Goal: Task Accomplishment & Management: Manage account settings

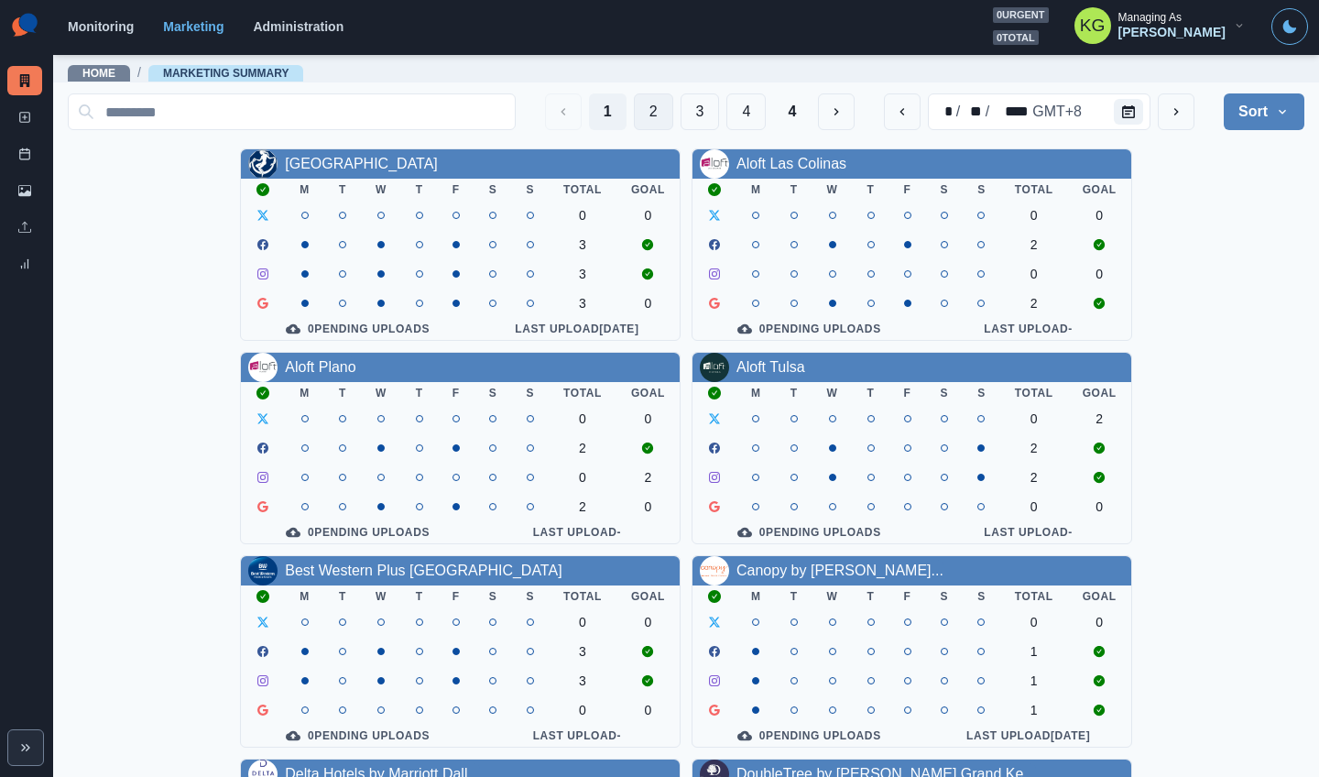
click at [655, 119] on button "2" at bounding box center [653, 111] width 39 height 37
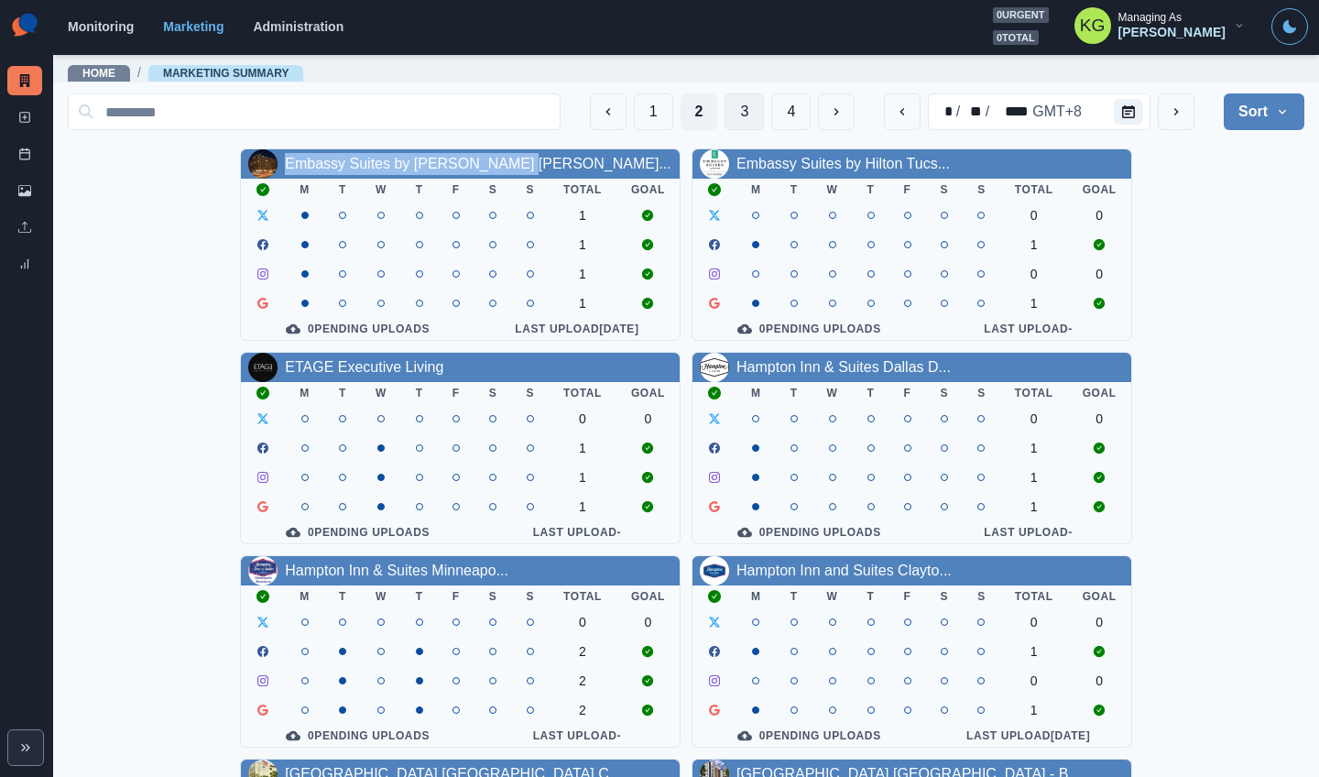
click at [732, 109] on button "3" at bounding box center [743, 111] width 39 height 37
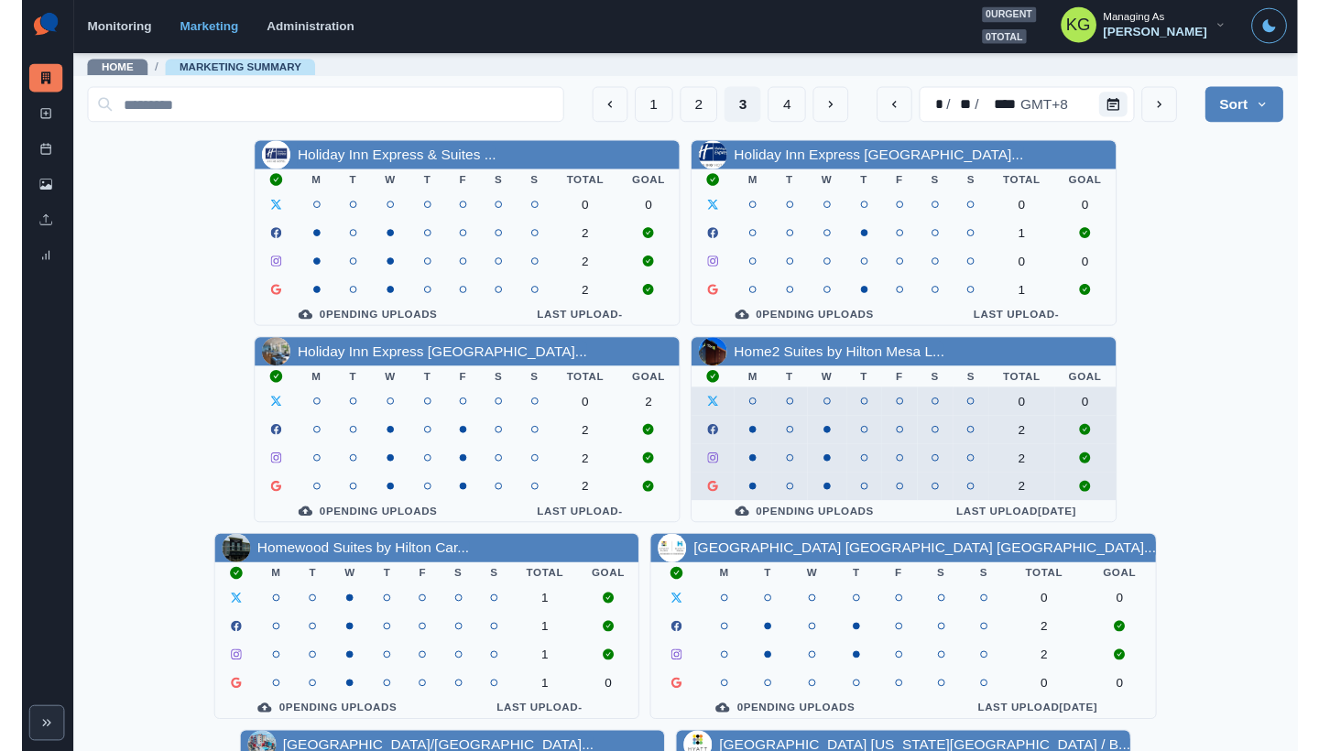
scroll to position [623, 0]
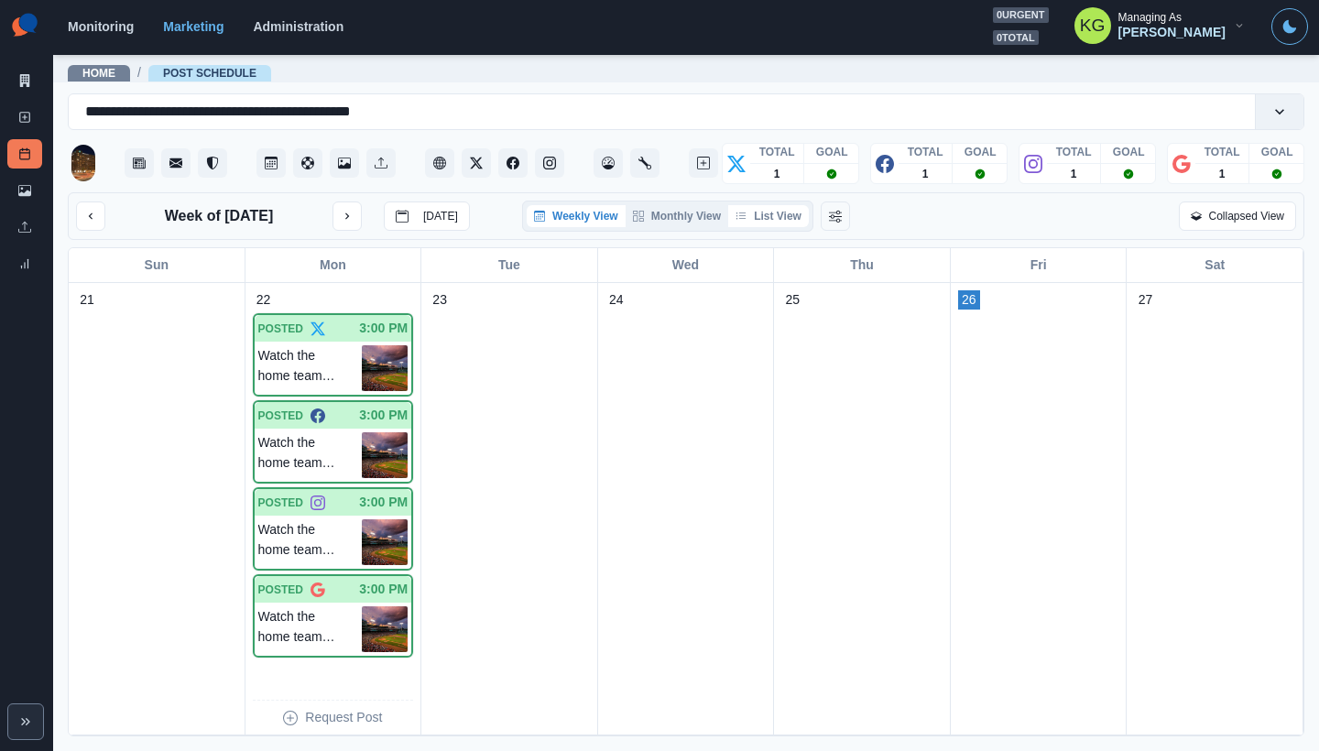
click at [765, 217] on button "List View" at bounding box center [768, 216] width 81 height 22
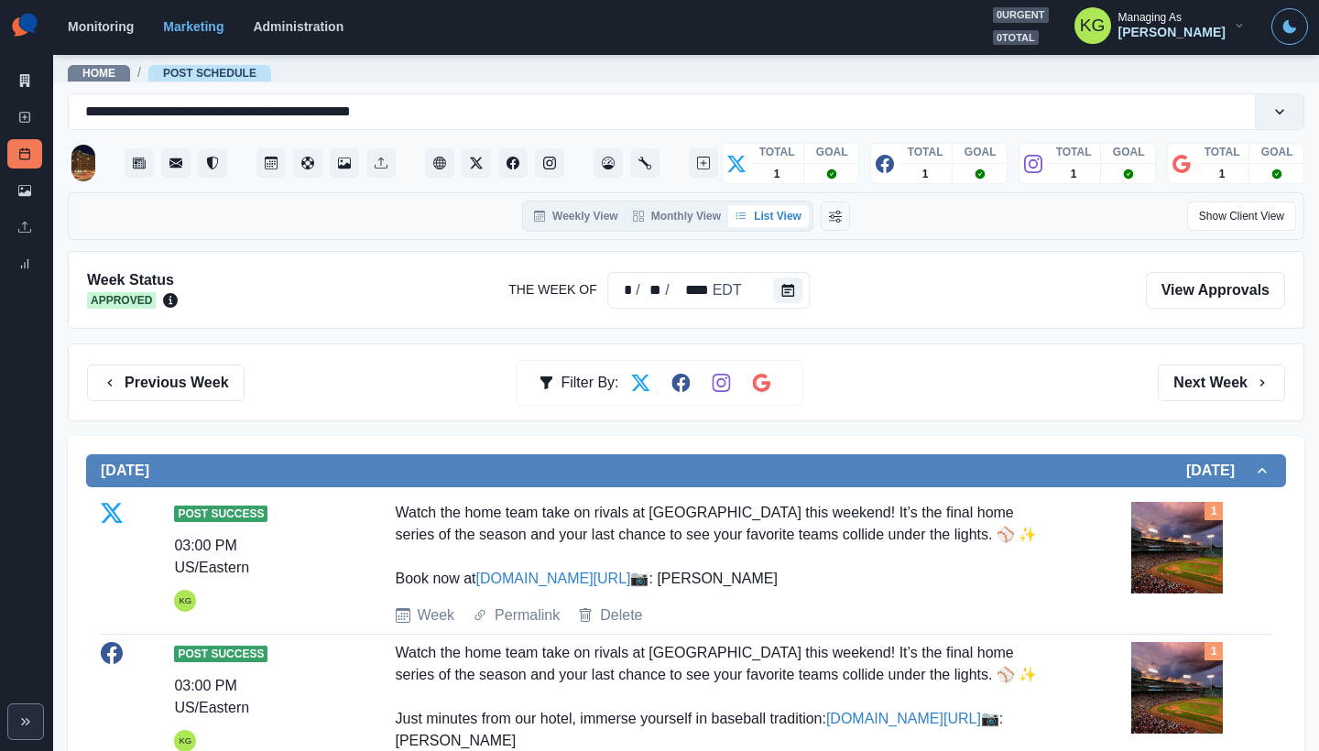
click at [1174, 363] on div "Previous Week Filter By: Next Week" at bounding box center [686, 382] width 1236 height 78
click at [1182, 380] on button "Next Week" at bounding box center [1221, 383] width 127 height 37
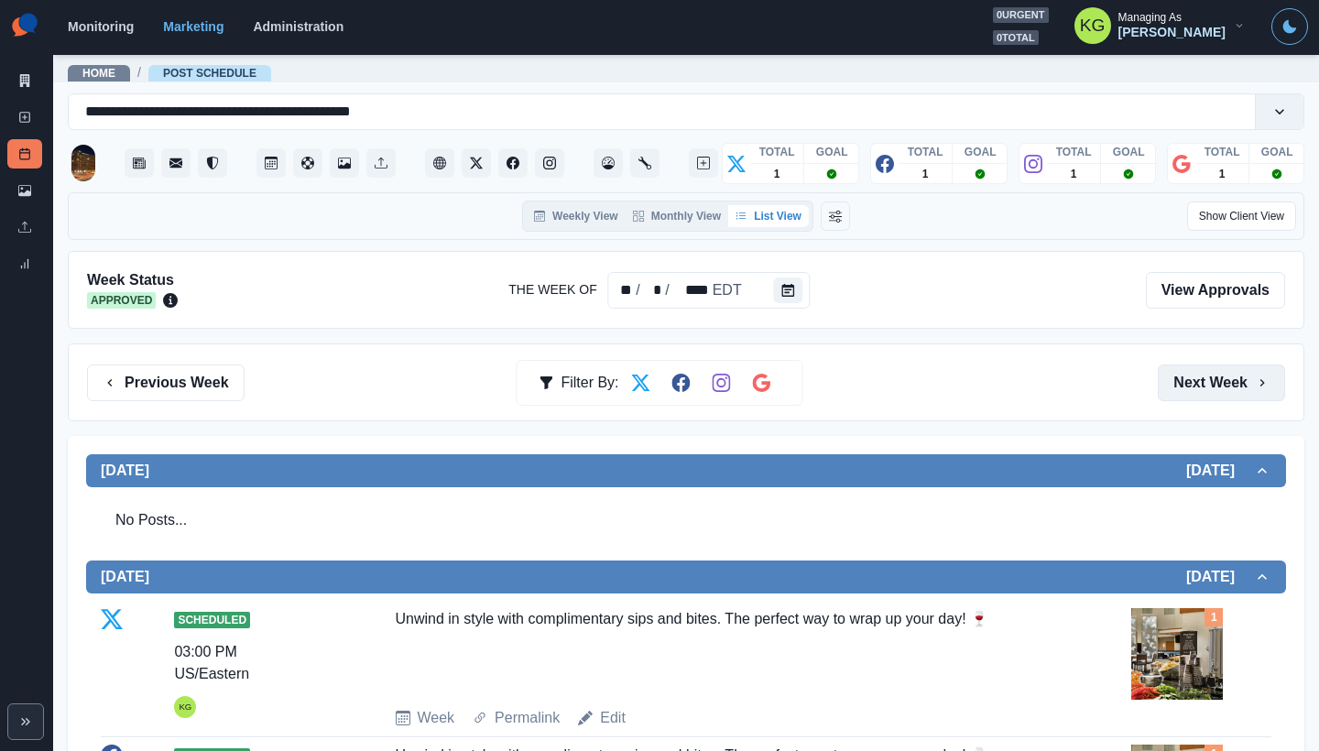
click at [1182, 380] on button "Next Week" at bounding box center [1221, 383] width 127 height 37
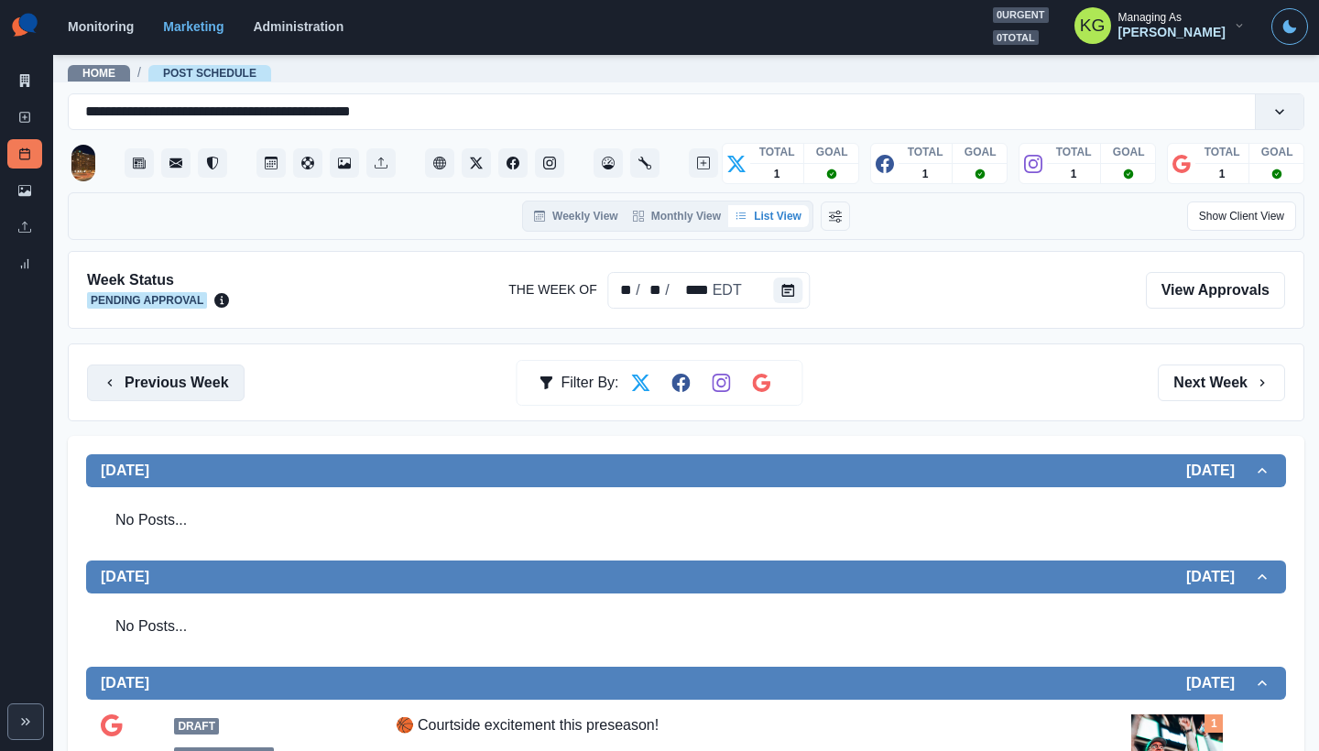
click at [197, 373] on button "Previous Week" at bounding box center [166, 383] width 158 height 37
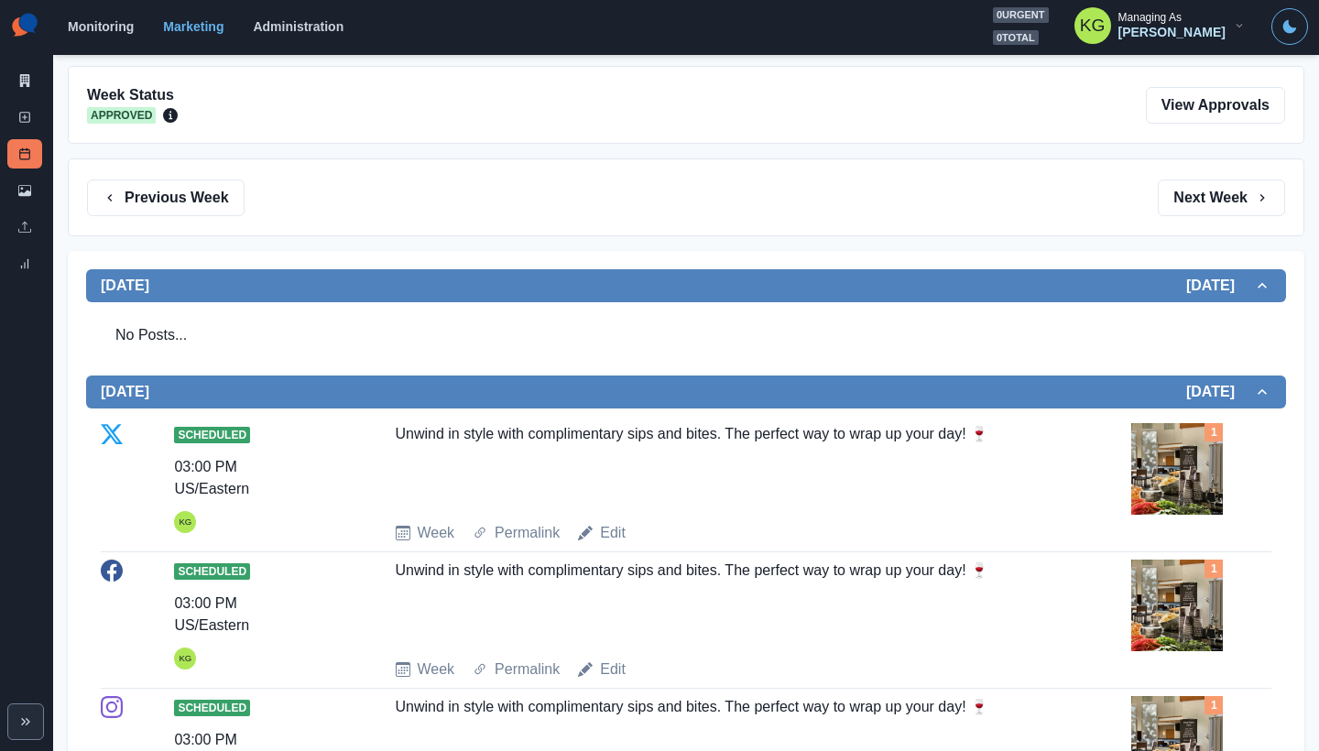
scroll to position [133, 0]
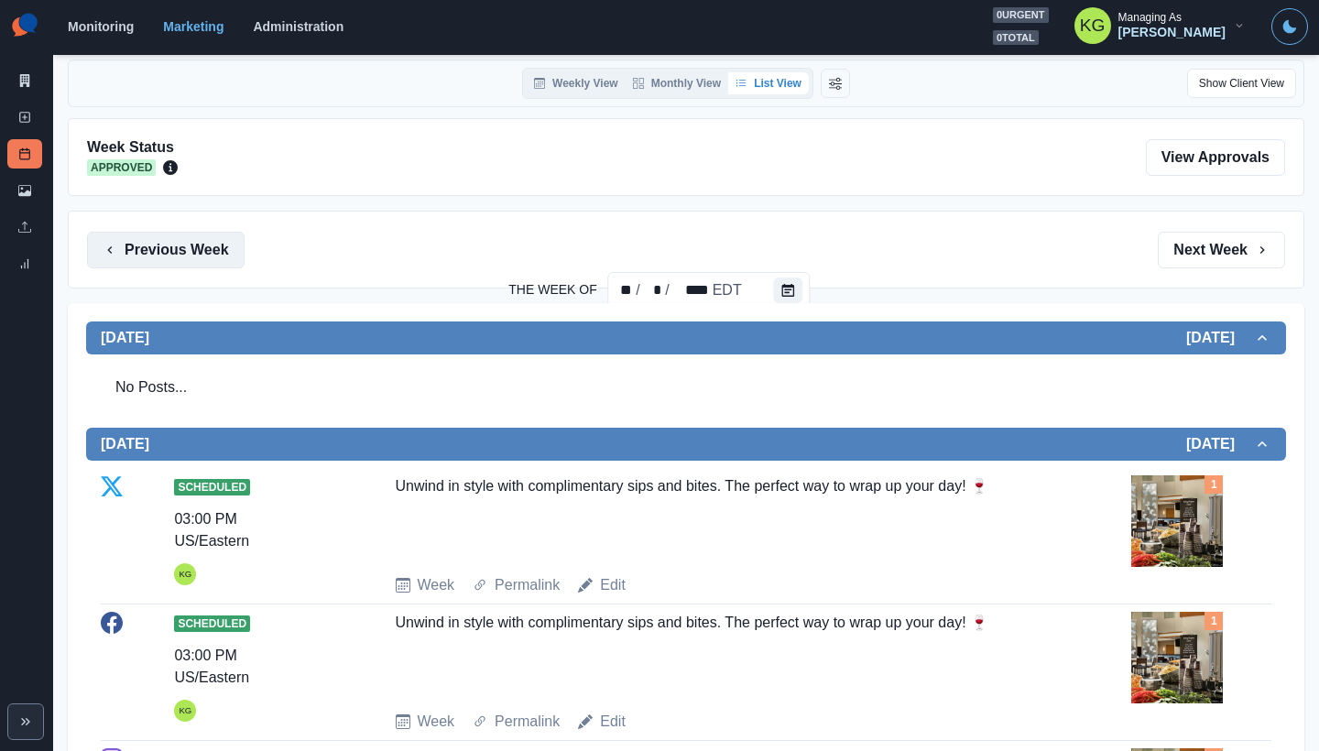
click at [221, 247] on button "Previous Week" at bounding box center [166, 250] width 158 height 37
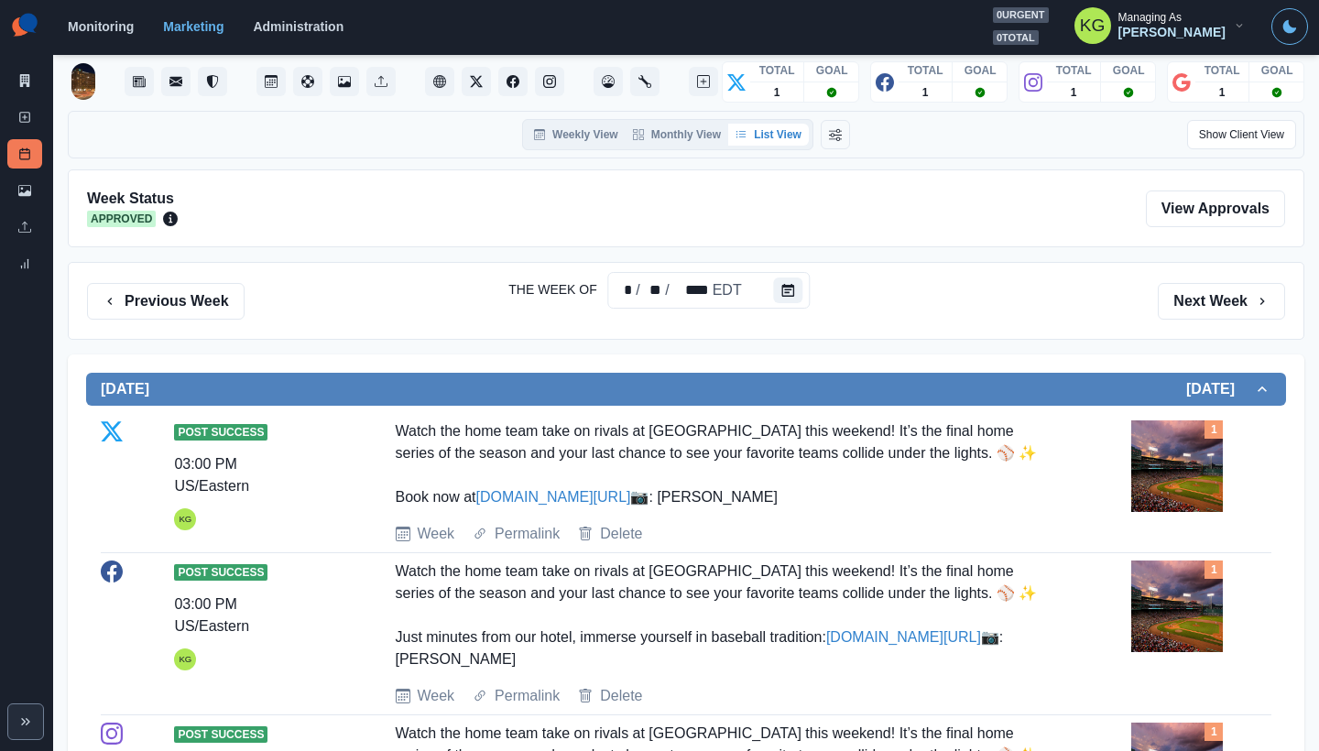
scroll to position [17, 0]
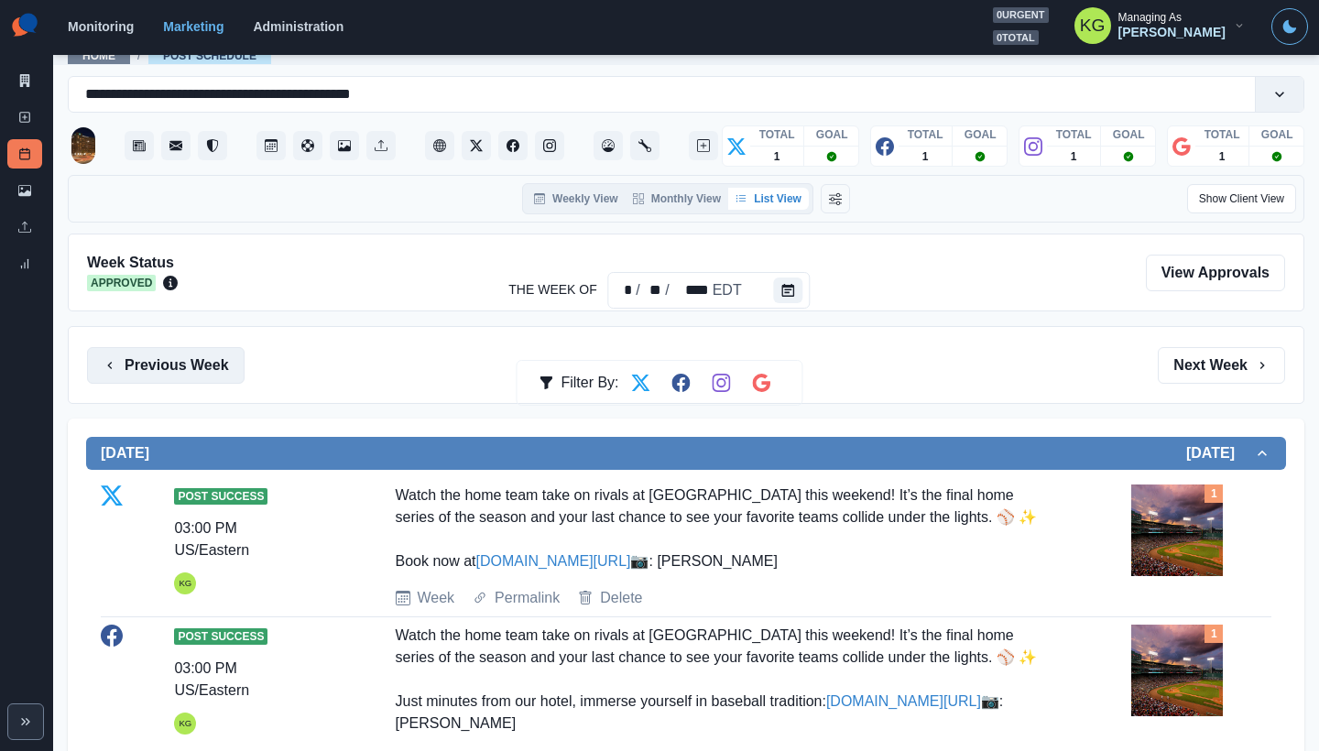
click at [163, 372] on button "Previous Week" at bounding box center [166, 365] width 158 height 37
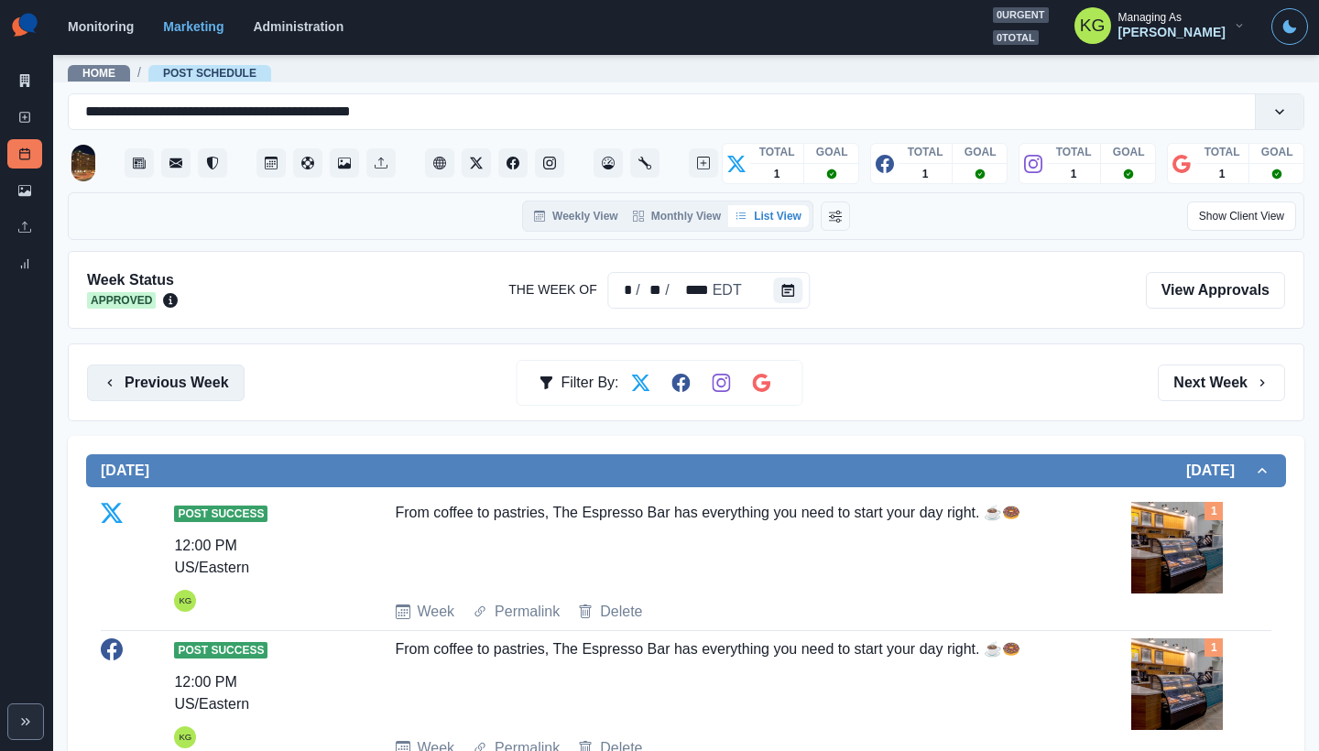
click at [164, 370] on button "Previous Week" at bounding box center [166, 383] width 158 height 37
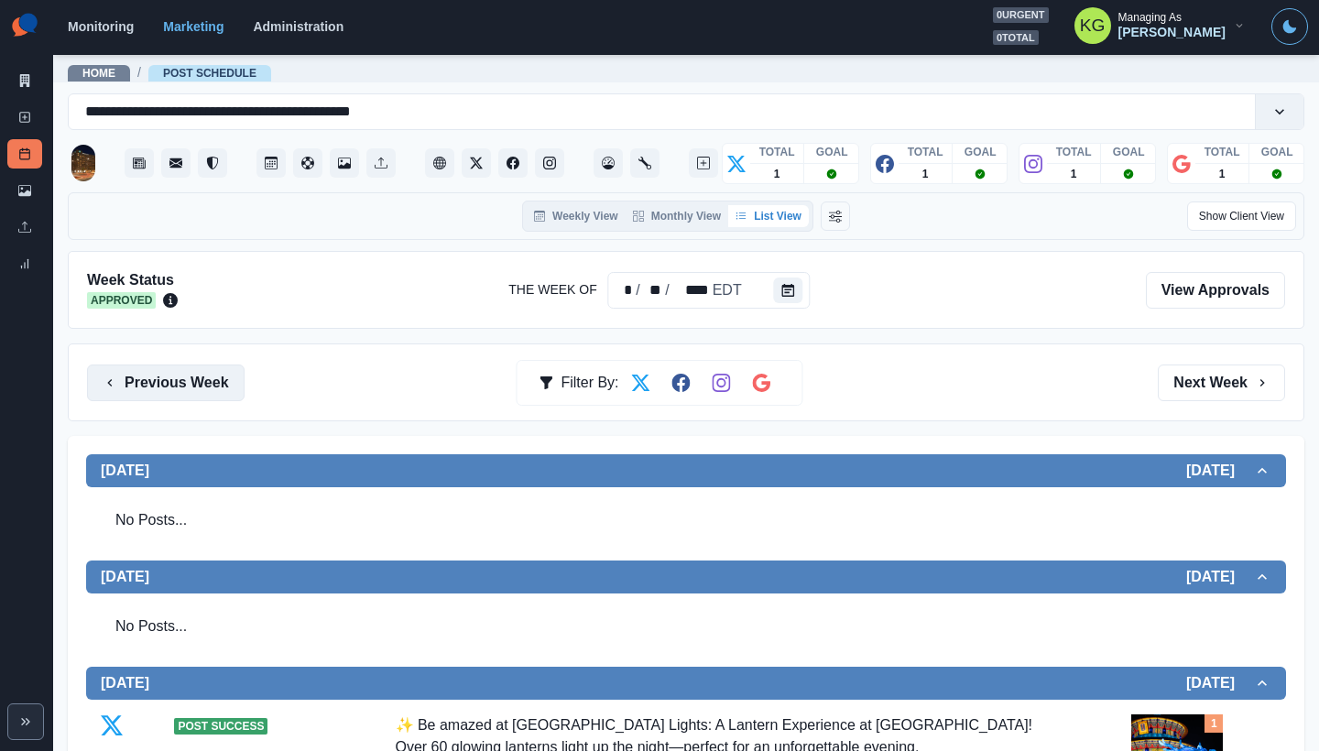
click at [180, 386] on button "Previous Week" at bounding box center [166, 383] width 158 height 37
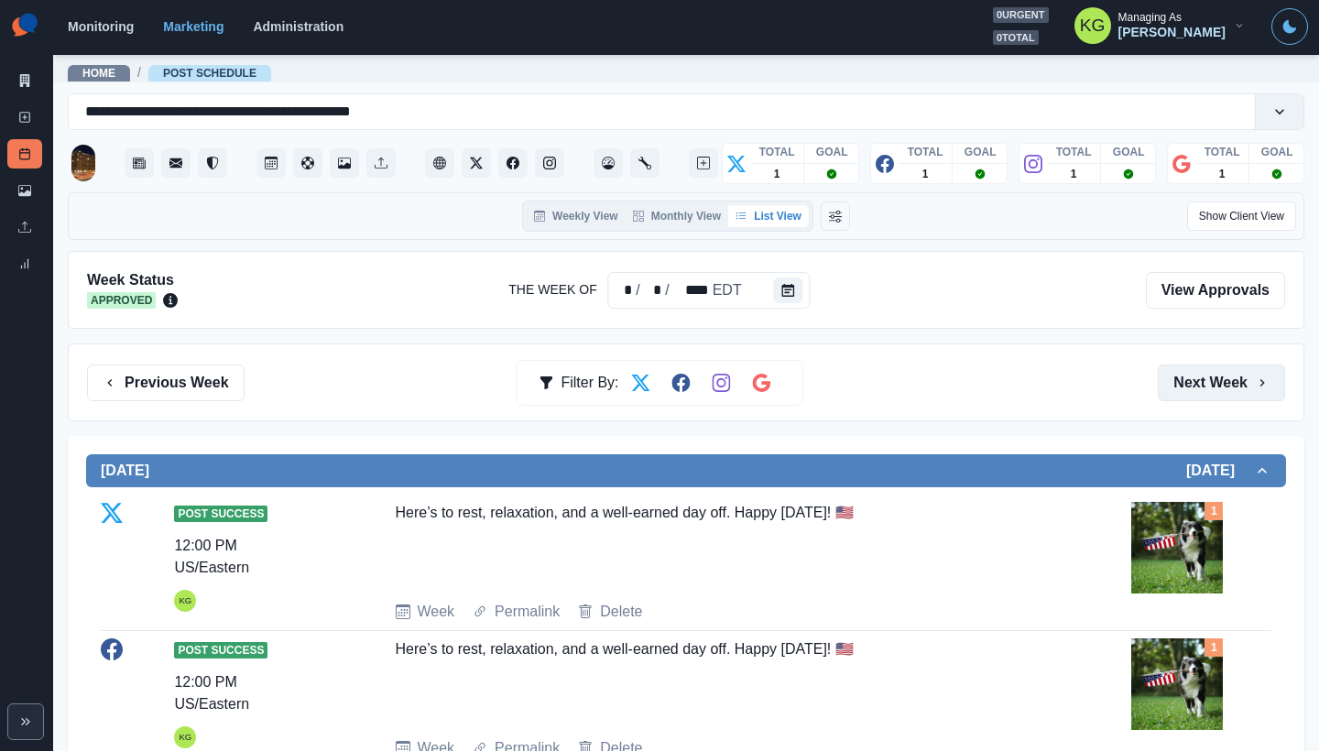
click at [1182, 390] on button "Next Week" at bounding box center [1221, 383] width 127 height 37
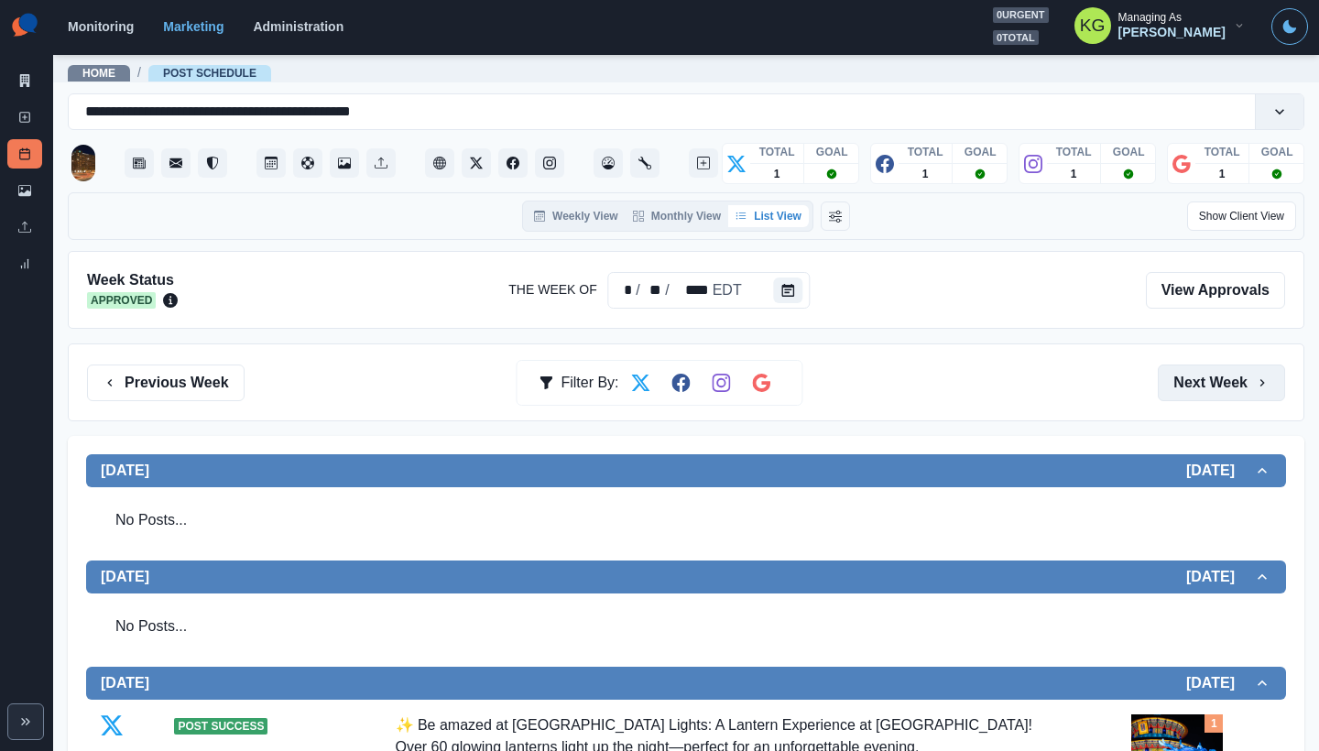
click at [1182, 390] on button "Next Week" at bounding box center [1221, 383] width 127 height 37
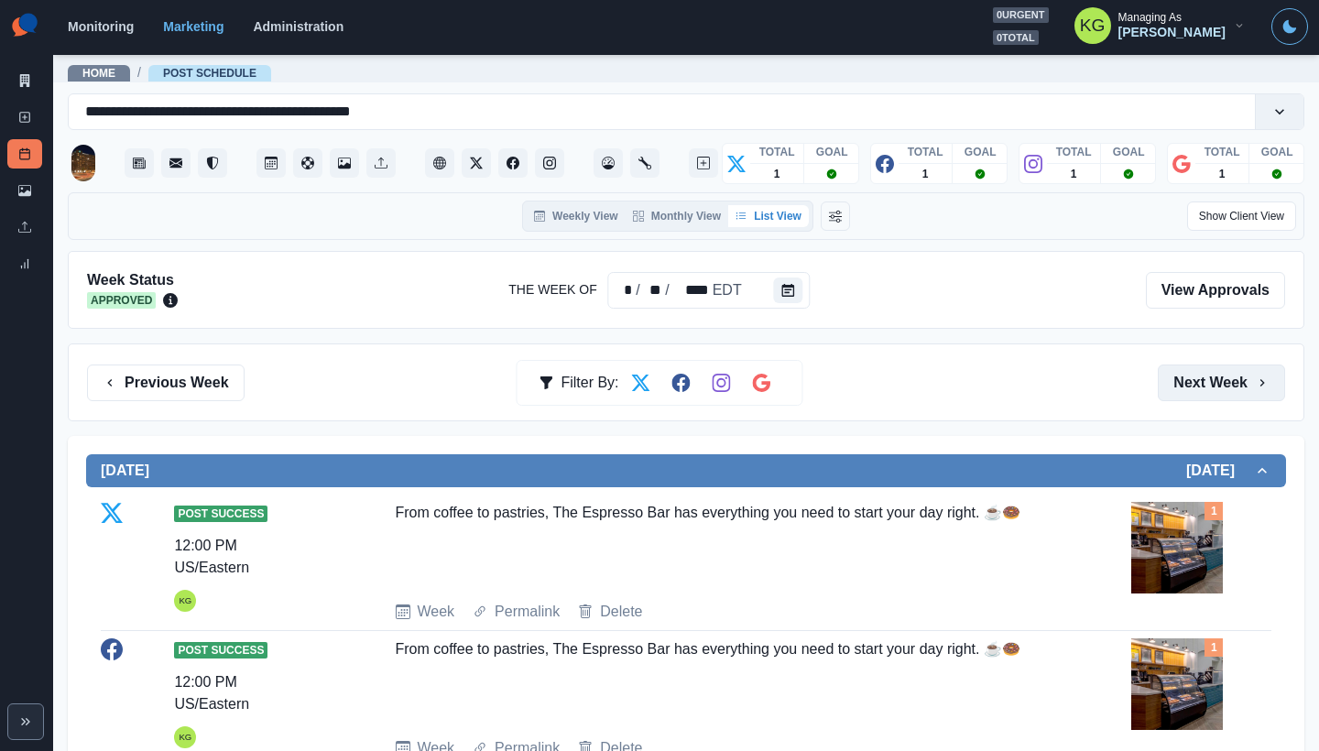
click at [1182, 390] on button "Next Week" at bounding box center [1221, 383] width 127 height 37
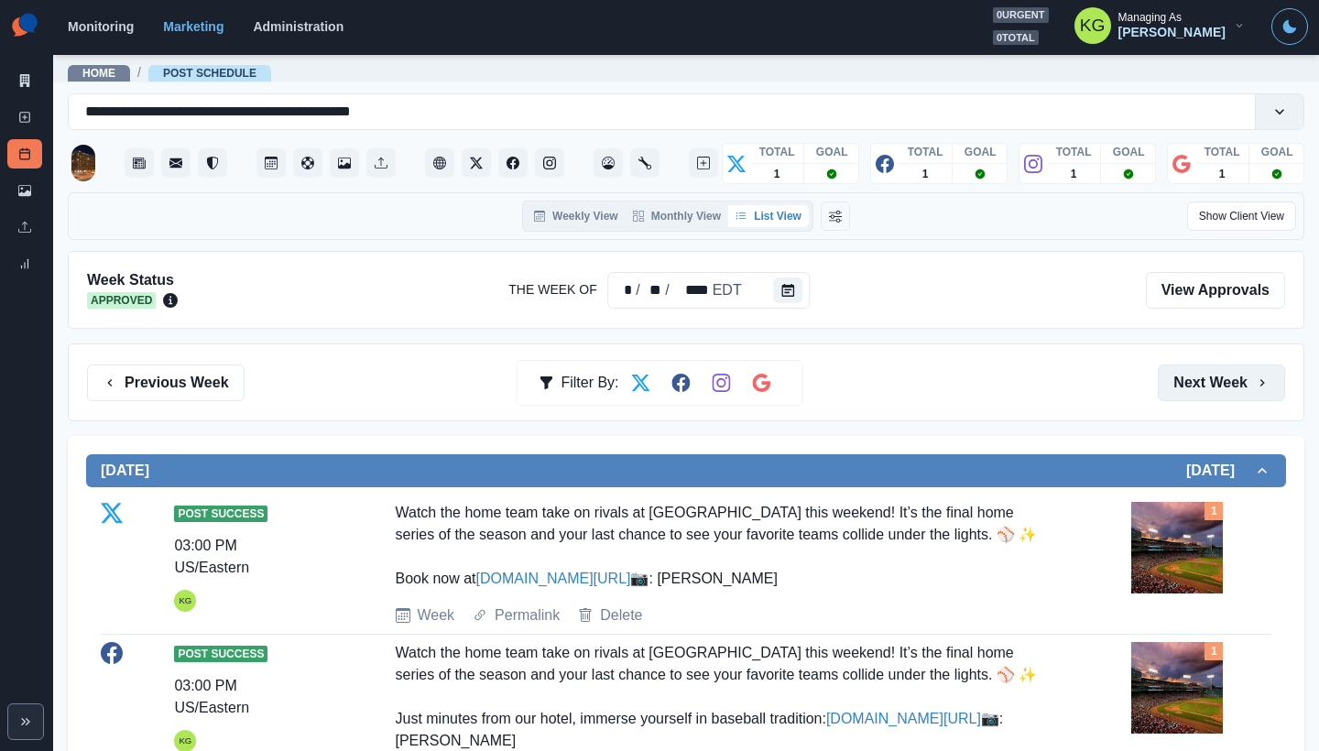
click at [1182, 390] on button "Next Week" at bounding box center [1221, 383] width 127 height 37
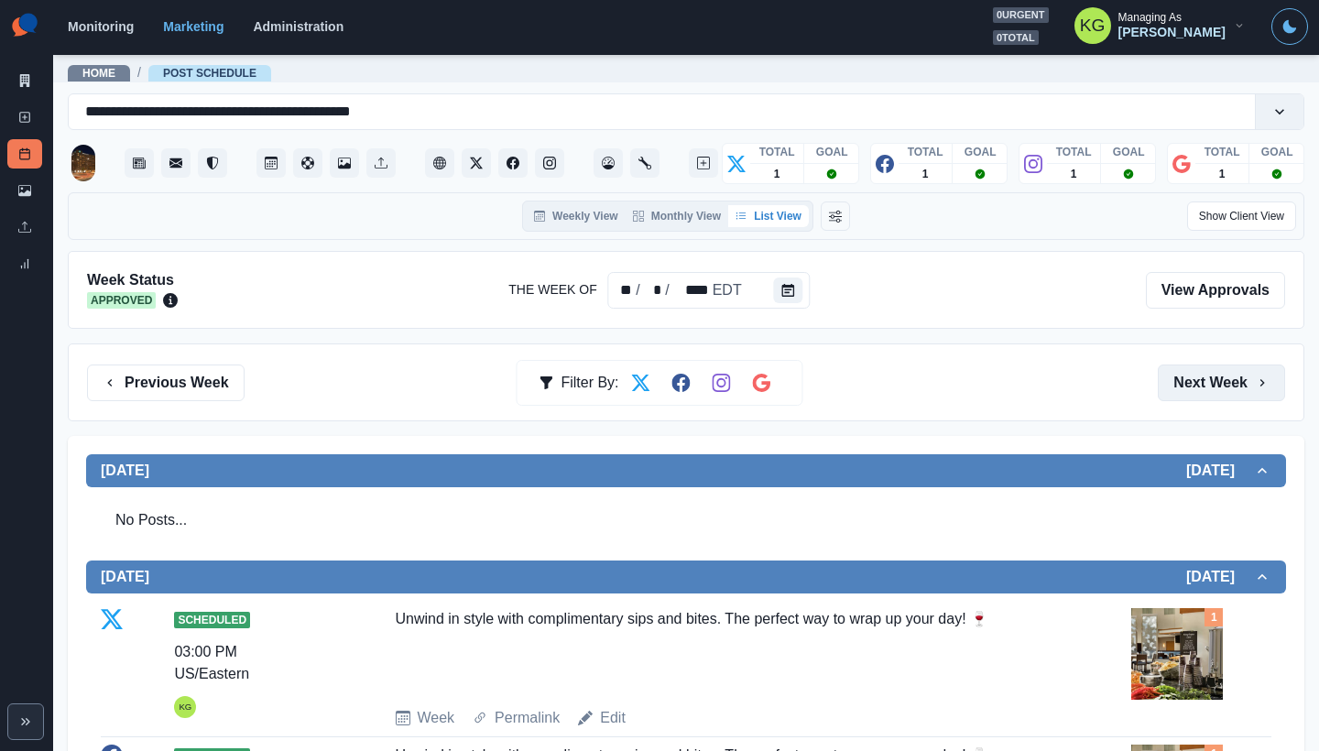
click at [1182, 390] on button "Next Week" at bounding box center [1221, 383] width 127 height 37
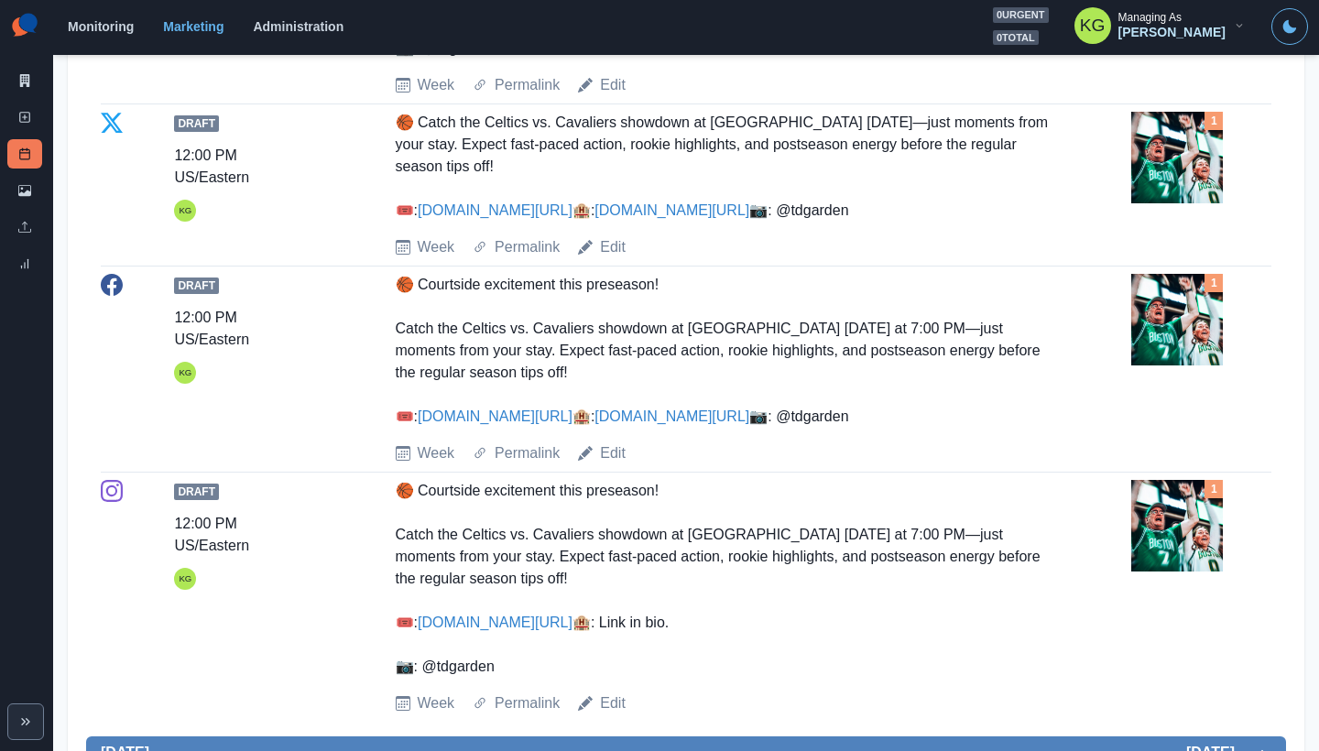
scroll to position [295, 0]
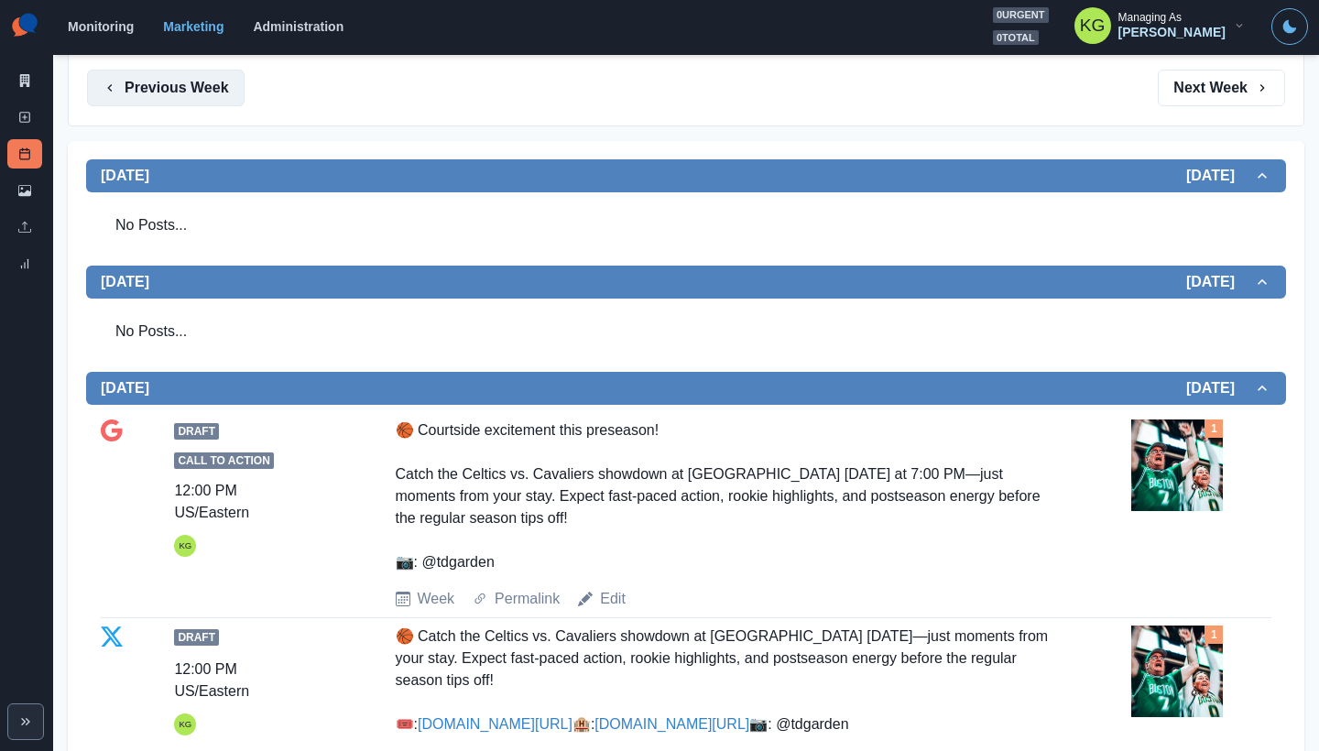
click at [178, 88] on button "Previous Week" at bounding box center [166, 88] width 158 height 37
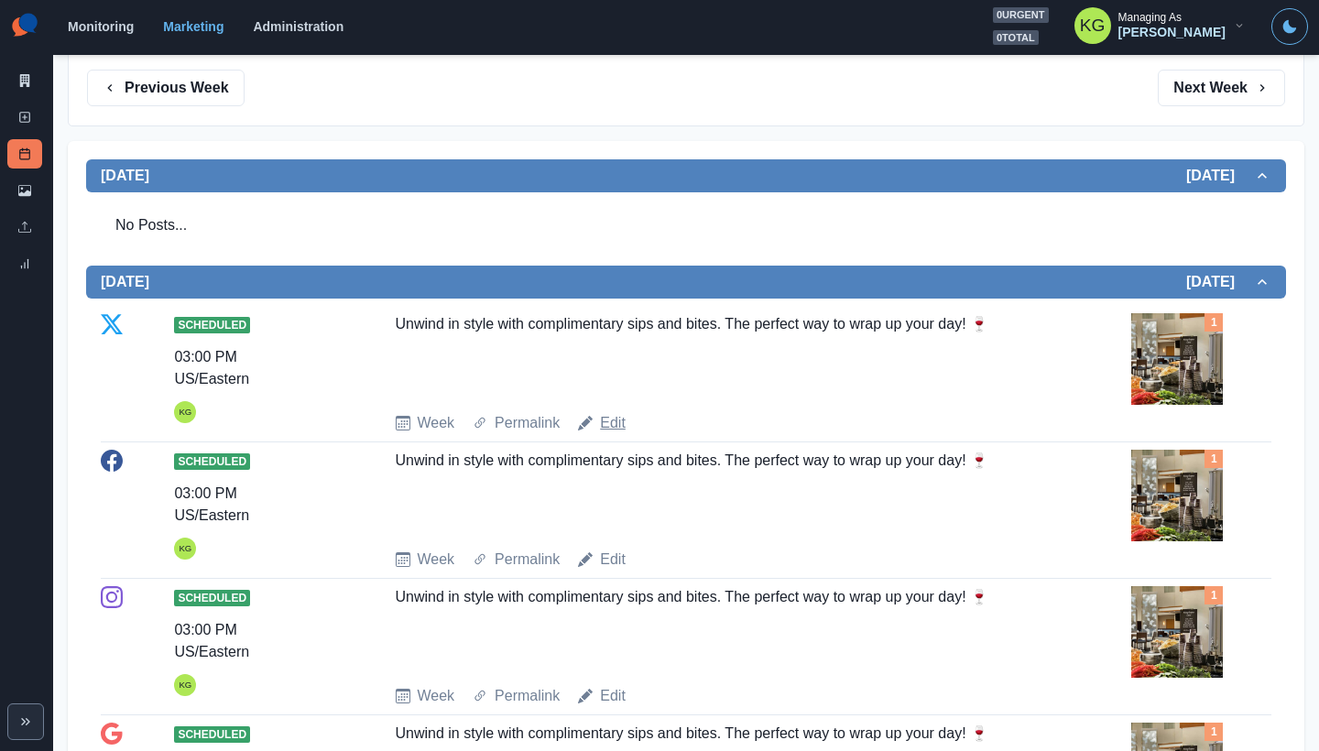
click at [615, 422] on link "Edit" at bounding box center [613, 423] width 26 height 22
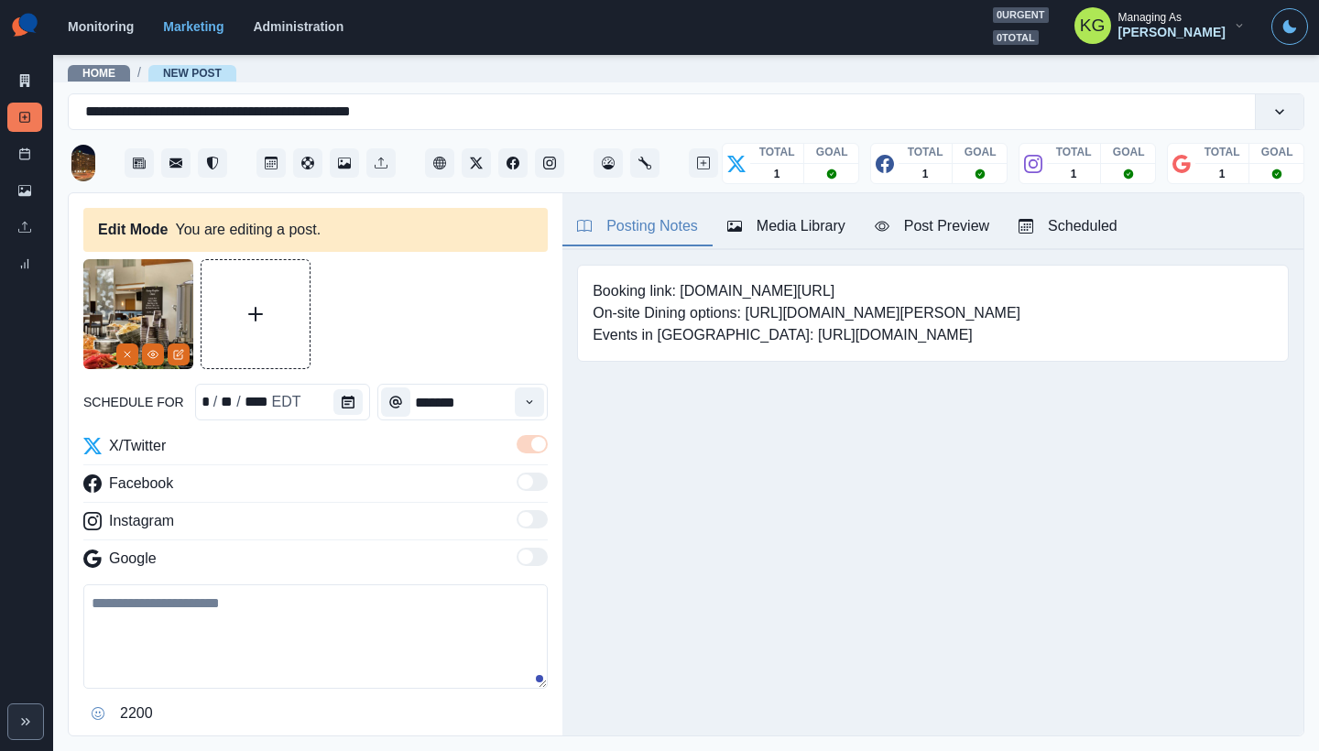
type textarea "**********"
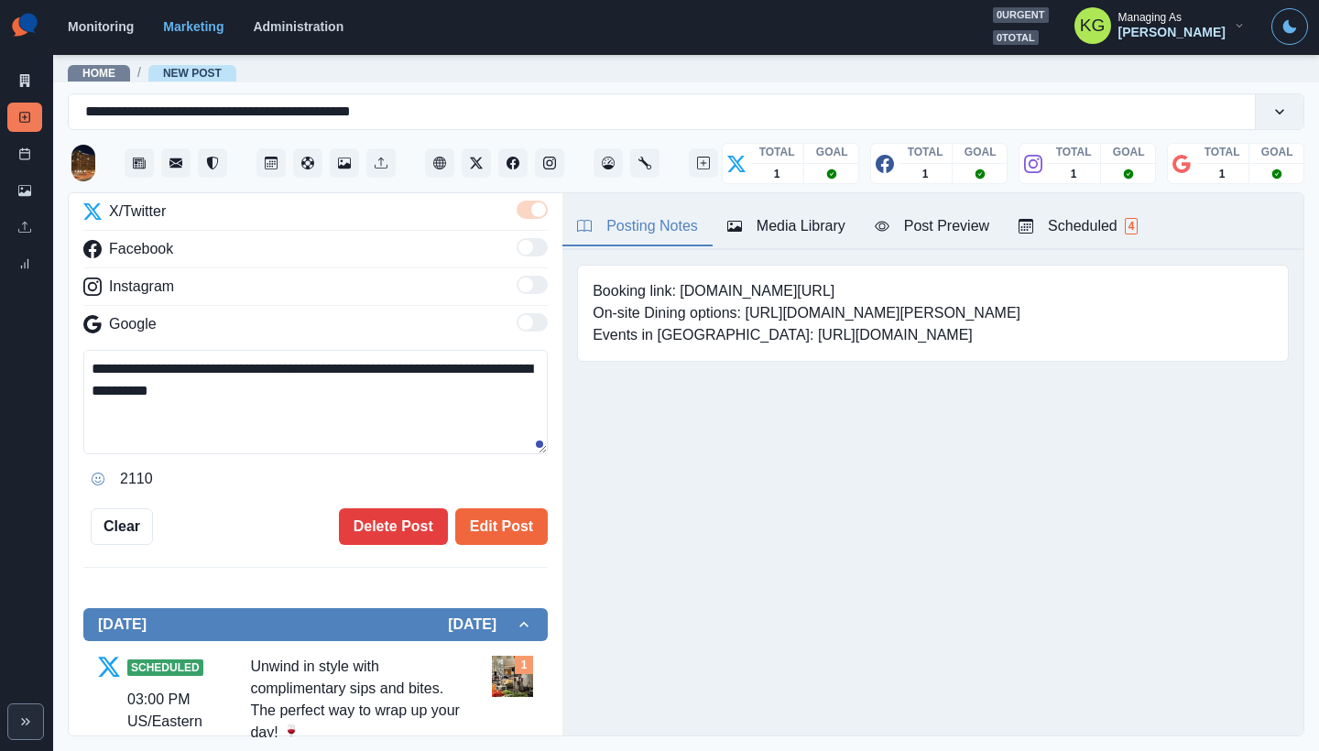
scroll to position [332, 0]
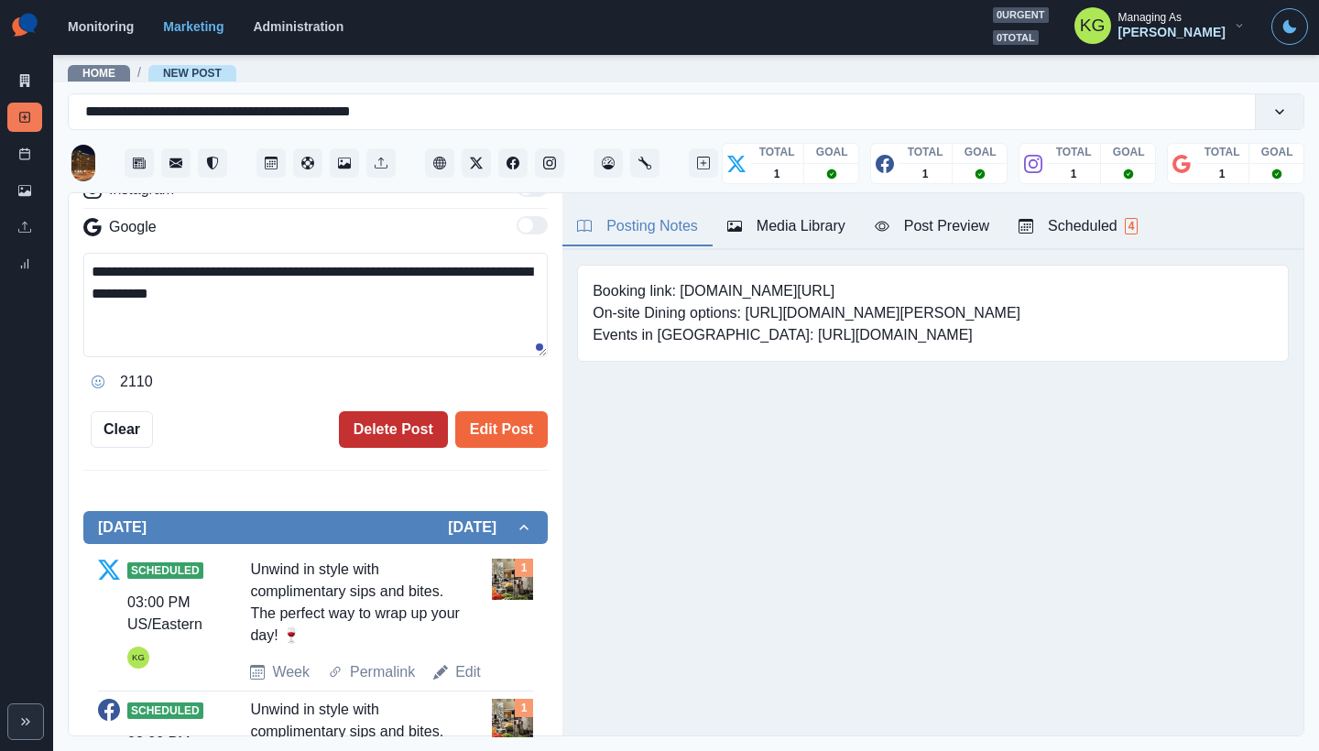
click at [396, 434] on button "Delete Post" at bounding box center [393, 429] width 109 height 37
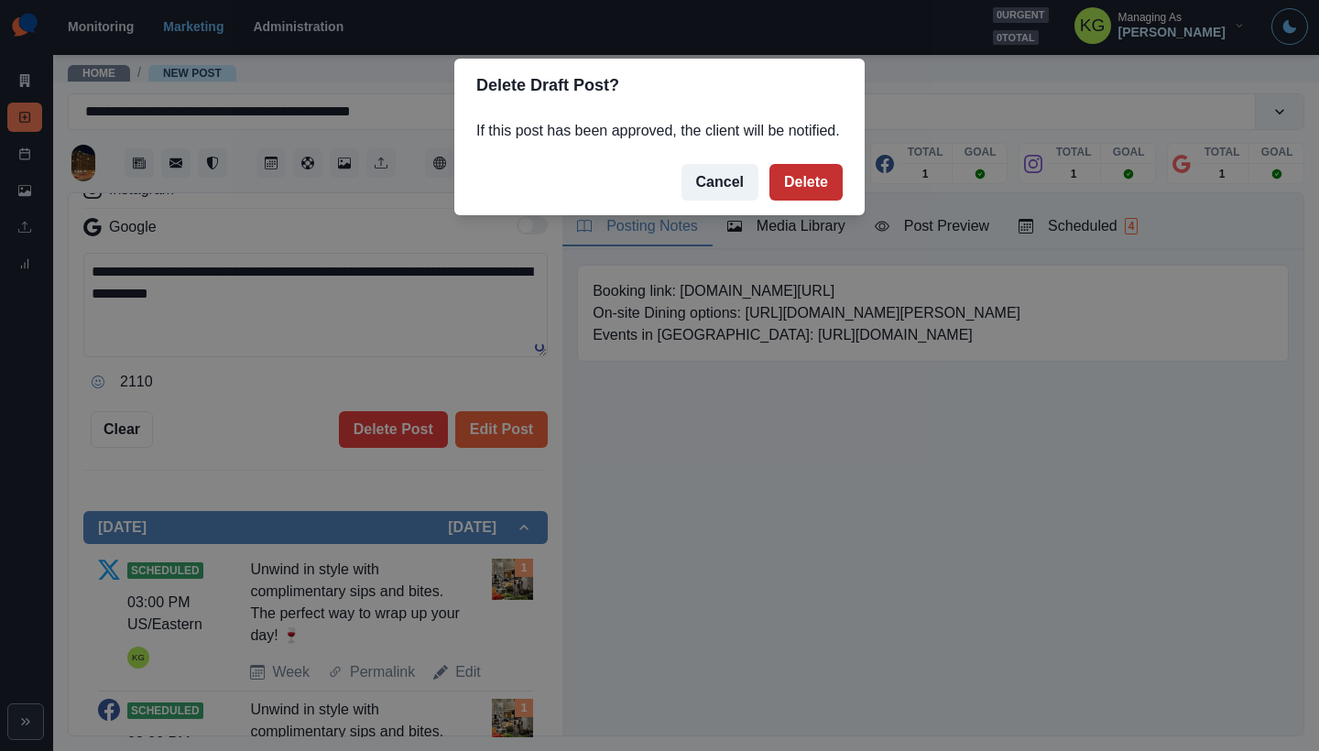
click at [789, 201] on button "Delete" at bounding box center [805, 182] width 73 height 37
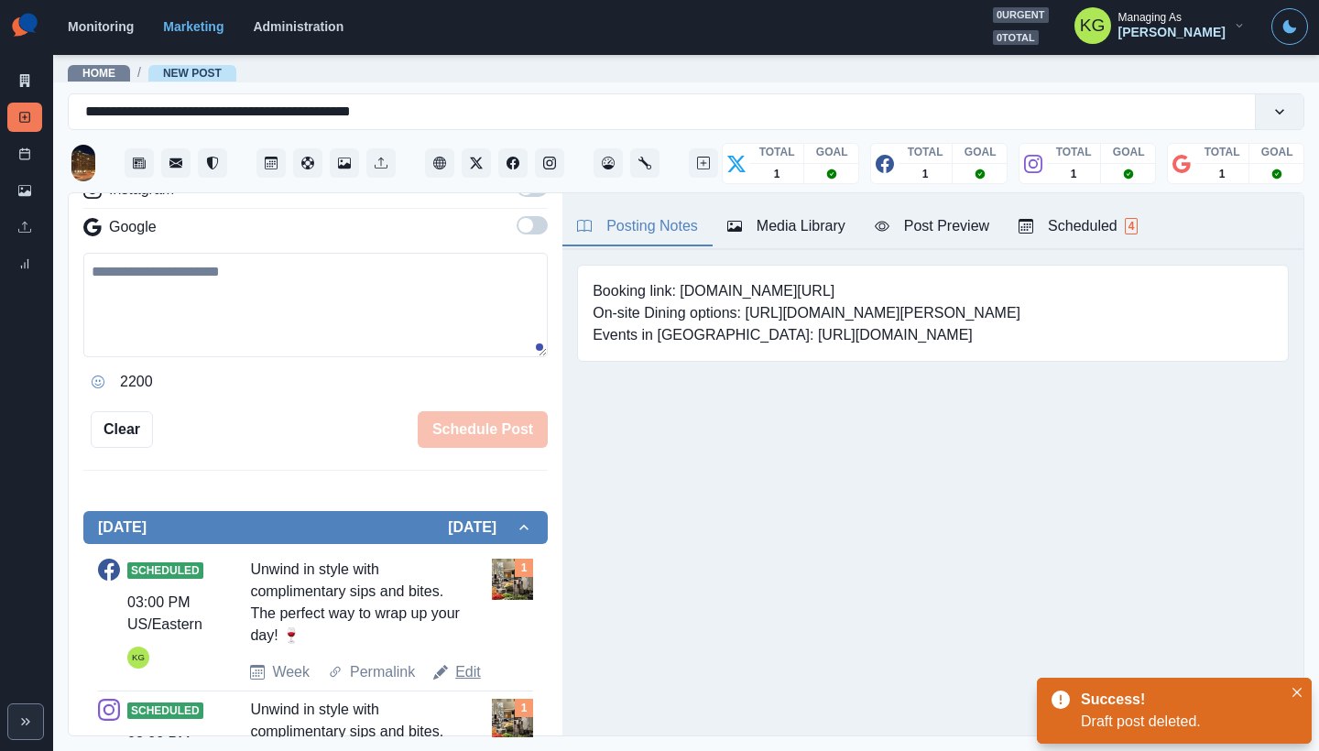
click at [474, 662] on link "Edit" at bounding box center [468, 672] width 26 height 22
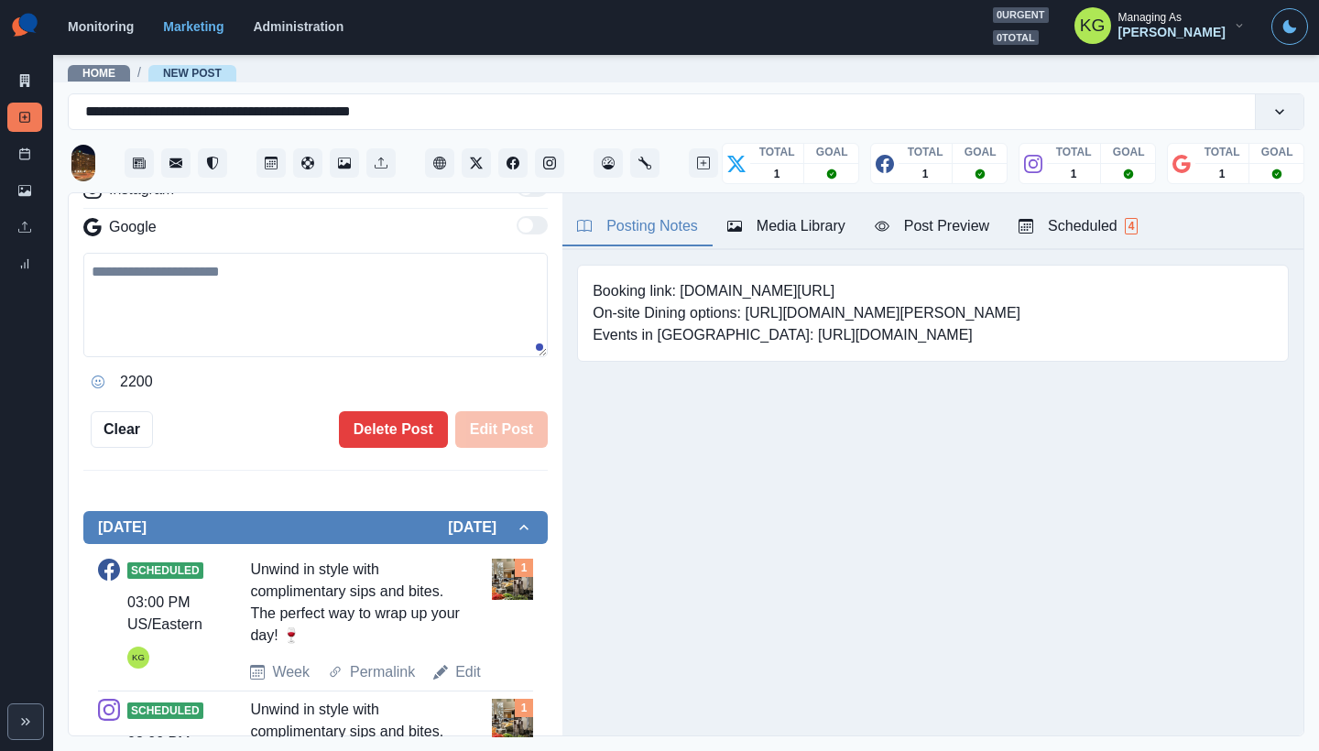
type textarea "**********"
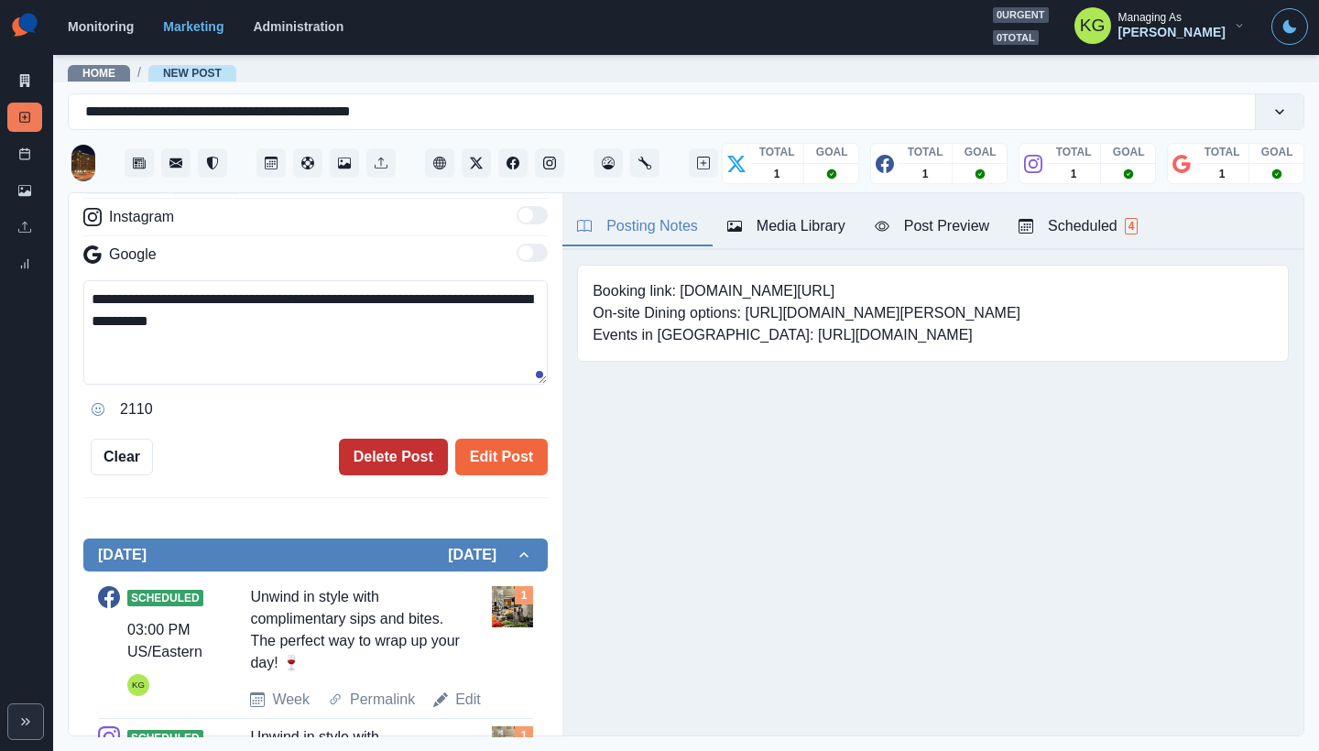
click at [420, 458] on button "Delete Post" at bounding box center [393, 457] width 109 height 37
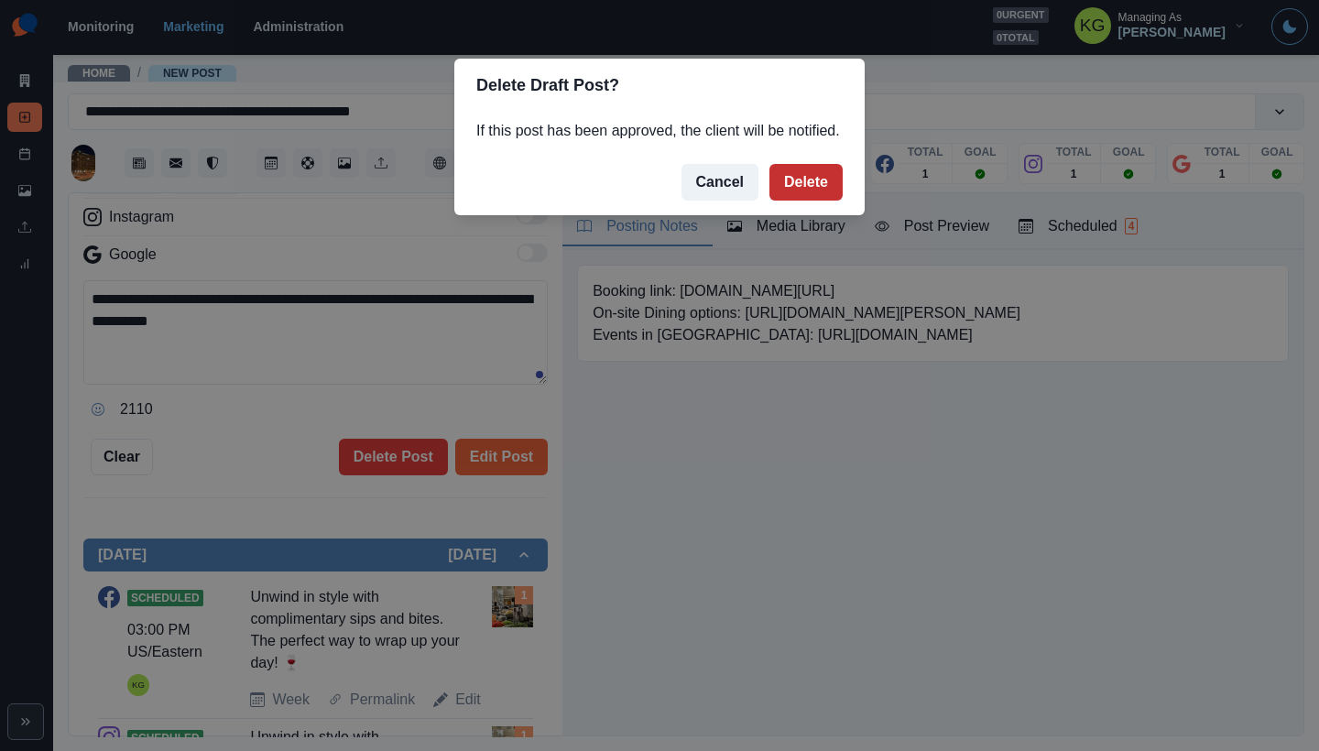
click at [780, 193] on button "Delete" at bounding box center [805, 182] width 73 height 37
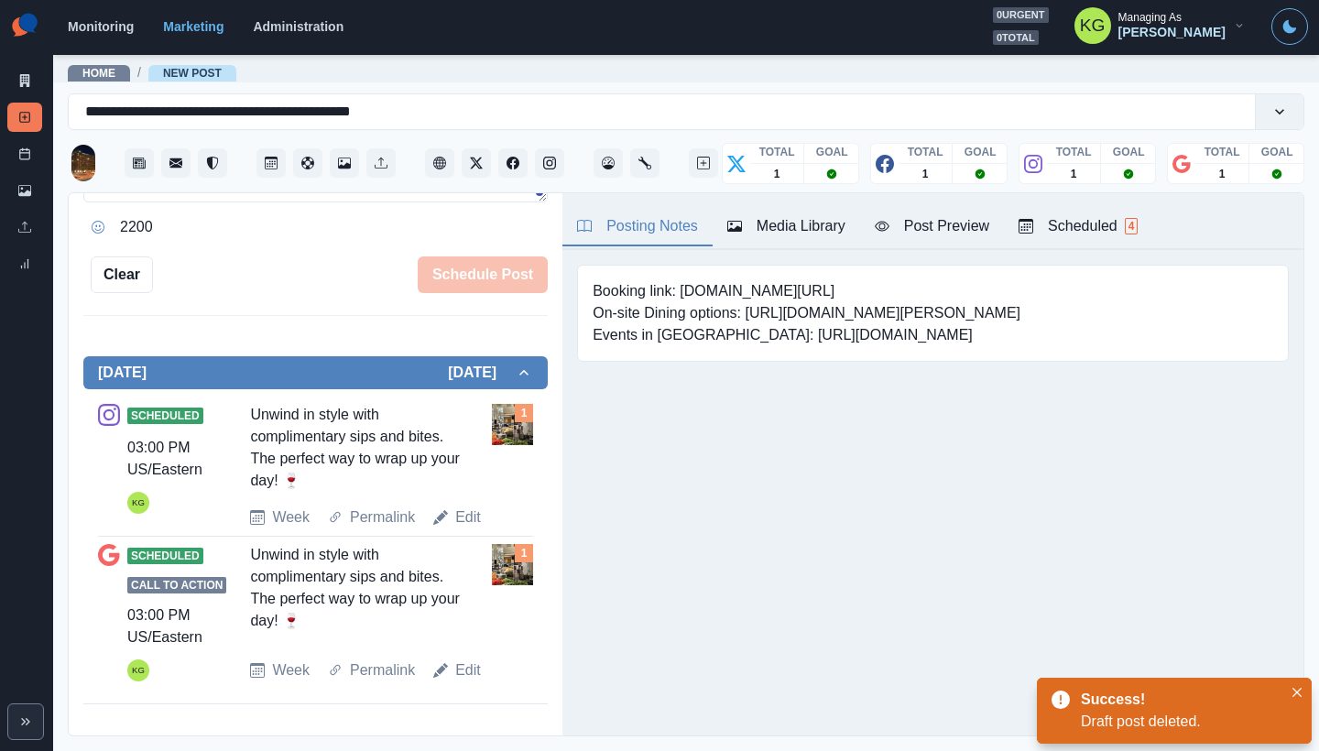
scroll to position [485, 0]
click at [461, 508] on link "Edit" at bounding box center [468, 518] width 26 height 22
type textarea "**********"
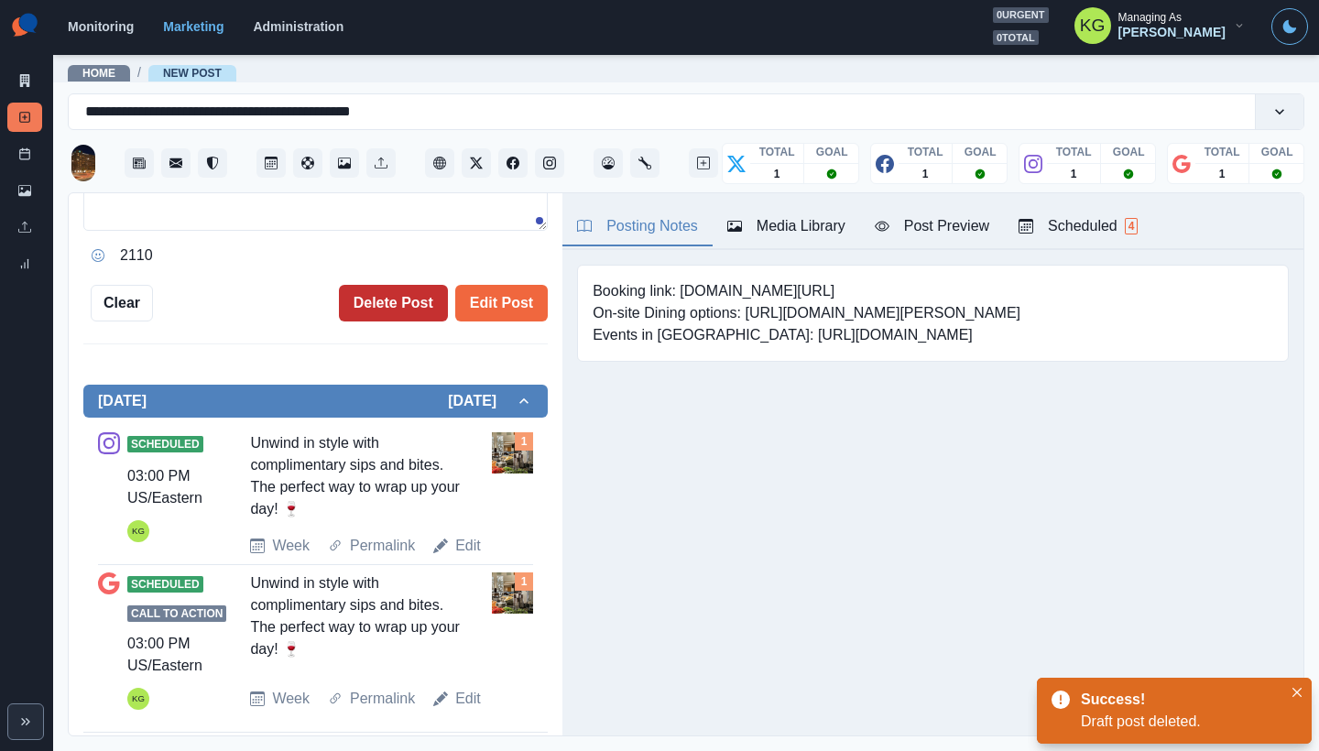
click at [435, 310] on button "Delete Post" at bounding box center [393, 303] width 109 height 37
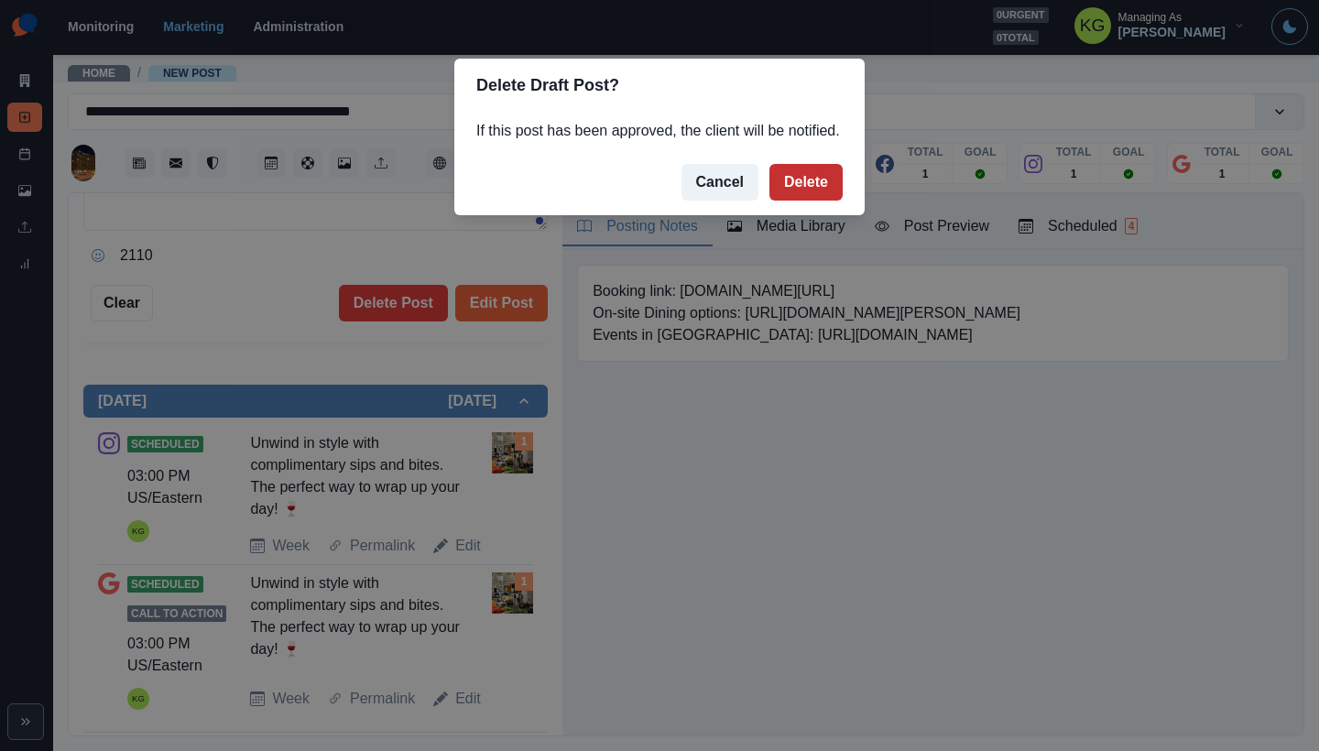
click at [779, 199] on button "Delete" at bounding box center [805, 182] width 73 height 37
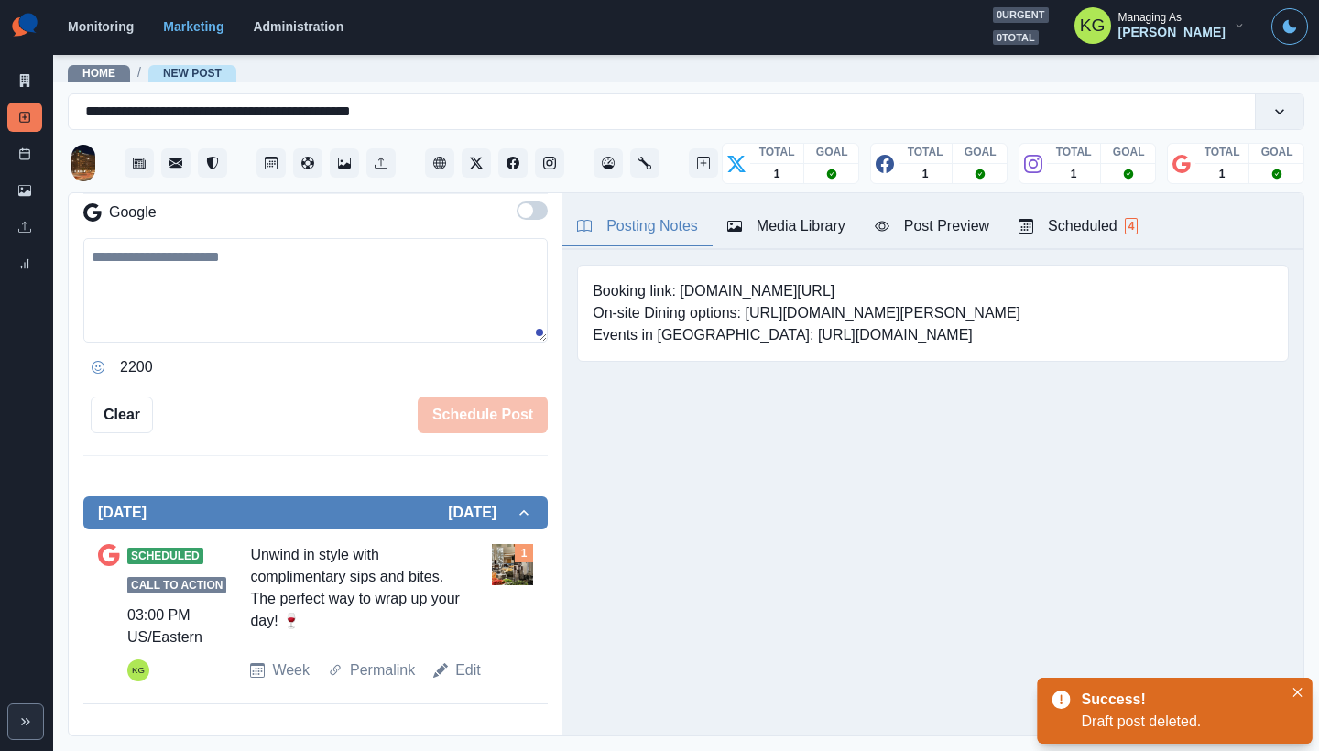
scroll to position [345, 0]
click at [471, 670] on link "Edit" at bounding box center [468, 671] width 26 height 22
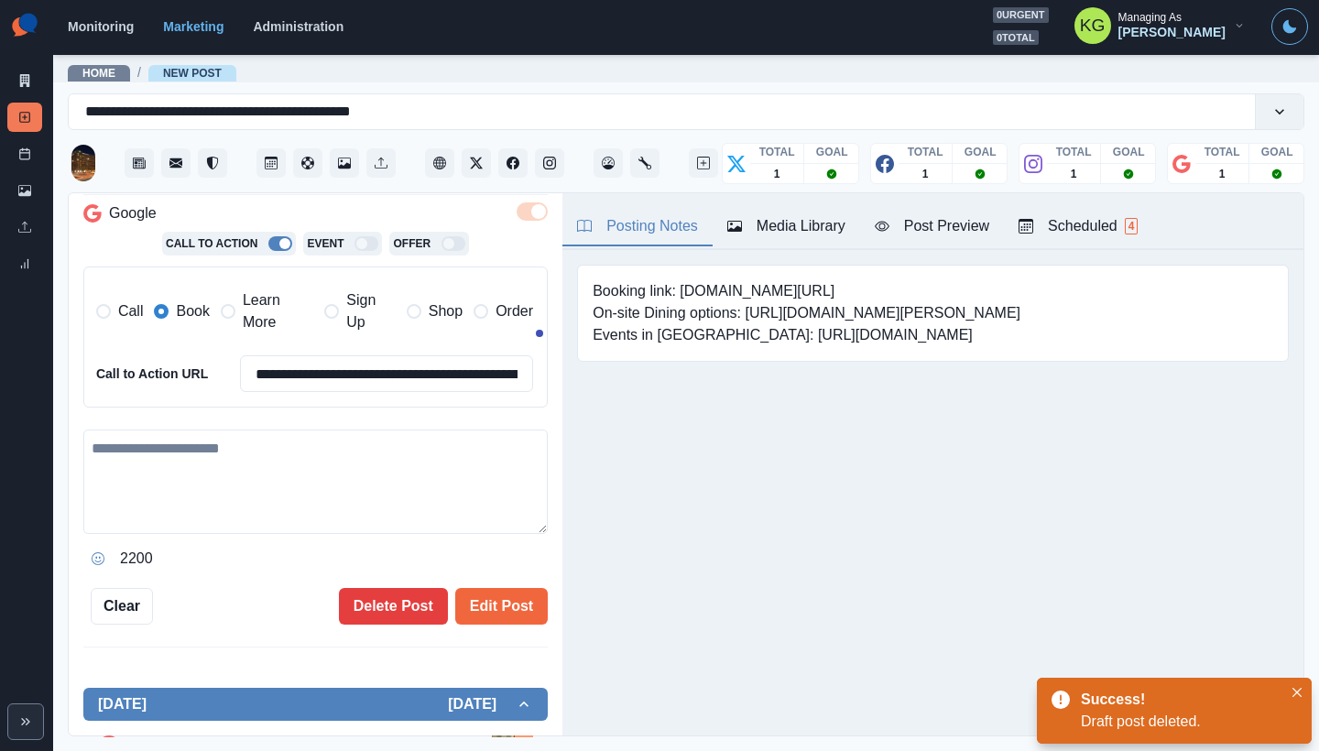
type textarea "**********"
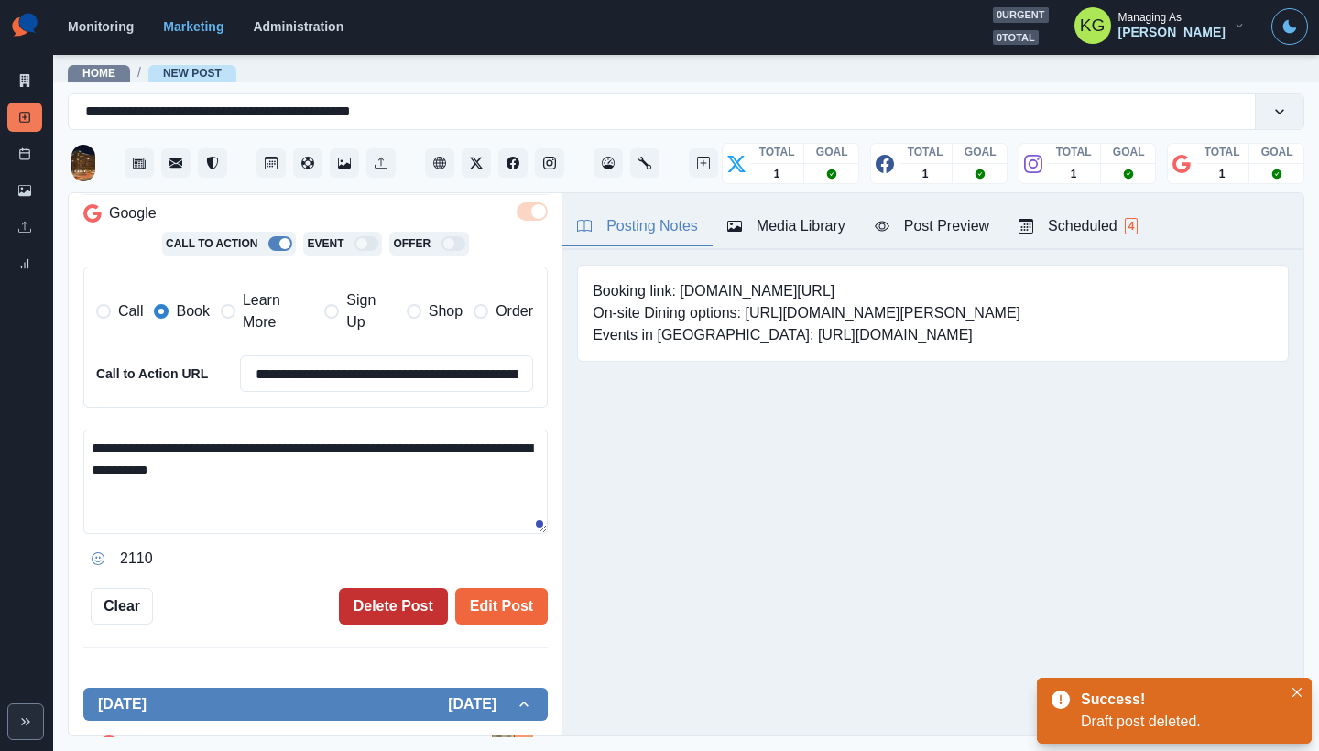
click at [413, 607] on button "Delete Post" at bounding box center [393, 606] width 109 height 37
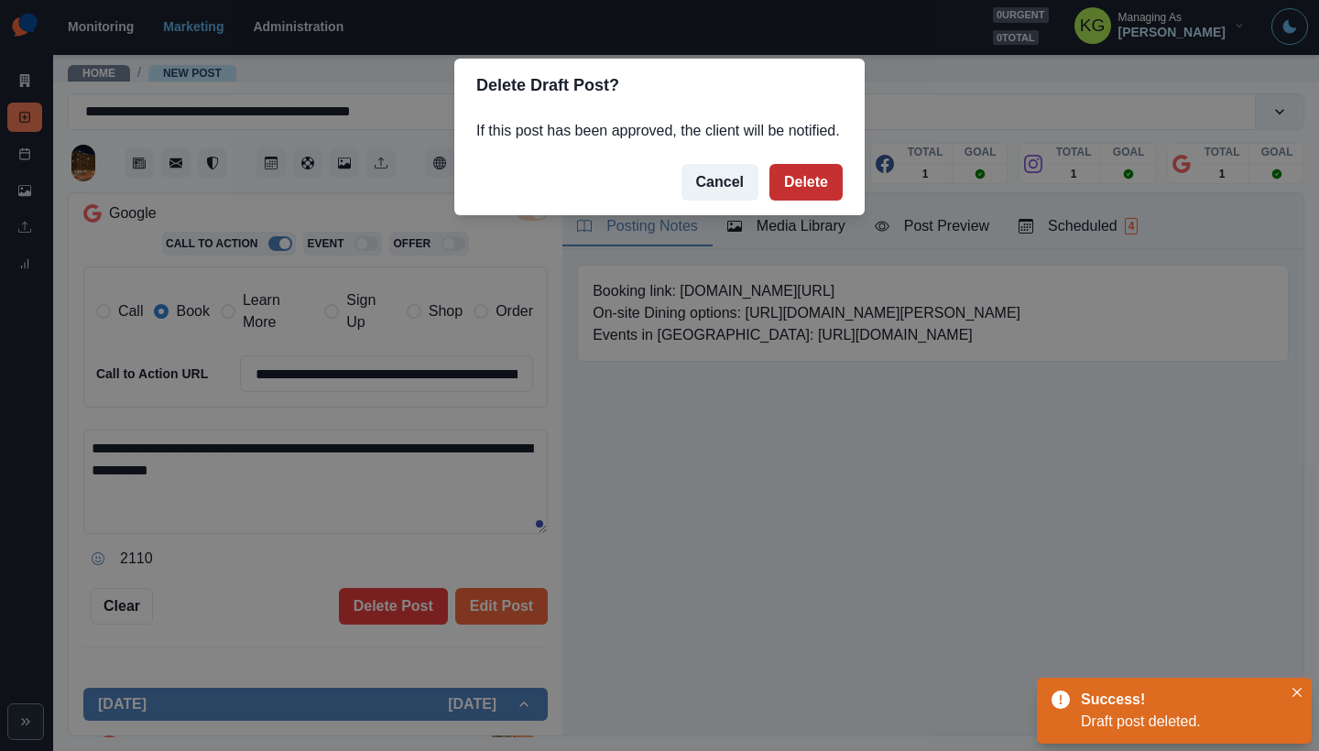
click at [791, 194] on button "Delete" at bounding box center [805, 182] width 73 height 37
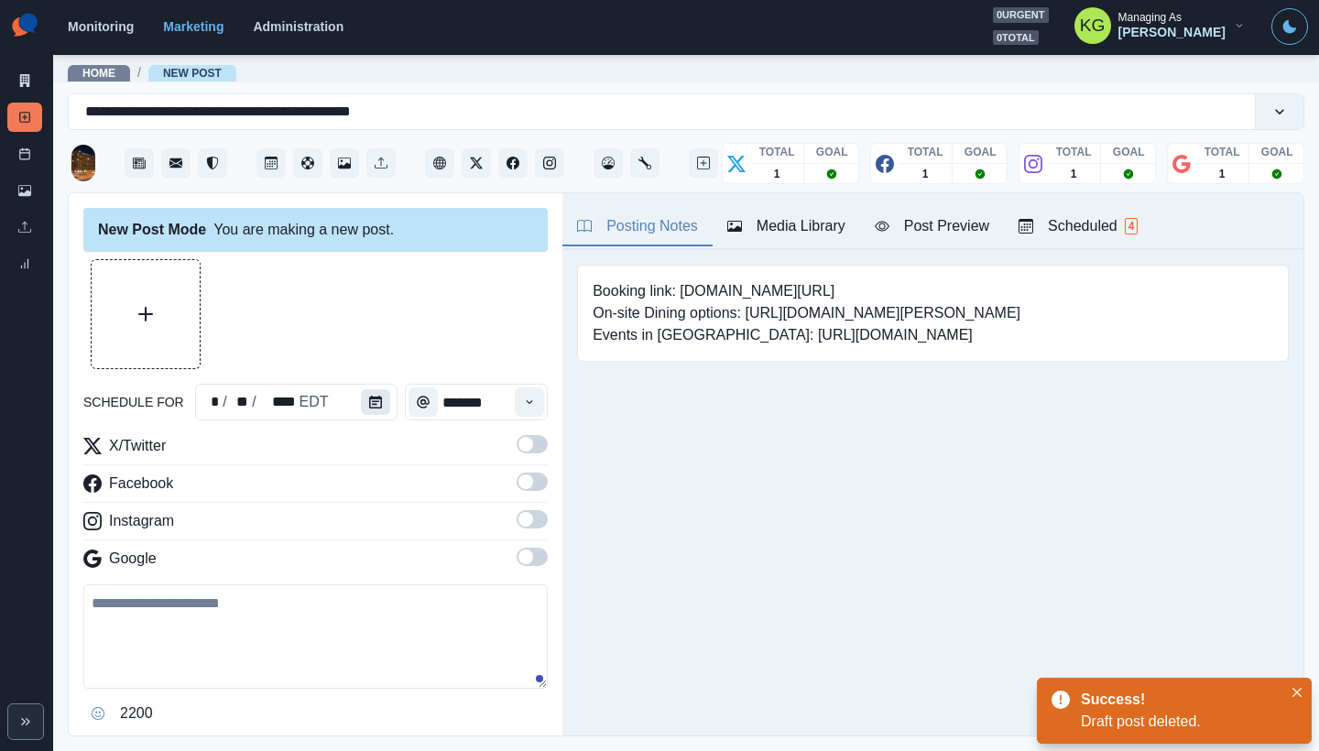
click at [370, 401] on icon "Calendar" at bounding box center [375, 402] width 13 height 13
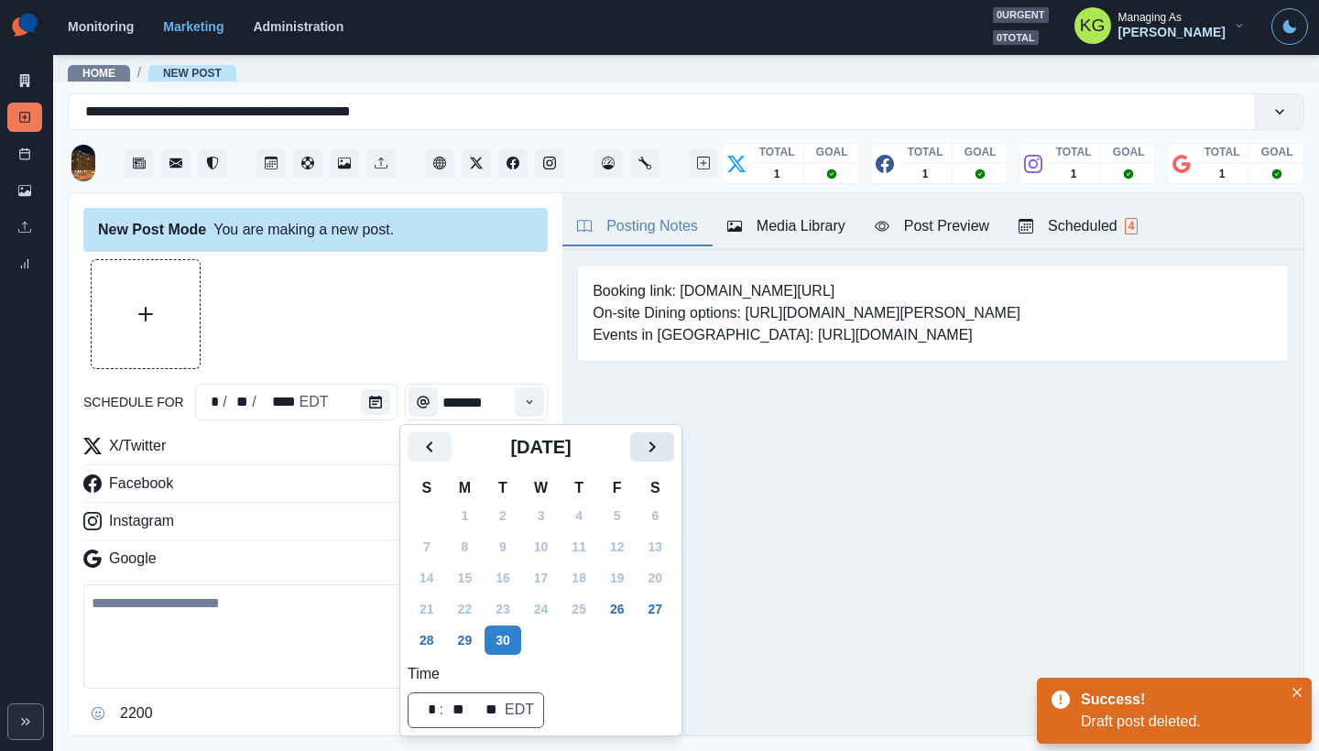
click at [674, 436] on button "Next" at bounding box center [652, 446] width 44 height 29
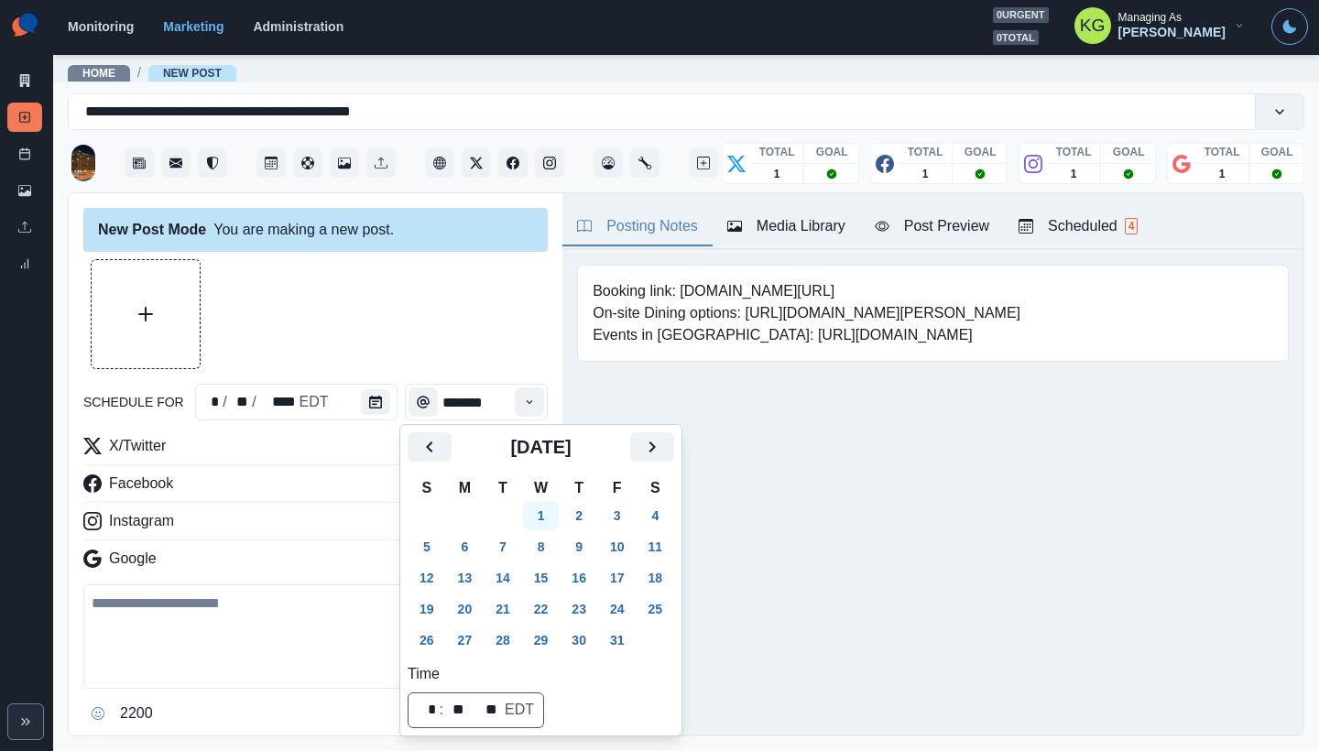
click at [550, 515] on button "1" at bounding box center [541, 515] width 37 height 29
click at [833, 407] on div "Booking link: www.bit.ly/3AReDys On-site Dining options: https://www.hilton.com…" at bounding box center [932, 341] width 741 height 183
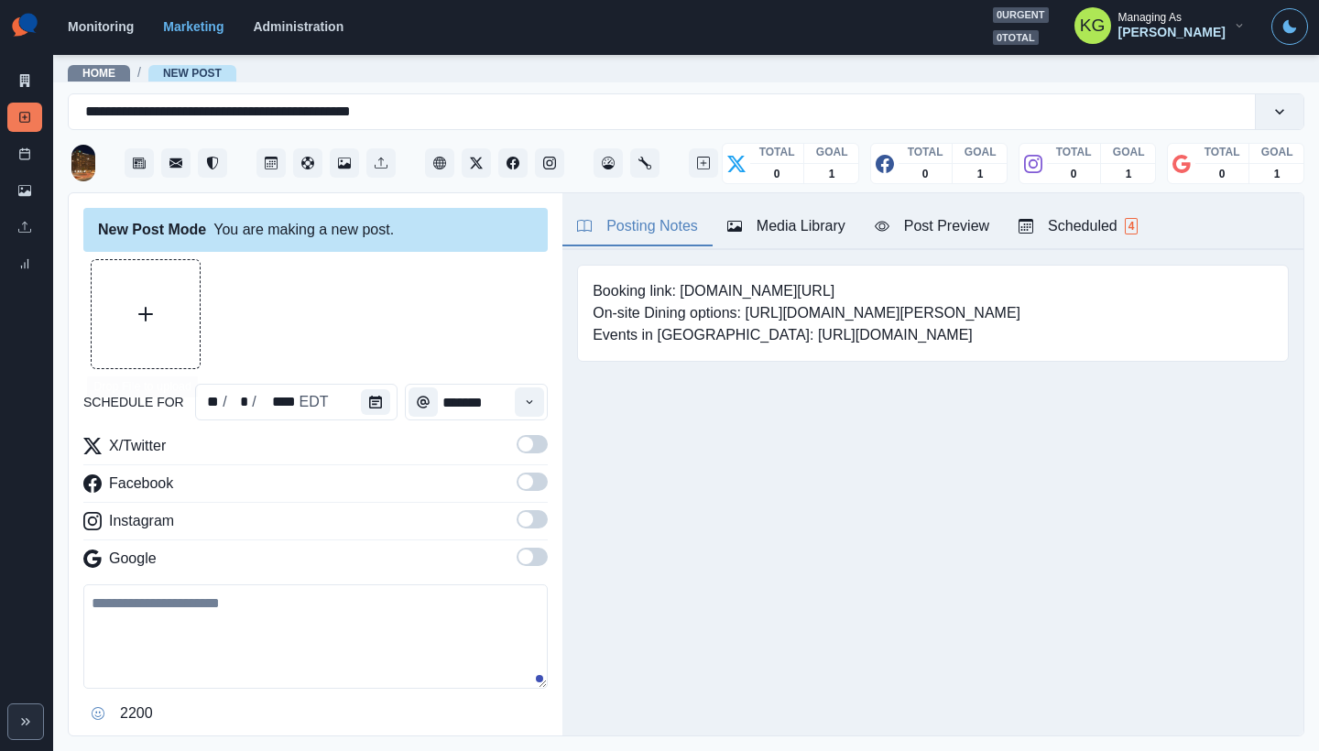
click at [177, 317] on button "Upload Media" at bounding box center [146, 314] width 108 height 108
click at [377, 409] on button "Calendar" at bounding box center [375, 402] width 29 height 26
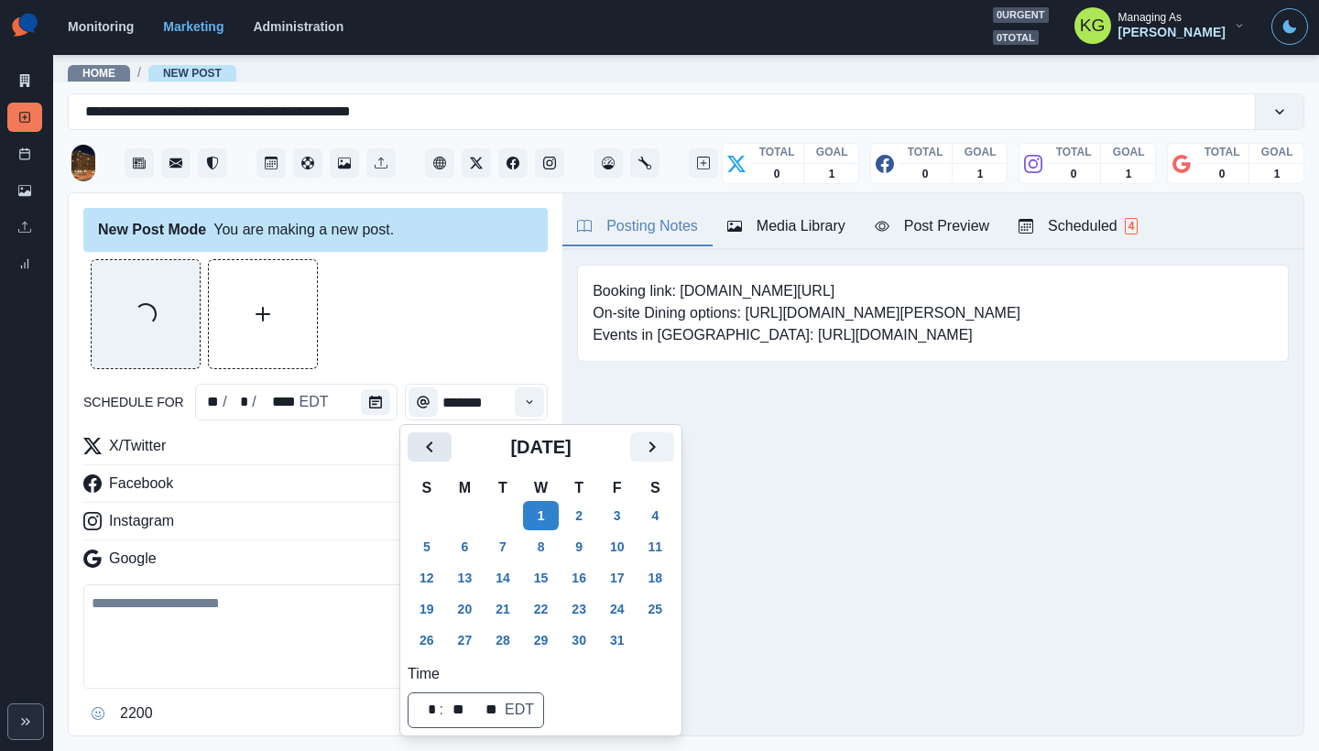
click at [435, 446] on icon "Previous" at bounding box center [430, 447] width 22 height 22
click at [514, 648] on button "30" at bounding box center [503, 640] width 37 height 29
click at [431, 321] on div "Loading..." at bounding box center [315, 314] width 464 height 110
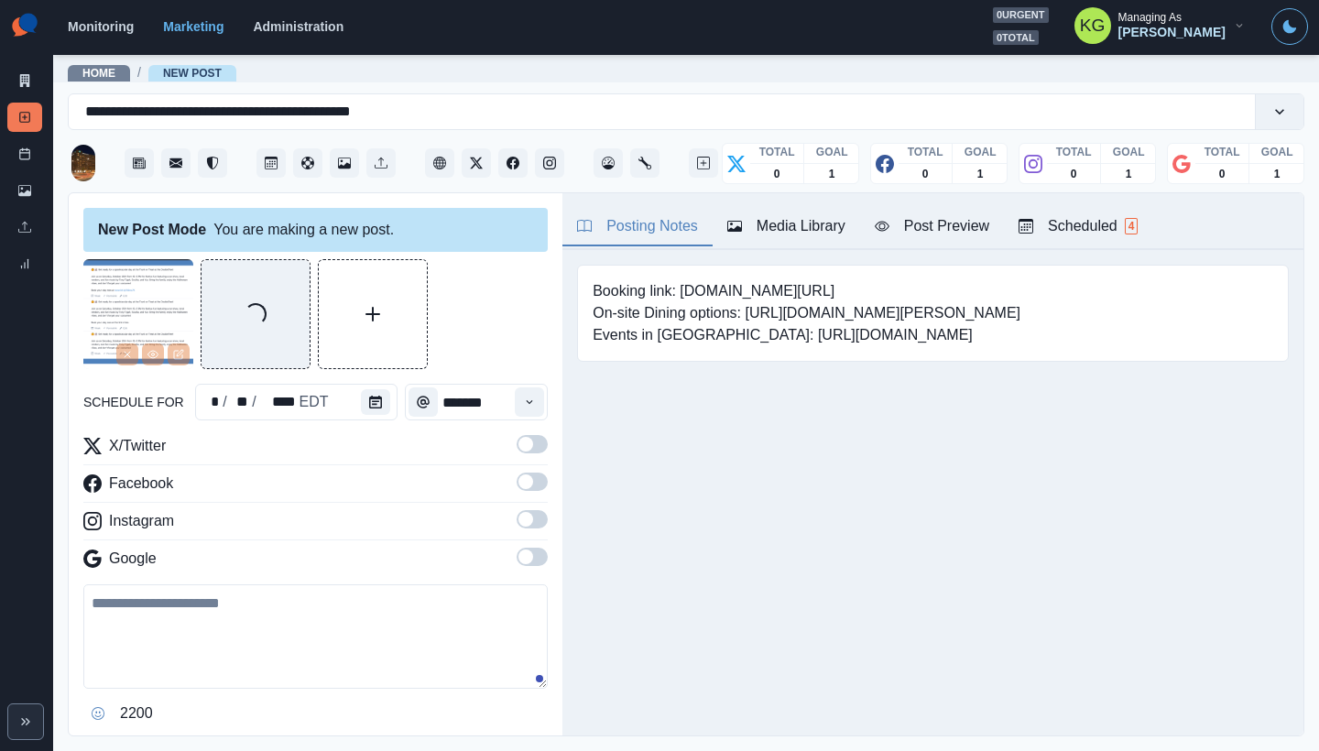
click at [535, 543] on div "X/Twitter Facebook Instagram Google" at bounding box center [315, 506] width 464 height 142
click at [535, 558] on span at bounding box center [532, 557] width 31 height 18
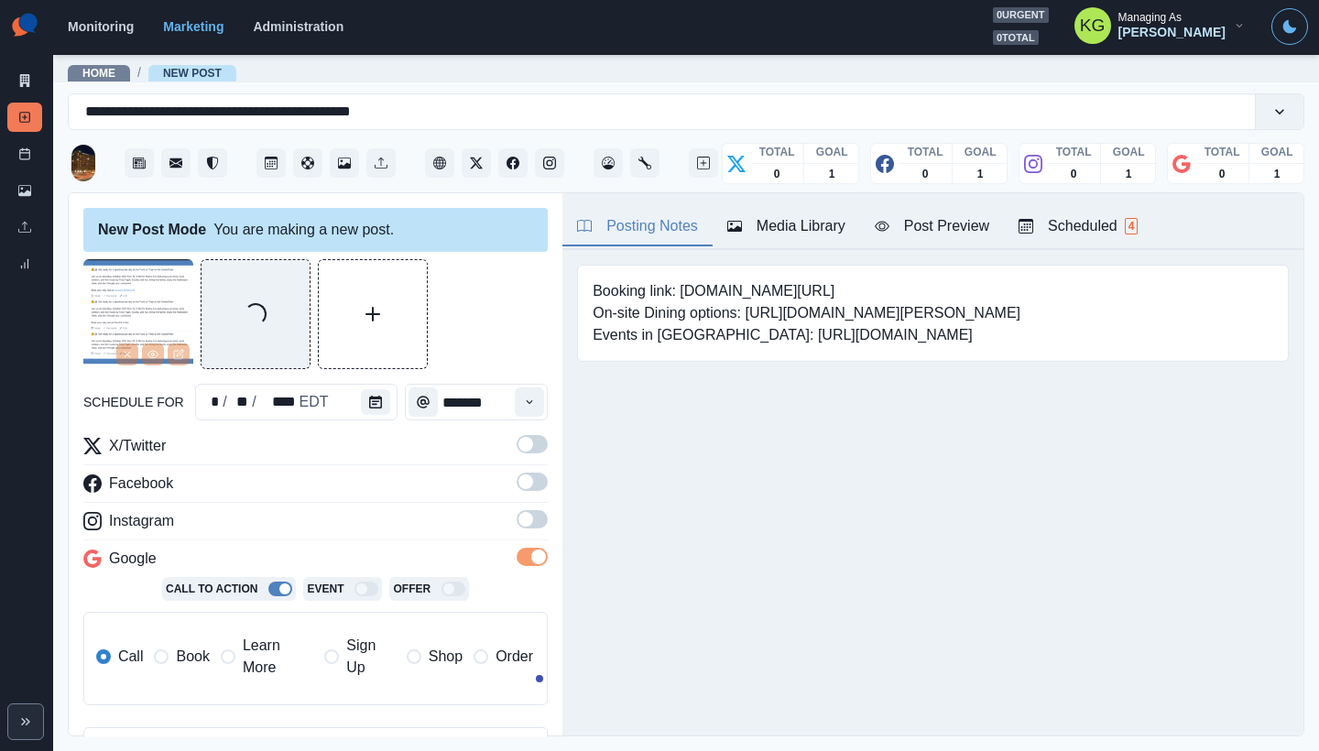
click at [528, 504] on div "X/Twitter Facebook Instagram Google Call To Action Event Offer Call Book Learn …" at bounding box center [315, 577] width 464 height 285
click at [530, 509] on div "X/Twitter Facebook Instagram Google Call To Action Event Offer Call Book Learn …" at bounding box center [315, 577] width 464 height 285
click at [537, 517] on span at bounding box center [532, 519] width 31 height 18
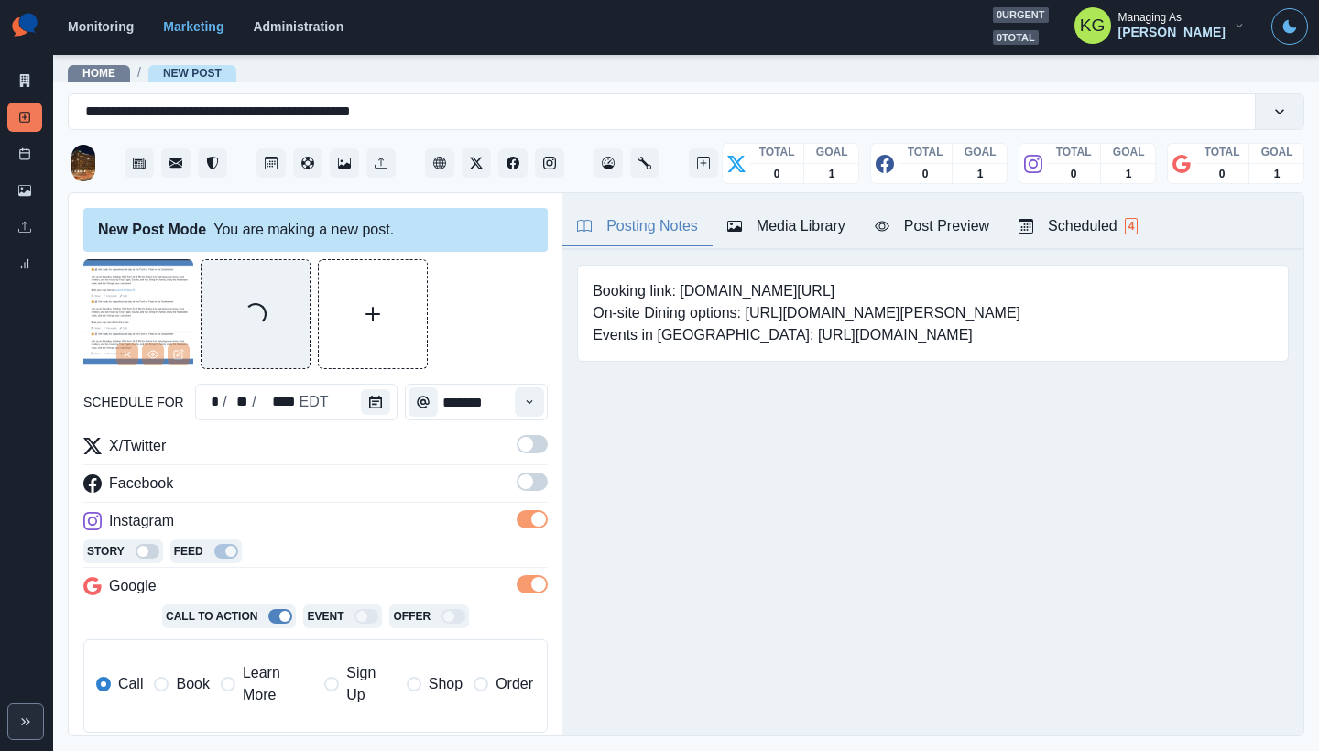
click at [541, 477] on span at bounding box center [532, 482] width 31 height 18
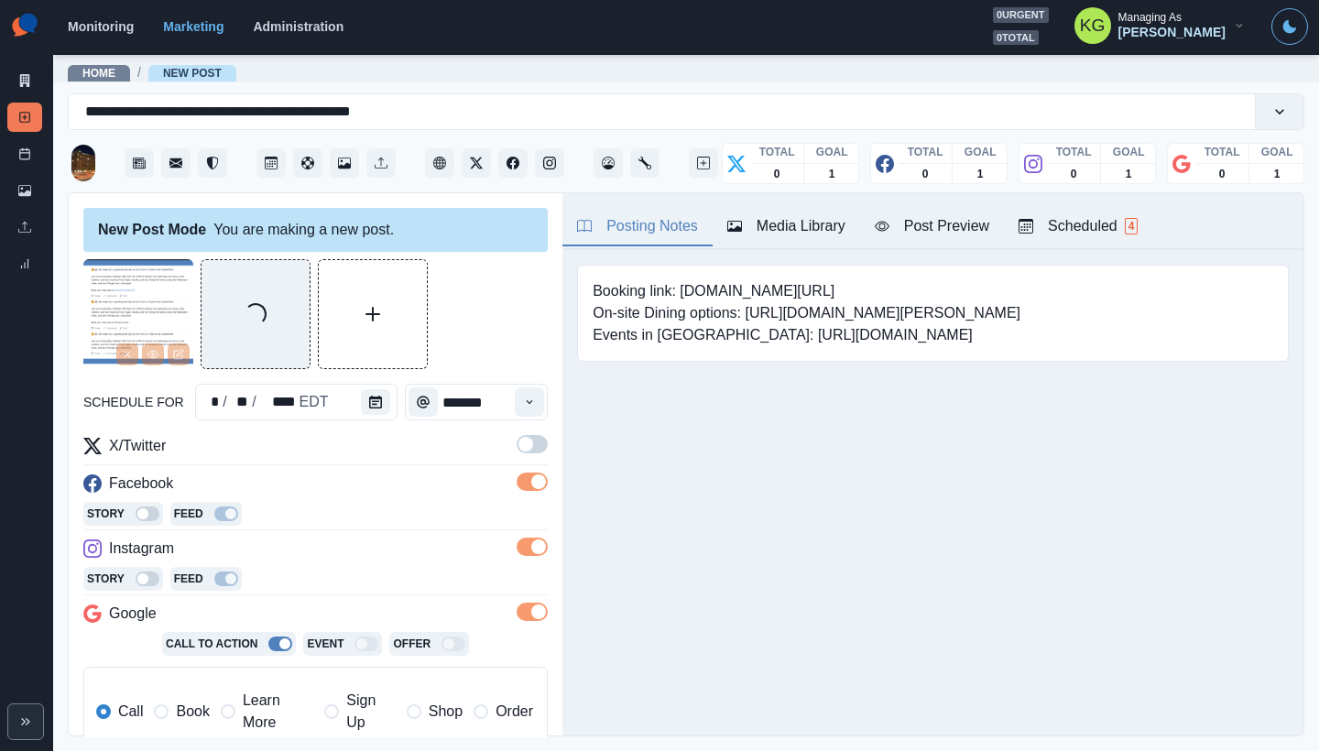
click at [529, 438] on span at bounding box center [525, 444] width 15 height 15
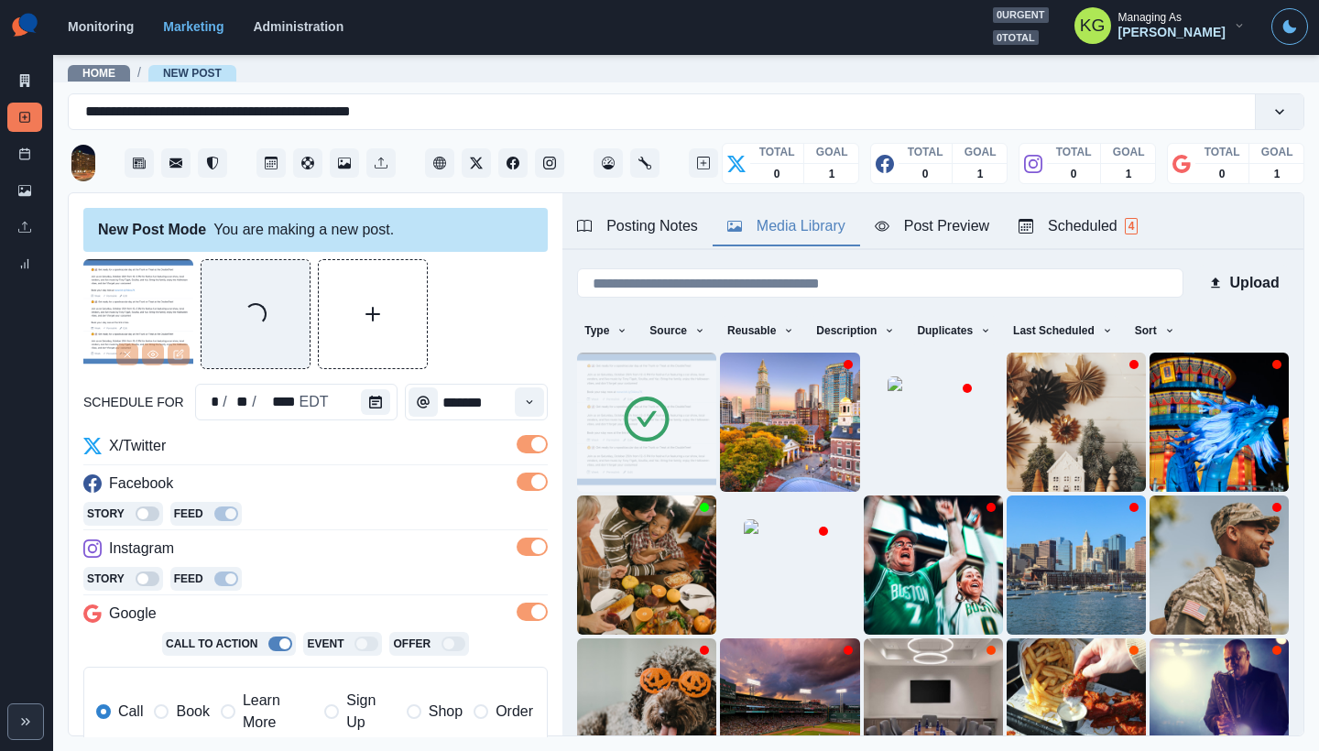
click at [746, 244] on button "Media Library" at bounding box center [786, 227] width 147 height 38
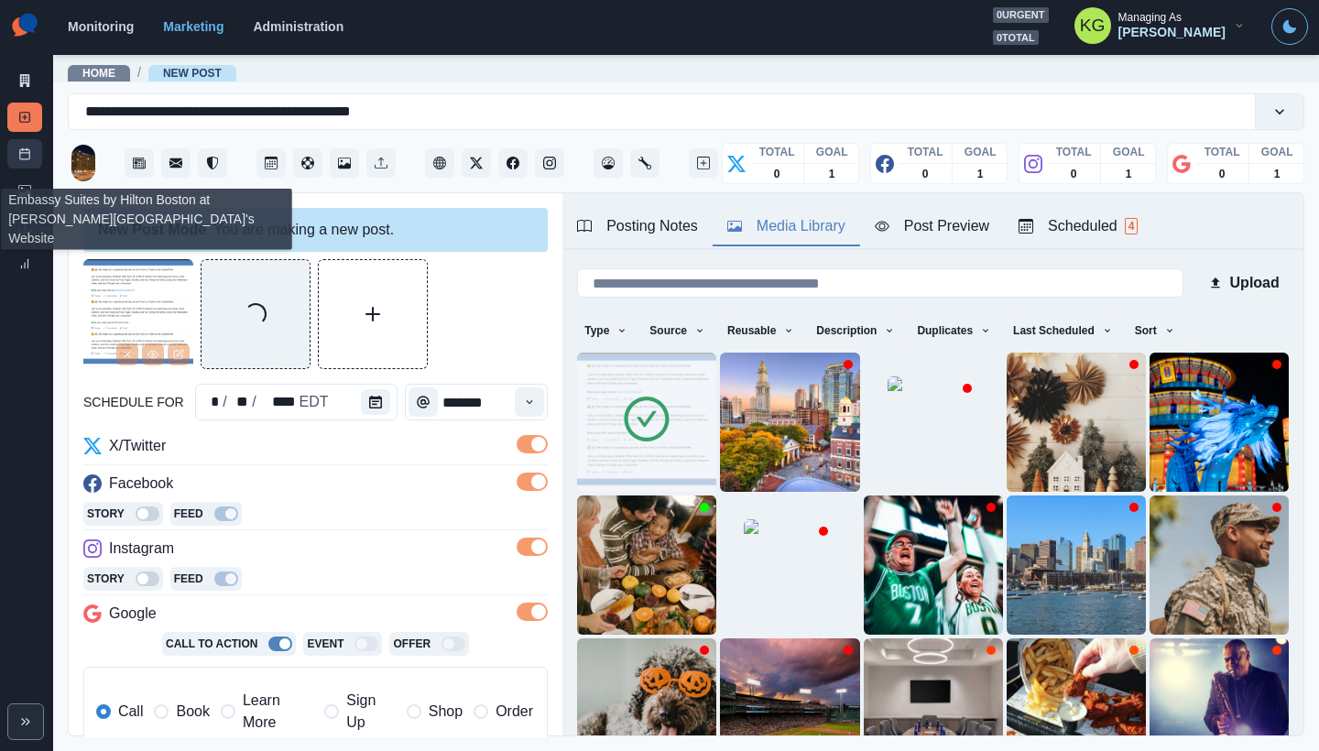
click at [25, 152] on icon at bounding box center [24, 153] width 13 height 13
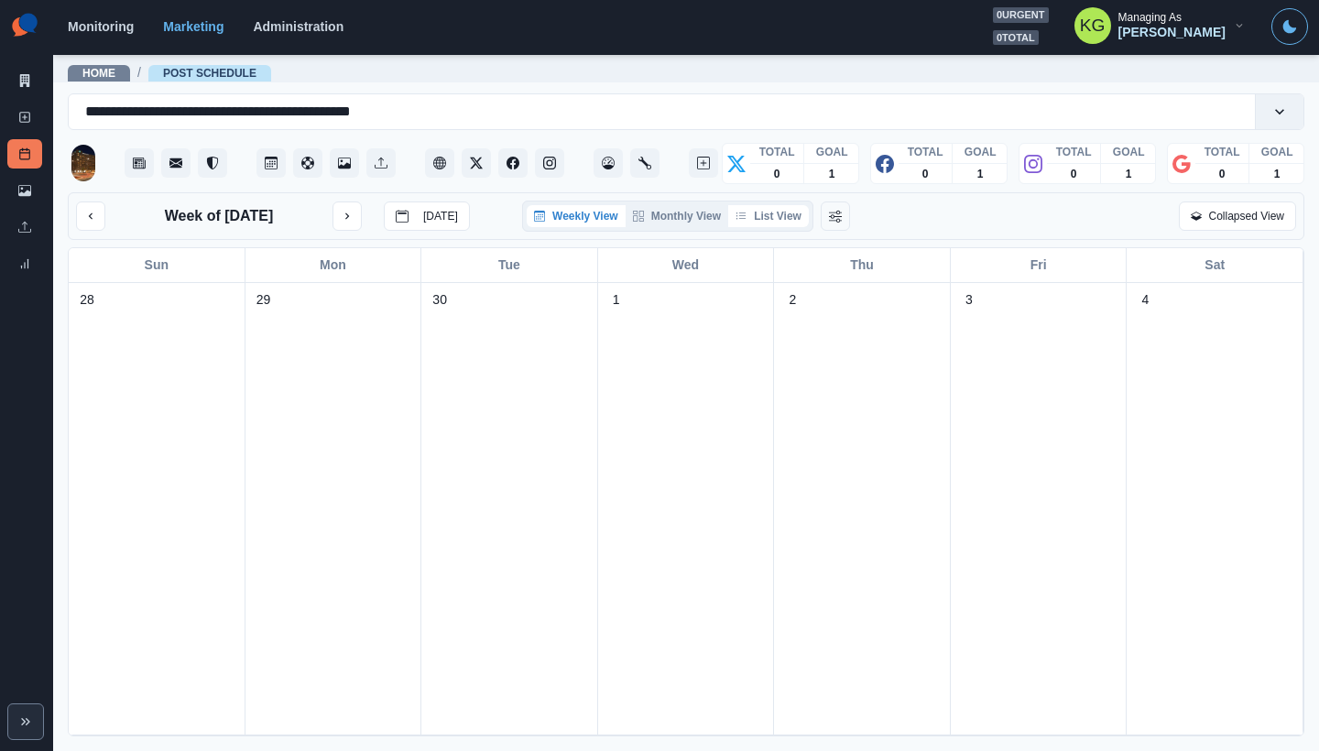
click at [774, 218] on button "List View" at bounding box center [768, 216] width 81 height 22
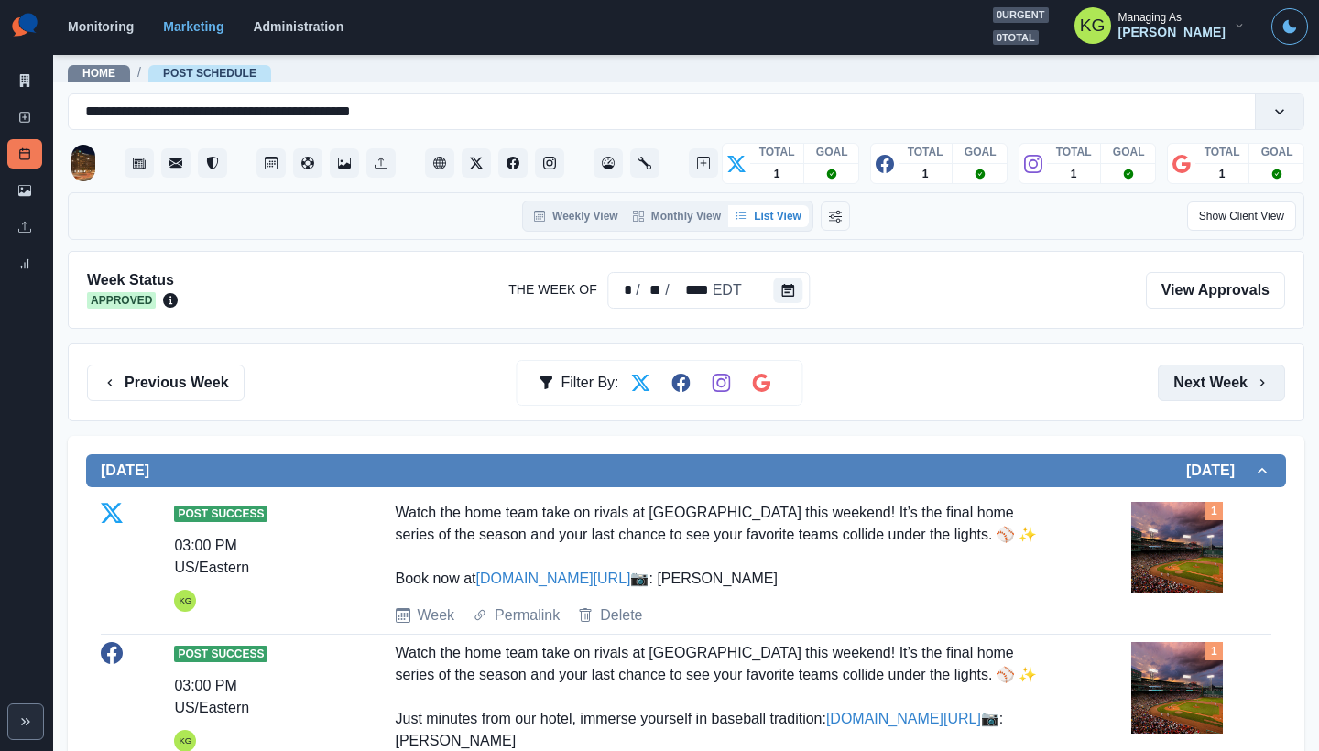
click at [1206, 391] on button "Next Week" at bounding box center [1221, 383] width 127 height 37
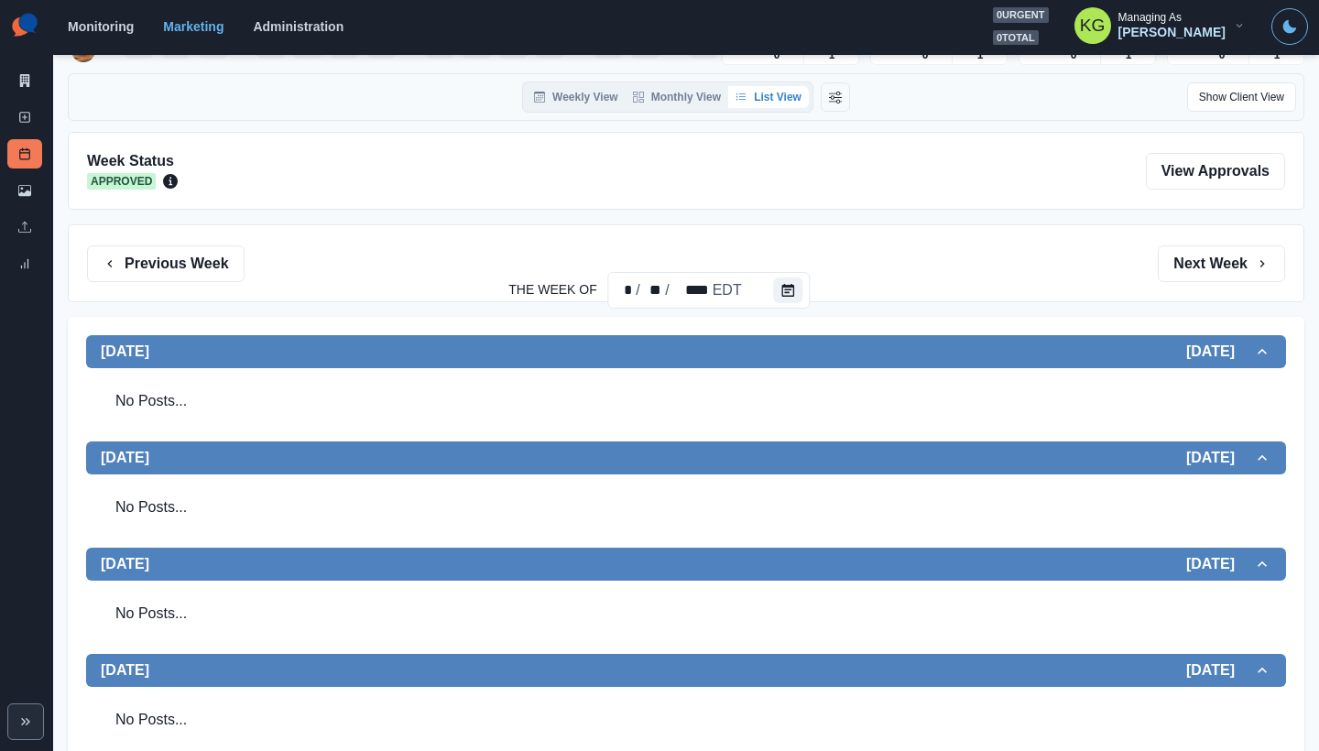
scroll to position [276, 0]
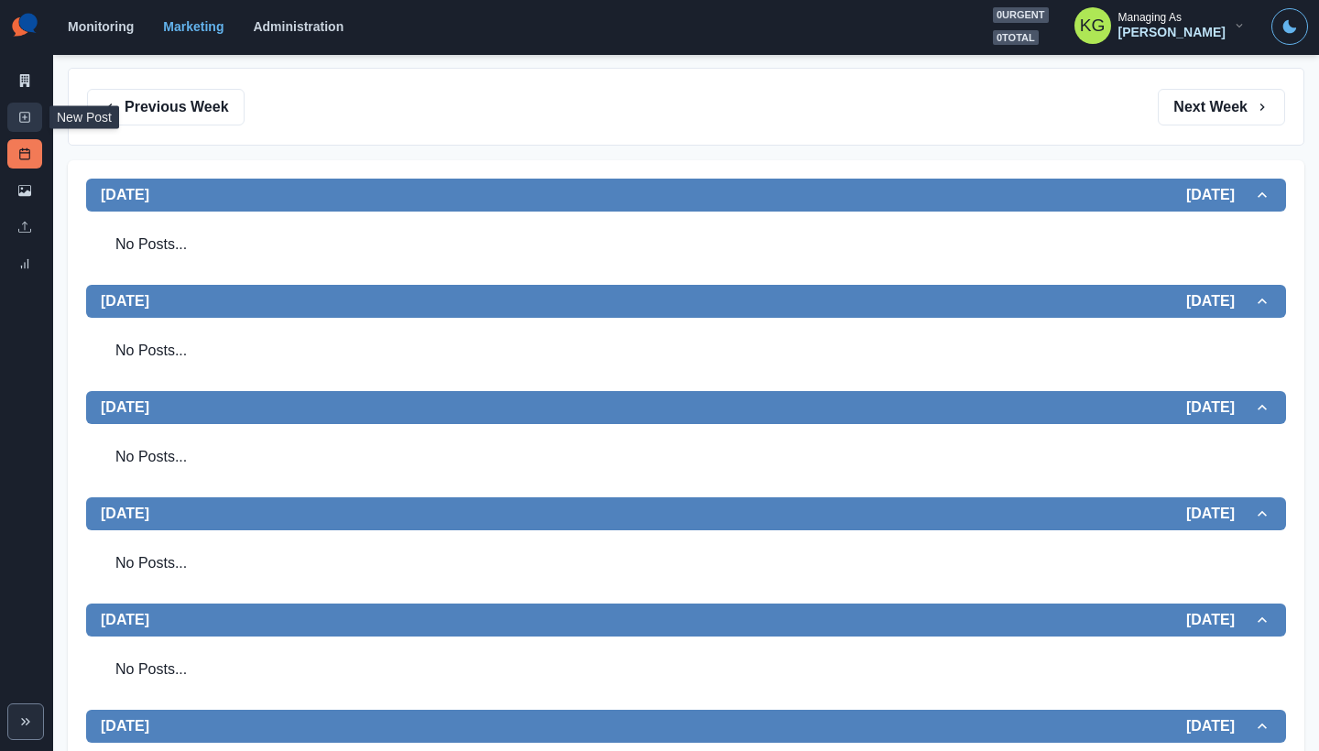
click at [31, 112] on link "New Post" at bounding box center [24, 117] width 35 height 29
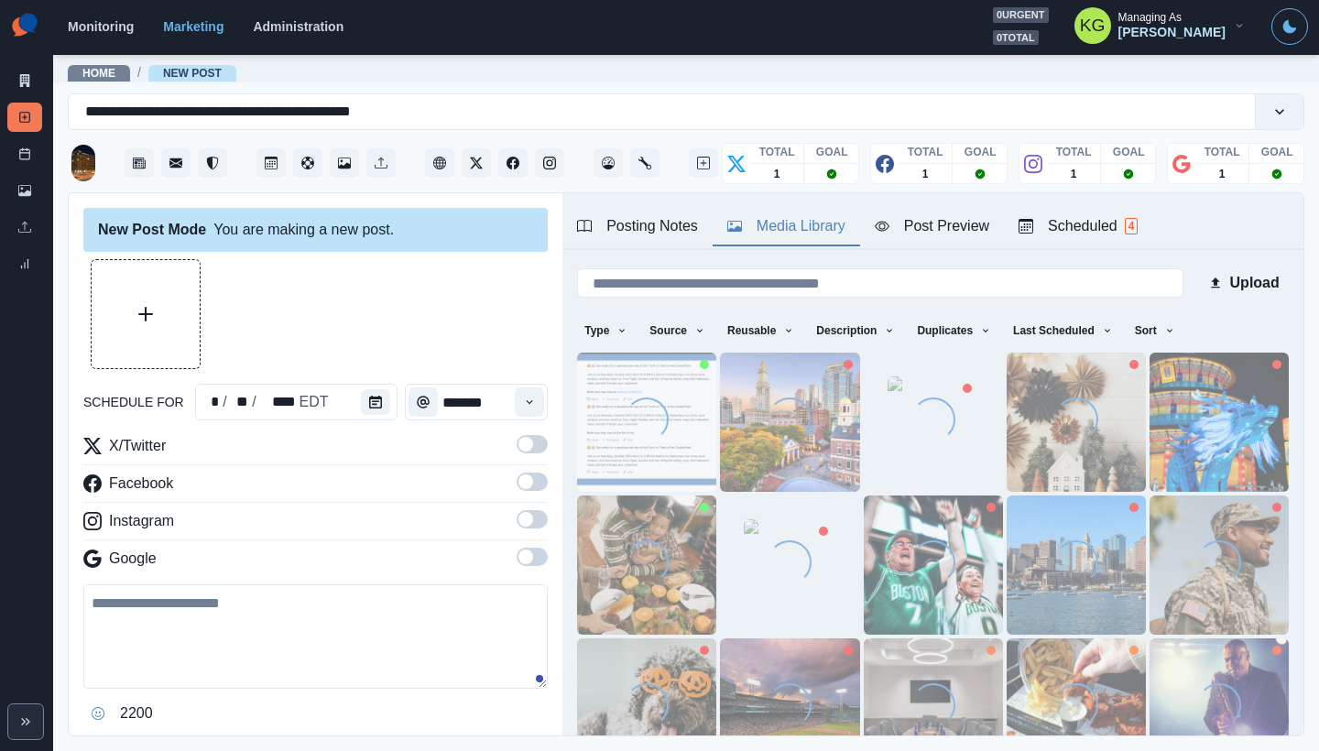
click at [778, 219] on div "Media Library" at bounding box center [786, 226] width 118 height 22
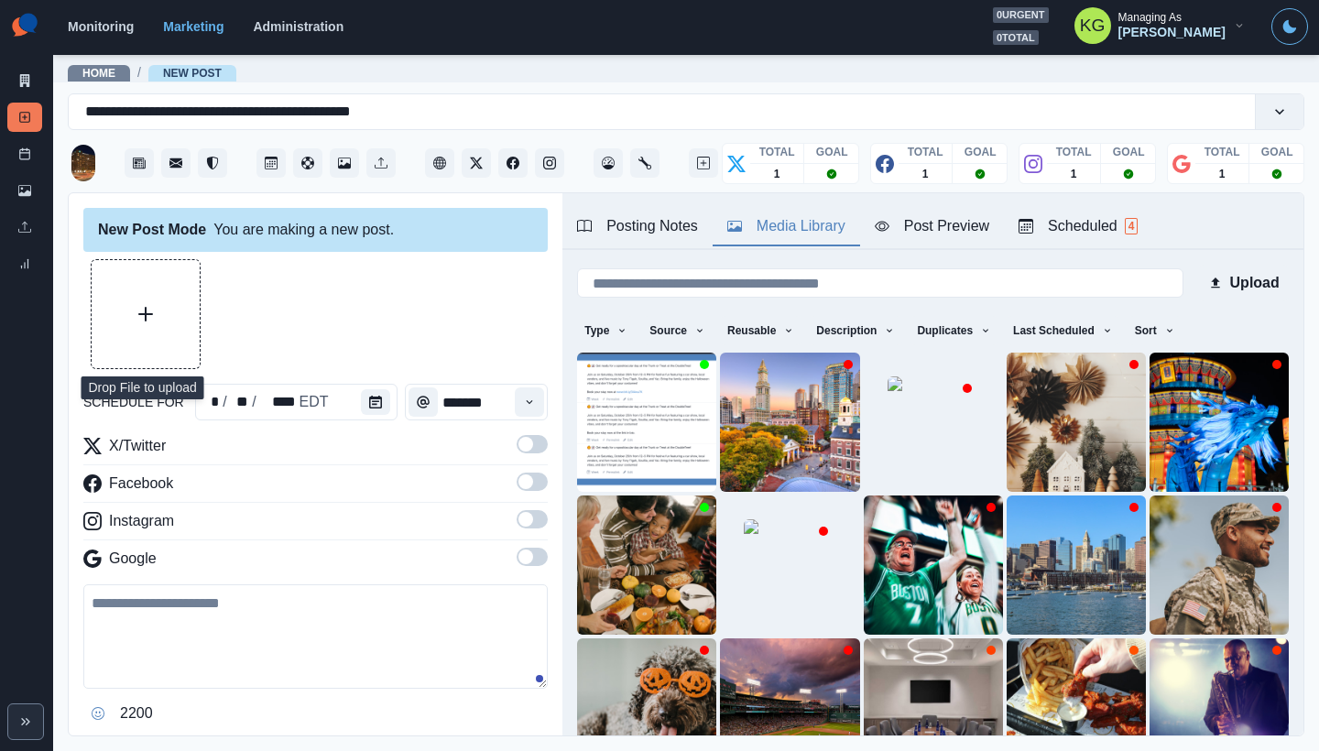
click at [153, 323] on button "Upload Media" at bounding box center [146, 314] width 108 height 108
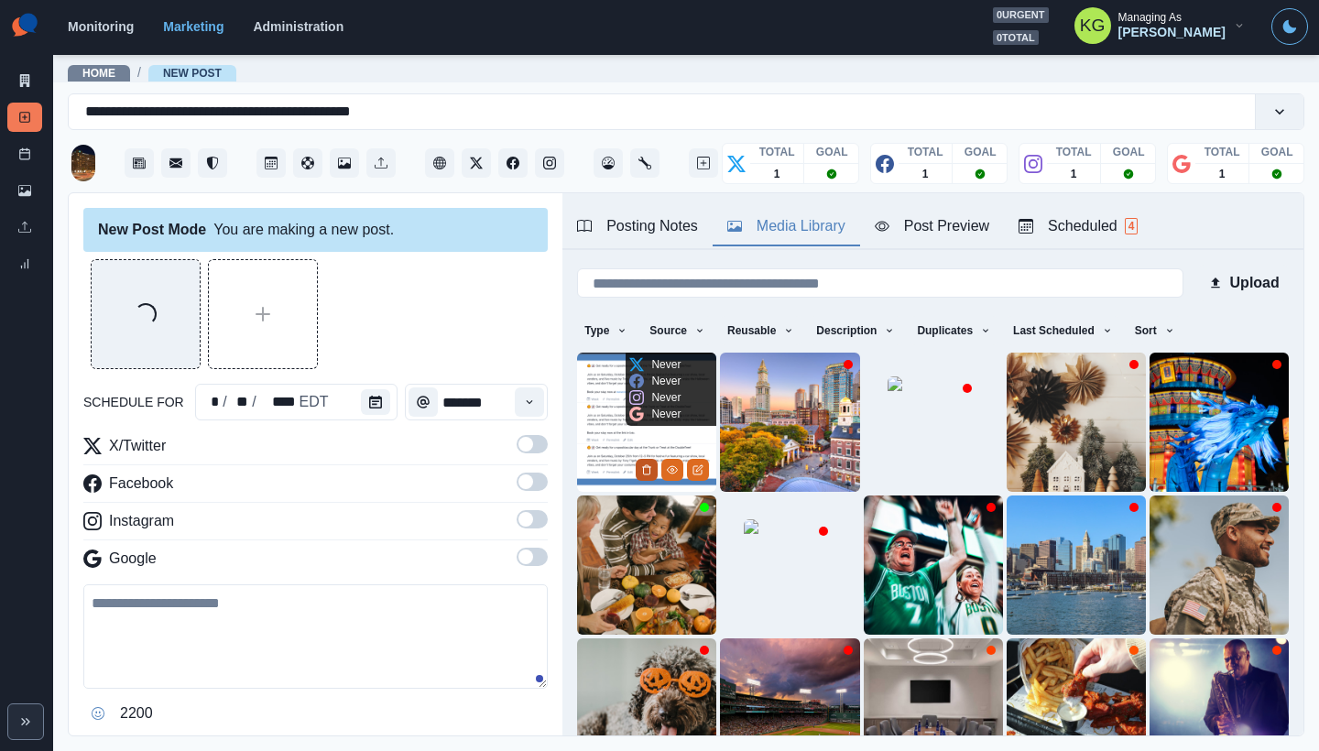
click at [650, 471] on icon "Delete Media" at bounding box center [647, 469] width 6 height 9
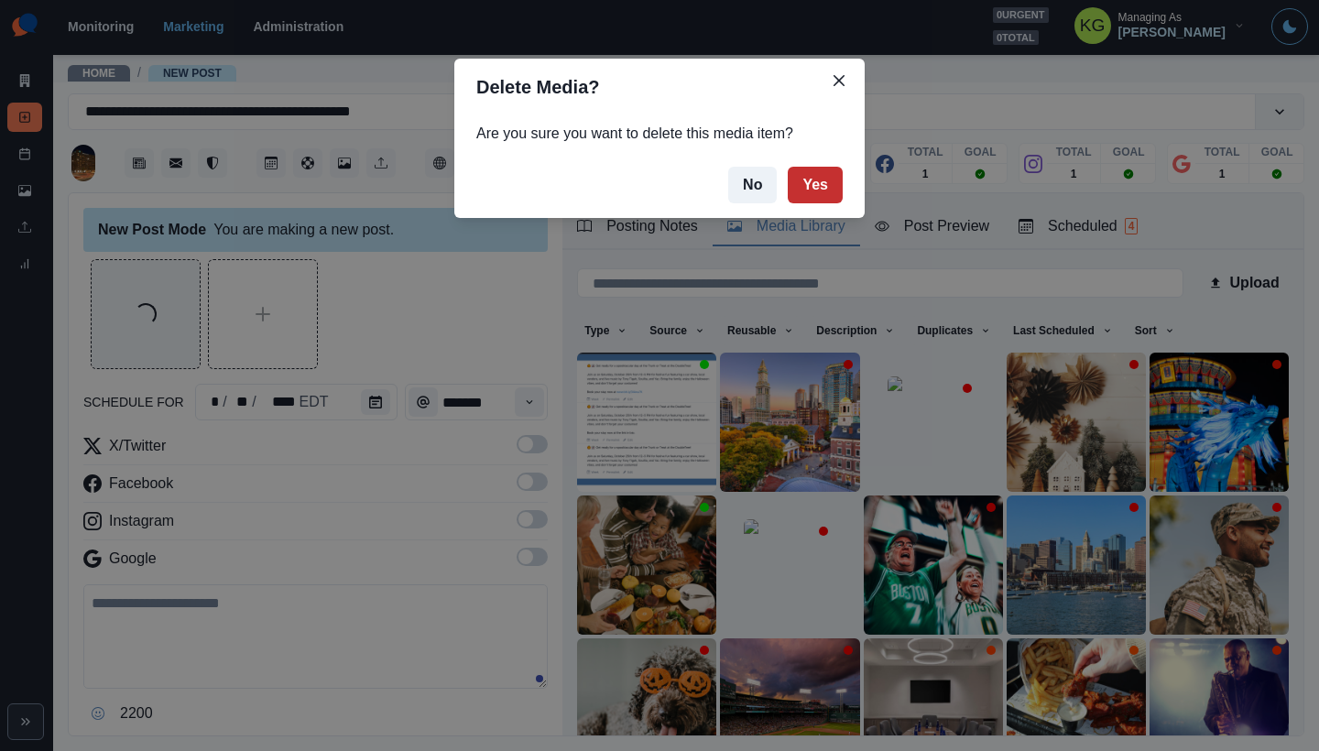
click at [812, 194] on button "Yes" at bounding box center [815, 185] width 55 height 37
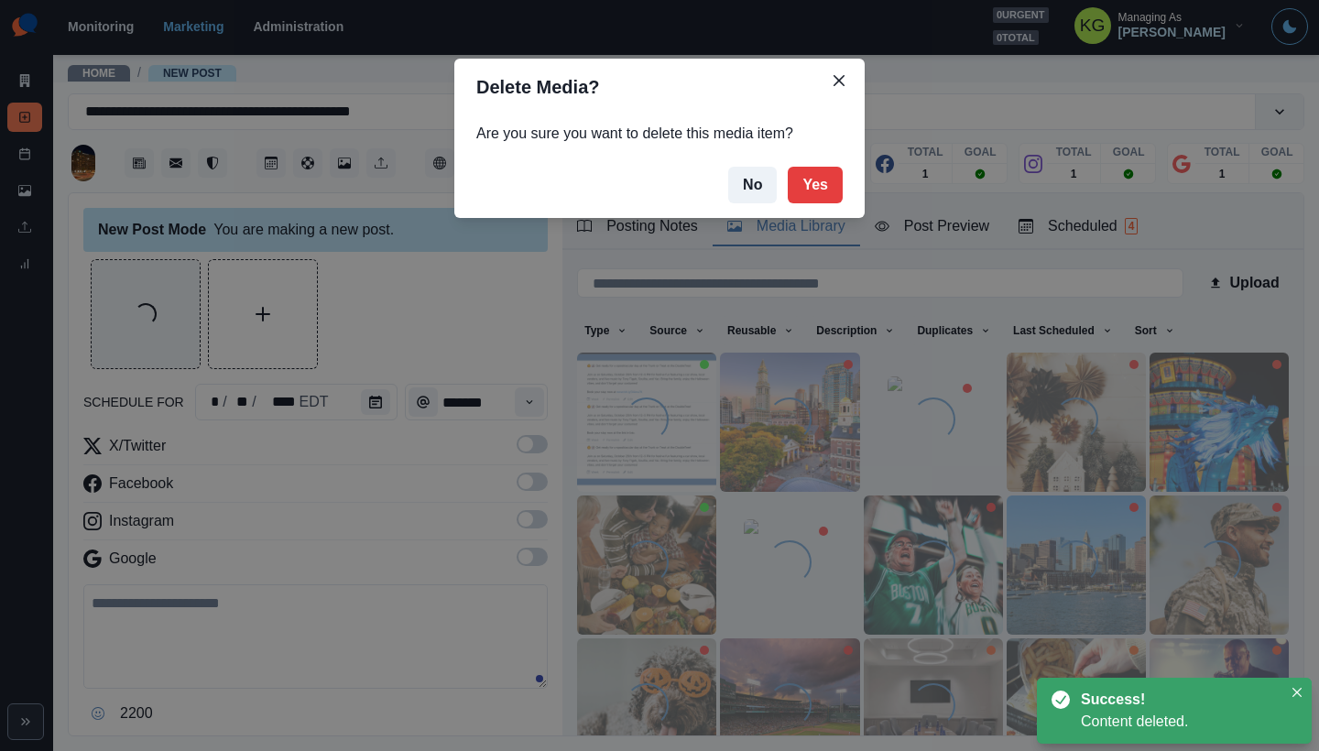
scroll to position [57, 0]
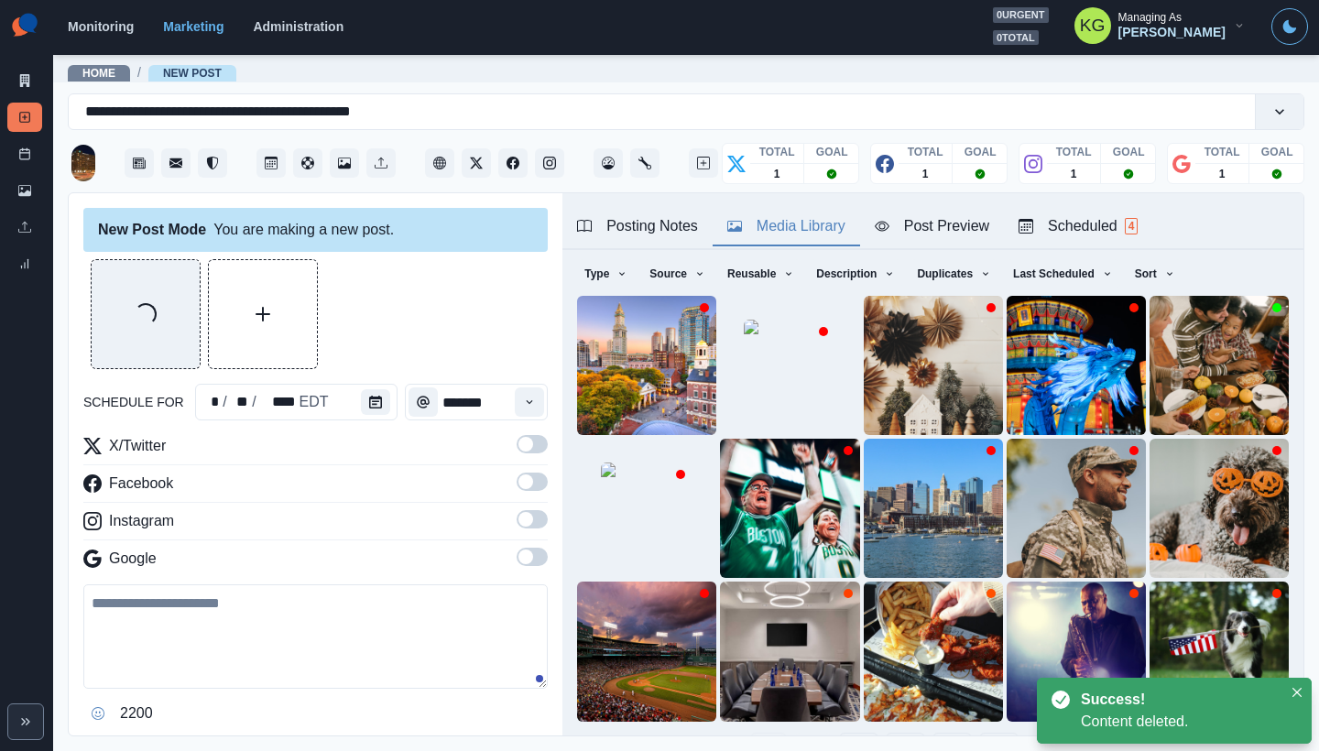
click at [538, 559] on span at bounding box center [532, 557] width 31 height 18
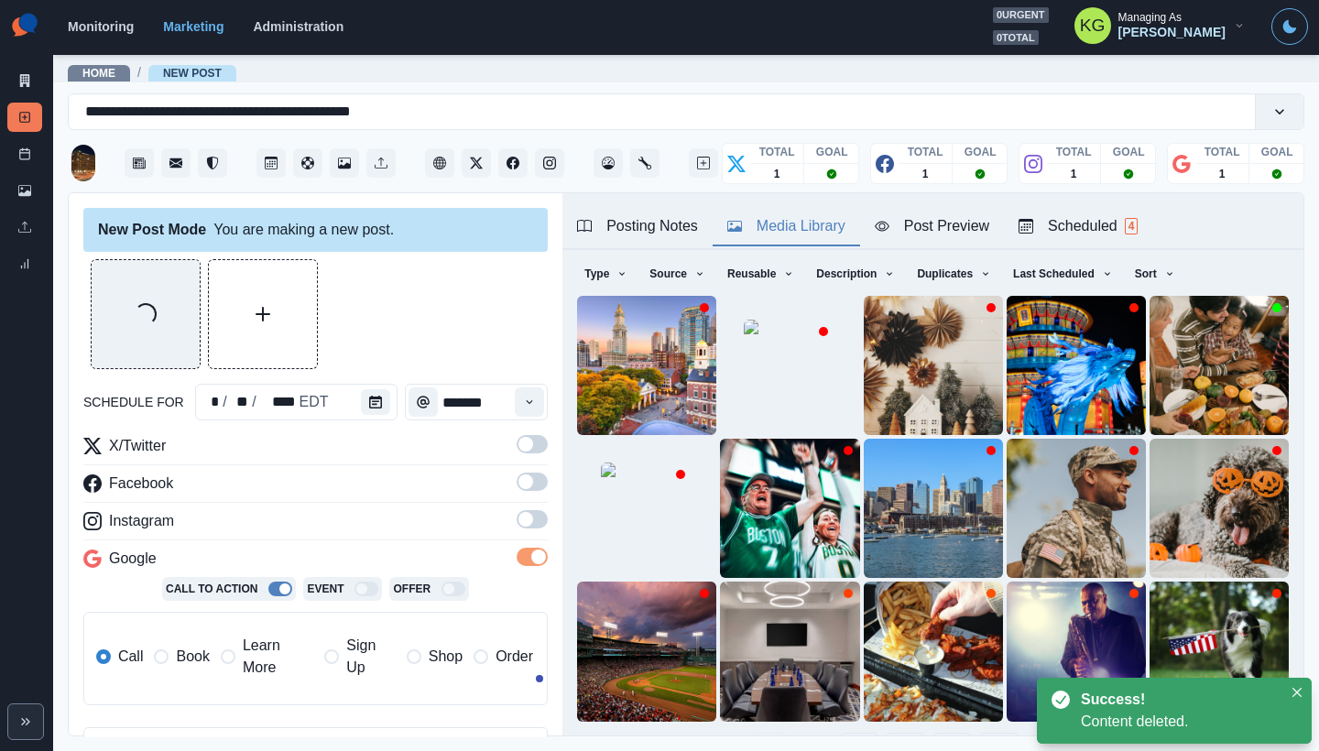
click at [539, 517] on span at bounding box center [532, 519] width 31 height 18
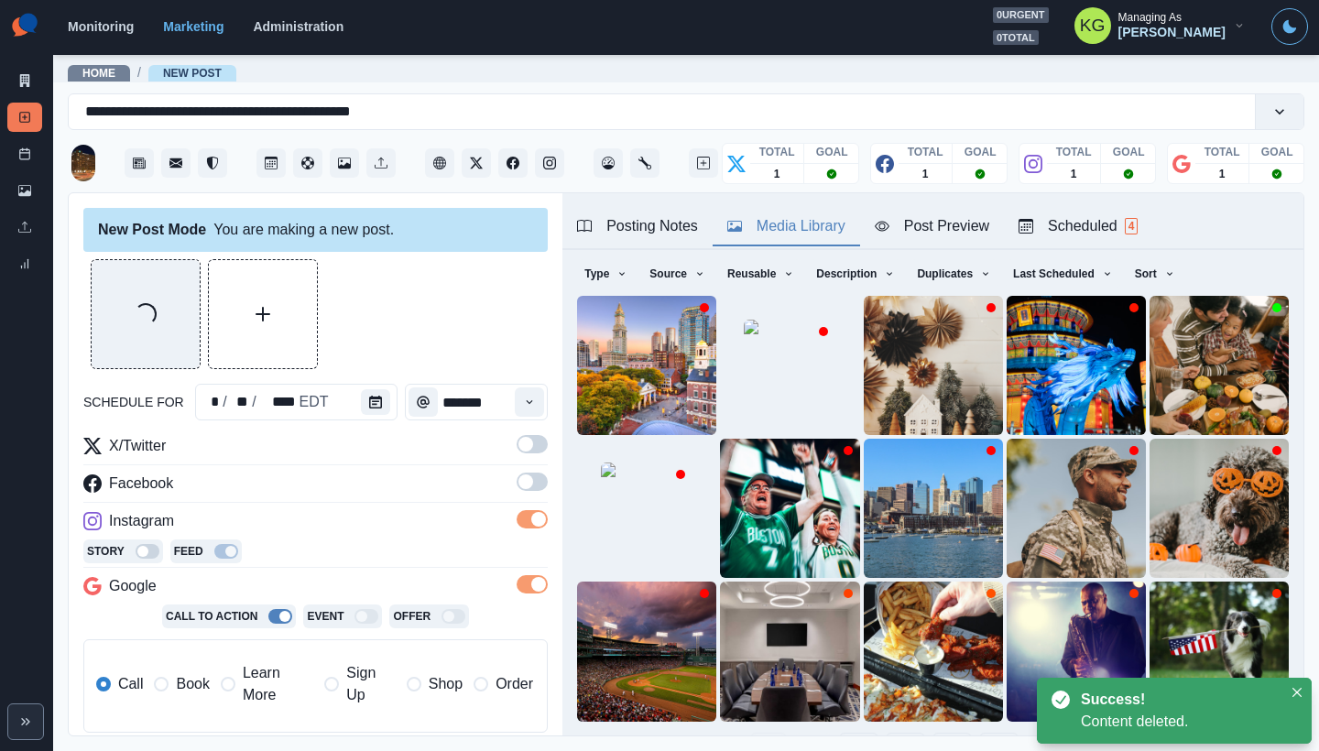
click at [524, 472] on div "X/Twitter Facebook Instagram Story Feed Google Call To Action Event Offer Call …" at bounding box center [315, 591] width 464 height 312
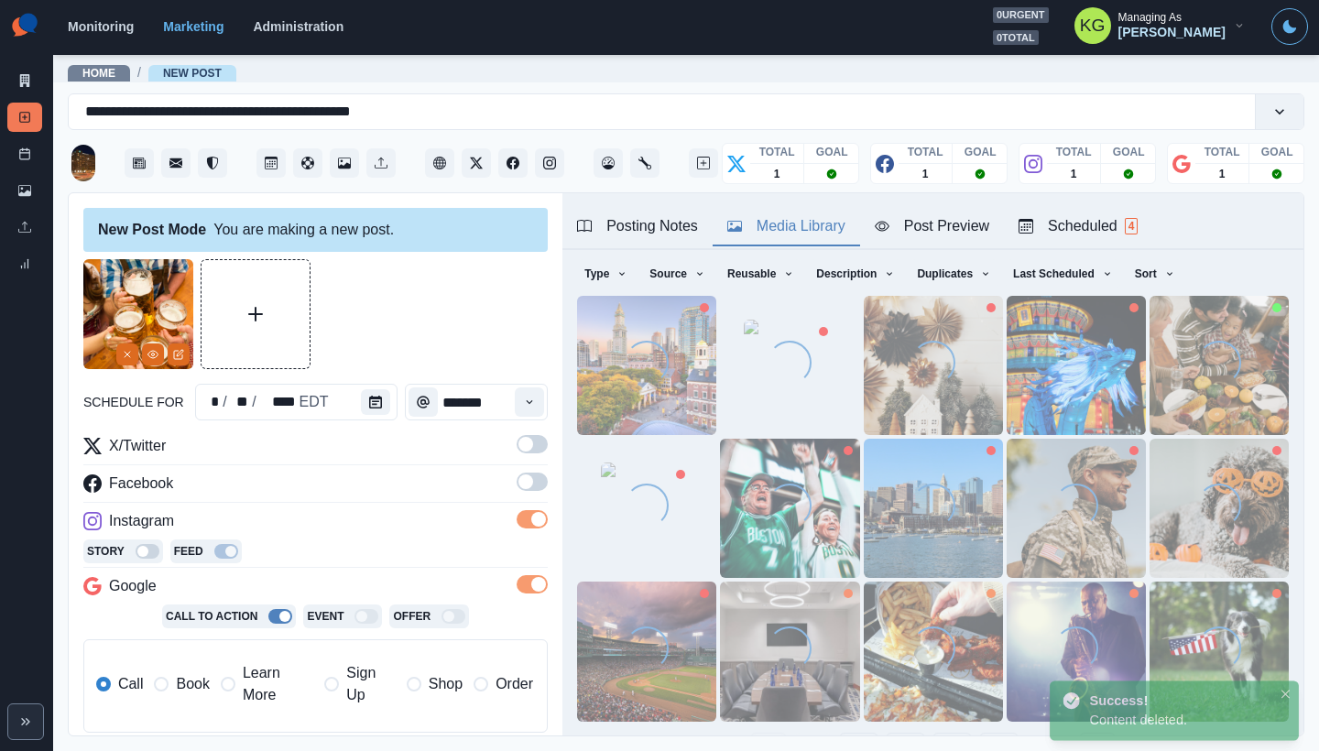
click at [538, 477] on span at bounding box center [532, 482] width 31 height 18
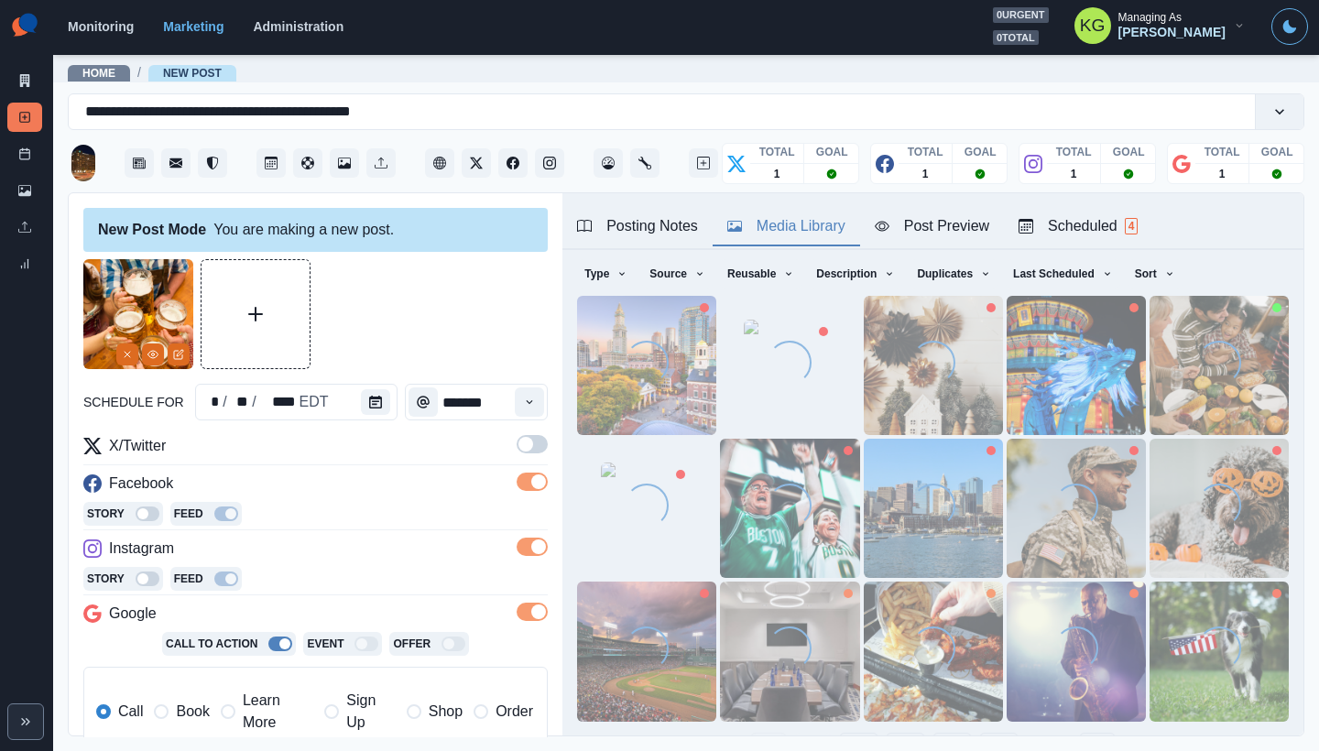
click at [532, 443] on span at bounding box center [525, 444] width 15 height 15
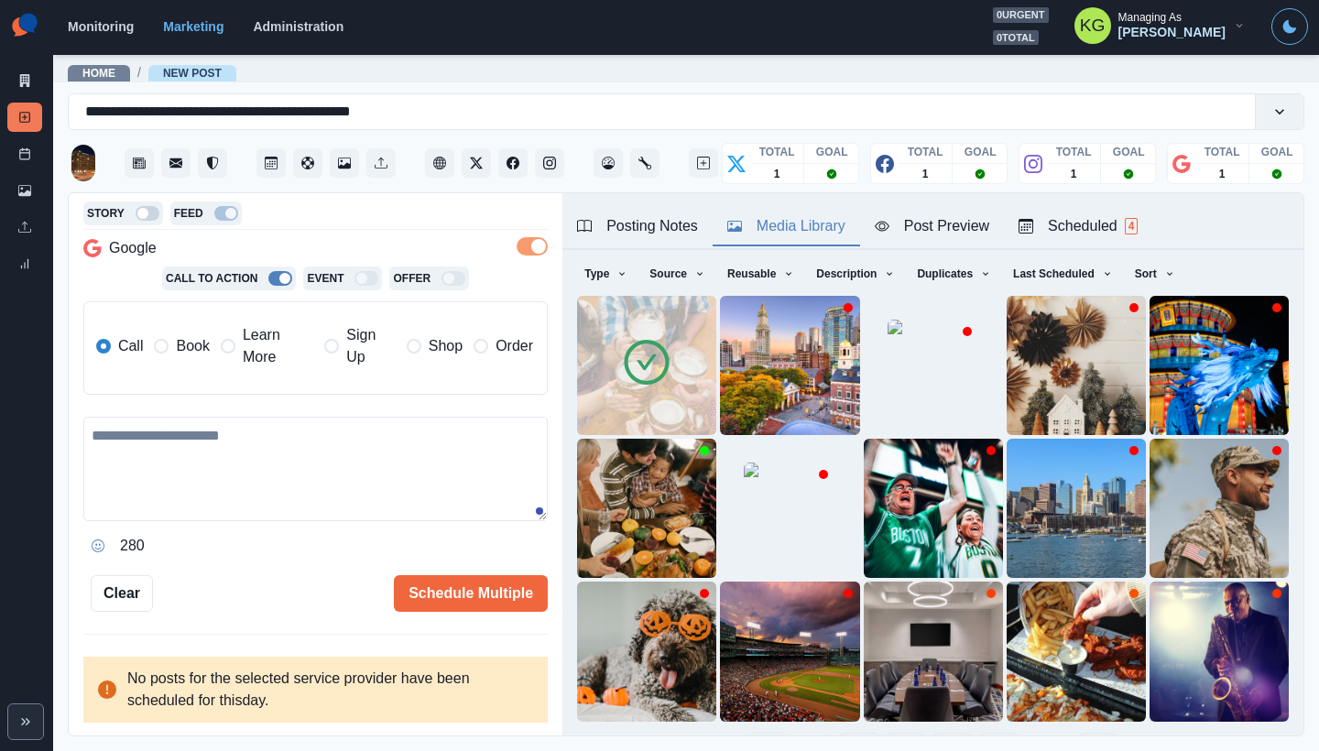
scroll to position [365, 0]
click at [408, 428] on textarea at bounding box center [315, 470] width 464 height 104
paste textarea "**********"
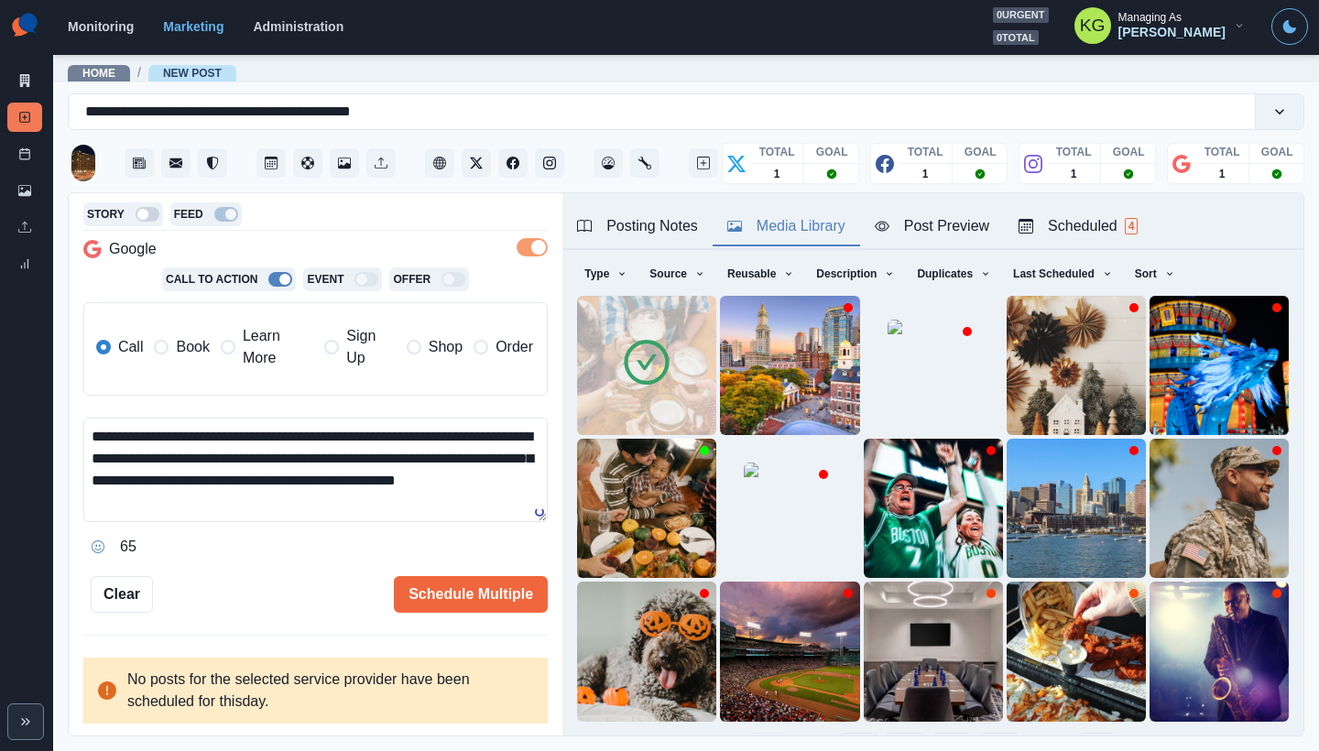
click at [254, 347] on span "Learn More" at bounding box center [278, 347] width 71 height 44
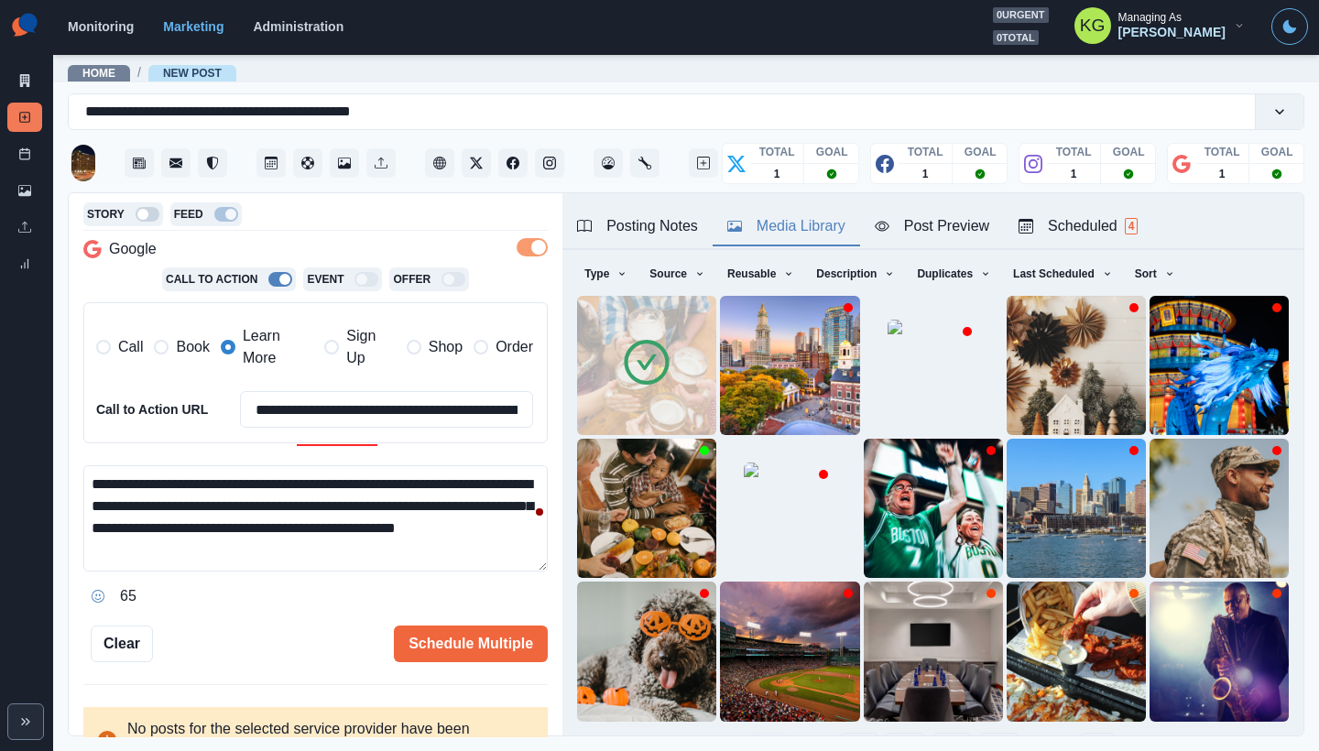
click at [567, 734] on div "**********" at bounding box center [686, 465] width 1235 height 544
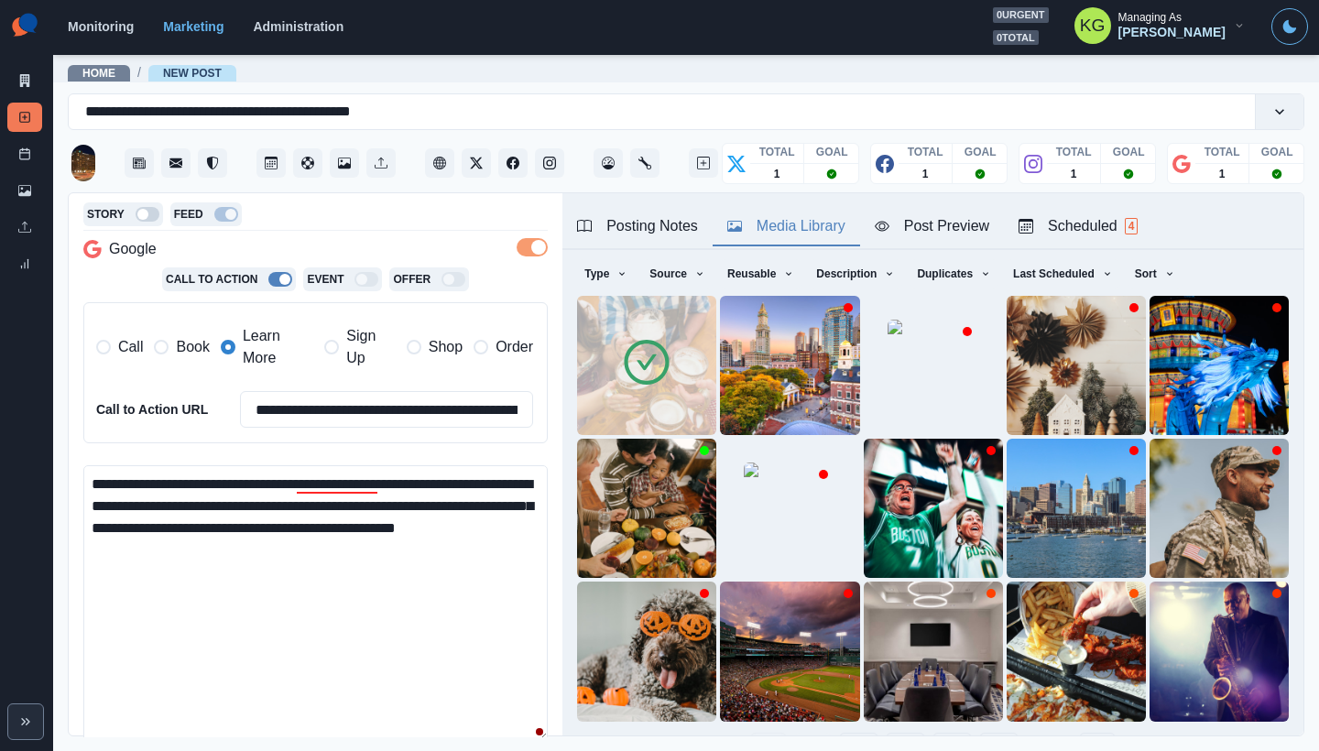
click at [424, 550] on textarea "**********" at bounding box center [315, 603] width 464 height 277
click at [248, 502] on textarea "**********" at bounding box center [315, 603] width 464 height 277
click at [294, 522] on textarea "**********" at bounding box center [315, 603] width 464 height 277
click at [463, 589] on textarea "**********" at bounding box center [315, 603] width 464 height 277
click at [463, 574] on textarea "**********" at bounding box center [315, 603] width 464 height 277
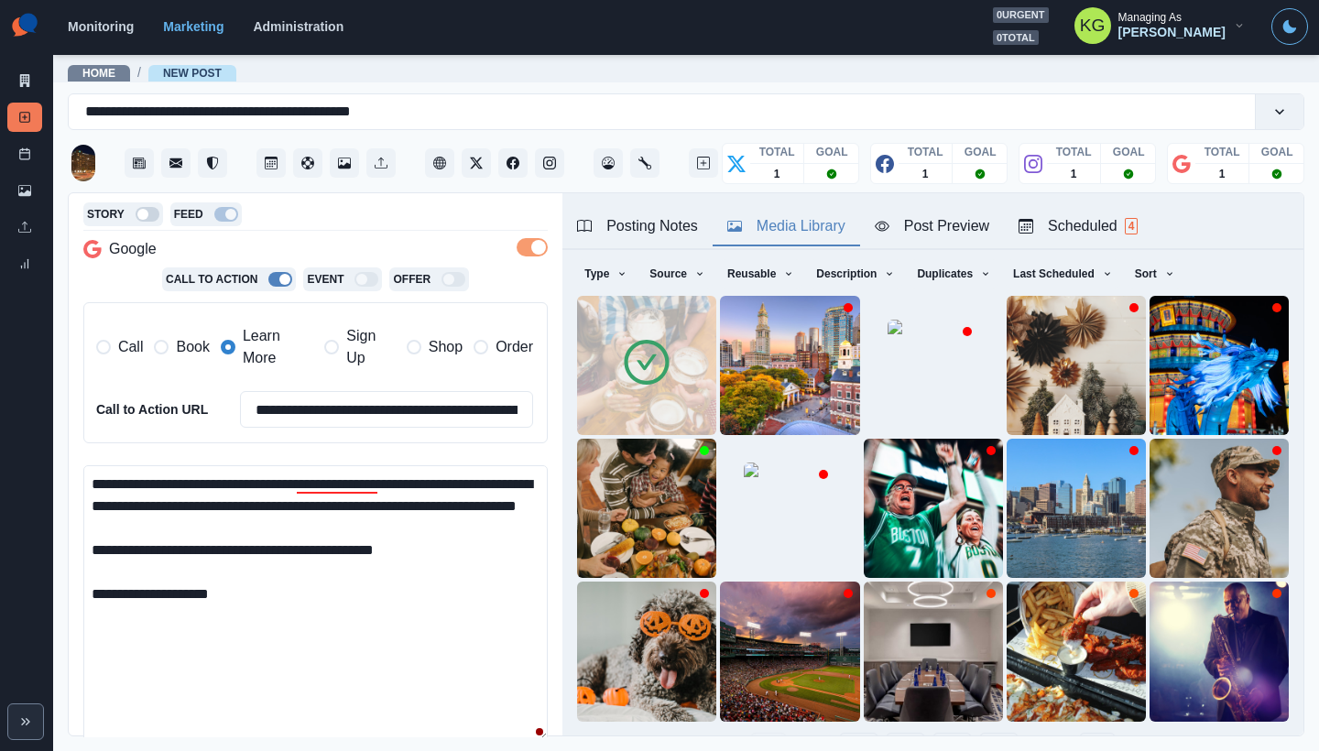
paste textarea "**********"
drag, startPoint x: 258, startPoint y: 641, endPoint x: 208, endPoint y: 622, distance: 53.9
click at [208, 622] on textarea "**********" at bounding box center [315, 603] width 464 height 277
paste textarea
drag, startPoint x: 251, startPoint y: 614, endPoint x: 209, endPoint y: 616, distance: 42.2
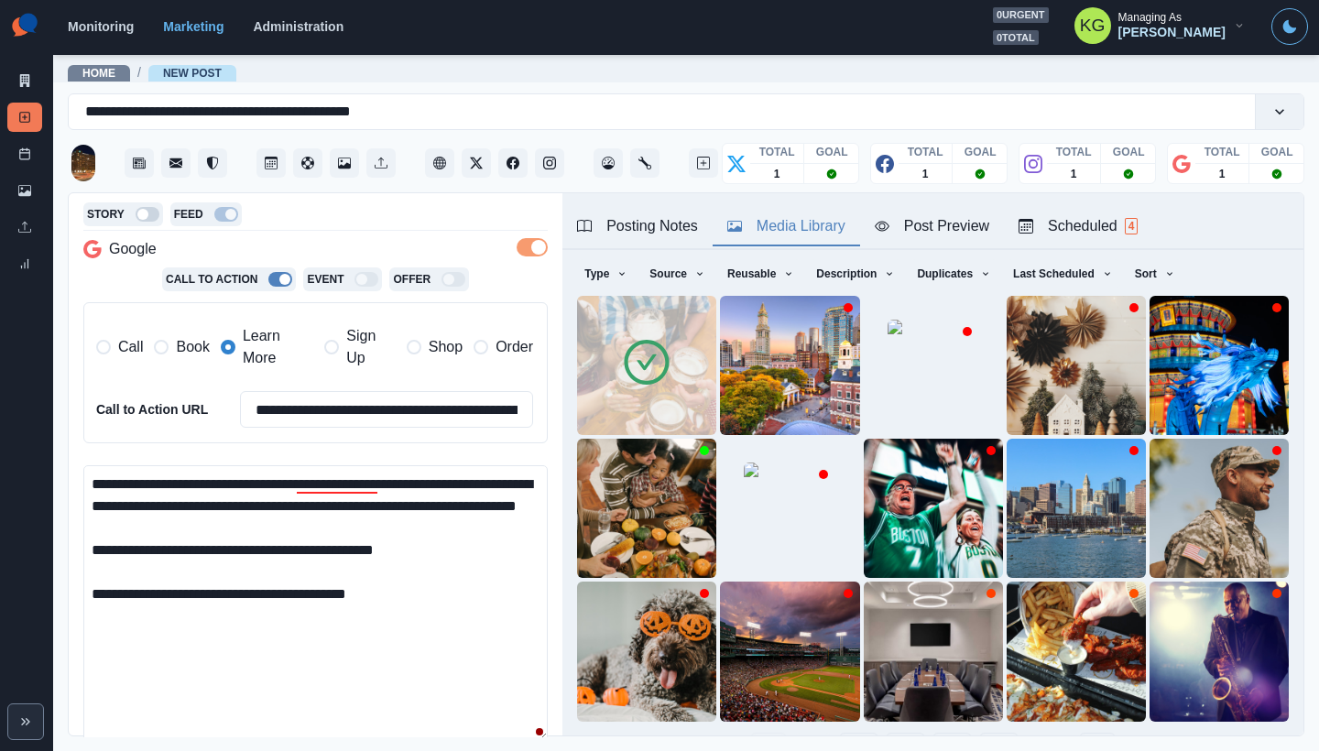
click at [208, 616] on textarea "**********" at bounding box center [315, 603] width 464 height 277
click at [763, 225] on div "Media Library" at bounding box center [786, 226] width 118 height 22
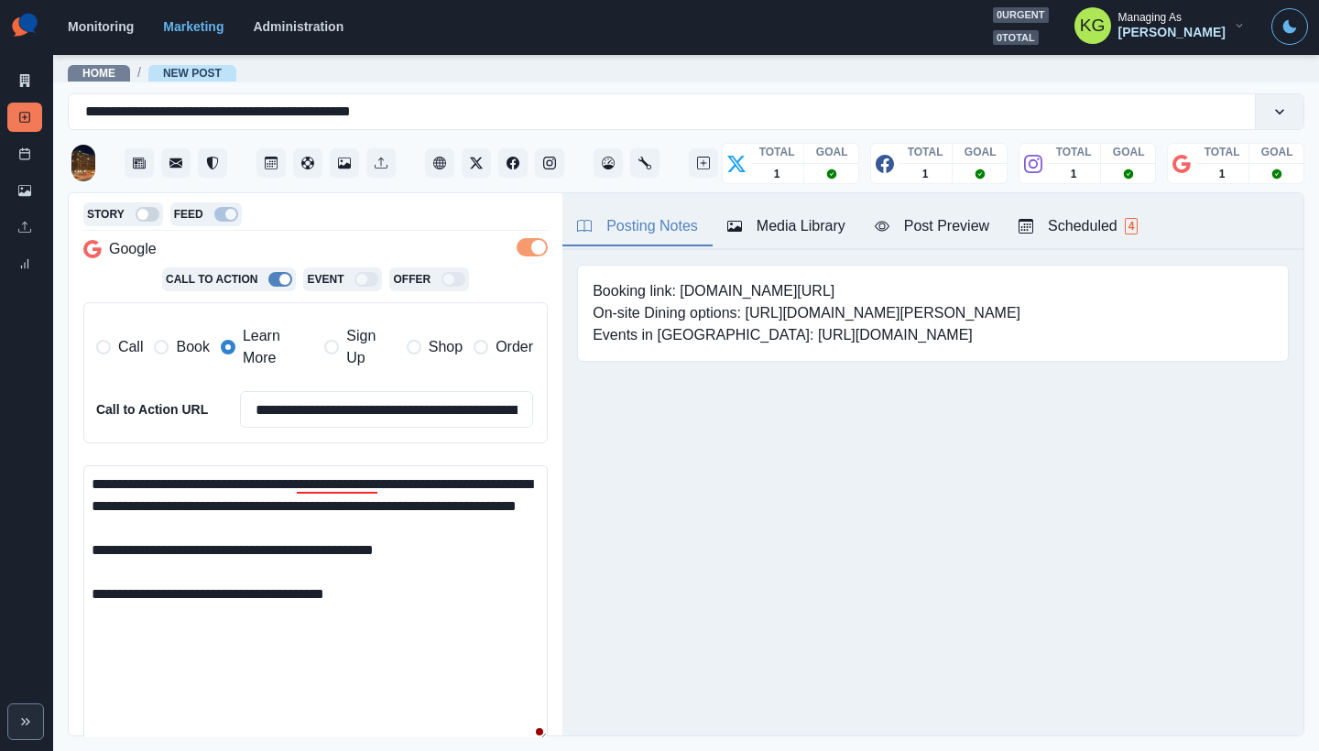
click at [656, 212] on button "Posting Notes" at bounding box center [637, 227] width 150 height 38
drag, startPoint x: 813, startPoint y: 282, endPoint x: 681, endPoint y: 296, distance: 133.5
click at [681, 296] on pre "Booking link: www.bit.ly/3AReDys On-site Dining options: https://www.hilton.com…" at bounding box center [807, 313] width 428 height 66
copy pre "www.bit.ly/3AReDys"
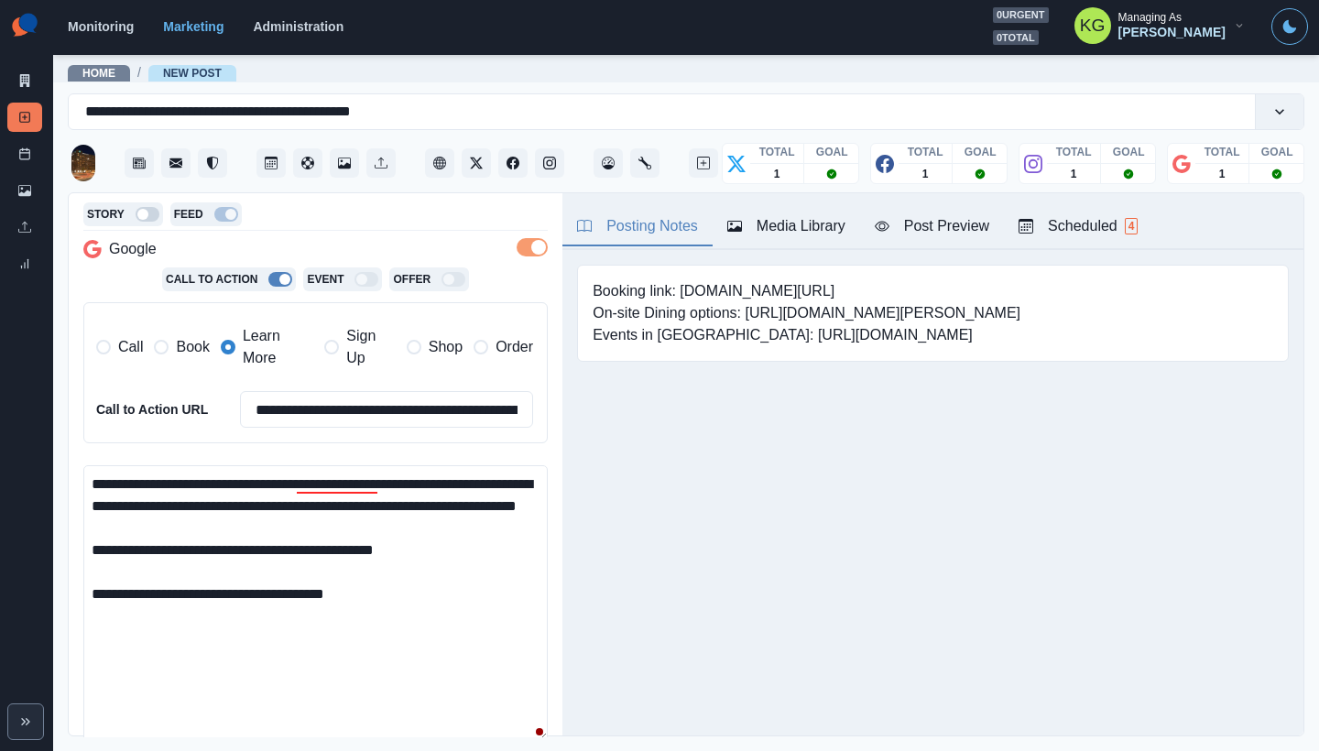
click at [435, 610] on textarea "**********" at bounding box center [315, 603] width 464 height 277
paste textarea "**********"
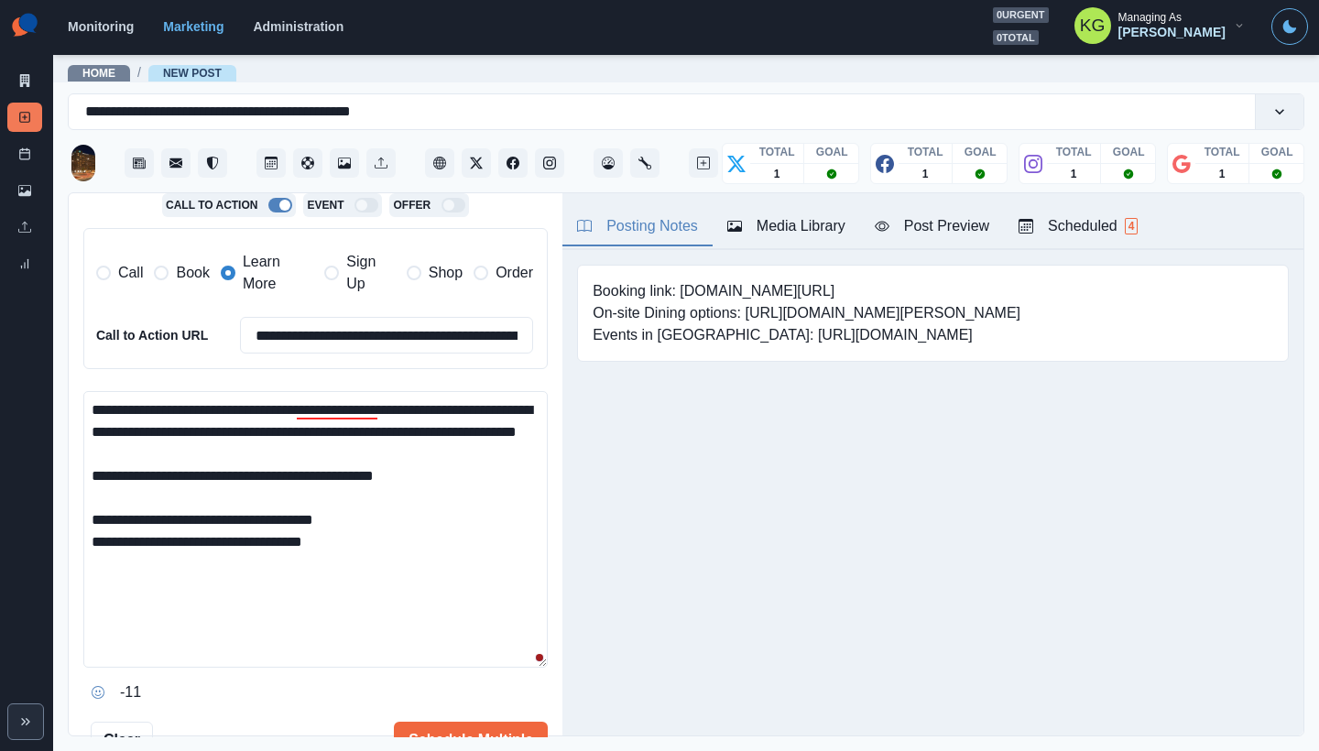
scroll to position [439, 0]
type textarea "**********"
click at [465, 726] on button "Schedule Multiple" at bounding box center [471, 740] width 154 height 37
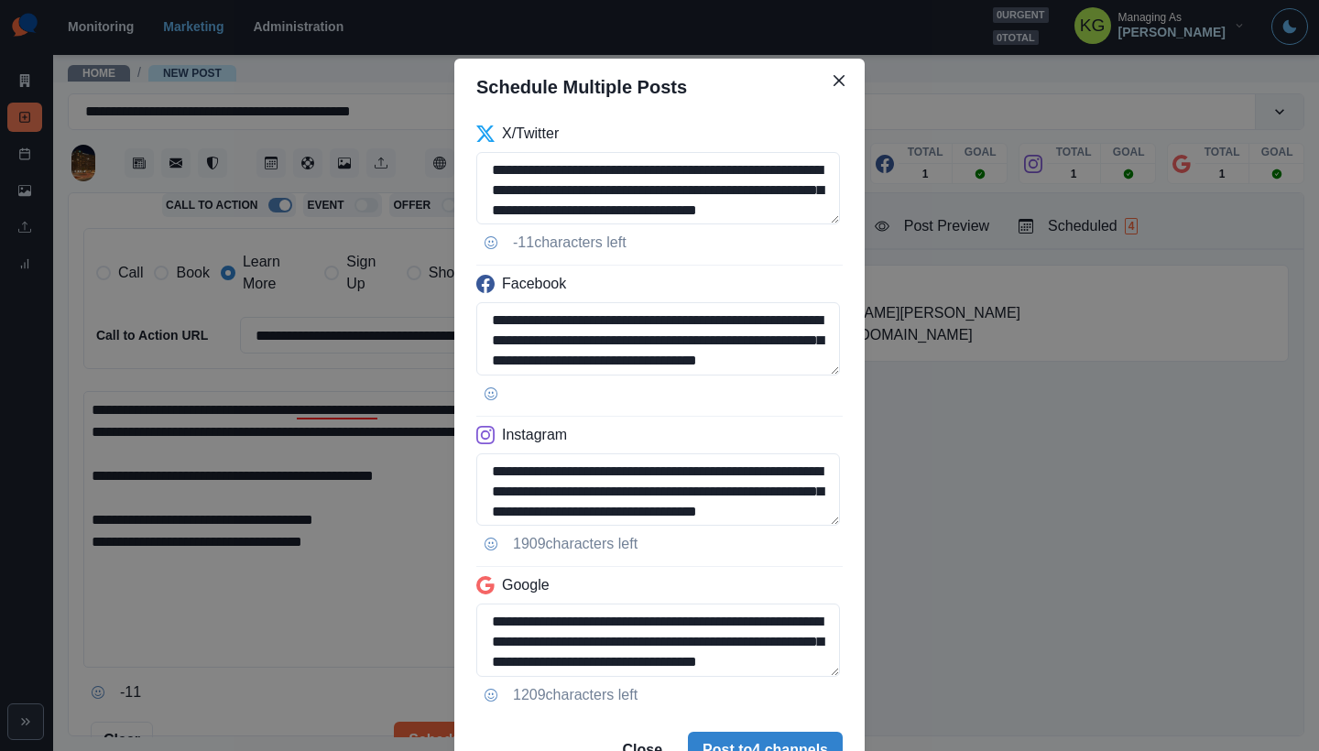
scroll to position [93, 0]
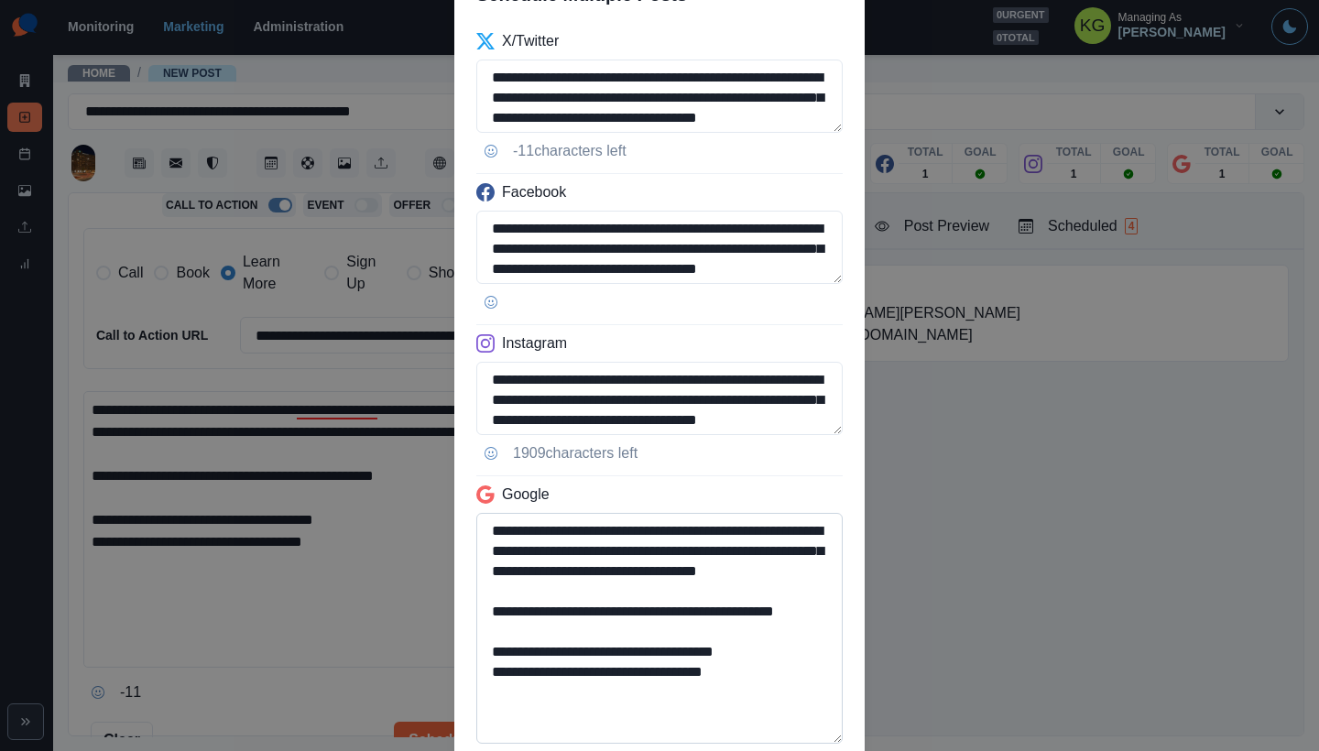
click at [838, 739] on textarea "**********" at bounding box center [659, 628] width 366 height 231
drag, startPoint x: 757, startPoint y: 713, endPoint x: 509, endPoint y: 684, distance: 249.9
click at [509, 684] on textarea "**********" at bounding box center [659, 628] width 366 height 231
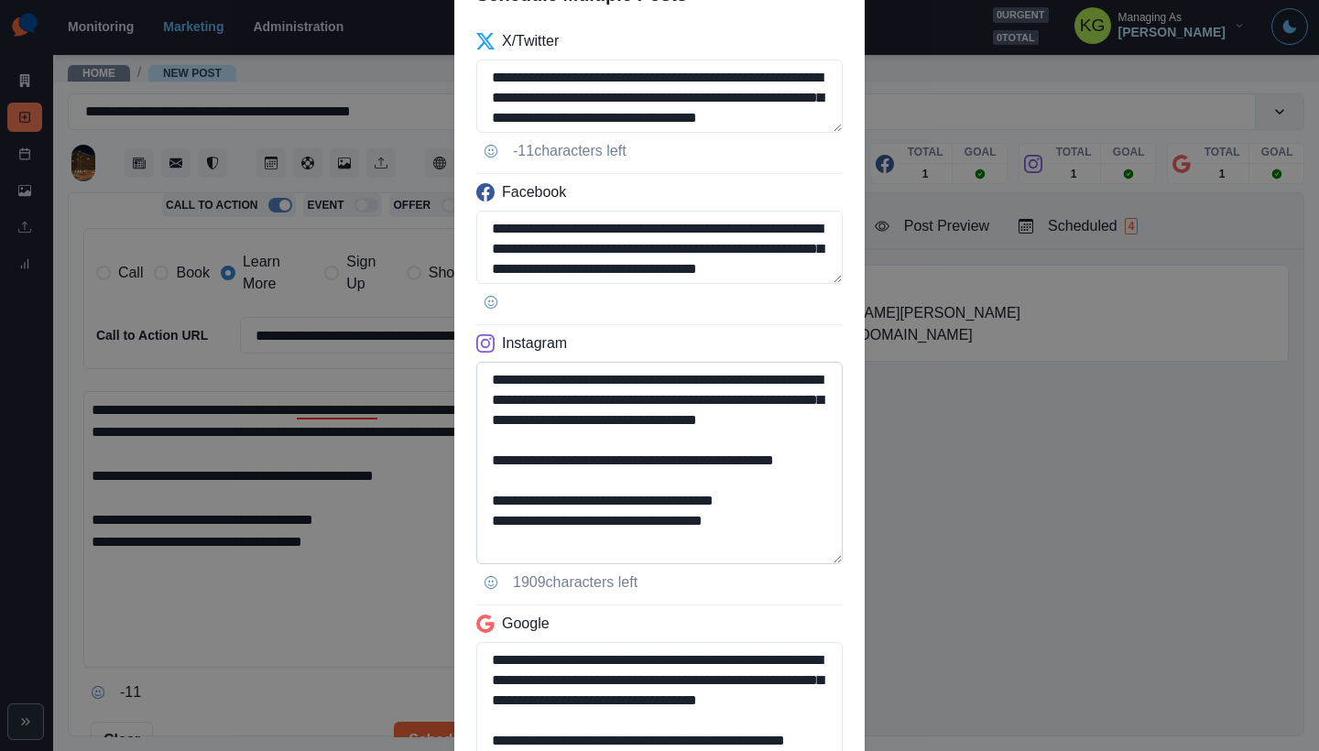
click at [833, 556] on textarea "**********" at bounding box center [659, 463] width 366 height 202
type textarea "**********"
drag, startPoint x: 742, startPoint y: 533, endPoint x: 615, endPoint y: 534, distance: 126.4
click at [615, 534] on textarea "**********" at bounding box center [659, 463] width 366 height 202
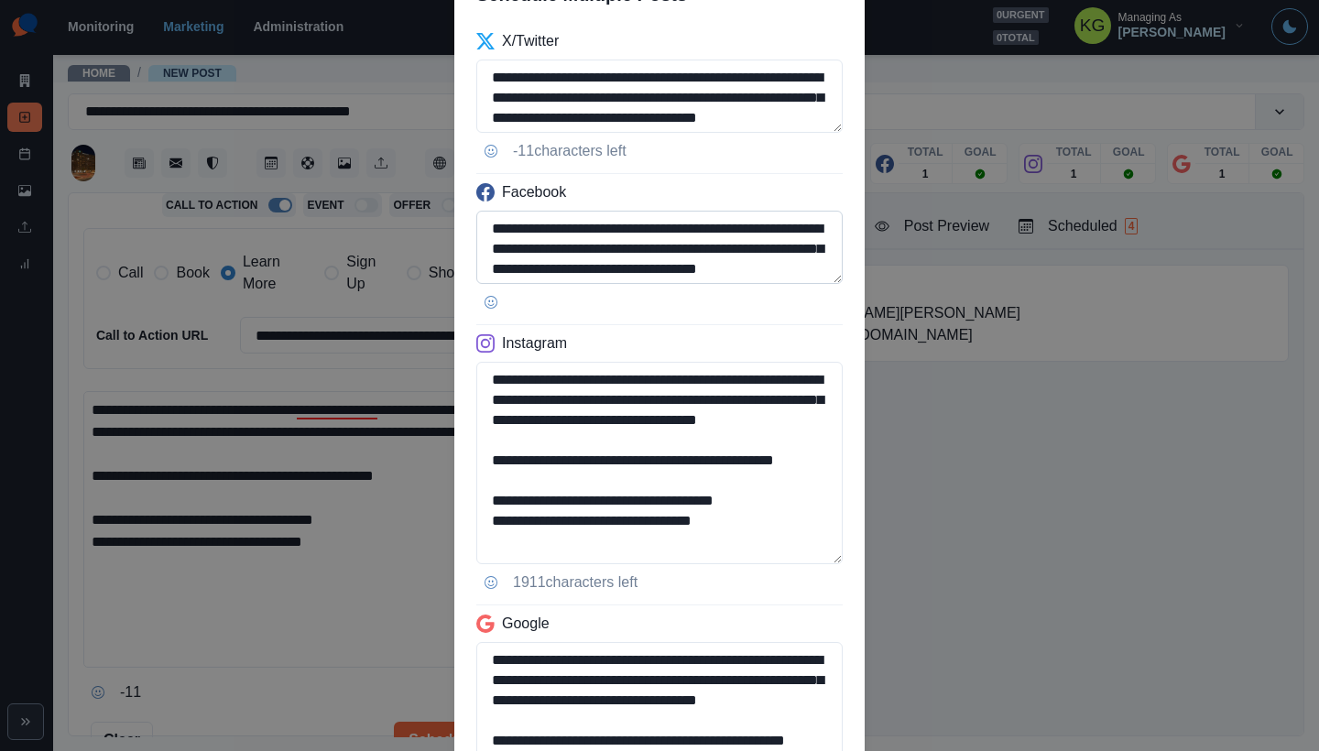
click at [834, 280] on textarea "**********" at bounding box center [659, 247] width 366 height 73
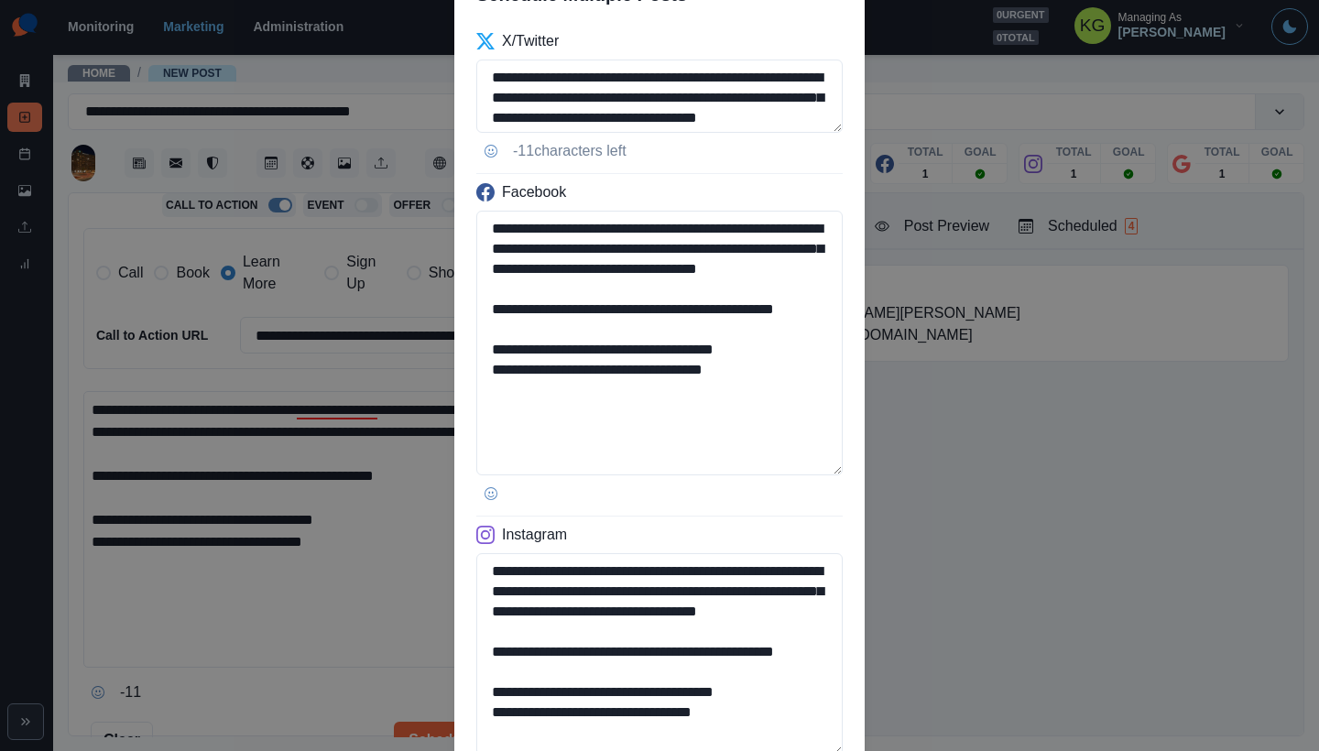
click at [852, 471] on div "**********" at bounding box center [659, 564] width 410 height 1082
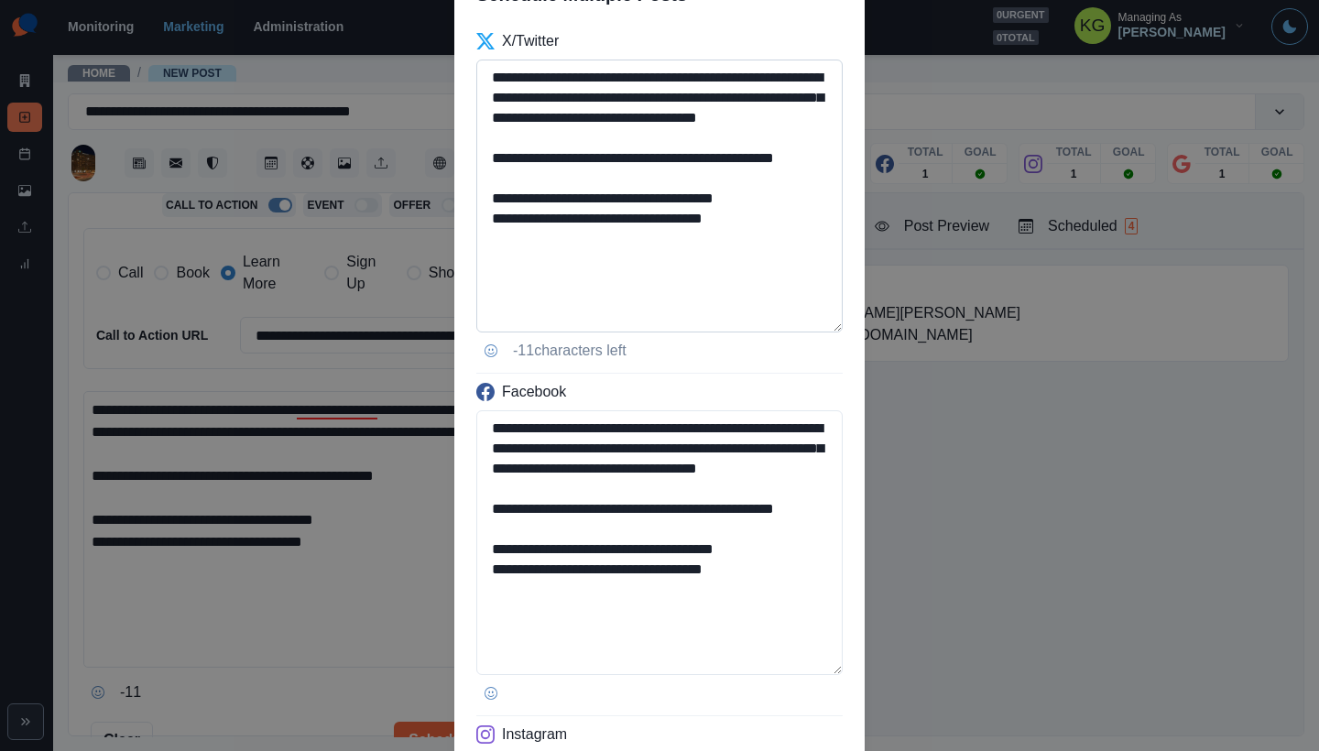
click at [830, 322] on textarea "**********" at bounding box center [659, 196] width 366 height 273
type textarea "**********"
drag, startPoint x: 602, startPoint y: 239, endPoint x: 476, endPoint y: 238, distance: 125.5
click at [475, 238] on div "**********" at bounding box center [659, 663] width 410 height 1281
drag, startPoint x: 603, startPoint y: 253, endPoint x: 451, endPoint y: 251, distance: 152.1
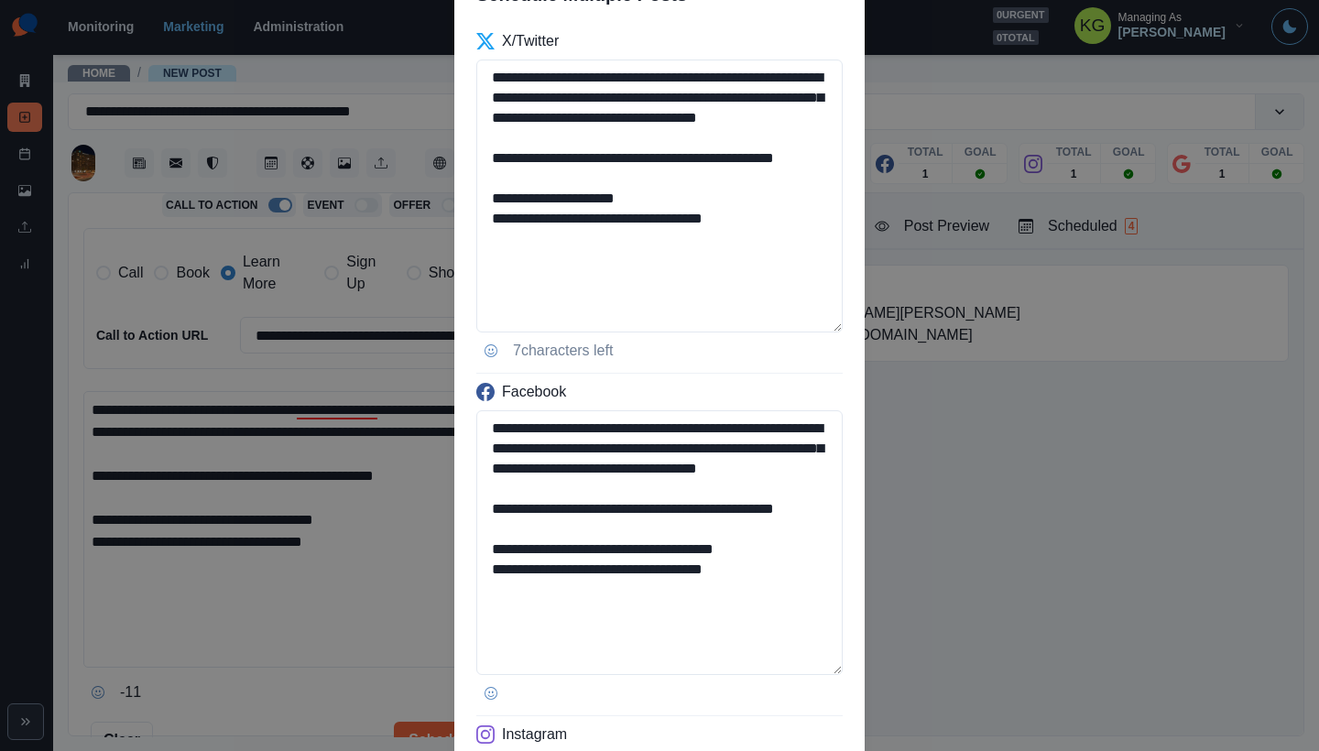
click at [451, 251] on div "**********" at bounding box center [659, 375] width 1319 height 751
click at [657, 267] on textarea "**********" at bounding box center [659, 196] width 366 height 273
click at [489, 349] on icon "Opens Emoji Picker" at bounding box center [491, 351] width 6 height 6
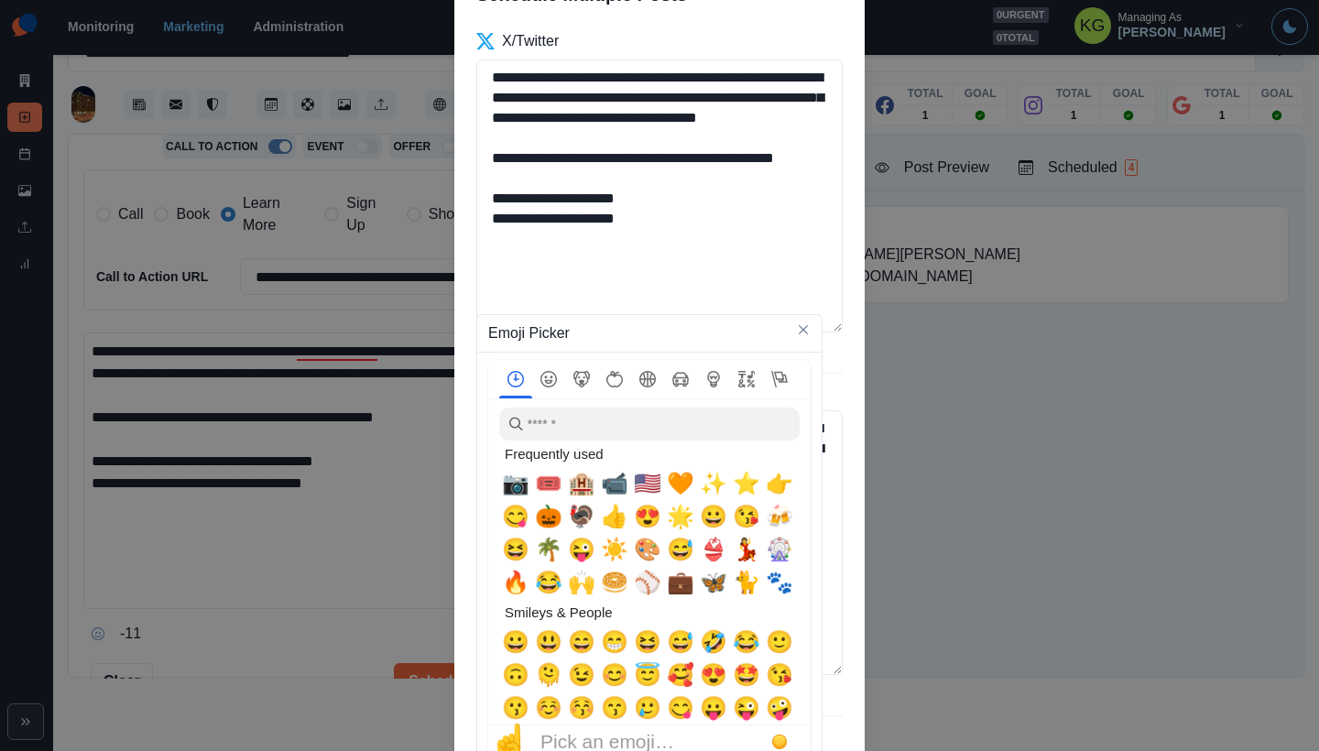
scroll to position [0, 0]
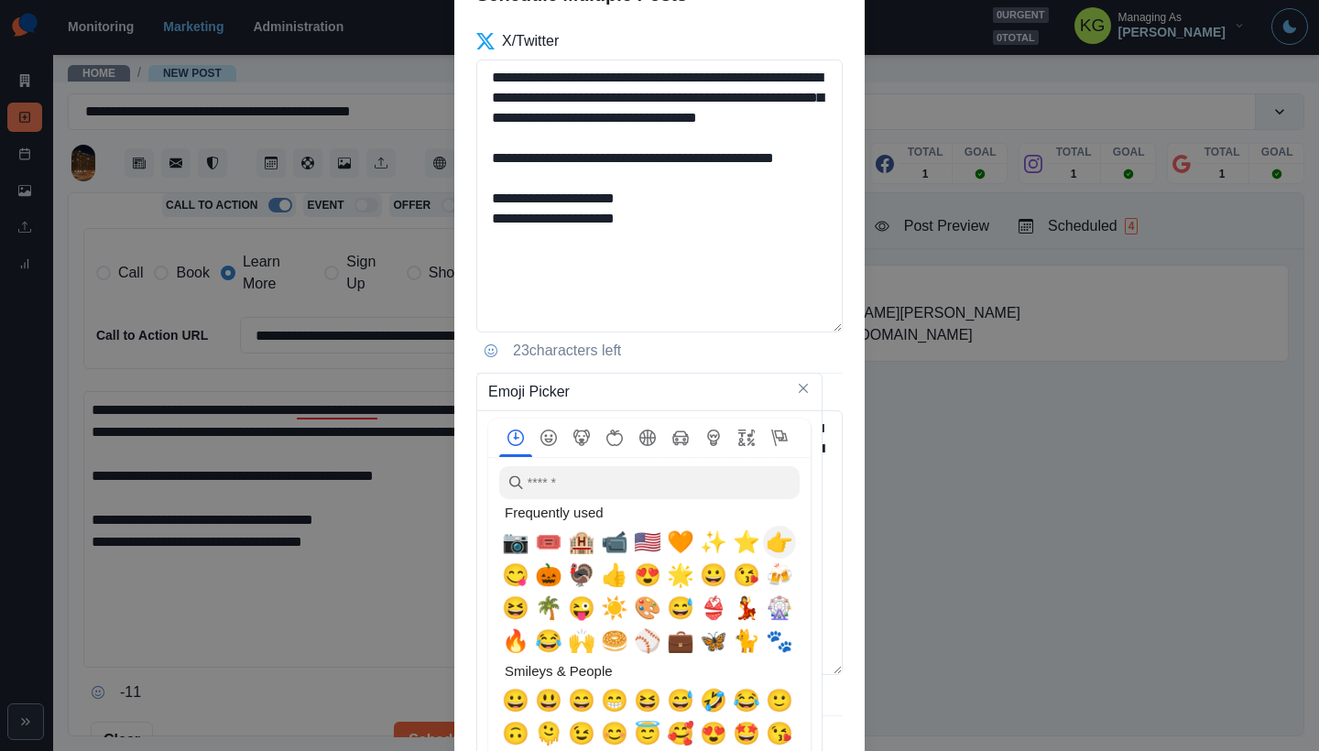
click at [780, 544] on span "👉" at bounding box center [779, 542] width 27 height 26
click at [578, 539] on span "🏨" at bounding box center [581, 542] width 27 height 26
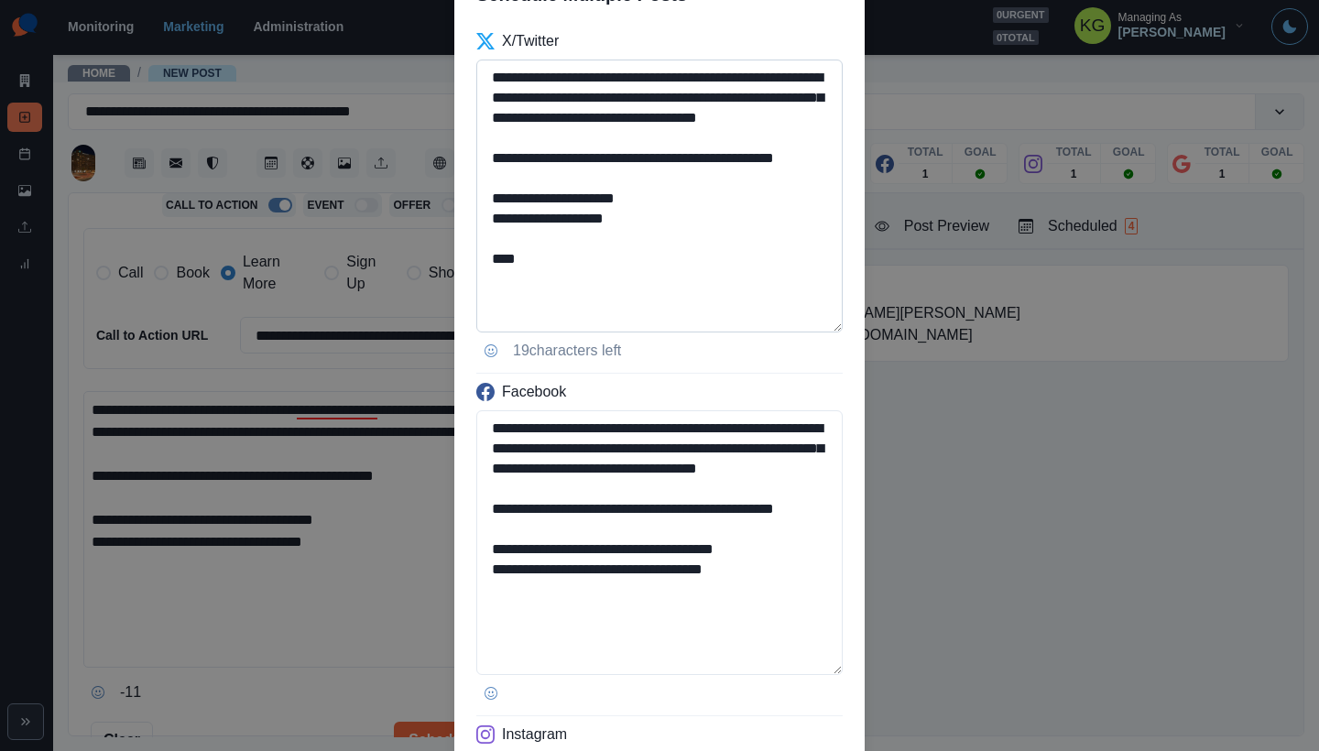
drag, startPoint x: 508, startPoint y: 304, endPoint x: 487, endPoint y: 303, distance: 21.1
click at [487, 303] on textarea "**********" at bounding box center [659, 196] width 366 height 273
click at [492, 239] on textarea "**********" at bounding box center [659, 196] width 366 height 273
paste textarea "**"
click at [526, 278] on textarea "**********" at bounding box center [659, 196] width 366 height 273
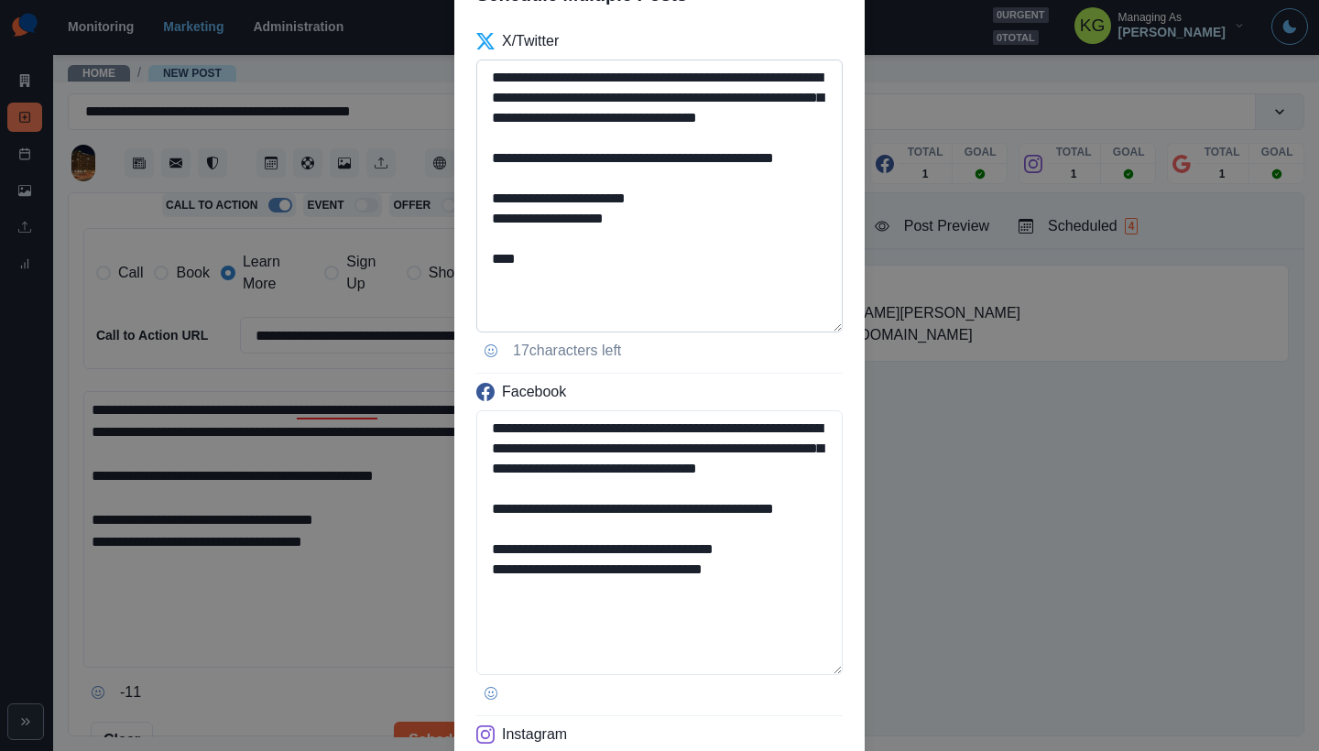
drag, startPoint x: 534, startPoint y: 305, endPoint x: 519, endPoint y: 303, distance: 14.8
click at [519, 303] on textarea "**********" at bounding box center [659, 196] width 366 height 273
click at [492, 265] on textarea "**********" at bounding box center [659, 196] width 366 height 273
paste textarea "**"
click at [539, 302] on textarea "**********" at bounding box center [659, 196] width 366 height 273
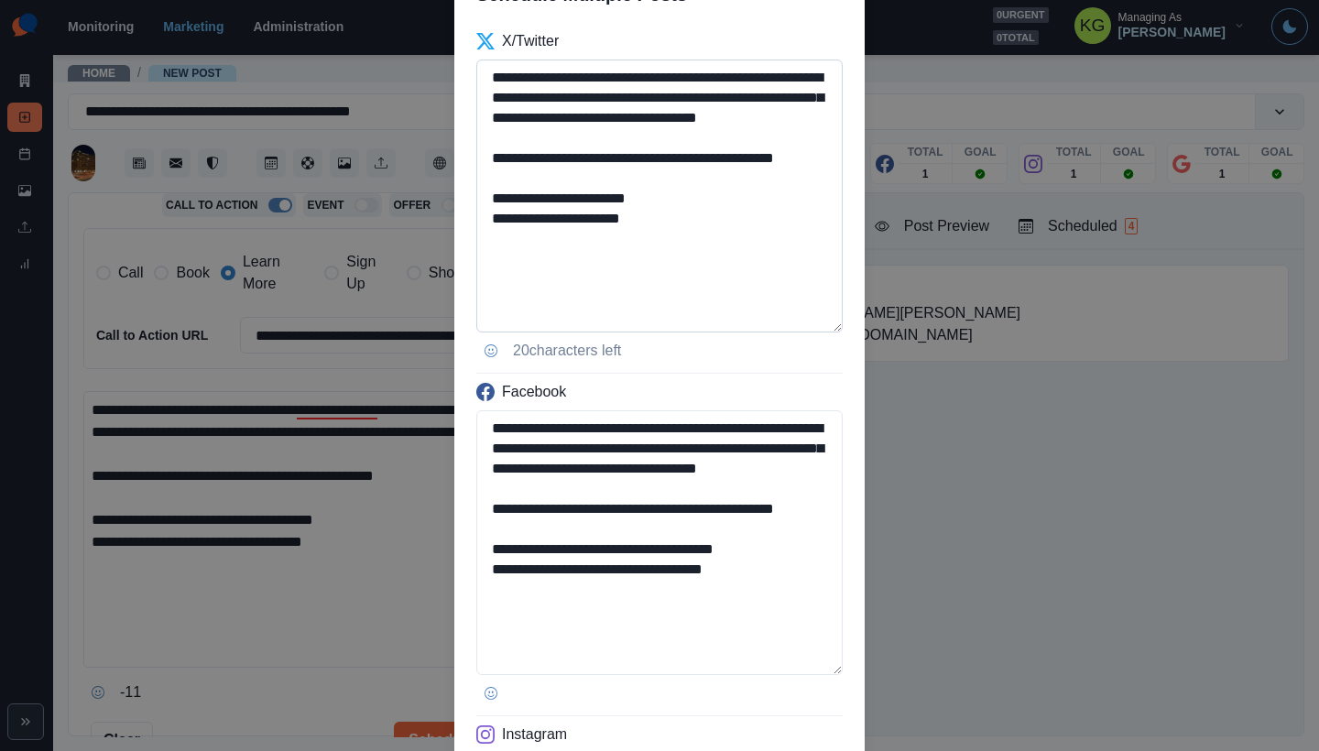
scroll to position [770, 0]
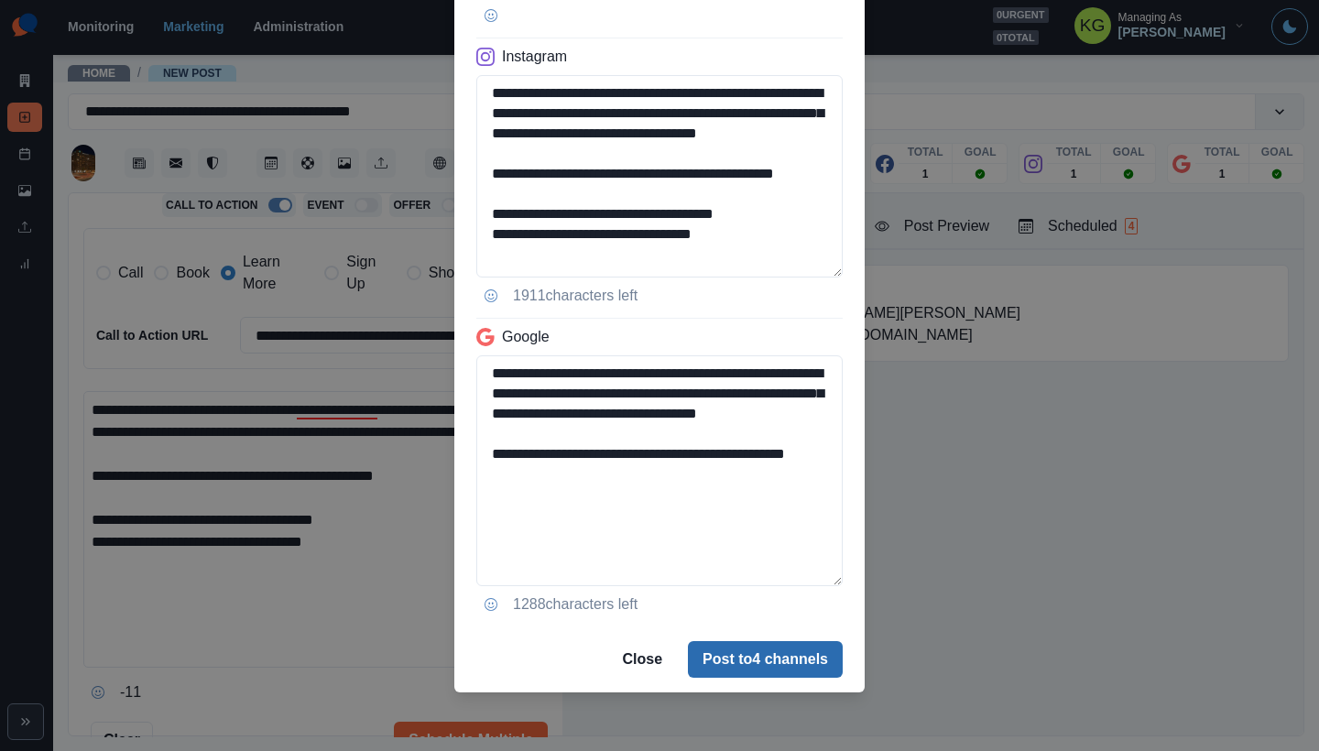
type textarea "**********"
click at [779, 659] on button "Post to 4 channels" at bounding box center [765, 659] width 155 height 37
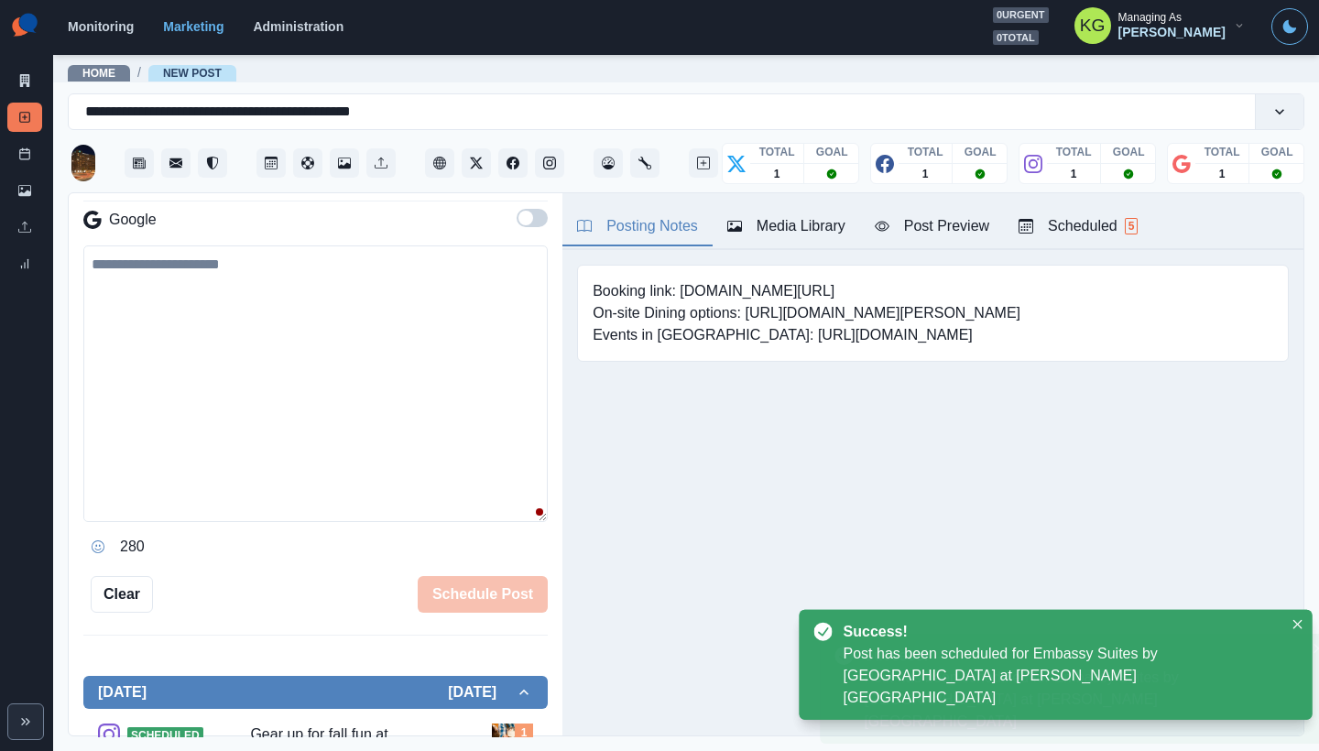
scroll to position [273, 0]
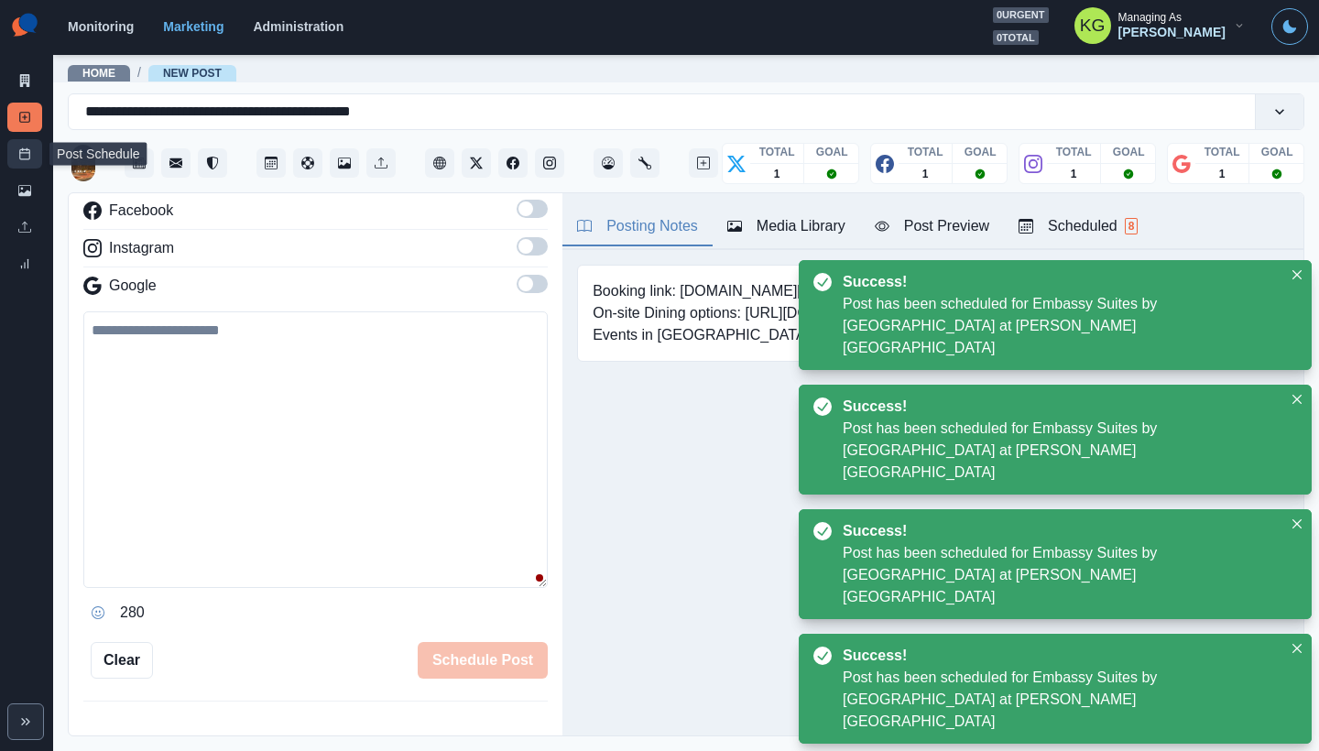
click at [20, 161] on link "Post Schedule" at bounding box center [24, 153] width 35 height 29
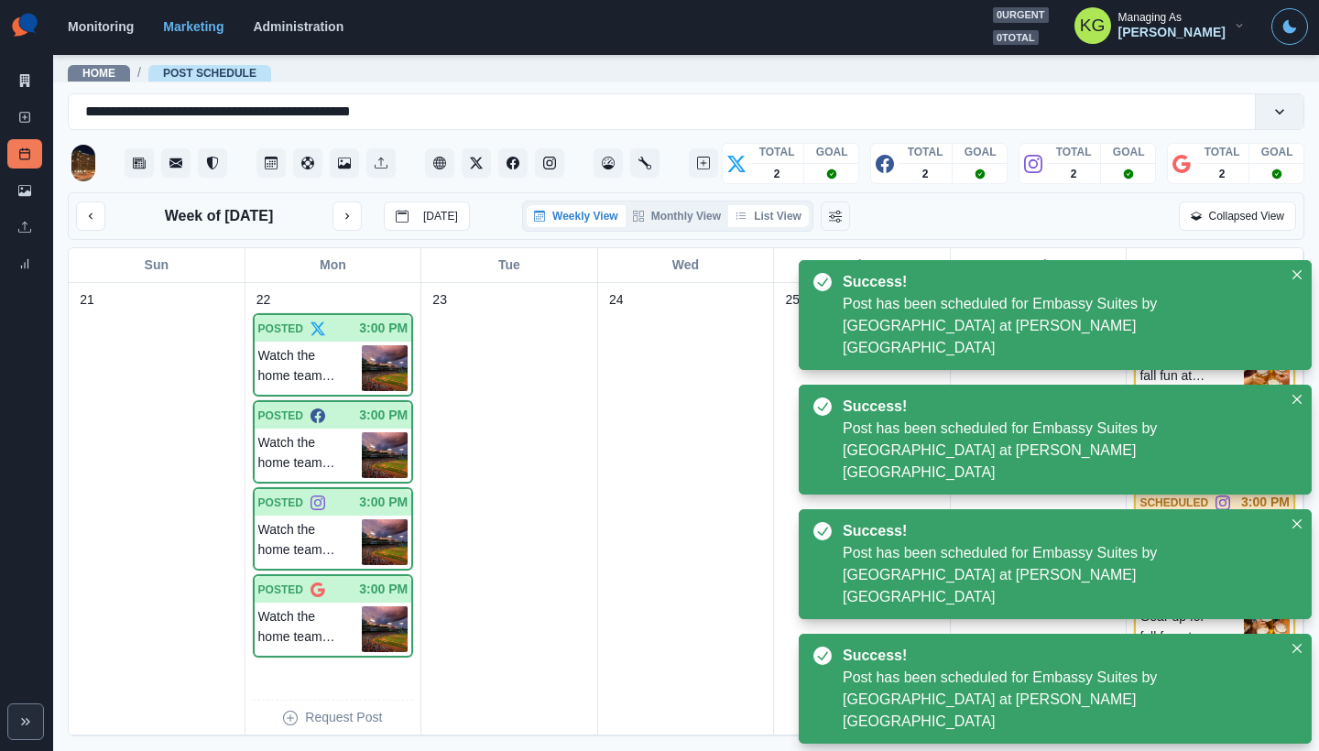
click at [786, 222] on button "List View" at bounding box center [768, 216] width 81 height 22
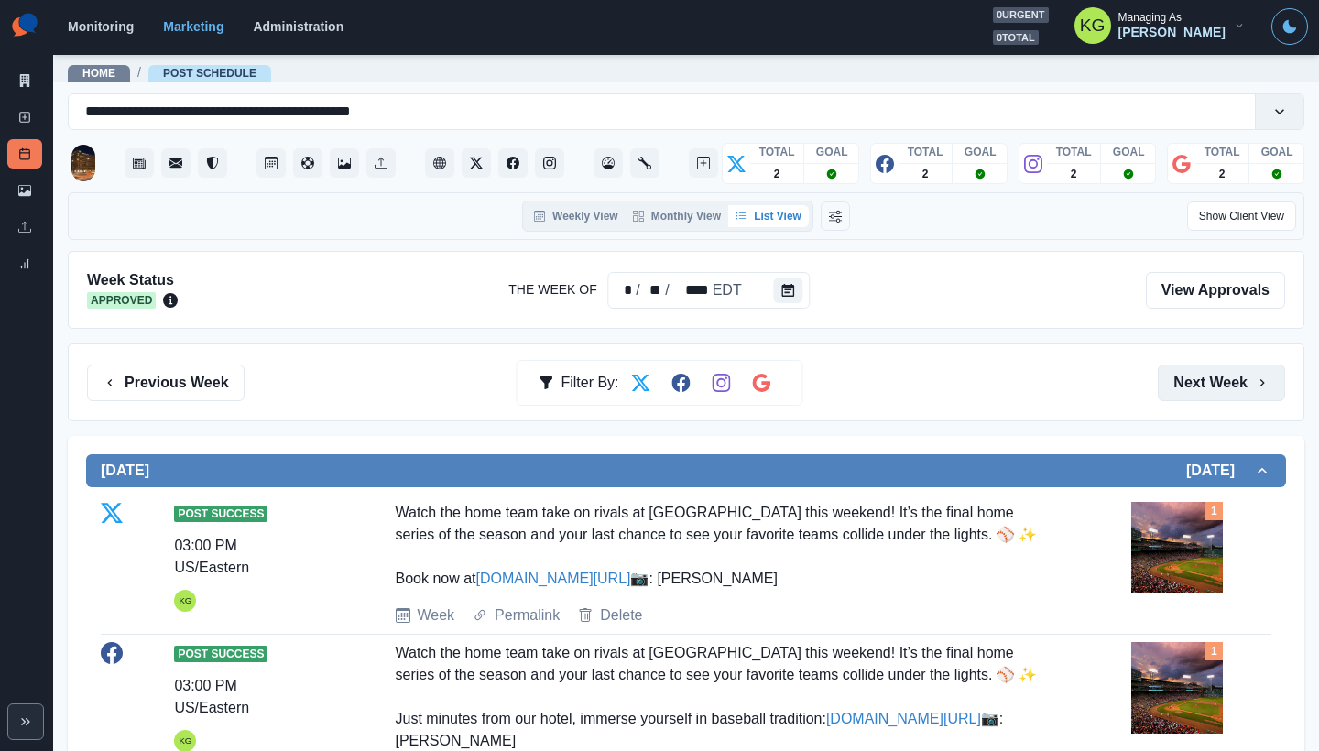
click at [1220, 378] on button "Next Week" at bounding box center [1221, 383] width 127 height 37
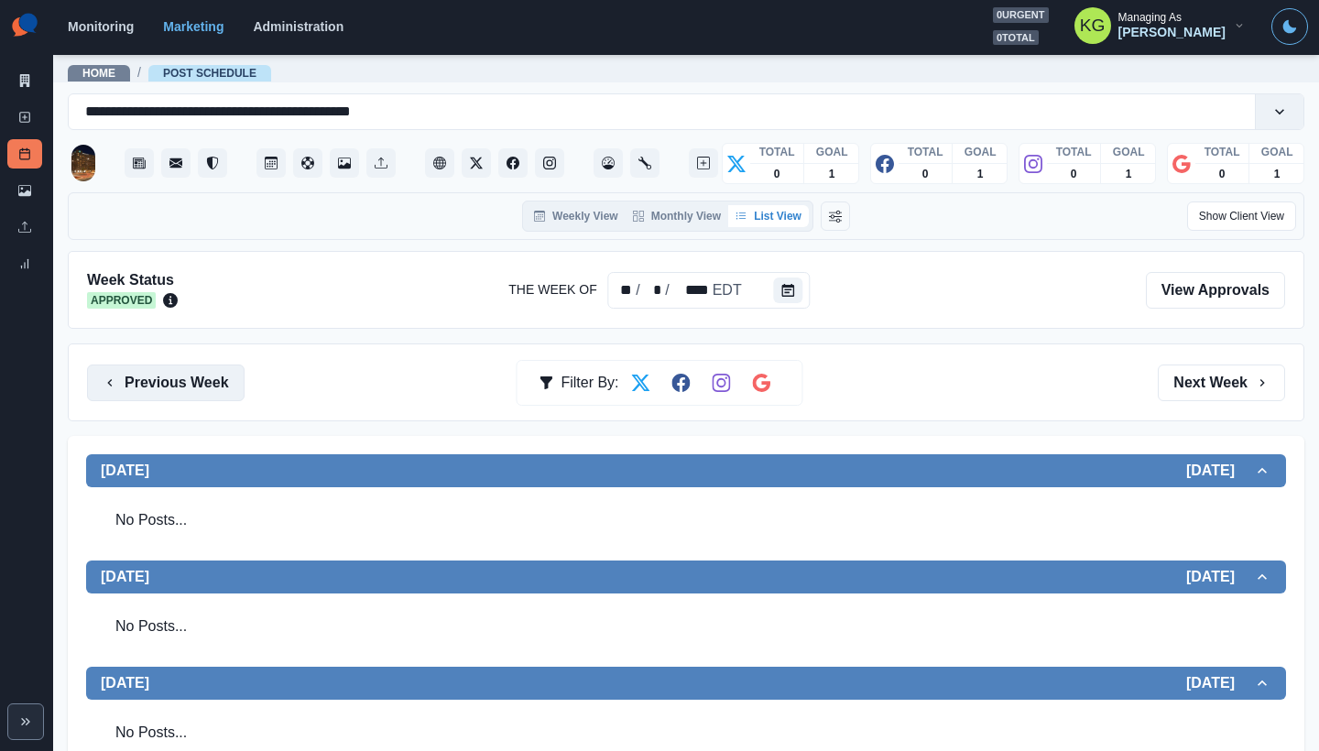
click at [197, 384] on button "Previous Week" at bounding box center [166, 383] width 158 height 37
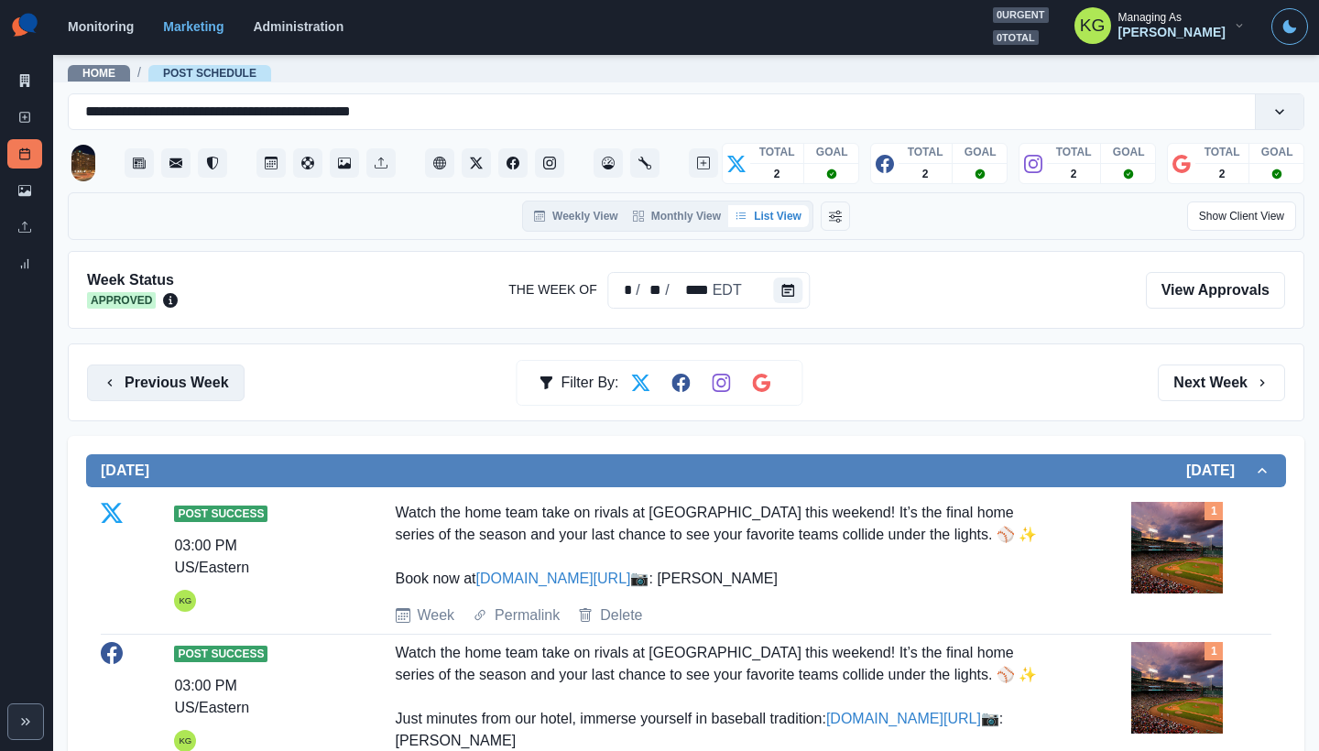
click at [197, 385] on button "Previous Week" at bounding box center [166, 383] width 158 height 37
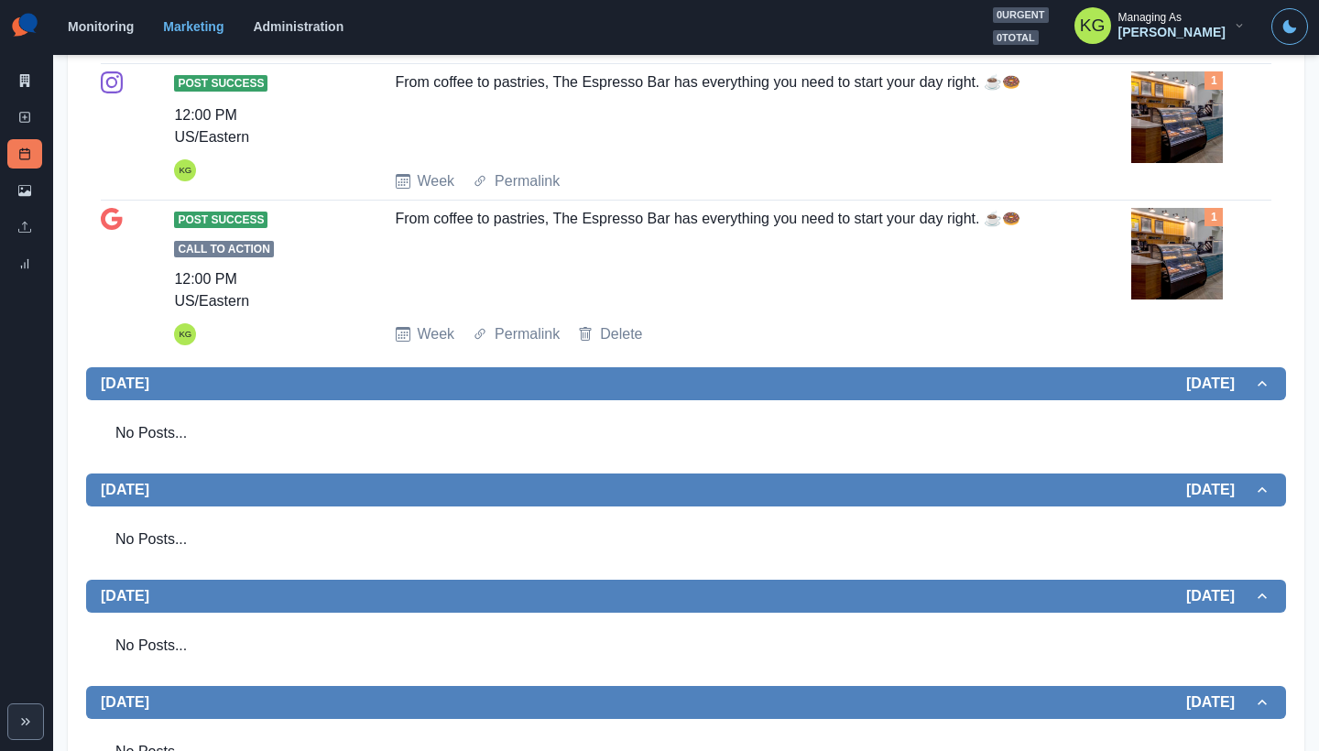
scroll to position [242, 0]
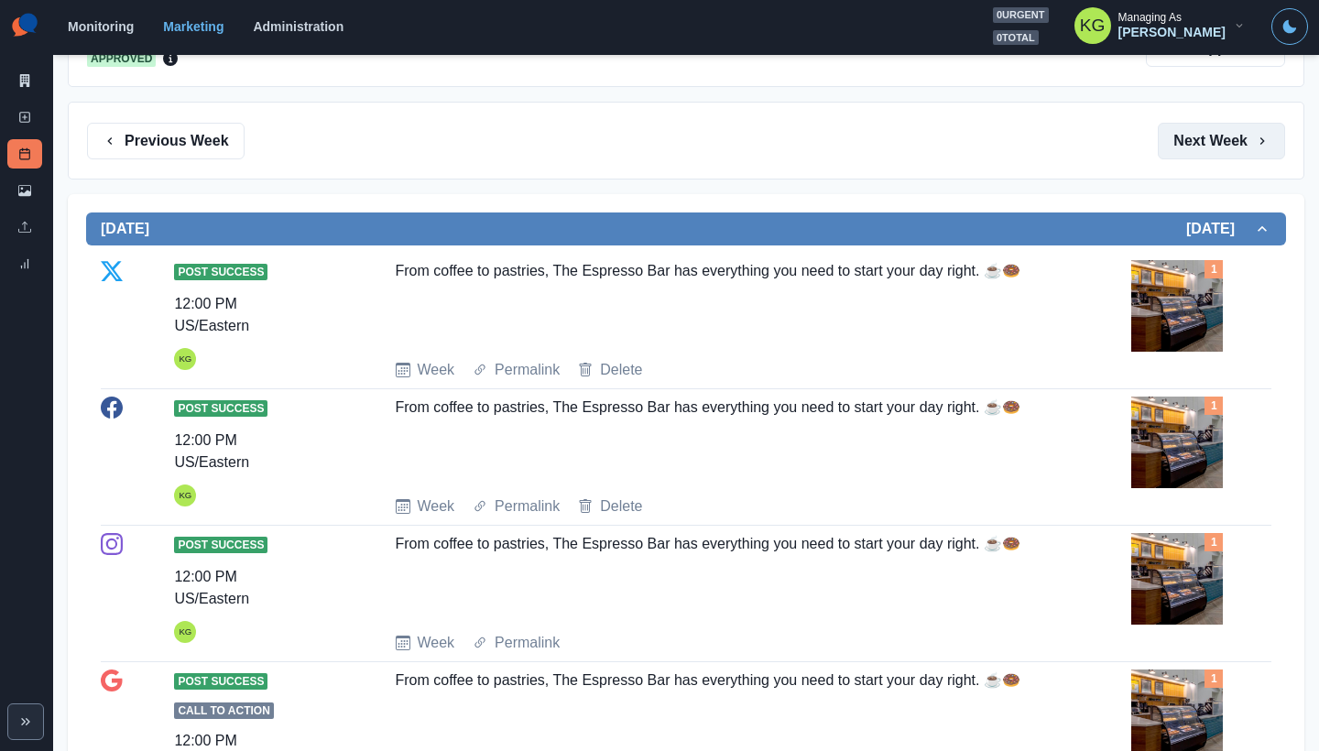
click at [1221, 136] on button "Next Week" at bounding box center [1221, 141] width 127 height 37
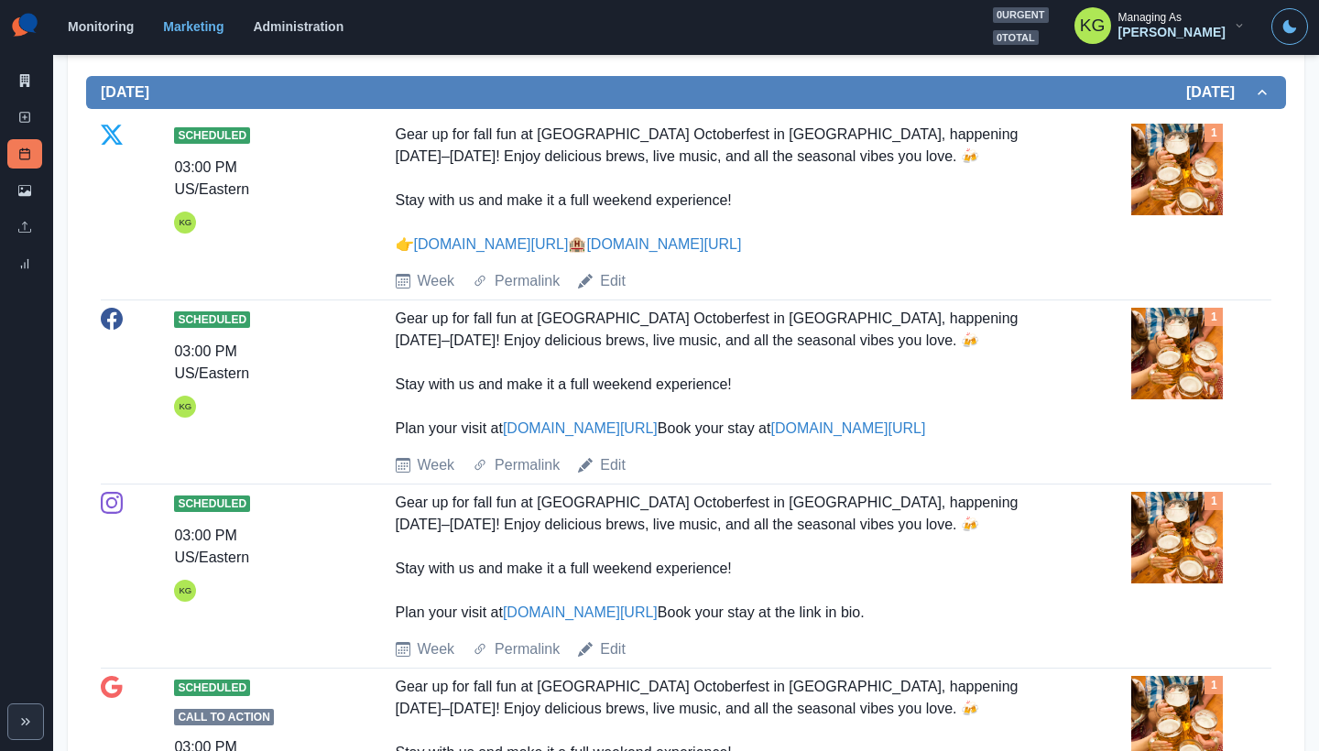
scroll to position [1405, 0]
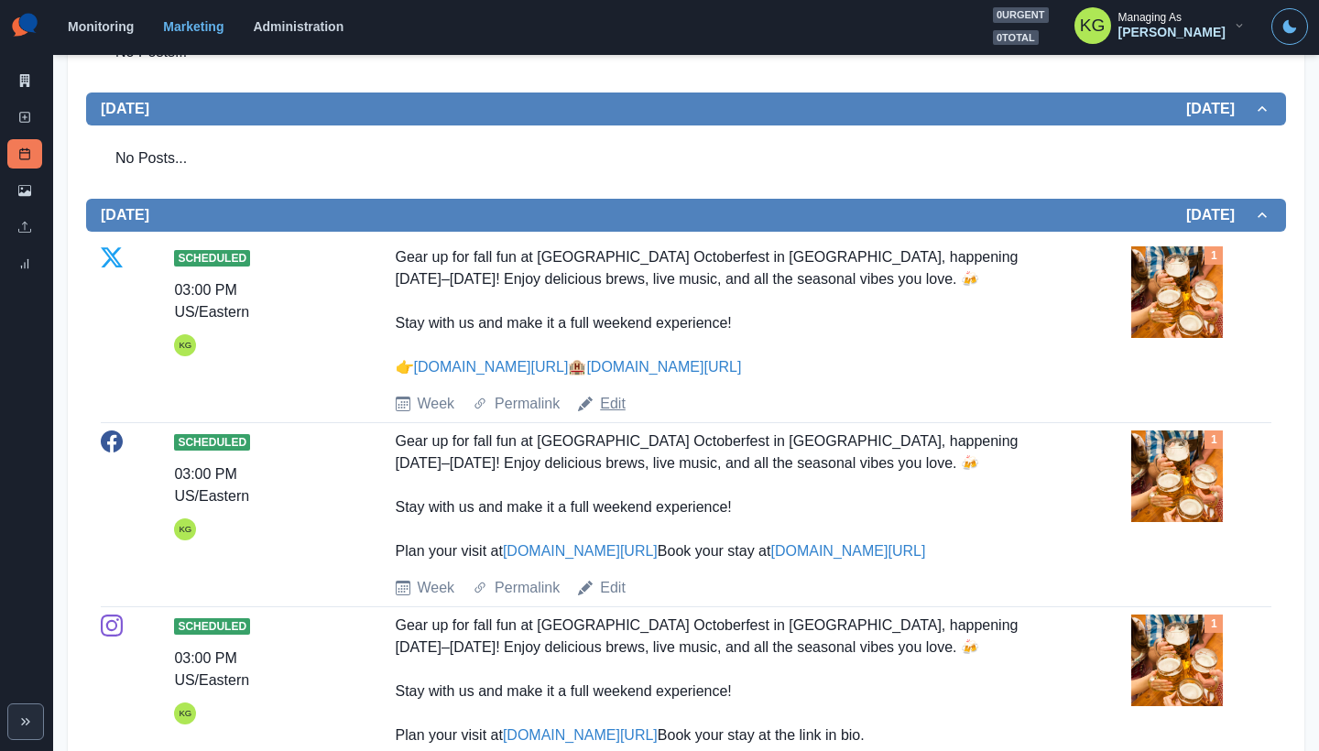
click at [621, 415] on link "Edit" at bounding box center [613, 404] width 26 height 22
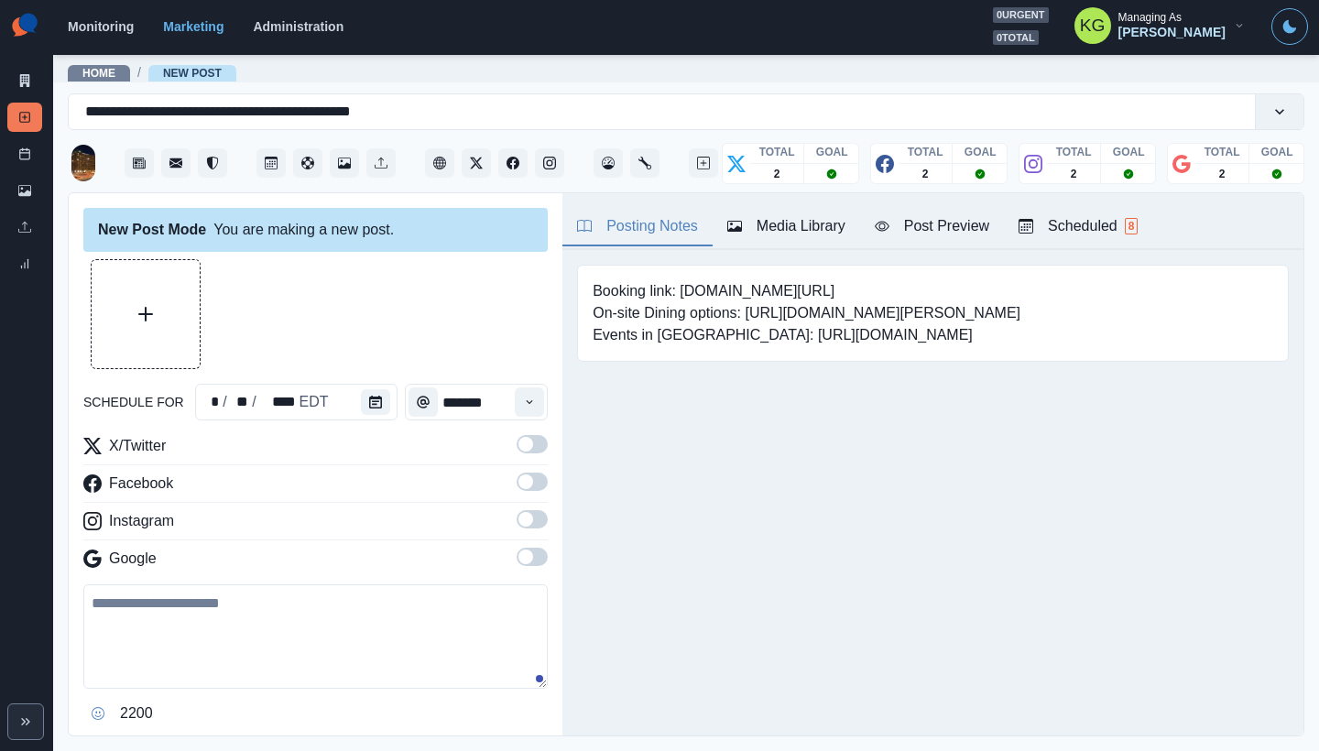
type textarea "**********"
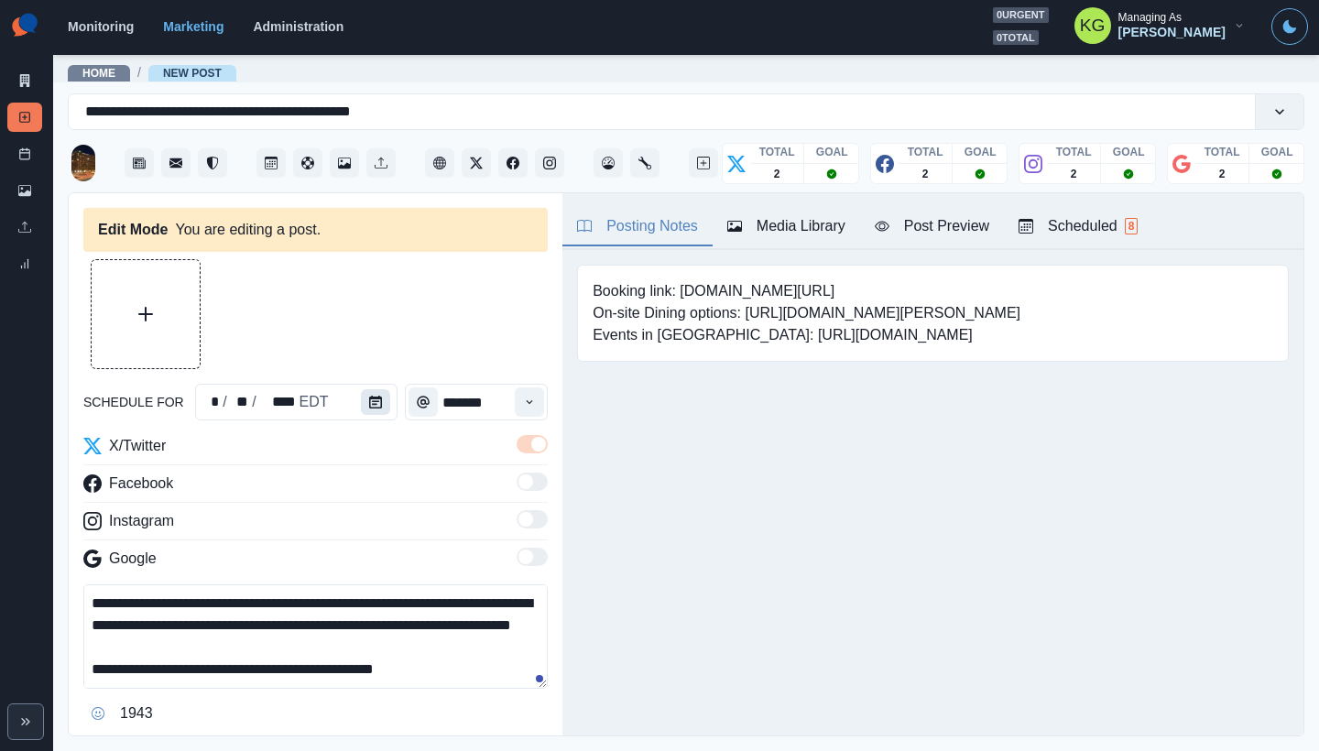
click at [380, 408] on button "Calendar" at bounding box center [375, 402] width 29 height 26
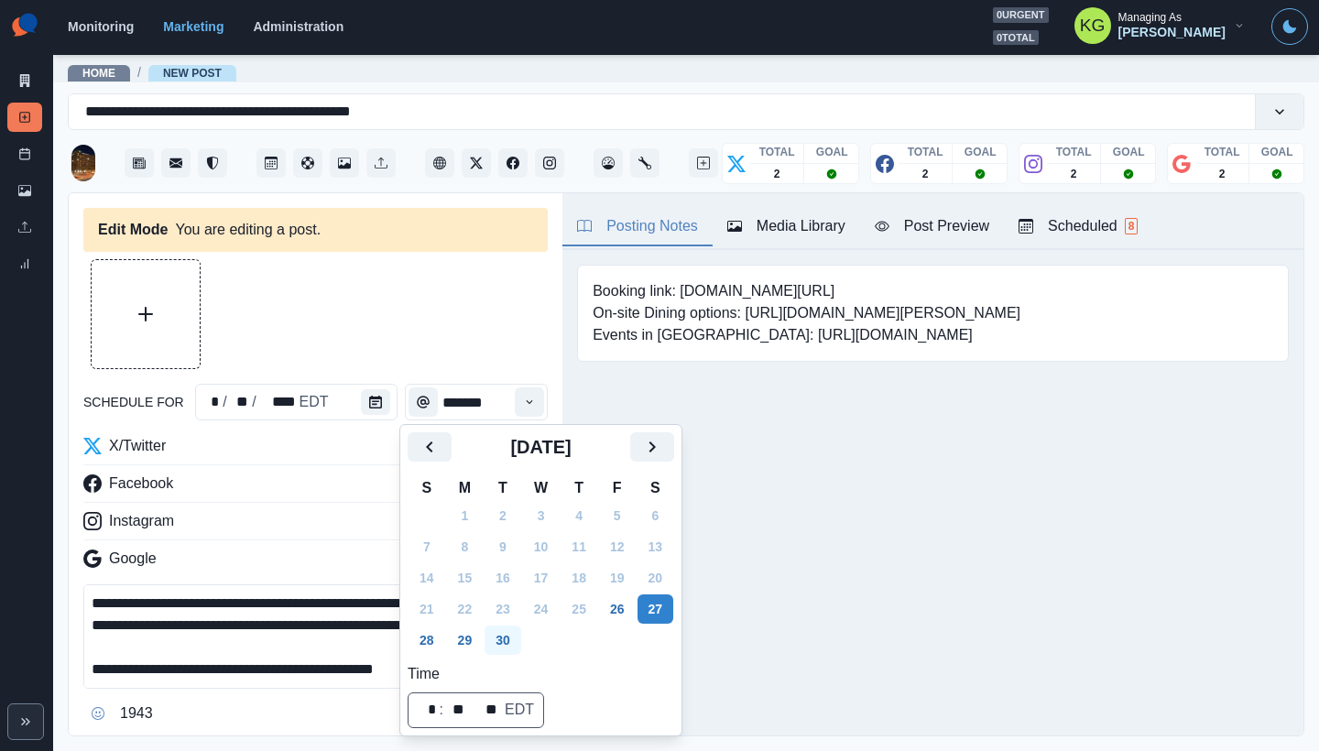
click at [516, 639] on button "30" at bounding box center [503, 640] width 37 height 29
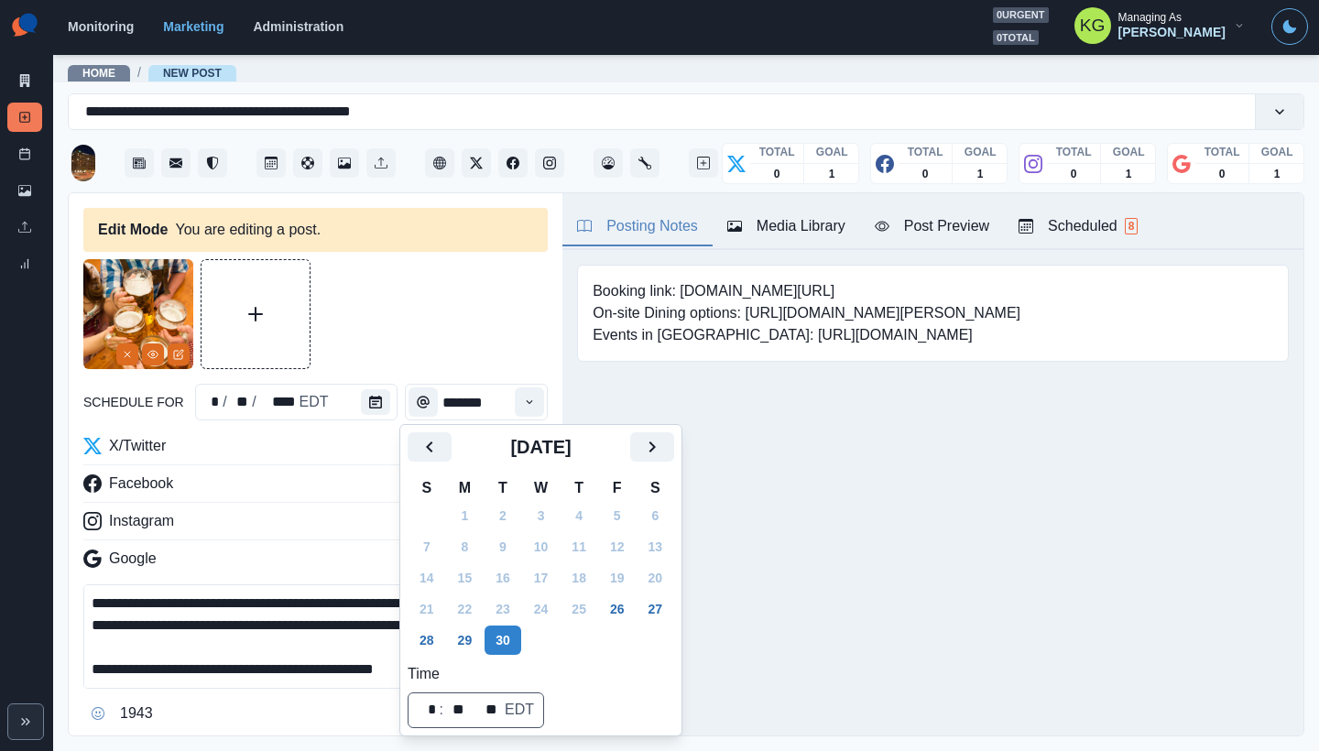
click at [789, 426] on div "Booking link: www.bit.ly/3AReDys On-site Dining options: https://www.hilton.com…" at bounding box center [932, 341] width 741 height 183
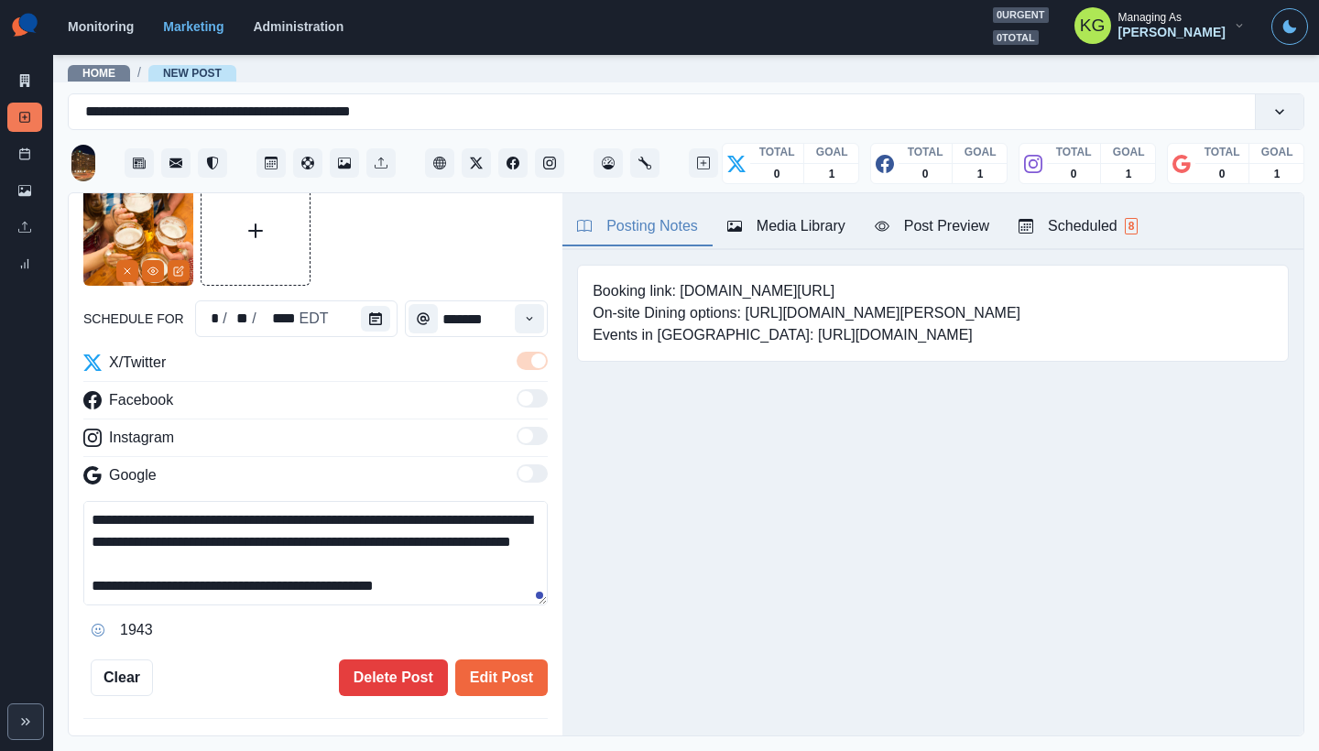
scroll to position [167, 0]
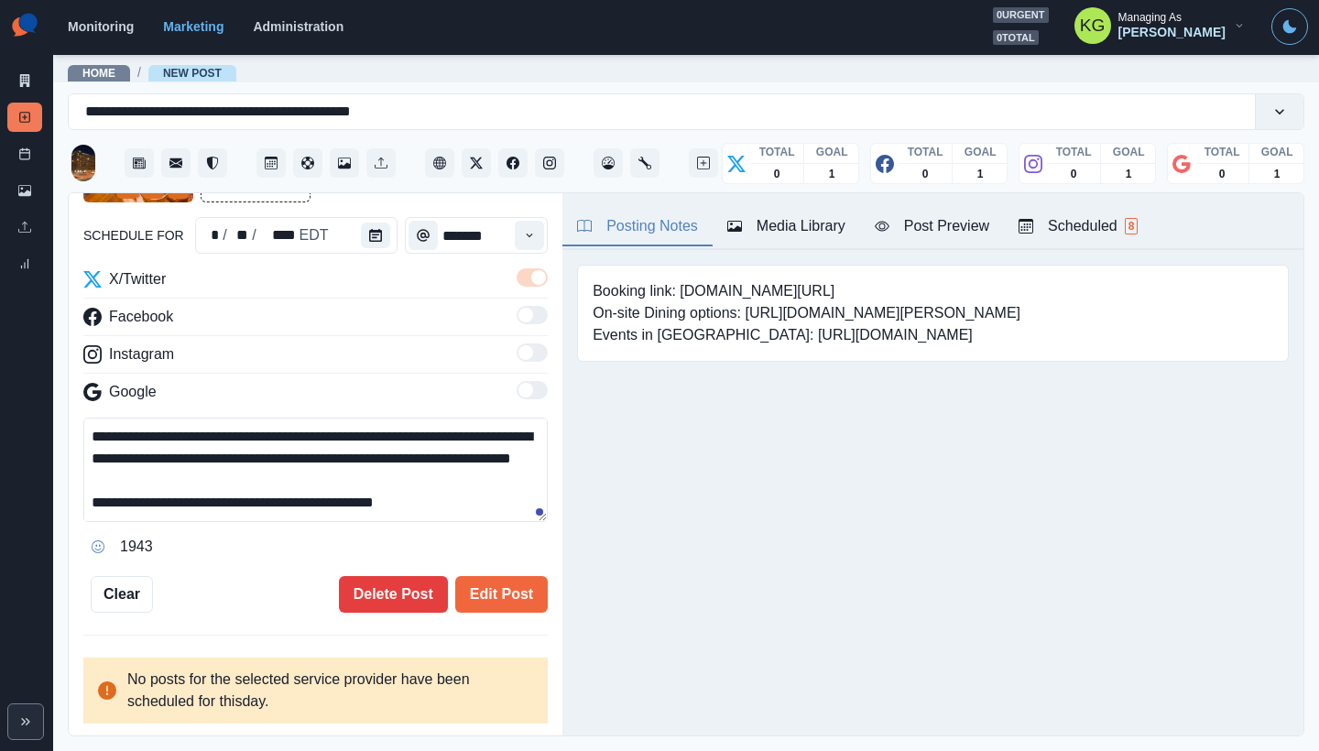
click at [521, 570] on div "**********" at bounding box center [315, 353] width 464 height 520
click at [521, 582] on button "Edit Post" at bounding box center [501, 594] width 93 height 37
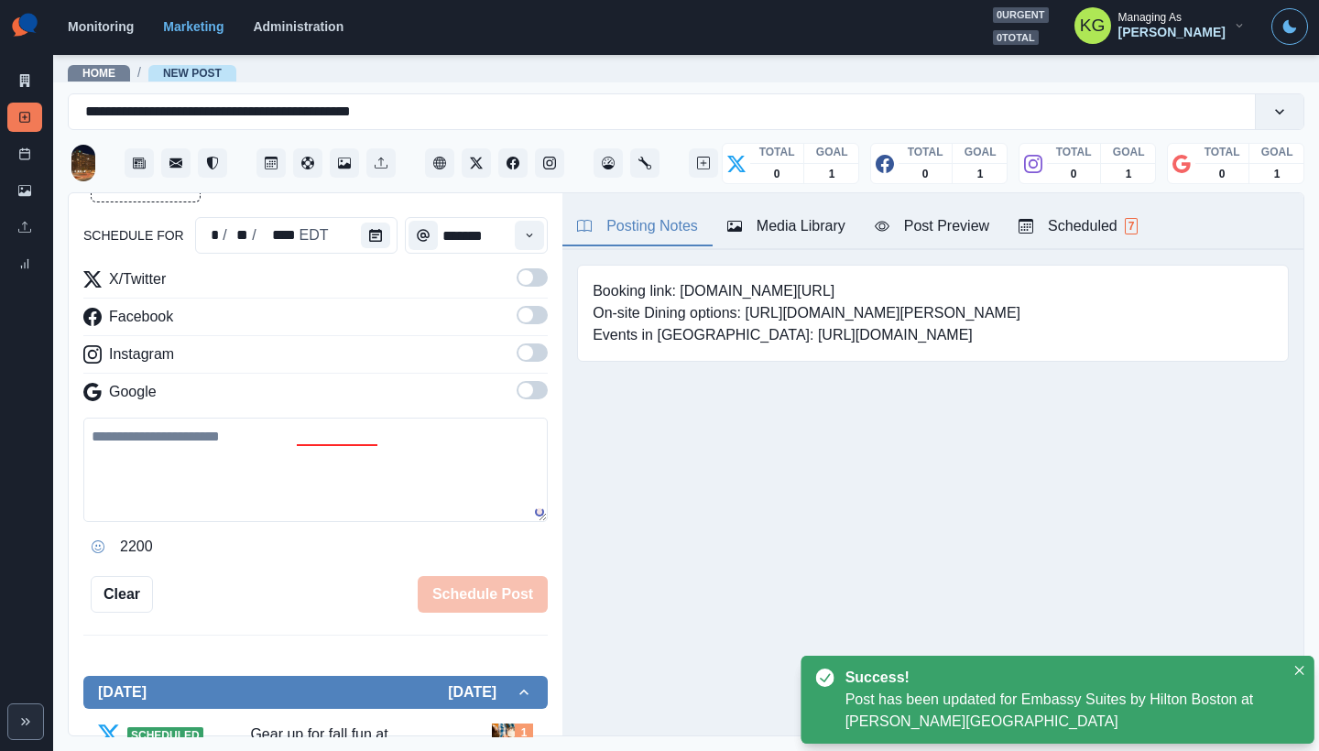
scroll to position [101, 0]
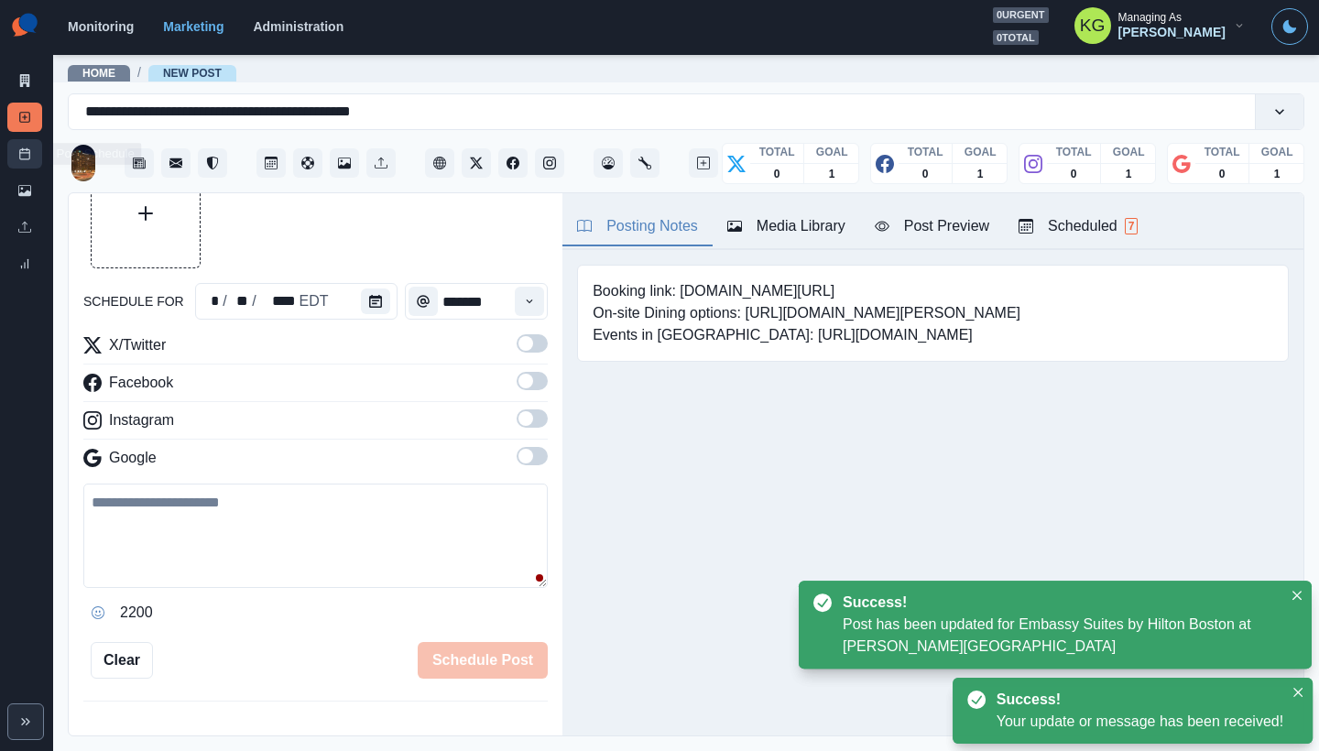
click at [23, 167] on link "Post Schedule" at bounding box center [24, 153] width 35 height 29
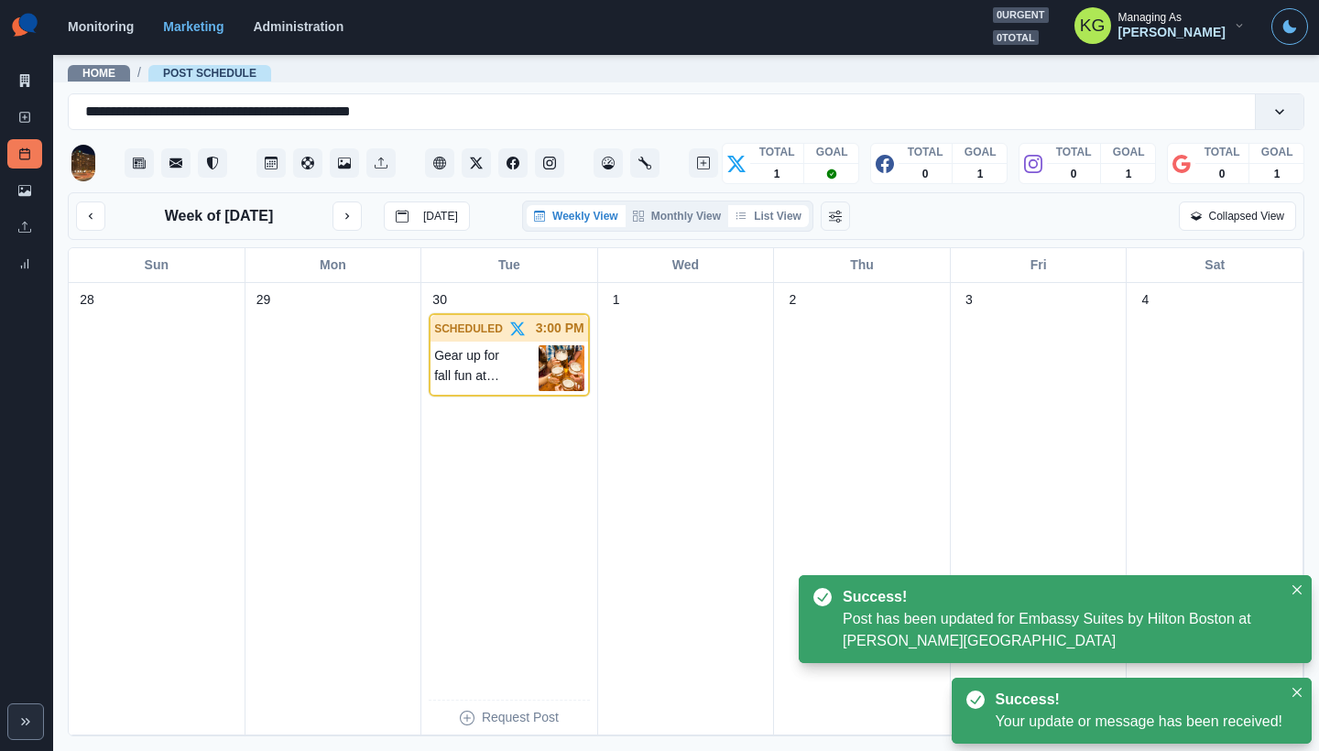
click at [798, 220] on button "List View" at bounding box center [768, 216] width 81 height 22
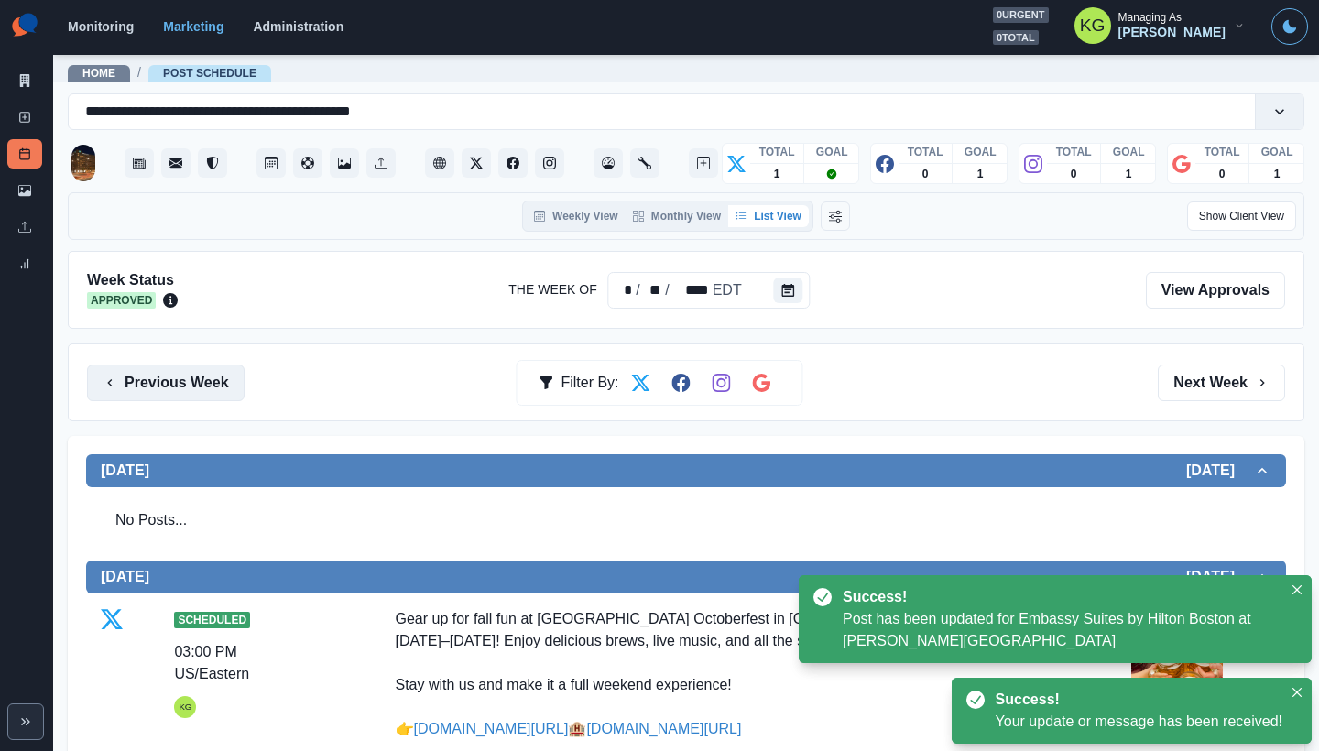
click at [164, 376] on button "Previous Week" at bounding box center [166, 383] width 158 height 37
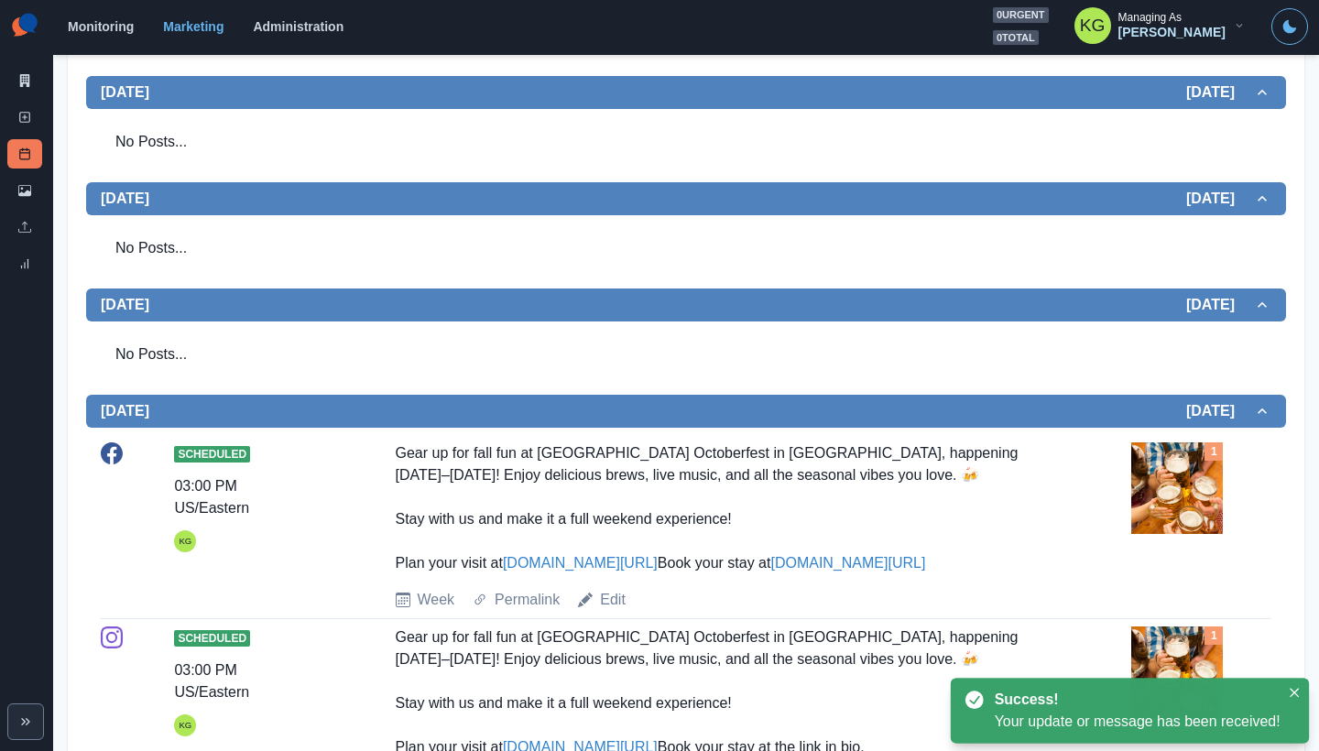
scroll to position [1480, 0]
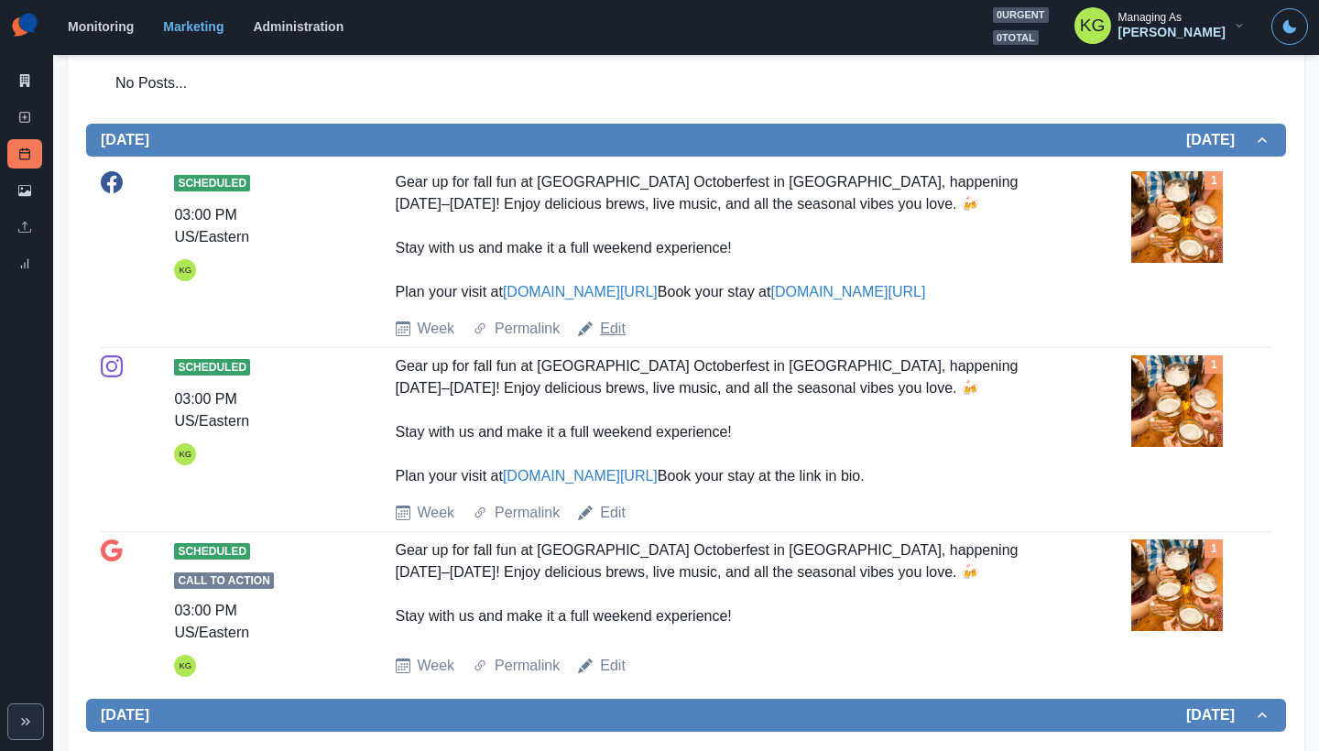
click at [617, 340] on link "Edit" at bounding box center [613, 329] width 26 height 22
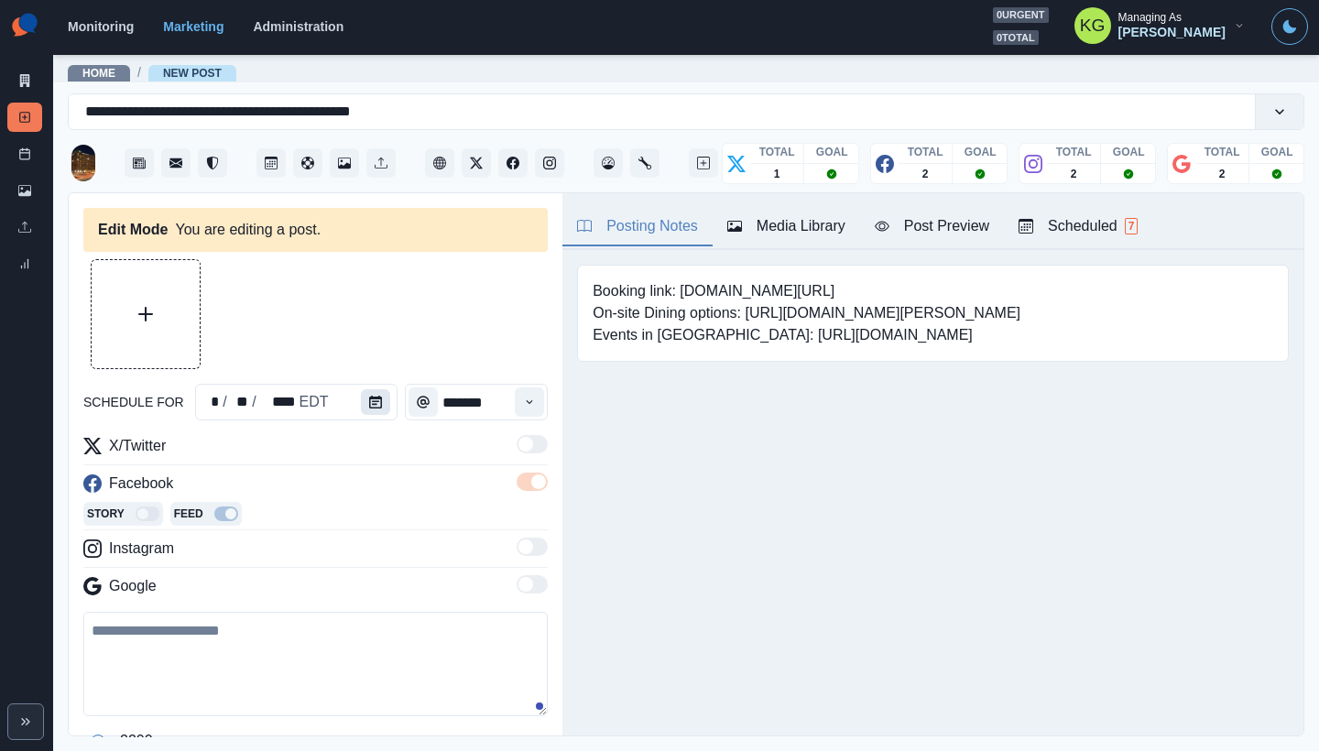
type textarea "**********"
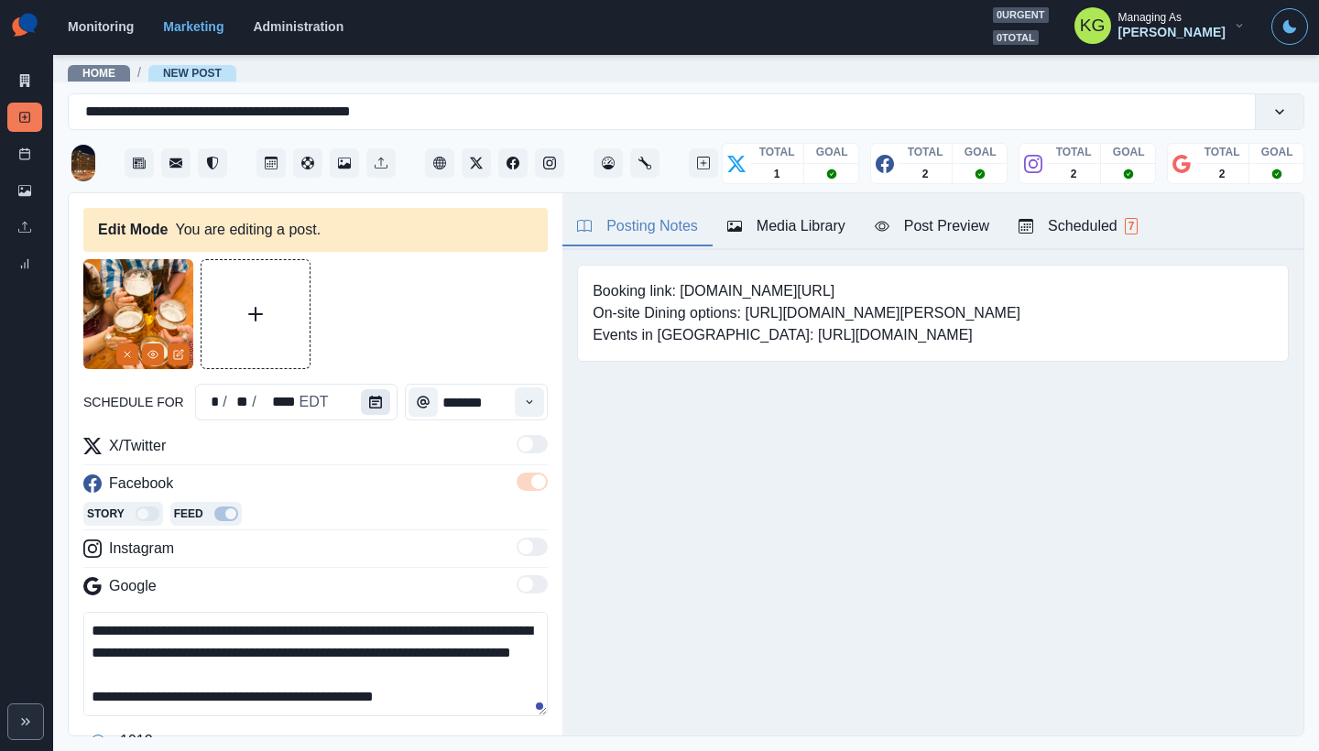
click at [369, 400] on icon "Calendar" at bounding box center [375, 402] width 13 height 13
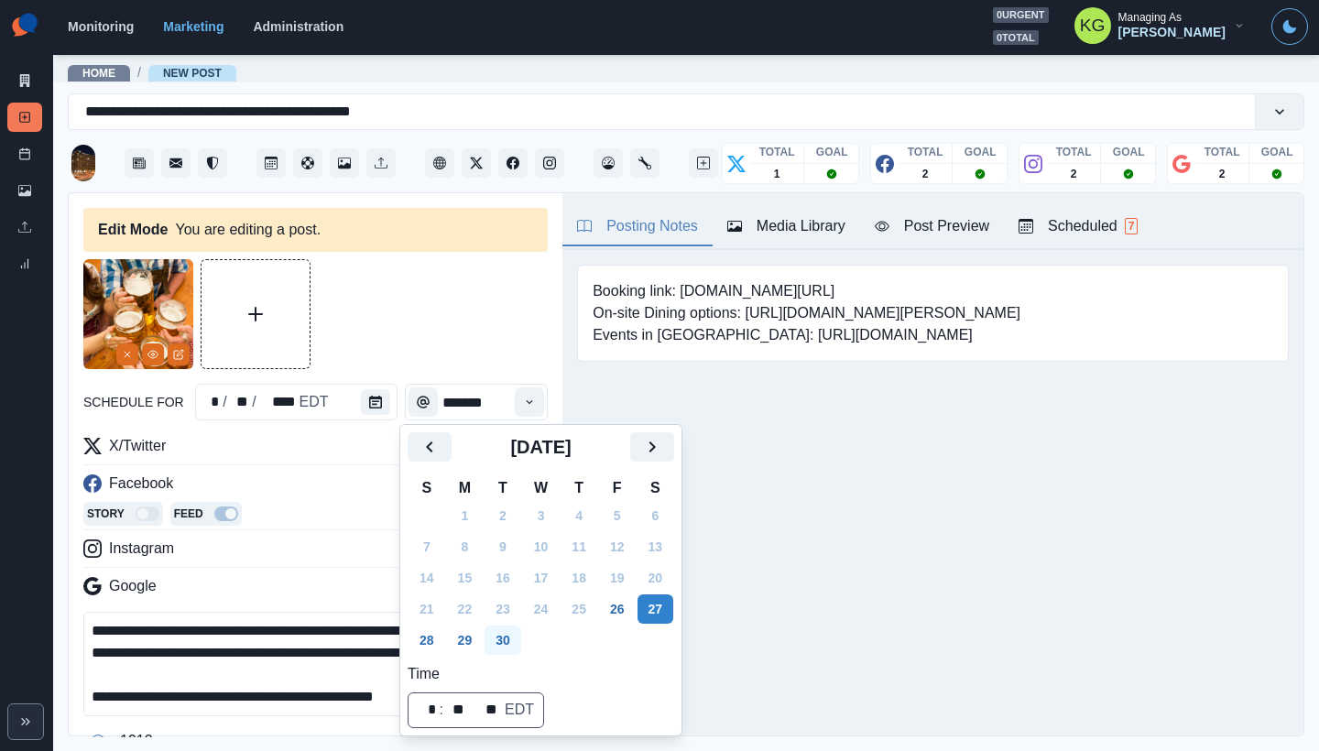
click at [504, 639] on button "30" at bounding box center [503, 640] width 37 height 29
click at [839, 433] on div "Booking link: www.bit.ly/3AReDys On-site Dining options: https://www.hilton.com…" at bounding box center [932, 341] width 741 height 183
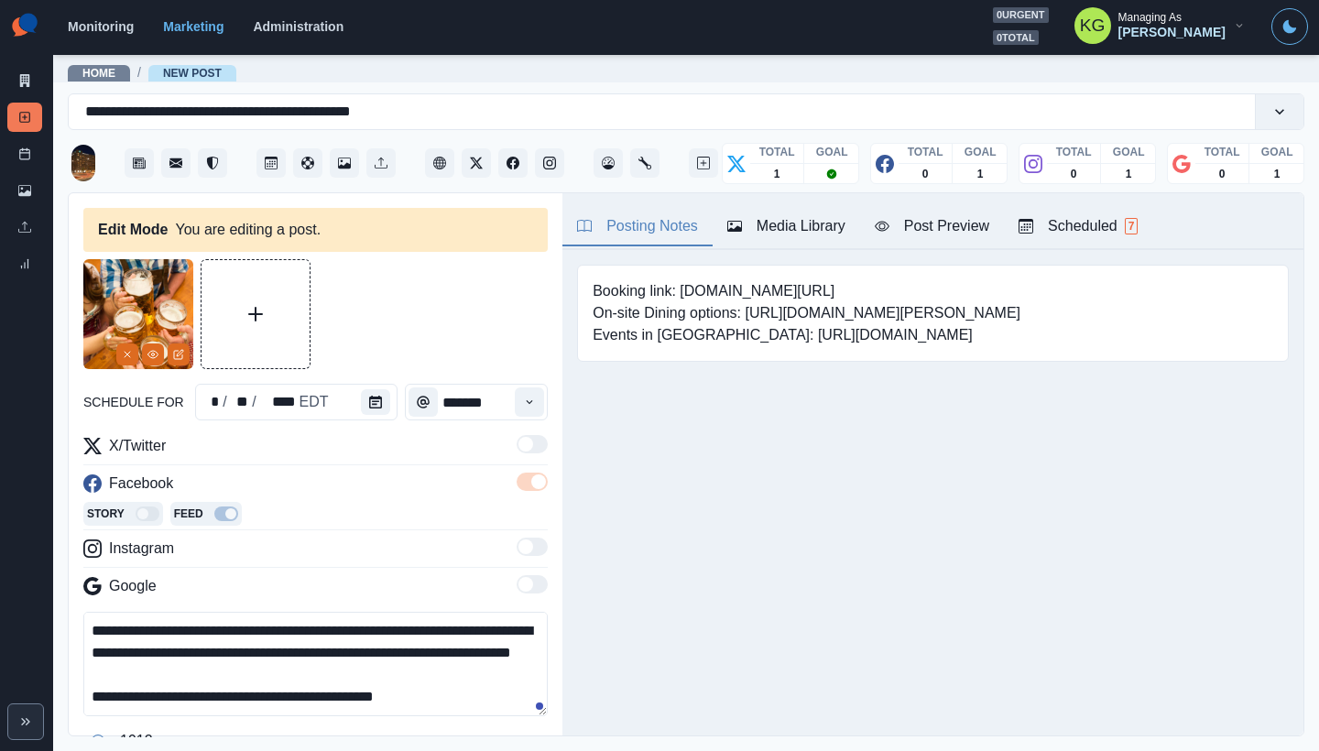
scroll to position [528, 0]
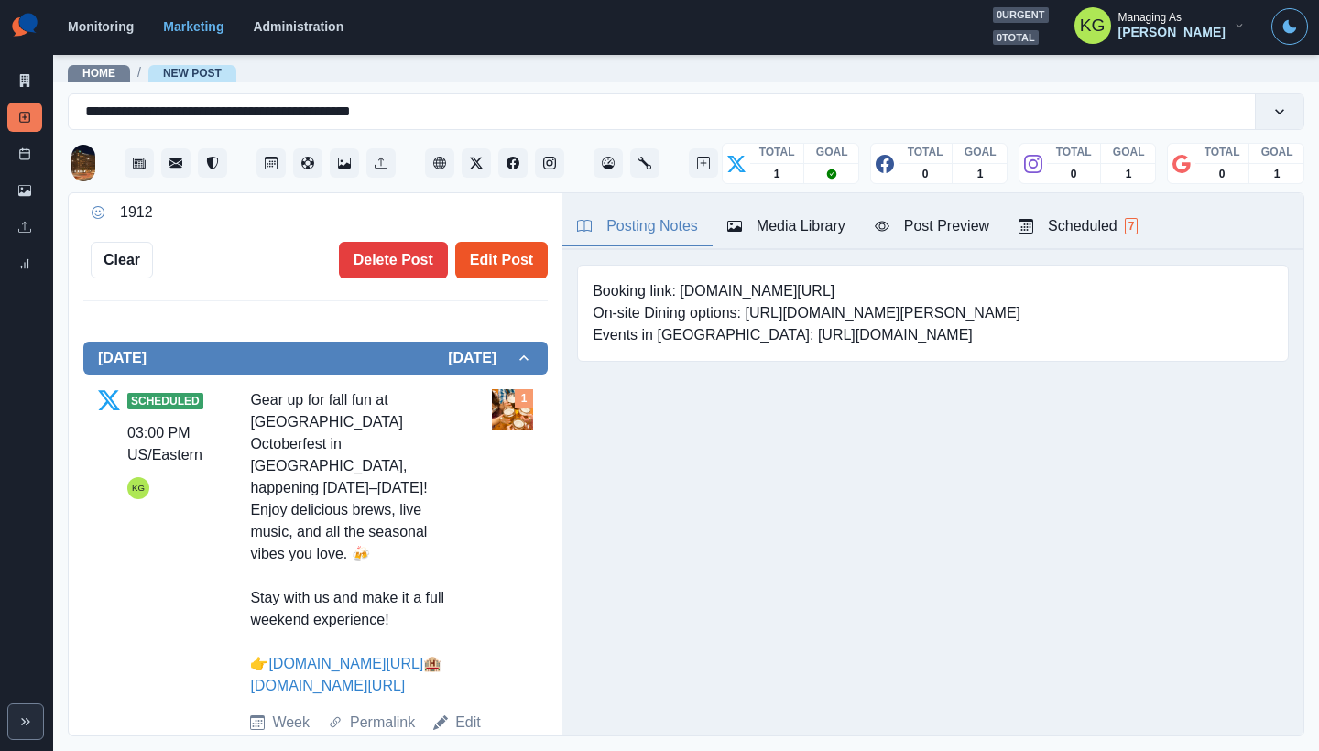
click at [496, 265] on button "Edit Post" at bounding box center [501, 260] width 93 height 37
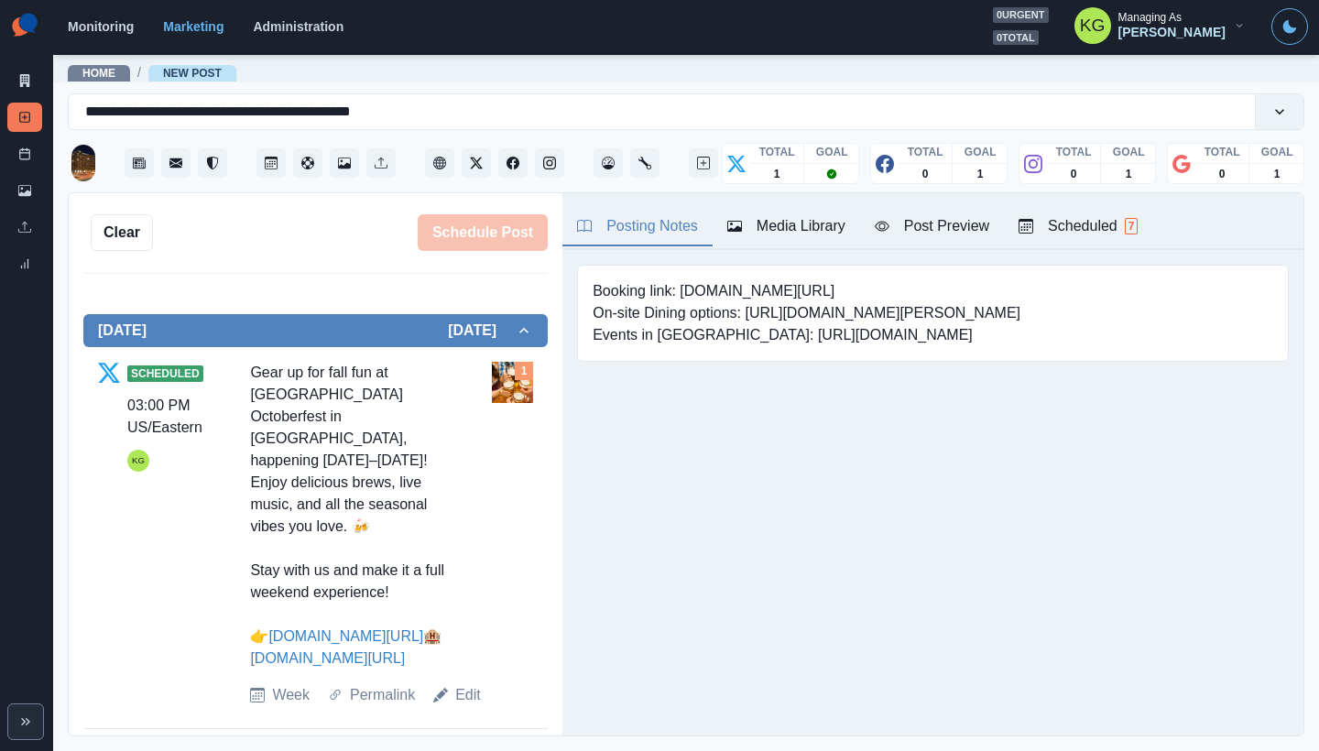
scroll to position [508, 0]
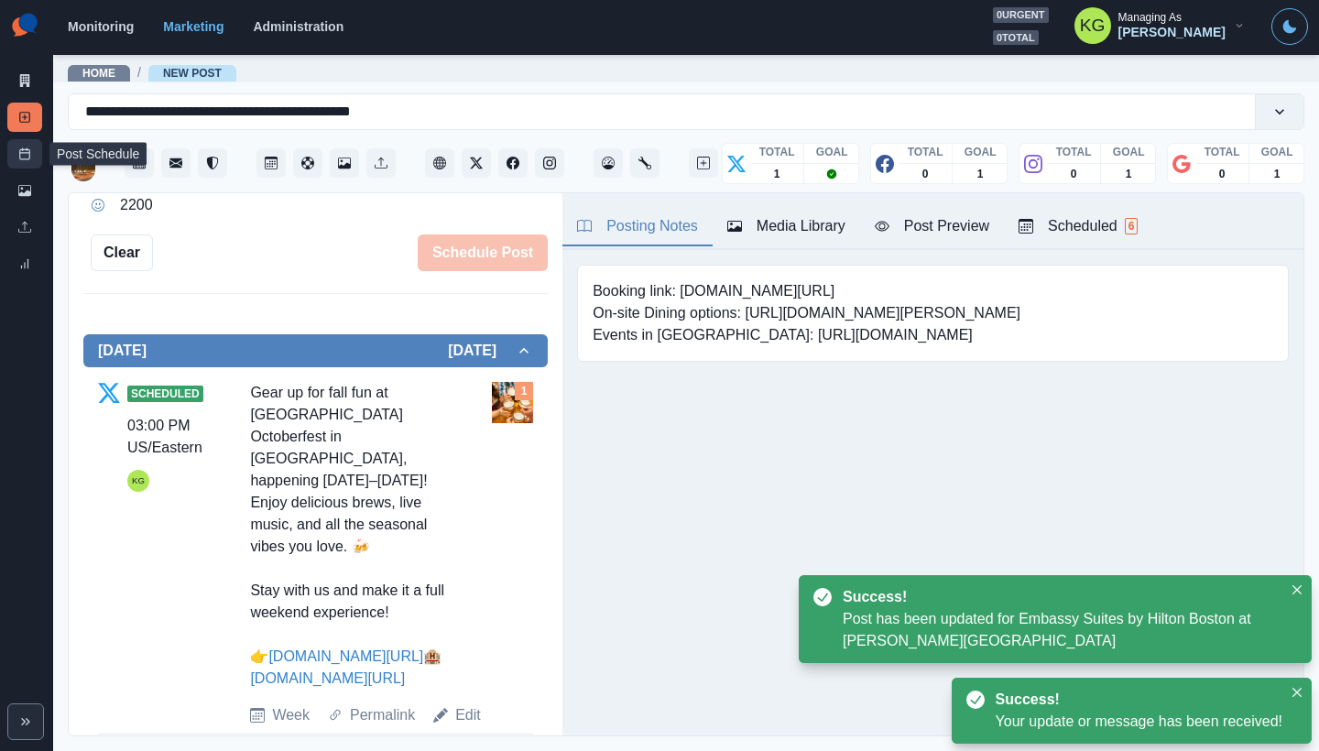
click at [19, 160] on link "Post Schedule" at bounding box center [24, 153] width 35 height 29
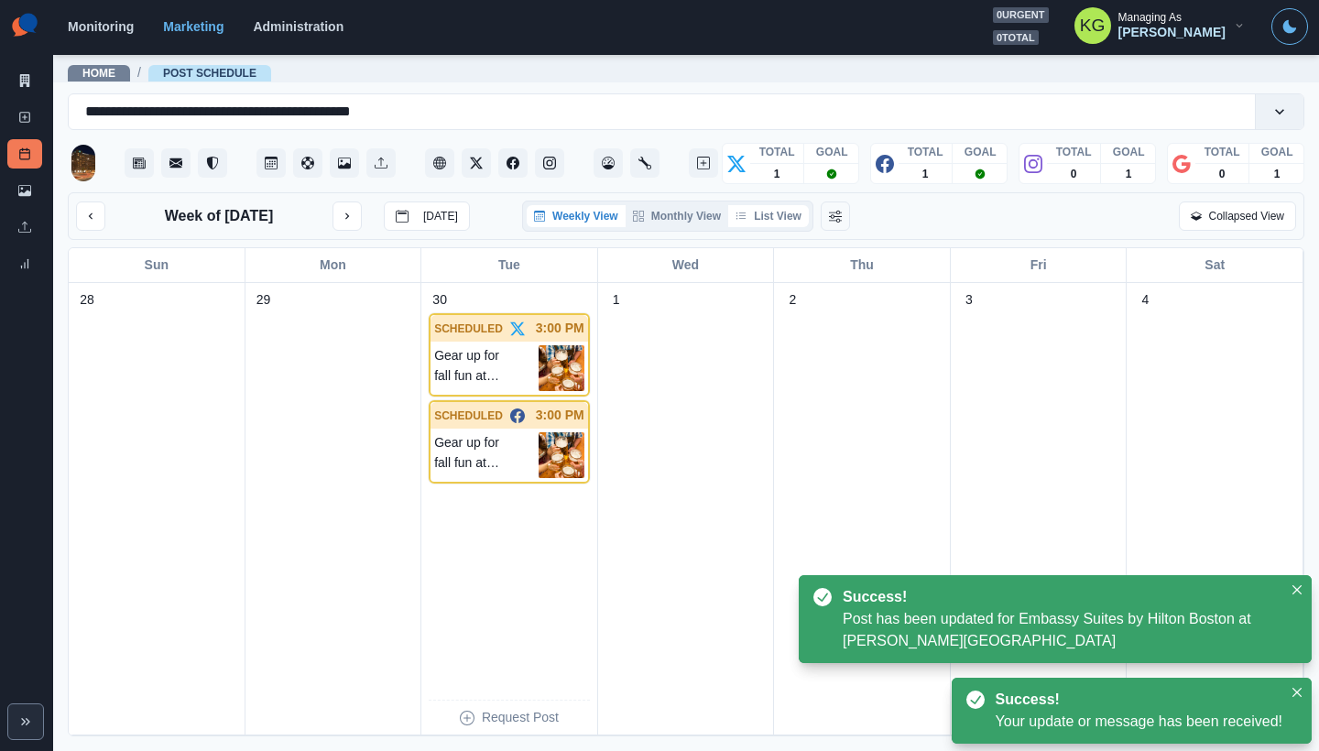
click at [768, 221] on button "List View" at bounding box center [768, 216] width 81 height 22
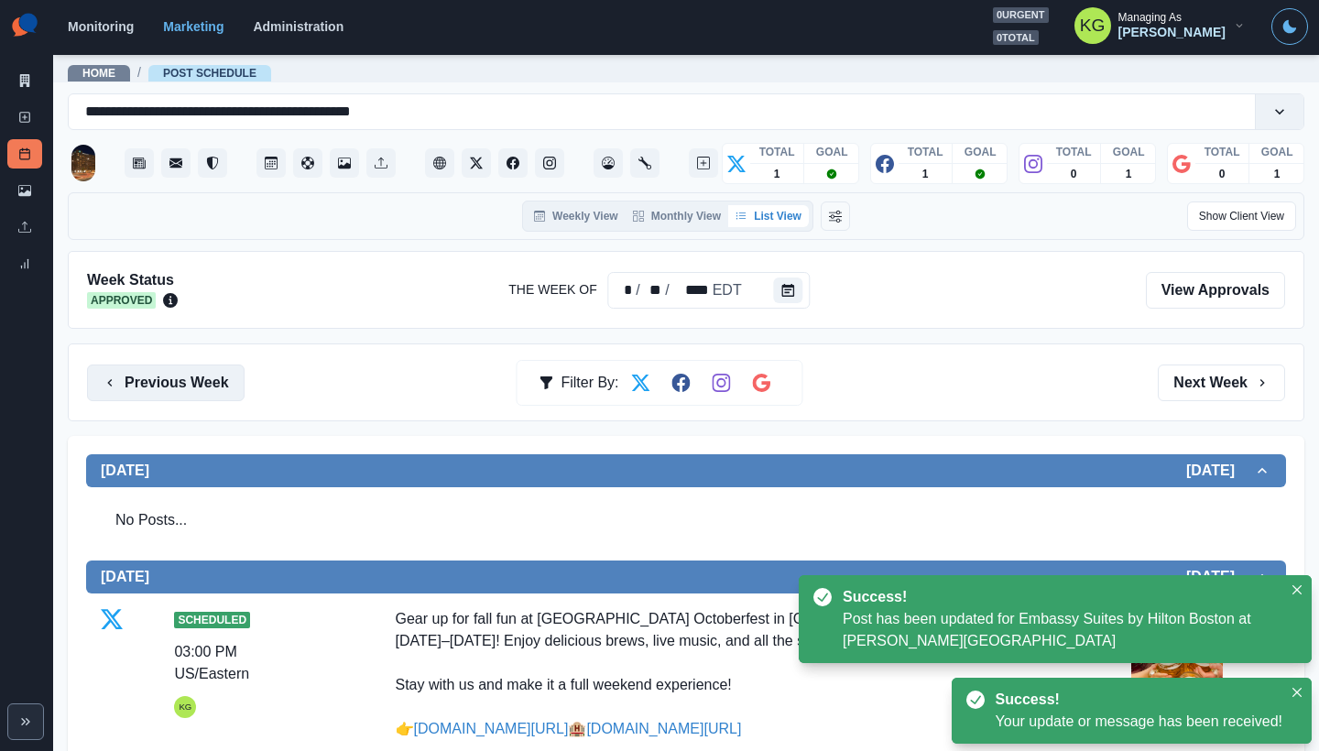
click at [233, 381] on button "Previous Week" at bounding box center [166, 383] width 158 height 37
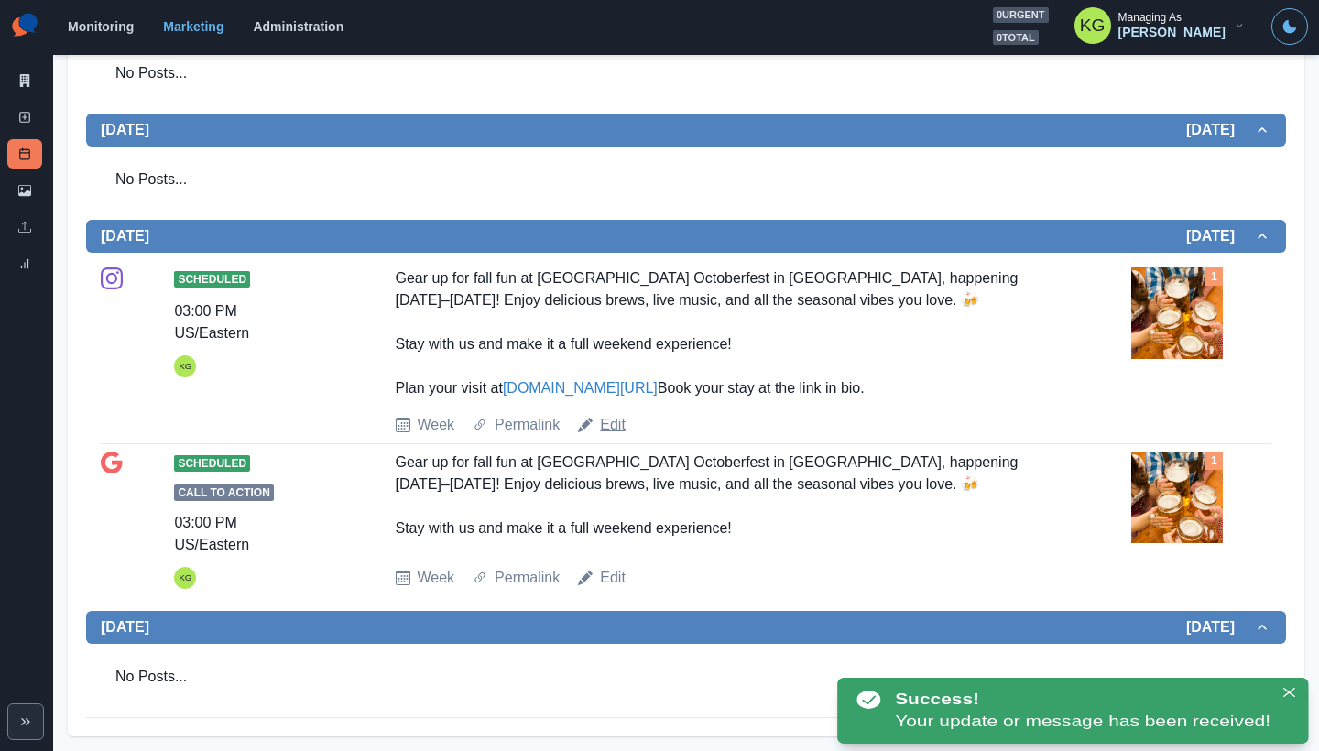
scroll to position [1472, 0]
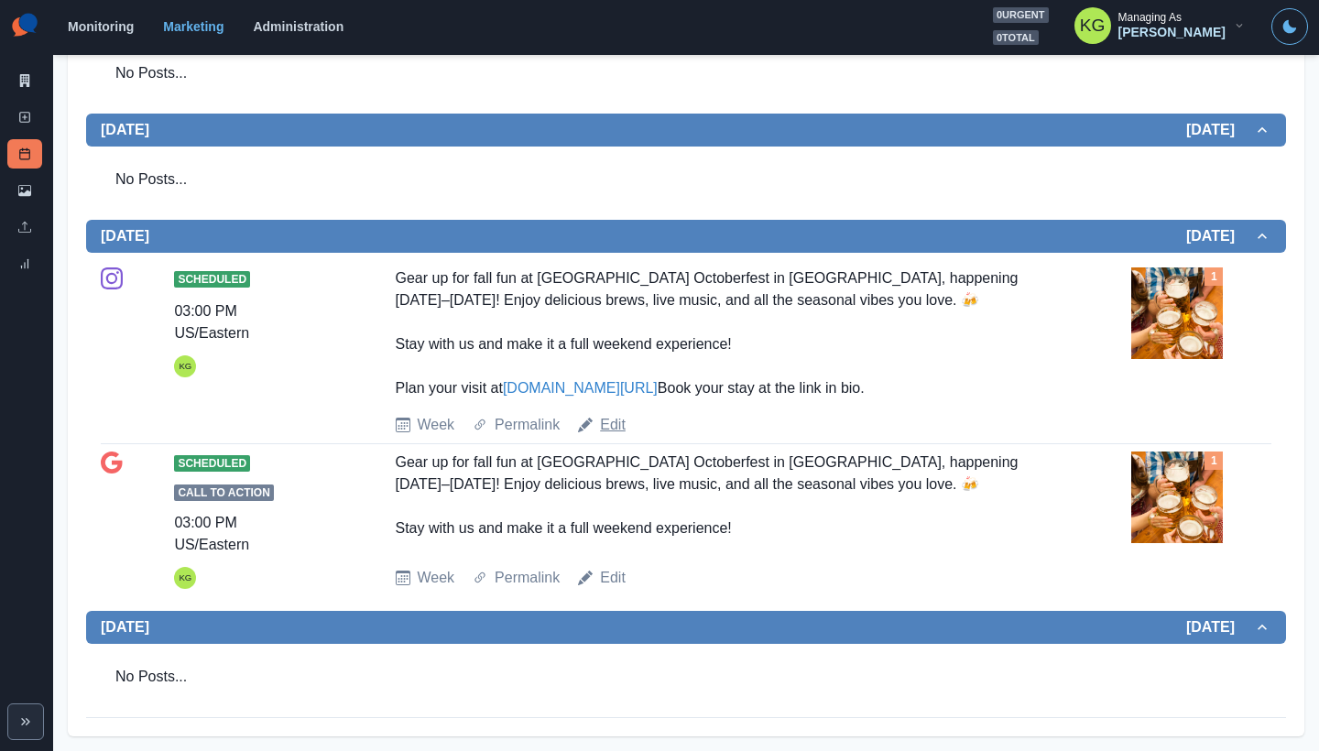
click at [622, 425] on link "Edit" at bounding box center [613, 425] width 26 height 22
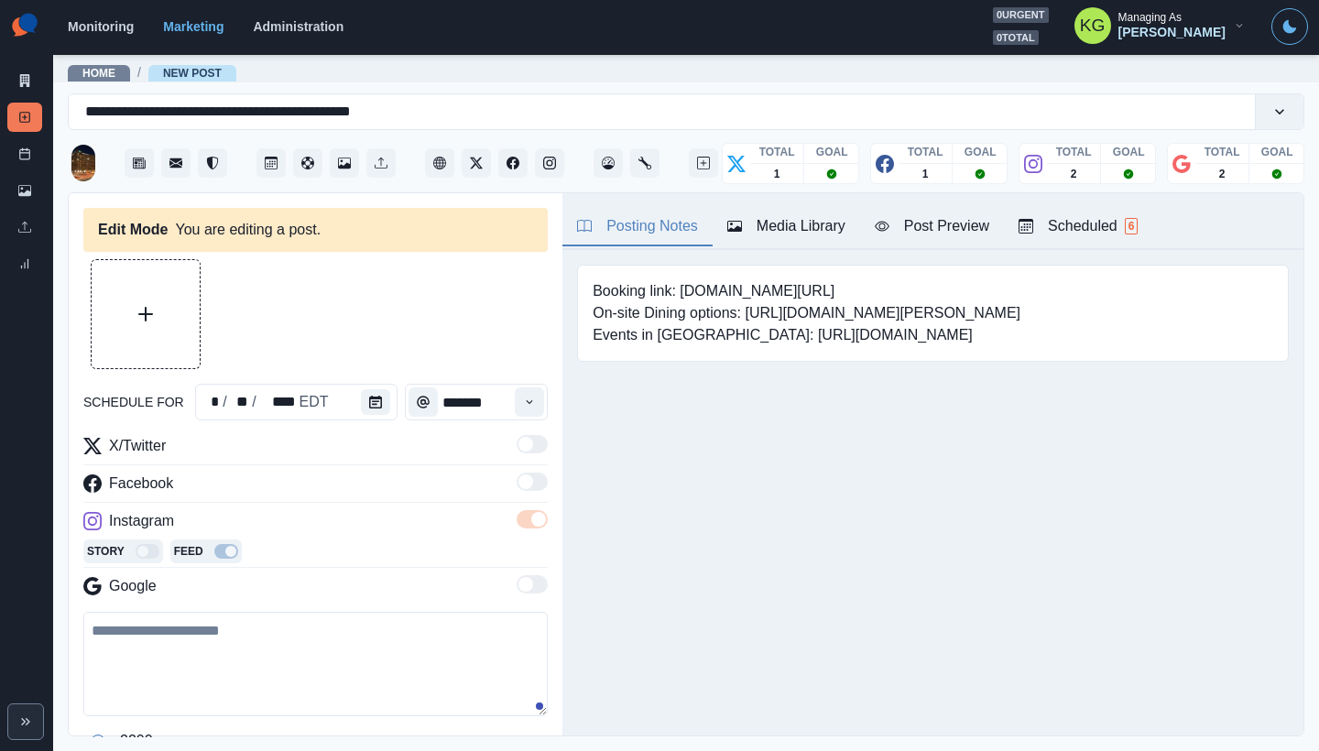
type textarea "**********"
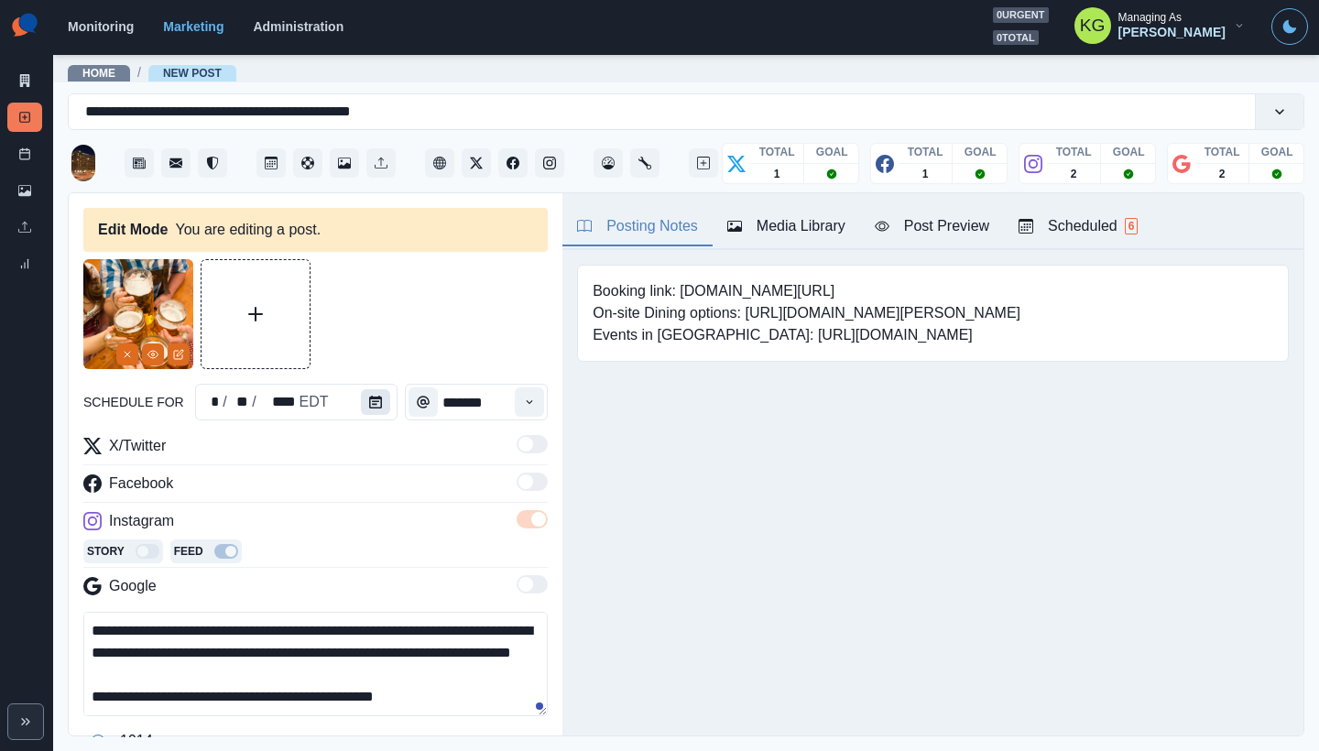
click at [383, 401] on button "Calendar" at bounding box center [375, 402] width 29 height 26
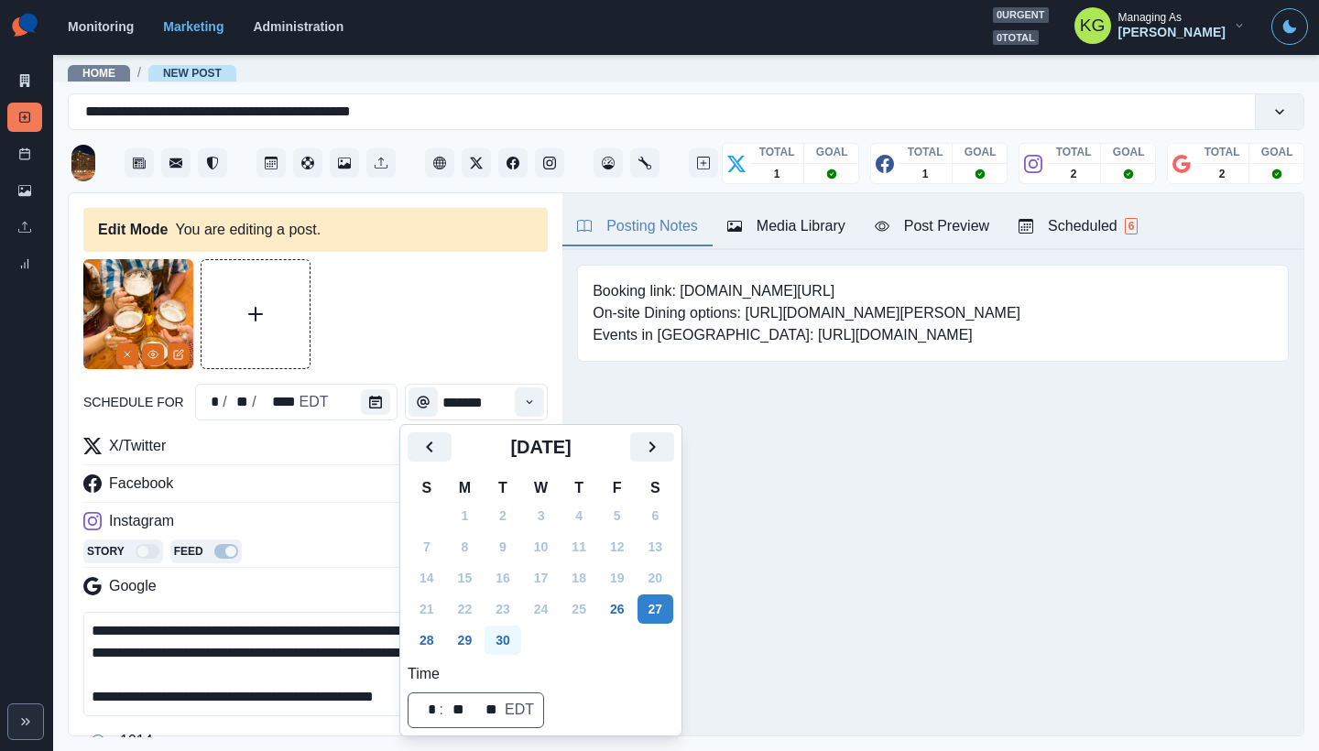
click at [506, 640] on button "30" at bounding box center [503, 640] width 37 height 29
click at [832, 433] on div "Booking link: www.bit.ly/3AReDys On-site Dining options: https://www.hilton.com…" at bounding box center [932, 341] width 741 height 183
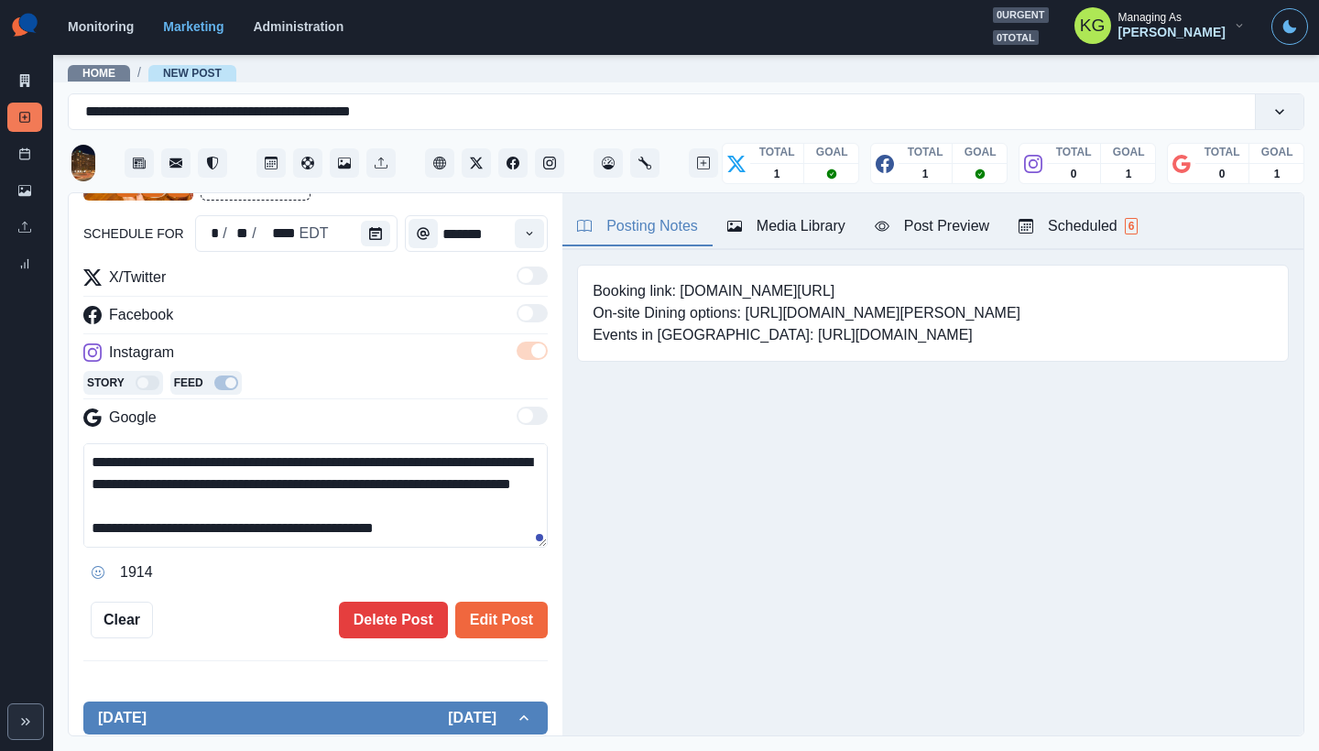
scroll to position [353, 0]
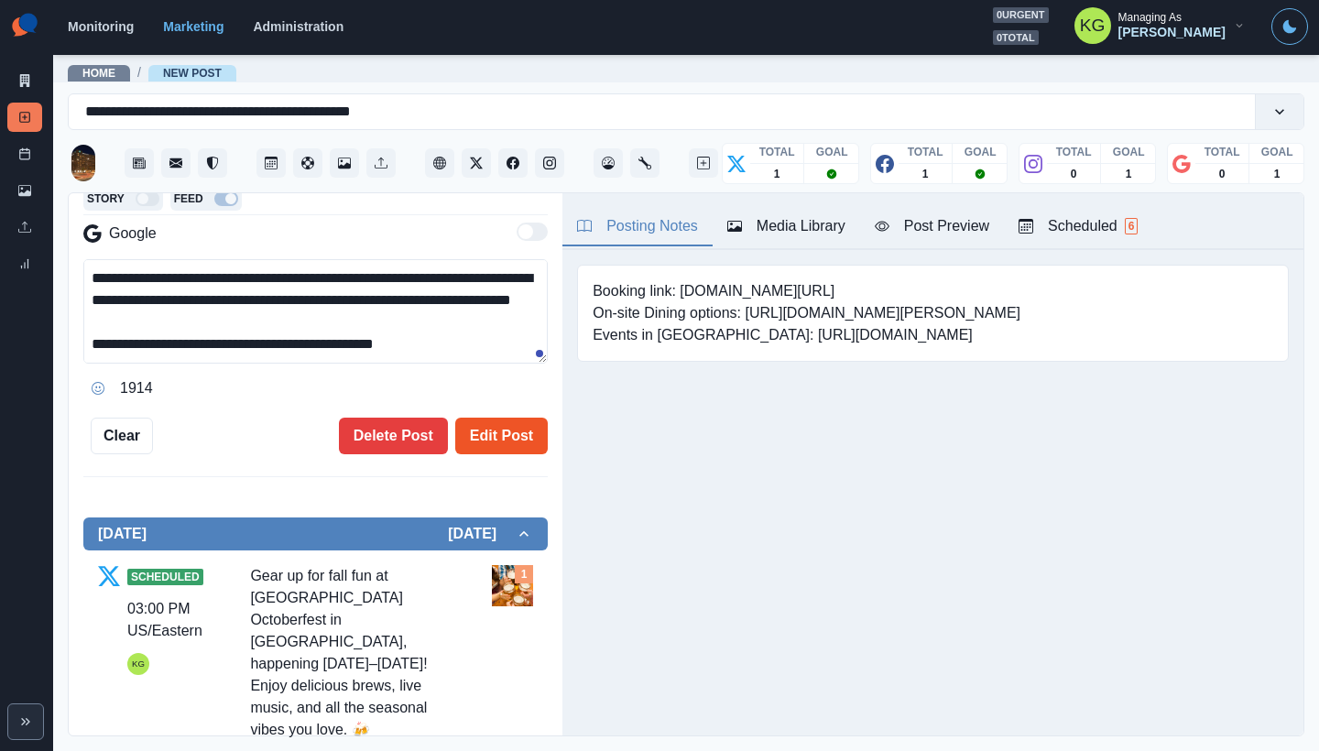
click at [486, 437] on button "Edit Post" at bounding box center [501, 436] width 93 height 37
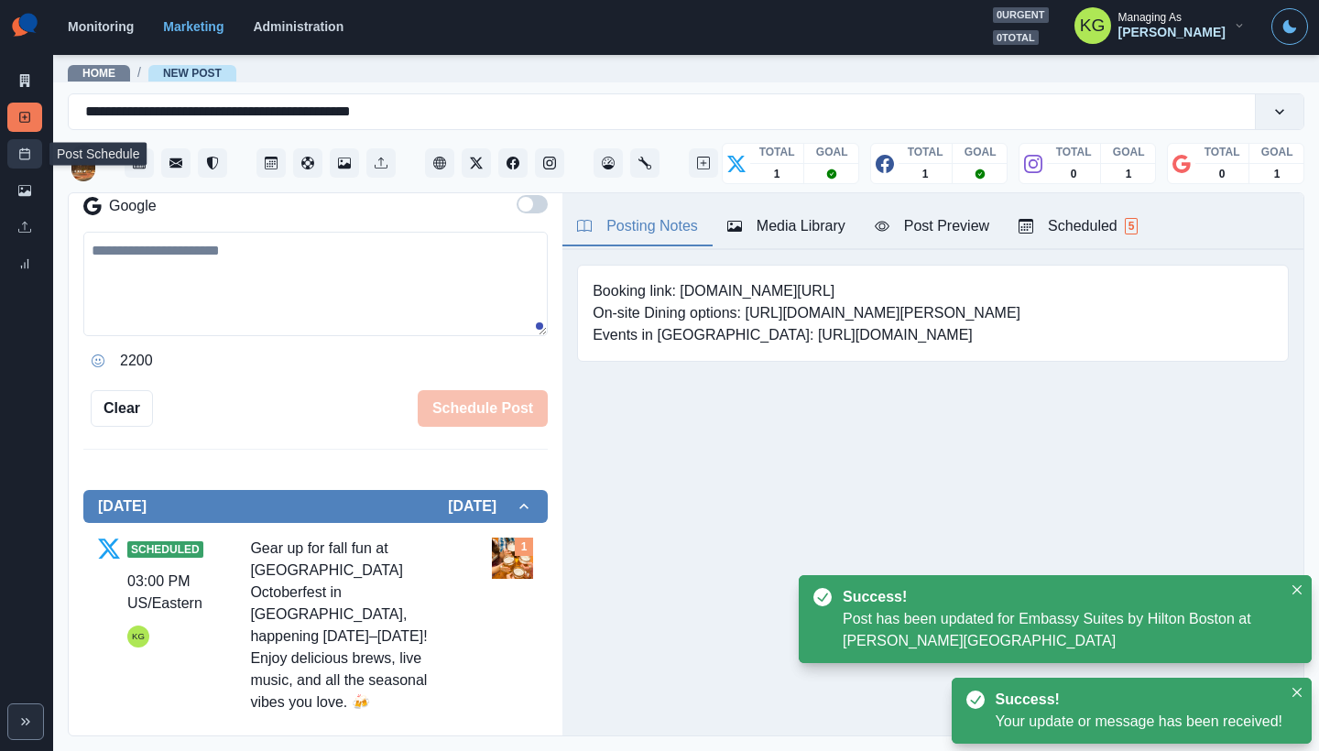
click at [25, 150] on icon at bounding box center [24, 153] width 13 height 13
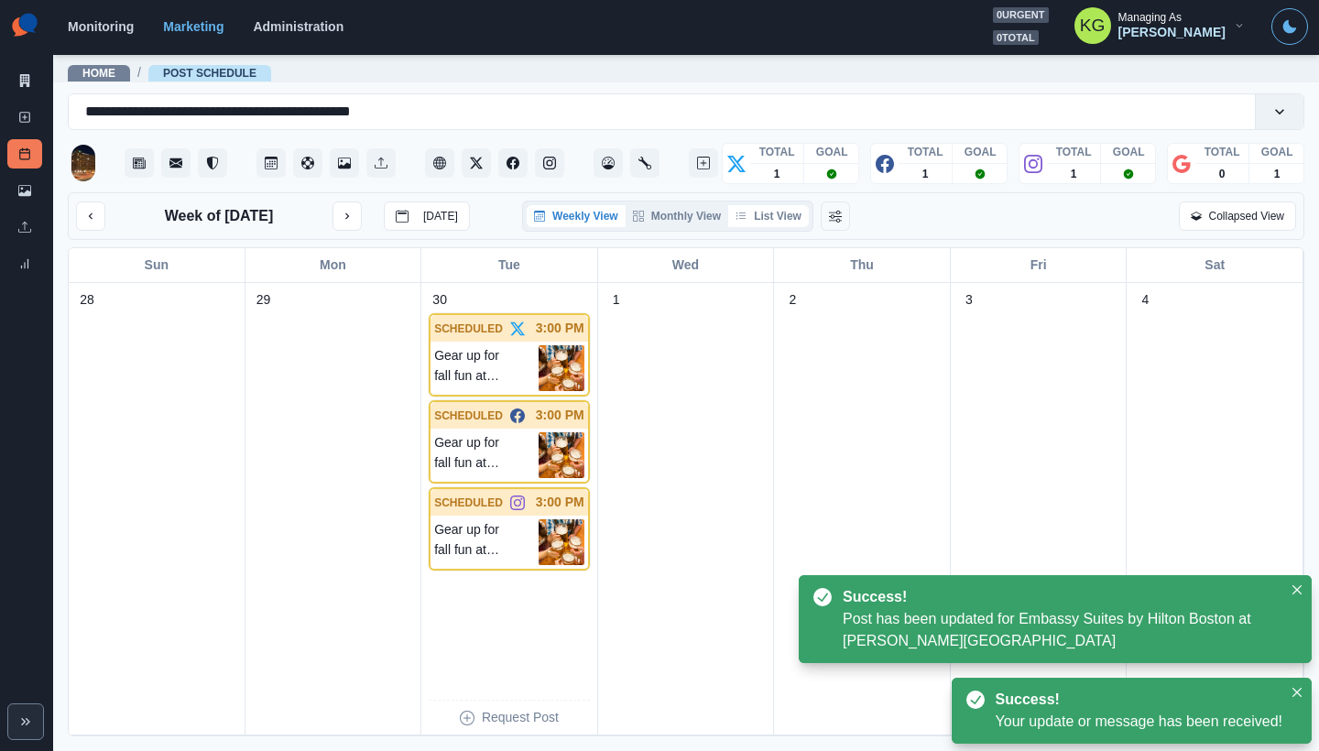
click at [796, 218] on button "List View" at bounding box center [768, 216] width 81 height 22
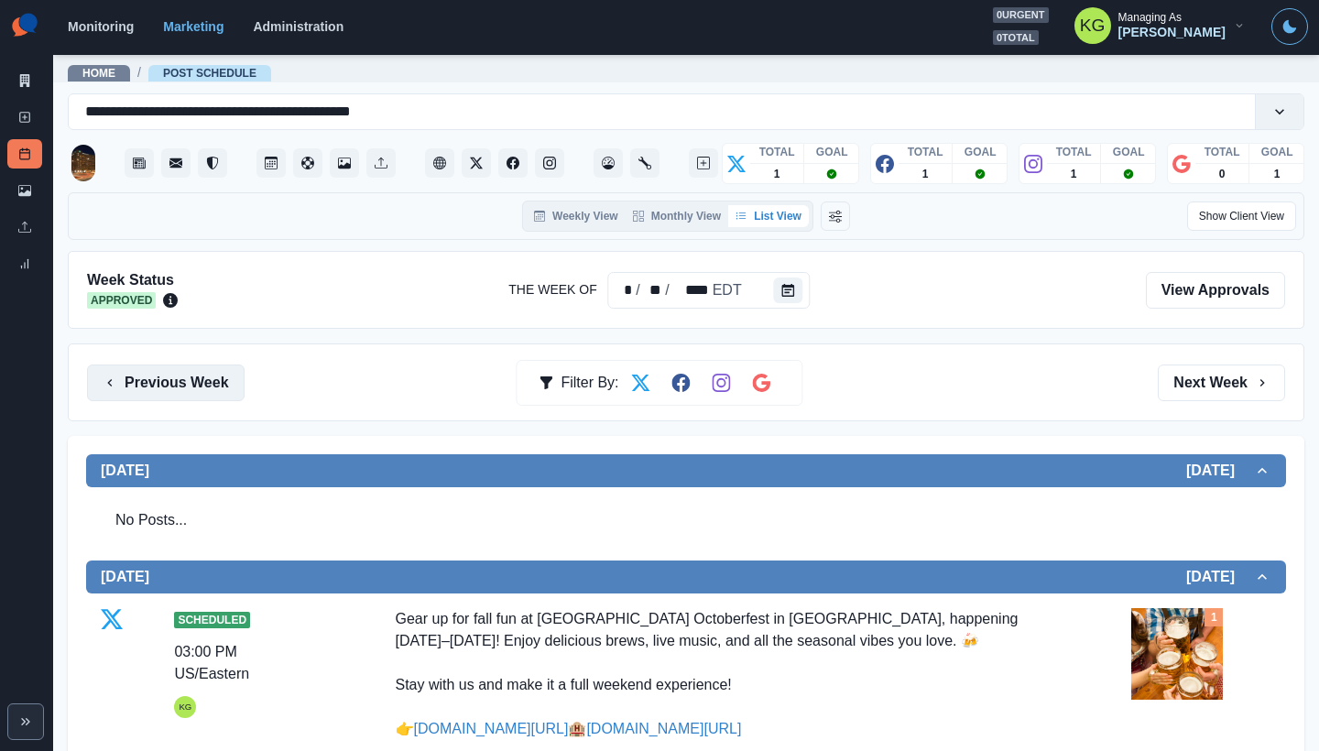
click at [194, 376] on button "Previous Week" at bounding box center [166, 383] width 158 height 37
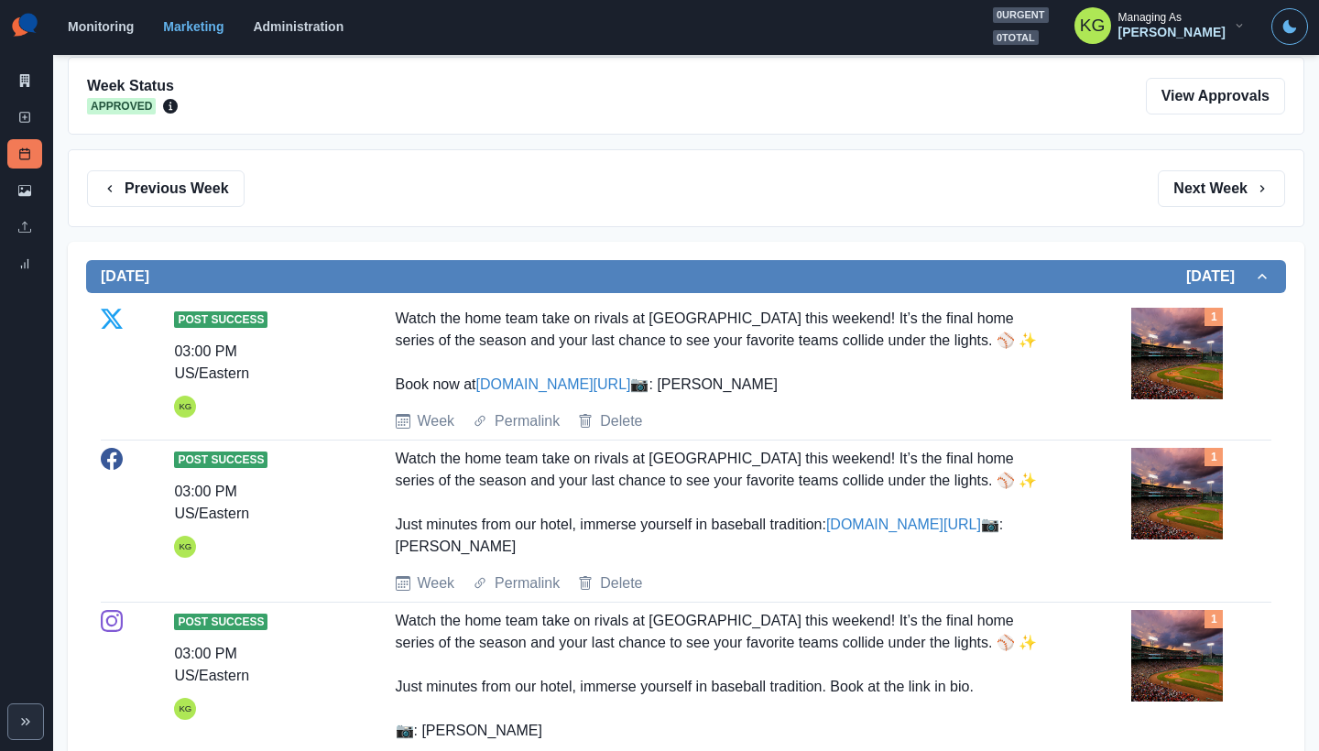
scroll to position [16, 0]
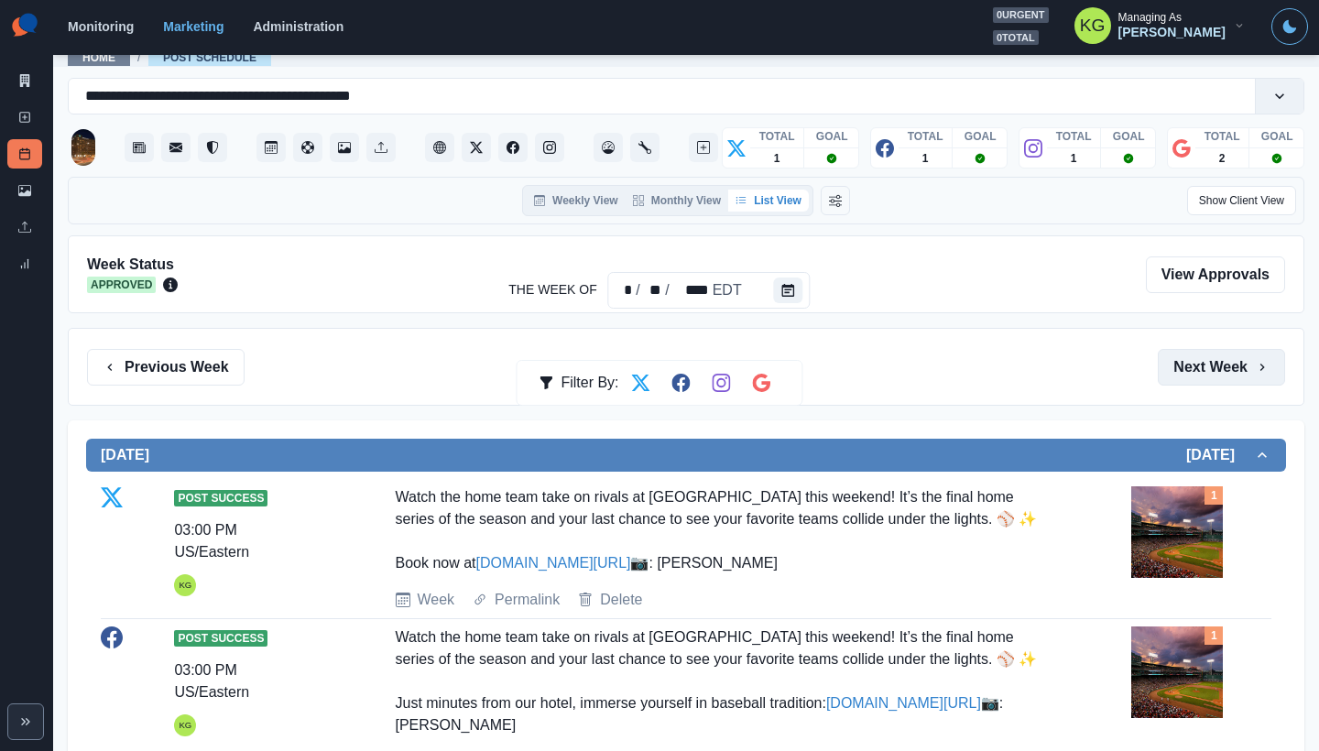
click at [1251, 351] on button "Next Week" at bounding box center [1221, 367] width 127 height 37
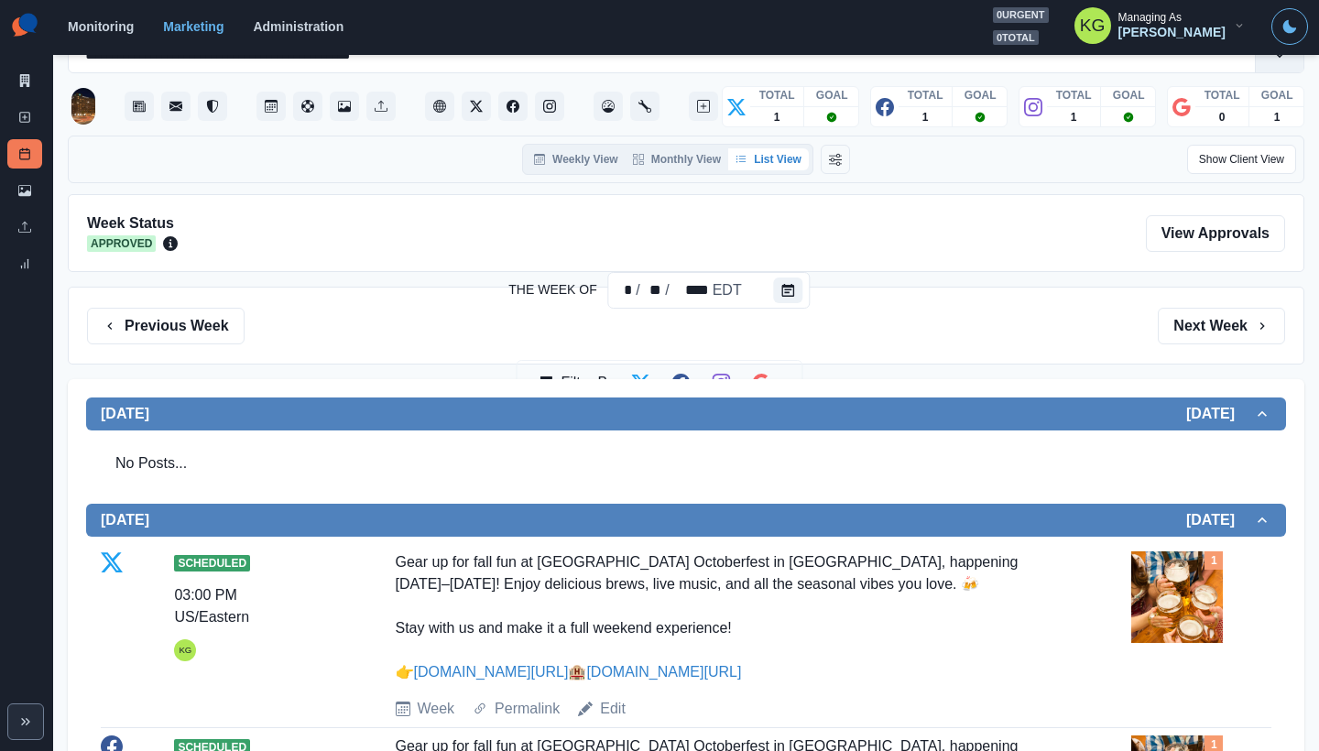
scroll to position [14, 0]
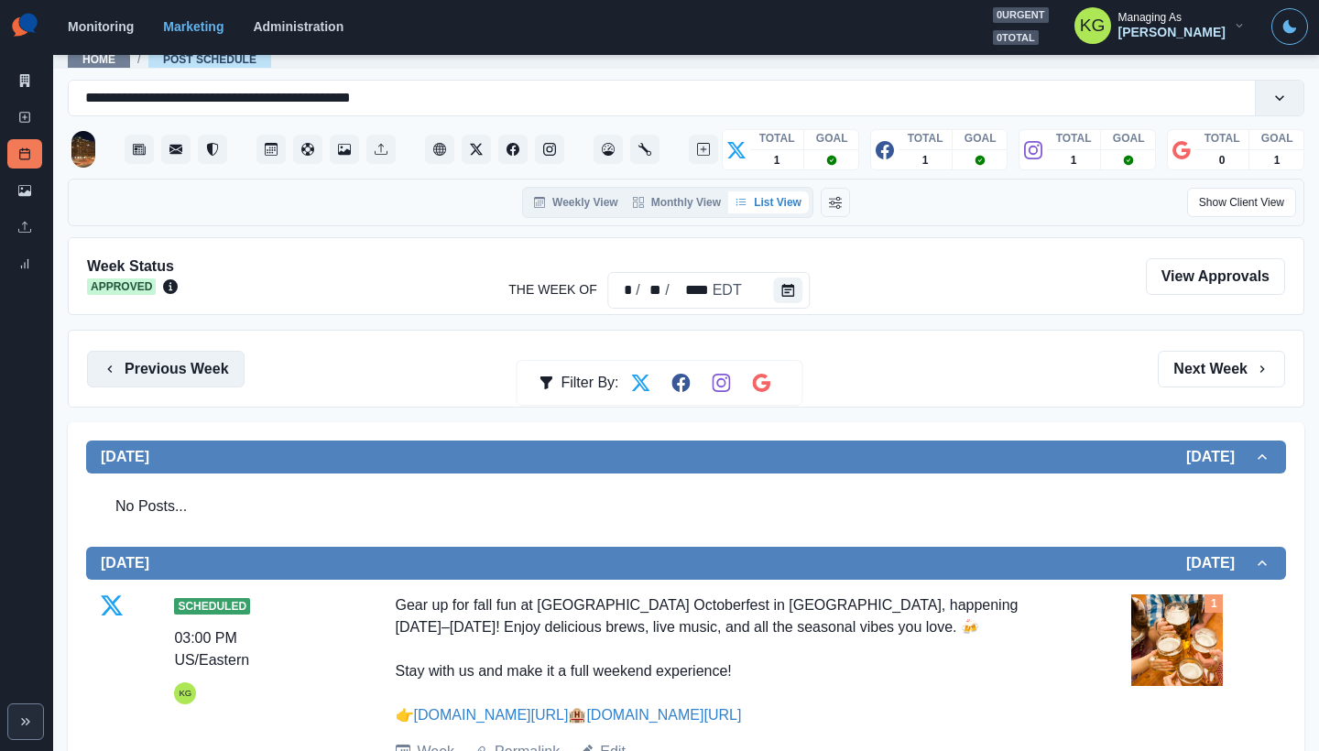
click at [224, 376] on button "Previous Week" at bounding box center [166, 369] width 158 height 37
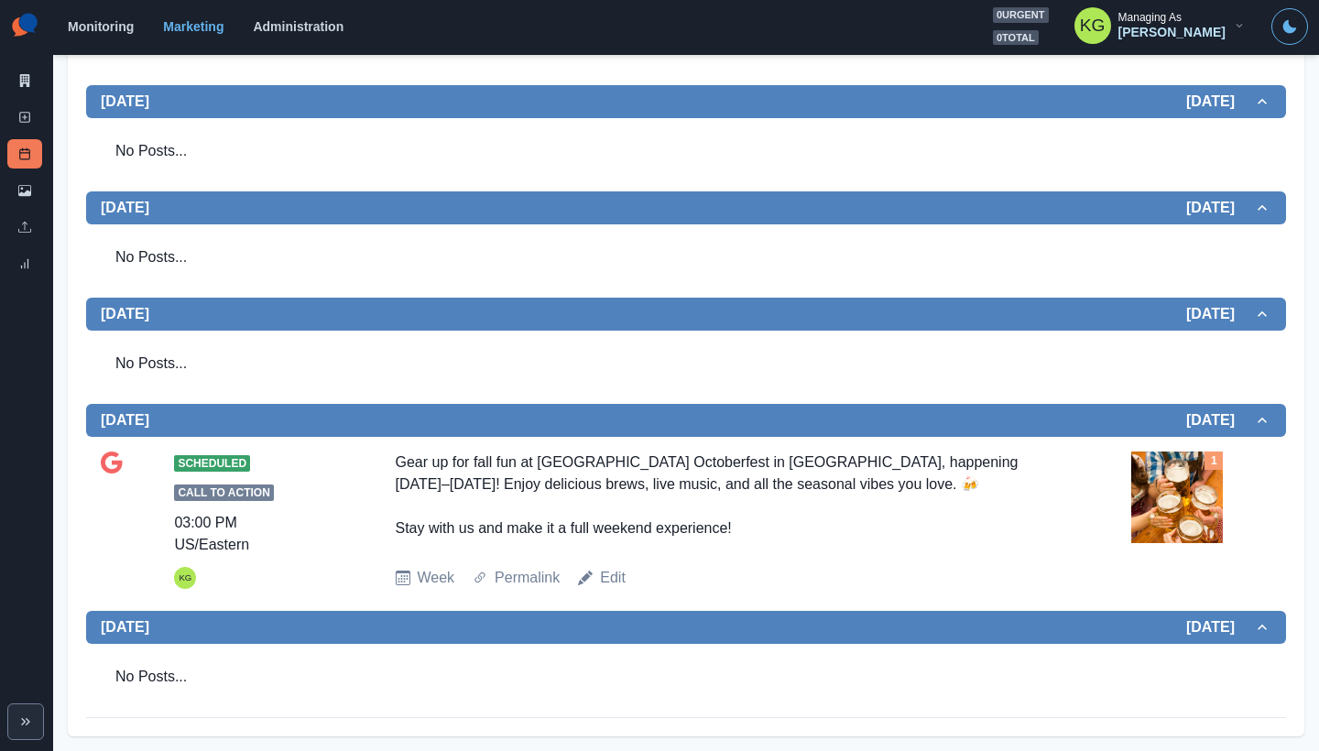
scroll to position [1266, 0]
click at [612, 581] on link "Edit" at bounding box center [613, 578] width 26 height 22
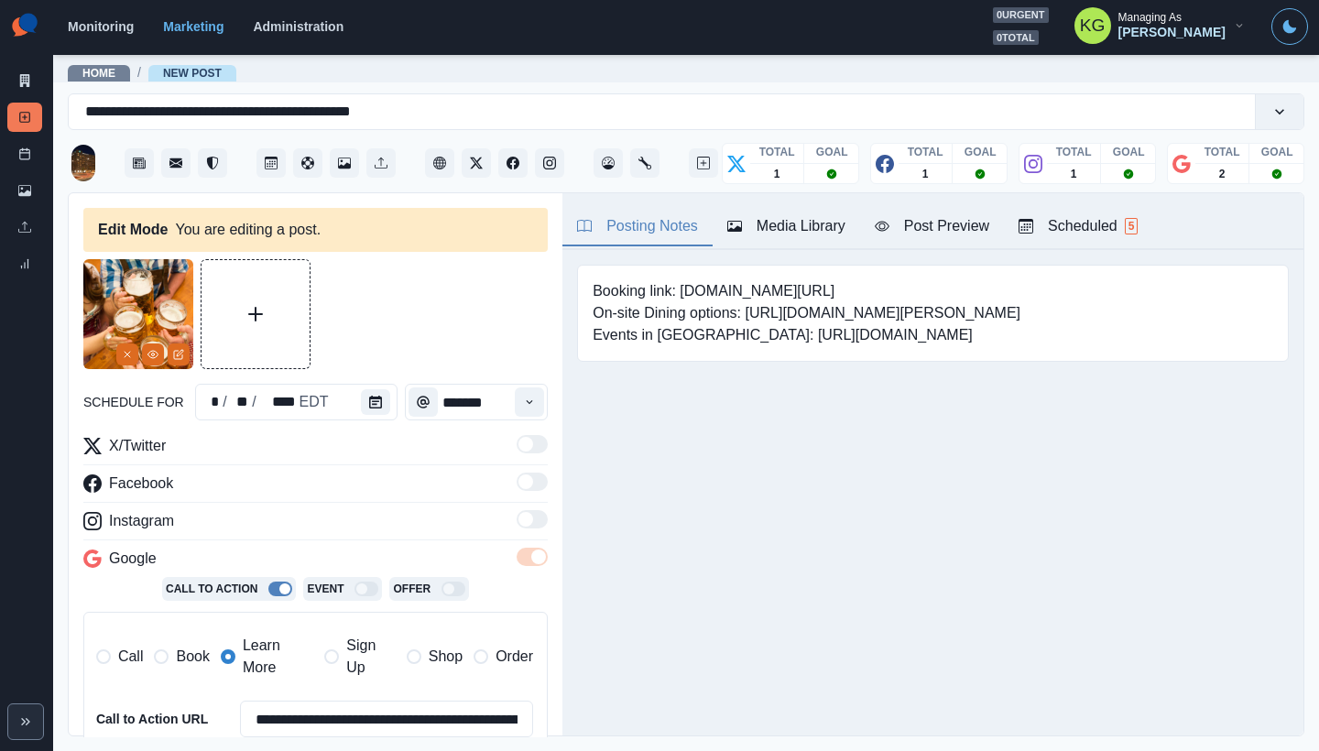
type textarea "**********"
click at [376, 396] on icon "Calendar" at bounding box center [375, 402] width 13 height 13
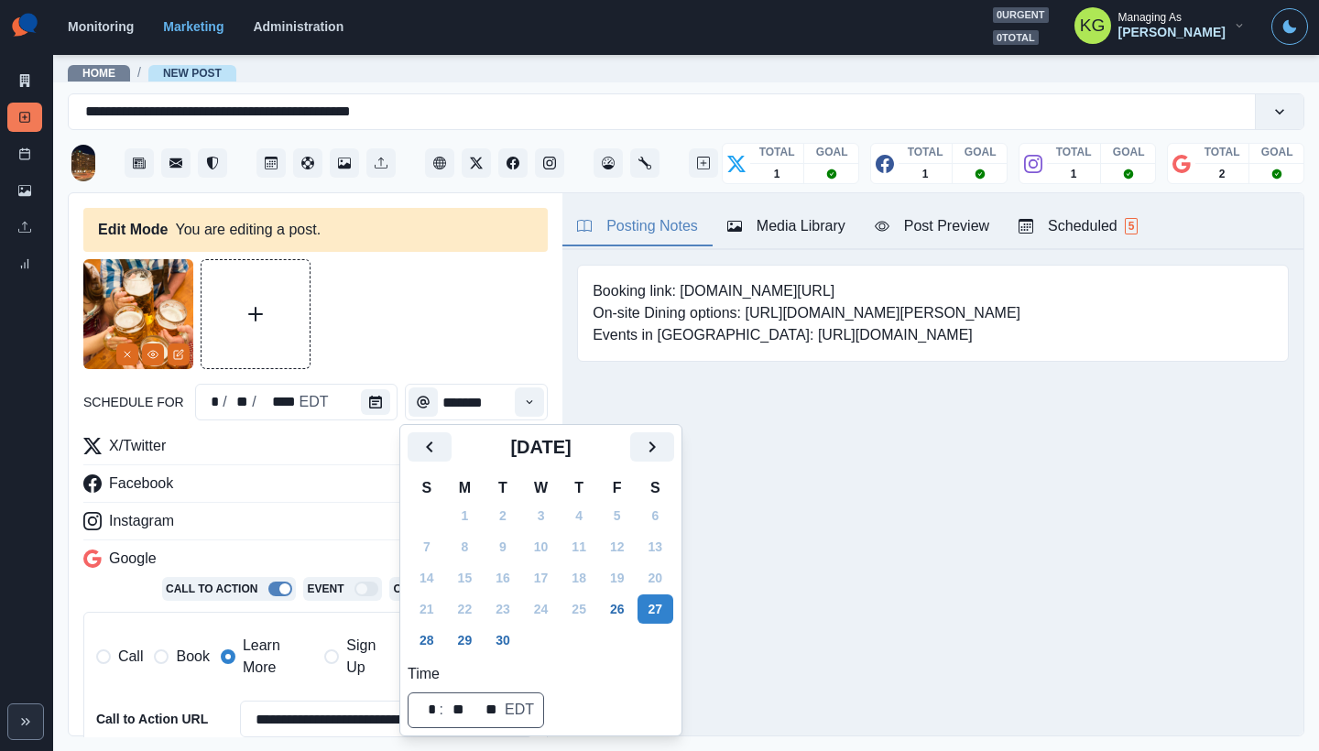
click at [517, 624] on td "23" at bounding box center [503, 609] width 38 height 31
click at [516, 637] on button "30" at bounding box center [503, 640] width 37 height 29
click at [890, 527] on div "Posting Notes Media Library Post Preview Scheduled 5 Booking link: www.bit.ly/3…" at bounding box center [932, 464] width 741 height 542
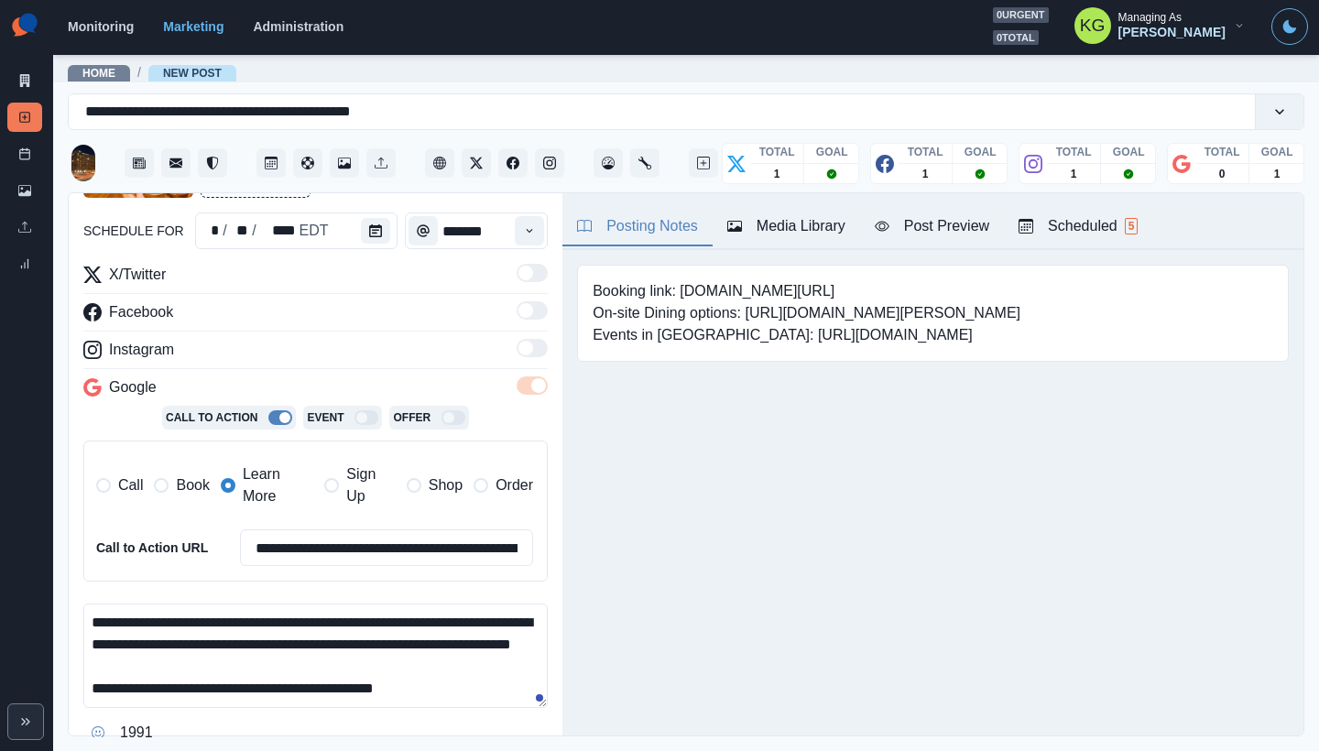
scroll to position [248, 0]
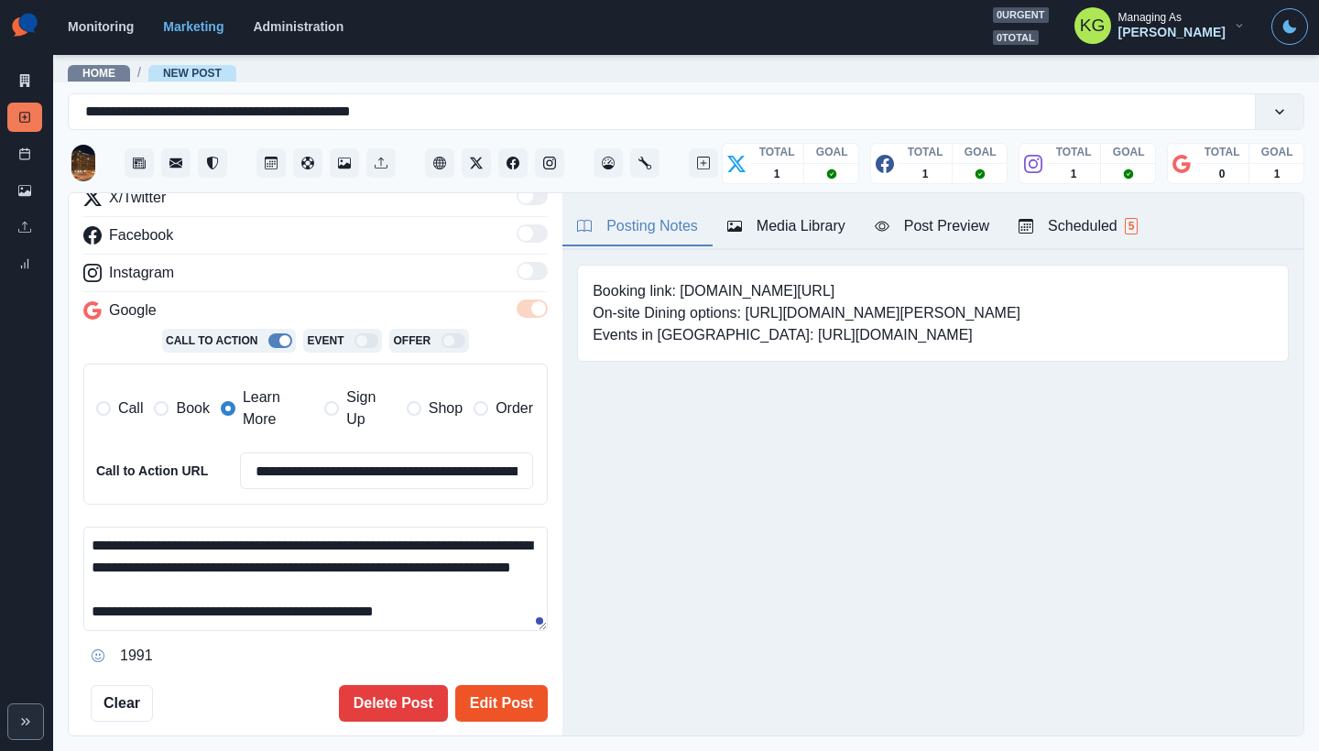
click at [516, 697] on button "Edit Post" at bounding box center [501, 703] width 93 height 37
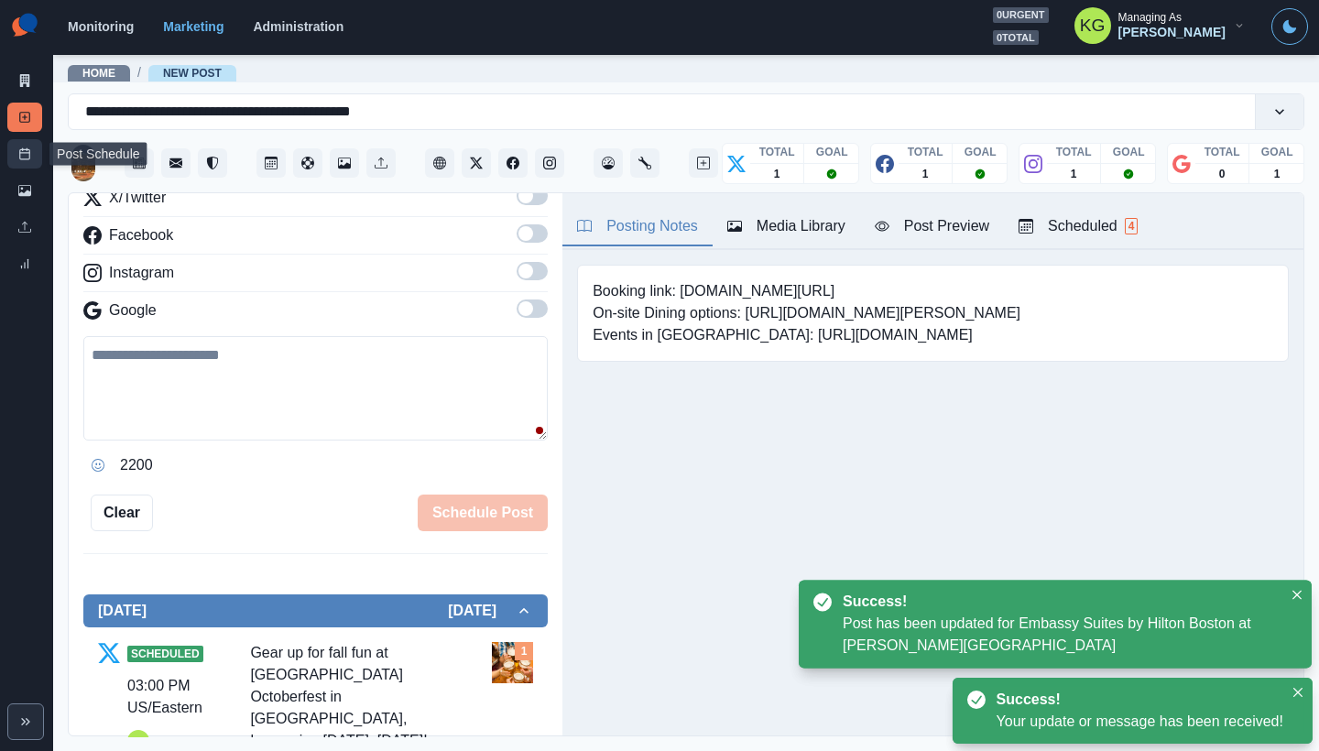
click at [18, 157] on icon at bounding box center [24, 153] width 13 height 13
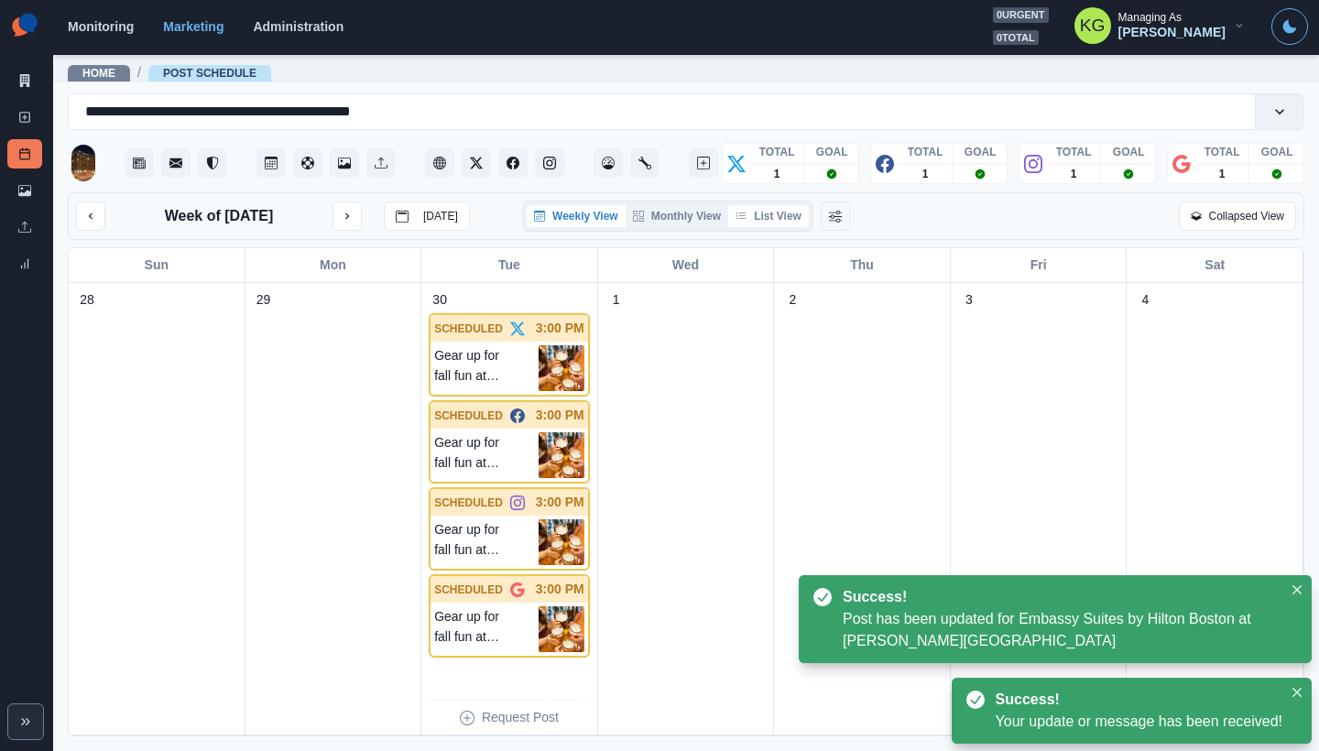
click at [749, 221] on button "List View" at bounding box center [768, 216] width 81 height 22
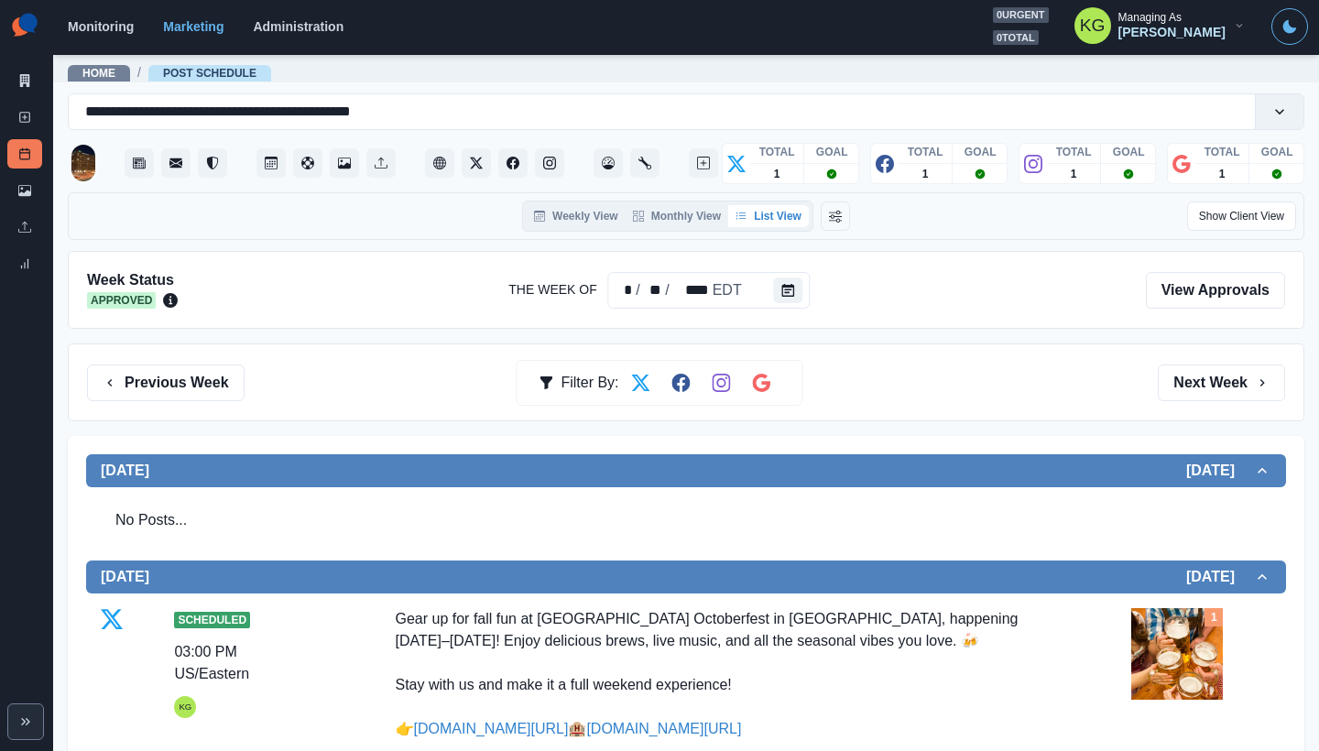
click at [1217, 401] on div "Previous Week Filter By: Next Week" at bounding box center [686, 382] width 1236 height 78
click at [1202, 376] on button "Next Week" at bounding box center [1221, 383] width 127 height 37
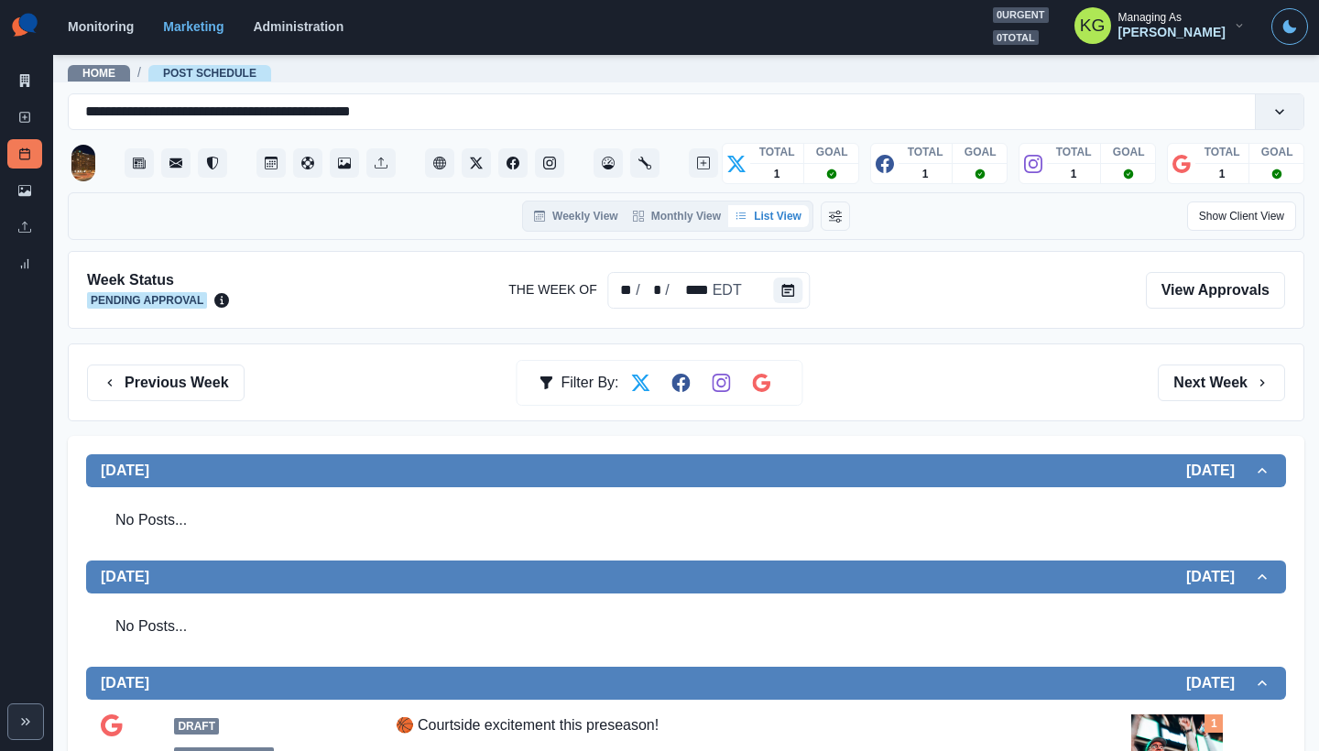
scroll to position [-1, 0]
click at [186, 373] on button "Previous Week" at bounding box center [166, 383] width 158 height 37
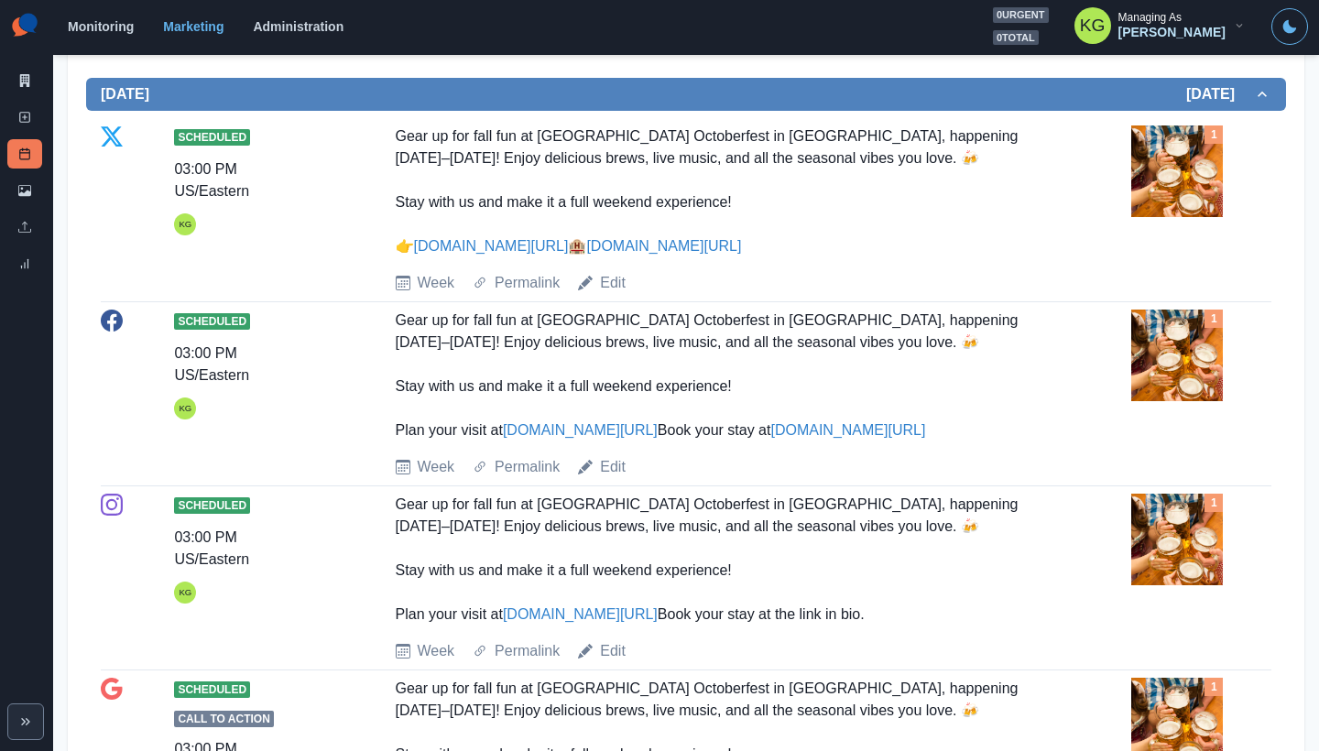
scroll to position [486, 0]
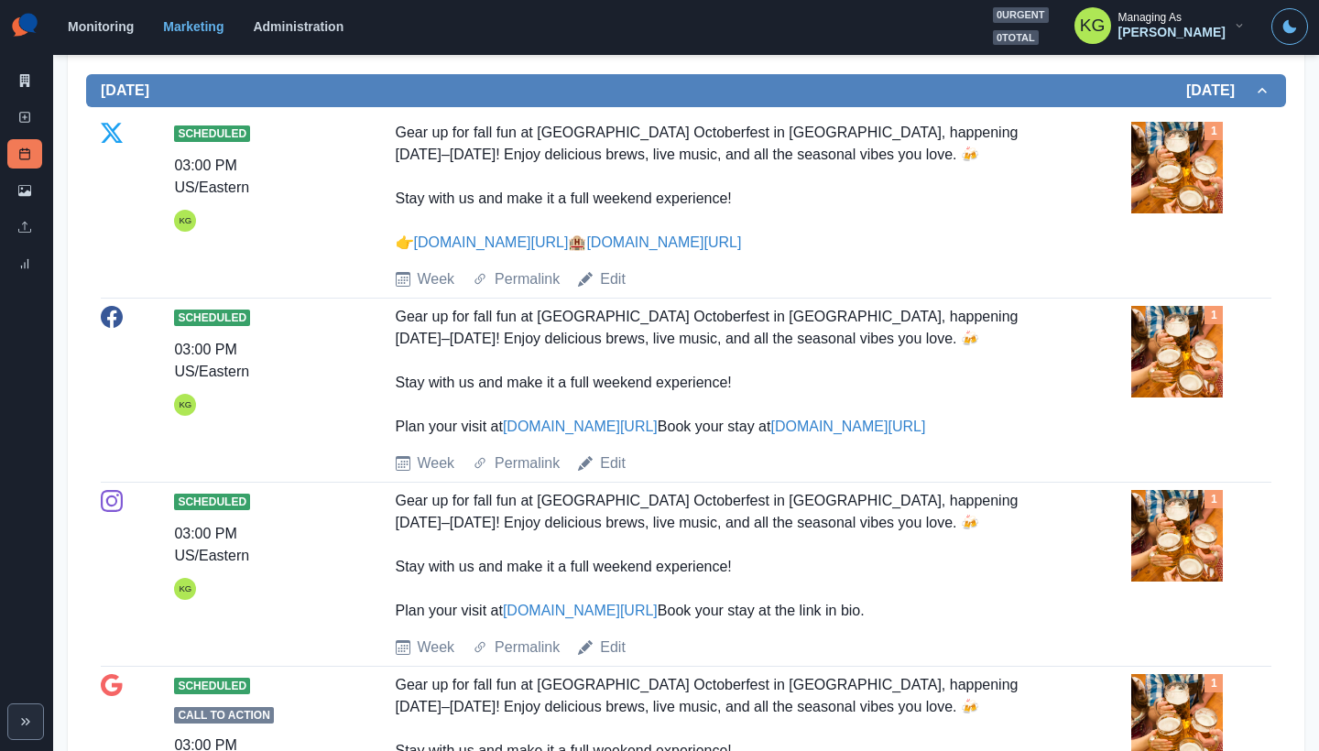
click at [1297, 714] on main "**********" at bounding box center [686, 402] width 1266 height 698
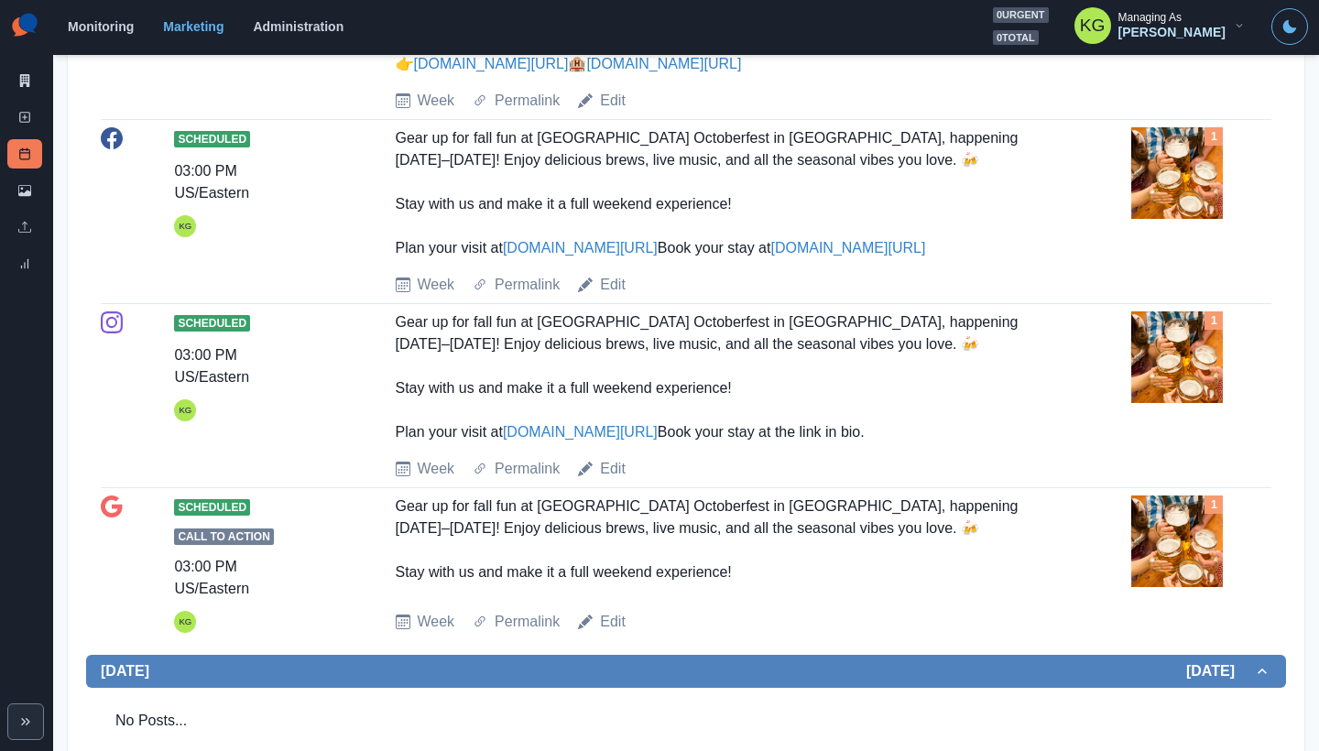
scroll to position [813, 0]
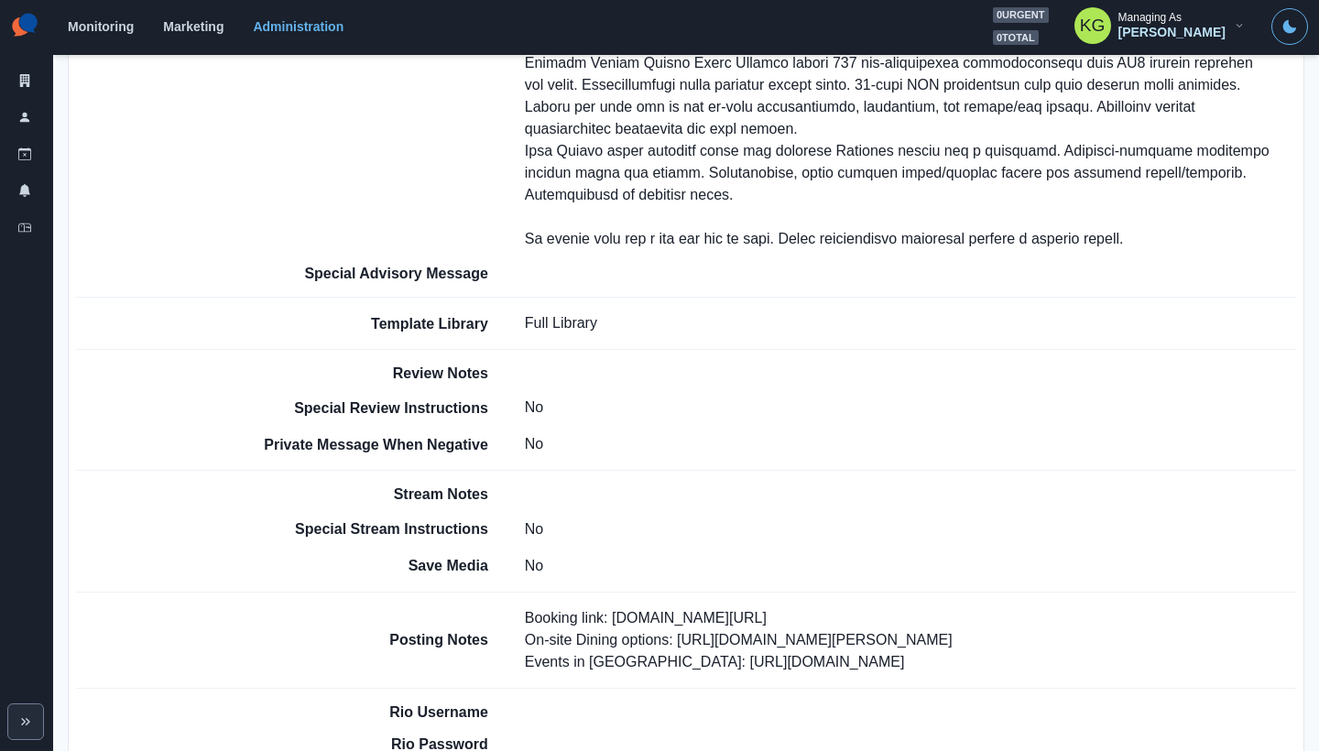
scroll to position [1582, 0]
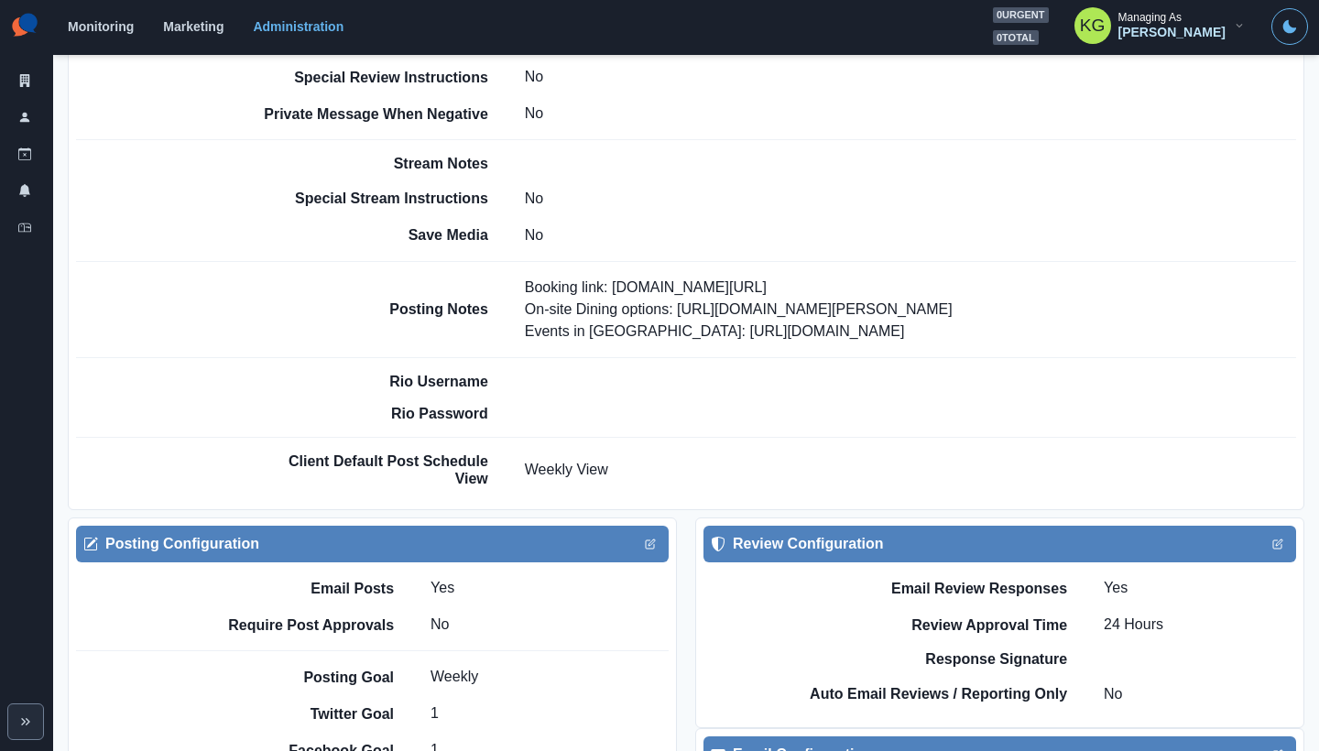
drag, startPoint x: 895, startPoint y: 310, endPoint x: 640, endPoint y: 311, distance: 254.6
click at [640, 311] on p "Booking link: www.bit.ly/3AReDys On-site Dining options: https://www.hilton.com…" at bounding box center [750, 310] width 450 height 66
copy p "https://www.meetboston.com/events/"
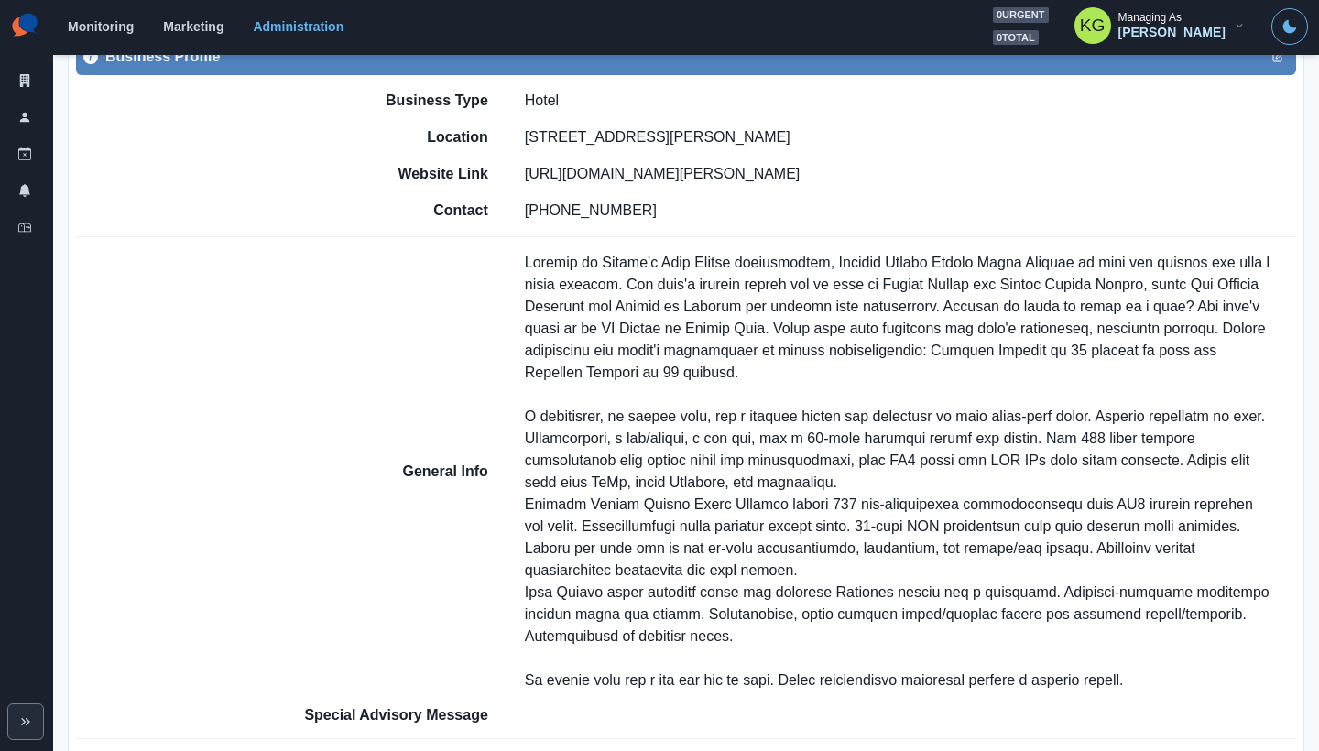
scroll to position [694, 0]
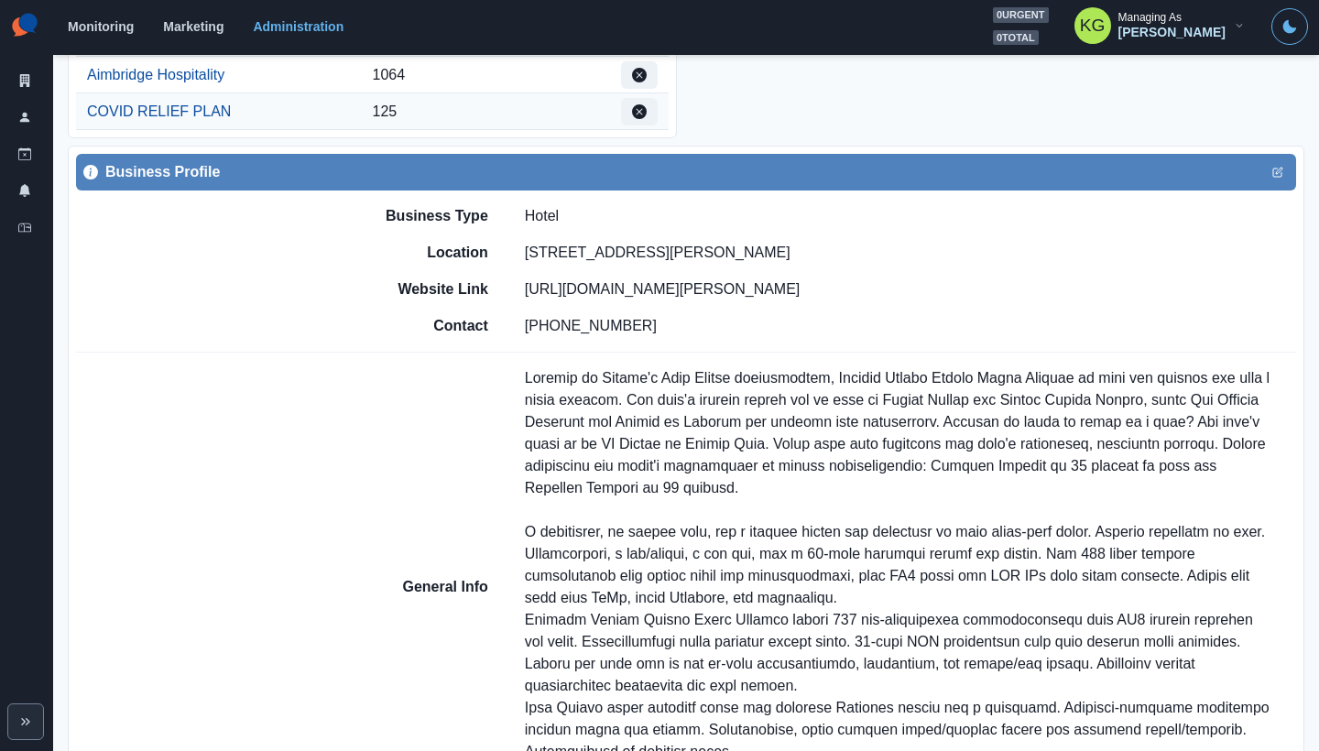
drag, startPoint x: 763, startPoint y: 234, endPoint x: 496, endPoint y: 226, distance: 267.6
click at [496, 242] on div "Location 207 Porter Street Boston, MA 02128, US" at bounding box center [777, 253] width 1037 height 22
copy div "207 Porter Street Boston, MA 02128"
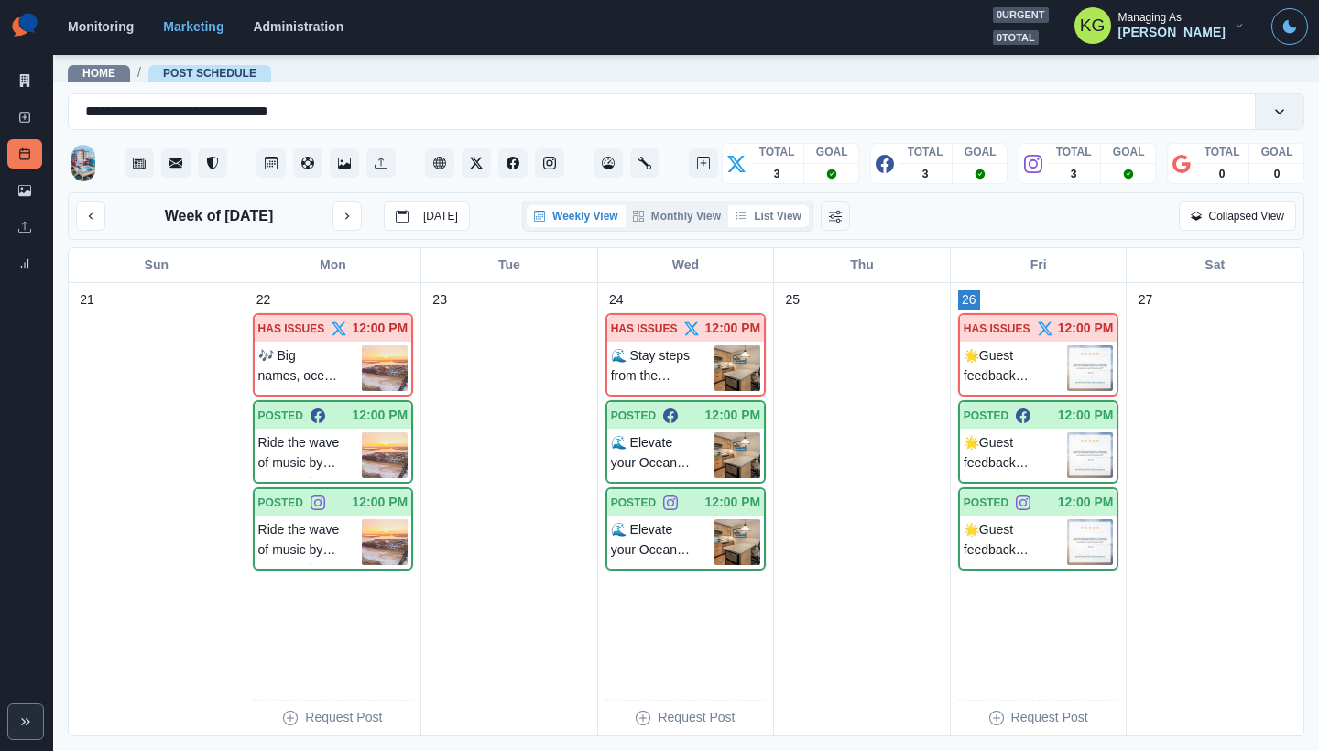
click at [777, 227] on button "List View" at bounding box center [768, 216] width 81 height 22
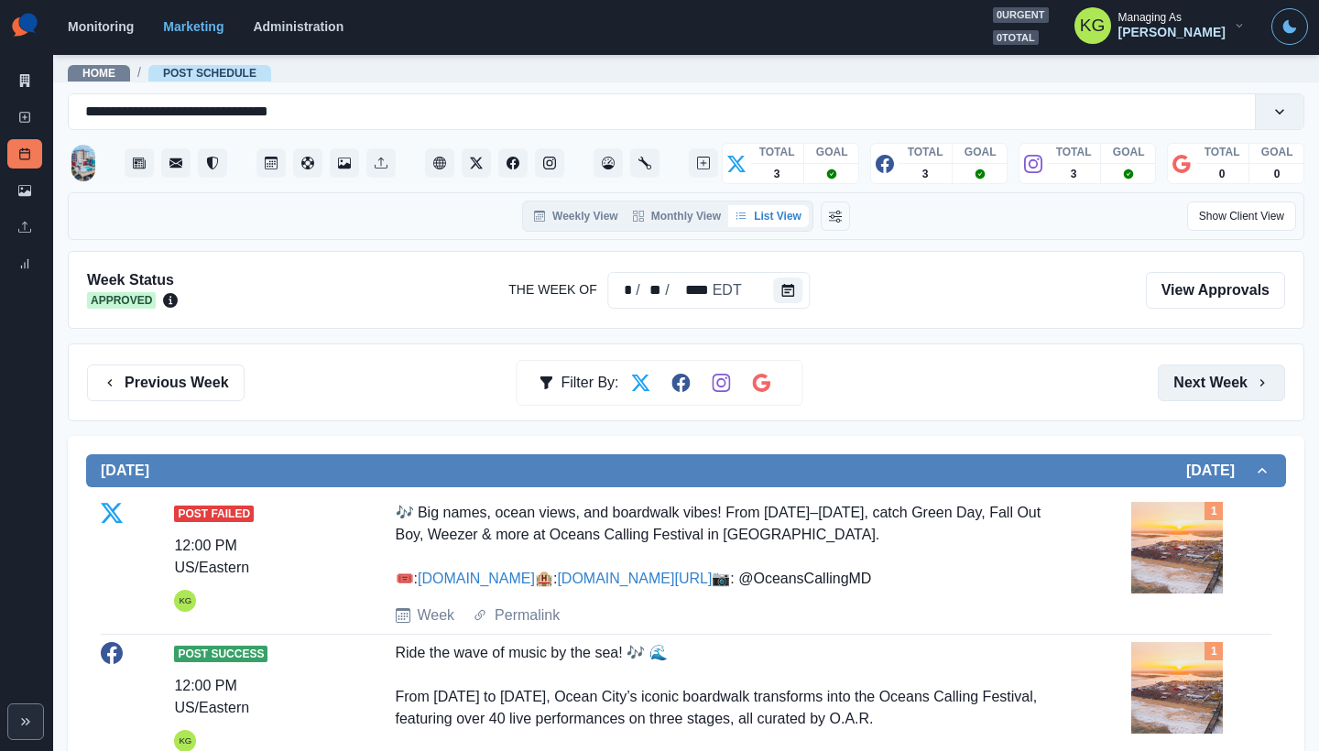
click at [1195, 370] on button "Next Week" at bounding box center [1221, 383] width 127 height 37
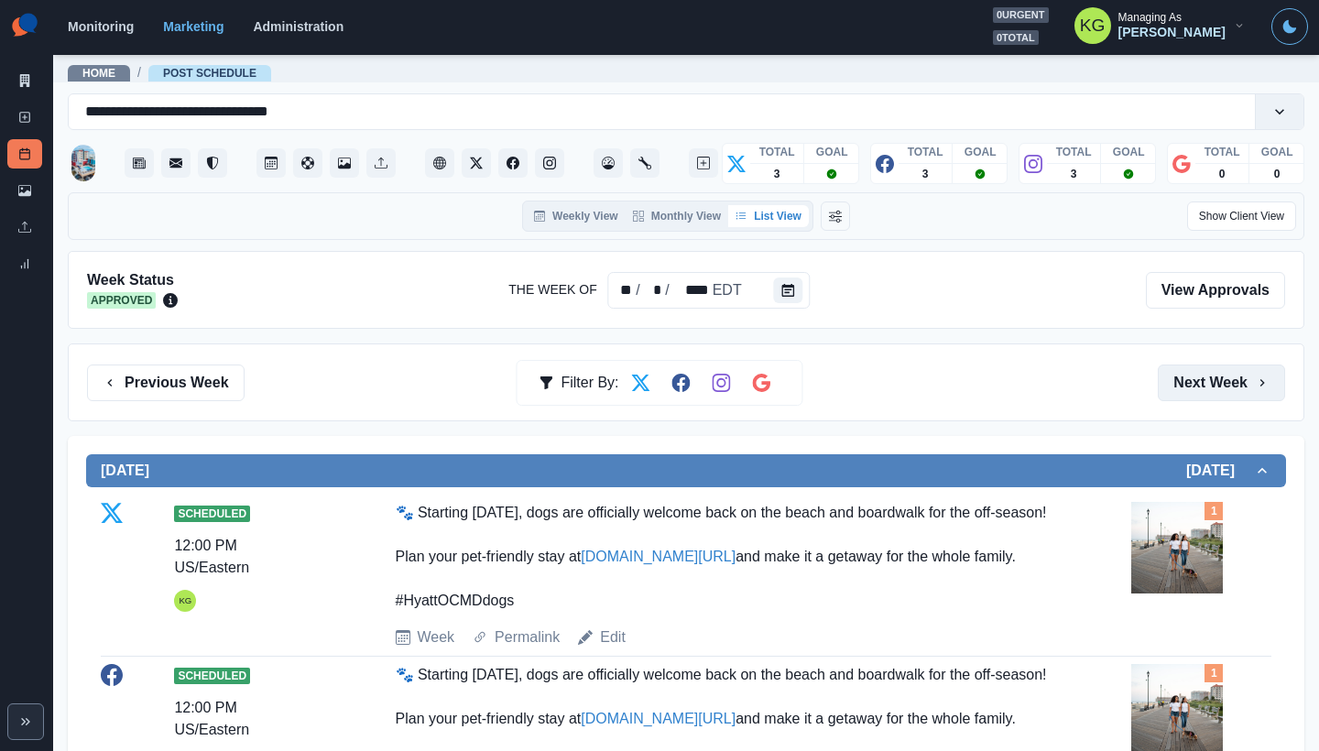
click at [1180, 392] on button "Next Week" at bounding box center [1221, 383] width 127 height 37
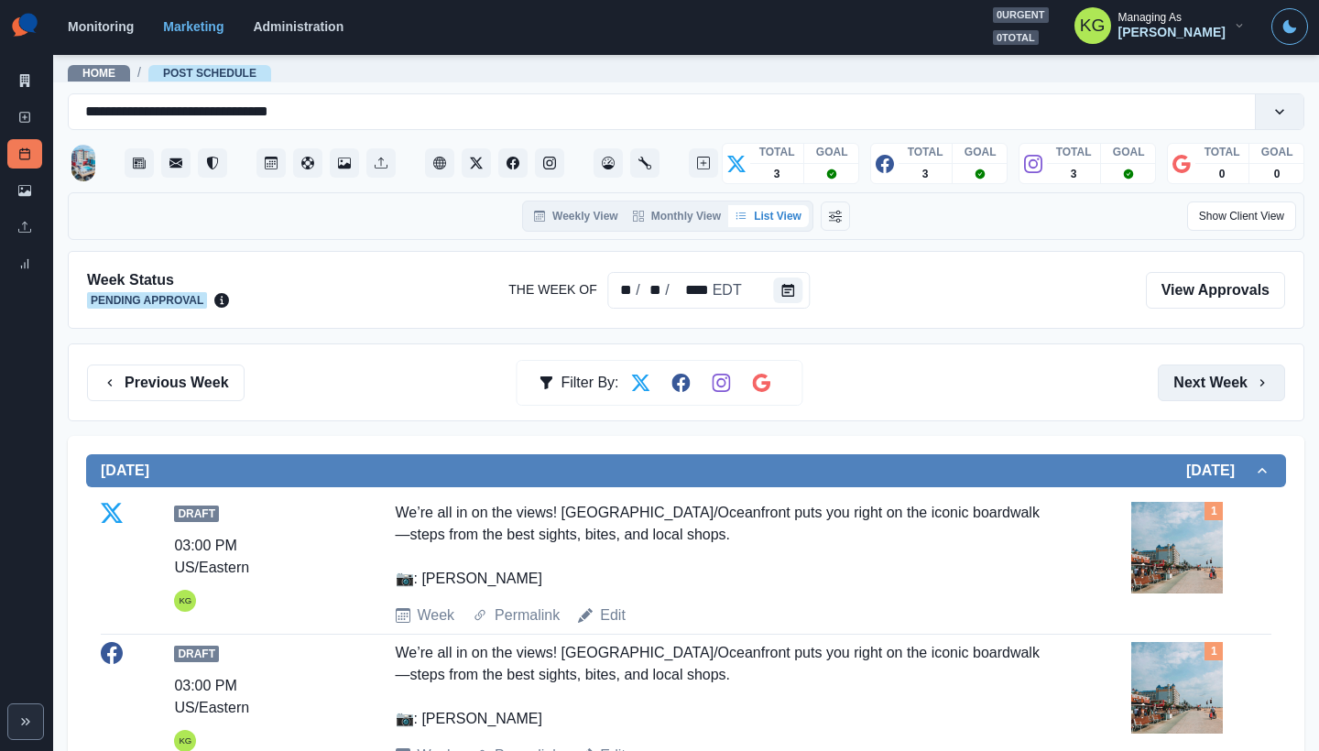
click at [1180, 396] on button "Next Week" at bounding box center [1221, 383] width 127 height 37
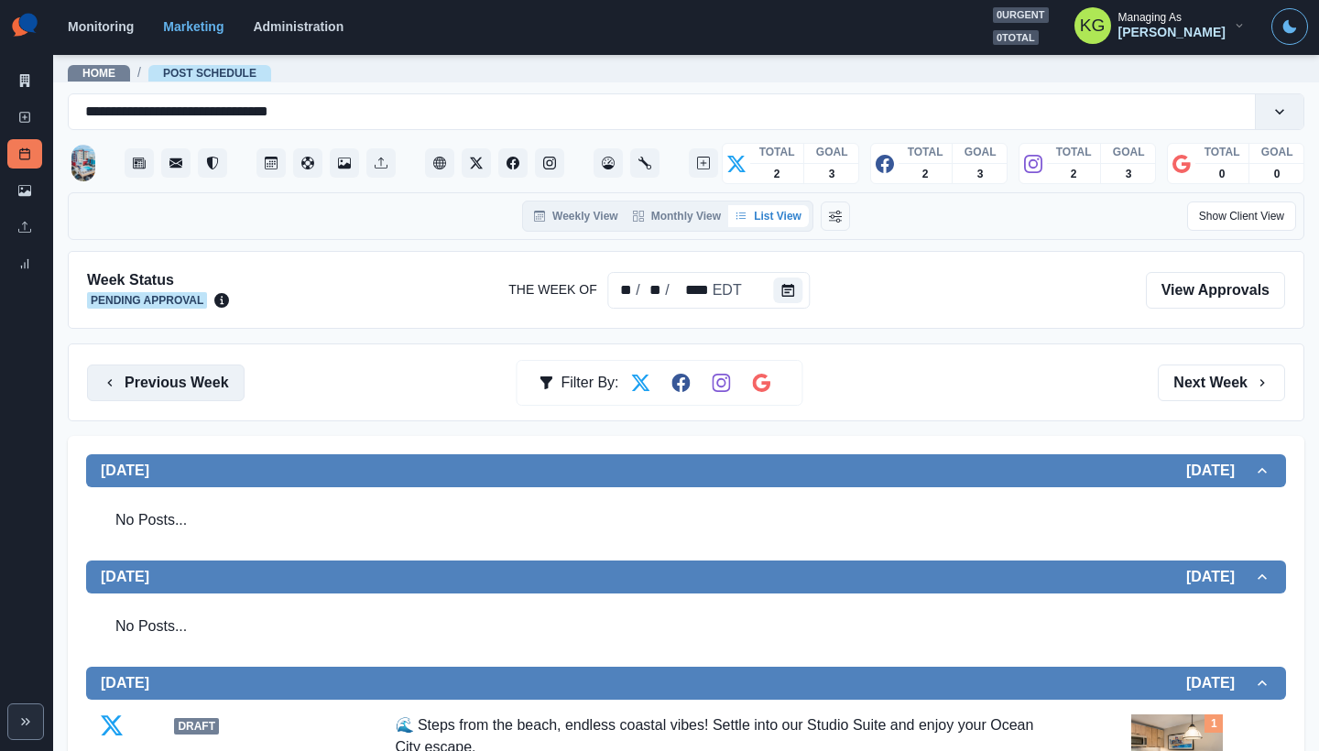
click at [198, 390] on button "Previous Week" at bounding box center [166, 383] width 158 height 37
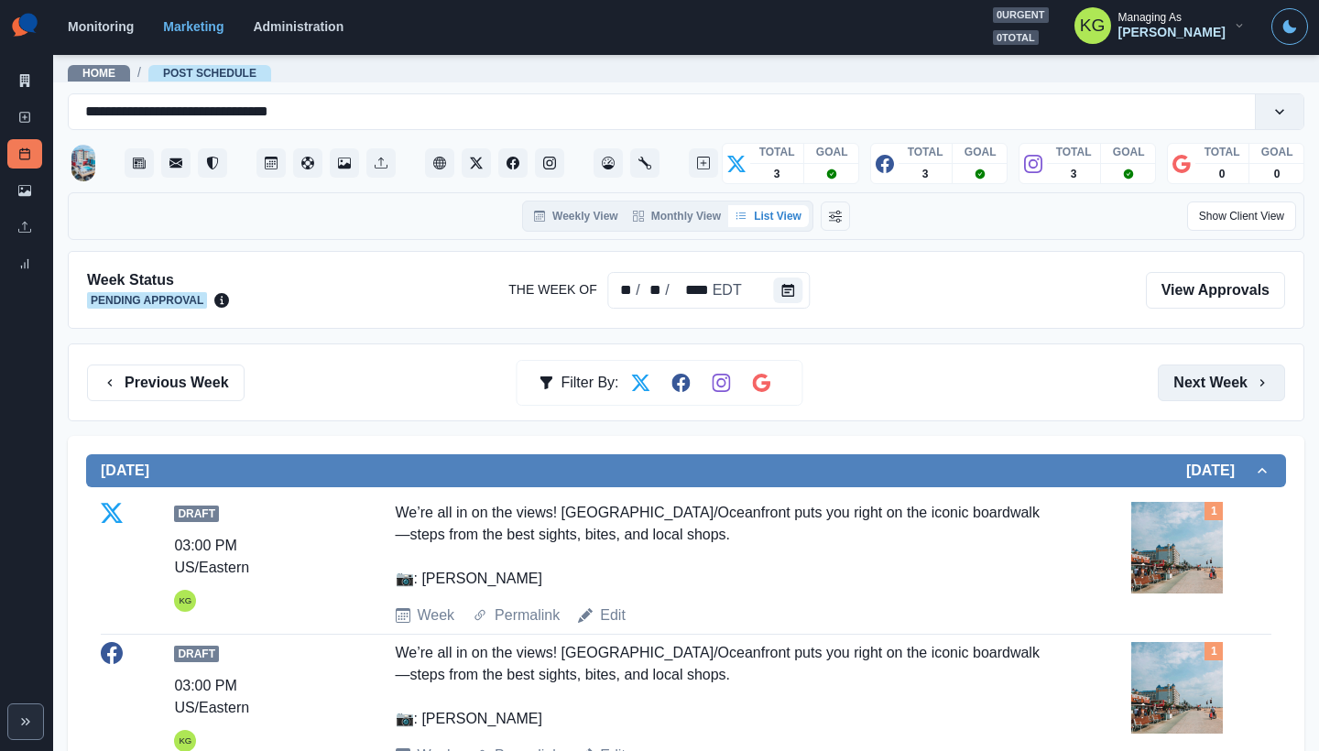
click at [1212, 379] on button "Next Week" at bounding box center [1221, 383] width 127 height 37
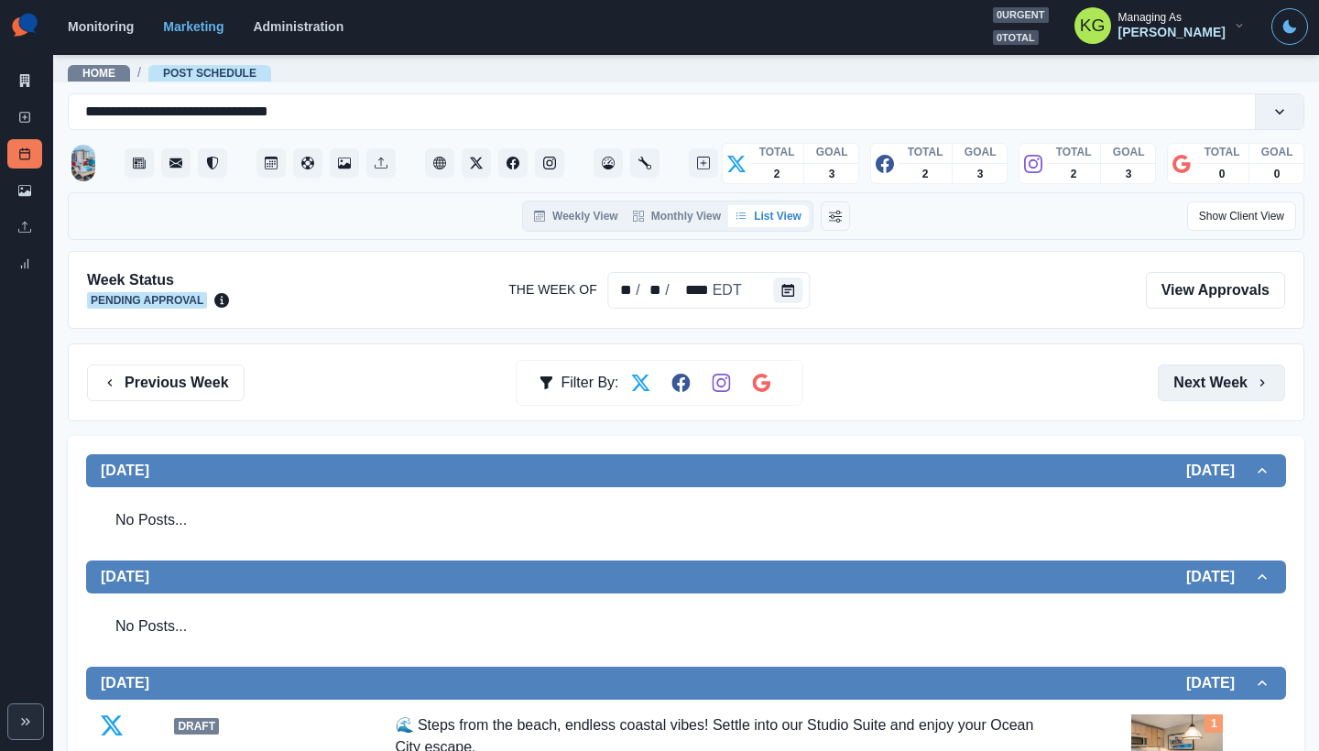
click at [1201, 383] on button "Next Week" at bounding box center [1221, 383] width 127 height 37
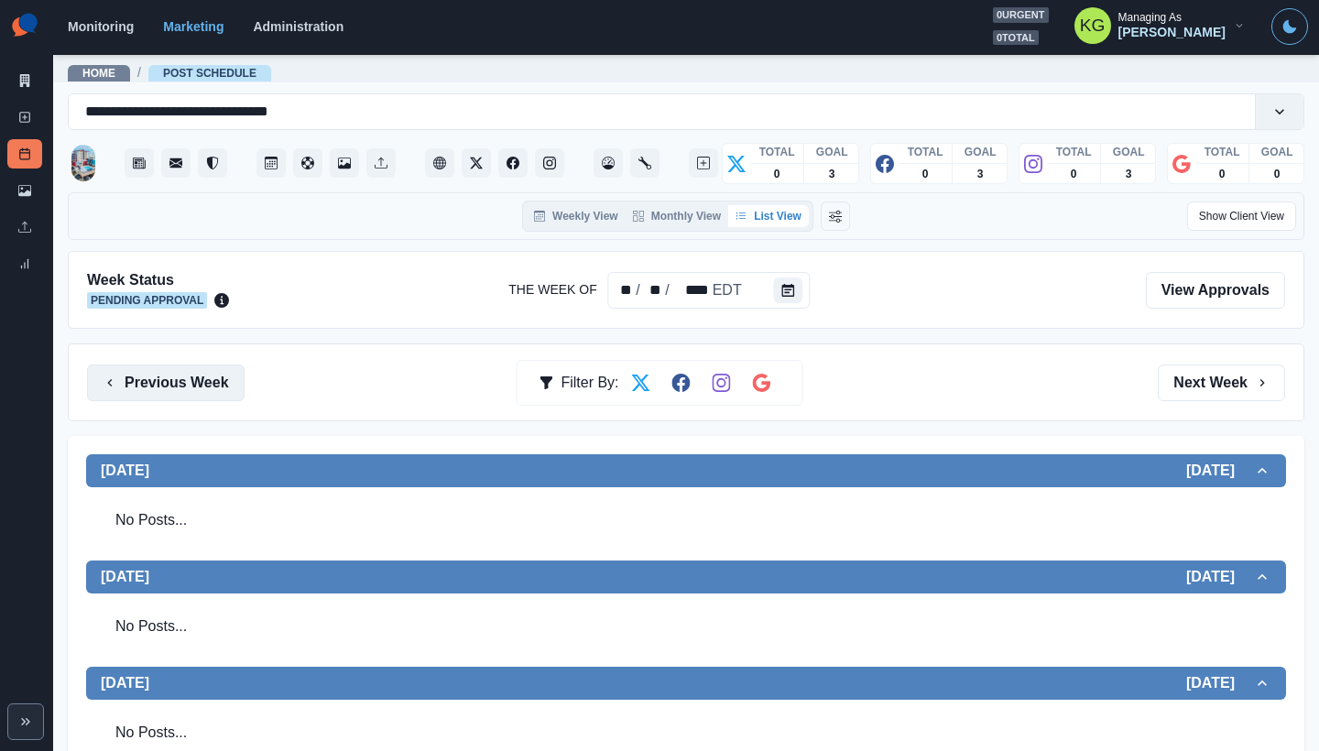
click at [211, 376] on button "Previous Week" at bounding box center [166, 383] width 158 height 37
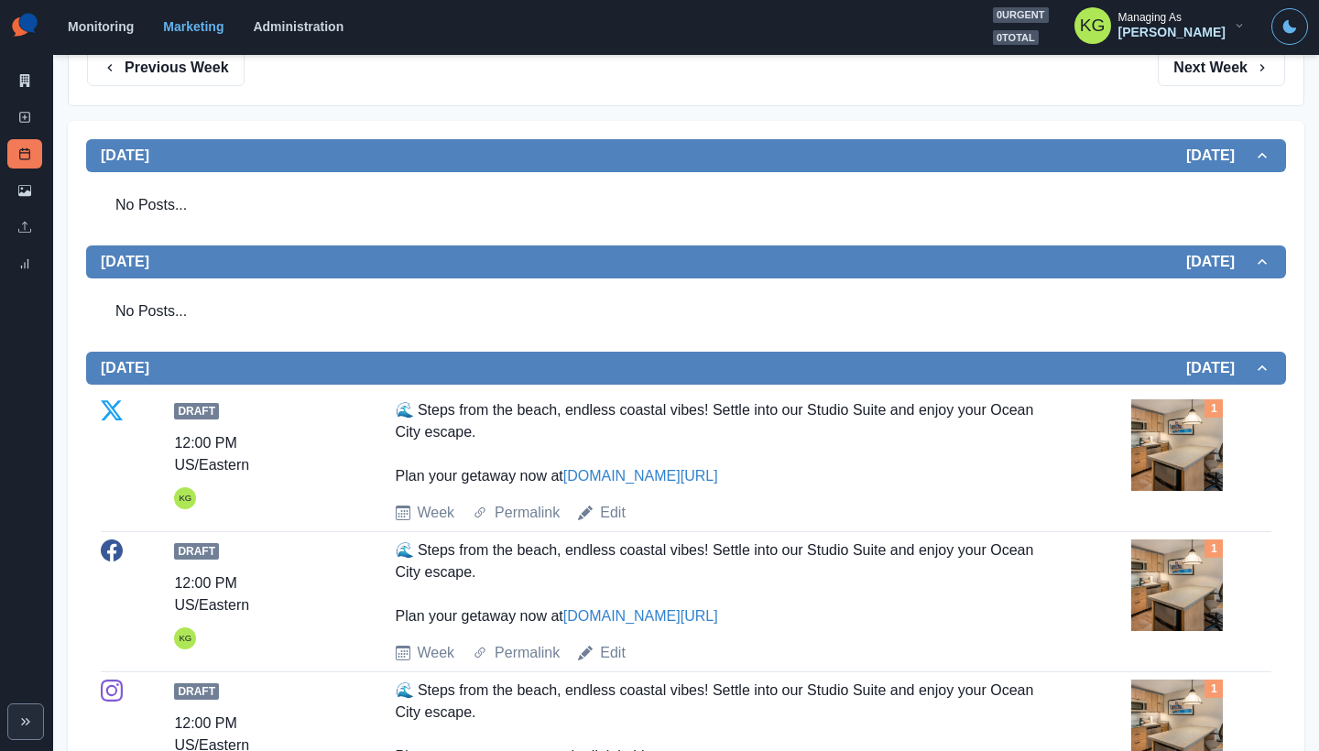
scroll to position [129, 0]
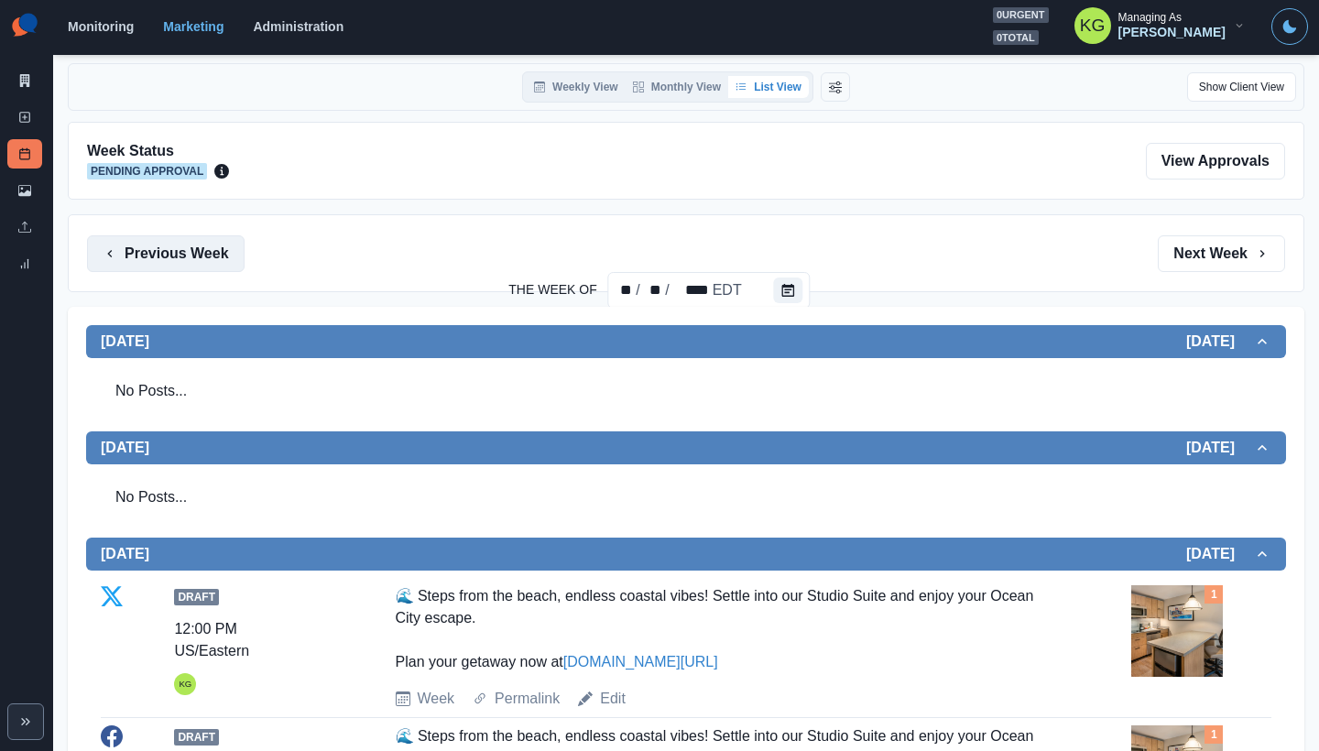
click at [191, 259] on button "Previous Week" at bounding box center [166, 253] width 158 height 37
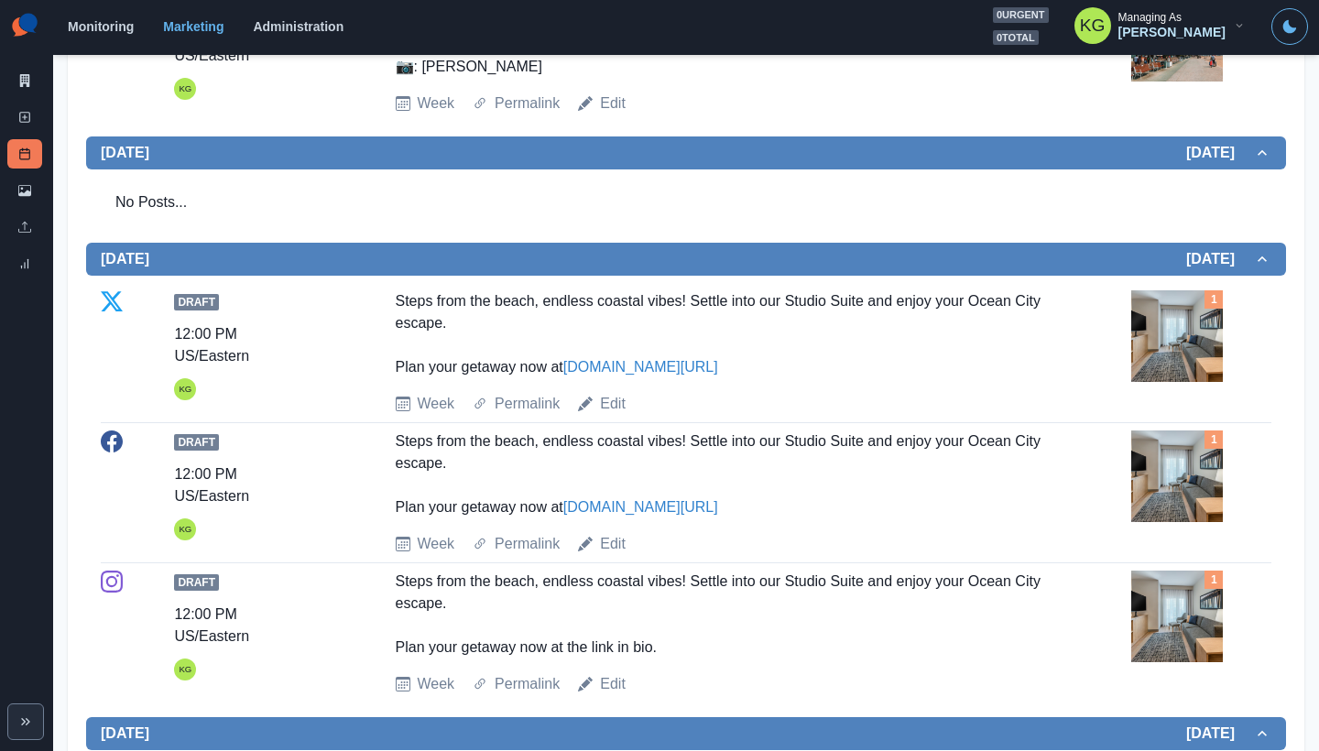
scroll to position [145, 0]
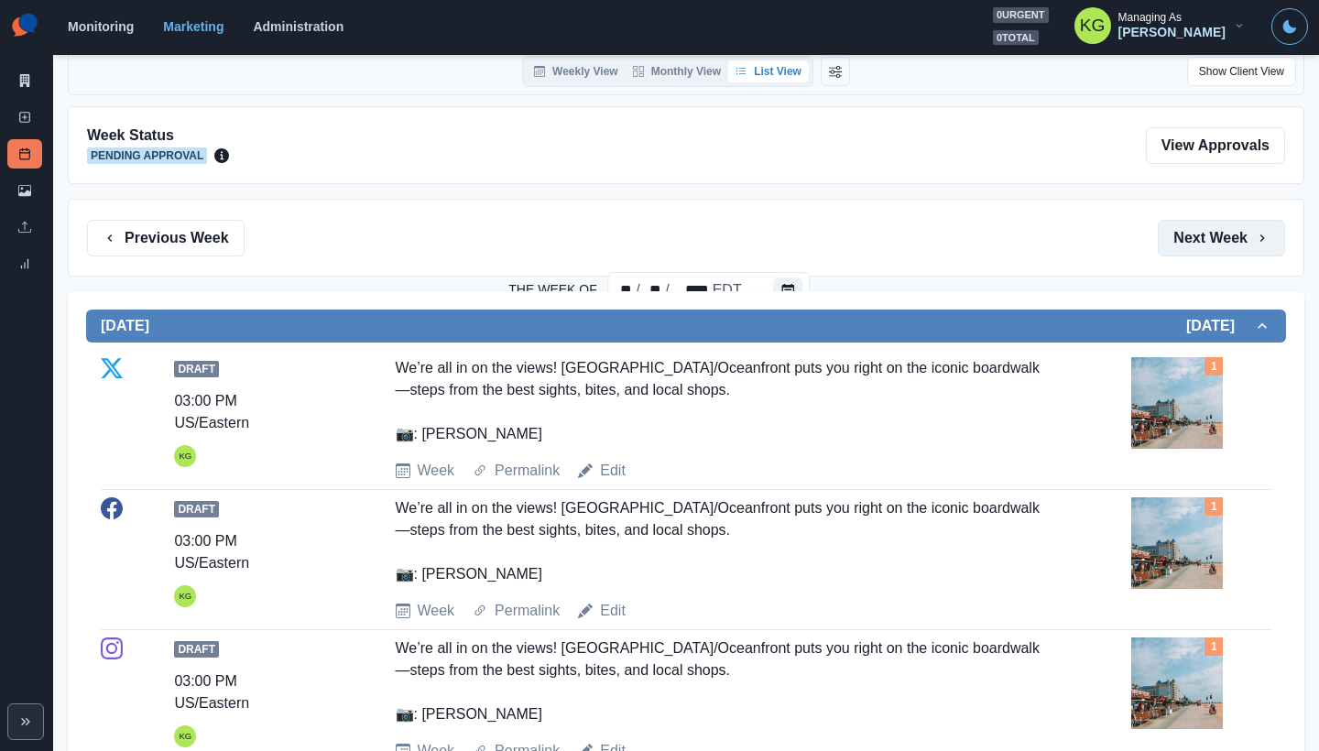
click at [1173, 239] on button "Next Week" at bounding box center [1221, 238] width 127 height 37
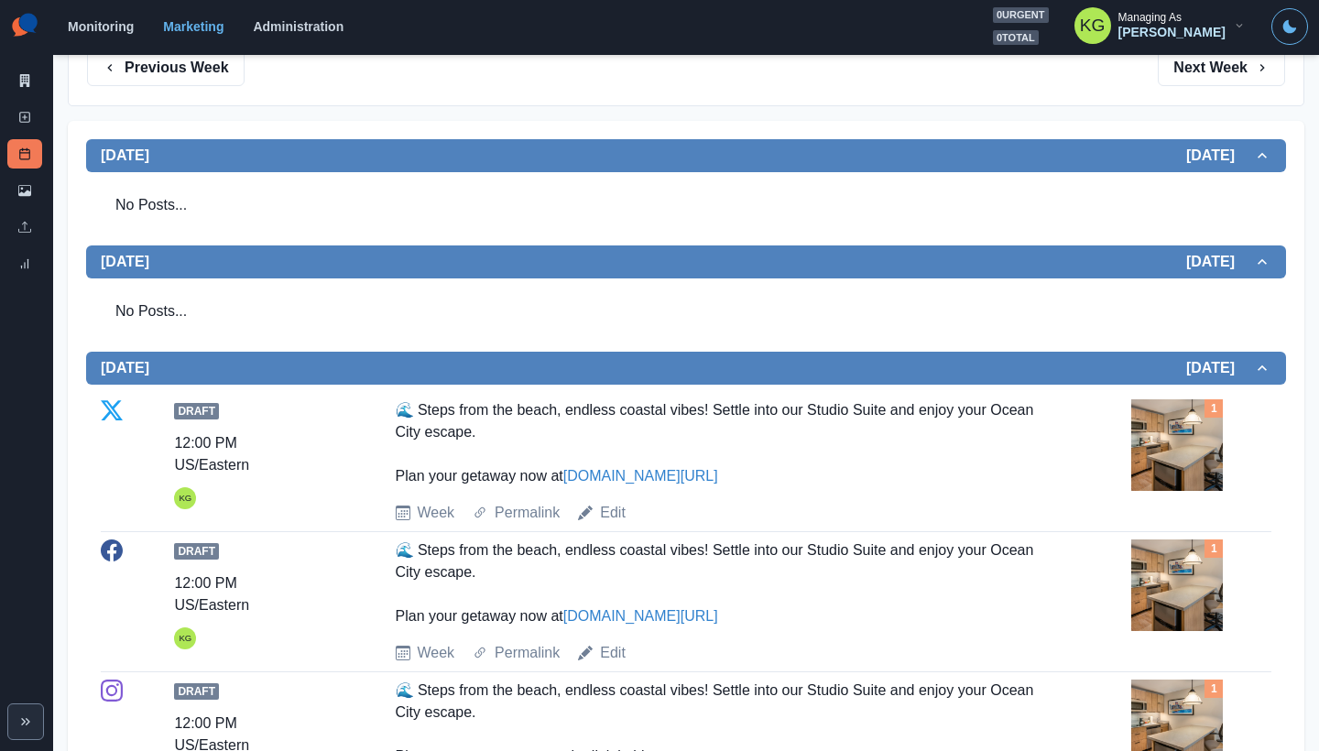
scroll to position [463, 0]
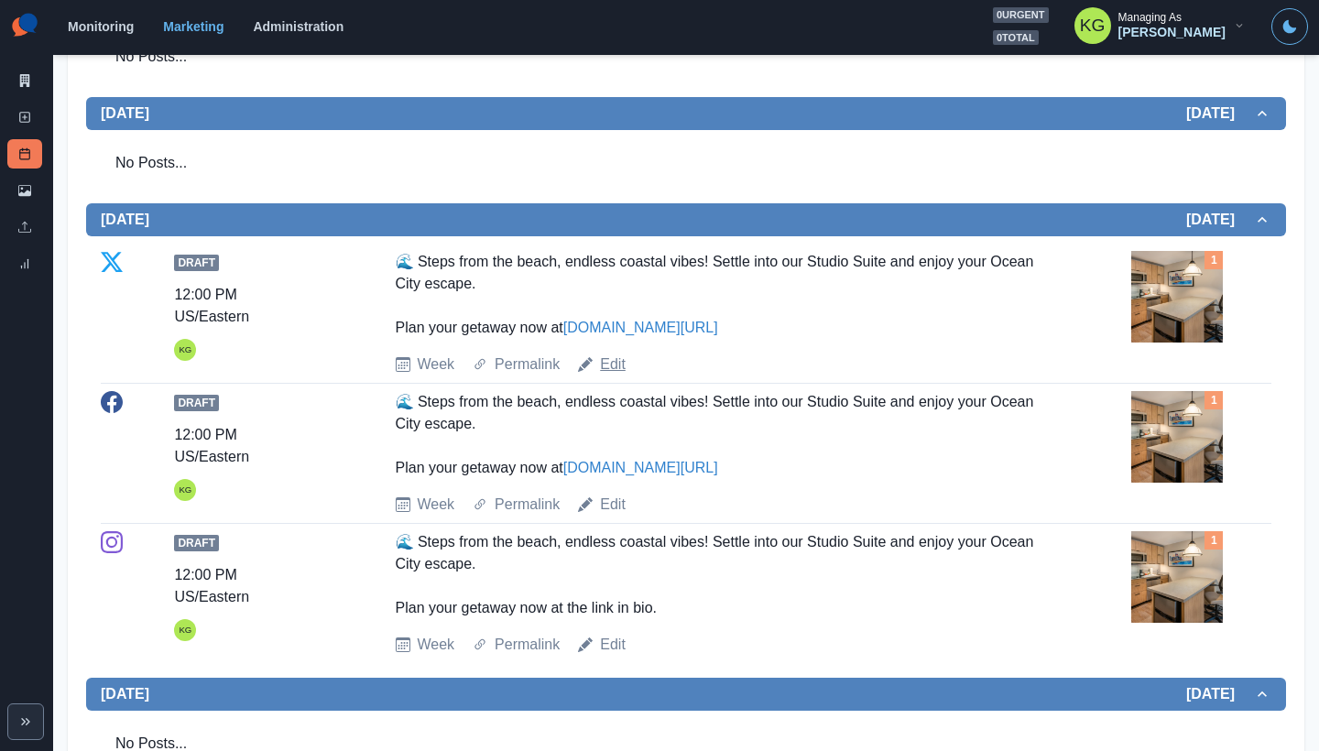
click at [620, 360] on link "Edit" at bounding box center [613, 365] width 26 height 22
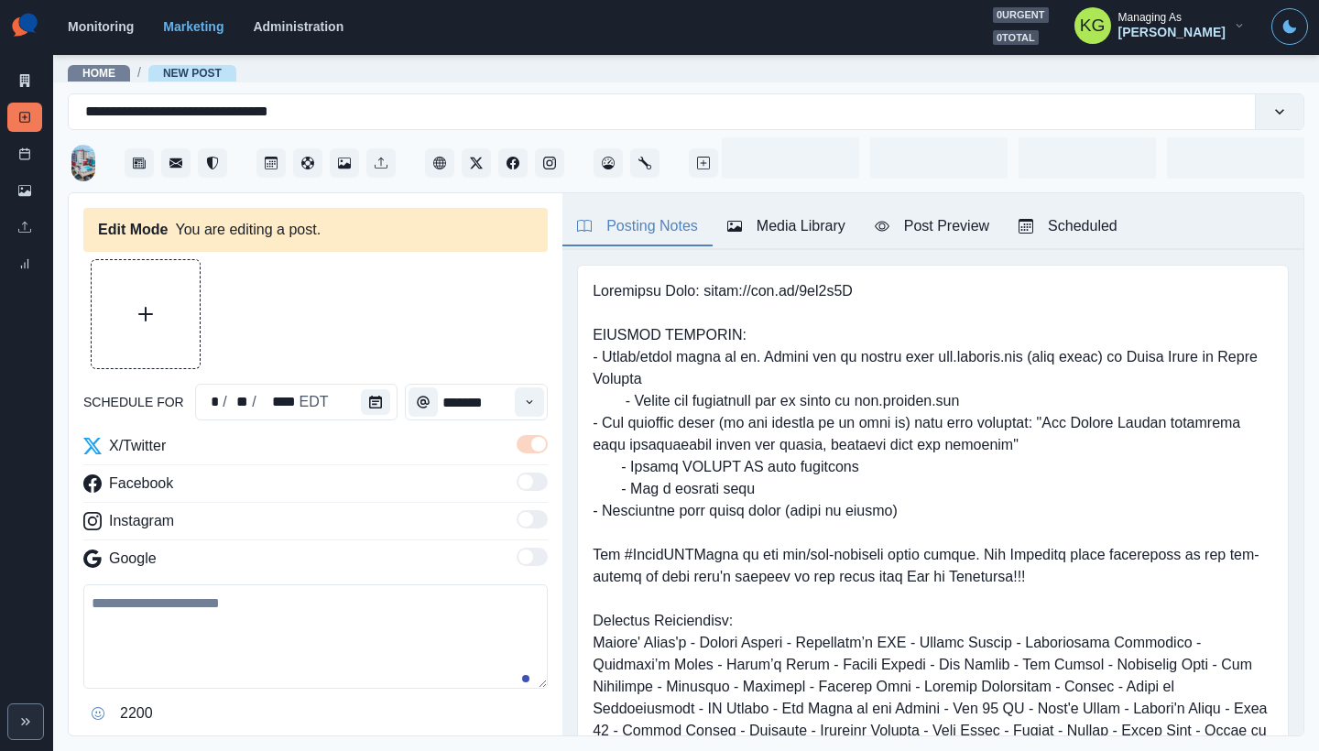
type input "********"
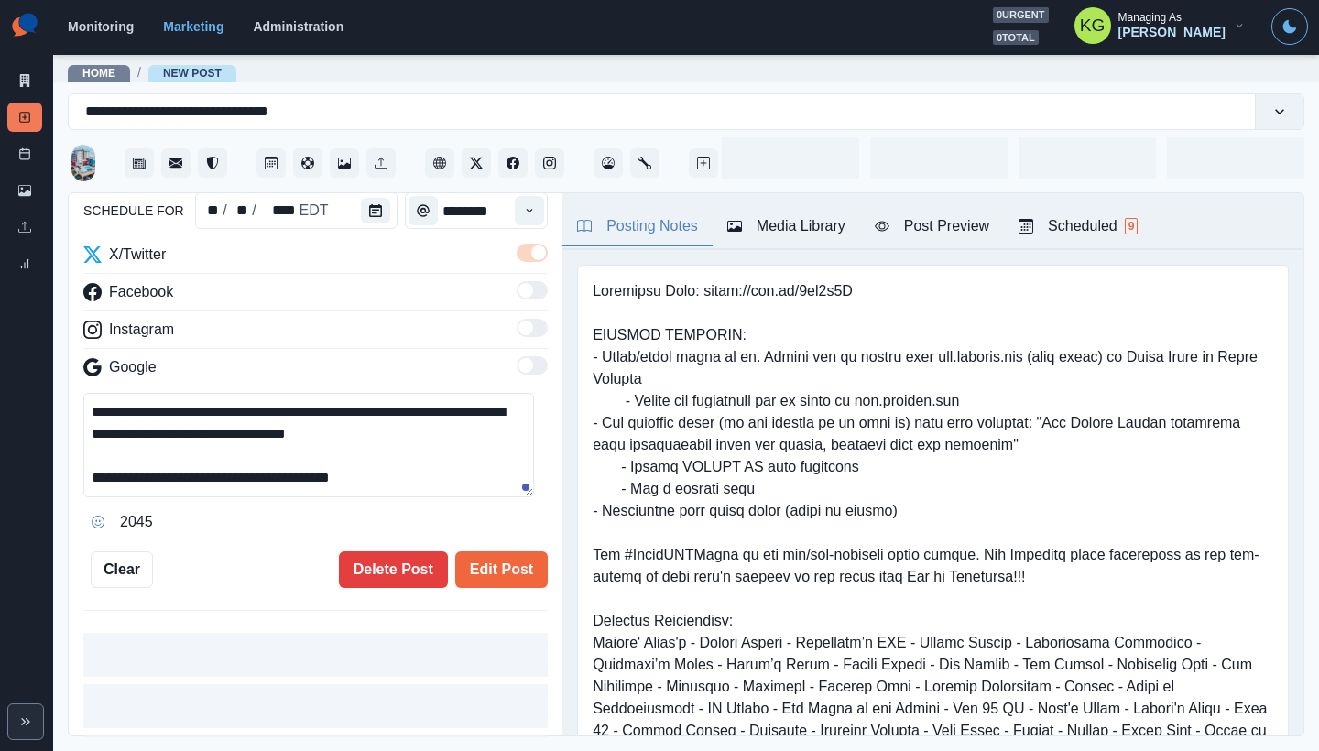
scroll to position [101, 0]
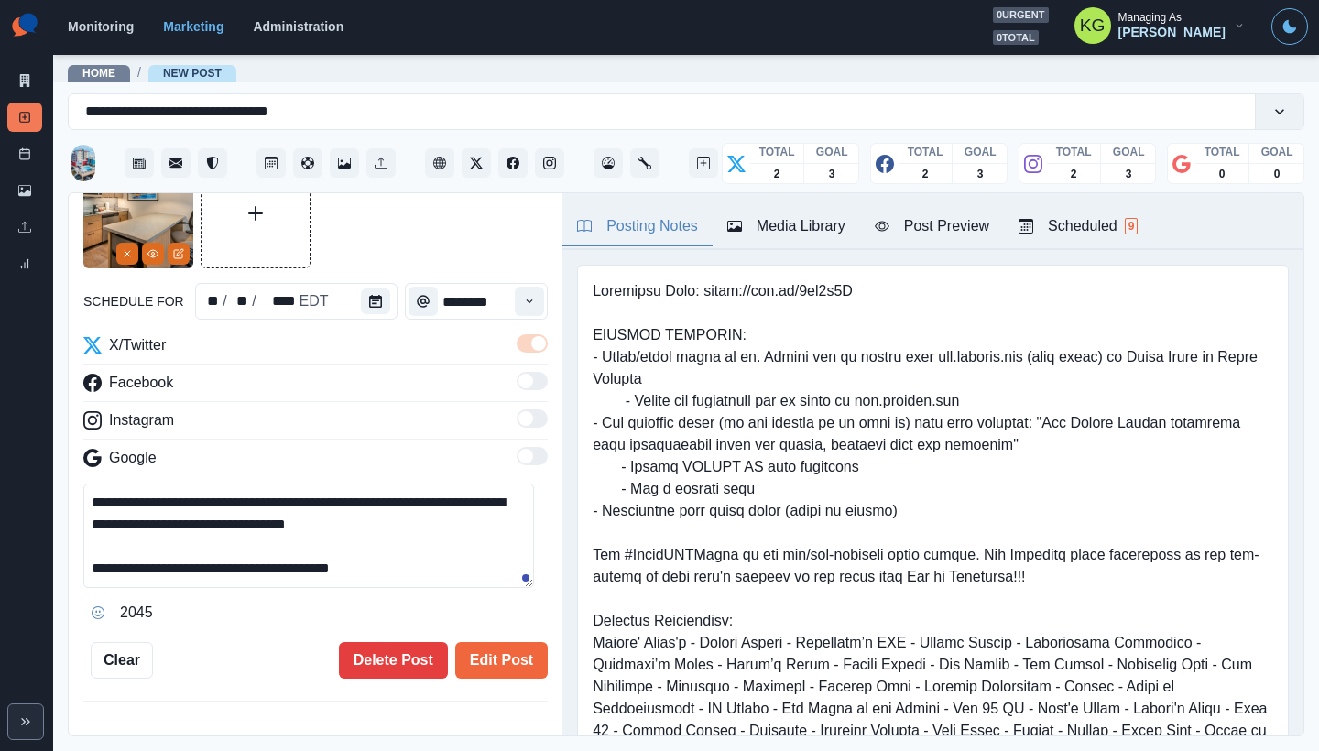
drag, startPoint x: 410, startPoint y: 582, endPoint x: 73, endPoint y: 497, distance: 347.4
click at [73, 497] on div "**********" at bounding box center [316, 465] width 494 height 544
paste textarea "**********"
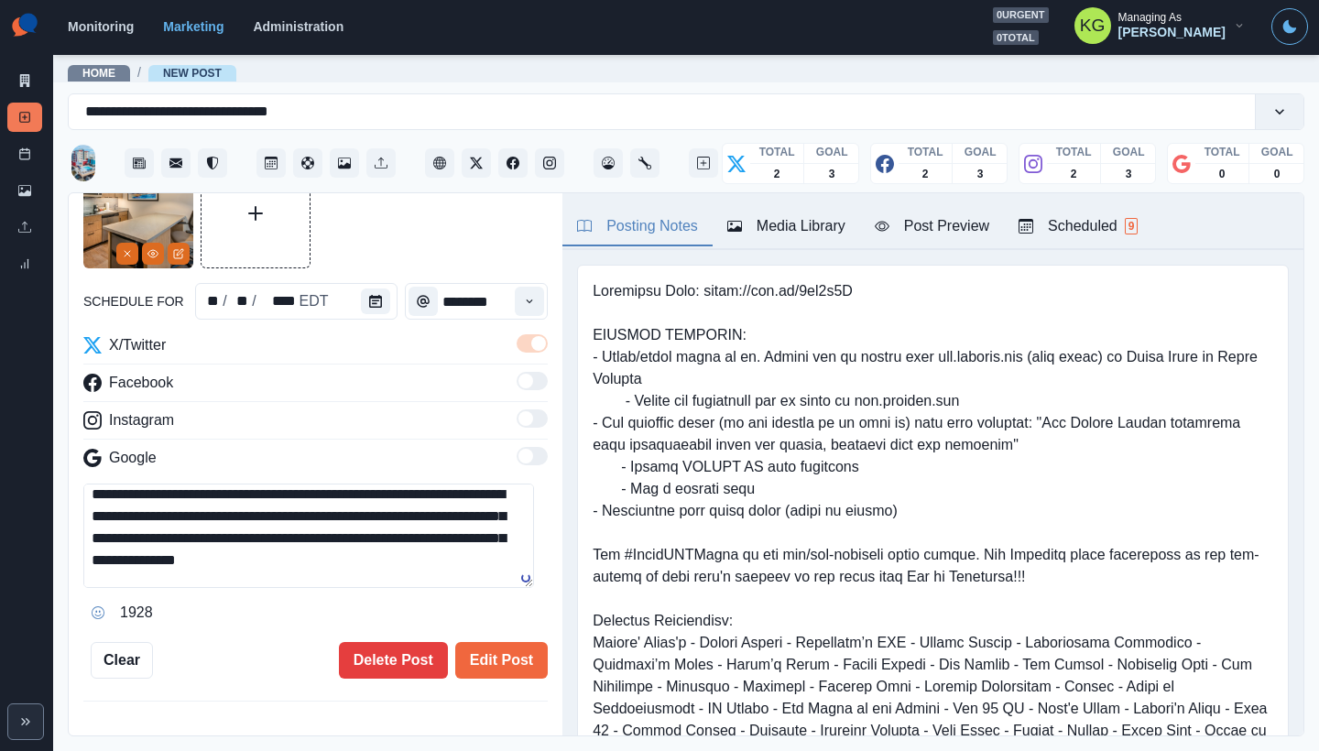
scroll to position [0, 0]
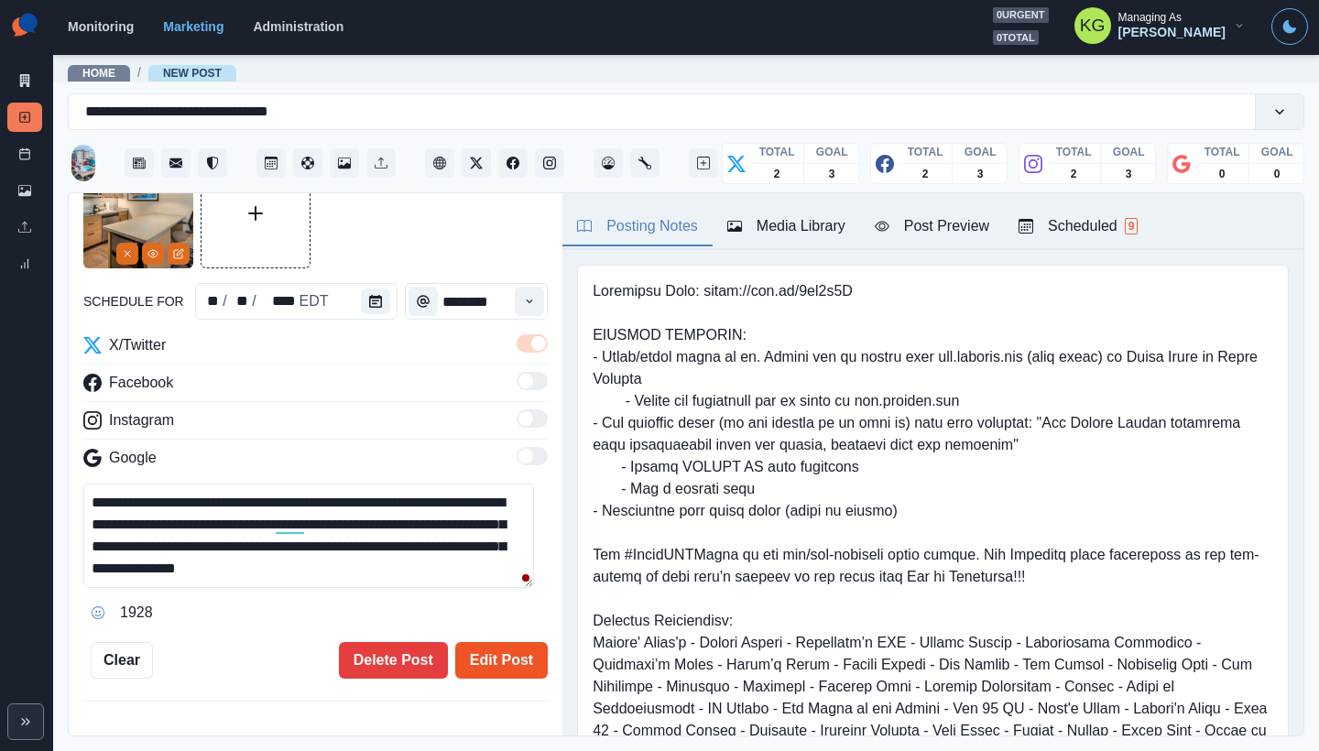
type textarea "**********"
click at [496, 649] on button "Edit Post" at bounding box center [501, 660] width 93 height 37
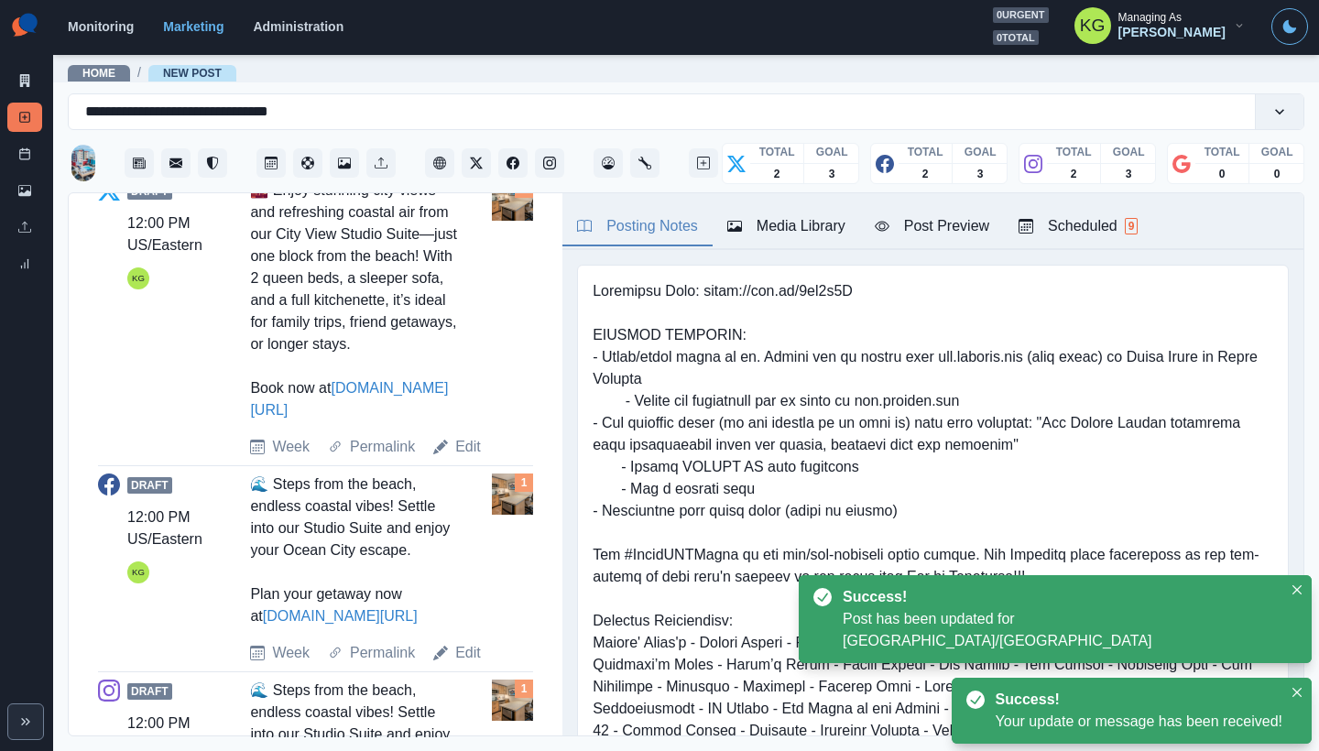
scroll to position [754, 0]
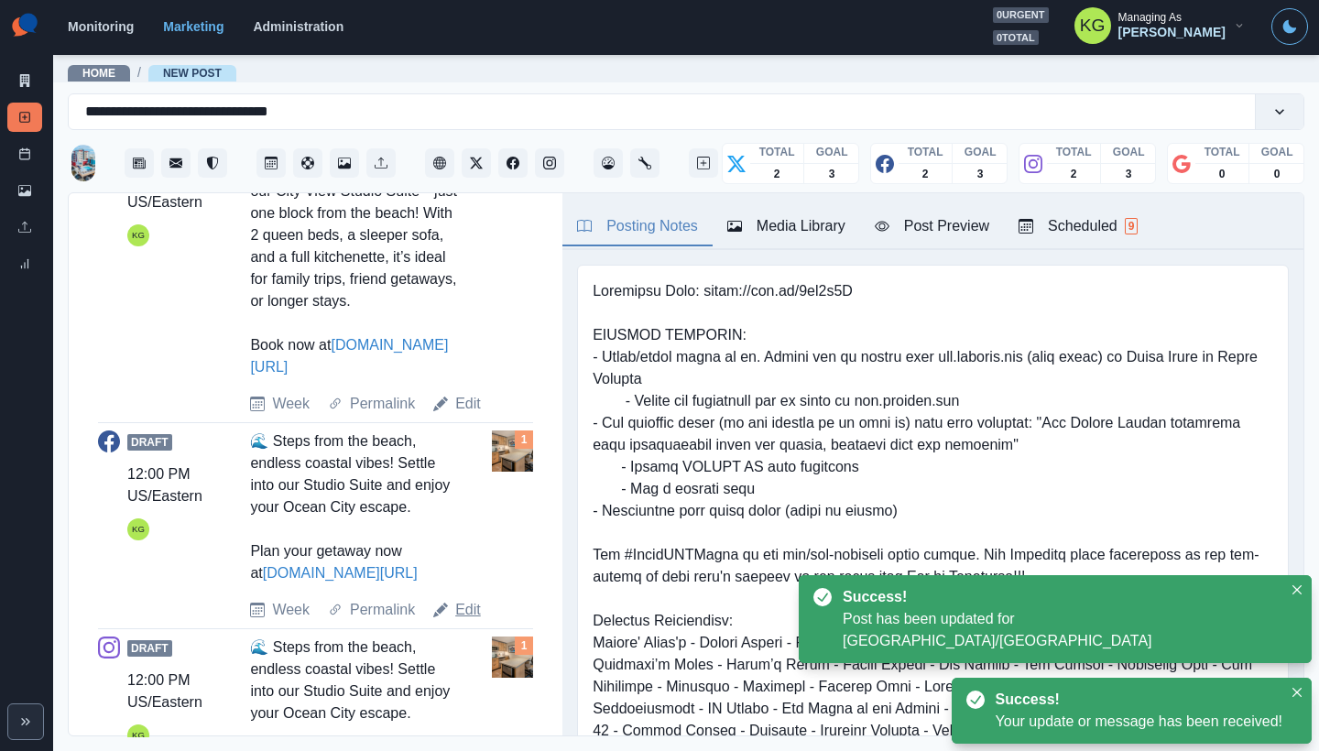
click at [474, 621] on link "Edit" at bounding box center [468, 610] width 26 height 22
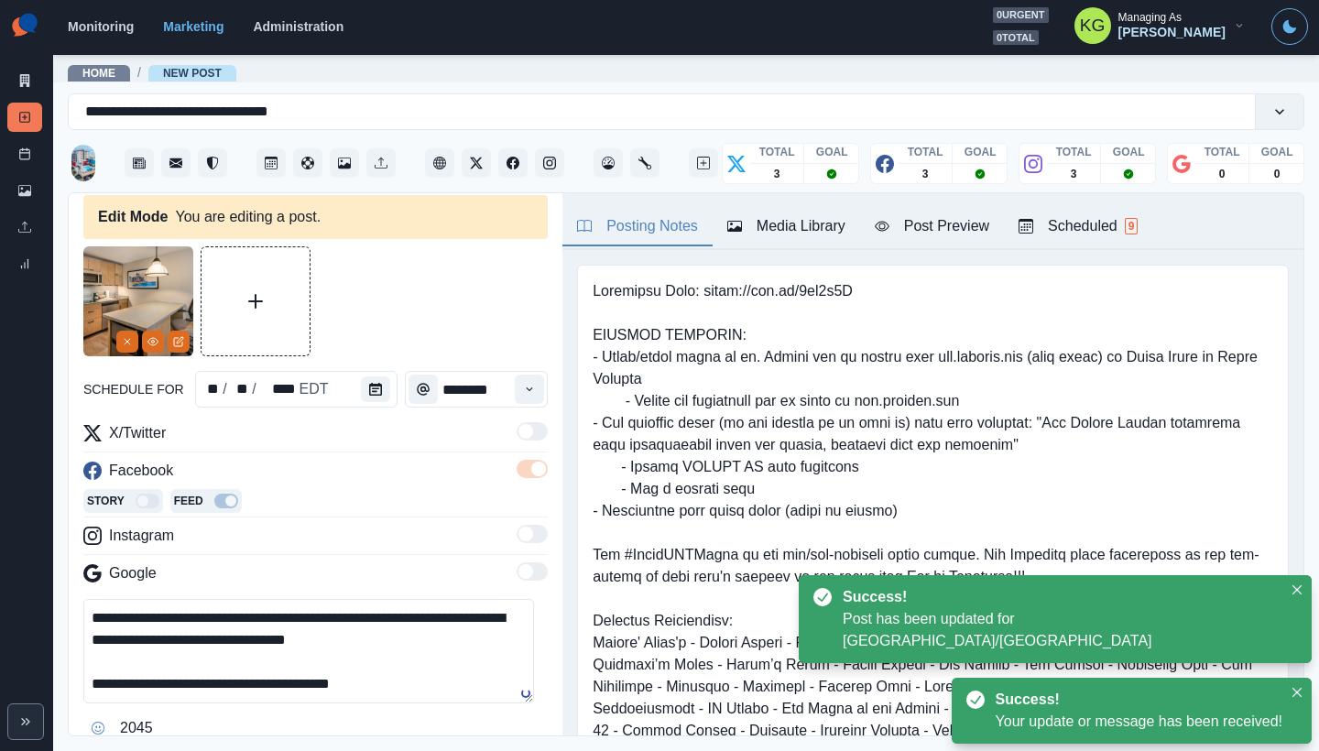
scroll to position [164, 0]
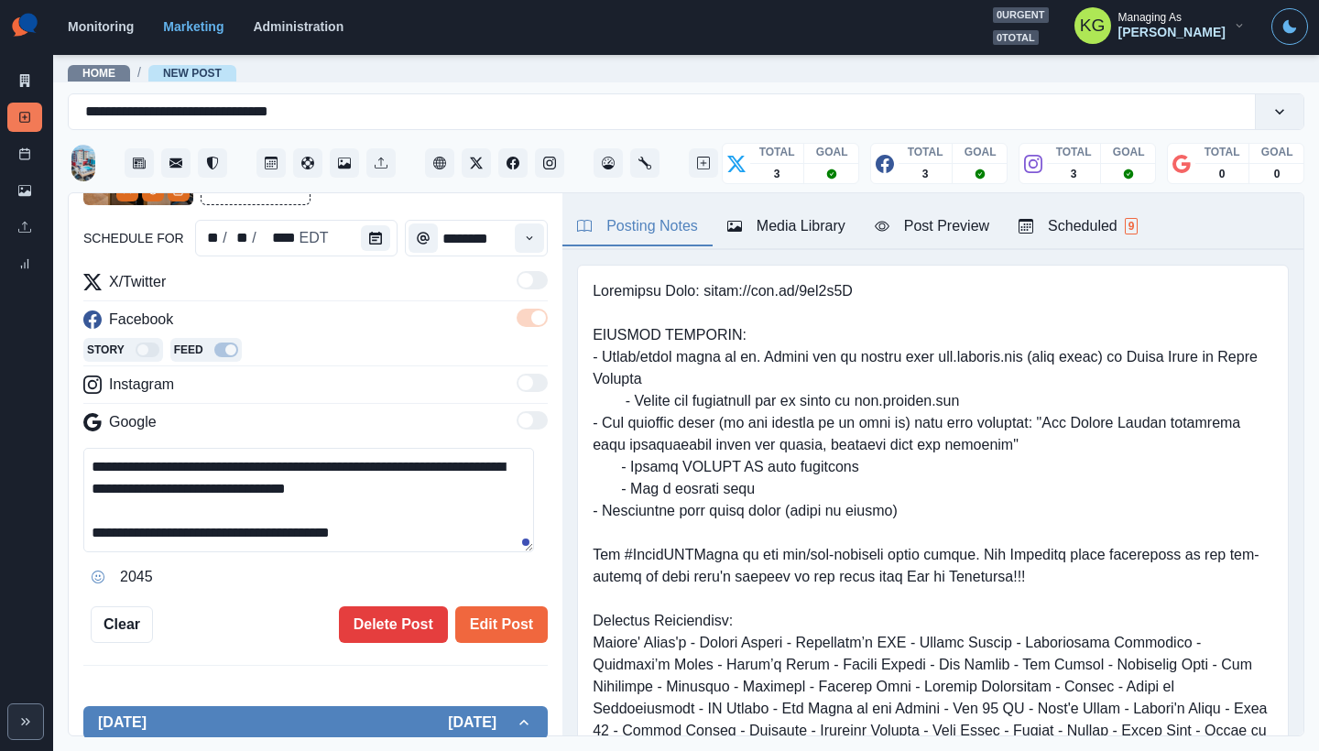
drag, startPoint x: 396, startPoint y: 533, endPoint x: 69, endPoint y: 468, distance: 333.4
click at [69, 468] on div "**********" at bounding box center [316, 465] width 494 height 544
paste textarea "**********"
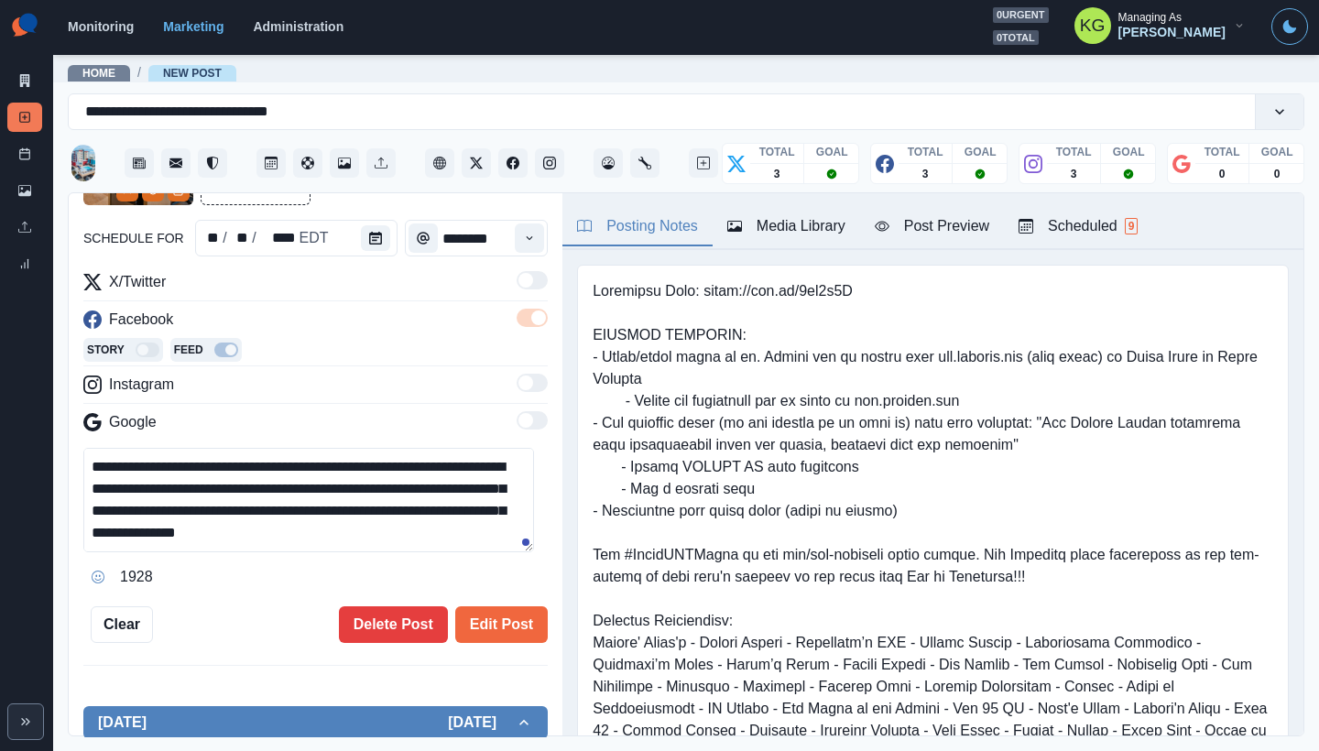
scroll to position [43, 0]
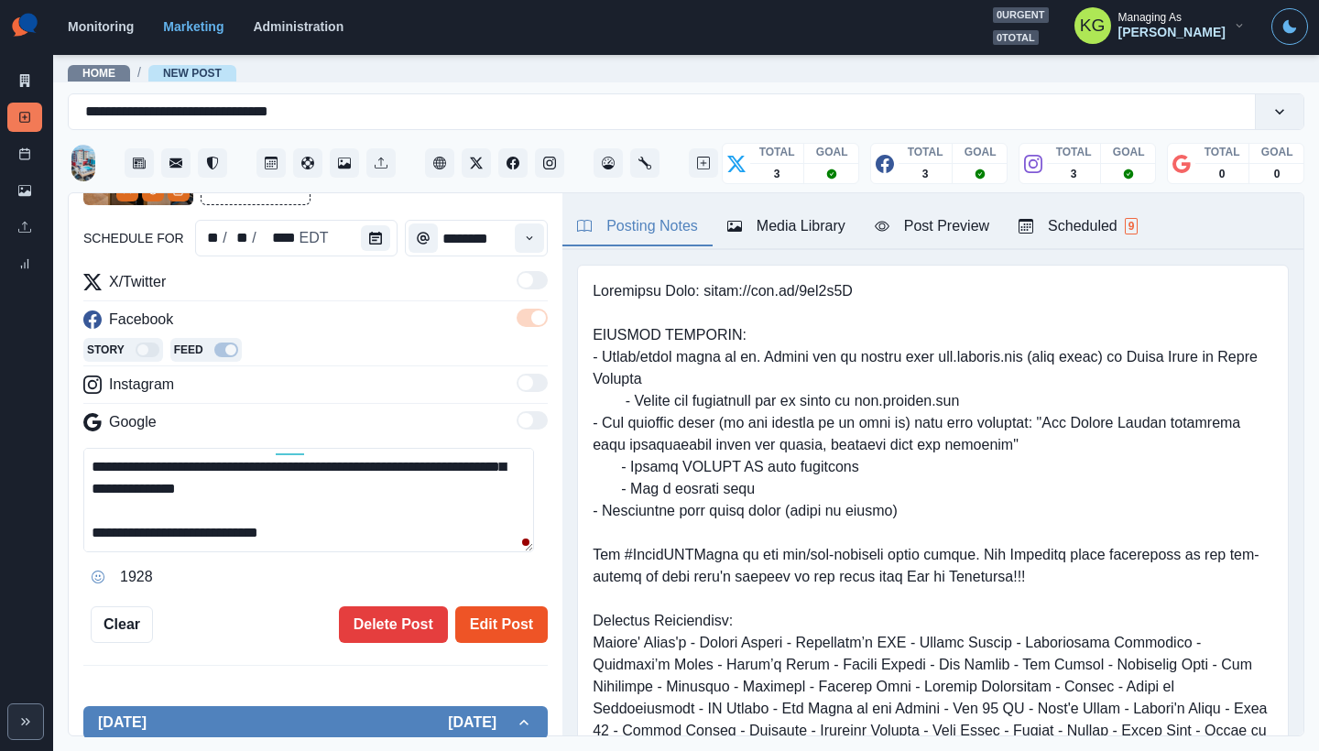
type textarea "**********"
click at [483, 620] on button "Edit Post" at bounding box center [501, 624] width 93 height 37
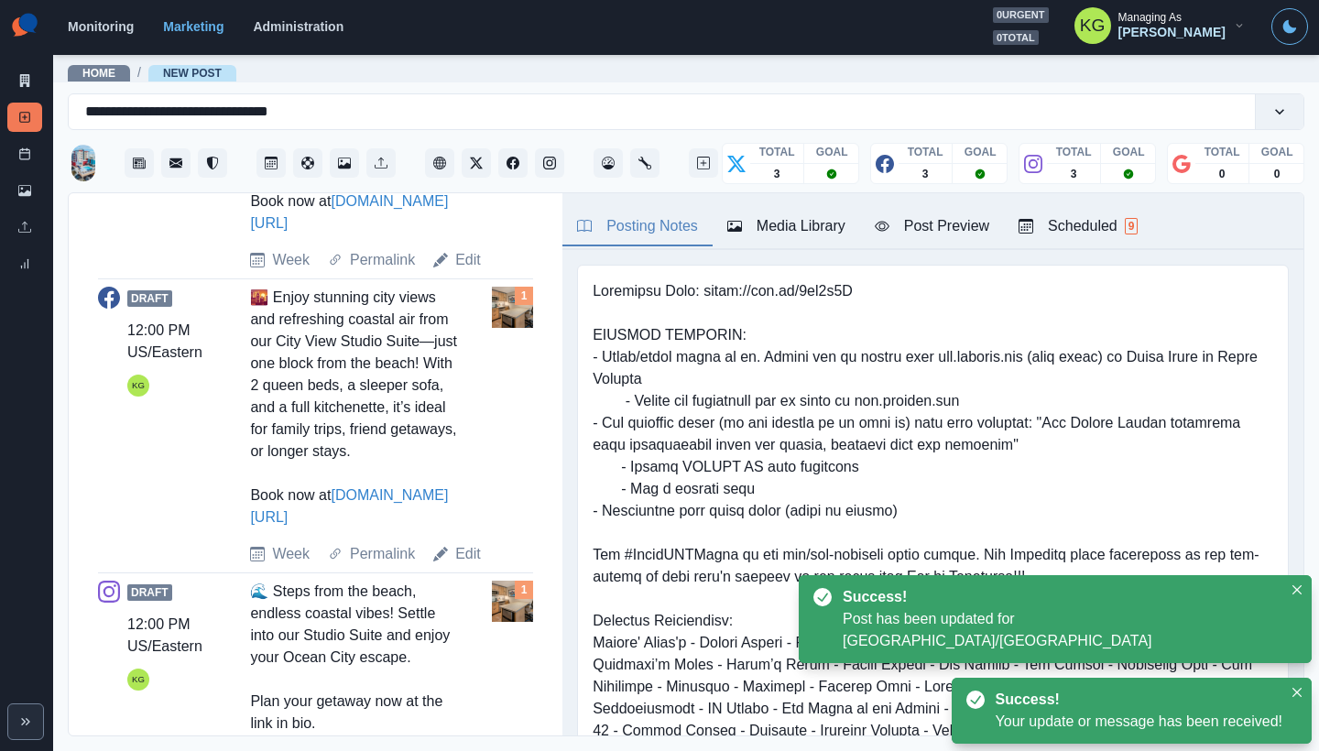
scroll to position [1052, 0]
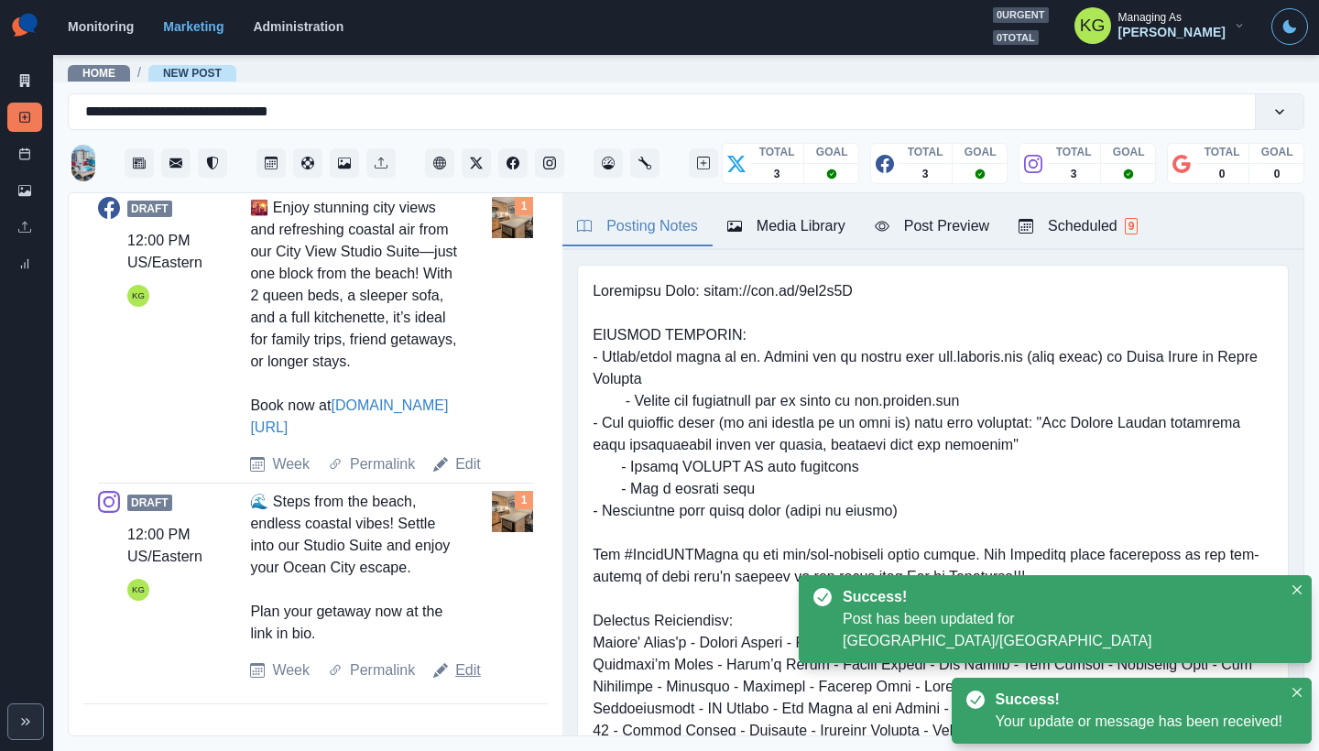
click at [463, 675] on link "Edit" at bounding box center [468, 670] width 26 height 22
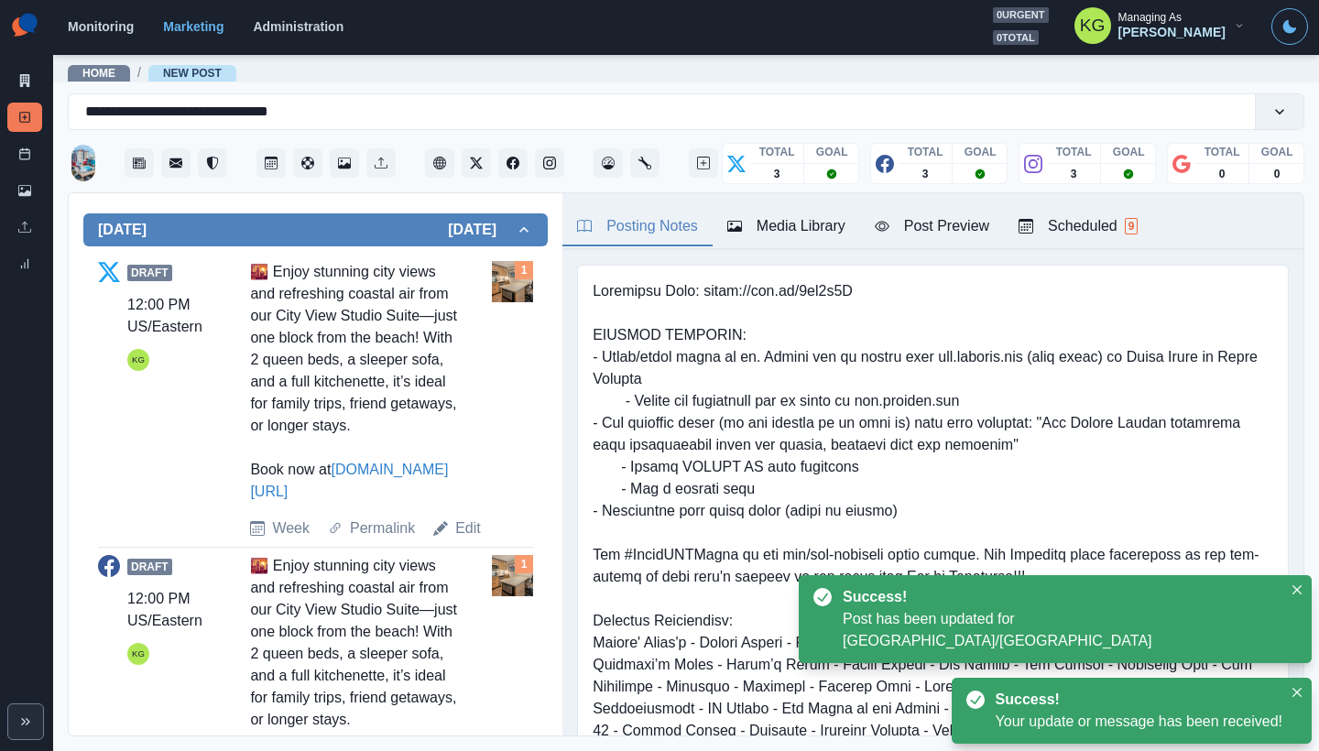
scroll to position [278, 0]
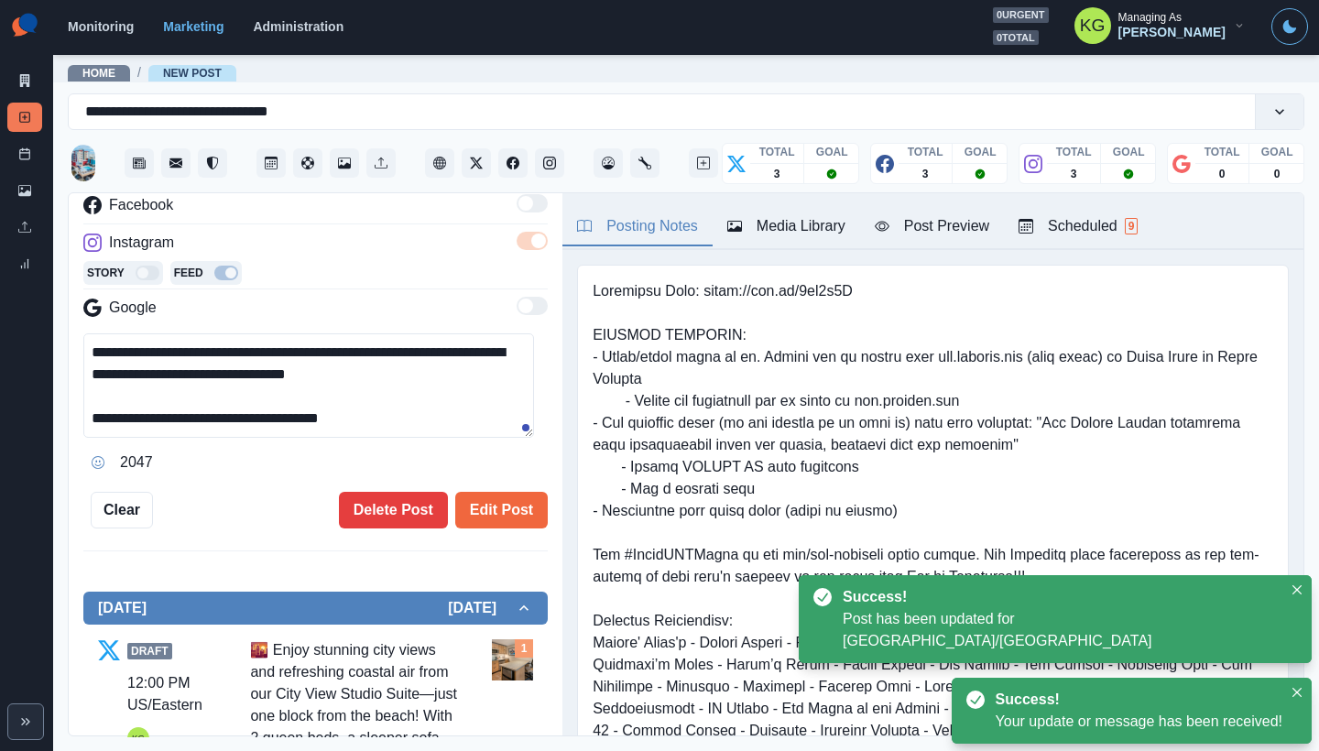
click at [334, 412] on textarea "**********" at bounding box center [308, 385] width 451 height 104
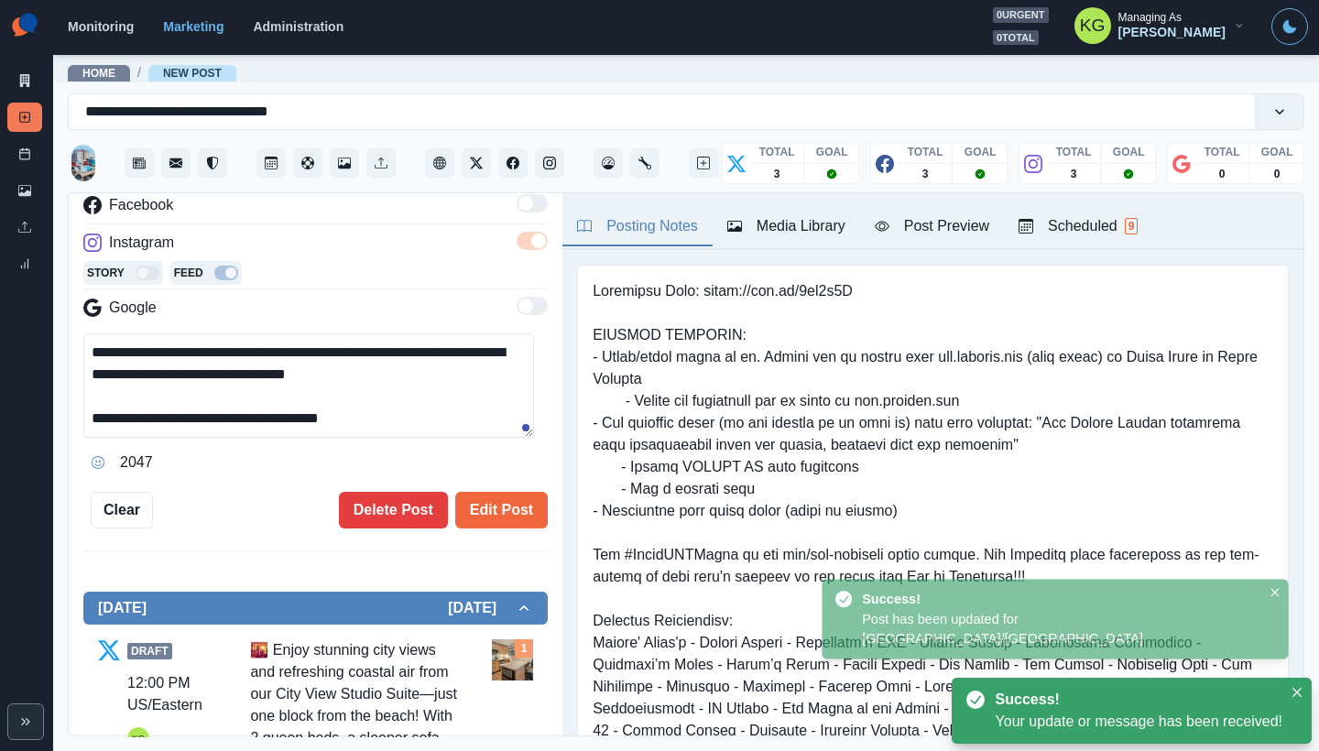
click at [300, 414] on textarea "**********" at bounding box center [308, 385] width 451 height 104
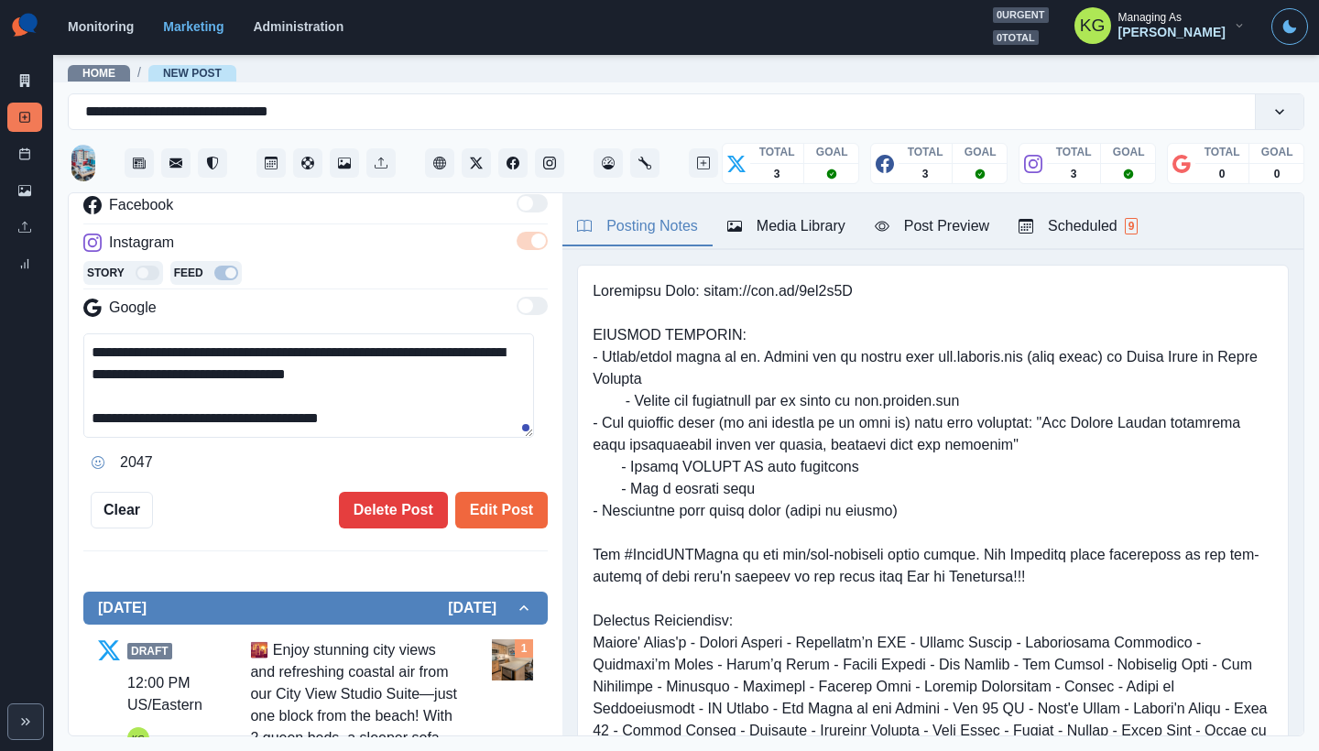
drag, startPoint x: 244, startPoint y: 416, endPoint x: 32, endPoint y: 319, distance: 232.8
click at [32, 319] on div "**********" at bounding box center [659, 375] width 1319 height 751
paste textarea "**********"
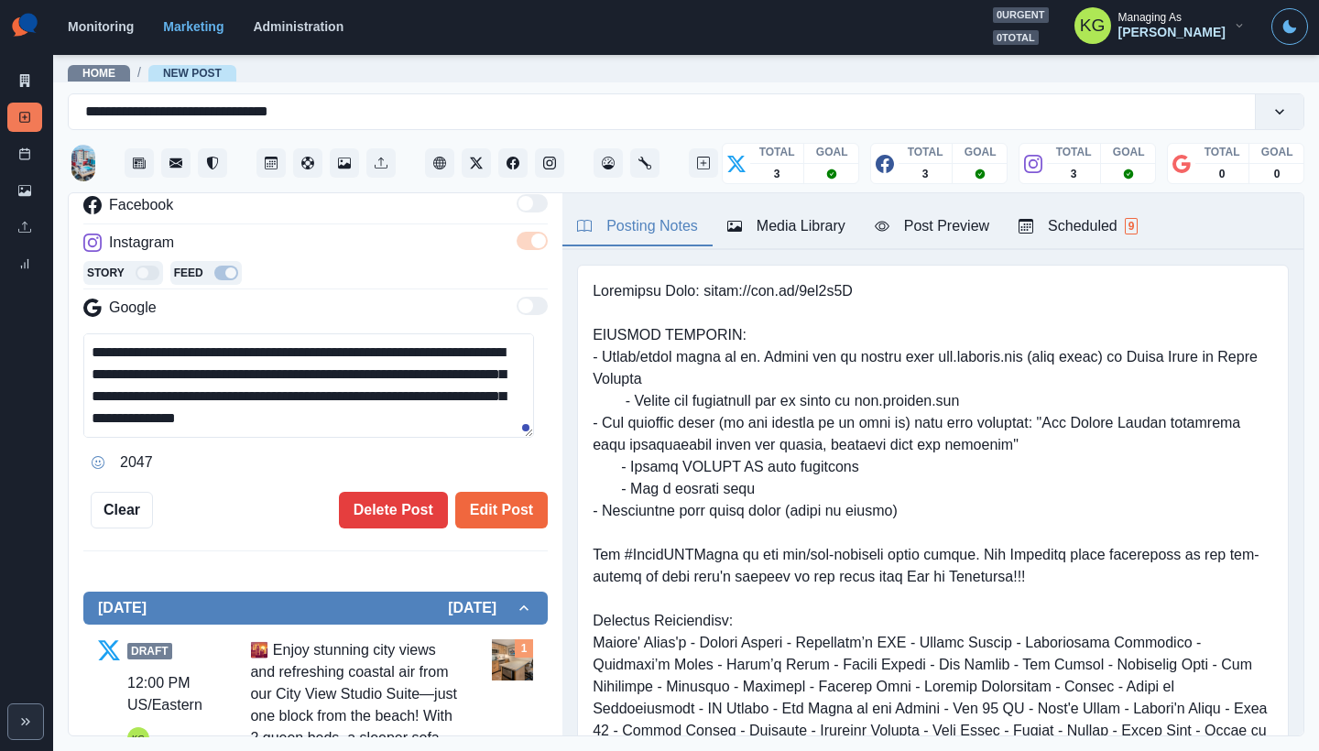
scroll to position [43, 0]
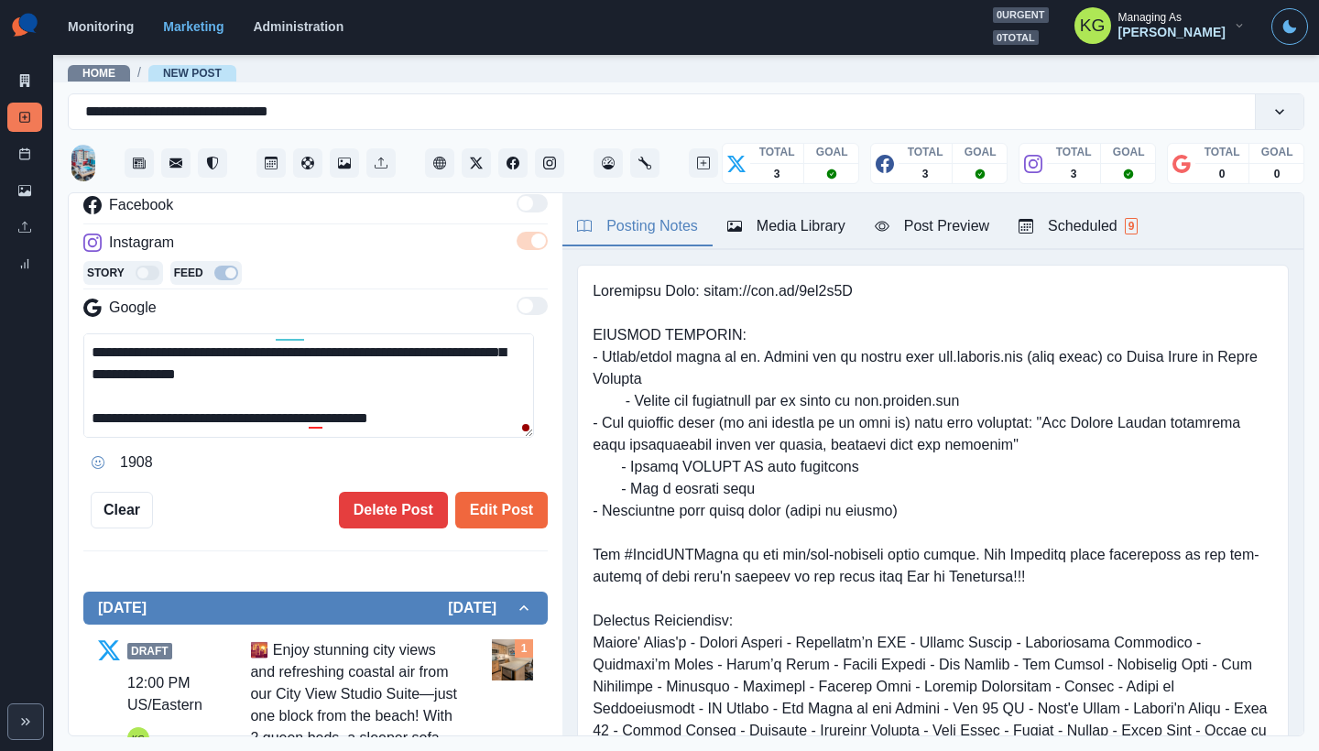
drag, startPoint x: 300, startPoint y: 418, endPoint x: 175, endPoint y: 418, distance: 124.6
click at [175, 418] on textarea "**********" at bounding box center [308, 385] width 451 height 104
drag, startPoint x: 374, startPoint y: 436, endPoint x: 415, endPoint y: 447, distance: 42.7
click at [375, 436] on textarea "**********" at bounding box center [308, 385] width 451 height 104
type textarea "**********"
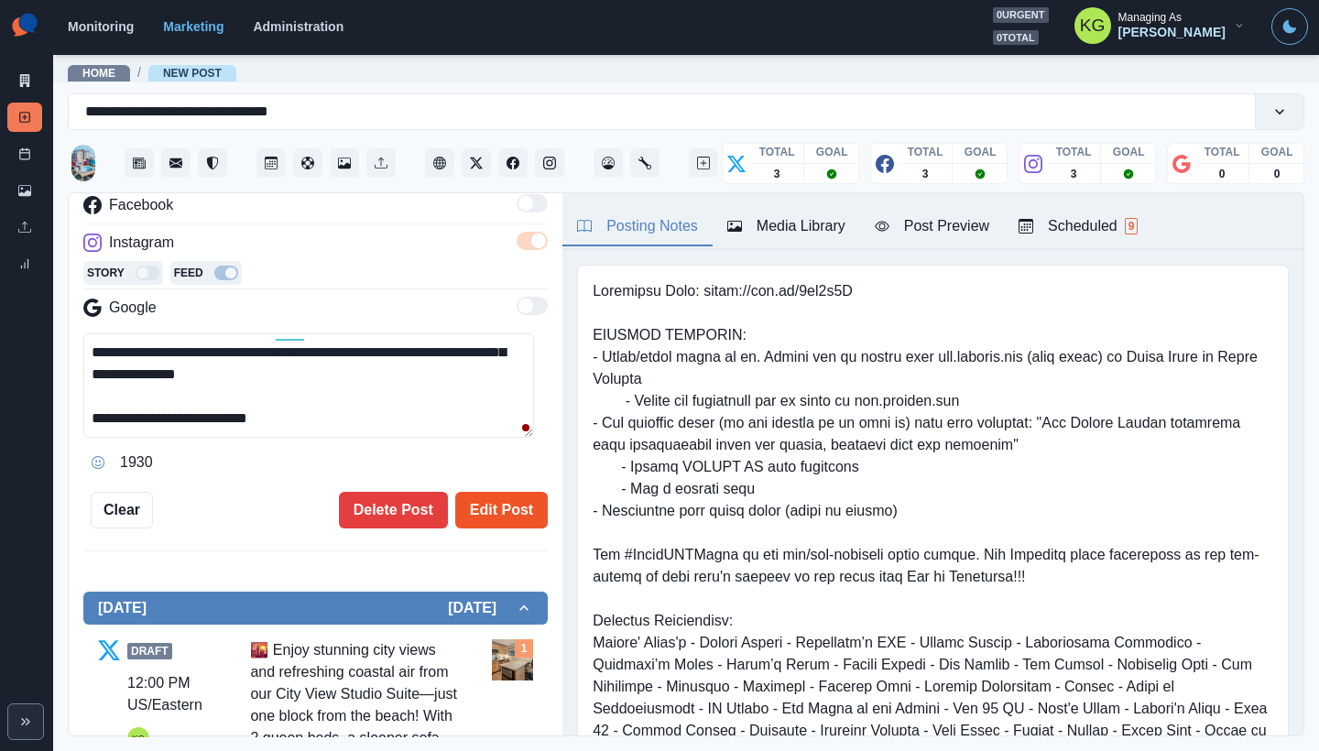
click at [488, 506] on button "Edit Post" at bounding box center [501, 510] width 93 height 37
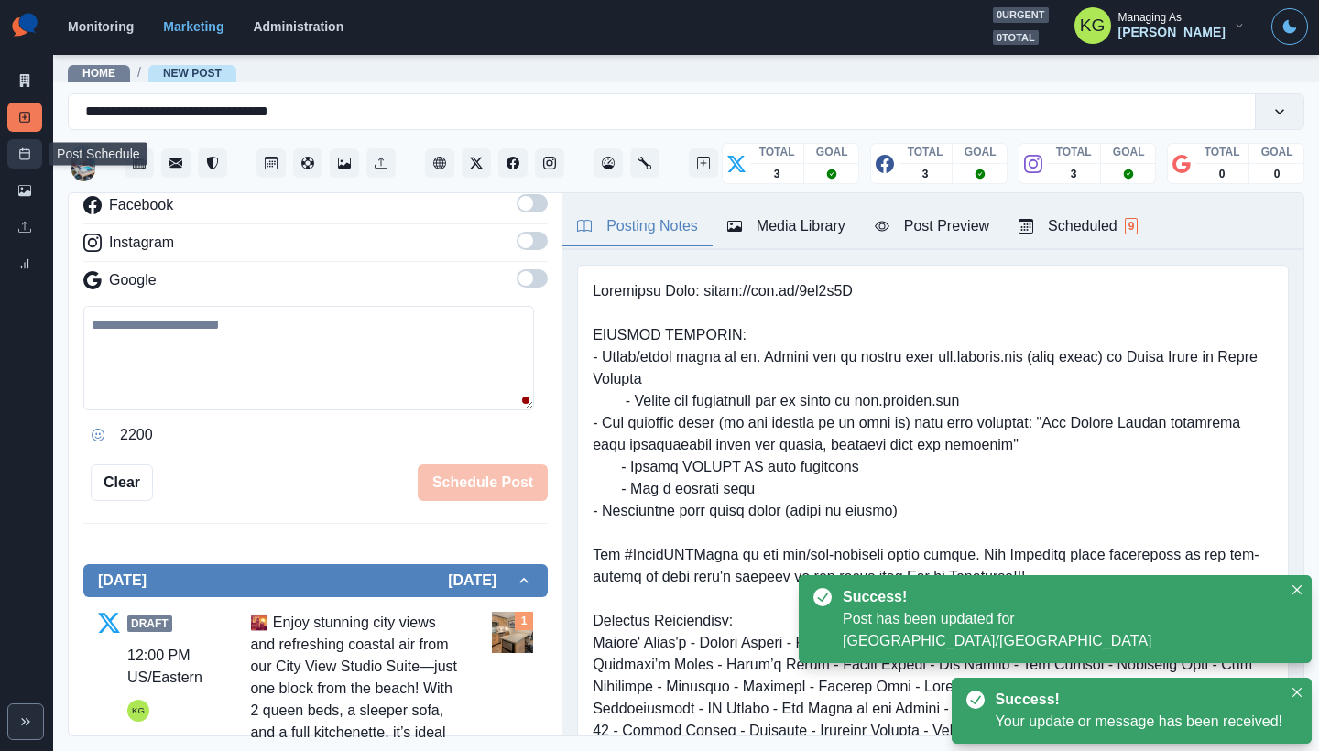
click at [23, 158] on icon at bounding box center [24, 153] width 13 height 13
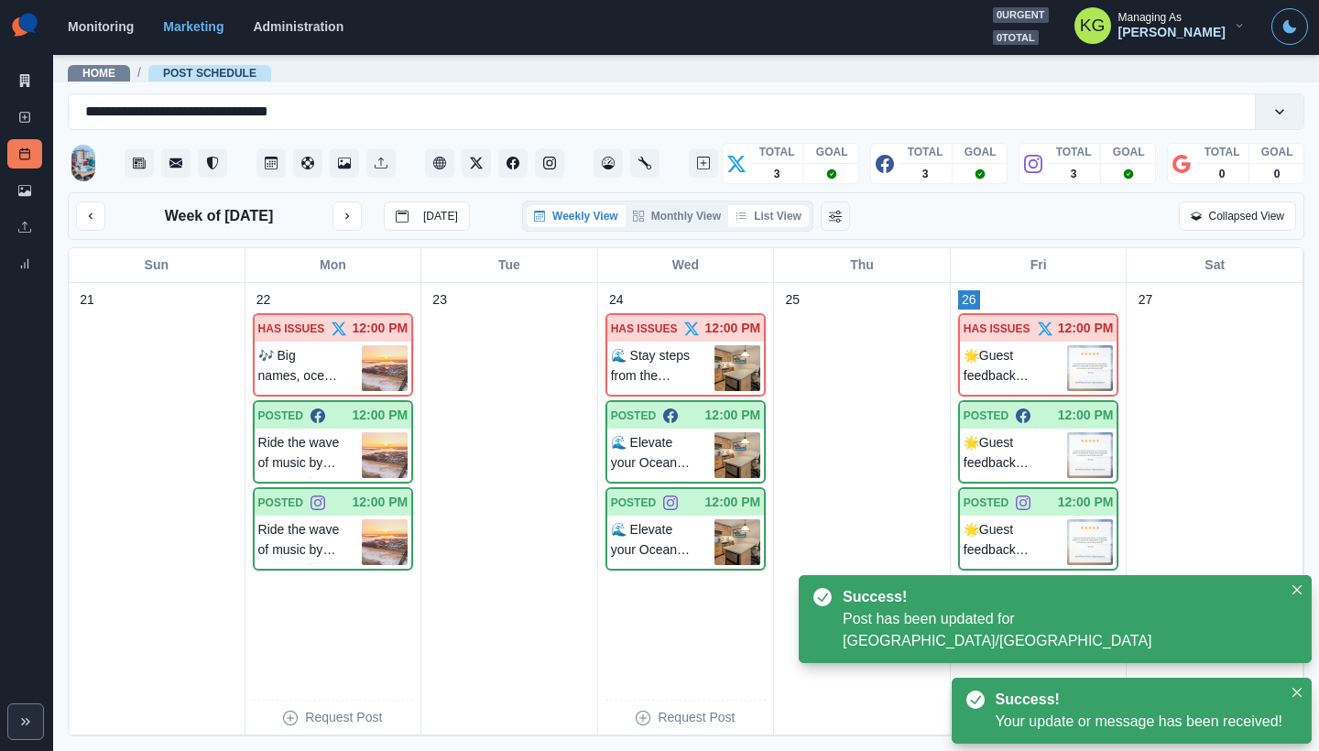
click at [786, 220] on button "List View" at bounding box center [768, 216] width 81 height 22
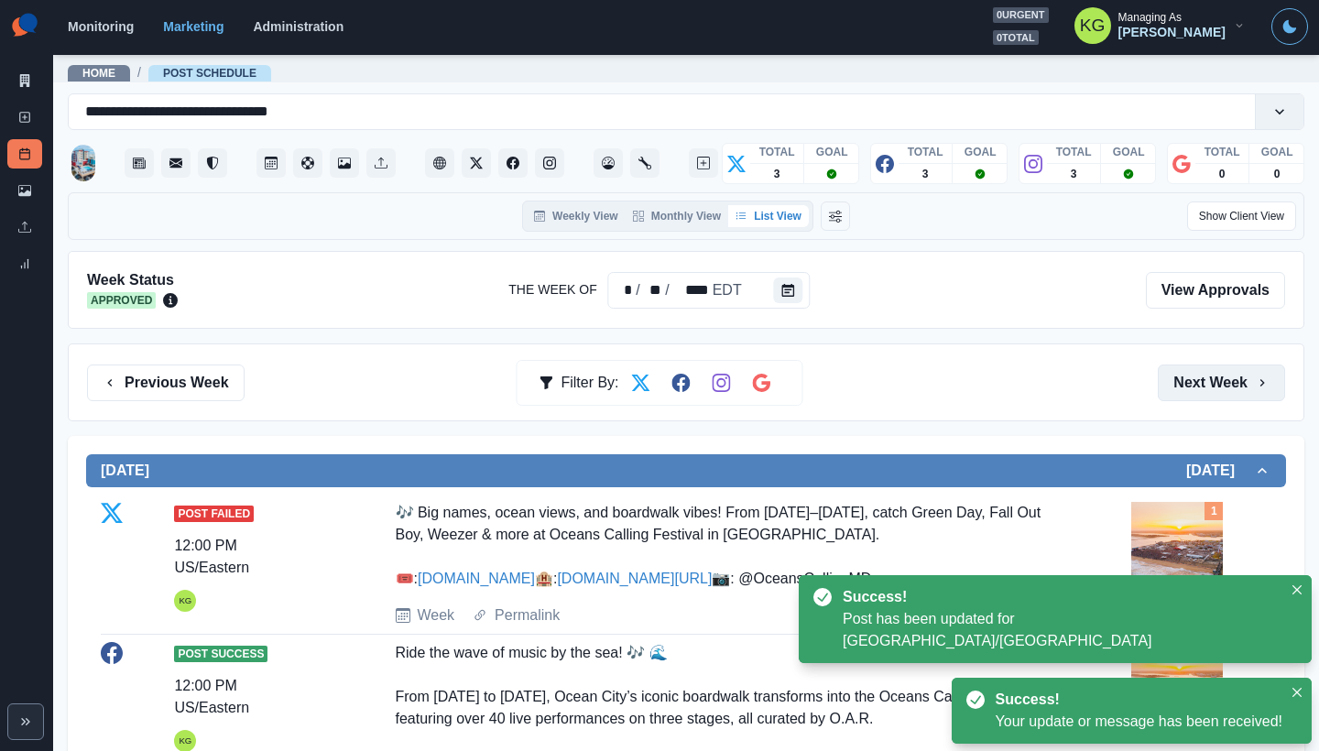
click at [1170, 377] on button "Next Week" at bounding box center [1221, 383] width 127 height 37
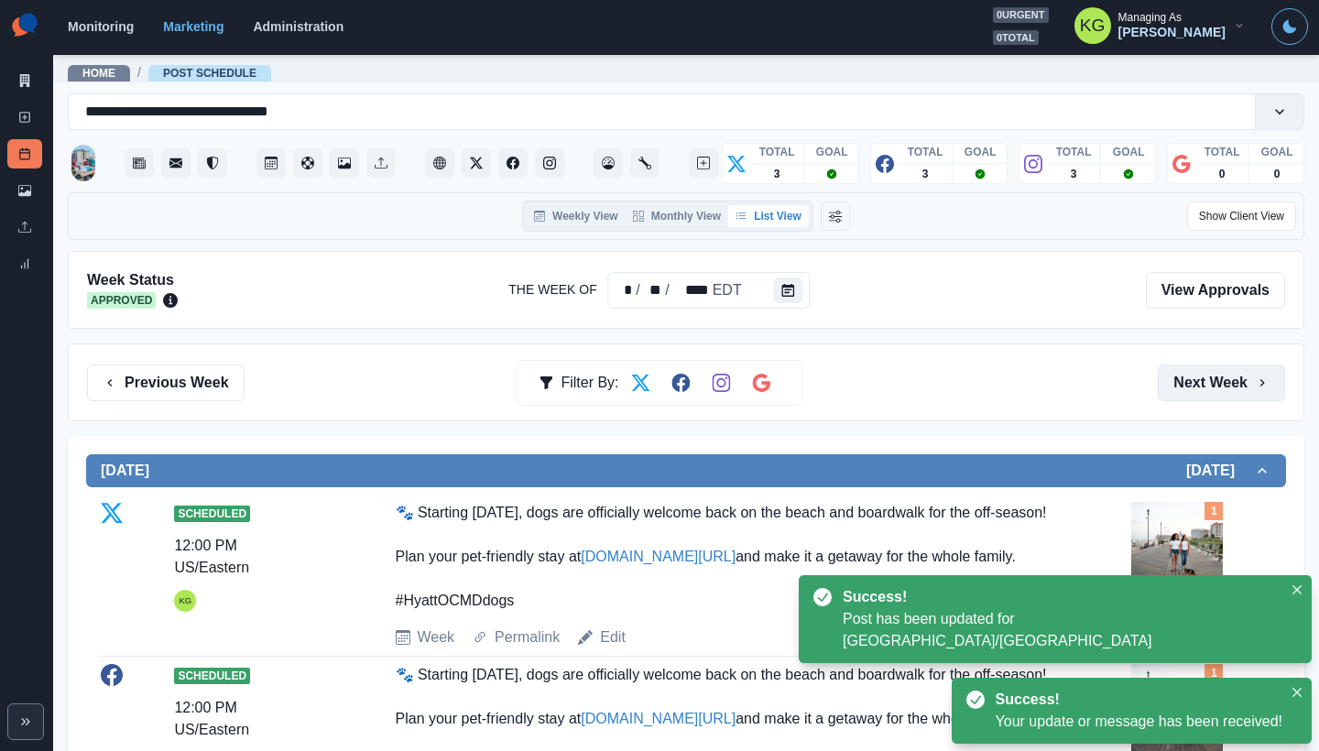
click at [1170, 377] on button "Next Week" at bounding box center [1221, 383] width 127 height 37
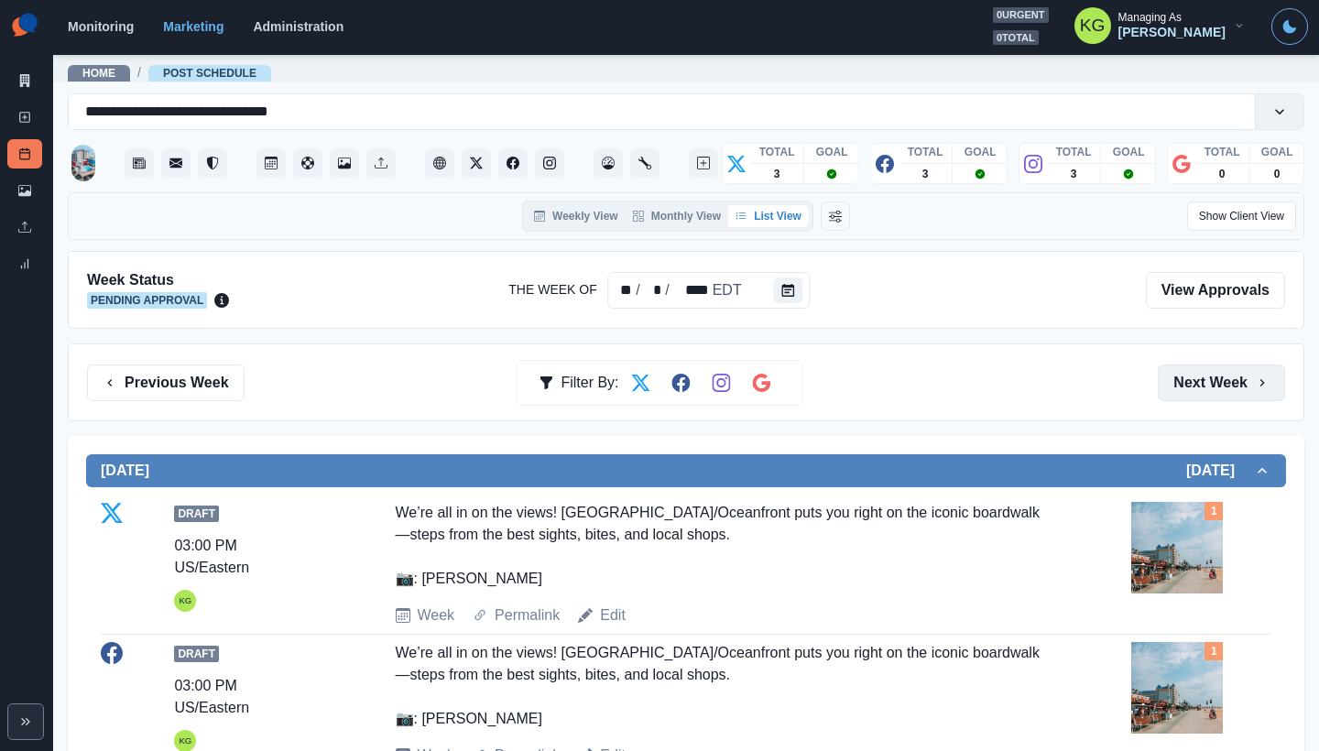
click at [1170, 377] on button "Next Week" at bounding box center [1221, 383] width 127 height 37
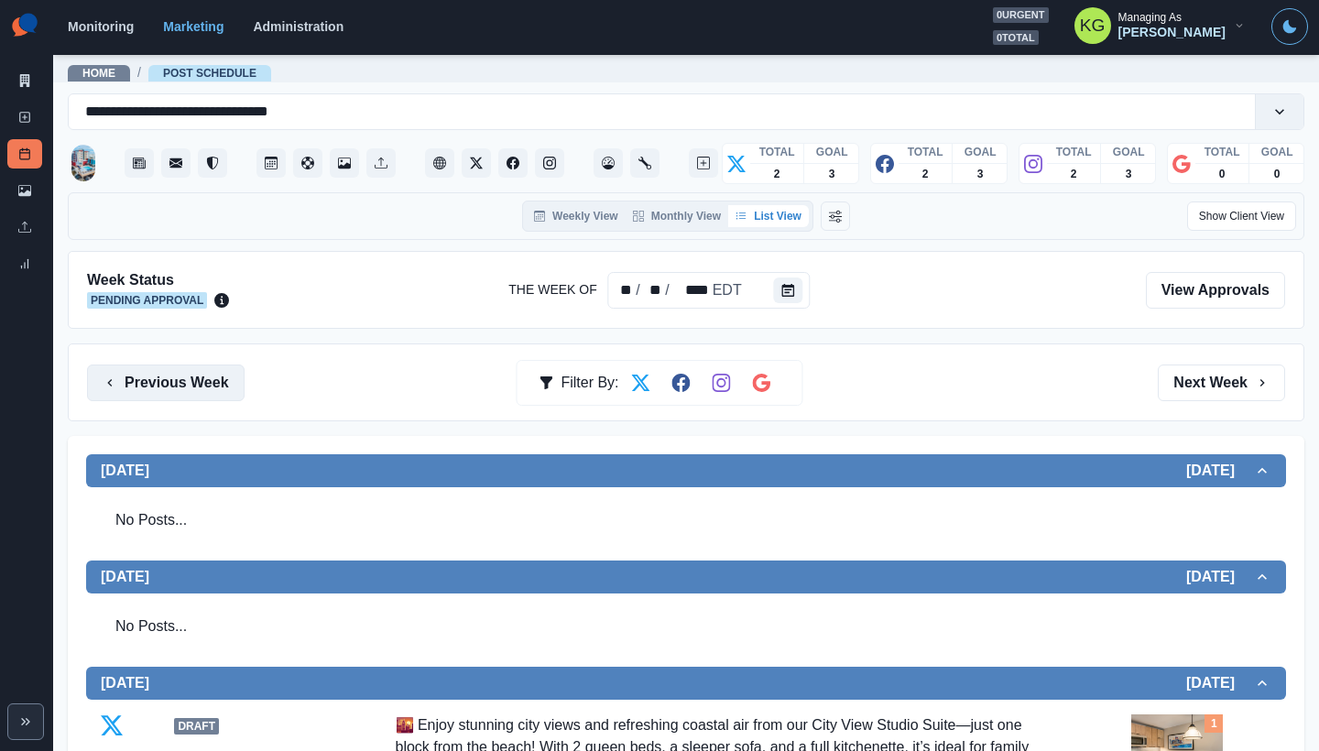
click at [217, 375] on button "Previous Week" at bounding box center [166, 383] width 158 height 37
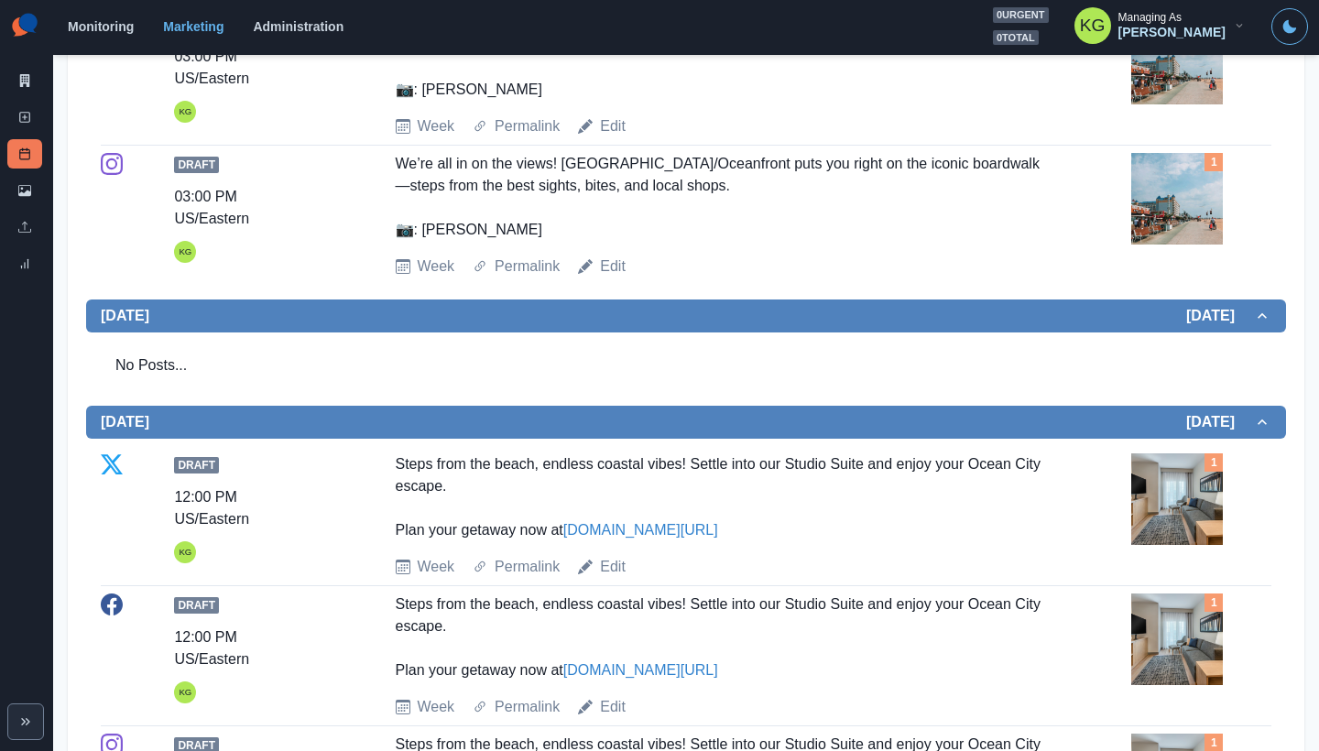
scroll to position [254, 0]
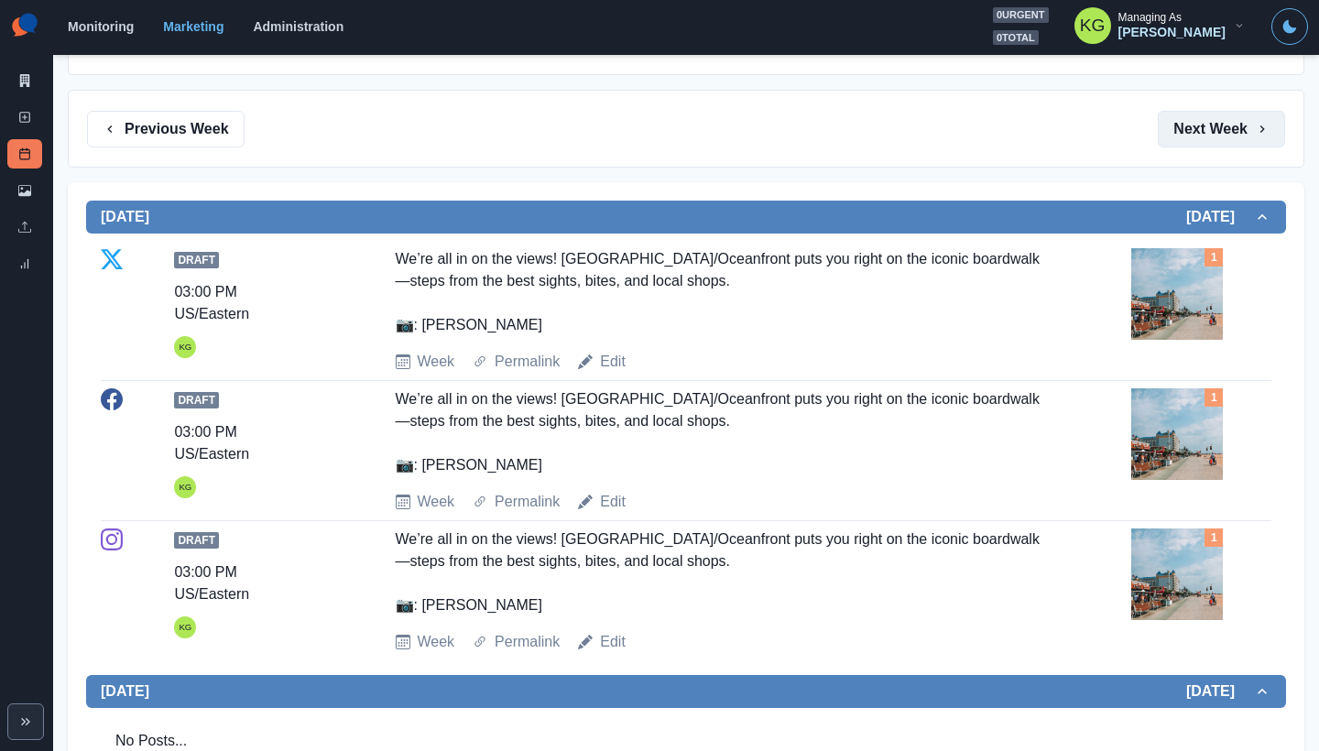
click at [1219, 145] on button "Next Week" at bounding box center [1221, 129] width 127 height 37
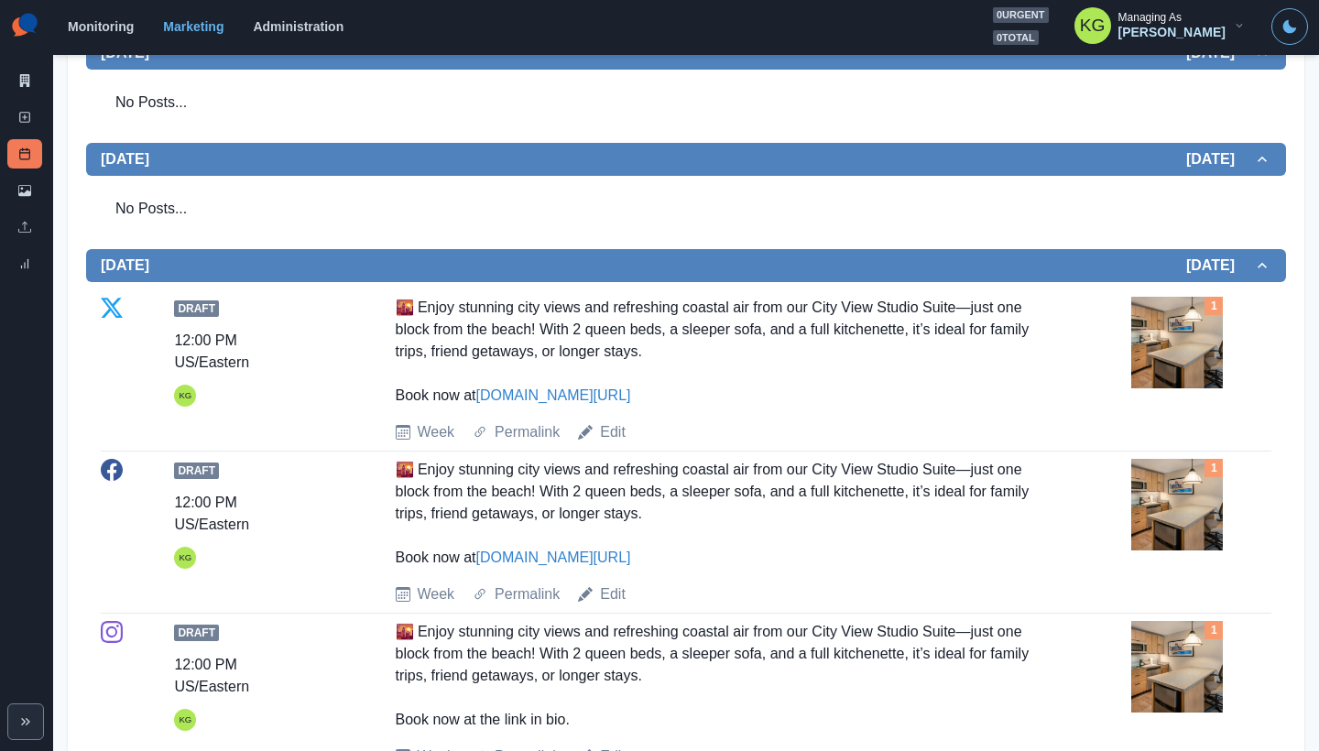
scroll to position [578, 0]
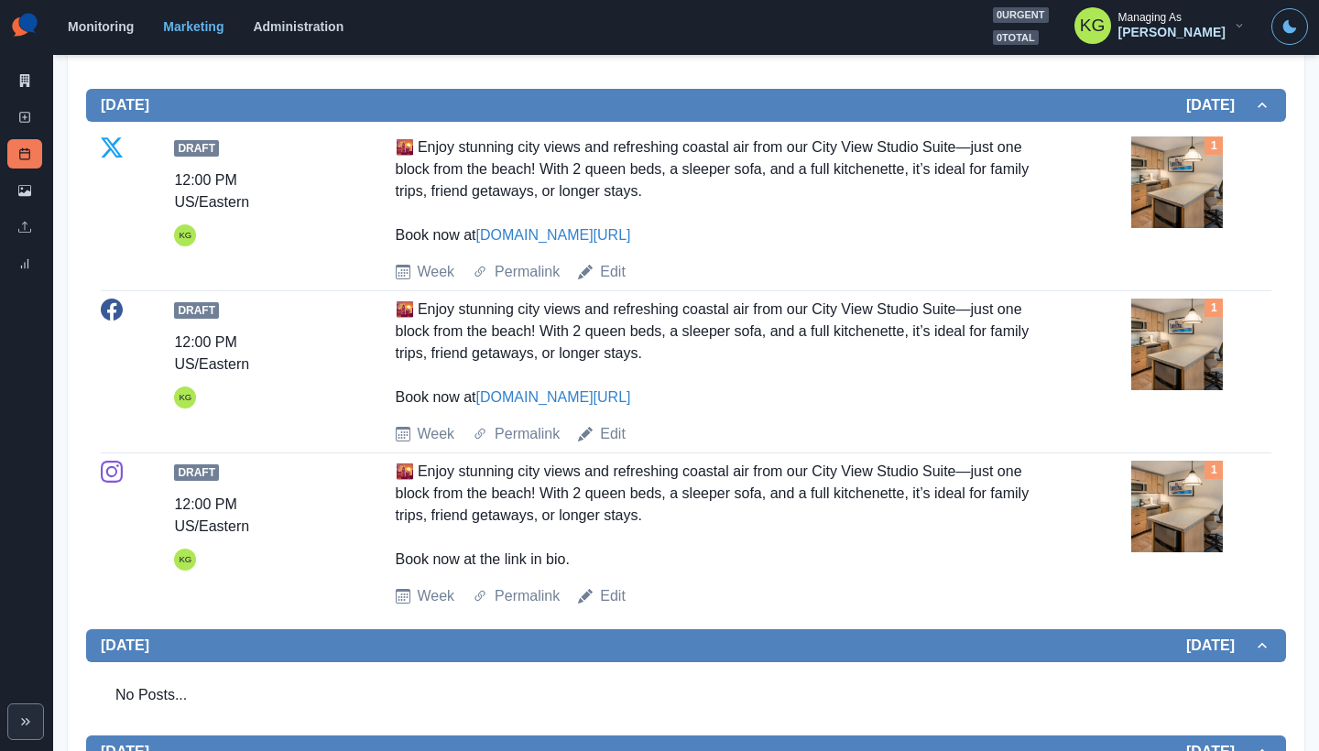
click at [1160, 180] on img at bounding box center [1177, 182] width 92 height 92
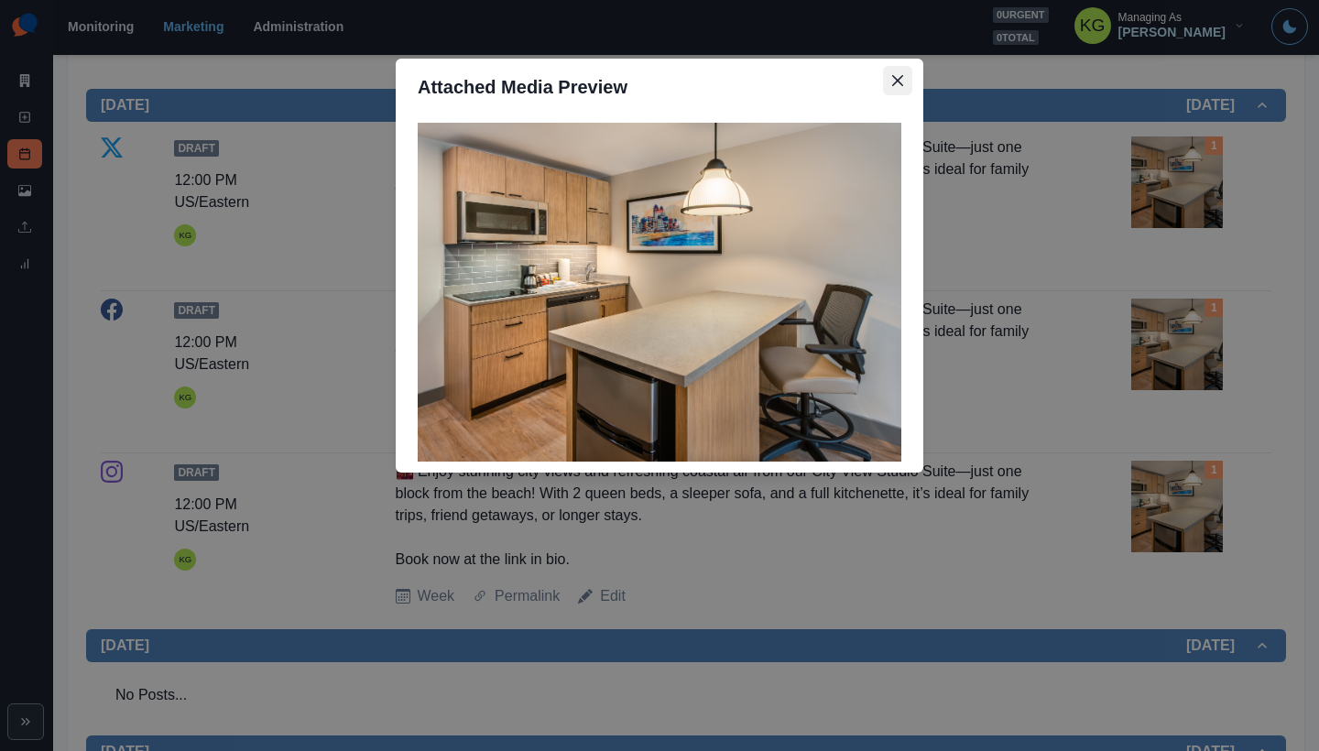
click at [902, 79] on icon "Close" at bounding box center [897, 80] width 11 height 11
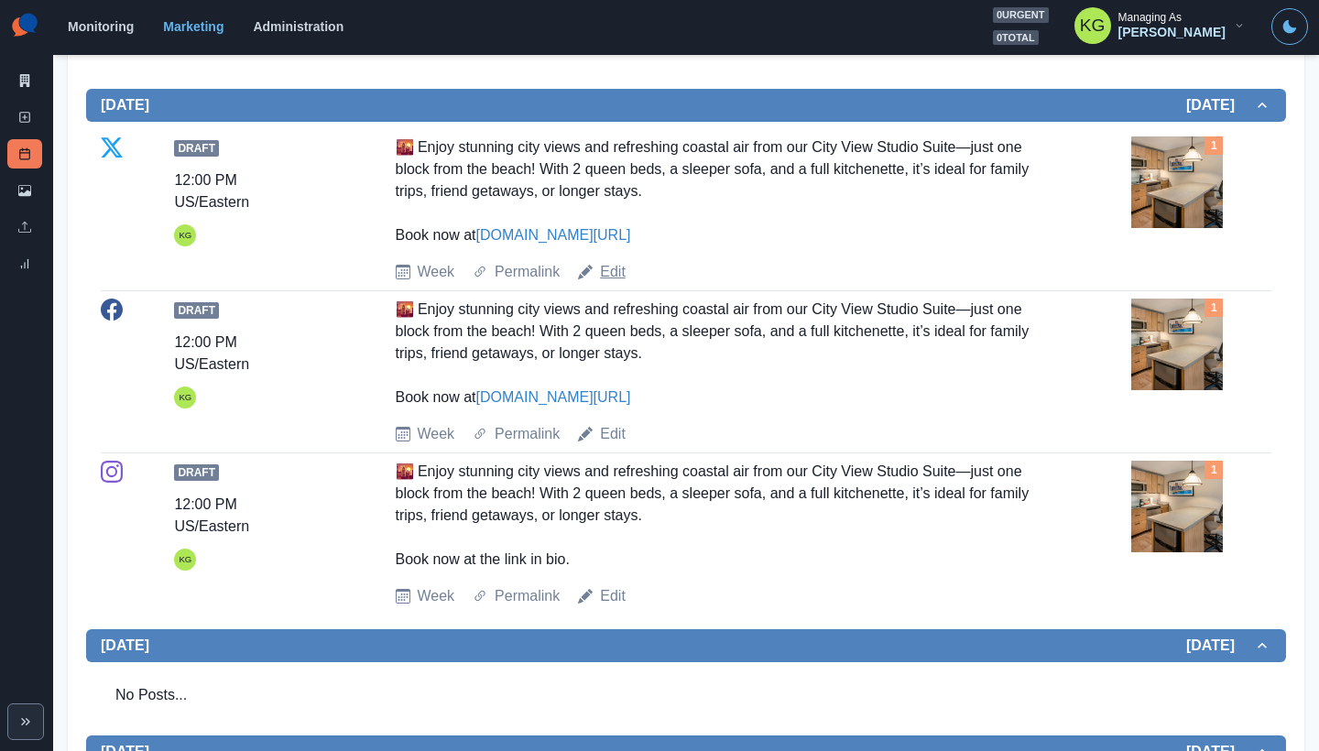
click at [605, 277] on link "Edit" at bounding box center [613, 272] width 26 height 22
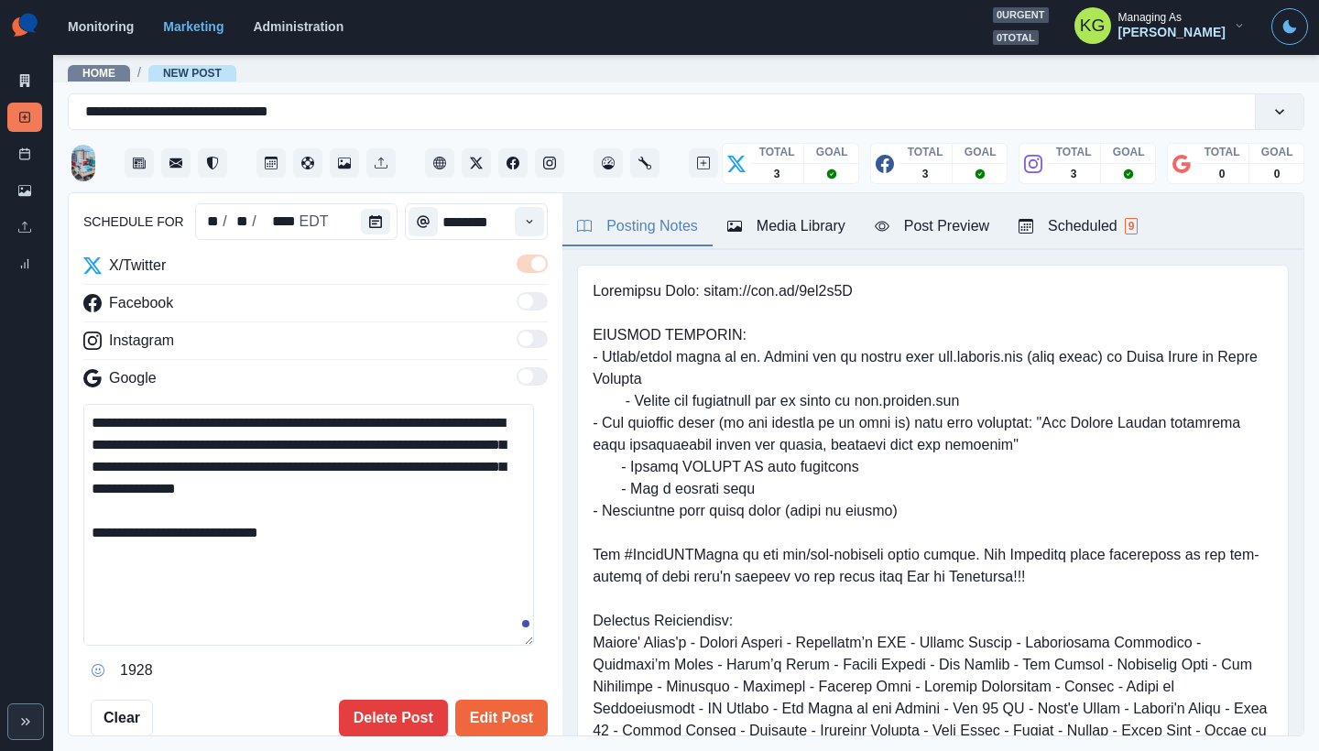
click at [511, 646] on textarea "**********" at bounding box center [308, 525] width 451 height 242
drag, startPoint x: 176, startPoint y: 533, endPoint x: 73, endPoint y: 407, distance: 162.8
click at [73, 407] on div "**********" at bounding box center [316, 465] width 494 height 544
paste textarea "**********"
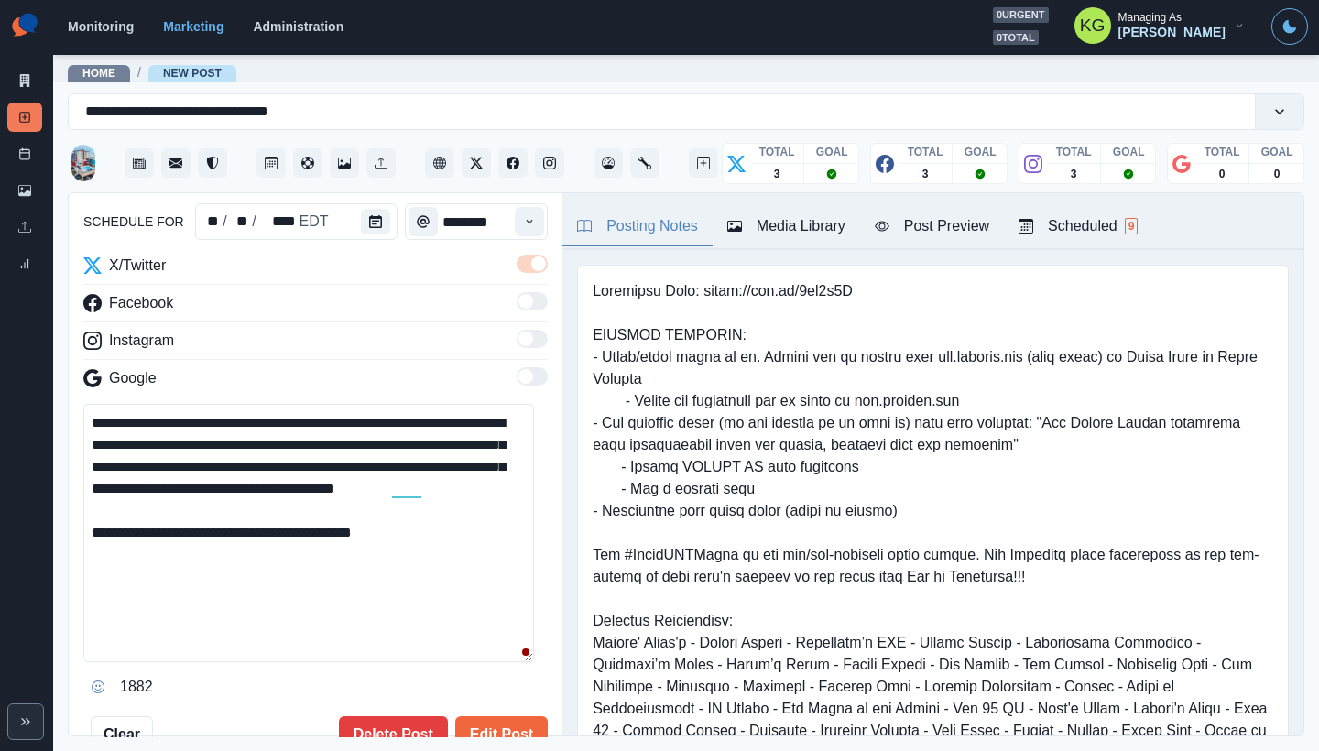
click at [252, 507] on textarea "**********" at bounding box center [308, 533] width 451 height 258
drag, startPoint x: 280, startPoint y: 554, endPoint x: 94, endPoint y: 414, distance: 232.8
click at [94, 414] on textarea "**********" at bounding box center [308, 533] width 451 height 258
click at [266, 595] on textarea "**********" at bounding box center [308, 533] width 451 height 258
click at [289, 552] on textarea "**********" at bounding box center [308, 533] width 451 height 258
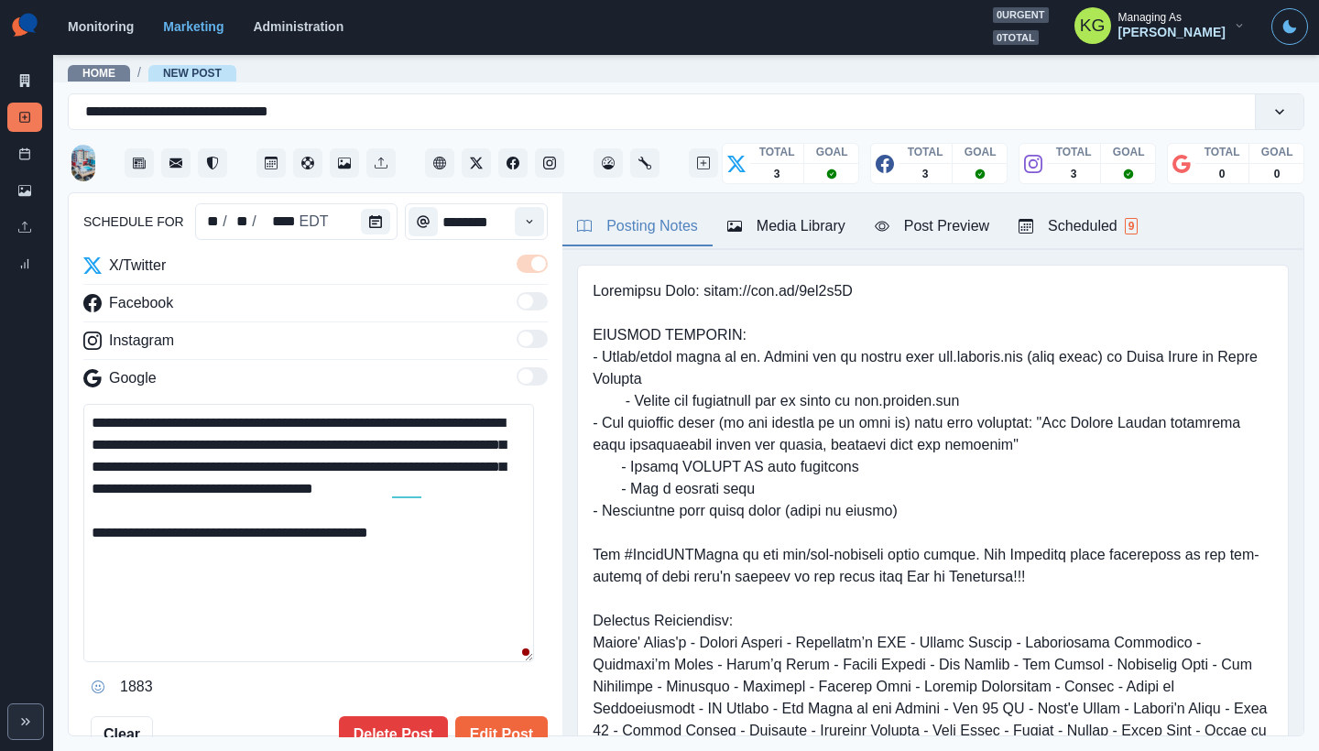
drag, startPoint x: 302, startPoint y: 550, endPoint x: 88, endPoint y: 414, distance: 253.6
click at [88, 414] on textarea "**********" at bounding box center [308, 533] width 451 height 258
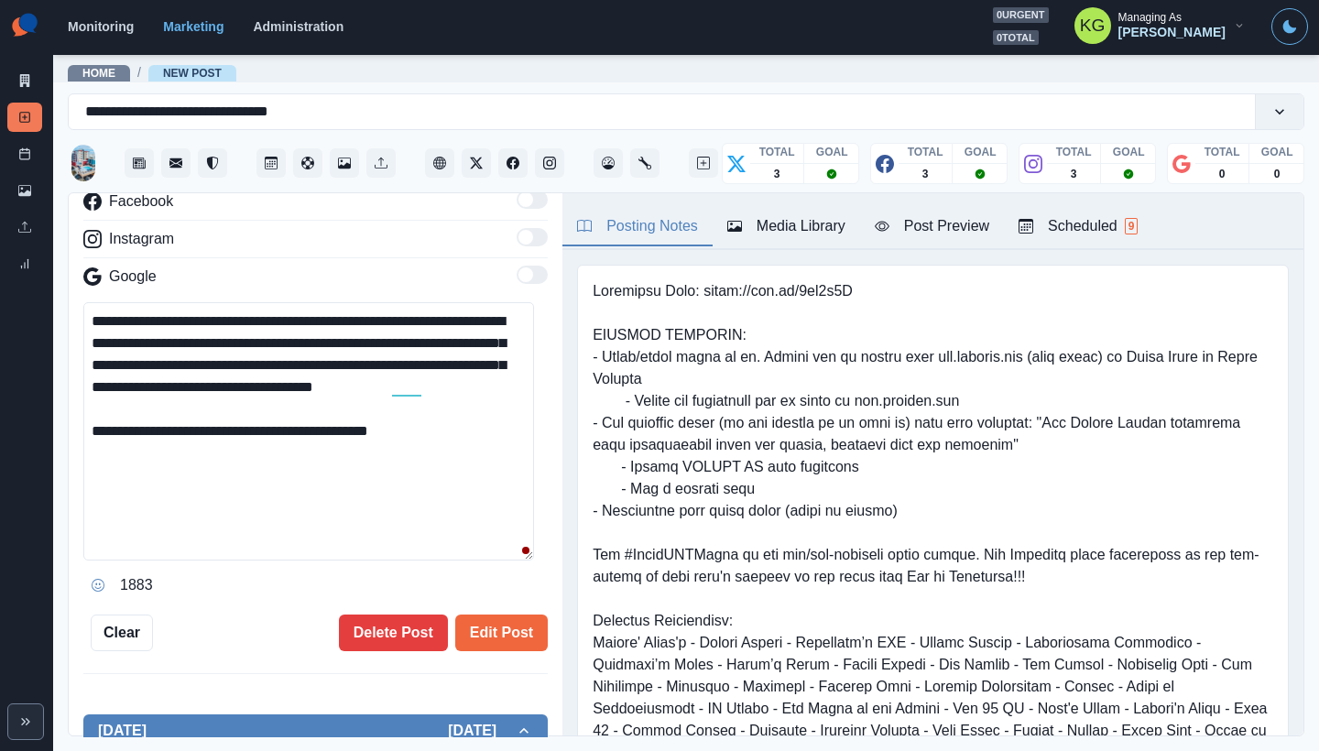
scroll to position [419, 0]
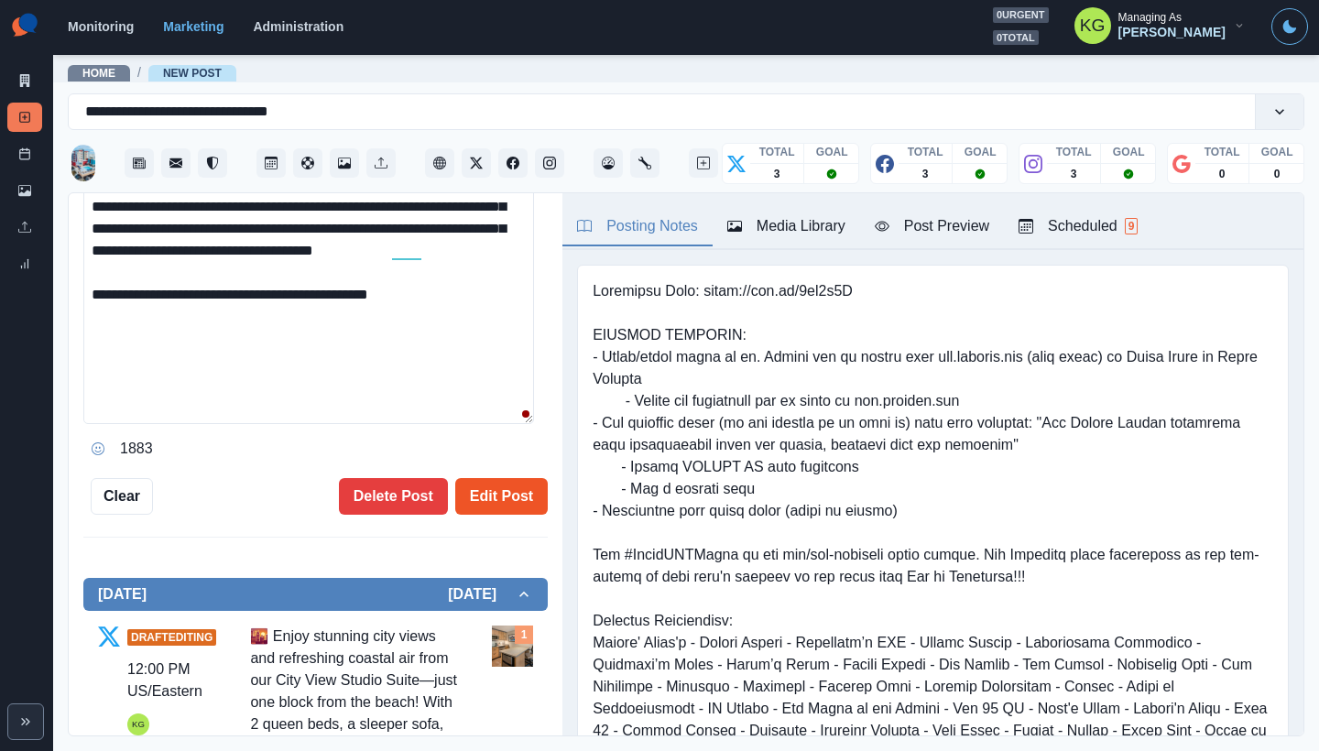
click at [482, 500] on button "Edit Post" at bounding box center [501, 496] width 93 height 37
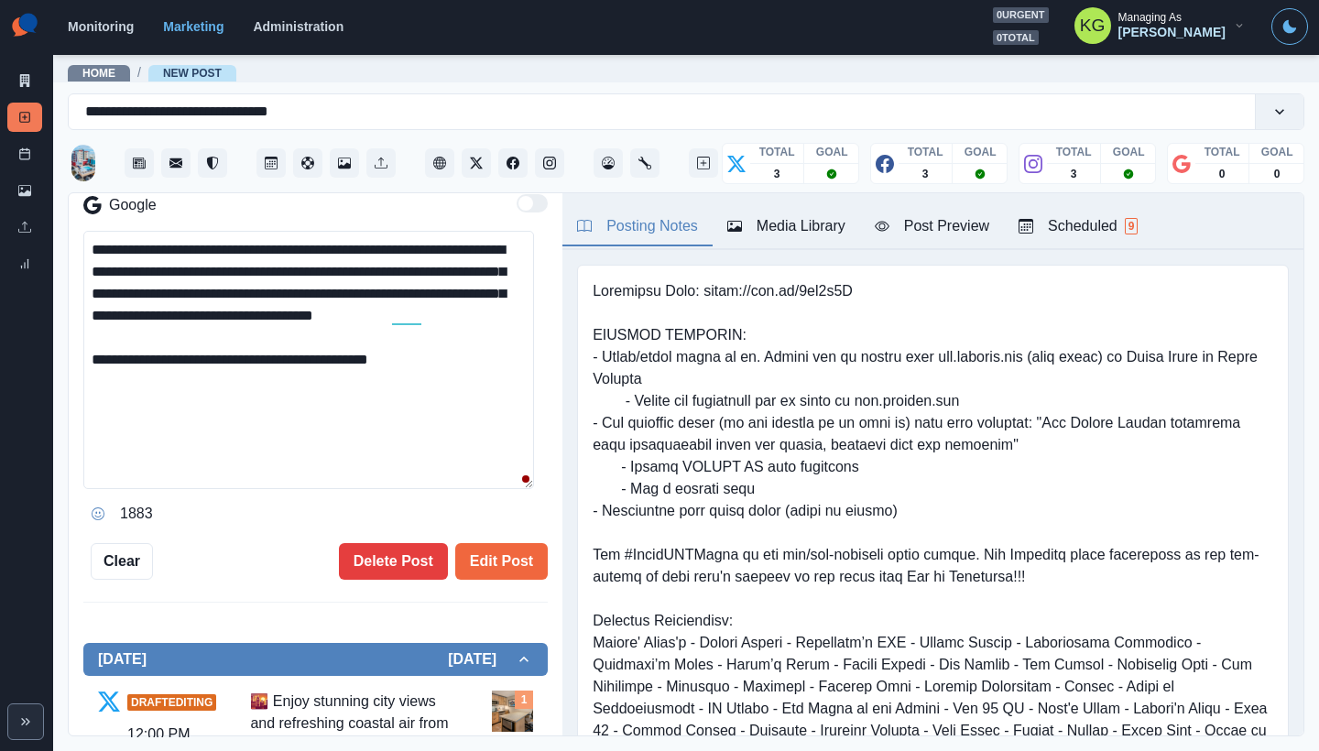
scroll to position [316, 0]
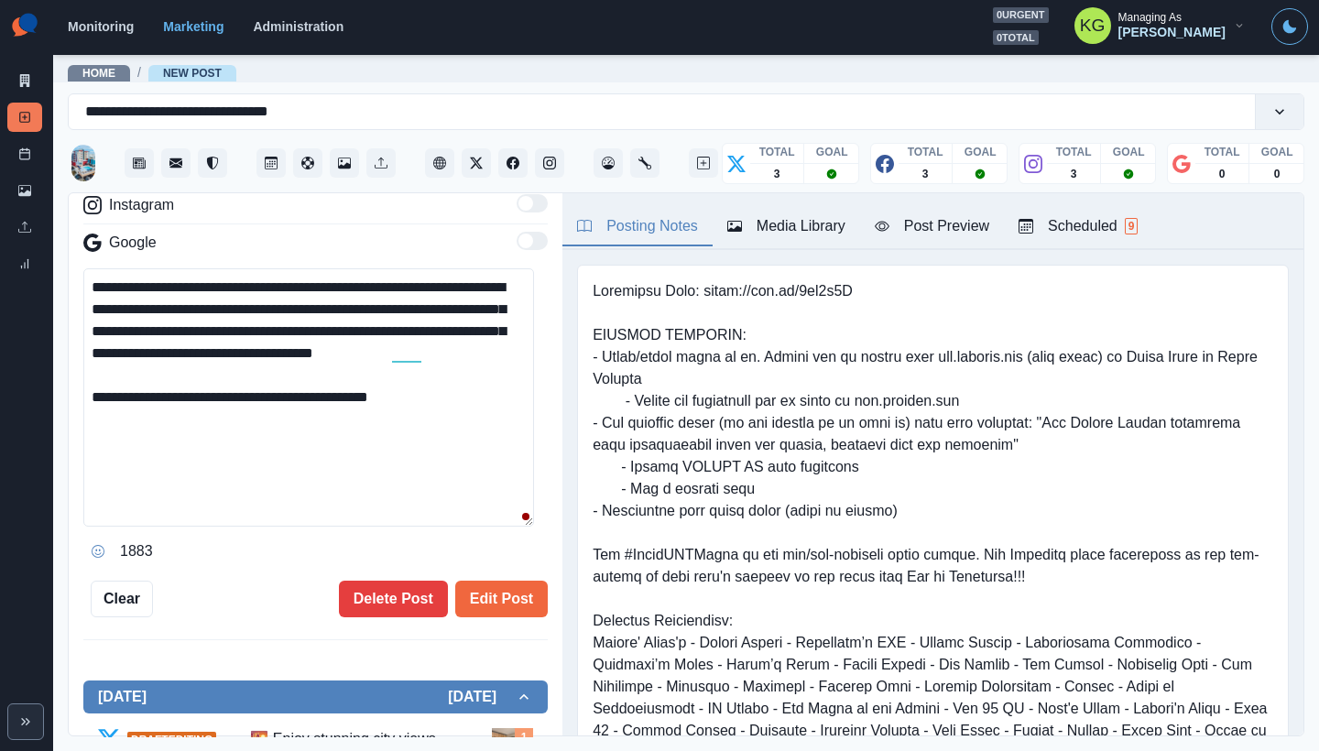
drag, startPoint x: 189, startPoint y: 371, endPoint x: 60, endPoint y: 290, distance: 151.5
click at [60, 290] on main "**********" at bounding box center [686, 402] width 1266 height 698
paste textarea
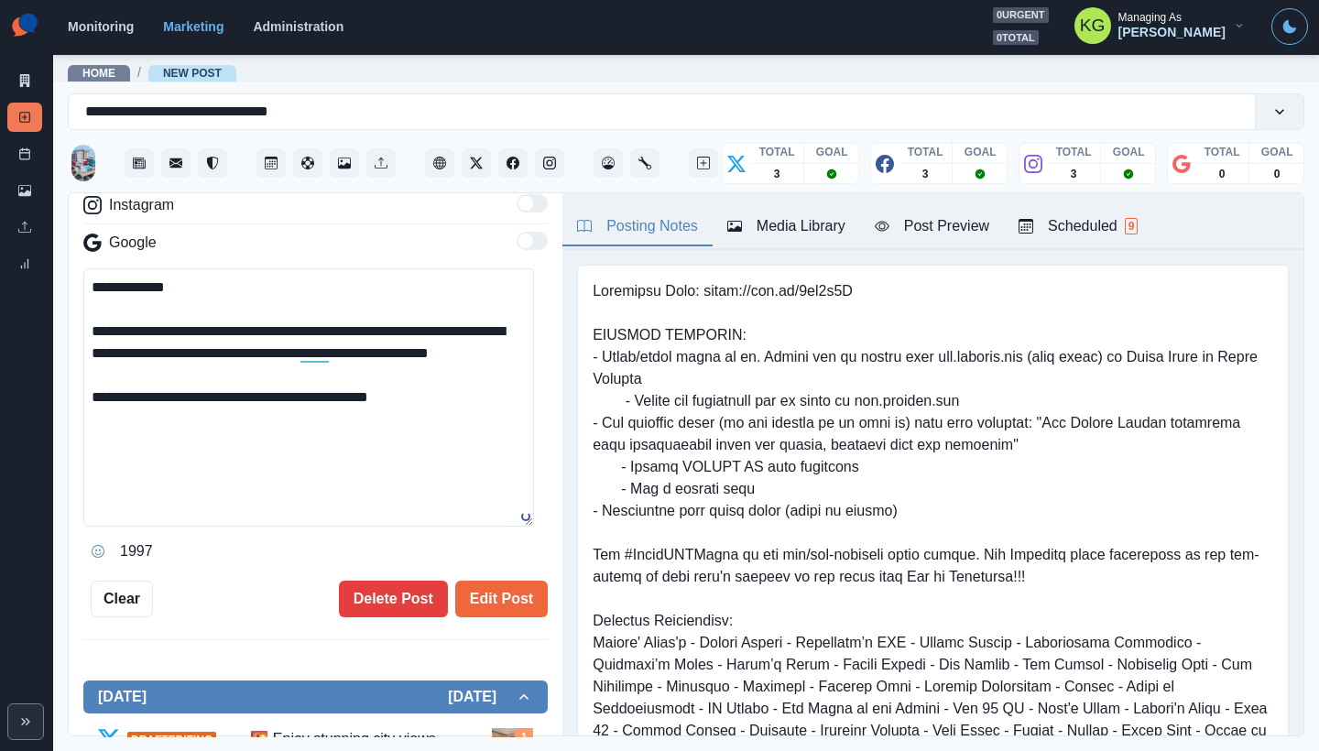
drag, startPoint x: 217, startPoint y: 298, endPoint x: 75, endPoint y: 291, distance: 142.1
click at [75, 291] on div "**********" at bounding box center [316, 465] width 494 height 544
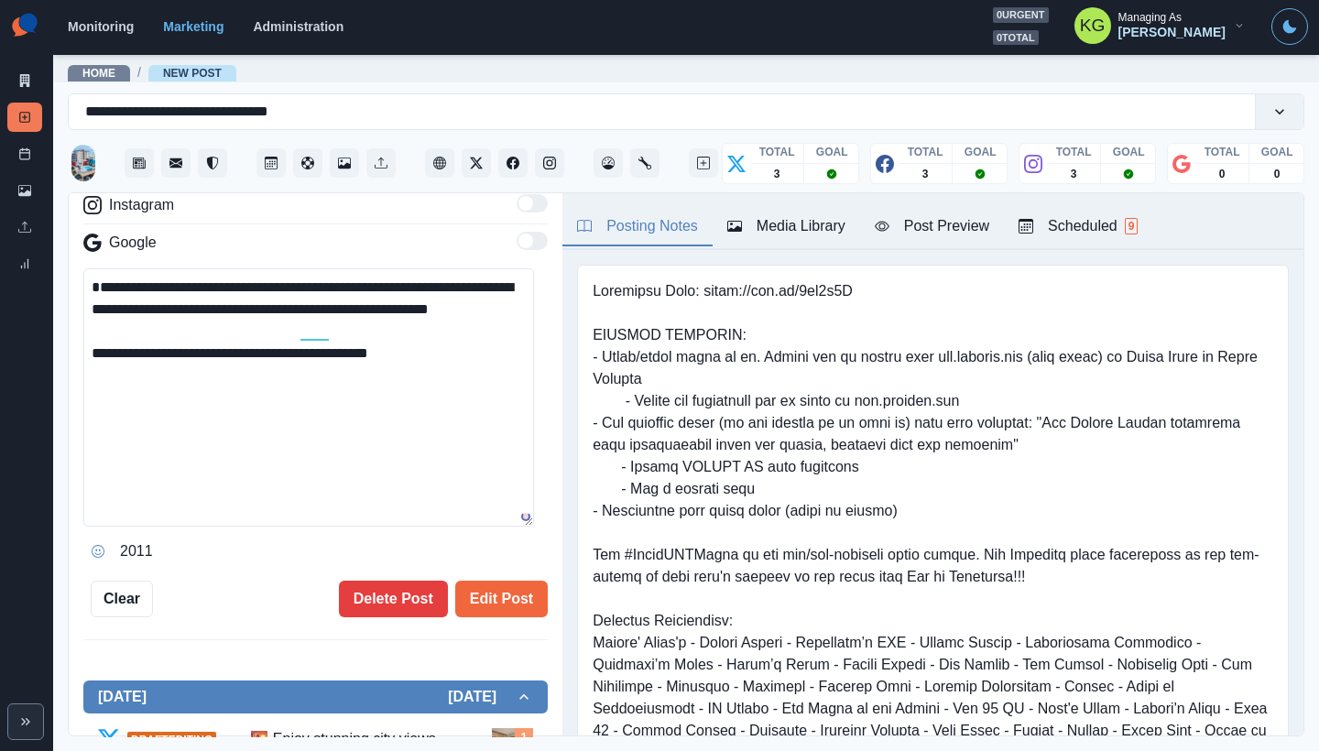
click at [93, 313] on textarea "**********" at bounding box center [308, 397] width 451 height 258
click at [511, 310] on textarea "**********" at bounding box center [308, 397] width 451 height 258
drag, startPoint x: 485, startPoint y: 310, endPoint x: 216, endPoint y: 334, distance: 269.5
click at [216, 334] on textarea "**********" at bounding box center [308, 397] width 451 height 258
click at [121, 336] on textarea "**********" at bounding box center [308, 397] width 451 height 258
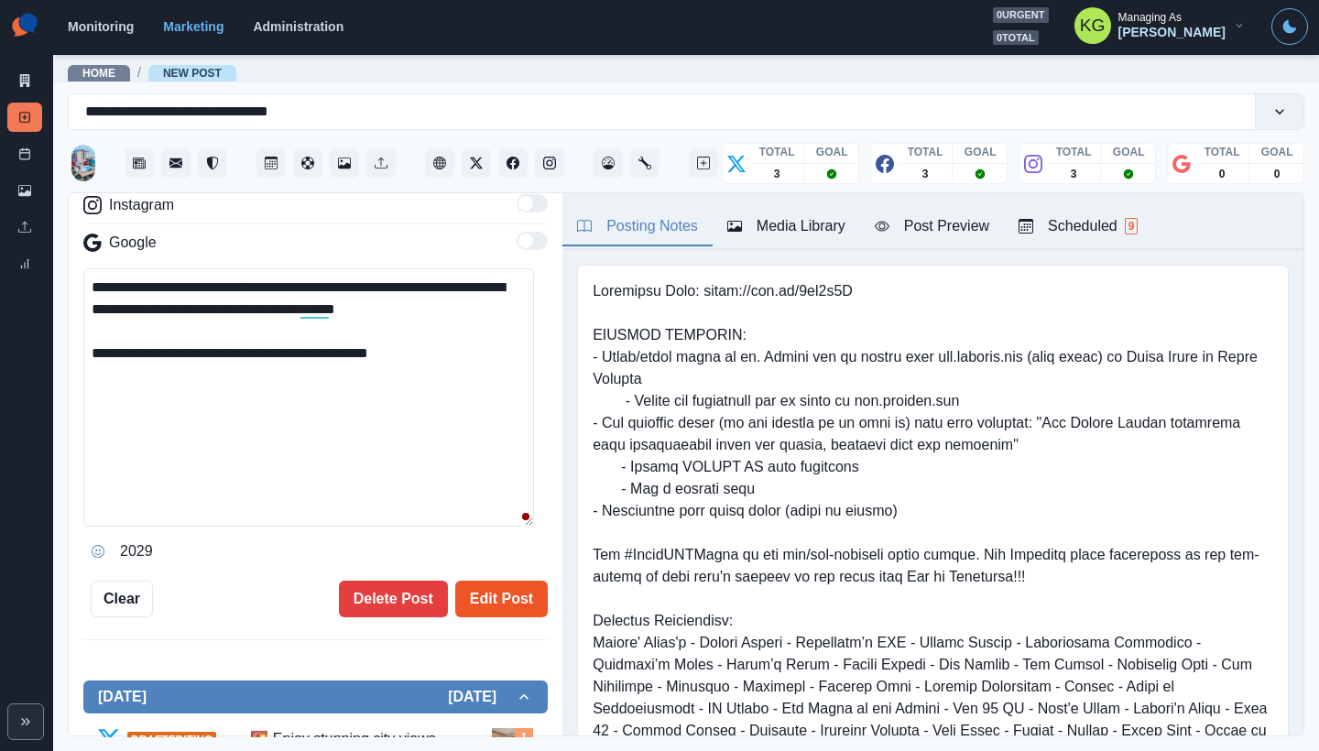
type textarea "**********"
click at [508, 593] on button "Edit Post" at bounding box center [501, 599] width 93 height 37
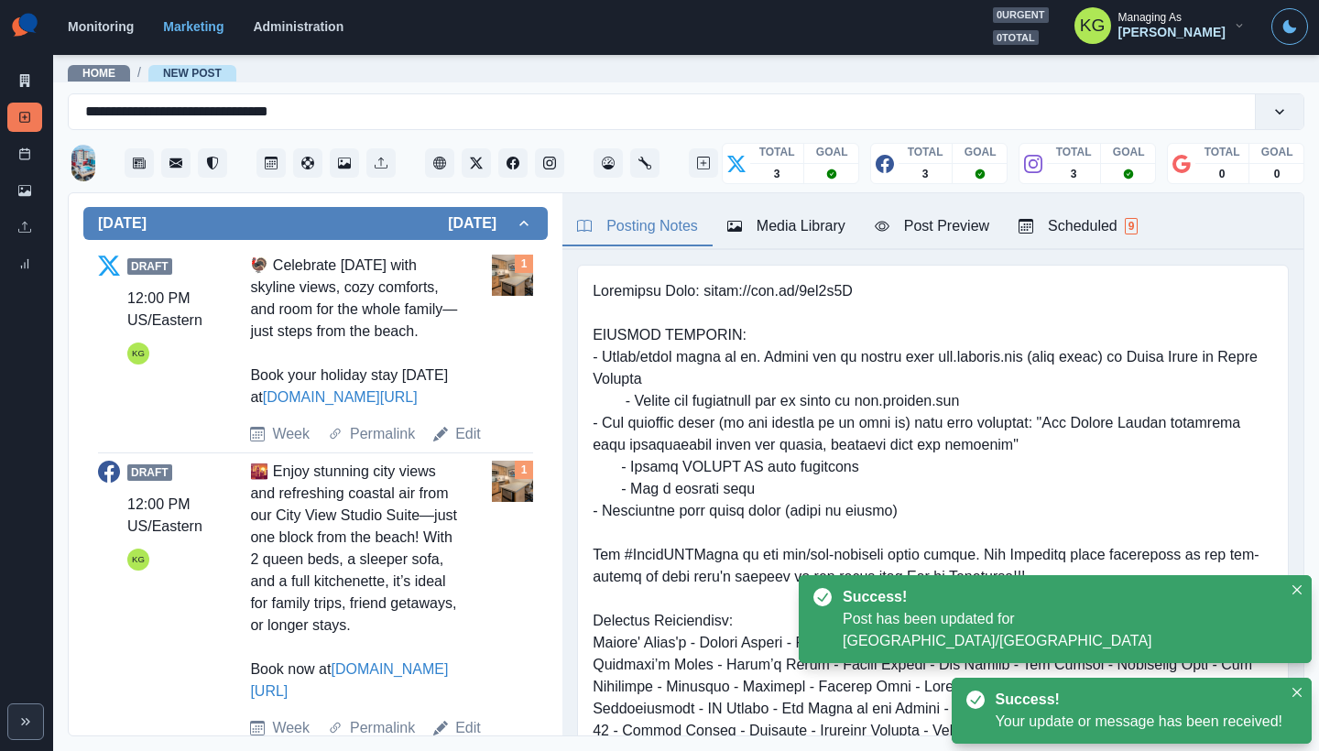
scroll to position [948, 0]
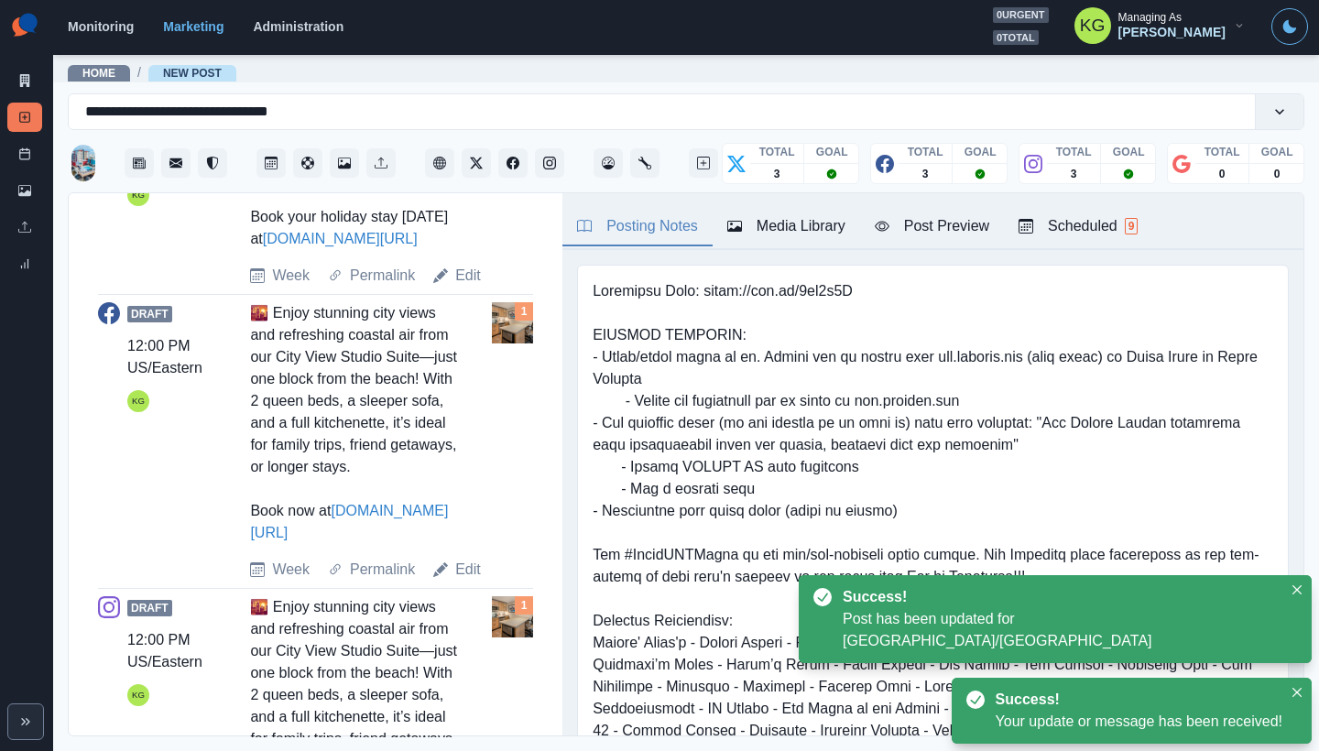
drag, startPoint x: 472, startPoint y: 605, endPoint x: 520, endPoint y: 576, distance: 56.7
click at [472, 581] on link "Edit" at bounding box center [468, 570] width 26 height 22
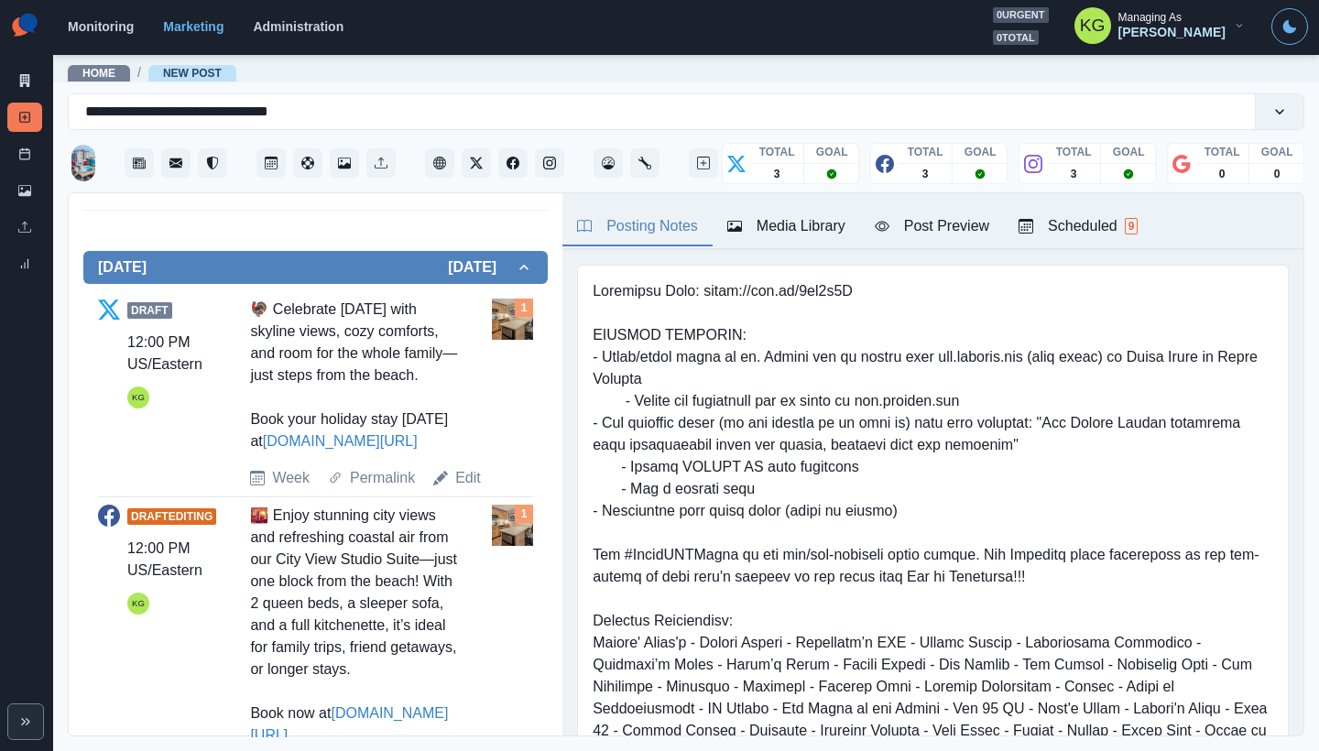
scroll to position [391, 0]
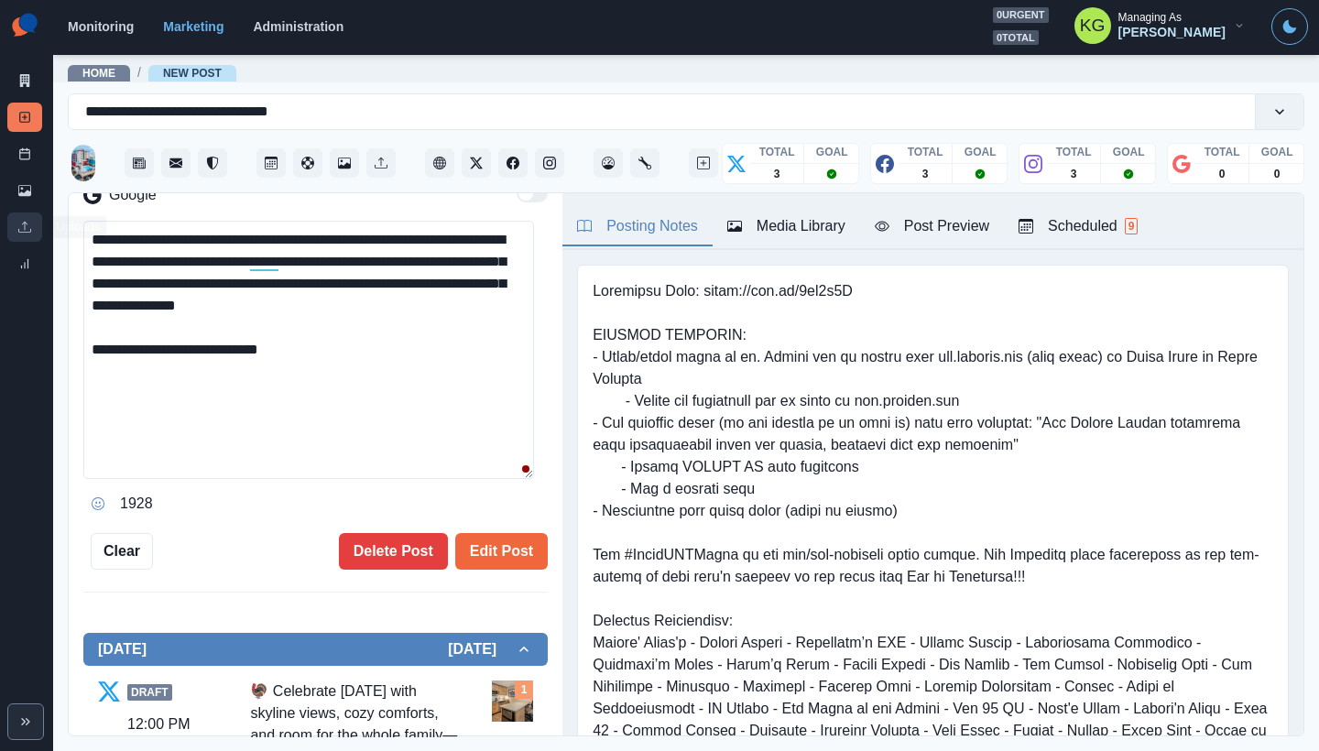
drag, startPoint x: 408, startPoint y: 301, endPoint x: 41, endPoint y: 221, distance: 375.1
click at [41, 221] on div "**********" at bounding box center [659, 375] width 1319 height 751
paste textarea "**********"
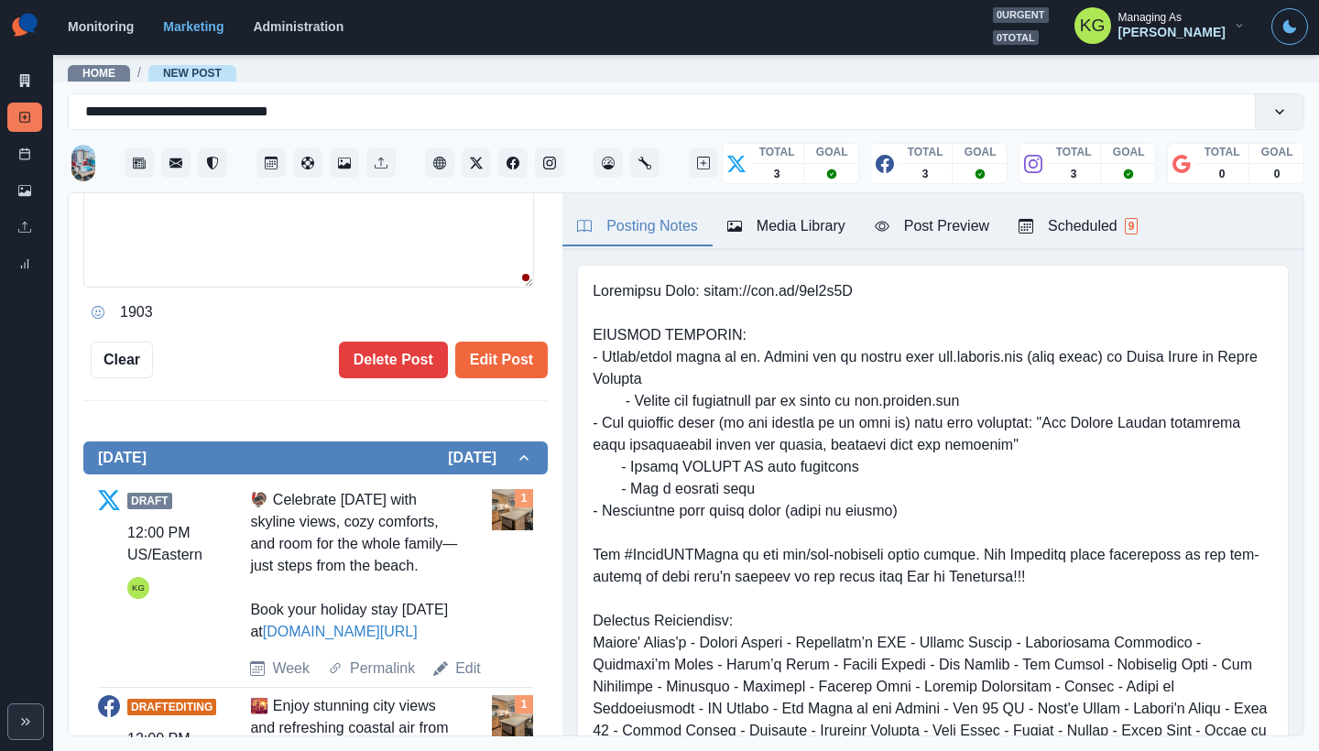
drag, startPoint x: 261, startPoint y: 648, endPoint x: 244, endPoint y: 634, distance: 22.8
click at [244, 634] on div "Draft 12:00 PM US/Eastern KG 🦃 Celebrate [DATE] with skyline views, cozy comfor…" at bounding box center [315, 584] width 435 height 191
copy div "ook your holiday stay [DATE] at"
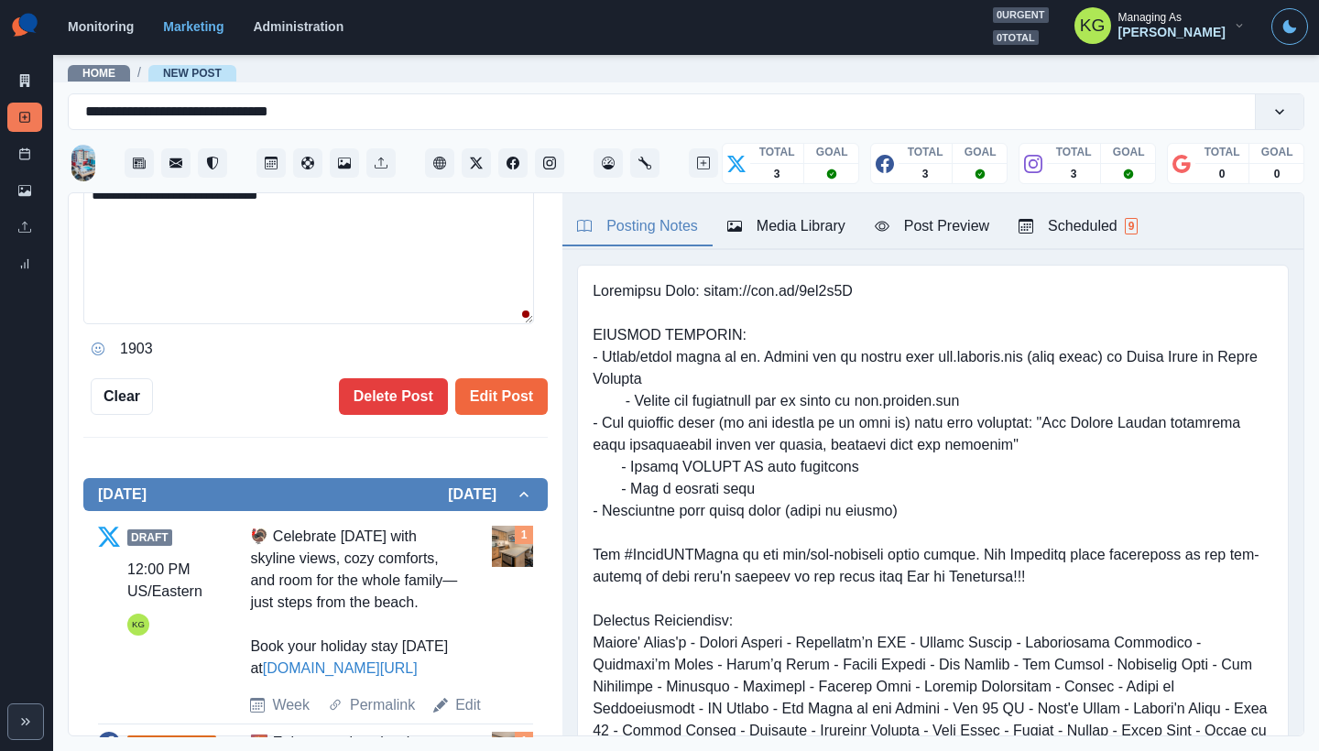
scroll to position [509, 0]
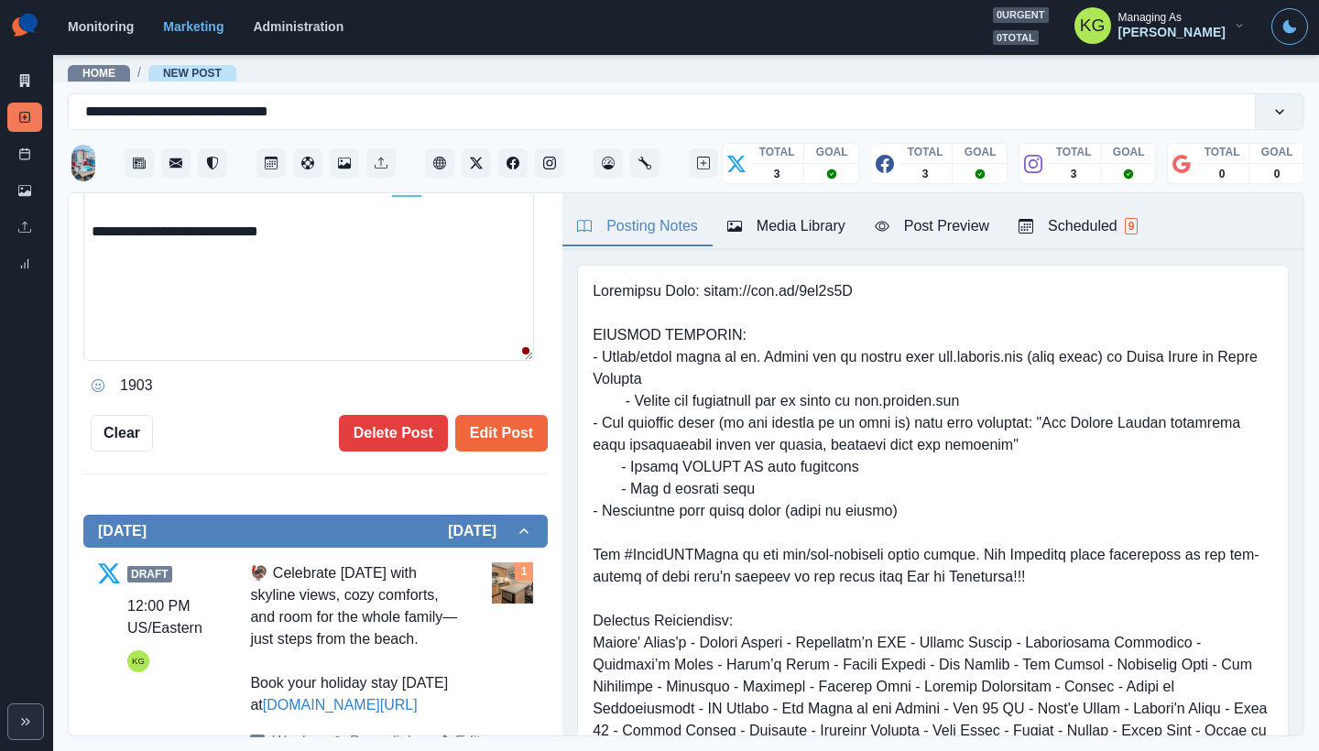
drag, startPoint x: 172, startPoint y: 247, endPoint x: 27, endPoint y: 244, distance: 144.8
click at [27, 244] on div "**********" at bounding box center [659, 375] width 1319 height 751
paste textarea "**********"
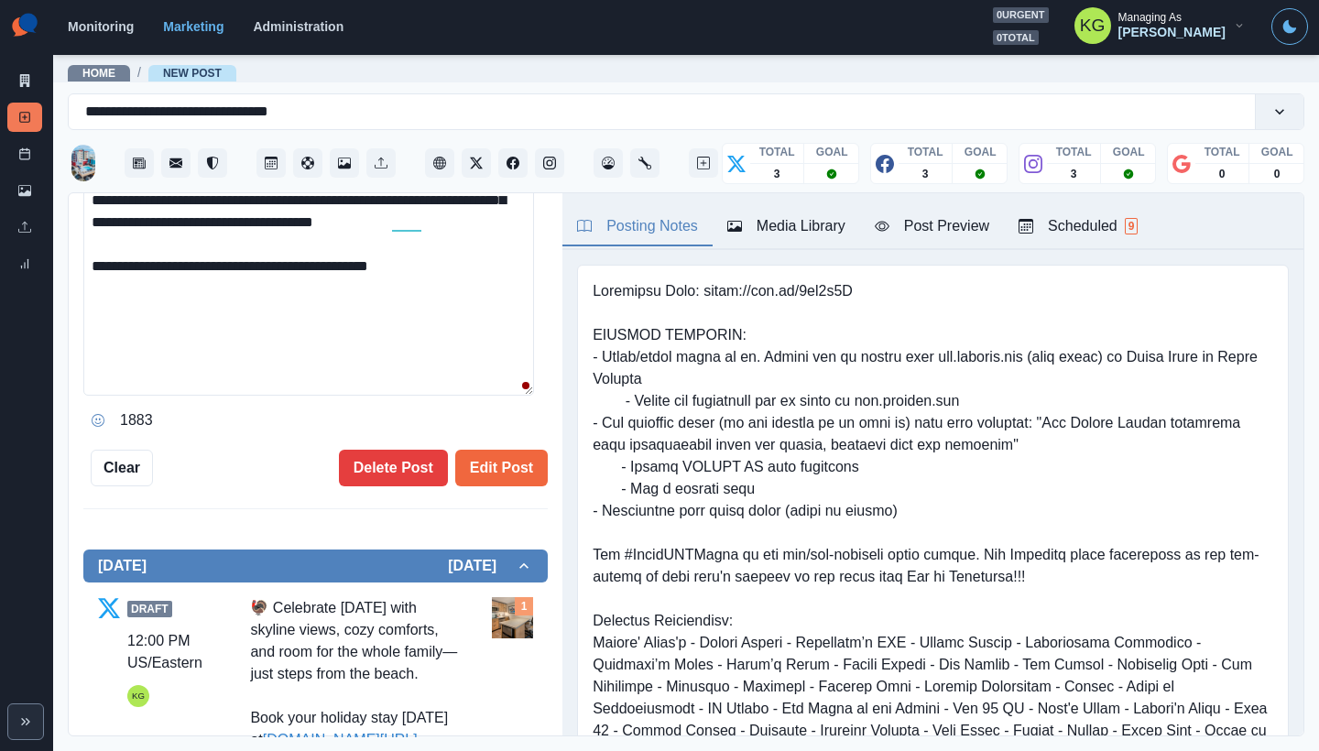
scroll to position [299, 0]
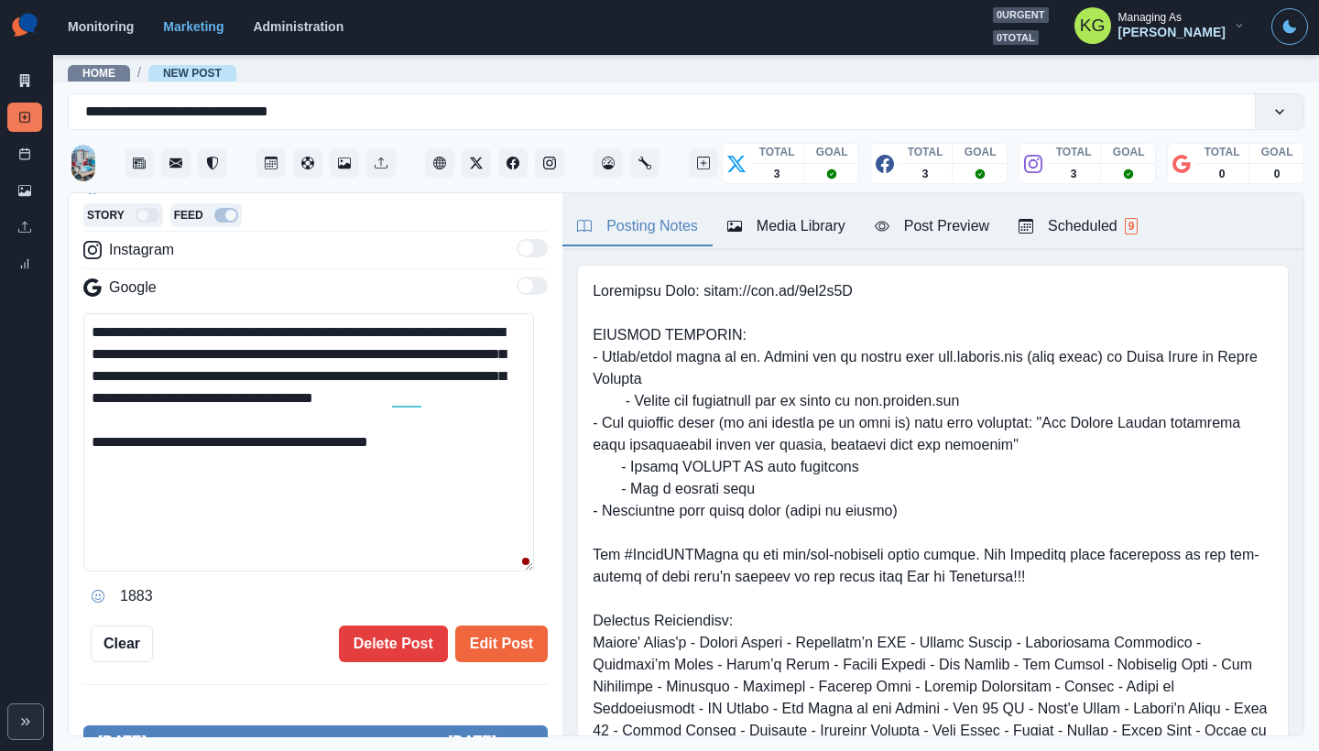
drag, startPoint x: 295, startPoint y: 466, endPoint x: 100, endPoint y: 331, distance: 237.6
click at [100, 331] on textarea "**********" at bounding box center [308, 442] width 451 height 258
type textarea "**********"
click at [469, 649] on button "Edit Post" at bounding box center [501, 644] width 93 height 37
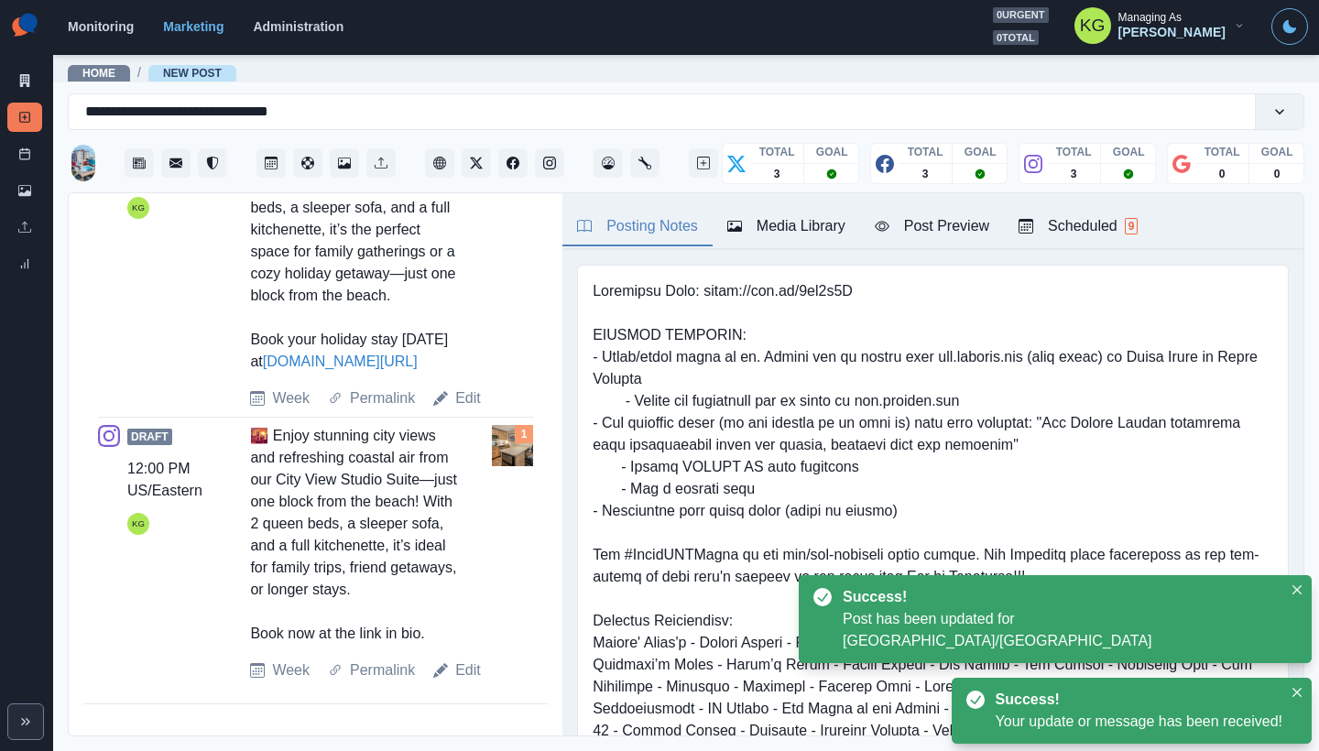
scroll to position [1206, 0]
click at [463, 673] on link "Edit" at bounding box center [468, 670] width 26 height 22
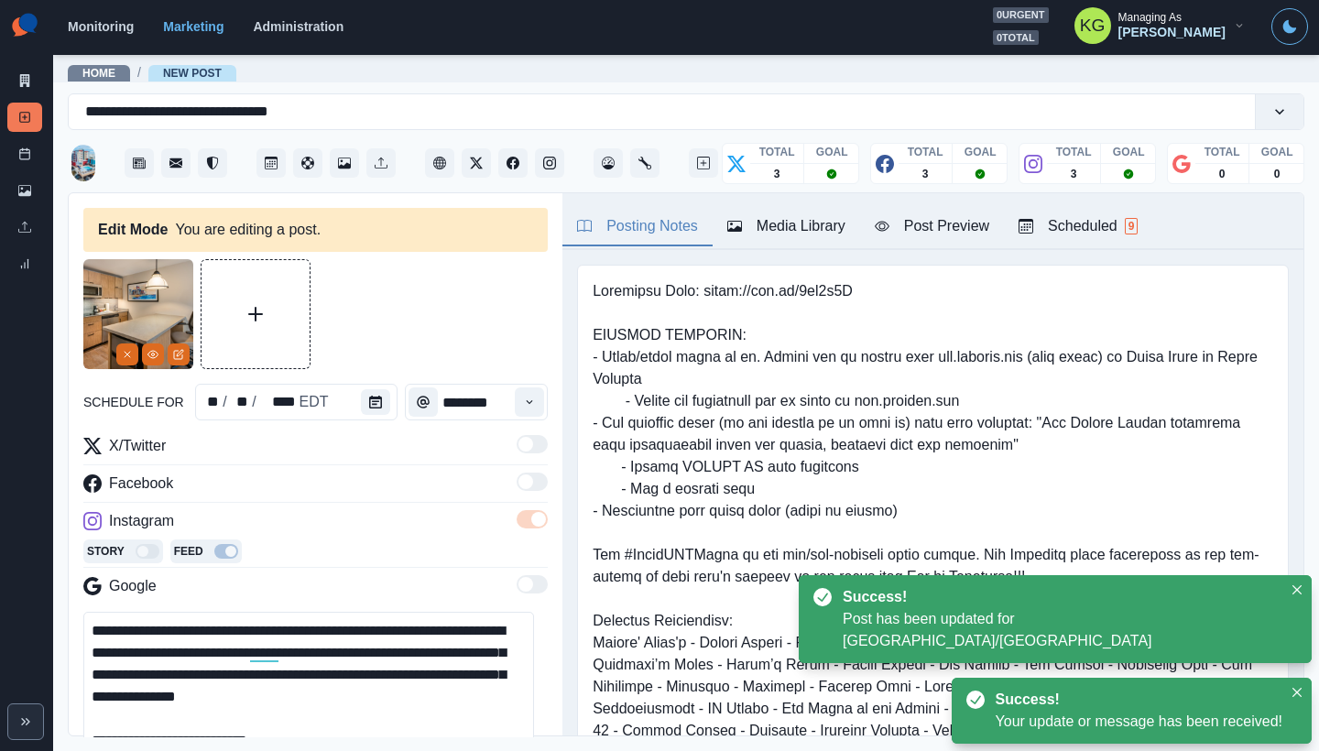
scroll to position [169, 0]
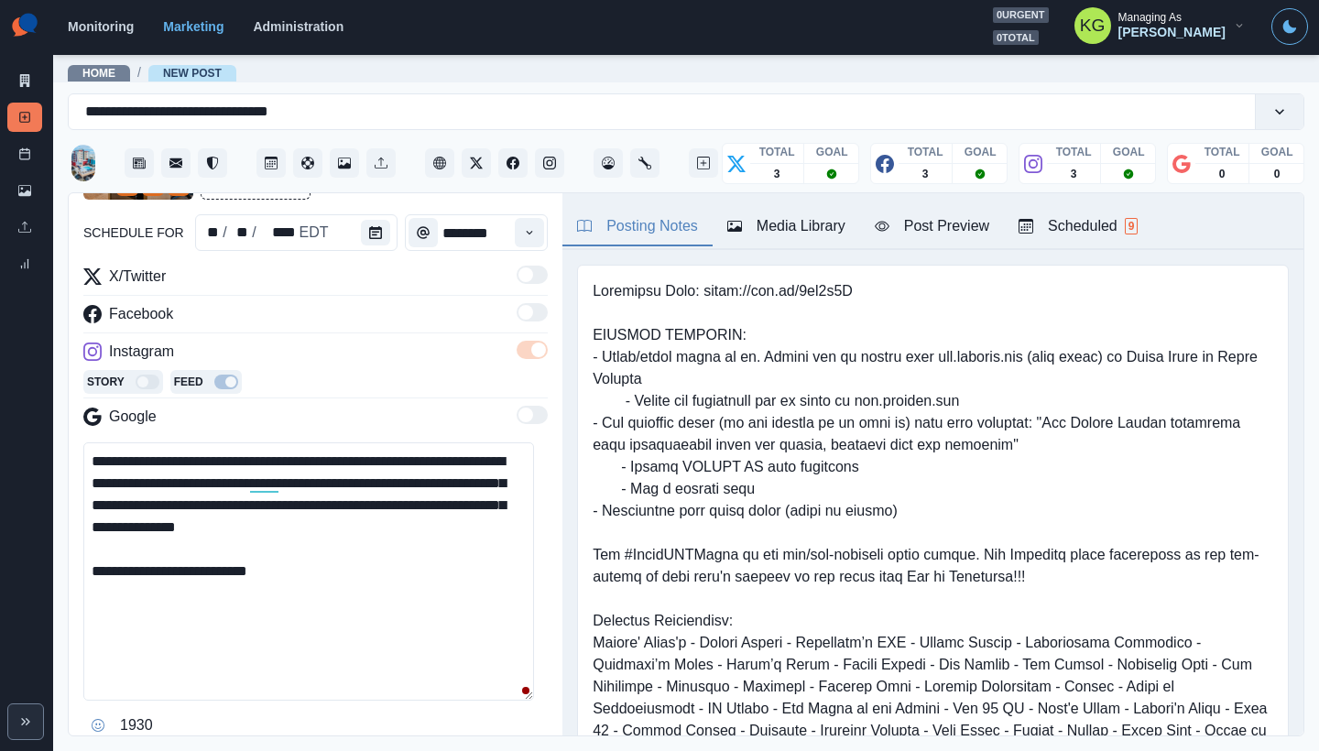
drag, startPoint x: 170, startPoint y: 570, endPoint x: 72, endPoint y: 466, distance: 142.5
click at [72, 466] on div "**********" at bounding box center [316, 465] width 494 height 544
paste textarea "**********"
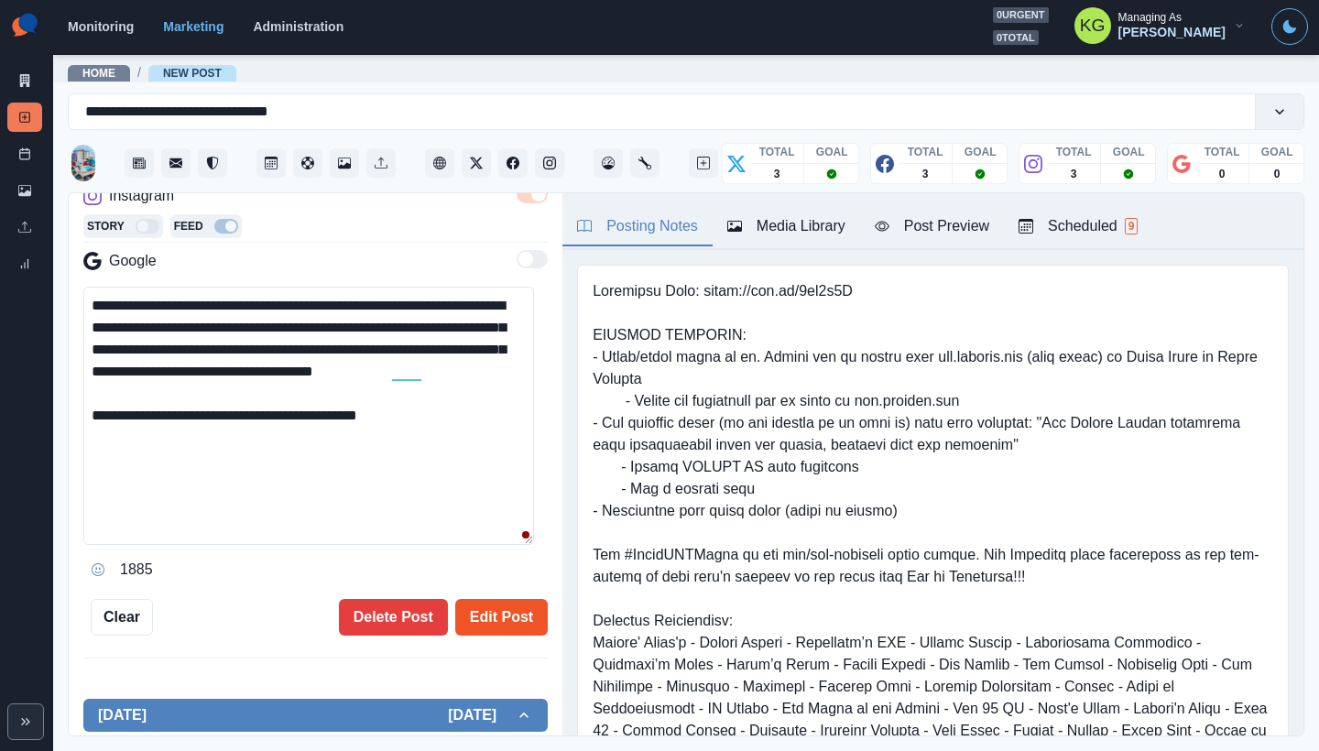
type textarea "**********"
click at [483, 622] on button "Edit Post" at bounding box center [501, 617] width 93 height 37
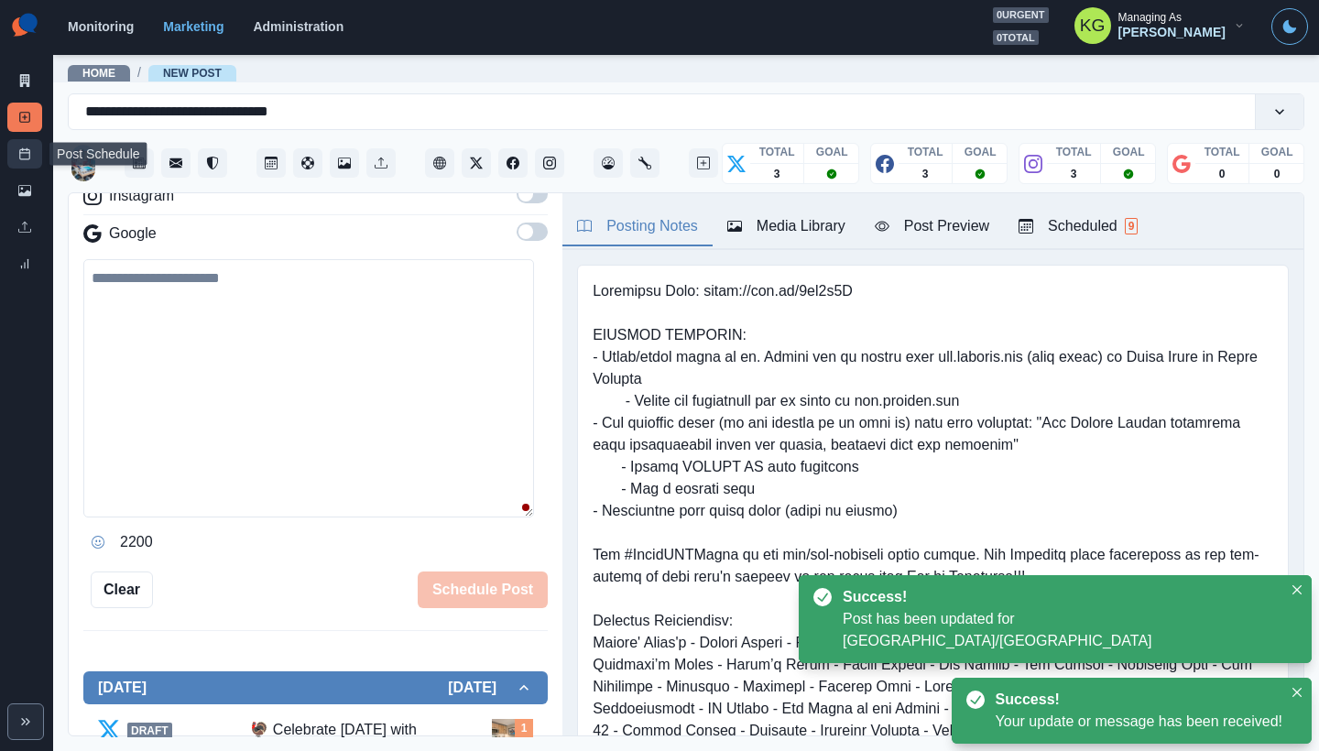
click at [16, 160] on link "Post Schedule" at bounding box center [24, 153] width 35 height 29
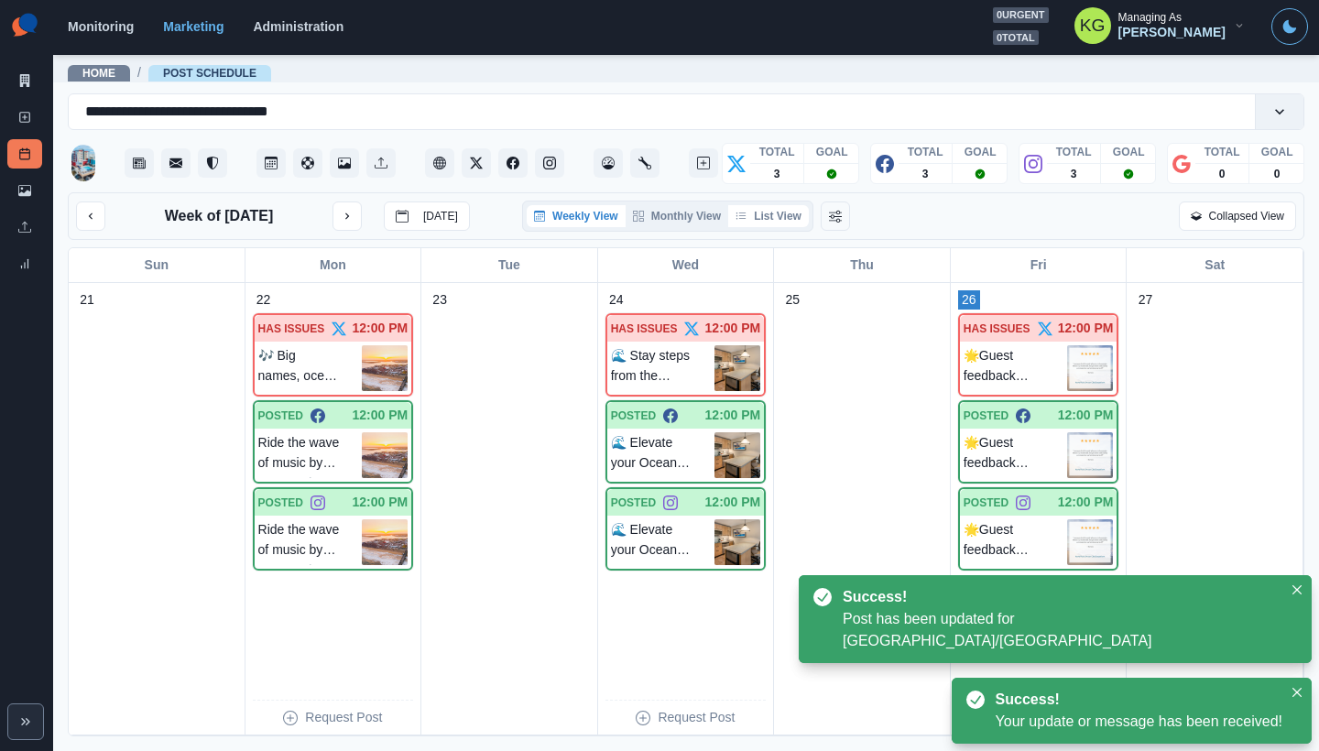
click at [757, 212] on button "List View" at bounding box center [768, 216] width 81 height 22
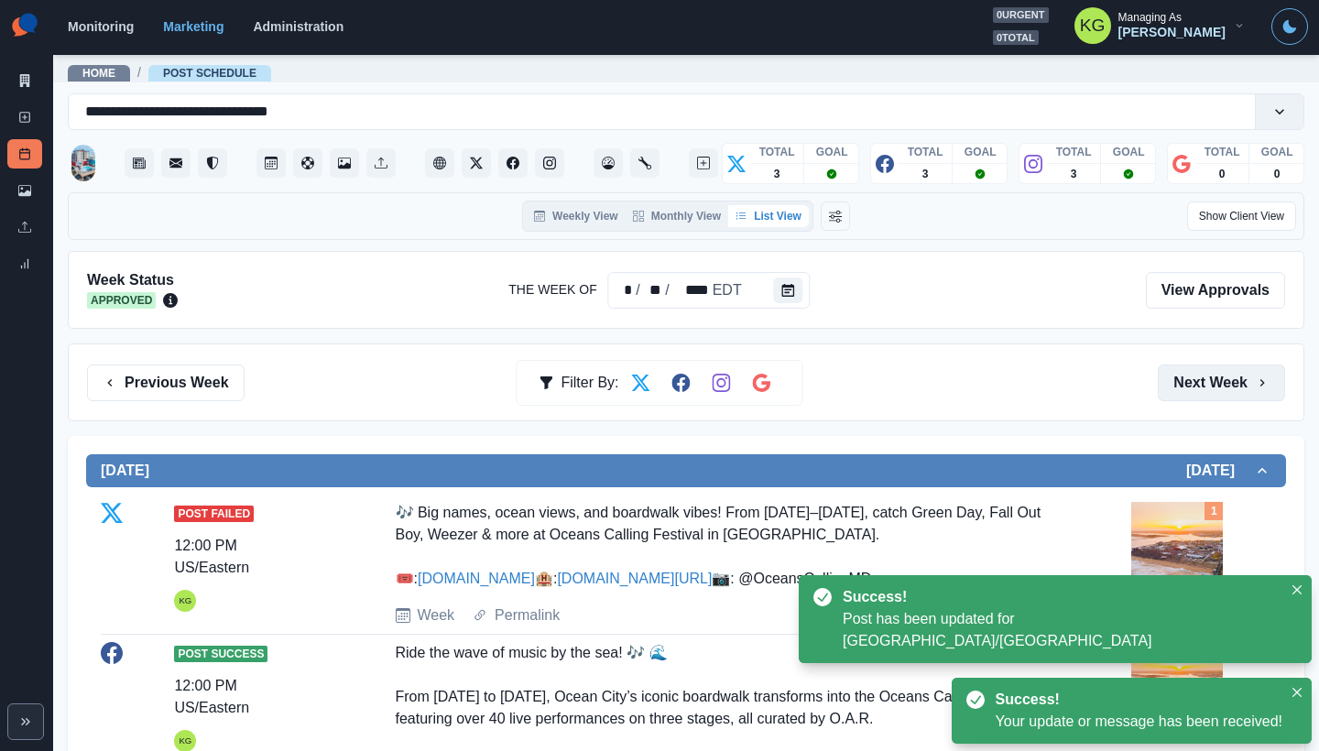
click at [1165, 387] on button "Next Week" at bounding box center [1221, 383] width 127 height 37
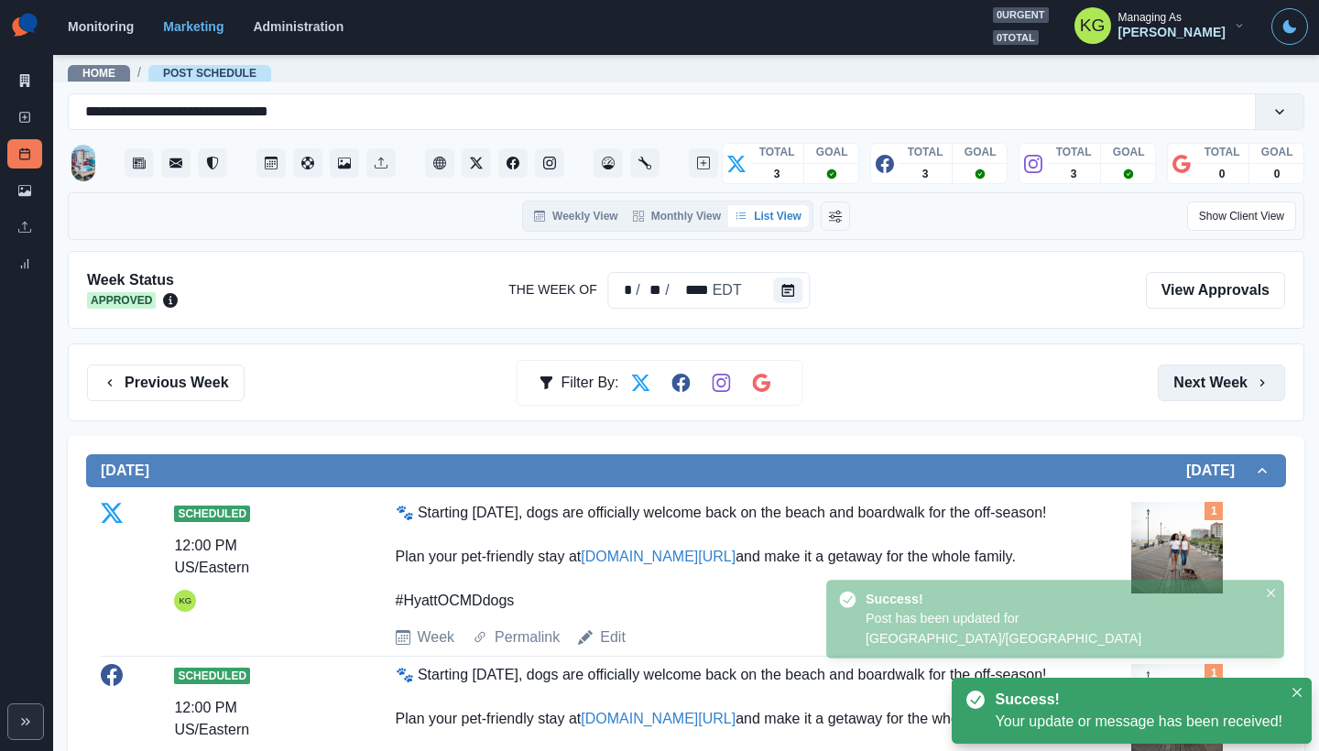
click at [1165, 387] on button "Next Week" at bounding box center [1221, 383] width 127 height 37
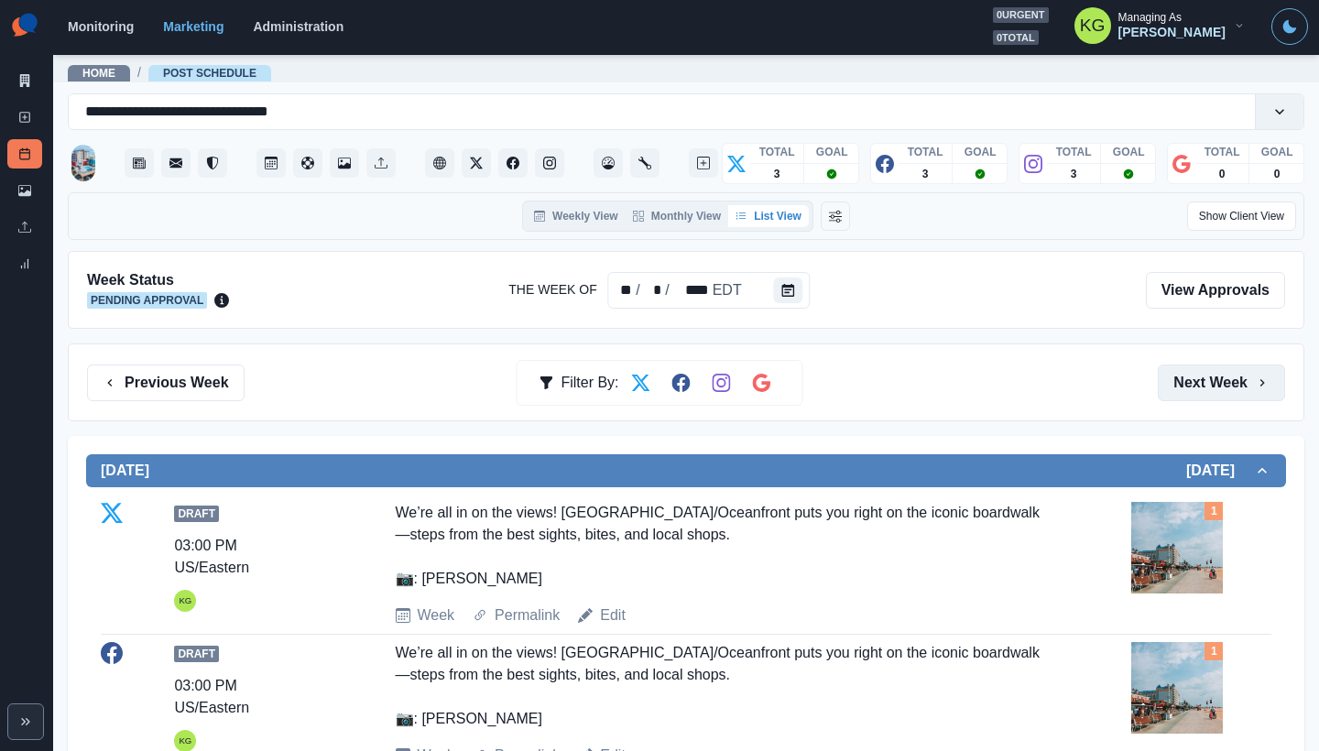
click at [1188, 376] on button "Next Week" at bounding box center [1221, 383] width 127 height 37
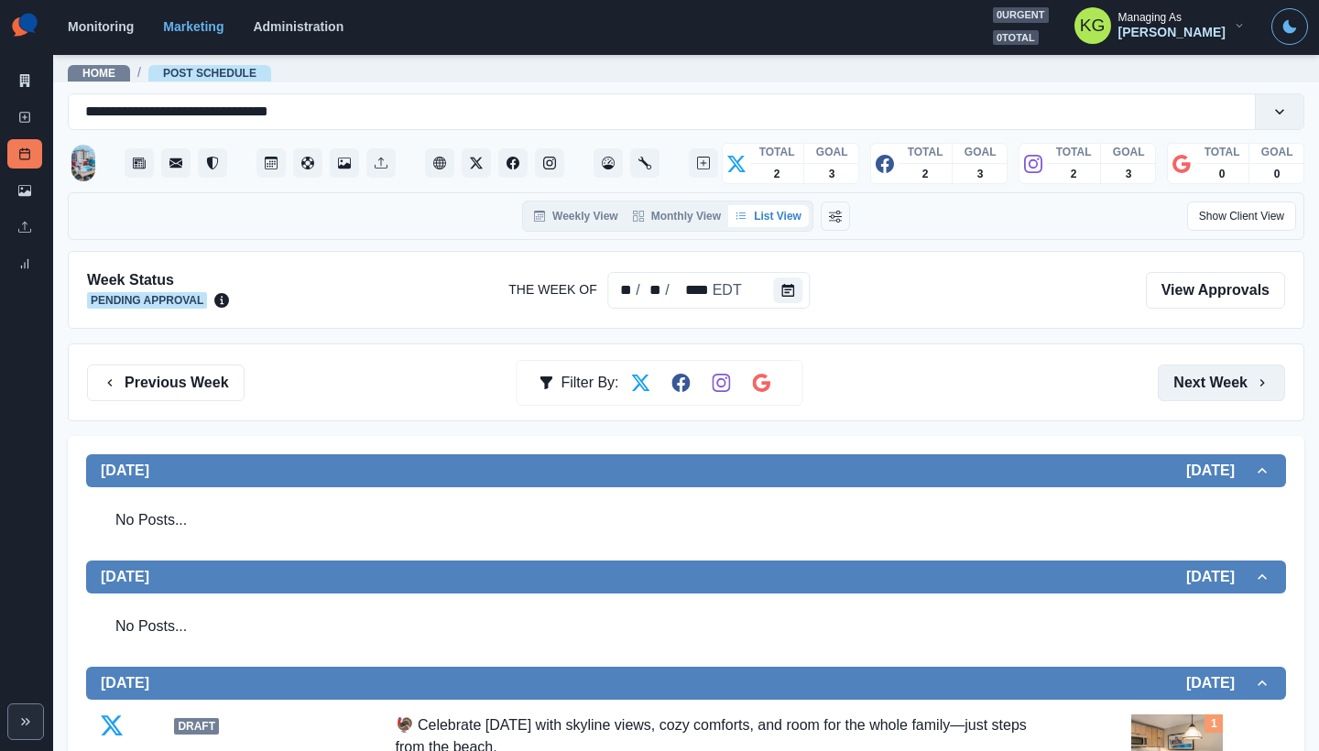
click at [1214, 383] on button "Next Week" at bounding box center [1221, 383] width 127 height 37
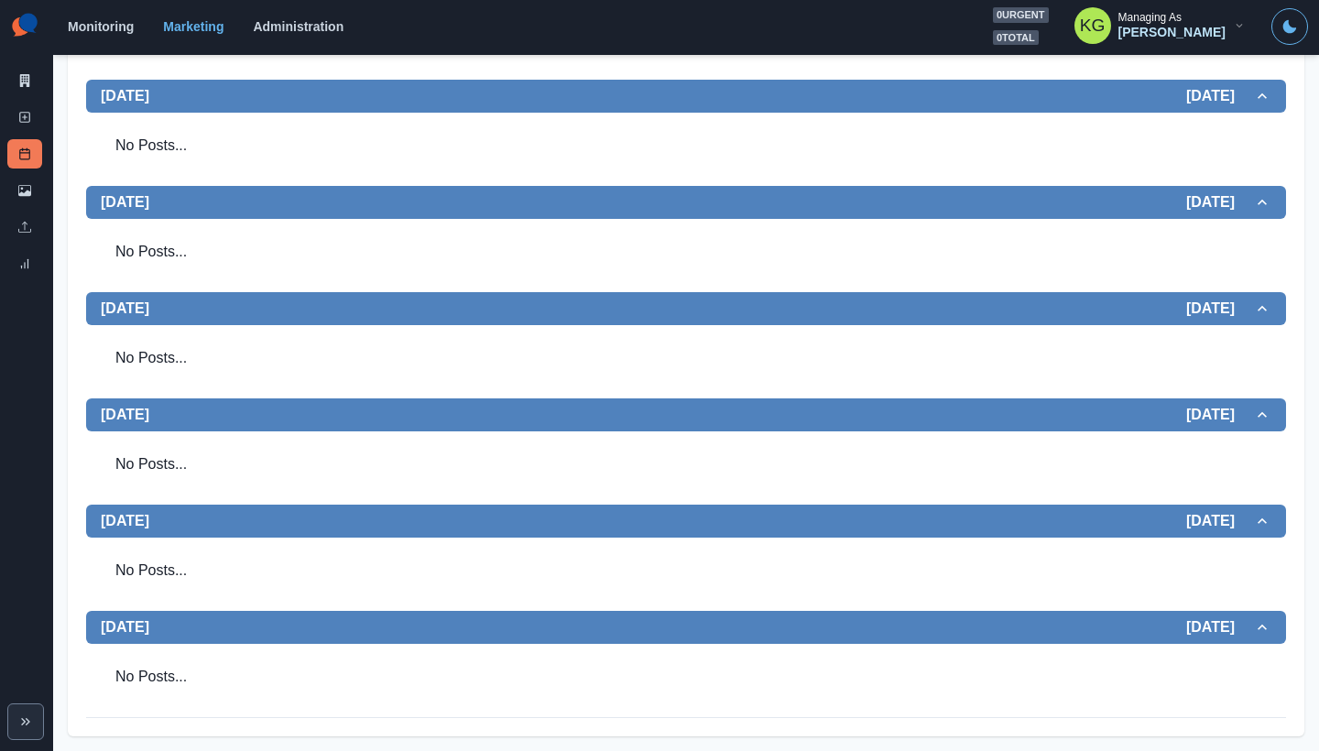
scroll to position [98, 0]
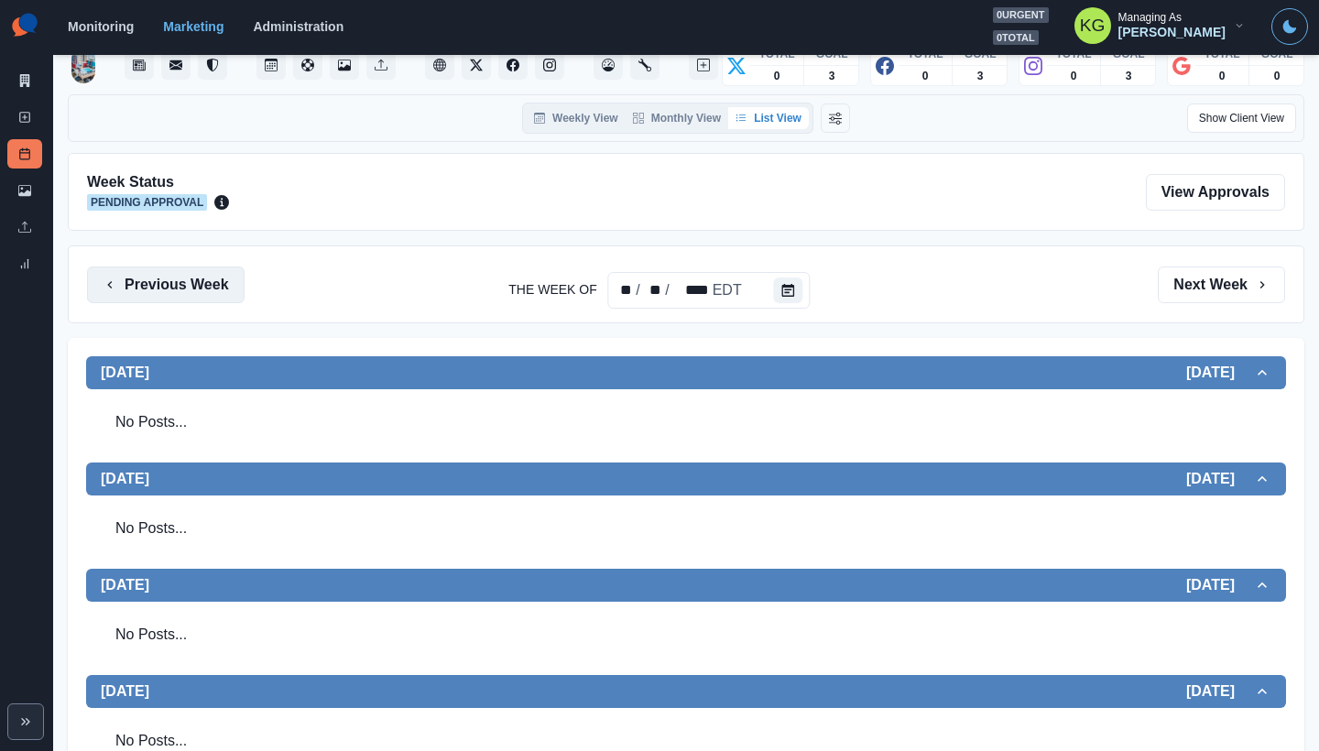
click at [212, 284] on button "Previous Week" at bounding box center [166, 285] width 158 height 37
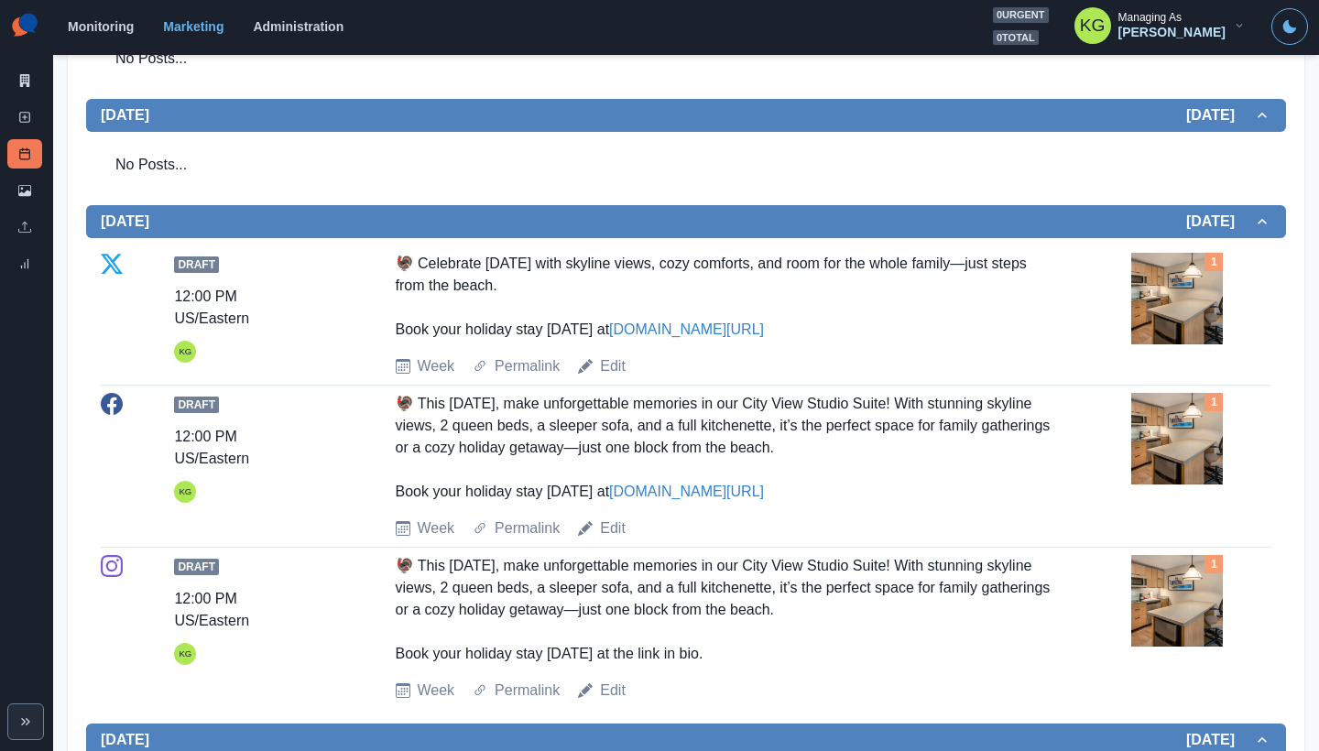
scroll to position [87, 0]
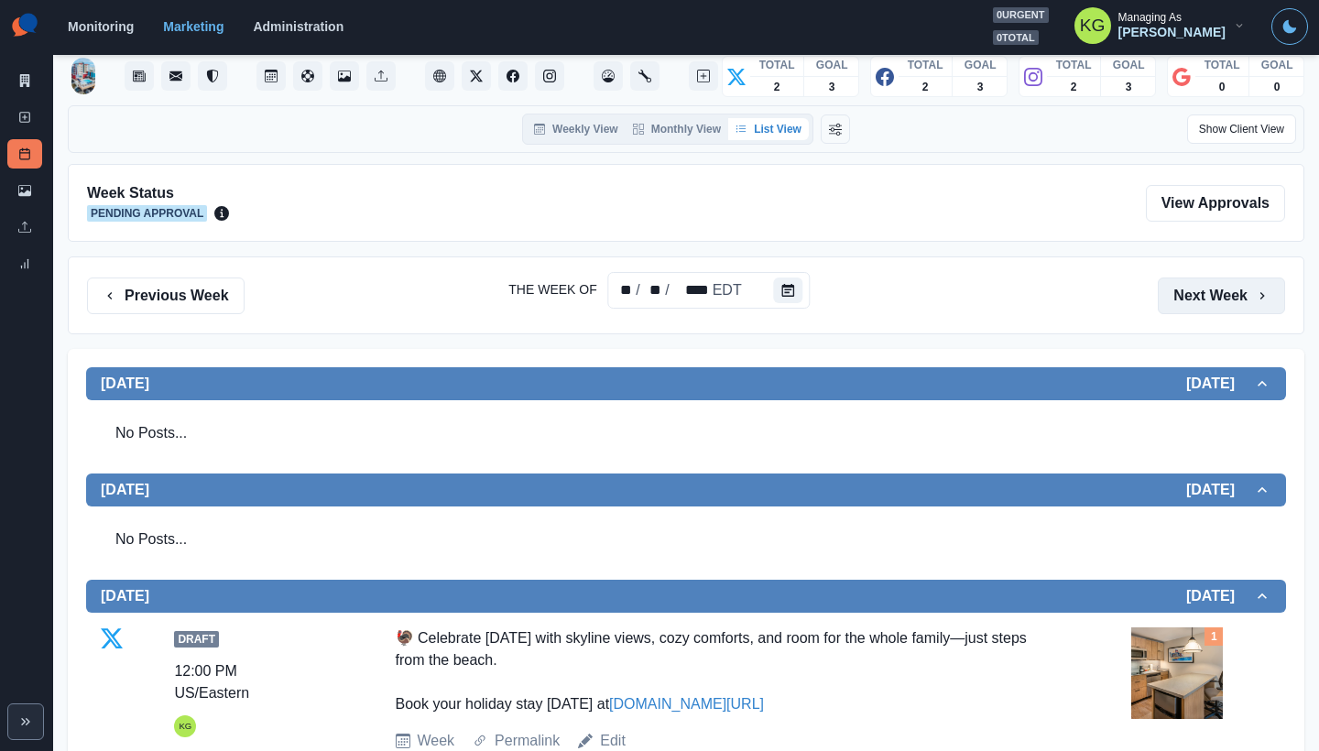
click at [1175, 309] on button "Next Week" at bounding box center [1221, 296] width 127 height 37
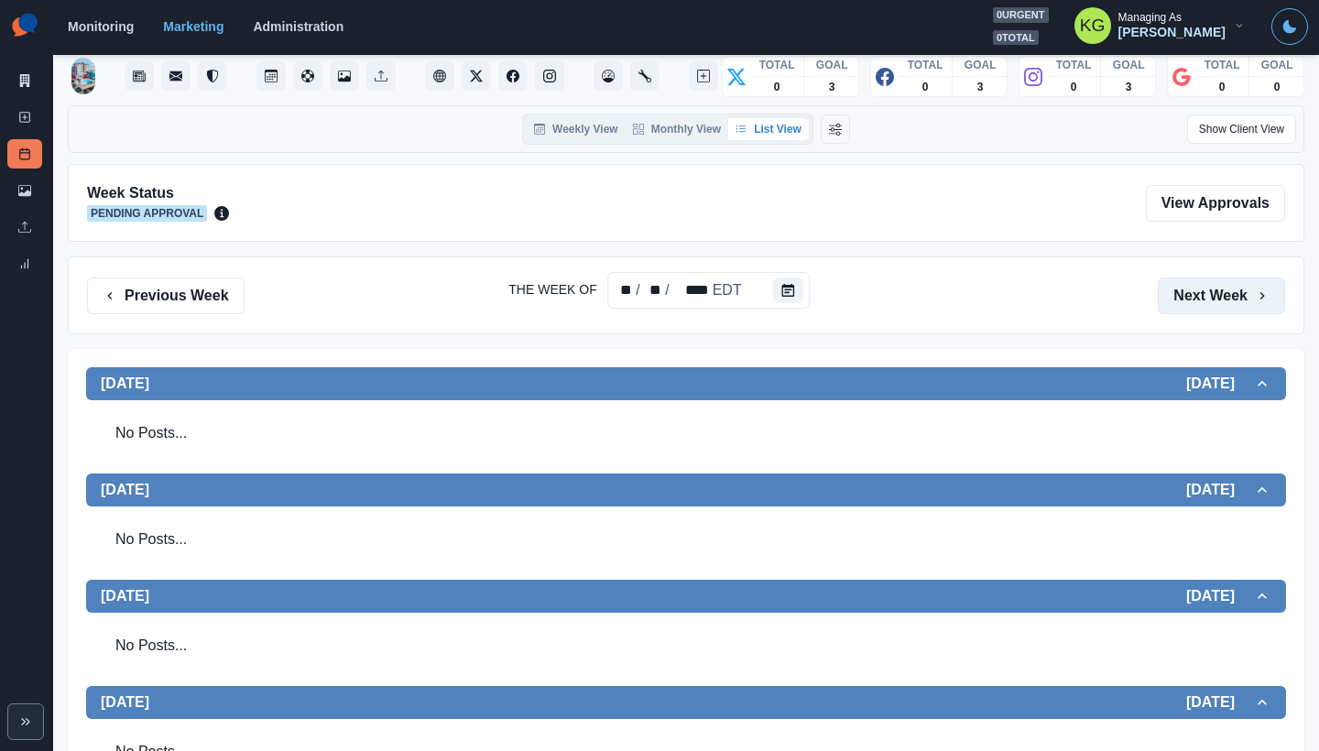
click at [1175, 309] on button "Next Week" at bounding box center [1221, 296] width 127 height 37
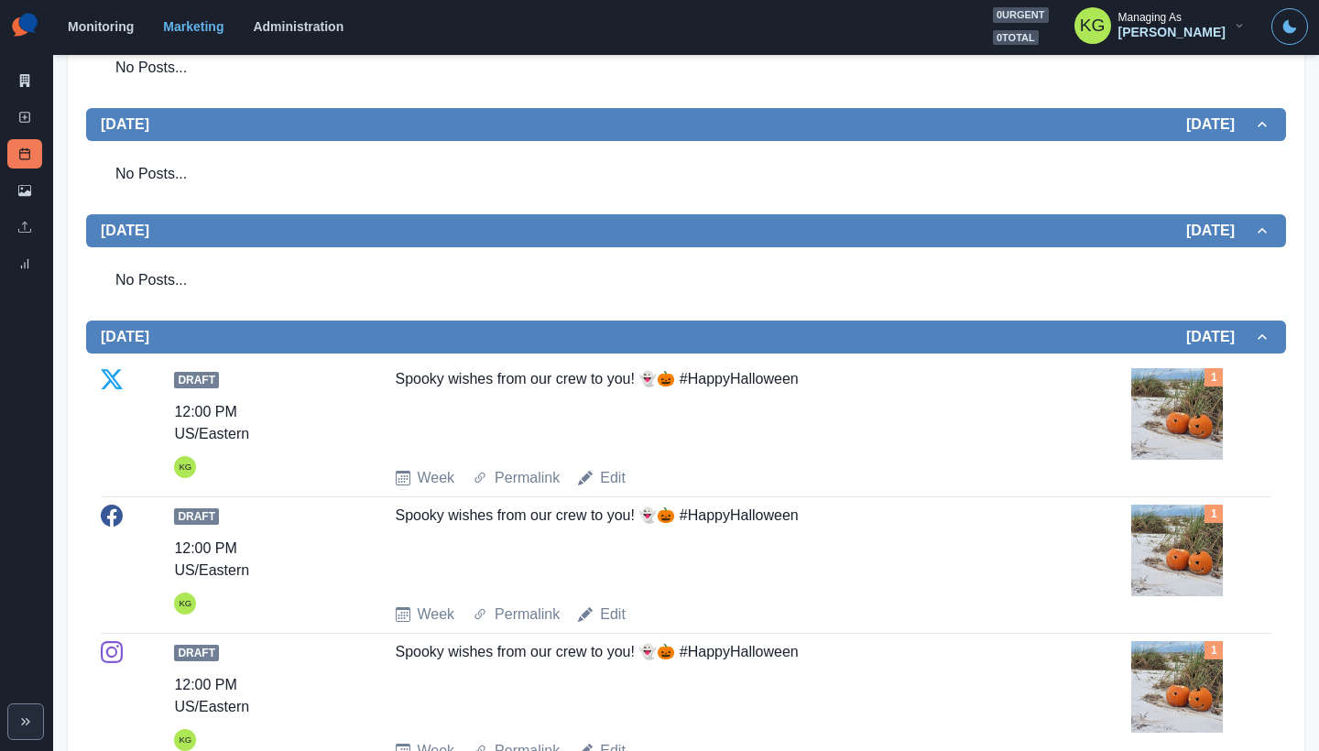
scroll to position [213, 0]
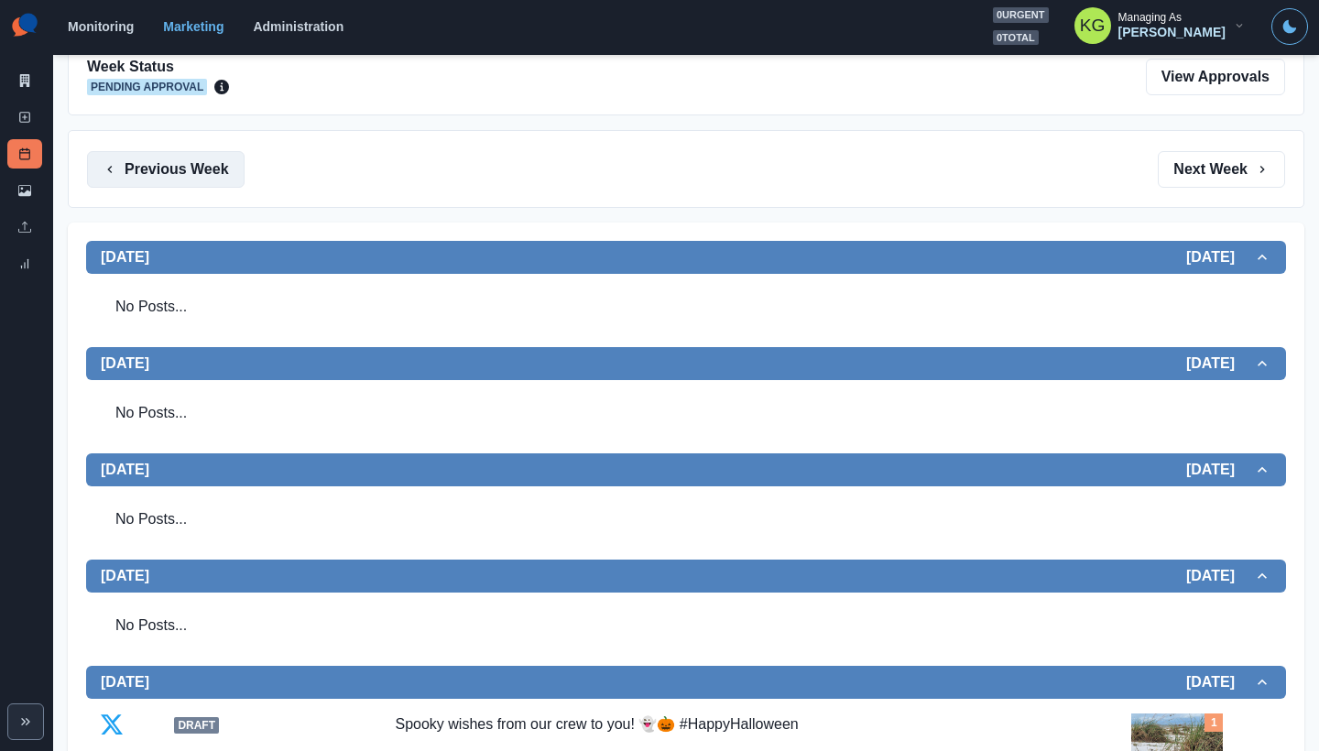
click at [204, 167] on button "Previous Week" at bounding box center [166, 169] width 158 height 37
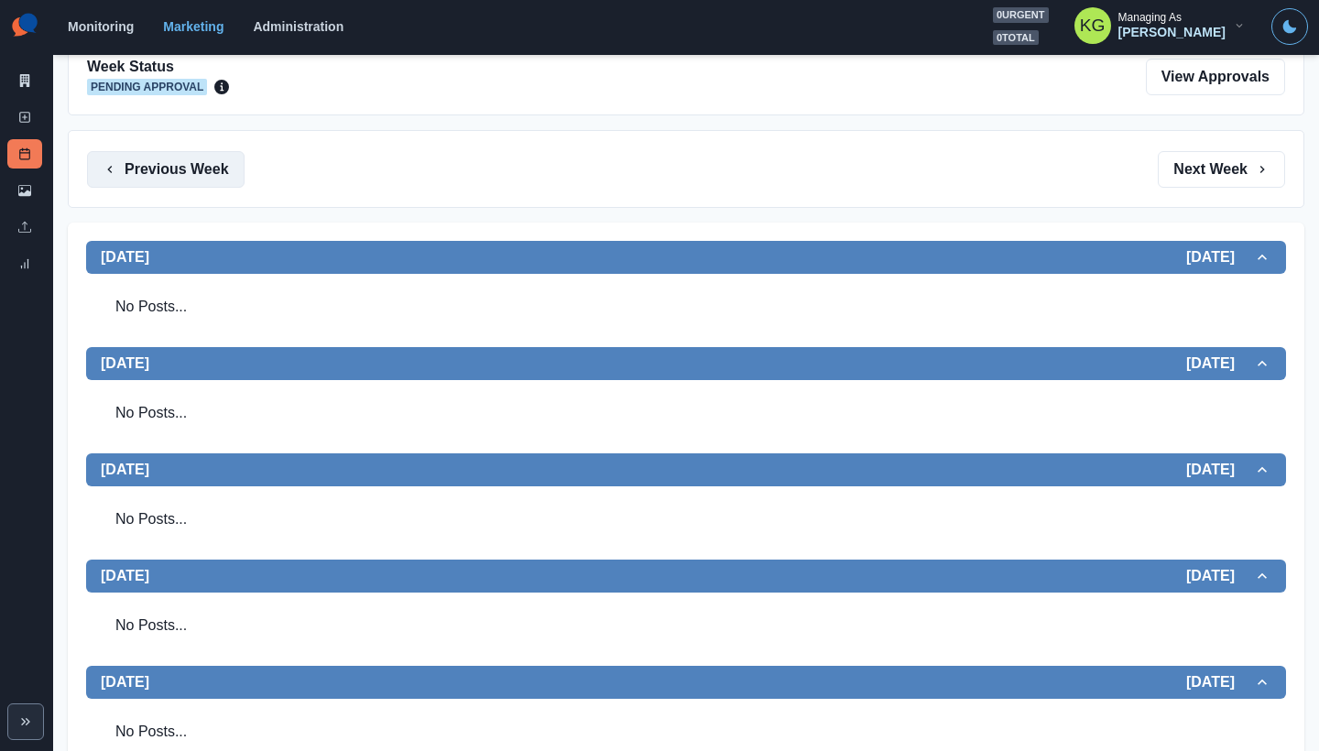
click at [204, 167] on button "Previous Week" at bounding box center [166, 169] width 158 height 37
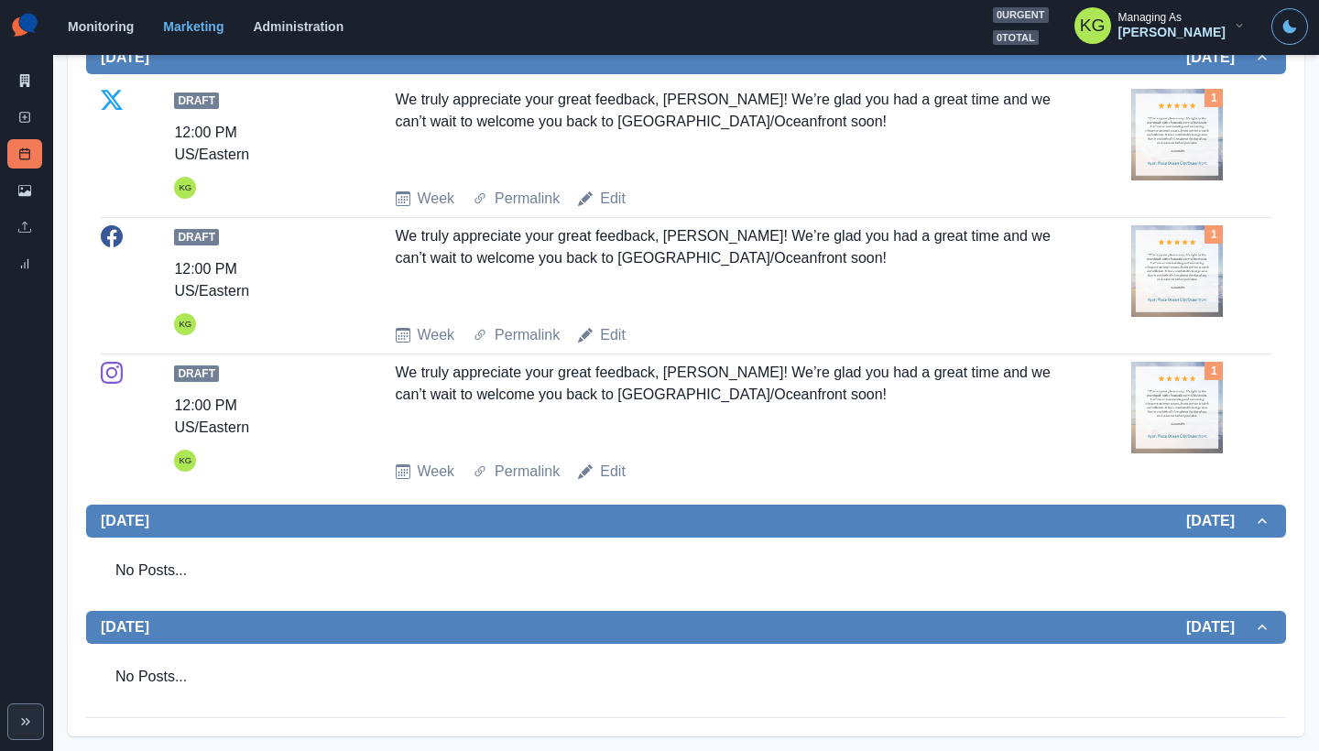
scroll to position [67, 0]
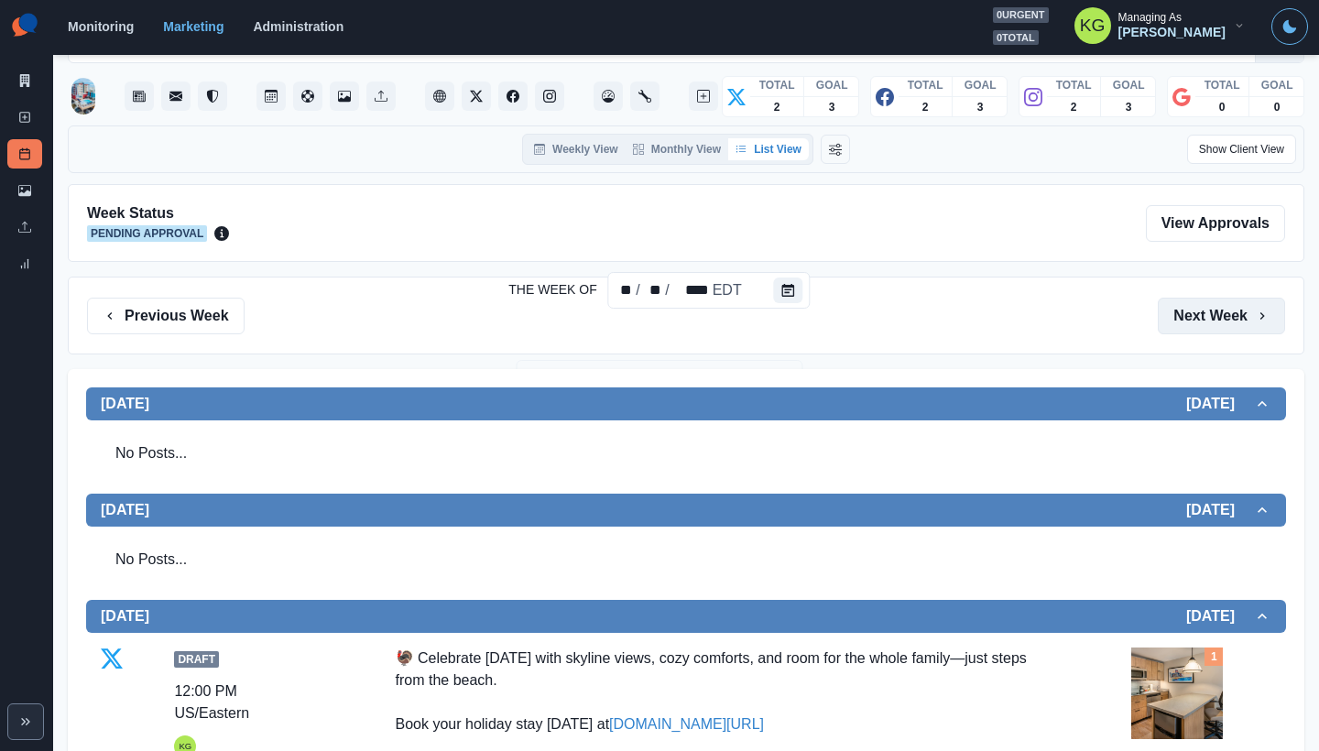
click at [1204, 319] on button "Next Week" at bounding box center [1221, 316] width 127 height 37
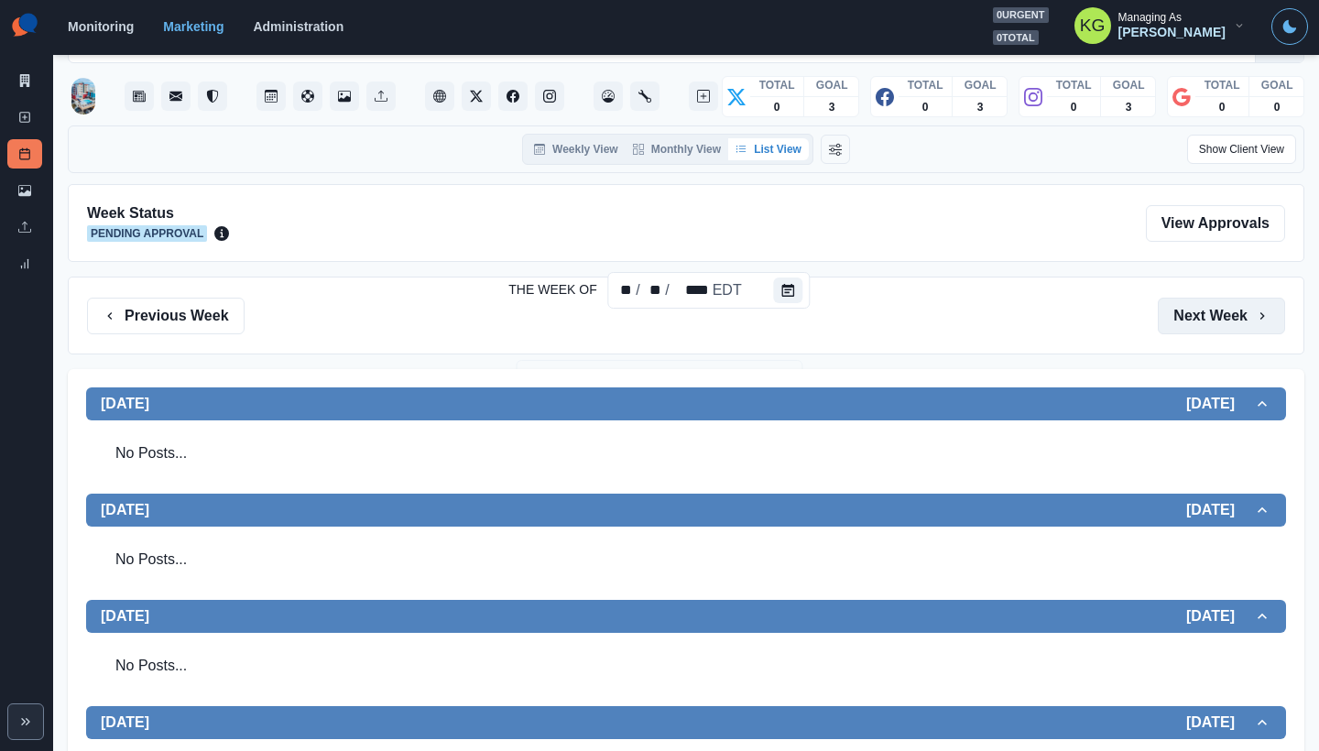
click at [1204, 319] on button "Next Week" at bounding box center [1221, 316] width 127 height 37
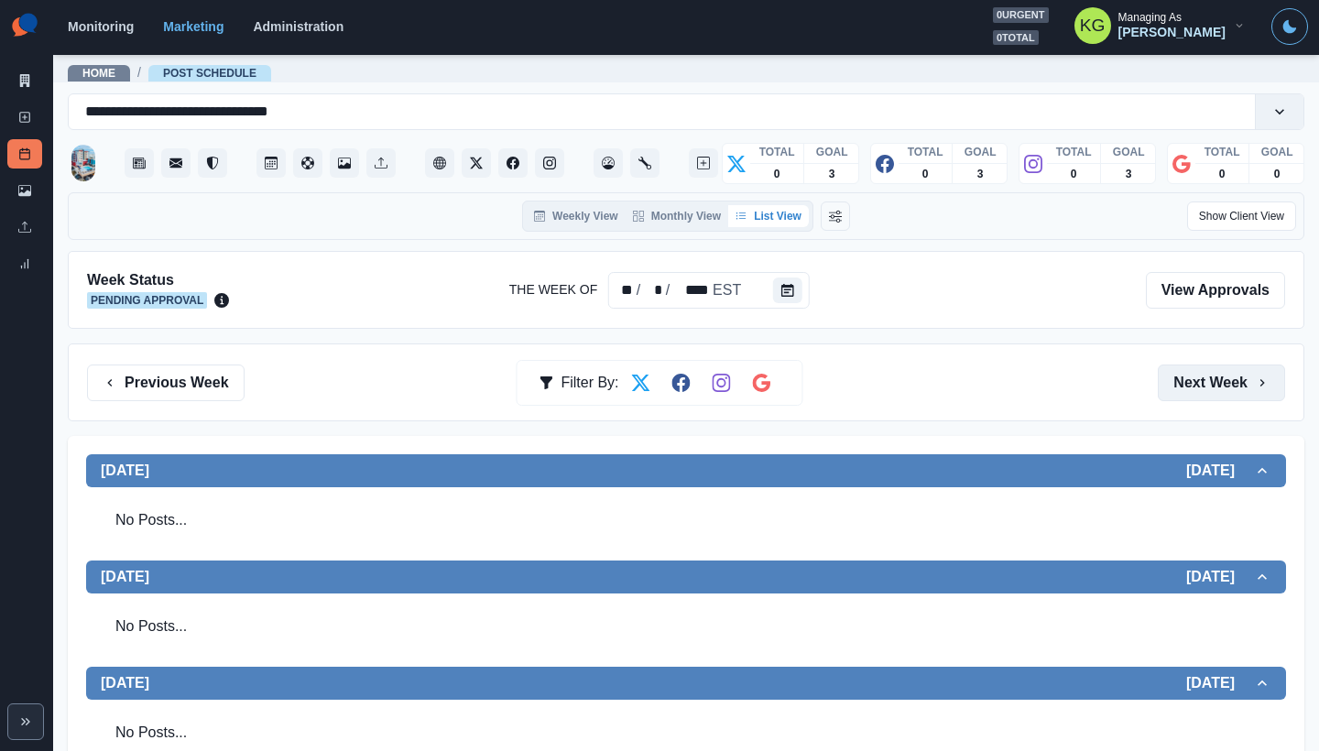
click at [1255, 385] on icon "button" at bounding box center [1262, 383] width 15 height 15
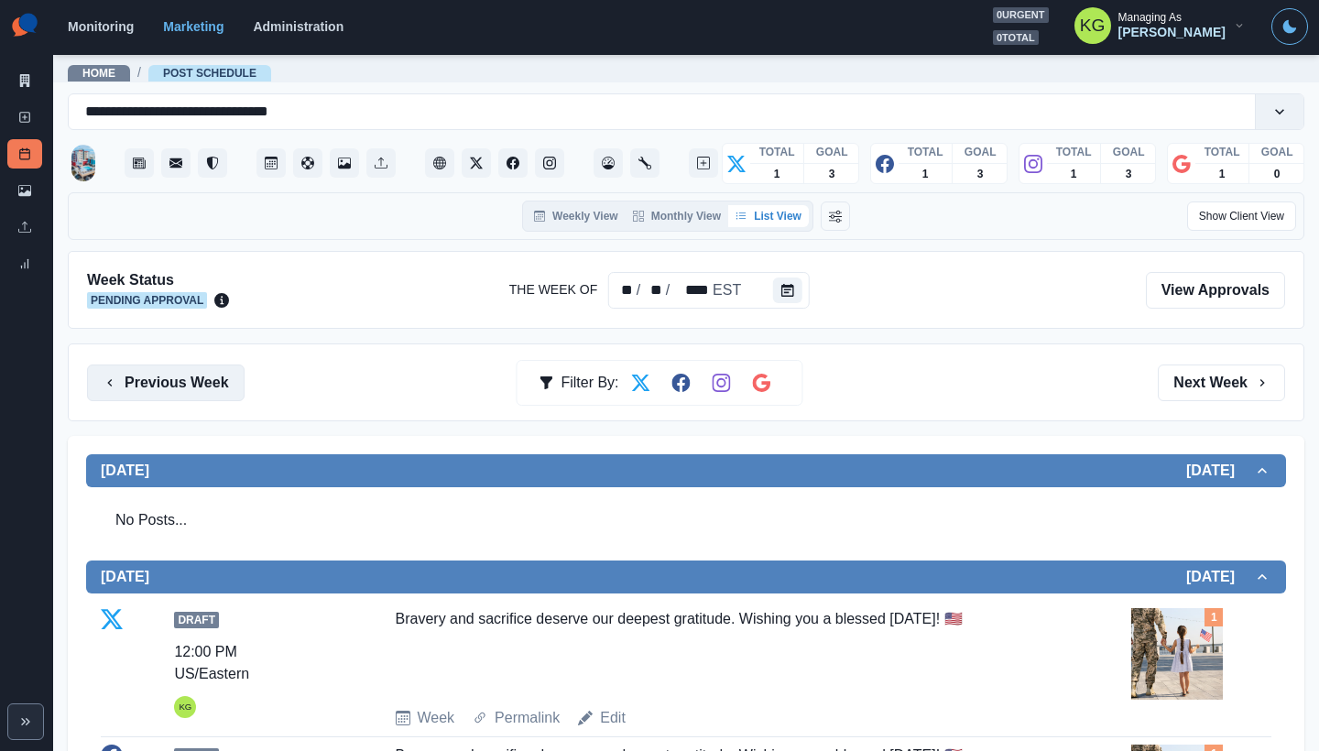
click at [191, 378] on button "Previous Week" at bounding box center [166, 383] width 158 height 37
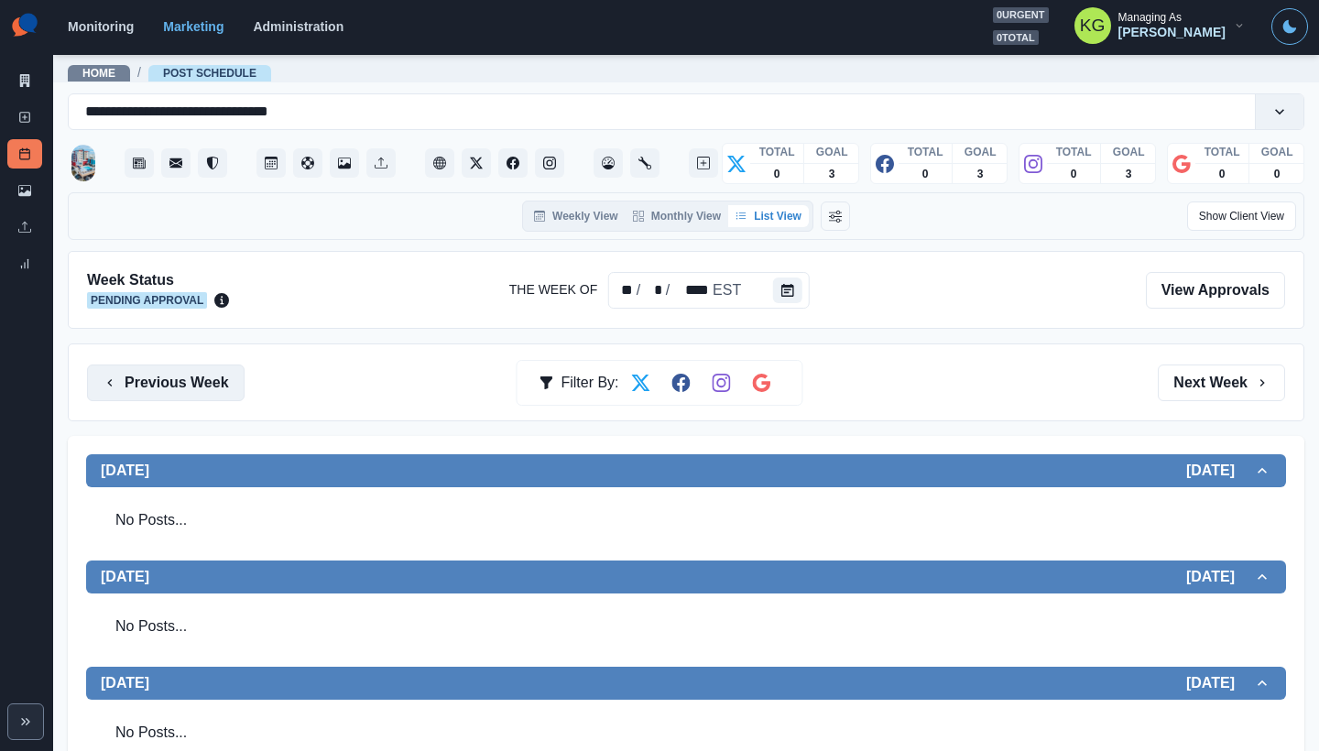
click at [191, 378] on button "Previous Week" at bounding box center [166, 383] width 158 height 37
click at [200, 374] on button "Previous Week" at bounding box center [166, 383] width 158 height 37
click at [200, 383] on button "Previous Week" at bounding box center [166, 383] width 158 height 37
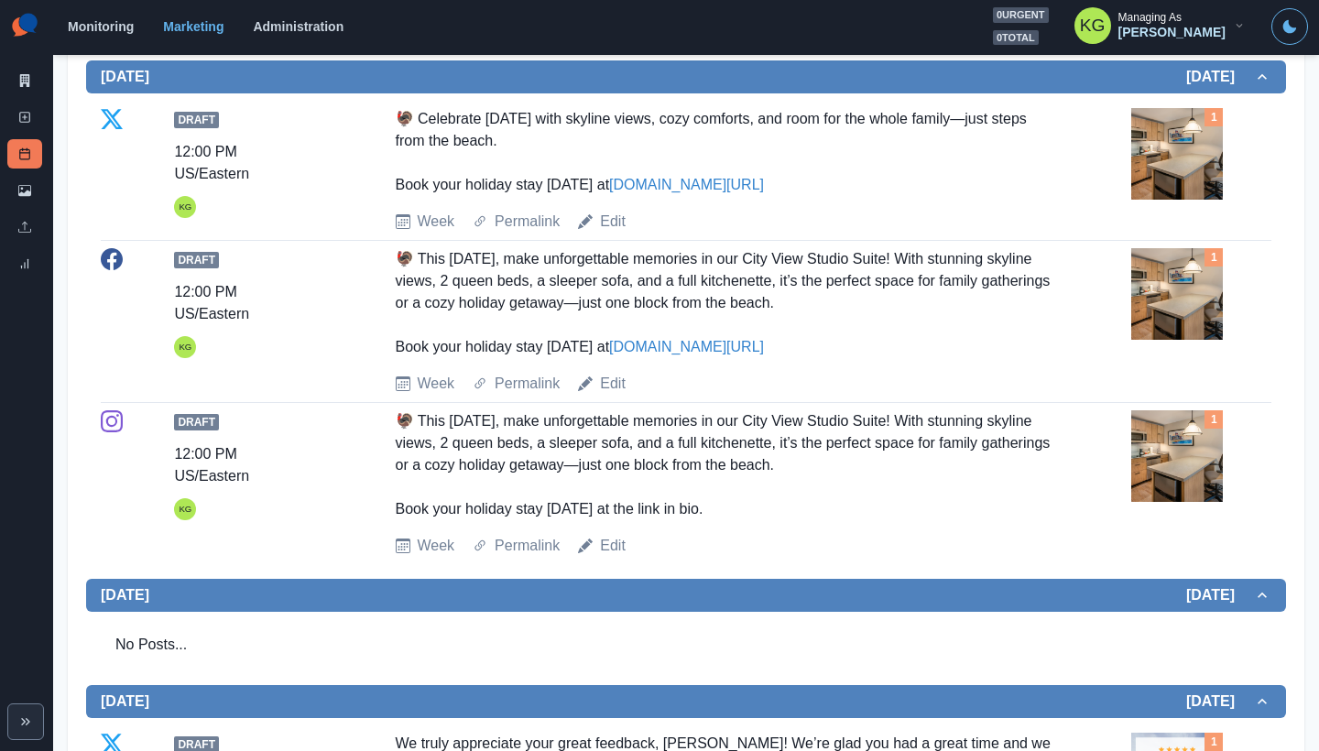
scroll to position [566, 0]
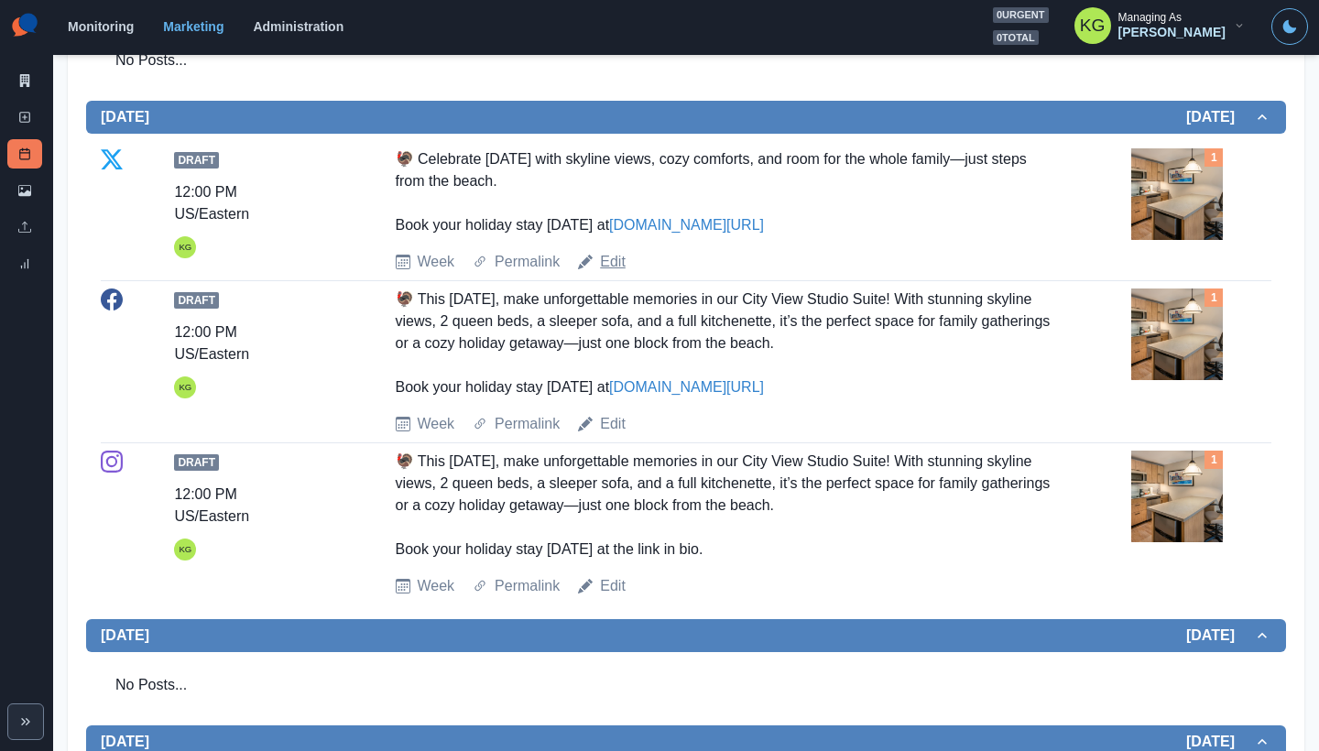
click at [615, 265] on link "Edit" at bounding box center [613, 262] width 26 height 22
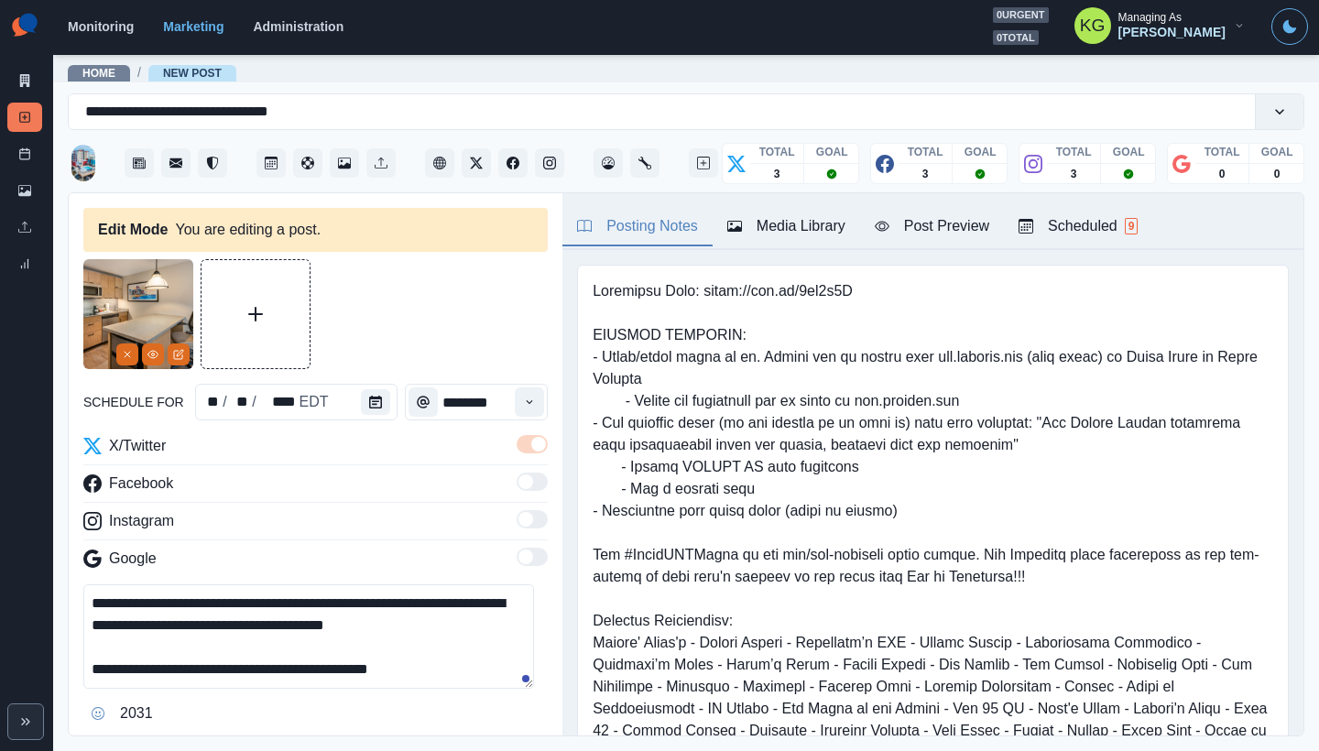
scroll to position [170, 0]
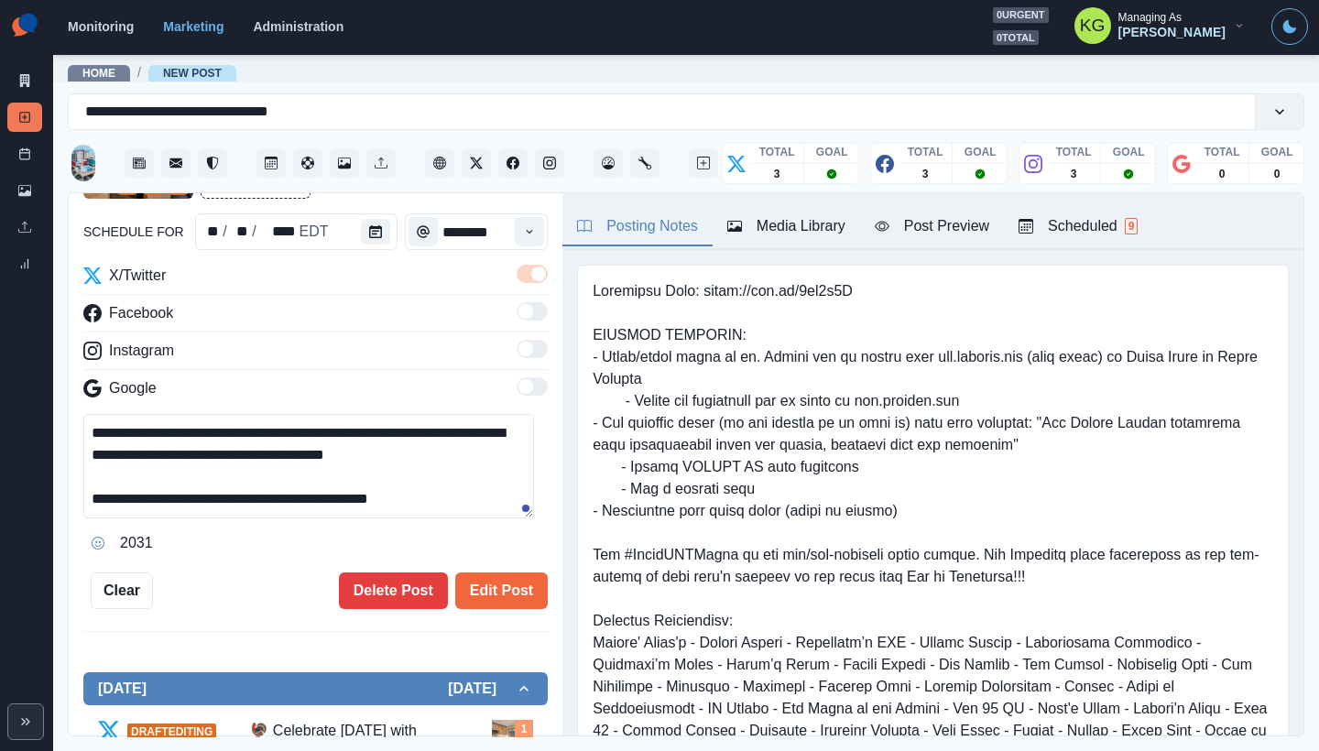
drag, startPoint x: 524, startPoint y: 504, endPoint x: 531, endPoint y: 541, distance: 38.3
click at [531, 541] on div "**********" at bounding box center [315, 486] width 464 height 144
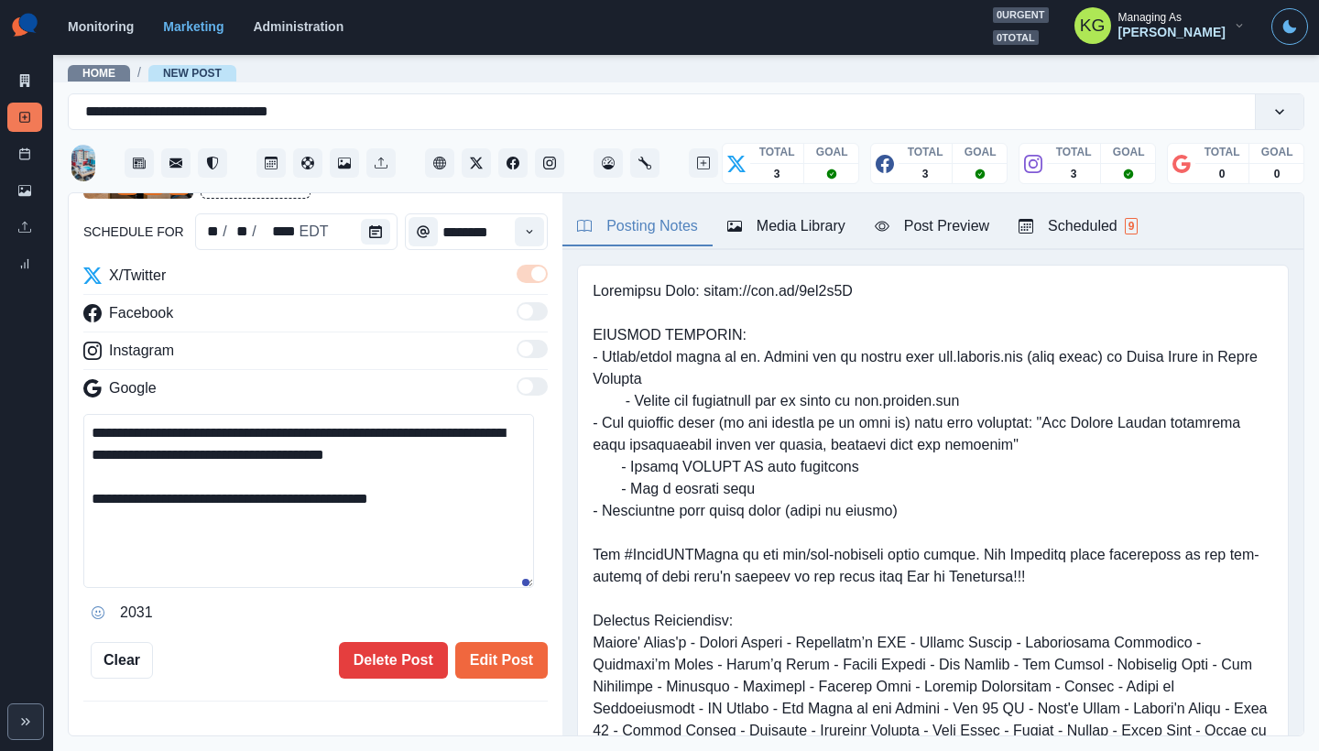
click at [532, 588] on textarea "**********" at bounding box center [308, 501] width 451 height 174
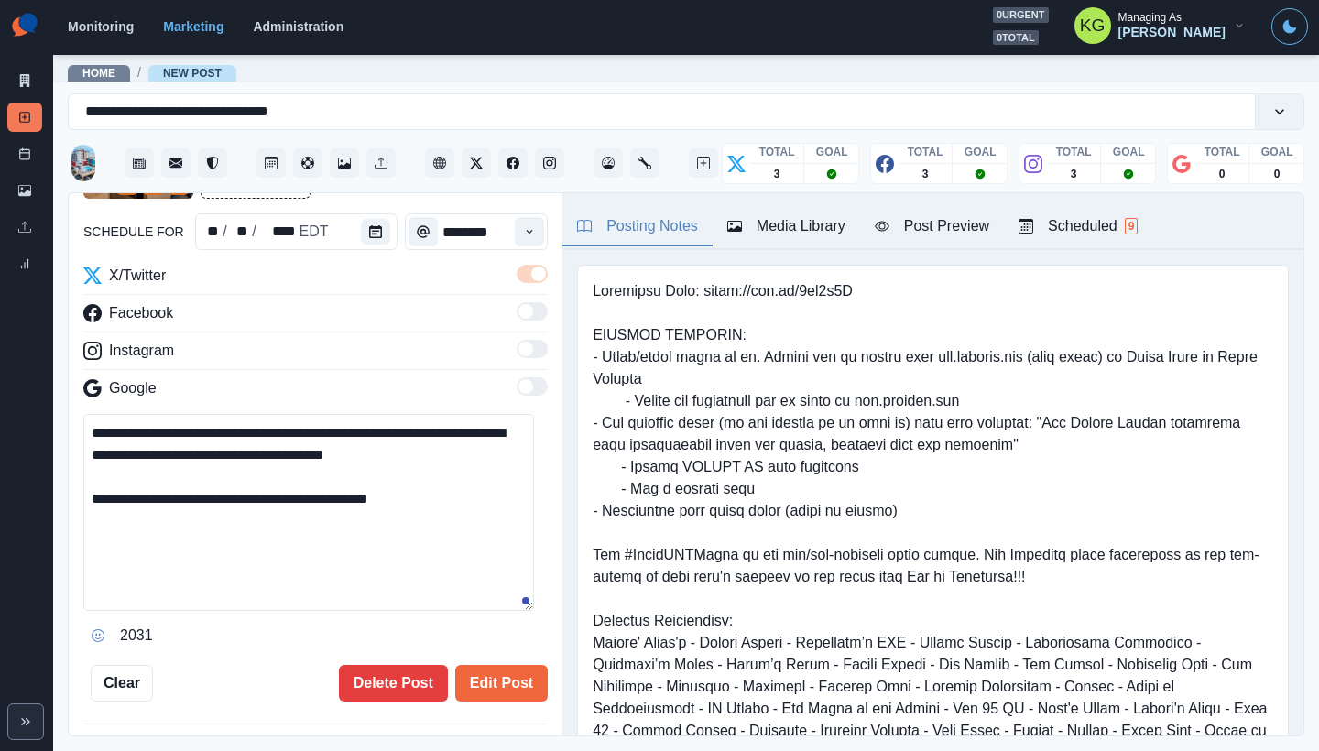
drag, startPoint x: 485, startPoint y: 506, endPoint x: 63, endPoint y: 380, distance: 440.5
click at [63, 380] on main "**********" at bounding box center [686, 402] width 1266 height 698
paste textarea "**********"
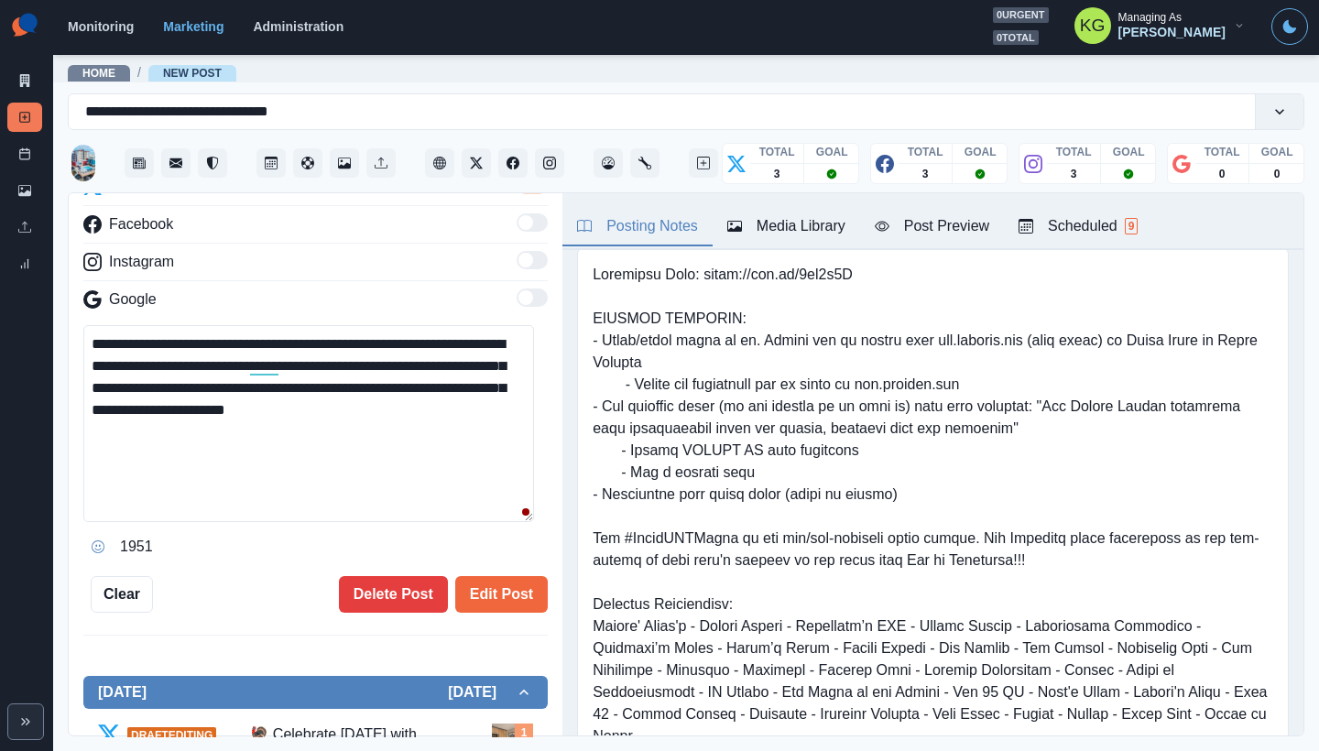
scroll to position [632, 0]
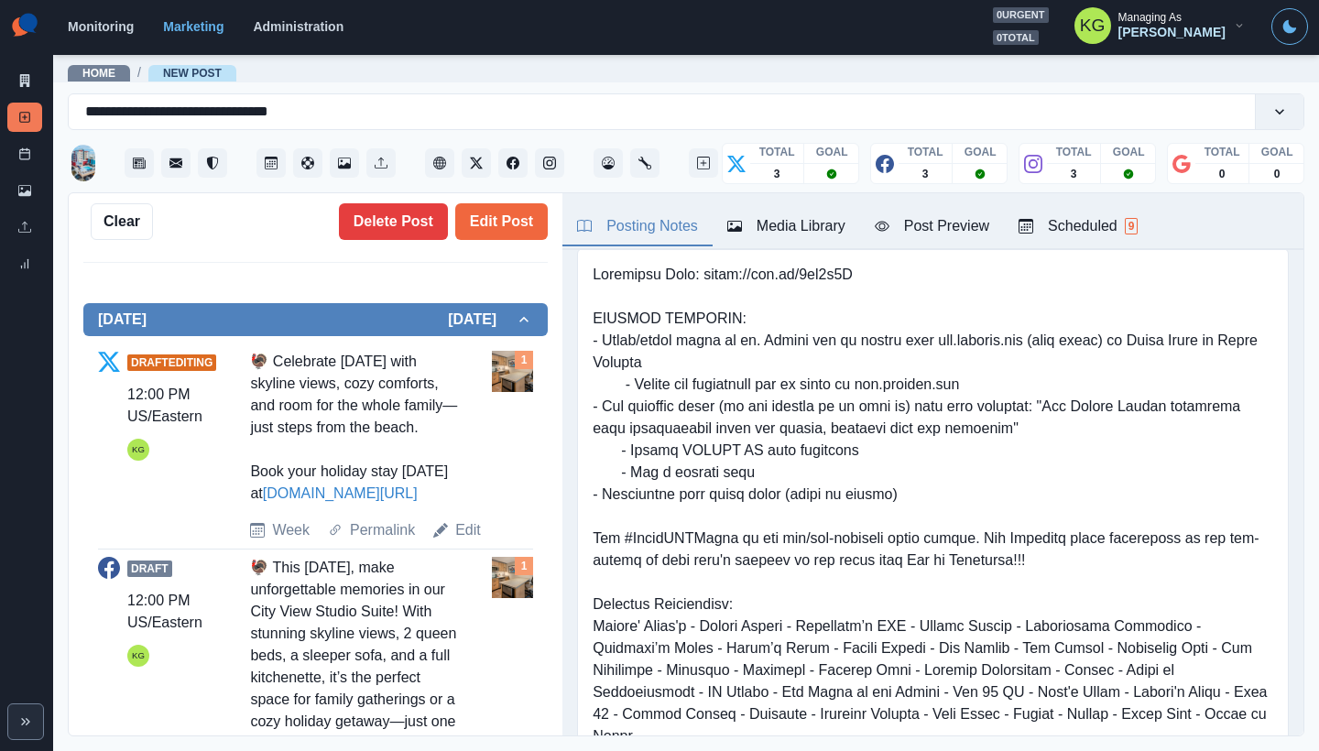
drag, startPoint x: 411, startPoint y: 508, endPoint x: 248, endPoint y: 509, distance: 163.0
click at [248, 509] on div "Draft Editing 12:00 PM US/Eastern KG 🦃 Celebrate [DATE] with skyline views, coz…" at bounding box center [315, 446] width 435 height 191
copy div "t [DOMAIN_NAME][URL]"
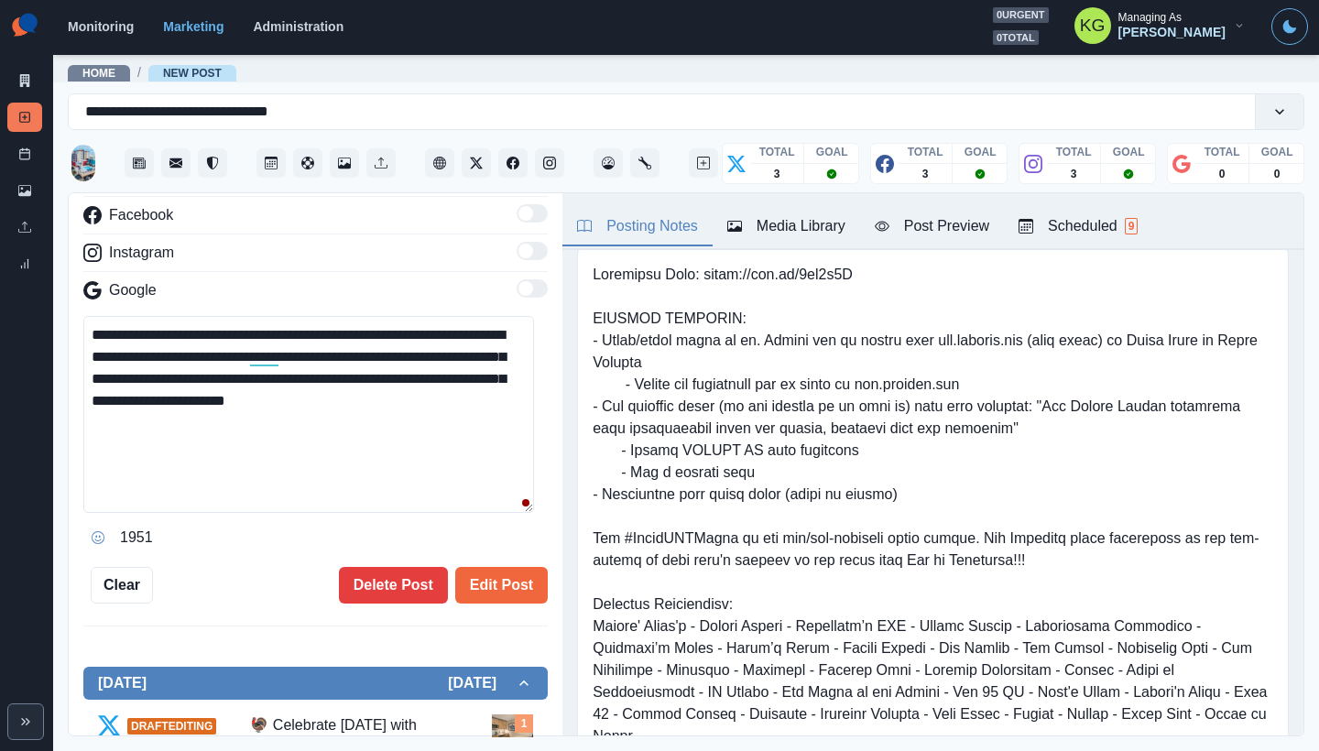
click at [482, 407] on textarea "**********" at bounding box center [308, 414] width 451 height 197
paste textarea "**********"
click at [388, 399] on textarea "**********" at bounding box center [308, 414] width 451 height 197
drag, startPoint x: 235, startPoint y: 343, endPoint x: 132, endPoint y: 290, distance: 116.3
click at [132, 290] on div "**********" at bounding box center [315, 360] width 464 height 386
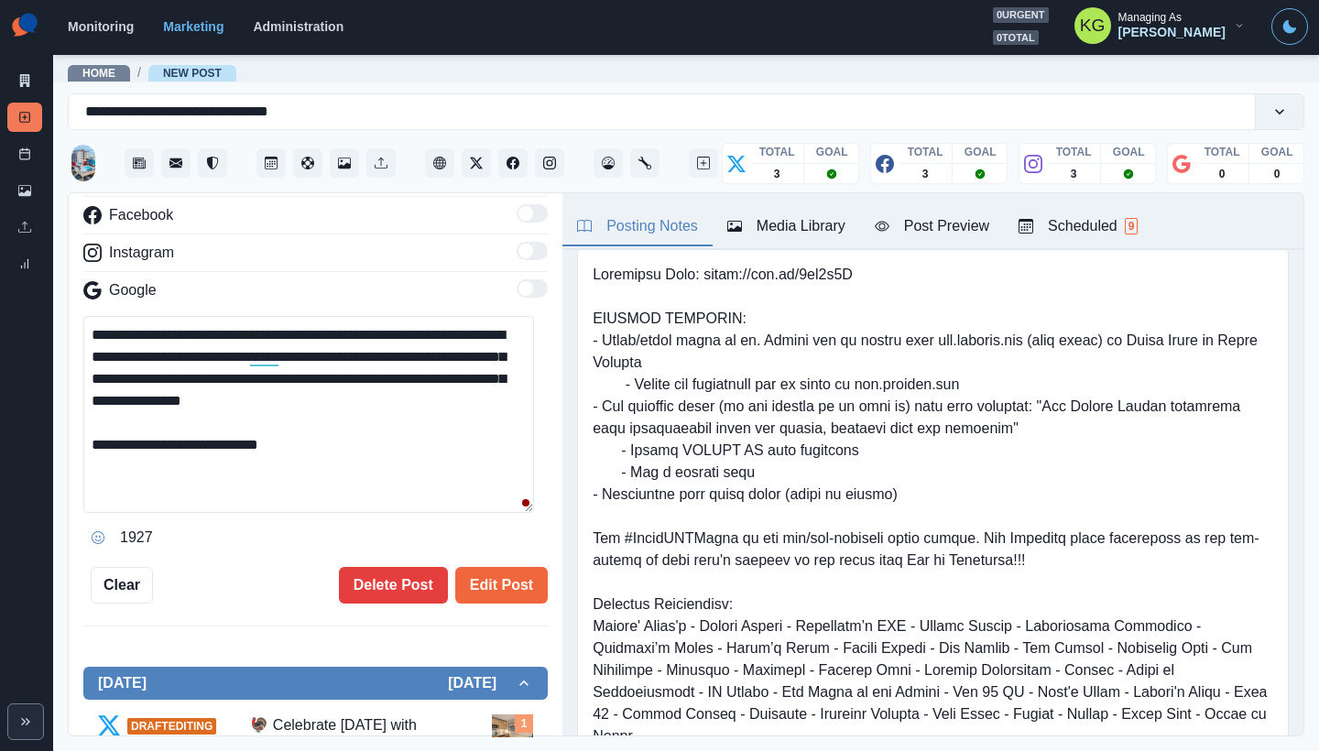
click at [404, 421] on textarea "**********" at bounding box center [308, 414] width 451 height 197
type textarea "**********"
click at [511, 583] on button "Edit Post" at bounding box center [501, 585] width 93 height 37
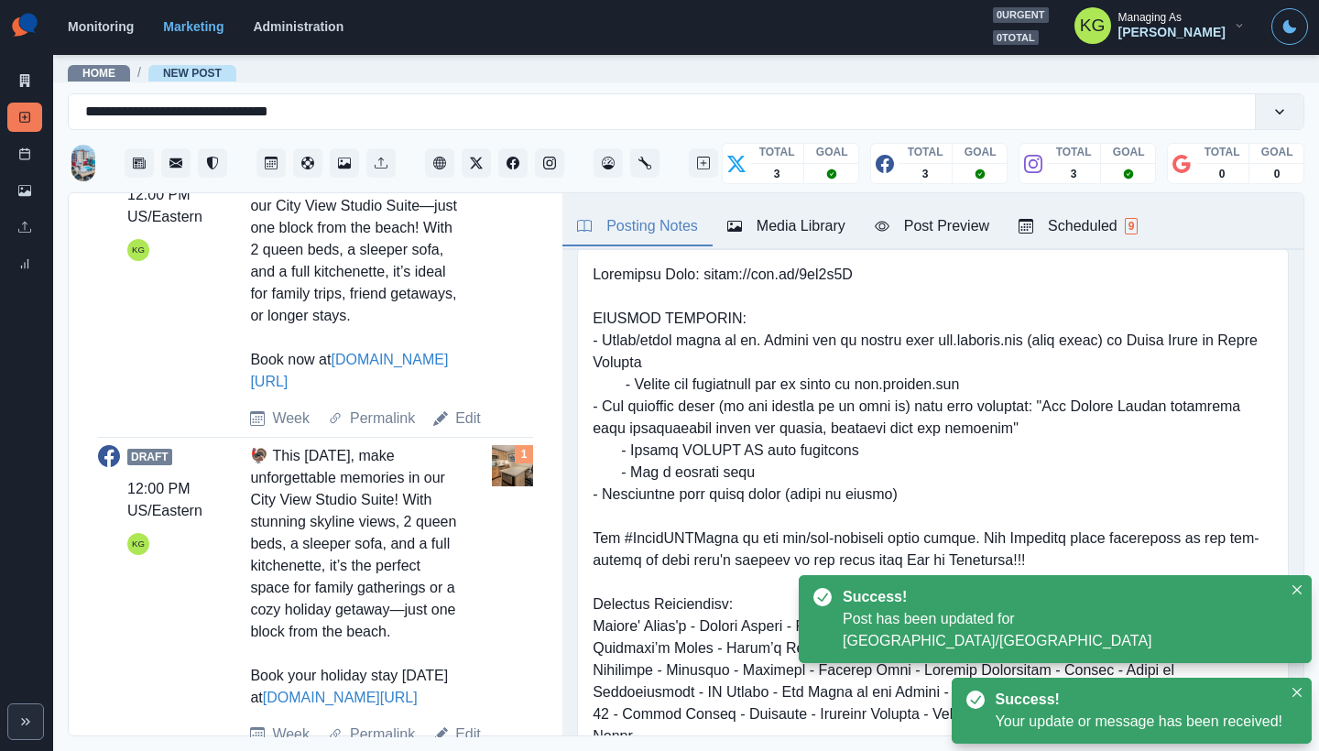
scroll to position [1214, 0]
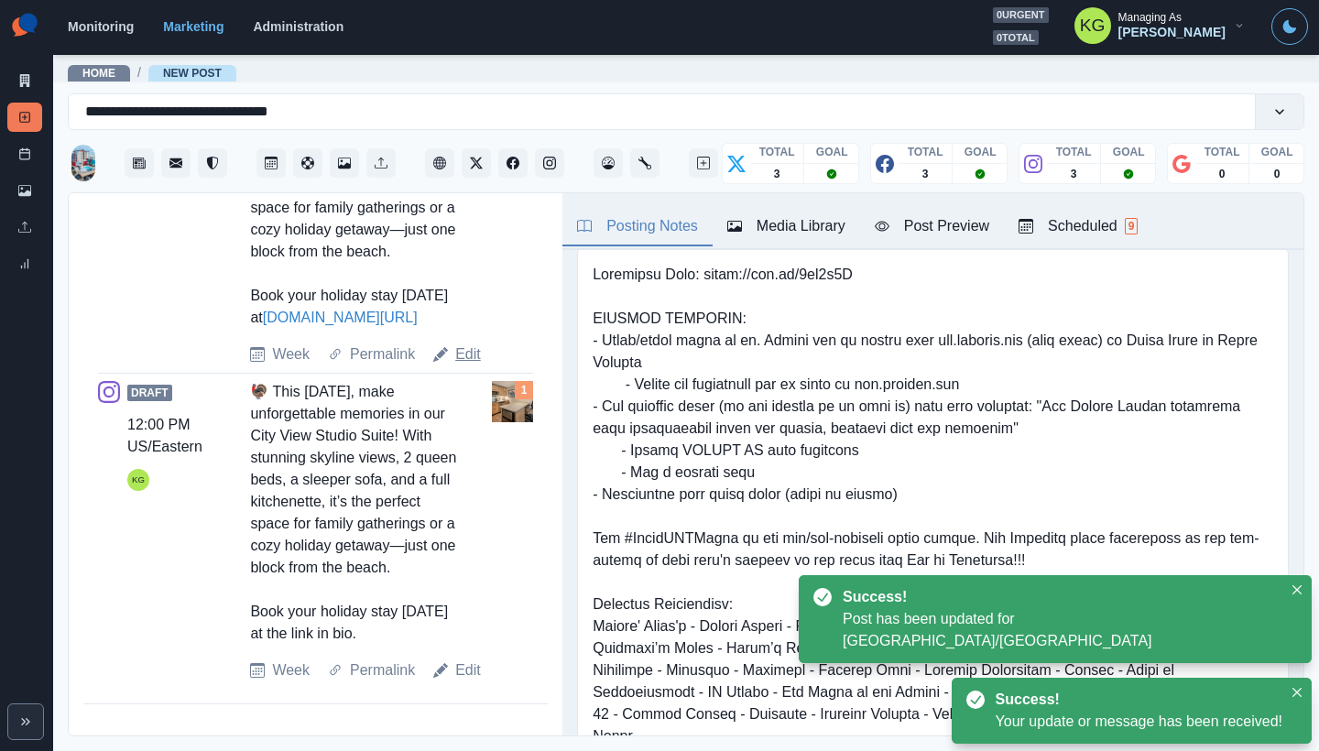
click at [455, 365] on link "Edit" at bounding box center [468, 354] width 26 height 22
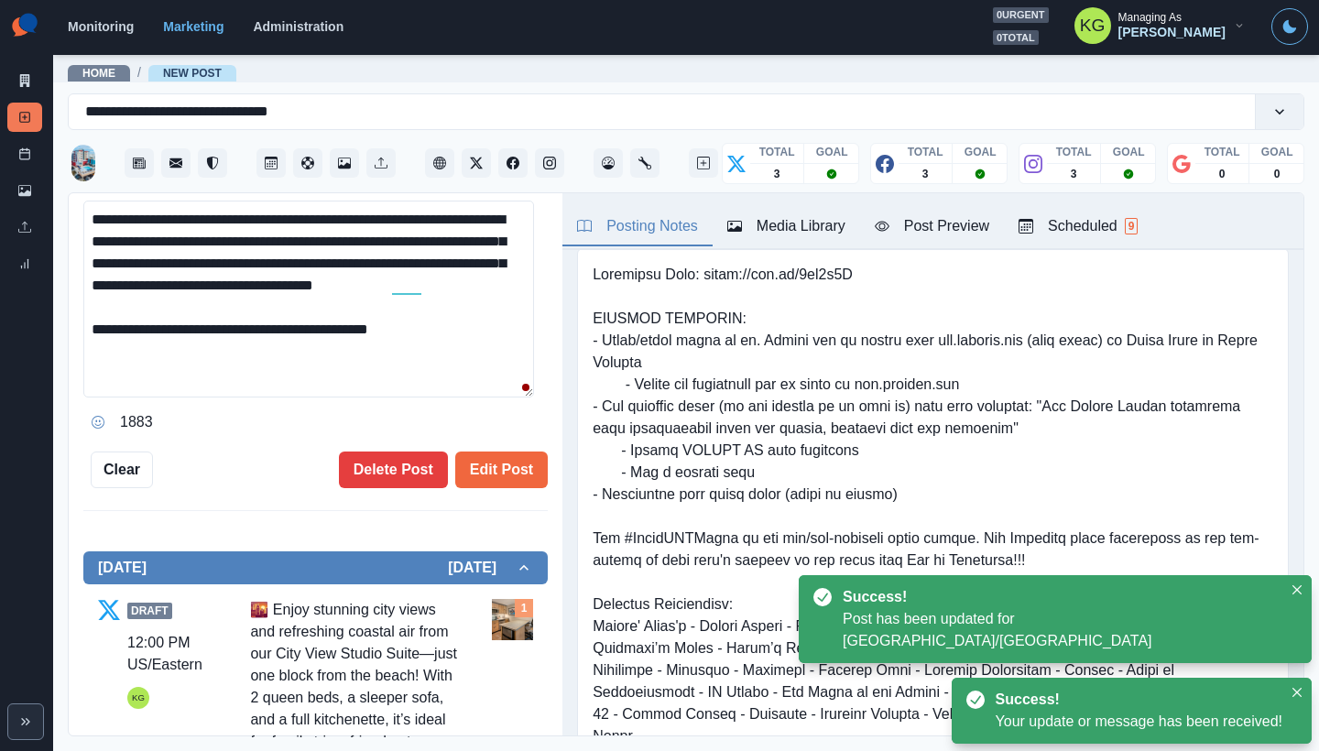
scroll to position [245, 0]
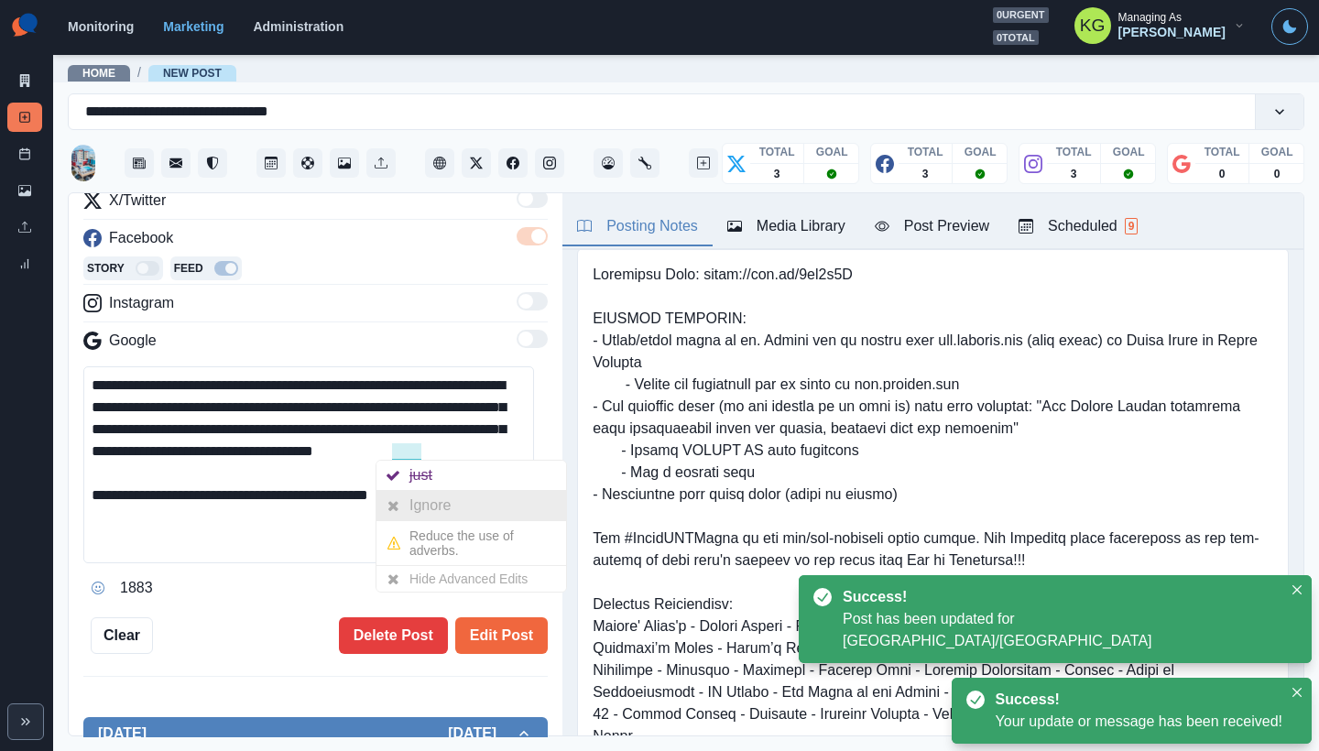
click at [426, 506] on div "Ignore" at bounding box center [433, 505] width 49 height 29
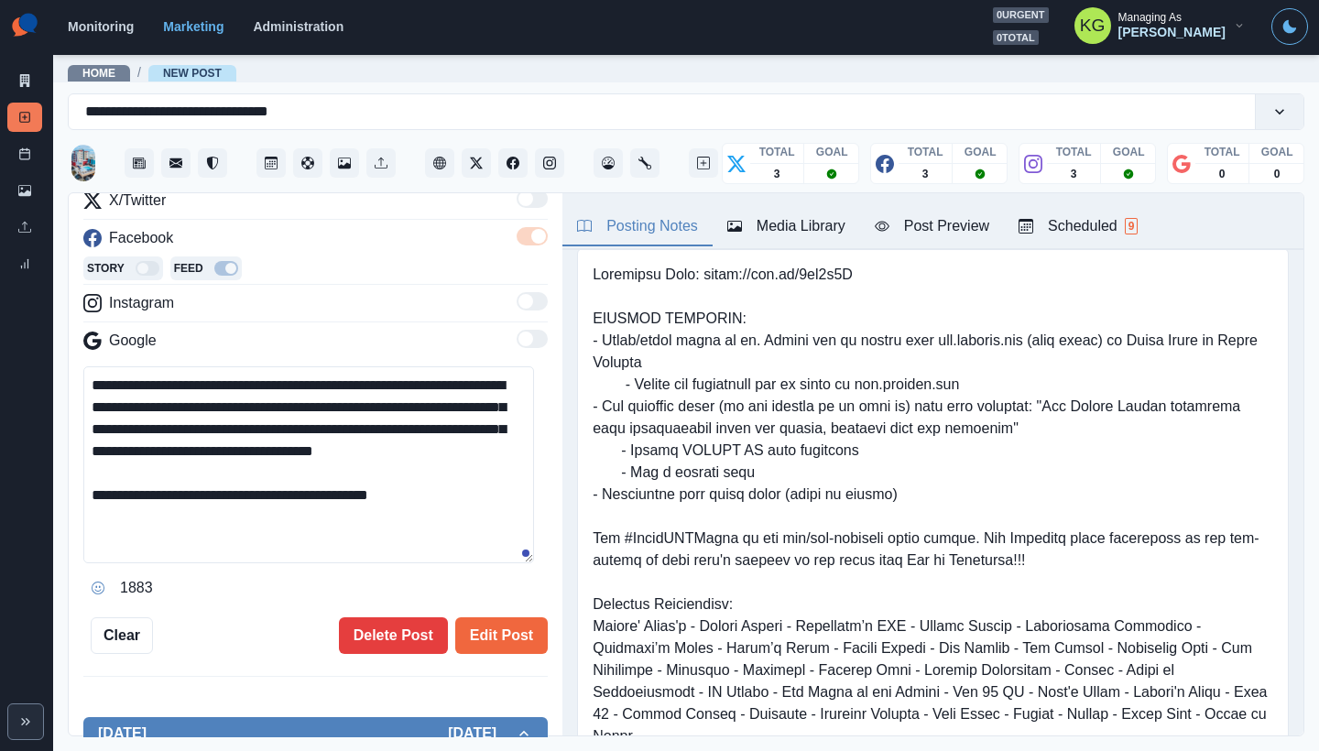
drag, startPoint x: 443, startPoint y: 525, endPoint x: 48, endPoint y: 378, distance: 421.9
click at [48, 378] on div "**********" at bounding box center [659, 375] width 1319 height 751
paste textarea
type textarea "**********"
click at [489, 619] on button "Edit Post" at bounding box center [501, 635] width 93 height 37
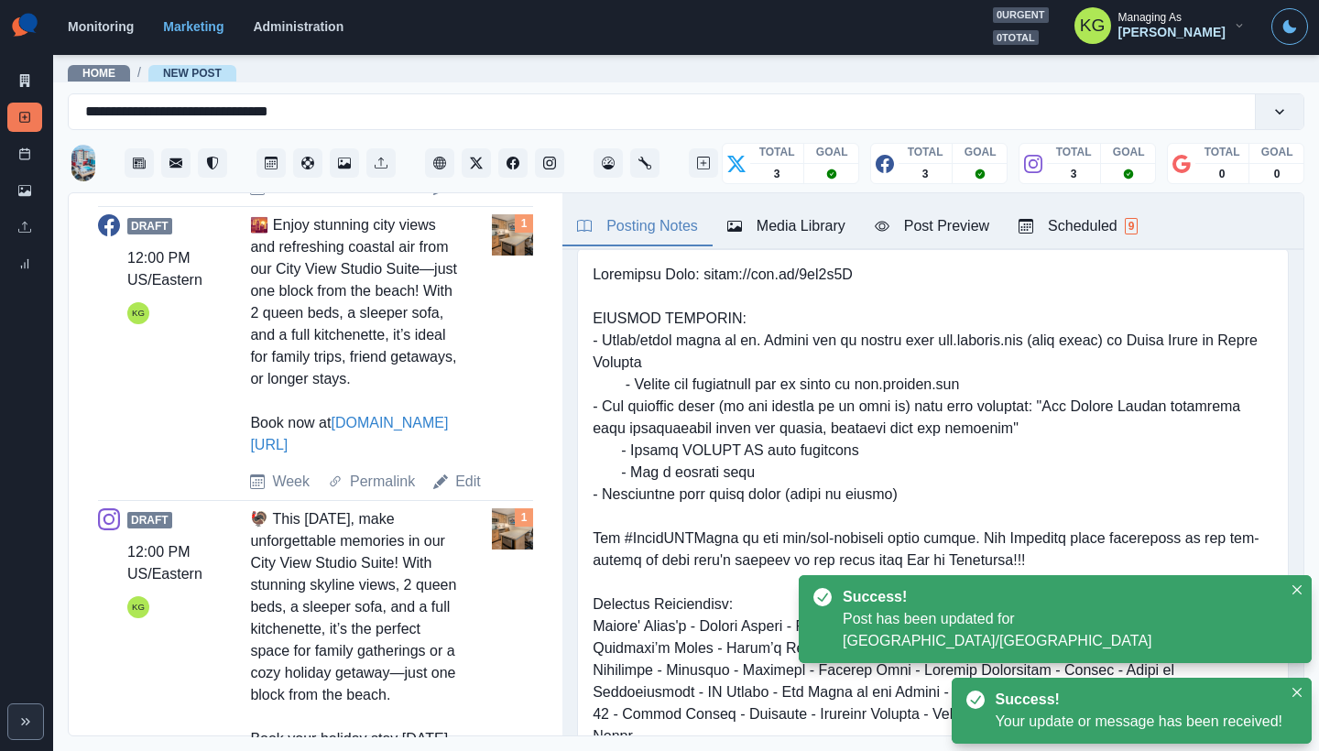
scroll to position [1228, 0]
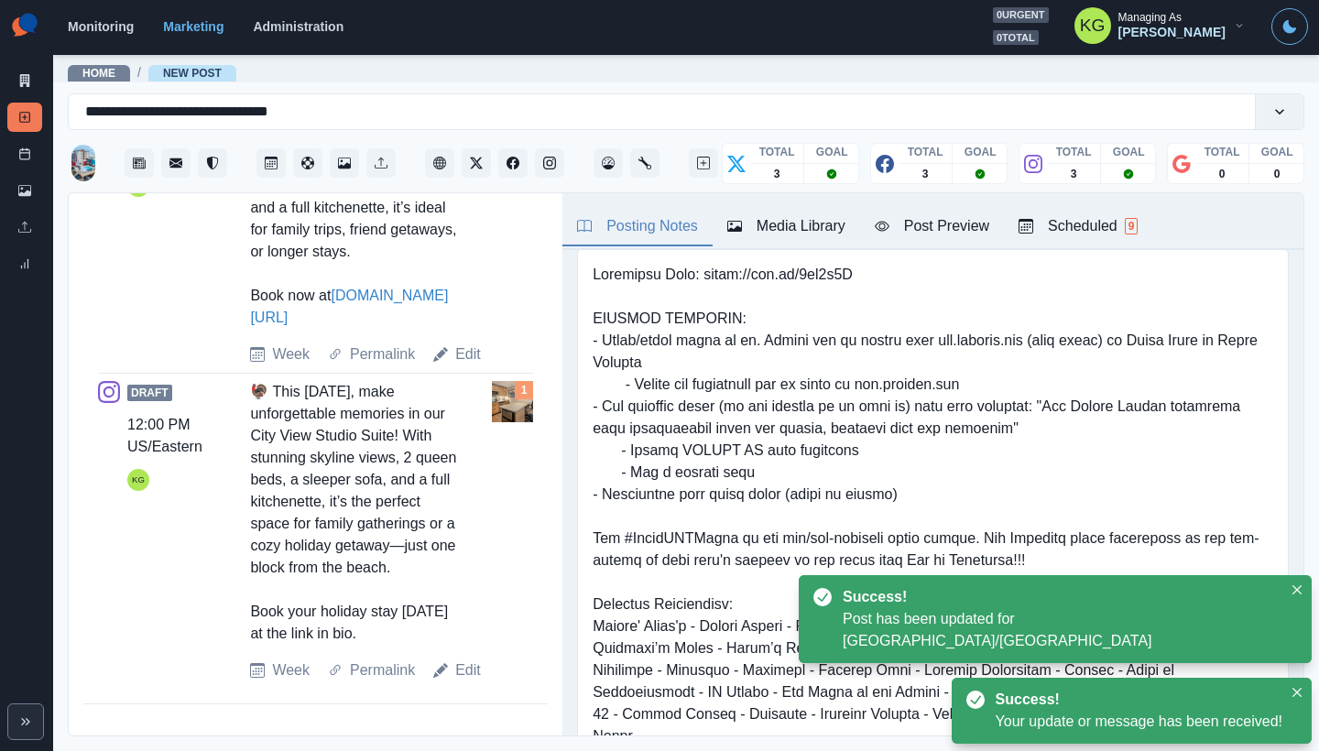
click at [462, 681] on link "Edit" at bounding box center [468, 670] width 26 height 22
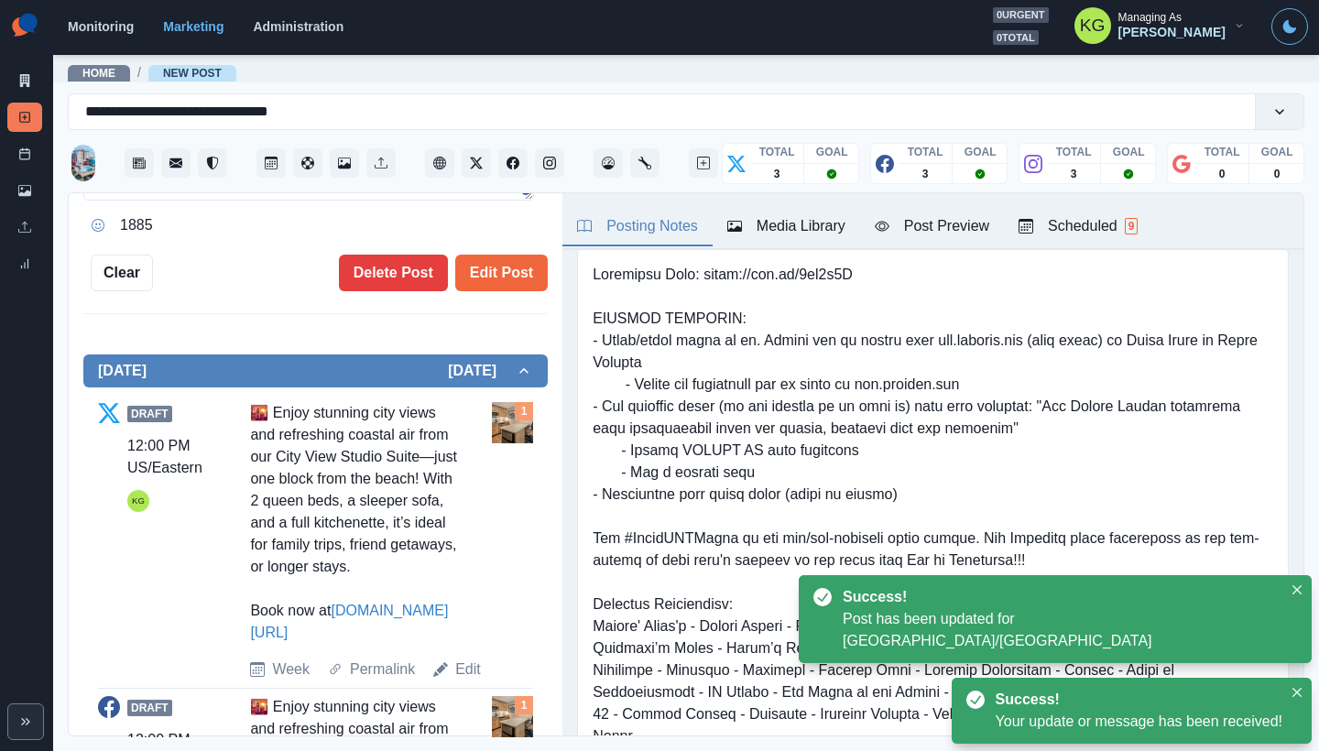
scroll to position [233, 0]
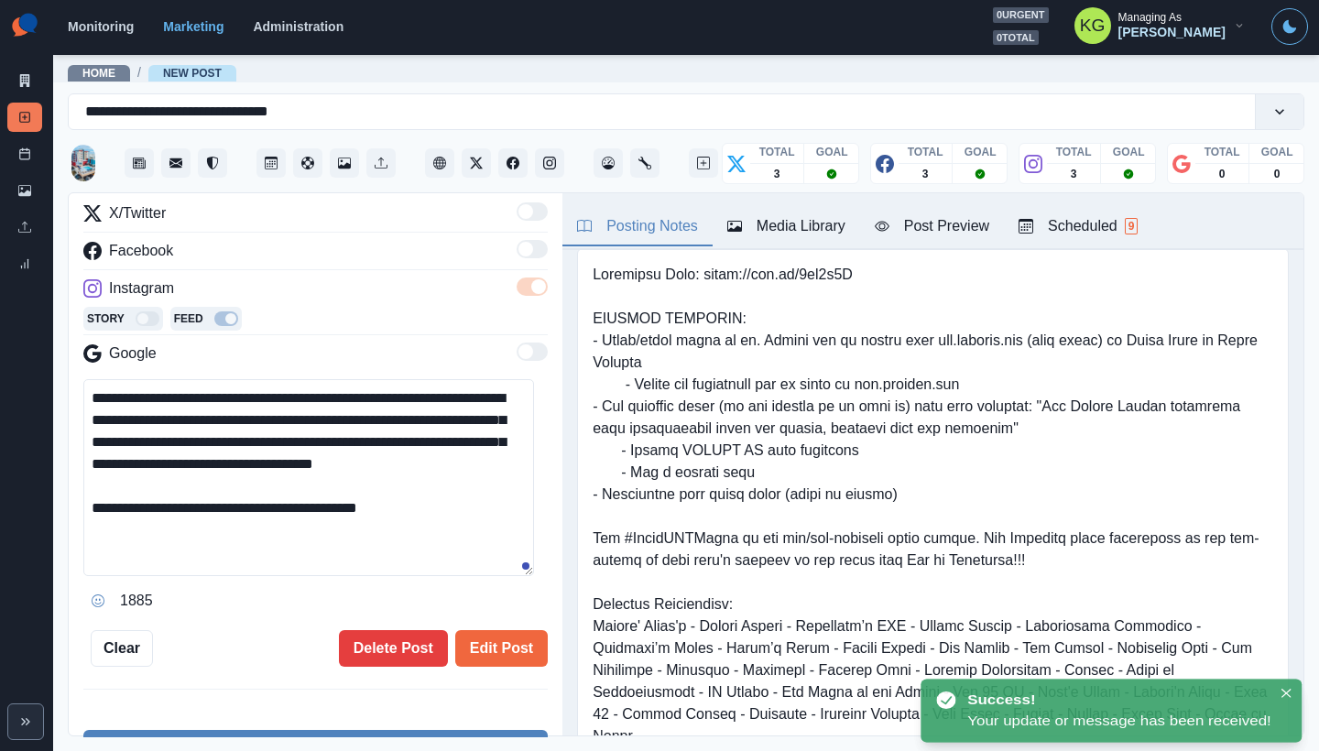
drag, startPoint x: 283, startPoint y: 528, endPoint x: 85, endPoint y: 374, distance: 251.2
click at [85, 374] on div "**********" at bounding box center [315, 408] width 464 height 413
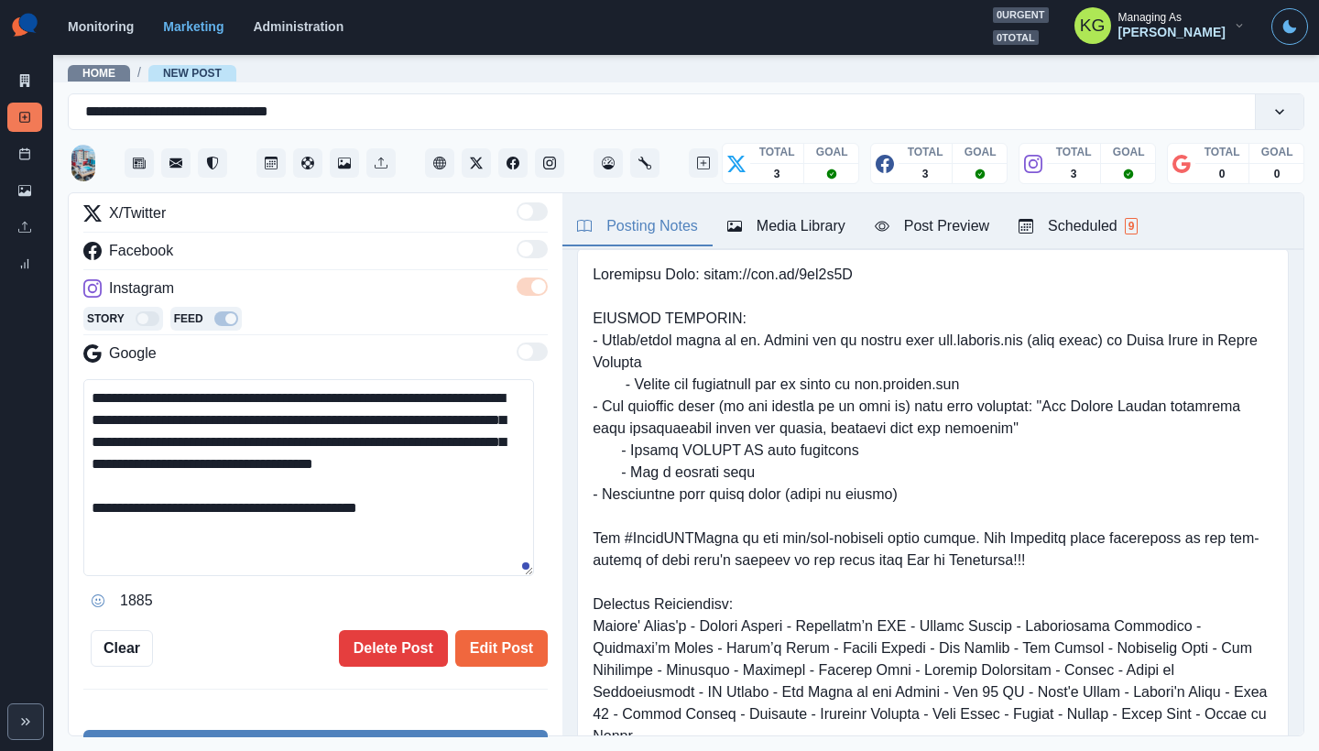
paste textarea "**"
drag, startPoint x: 304, startPoint y: 507, endPoint x: 162, endPoint y: 500, distance: 142.2
click at [162, 500] on textarea "**********" at bounding box center [308, 477] width 451 height 197
type textarea "**********"
click at [505, 648] on button "Edit Post" at bounding box center [501, 648] width 93 height 37
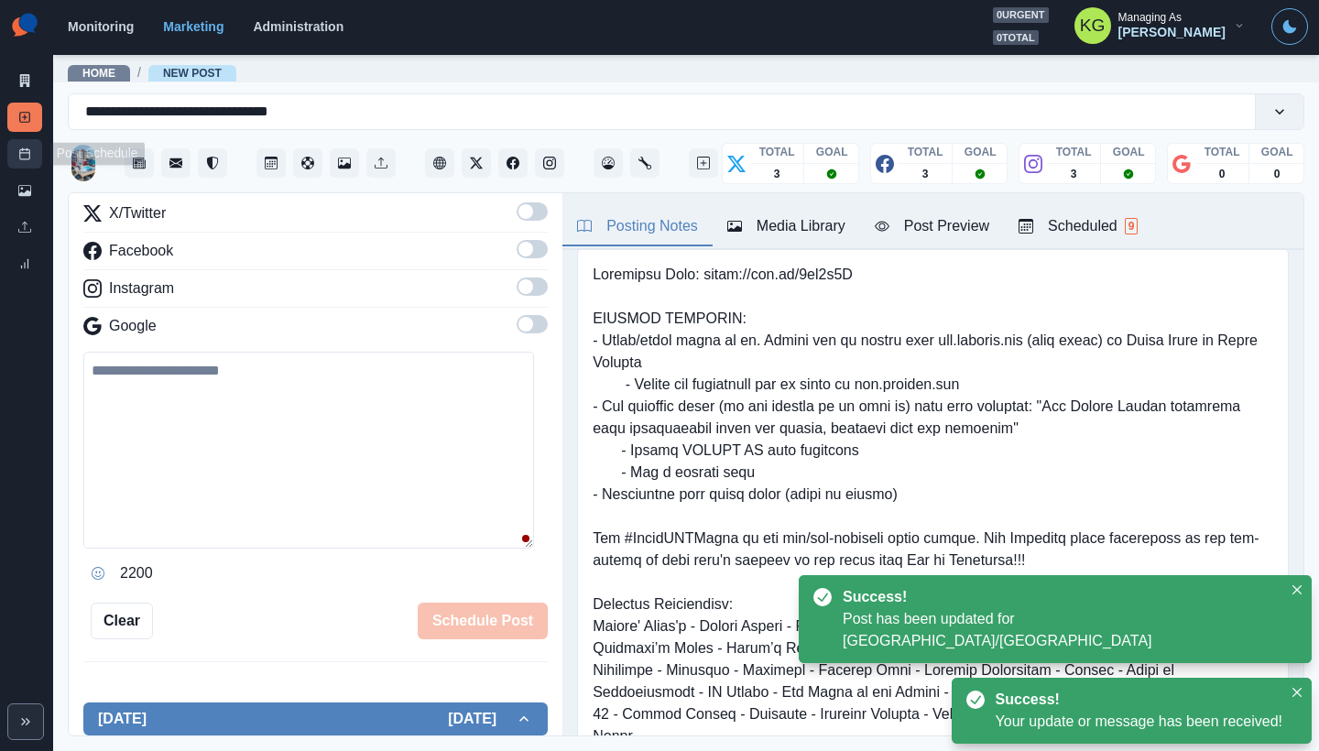
click at [32, 163] on link "Post Schedule" at bounding box center [24, 153] width 35 height 29
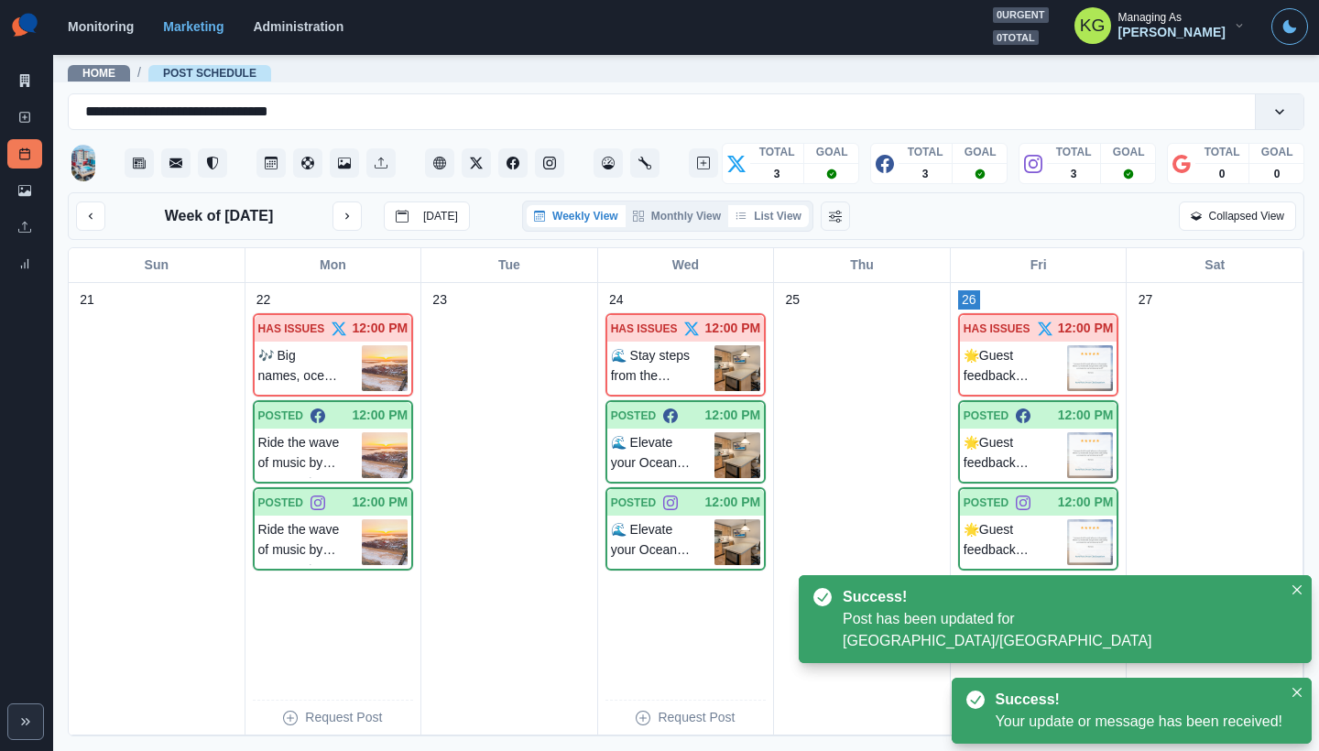
click at [772, 221] on button "List View" at bounding box center [768, 216] width 81 height 22
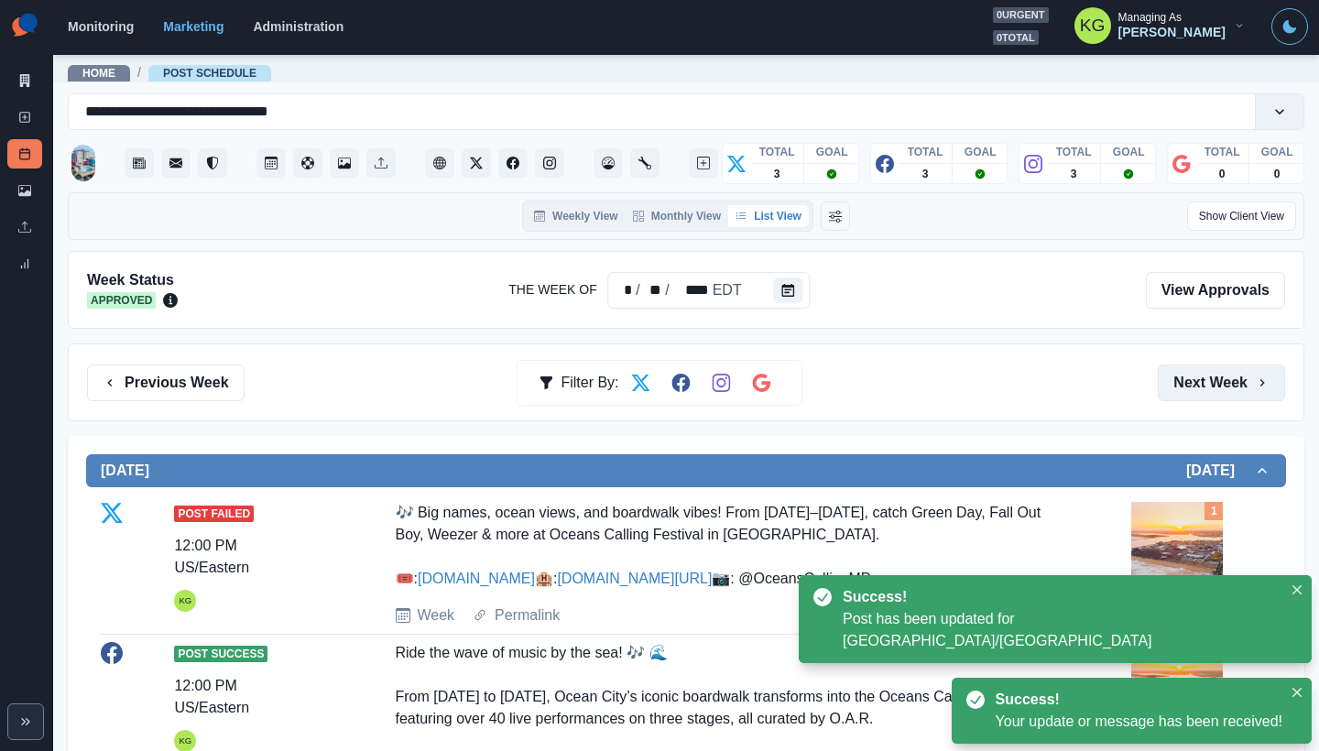
click at [1182, 384] on button "Next Week" at bounding box center [1221, 383] width 127 height 37
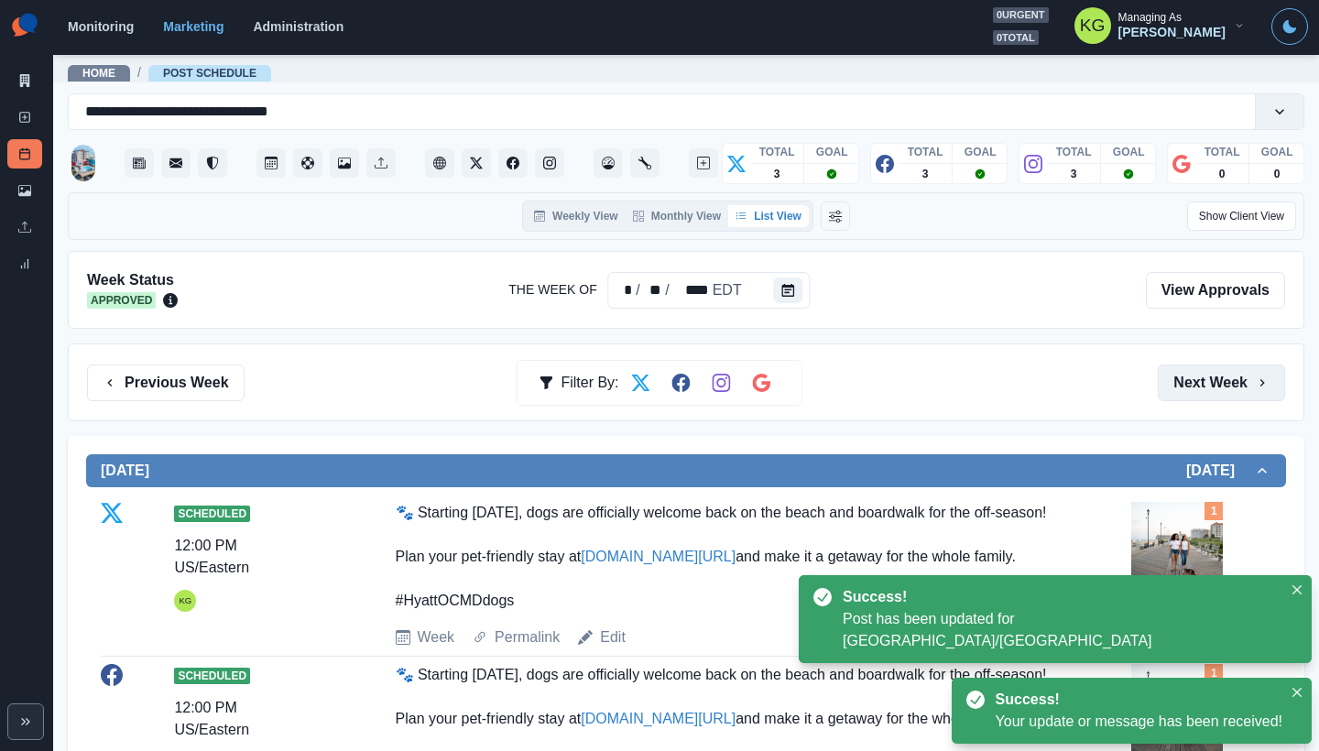
click at [1182, 384] on button "Next Week" at bounding box center [1221, 383] width 127 height 37
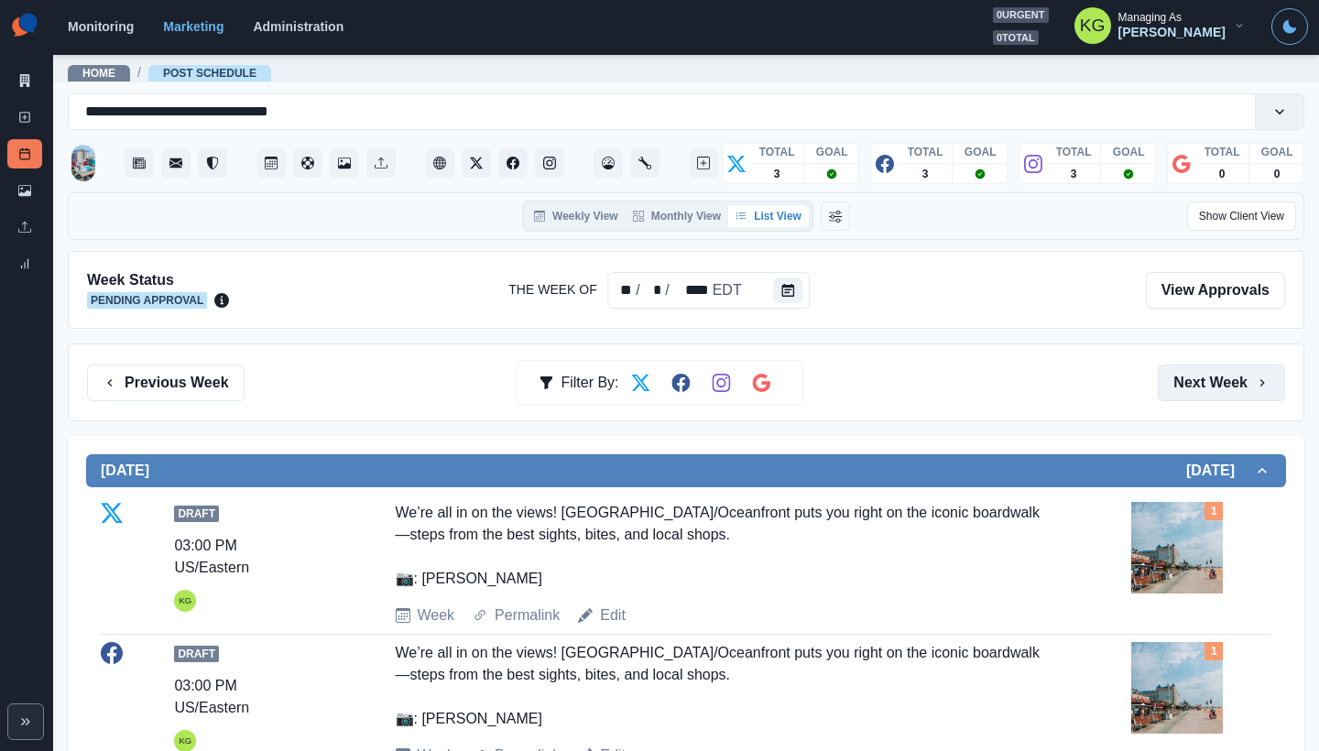
click at [1182, 384] on button "Next Week" at bounding box center [1221, 383] width 127 height 37
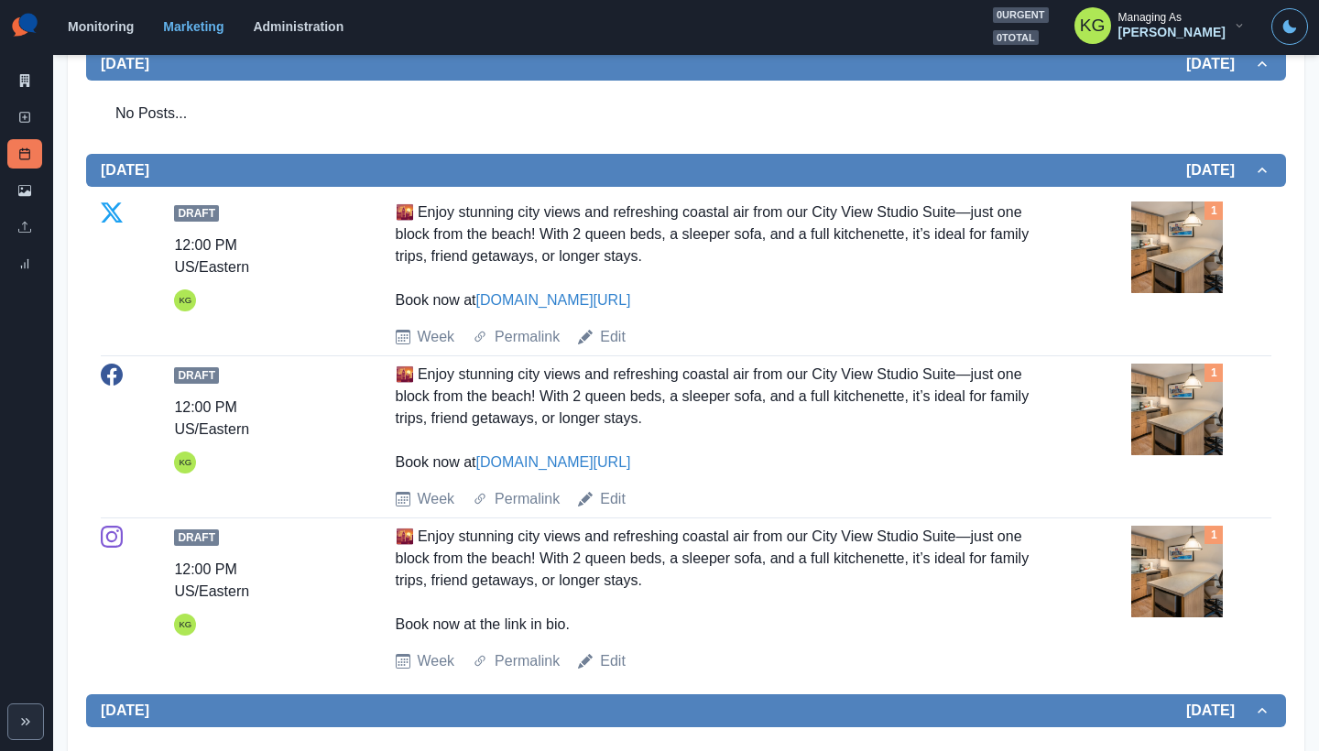
scroll to position [126, 0]
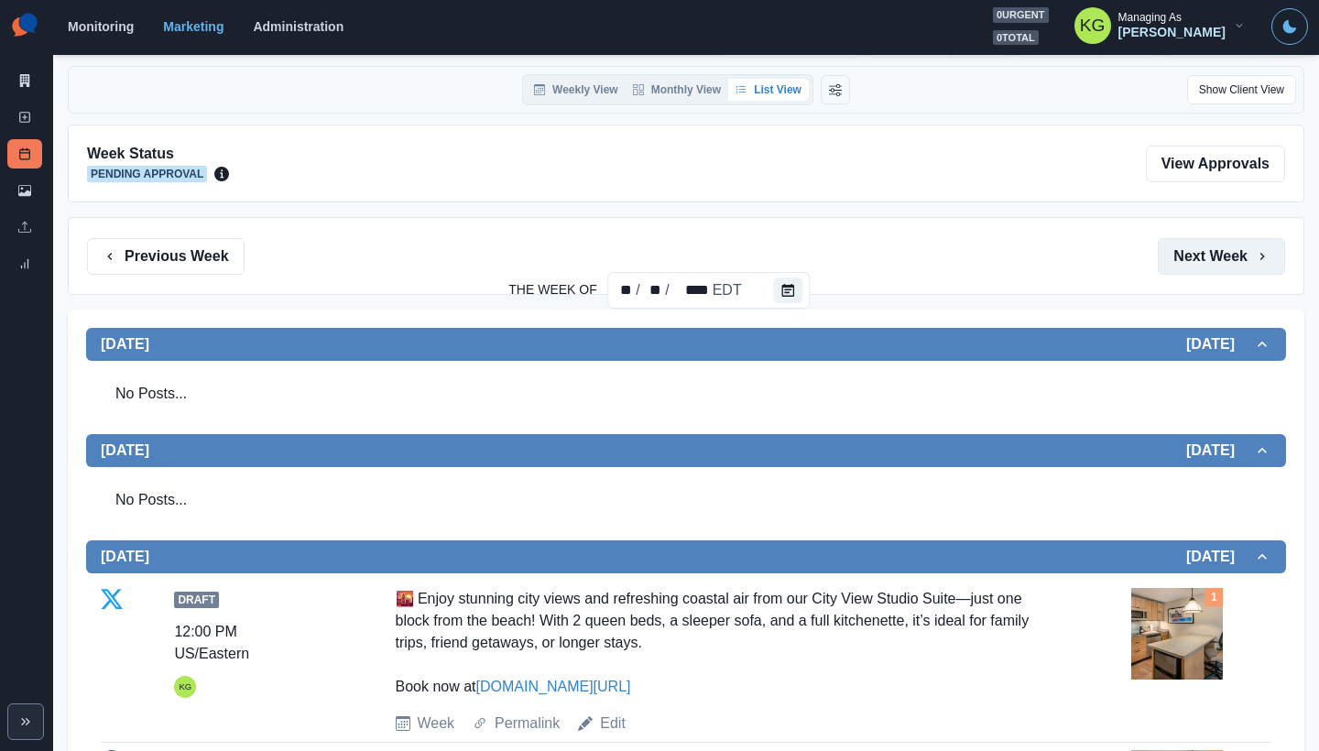
click at [1195, 260] on button "Next Week" at bounding box center [1221, 256] width 127 height 37
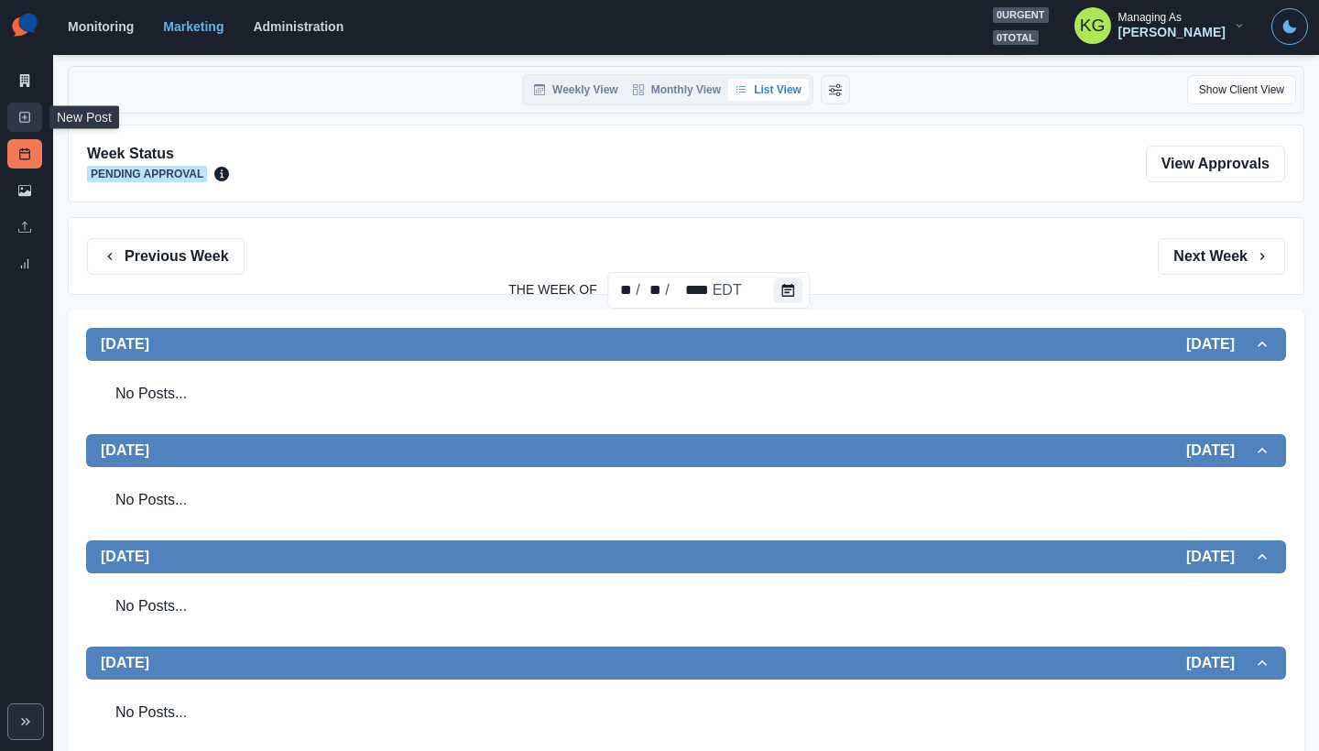
click at [17, 116] on link "New Post" at bounding box center [24, 117] width 35 height 29
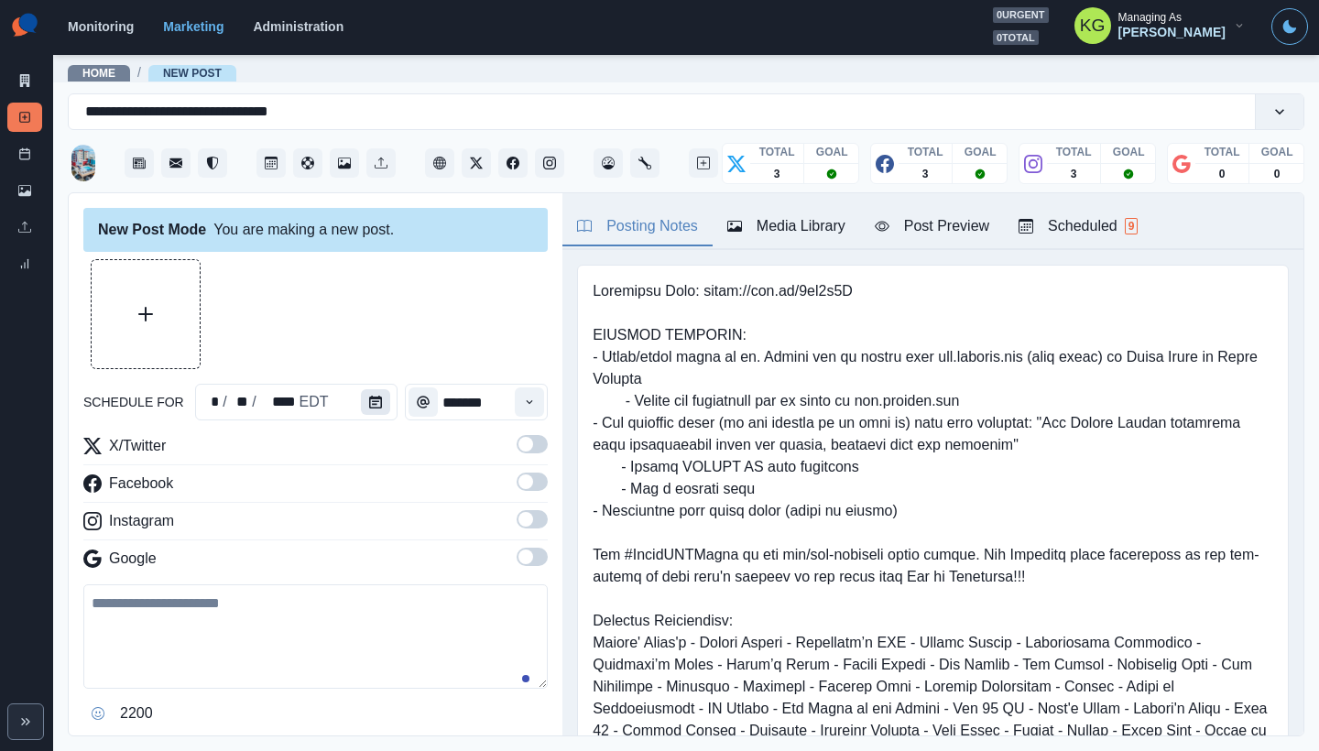
click at [376, 390] on button "Calendar" at bounding box center [375, 402] width 29 height 26
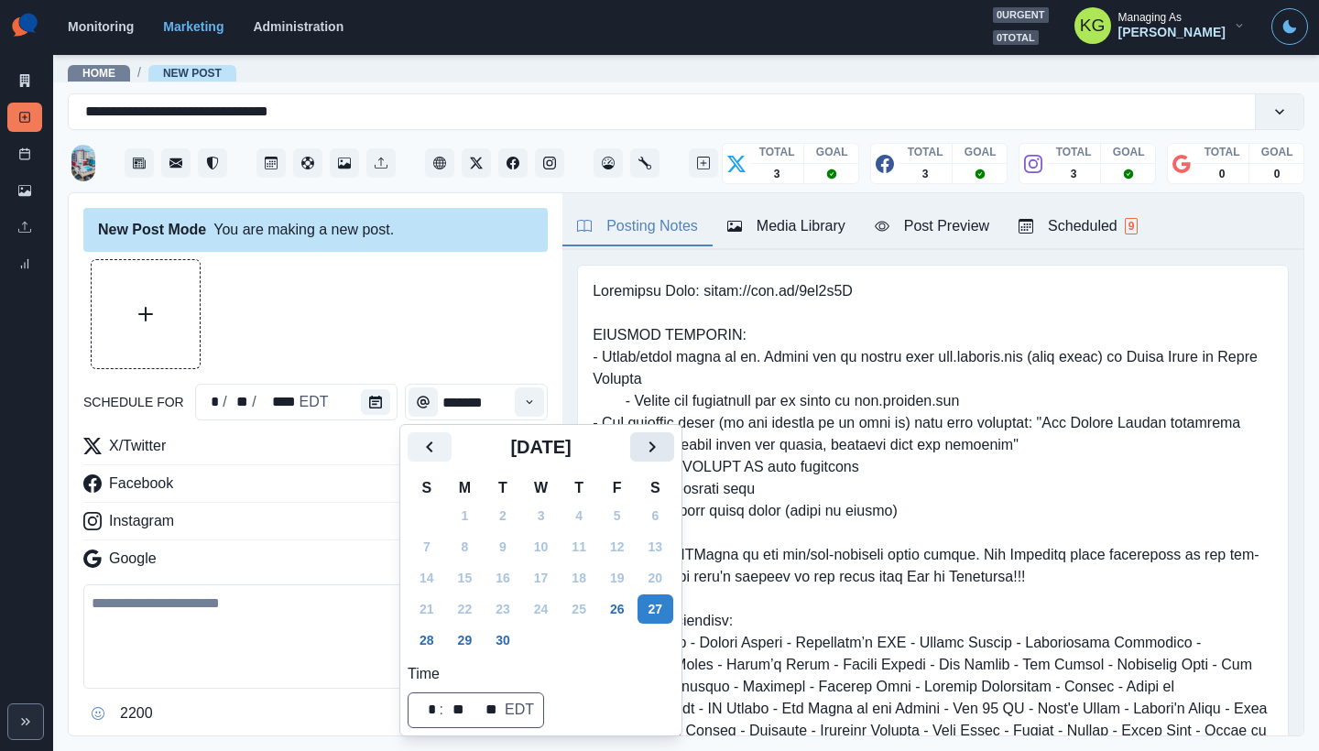
click at [663, 445] on icon "Next" at bounding box center [652, 447] width 22 height 22
click at [549, 602] on button "22" at bounding box center [541, 608] width 37 height 29
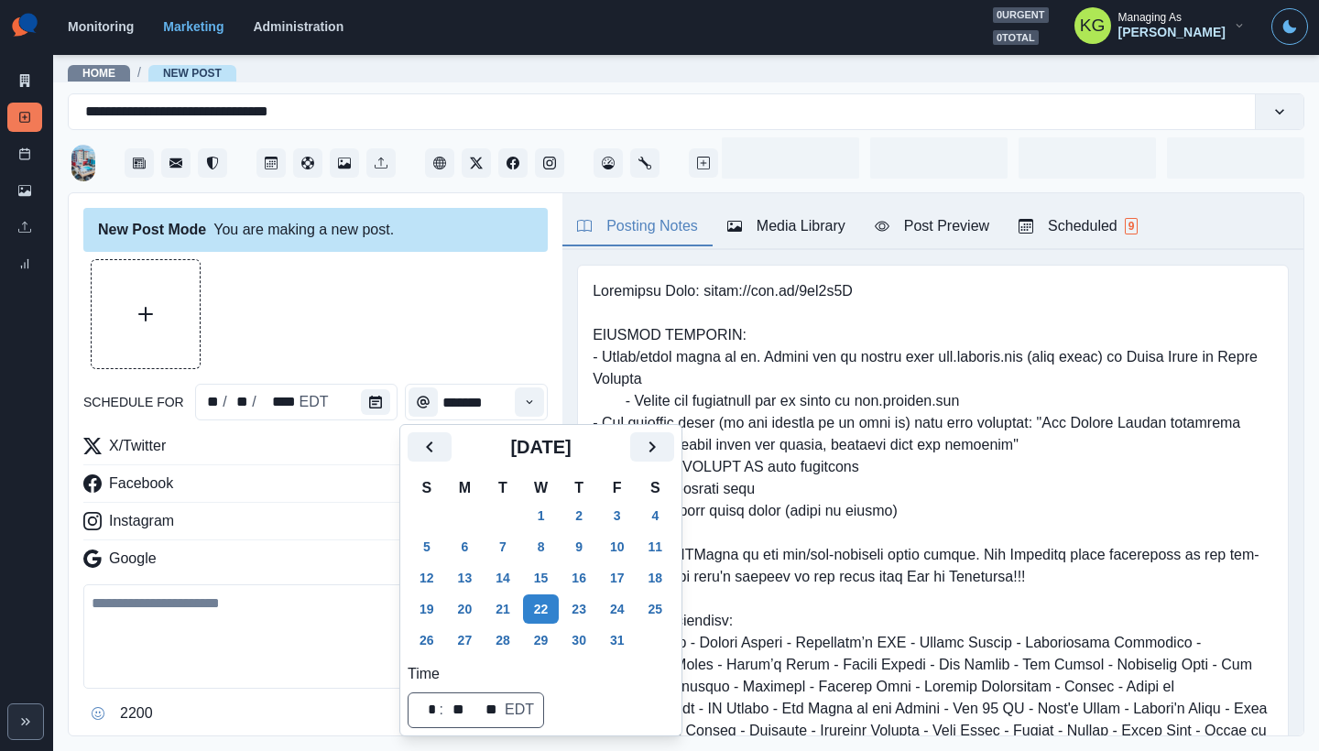
click at [421, 326] on div at bounding box center [315, 314] width 464 height 110
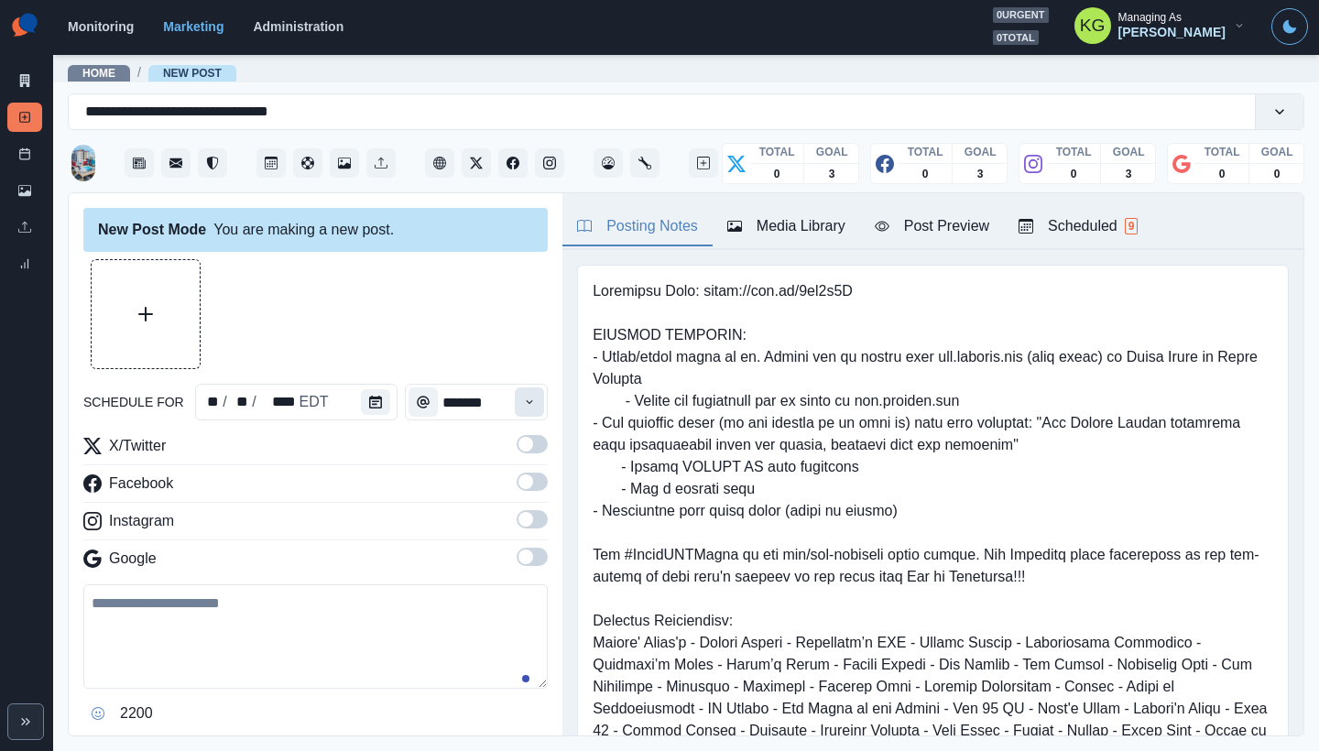
click at [525, 401] on button "Time" at bounding box center [529, 401] width 29 height 29
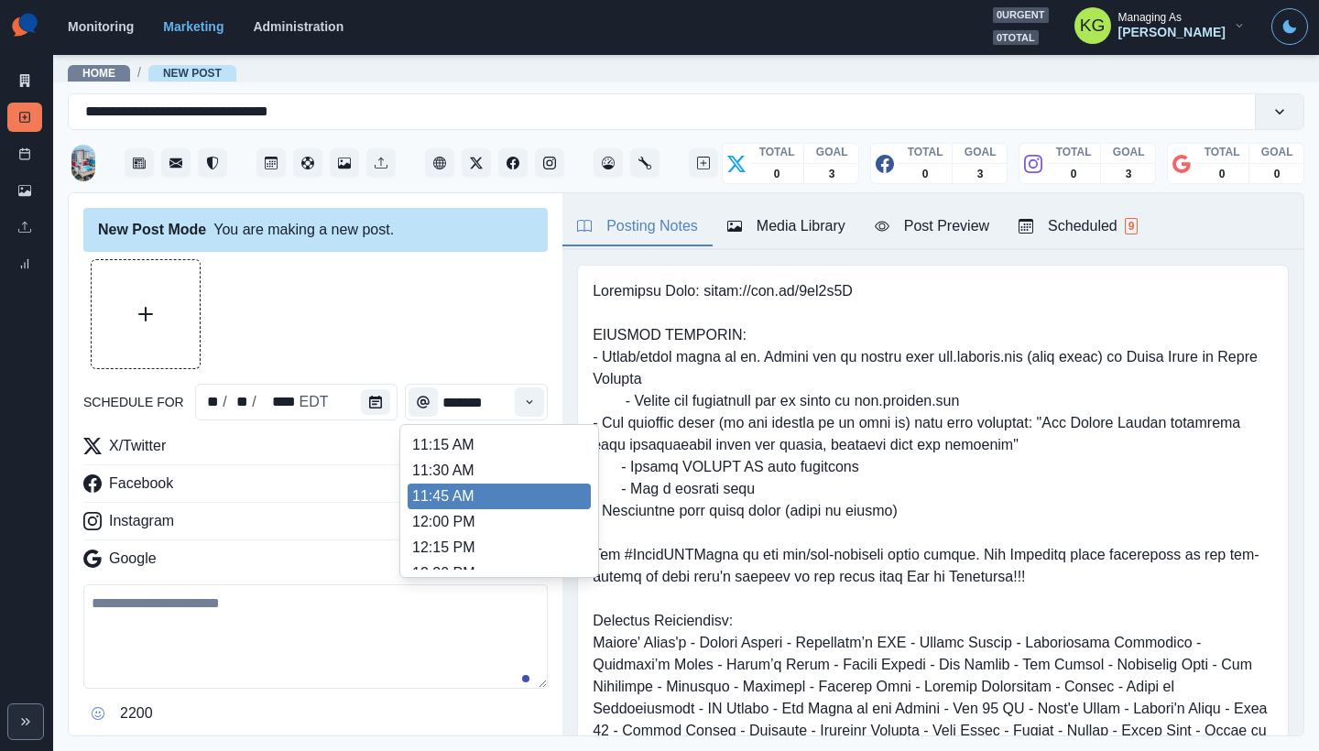
scroll to position [369, 0]
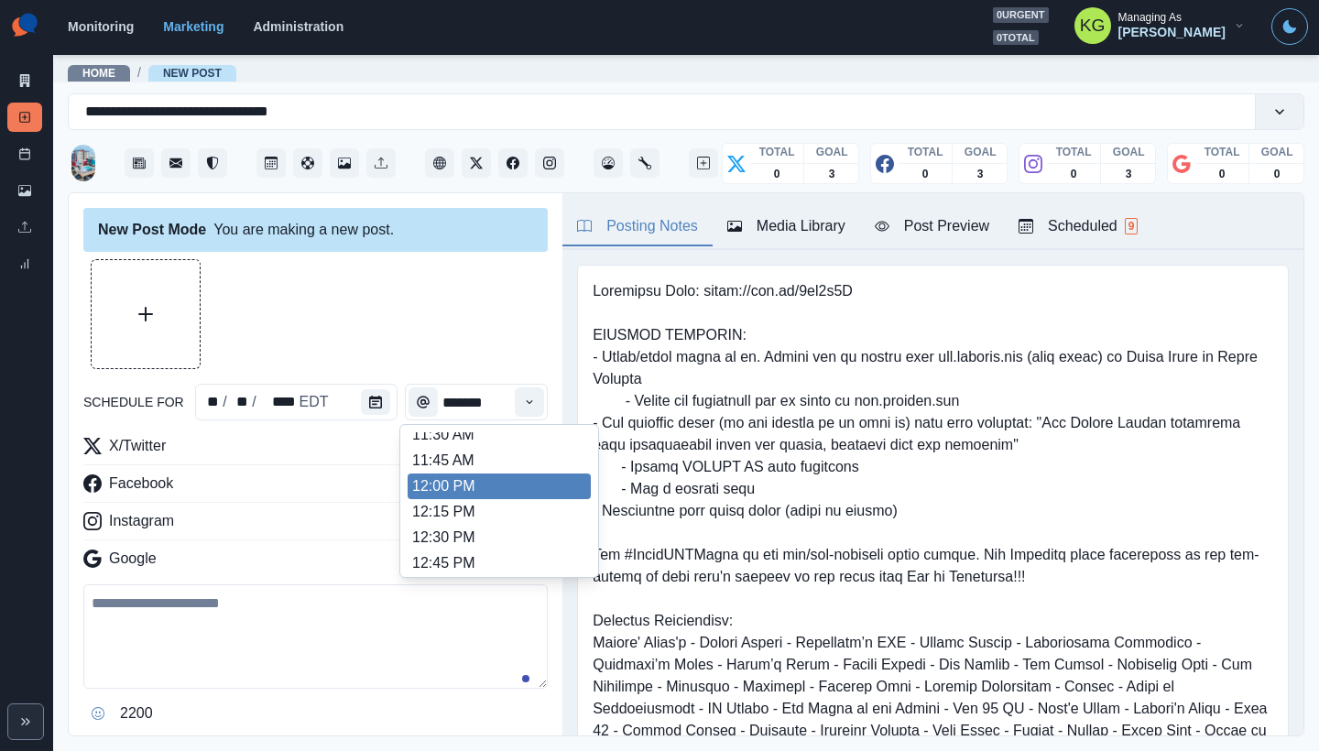
click at [459, 492] on li "12:00 PM" at bounding box center [499, 487] width 183 height 26
type input "********"
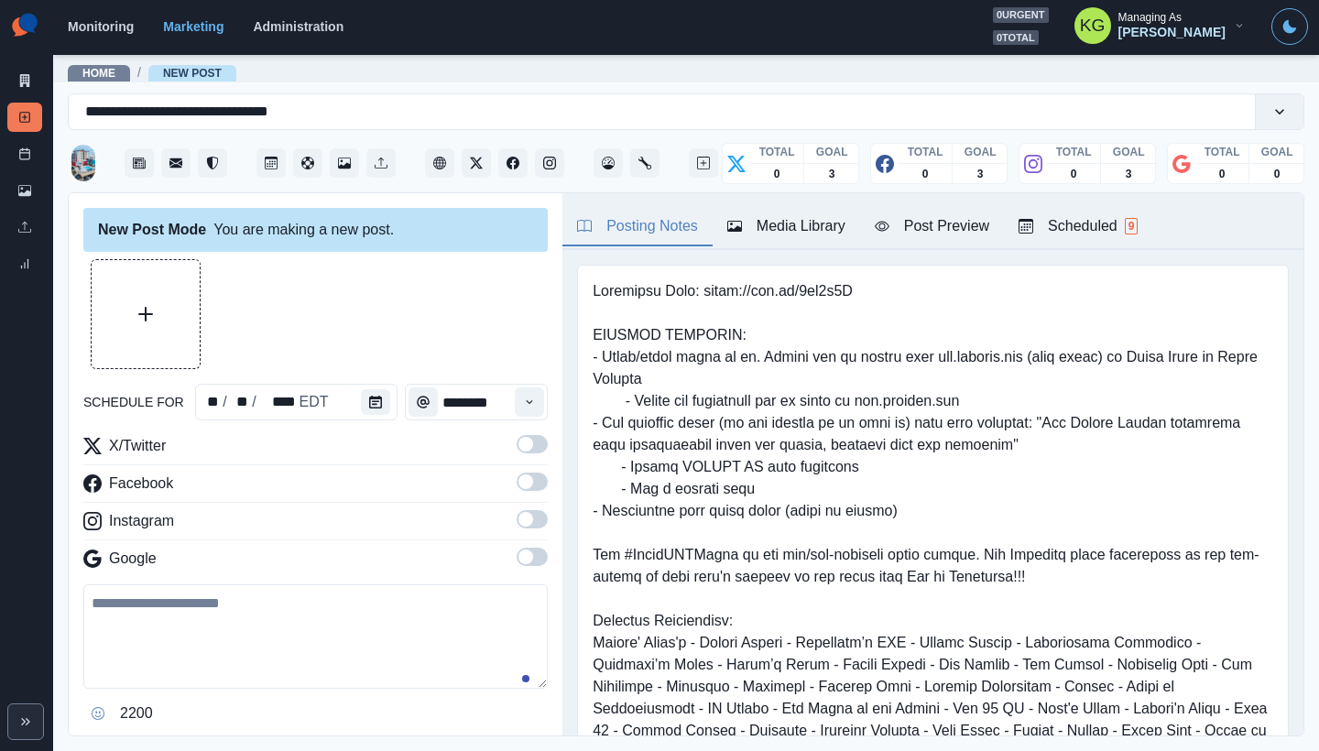
click at [518, 552] on span at bounding box center [525, 557] width 15 height 15
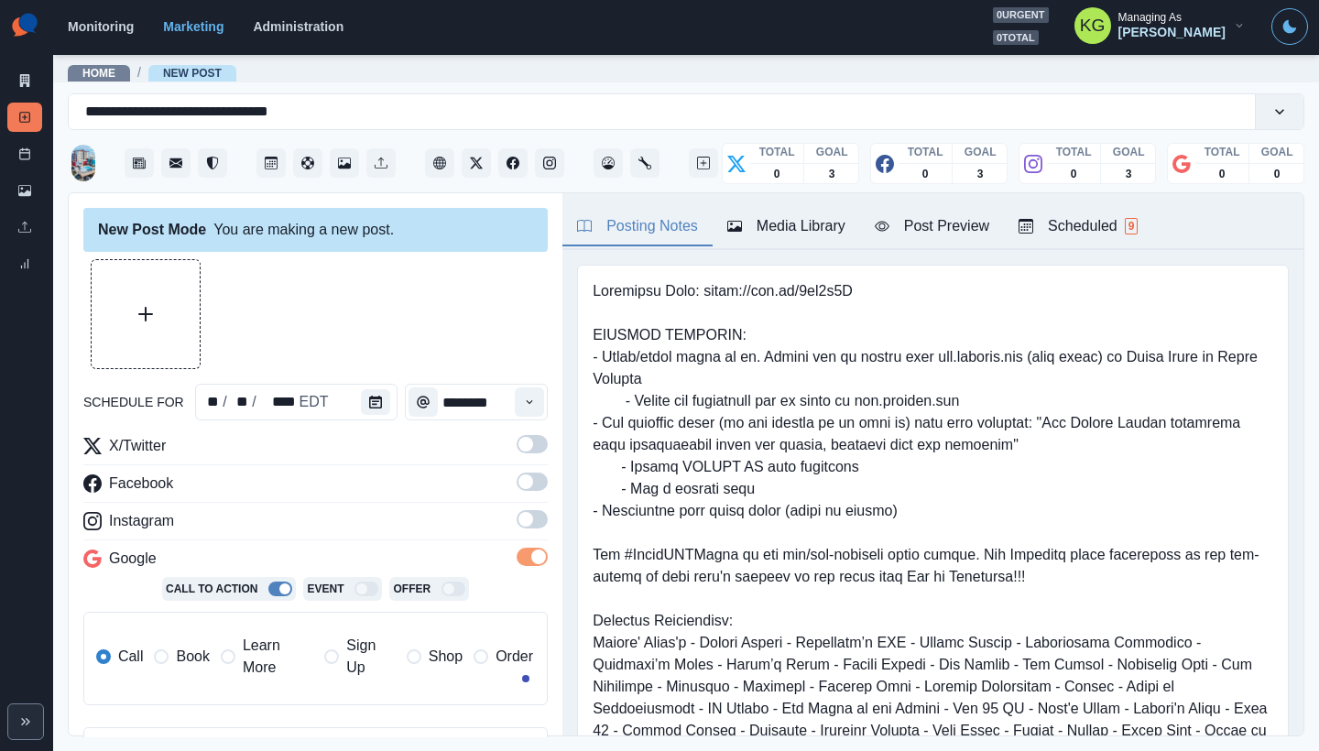
click at [518, 518] on span at bounding box center [525, 519] width 15 height 15
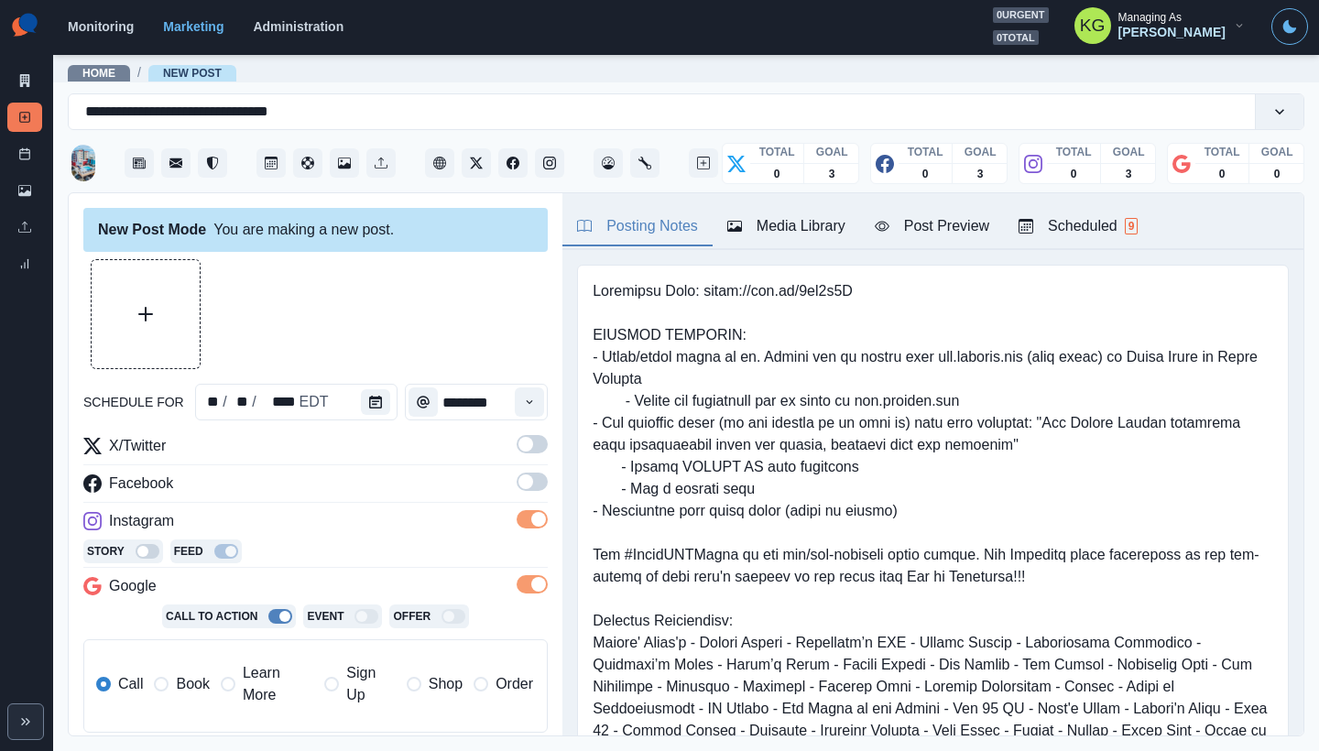
click at [516, 469] on div "X/Twitter Facebook Instagram Story Feed Google Call To Action Event Offer Call …" at bounding box center [315, 591] width 464 height 312
click at [518, 483] on span at bounding box center [525, 481] width 15 height 15
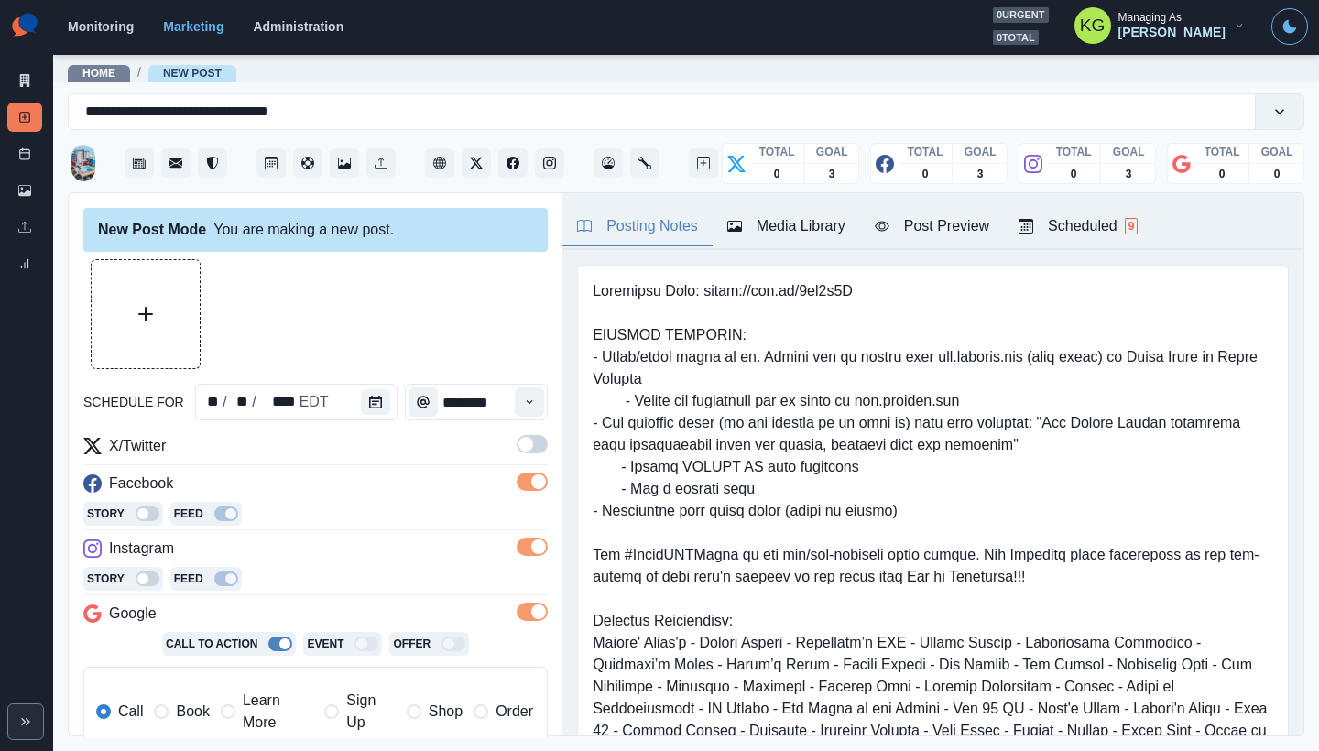
click at [517, 452] on span at bounding box center [532, 444] width 31 height 18
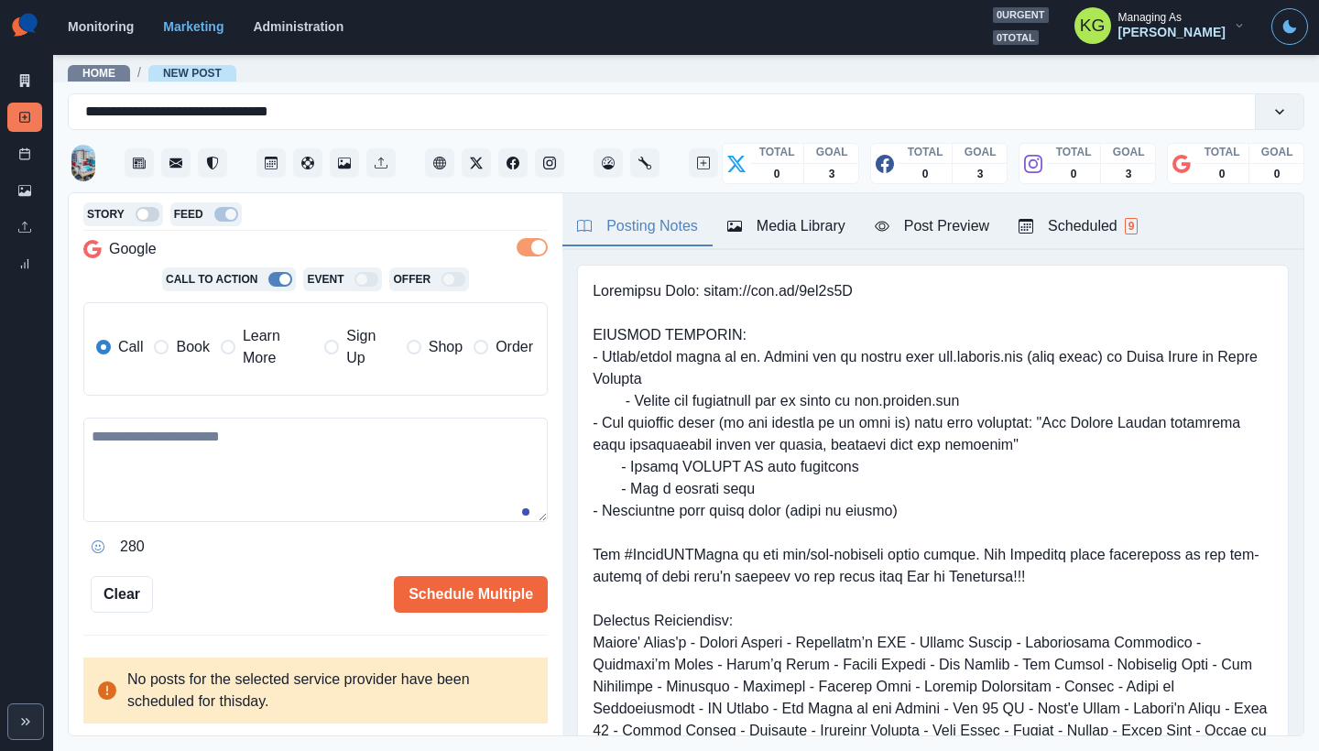
click at [183, 359] on label "Book" at bounding box center [181, 347] width 55 height 44
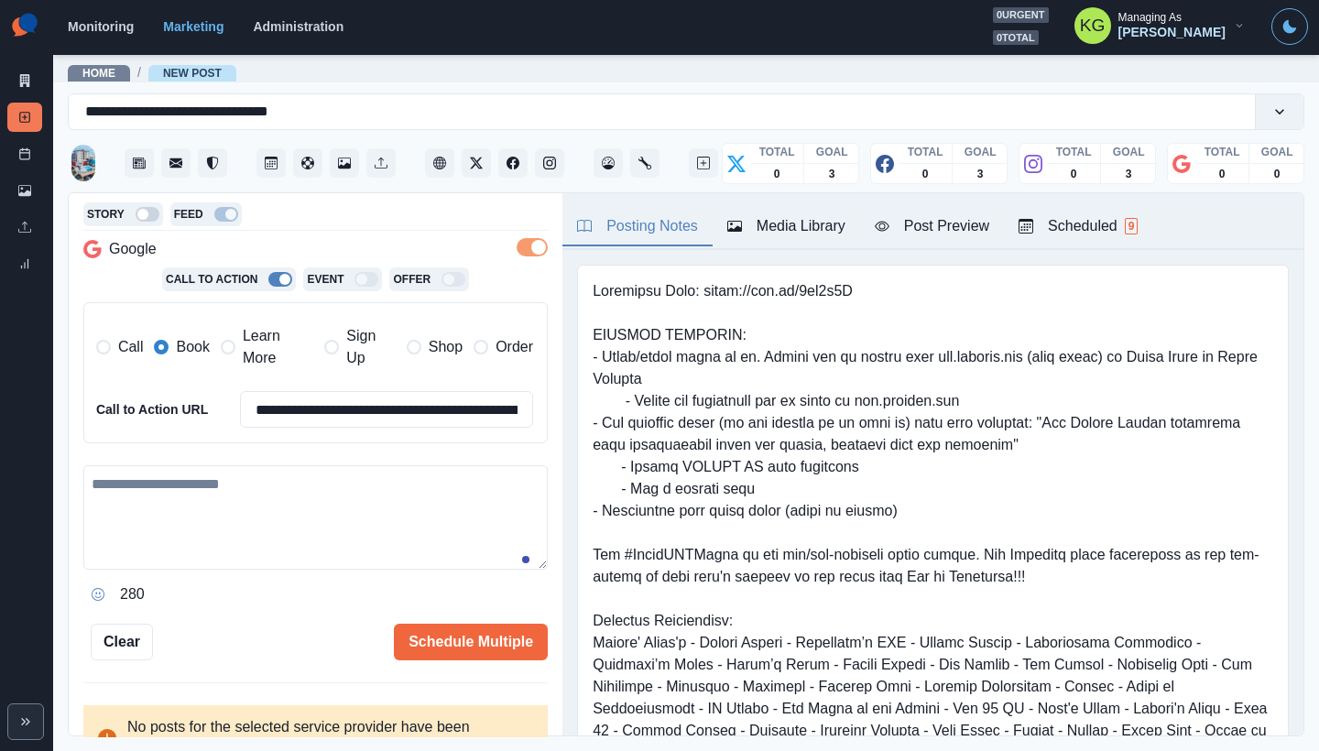
click at [747, 241] on button "Media Library" at bounding box center [786, 227] width 147 height 38
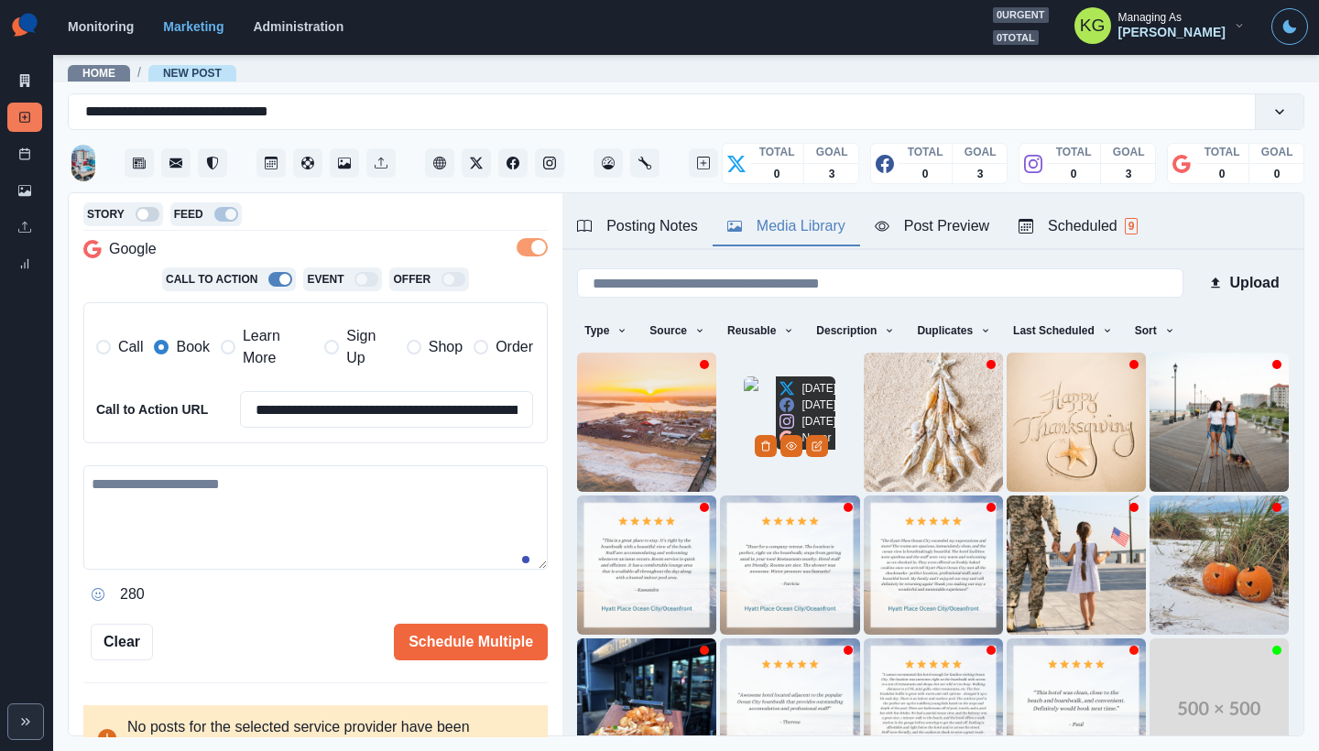
scroll to position [146, 0]
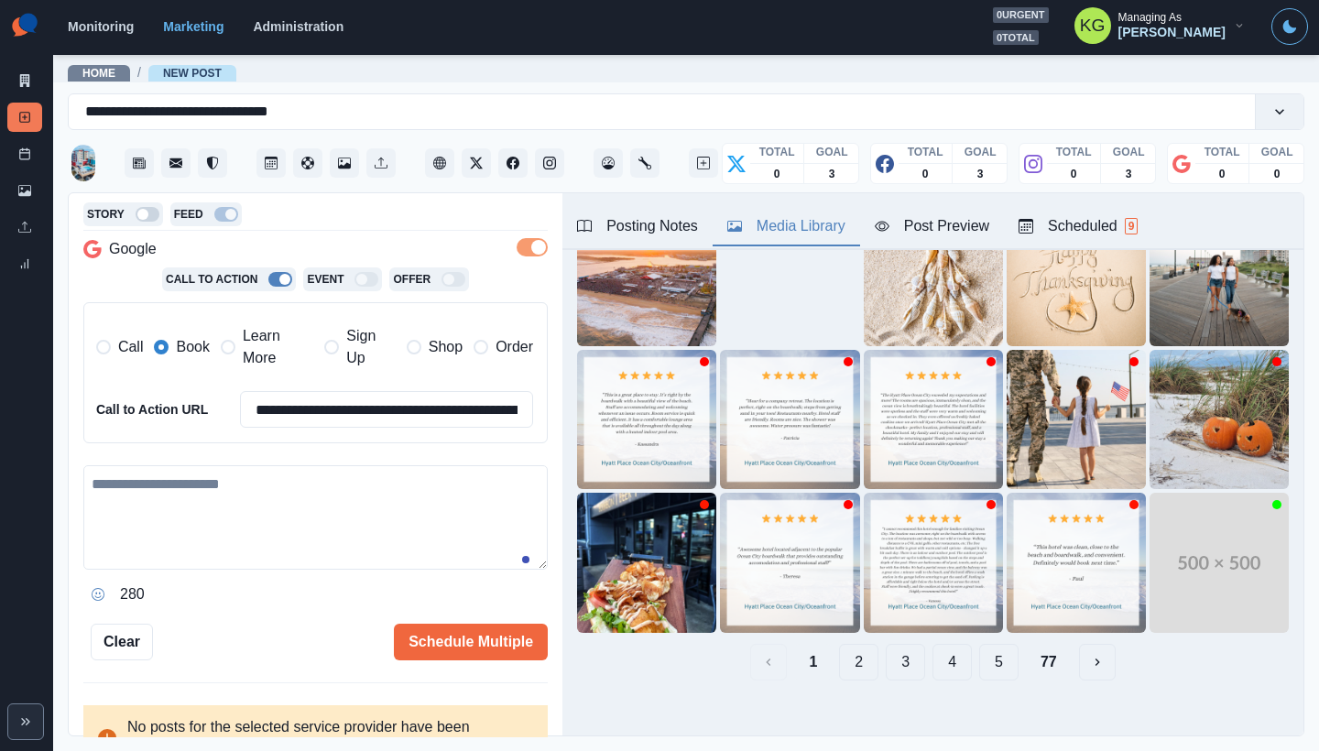
click at [839, 648] on button "2" at bounding box center [858, 662] width 39 height 37
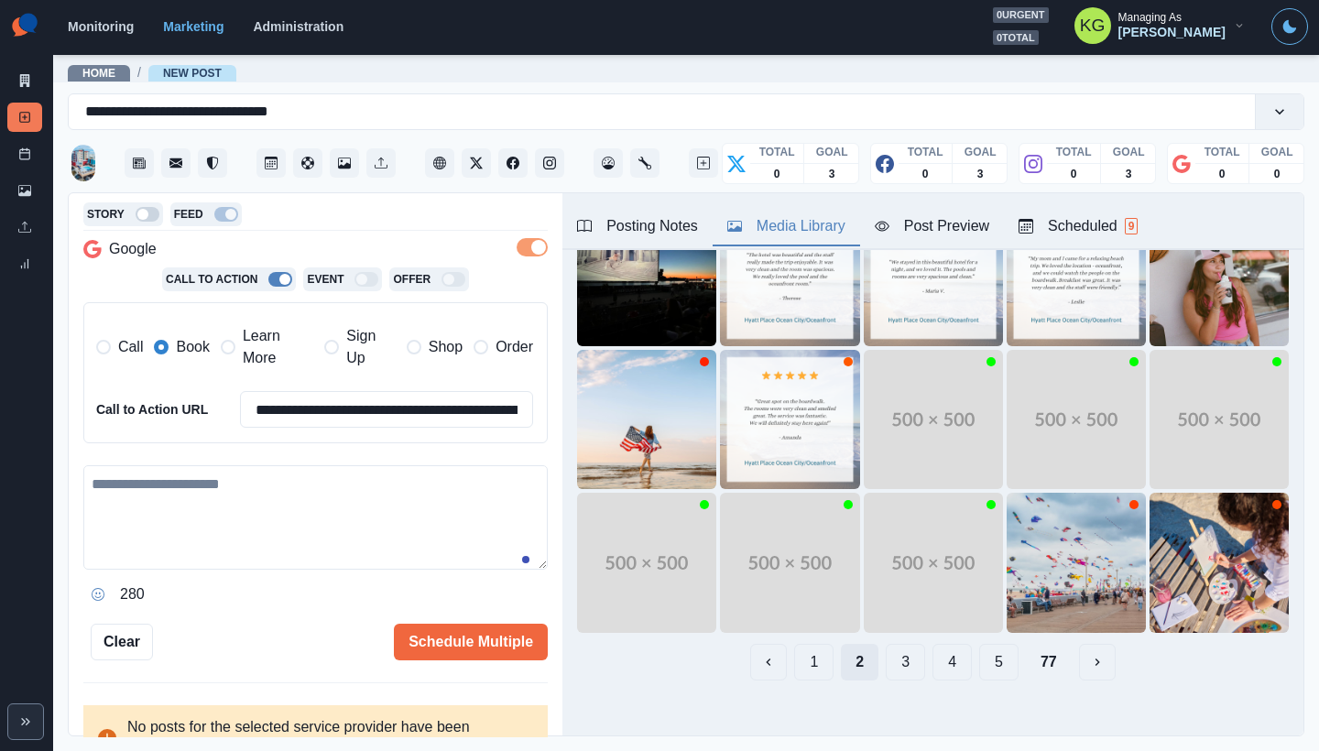
click at [854, 652] on button "2" at bounding box center [860, 662] width 38 height 37
click at [868, 650] on div "1 2 3 4 5 77" at bounding box center [933, 662] width 712 height 37
click at [886, 650] on button "3" at bounding box center [905, 662] width 39 height 37
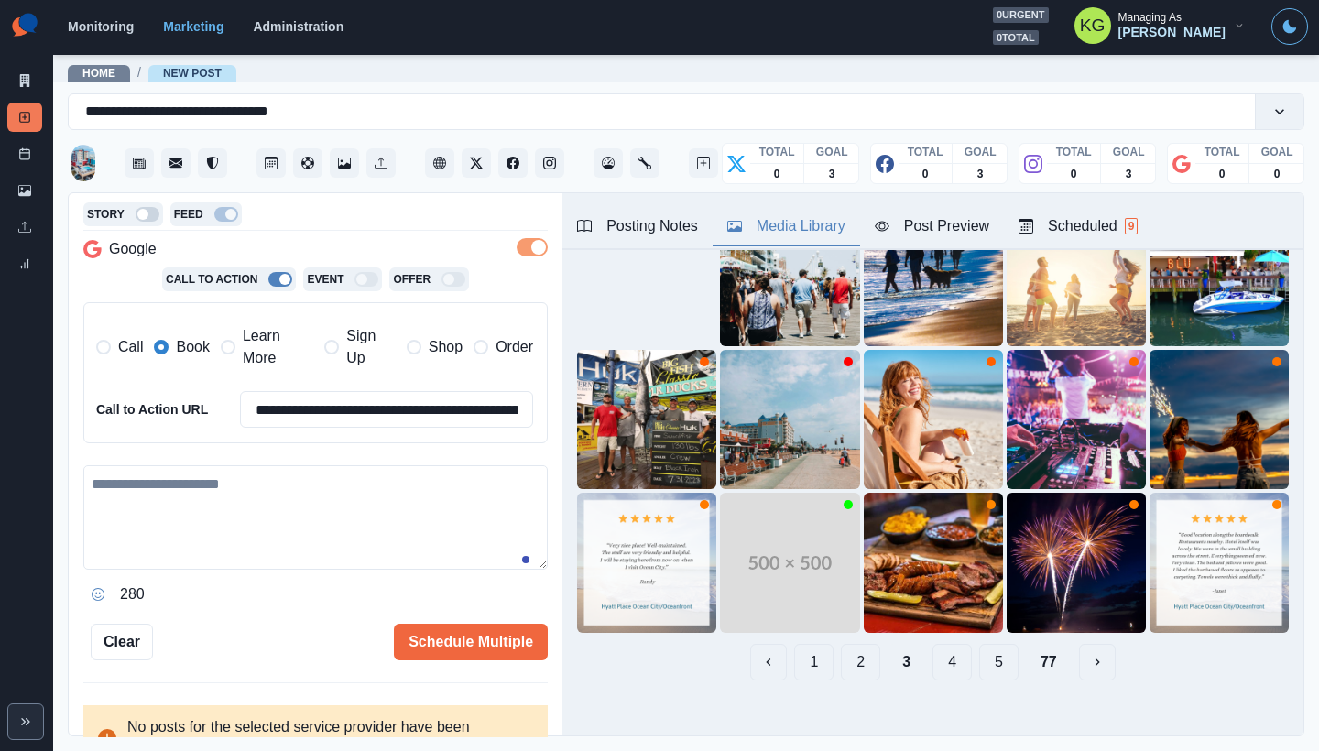
scroll to position [115, 0]
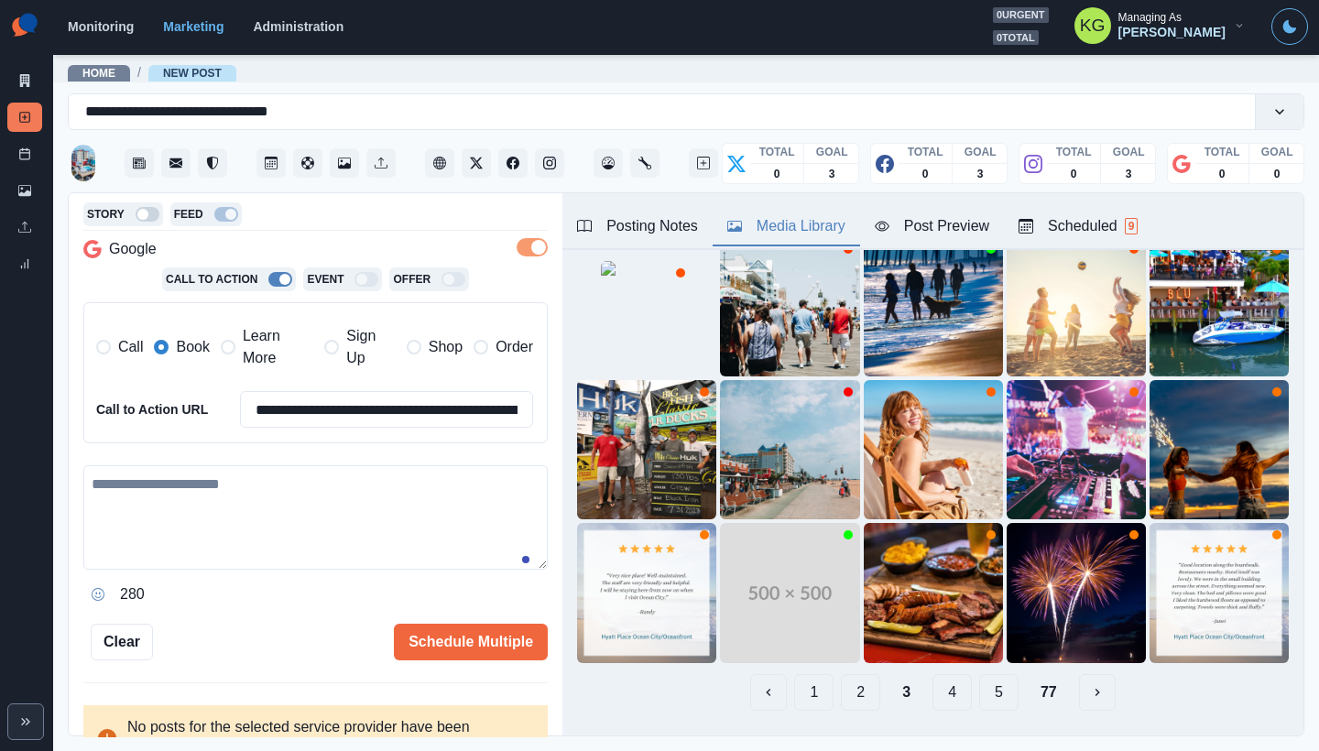
click at [932, 680] on button "4" at bounding box center [951, 692] width 39 height 37
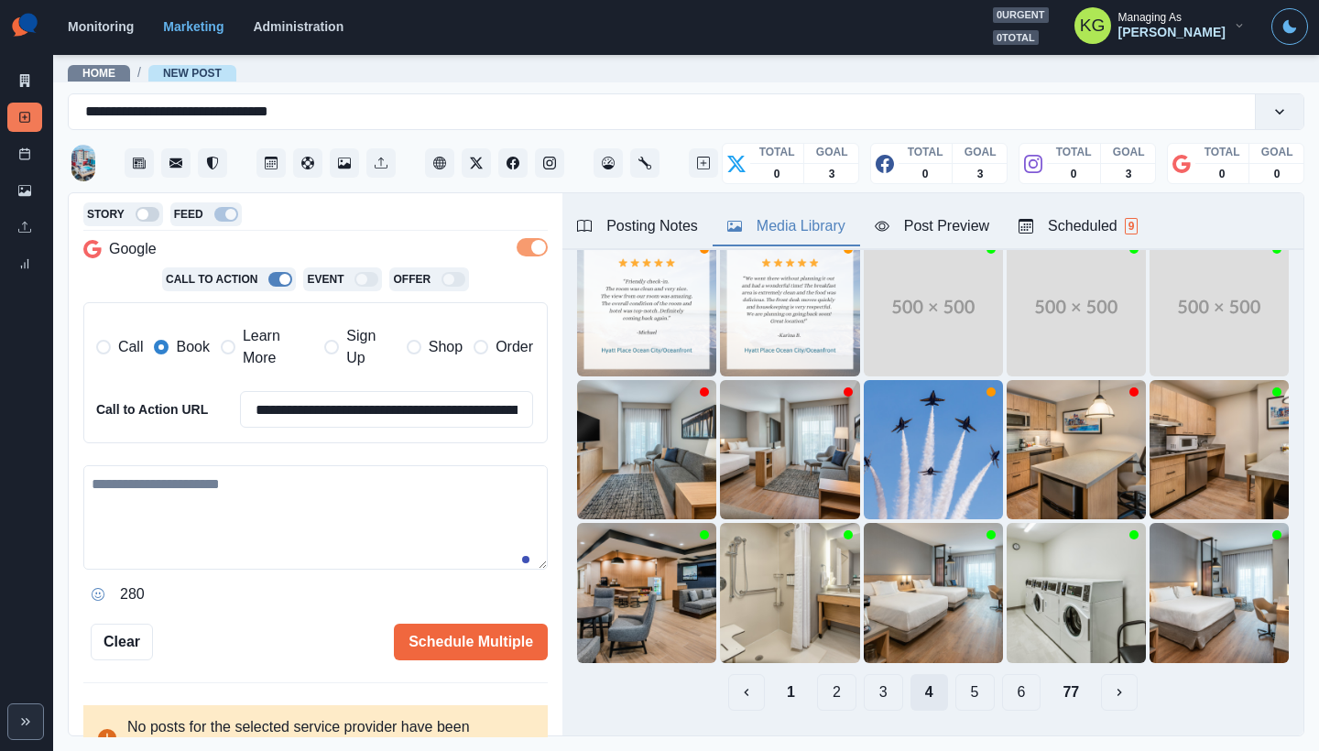
scroll to position [103, 0]
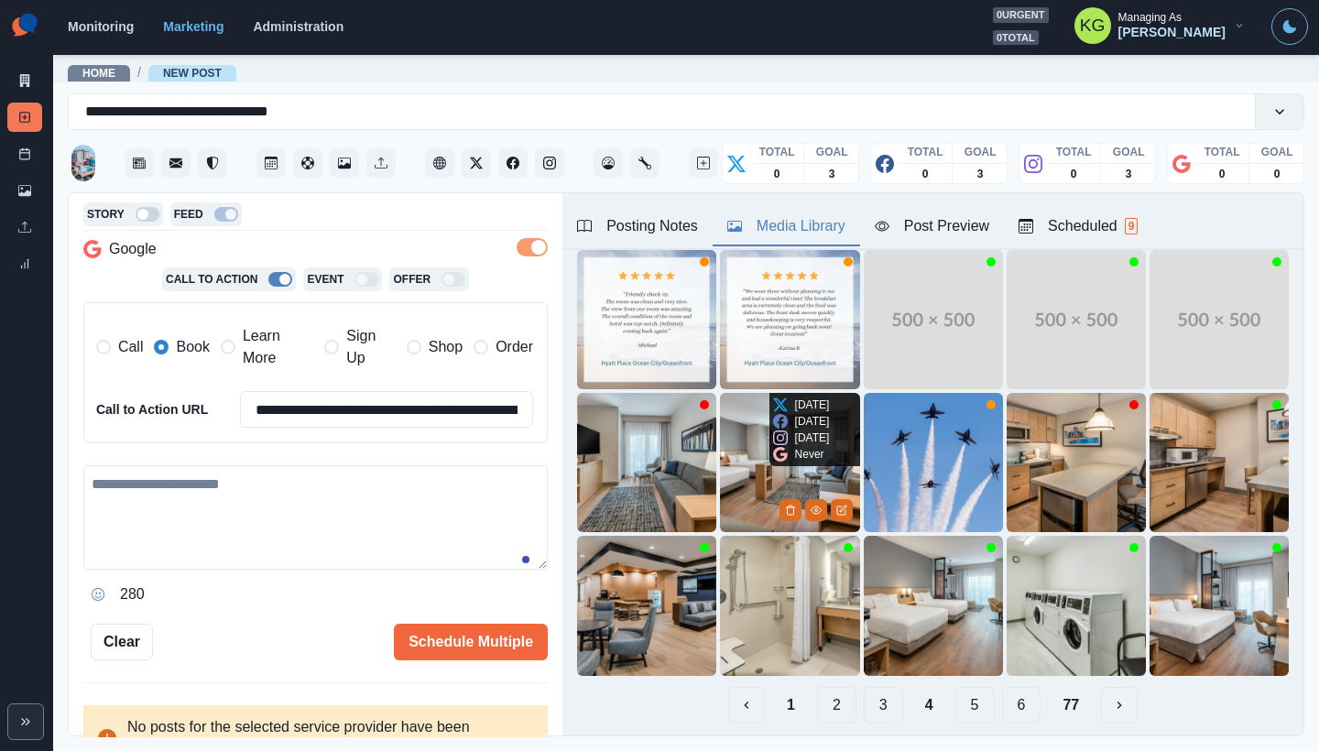
click at [754, 460] on img at bounding box center [789, 462] width 139 height 139
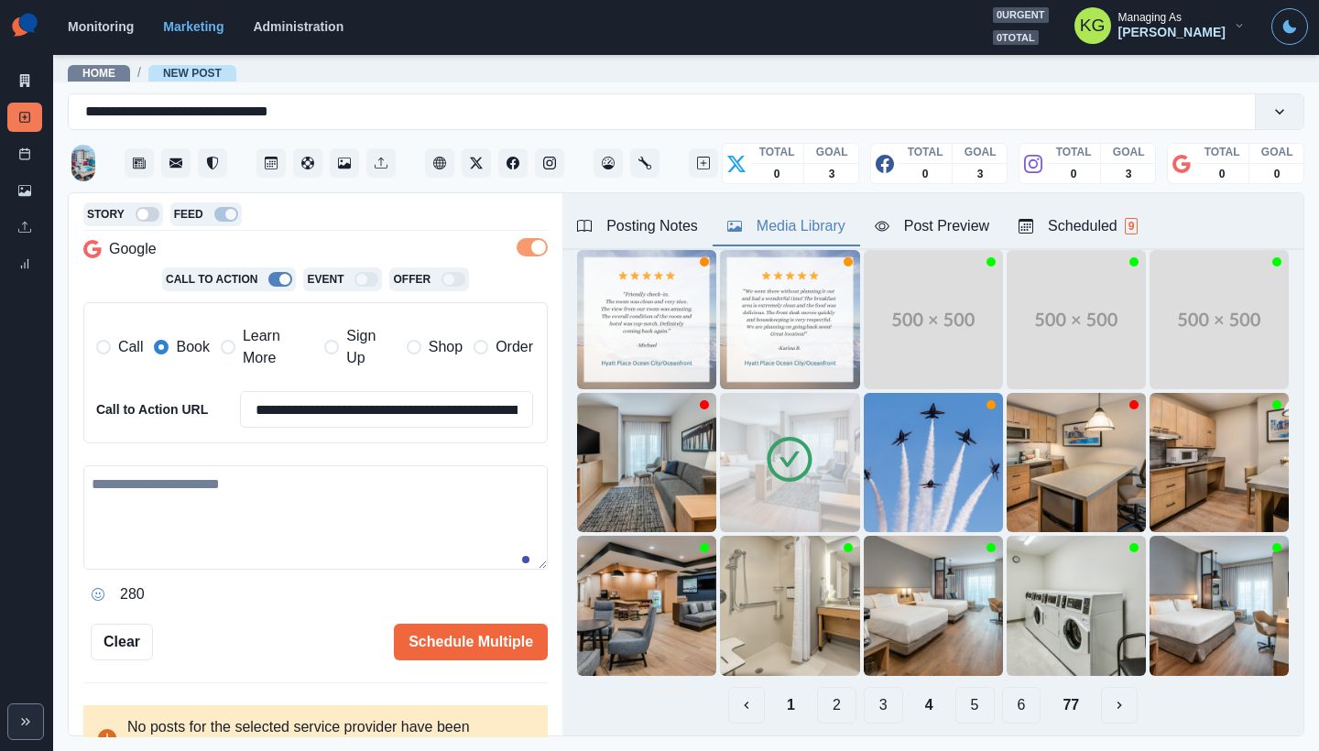
click at [246, 570] on div "280" at bounding box center [315, 537] width 464 height 144
click at [310, 488] on textarea at bounding box center [315, 517] width 464 height 104
paste textarea "**********"
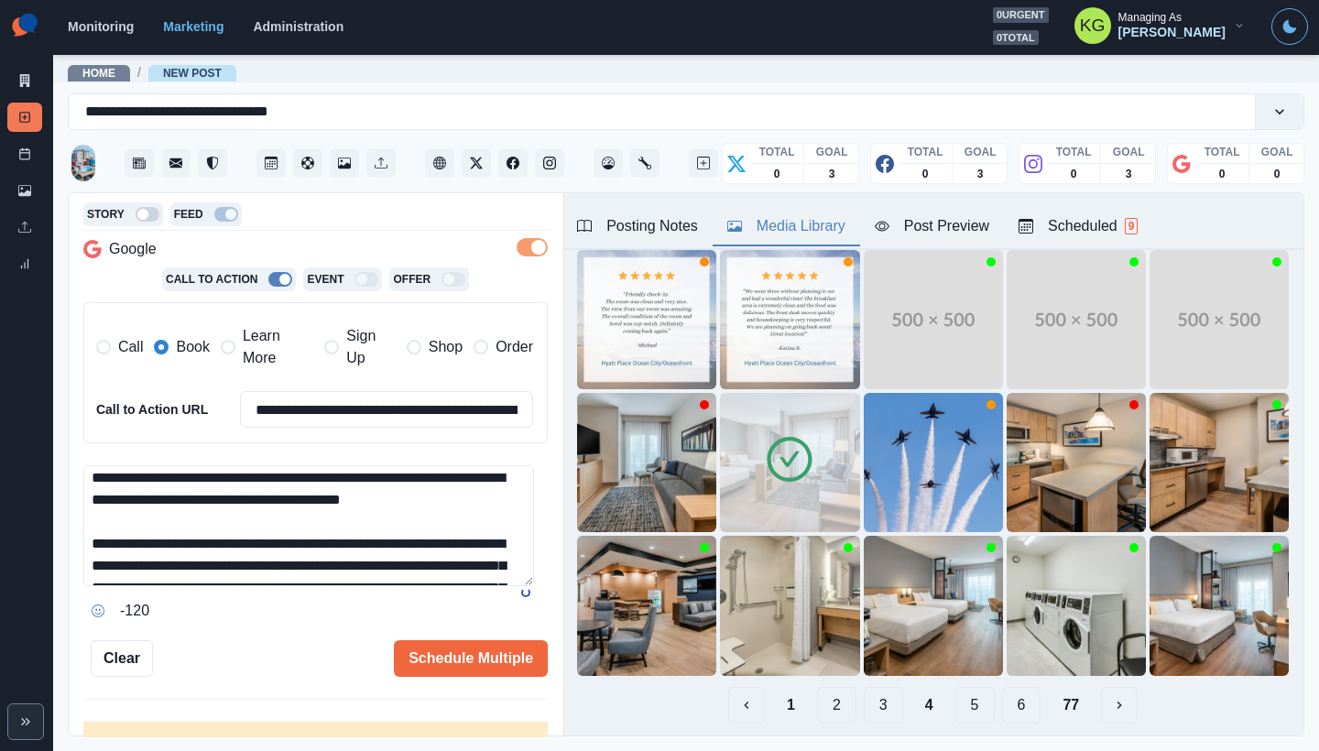
scroll to position [0, 0]
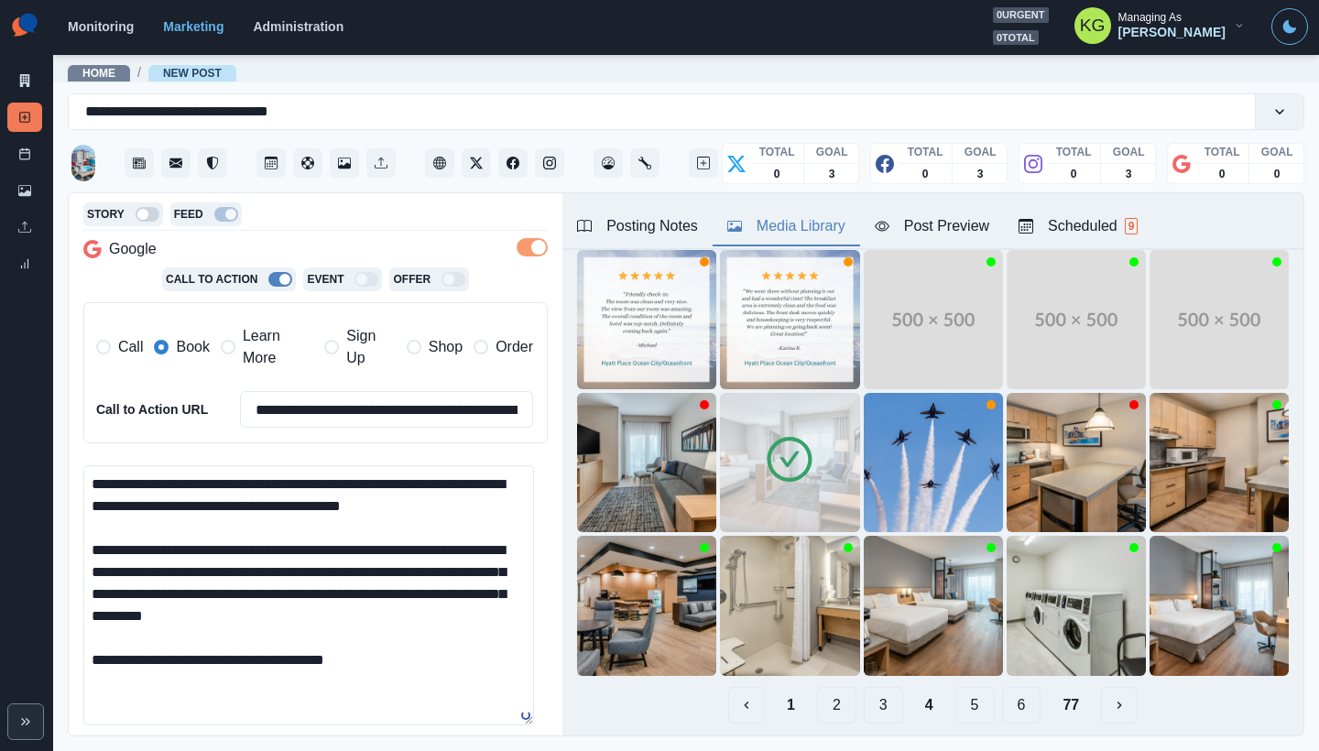
click at [535, 720] on div "**********" at bounding box center [316, 465] width 494 height 544
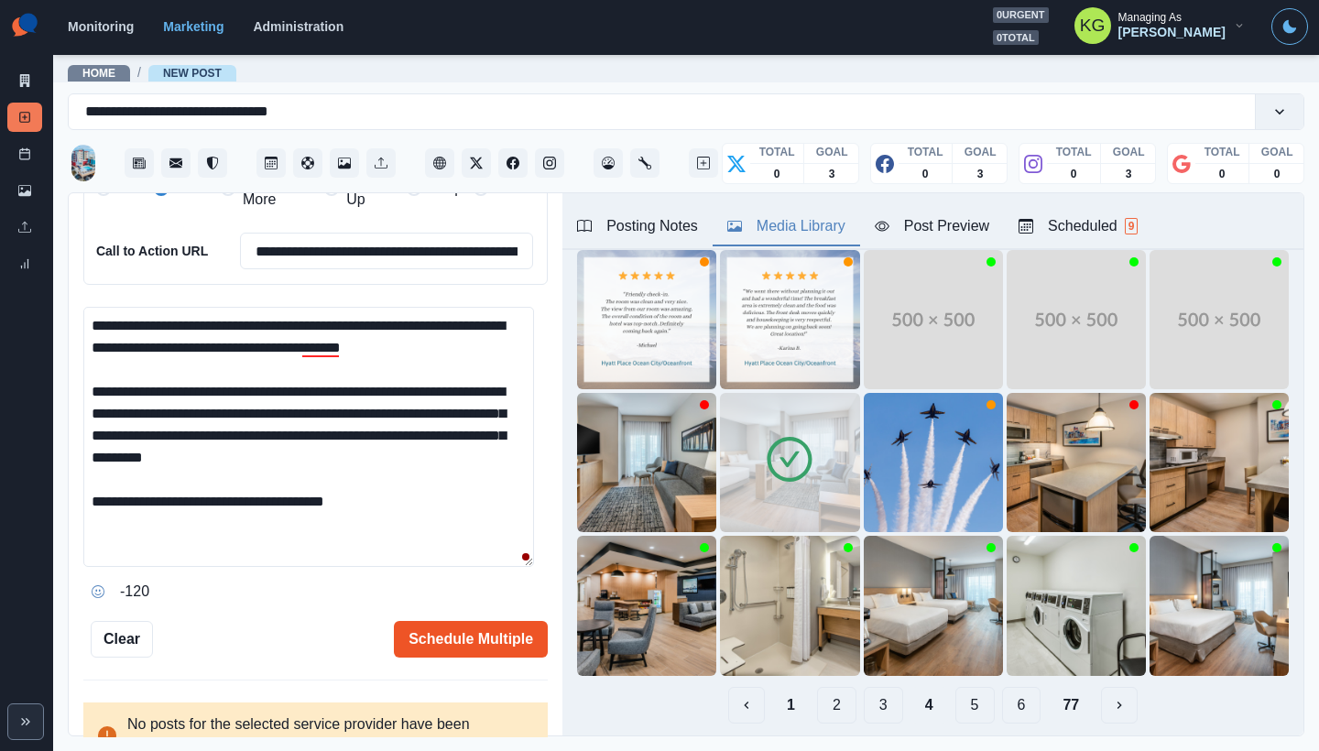
type textarea "**********"
click at [455, 642] on button "Schedule Multiple" at bounding box center [471, 639] width 154 height 37
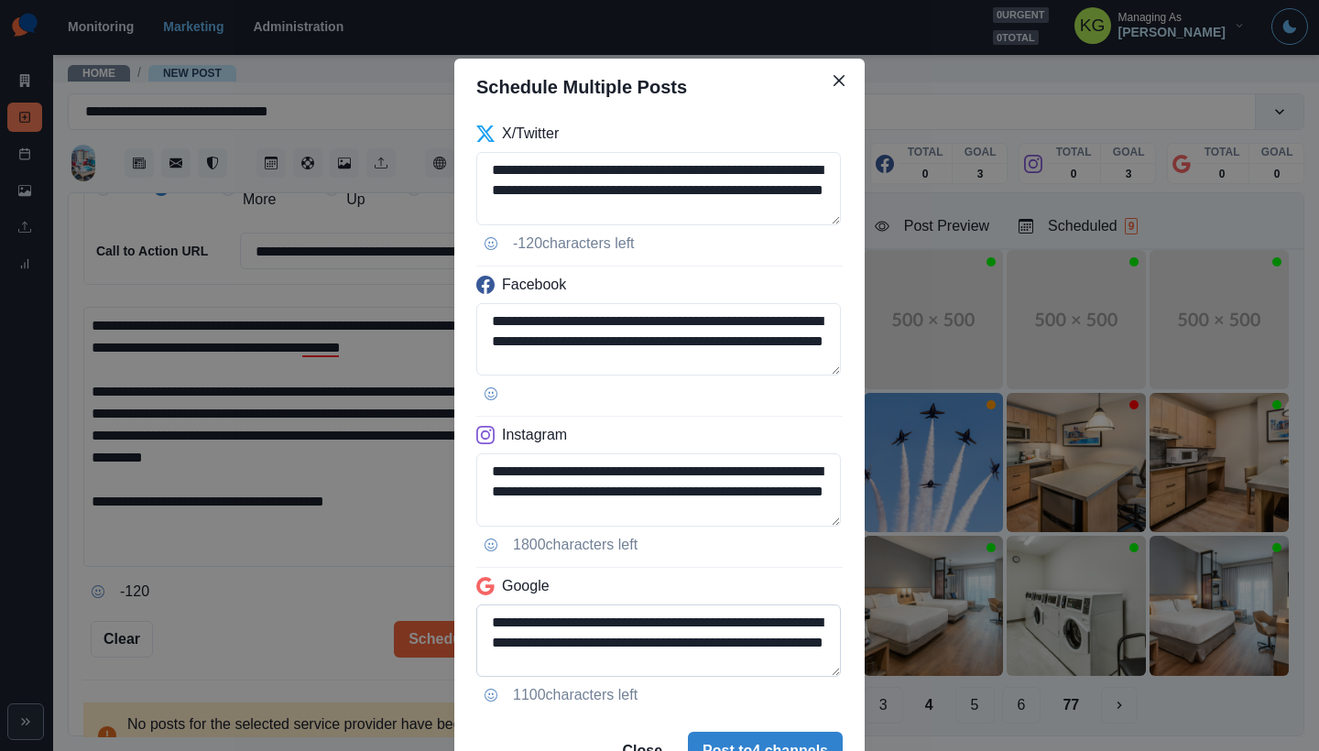
scroll to position [125, 0]
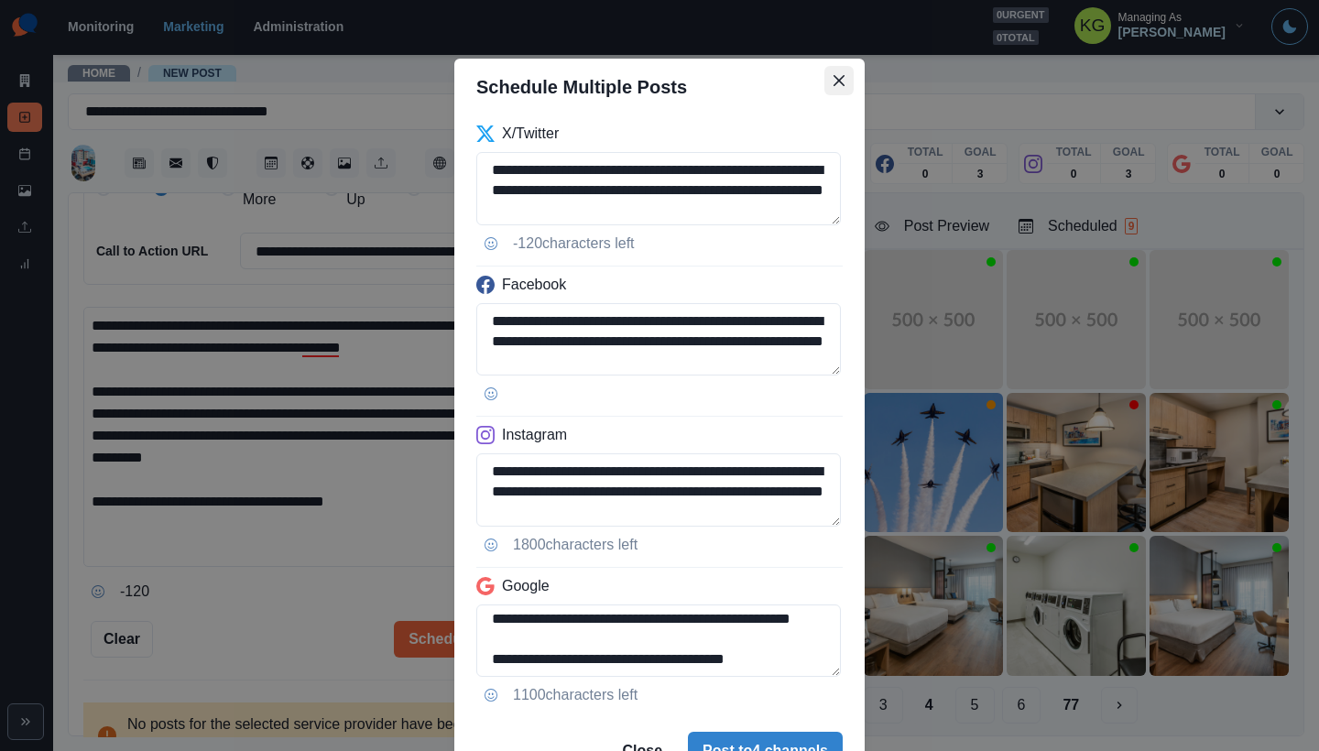
click at [824, 88] on button "Close" at bounding box center [838, 80] width 29 height 29
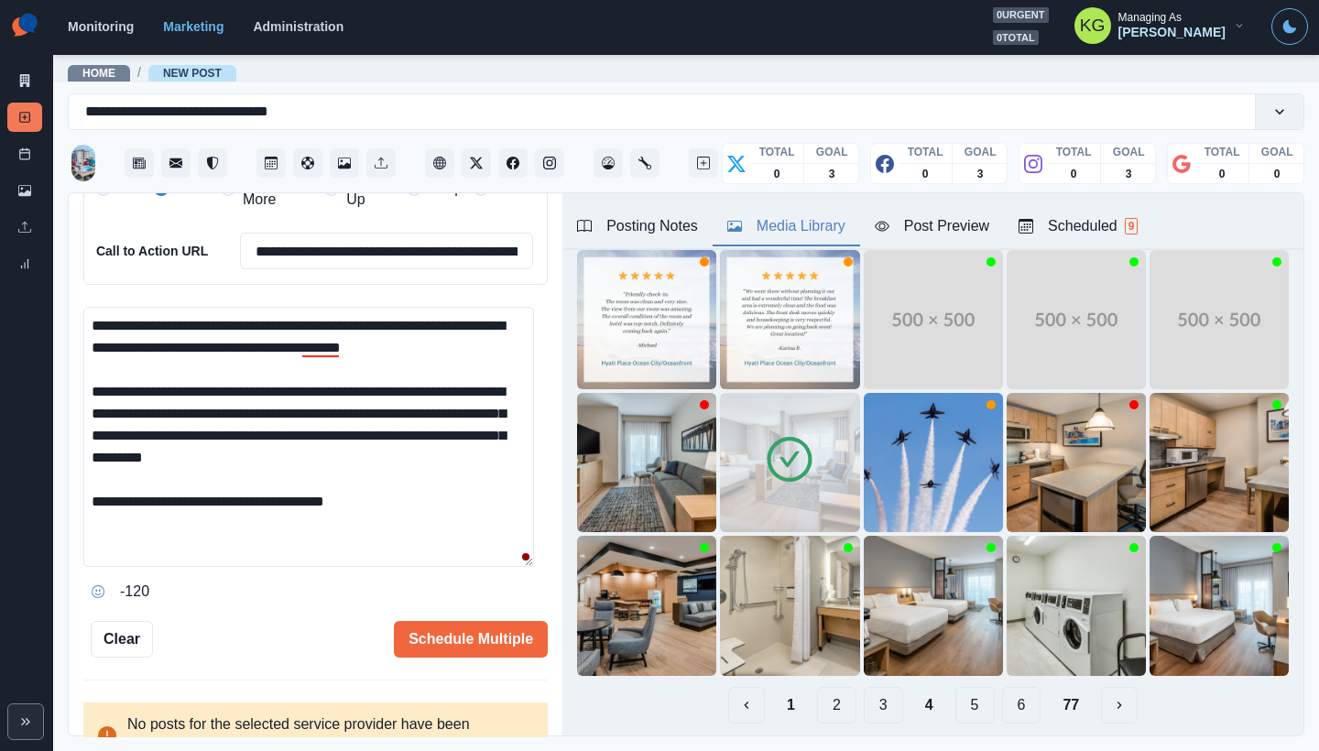
scroll to position [358, 0]
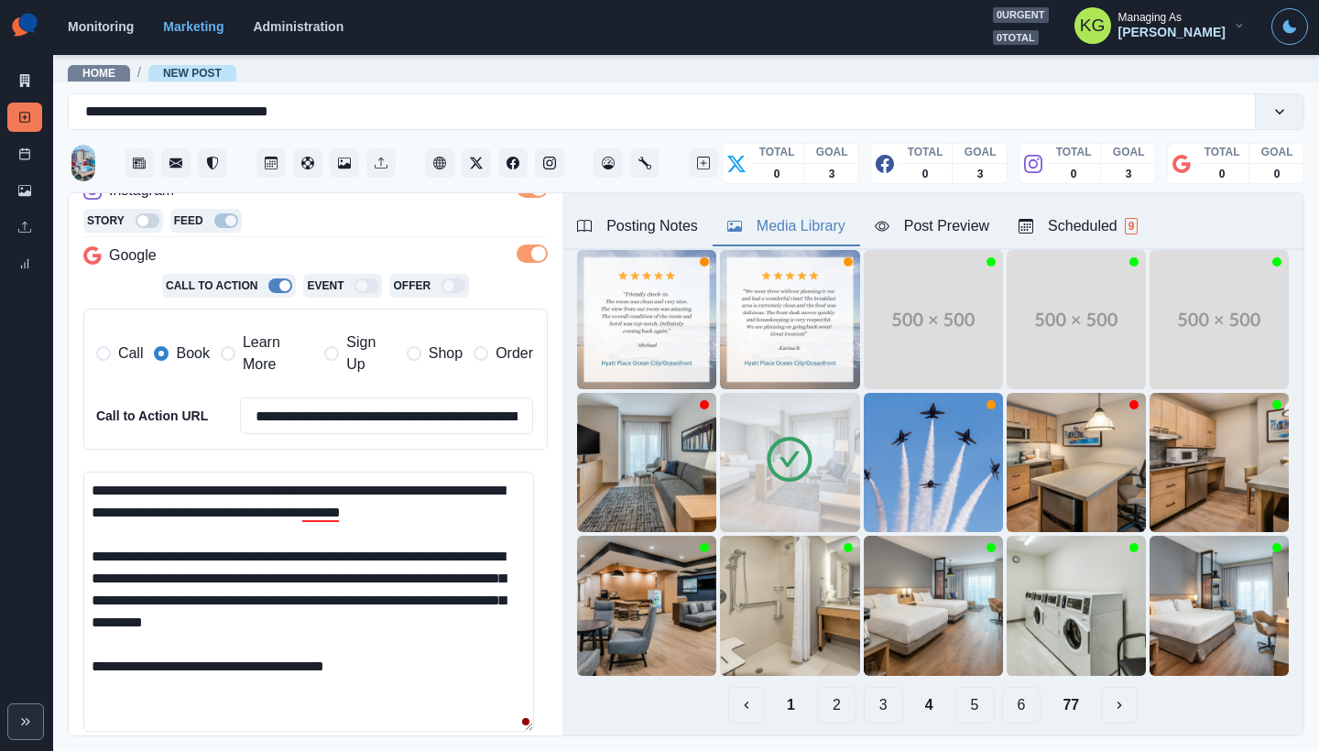
click at [517, 263] on label at bounding box center [532, 259] width 31 height 29
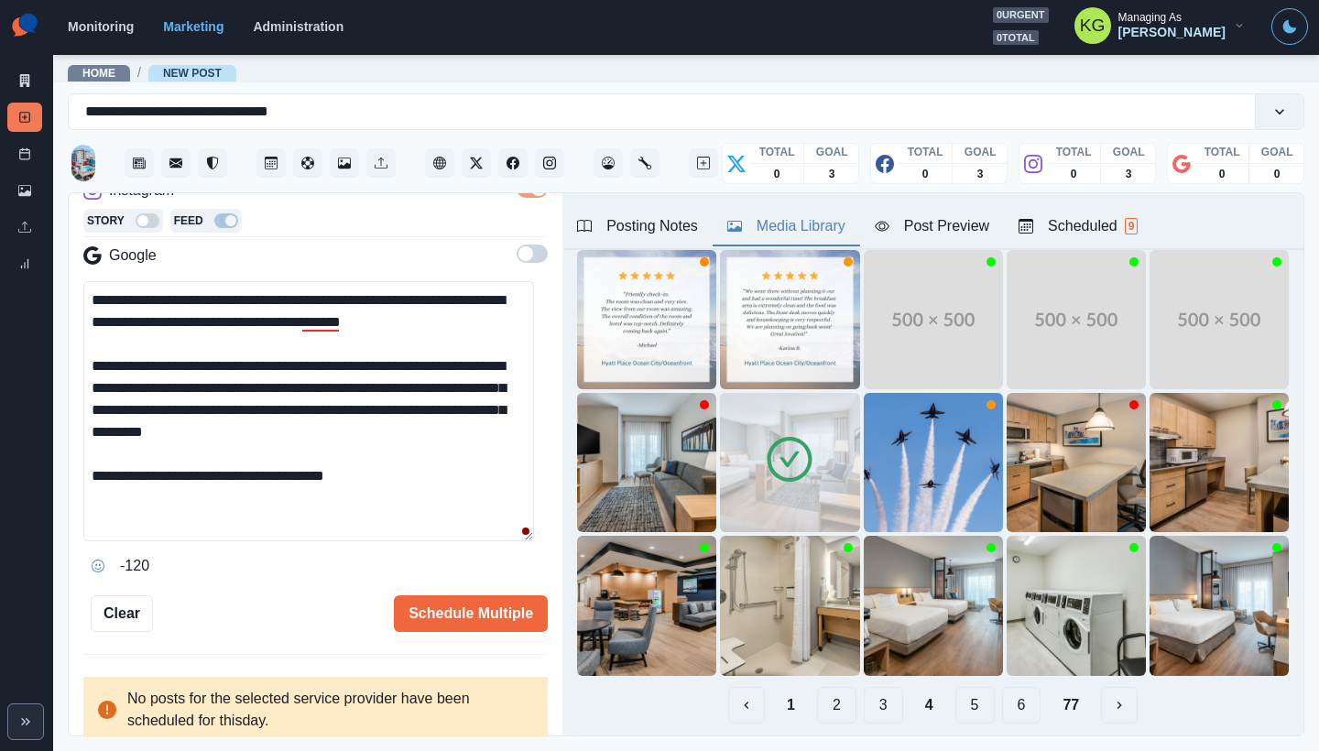
scroll to position [377, 0]
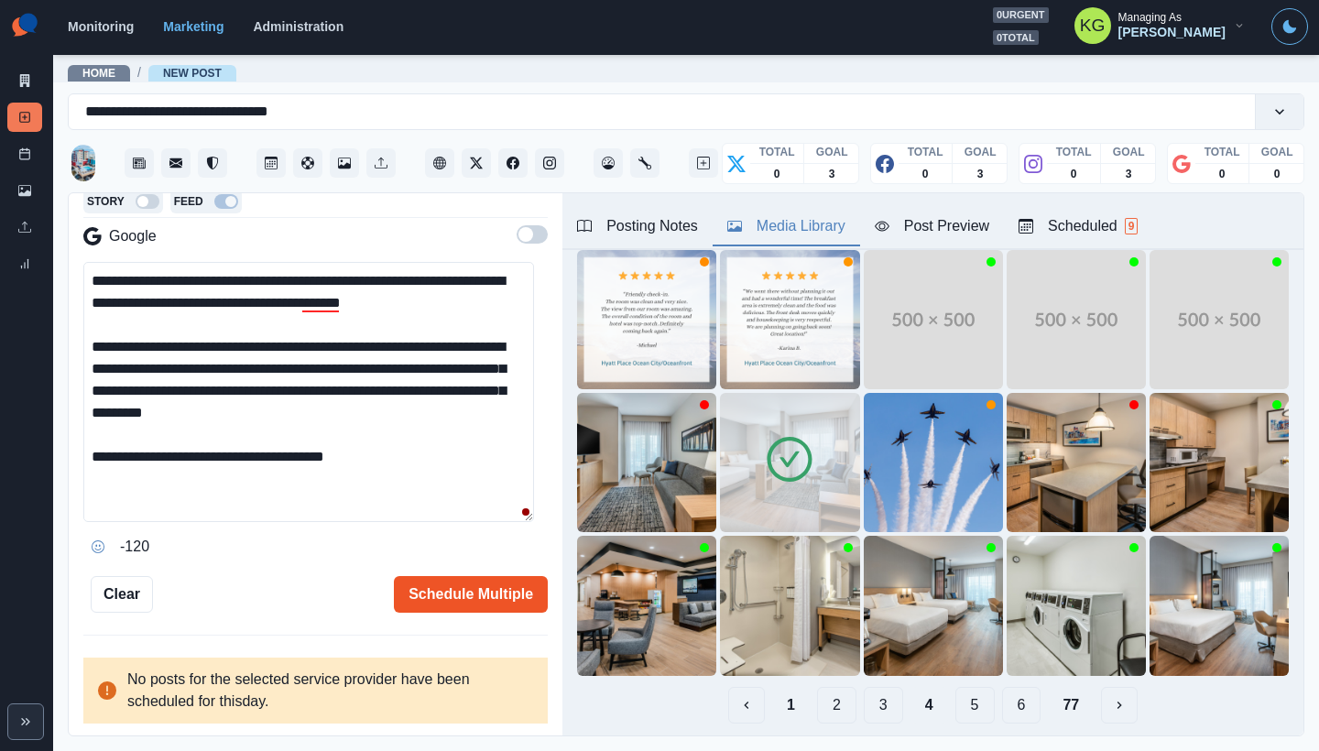
click at [441, 587] on button "Schedule Multiple" at bounding box center [471, 594] width 154 height 37
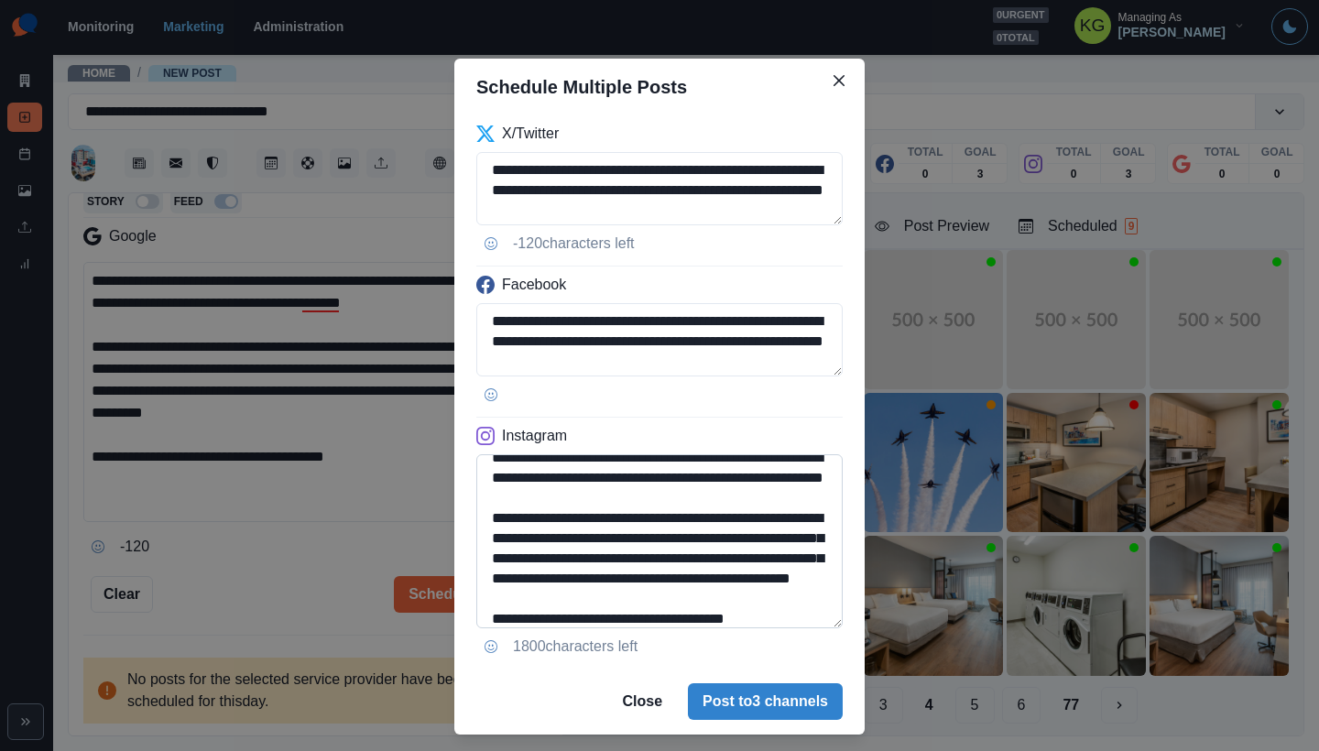
scroll to position [0, 0]
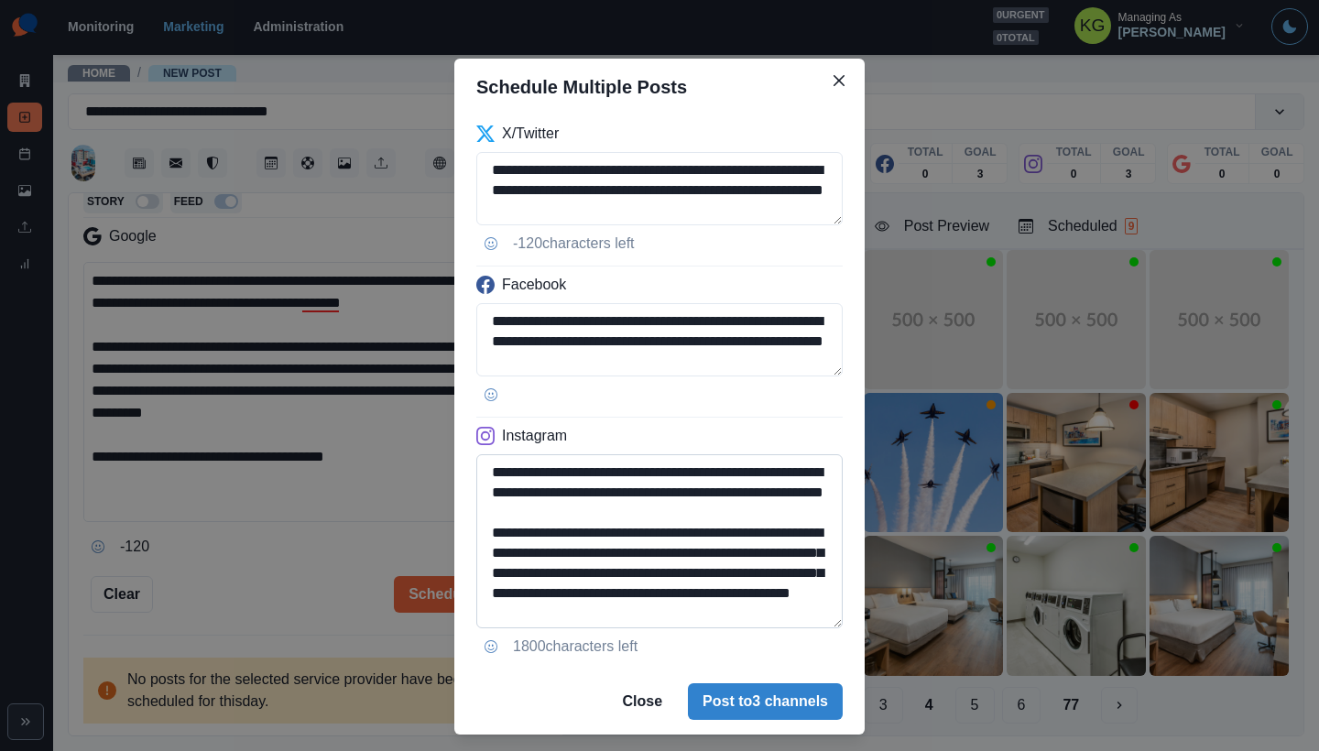
click at [828, 628] on textarea "**********" at bounding box center [659, 541] width 366 height 174
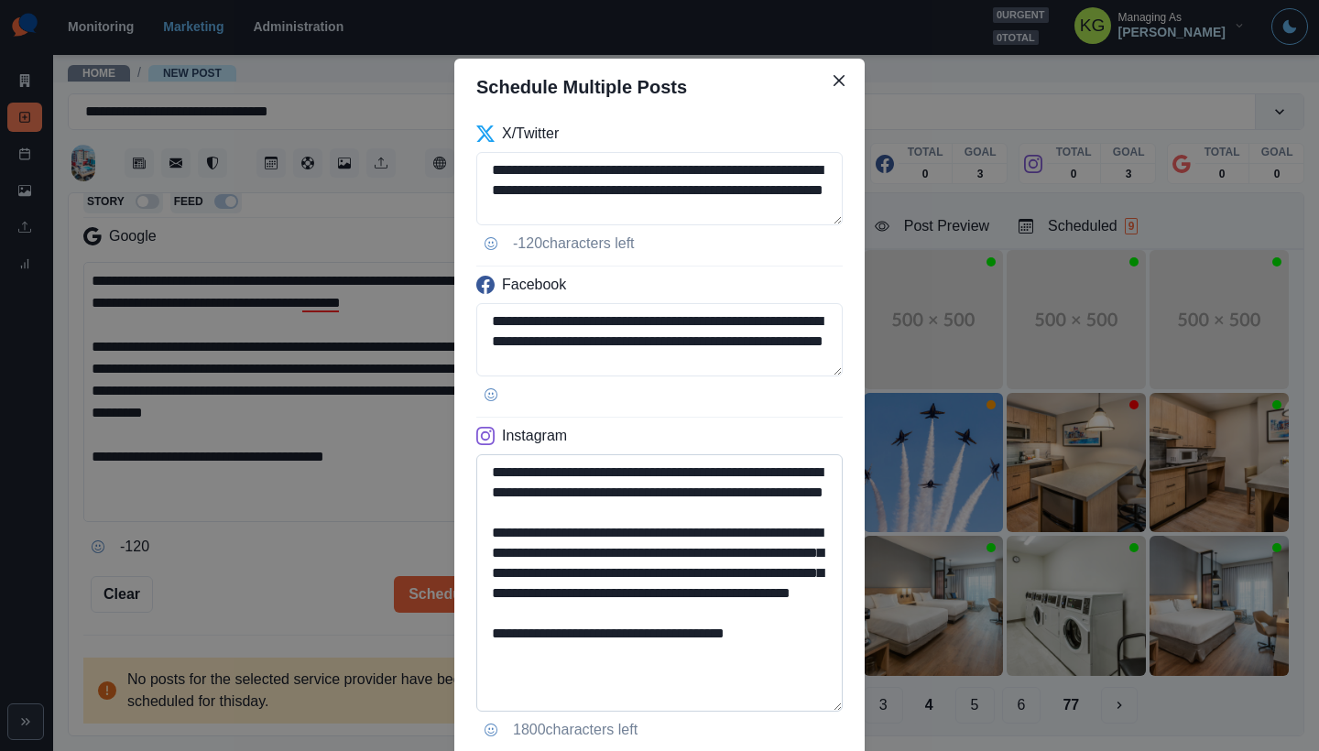
drag, startPoint x: 683, startPoint y: 674, endPoint x: 820, endPoint y: 681, distance: 136.6
click at [820, 681] on textarea "**********" at bounding box center [659, 582] width 366 height 257
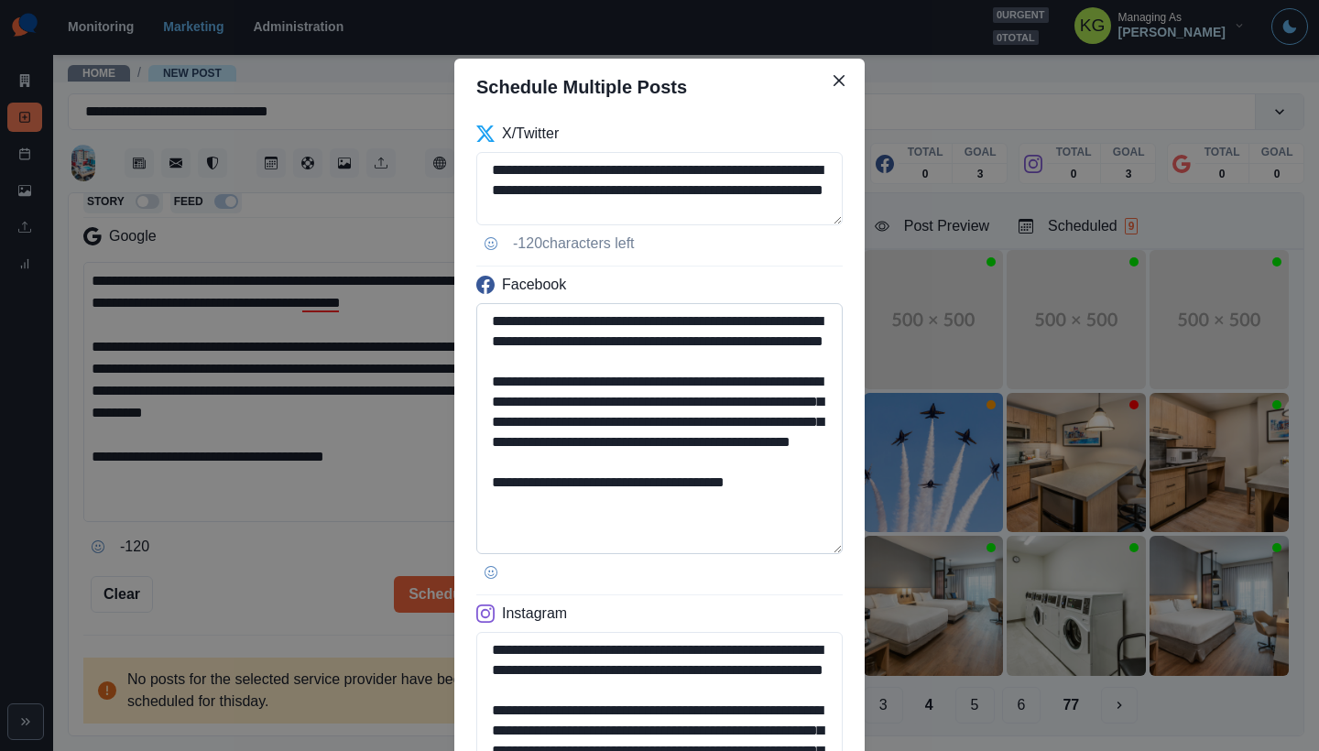
click at [817, 554] on textarea "**********" at bounding box center [659, 428] width 366 height 251
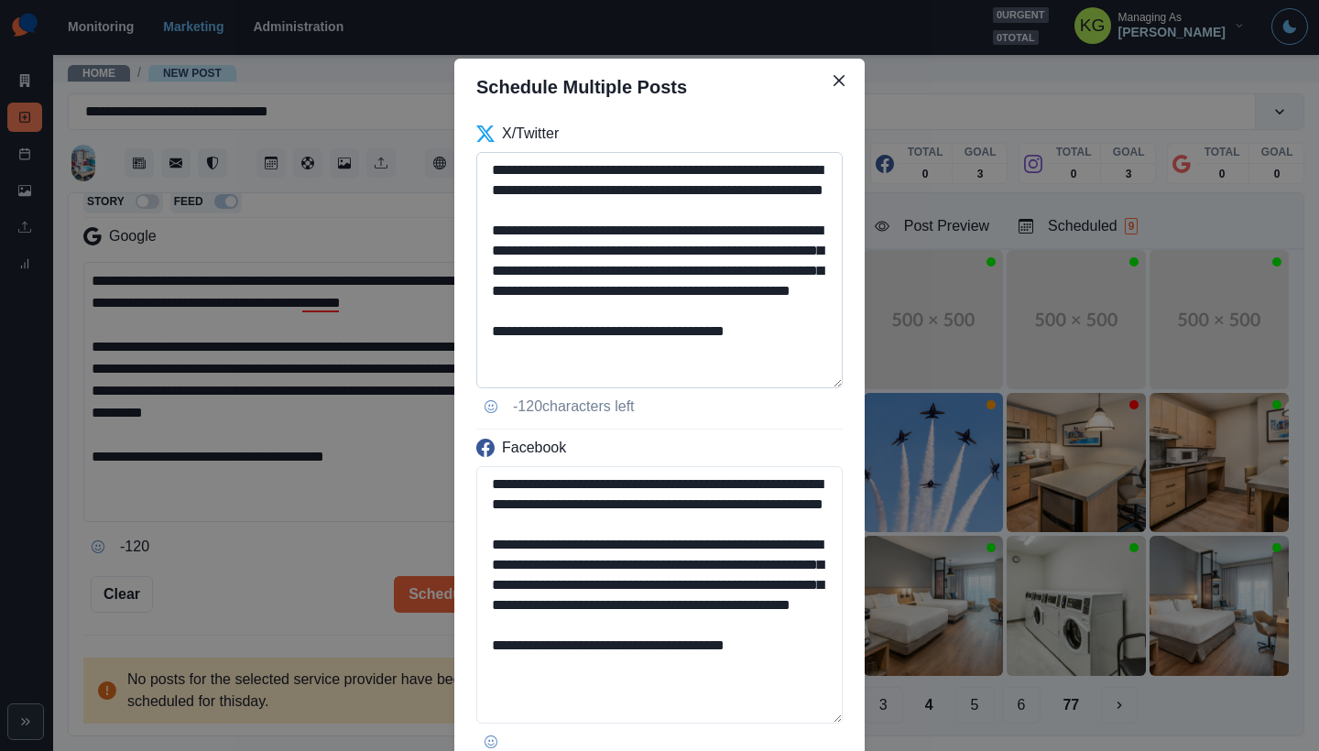
click at [791, 388] on textarea "**********" at bounding box center [659, 270] width 366 height 236
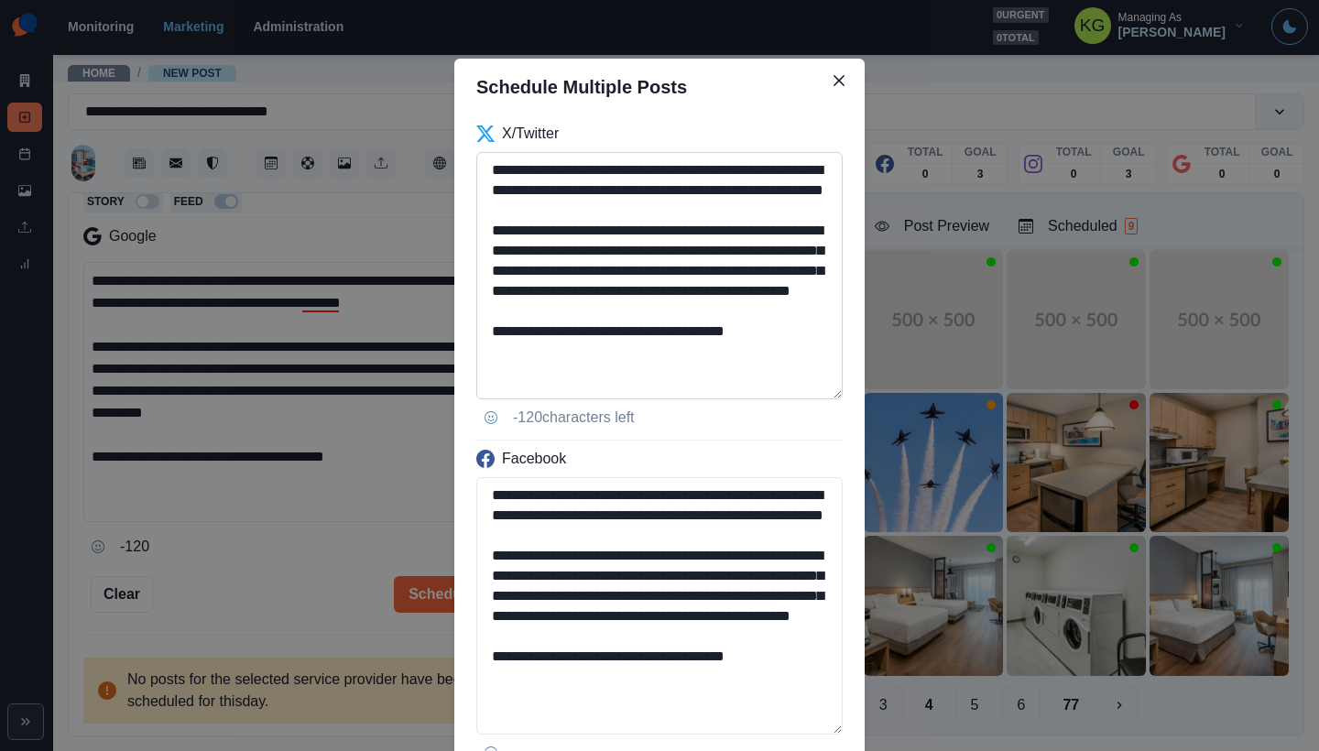
type textarea "**********"
drag, startPoint x: 730, startPoint y: 357, endPoint x: 503, endPoint y: 158, distance: 301.8
click at [503, 158] on textarea "**********" at bounding box center [659, 275] width 366 height 247
paste textarea
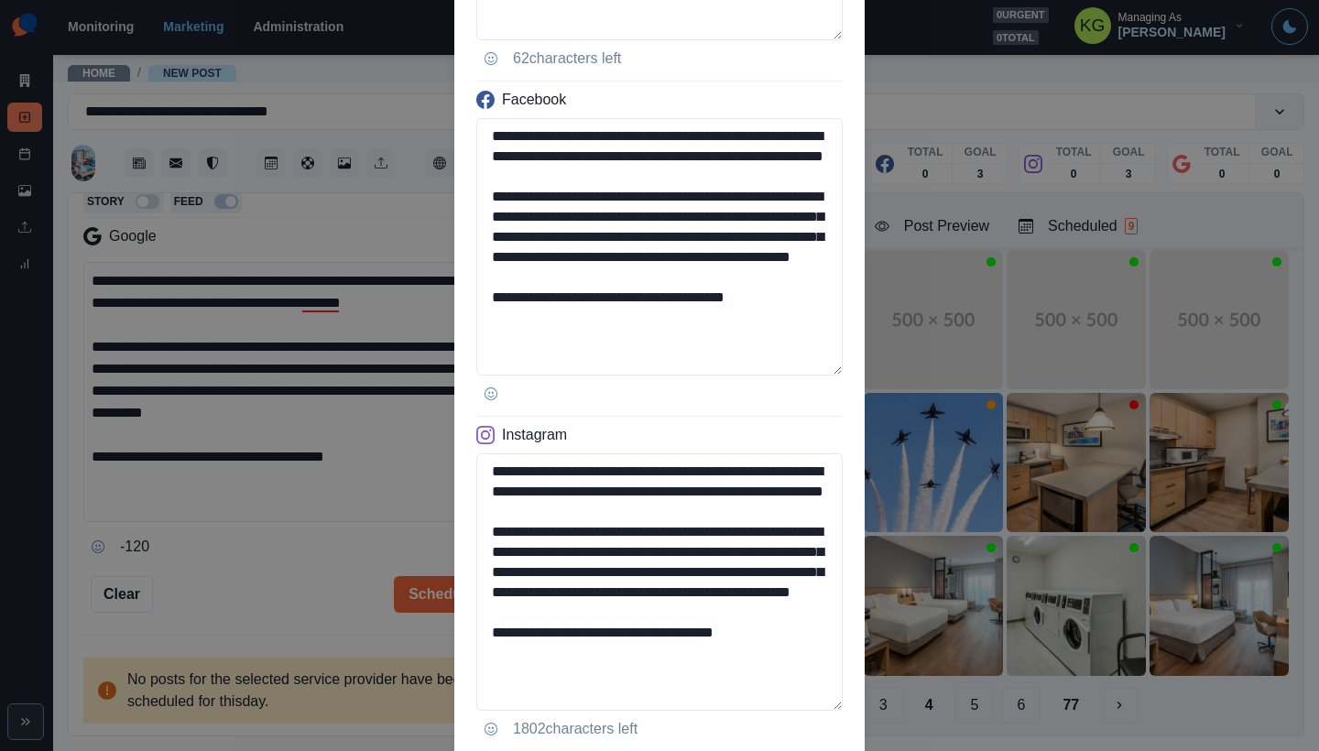
scroll to position [484, 0]
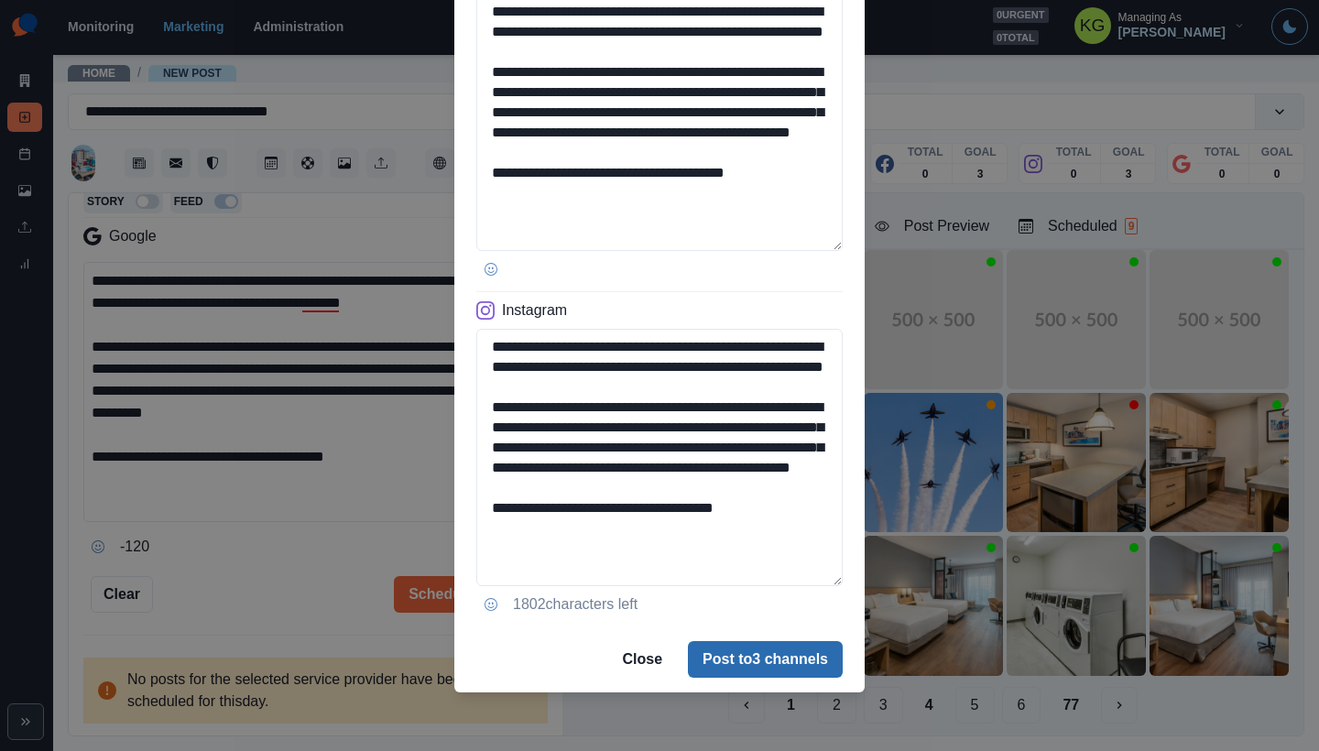
type textarea "**********"
click at [762, 648] on button "Post to 3 channels" at bounding box center [765, 659] width 155 height 37
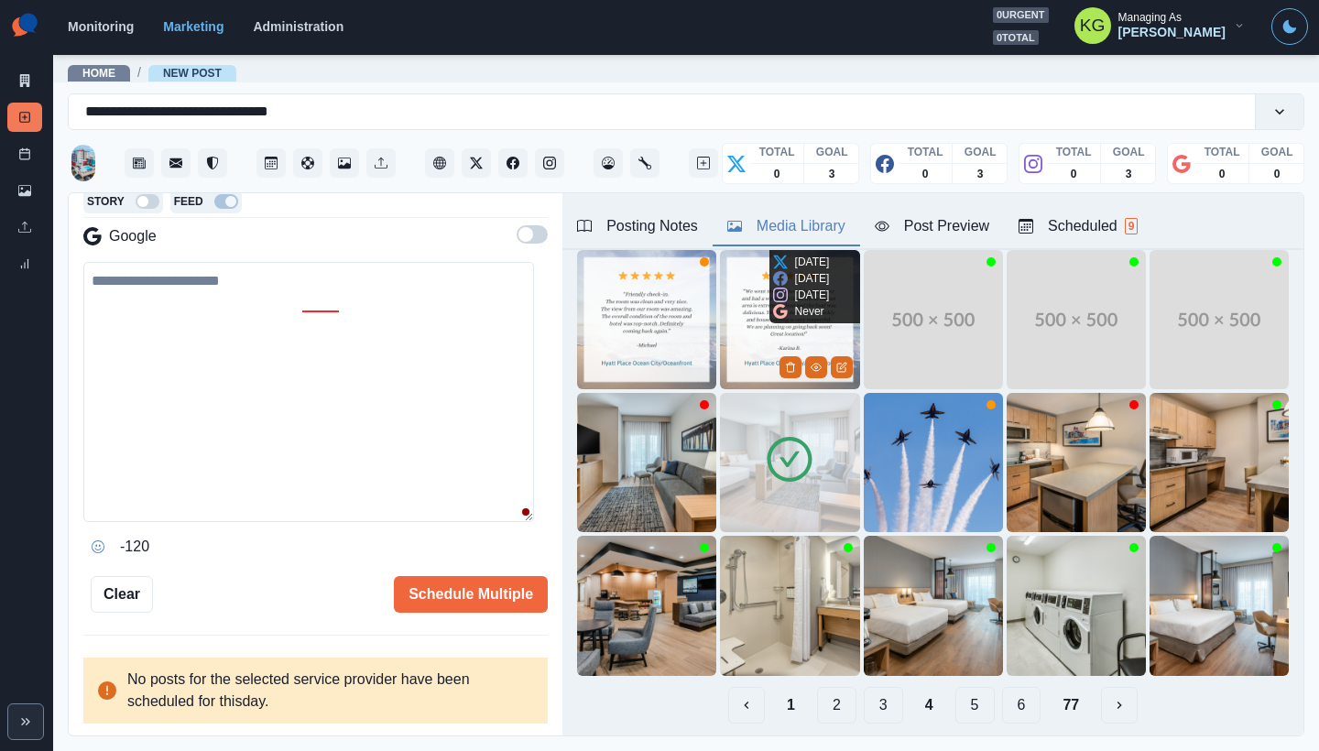
scroll to position [322, 0]
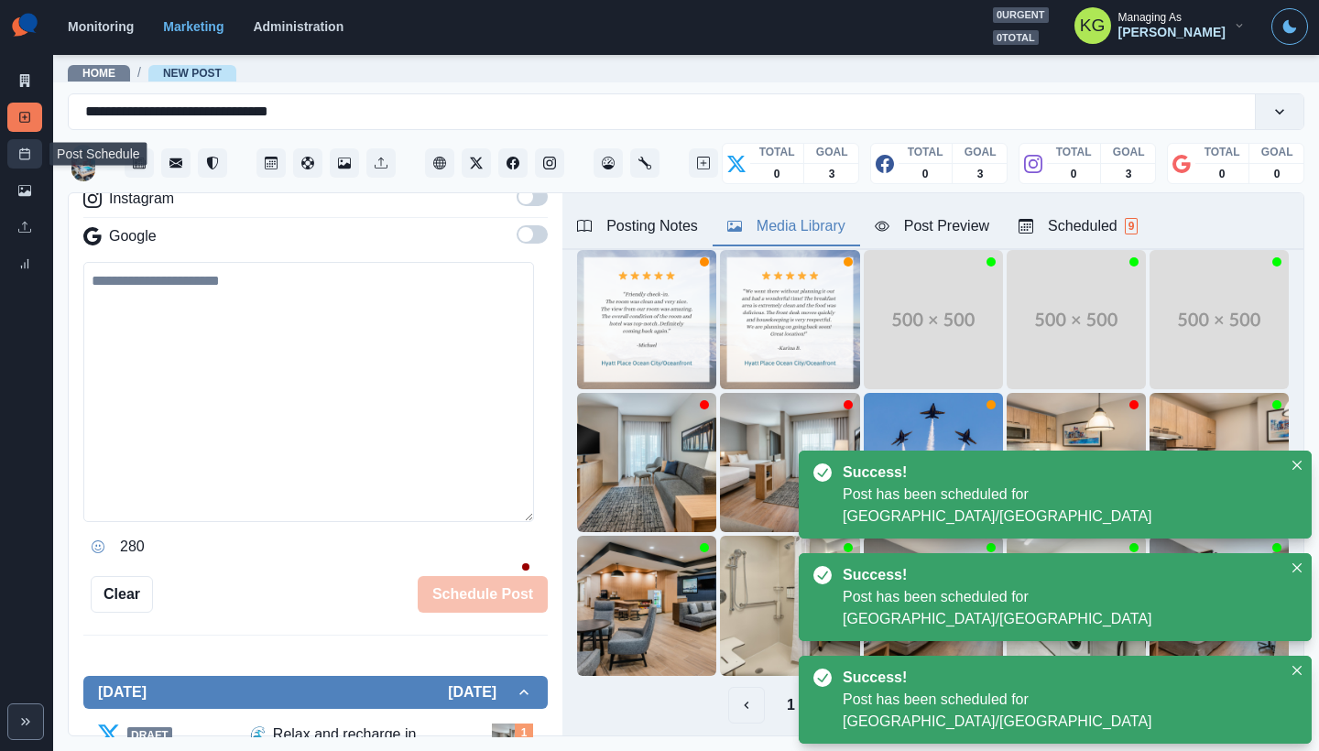
click at [20, 158] on rect at bounding box center [25, 154] width 10 height 10
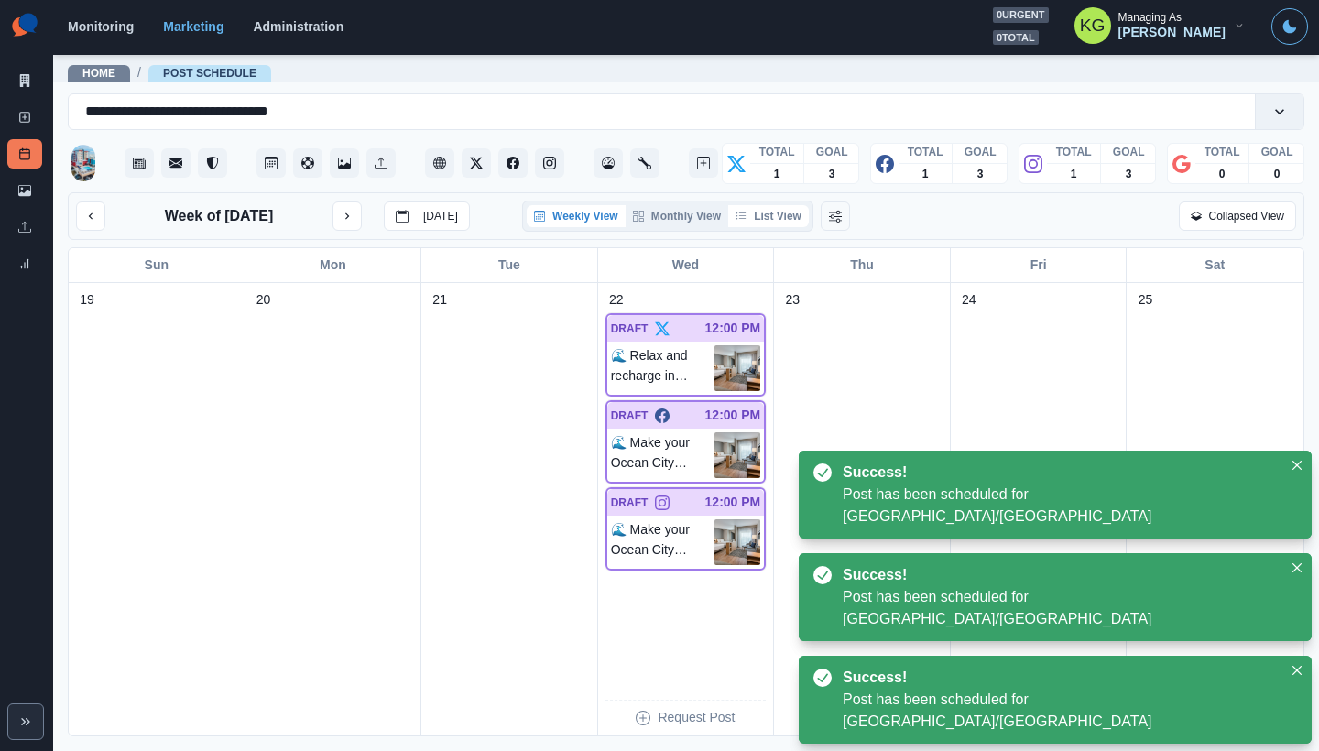
click at [790, 222] on button "List View" at bounding box center [768, 216] width 81 height 22
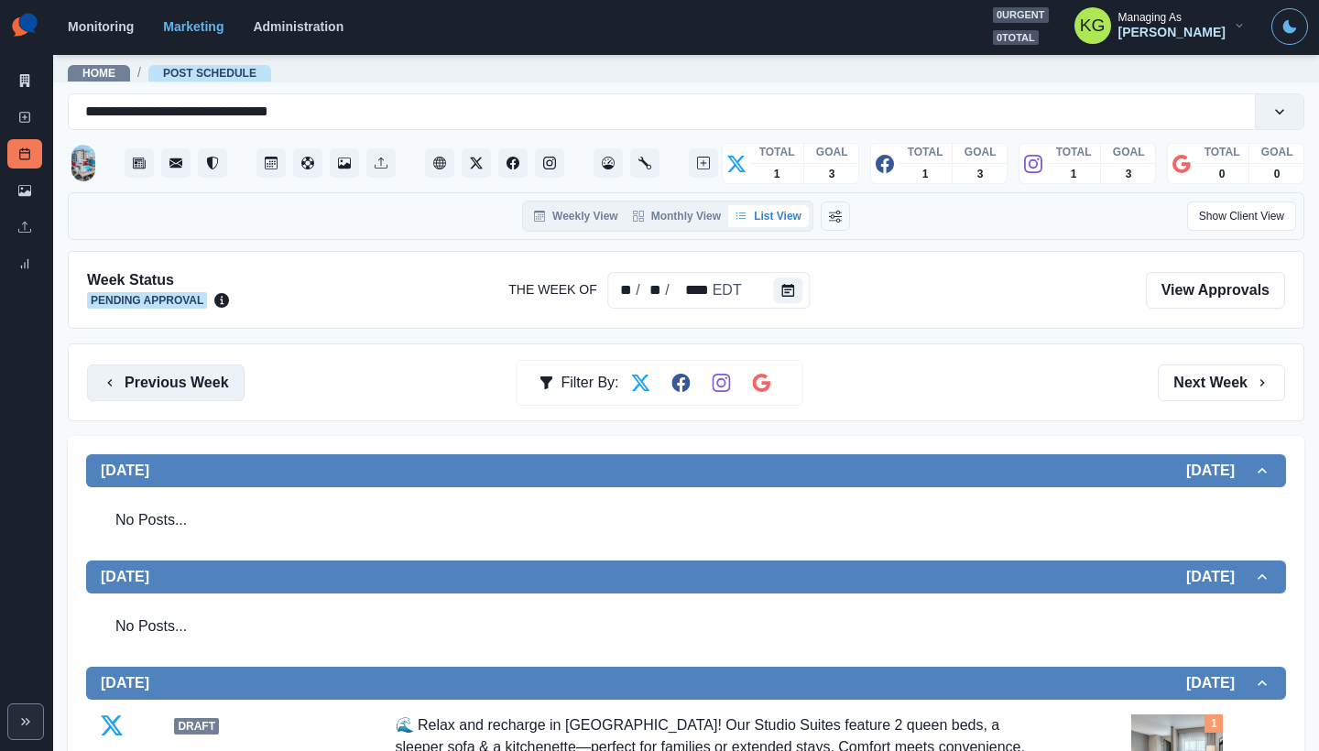
click at [222, 391] on button "Previous Week" at bounding box center [166, 383] width 158 height 37
click at [219, 399] on button "Previous Week" at bounding box center [166, 383] width 158 height 37
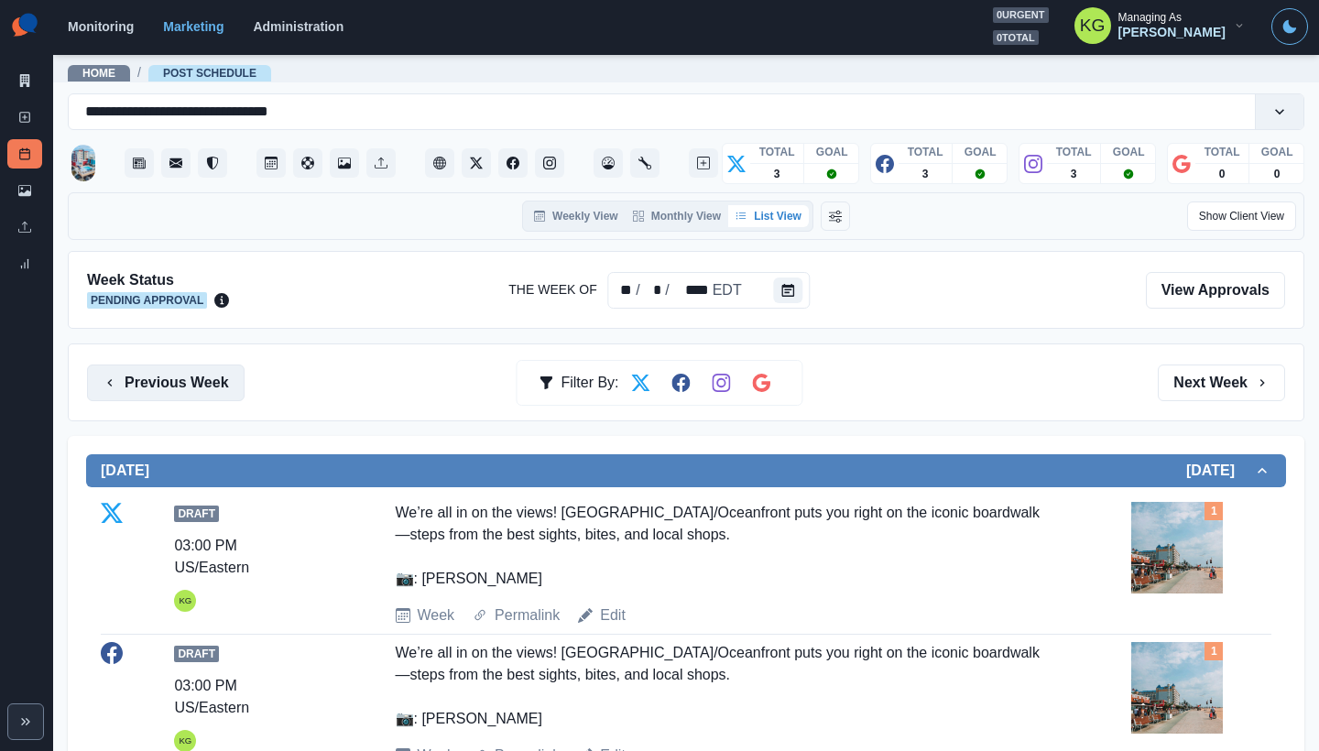
click at [231, 388] on button "Previous Week" at bounding box center [166, 383] width 158 height 37
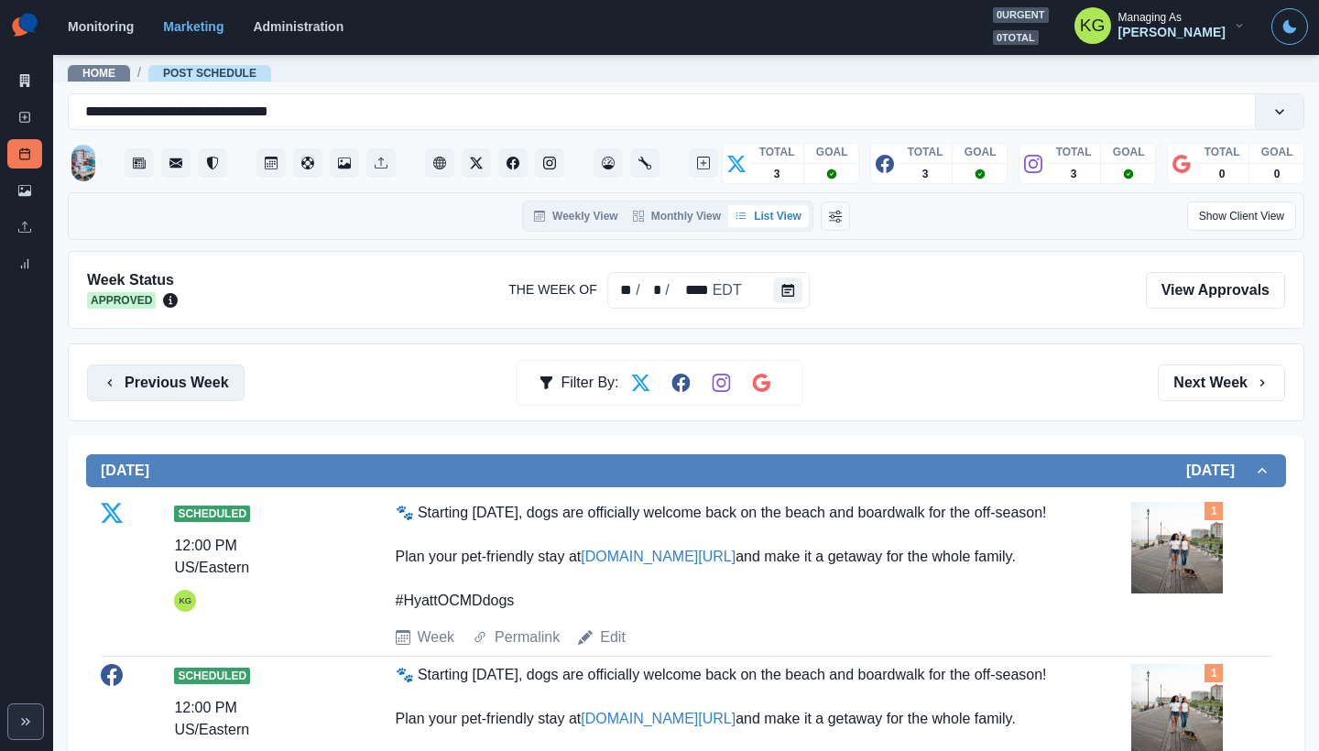
click at [193, 389] on button "Previous Week" at bounding box center [166, 383] width 158 height 37
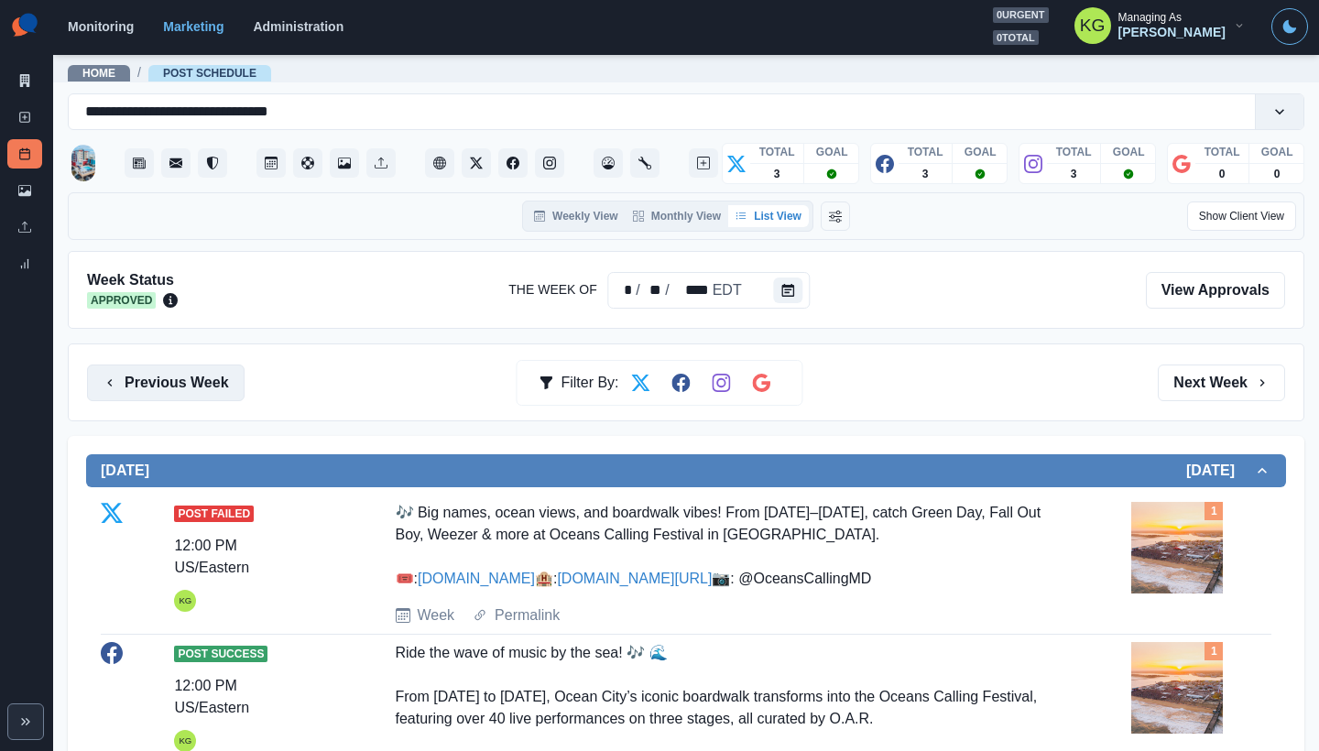
click at [206, 371] on button "Previous Week" at bounding box center [166, 383] width 158 height 37
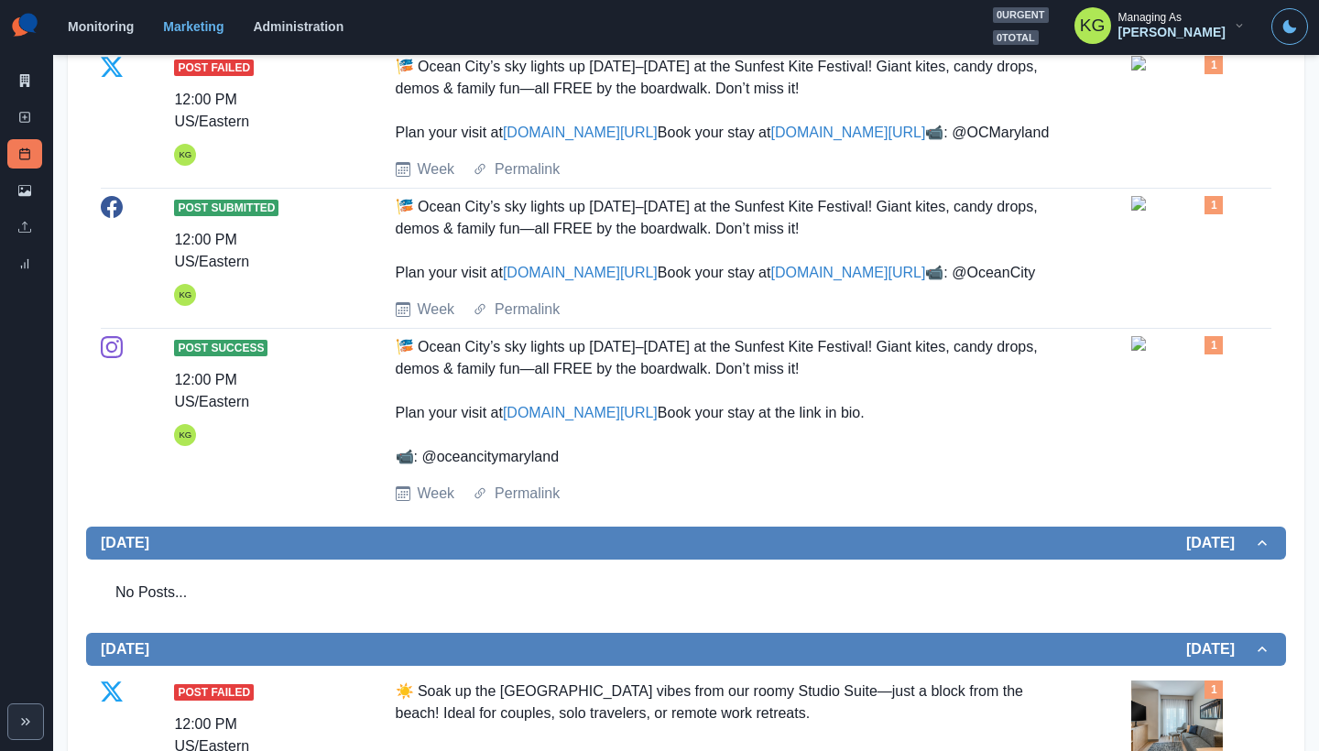
scroll to position [53, 0]
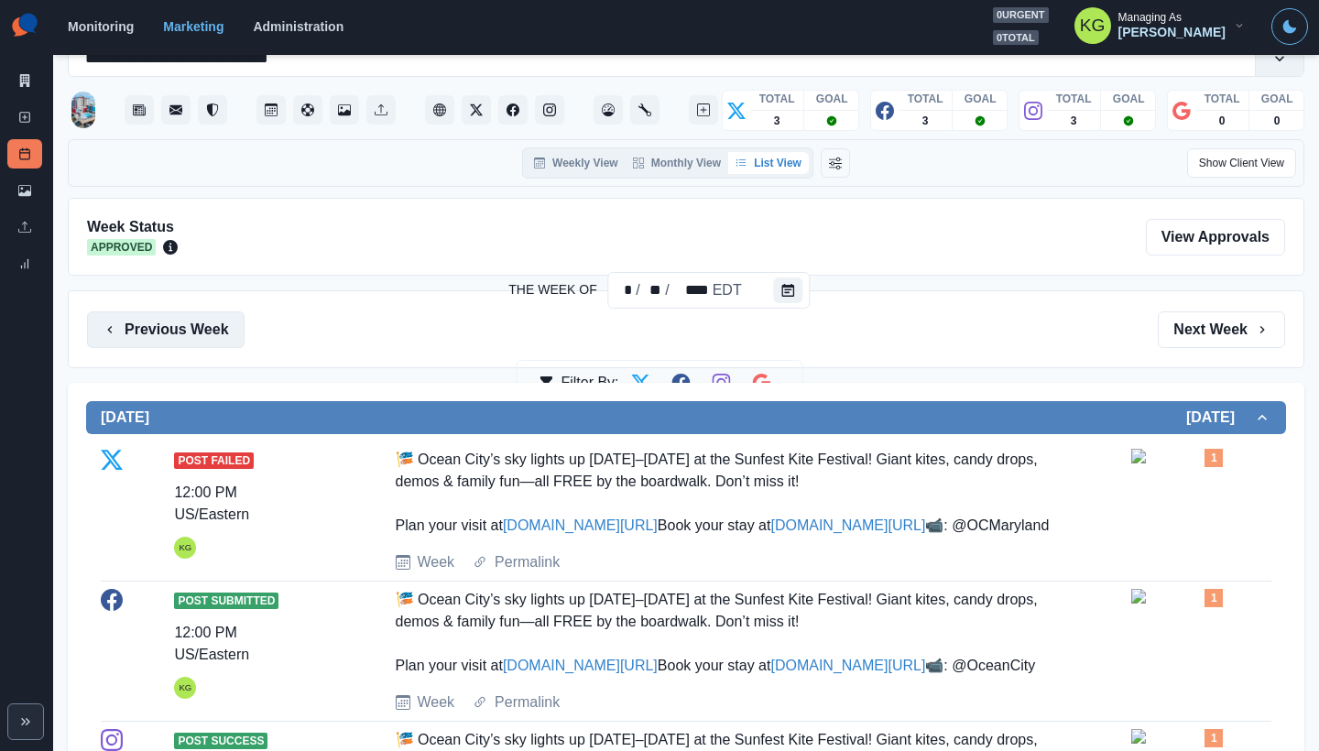
click at [180, 339] on button "Previous Week" at bounding box center [166, 329] width 158 height 37
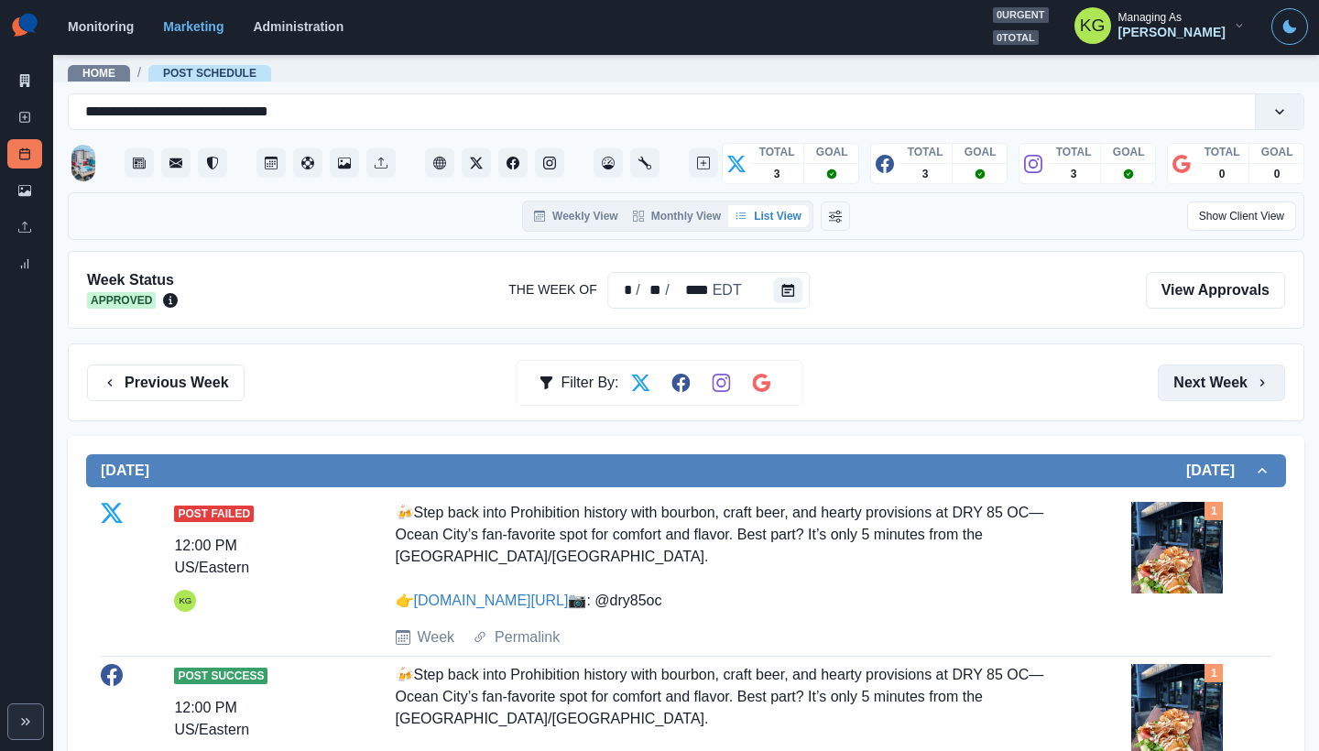
click at [1185, 382] on button "Next Week" at bounding box center [1221, 383] width 127 height 37
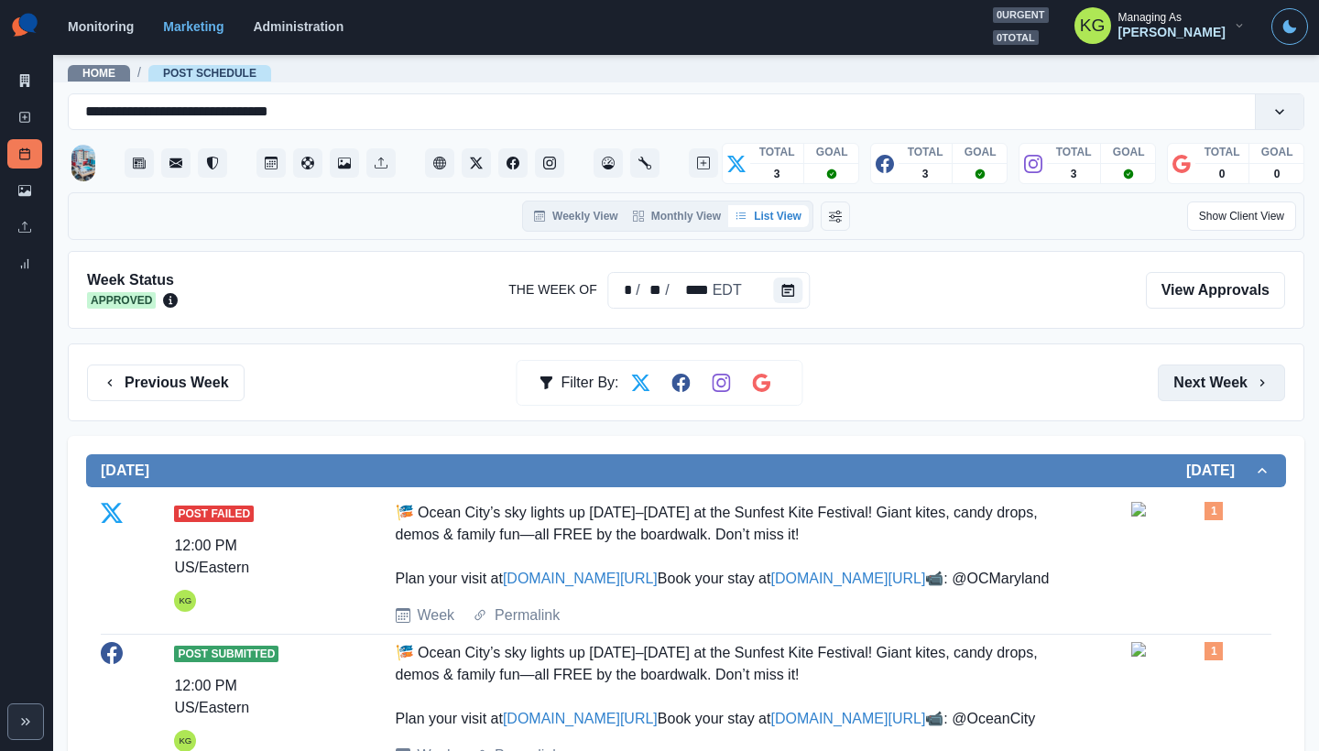
click at [1185, 382] on button "Next Week" at bounding box center [1221, 383] width 127 height 37
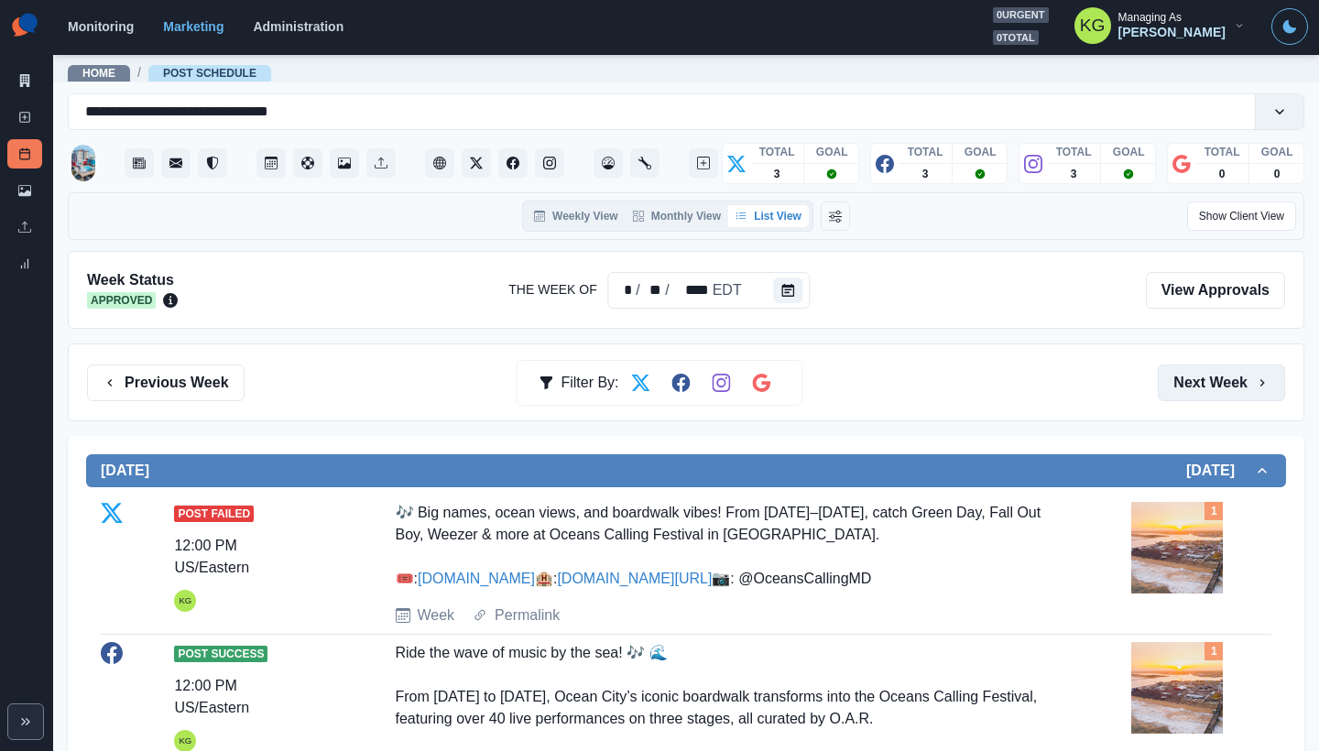
click at [1185, 382] on button "Next Week" at bounding box center [1221, 383] width 127 height 37
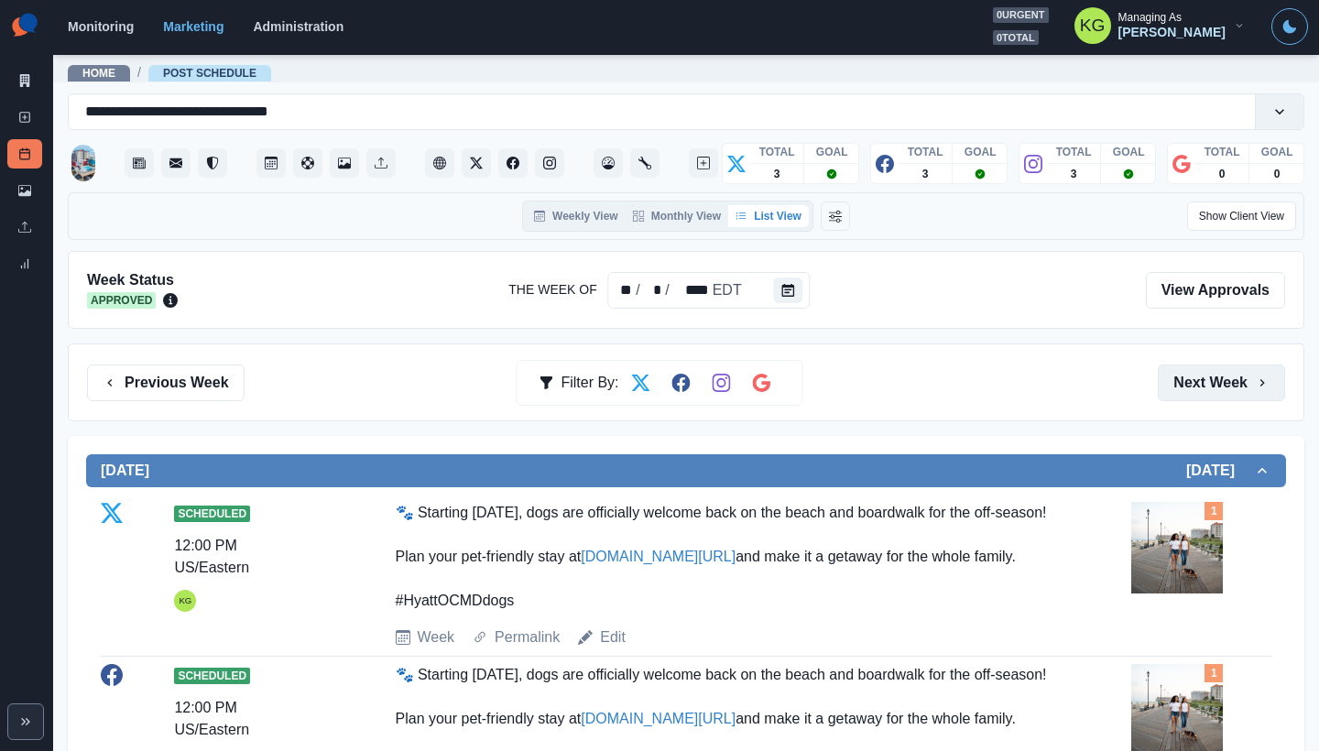
click at [1185, 382] on button "Next Week" at bounding box center [1221, 383] width 127 height 37
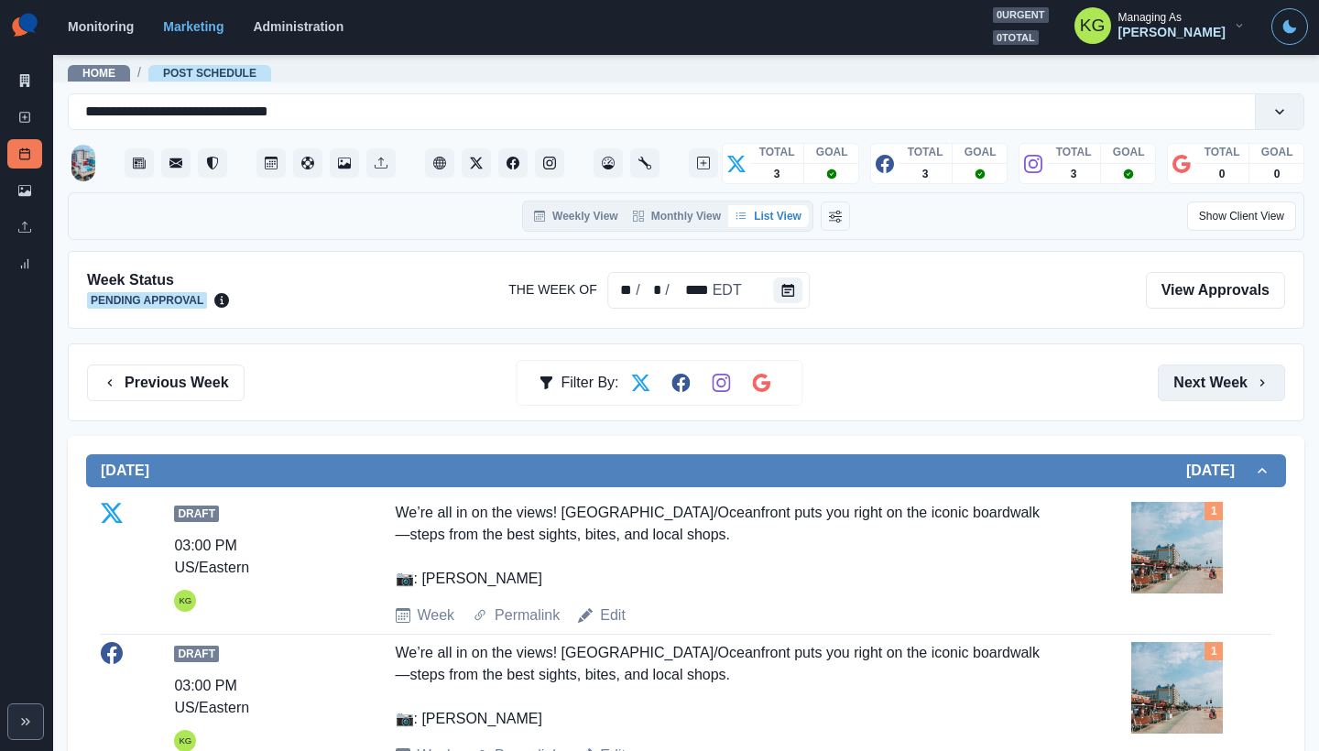
click at [1185, 382] on button "Next Week" at bounding box center [1221, 383] width 127 height 37
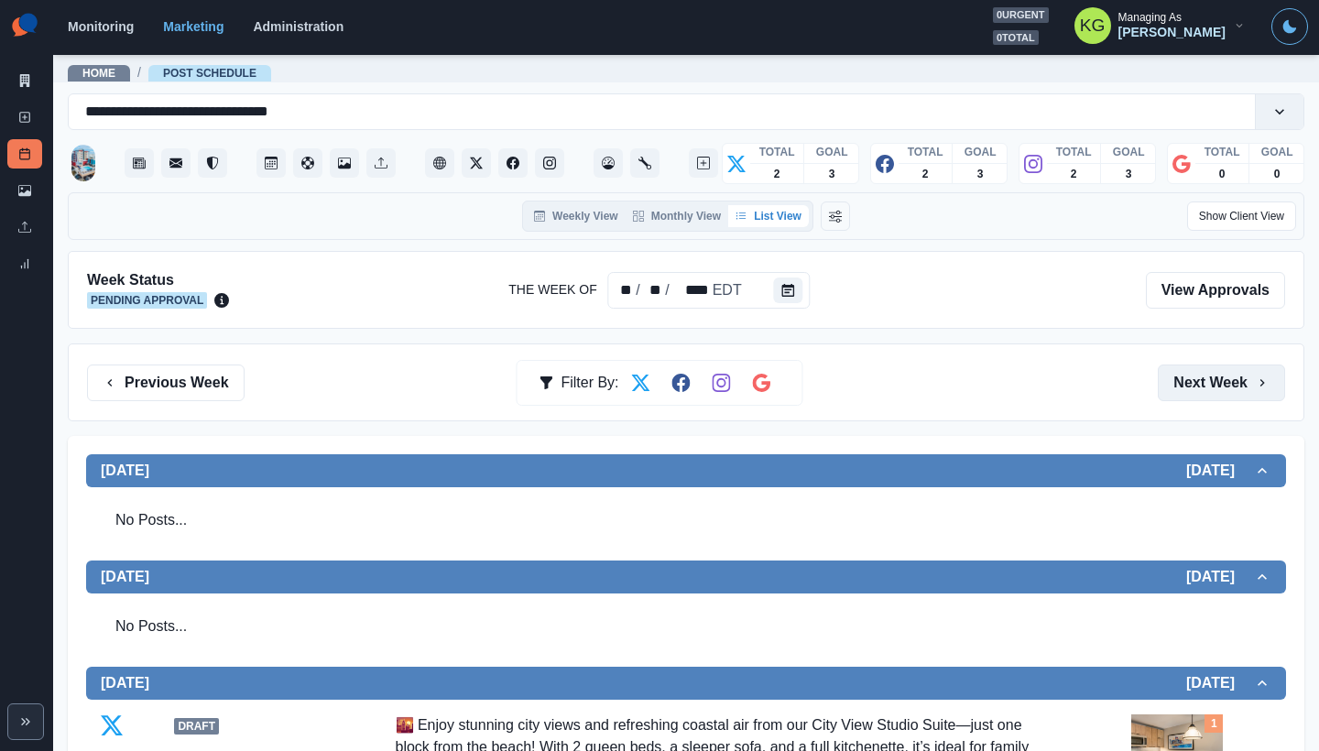
click at [1183, 385] on button "Next Week" at bounding box center [1221, 383] width 127 height 37
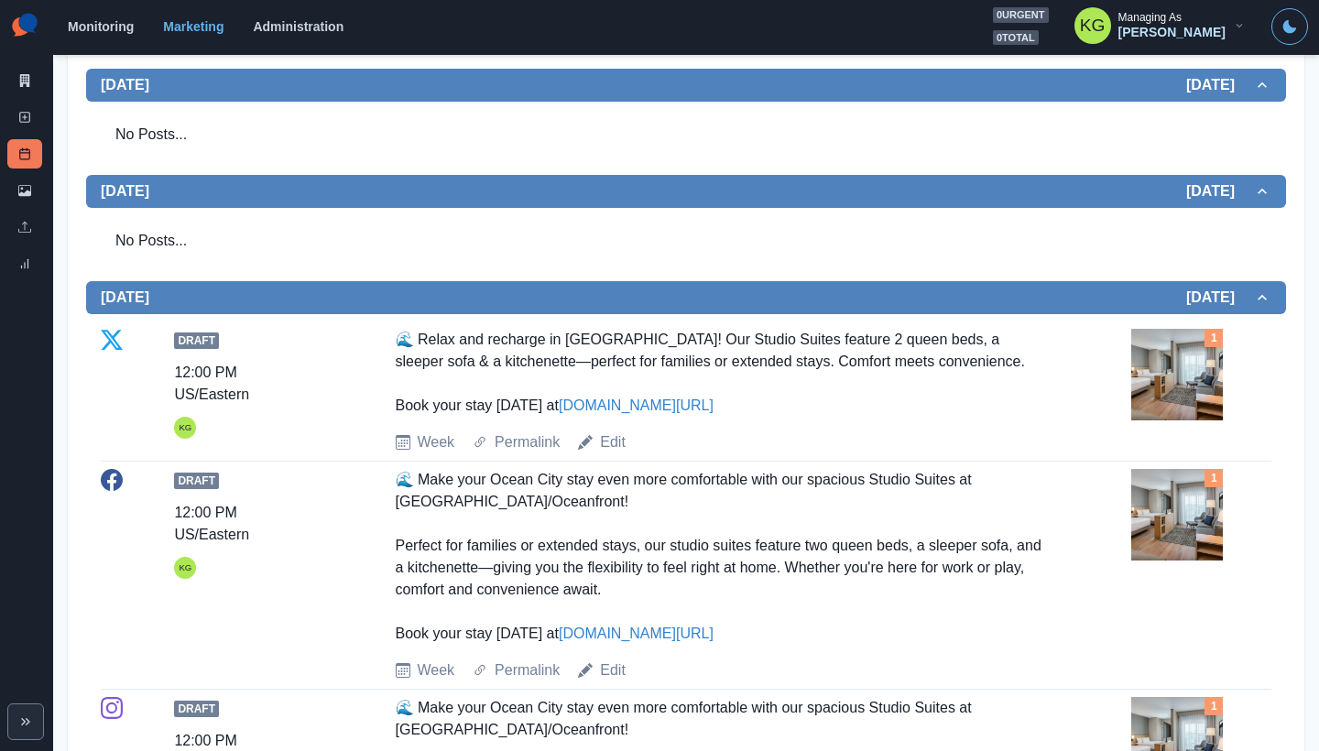
scroll to position [107, 0]
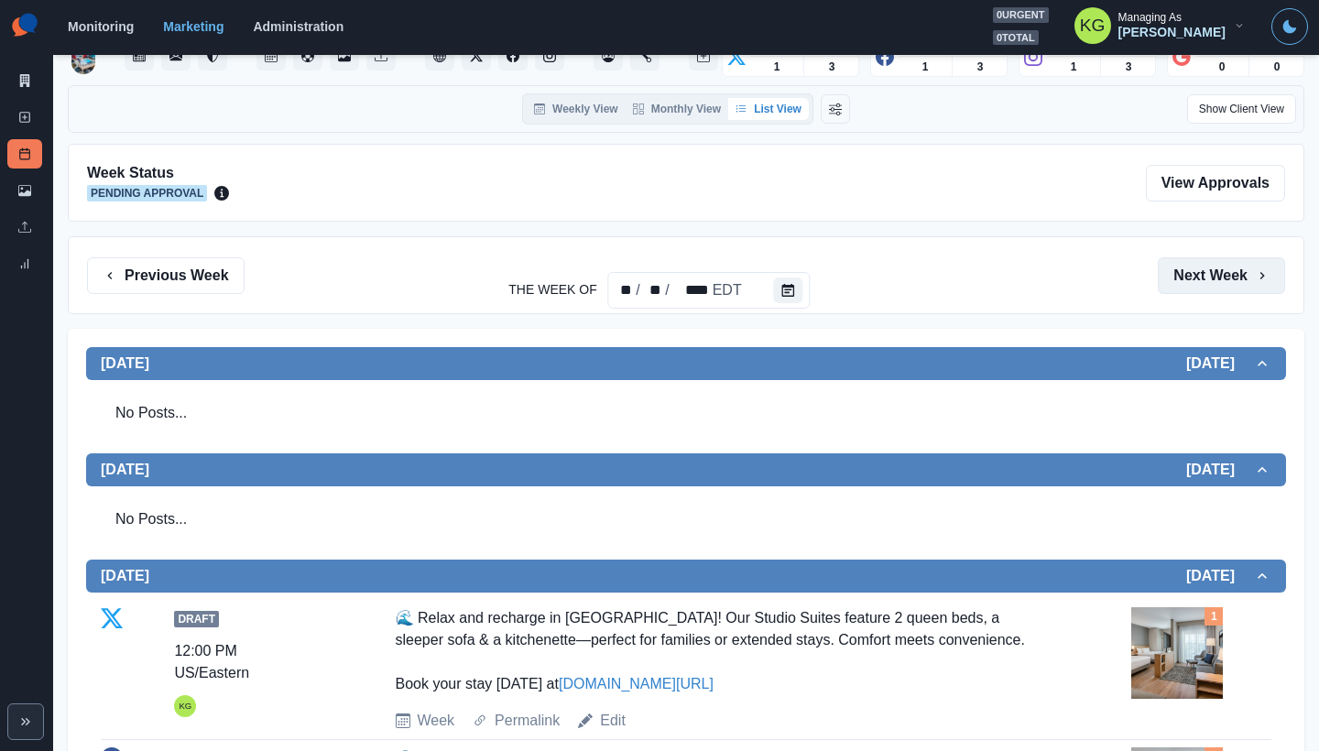
click at [1195, 277] on button "Next Week" at bounding box center [1221, 275] width 127 height 37
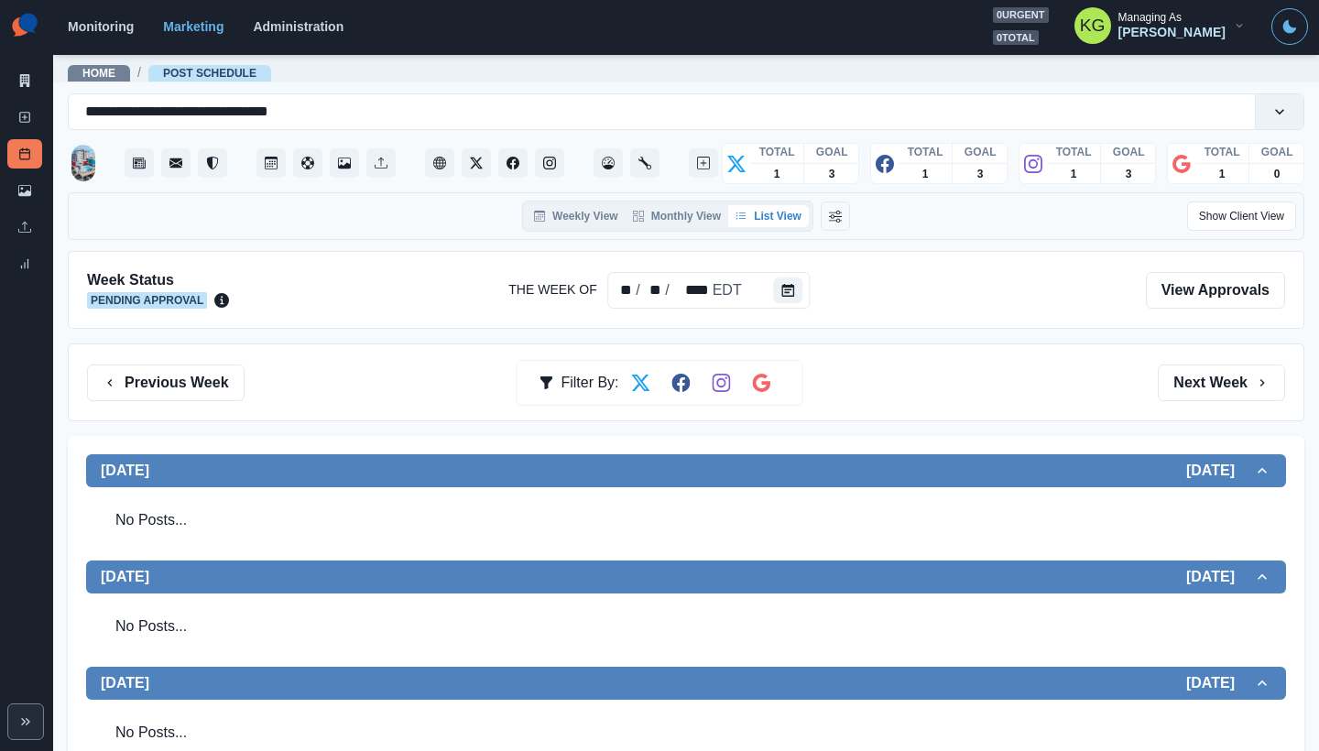
scroll to position [355, 0]
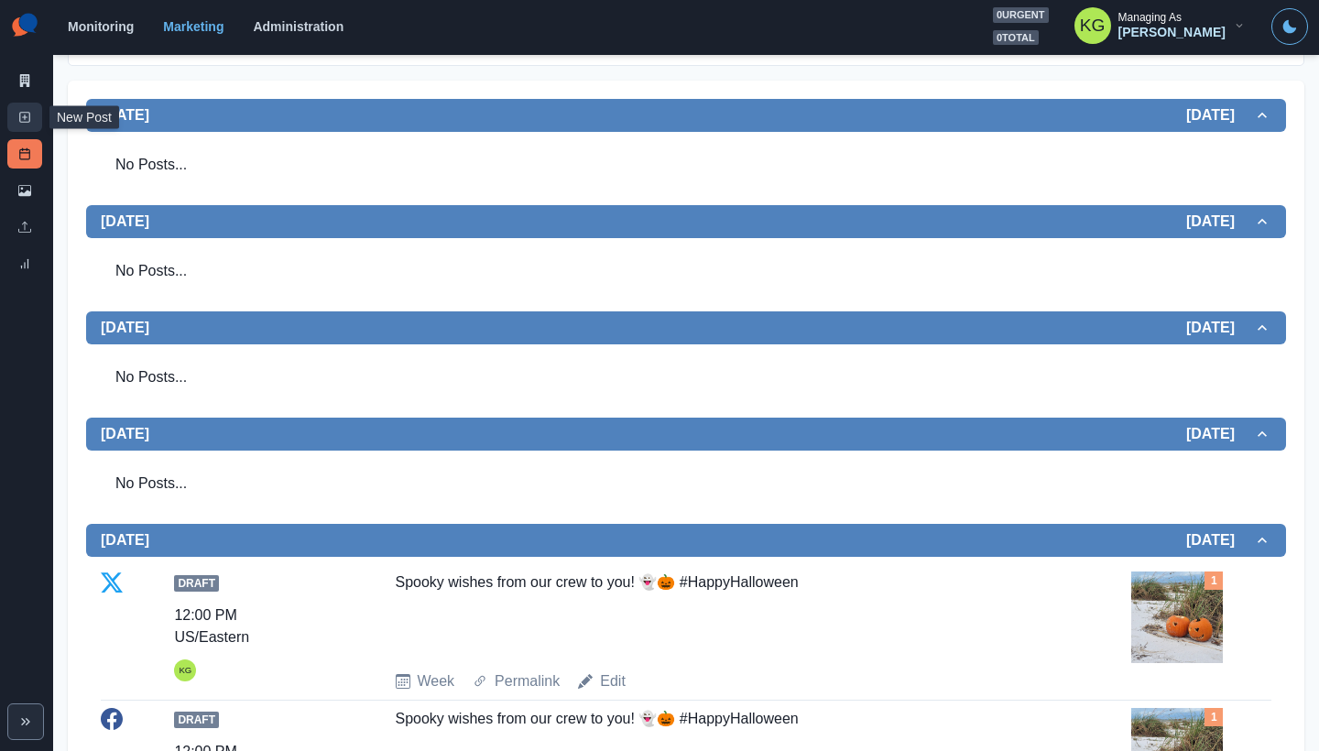
click at [16, 124] on link "New Post" at bounding box center [24, 117] width 35 height 29
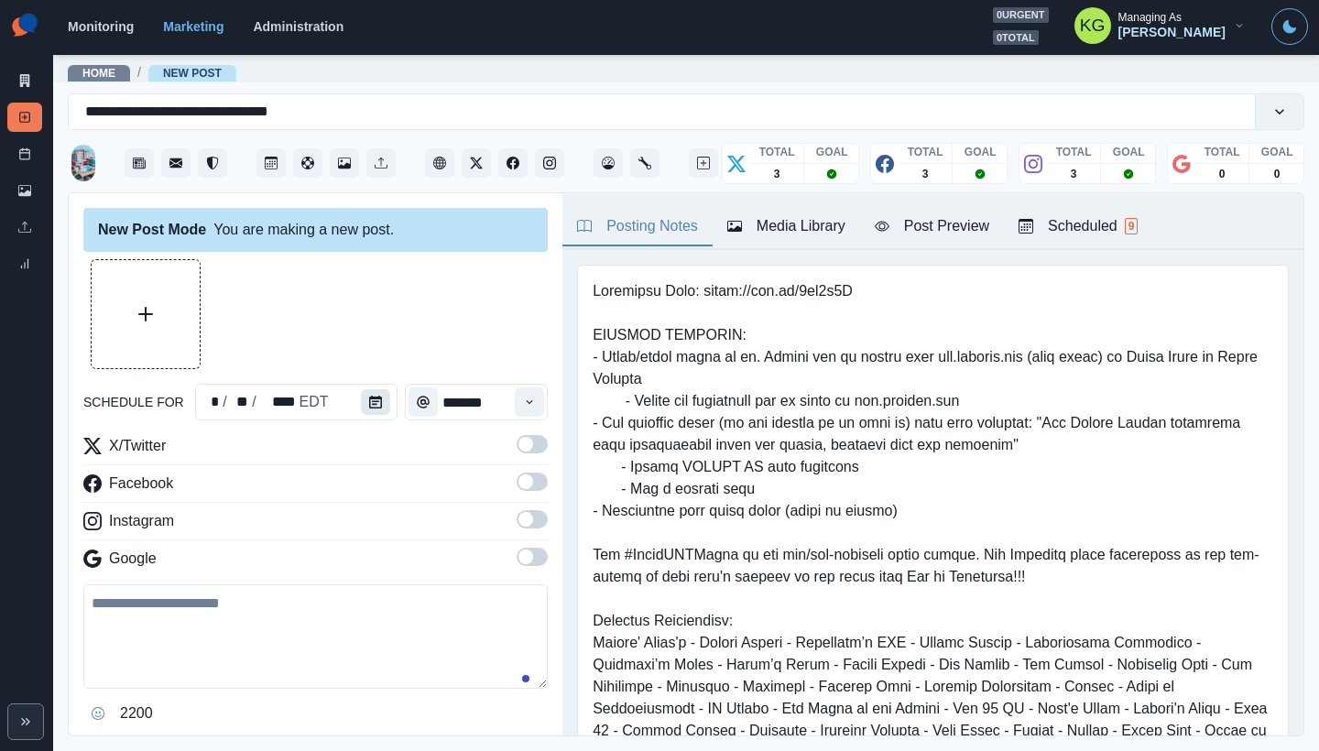
click at [369, 403] on icon "Calendar" at bounding box center [375, 402] width 13 height 13
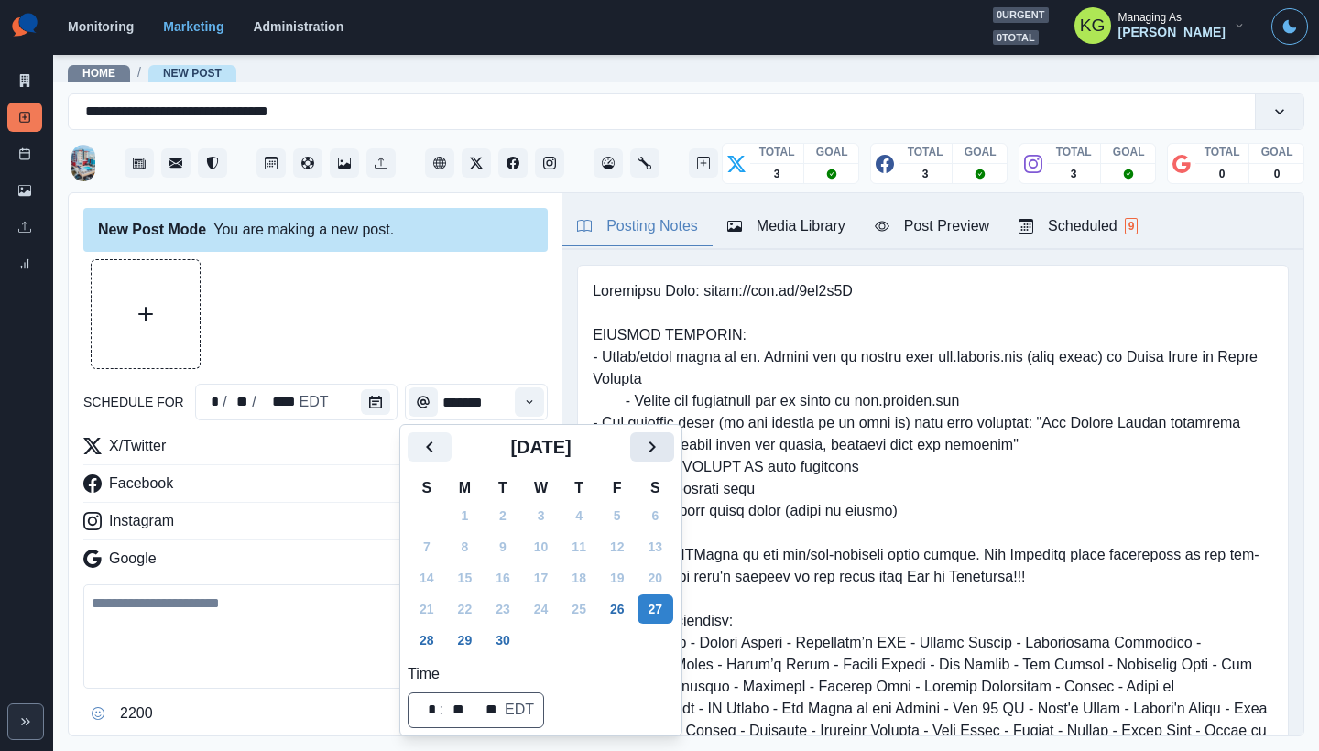
click at [663, 452] on icon "Next" at bounding box center [652, 447] width 22 height 22
click at [550, 637] on button "29" at bounding box center [541, 640] width 37 height 29
click at [366, 322] on div at bounding box center [315, 314] width 464 height 110
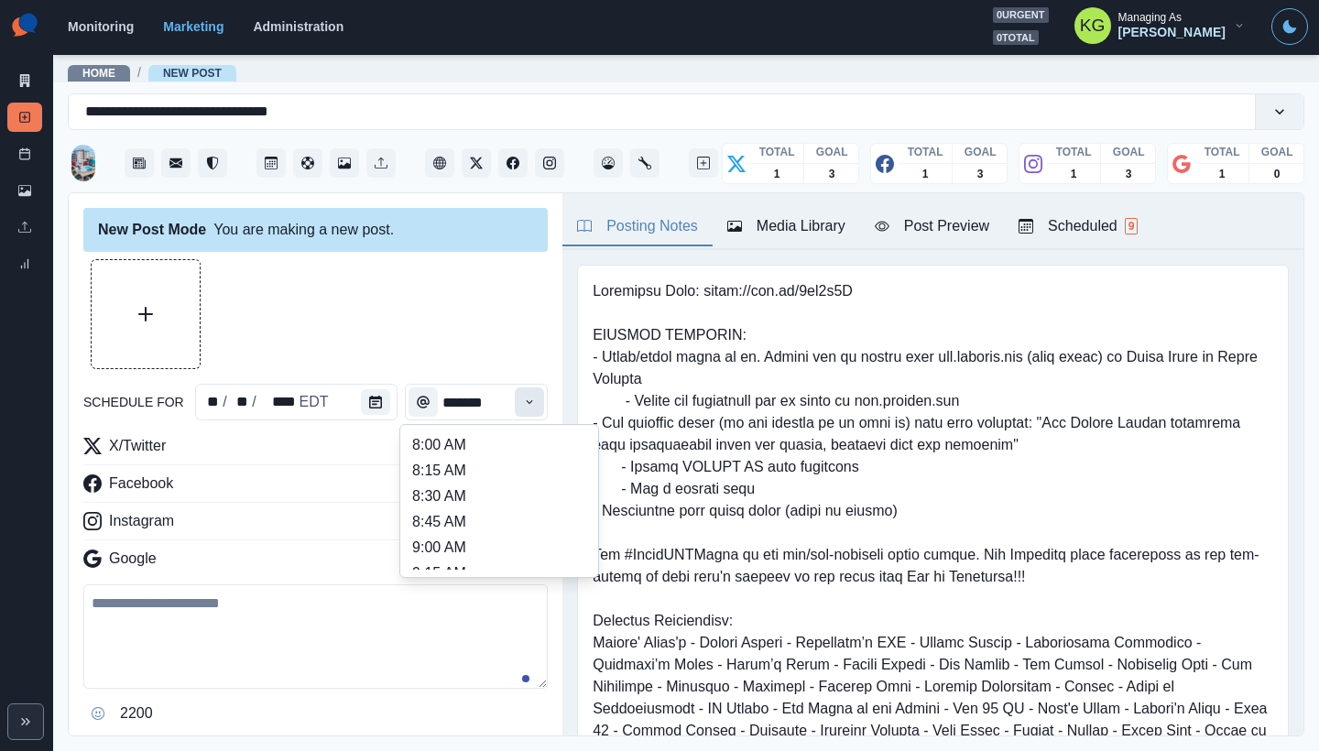
click at [515, 409] on button "Time" at bounding box center [529, 401] width 29 height 29
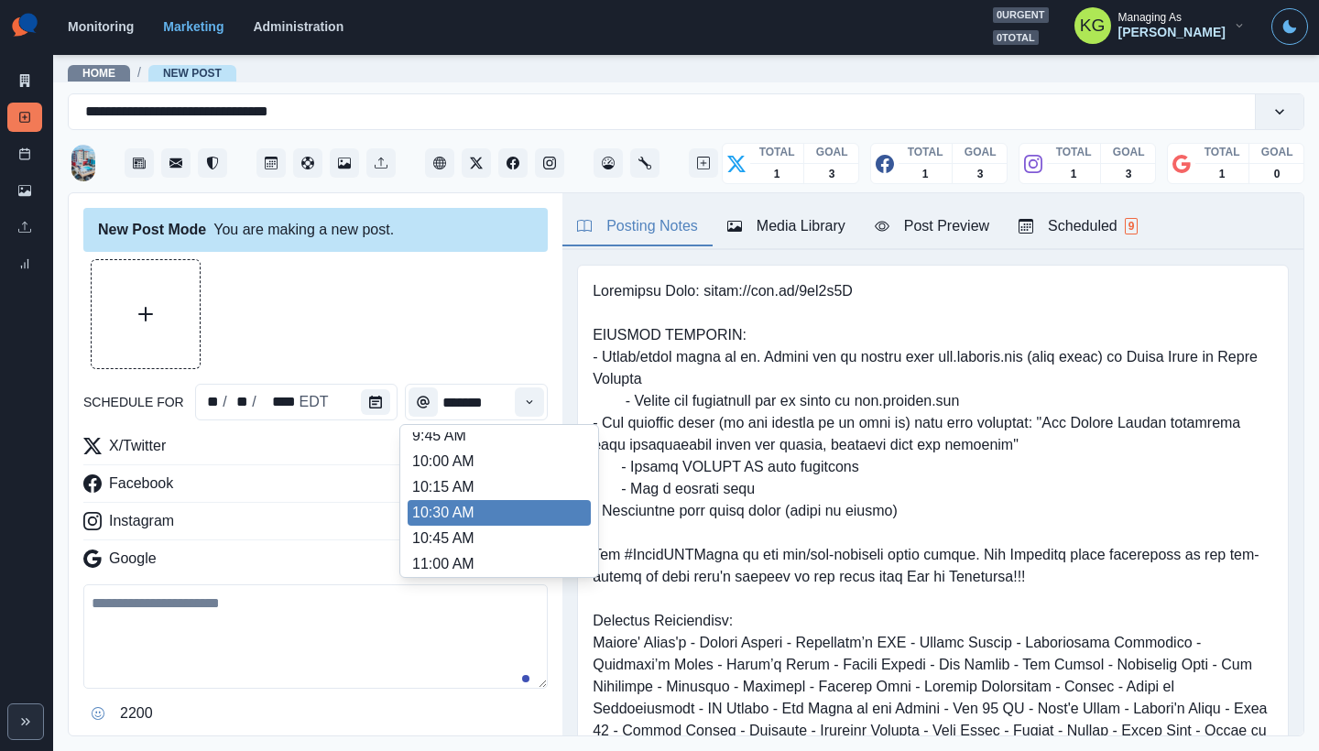
scroll to position [345, 0]
click at [462, 516] on li "12:00 PM" at bounding box center [499, 510] width 183 height 26
type input "********"
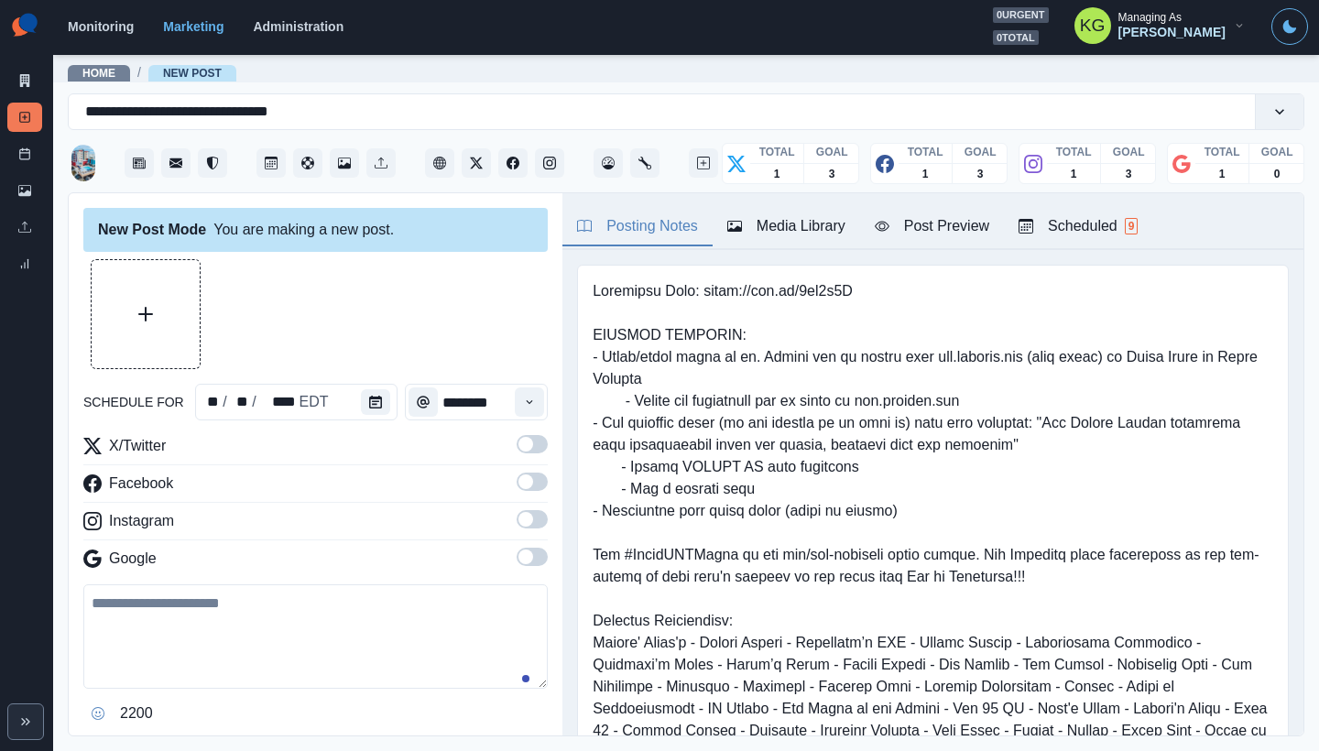
click at [518, 560] on span at bounding box center [525, 557] width 15 height 15
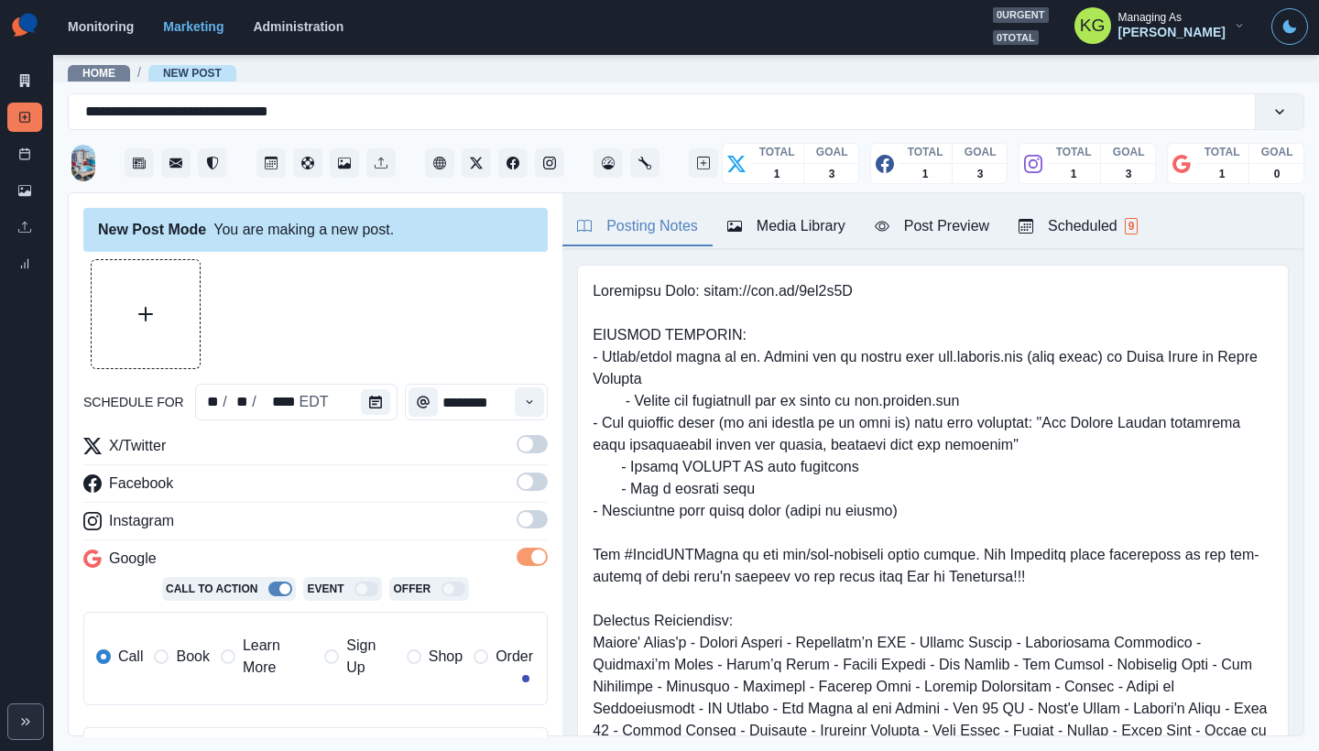
click at [518, 526] on span at bounding box center [525, 519] width 15 height 15
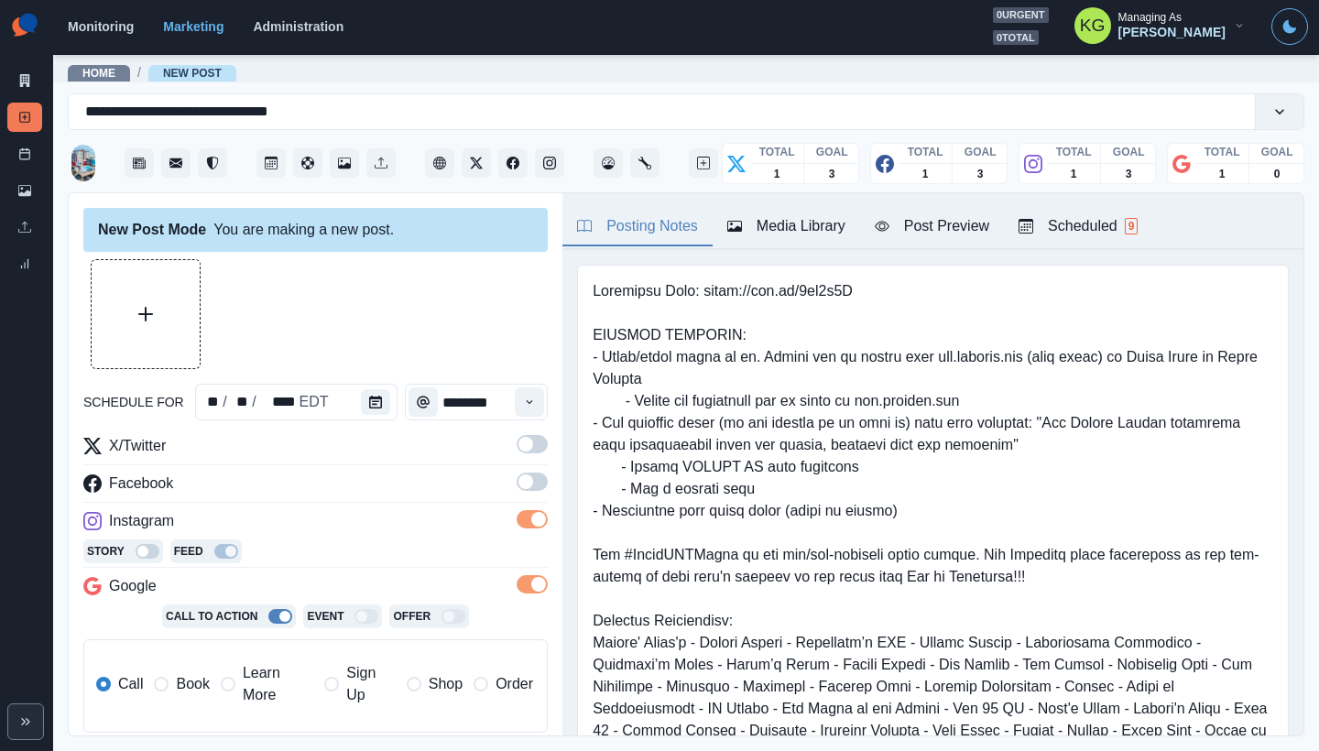
click at [523, 480] on span at bounding box center [532, 482] width 31 height 18
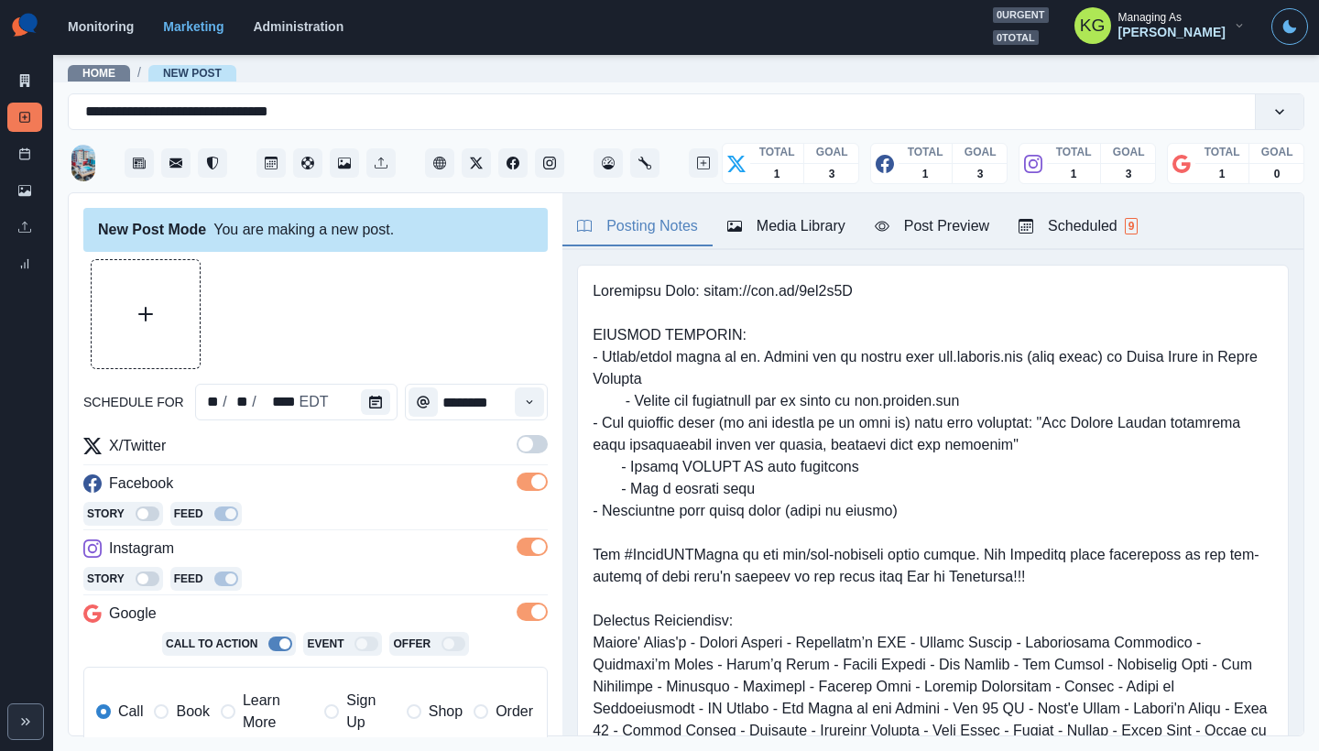
click at [518, 446] on span at bounding box center [525, 444] width 15 height 15
click at [531, 611] on span at bounding box center [538, 612] width 15 height 15
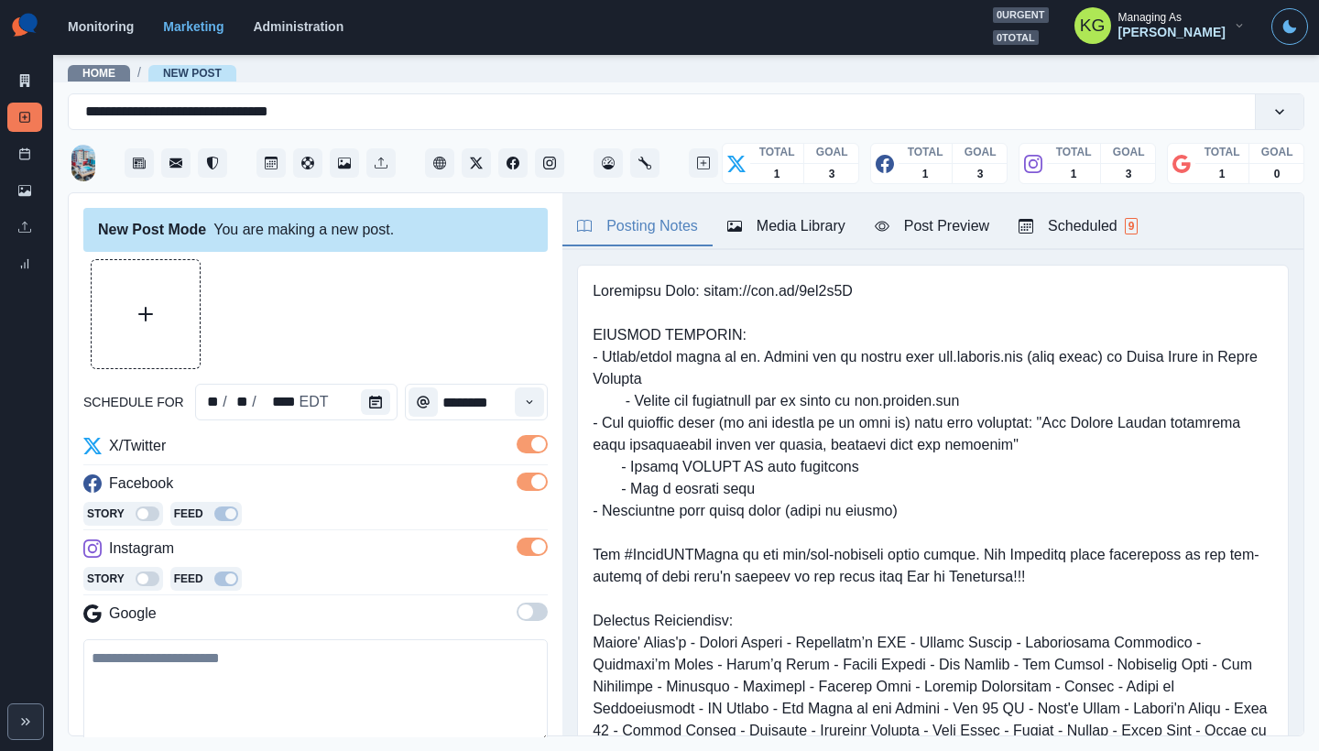
click at [651, 2] on section "Monitoring Marketing Administration 0 urgent 0 total KG Managing As [PERSON_NAM…" at bounding box center [686, 27] width 1266 height 55
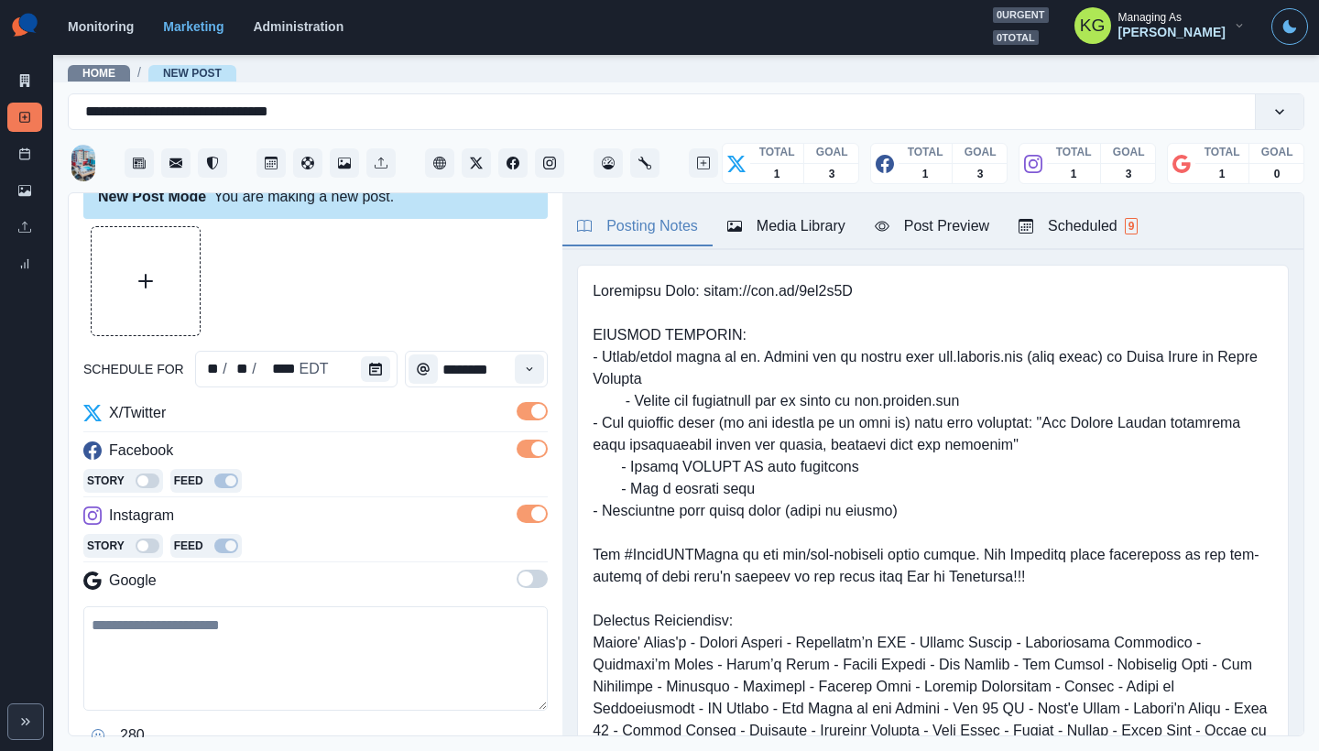
scroll to position [222, 0]
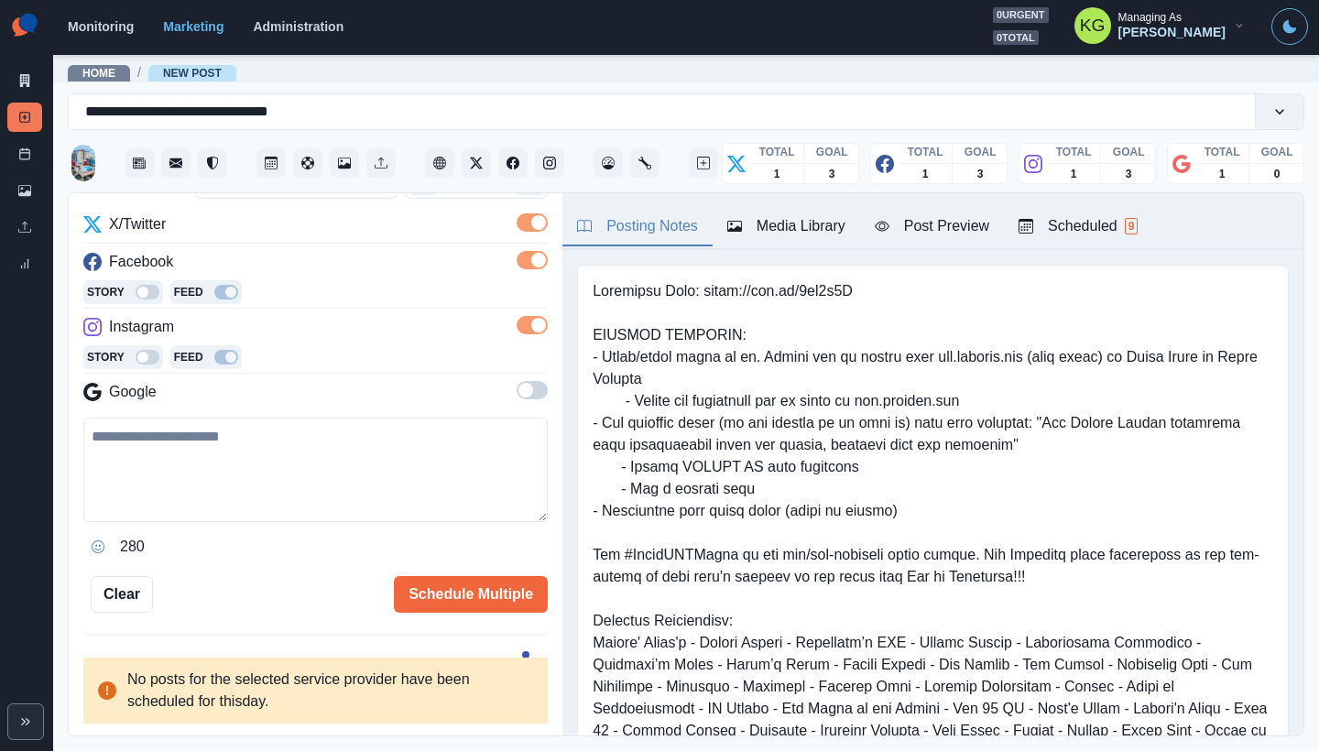
click at [391, 444] on textarea at bounding box center [315, 470] width 464 height 104
paste textarea "**********"
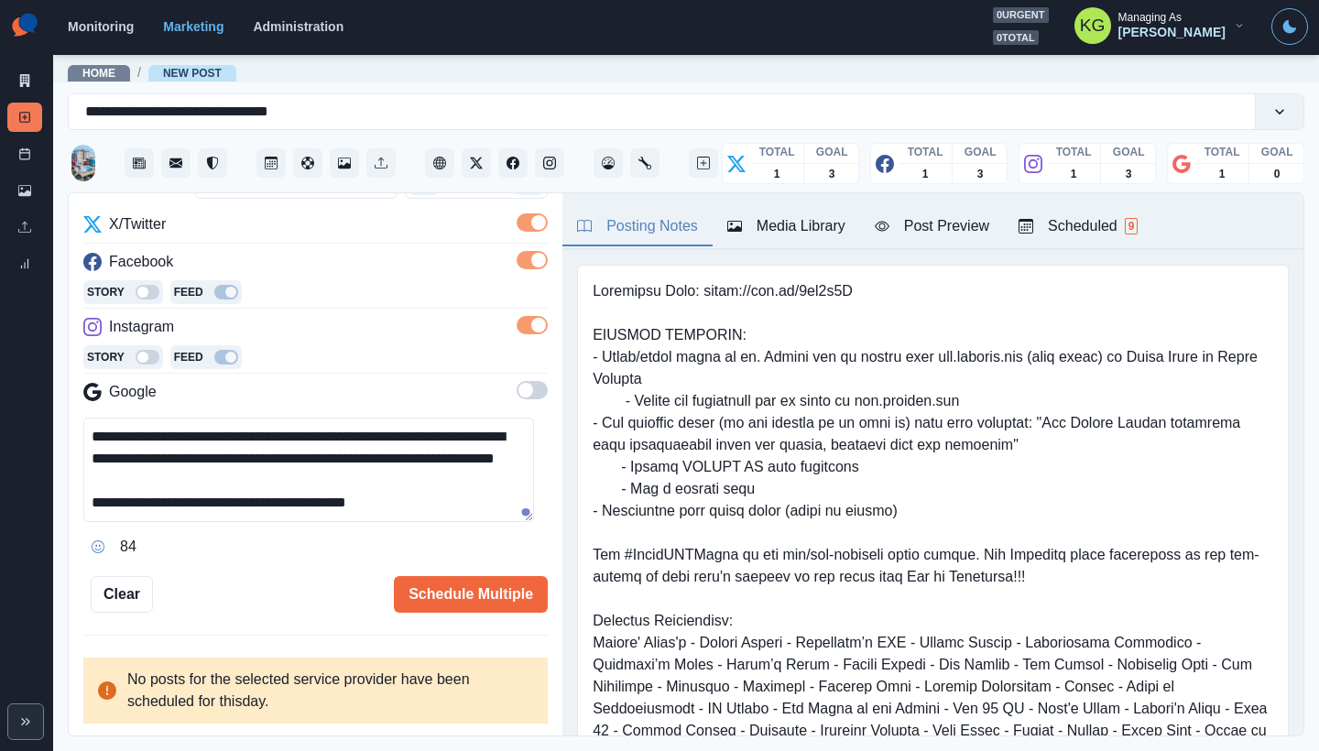
scroll to position [12, 0]
type textarea "**********"
click at [465, 608] on button "Schedule Multiple" at bounding box center [471, 594] width 154 height 37
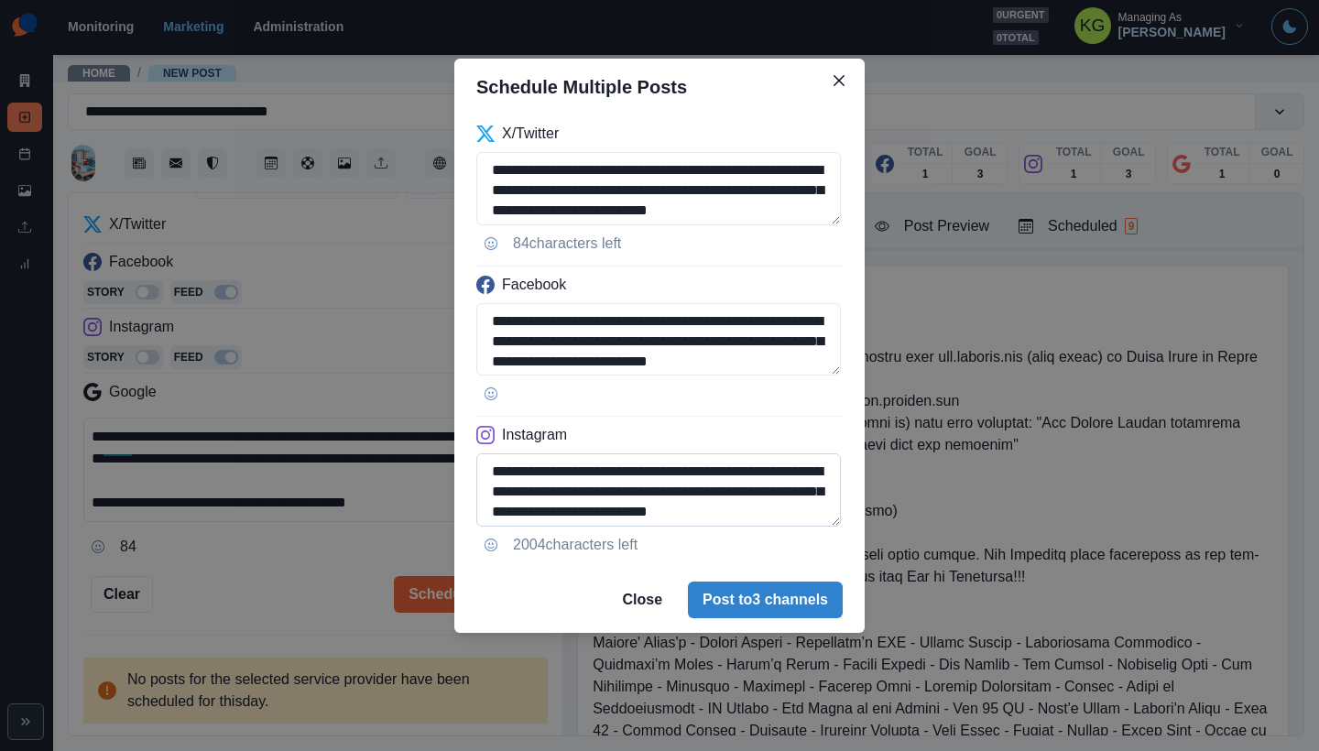
click at [822, 527] on textarea "**********" at bounding box center [658, 489] width 365 height 73
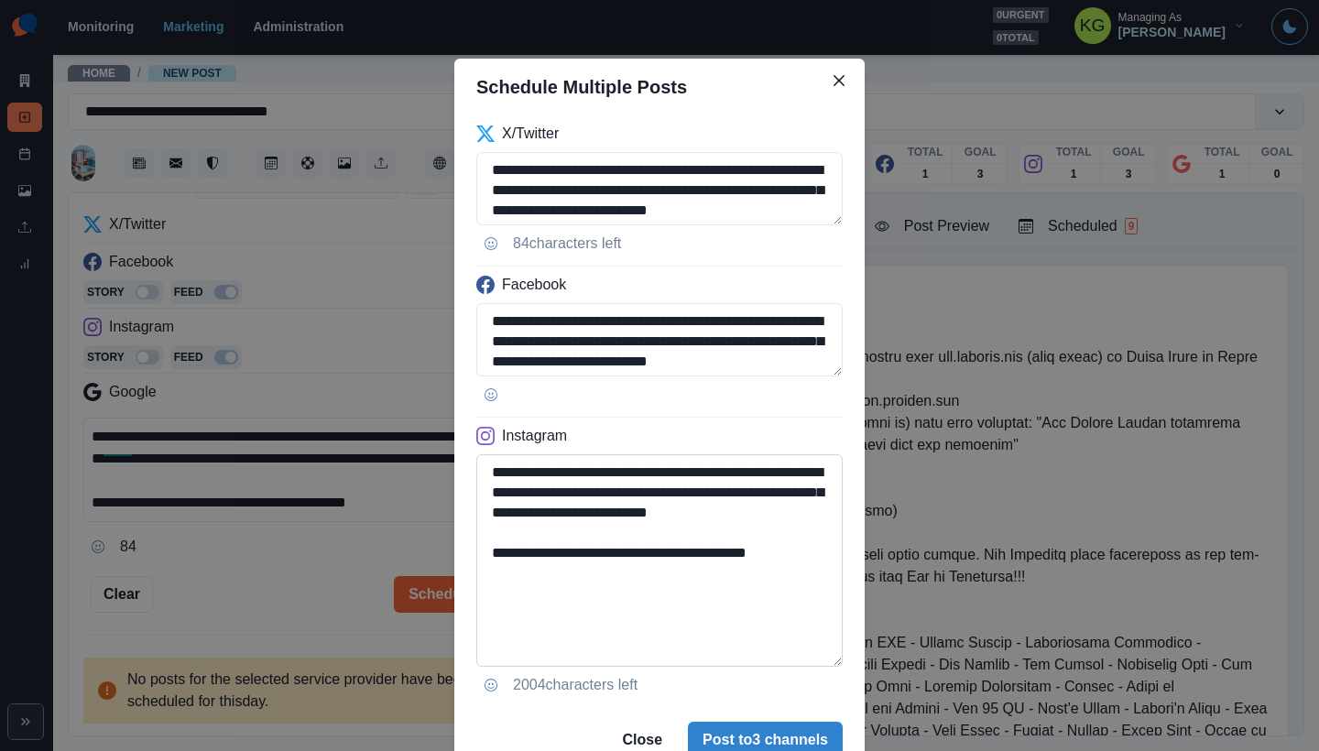
drag, startPoint x: 799, startPoint y: 552, endPoint x: 661, endPoint y: 550, distance: 137.4
click at [661, 550] on textarea "**********" at bounding box center [659, 560] width 366 height 212
type textarea "**********"
click at [769, 732] on button "Post to 3 channels" at bounding box center [765, 740] width 155 height 37
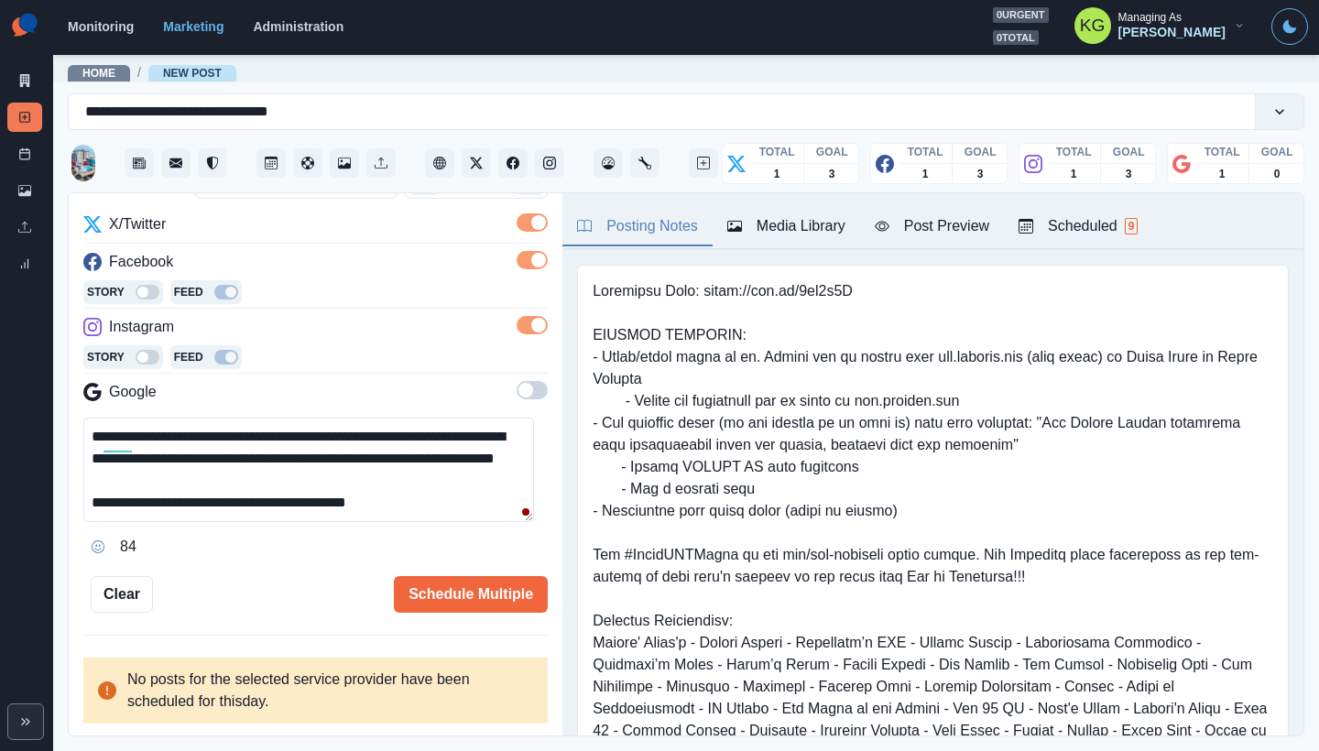
scroll to position [21, 0]
click at [485, 586] on button "Schedule Multiple" at bounding box center [471, 594] width 154 height 37
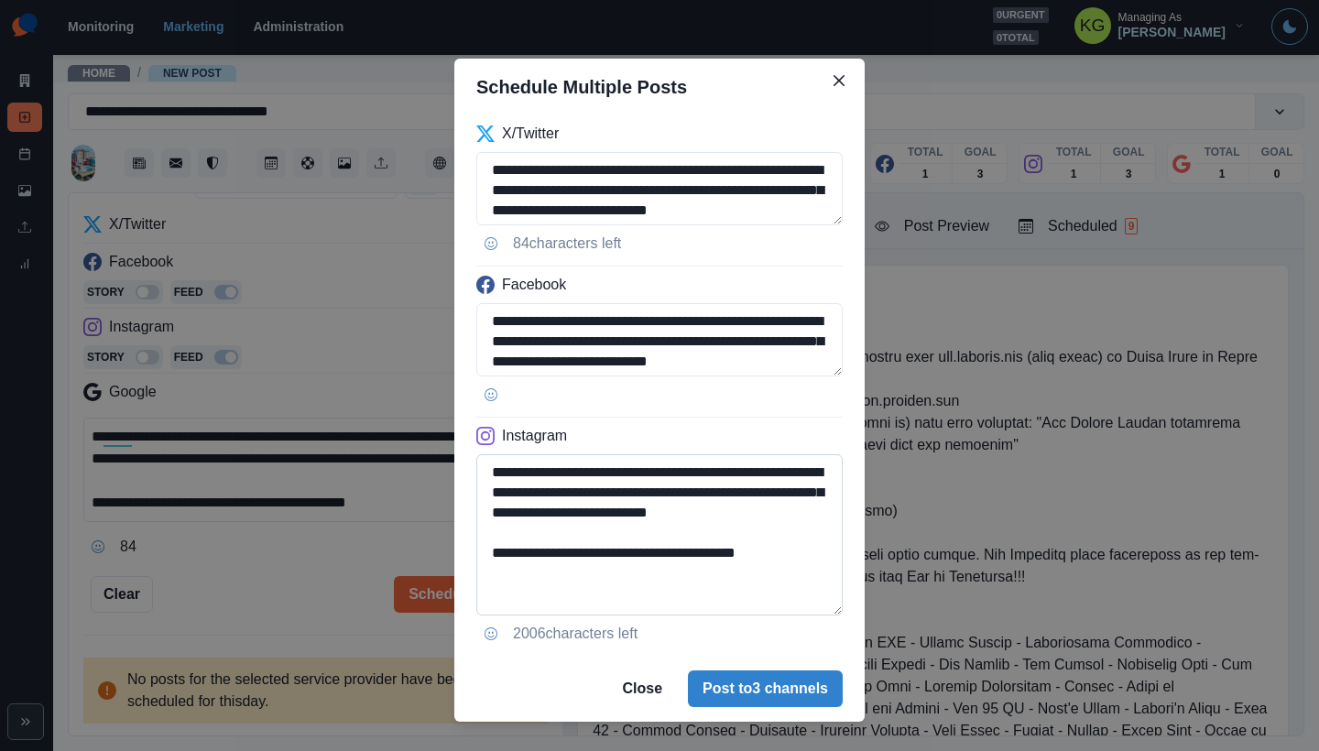
click at [833, 608] on textarea "**********" at bounding box center [659, 534] width 366 height 161
click at [783, 690] on button "Post to 3 channels" at bounding box center [765, 688] width 155 height 37
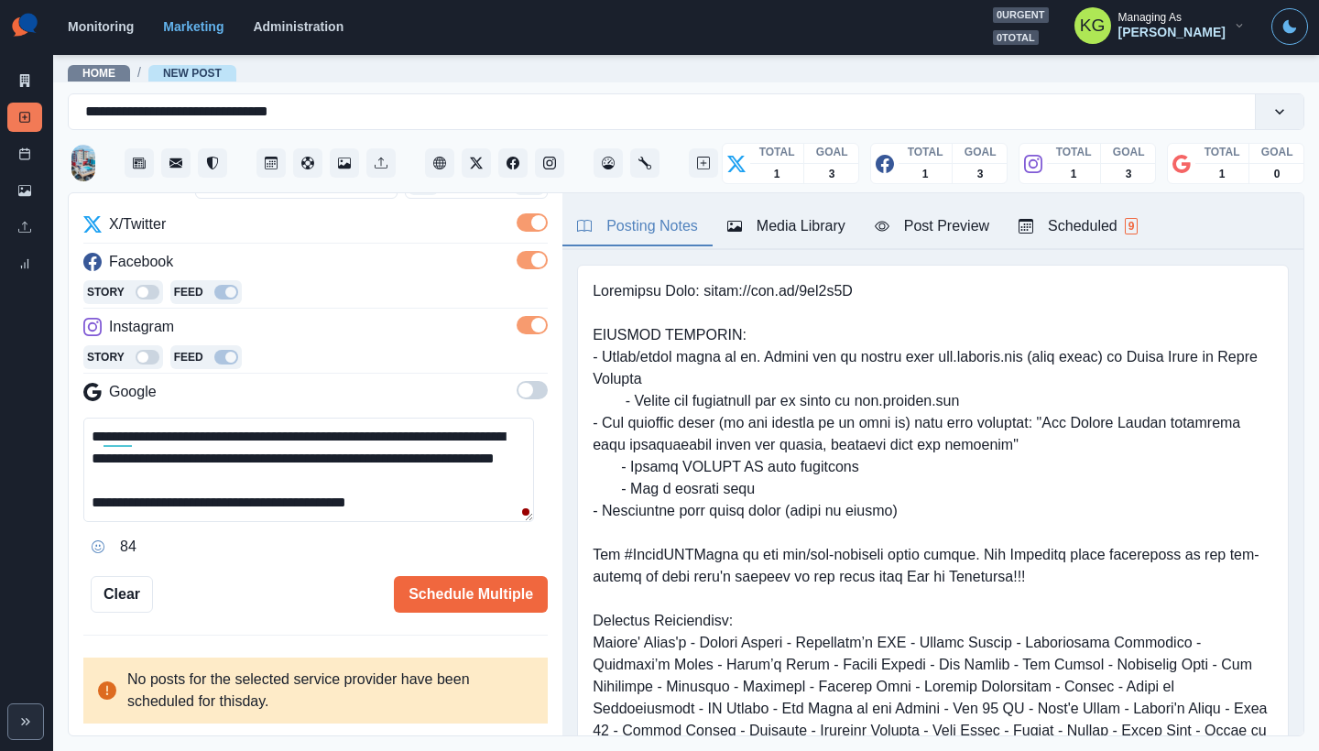
scroll to position [0, 0]
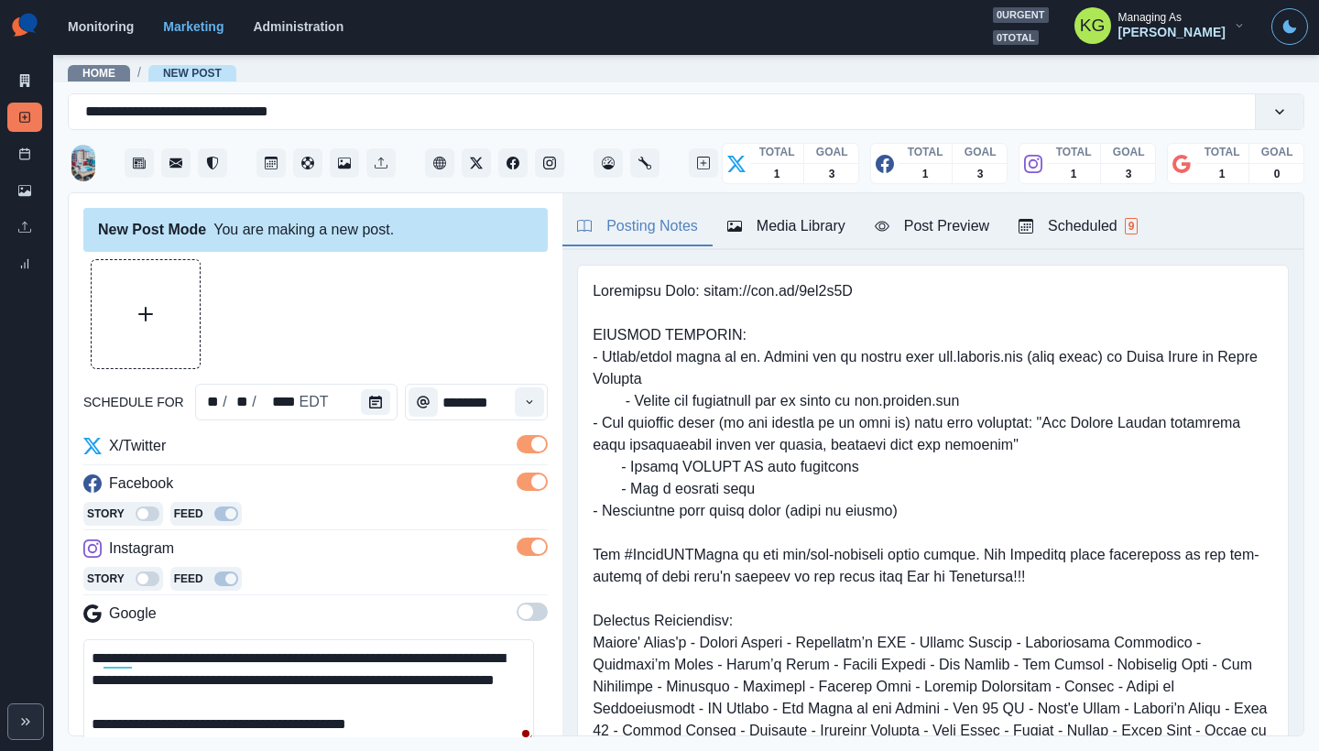
click at [775, 232] on div "Media Library" at bounding box center [786, 226] width 118 height 22
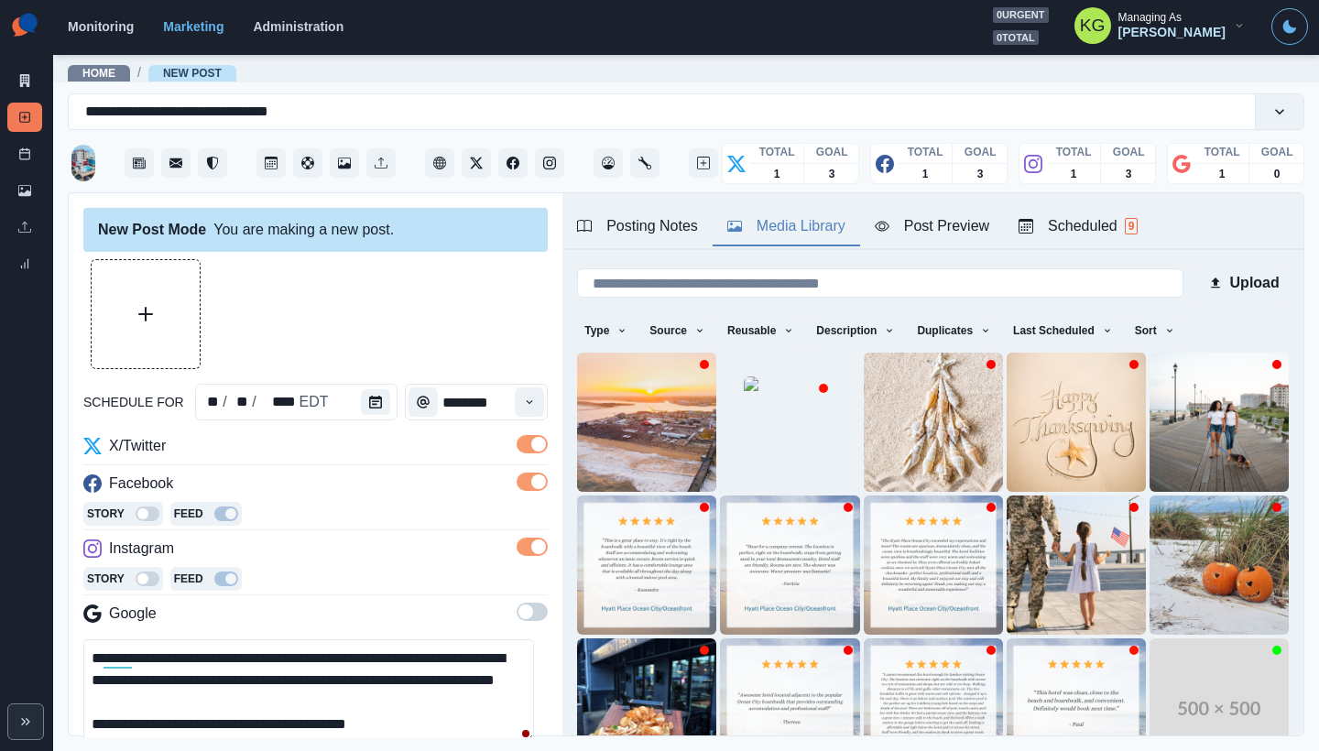
scroll to position [146, 0]
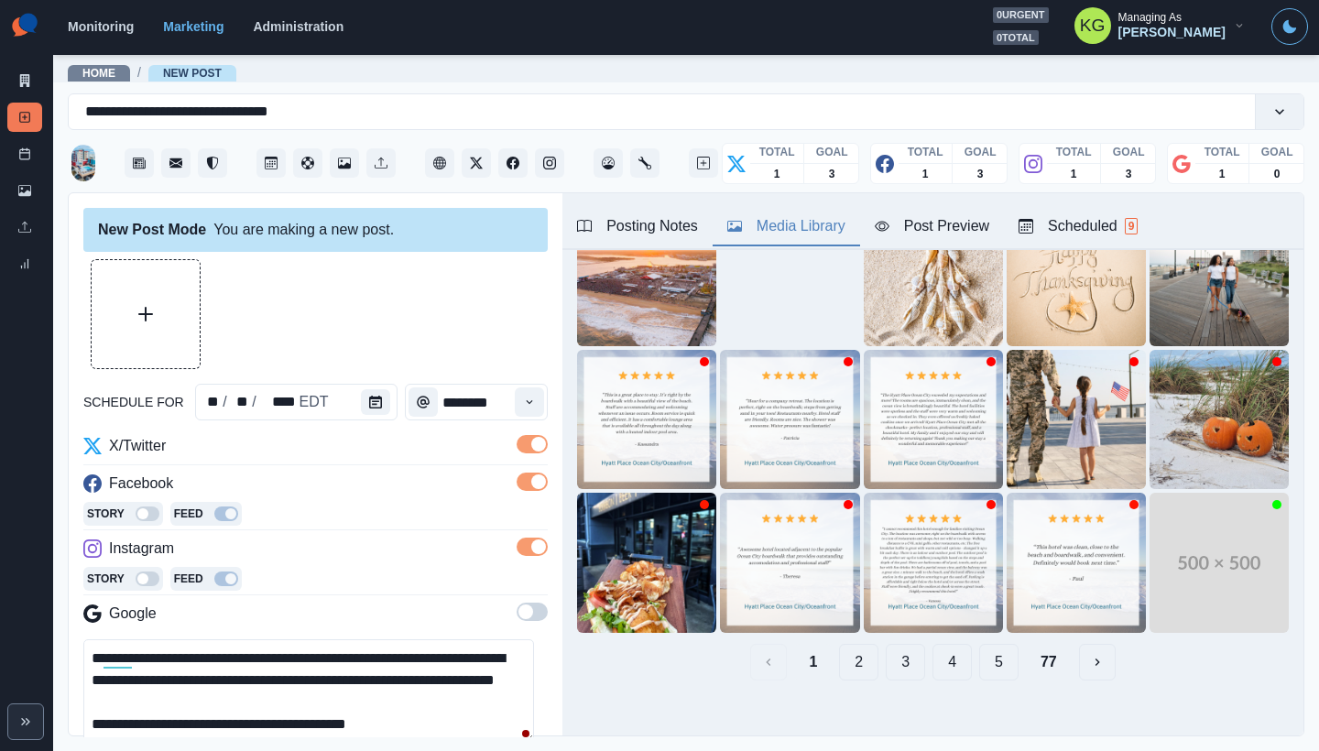
click at [932, 647] on button "4" at bounding box center [951, 662] width 39 height 37
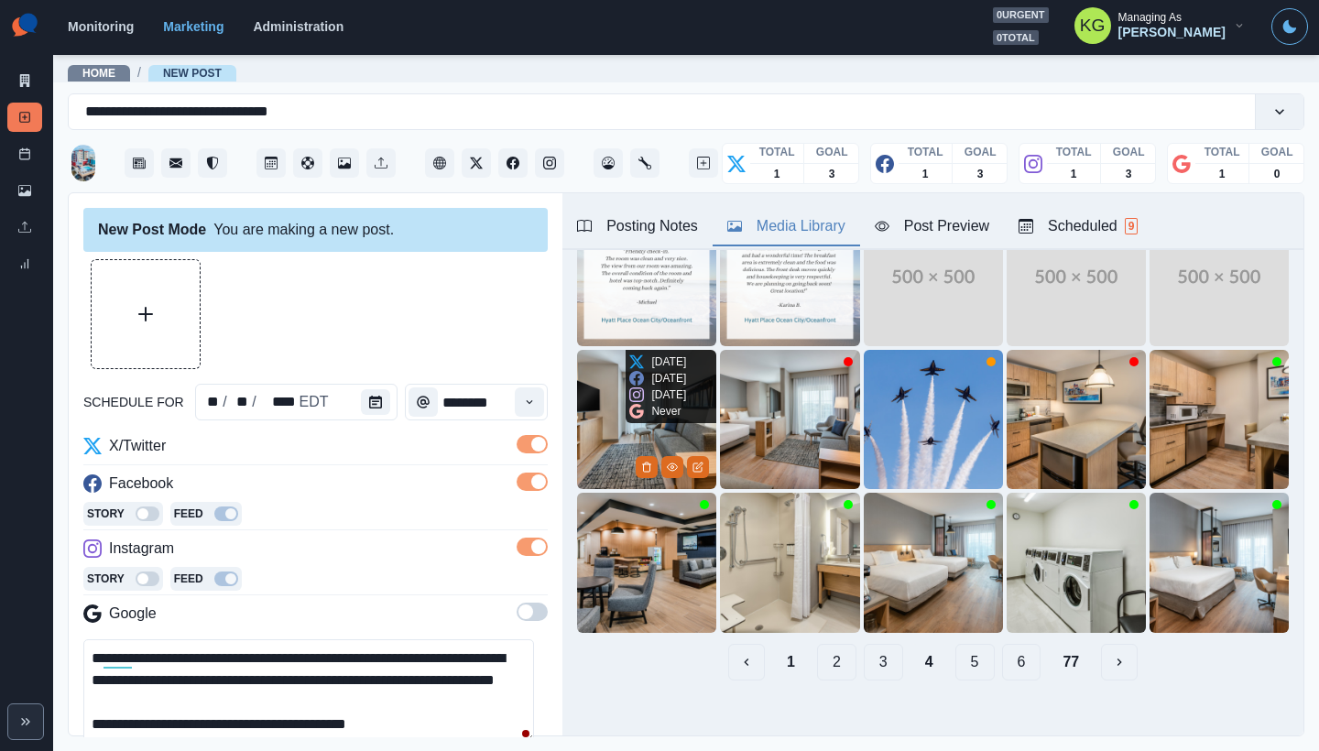
click at [584, 385] on img at bounding box center [646, 419] width 139 height 139
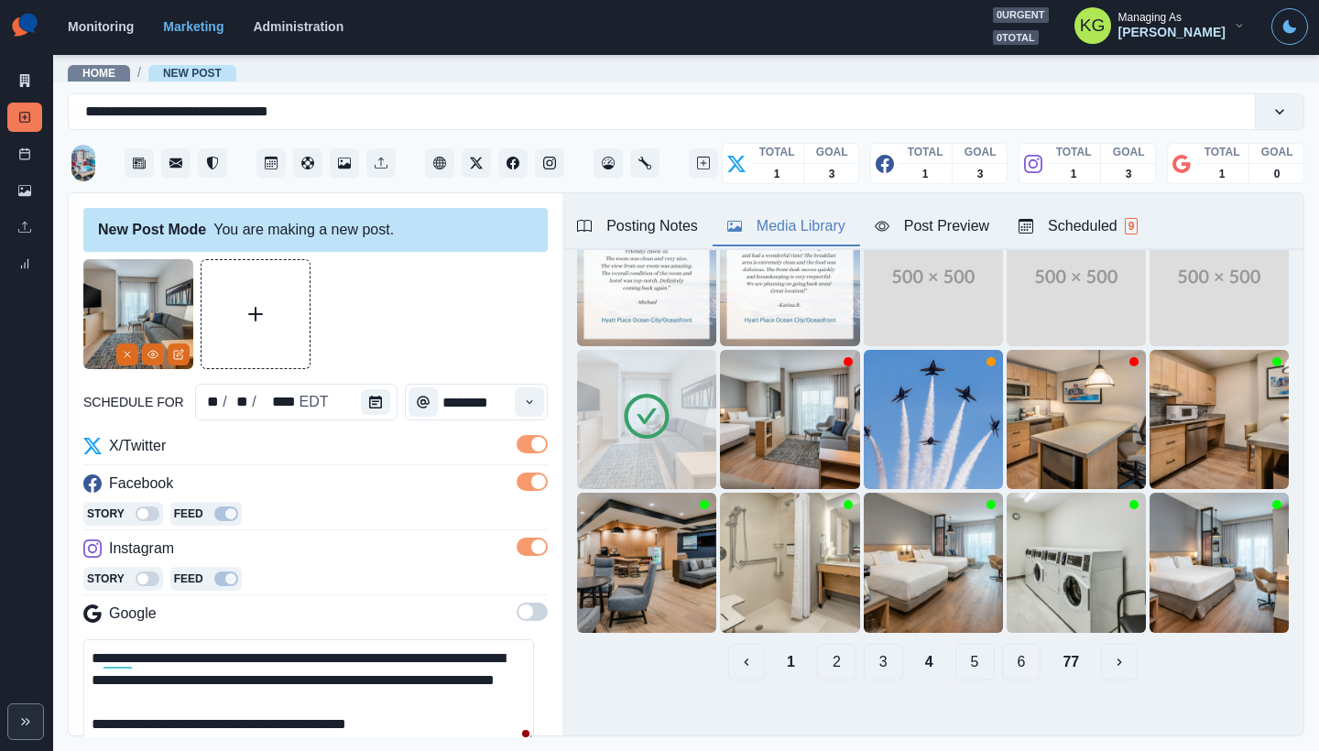
scroll to position [222, 0]
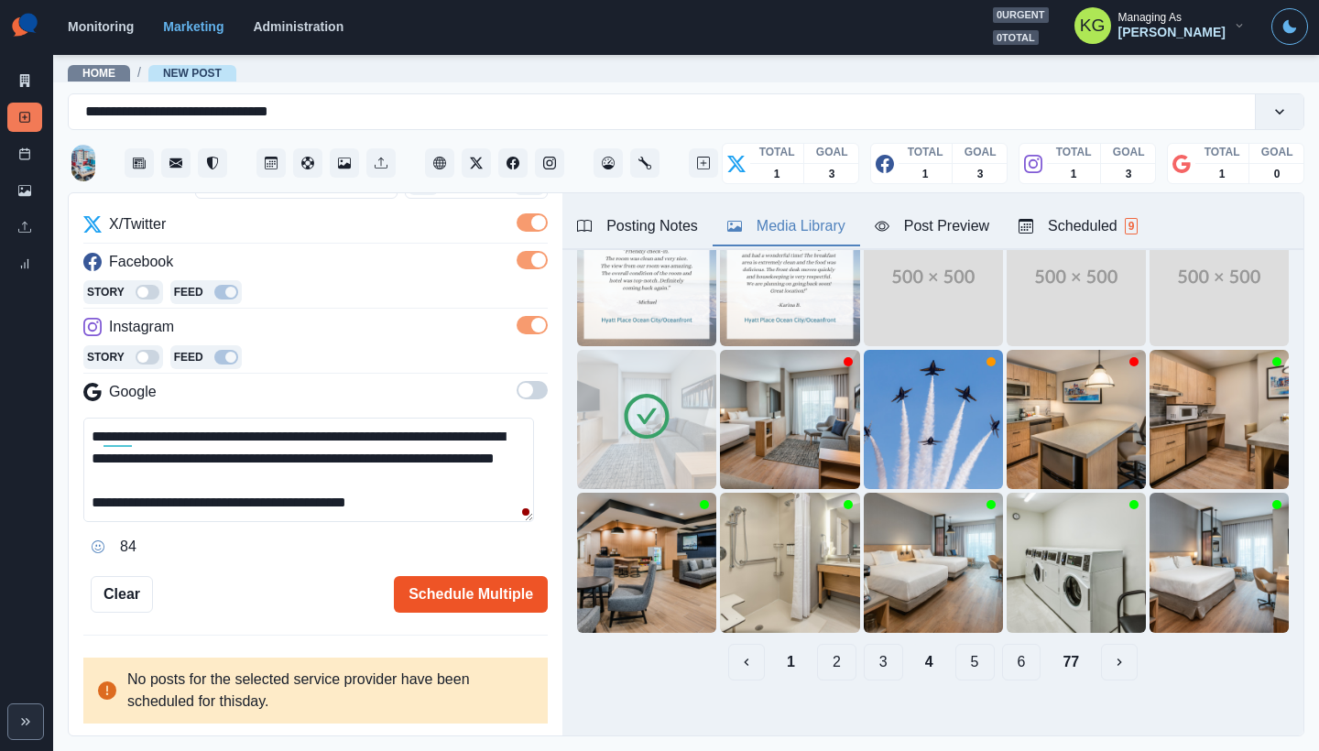
click at [469, 584] on button "Schedule Multiple" at bounding box center [471, 594] width 154 height 37
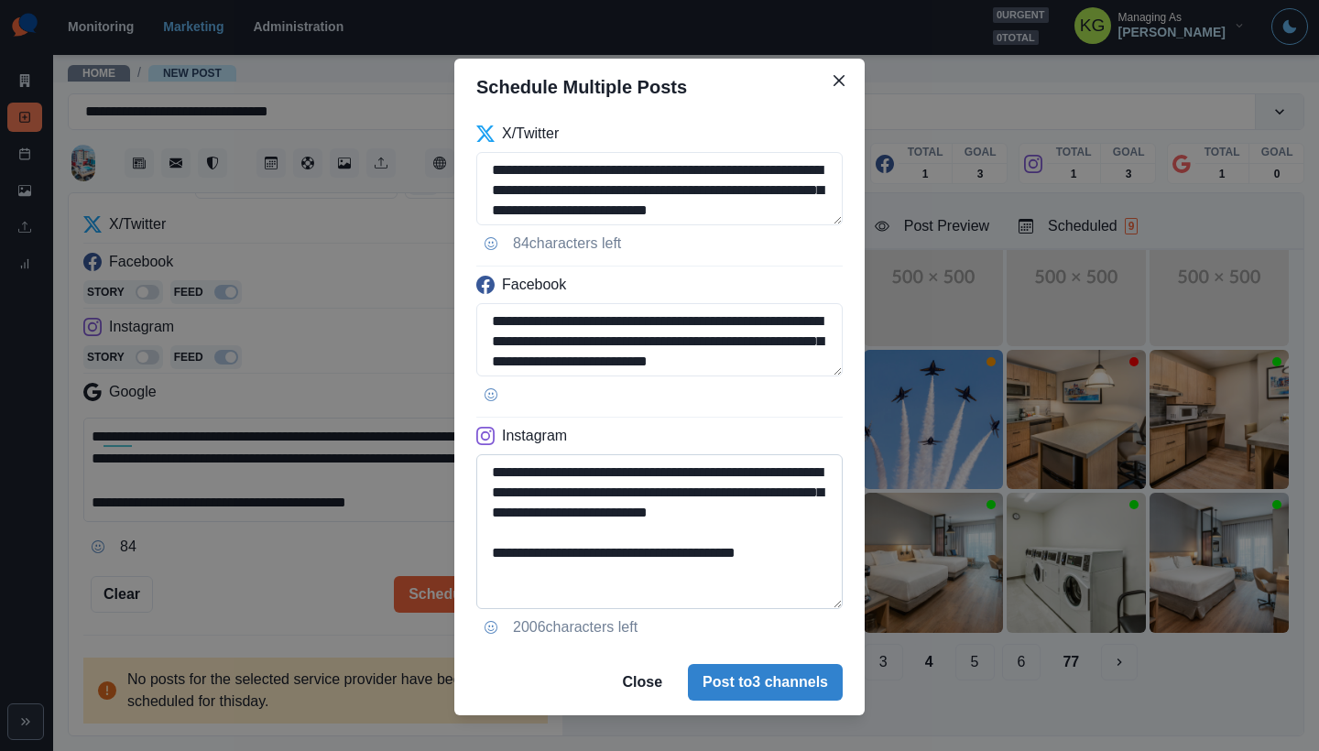
click at [827, 603] on textarea "**********" at bounding box center [659, 531] width 366 height 155
click at [787, 676] on button "Post to 3 channels" at bounding box center [765, 682] width 155 height 37
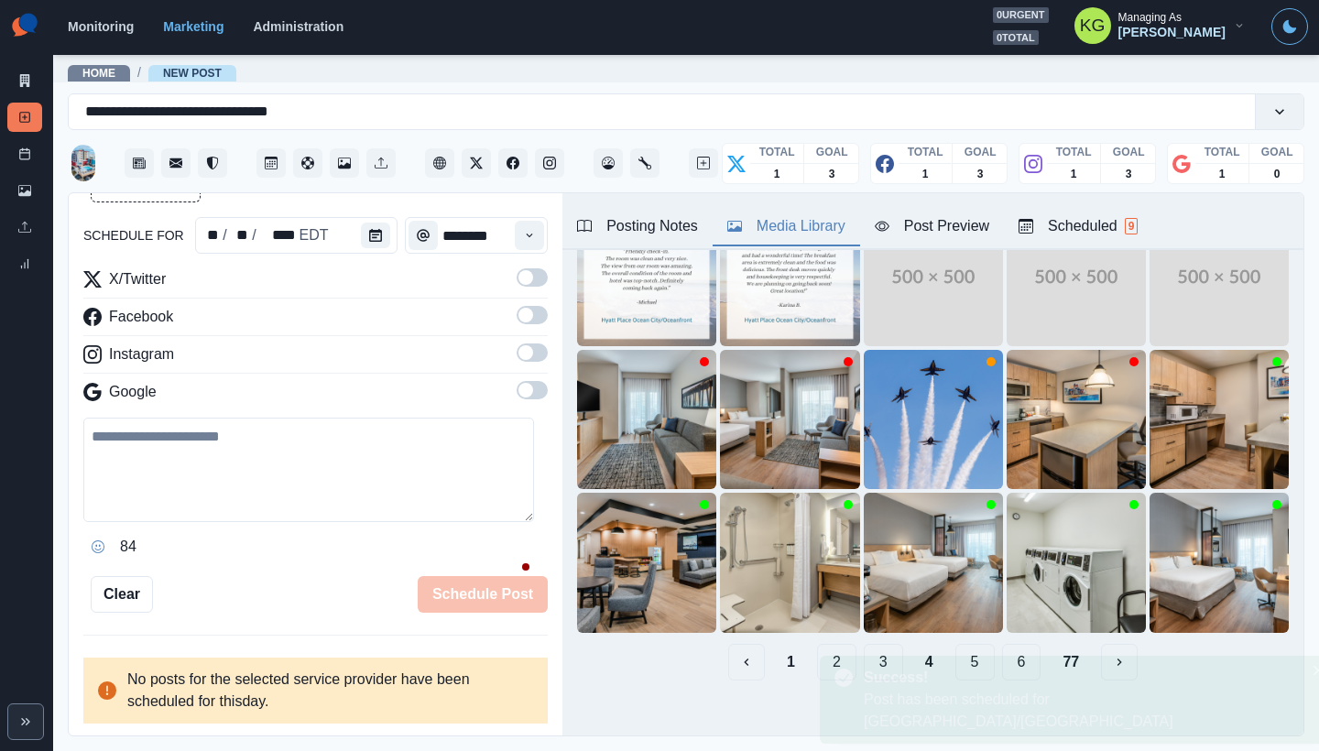
scroll to position [0, 0]
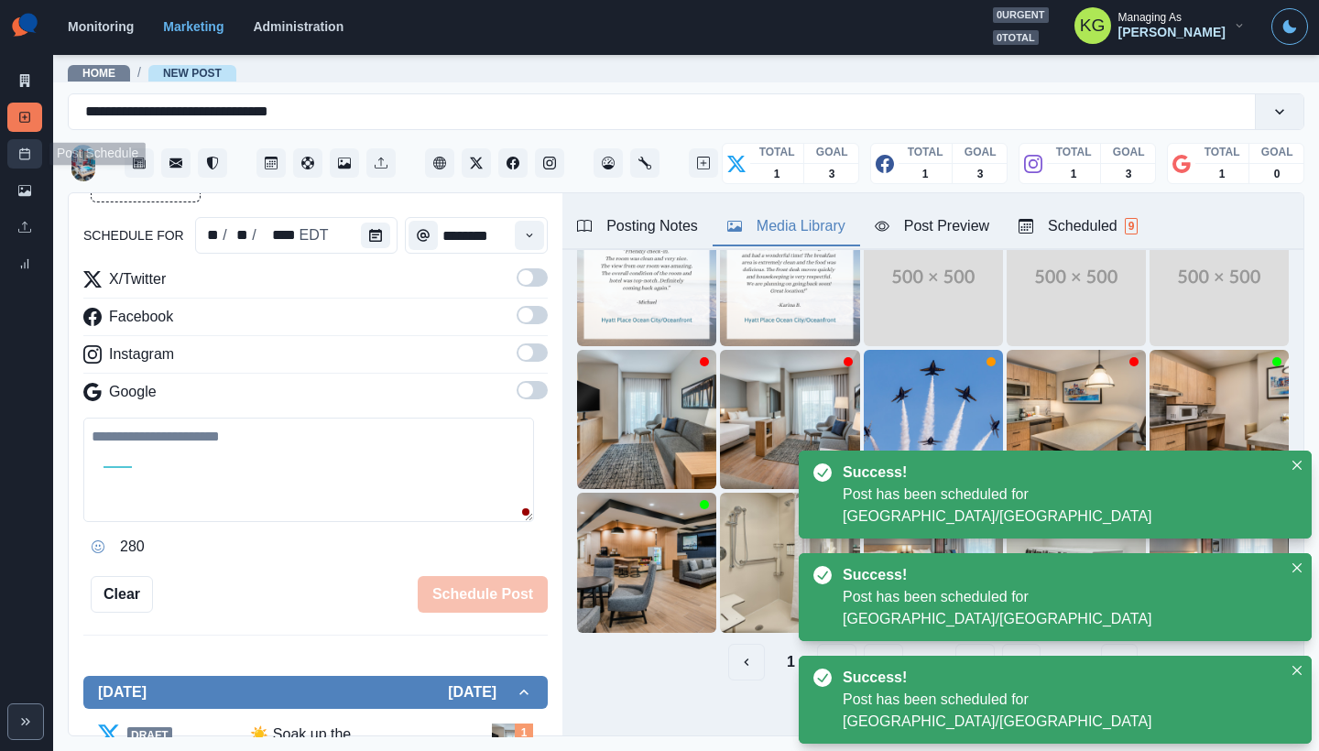
click at [36, 157] on link "Post Schedule" at bounding box center [24, 153] width 35 height 29
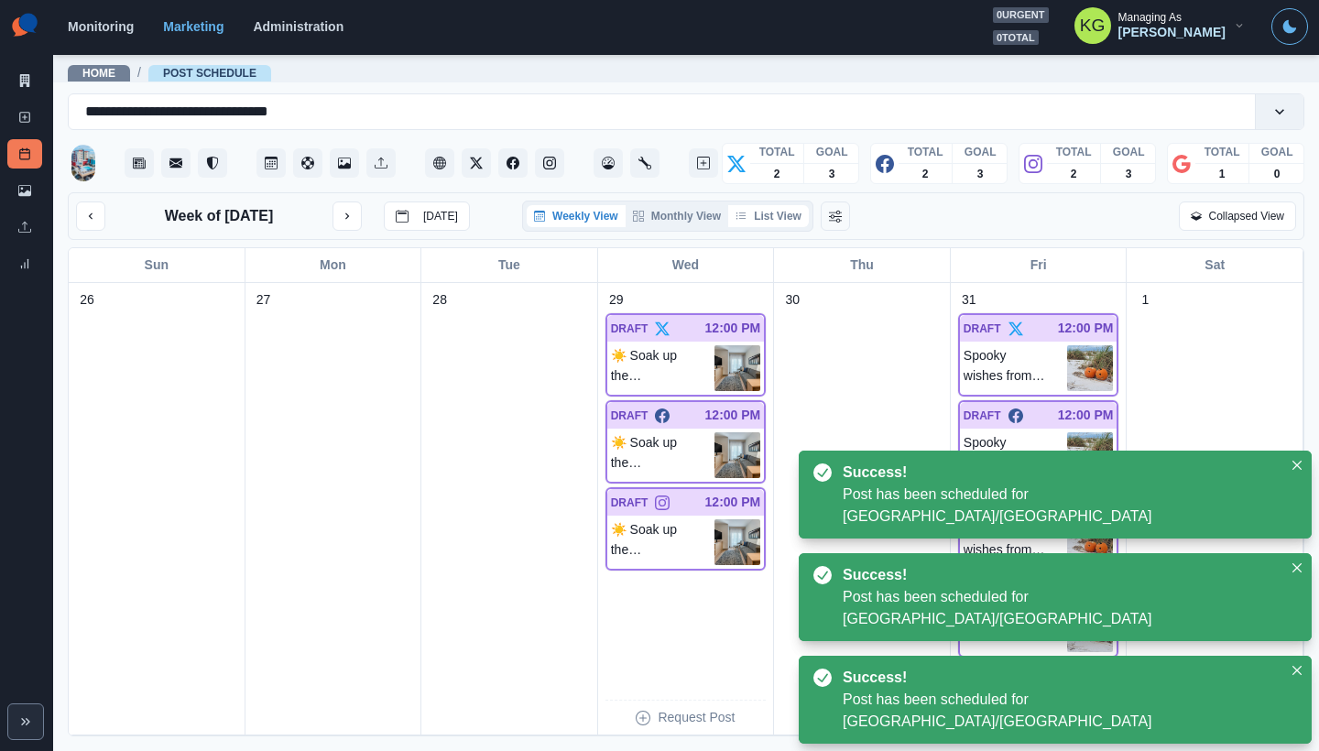
click at [779, 218] on button "List View" at bounding box center [768, 216] width 81 height 22
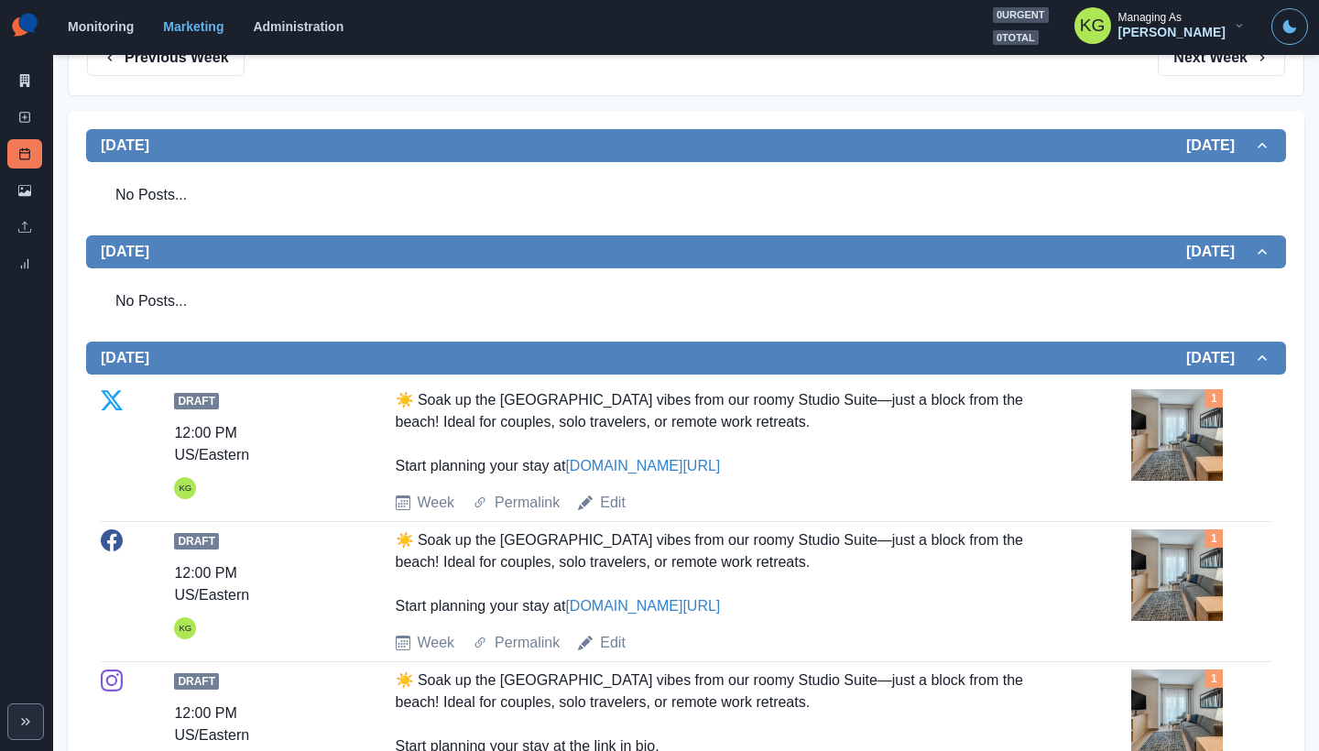
scroll to position [158, 0]
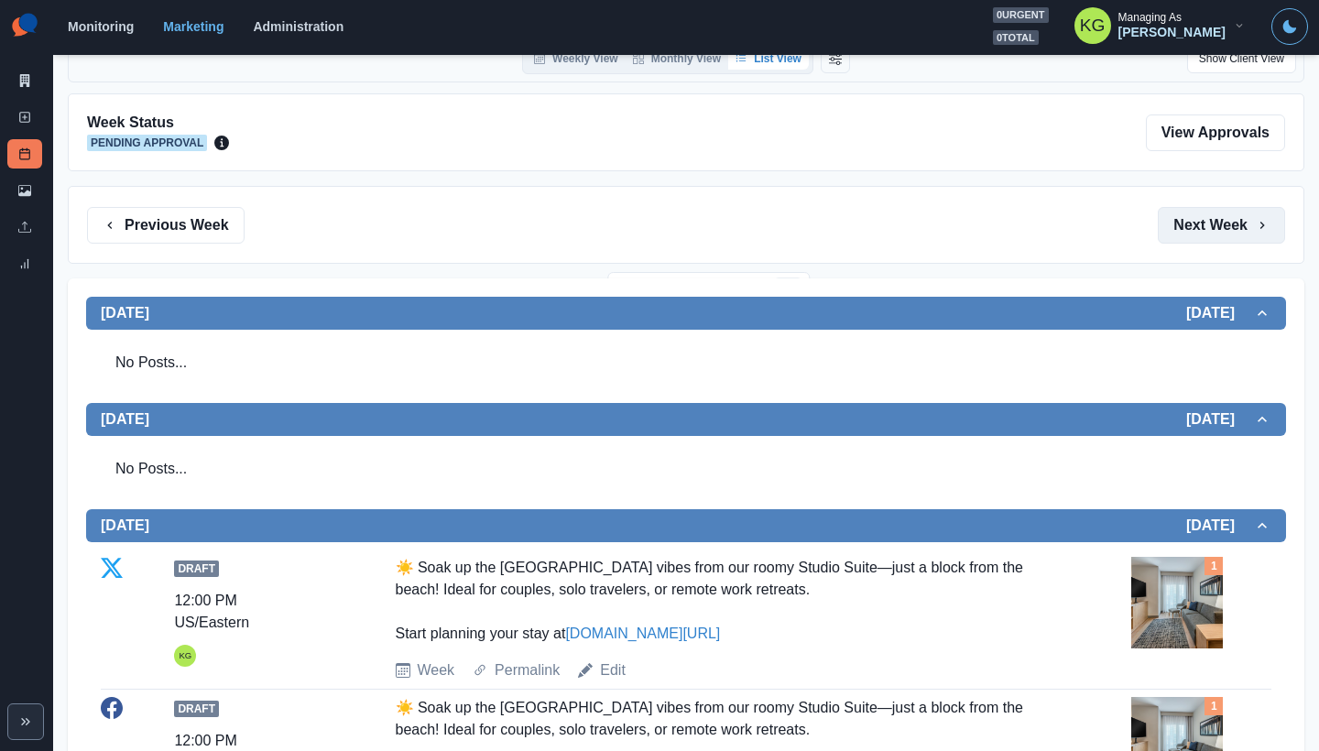
click at [1227, 233] on button "Next Week" at bounding box center [1221, 225] width 127 height 37
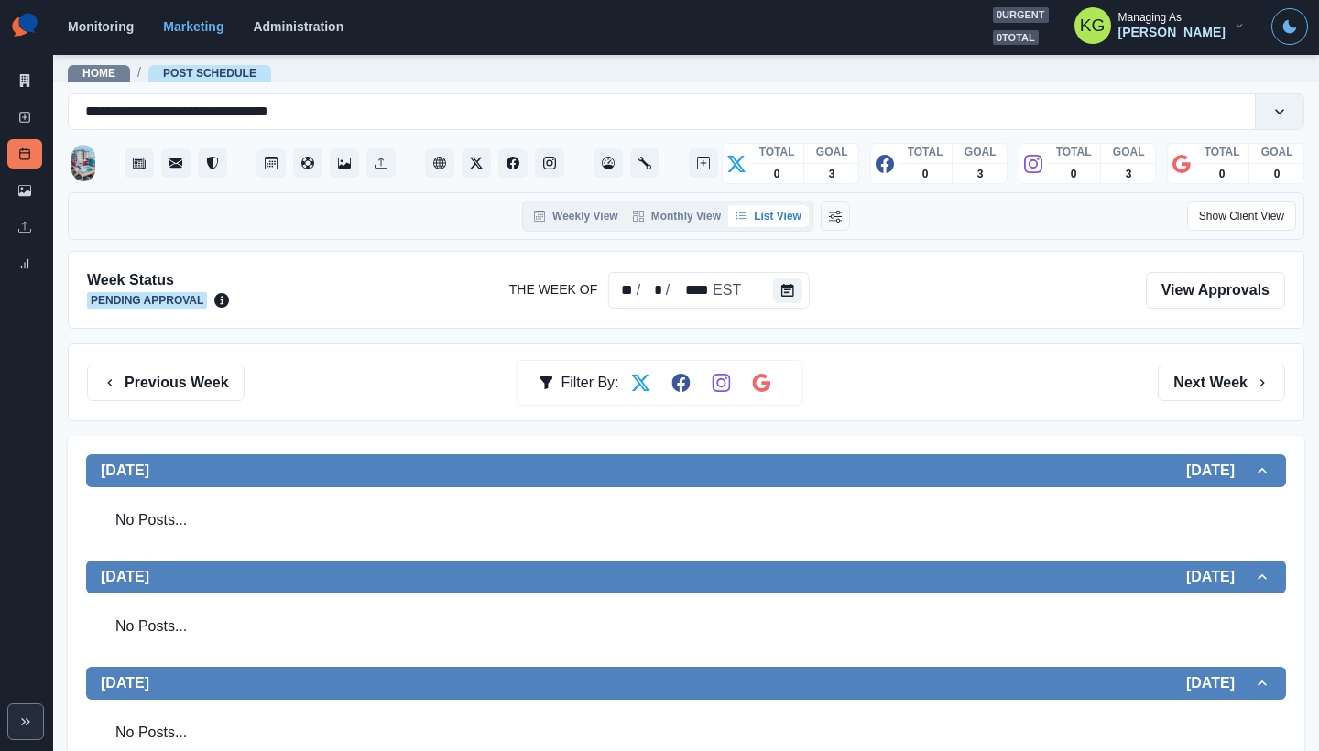
scroll to position [172, 0]
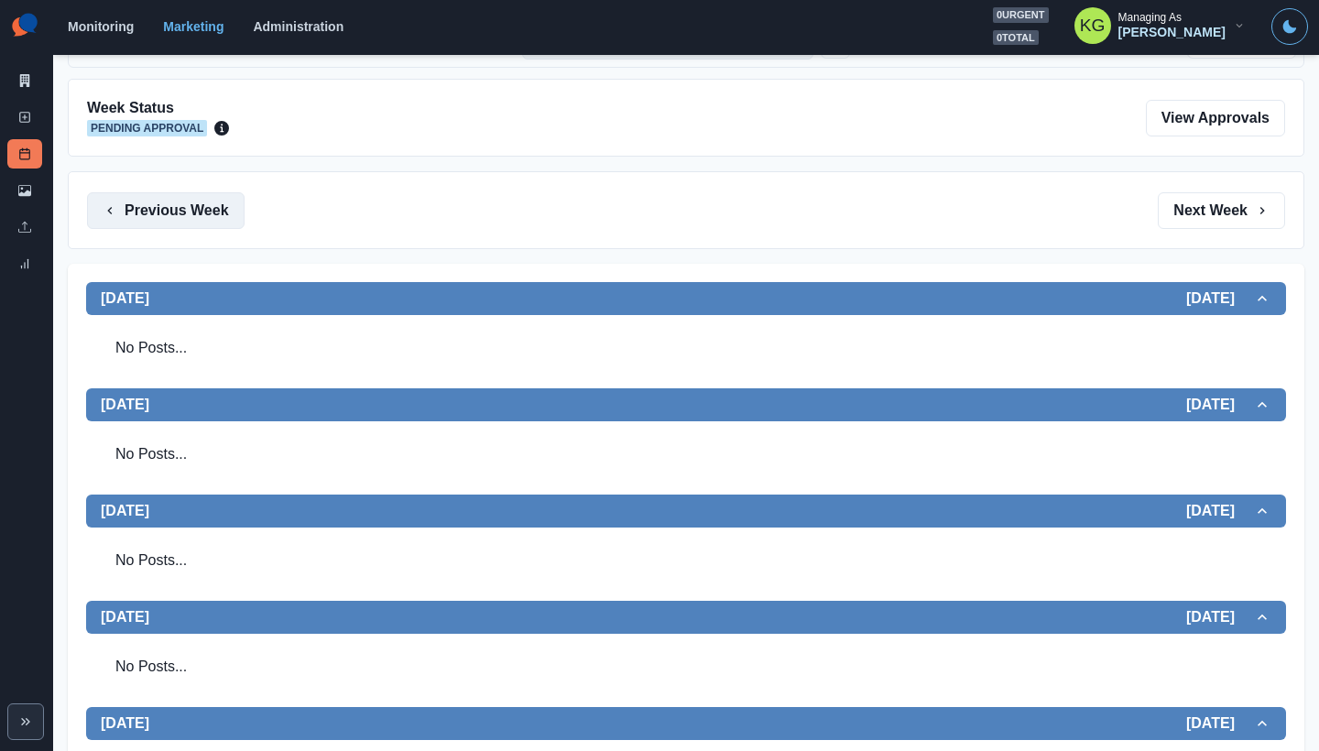
click at [183, 214] on button "Previous Week" at bounding box center [166, 210] width 158 height 37
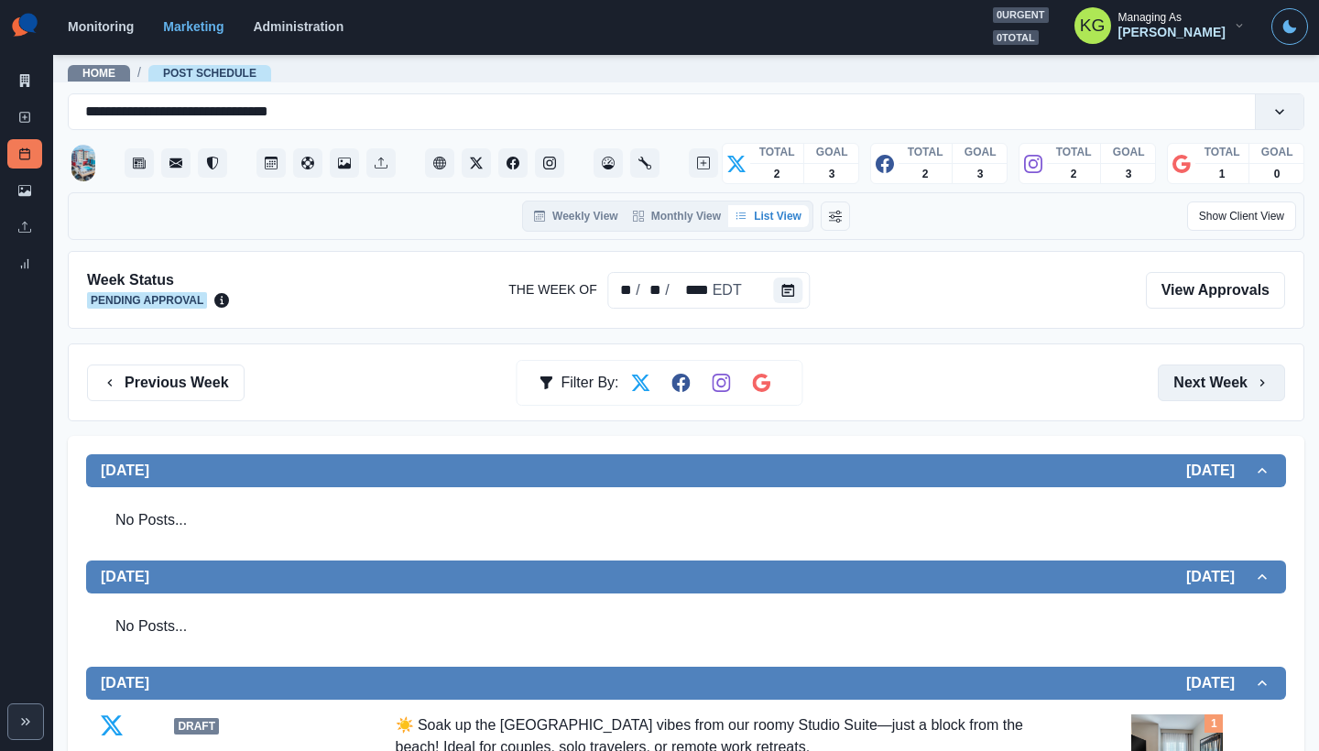
click at [1184, 380] on button "Next Week" at bounding box center [1221, 383] width 127 height 37
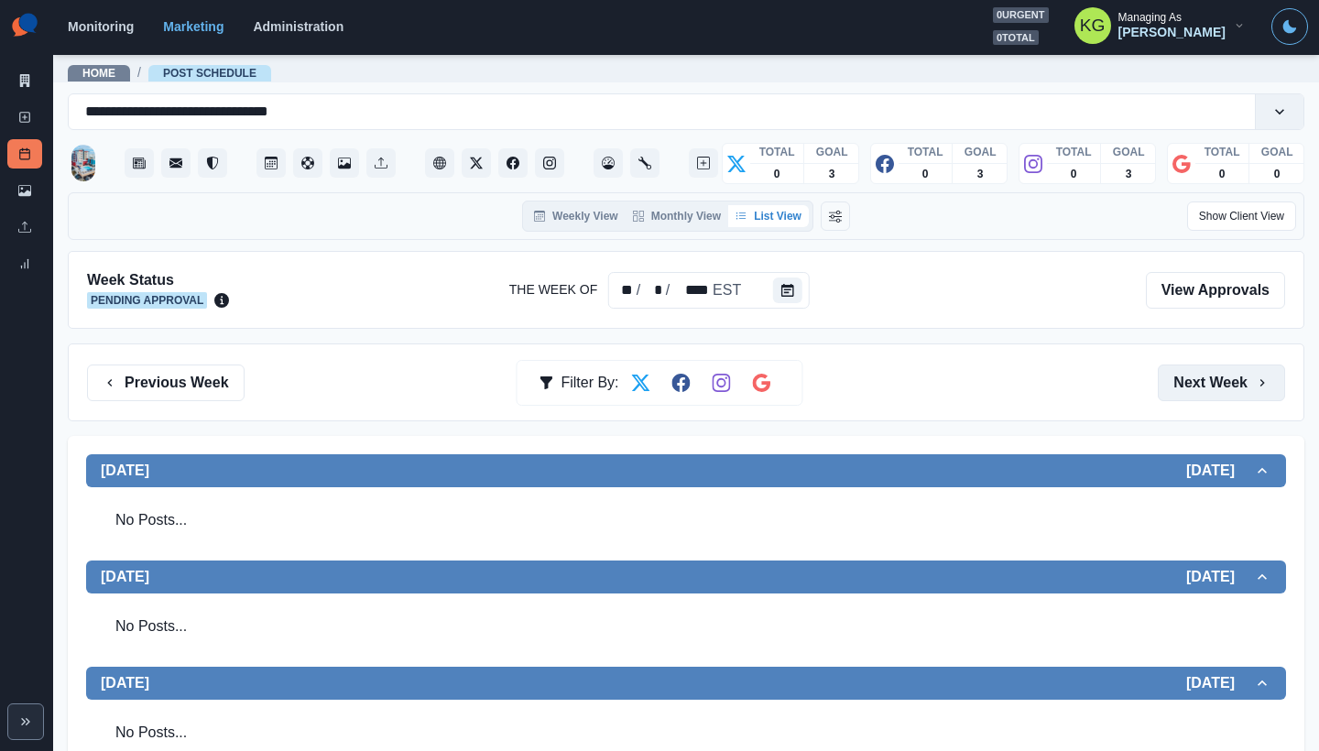
scroll to position [36, 0]
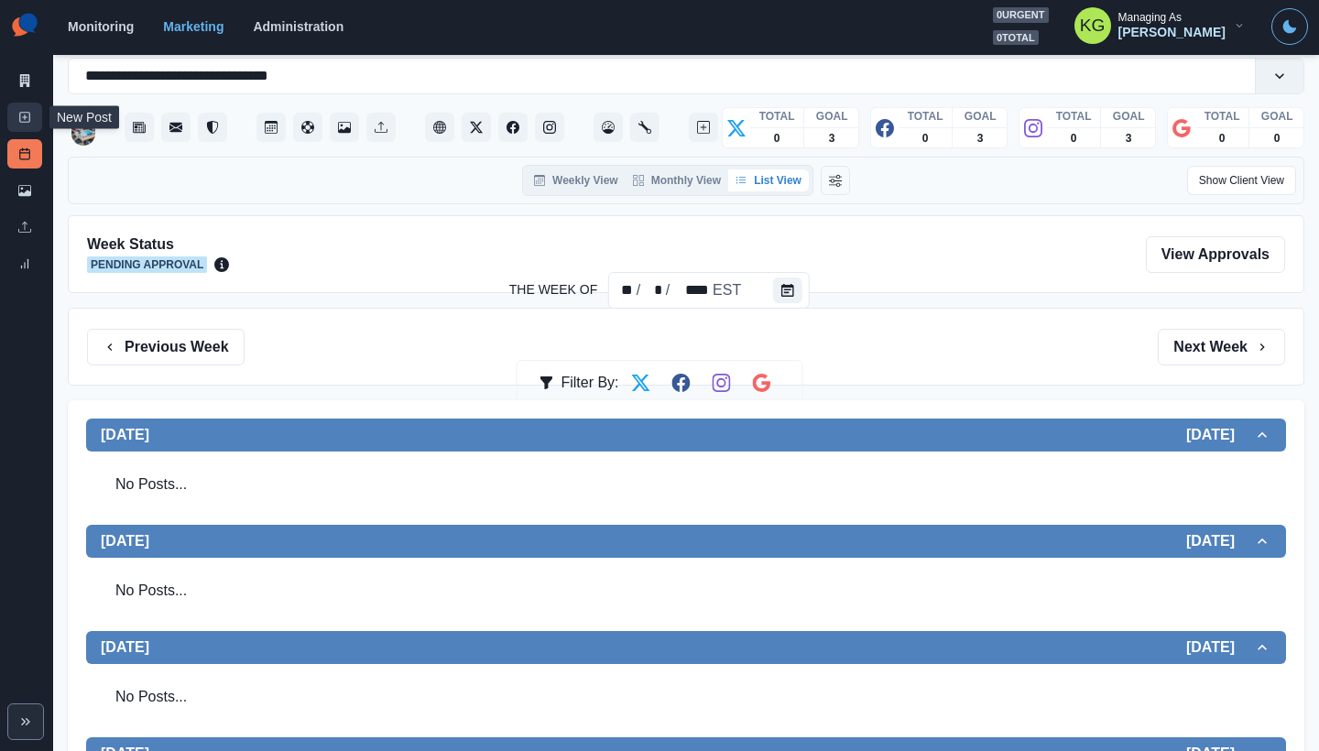
click at [27, 128] on link "New Post" at bounding box center [24, 117] width 35 height 29
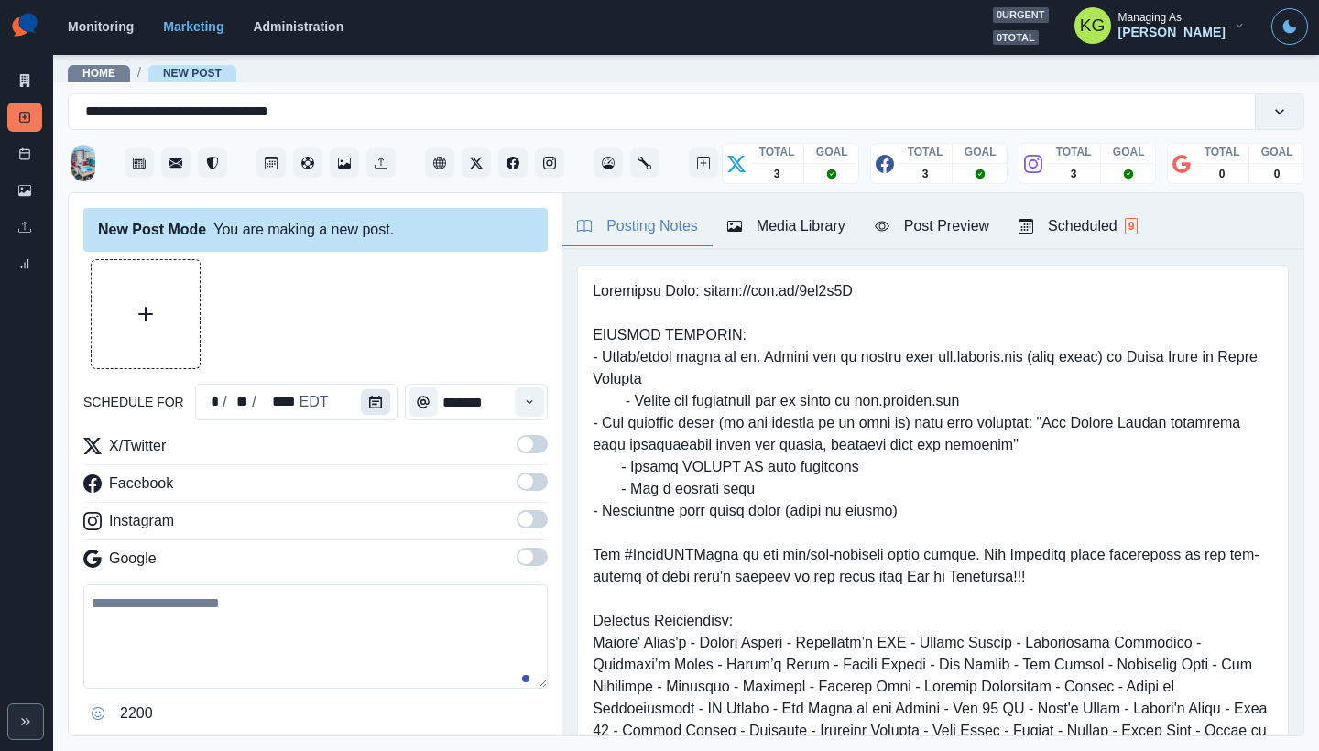
click at [380, 398] on button "Calendar" at bounding box center [375, 402] width 29 height 26
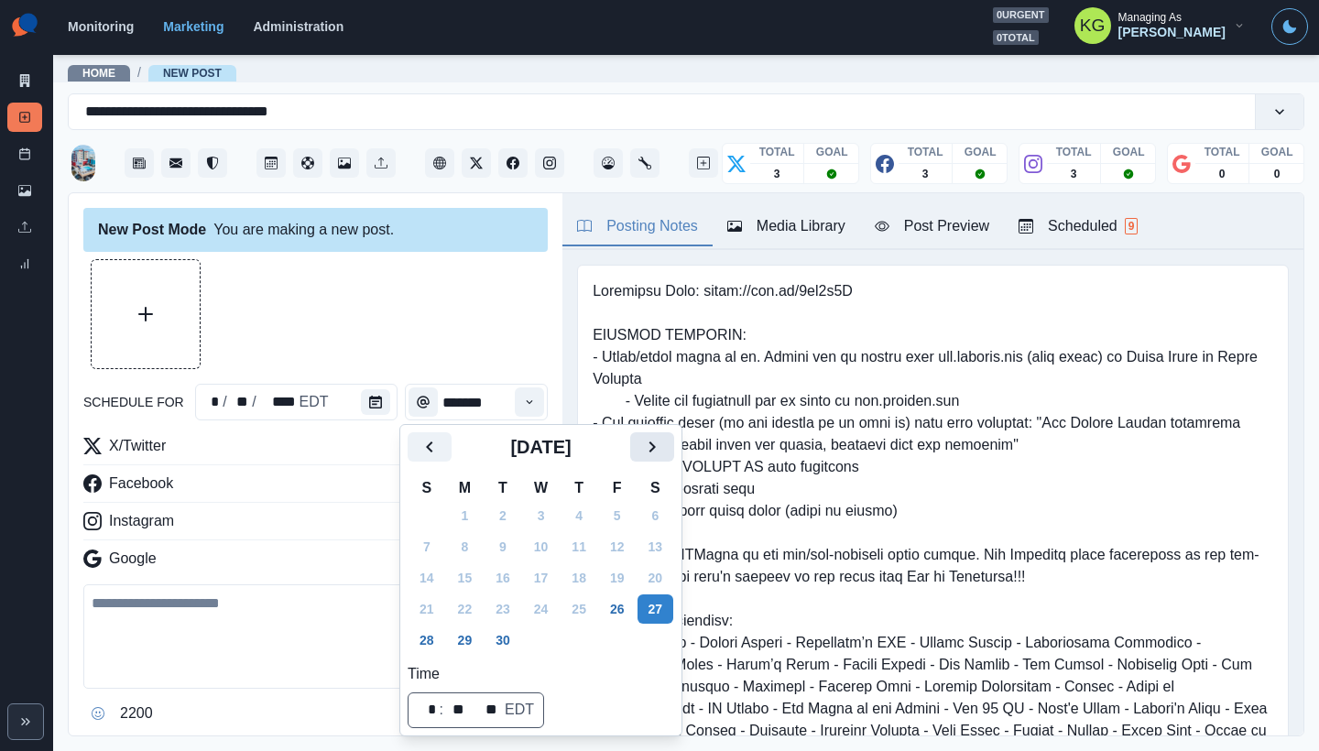
click at [663, 452] on icon "Next" at bounding box center [652, 447] width 22 height 22
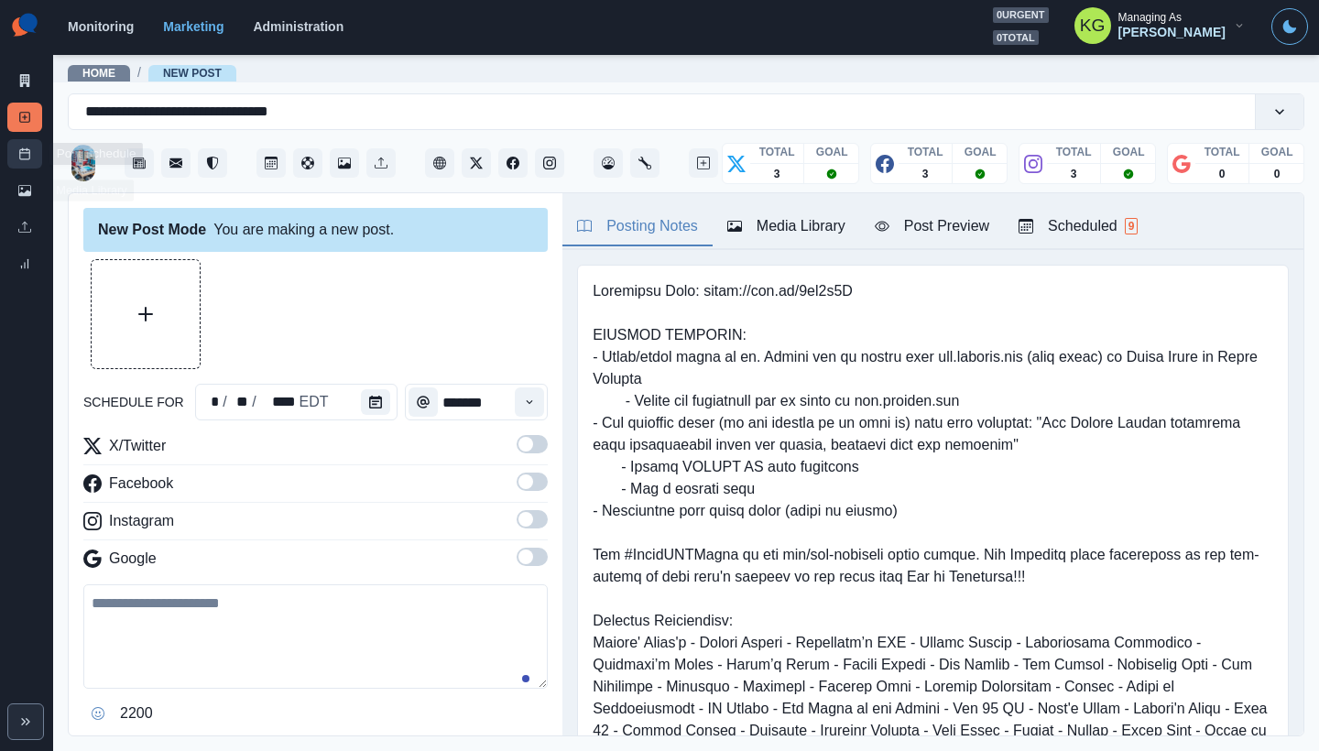
click at [18, 158] on icon at bounding box center [24, 153] width 13 height 13
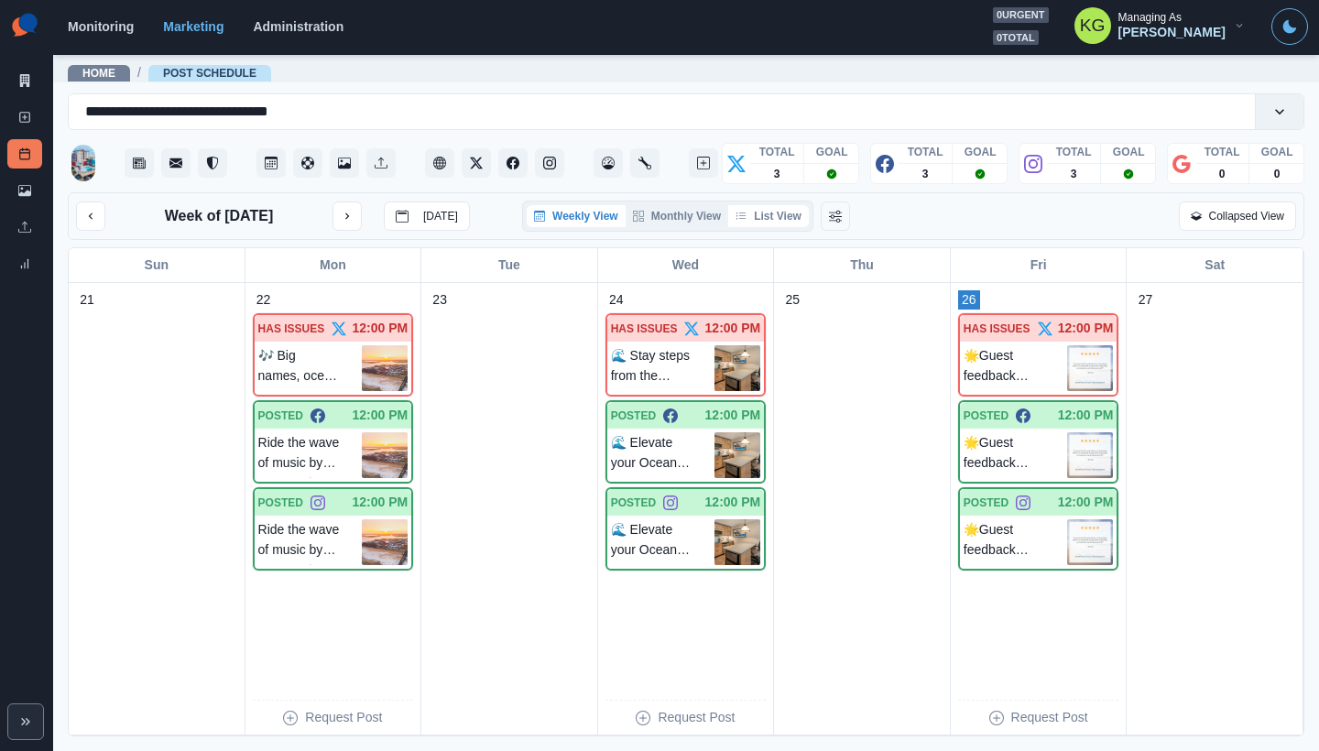
click at [774, 215] on button "List View" at bounding box center [768, 216] width 81 height 22
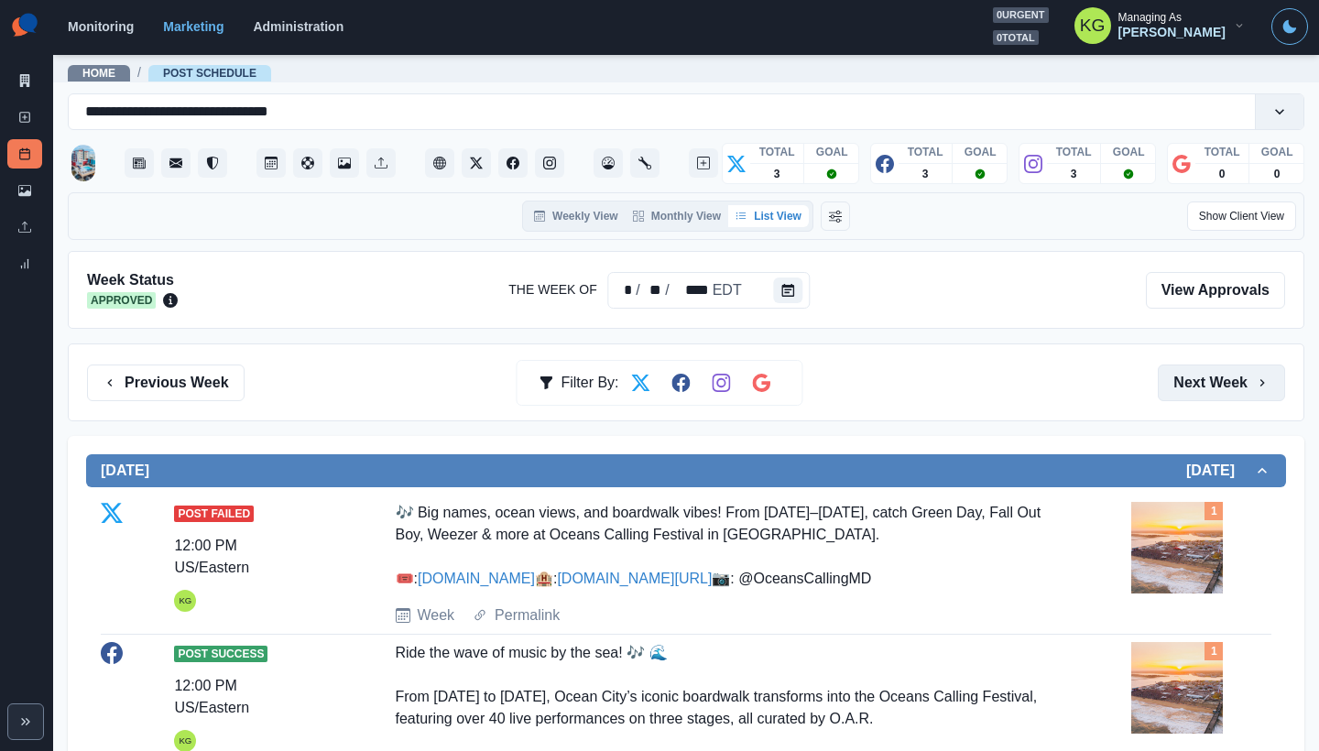
click at [1194, 385] on button "Next Week" at bounding box center [1221, 383] width 127 height 37
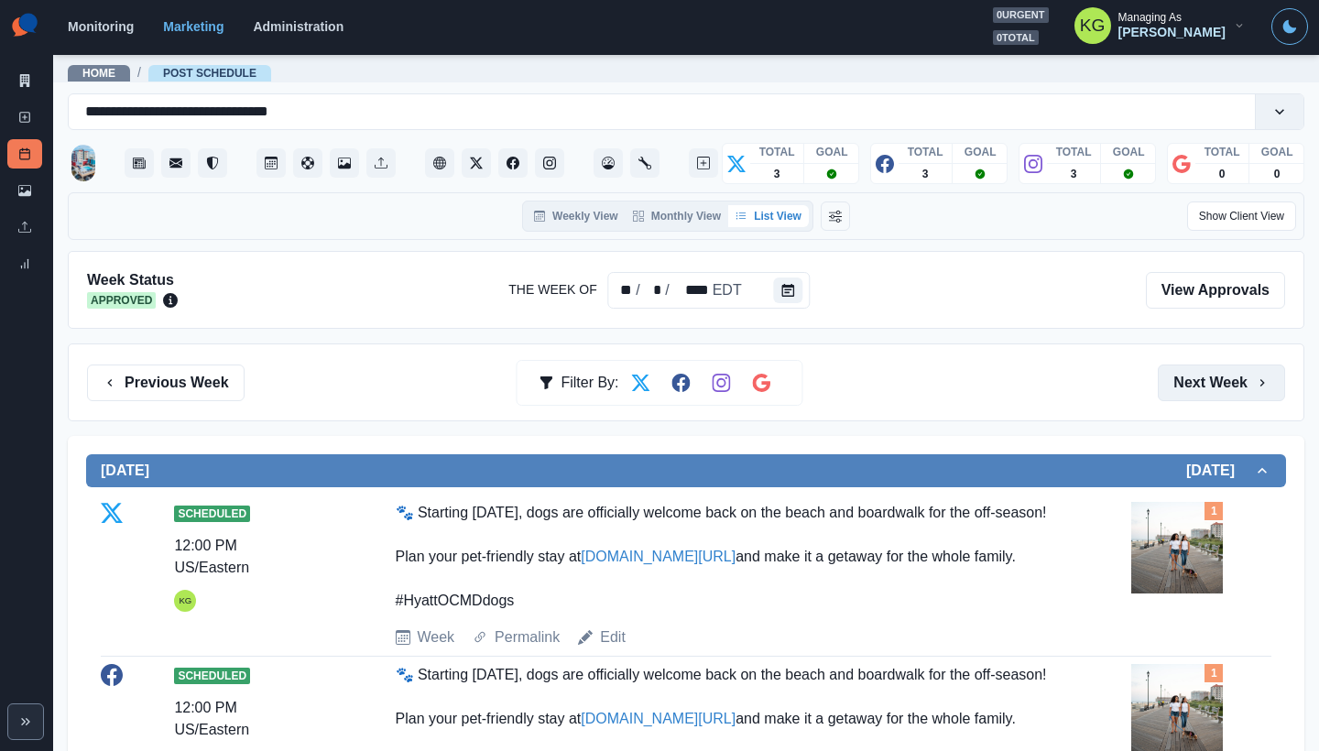
click at [1194, 385] on button "Next Week" at bounding box center [1221, 383] width 127 height 37
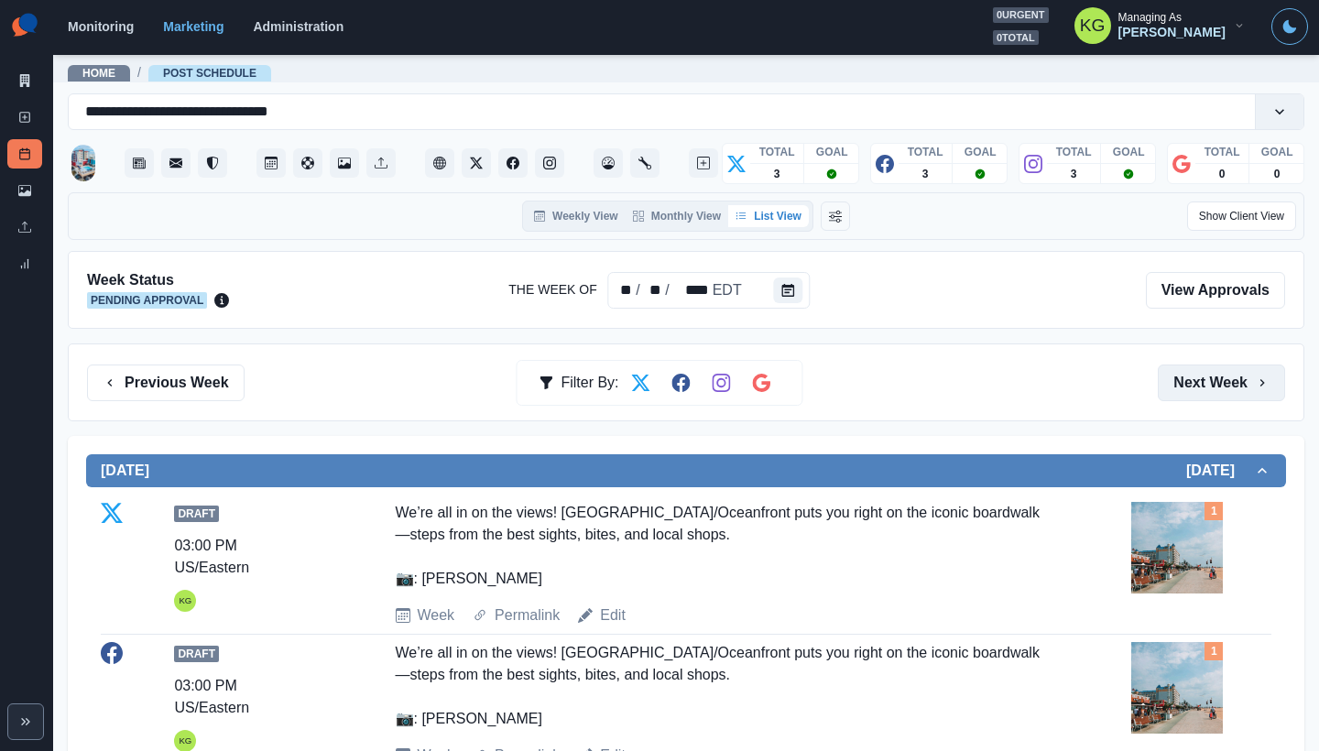
click at [1194, 385] on button "Next Week" at bounding box center [1221, 383] width 127 height 37
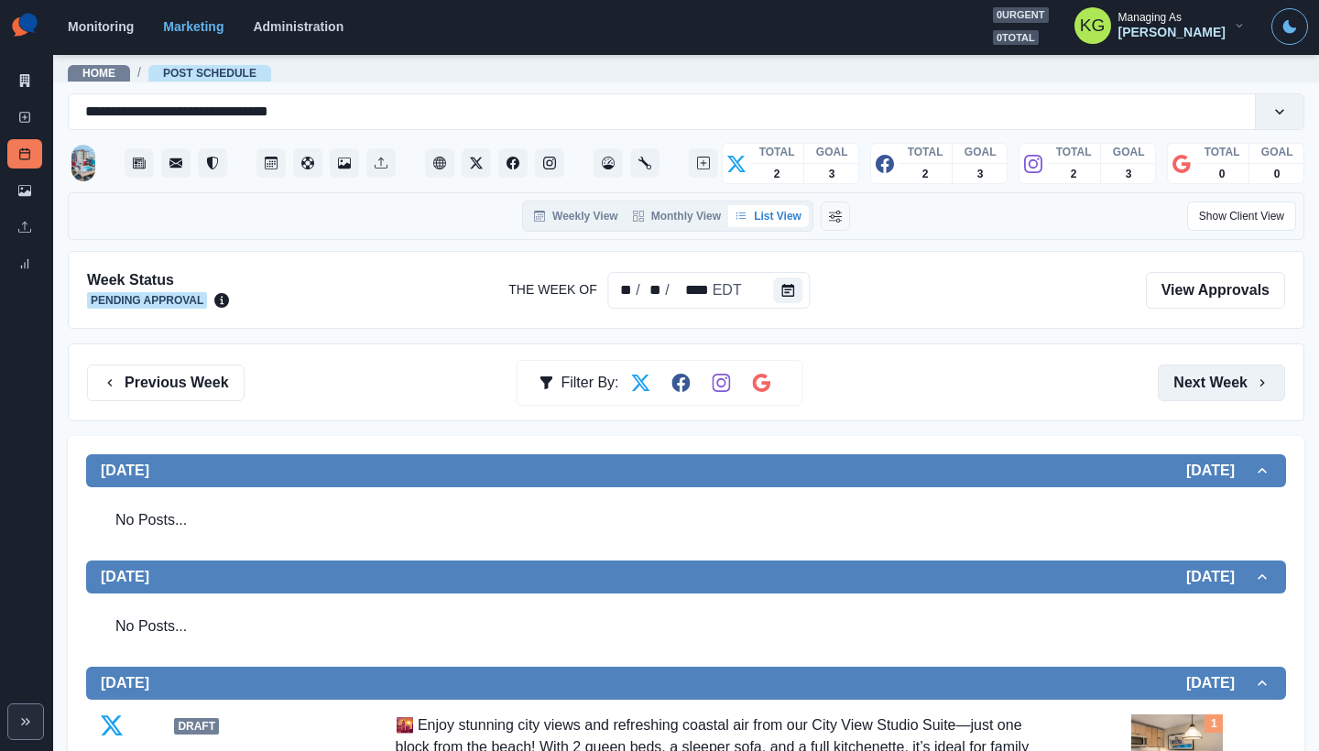
click at [1184, 383] on button "Next Week" at bounding box center [1221, 383] width 127 height 37
click at [1183, 383] on button "Next Week" at bounding box center [1221, 383] width 127 height 37
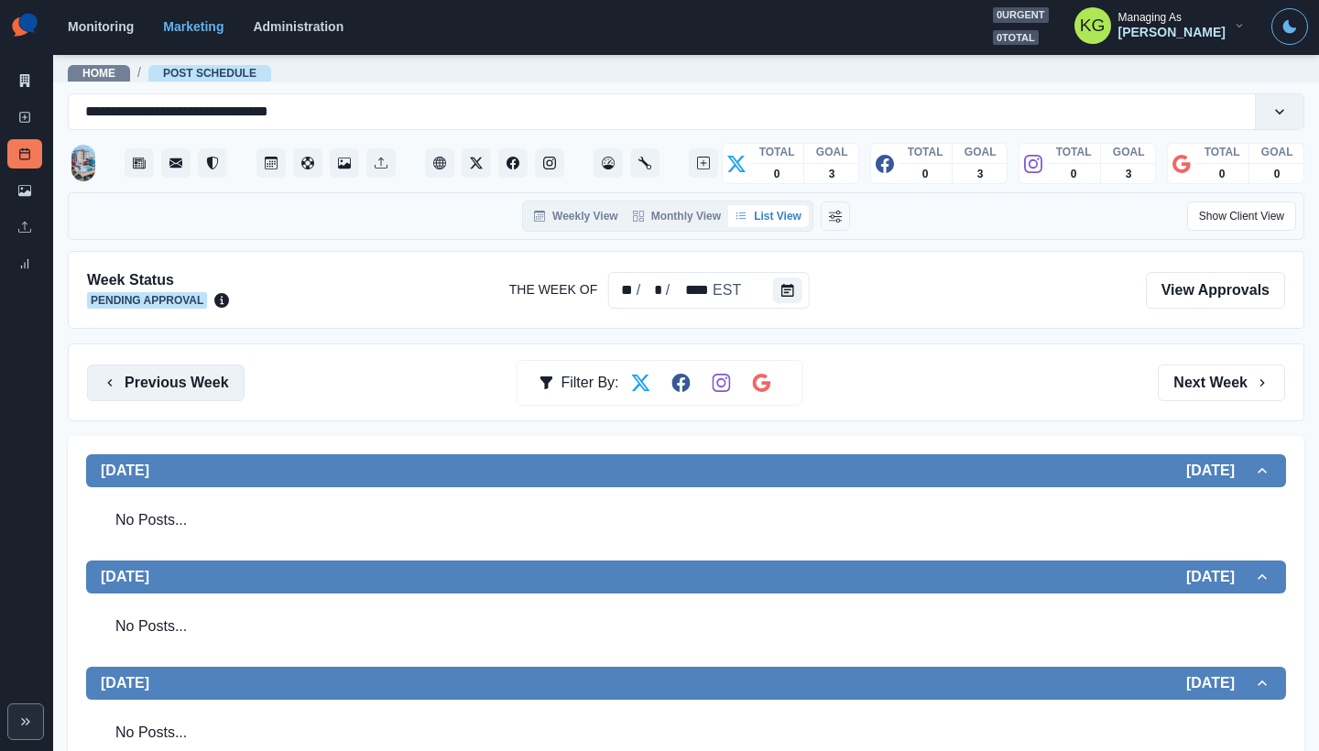
click at [210, 373] on button "Previous Week" at bounding box center [166, 383] width 158 height 37
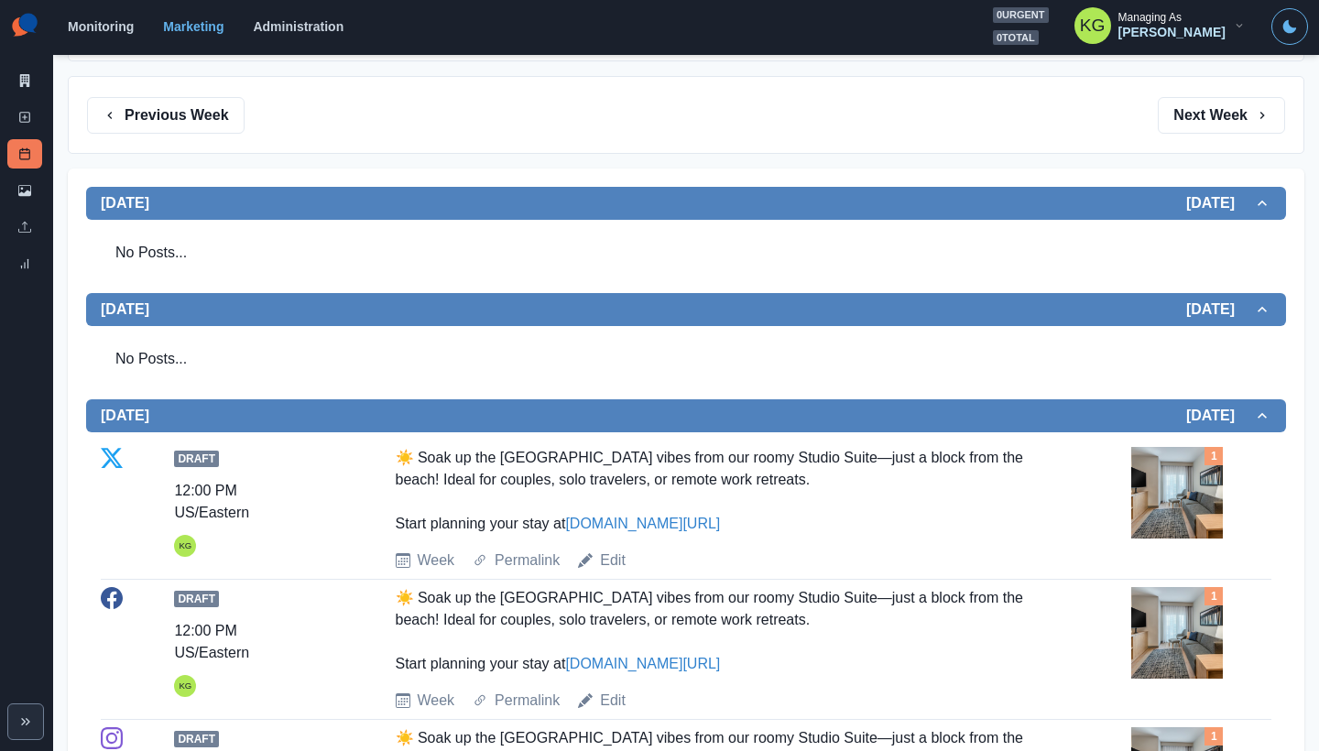
scroll to position [233, 0]
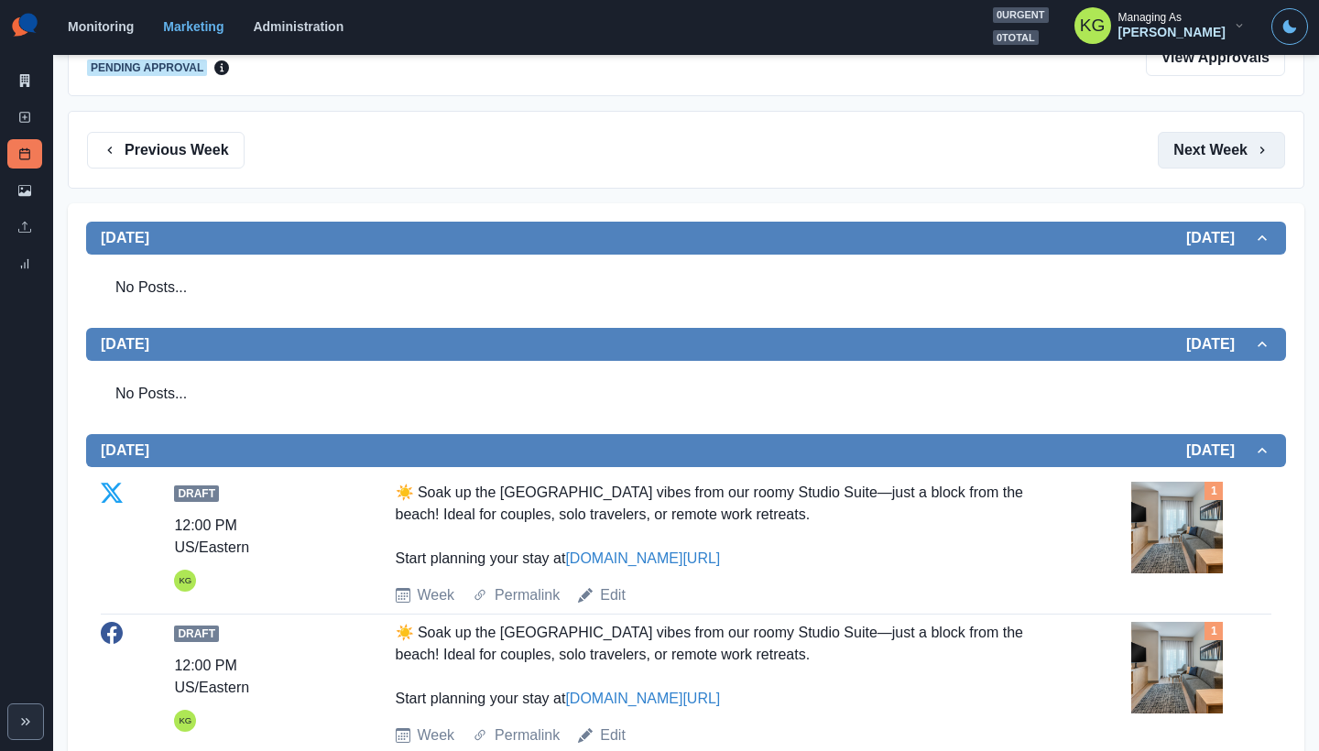
click at [1222, 162] on button "Next Week" at bounding box center [1221, 150] width 127 height 37
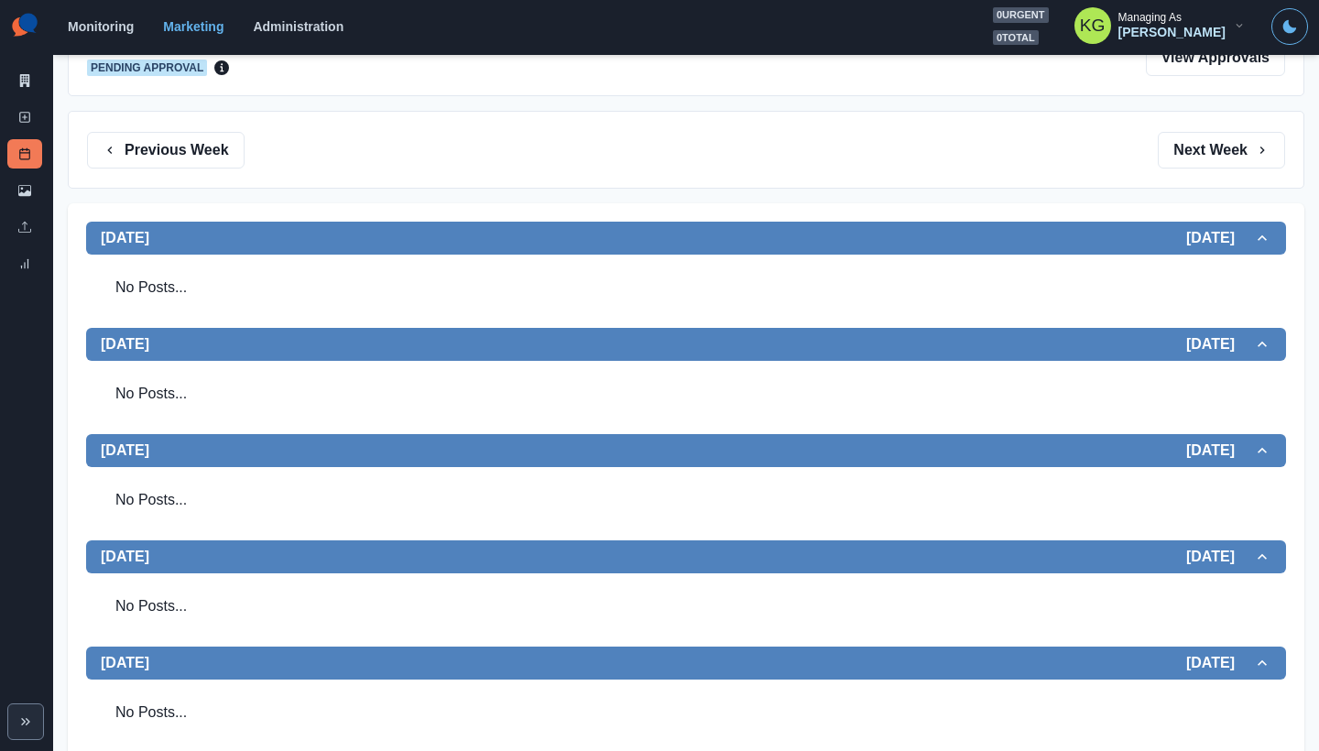
scroll to position [390, 0]
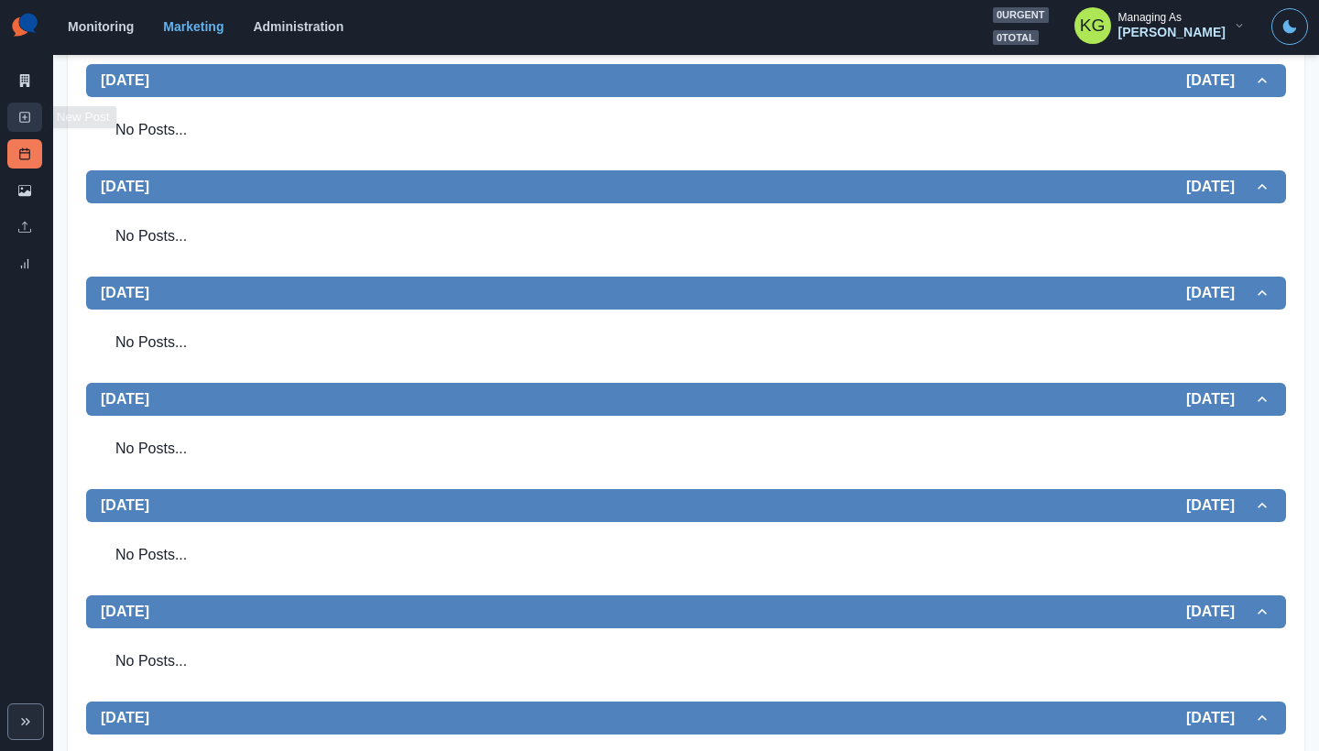
click at [35, 120] on link "New Post" at bounding box center [24, 117] width 35 height 29
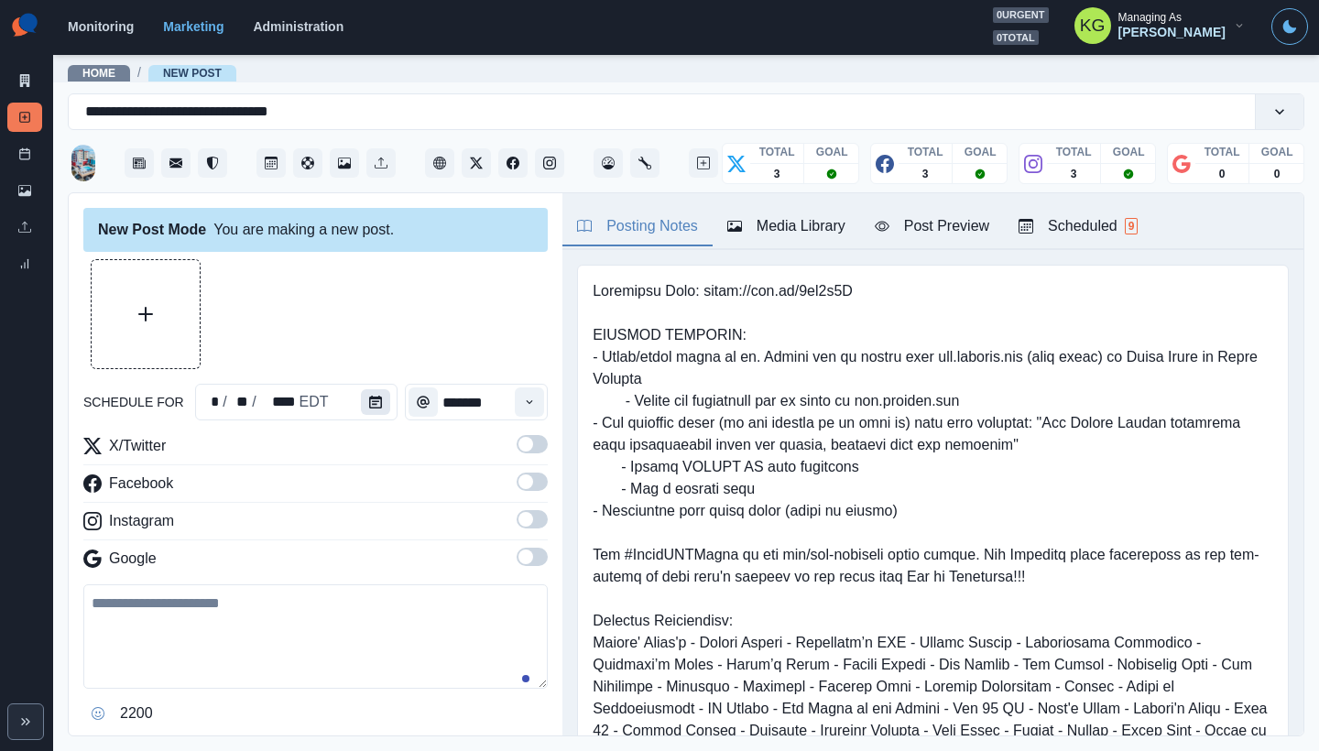
click at [363, 403] on button "Calendar" at bounding box center [375, 402] width 29 height 26
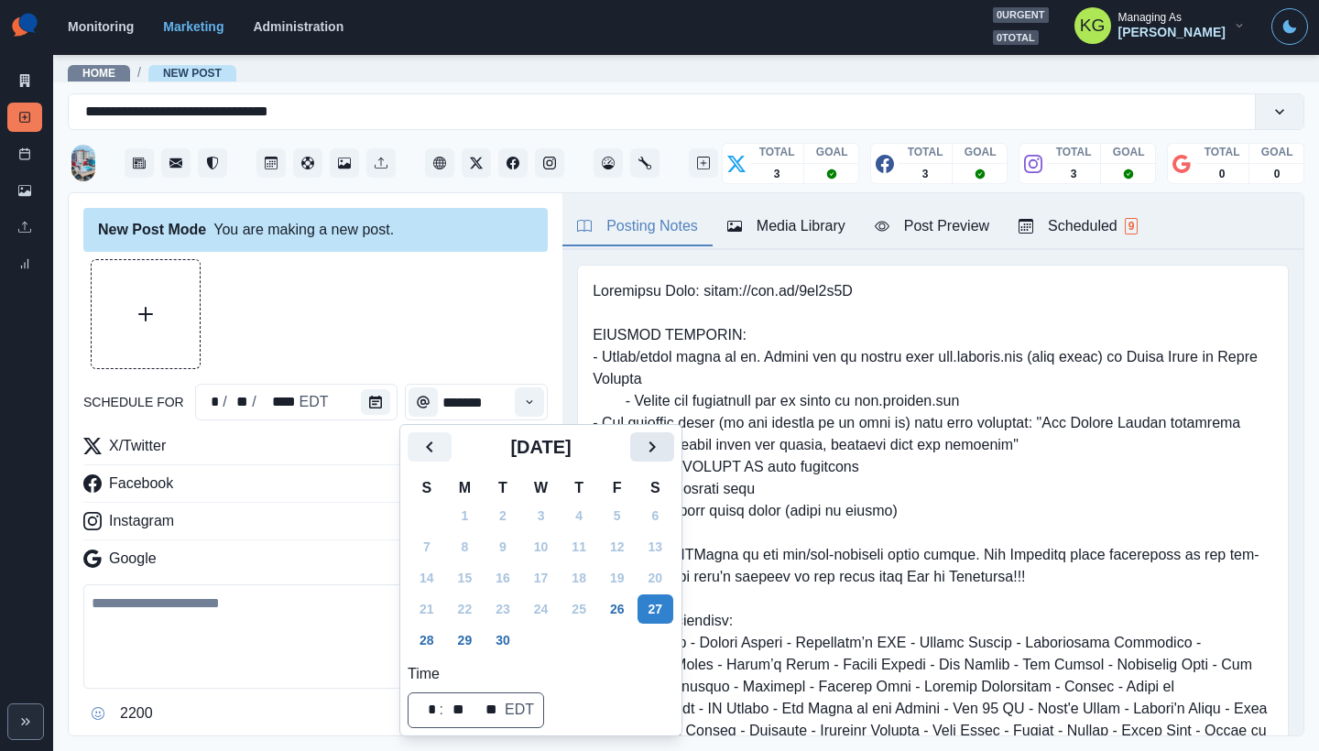
click at [663, 447] on icon "Next" at bounding box center [652, 447] width 22 height 22
click at [663, 448] on icon "Next" at bounding box center [652, 447] width 22 height 22
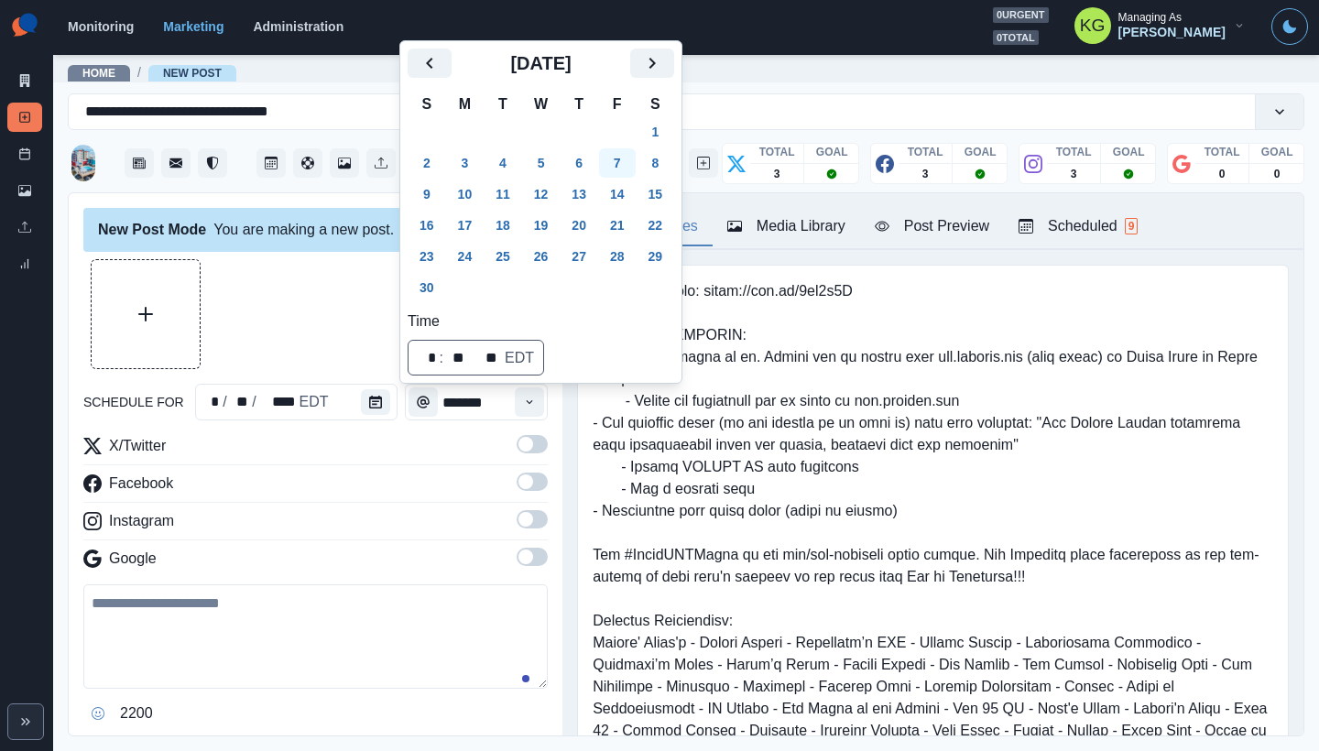
click at [621, 159] on button "7" at bounding box center [617, 162] width 37 height 29
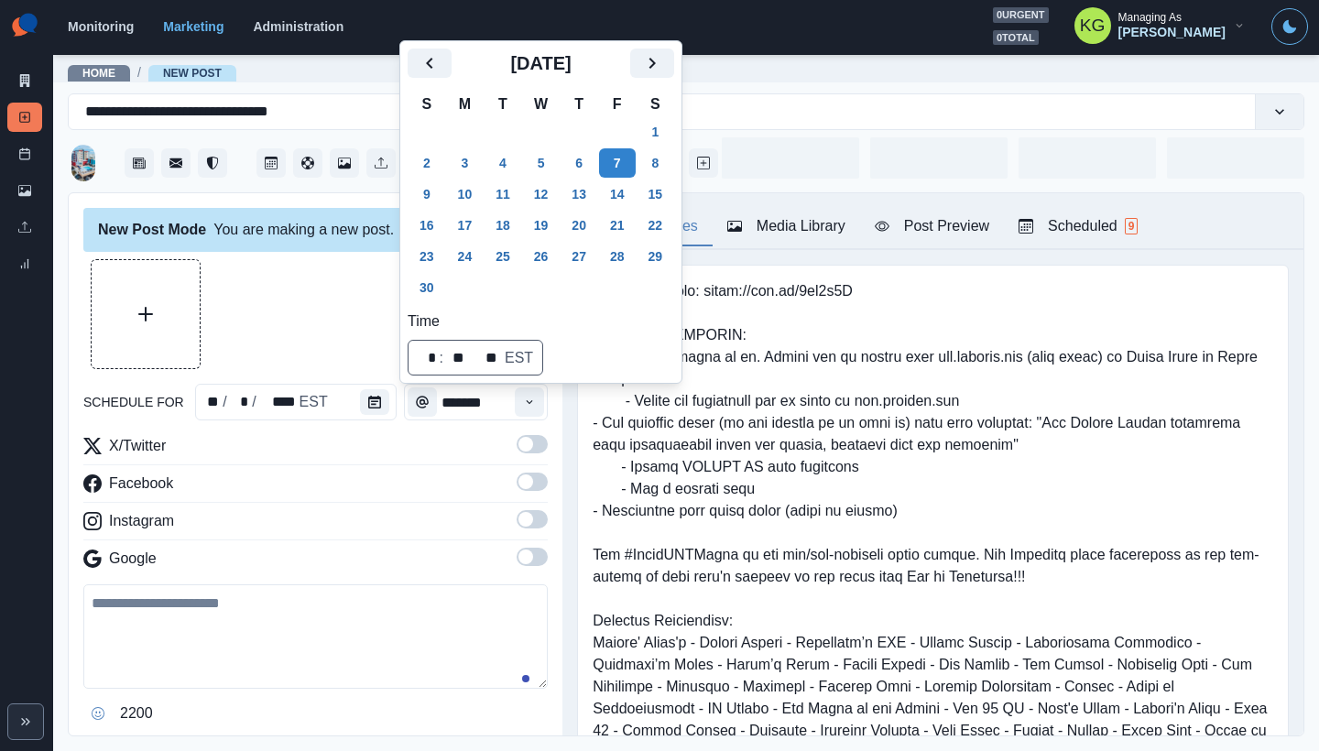
click at [337, 286] on div at bounding box center [315, 314] width 464 height 110
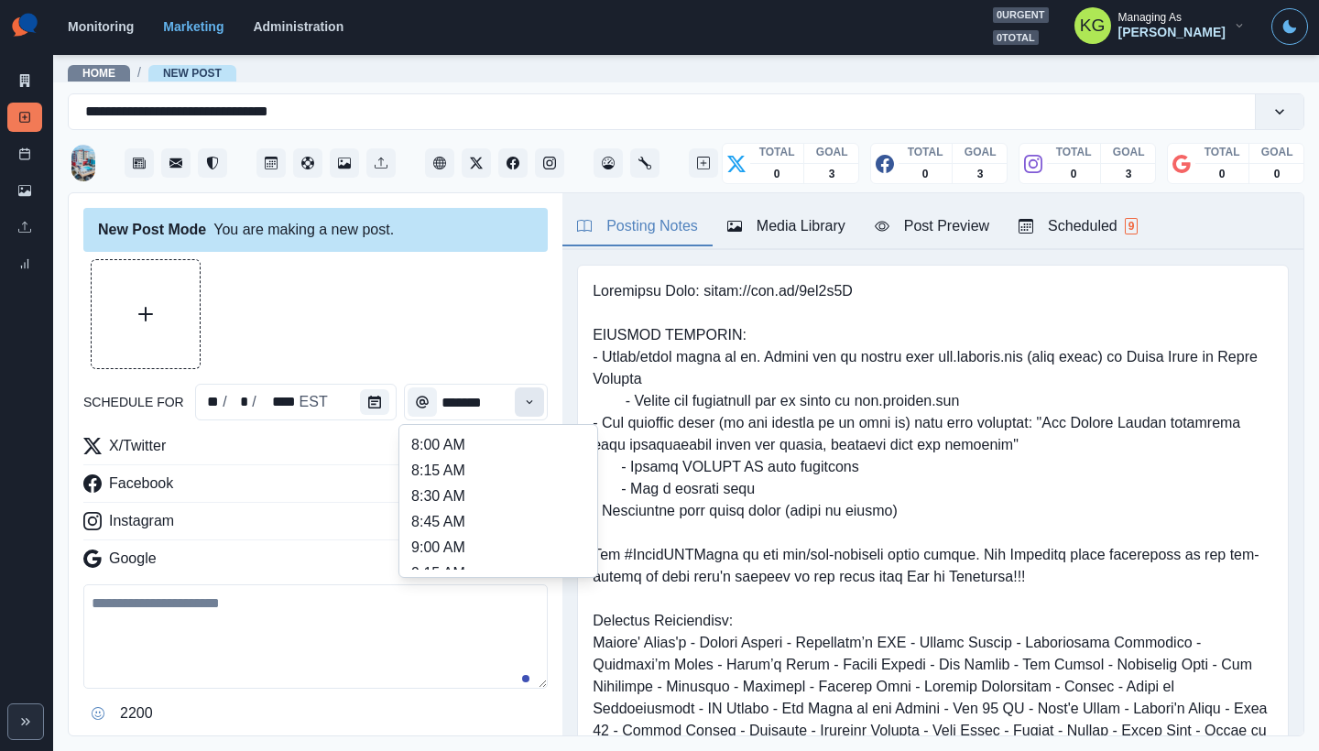
click at [515, 405] on button "Time" at bounding box center [529, 401] width 29 height 29
click at [481, 522] on li "12:00 PM" at bounding box center [498, 533] width 183 height 26
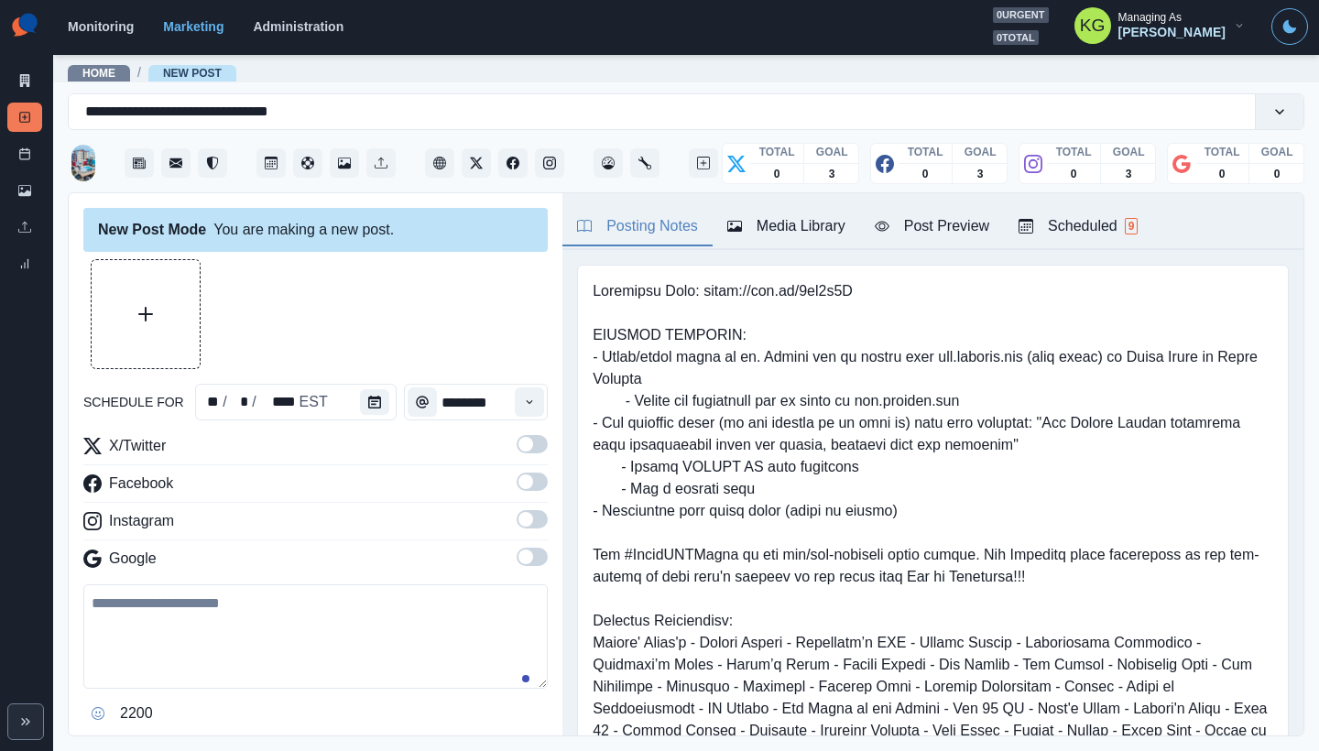
type input "********"
click at [518, 556] on span at bounding box center [525, 557] width 15 height 15
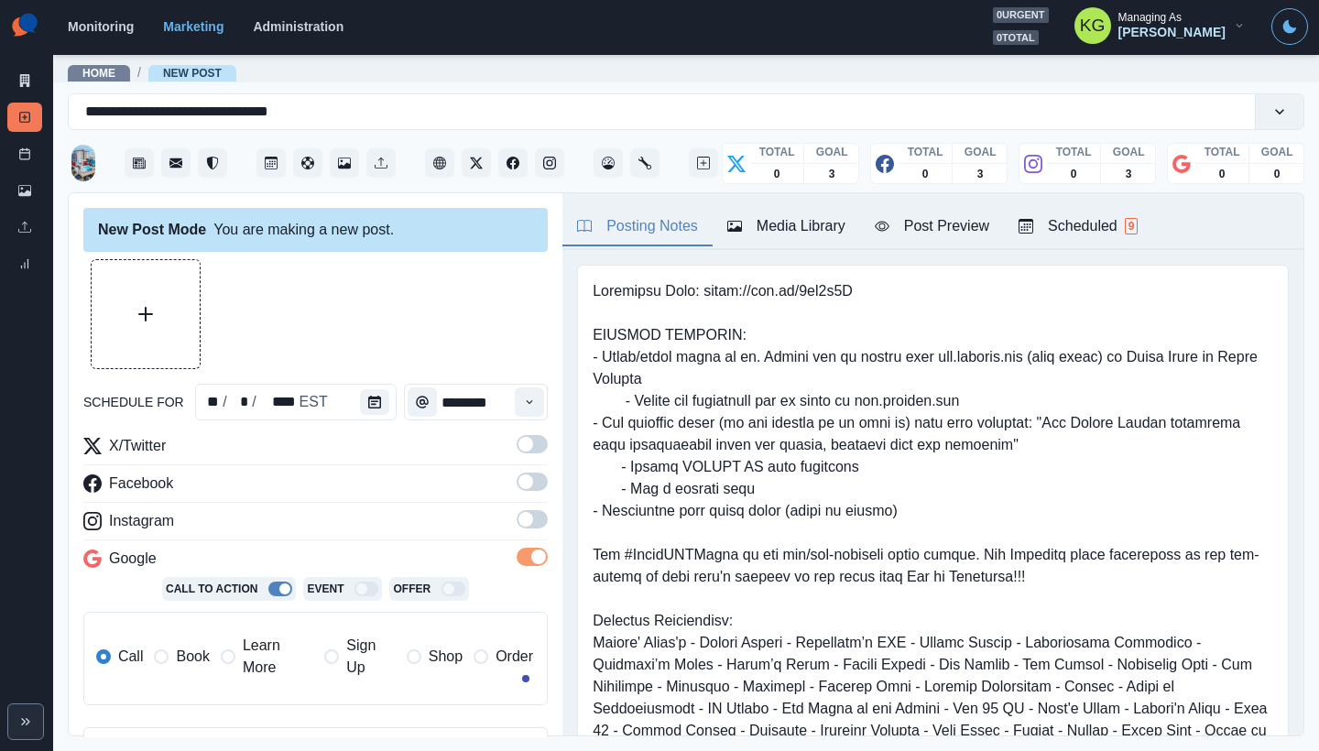
click at [531, 558] on span at bounding box center [538, 557] width 15 height 15
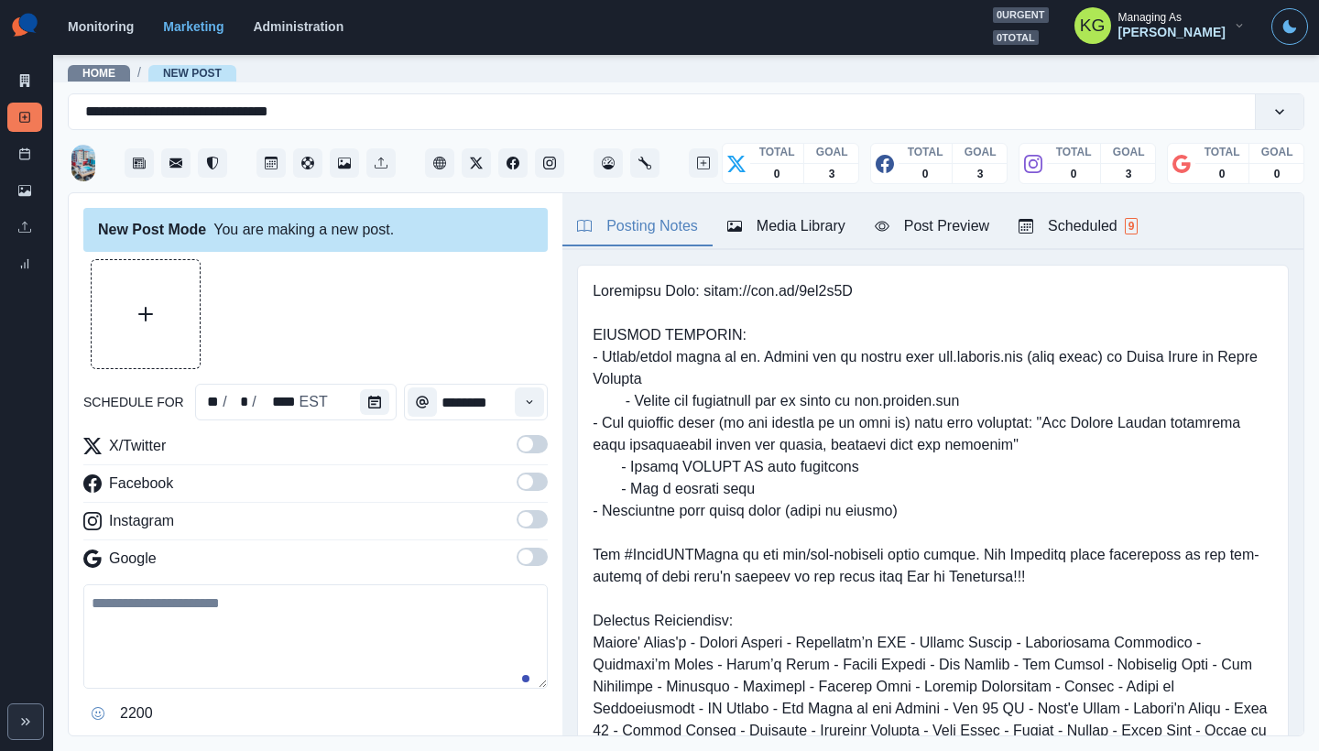
click at [518, 522] on span at bounding box center [525, 519] width 15 height 15
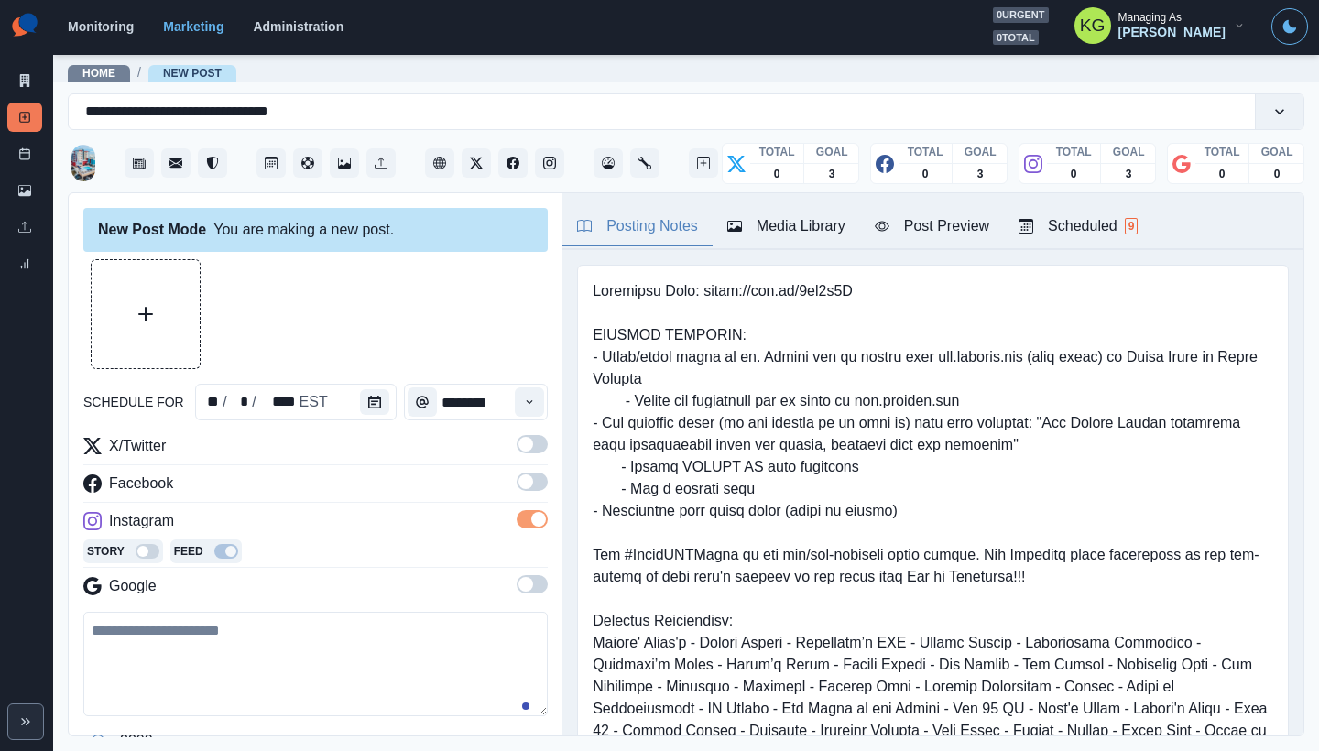
click at [518, 490] on span at bounding box center [532, 482] width 31 height 18
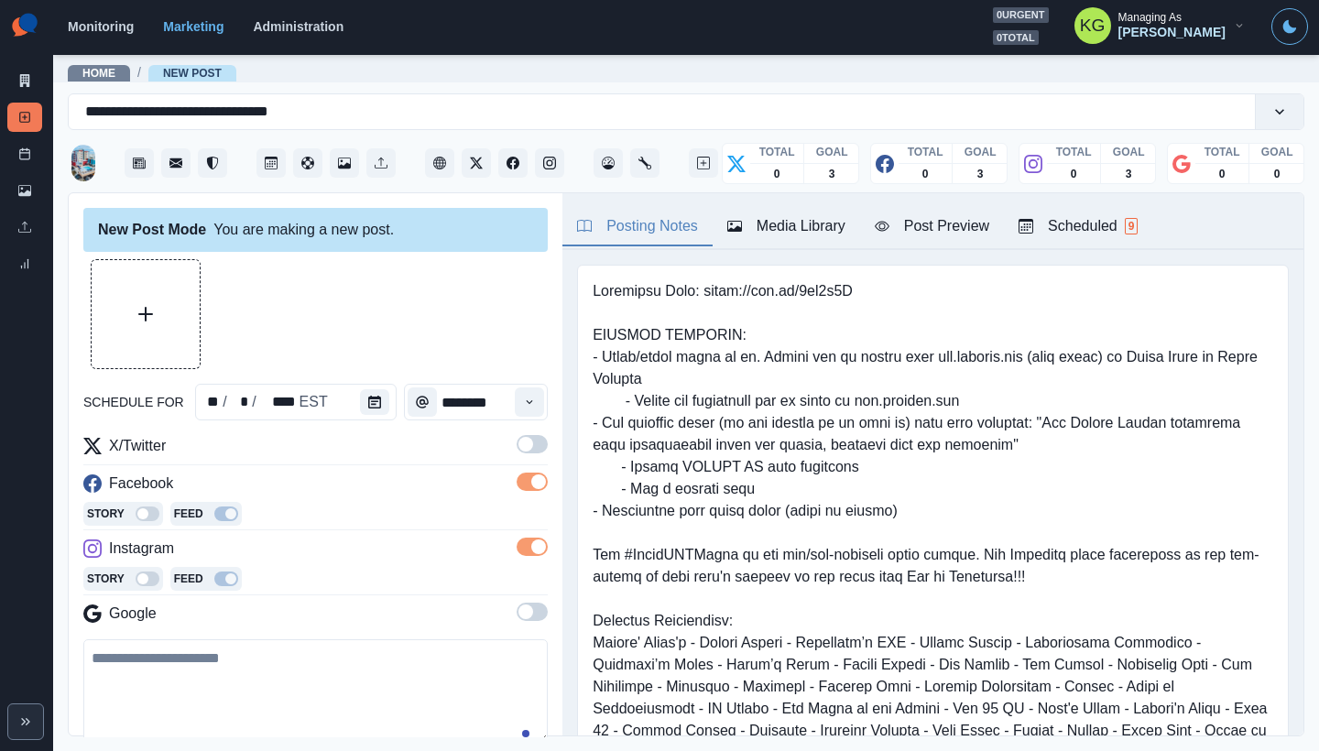
click at [518, 449] on span at bounding box center [525, 444] width 15 height 15
click at [780, 226] on div "Media Library" at bounding box center [786, 226] width 118 height 22
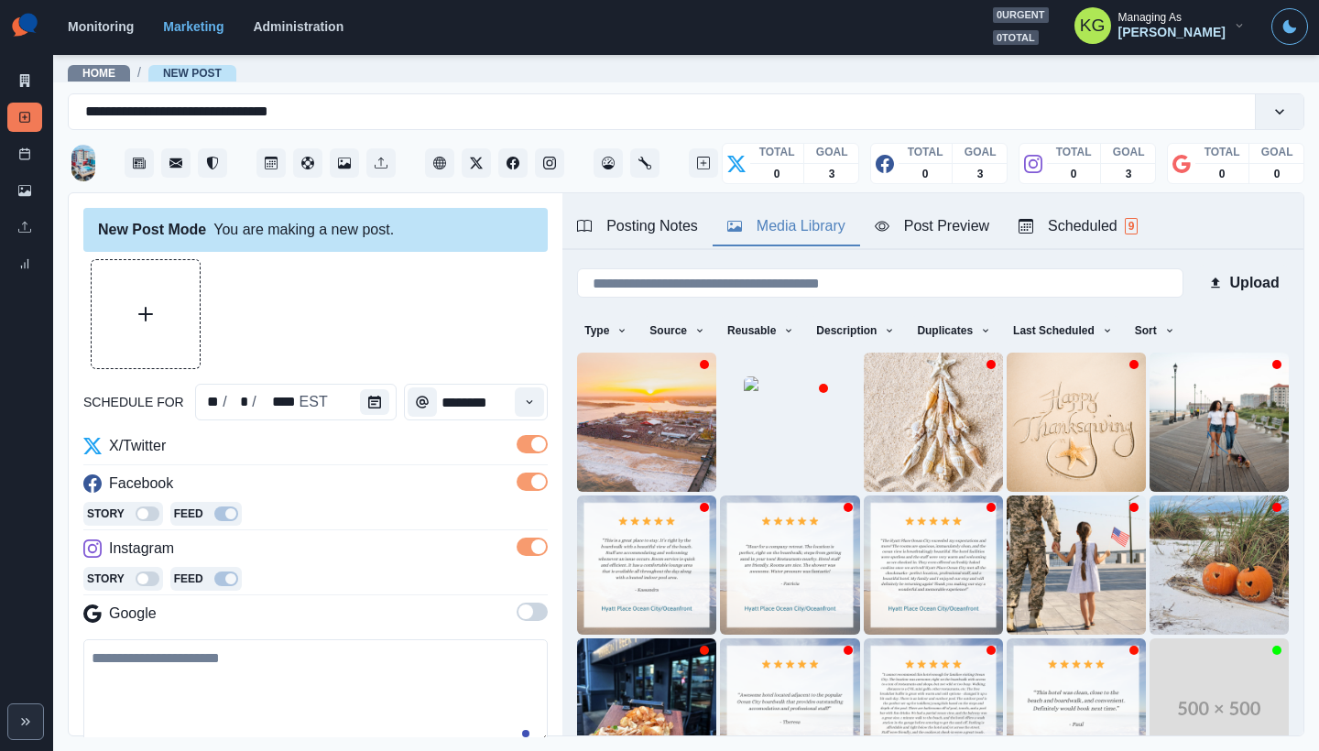
scroll to position [146, 0]
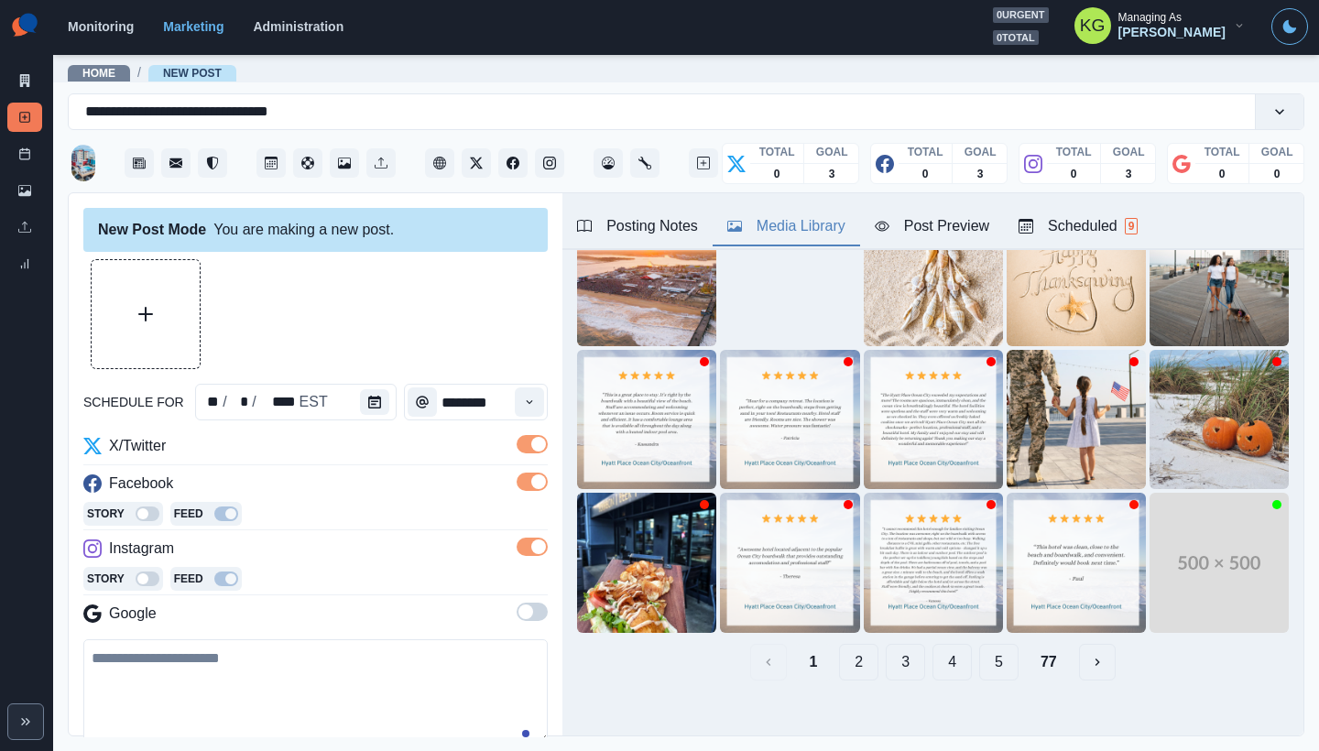
click at [979, 644] on button "5" at bounding box center [998, 662] width 39 height 37
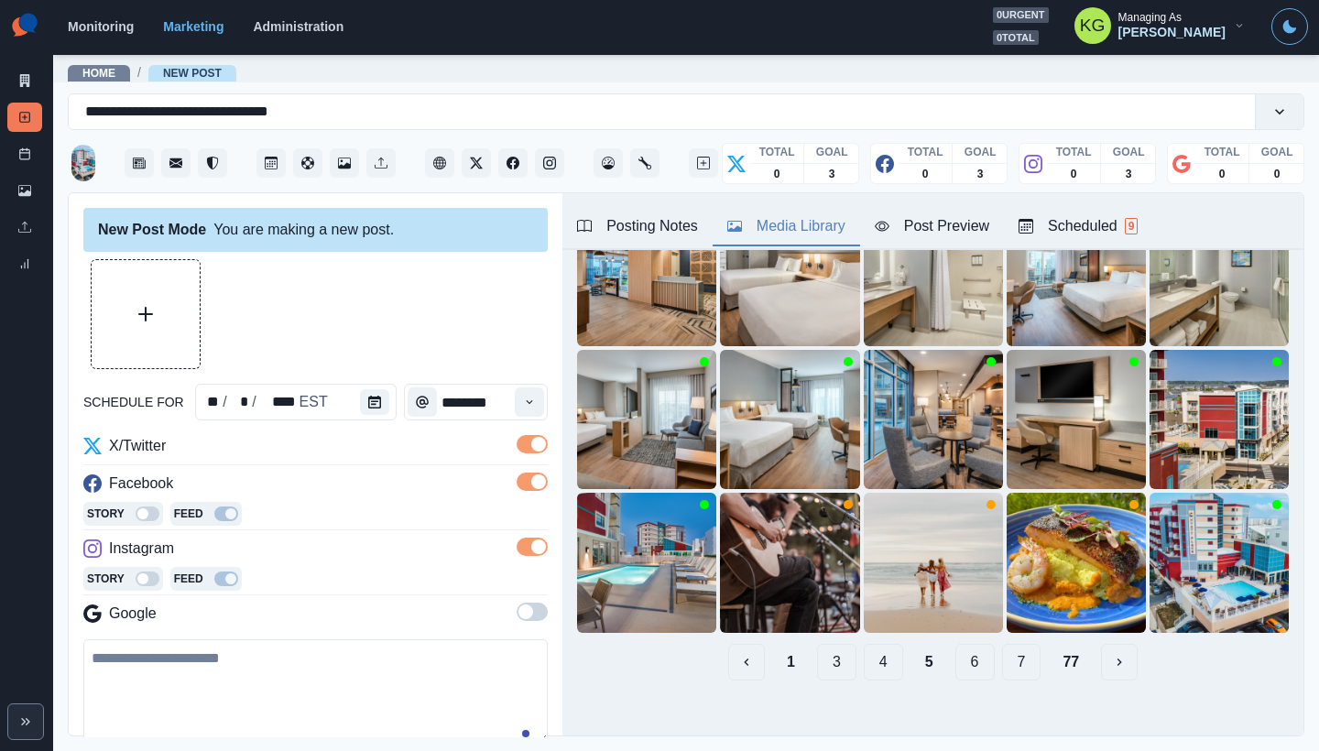
click at [955, 646] on button "6" at bounding box center [974, 662] width 39 height 37
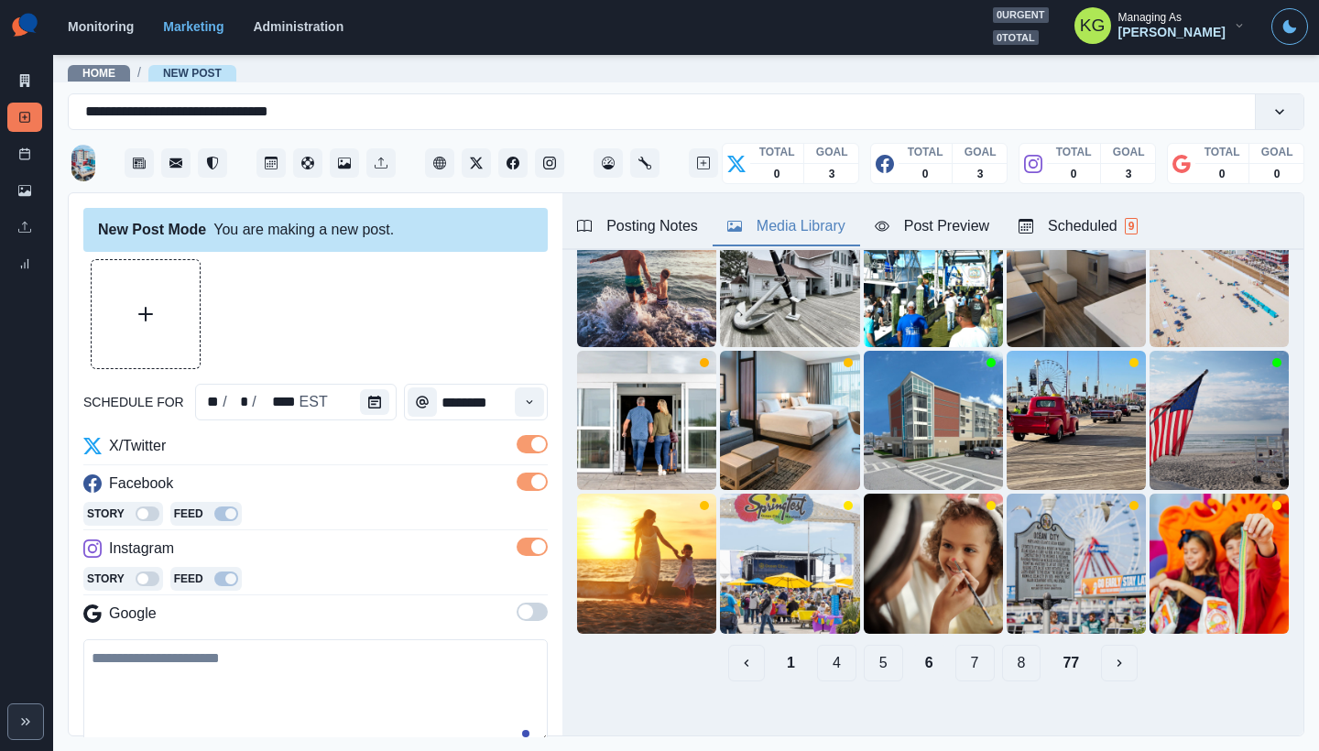
scroll to position [112, 0]
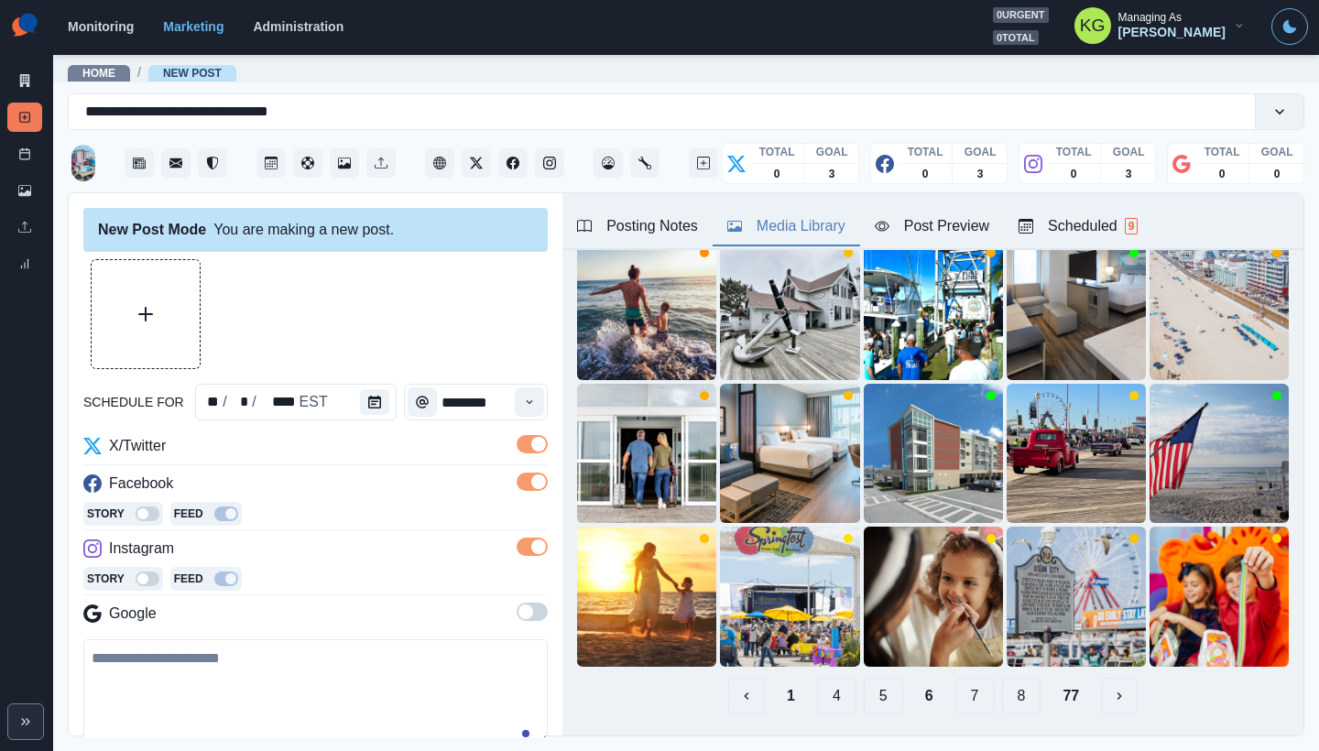
click at [961, 681] on button "7" at bounding box center [974, 696] width 39 height 37
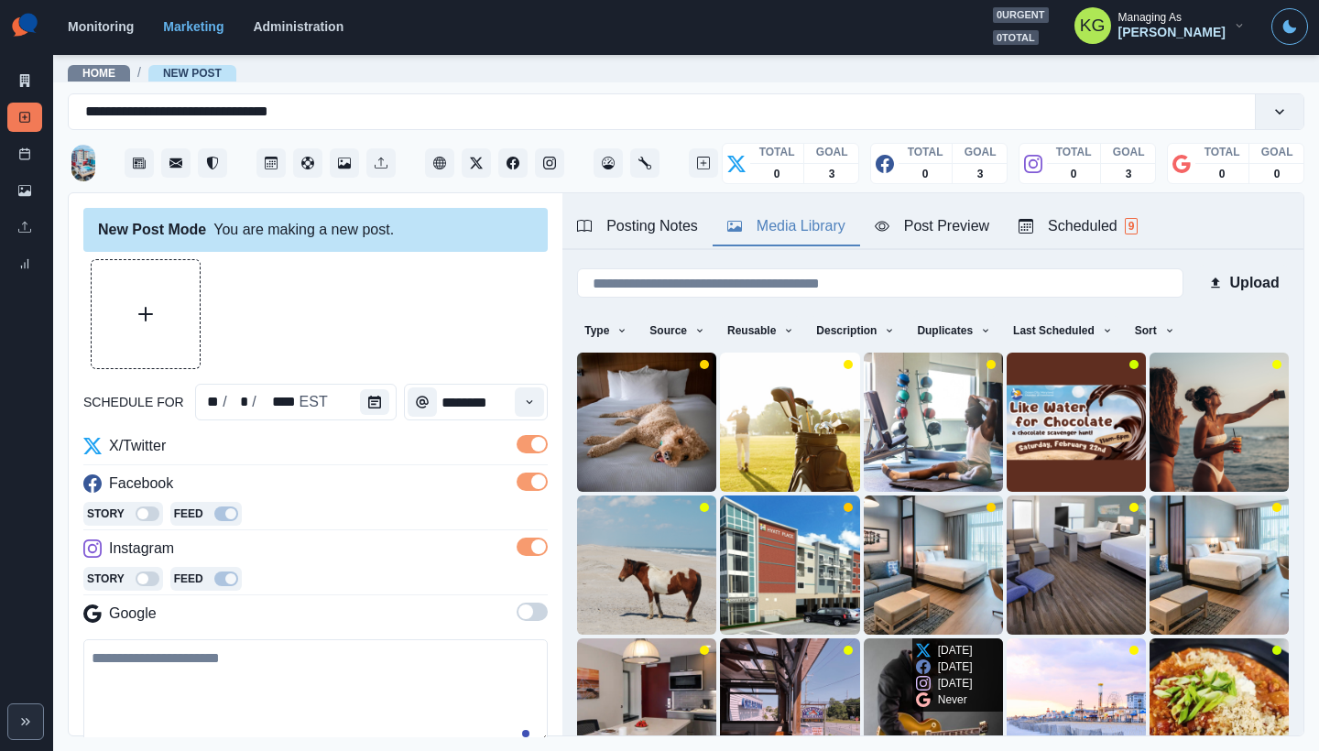
scroll to position [146, 0]
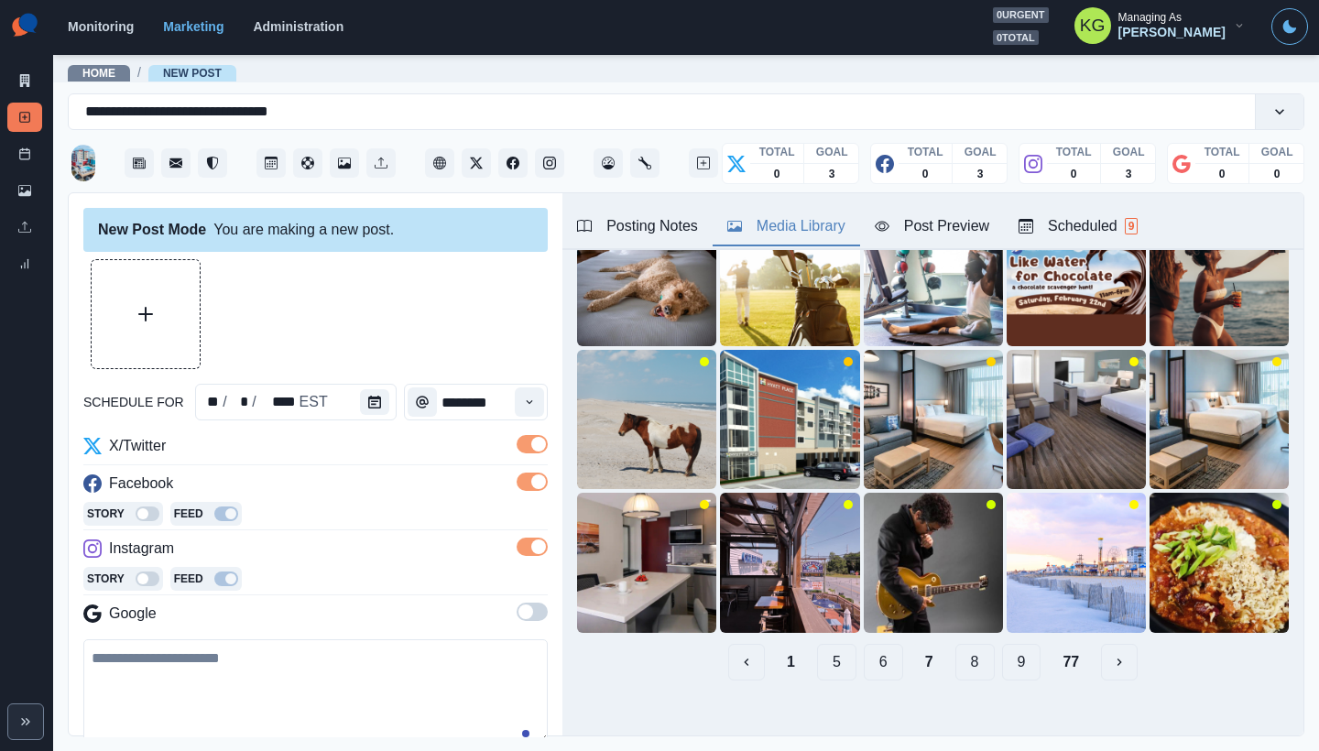
click at [971, 650] on button "8" at bounding box center [974, 662] width 39 height 37
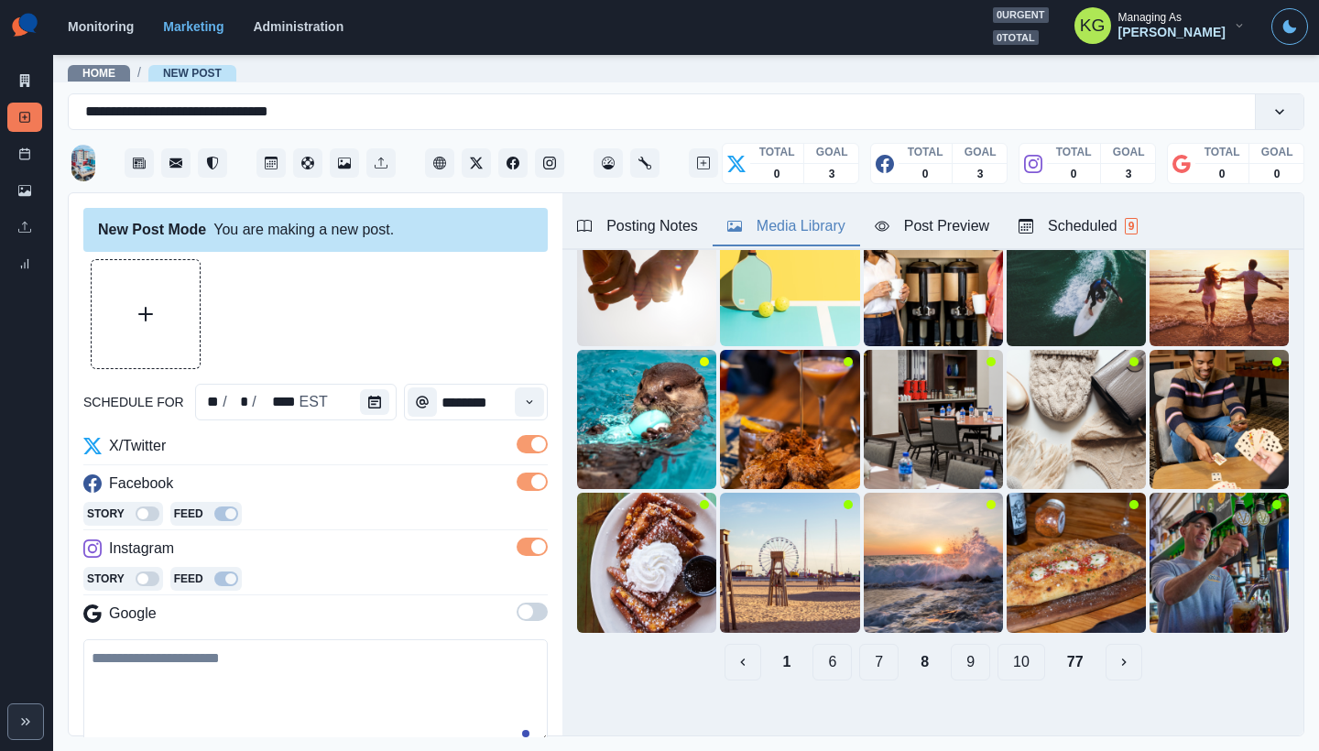
click at [964, 647] on button "9" at bounding box center [970, 662] width 39 height 37
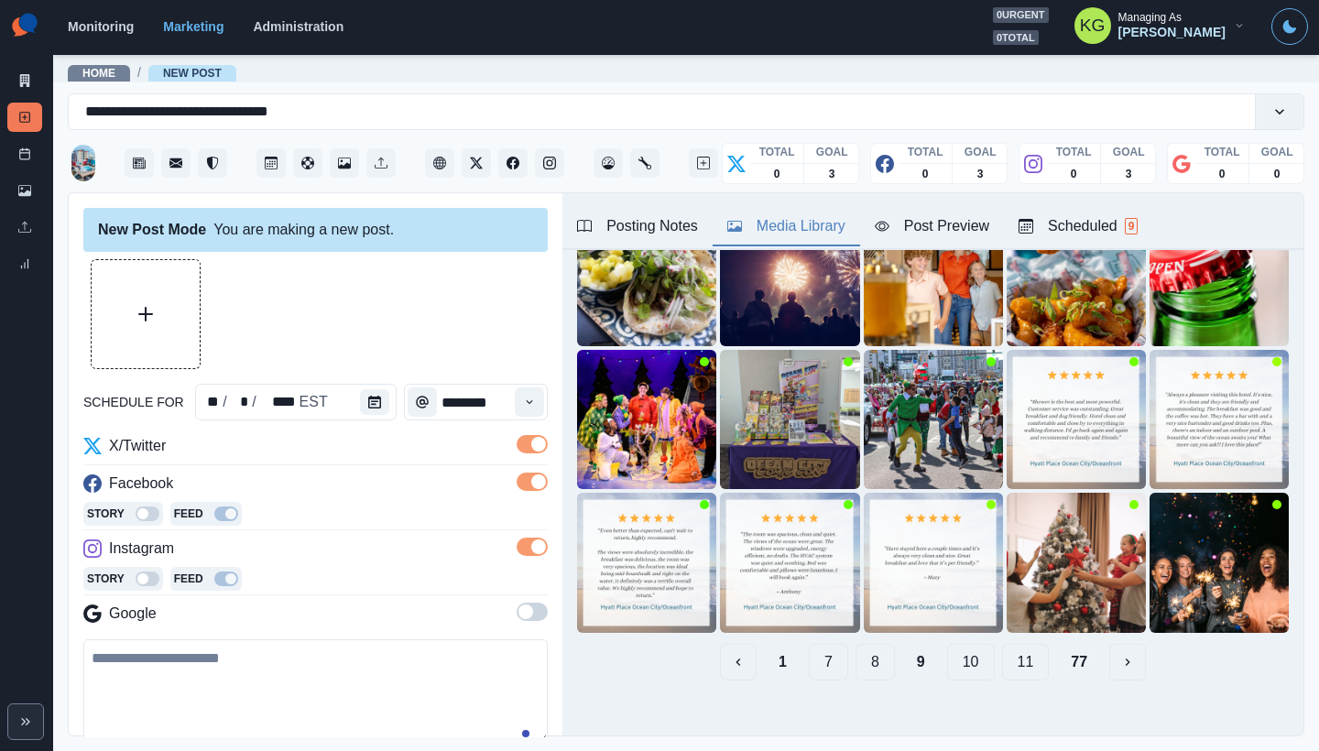
click at [862, 647] on button "8" at bounding box center [874, 662] width 39 height 37
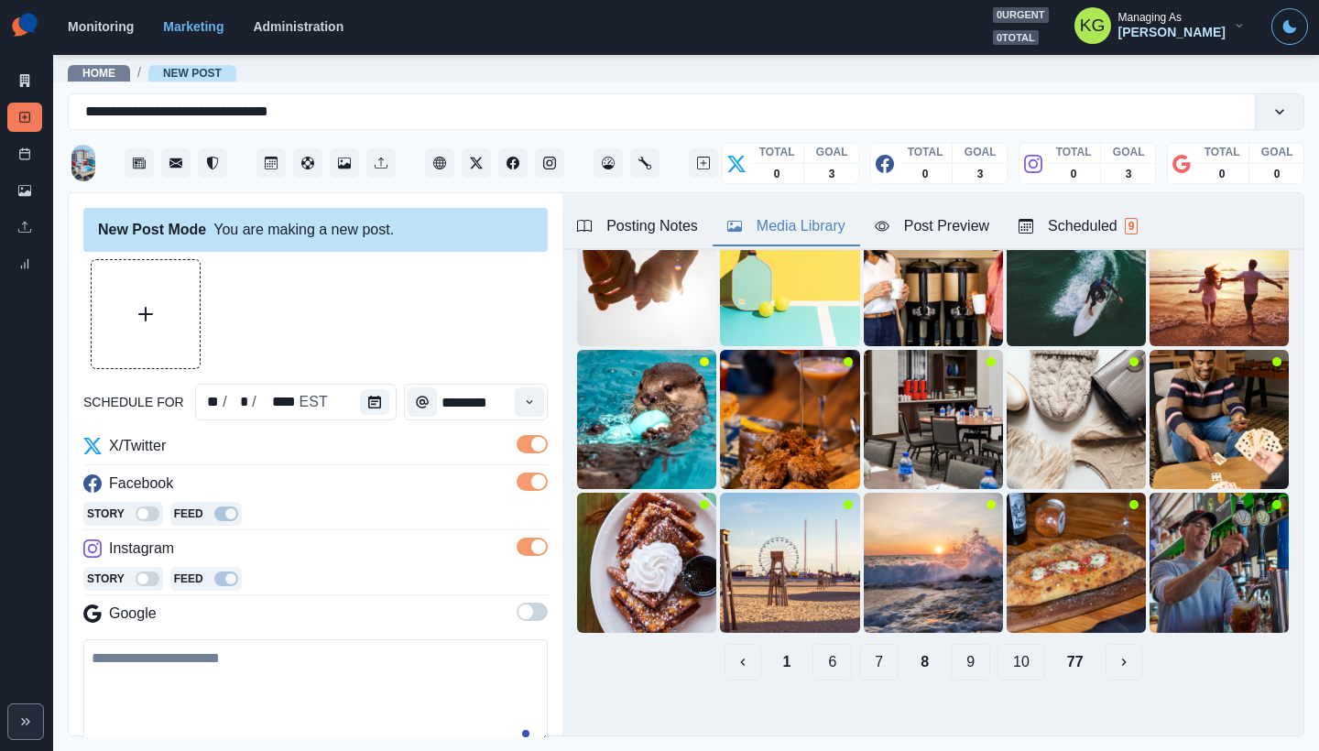
click at [835, 644] on button "6" at bounding box center [831, 662] width 39 height 37
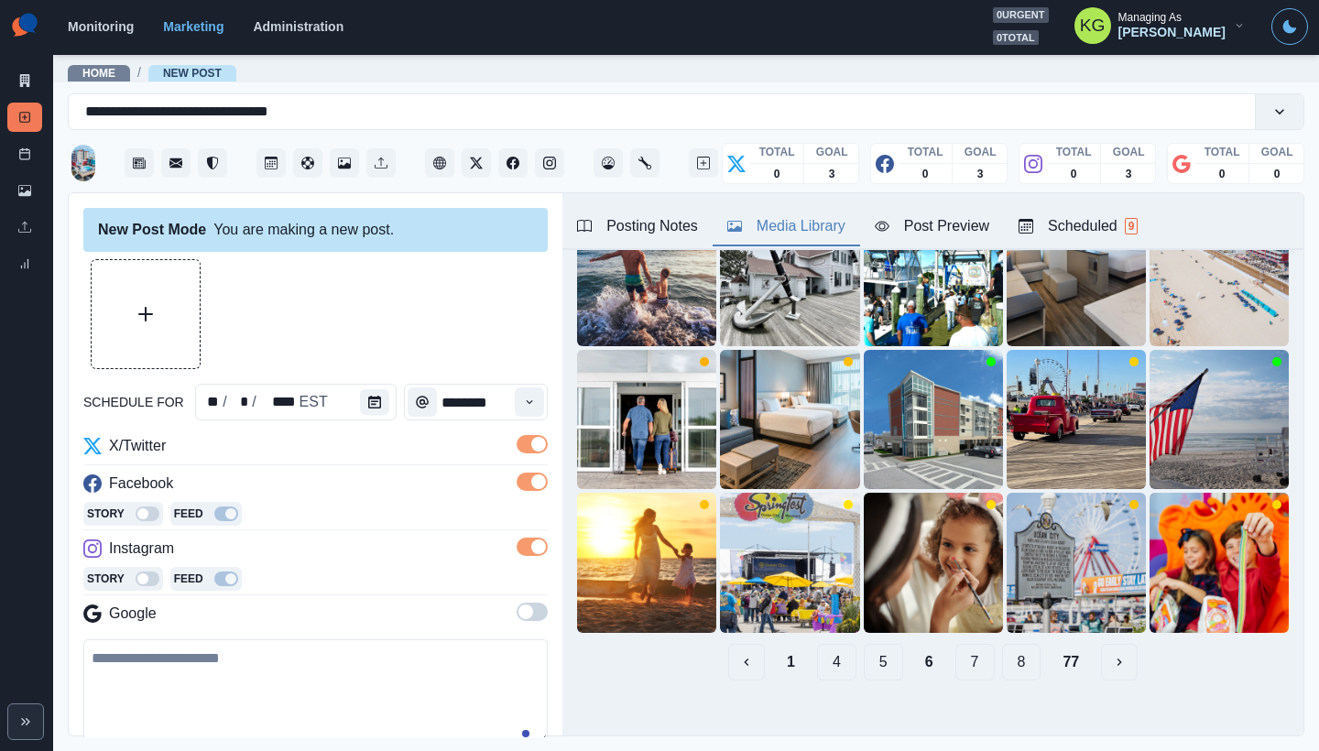
click at [869, 646] on button "5" at bounding box center [883, 662] width 39 height 37
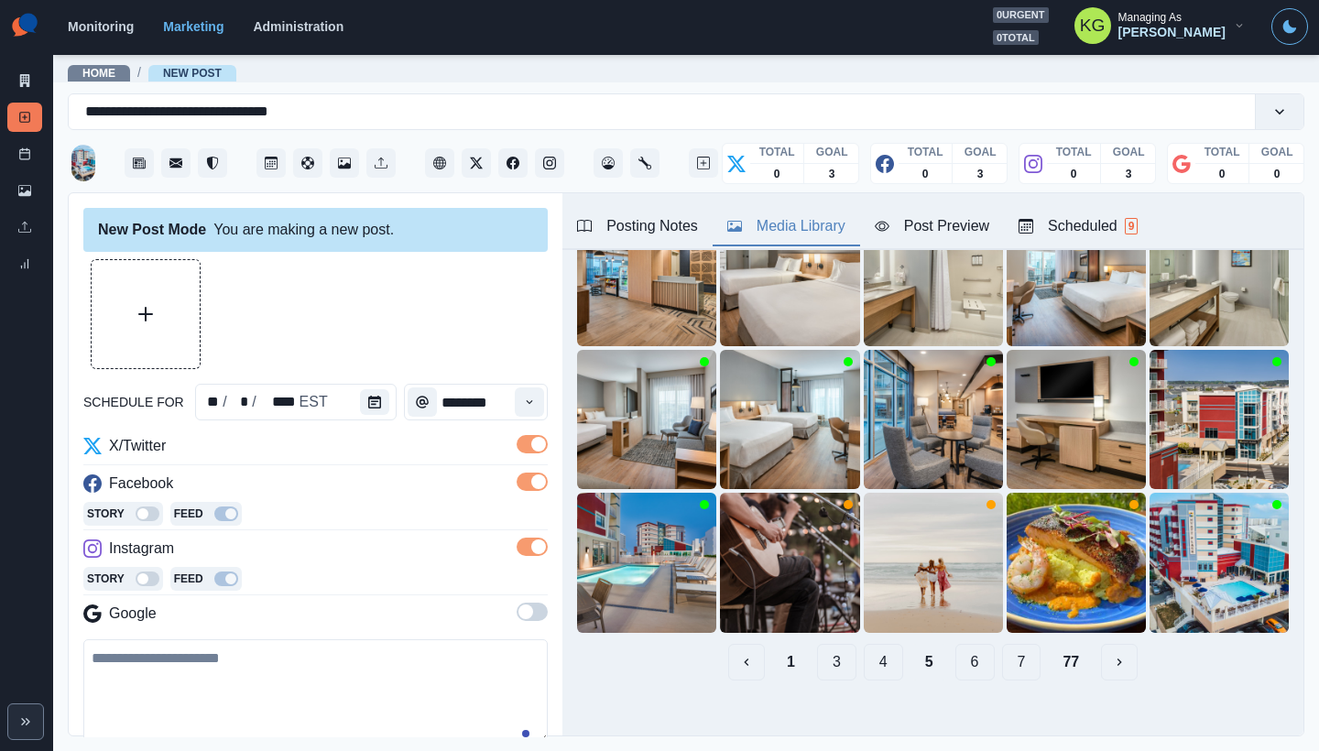
scroll to position [110, 0]
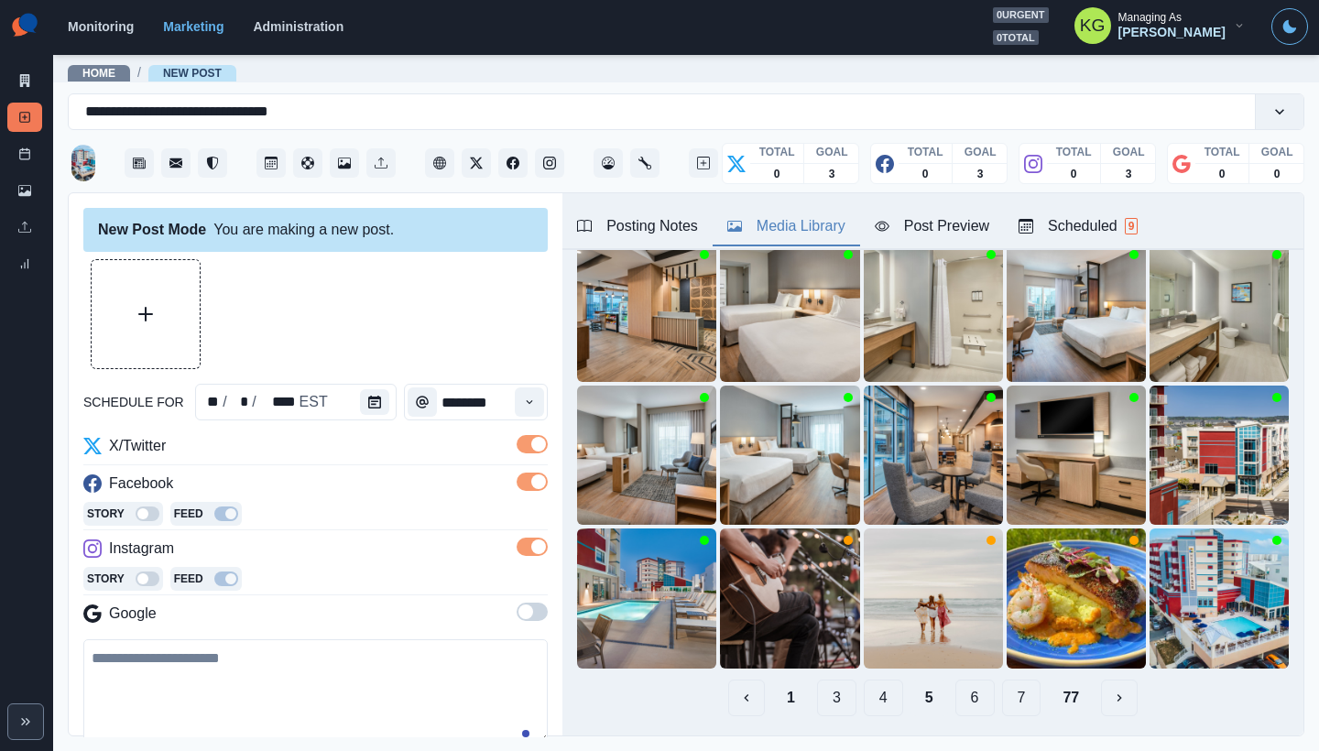
click at [875, 683] on button "4" at bounding box center [883, 698] width 39 height 37
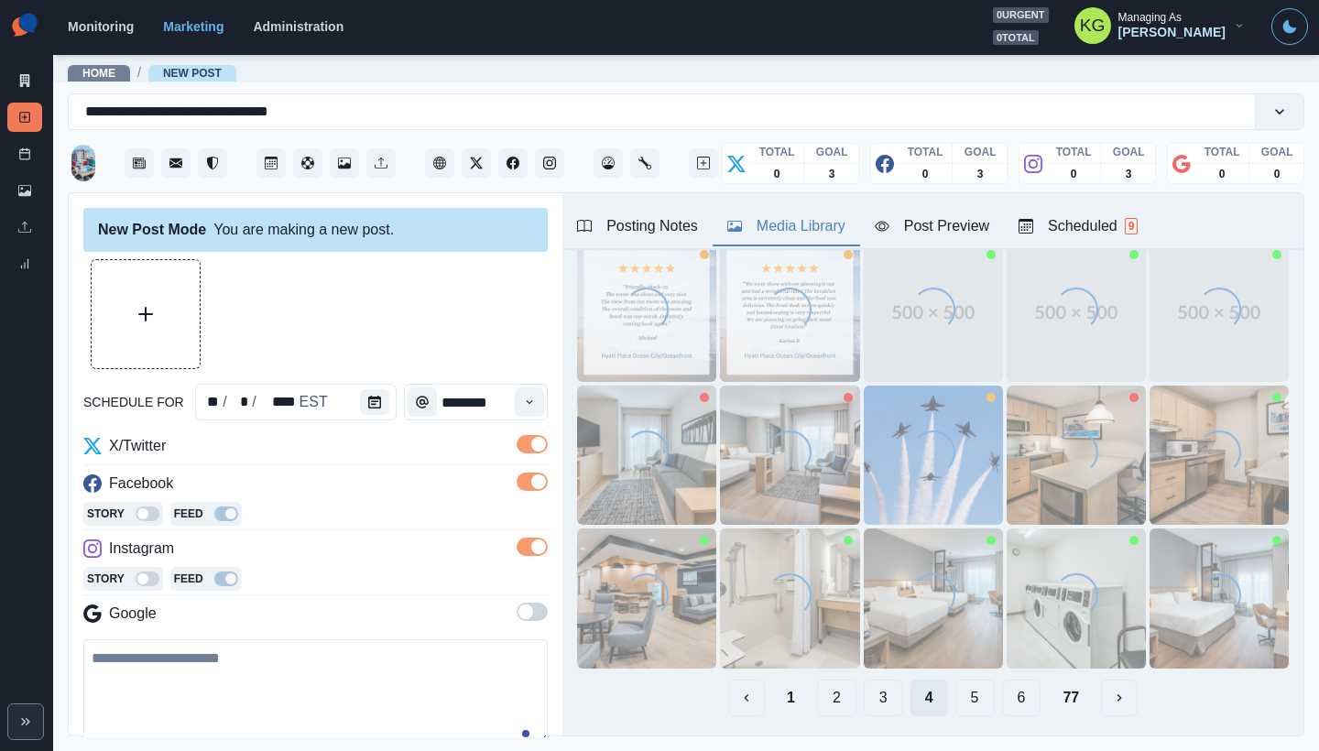
scroll to position [0, 0]
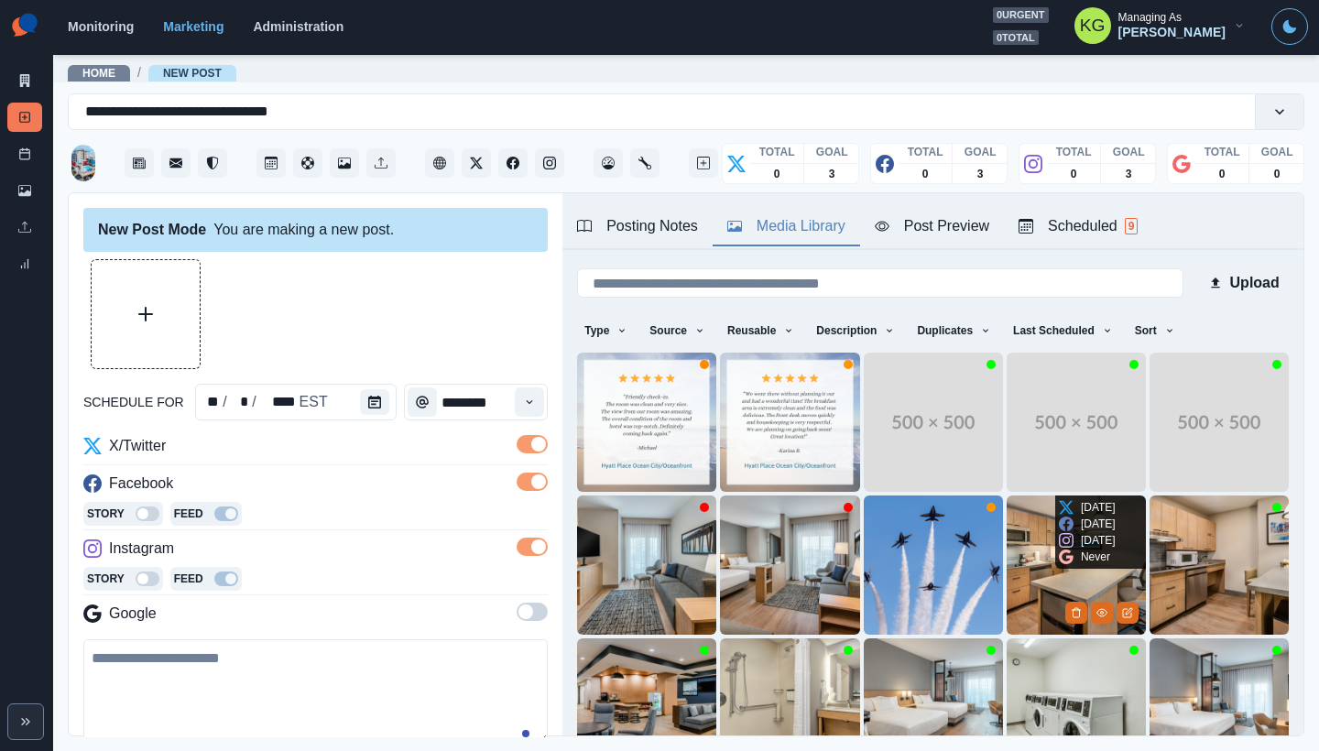
click at [1020, 547] on img at bounding box center [1076, 565] width 139 height 139
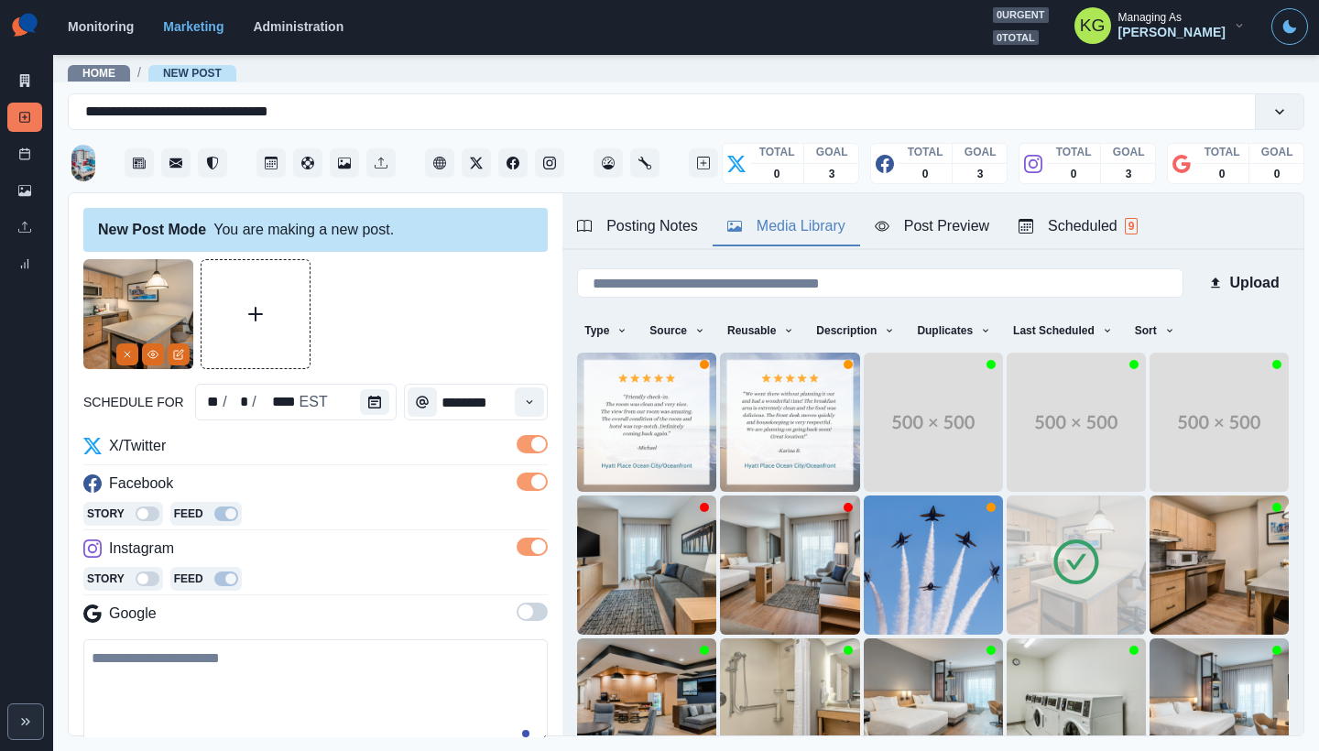
scroll to position [164, 0]
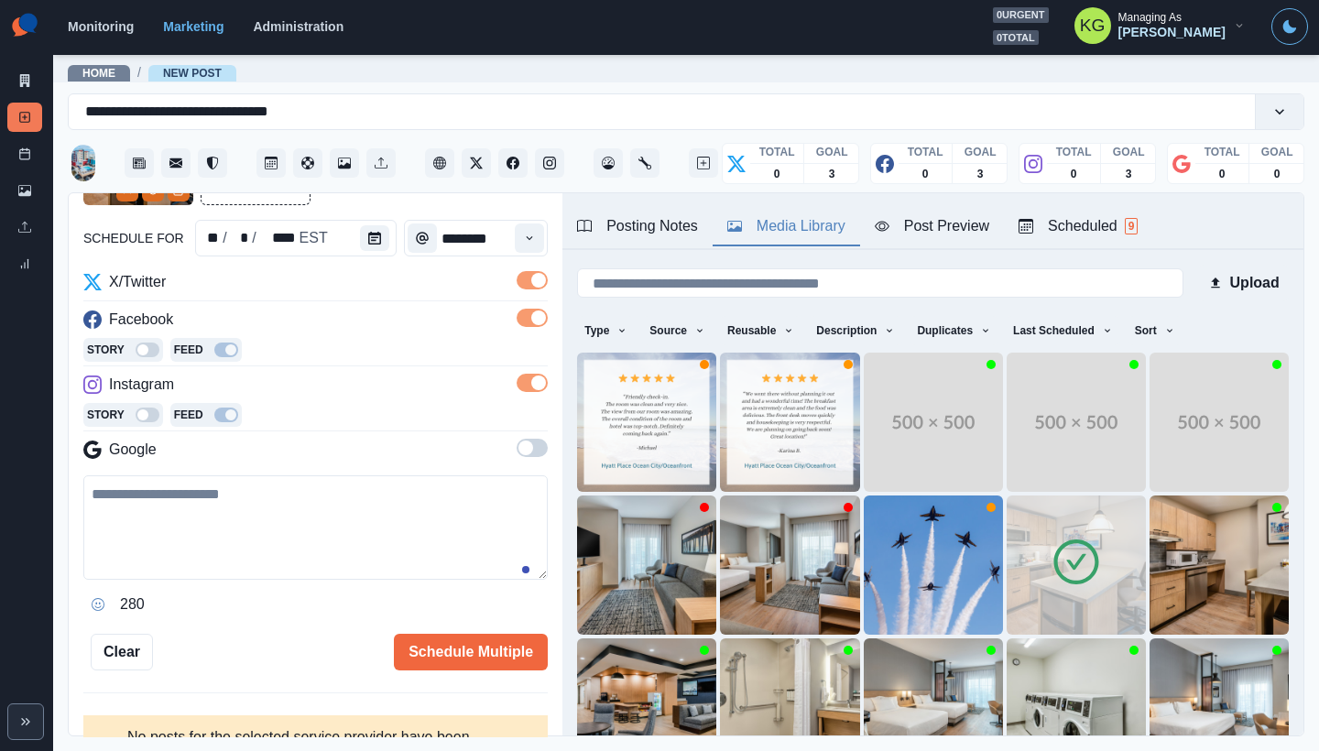
click at [412, 504] on textarea at bounding box center [315, 527] width 464 height 104
paste textarea "**********"
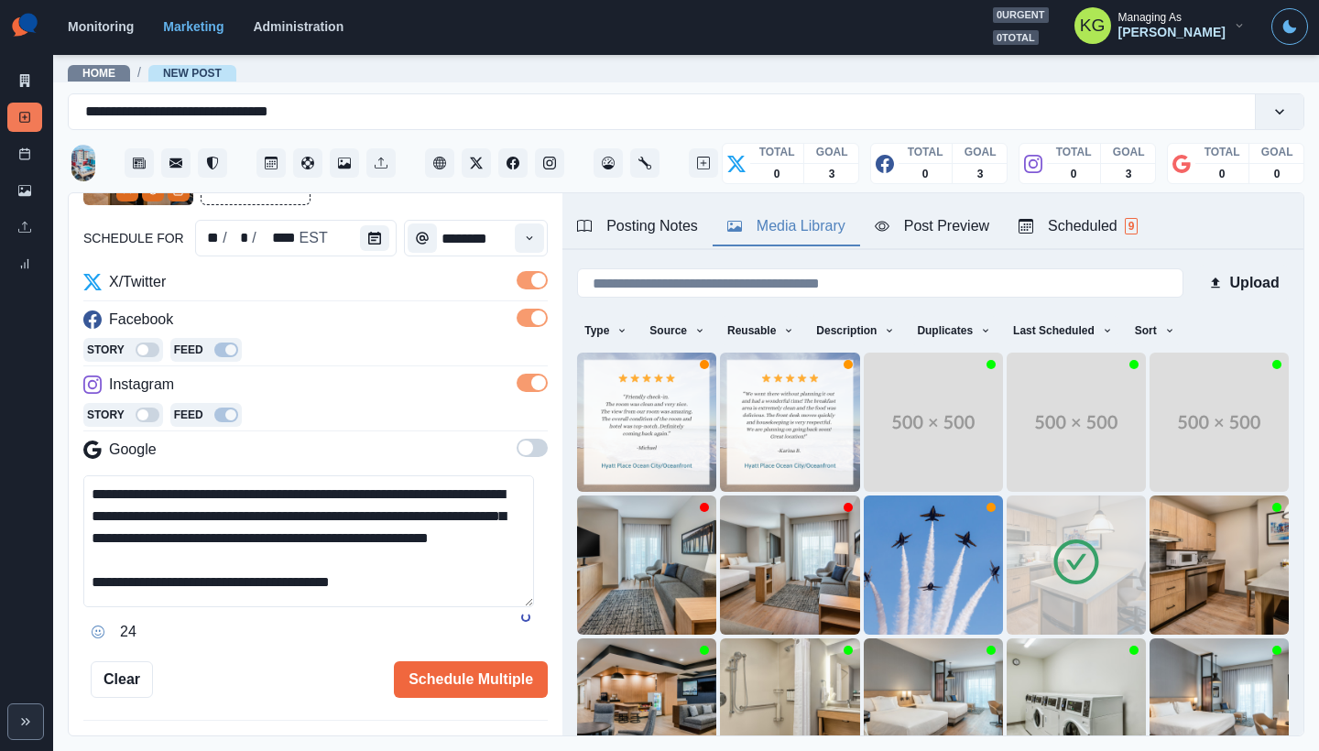
scroll to position [0, 0]
click at [519, 607] on textarea "**********" at bounding box center [308, 541] width 451 height 132
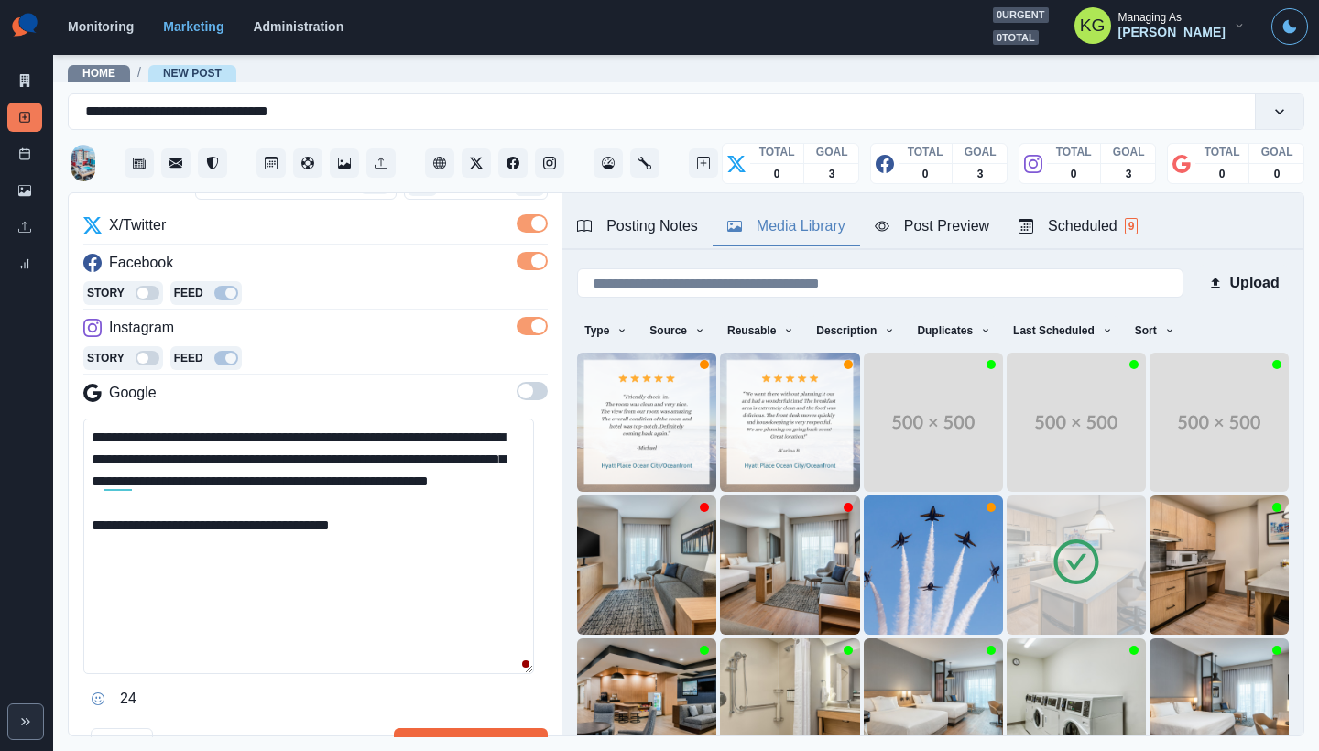
scroll to position [373, 0]
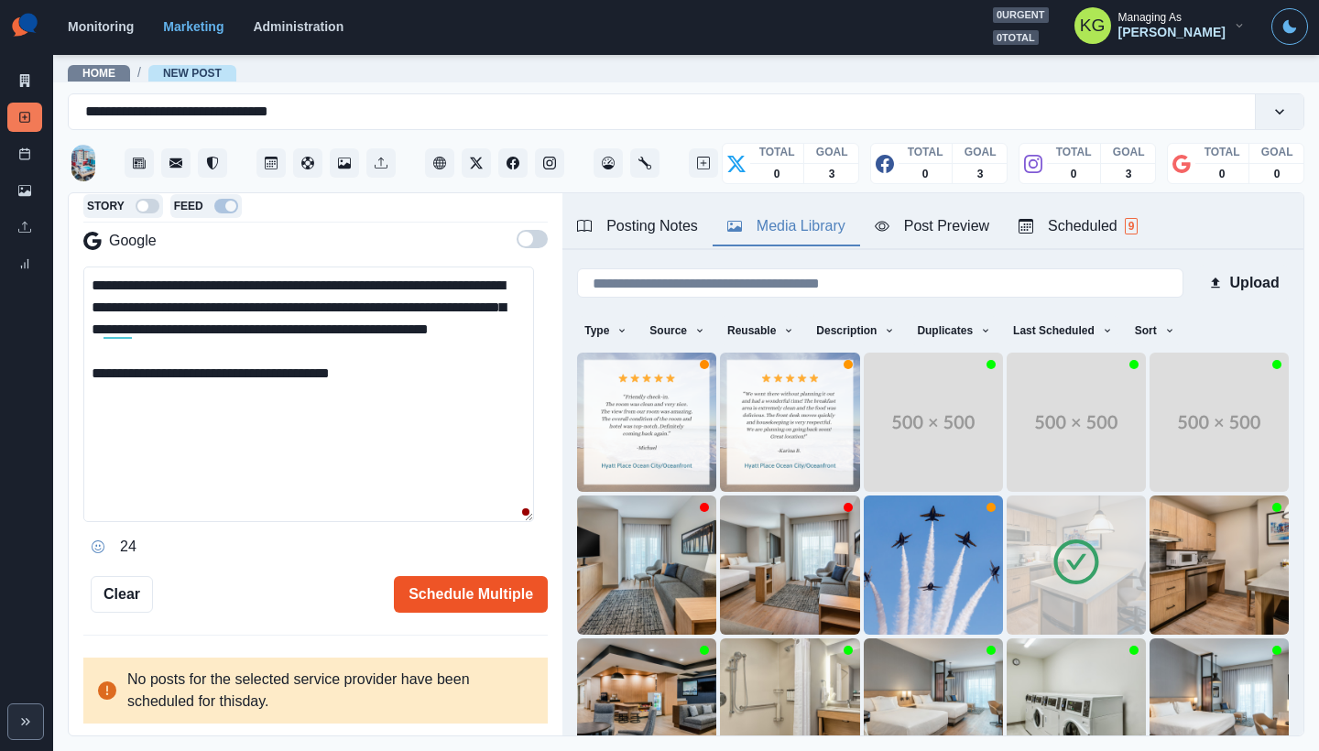
type textarea "**********"
click at [499, 582] on button "Schedule Multiple" at bounding box center [471, 594] width 154 height 37
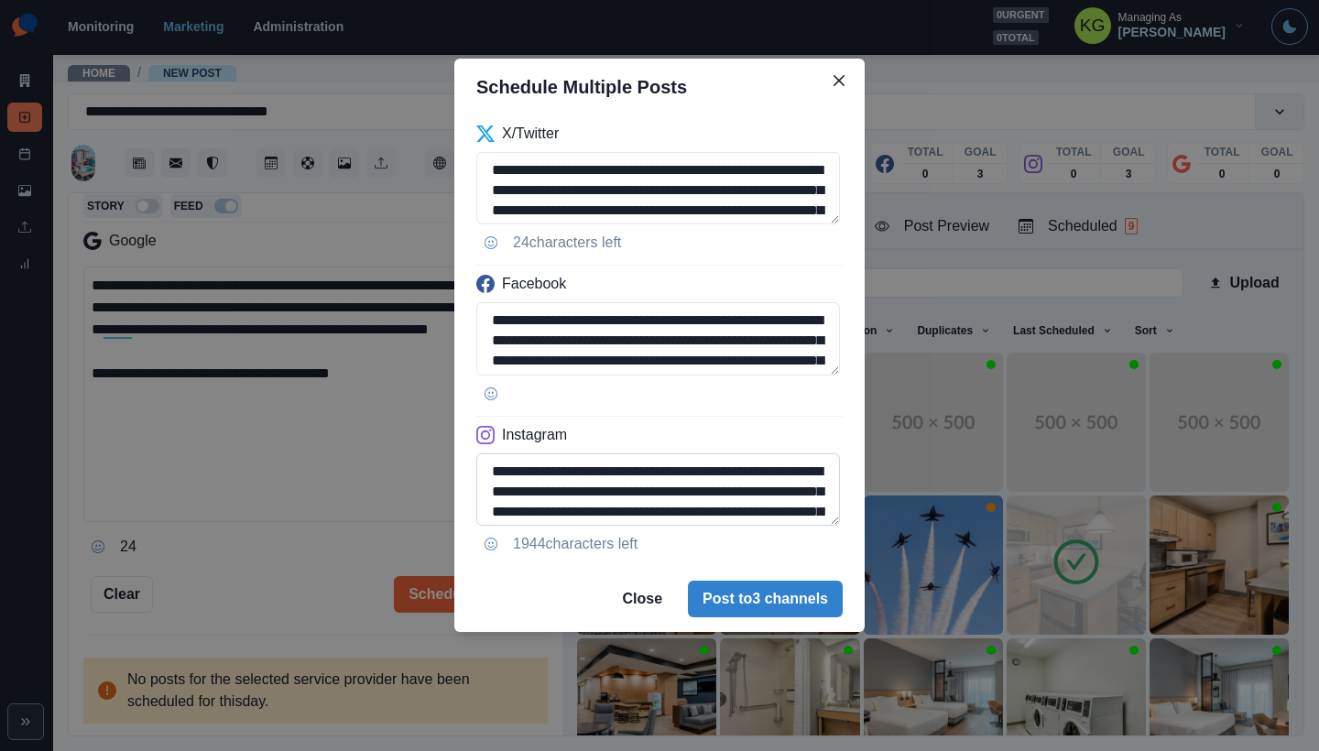
click at [829, 526] on textarea "**********" at bounding box center [658, 489] width 364 height 72
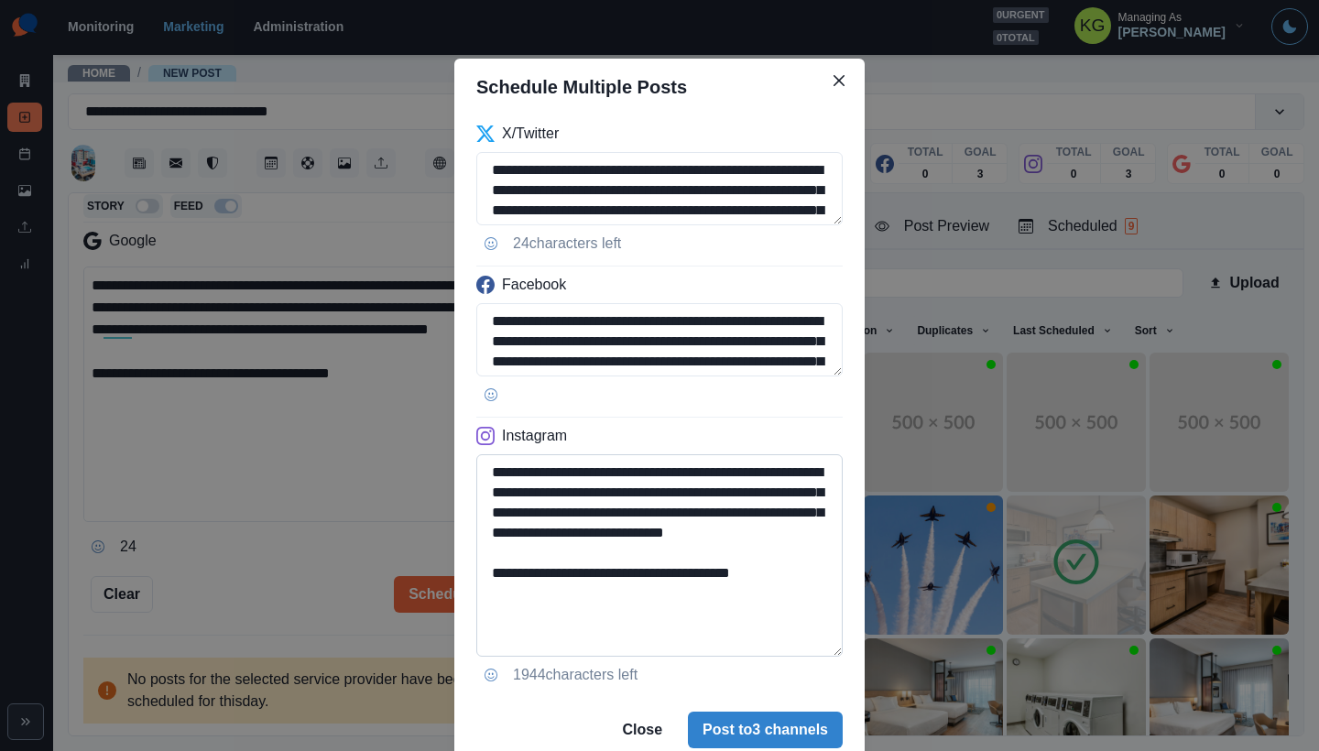
drag, startPoint x: 777, startPoint y: 598, endPoint x: 649, endPoint y: 595, distance: 127.3
click at [649, 595] on textarea "**********" at bounding box center [659, 555] width 366 height 202
type textarea "**********"
click at [748, 730] on button "Post to 3 channels" at bounding box center [765, 730] width 155 height 37
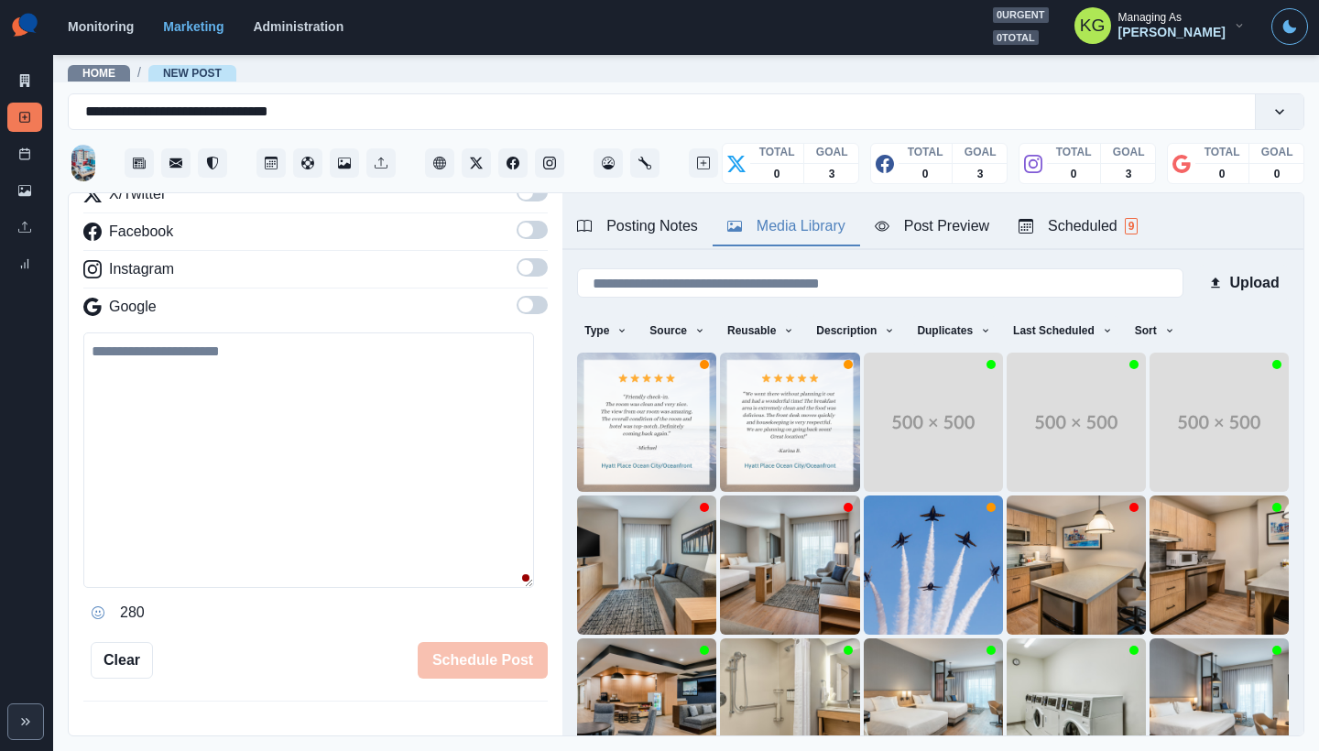
scroll to position [0, 0]
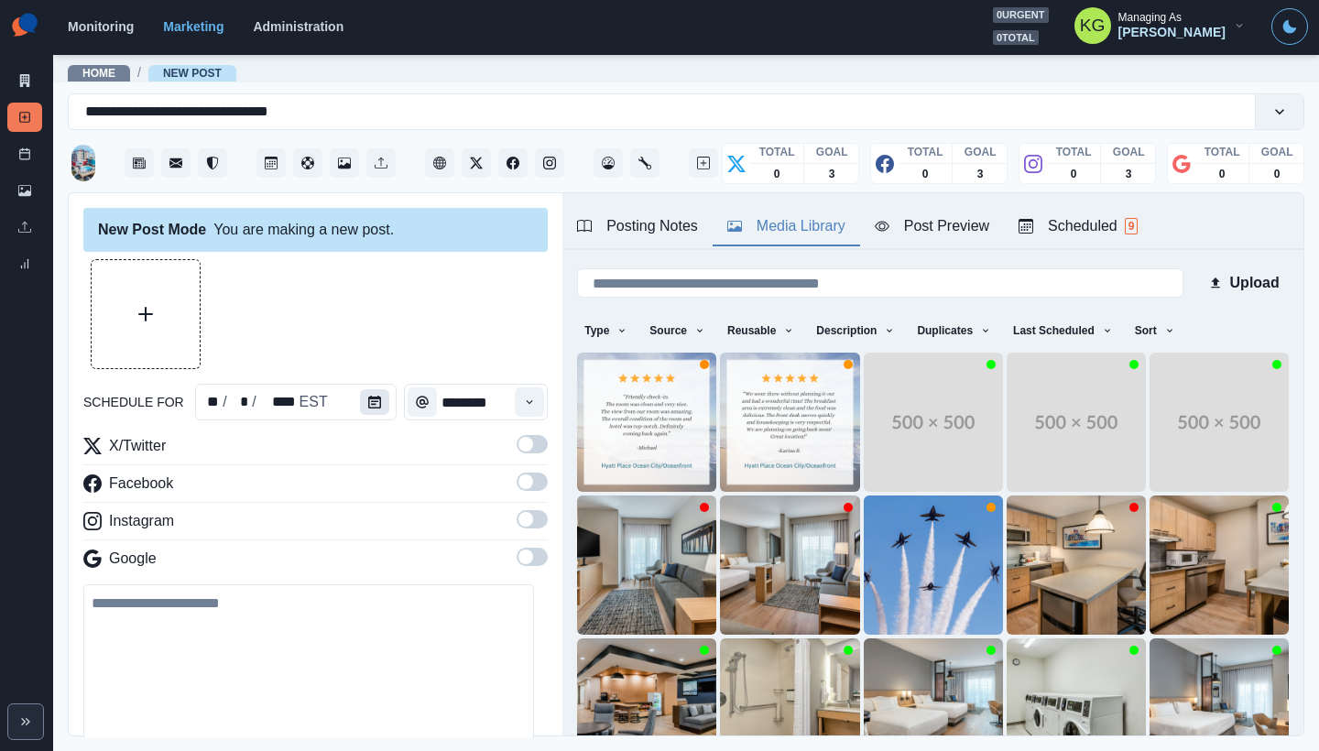
click at [369, 400] on icon "Calendar" at bounding box center [374, 402] width 13 height 13
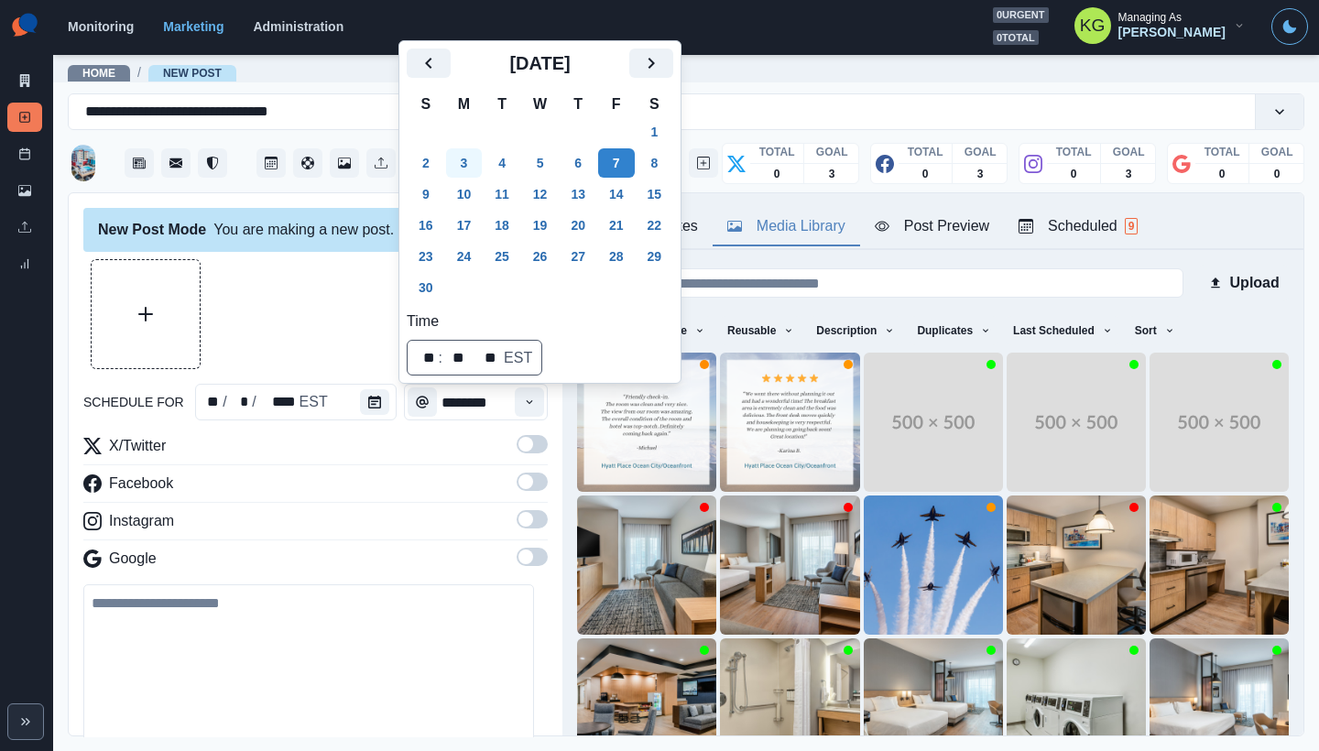
click at [469, 175] on button "3" at bounding box center [464, 162] width 37 height 29
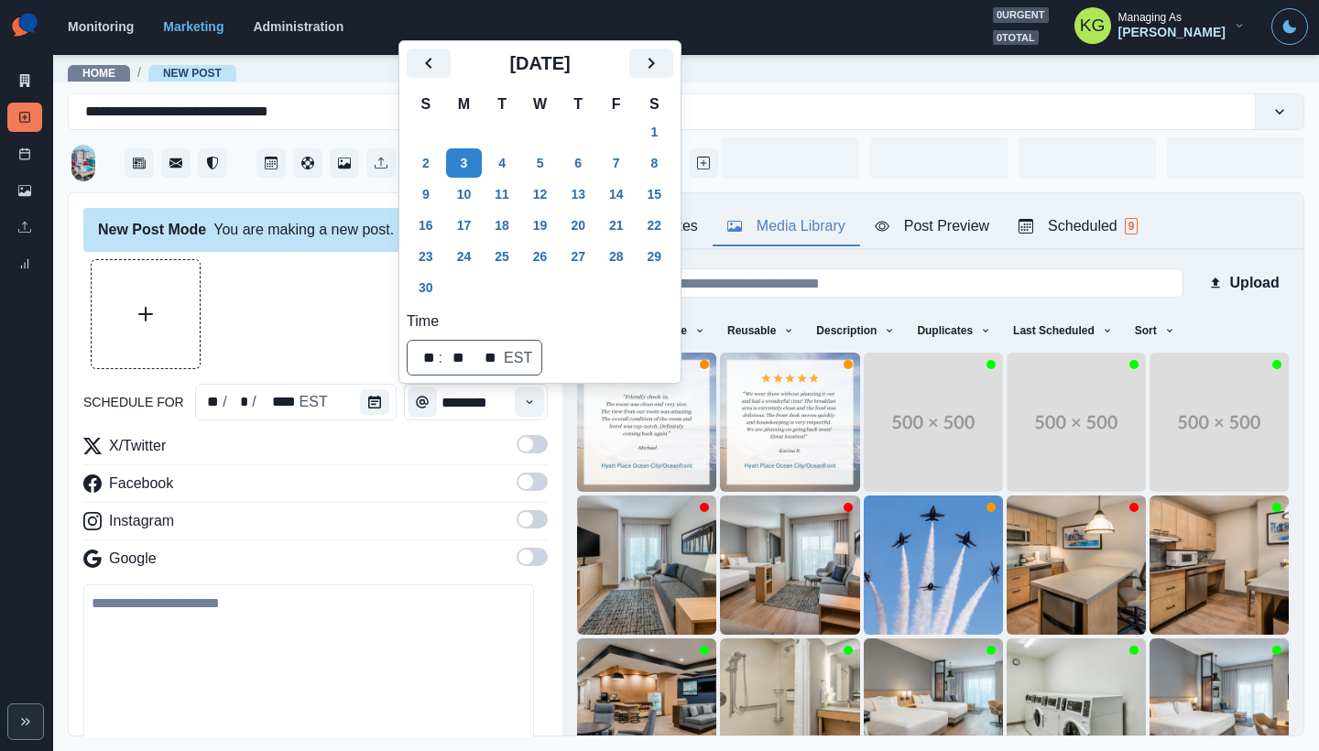
click at [311, 320] on div at bounding box center [315, 314] width 464 height 110
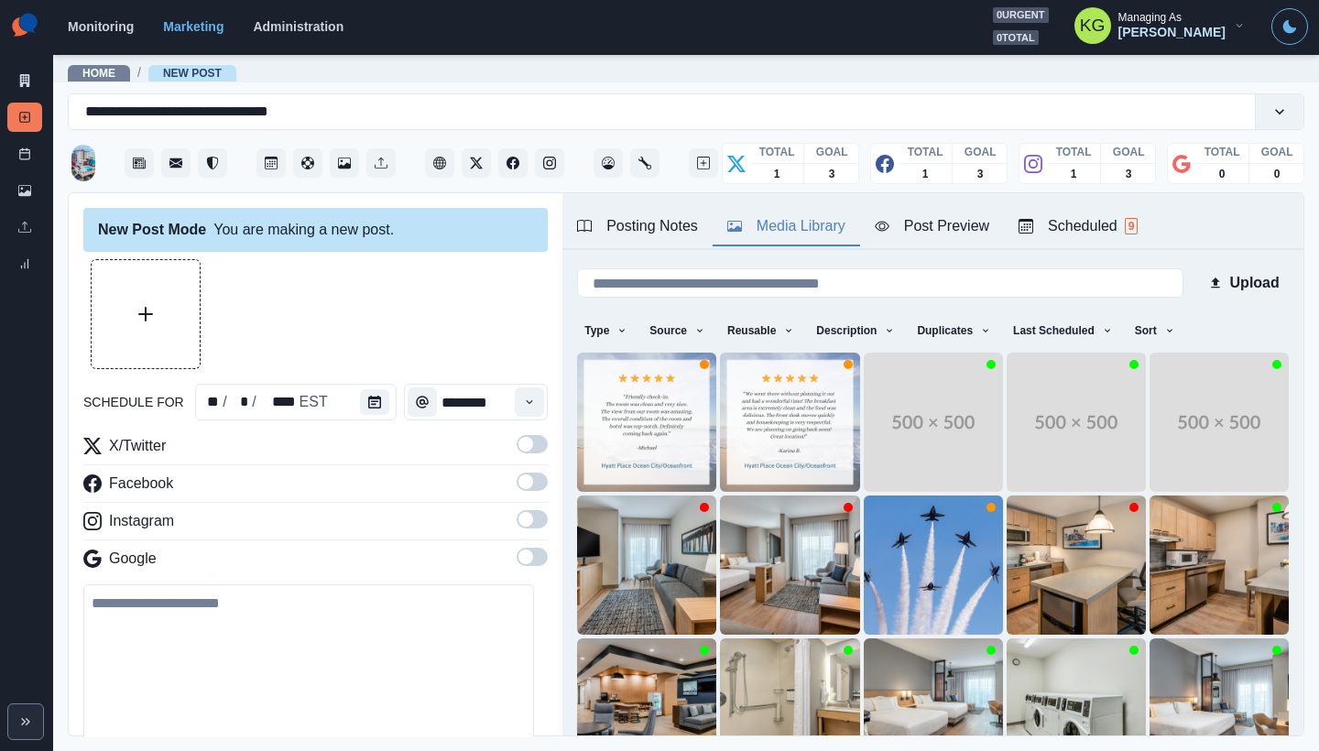
click at [521, 520] on span at bounding box center [532, 519] width 31 height 18
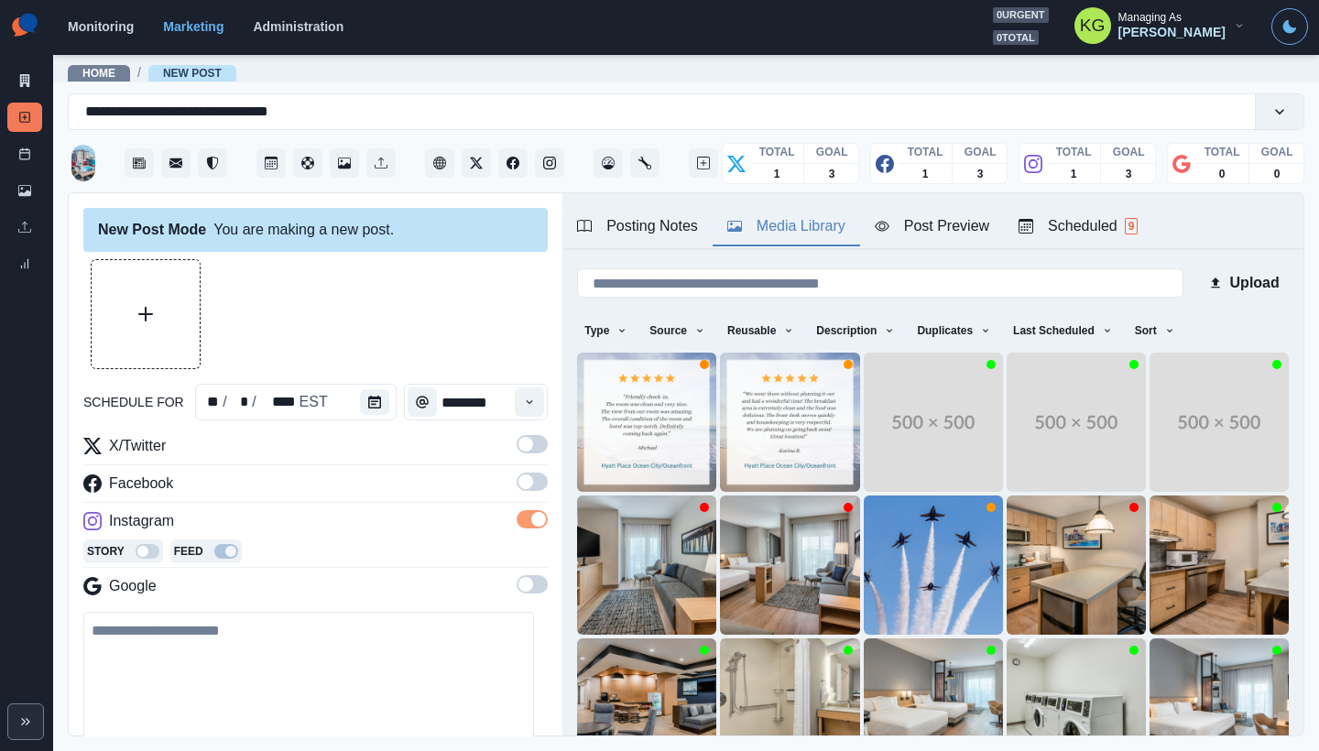
click at [521, 476] on span at bounding box center [532, 482] width 31 height 18
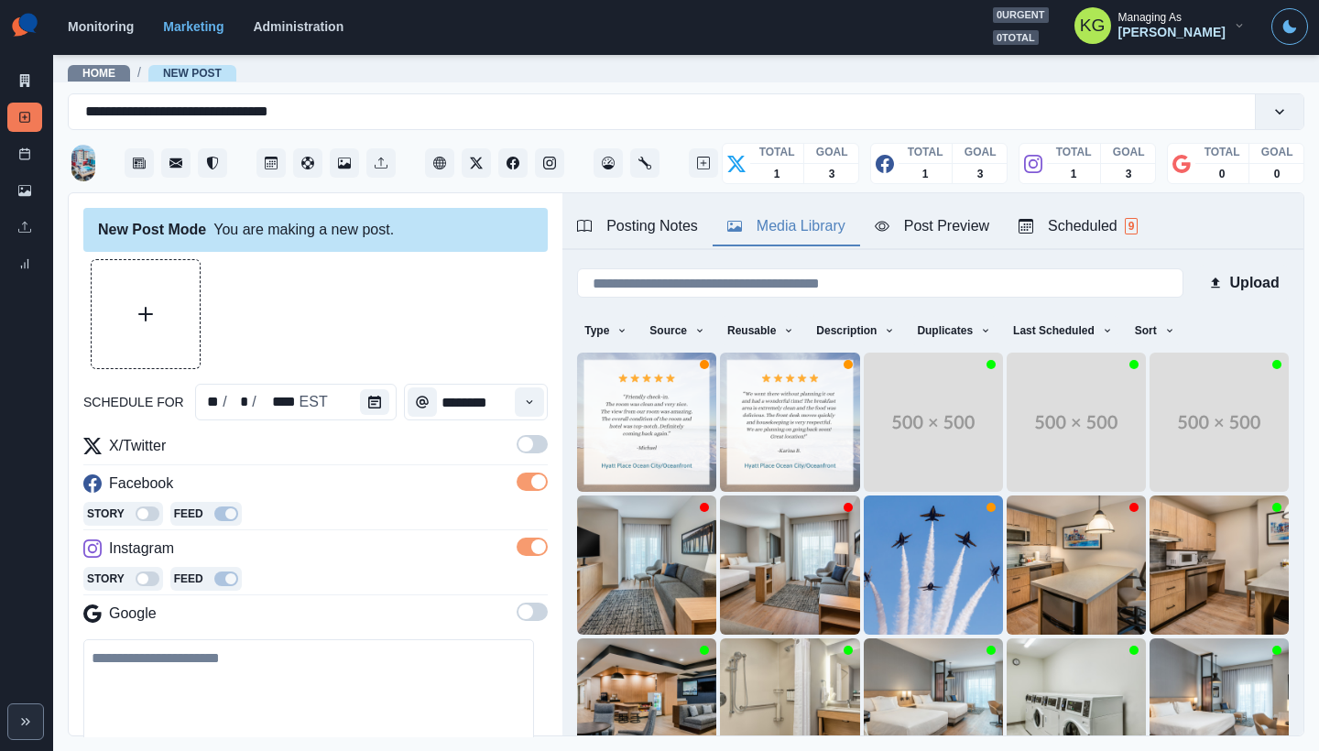
click at [519, 451] on span at bounding box center [532, 444] width 31 height 18
click at [163, 278] on button "Upload Media" at bounding box center [146, 314] width 108 height 108
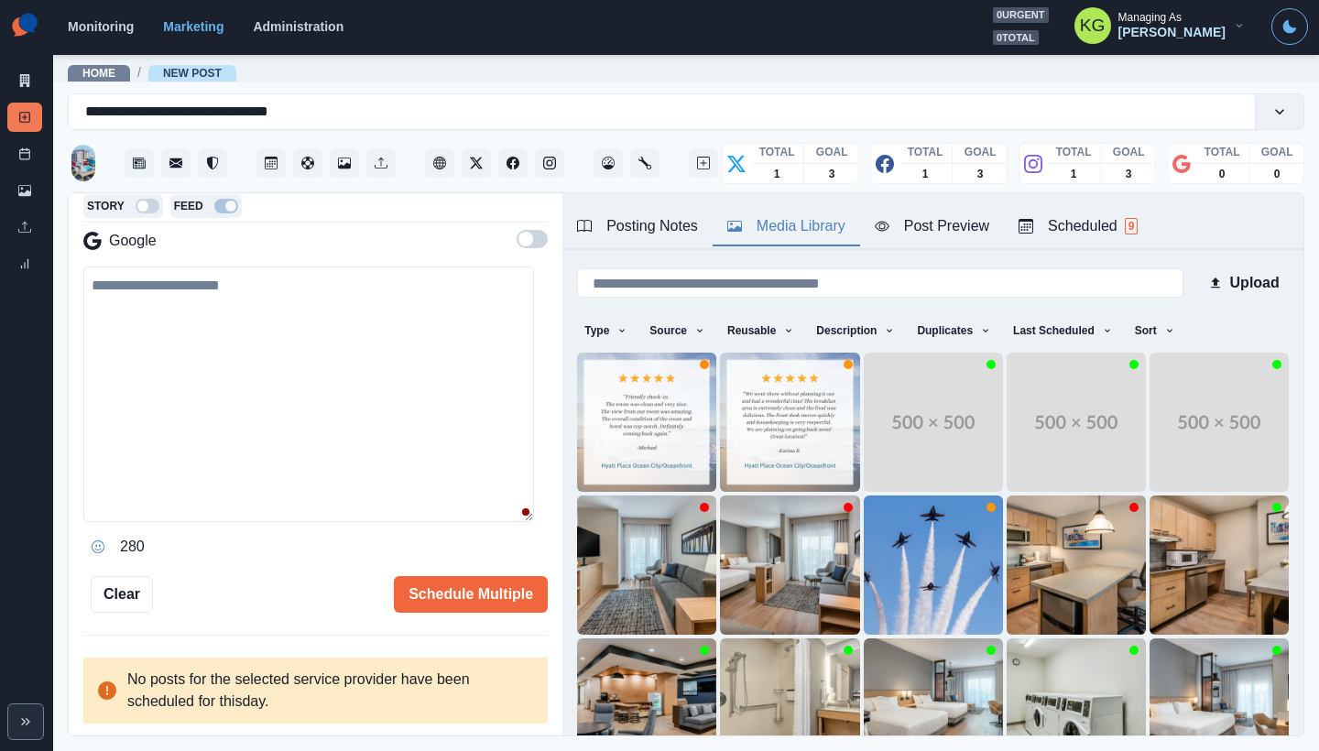
click at [441, 408] on textarea at bounding box center [308, 395] width 451 height 256
paste textarea "**********"
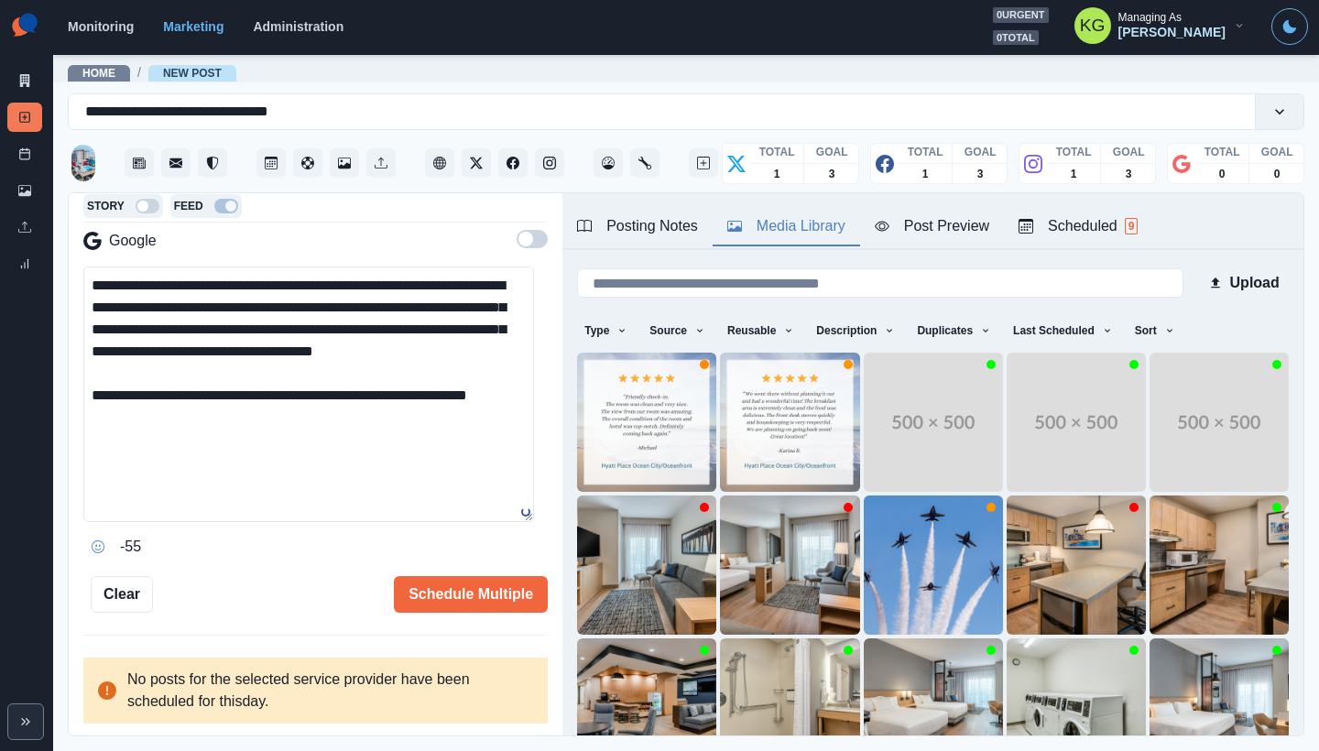
click at [517, 522] on textarea "**********" at bounding box center [308, 395] width 451 height 256
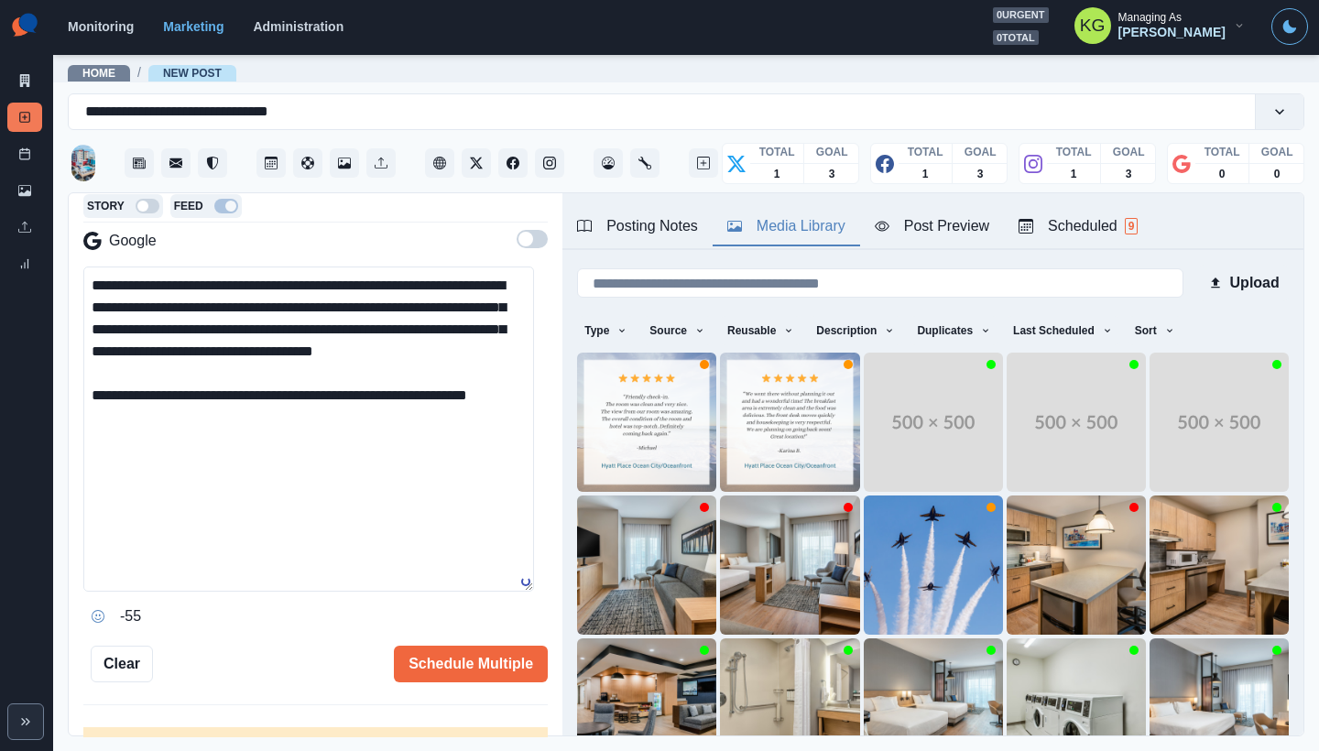
click at [371, 284] on textarea "**********" at bounding box center [308, 429] width 451 height 325
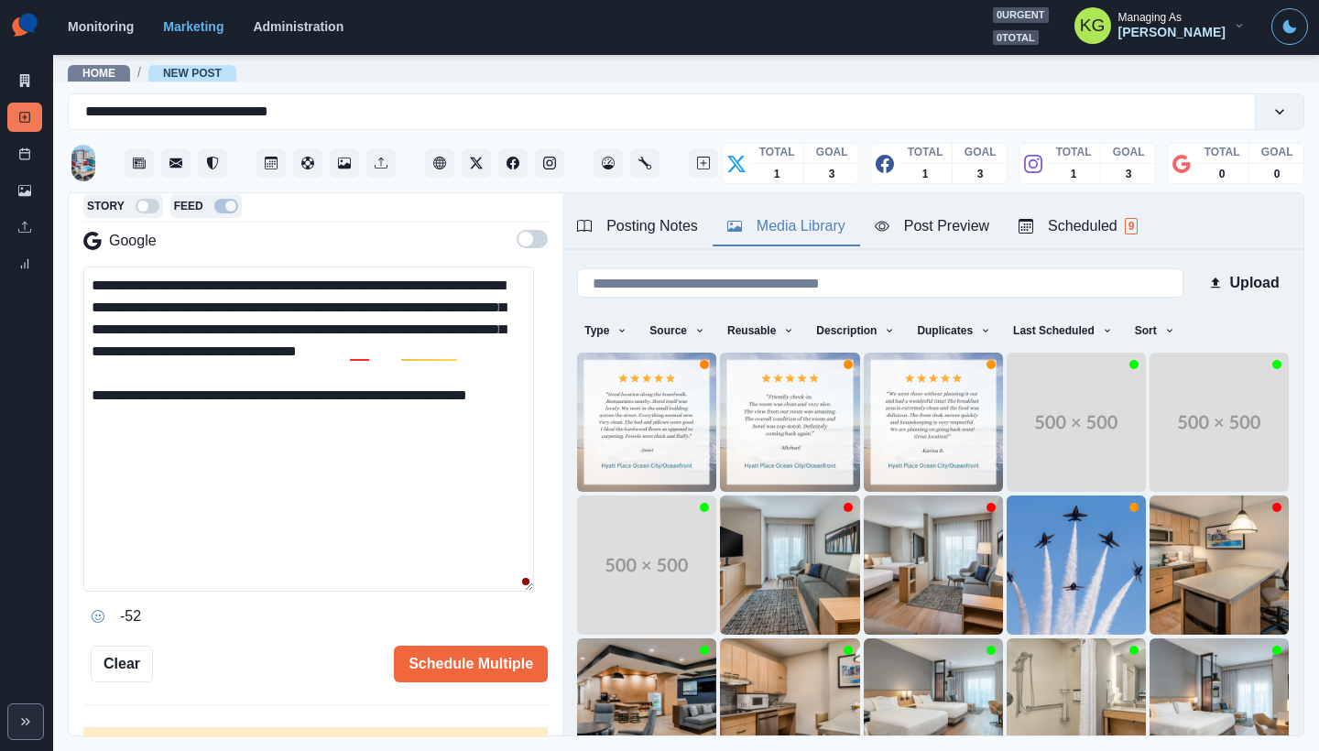
drag, startPoint x: 342, startPoint y: 305, endPoint x: 296, endPoint y: 304, distance: 45.8
click at [296, 304] on textarea "**********" at bounding box center [308, 429] width 451 height 325
click at [669, 231] on div "Posting Notes" at bounding box center [637, 226] width 121 height 22
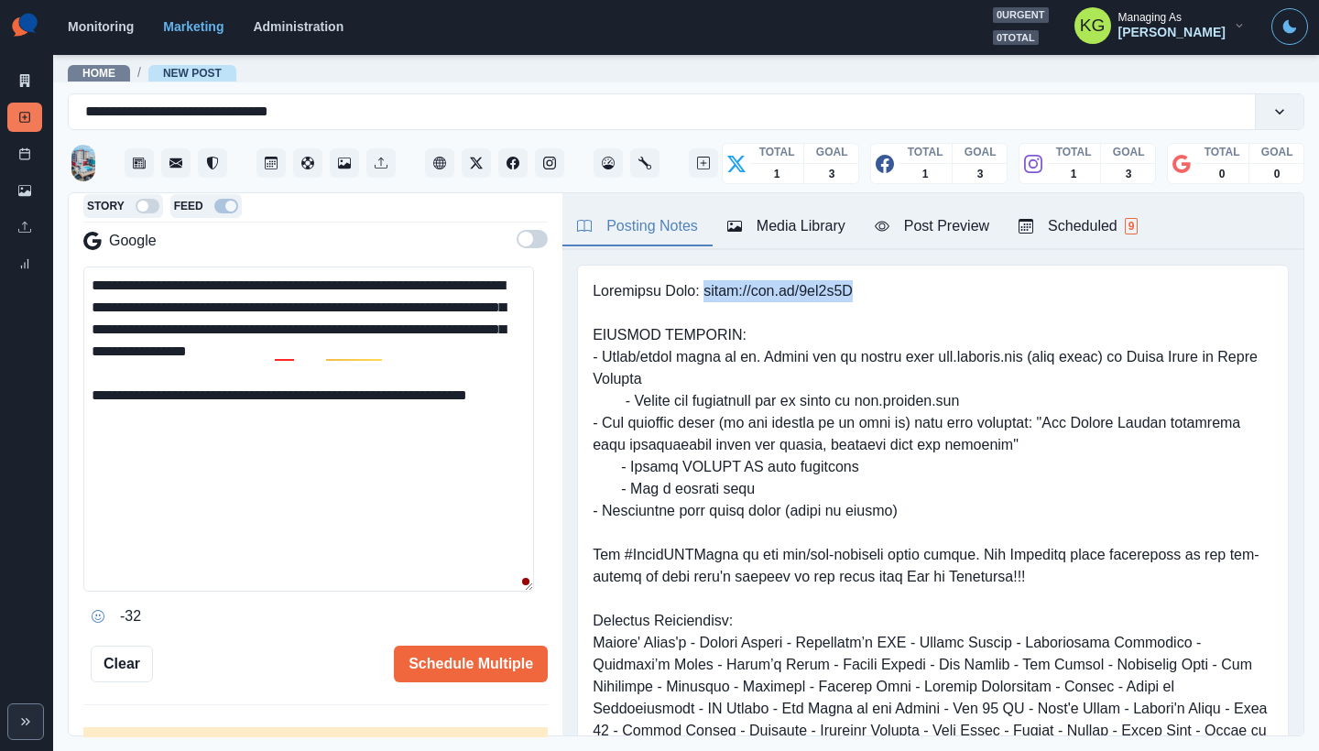
drag, startPoint x: 791, startPoint y: 295, endPoint x: 701, endPoint y: 288, distance: 91.0
click at [701, 288] on pre at bounding box center [933, 598] width 681 height 637
copy pre "[URL][DOMAIN_NAME]"
click at [252, 414] on textarea "**********" at bounding box center [308, 429] width 451 height 325
click at [497, 402] on textarea "**********" at bounding box center [308, 429] width 451 height 325
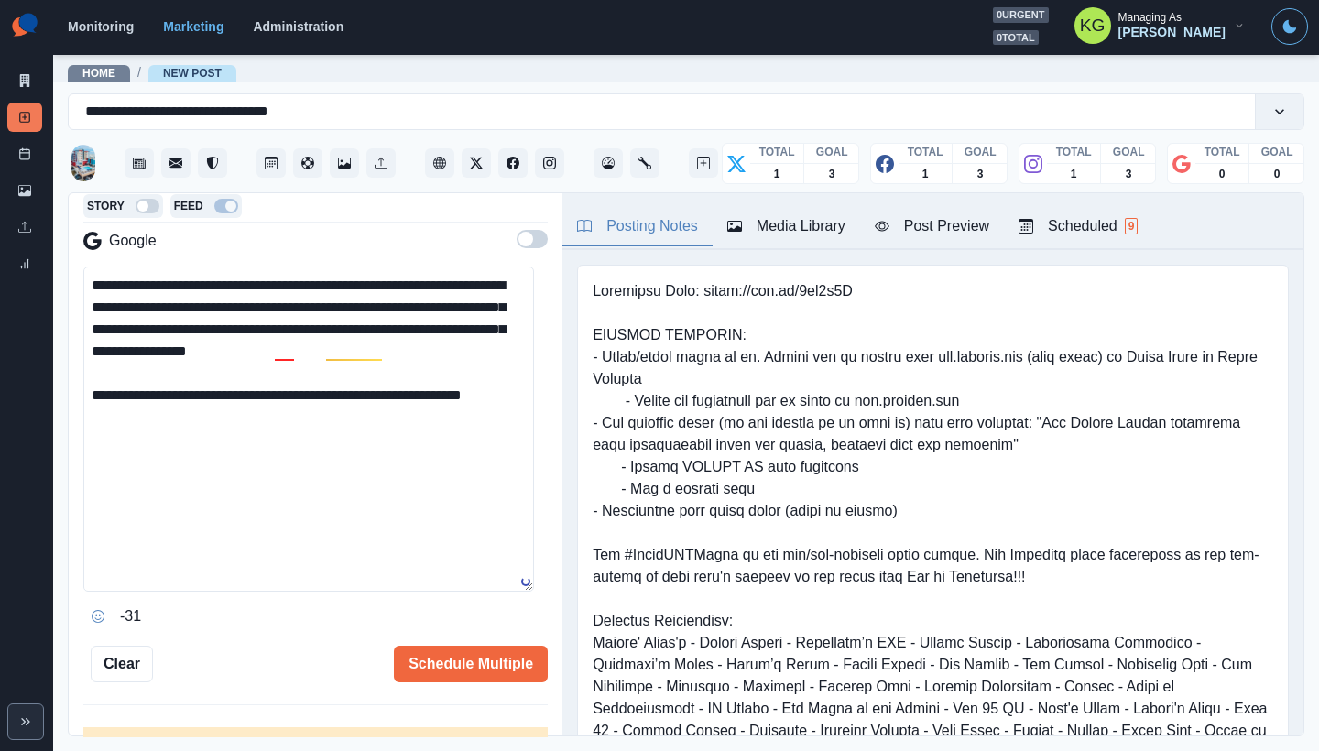
click at [91, 415] on textarea "**********" at bounding box center [308, 429] width 451 height 325
click at [335, 427] on textarea "**********" at bounding box center [308, 429] width 451 height 325
drag, startPoint x: 313, startPoint y: 392, endPoint x: 387, endPoint y: 430, distance: 83.6
click at [387, 430] on textarea "**********" at bounding box center [308, 429] width 451 height 325
paste textarea
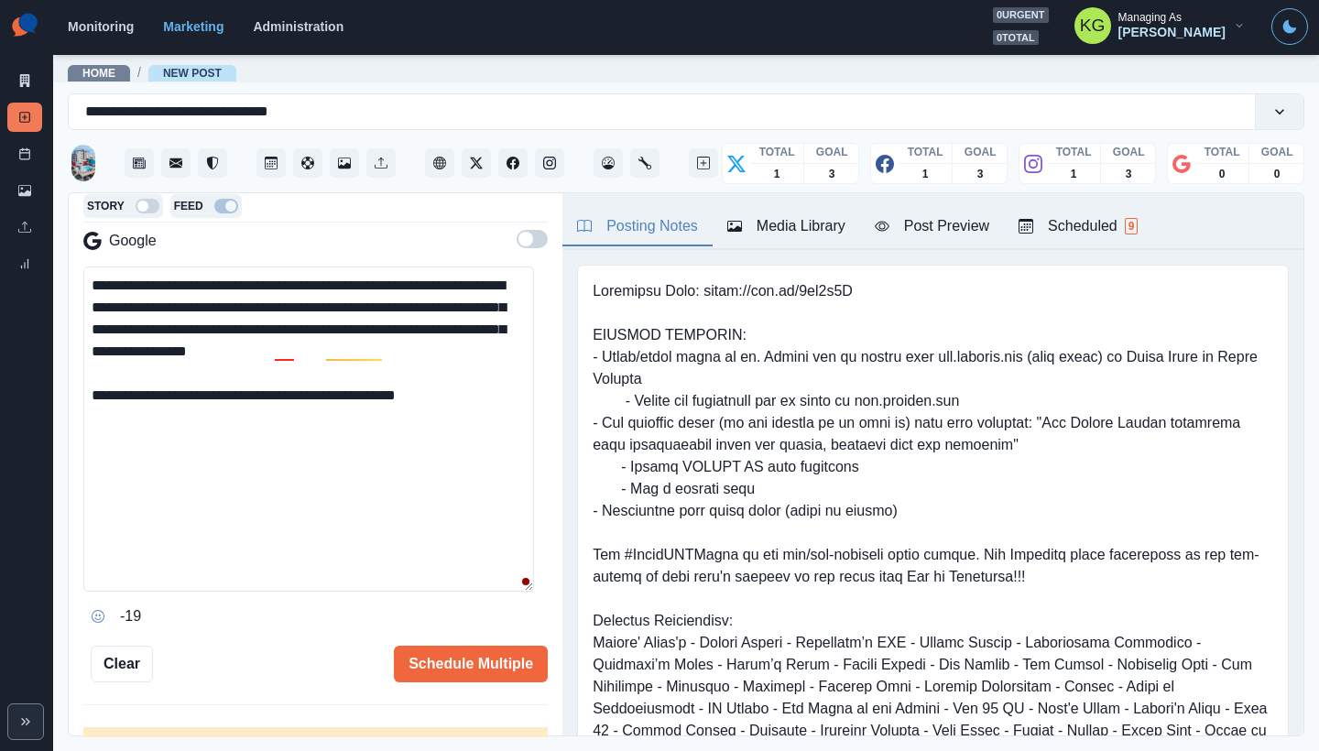
drag, startPoint x: 360, startPoint y: 393, endPoint x: 313, endPoint y: 387, distance: 47.0
click at [313, 387] on textarea "**********" at bounding box center [308, 429] width 451 height 325
click at [408, 452] on textarea "**********" at bounding box center [308, 429] width 451 height 325
drag, startPoint x: 125, startPoint y: 396, endPoint x: 73, endPoint y: 399, distance: 51.4
click at [73, 399] on div "**********" at bounding box center [316, 465] width 494 height 544
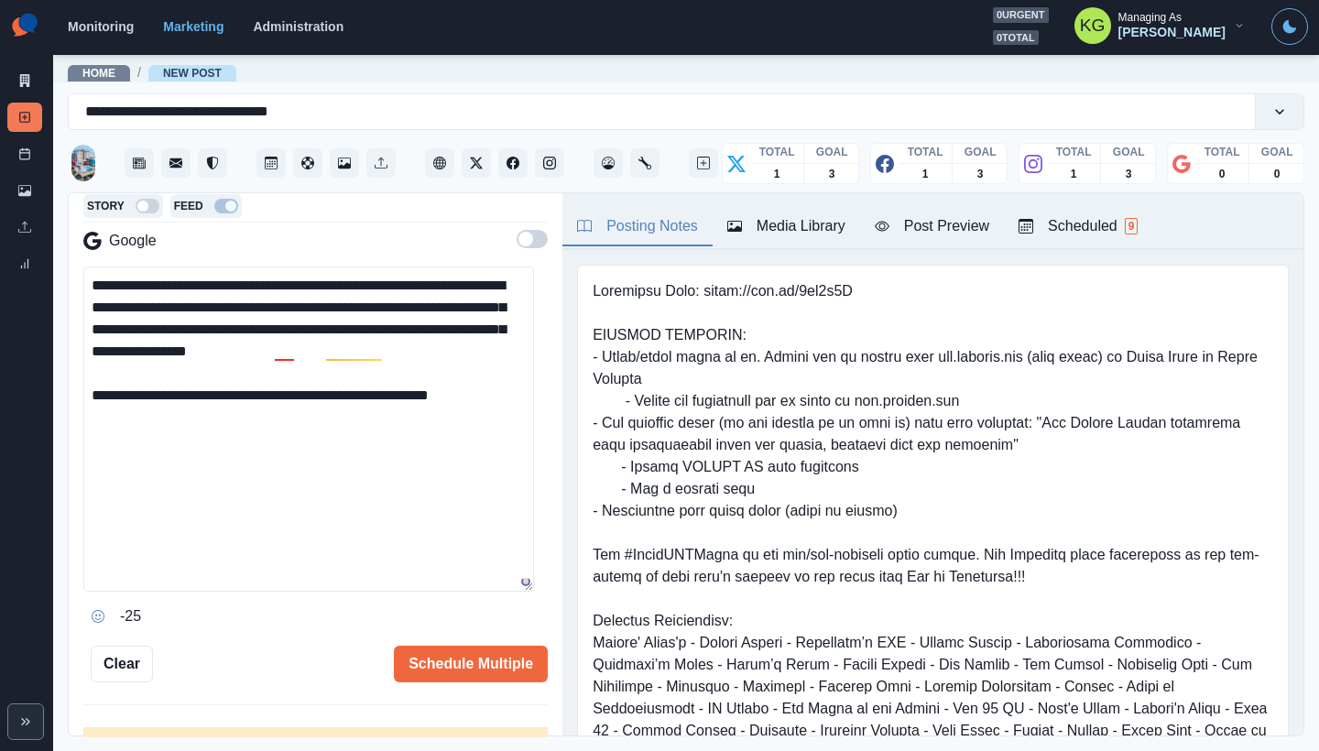
click at [368, 437] on textarea "**********" at bounding box center [308, 429] width 451 height 325
click at [276, 347] on textarea "**********" at bounding box center [308, 429] width 451 height 325
click at [379, 365] on div "the logistics" at bounding box center [411, 375] width 84 height 29
click at [478, 362] on textarea "**********" at bounding box center [308, 429] width 451 height 325
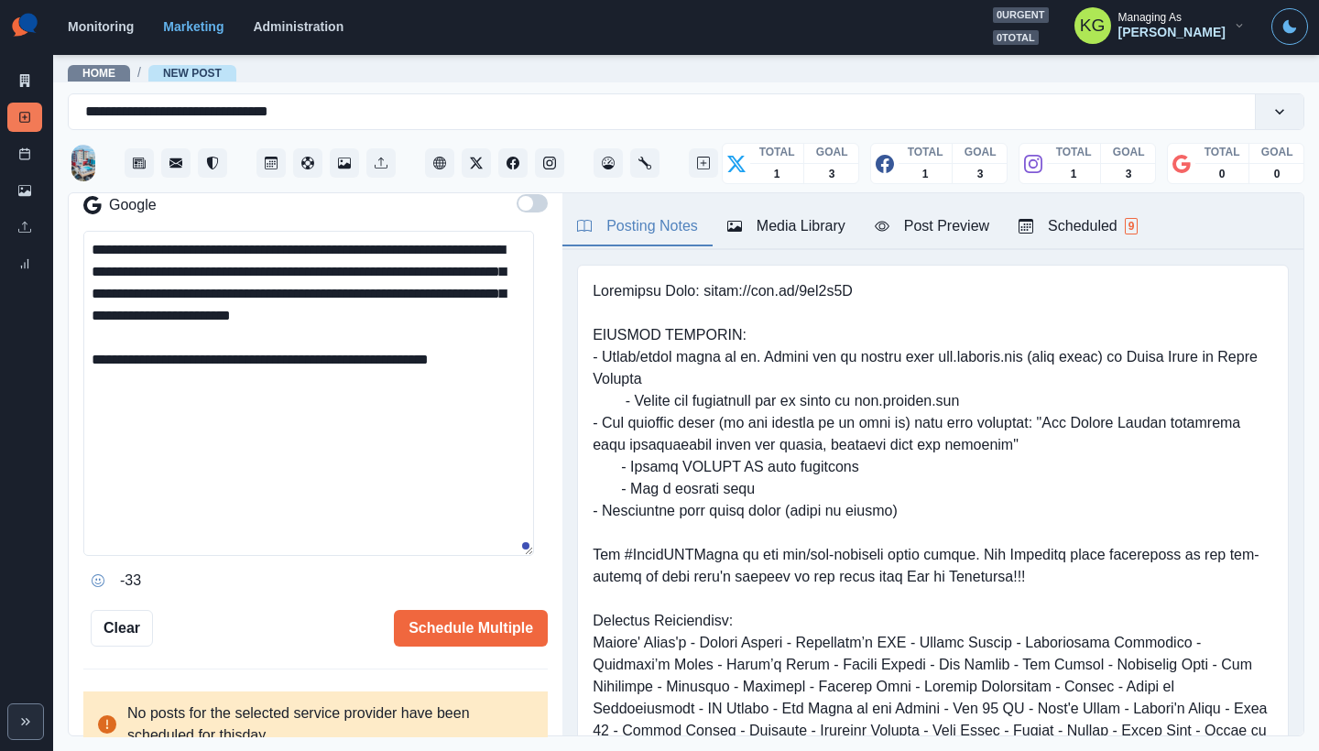
type textarea "**********"
click at [484, 651] on div "**********" at bounding box center [316, 465] width 494 height 544
click at [479, 637] on button "Schedule Multiple" at bounding box center [471, 628] width 154 height 37
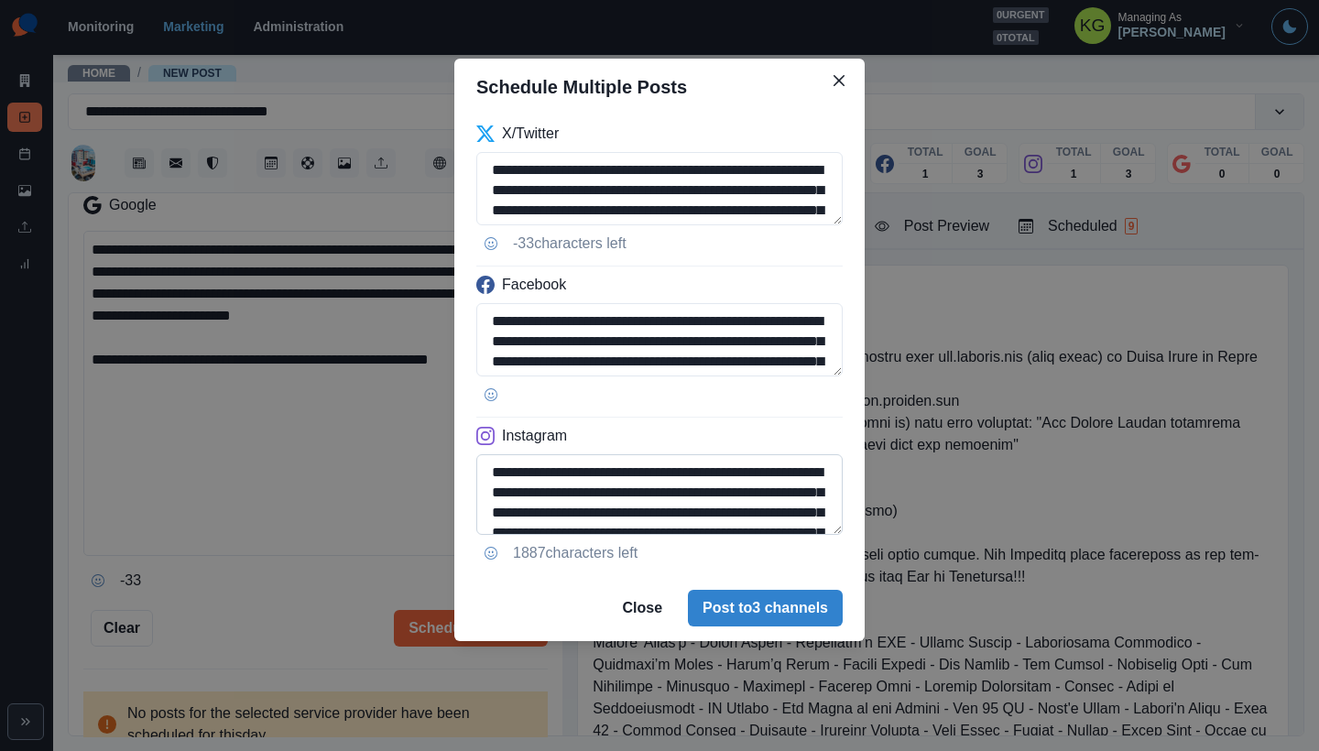
click at [801, 535] on textarea "**********" at bounding box center [659, 494] width 366 height 81
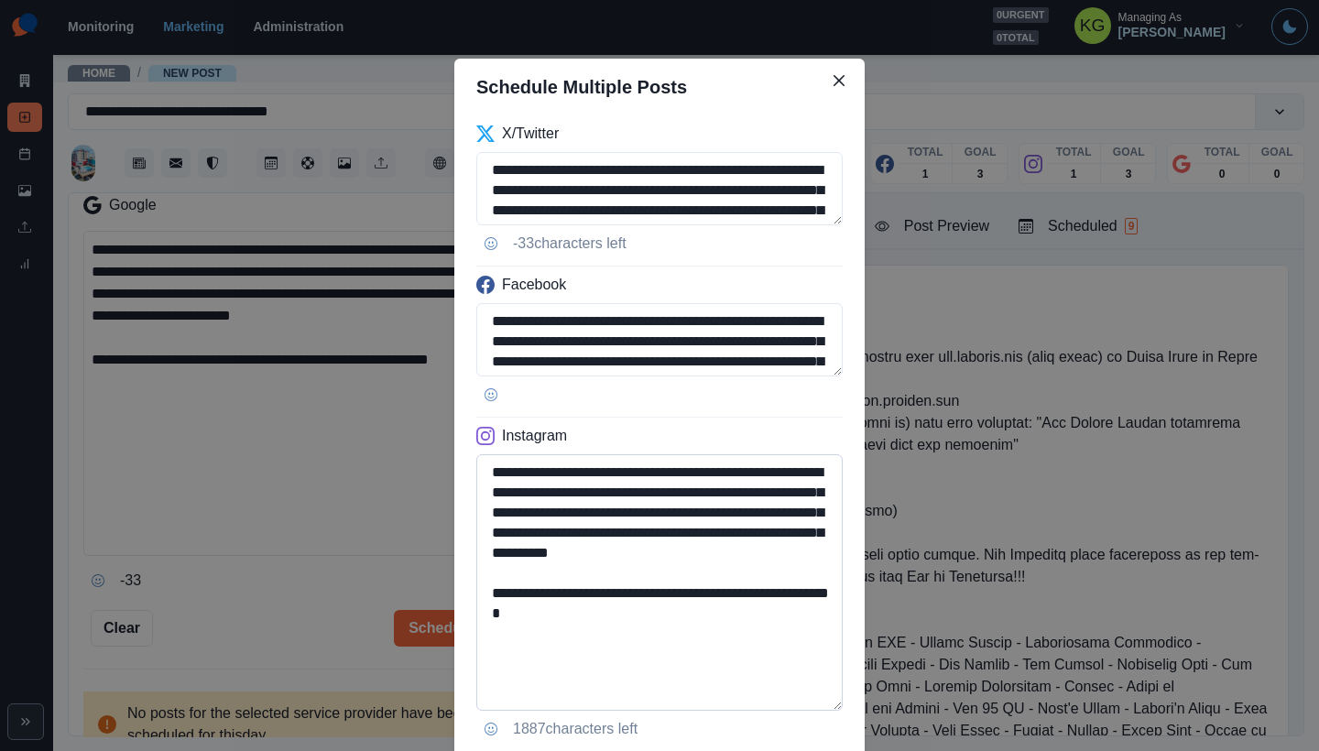
click at [718, 626] on textarea "**********" at bounding box center [659, 582] width 366 height 256
drag, startPoint x: 680, startPoint y: 633, endPoint x: 449, endPoint y: 632, distance: 230.8
click at [454, 632] on div "**********" at bounding box center [659, 433] width 410 height 636
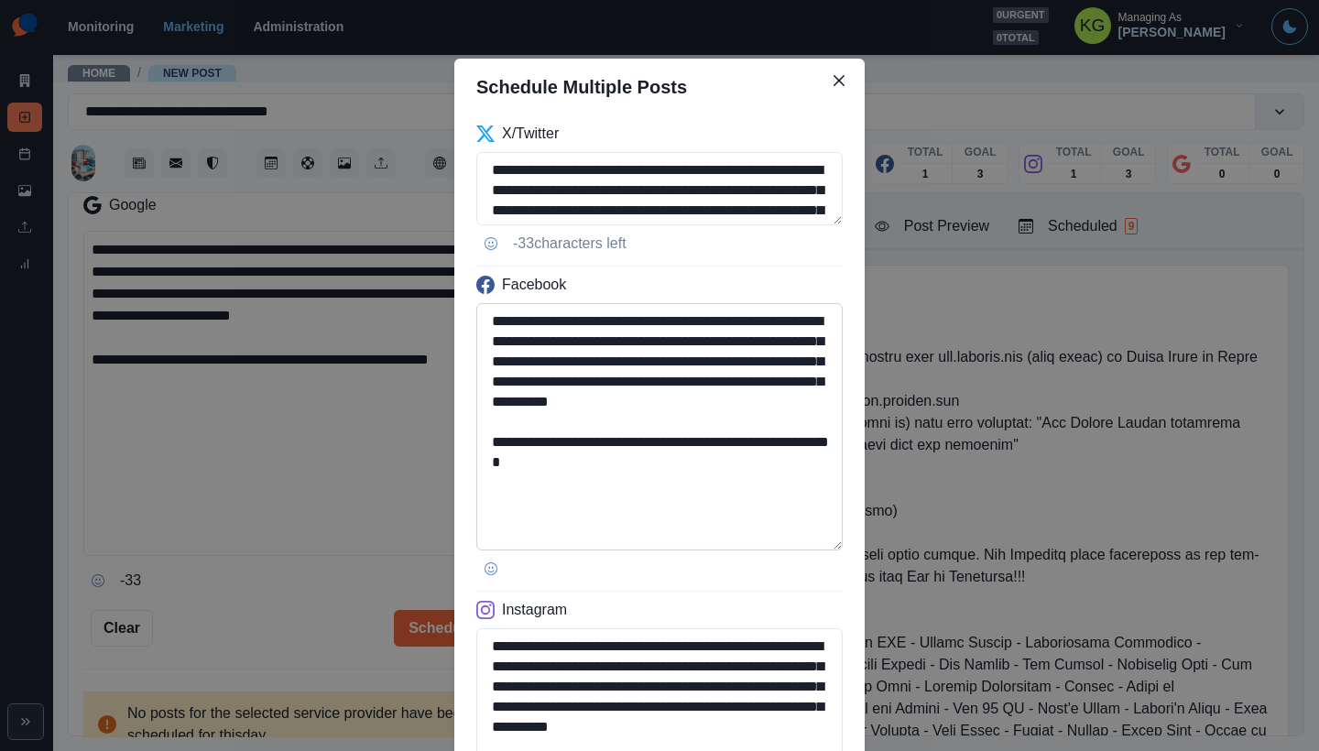
click at [798, 548] on textarea "**********" at bounding box center [659, 426] width 366 height 247
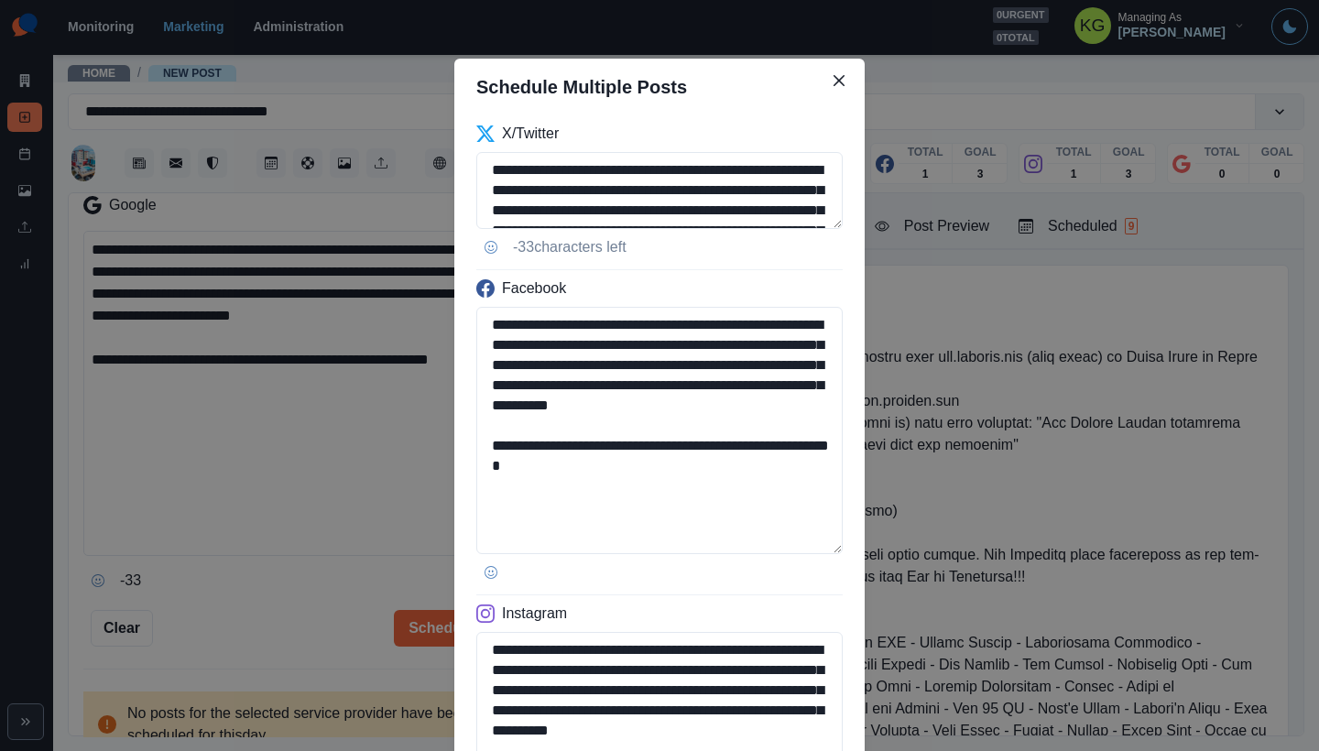
click at [768, 229] on textarea "**********" at bounding box center [659, 190] width 366 height 77
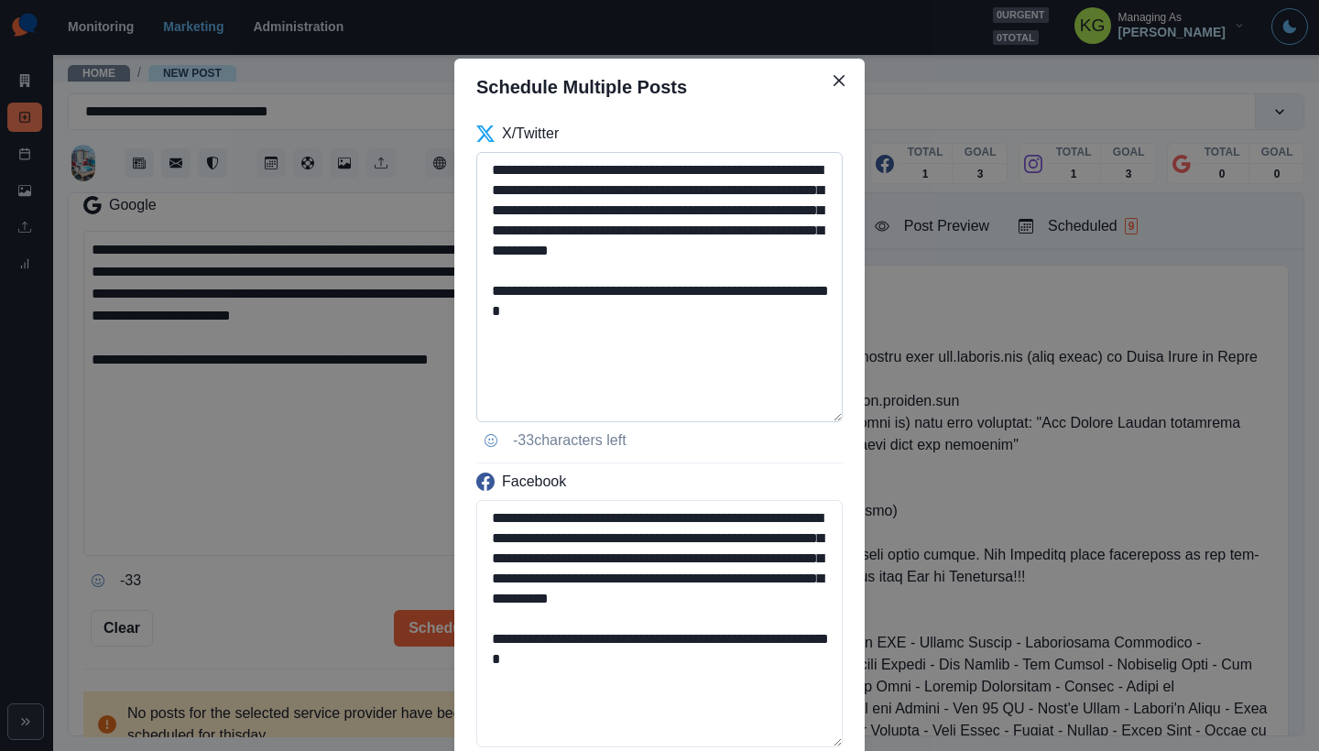
type textarea "**********"
drag, startPoint x: 635, startPoint y: 231, endPoint x: 652, endPoint y: 269, distance: 42.2
click at [652, 269] on textarea "**********" at bounding box center [659, 287] width 366 height 270
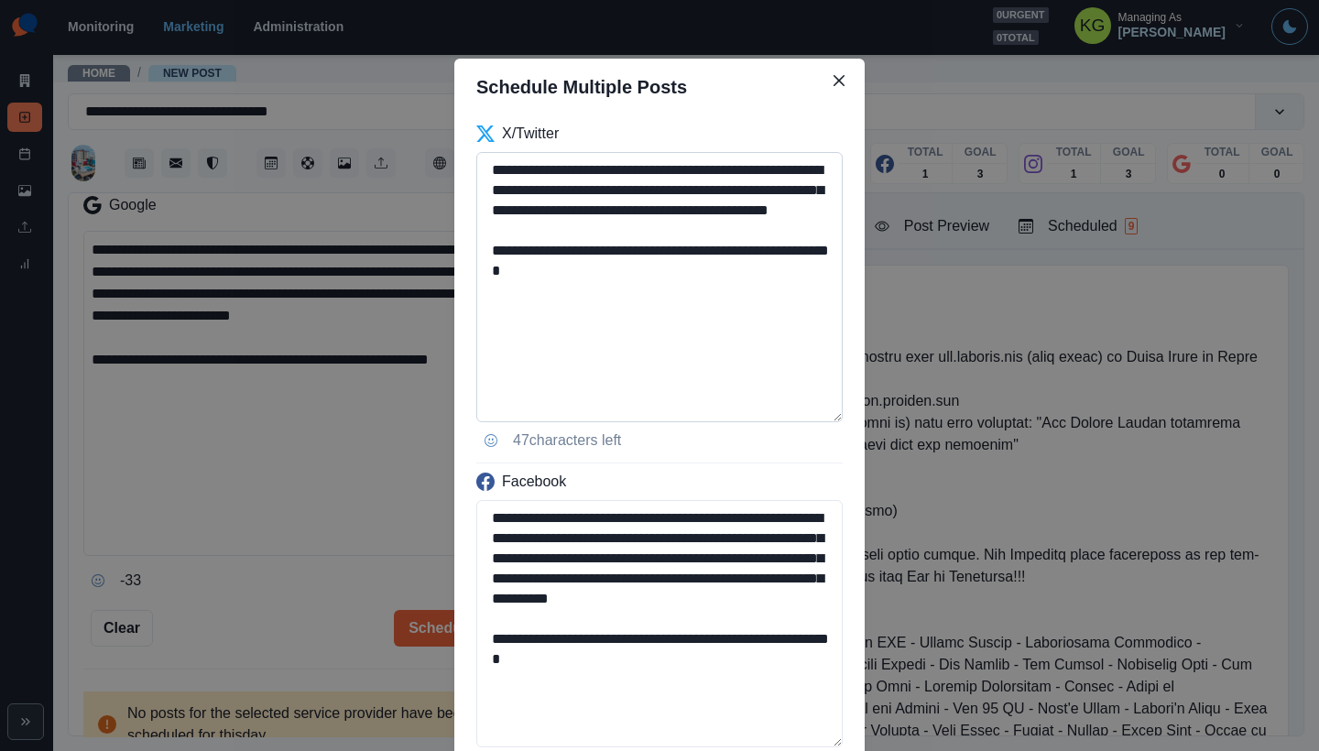
click at [764, 338] on textarea "**********" at bounding box center [659, 287] width 366 height 270
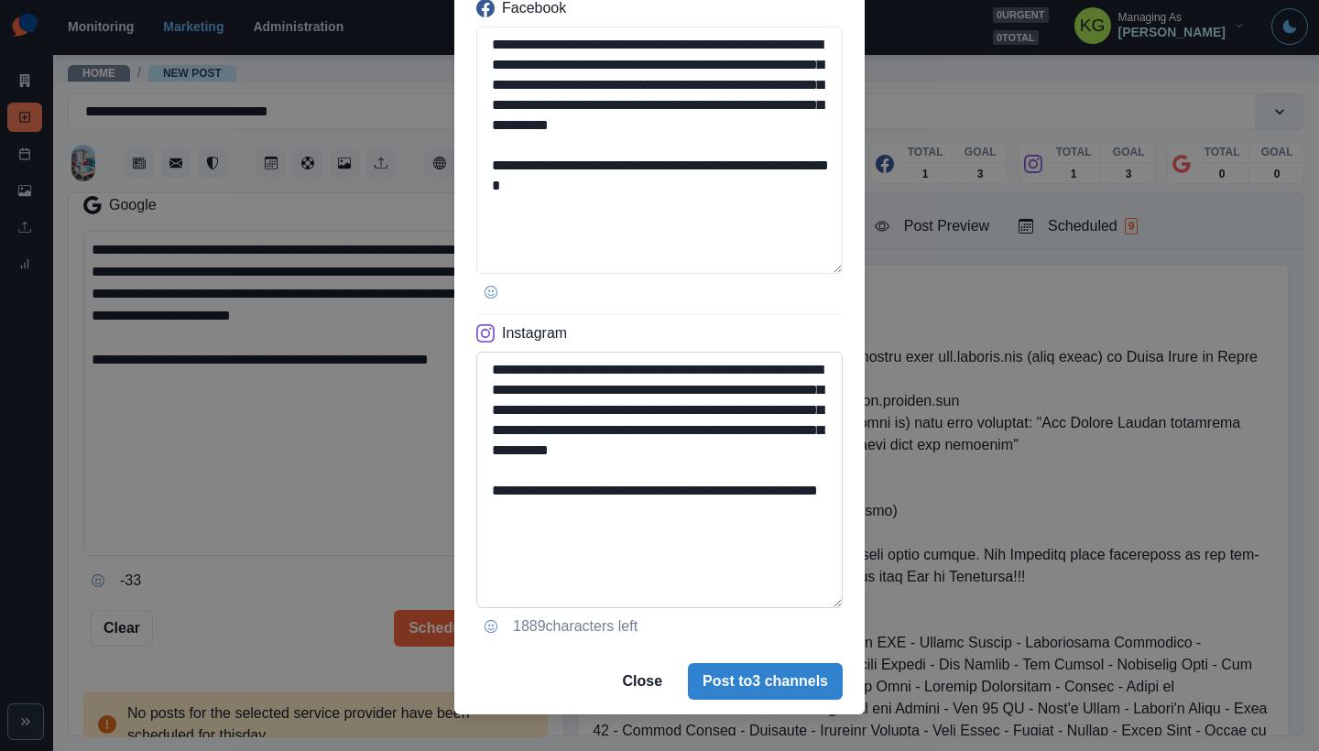
scroll to position [496, 0]
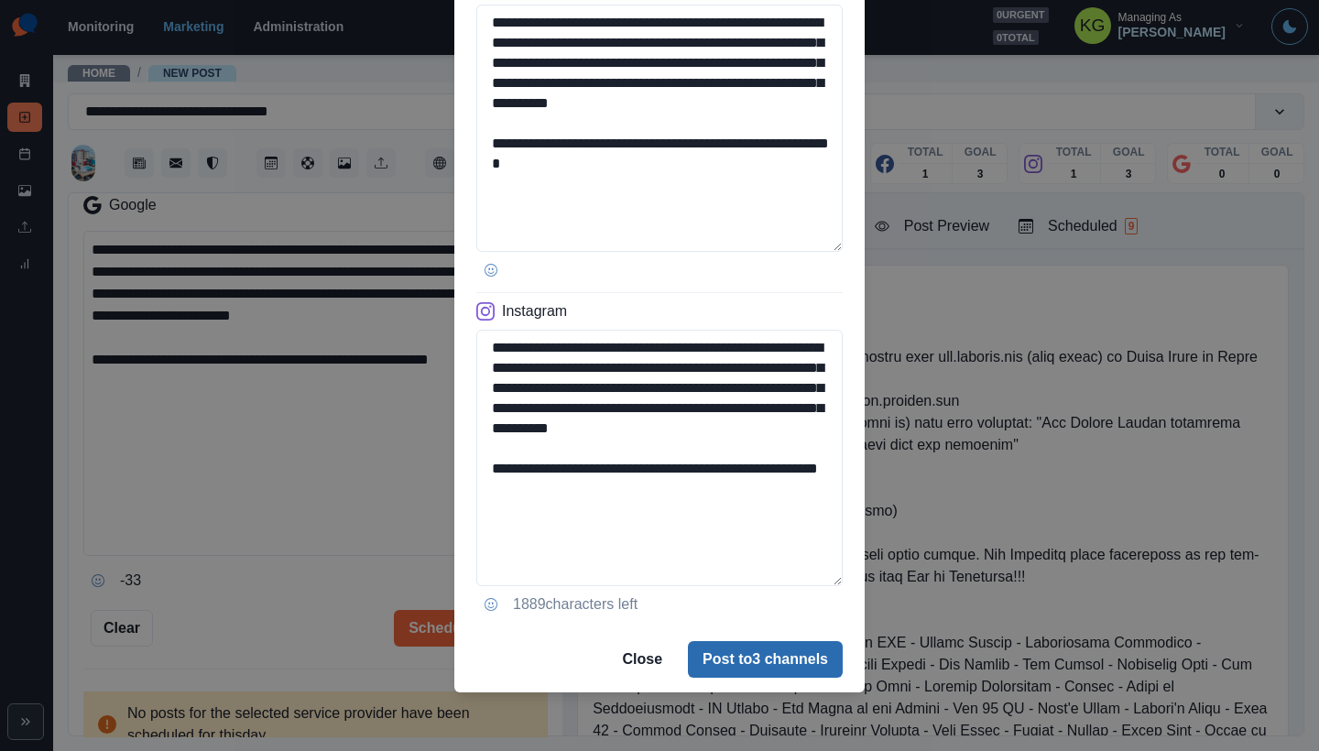
type textarea "**********"
click at [745, 658] on button "Post to 3 channels" at bounding box center [765, 659] width 155 height 37
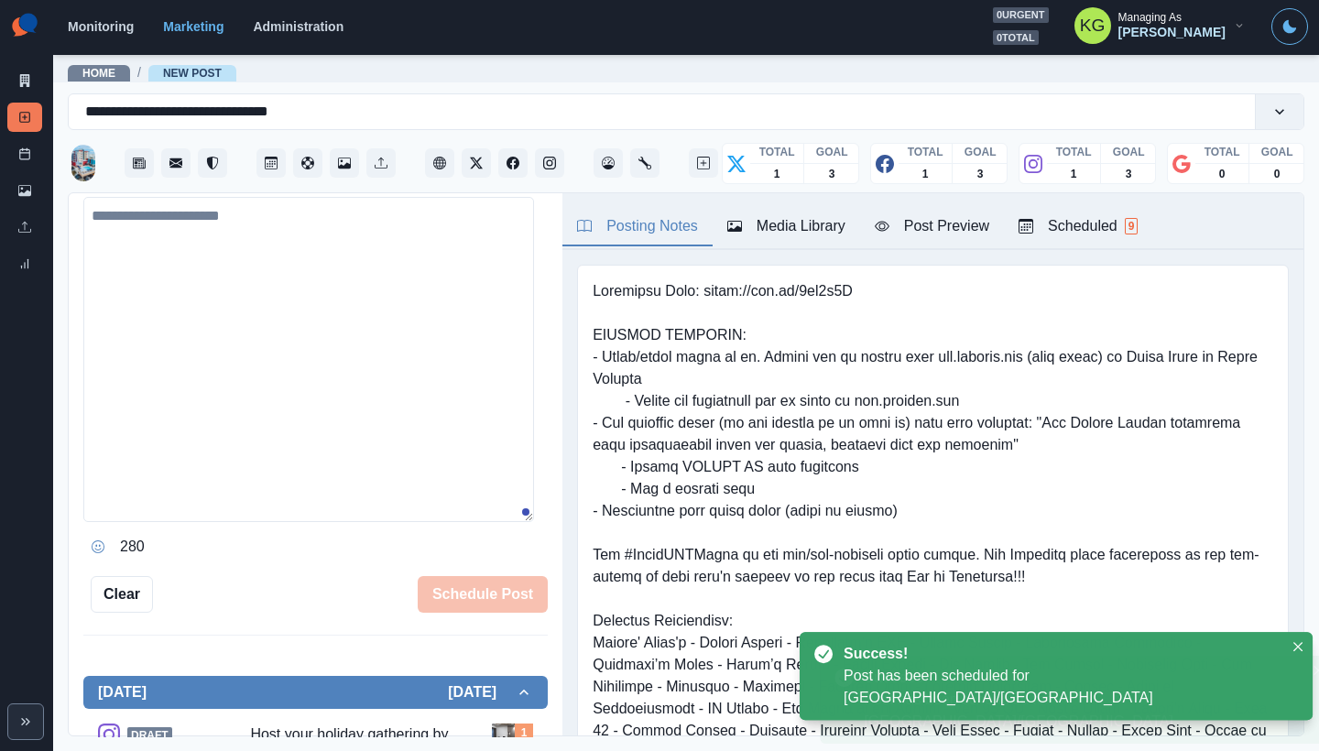
scroll to position [321, 0]
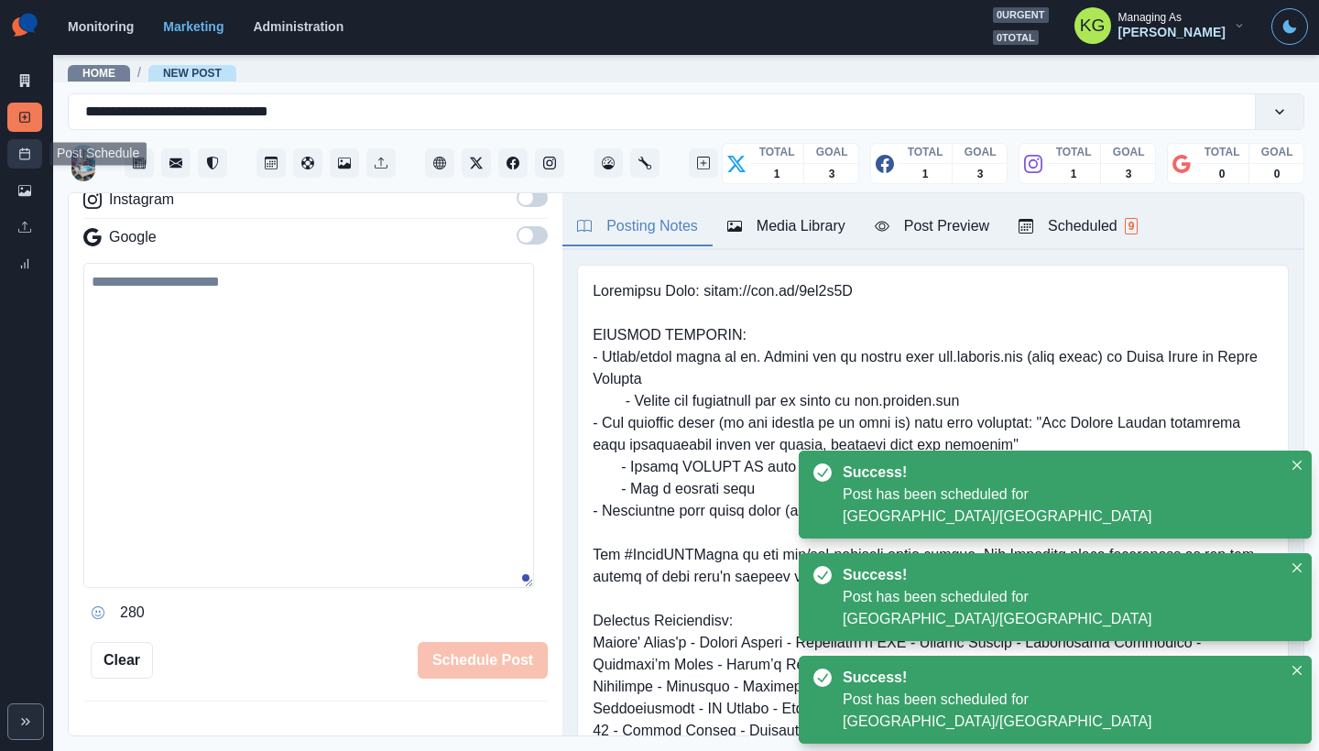
click at [13, 150] on link "Post Schedule" at bounding box center [24, 153] width 35 height 29
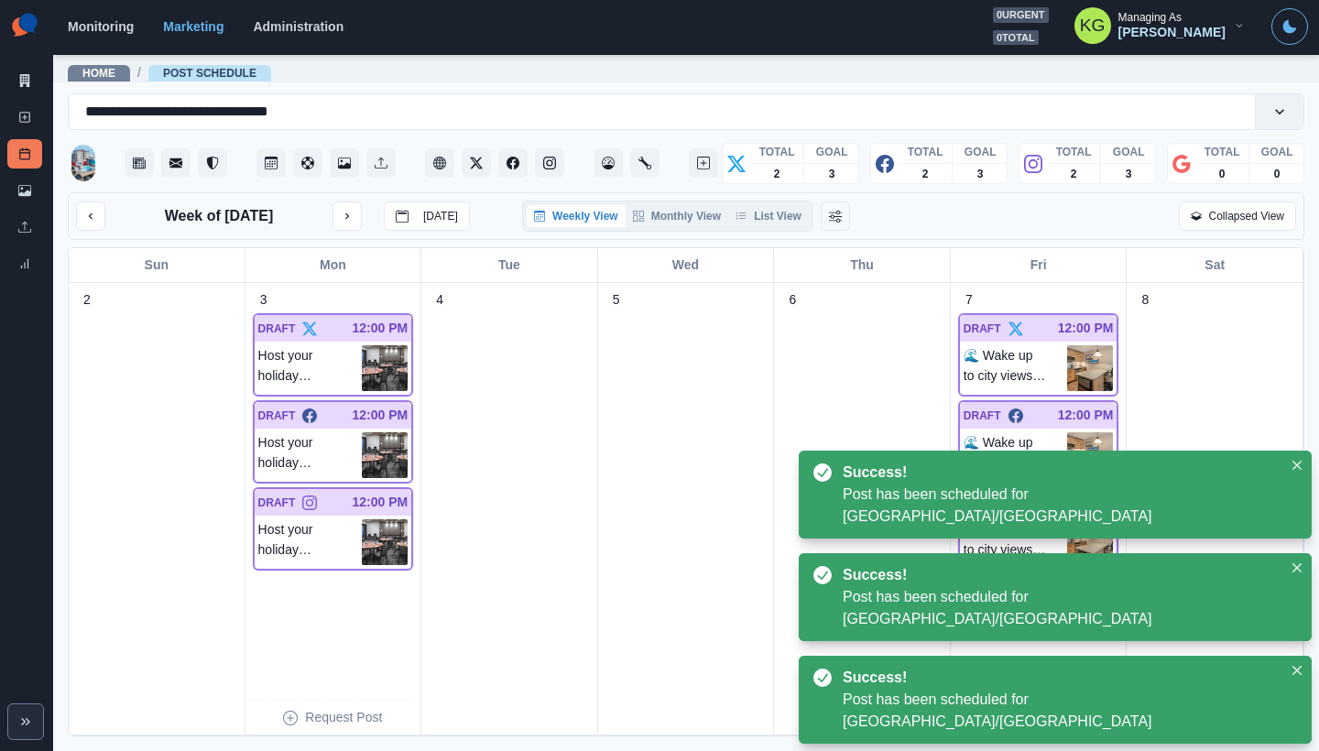
click at [798, 203] on div "Weekly View Monthly View List View" at bounding box center [667, 216] width 291 height 31
click at [794, 206] on button "List View" at bounding box center [768, 216] width 81 height 22
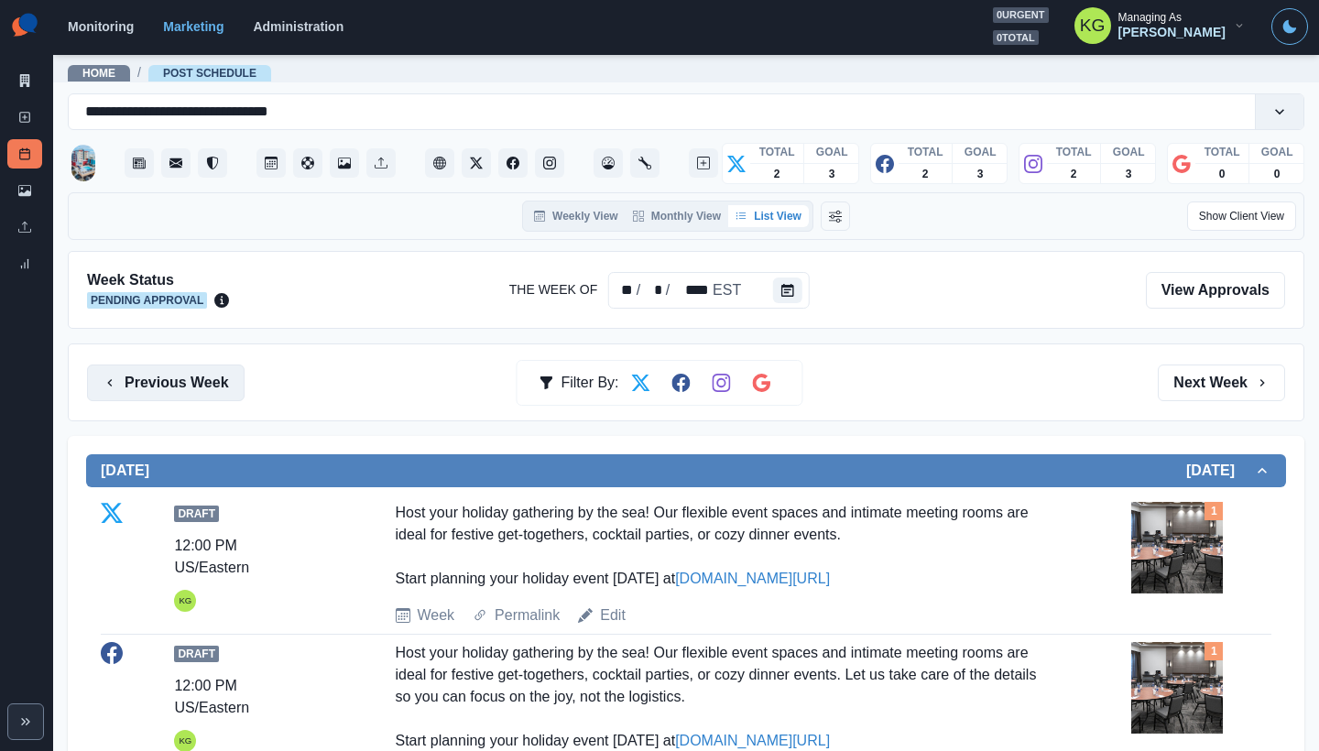
click at [224, 387] on button "Previous Week" at bounding box center [166, 383] width 158 height 37
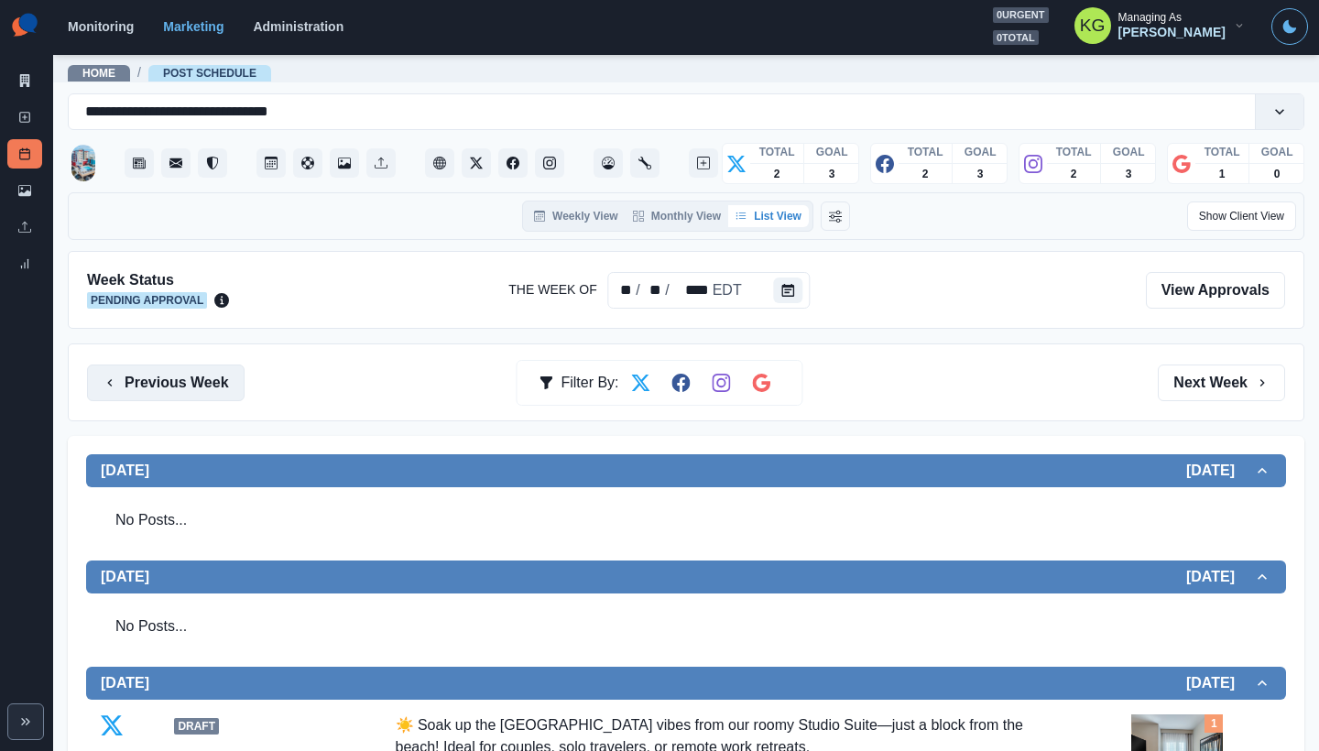
drag, startPoint x: 204, startPoint y: 379, endPoint x: 226, endPoint y: 377, distance: 22.1
click at [203, 379] on button "Previous Week" at bounding box center [166, 383] width 158 height 37
click at [201, 385] on button "Previous Week" at bounding box center [166, 383] width 158 height 37
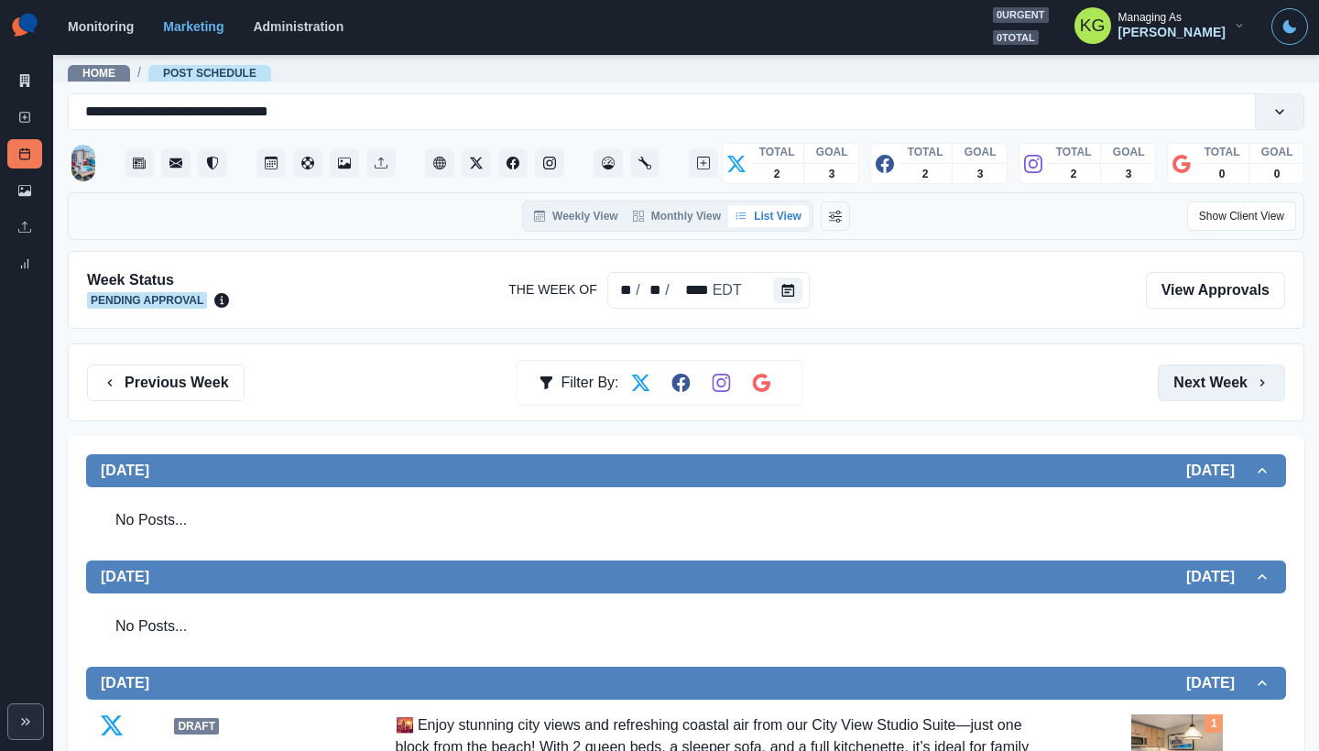
click at [1186, 379] on button "Next Week" at bounding box center [1221, 383] width 127 height 37
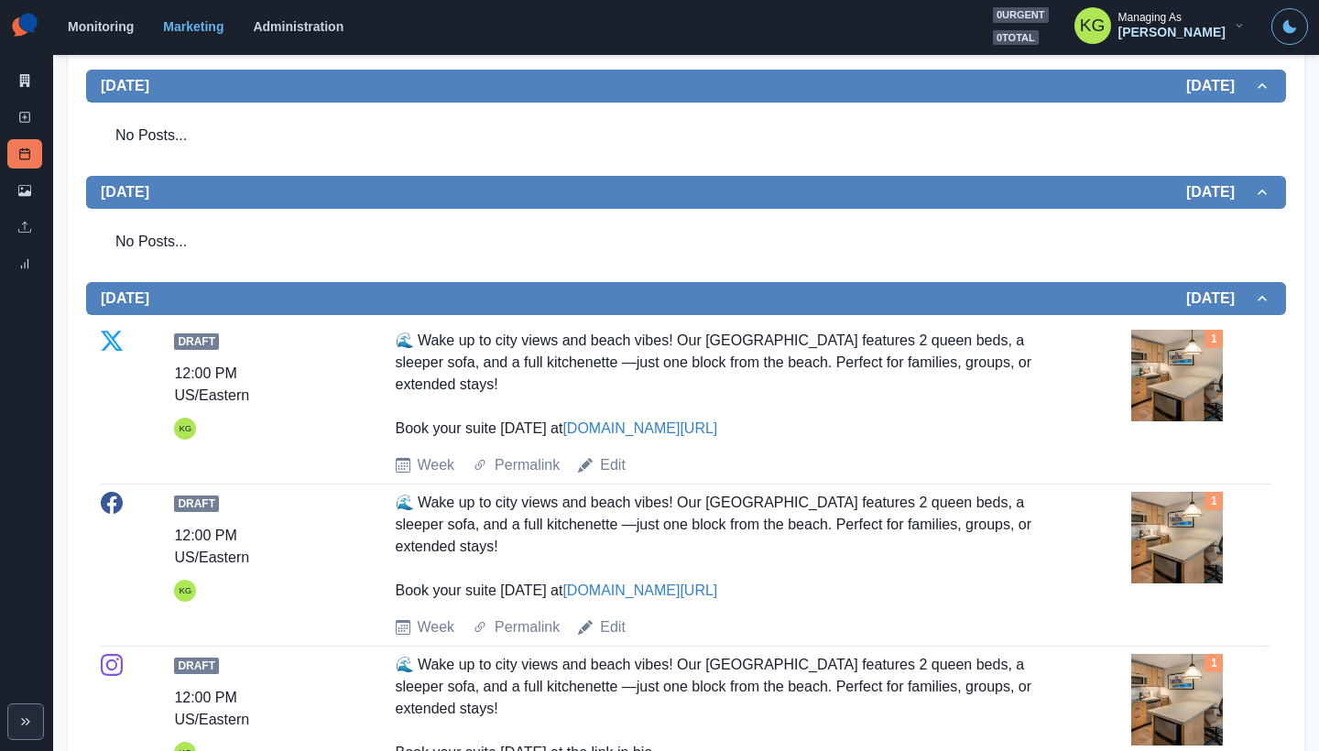
scroll to position [145, 0]
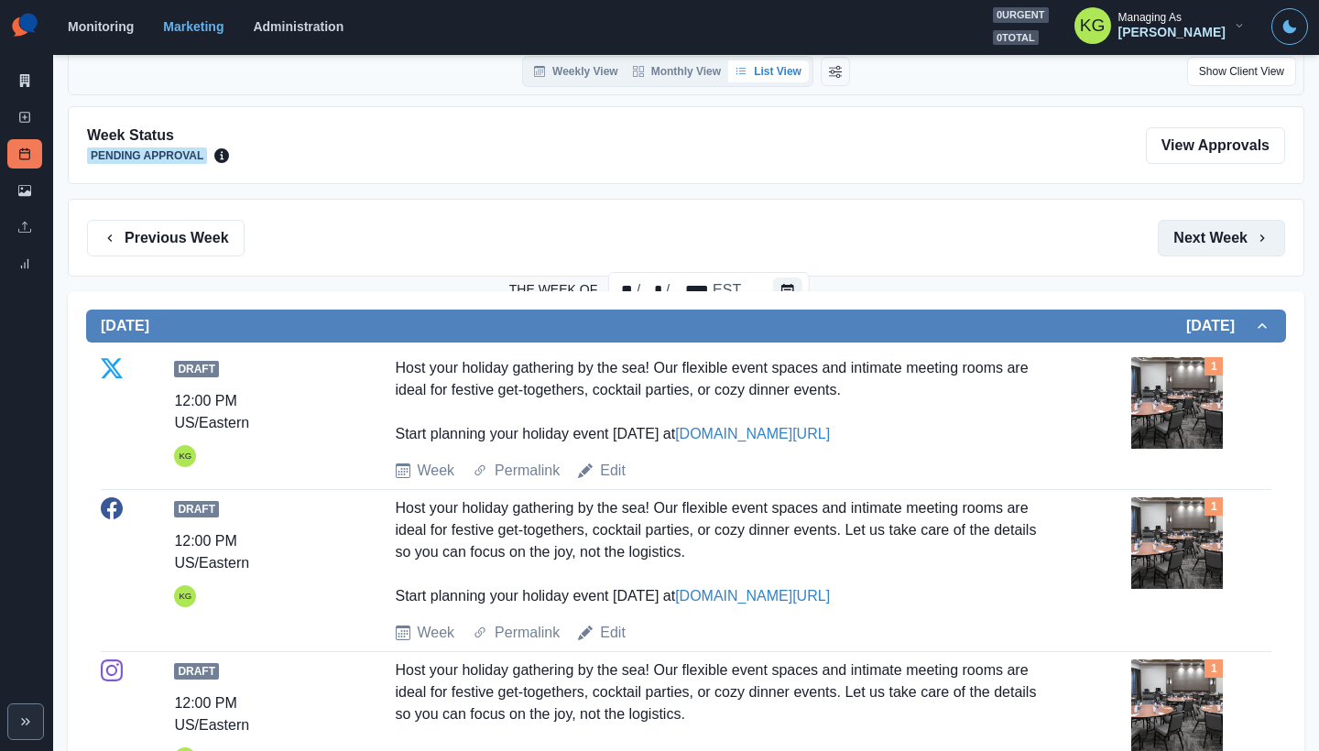
click at [1204, 245] on button "Next Week" at bounding box center [1221, 238] width 127 height 37
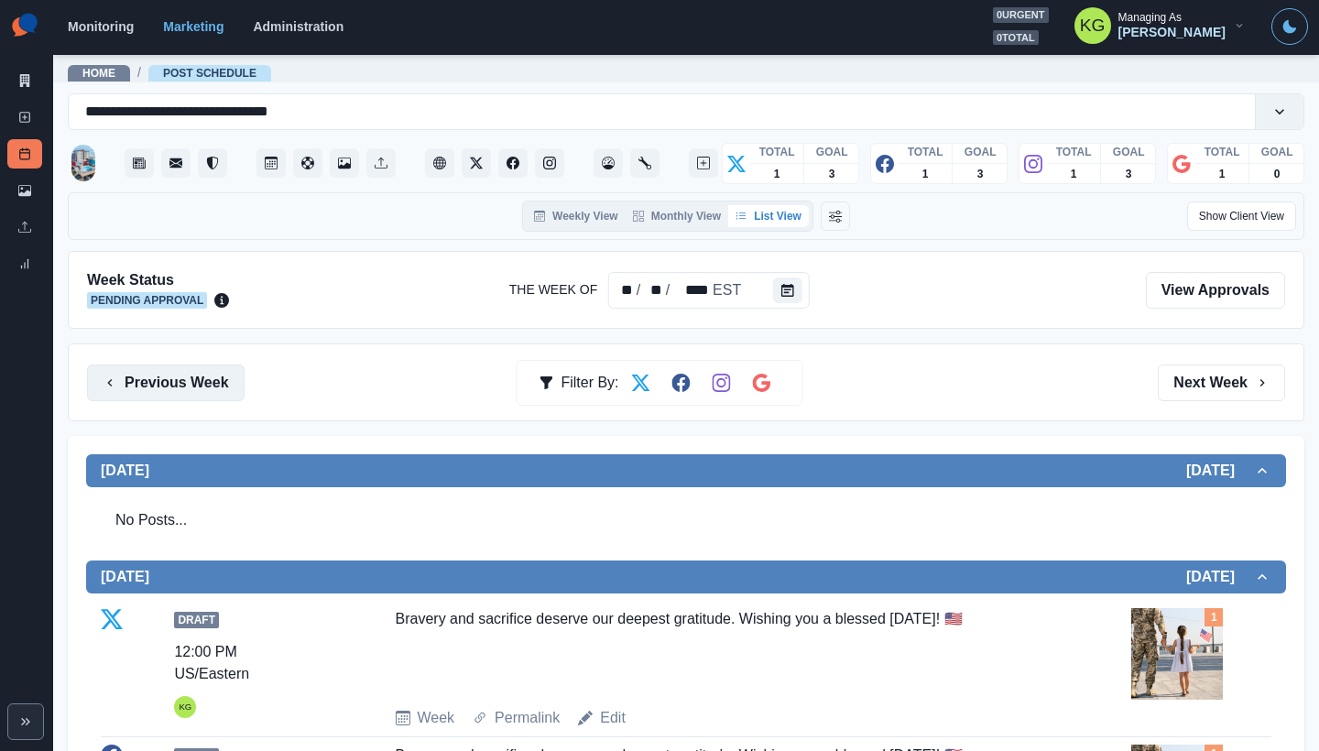
click at [199, 378] on button "Previous Week" at bounding box center [166, 383] width 158 height 37
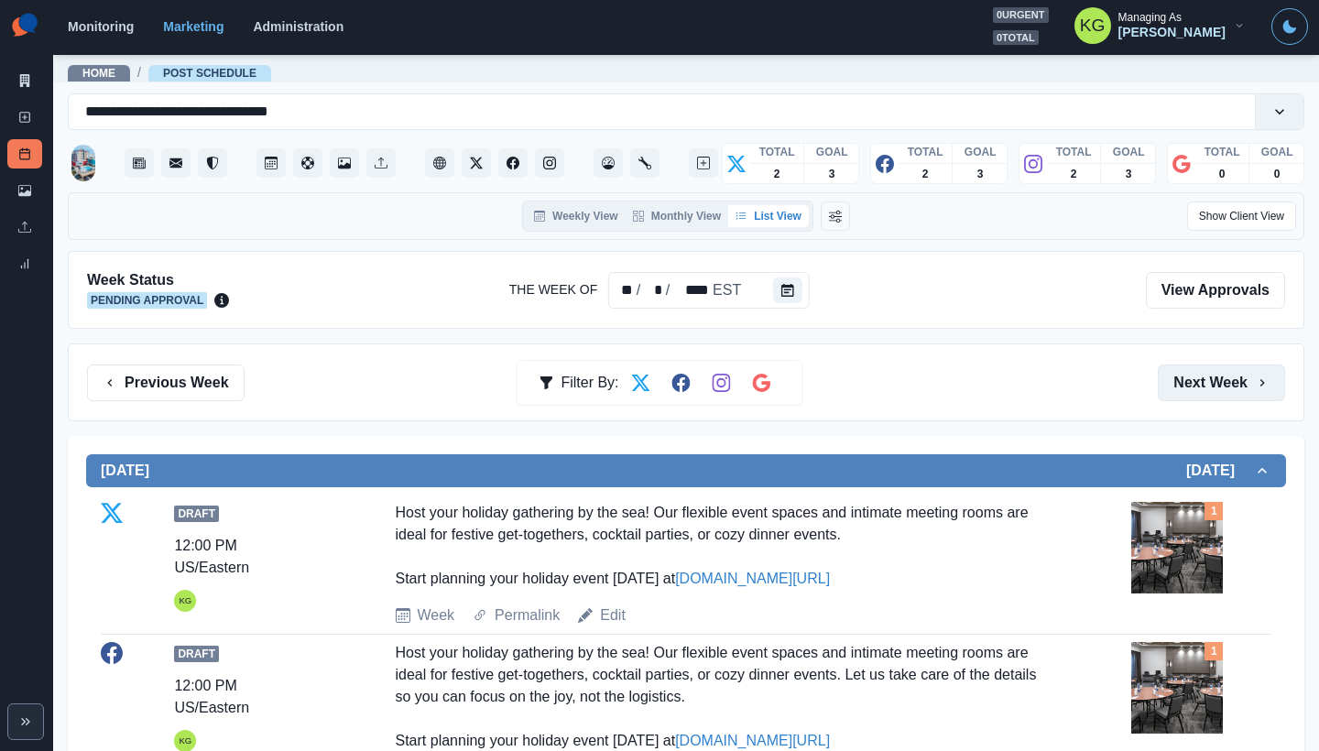
click at [1207, 386] on button "Next Week" at bounding box center [1221, 383] width 127 height 37
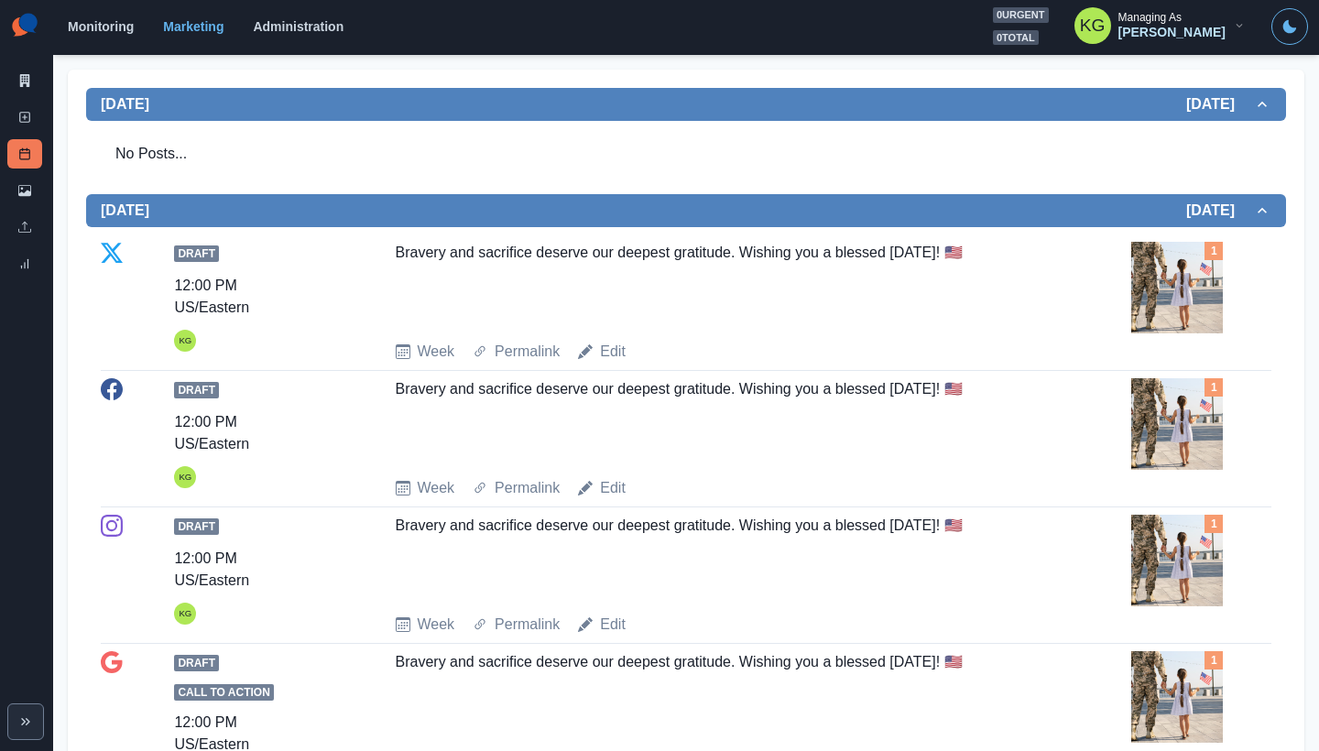
scroll to position [737, 0]
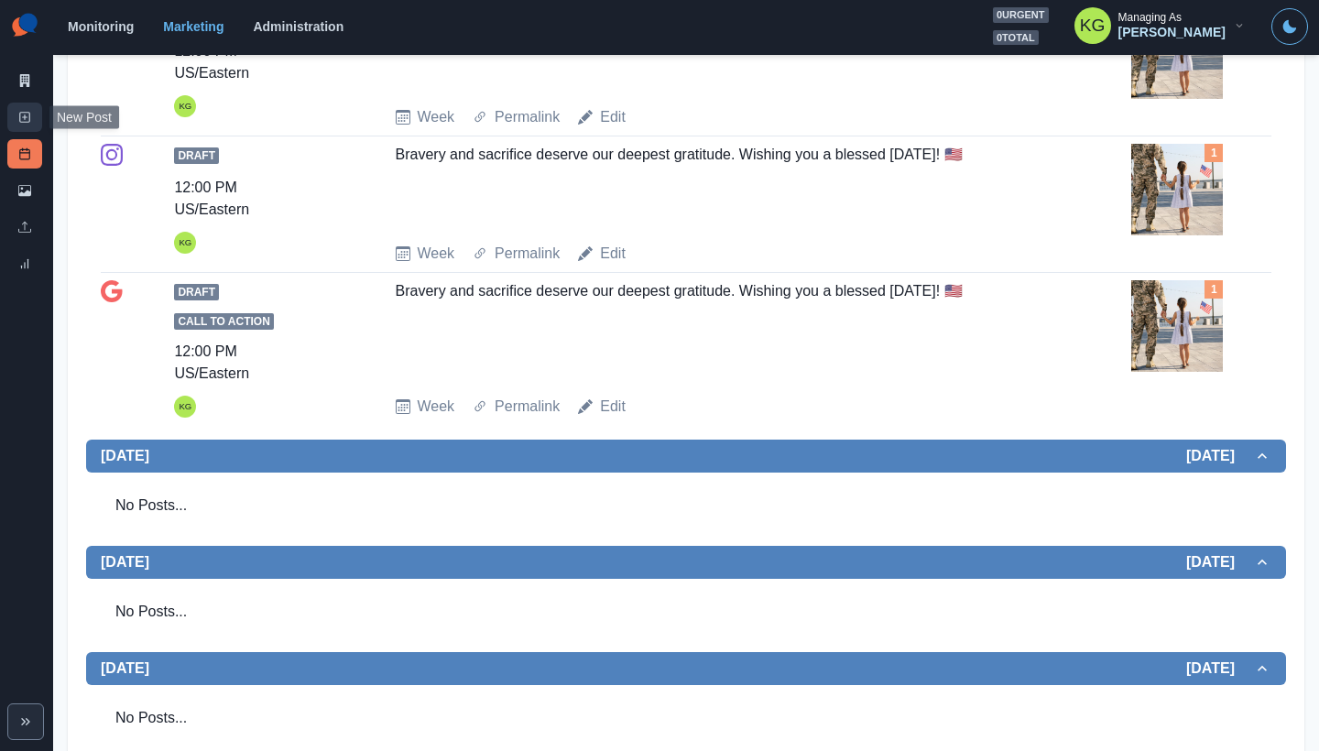
click at [32, 128] on link "New Post" at bounding box center [24, 117] width 35 height 29
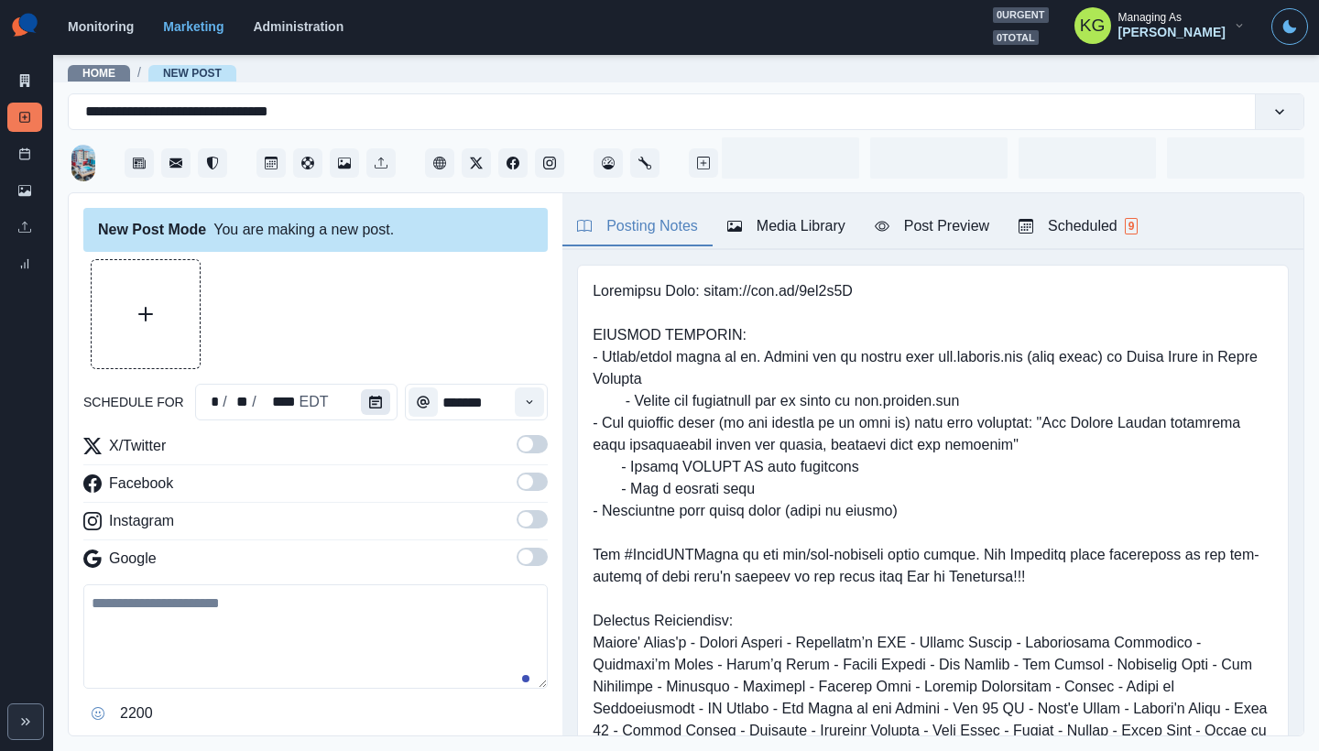
click at [369, 402] on icon "Calendar" at bounding box center [375, 402] width 13 height 13
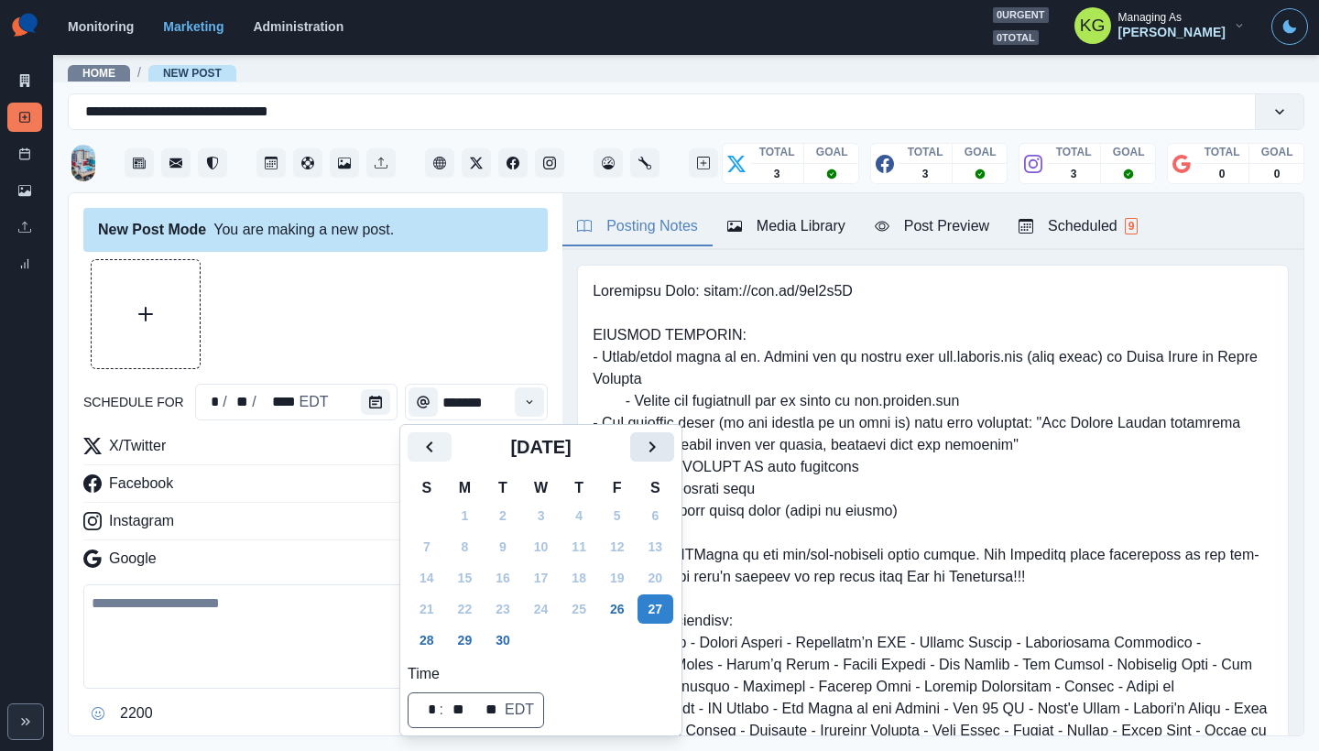
click at [663, 457] on icon "Next" at bounding box center [652, 447] width 22 height 22
click at [663, 447] on icon "Next" at bounding box center [652, 447] width 22 height 22
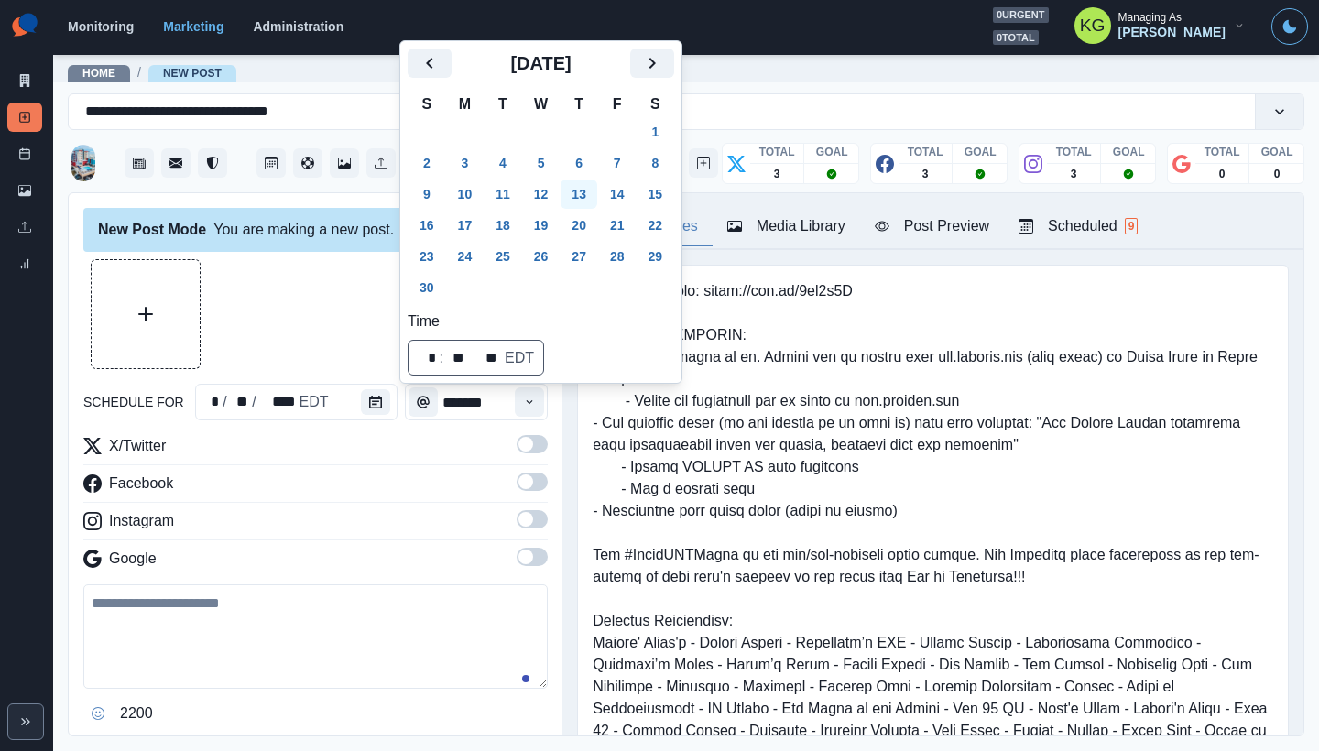
click at [583, 192] on button "13" at bounding box center [579, 194] width 37 height 29
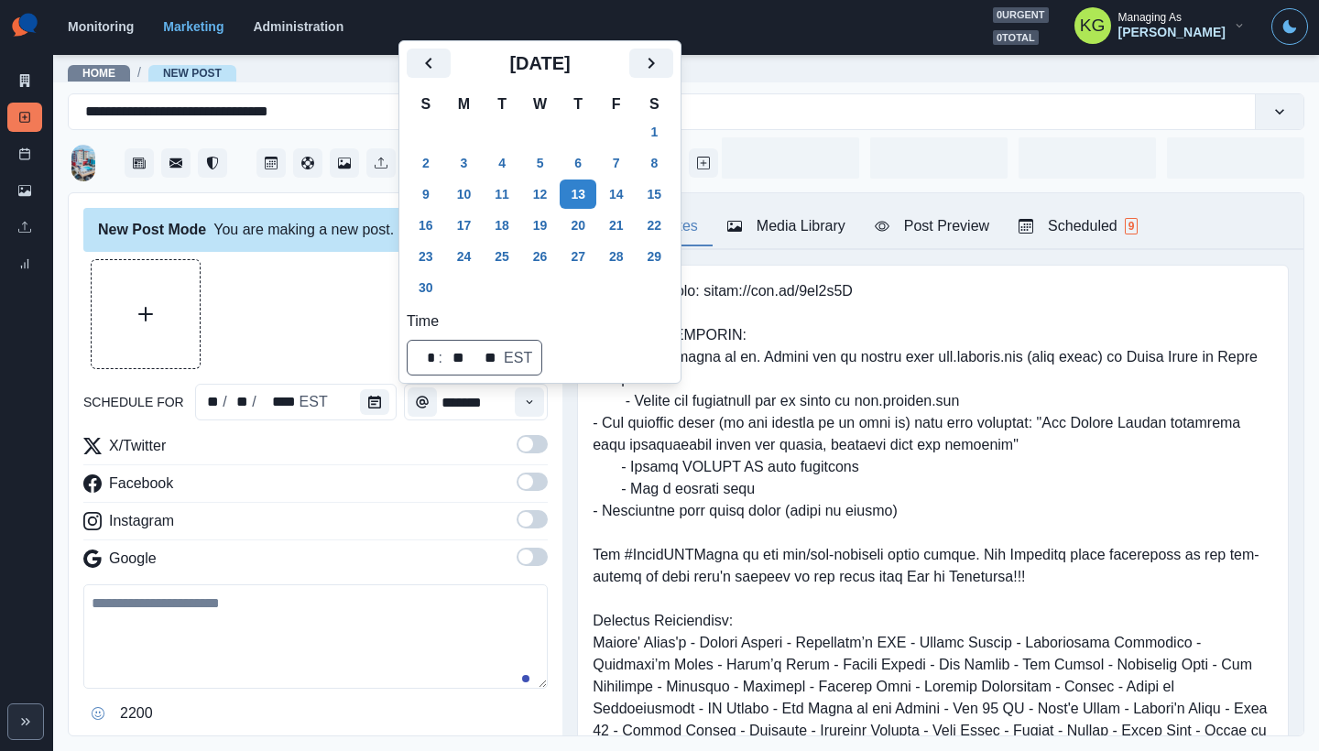
click at [262, 289] on div at bounding box center [315, 314] width 464 height 110
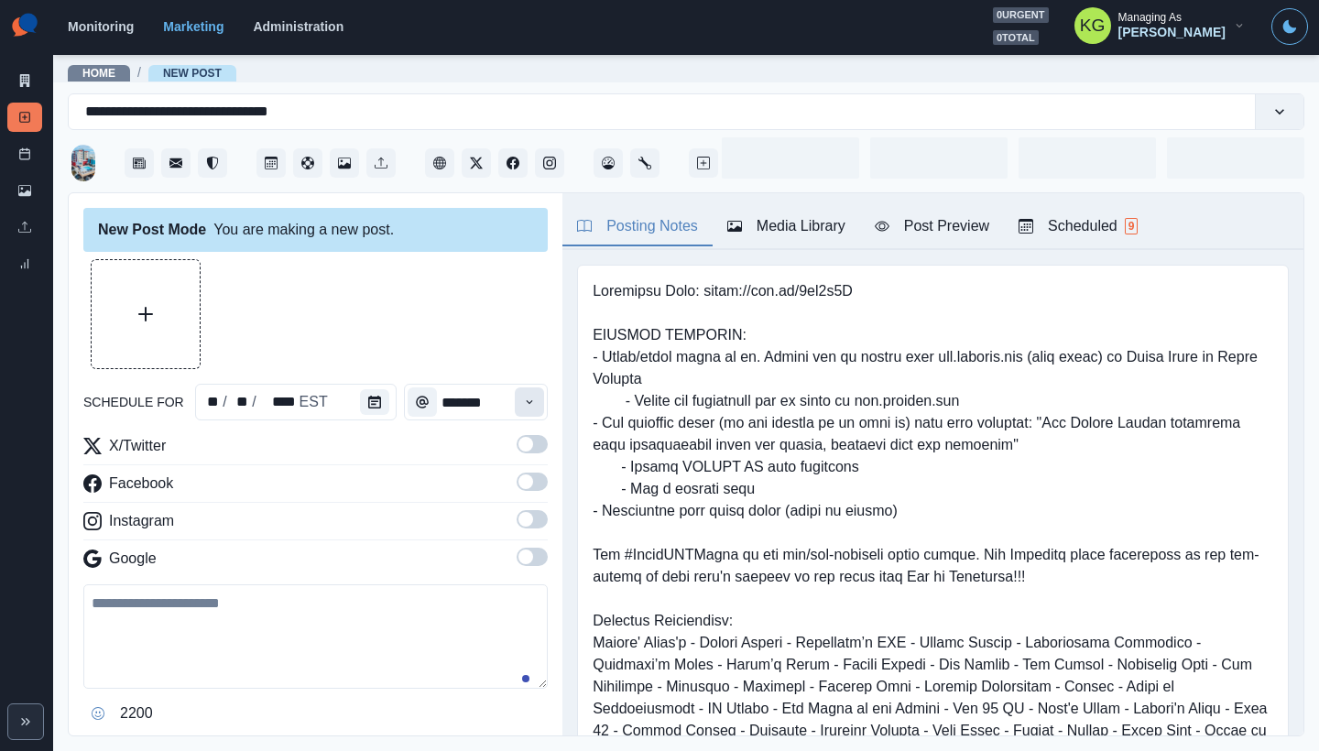
click at [523, 398] on icon "Time" at bounding box center [529, 402] width 13 height 13
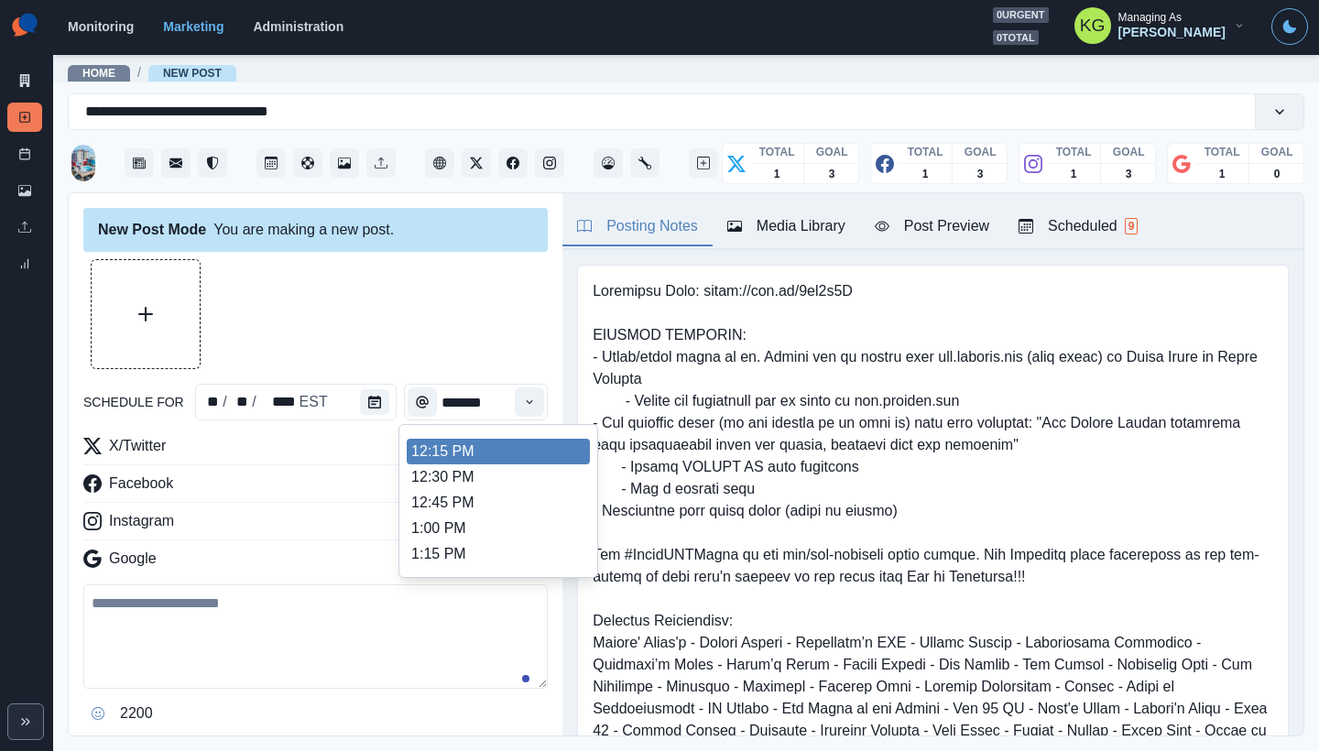
scroll to position [397, 0]
click at [468, 462] on li "12:00 PM" at bounding box center [498, 459] width 183 height 26
type input "********"
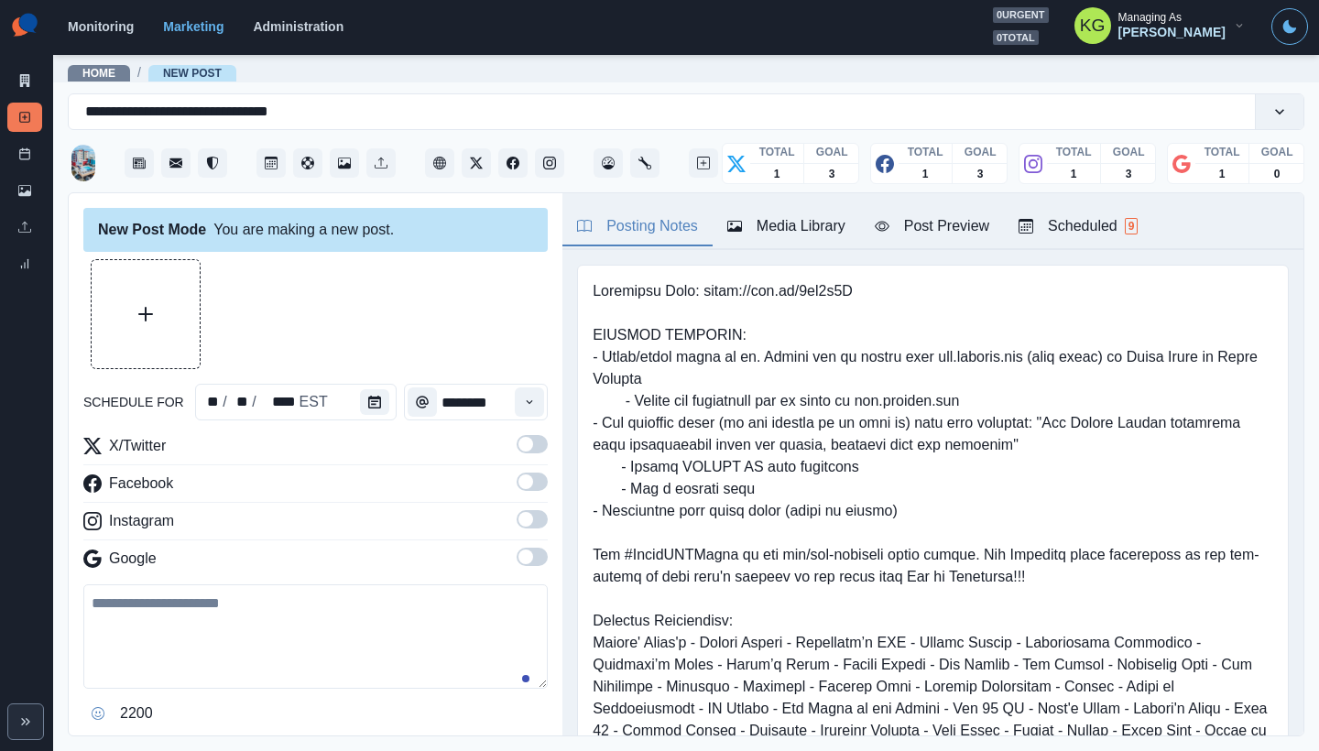
click at [521, 520] on span at bounding box center [532, 519] width 31 height 18
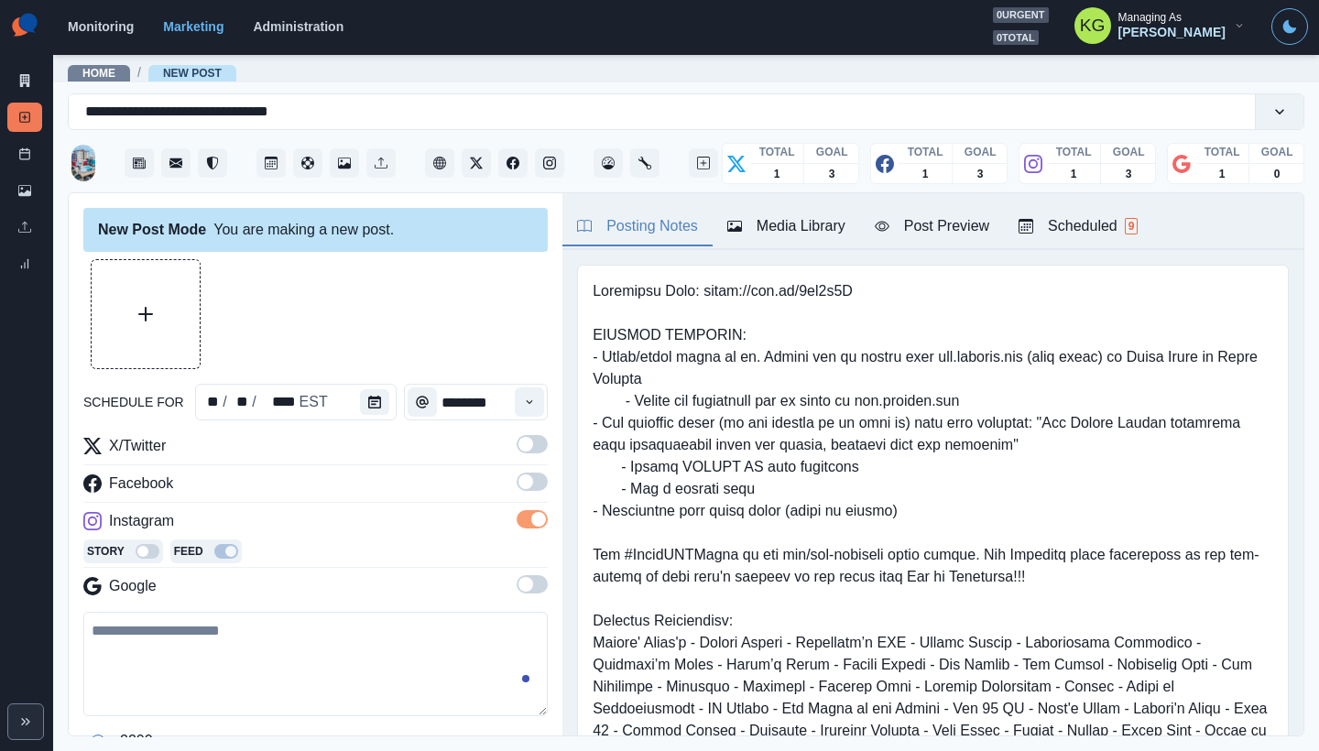
click at [518, 487] on span at bounding box center [532, 482] width 31 height 18
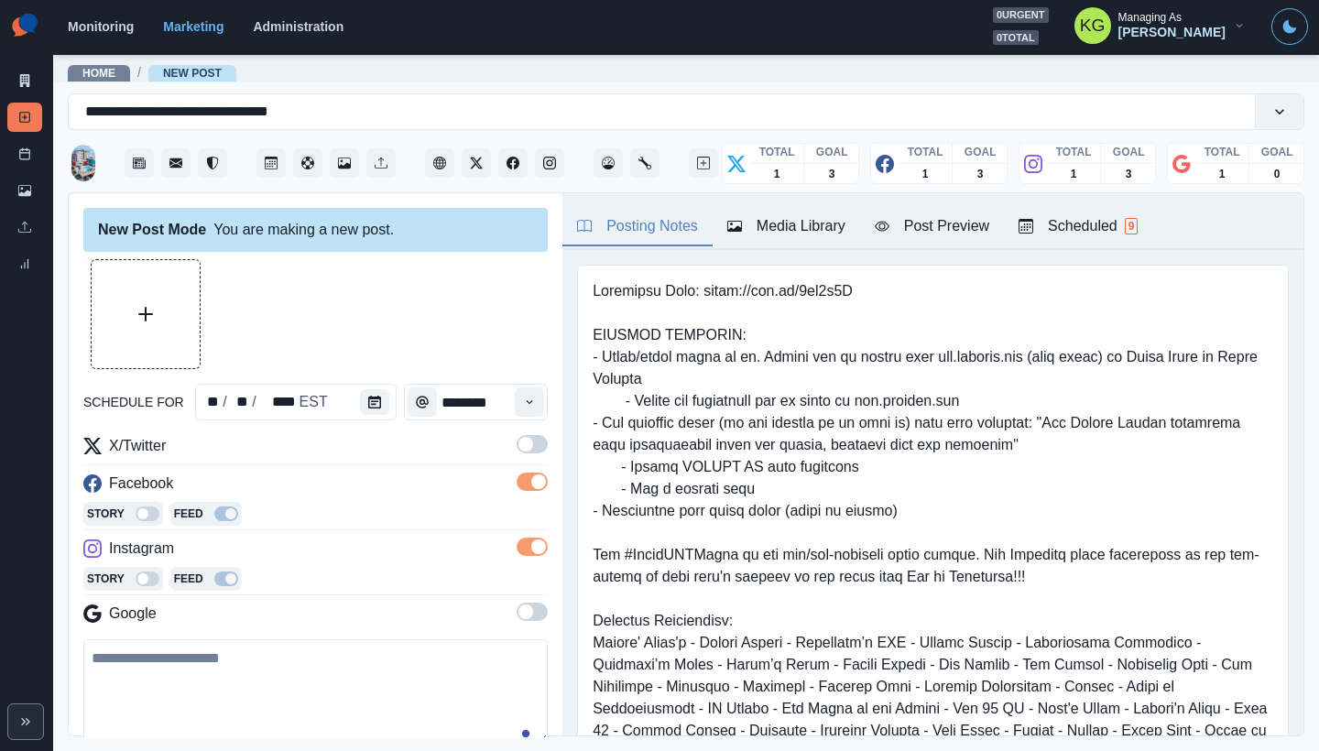
click at [518, 447] on span at bounding box center [525, 444] width 15 height 15
click at [756, 236] on button "Media Library" at bounding box center [786, 227] width 147 height 38
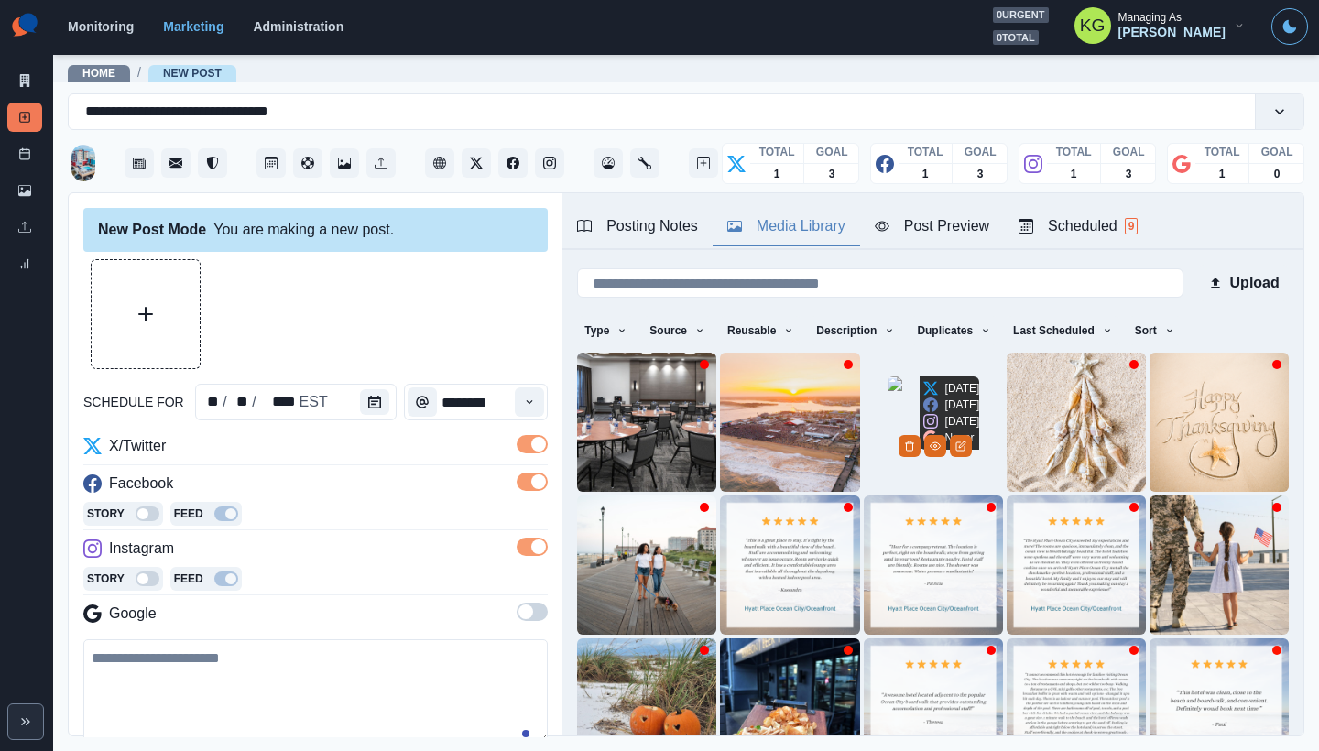
scroll to position [146, 0]
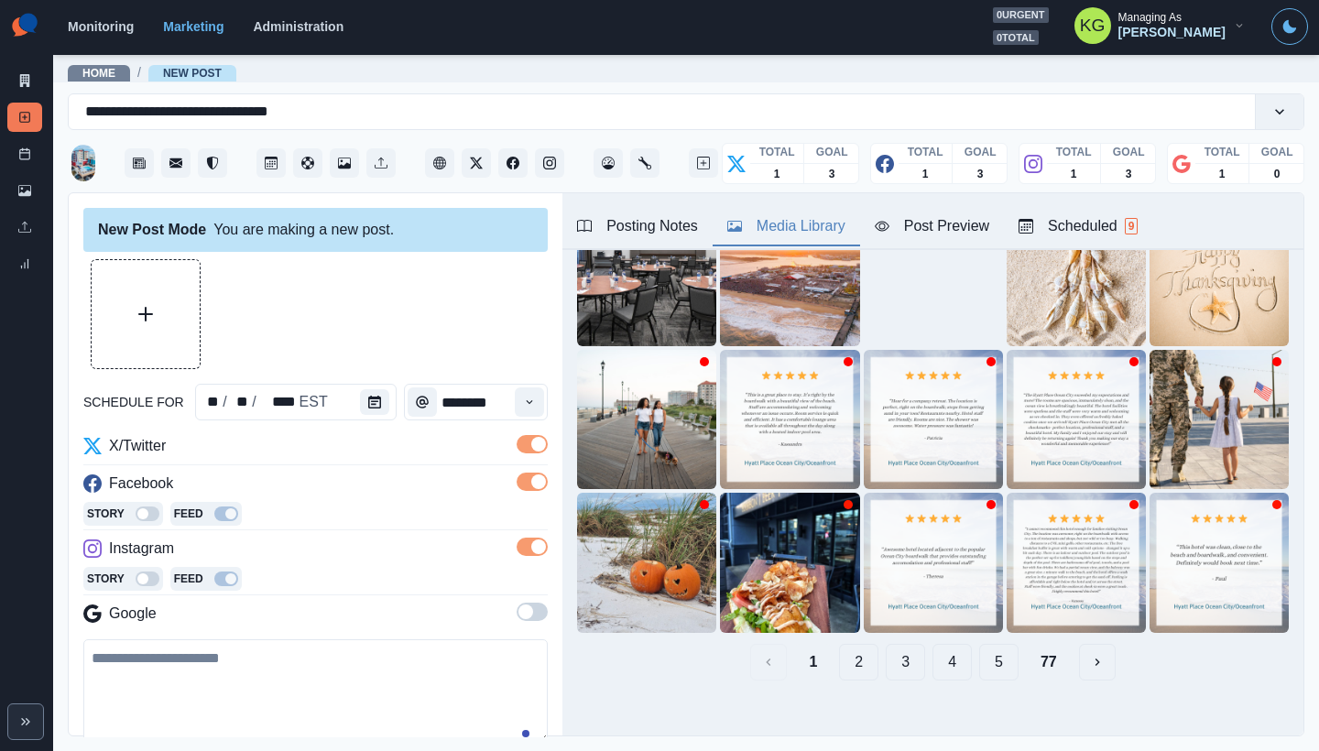
click at [935, 644] on button "4" at bounding box center [951, 662] width 39 height 37
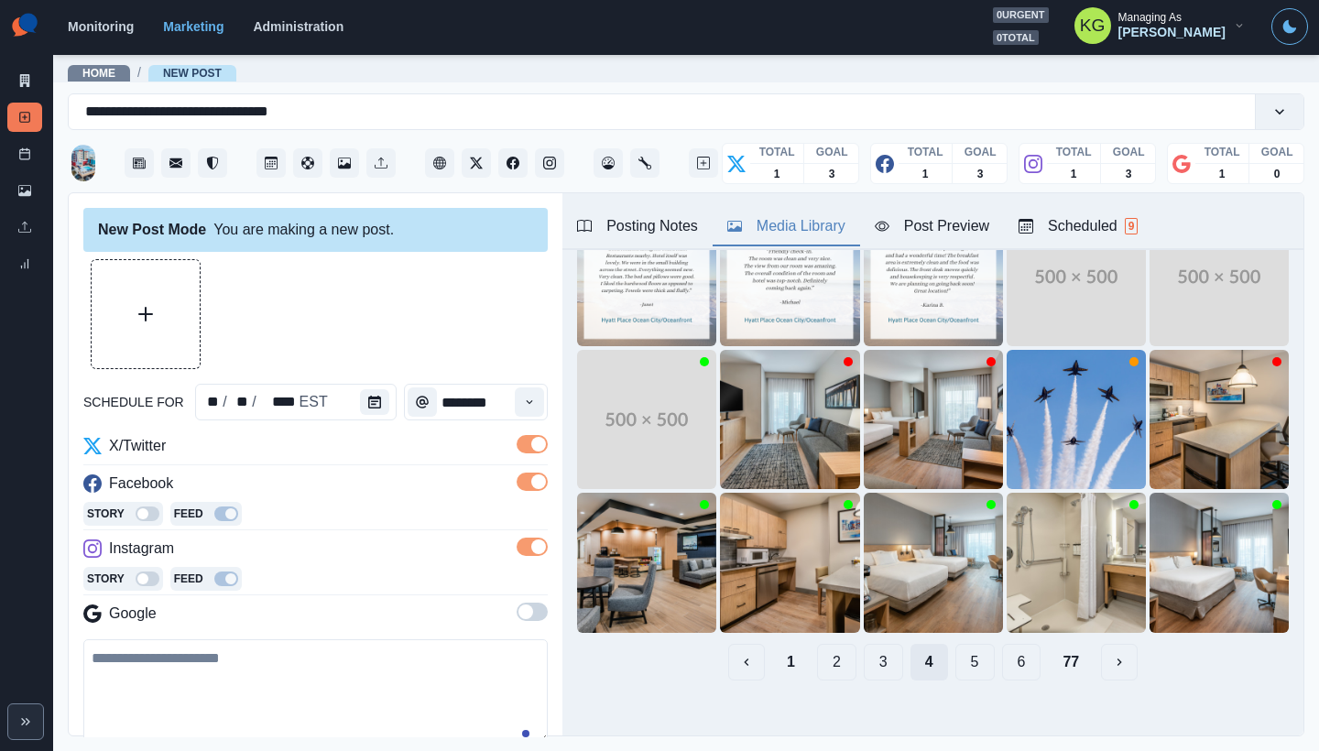
scroll to position [0, 0]
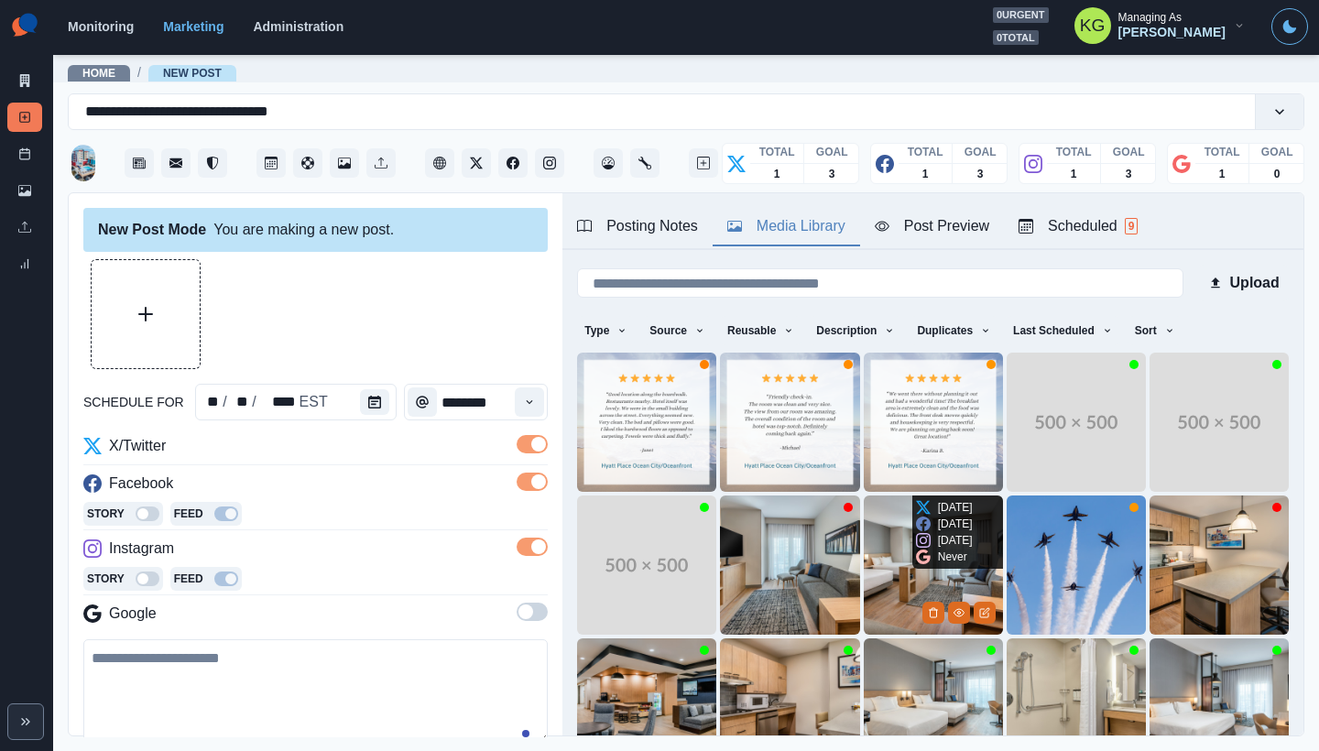
click at [876, 576] on img at bounding box center [933, 565] width 139 height 139
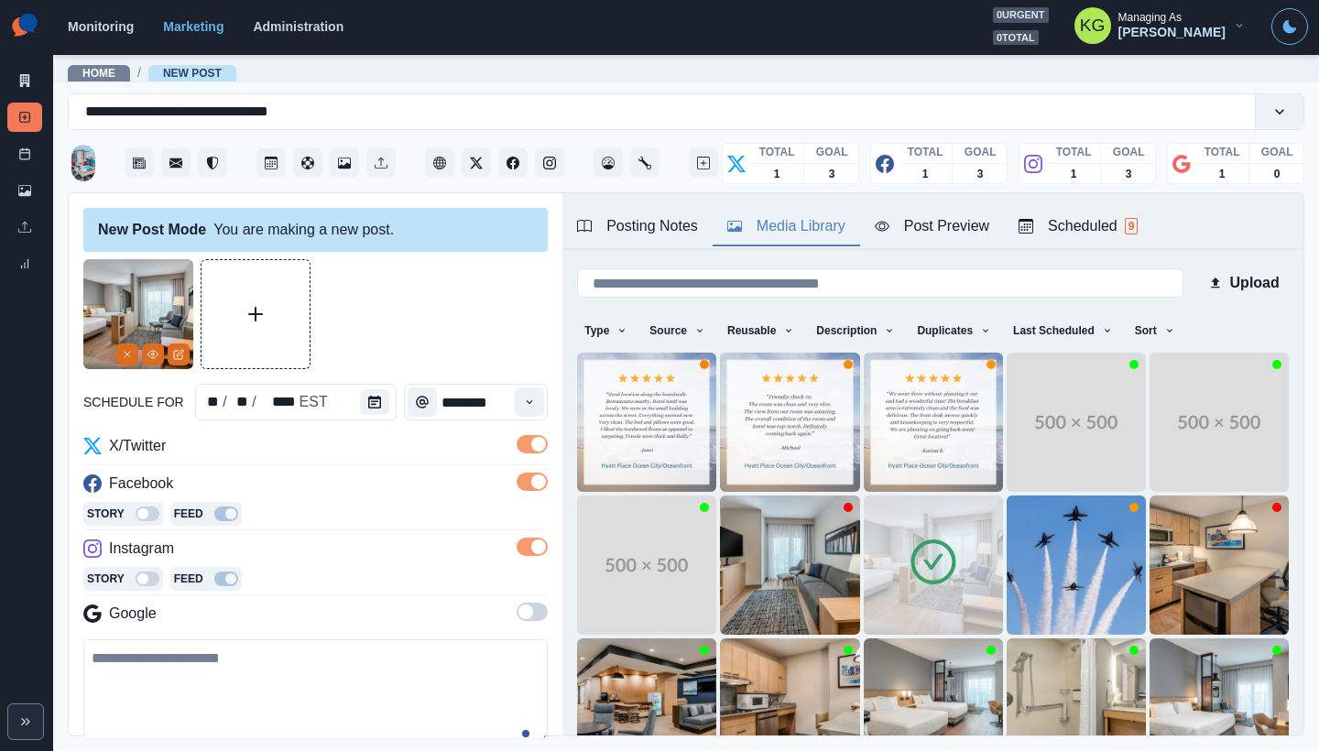
scroll to position [101, 0]
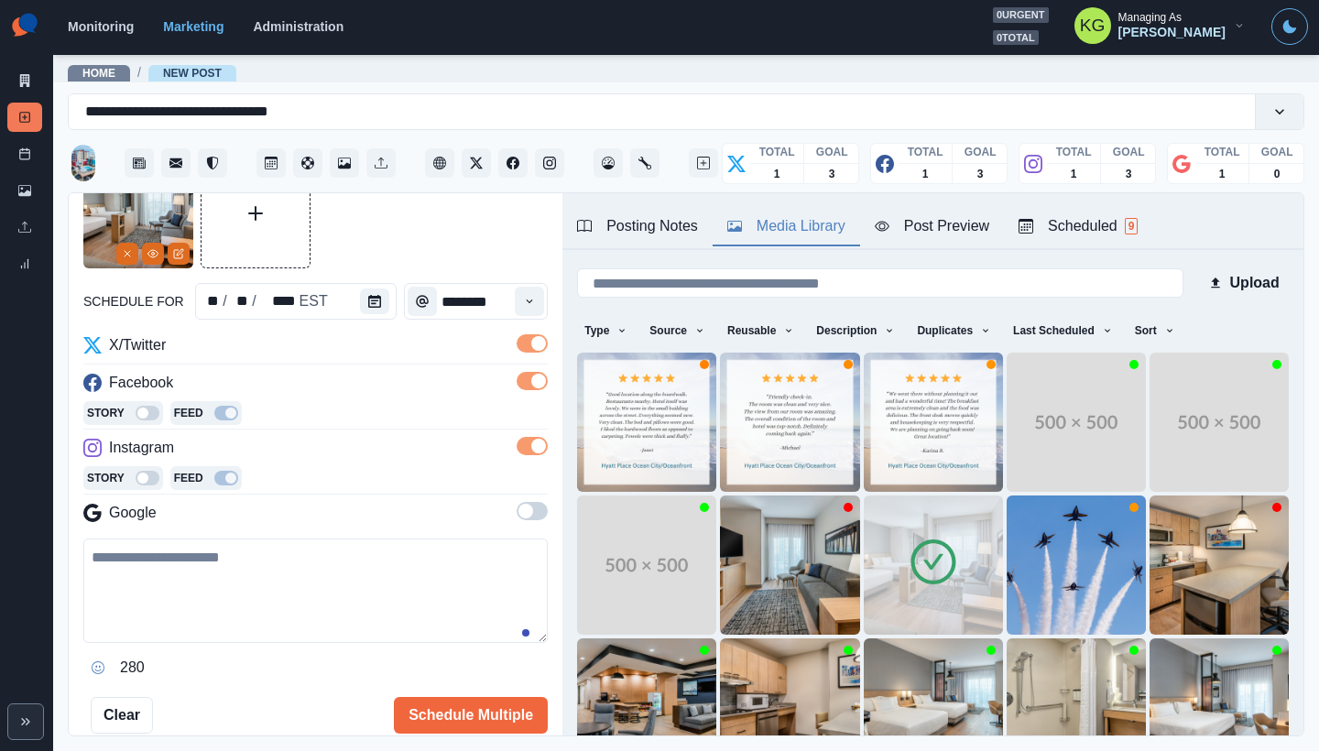
click at [320, 593] on textarea at bounding box center [315, 591] width 464 height 104
paste textarea "**********"
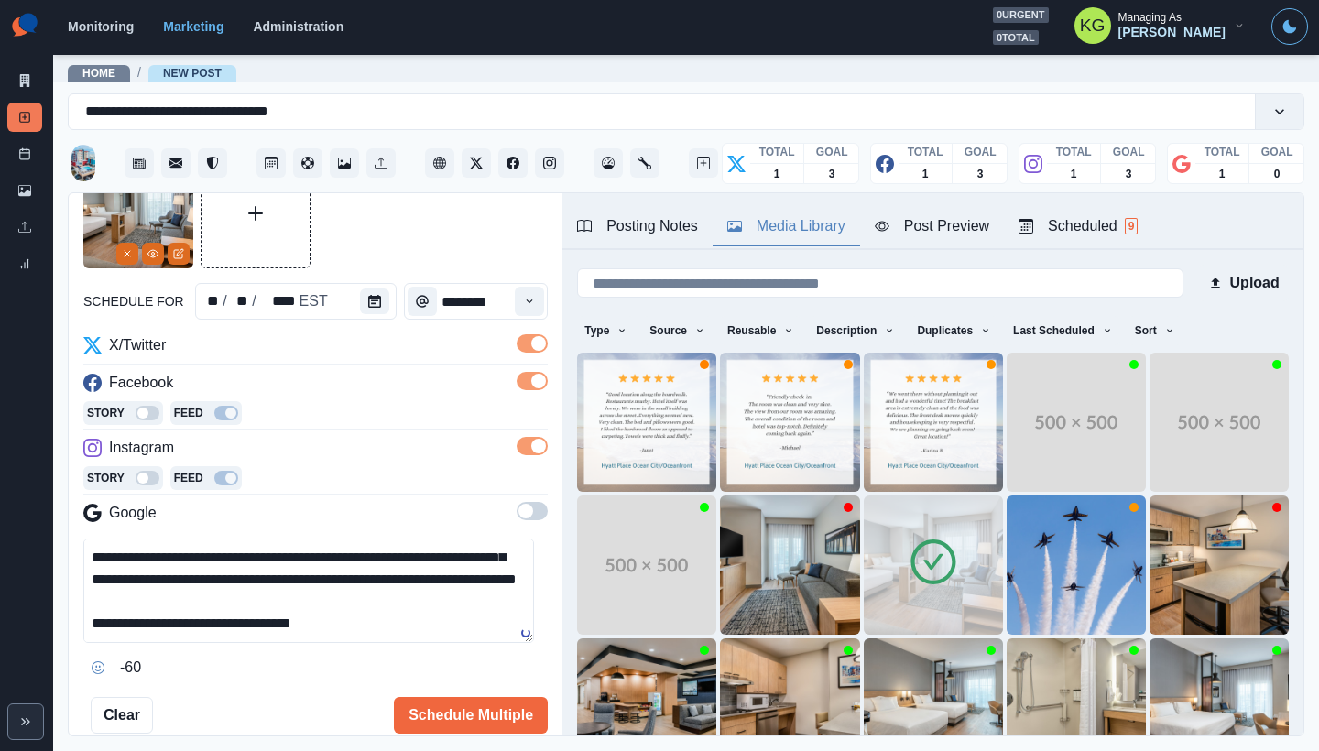
scroll to position [0, 0]
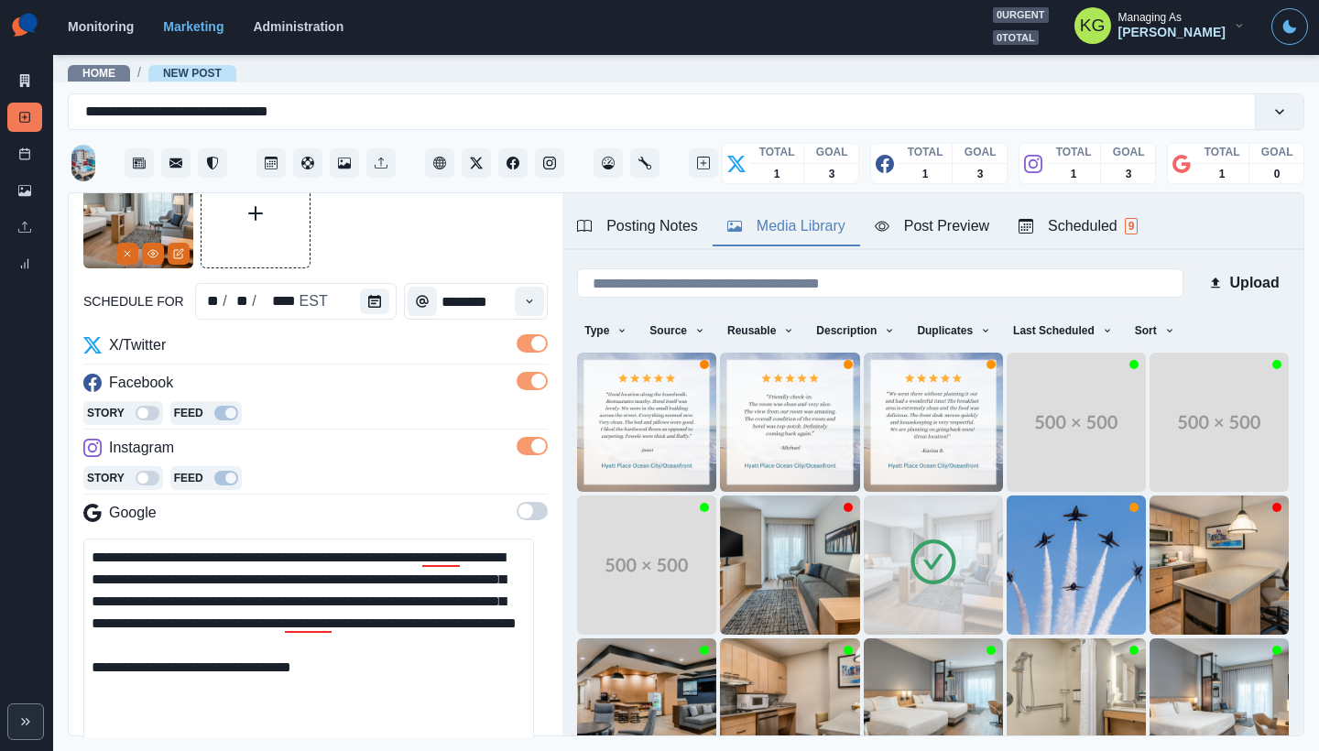
click at [539, 750] on main "**********" at bounding box center [686, 402] width 1266 height 698
click at [445, 712] on textarea "**********" at bounding box center [308, 651] width 451 height 224
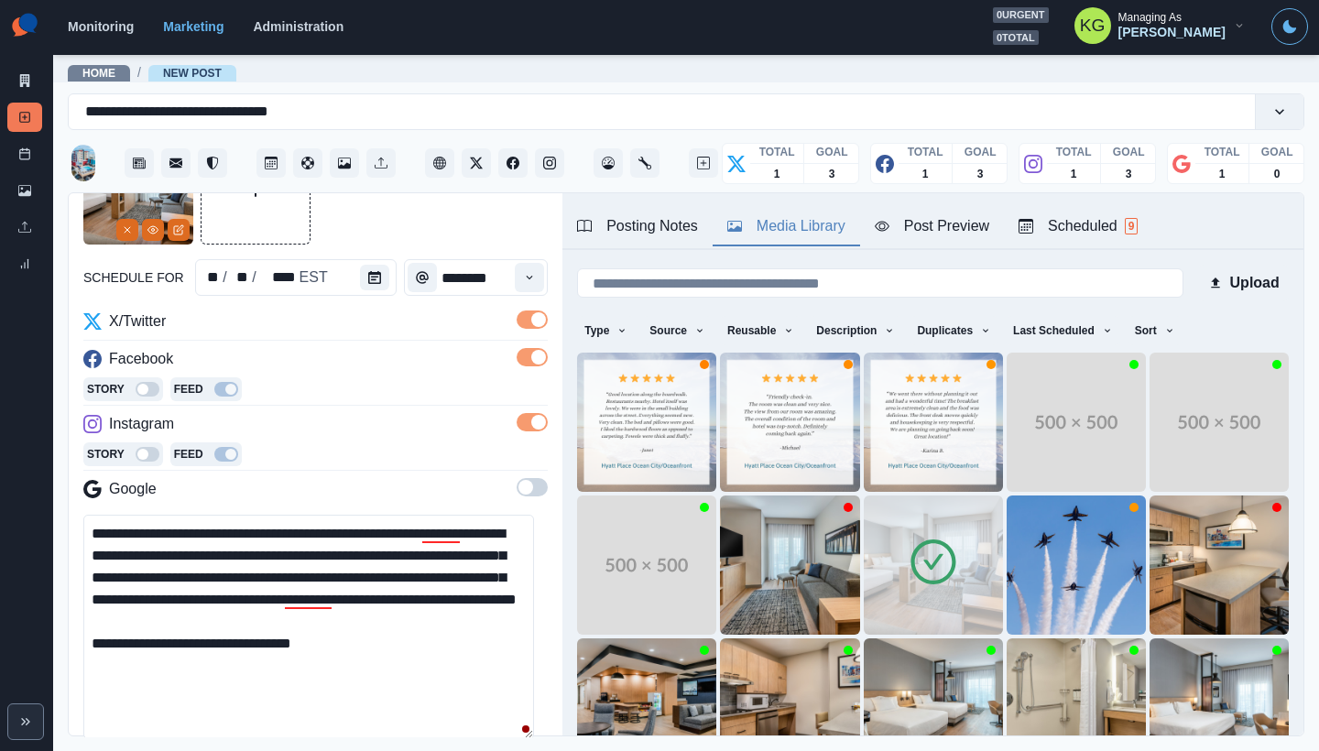
scroll to position [176, 0]
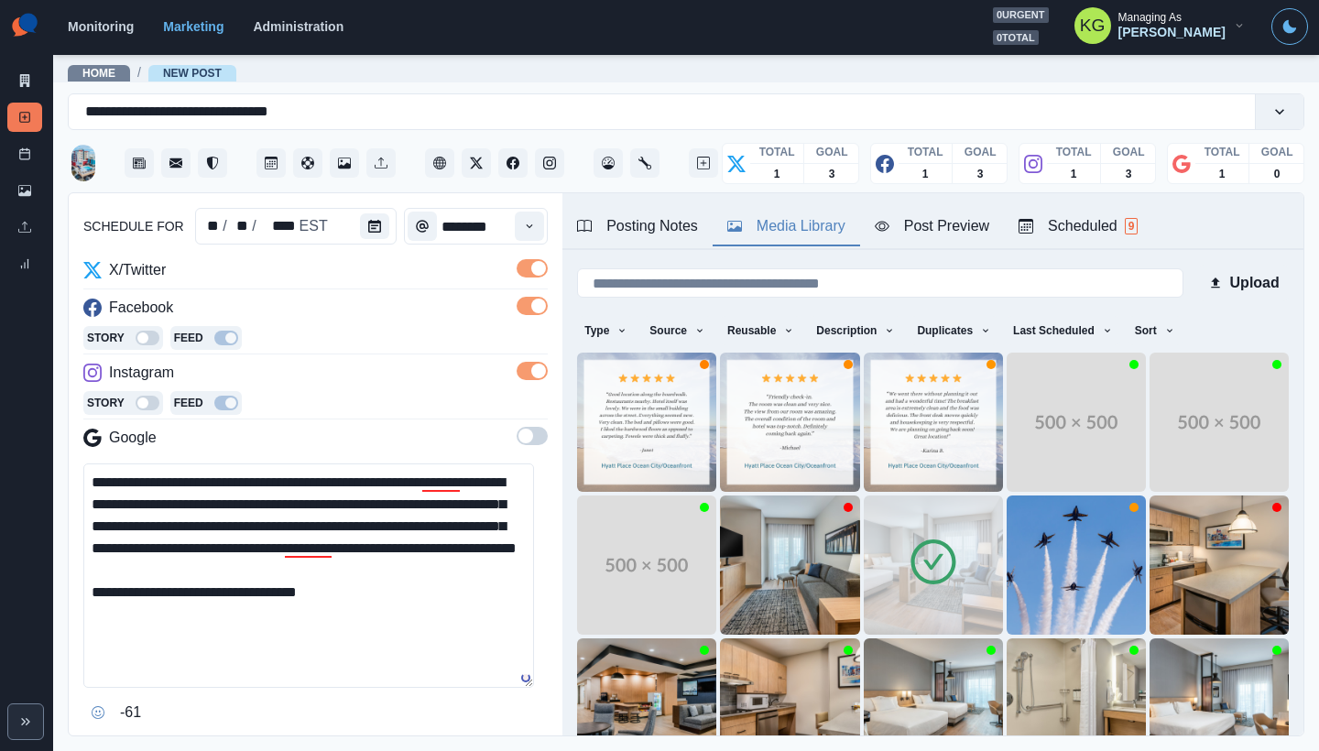
paste textarea "**********"
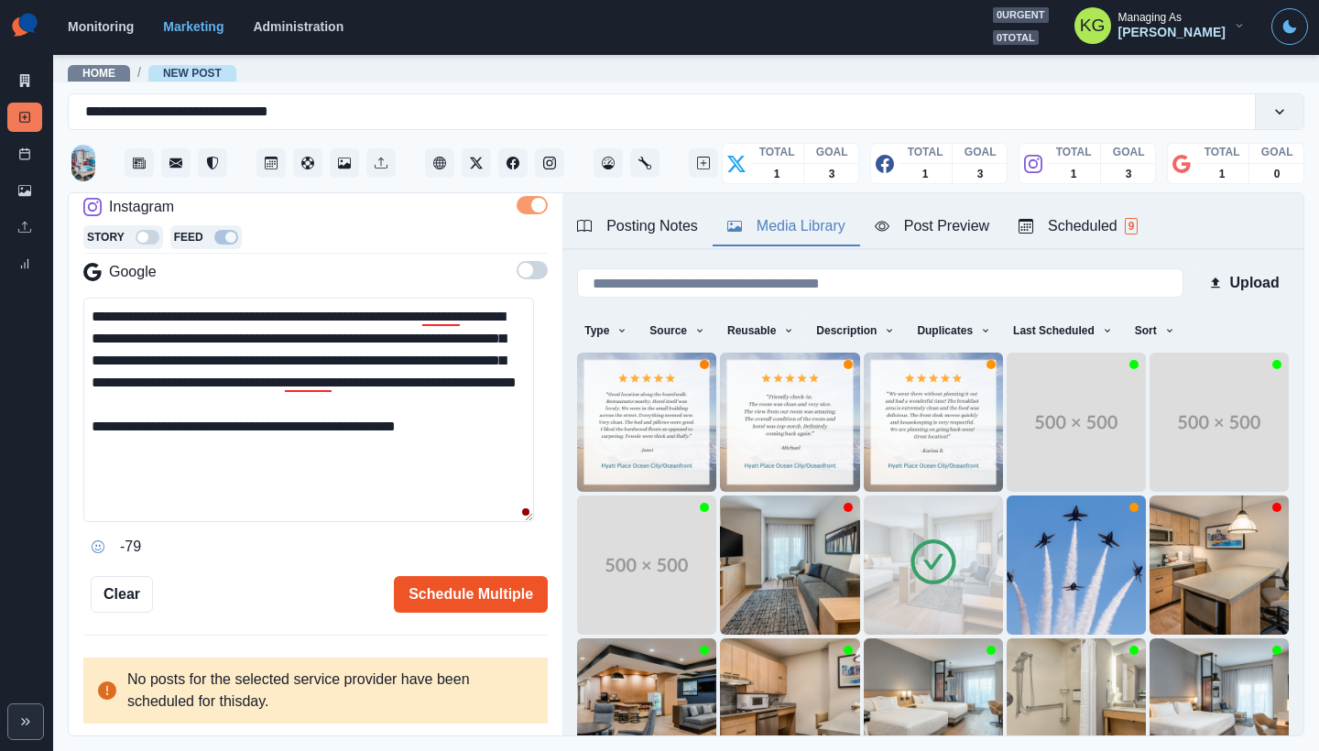
type textarea "**********"
click at [484, 587] on button "Schedule Multiple" at bounding box center [471, 594] width 154 height 37
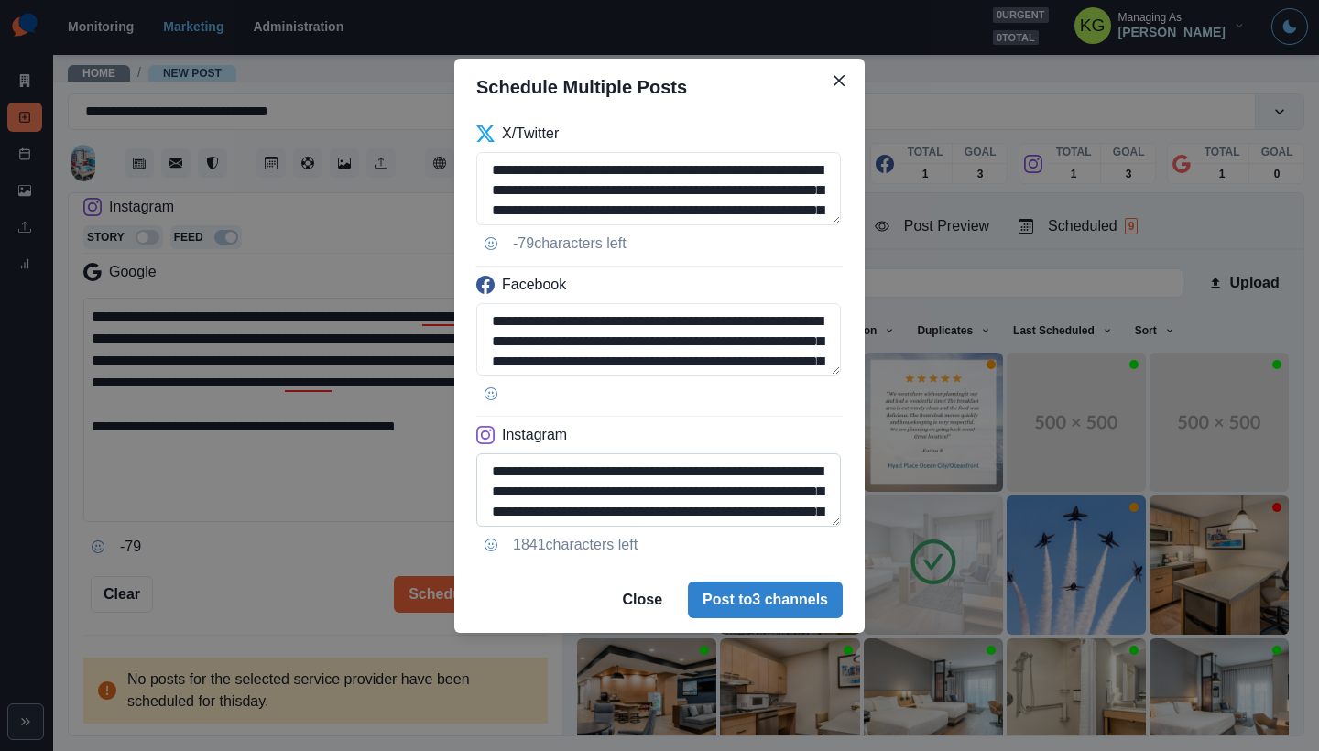
click at [816, 527] on textarea "**********" at bounding box center [658, 489] width 365 height 73
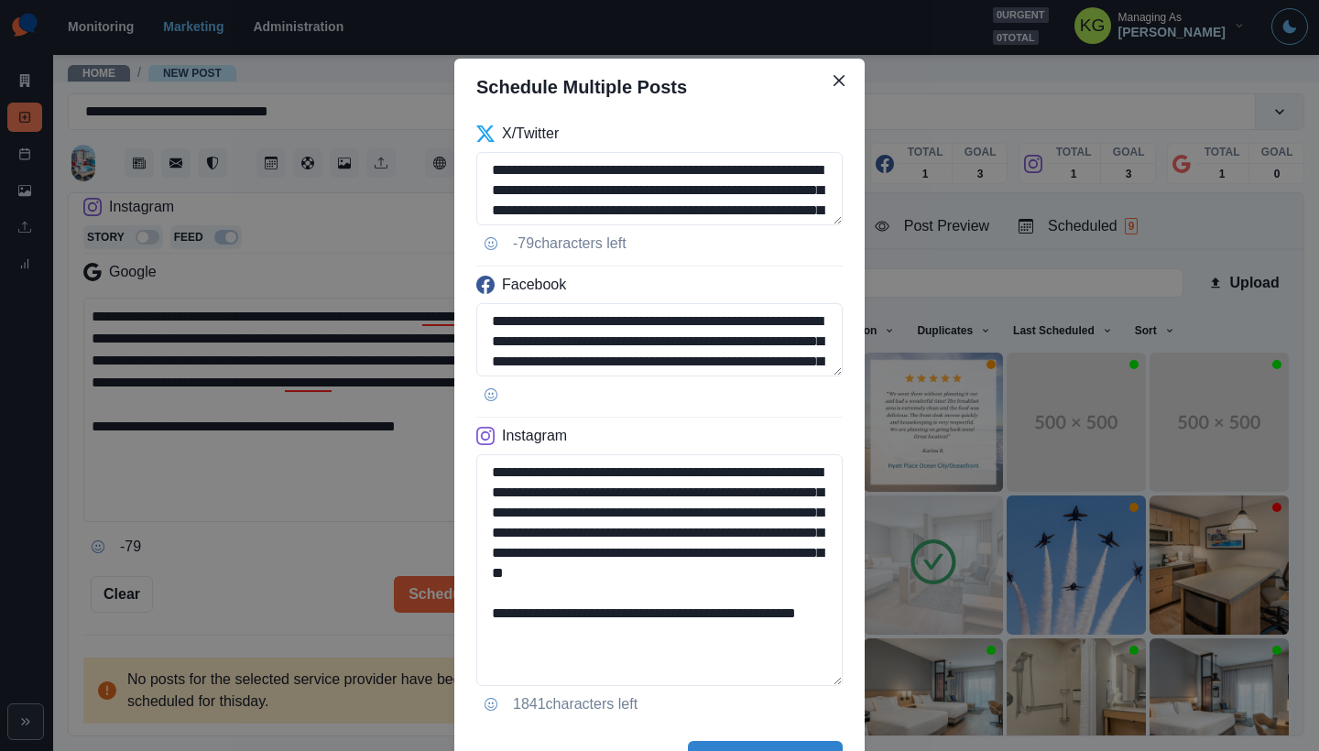
drag, startPoint x: 676, startPoint y: 656, endPoint x: 464, endPoint y: 646, distance: 211.8
click at [464, 646] on div "**********" at bounding box center [659, 420] width 410 height 611
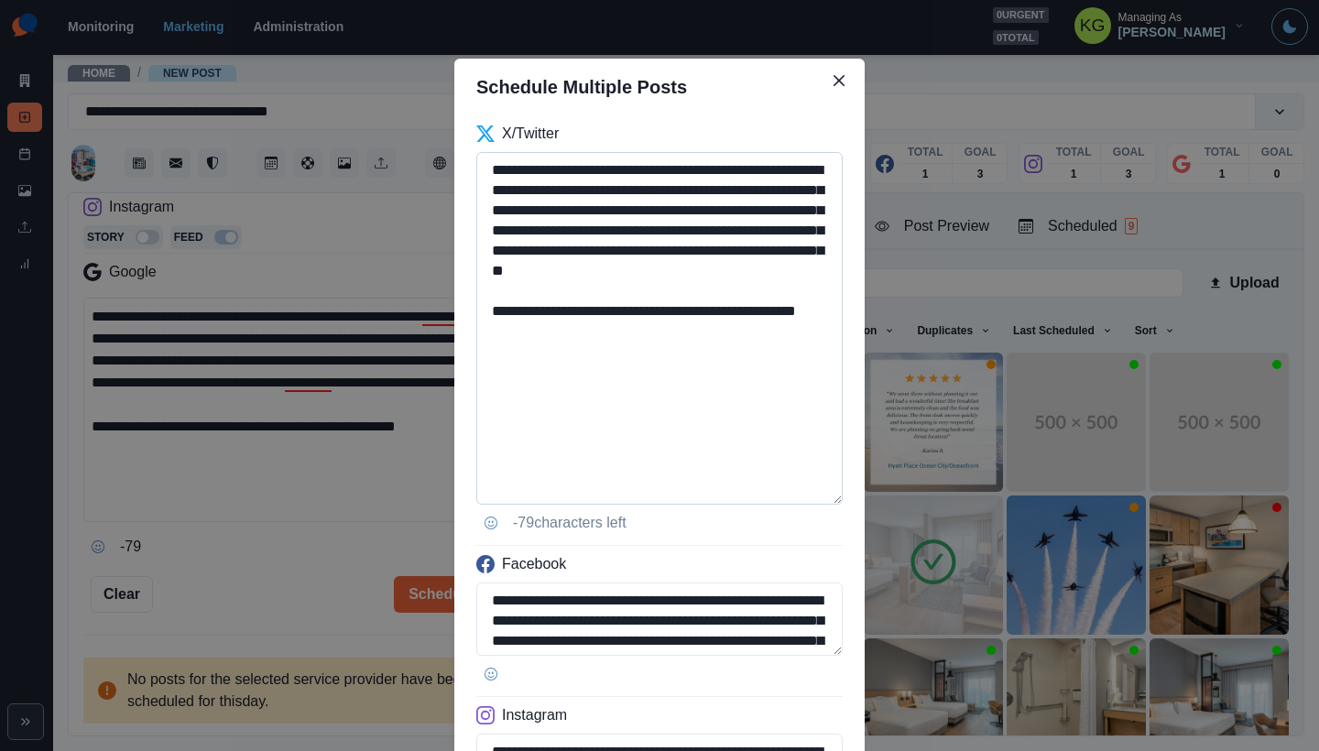
click at [784, 503] on textarea "**********" at bounding box center [659, 328] width 366 height 353
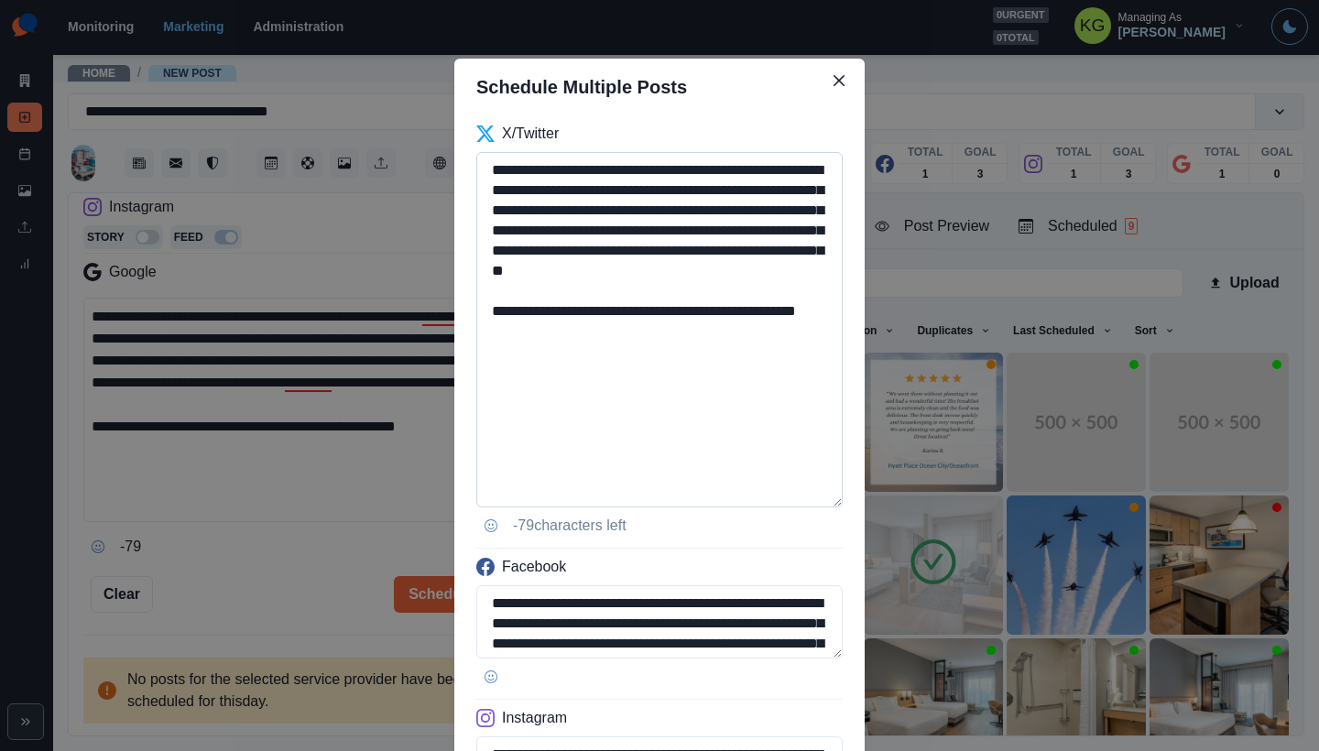
type textarea "**********"
drag, startPoint x: 645, startPoint y: 291, endPoint x: 514, endPoint y: 168, distance: 180.1
click at [514, 168] on textarea "**********" at bounding box center [659, 329] width 366 height 355
paste textarea
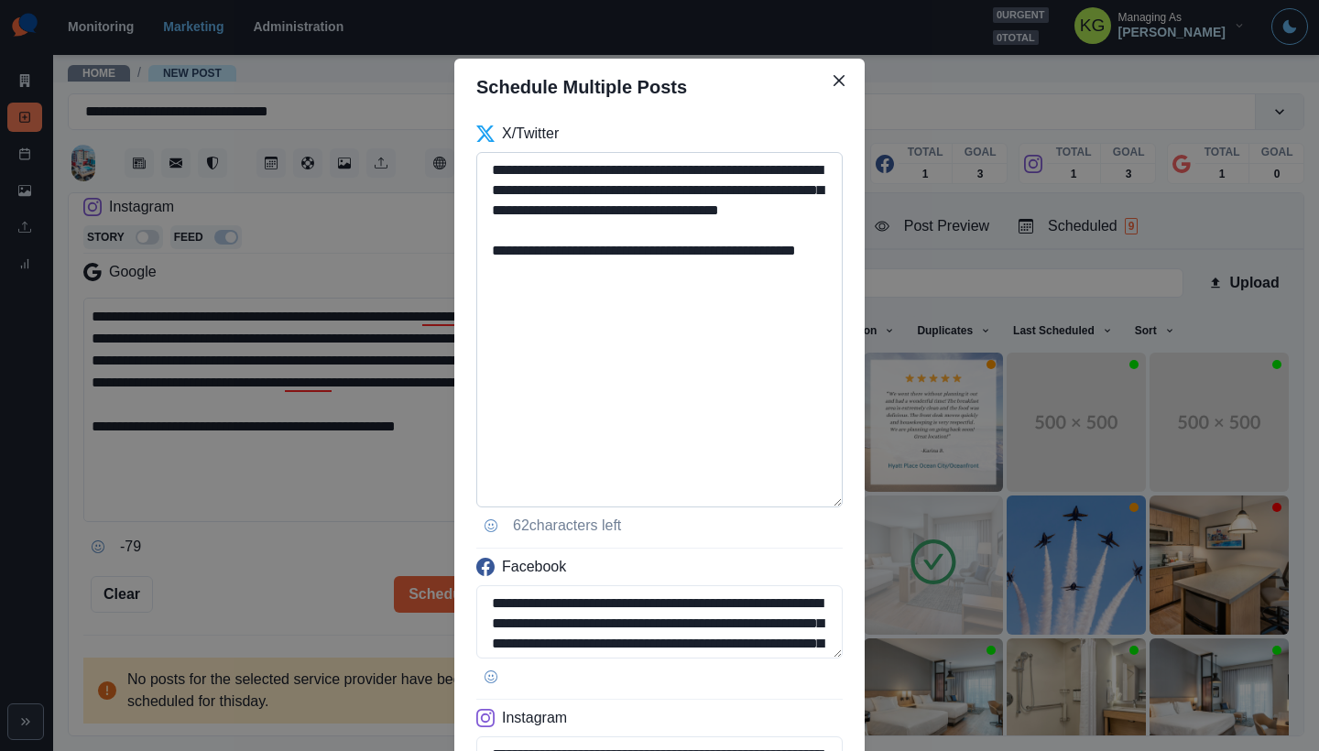
click at [542, 168] on textarea "**********" at bounding box center [659, 329] width 366 height 355
click at [698, 222] on textarea "**********" at bounding box center [659, 329] width 366 height 355
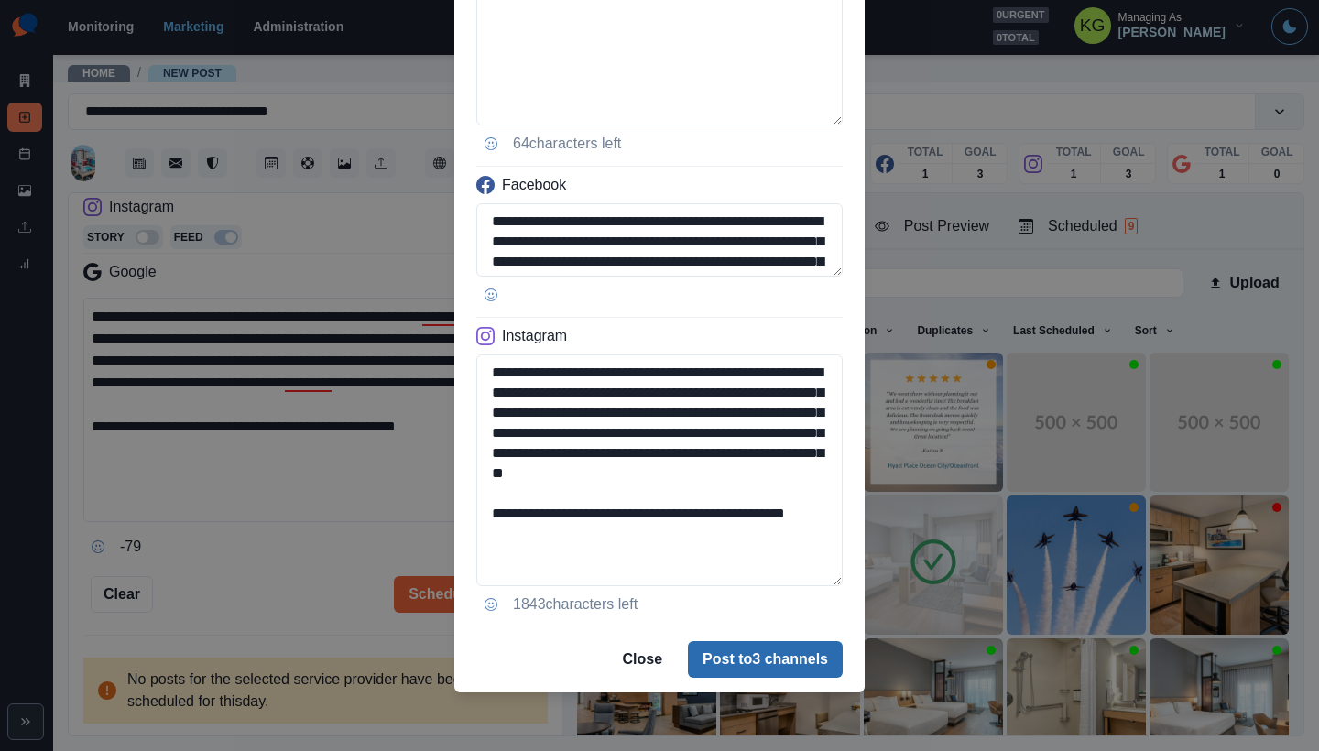
type textarea "**********"
click at [773, 668] on button "Post to 3 channels" at bounding box center [765, 659] width 155 height 37
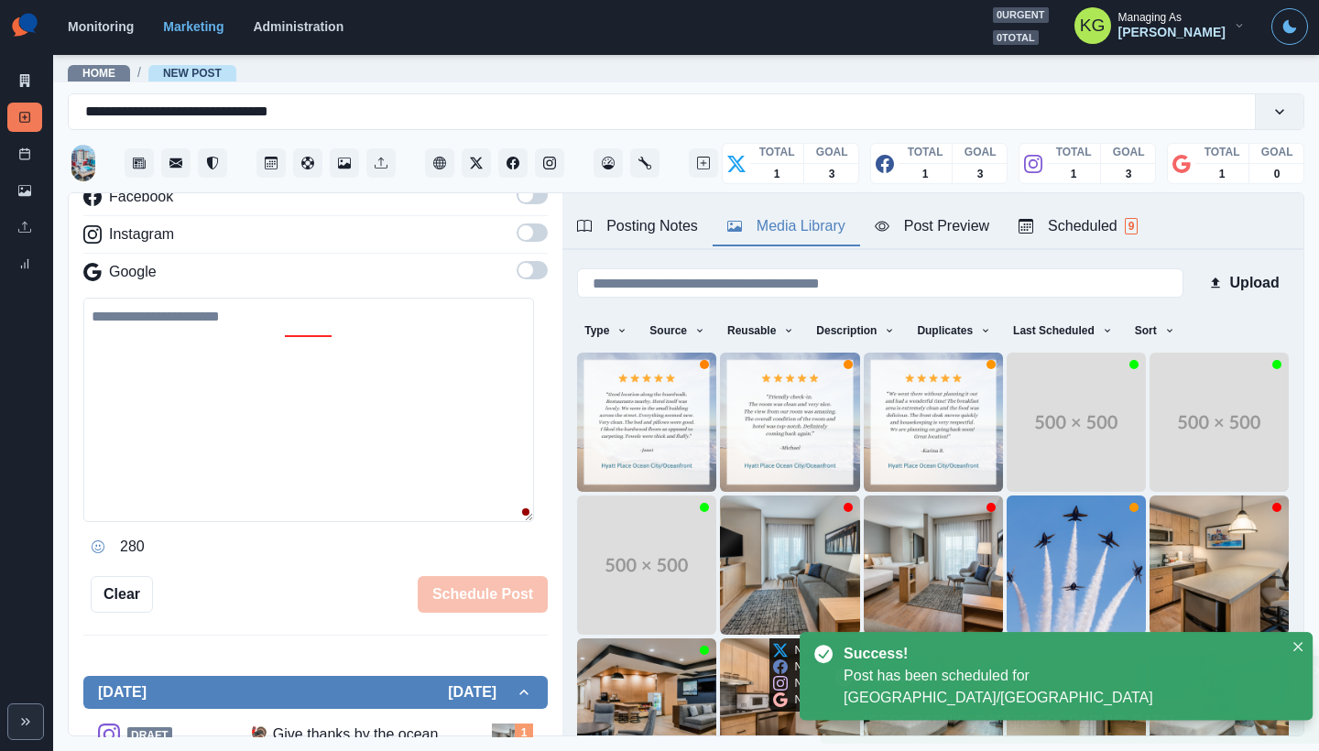
scroll to position [221, 0]
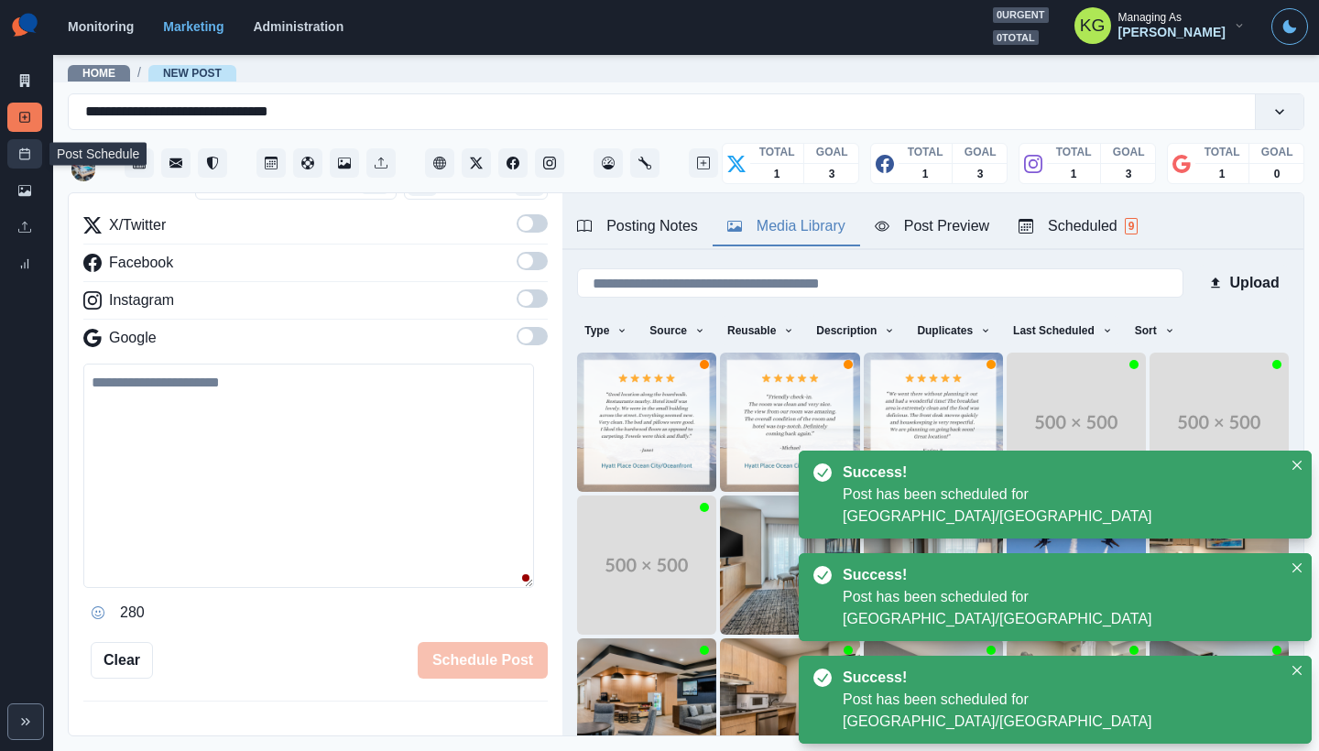
click at [19, 153] on icon at bounding box center [24, 153] width 13 height 13
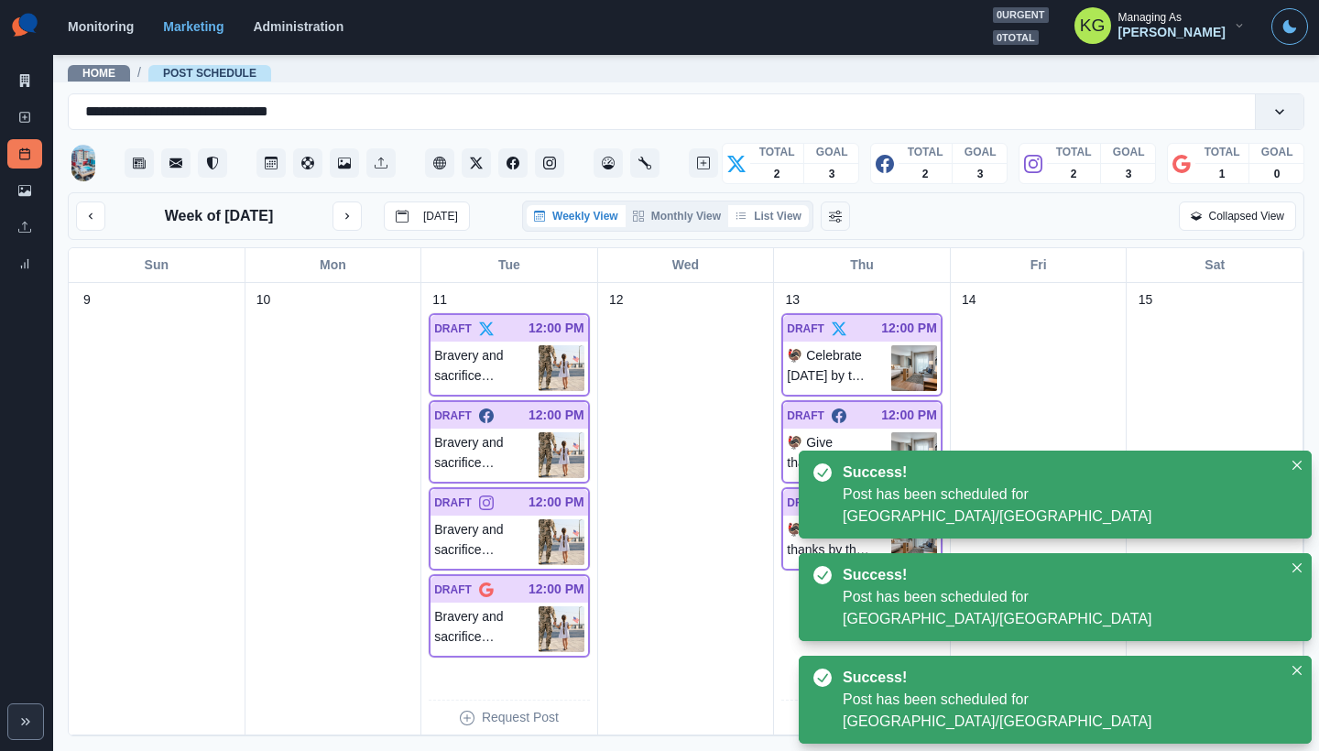
click at [772, 214] on button "List View" at bounding box center [768, 216] width 81 height 22
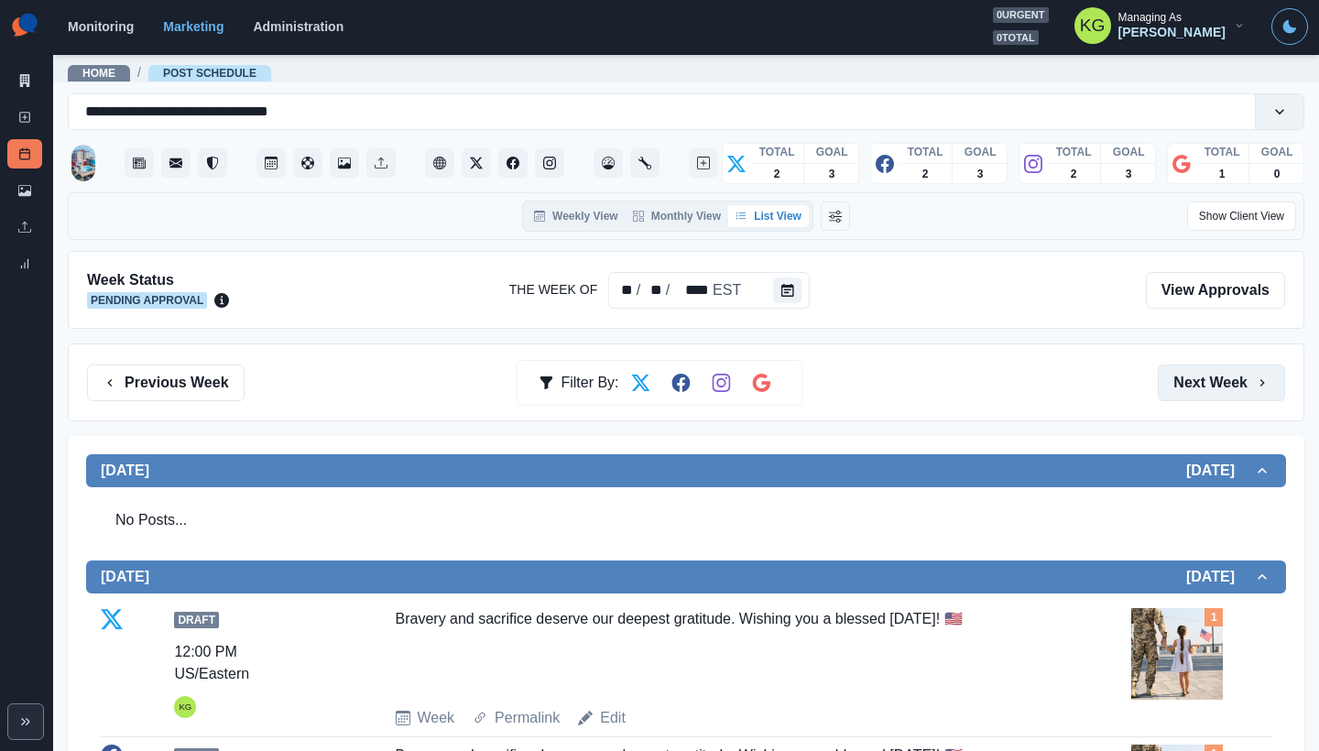
click at [1227, 397] on button "Next Week" at bounding box center [1221, 383] width 127 height 37
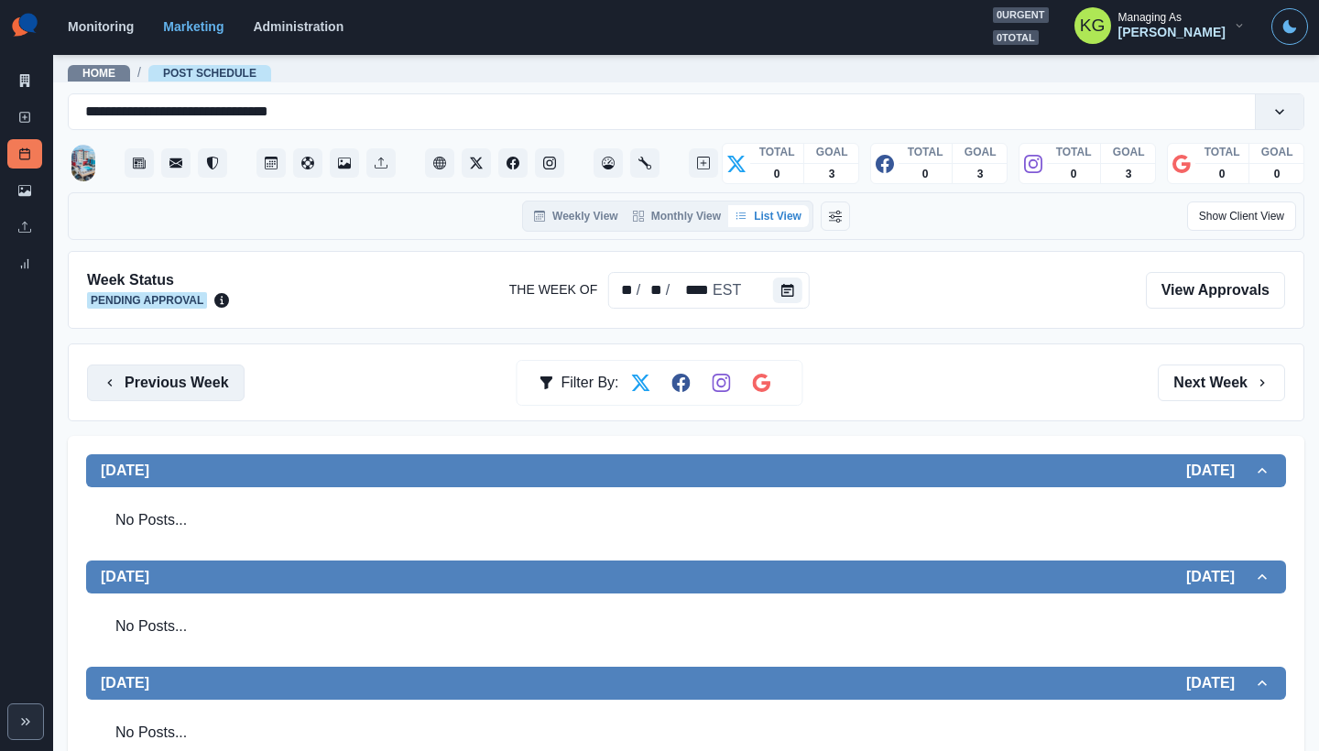
click at [185, 371] on button "Previous Week" at bounding box center [166, 383] width 158 height 37
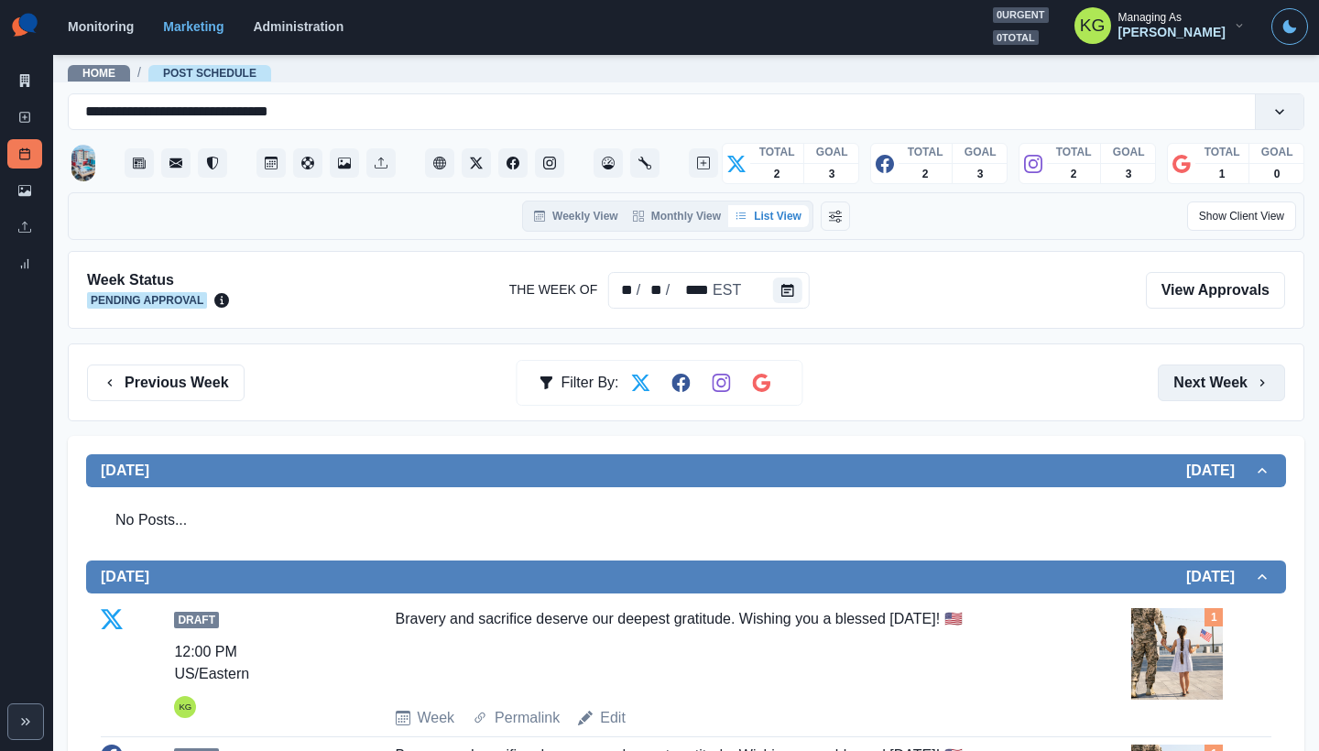
click at [1210, 382] on button "Next Week" at bounding box center [1221, 383] width 127 height 37
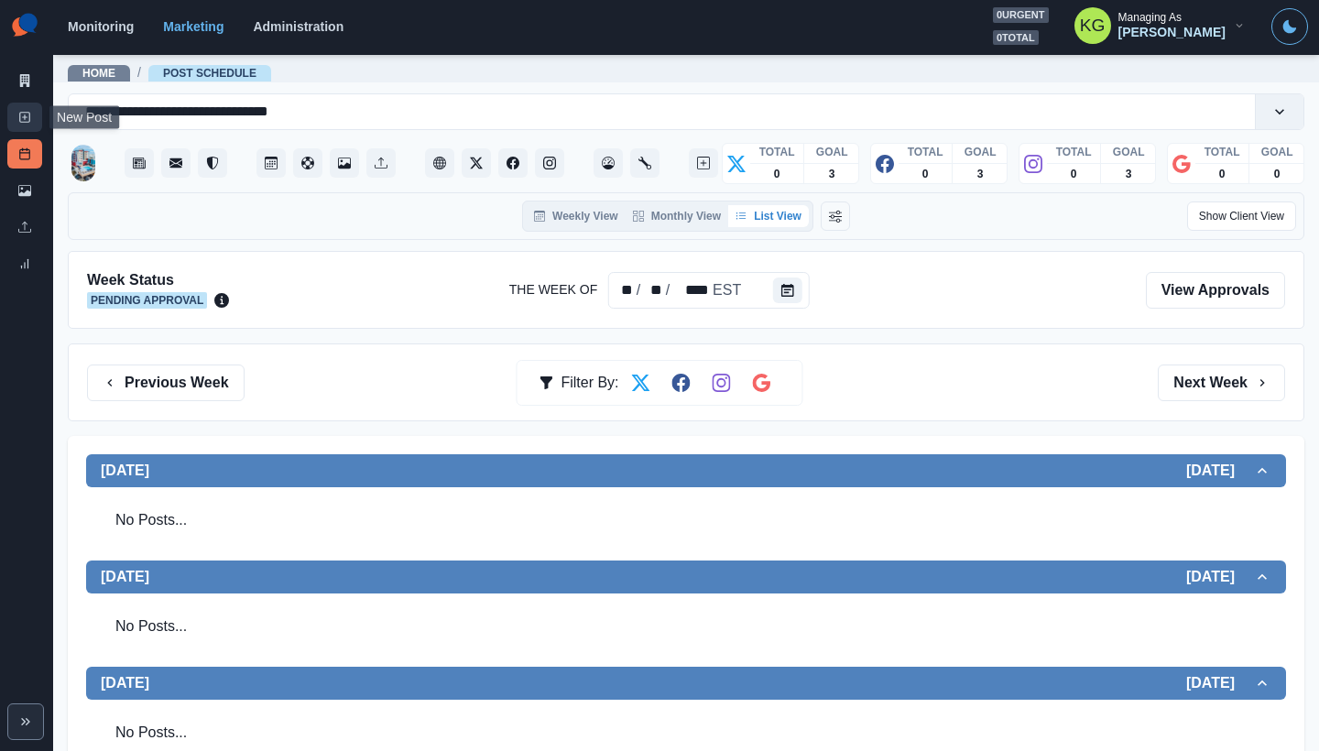
click at [23, 110] on link "New Post" at bounding box center [24, 117] width 35 height 29
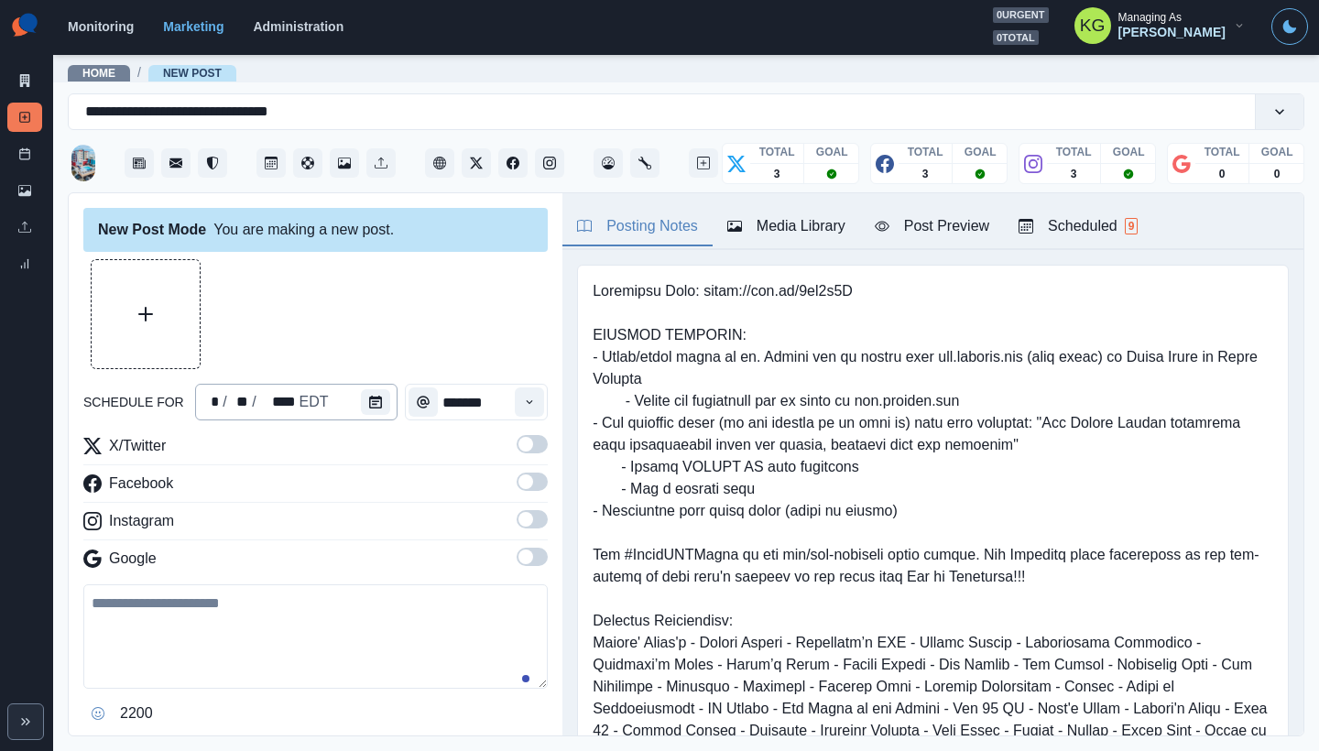
click at [354, 407] on div "* / ** / **** EDT" at bounding box center [296, 402] width 202 height 37
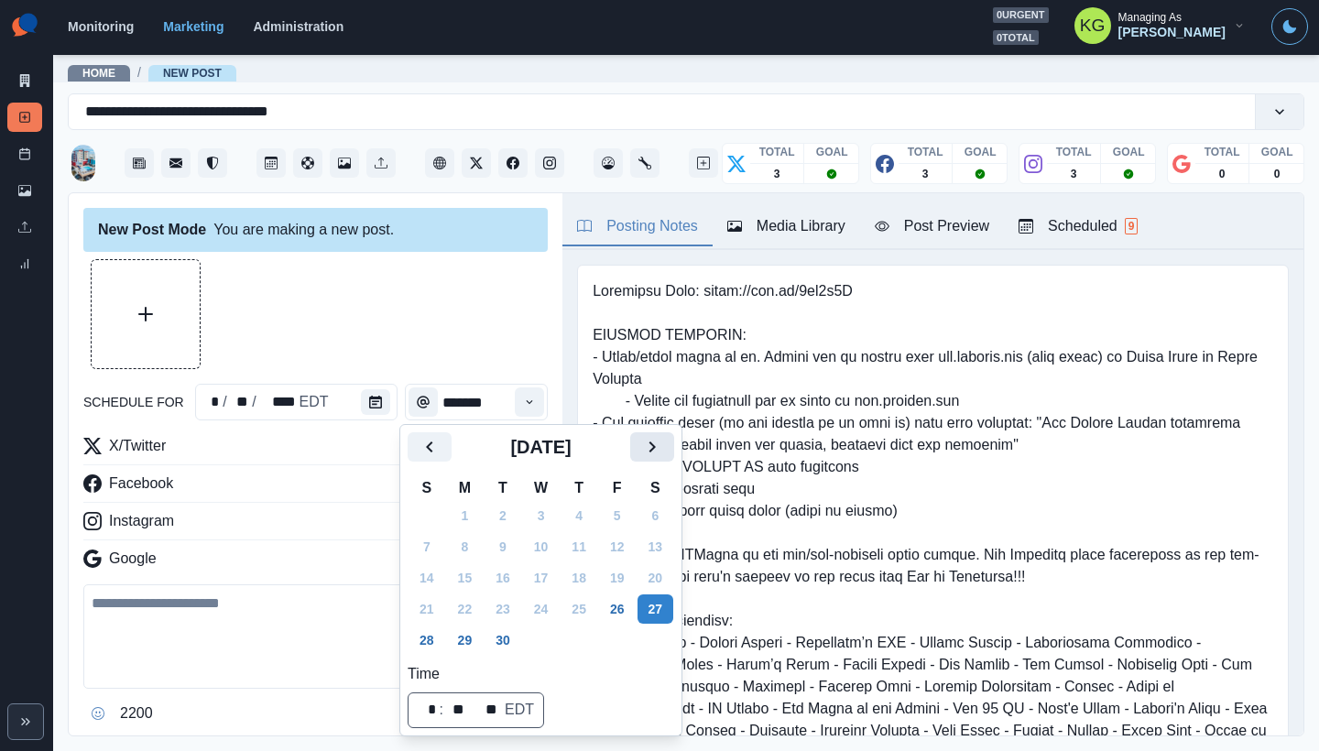
click at [663, 446] on icon "Next" at bounding box center [652, 447] width 22 height 22
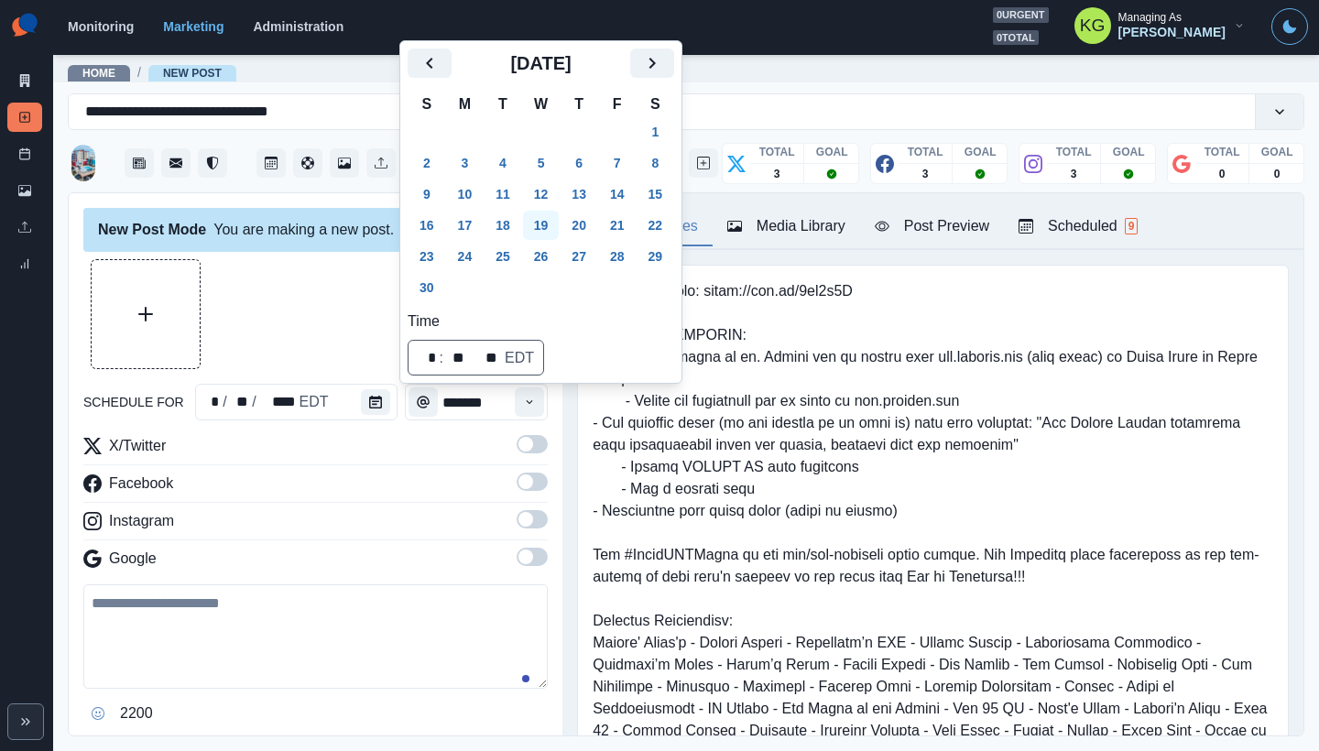
click at [546, 215] on button "19" at bounding box center [541, 225] width 37 height 29
click at [327, 262] on div at bounding box center [315, 314] width 464 height 110
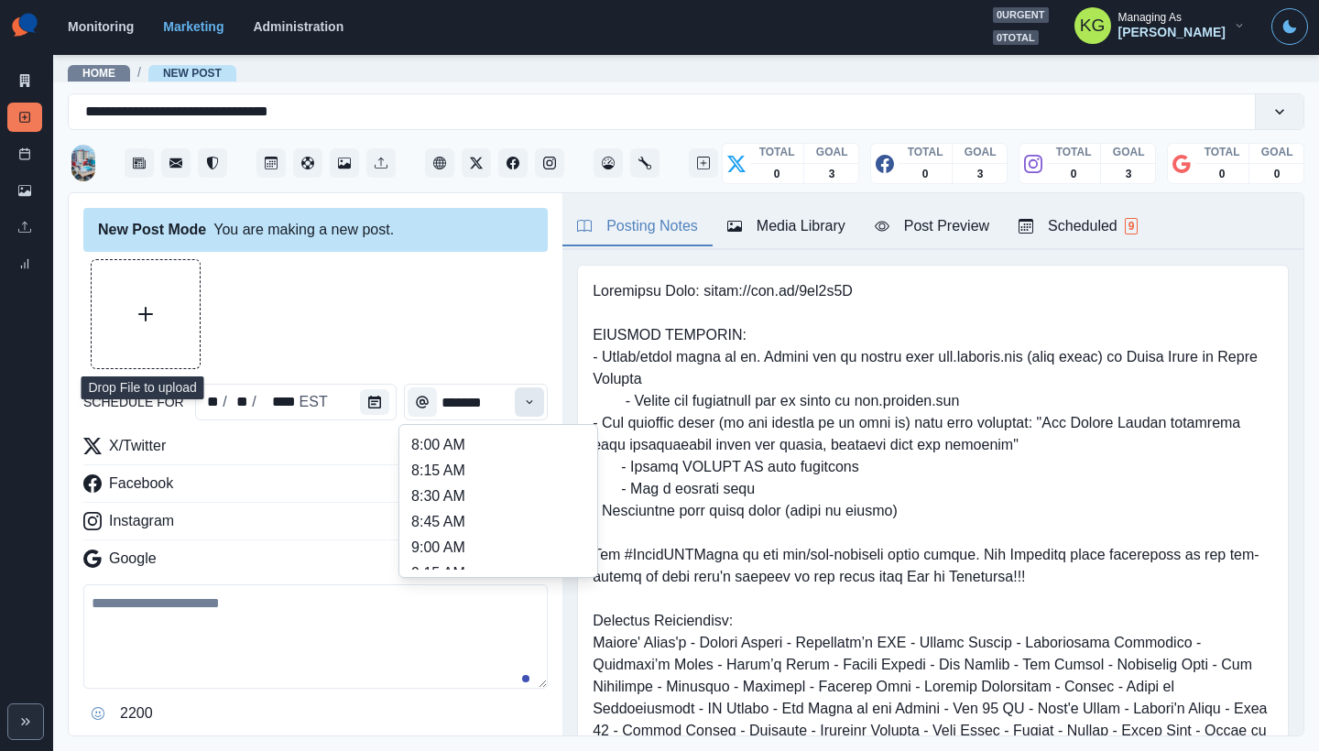
click at [523, 404] on icon "Time" at bounding box center [529, 402] width 13 height 13
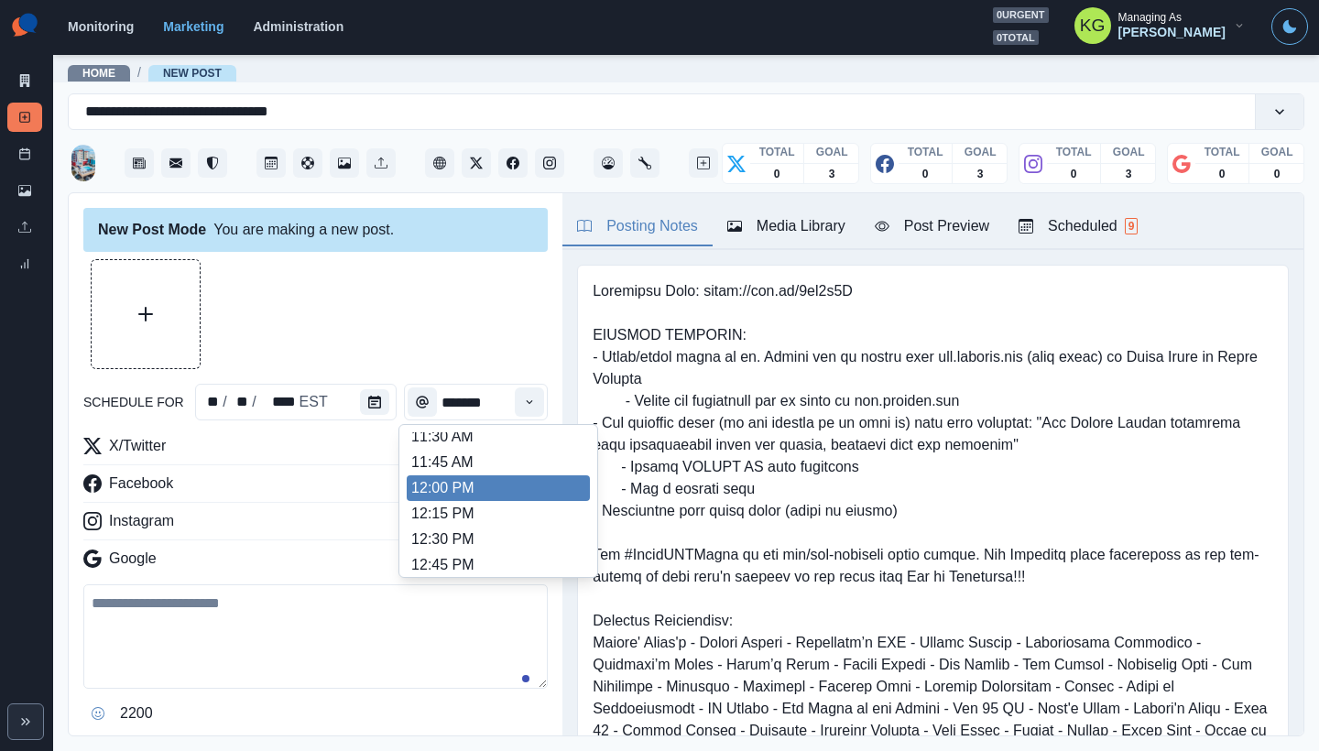
click at [449, 484] on li "12:00 PM" at bounding box center [498, 488] width 183 height 26
type input "********"
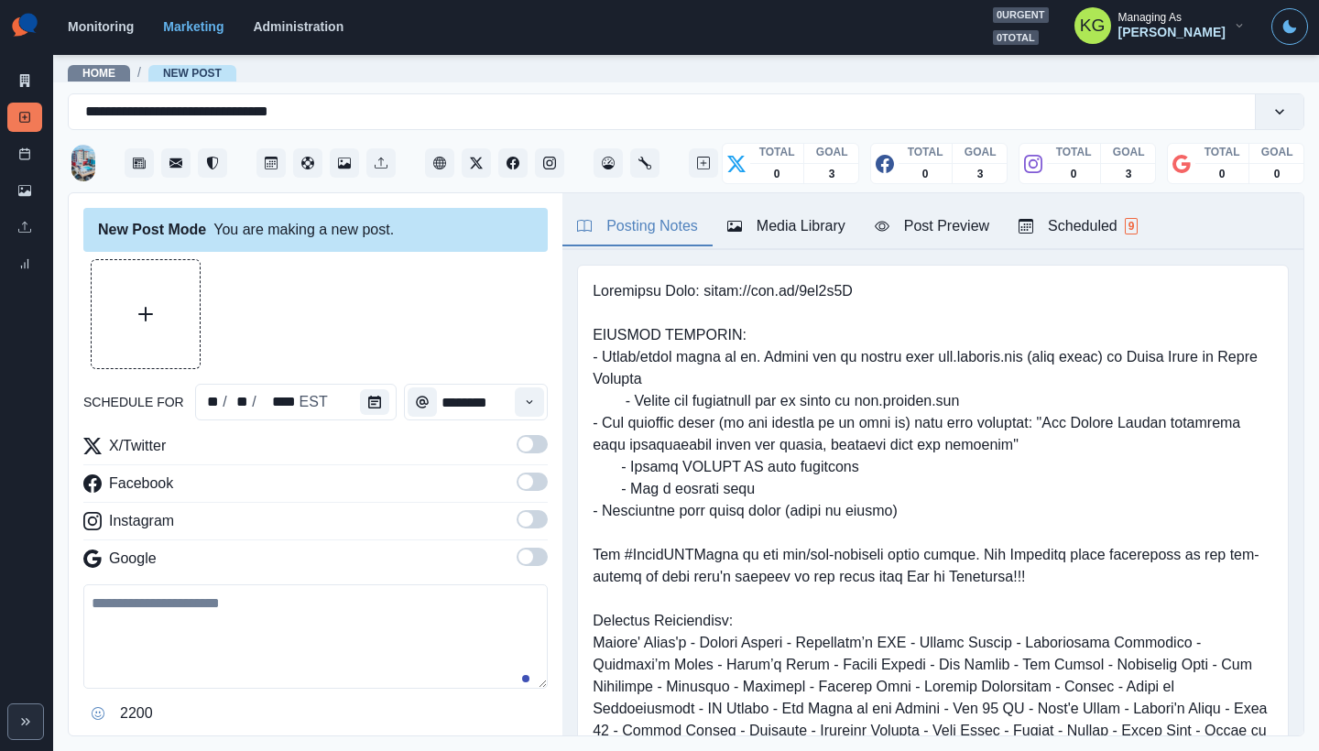
click at [518, 514] on span at bounding box center [525, 519] width 15 height 15
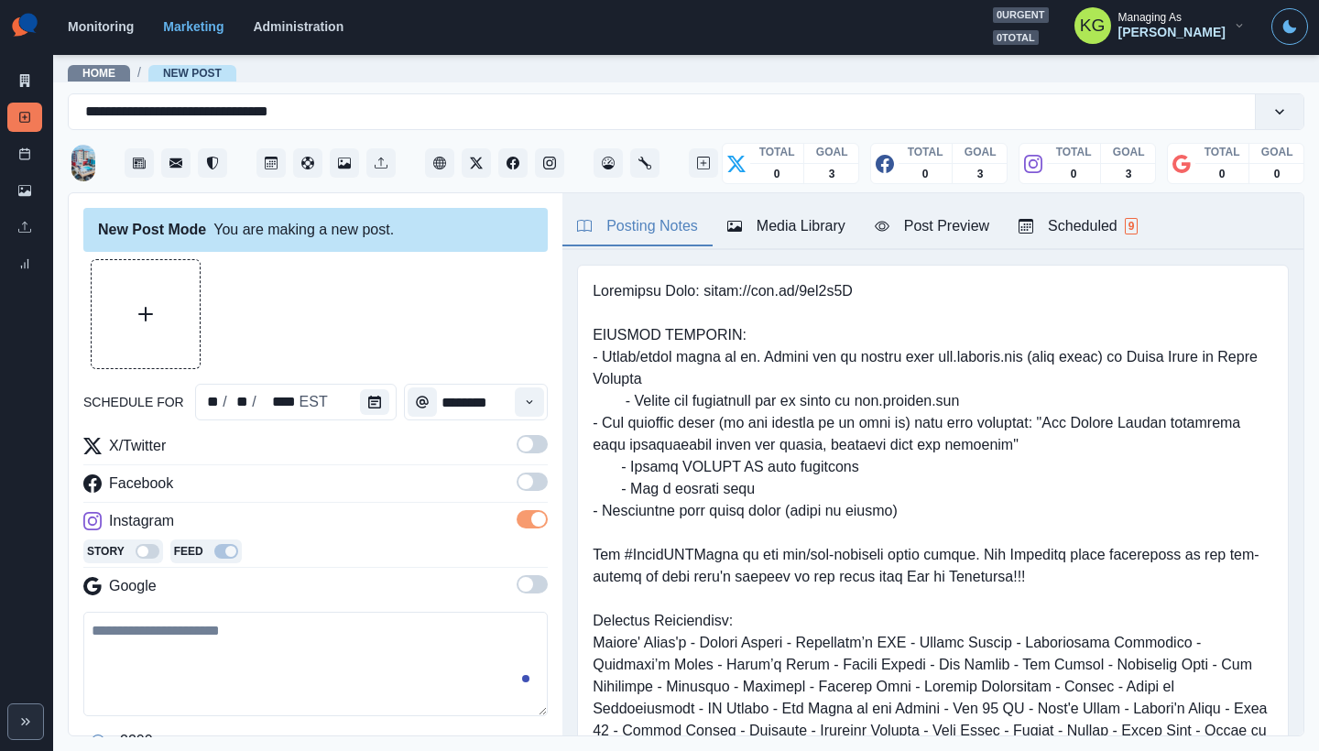
click at [522, 485] on span at bounding box center [532, 482] width 31 height 18
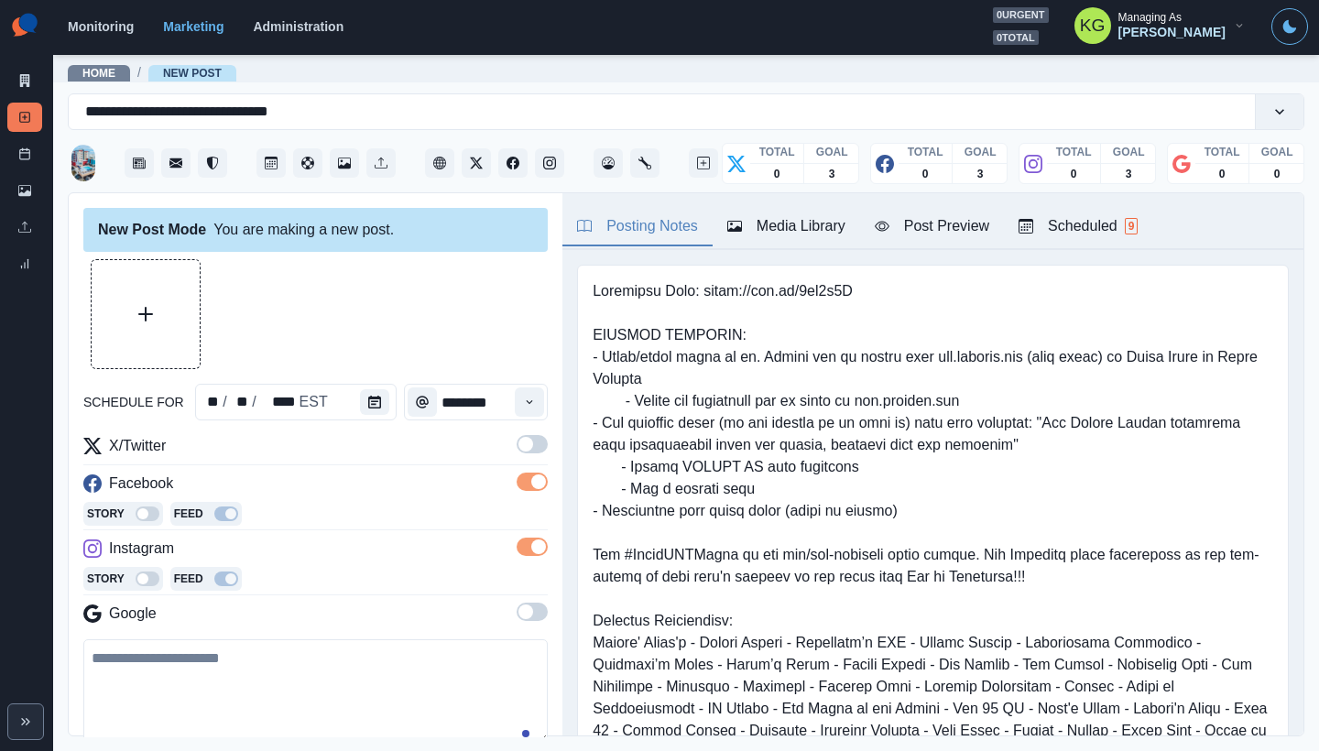
click at [517, 431] on div "schedule for ** / ** / **** EST ******** X/Twitter Facebook Story Feed Instagra…" at bounding box center [315, 546] width 464 height 575
click at [517, 437] on span at bounding box center [532, 444] width 31 height 18
click at [806, 221] on div "Media Library" at bounding box center [786, 226] width 118 height 22
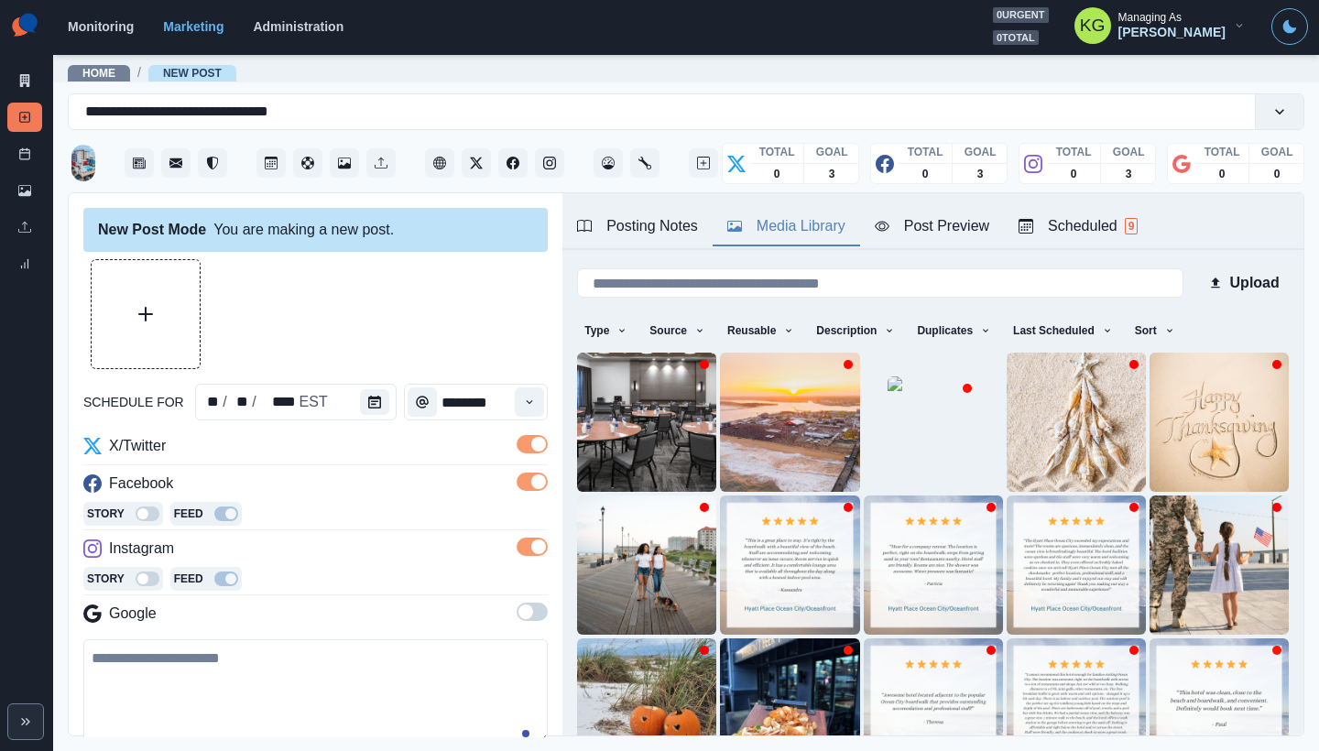
scroll to position [146, 0]
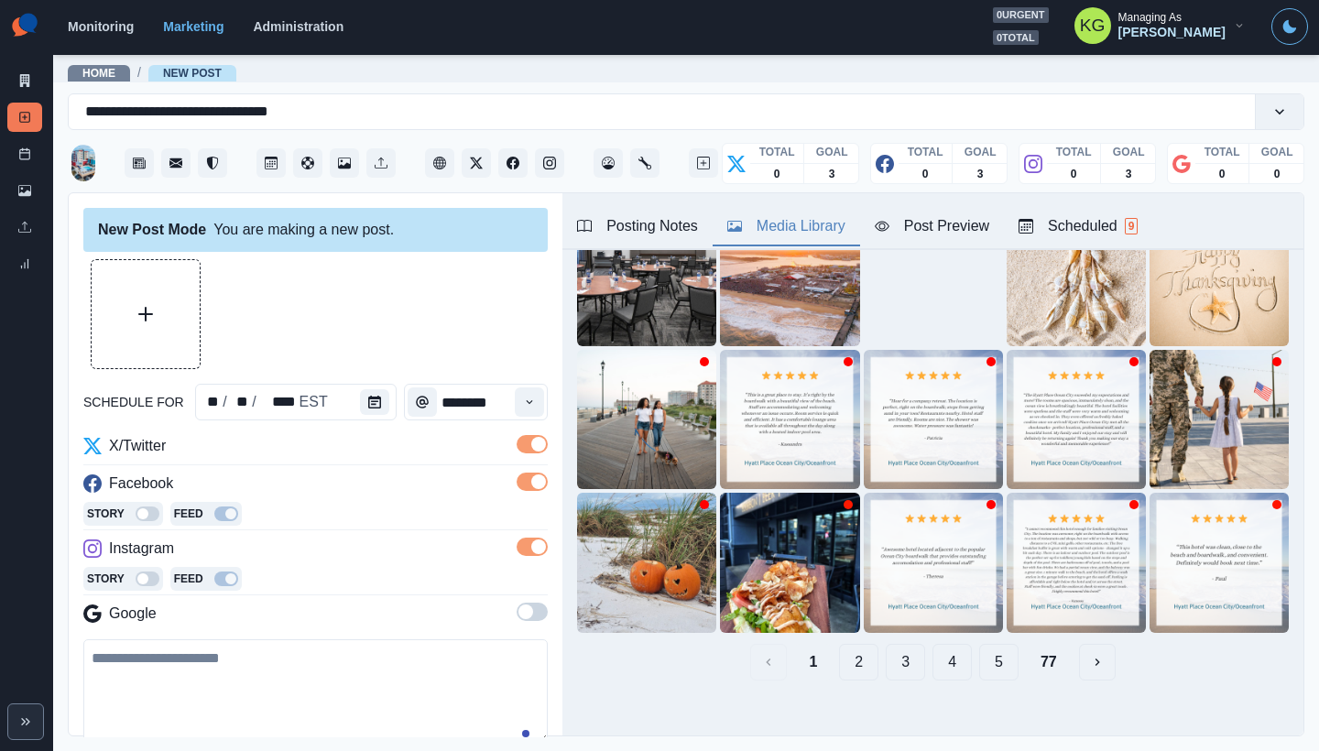
click at [932, 644] on button "4" at bounding box center [951, 662] width 39 height 37
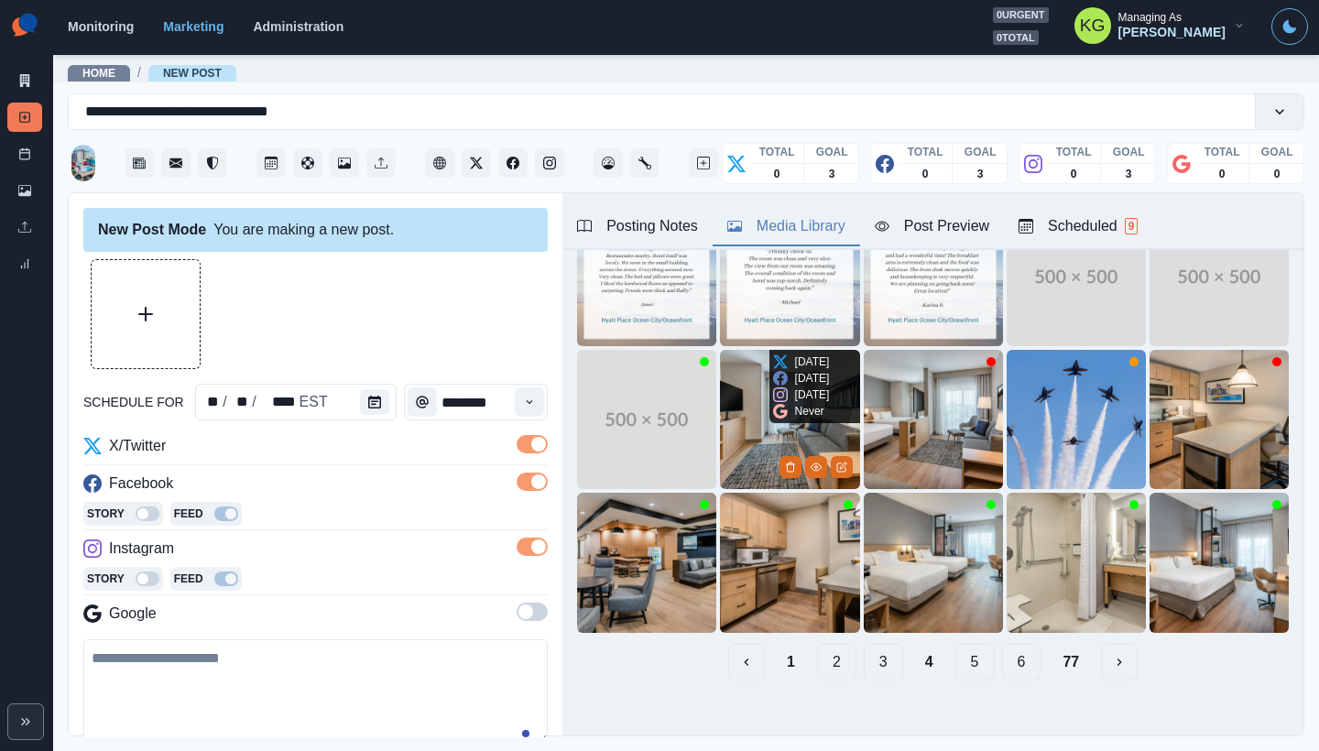
click at [739, 449] on img at bounding box center [789, 419] width 139 height 139
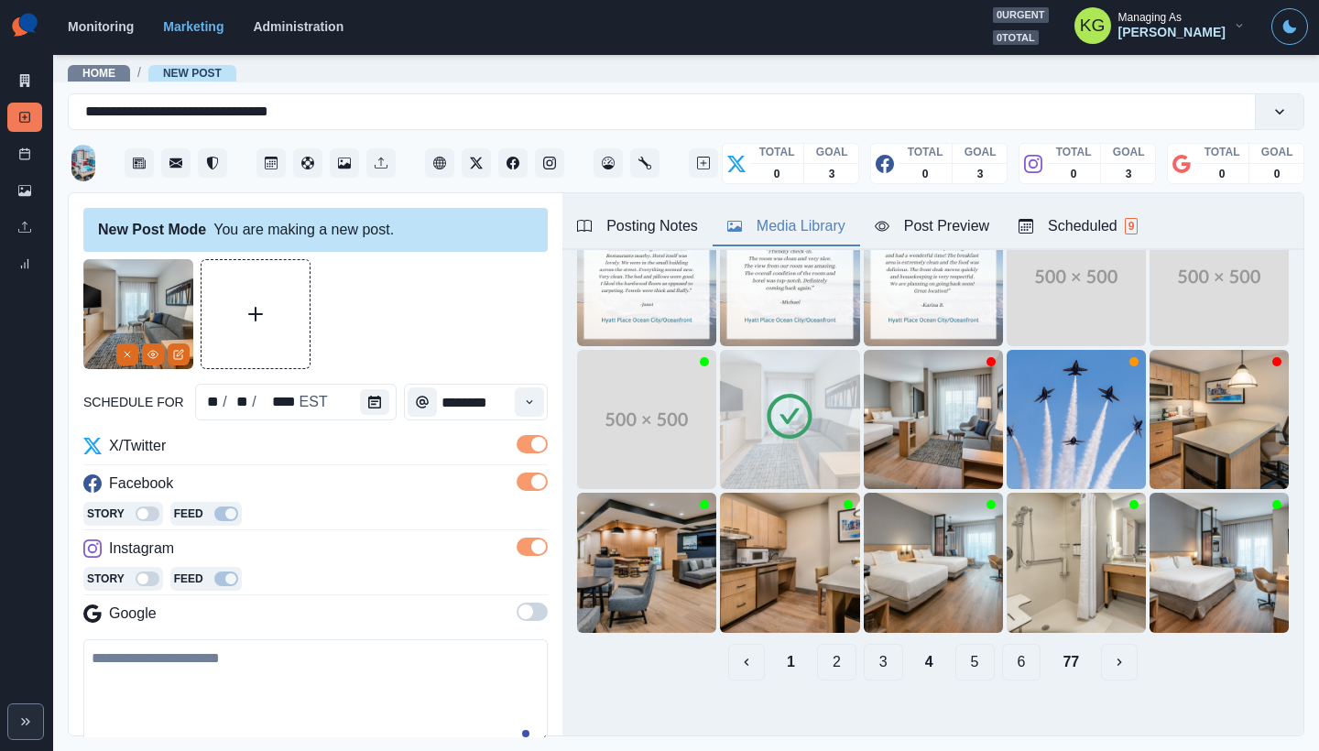
scroll to position [222, 0]
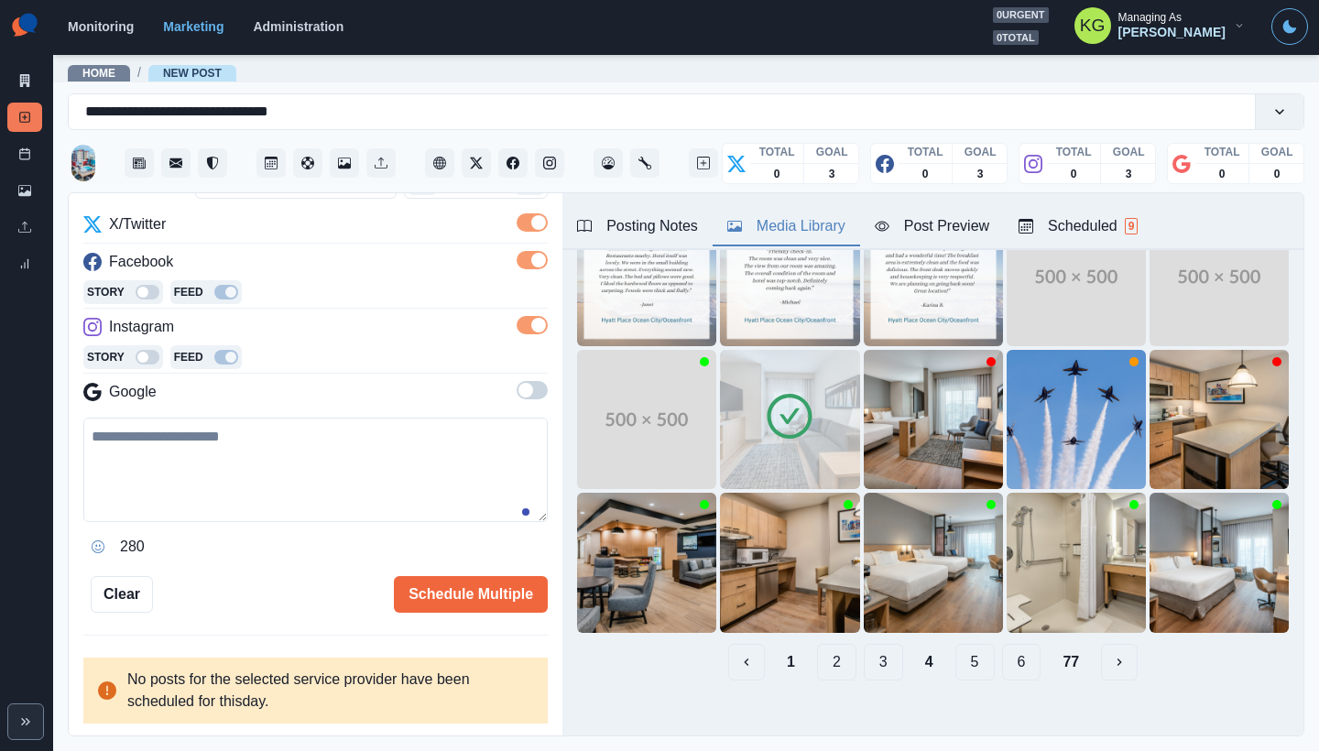
click at [333, 420] on textarea at bounding box center [315, 470] width 464 height 104
paste textarea "**********"
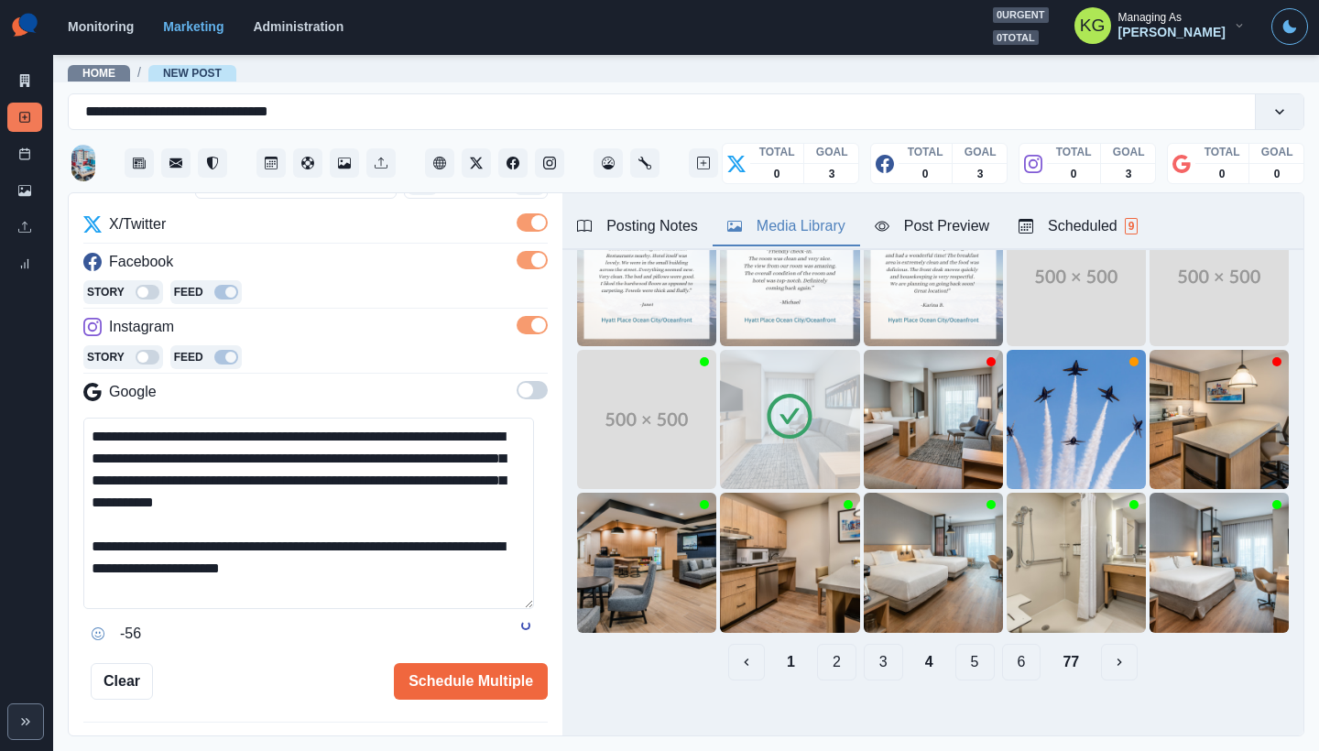
scroll to position [0, 0]
click at [560, 723] on div "**********" at bounding box center [316, 465] width 494 height 544
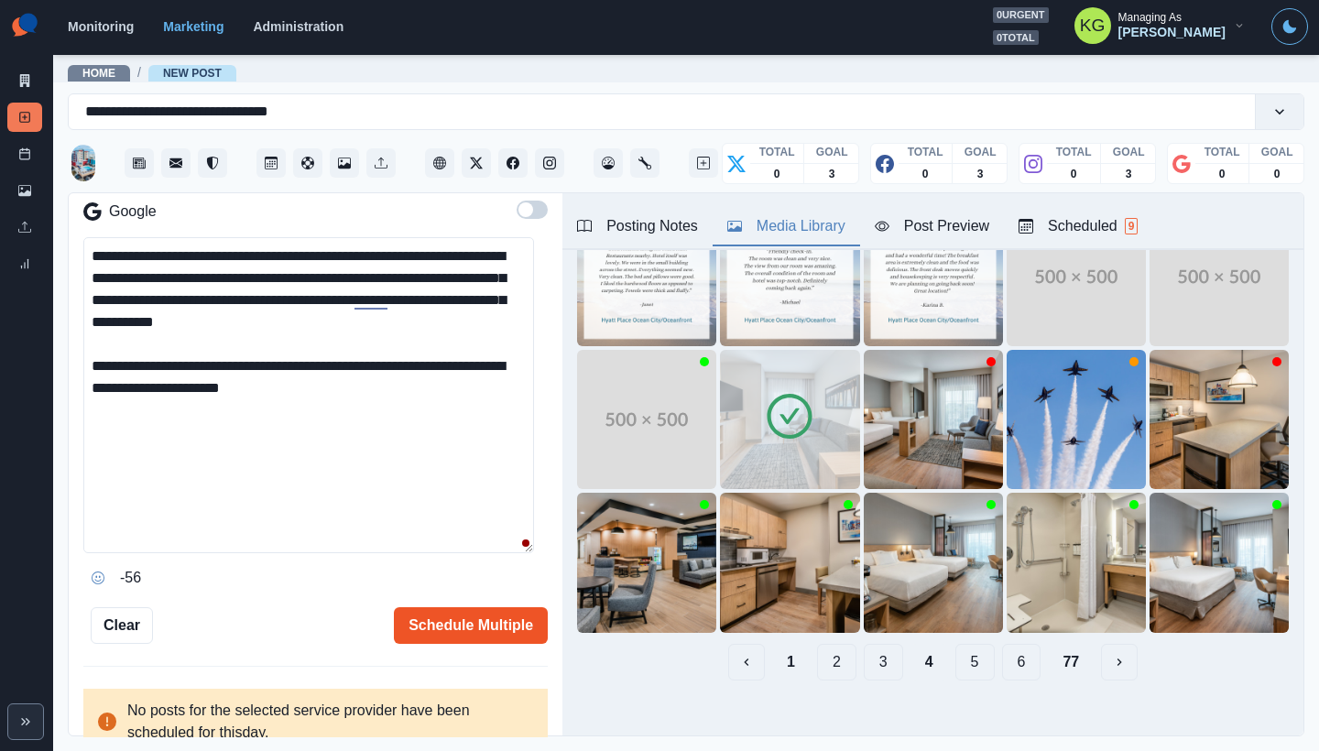
type textarea "**********"
click at [483, 621] on button "Schedule Multiple" at bounding box center [471, 625] width 154 height 37
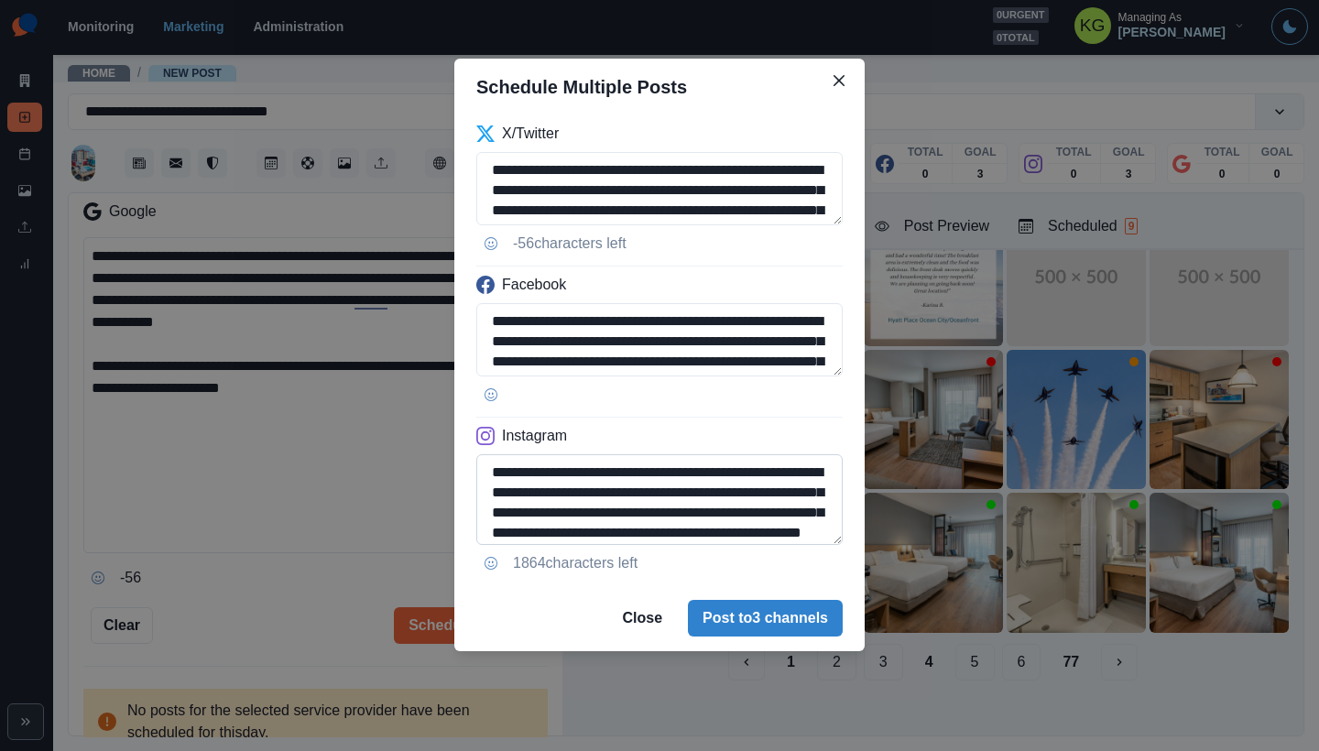
click at [810, 545] on textarea "**********" at bounding box center [659, 499] width 366 height 91
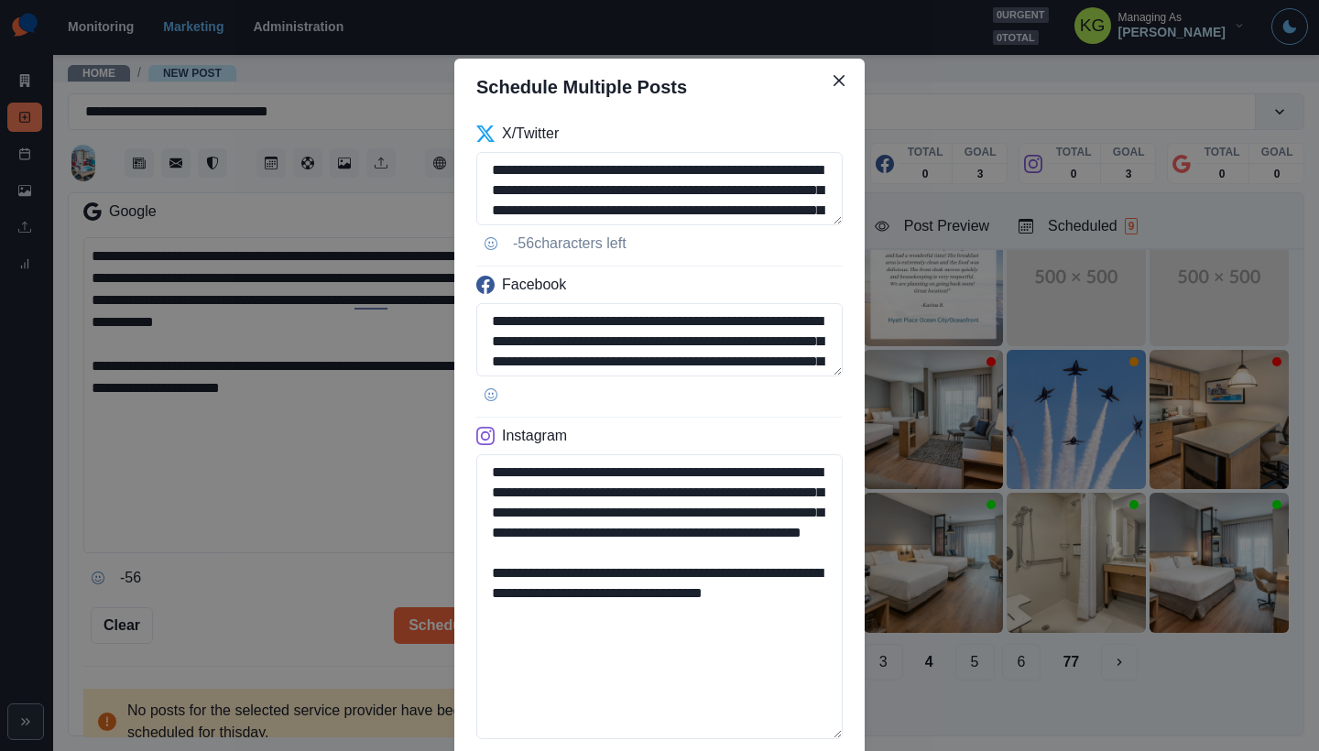
drag, startPoint x: 572, startPoint y: 646, endPoint x: 406, endPoint y: 640, distance: 166.8
click at [406, 640] on div "**********" at bounding box center [659, 375] width 1319 height 751
click at [808, 225] on textarea "**********" at bounding box center [659, 188] width 366 height 73
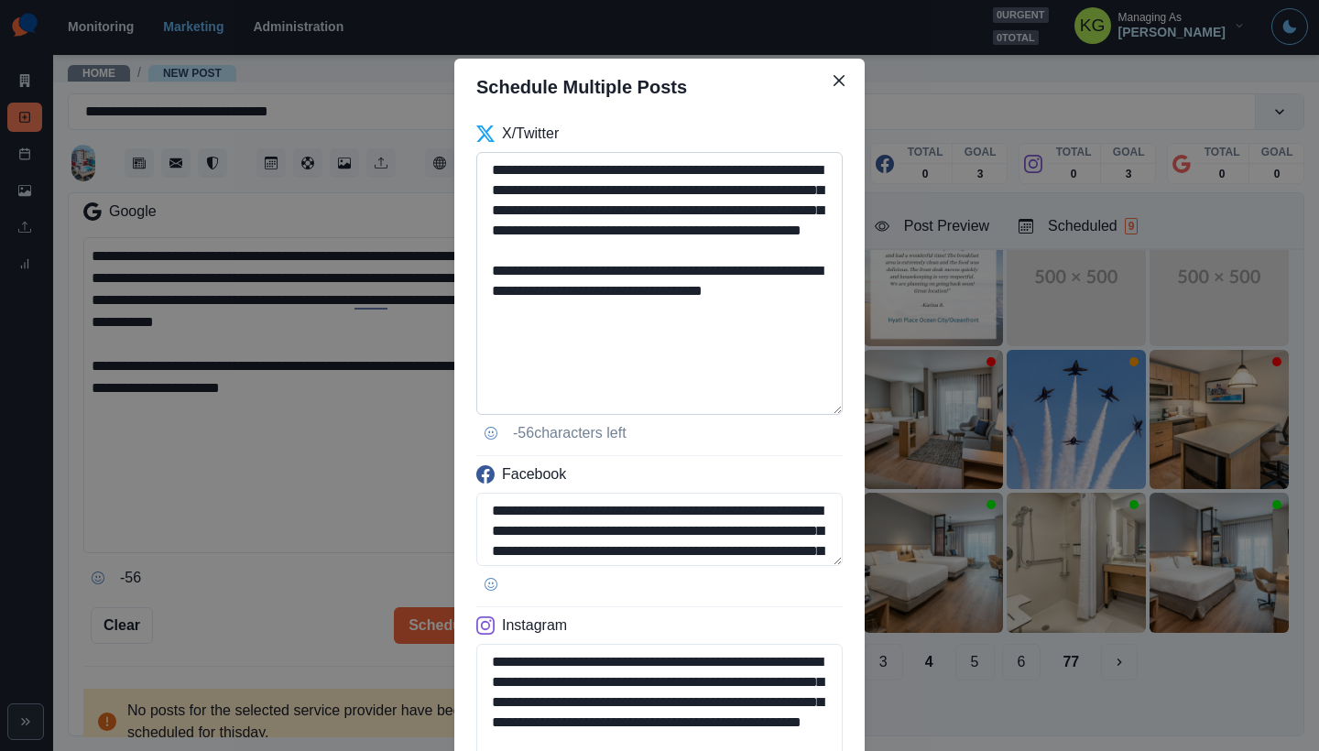
type textarea "**********"
drag, startPoint x: 639, startPoint y: 317, endPoint x: 457, endPoint y: 164, distance: 237.9
click at [457, 164] on div "**********" at bounding box center [659, 542] width 410 height 854
paste textarea
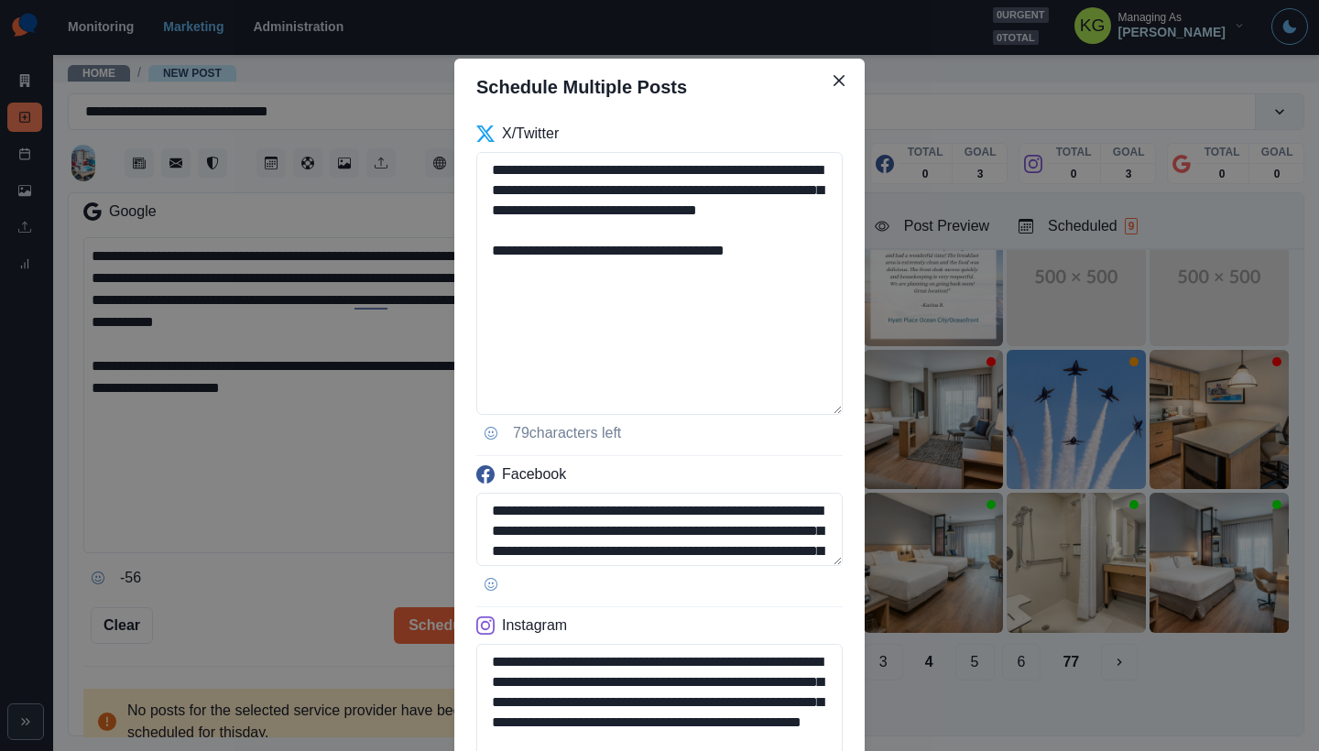
scroll to position [343, 0]
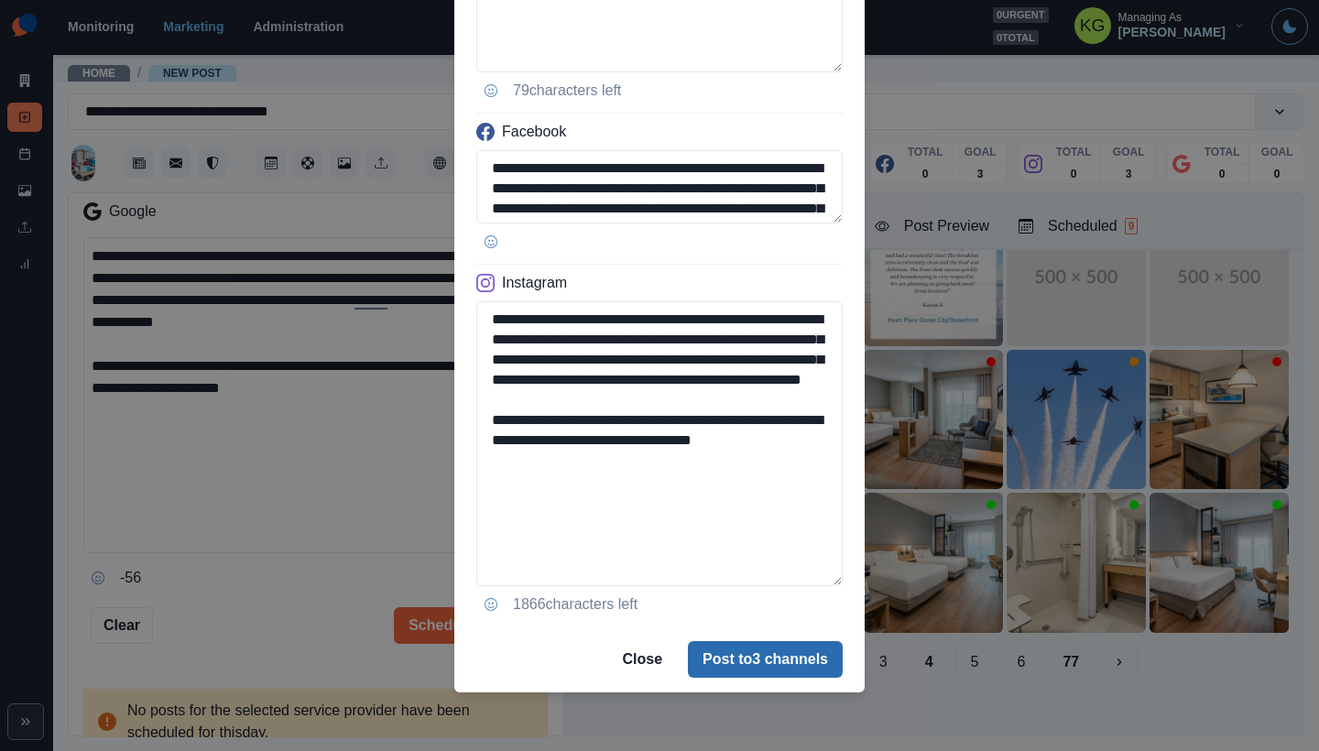
type textarea "**********"
click at [758, 660] on button "Post to 3 channels" at bounding box center [765, 659] width 155 height 37
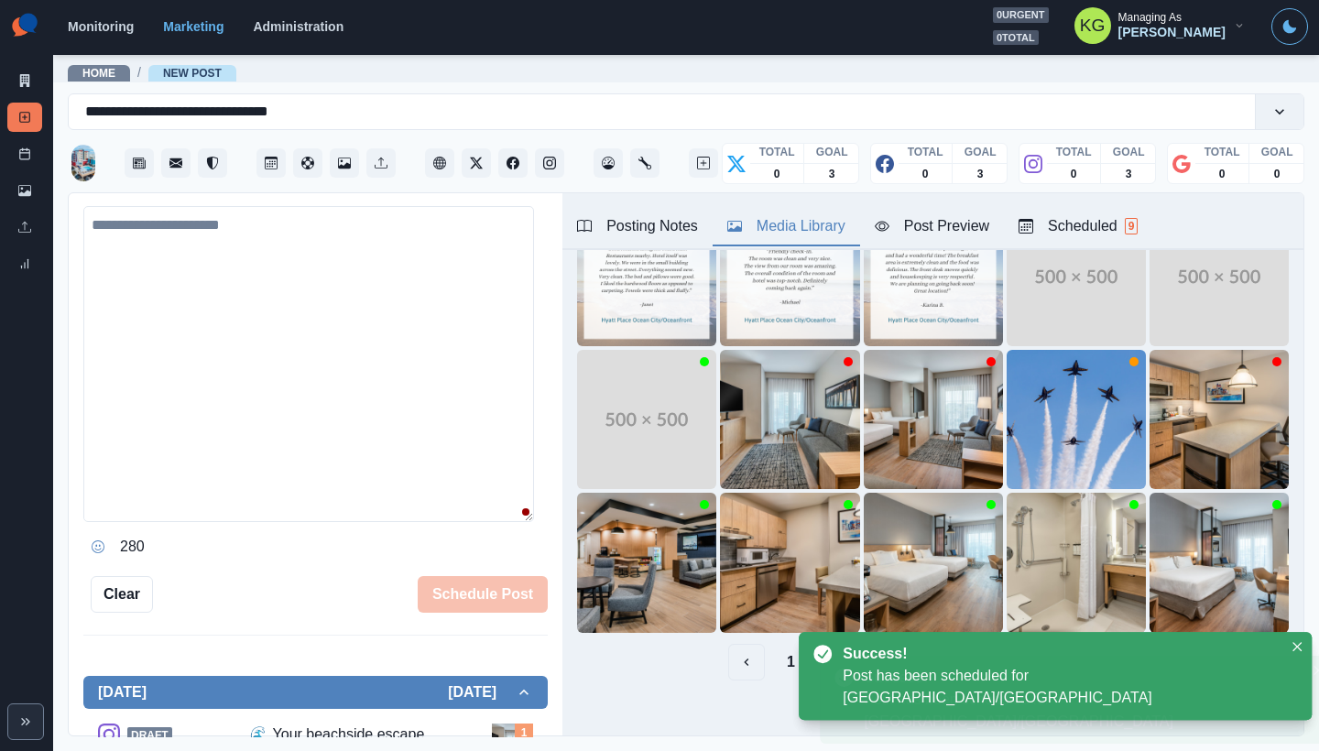
scroll to position [312, 0]
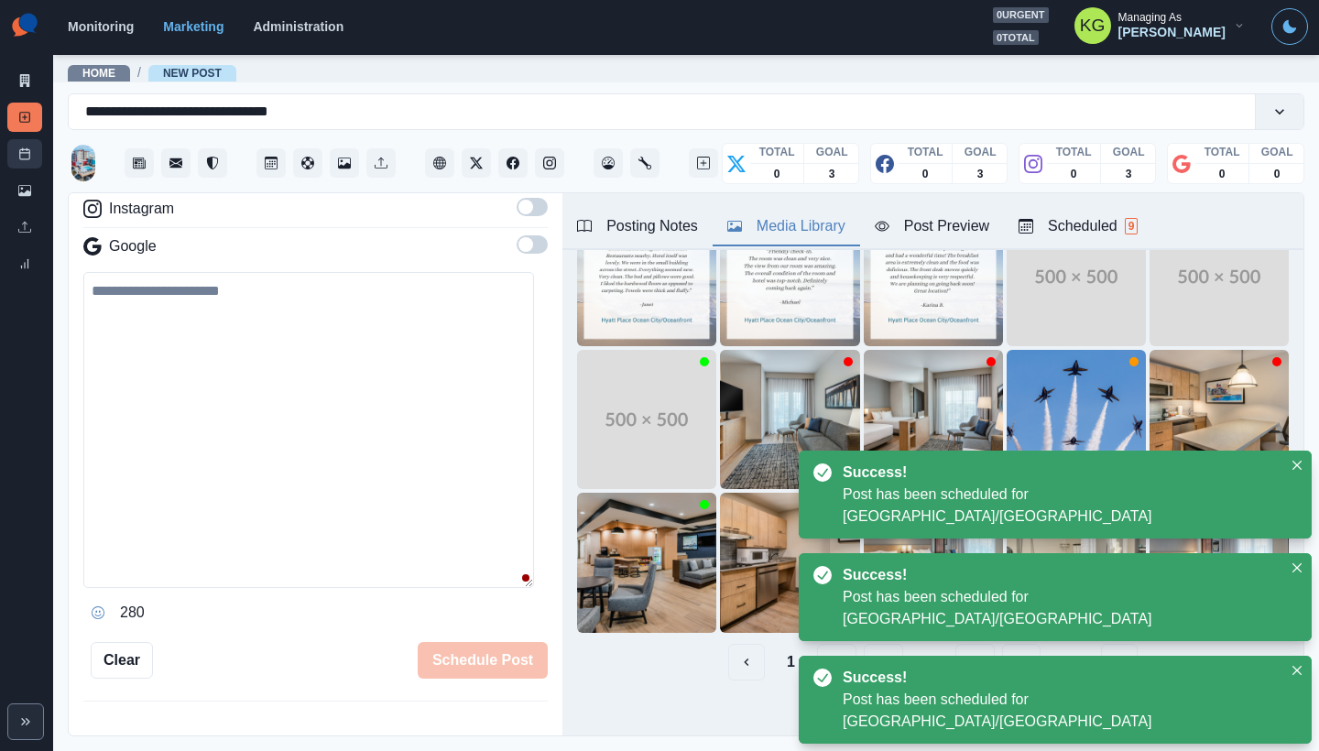
click at [35, 153] on link "Post Schedule" at bounding box center [24, 153] width 35 height 29
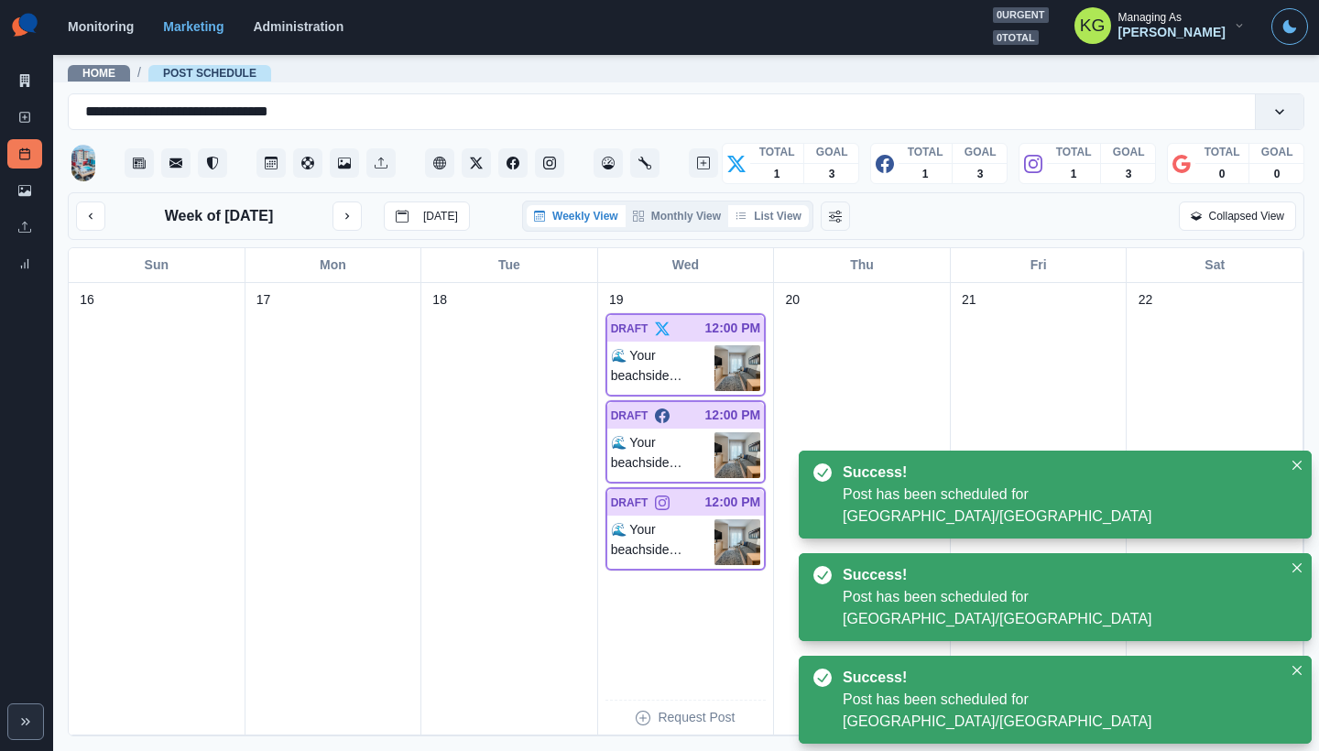
click at [791, 215] on button "List View" at bounding box center [768, 216] width 81 height 22
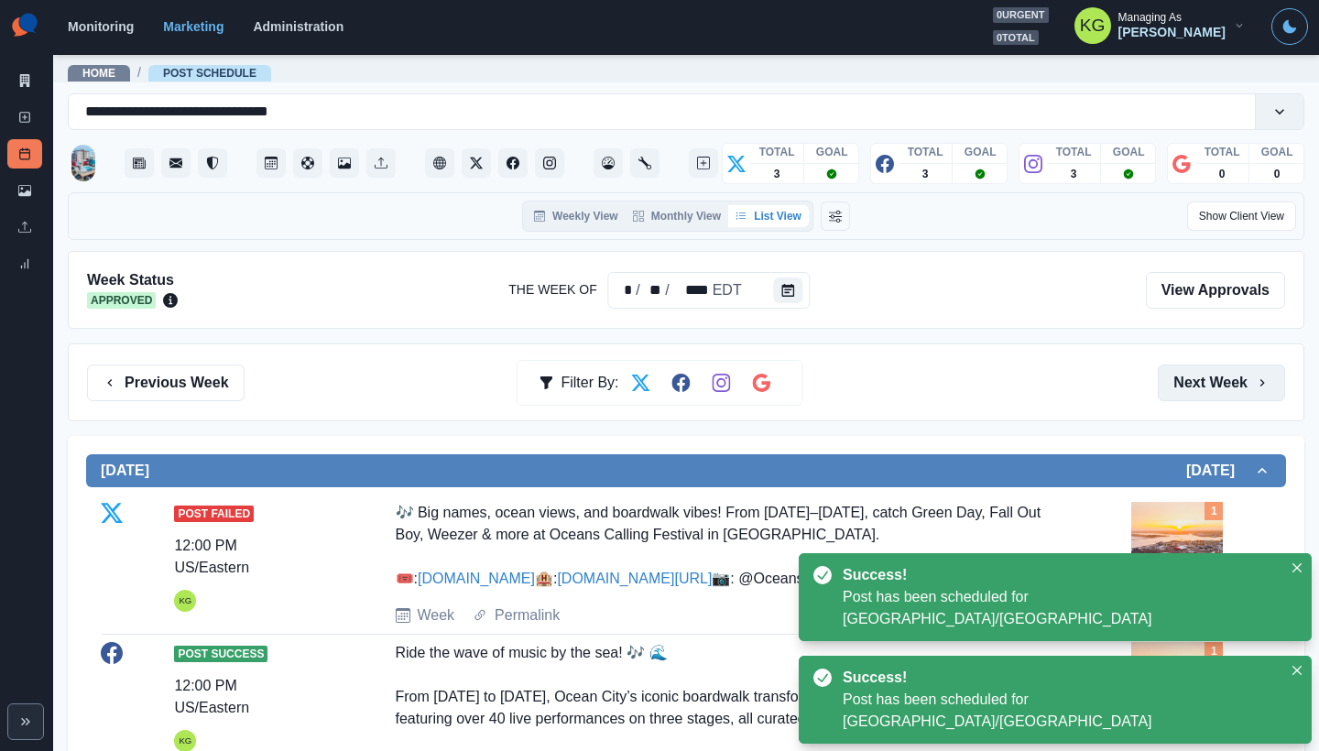
click at [1221, 381] on button "Next Week" at bounding box center [1221, 383] width 127 height 37
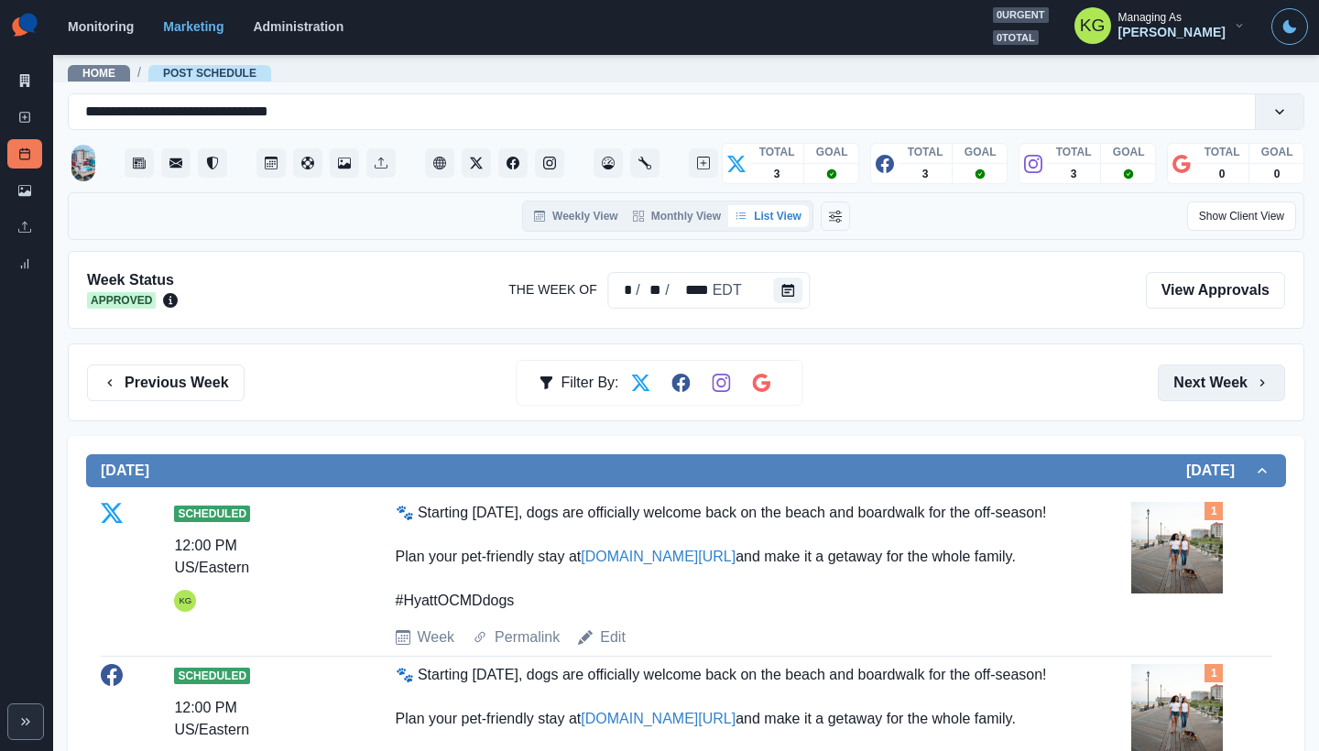
click at [1221, 390] on button "Next Week" at bounding box center [1221, 383] width 127 height 37
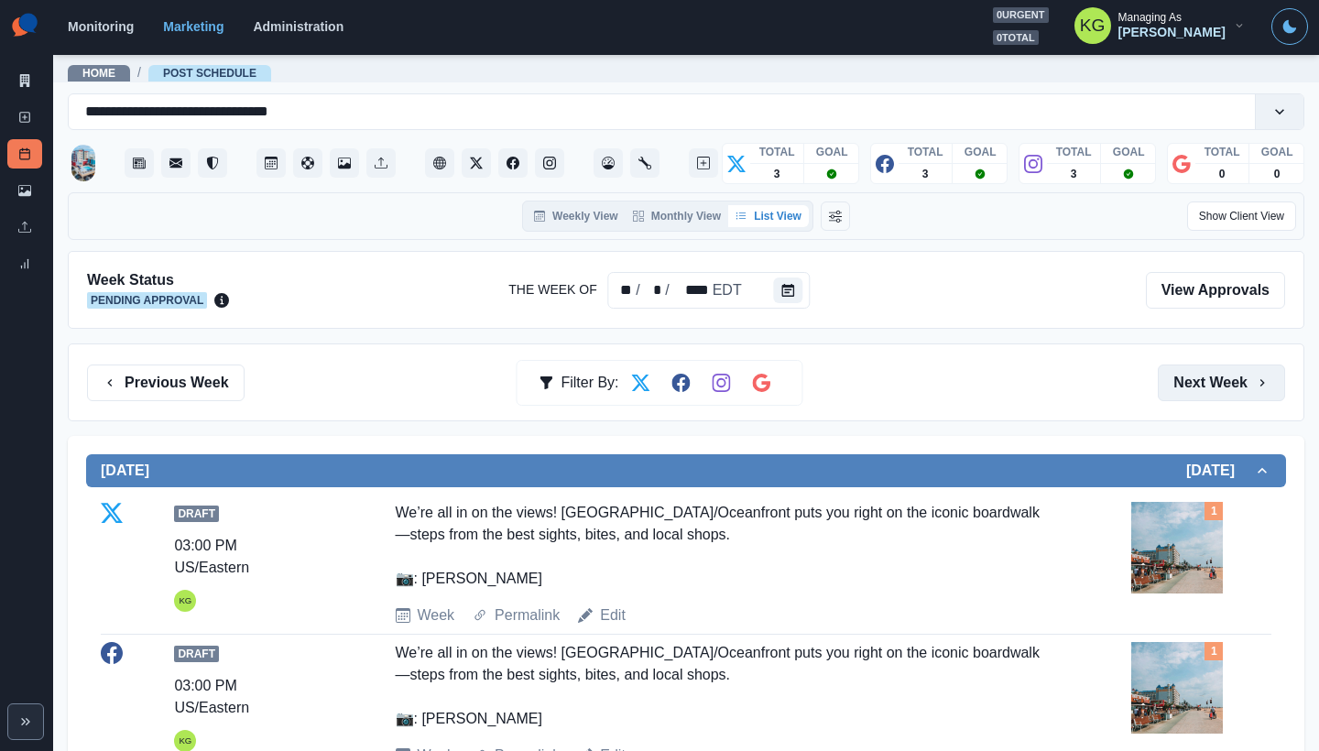
click at [1221, 390] on button "Next Week" at bounding box center [1221, 383] width 127 height 37
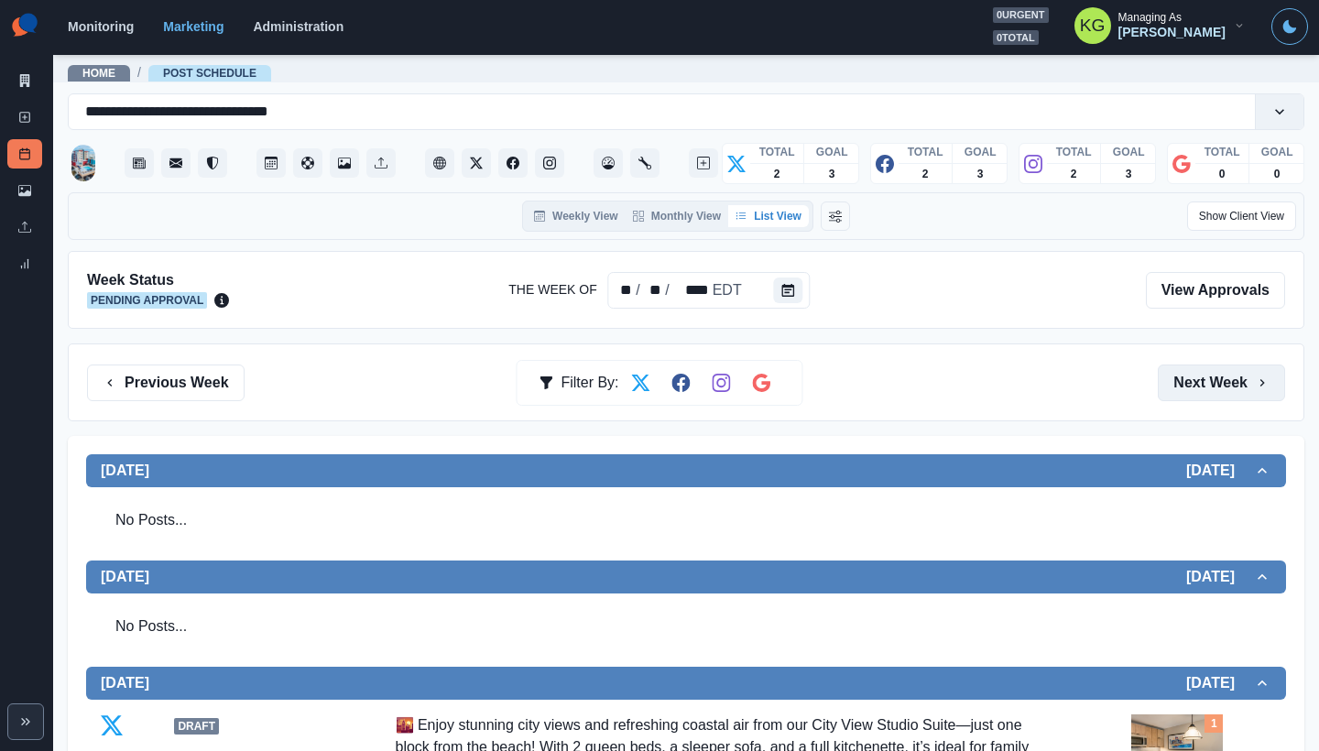
click at [1221, 390] on button "Next Week" at bounding box center [1221, 383] width 127 height 37
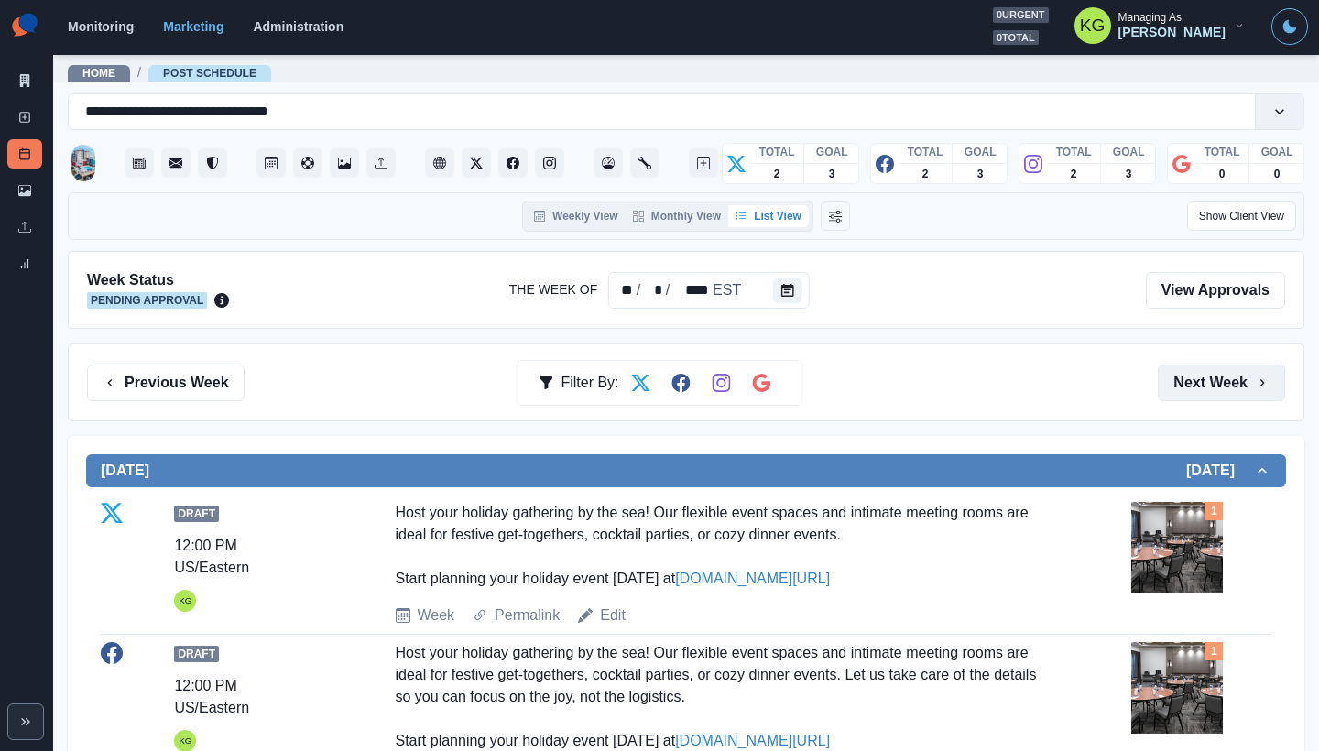
click at [1221, 390] on button "Next Week" at bounding box center [1221, 383] width 127 height 37
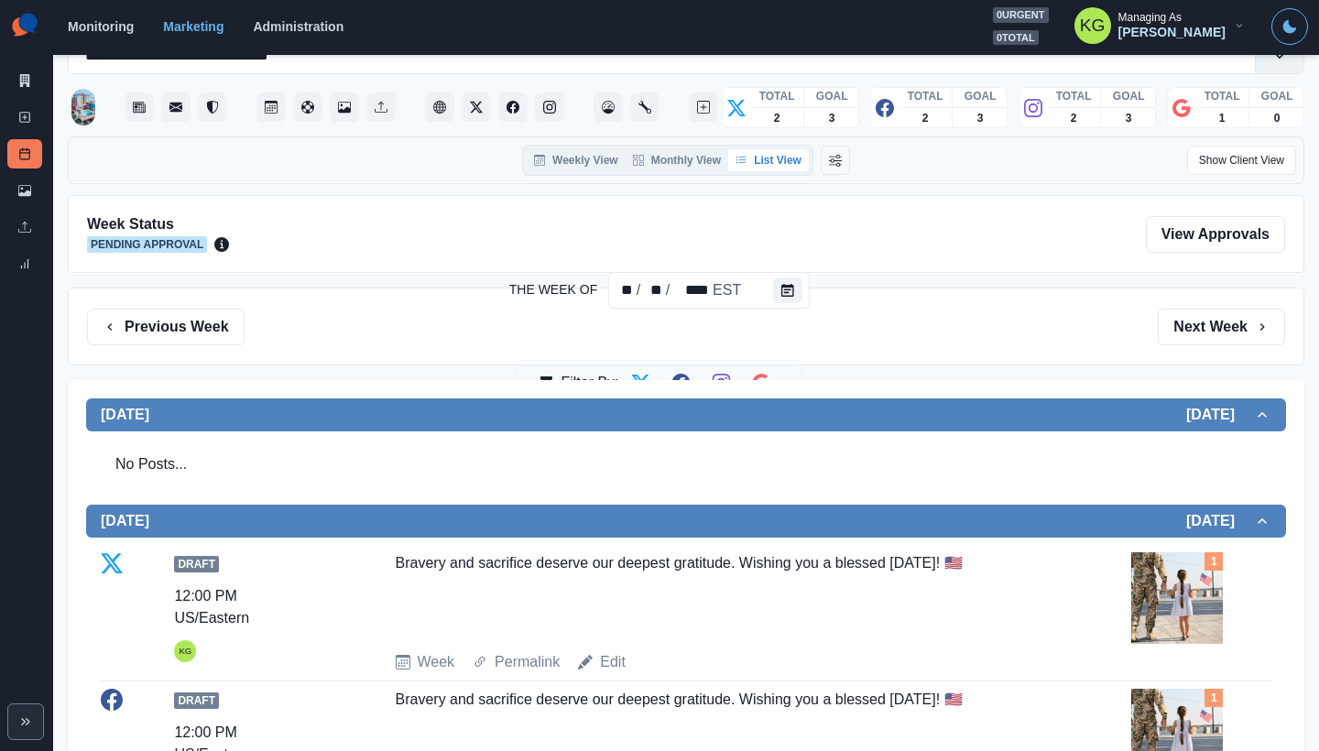
scroll to position [52, 0]
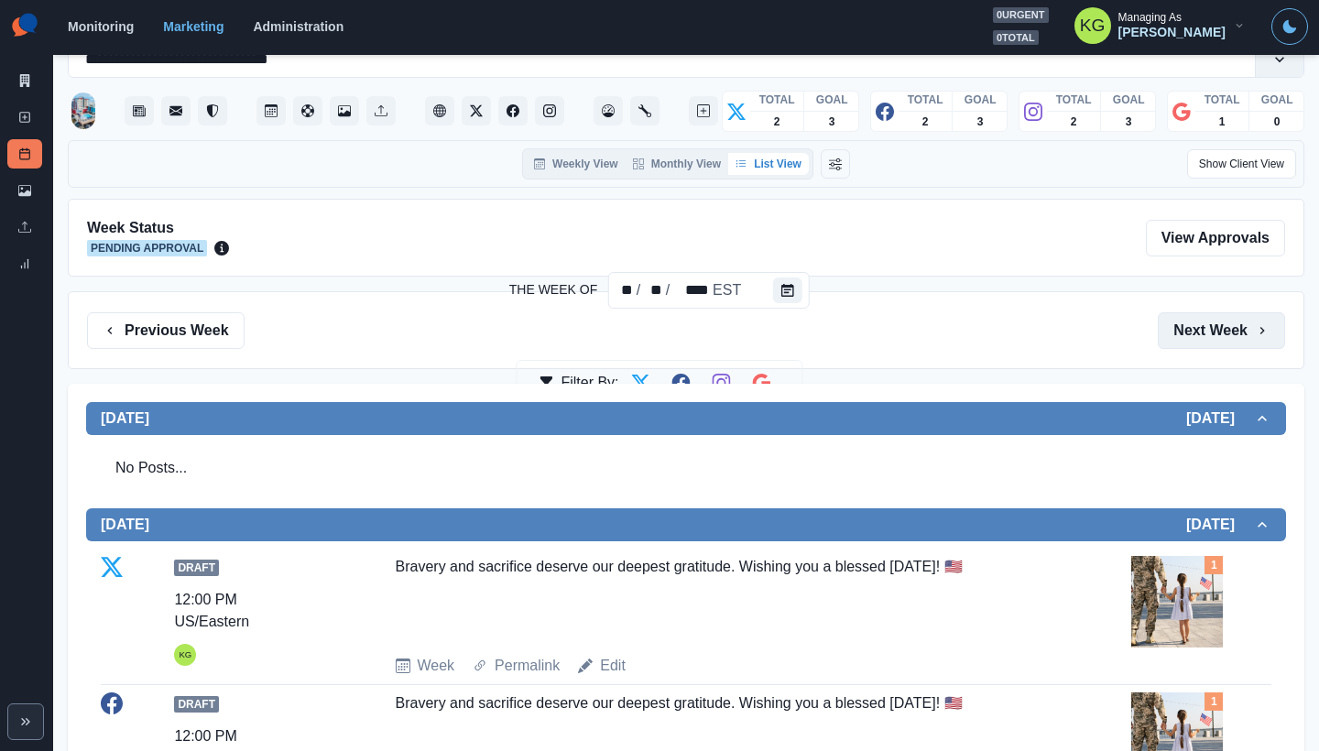
click at [1212, 331] on button "Next Week" at bounding box center [1221, 330] width 127 height 37
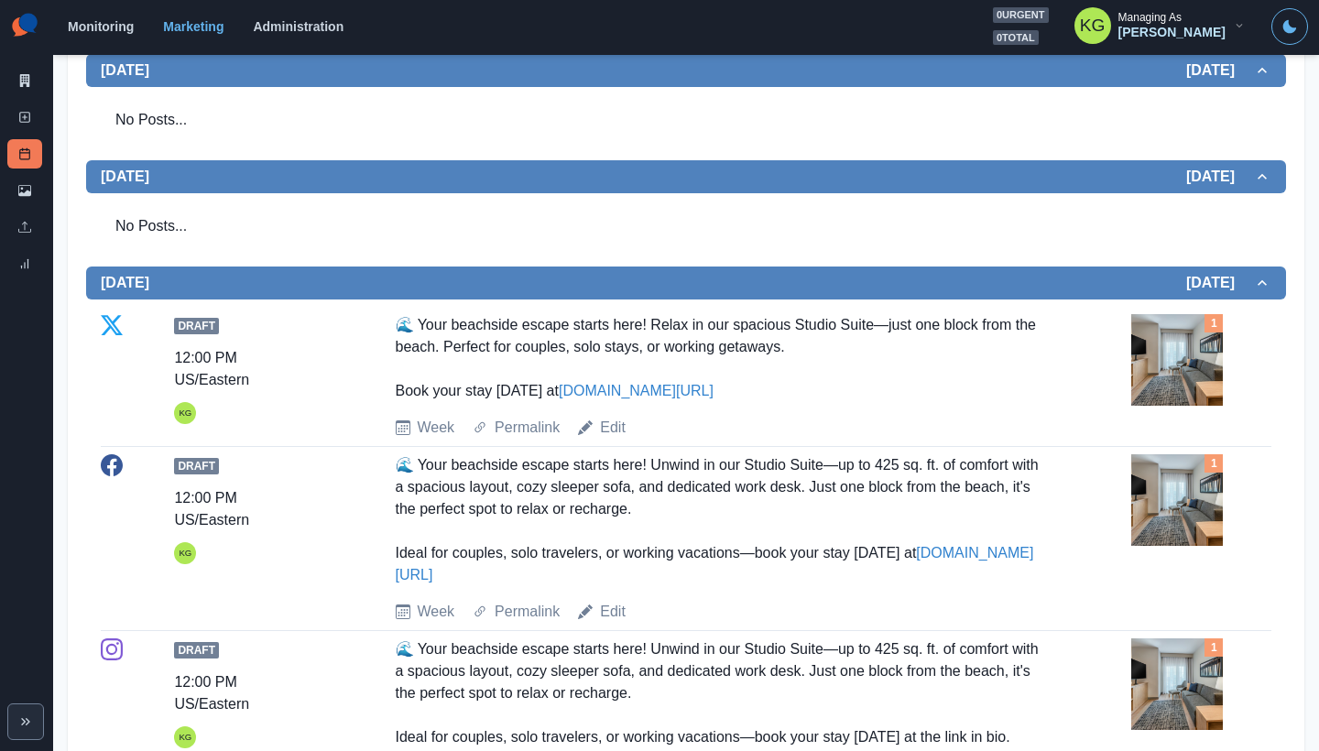
scroll to position [34, 0]
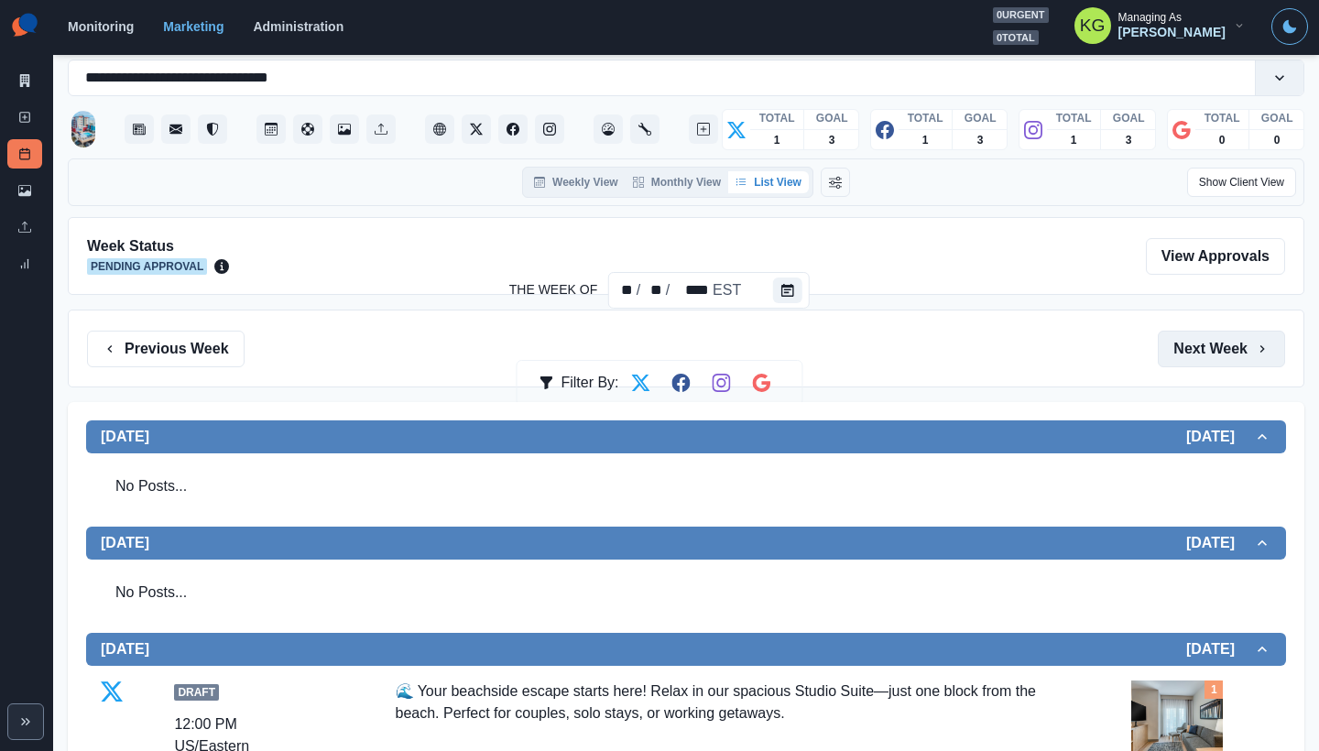
click at [1204, 344] on button "Next Week" at bounding box center [1221, 349] width 127 height 37
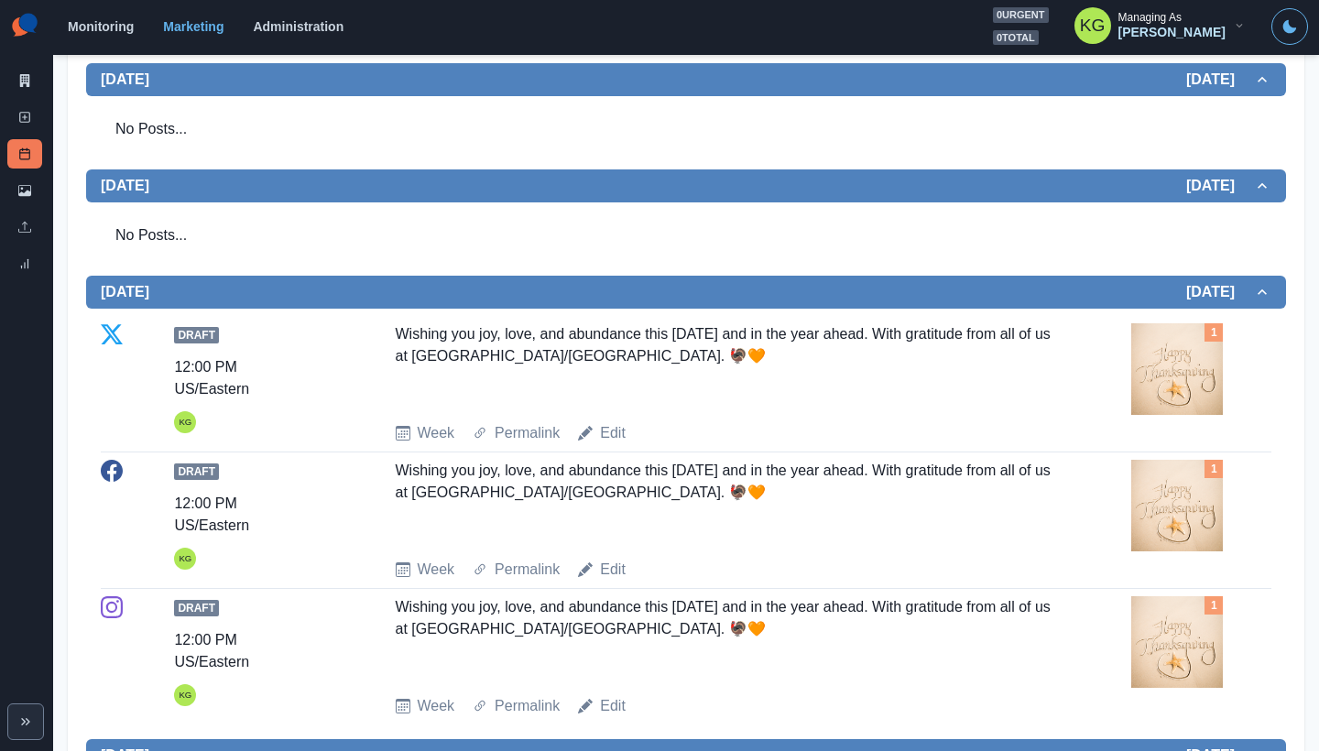
scroll to position [838, 0]
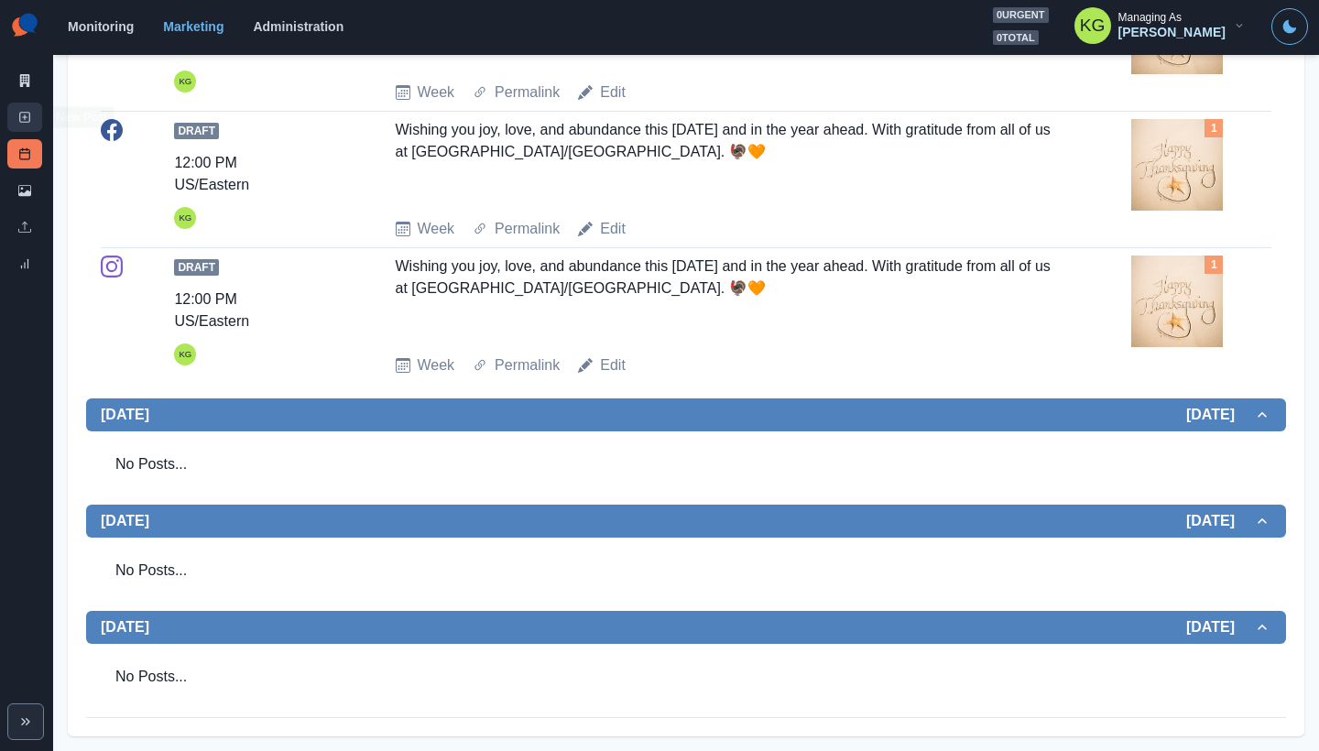
click at [24, 116] on icon at bounding box center [24, 117] width 13 height 13
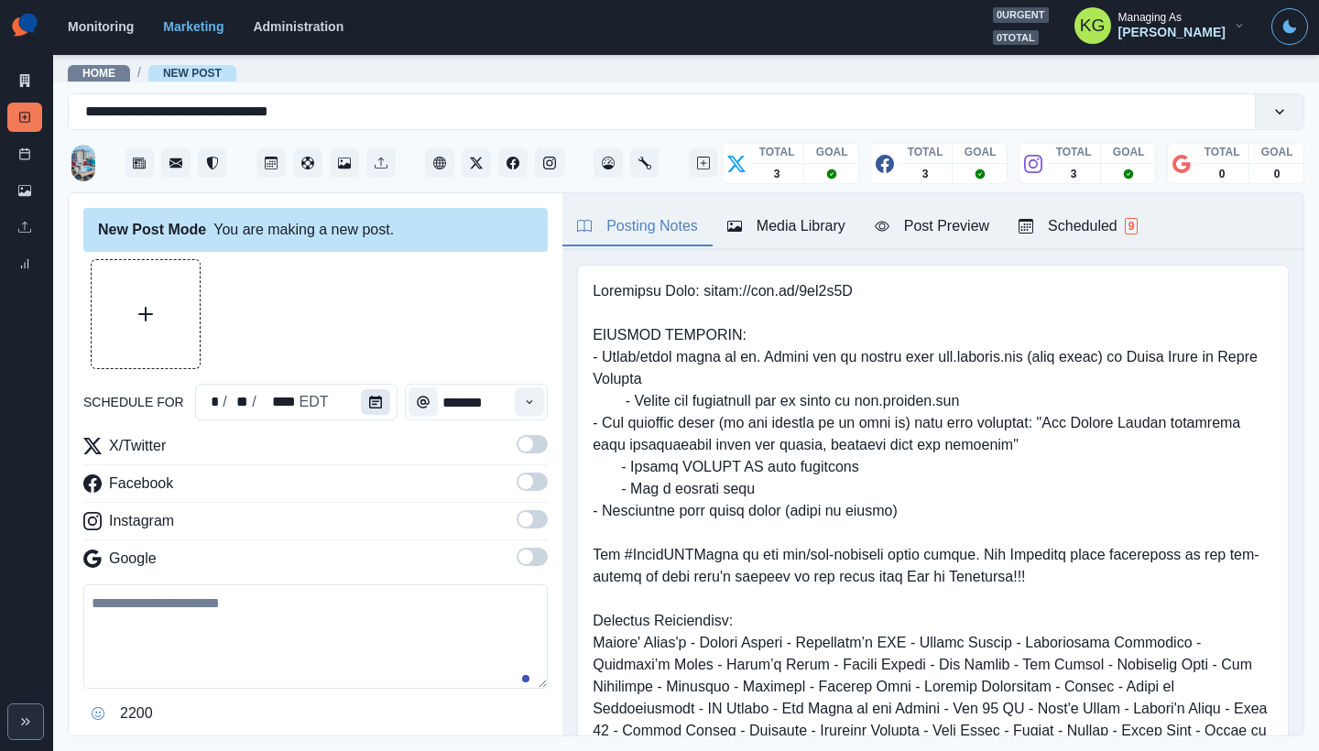
click at [376, 399] on icon "Calendar" at bounding box center [375, 402] width 13 height 13
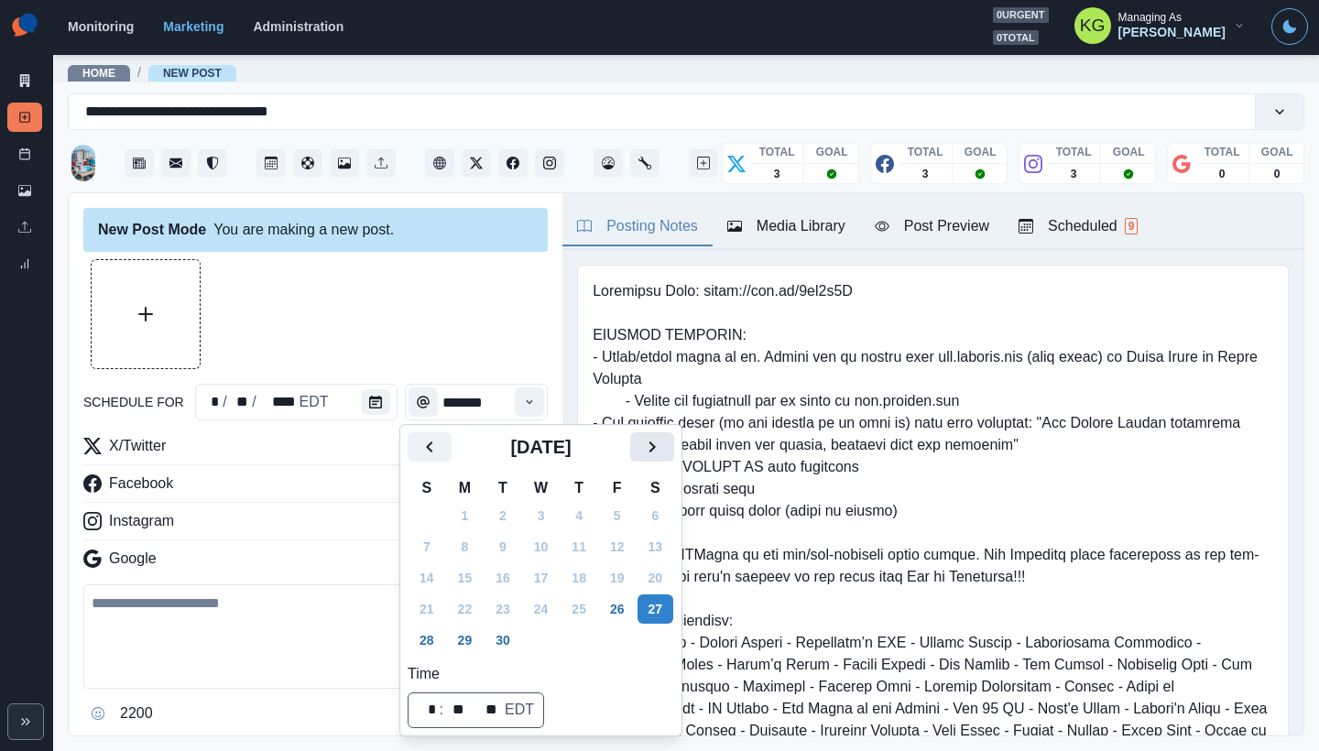
click at [674, 443] on button "Next" at bounding box center [652, 446] width 44 height 29
click at [674, 447] on button "Next" at bounding box center [652, 446] width 44 height 29
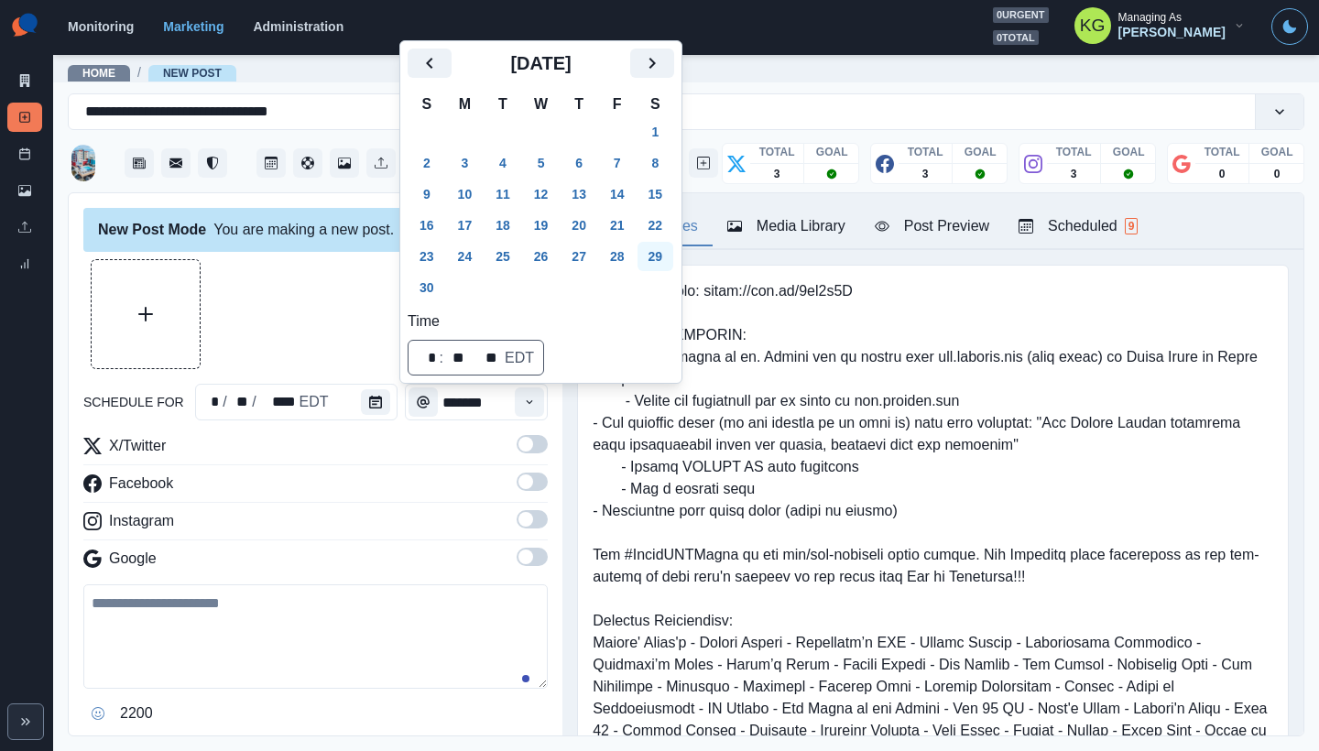
click at [672, 256] on button "29" at bounding box center [655, 256] width 37 height 29
click at [251, 300] on div at bounding box center [315, 314] width 464 height 110
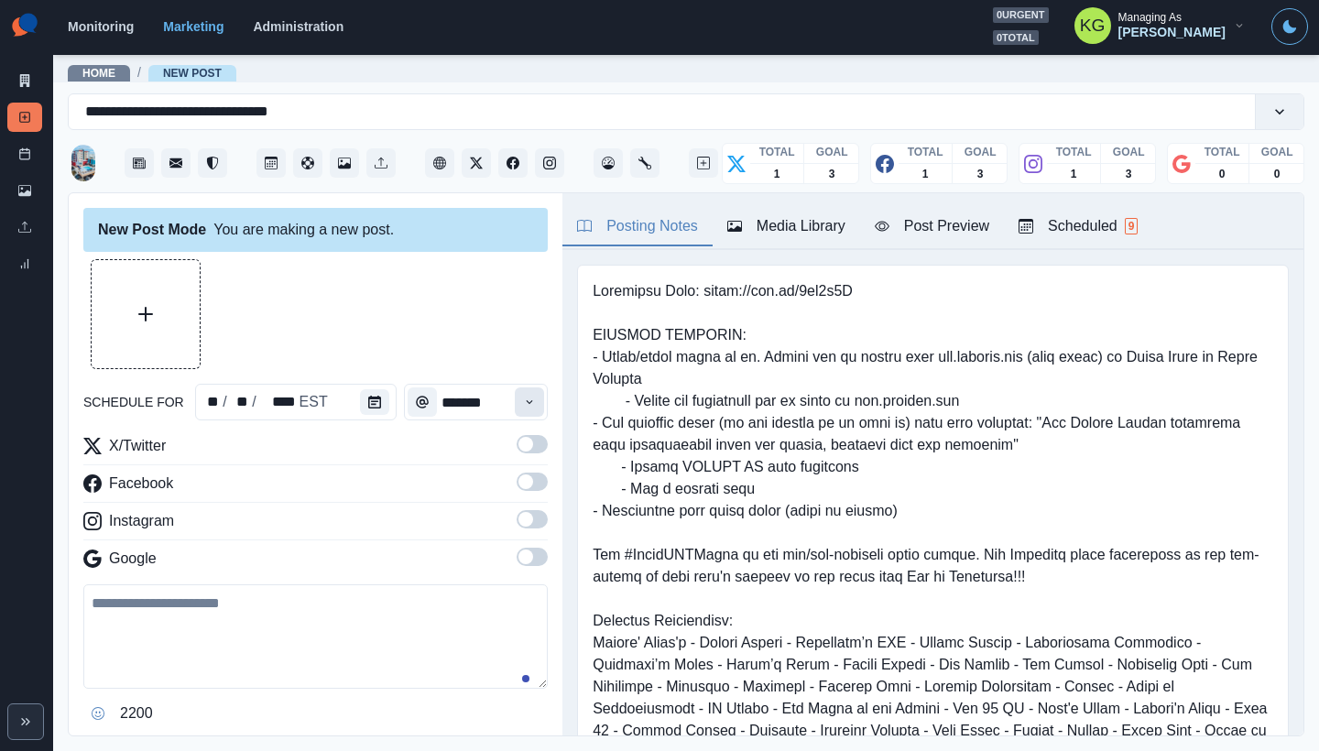
click at [523, 405] on icon "Time" at bounding box center [529, 402] width 13 height 13
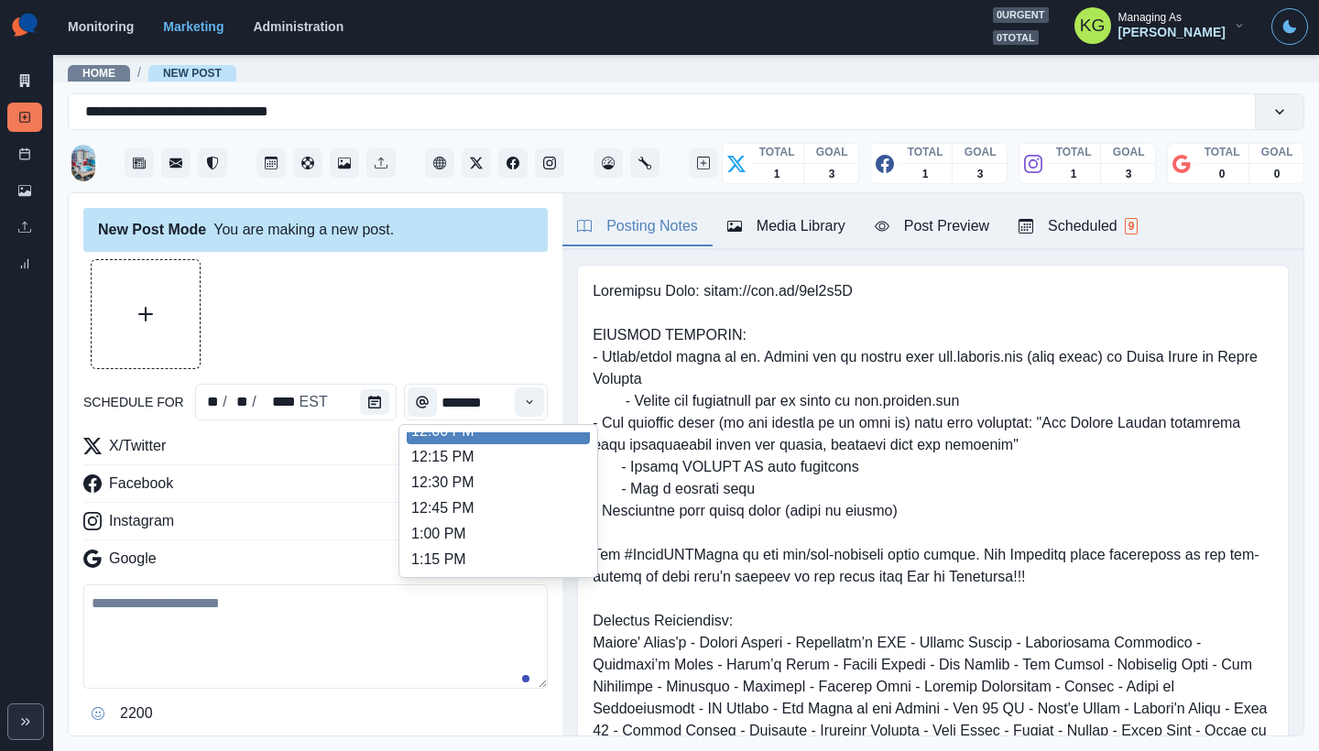
scroll to position [377, 0]
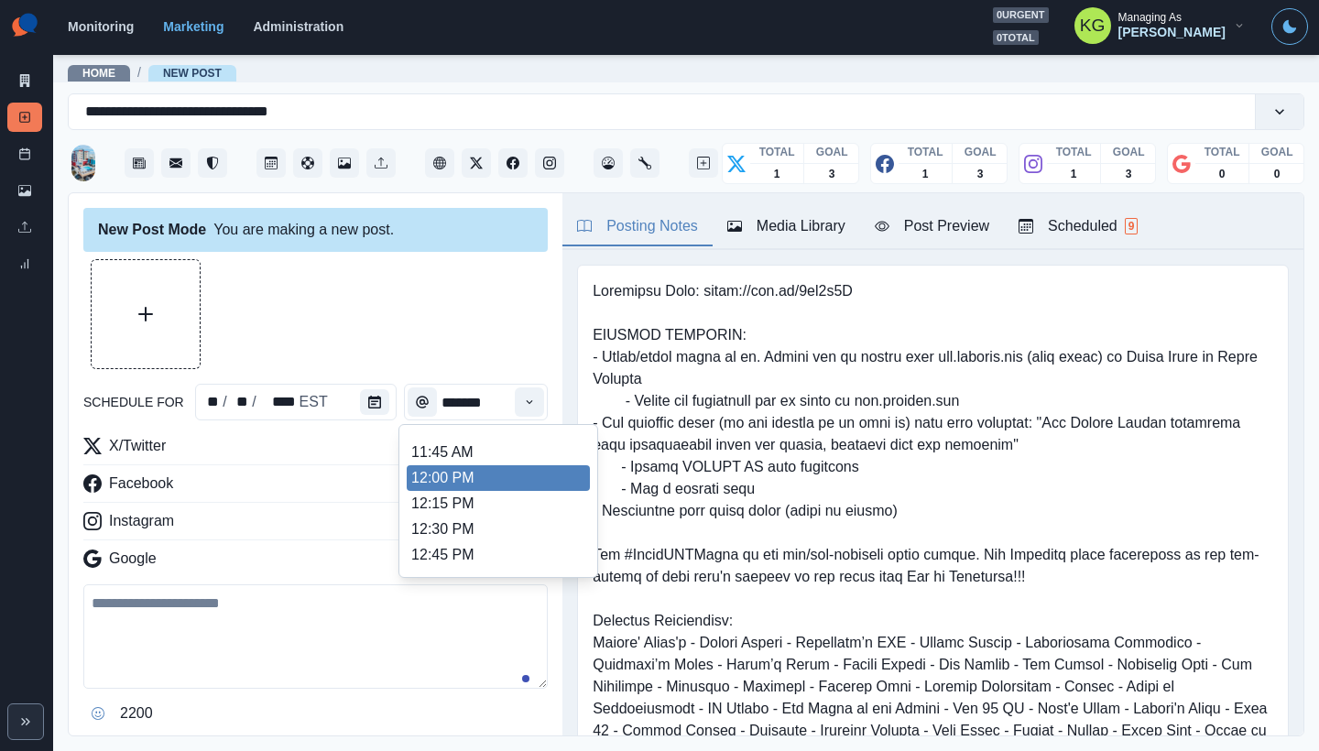
click at [456, 479] on li "12:00 PM" at bounding box center [498, 478] width 183 height 26
type input "********"
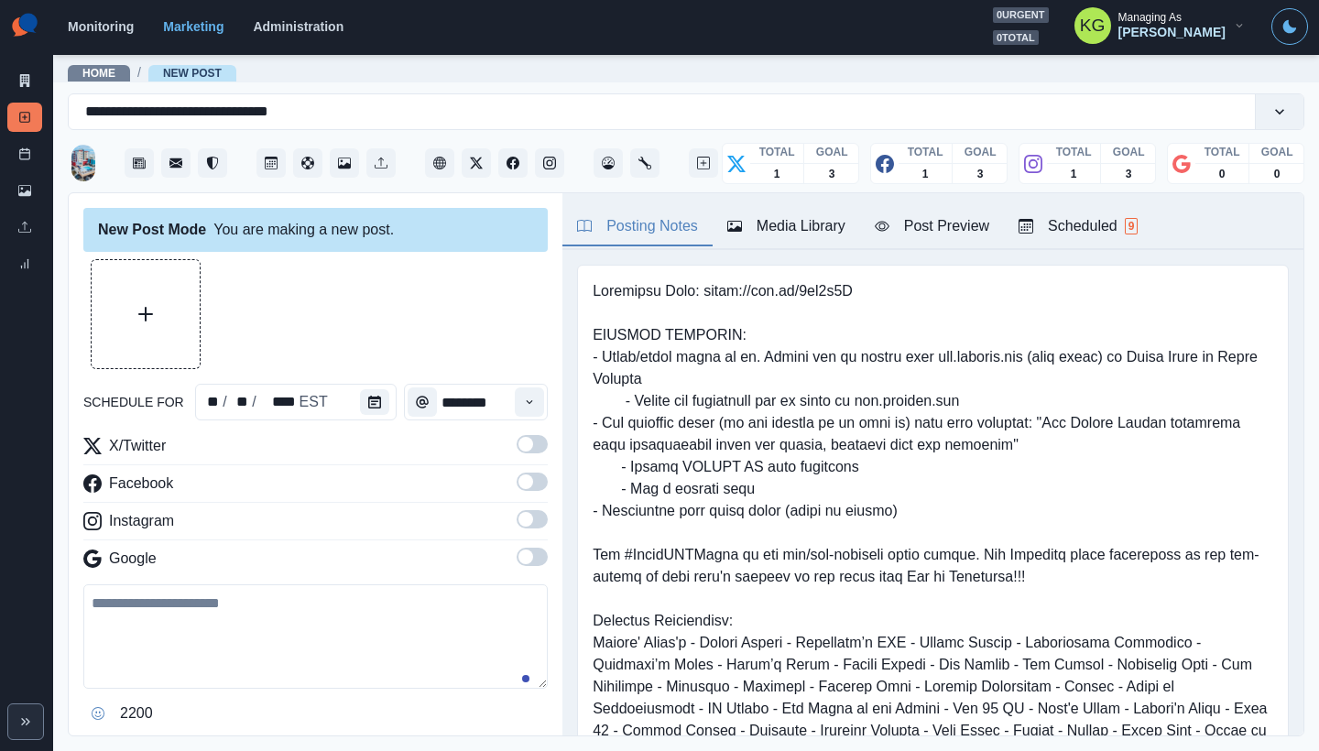
click at [523, 517] on span at bounding box center [532, 519] width 31 height 18
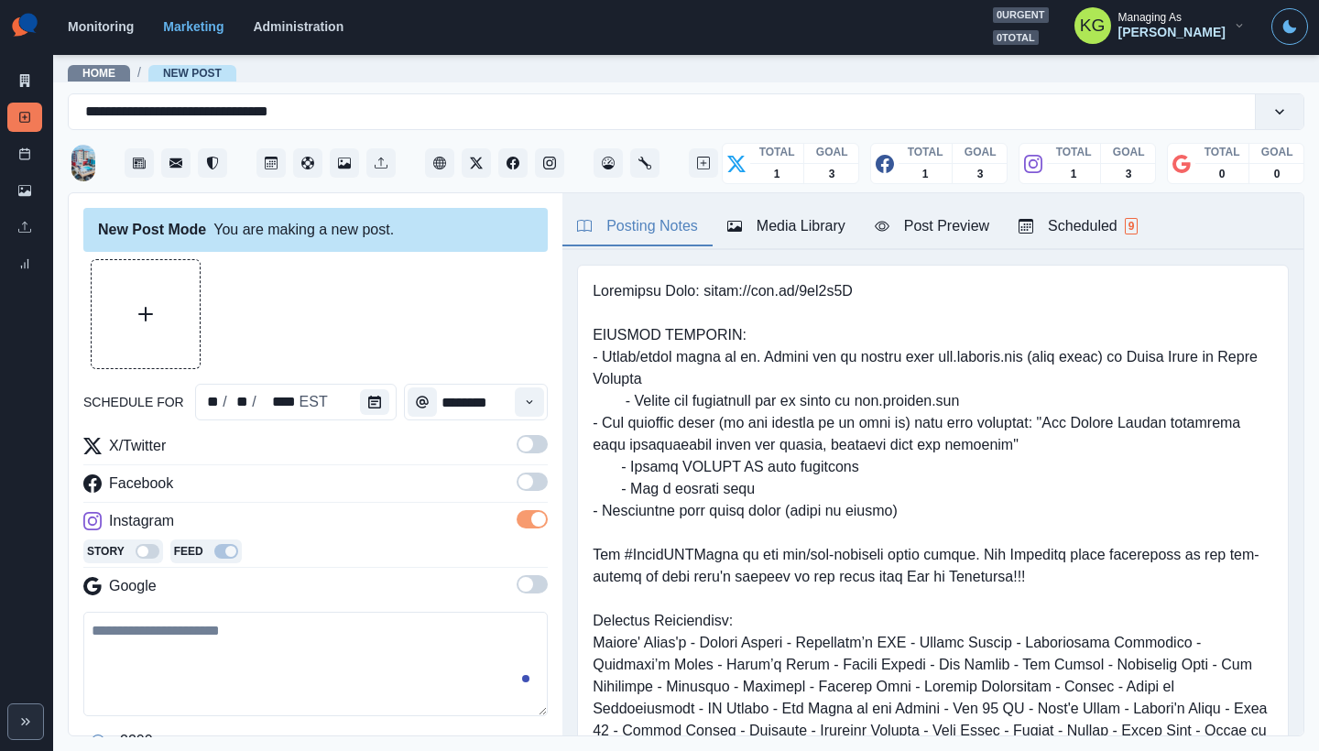
click at [519, 492] on label at bounding box center [532, 487] width 31 height 29
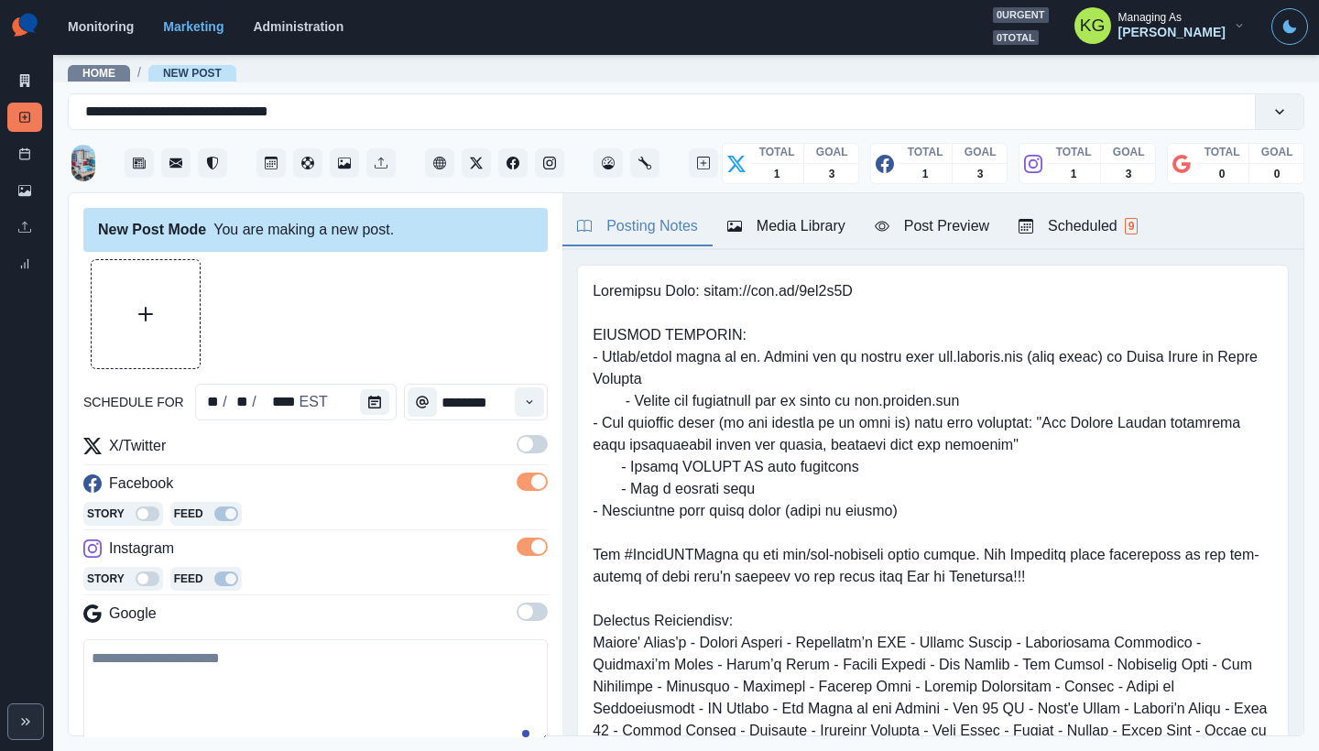
click at [518, 446] on span at bounding box center [525, 444] width 15 height 15
click at [753, 227] on div "Media Library" at bounding box center [786, 226] width 118 height 22
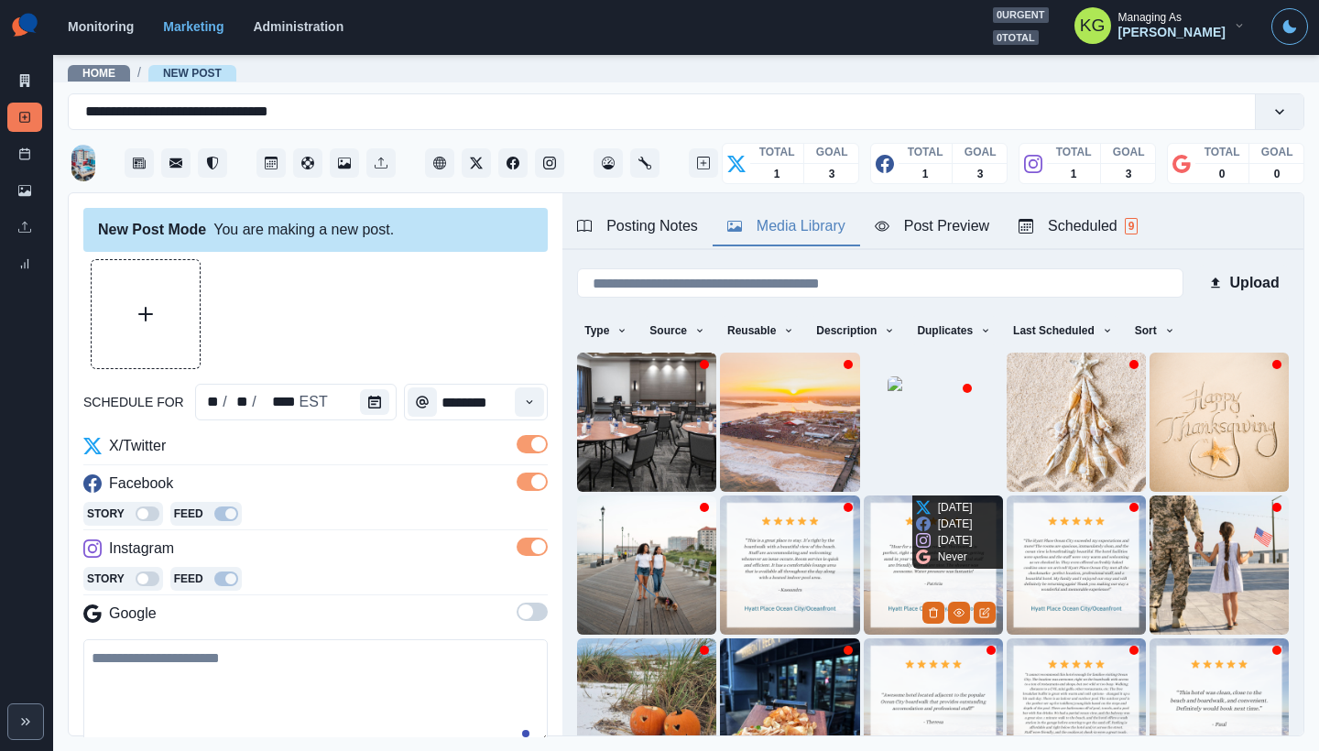
scroll to position [146, 0]
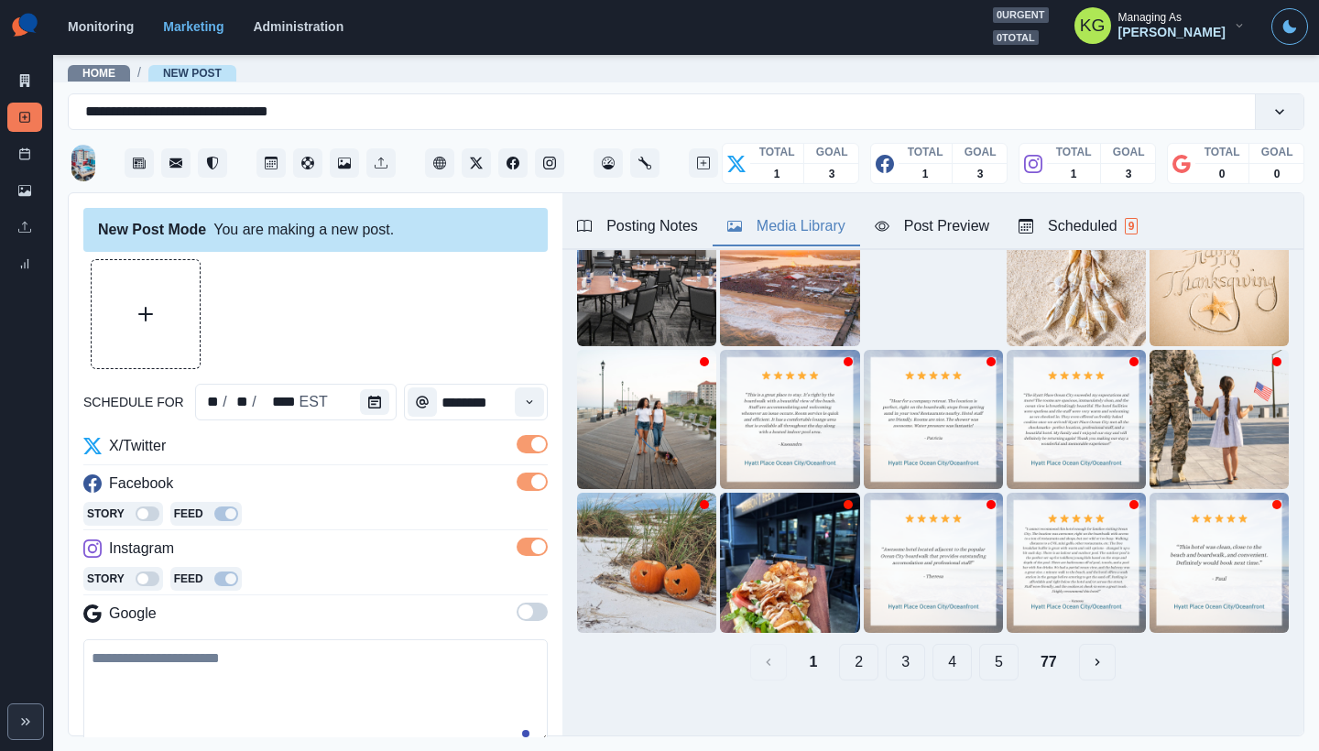
click at [933, 649] on button "4" at bounding box center [951, 662] width 39 height 37
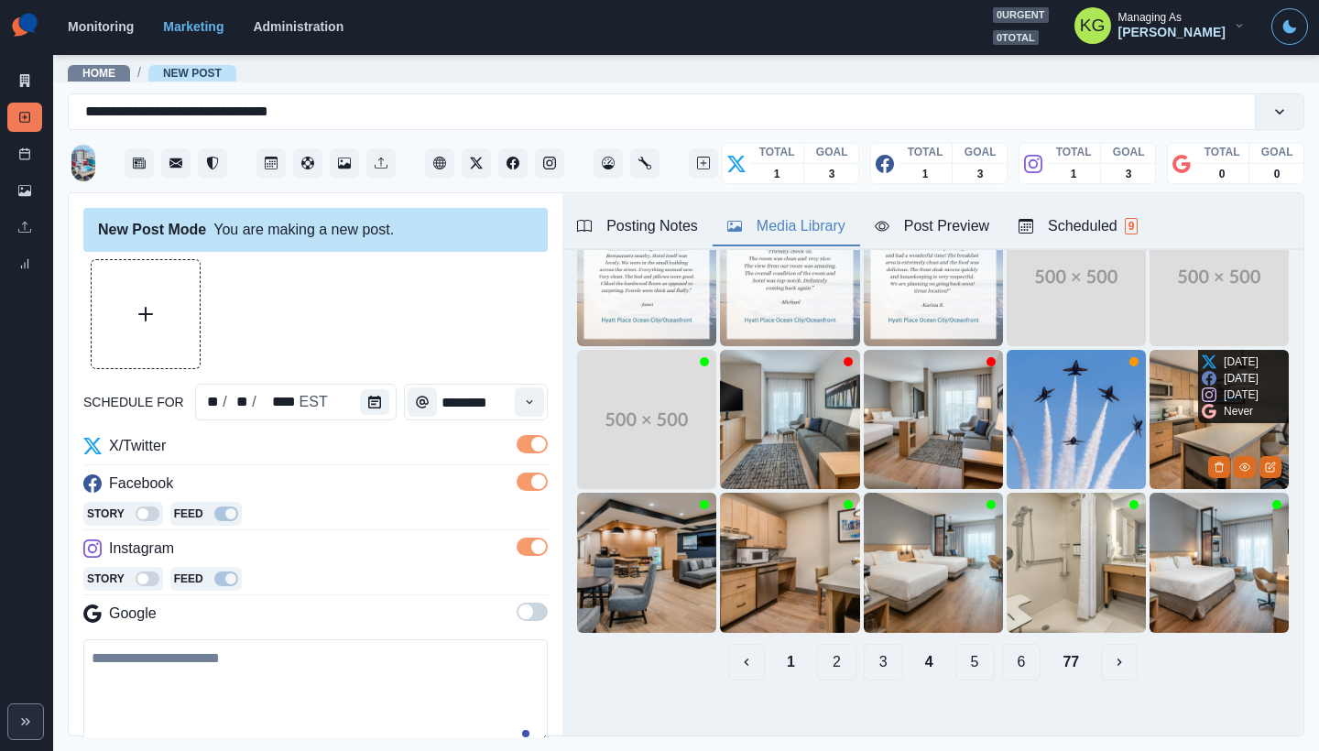
click at [1202, 388] on icon at bounding box center [1209, 394] width 15 height 15
click at [1149, 376] on img at bounding box center [1218, 419] width 139 height 139
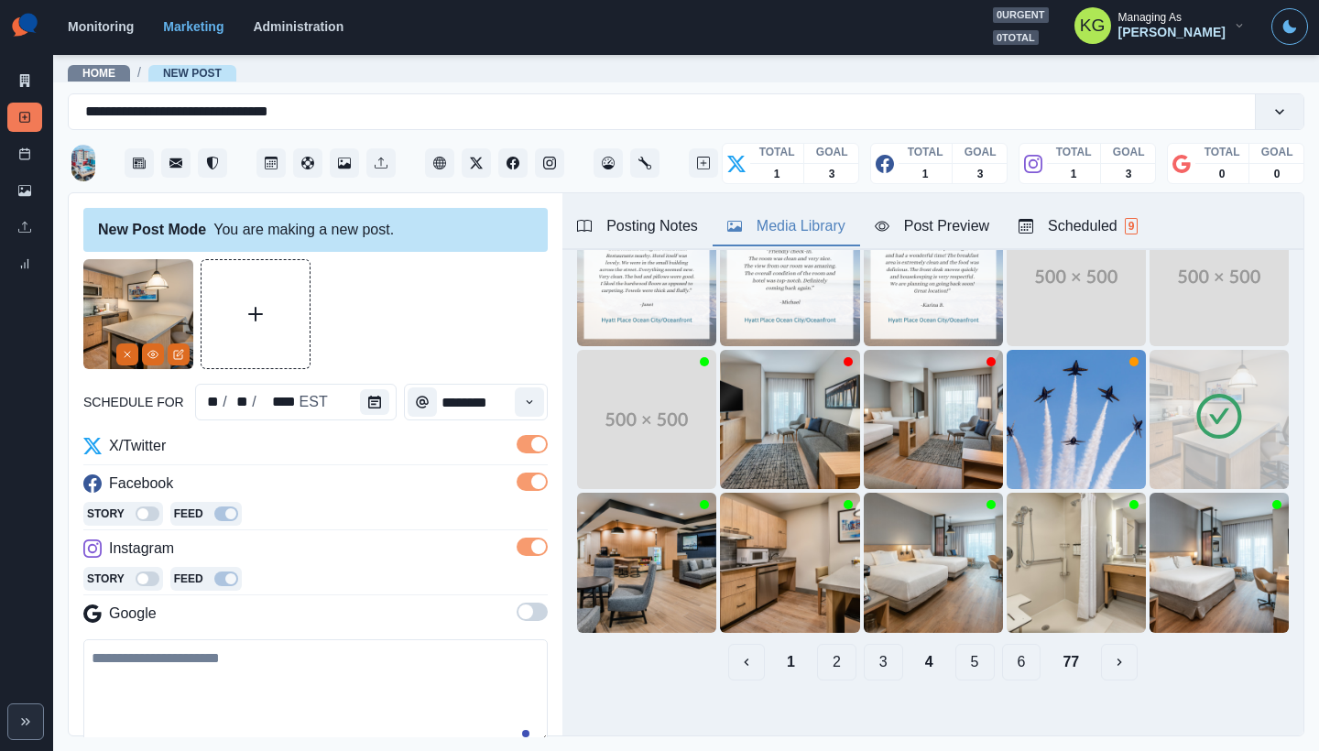
scroll to position [222, 0]
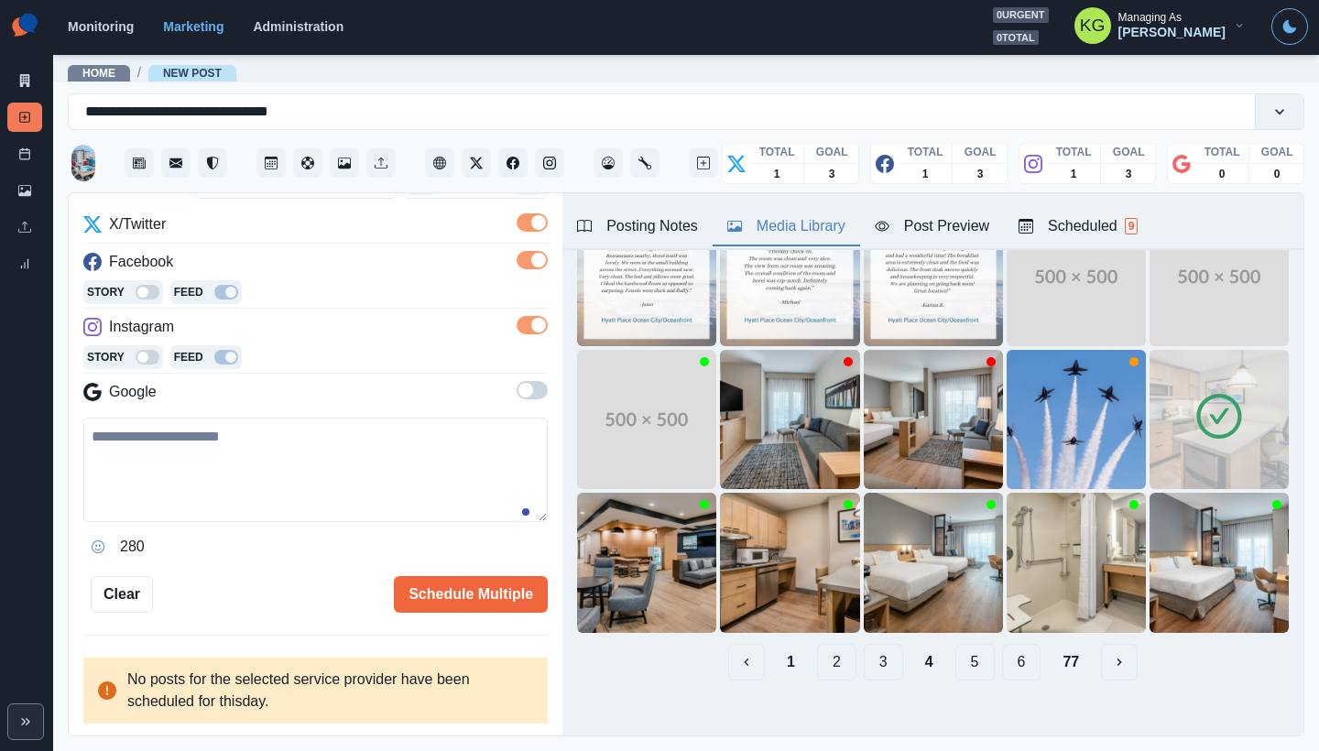
click at [354, 482] on textarea at bounding box center [315, 470] width 464 height 104
paste textarea "**********"
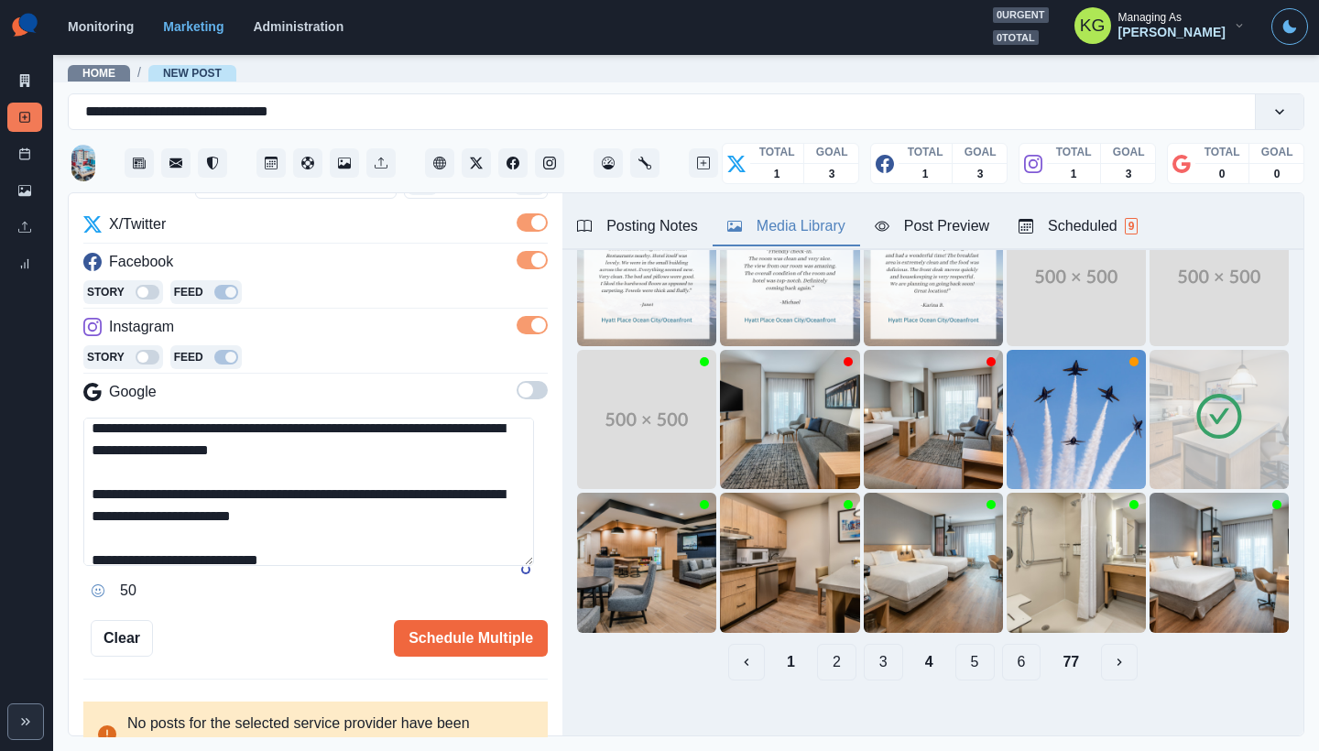
scroll to position [0, 0]
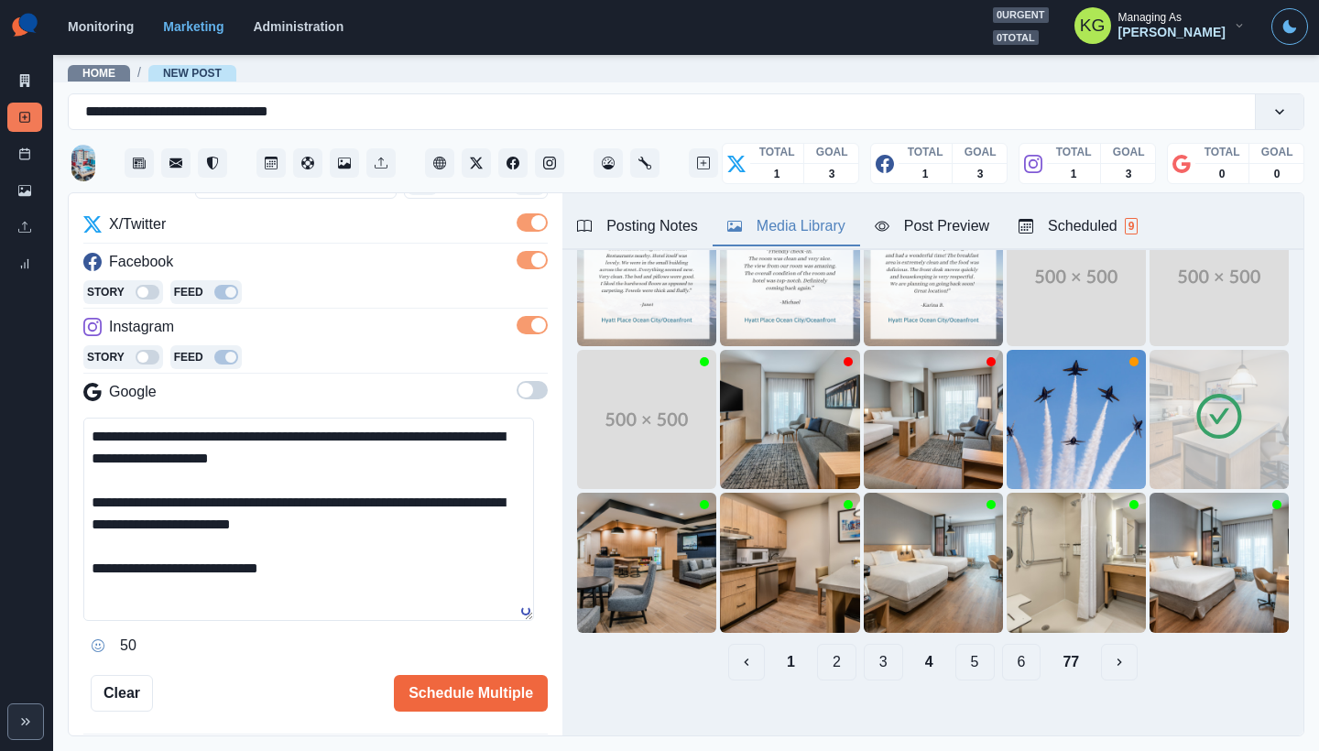
click at [537, 609] on div "**********" at bounding box center [316, 465] width 494 height 544
click at [96, 496] on textarea "**********" at bounding box center [308, 519] width 451 height 203
type textarea "**********"
click at [474, 686] on button "Schedule Multiple" at bounding box center [471, 693] width 154 height 37
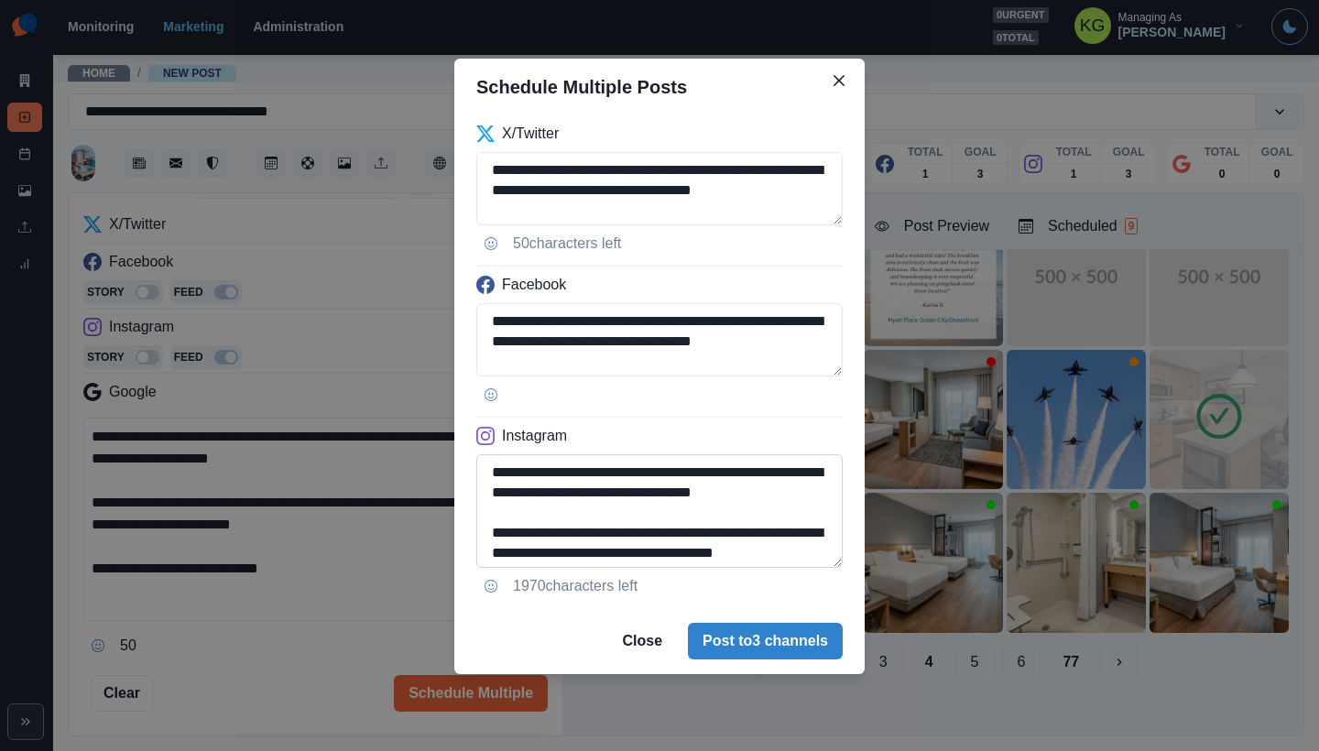
click at [829, 568] on textarea "**********" at bounding box center [659, 511] width 366 height 114
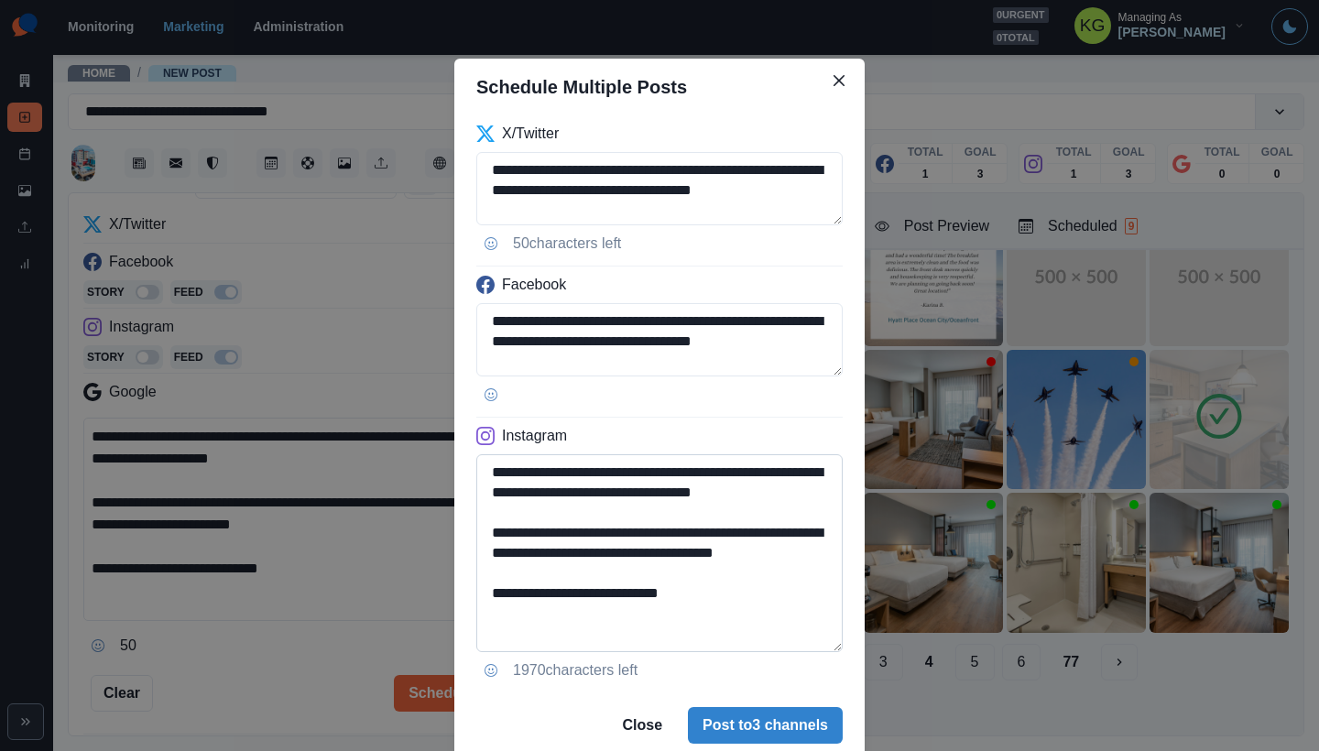
click at [711, 609] on textarea "**********" at bounding box center [659, 553] width 366 height 198
drag, startPoint x: 696, startPoint y: 626, endPoint x: 573, endPoint y: 627, distance: 122.7
click at [573, 627] on textarea "**********" at bounding box center [659, 553] width 366 height 198
type textarea "**********"
click at [801, 718] on button "Post to 3 channels" at bounding box center [765, 725] width 155 height 37
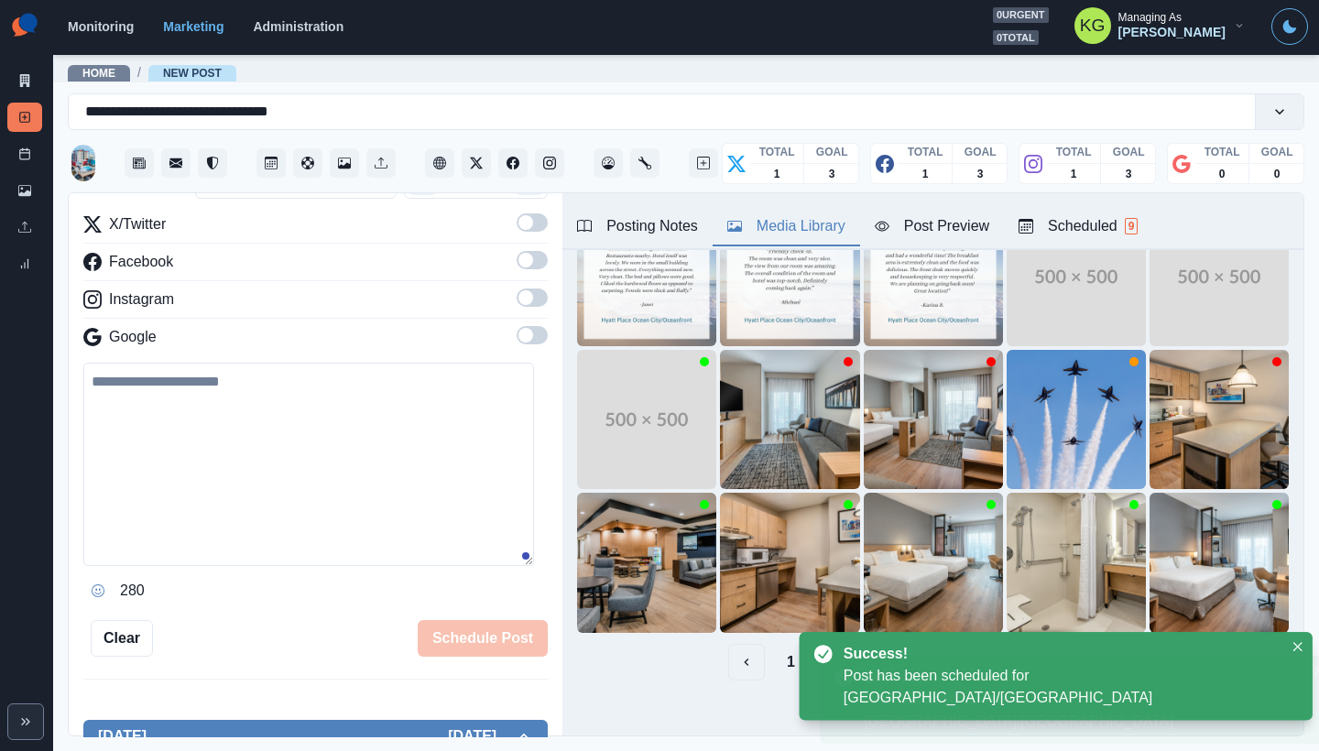
scroll to position [200, 0]
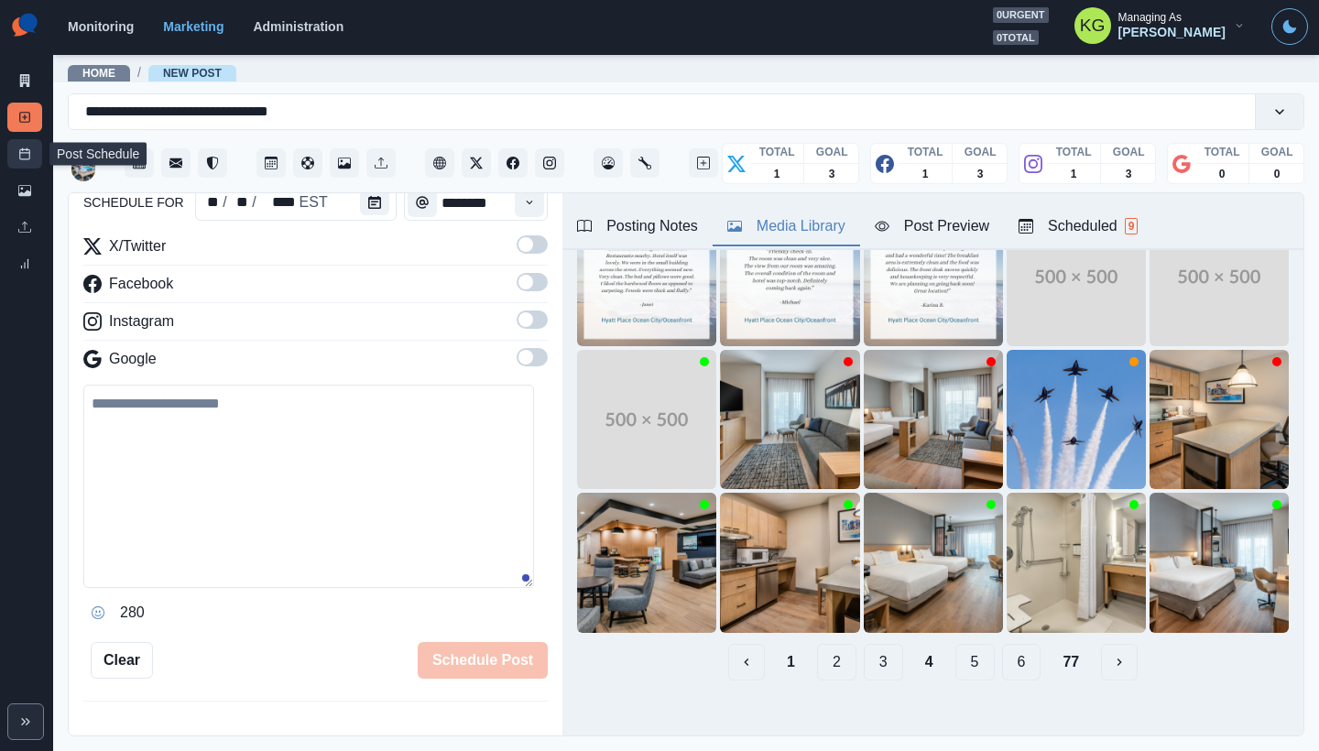
click at [22, 153] on line at bounding box center [25, 153] width 10 height 0
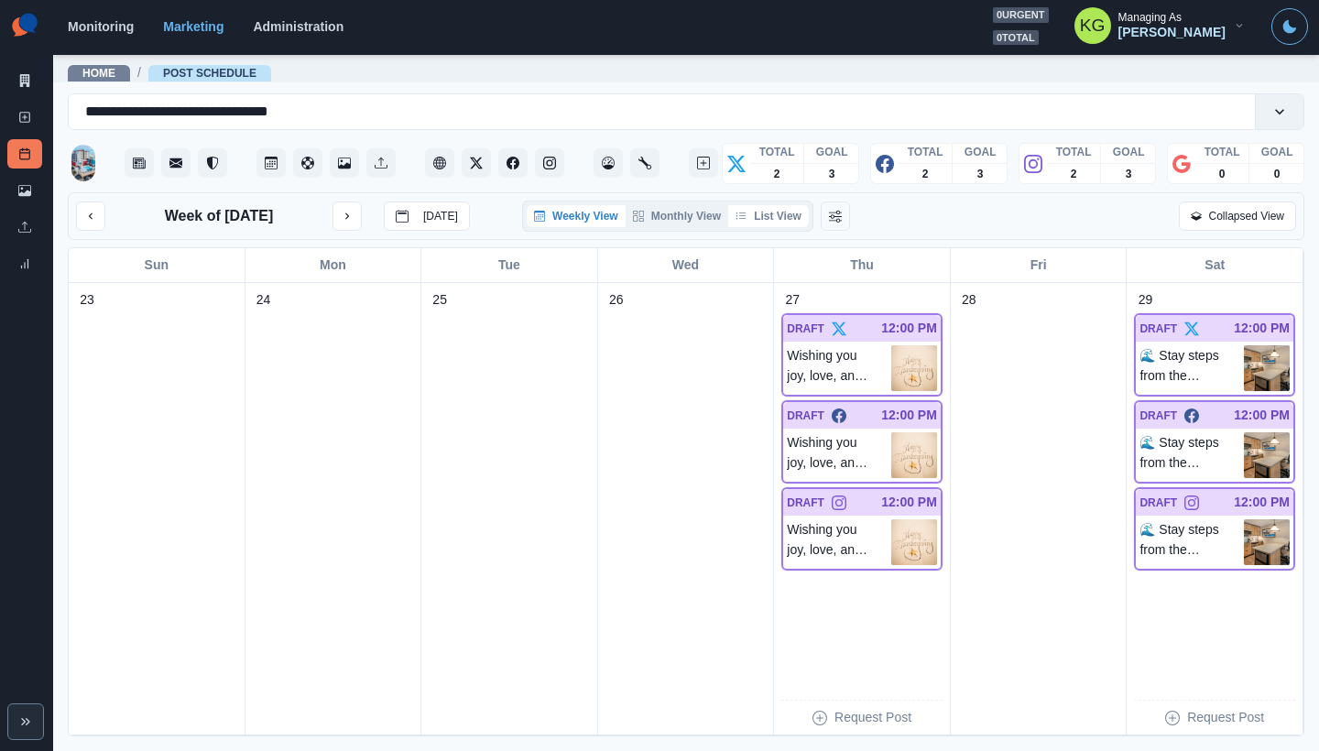
click at [787, 226] on button "List View" at bounding box center [768, 216] width 81 height 22
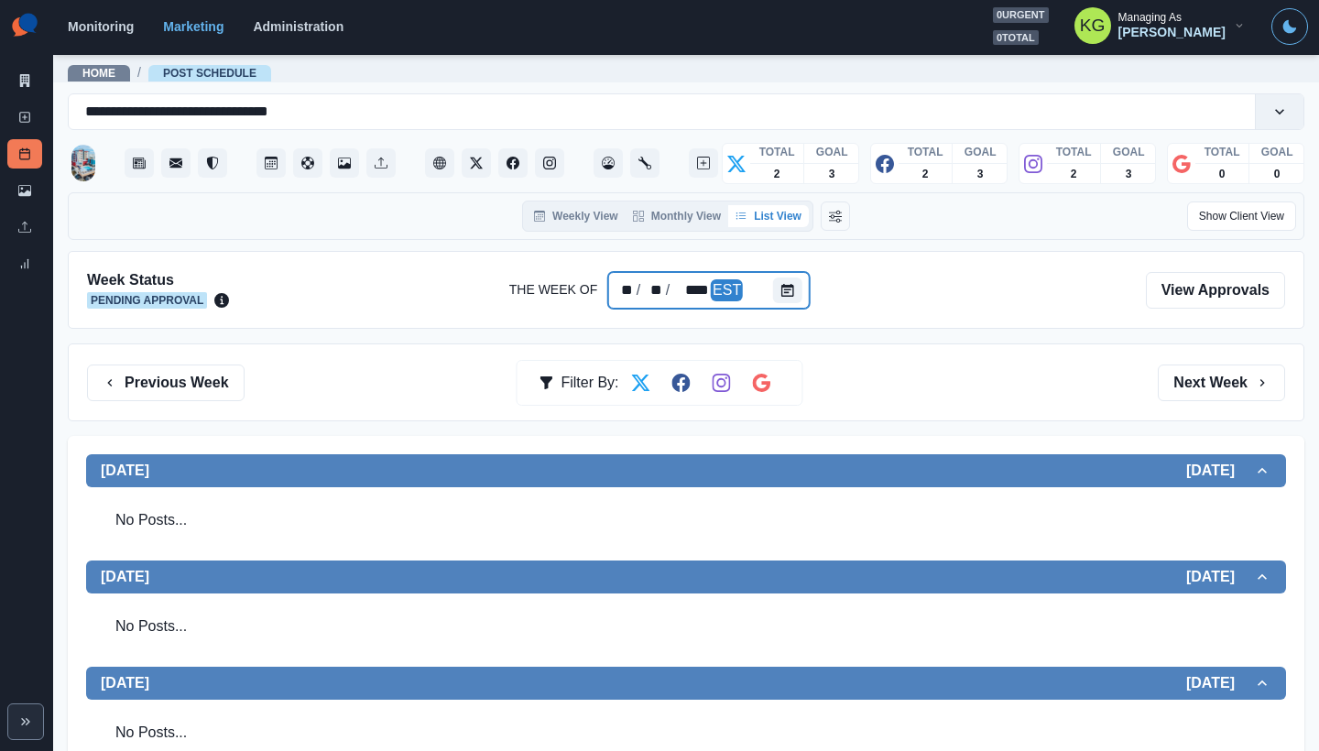
click at [764, 284] on div "** / ** / **** EST" at bounding box center [709, 290] width 202 height 37
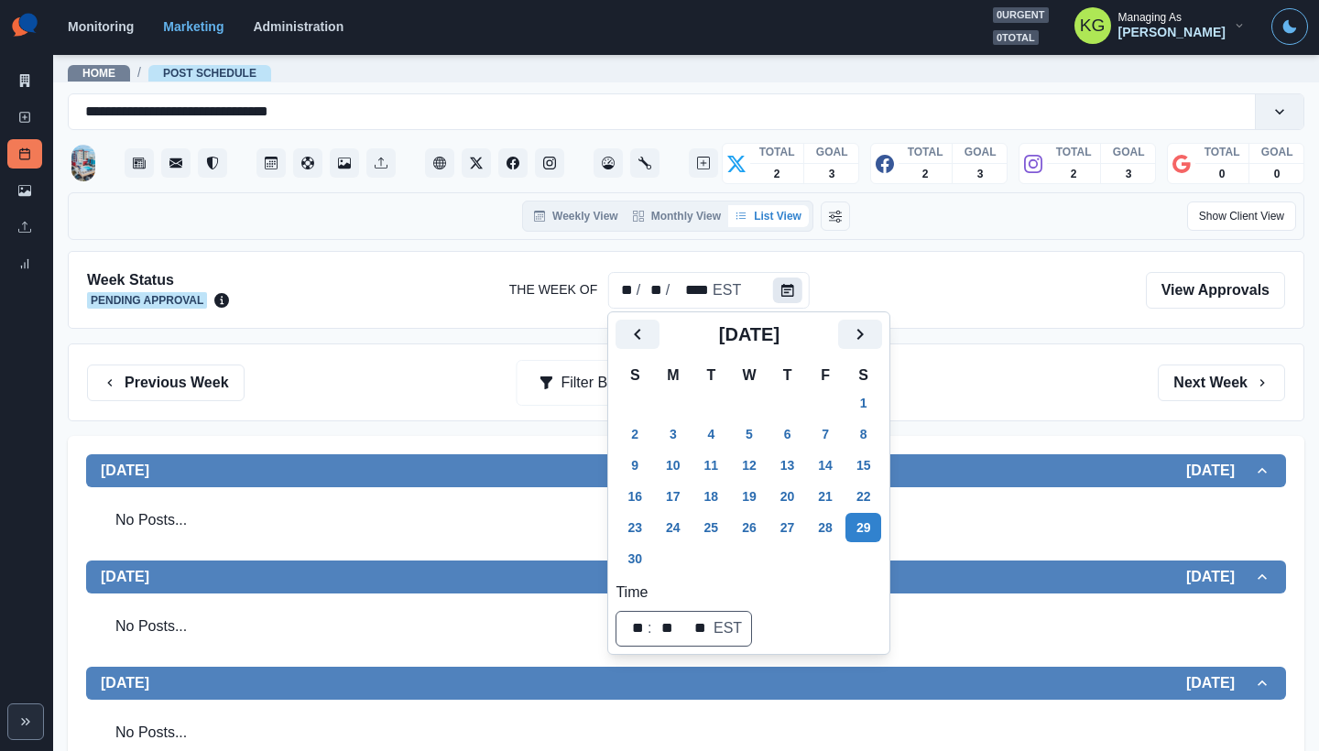
click at [791, 289] on icon "Calendar" at bounding box center [787, 290] width 13 height 13
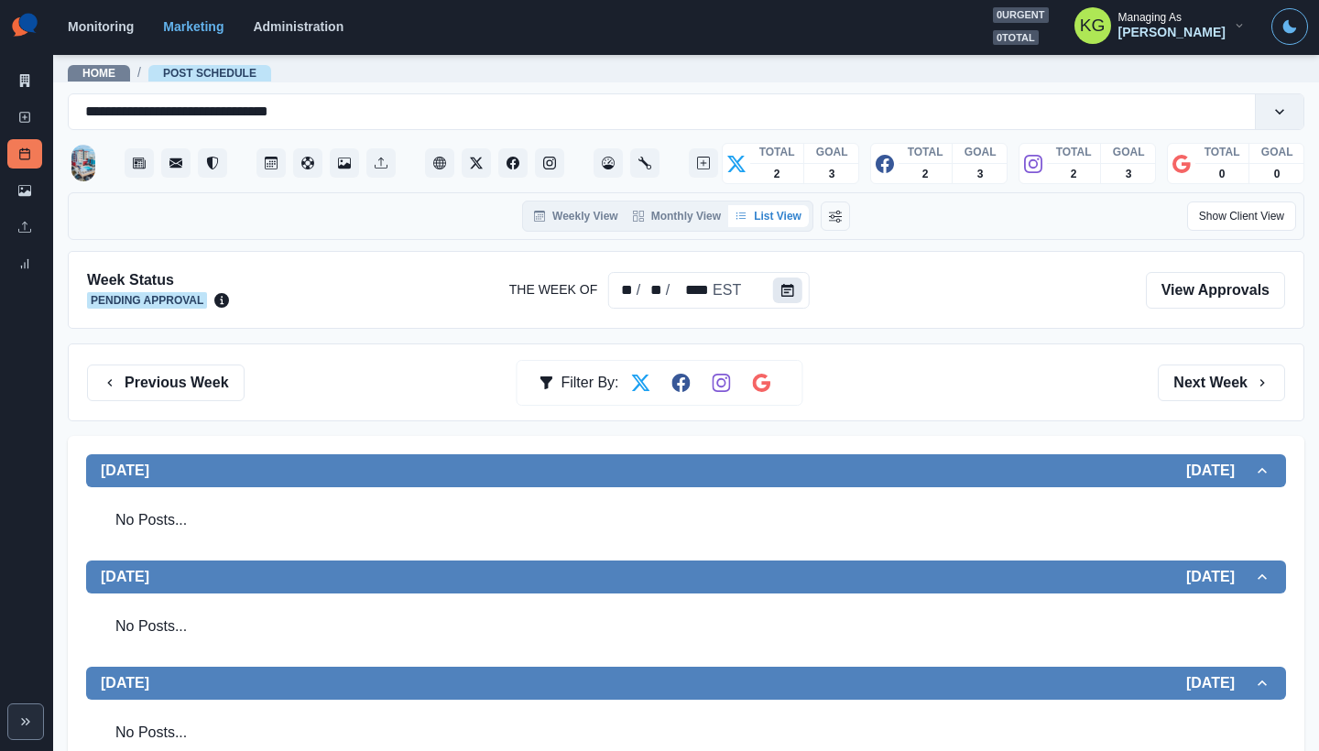
click at [773, 291] on button "Calendar" at bounding box center [787, 291] width 29 height 26
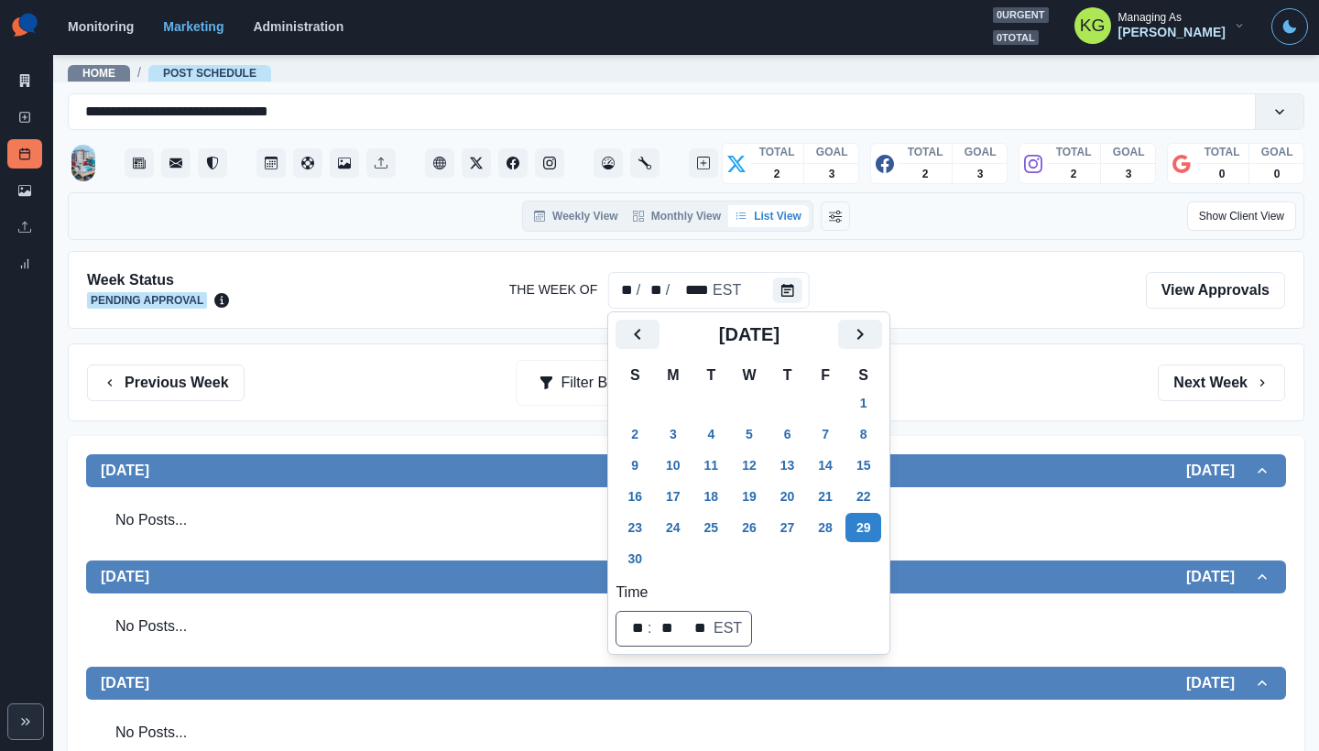
click at [960, 289] on div at bounding box center [687, 289] width 887 height 39
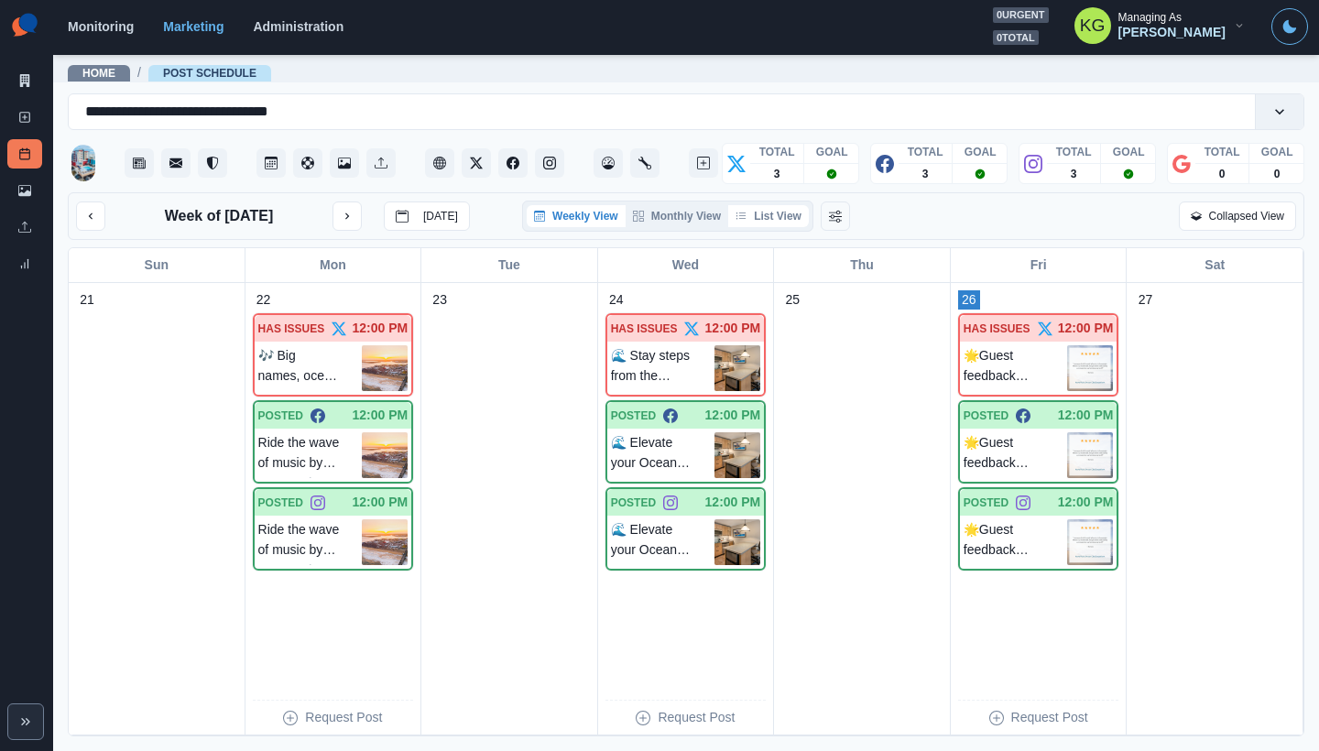
click at [769, 213] on button "List View" at bounding box center [768, 216] width 81 height 22
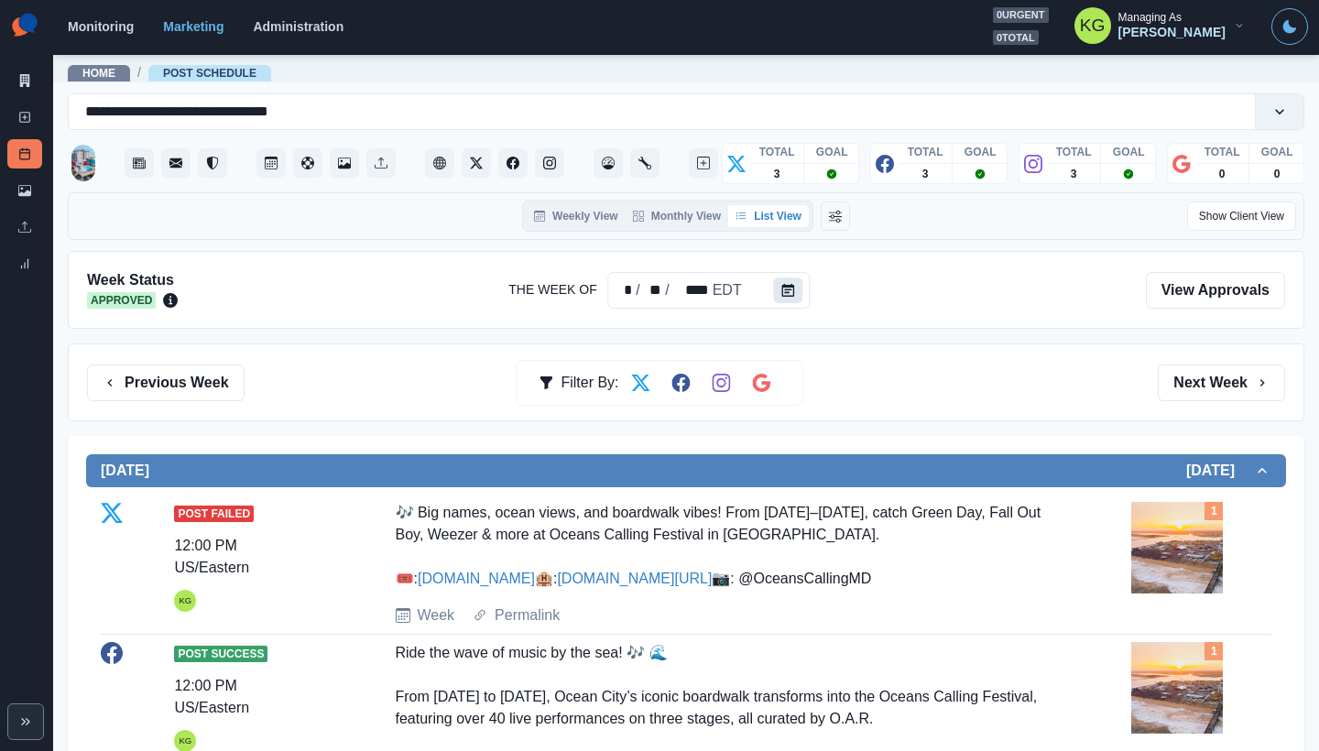
click at [779, 293] on button "Calendar" at bounding box center [788, 291] width 29 height 26
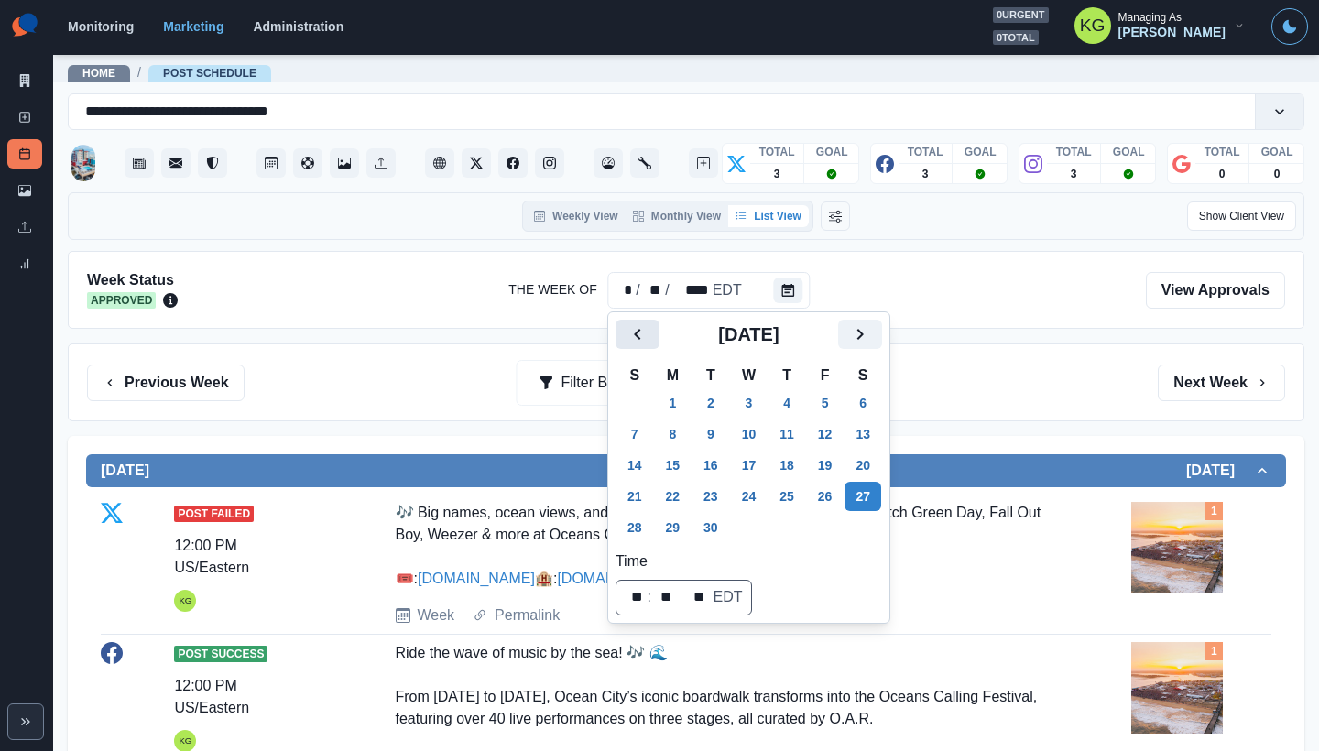
click at [633, 337] on icon "Previous" at bounding box center [637, 334] width 22 height 22
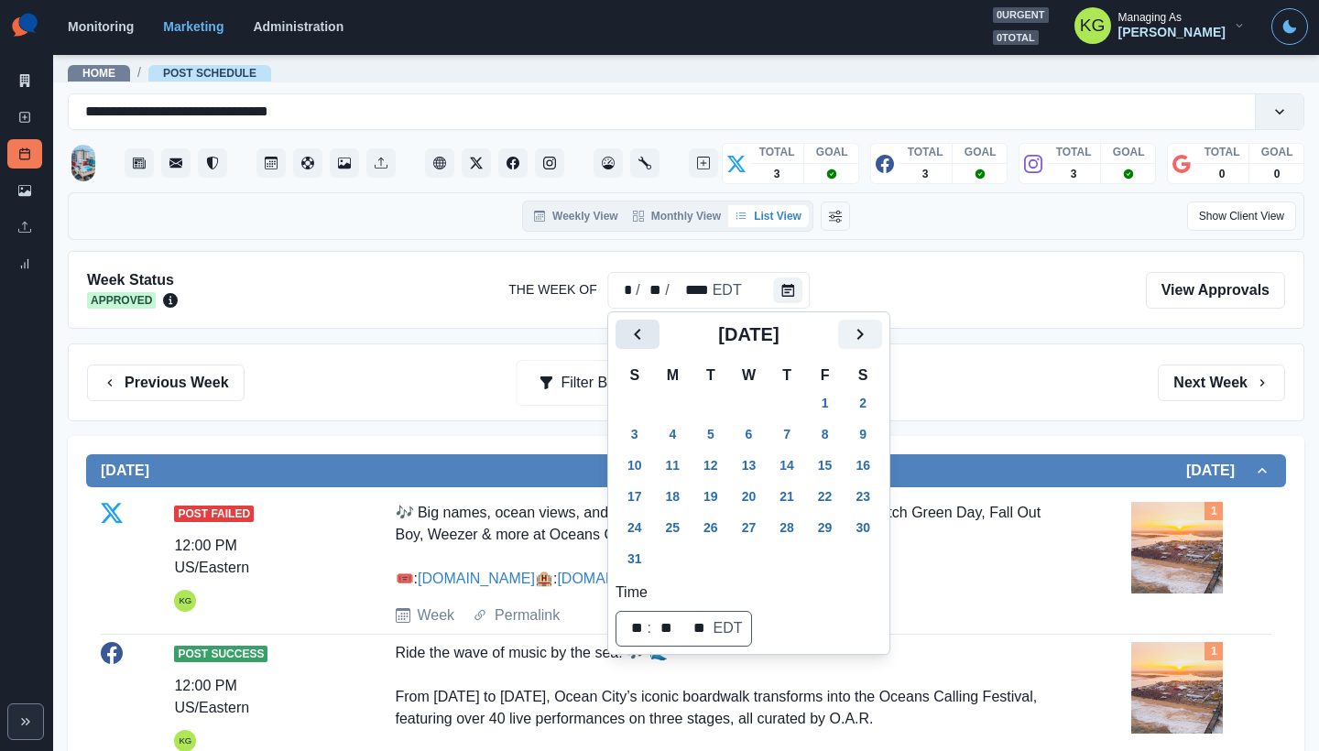
click at [633, 337] on icon "Previous" at bounding box center [637, 334] width 22 height 22
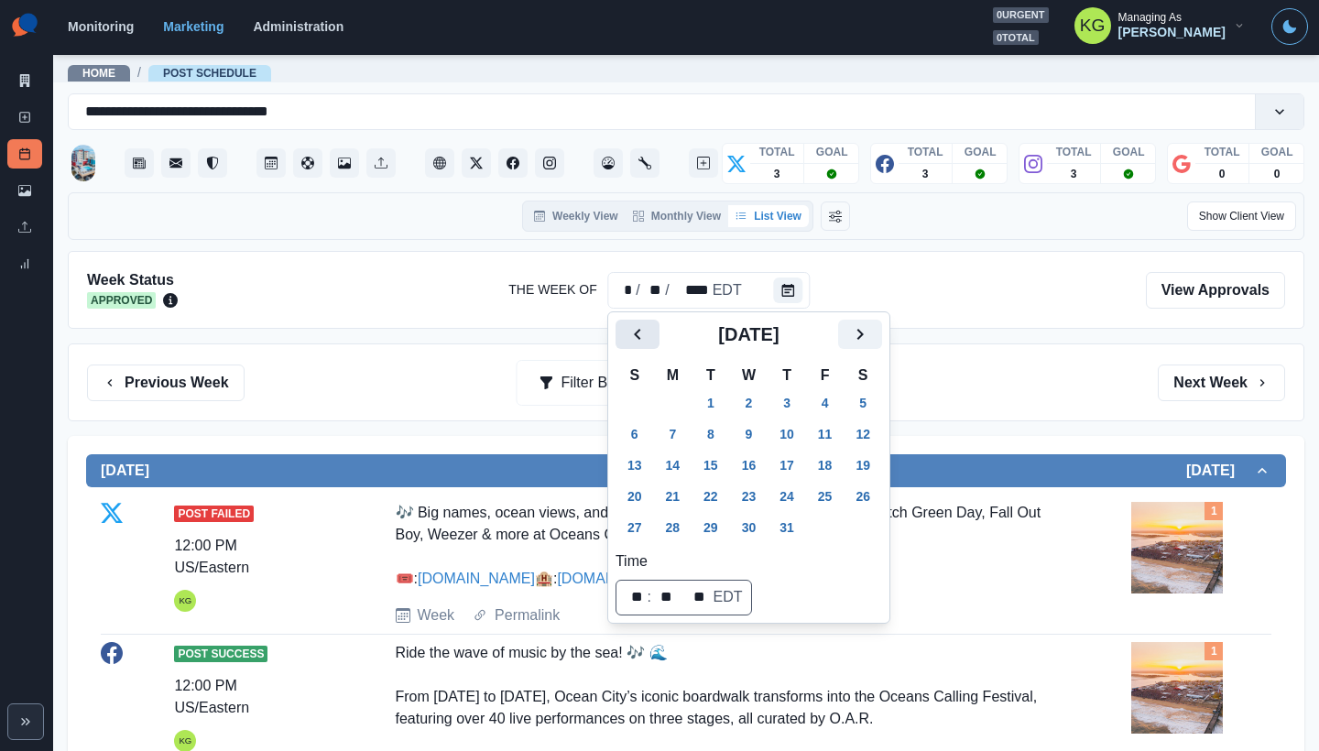
click at [633, 337] on icon "Previous" at bounding box center [637, 334] width 22 height 22
click at [670, 455] on button "16" at bounding box center [673, 465] width 37 height 29
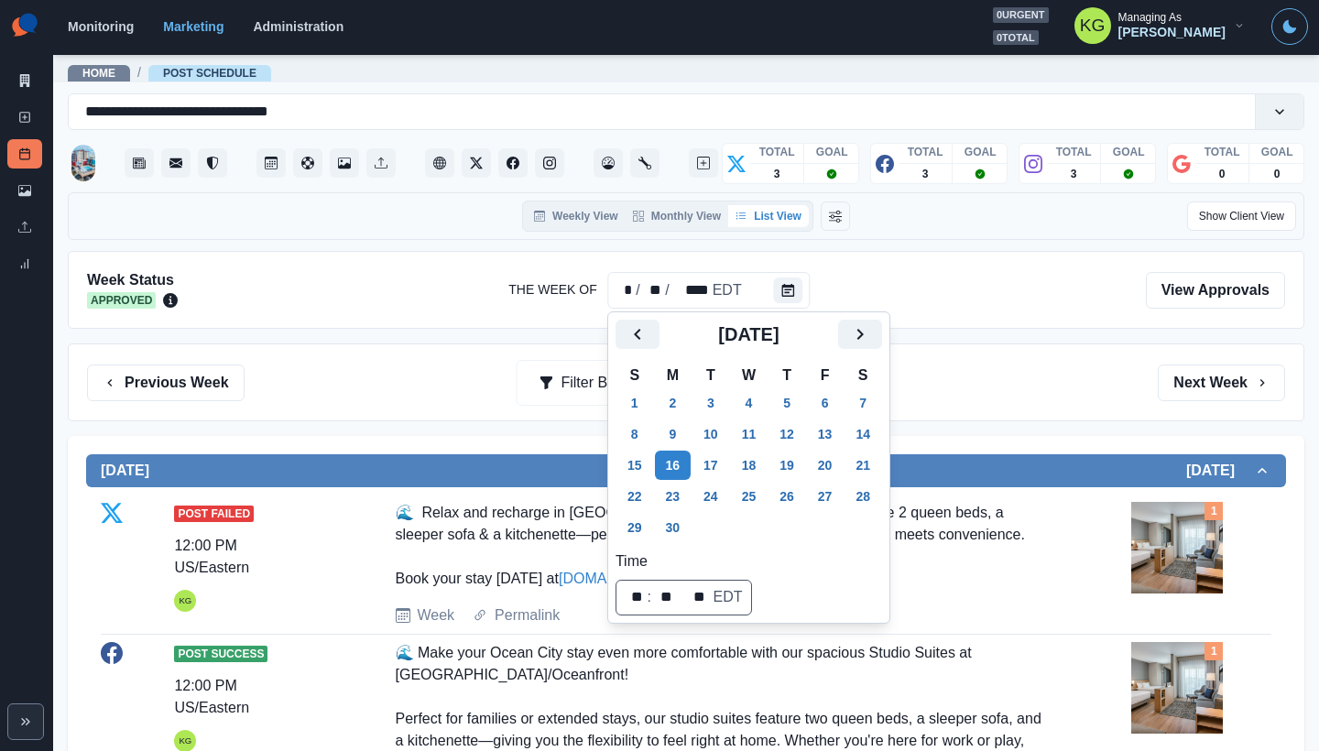
click at [1043, 417] on div "Previous Week Filter By: Next Week" at bounding box center [686, 382] width 1236 height 78
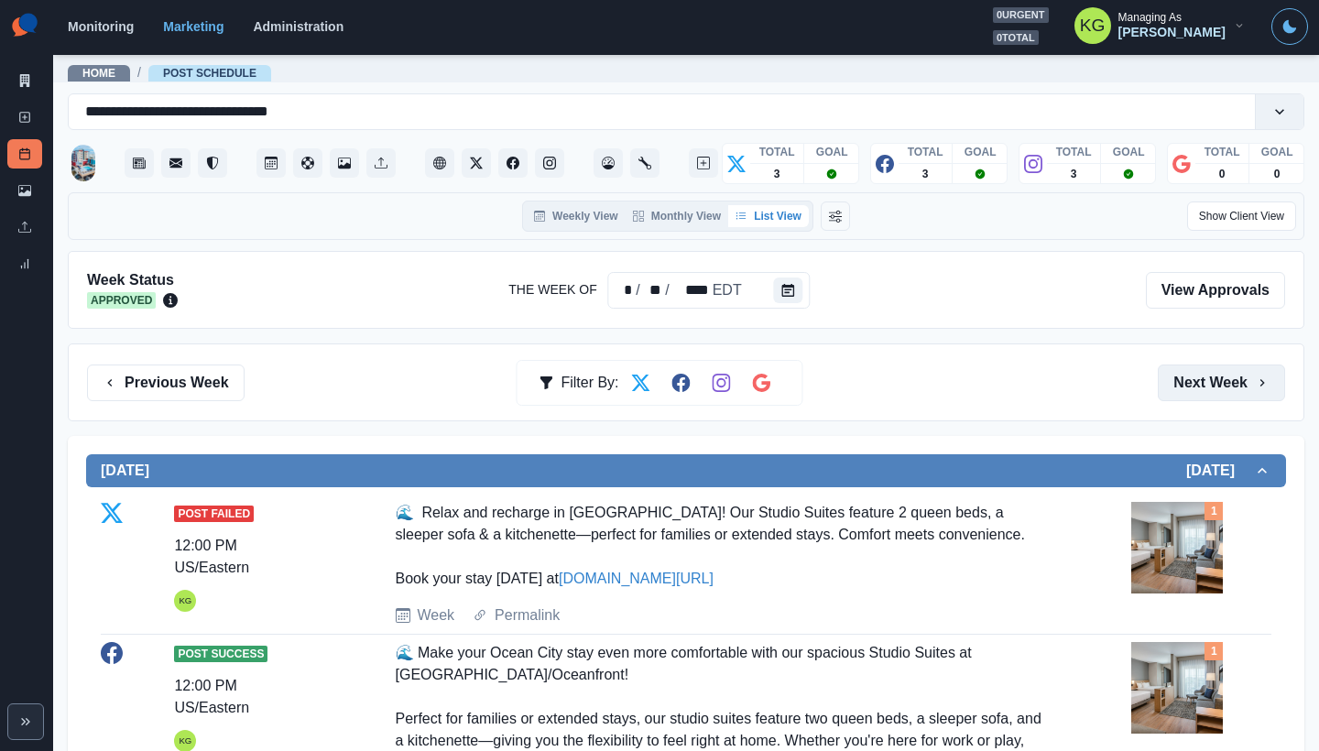
click at [1225, 392] on button "Next Week" at bounding box center [1221, 383] width 127 height 37
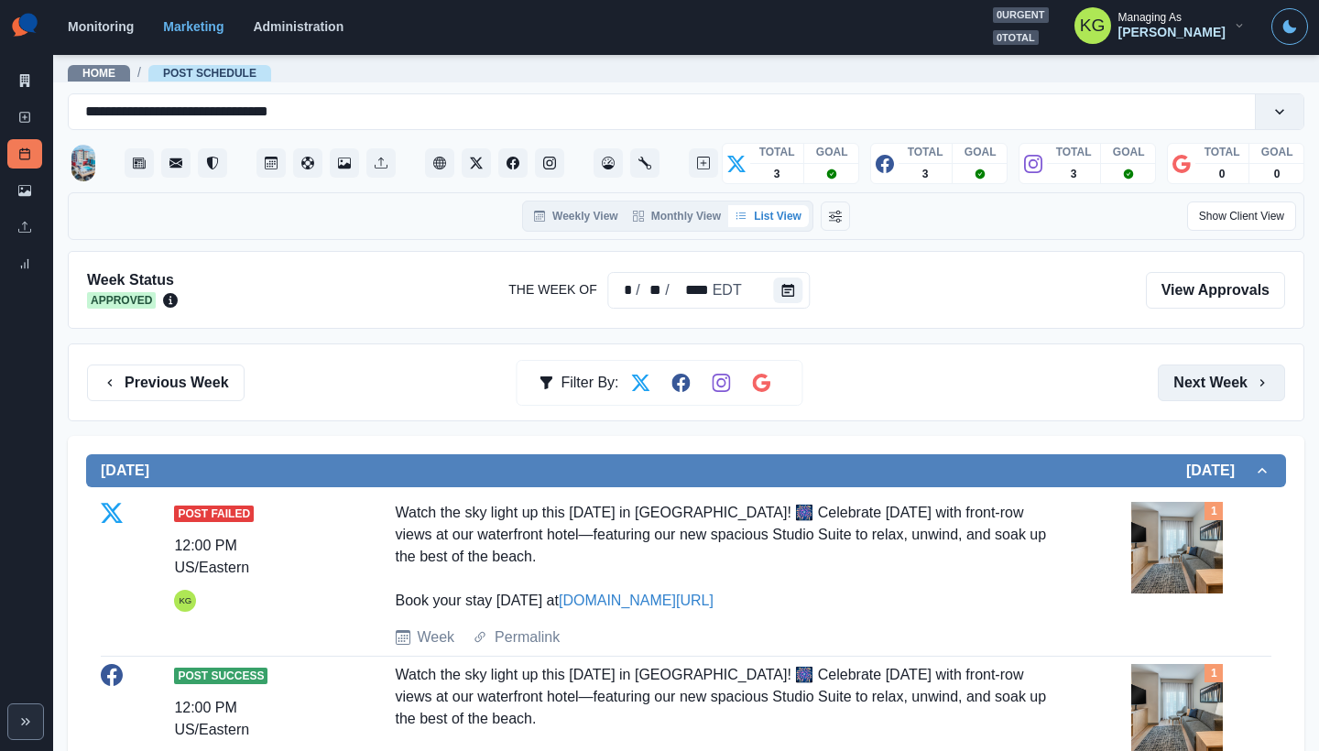
click at [1225, 392] on button "Next Week" at bounding box center [1221, 383] width 127 height 37
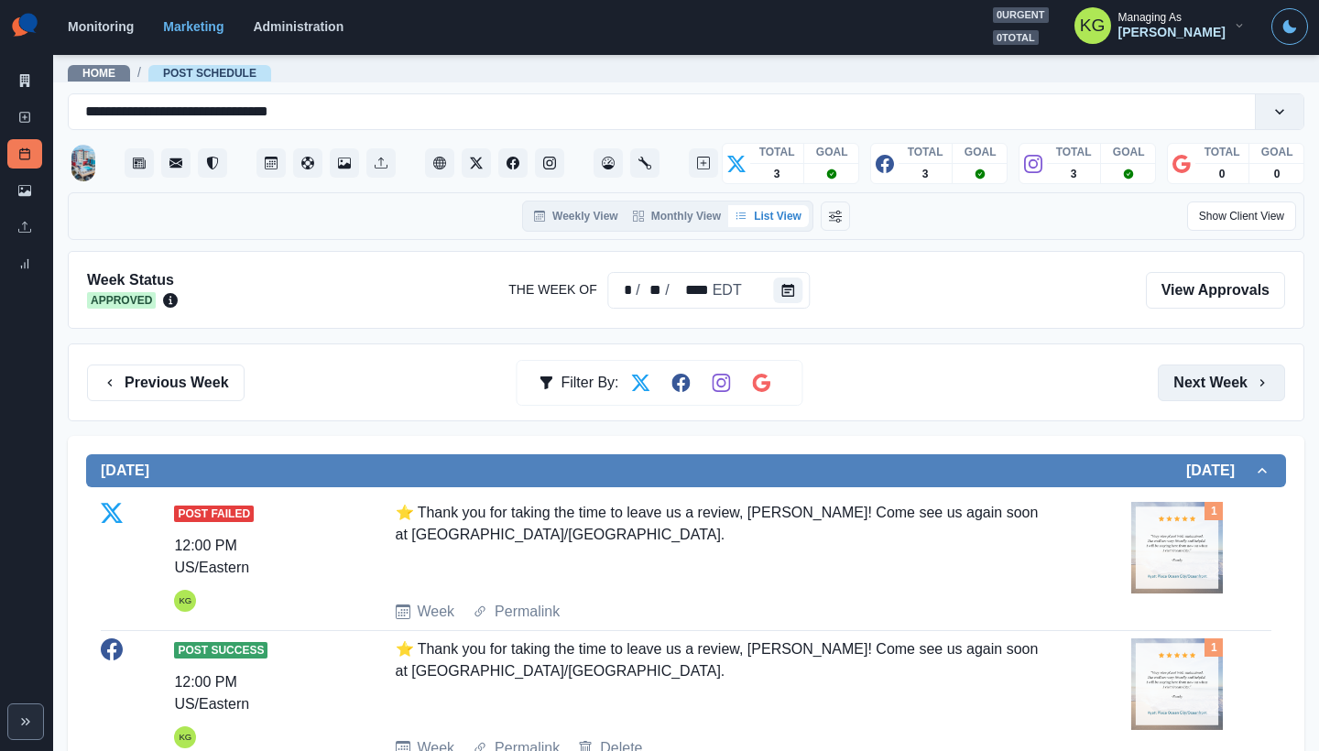
click at [1198, 382] on button "Next Week" at bounding box center [1221, 383] width 127 height 37
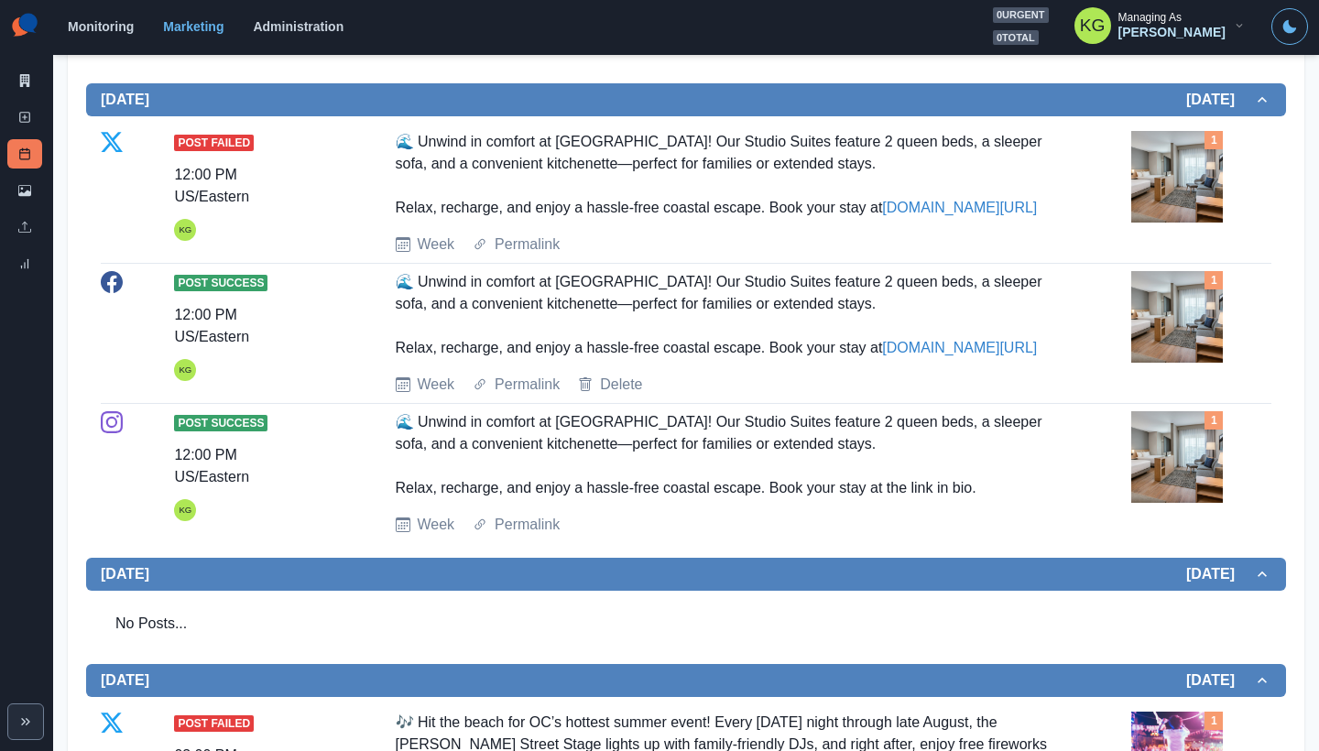
scroll to position [2, 0]
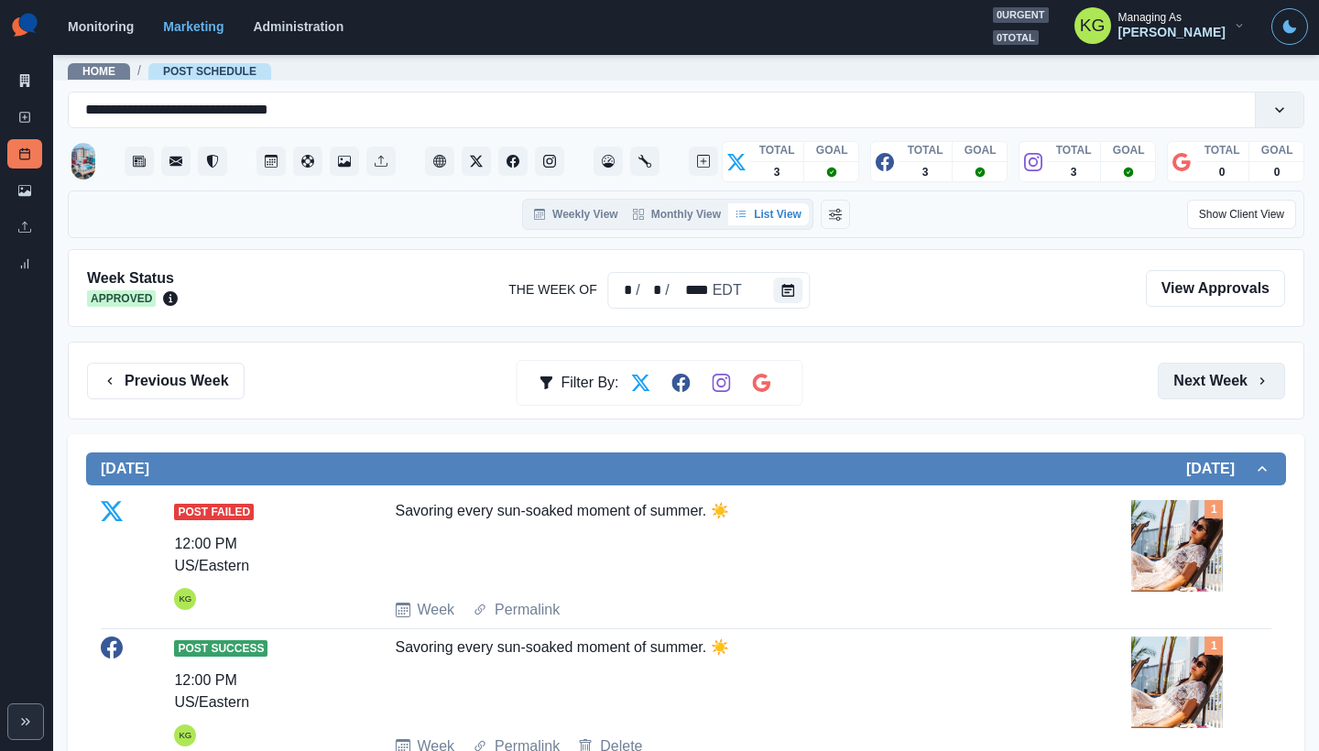
click at [1198, 382] on button "Next Week" at bounding box center [1221, 381] width 127 height 37
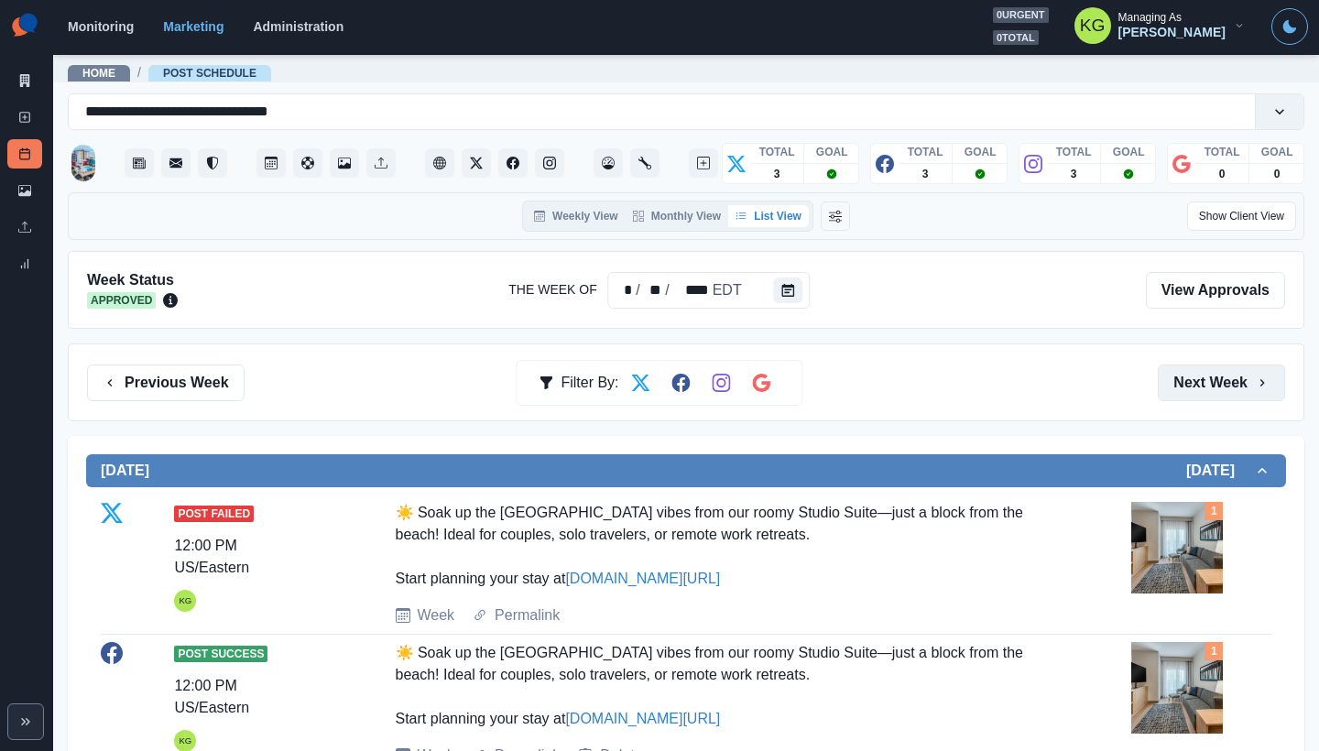
click at [1198, 382] on button "Next Week" at bounding box center [1221, 383] width 127 height 37
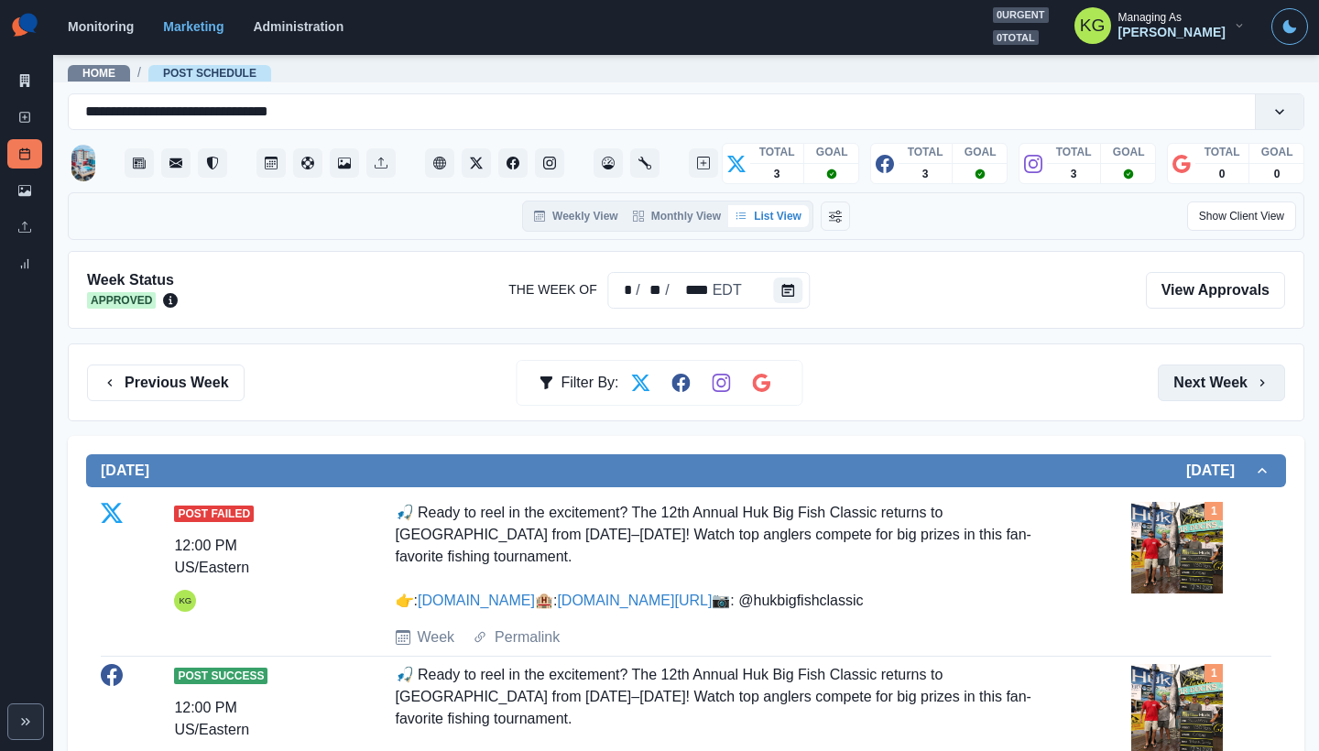
click at [1198, 381] on button "Next Week" at bounding box center [1221, 383] width 127 height 37
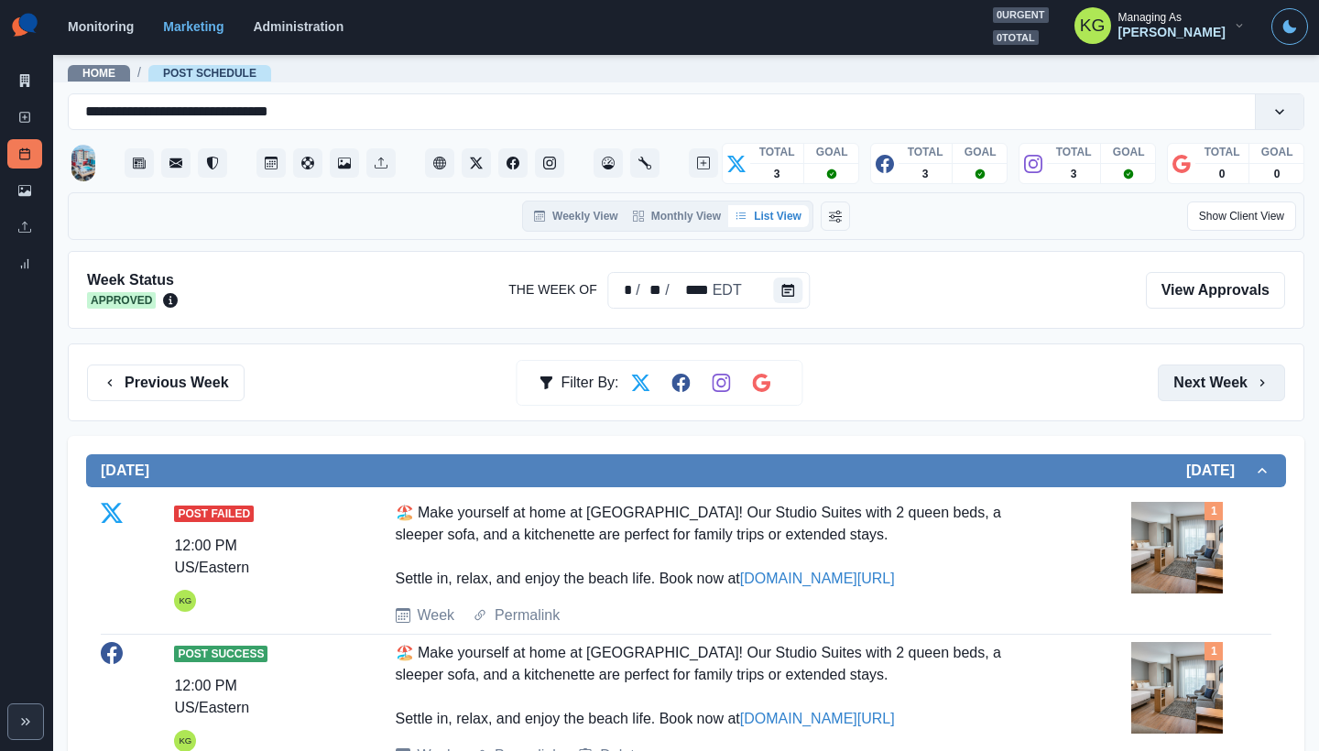
click at [1198, 381] on button "Next Week" at bounding box center [1221, 383] width 127 height 37
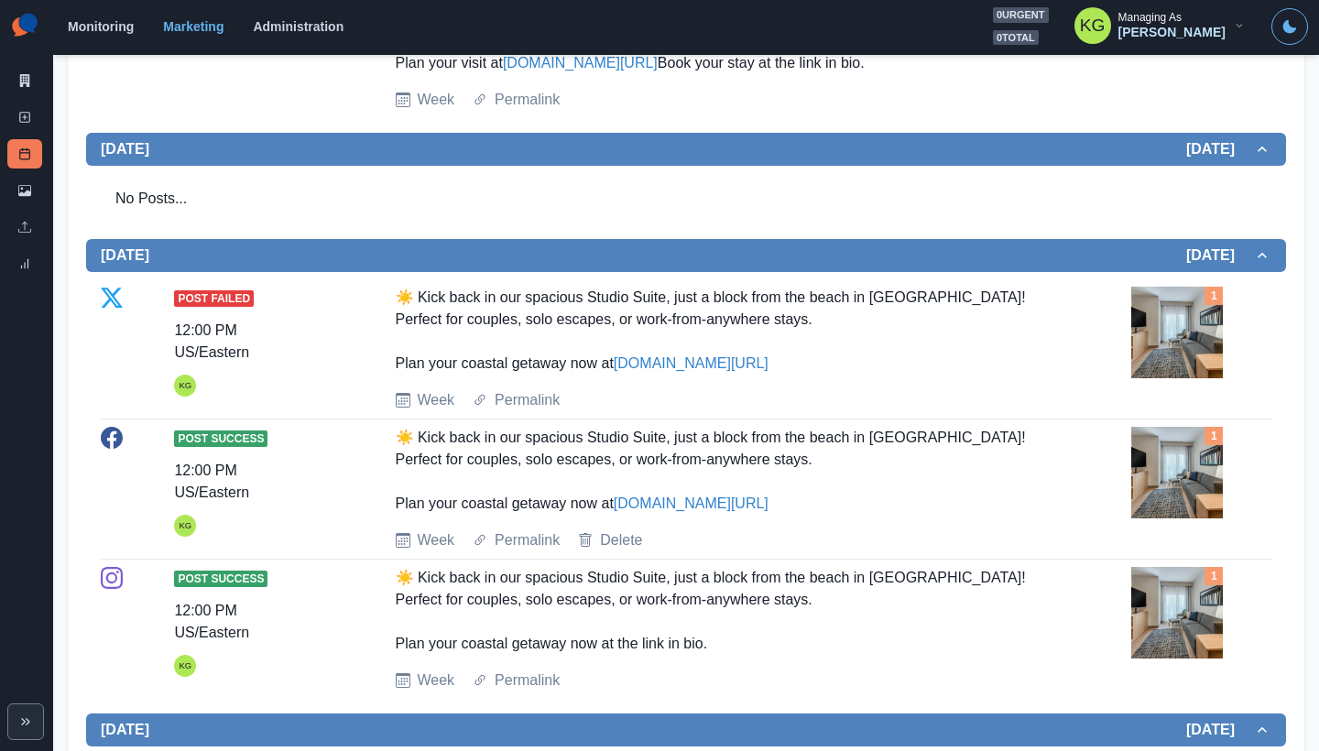
scroll to position [10, 0]
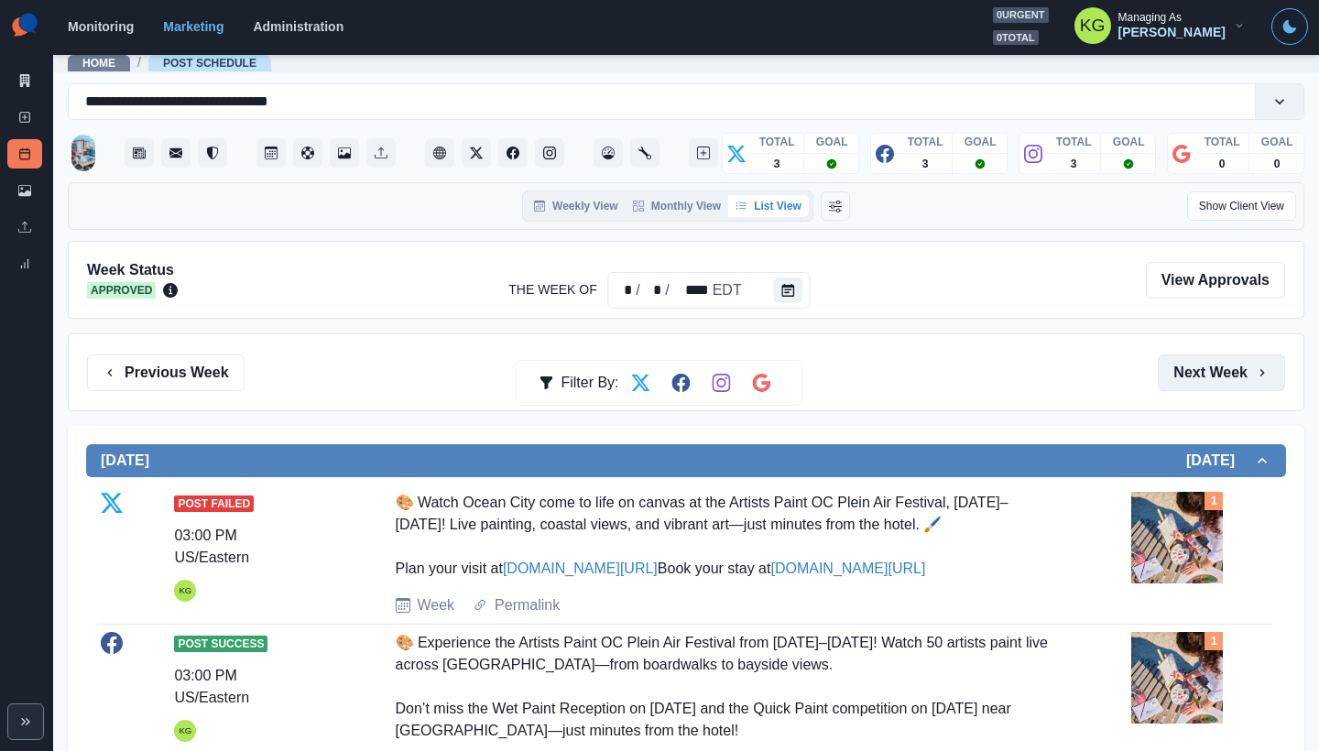
click at [1198, 381] on button "Next Week" at bounding box center [1221, 372] width 127 height 37
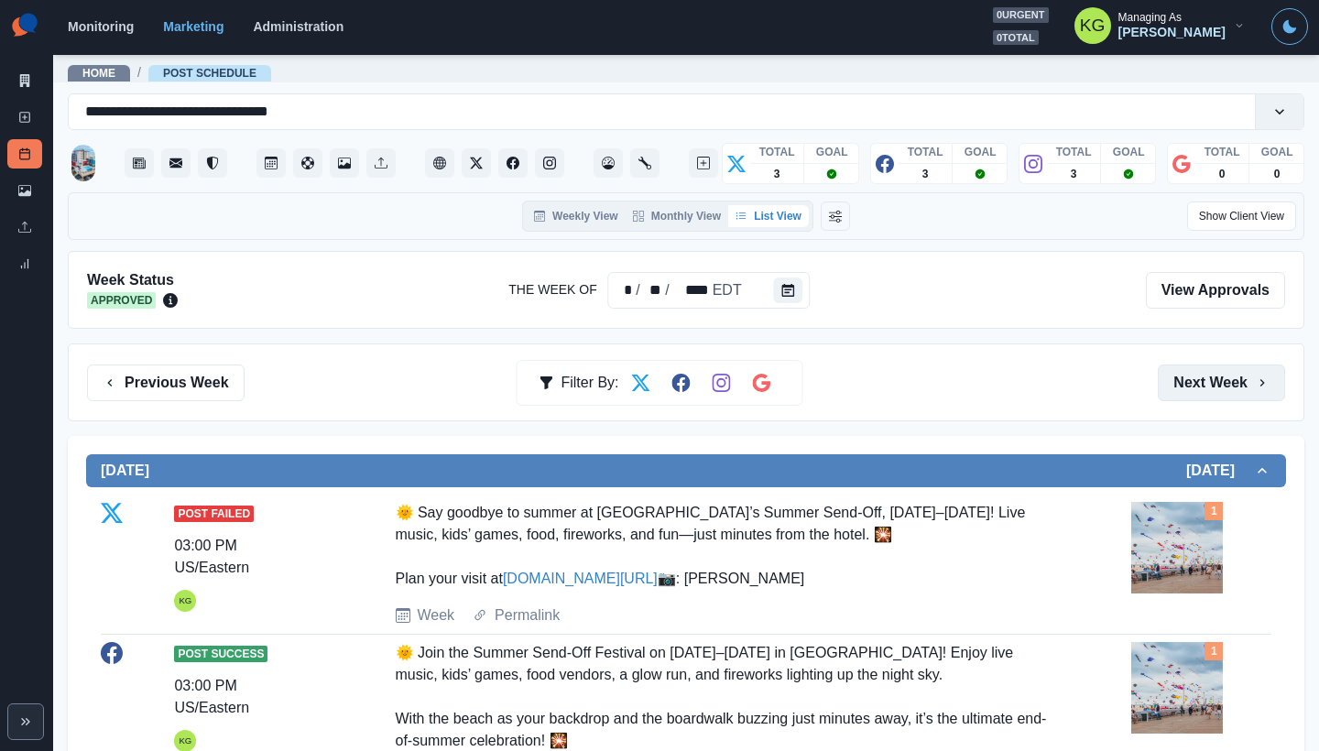
click at [1198, 381] on button "Next Week" at bounding box center [1221, 383] width 127 height 37
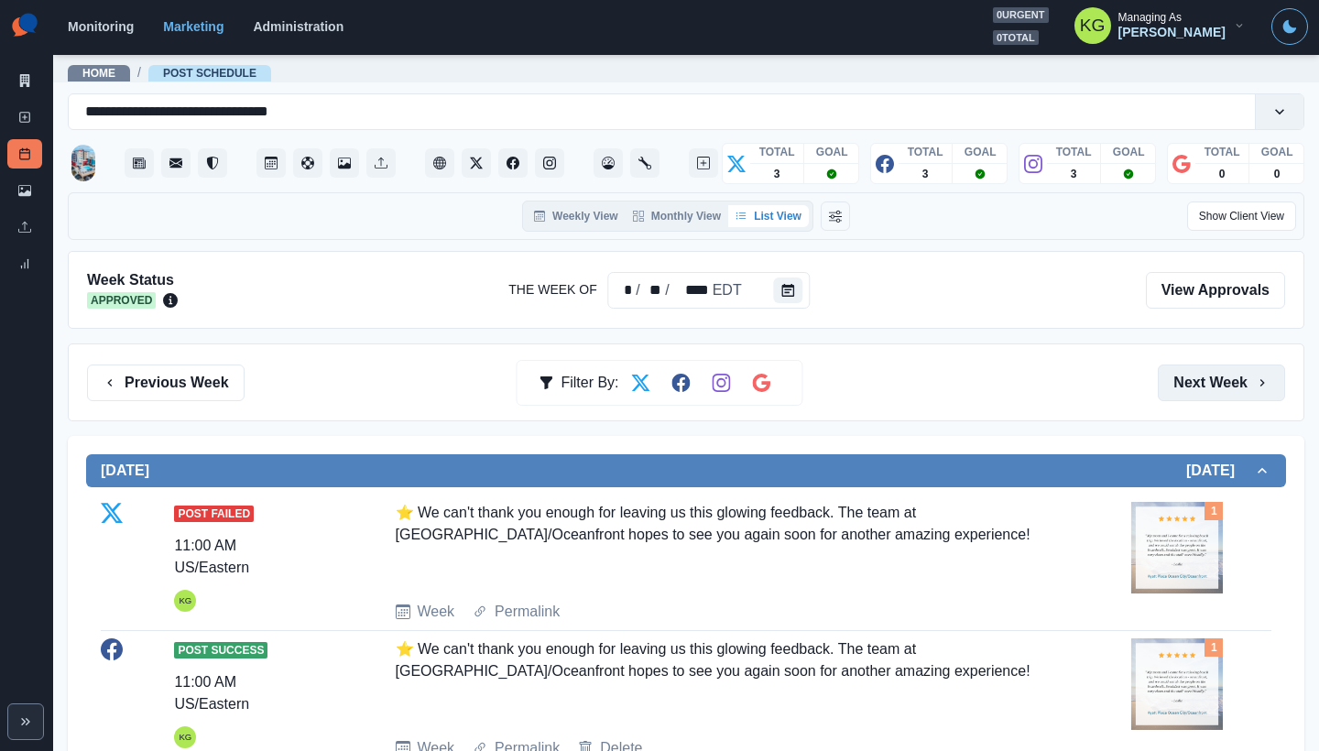
click at [1198, 381] on button "Next Week" at bounding box center [1221, 383] width 127 height 37
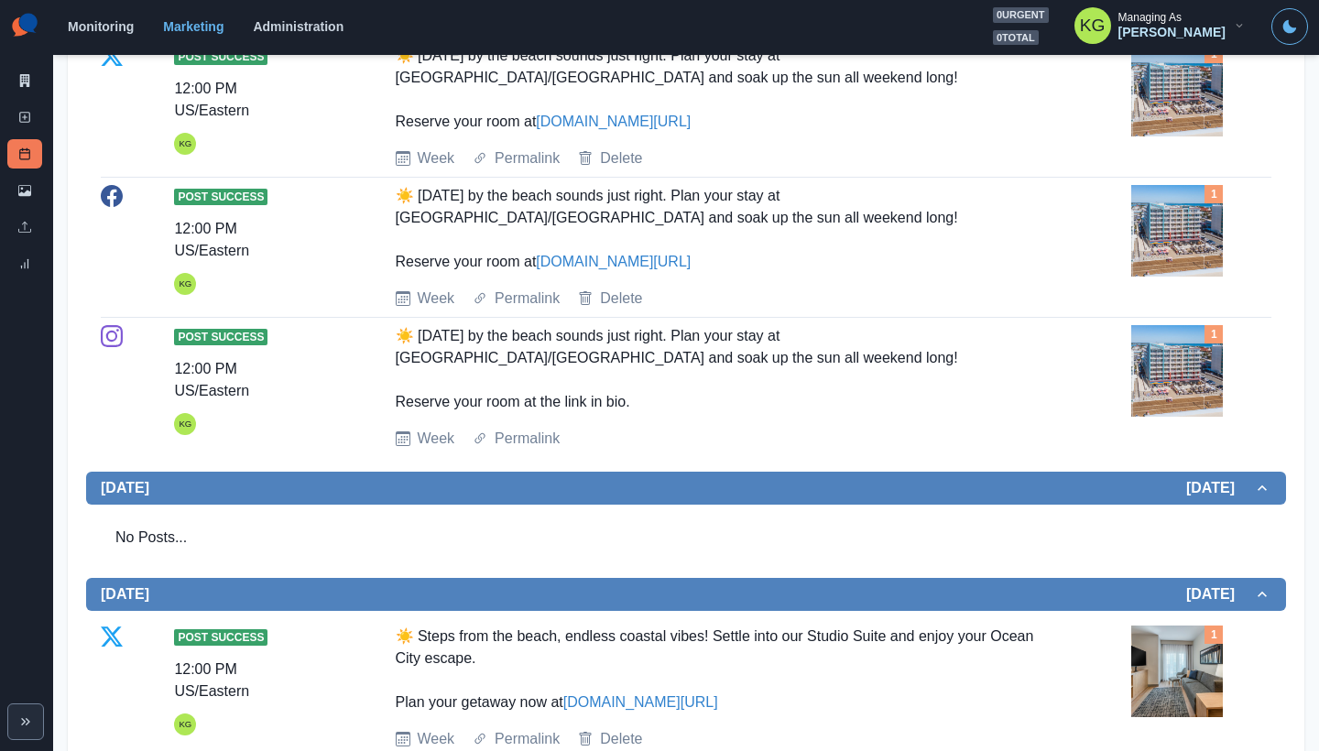
scroll to position [64, 0]
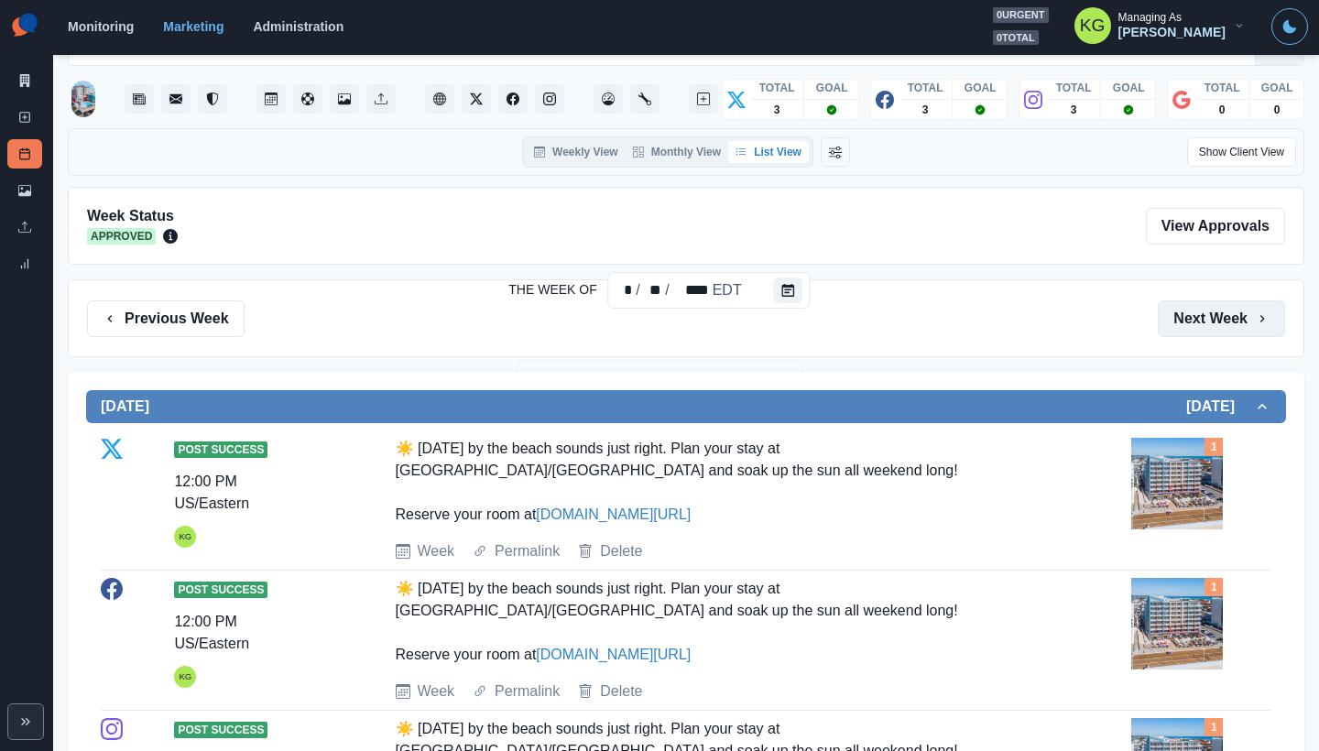
click at [1196, 332] on button "Next Week" at bounding box center [1221, 318] width 127 height 37
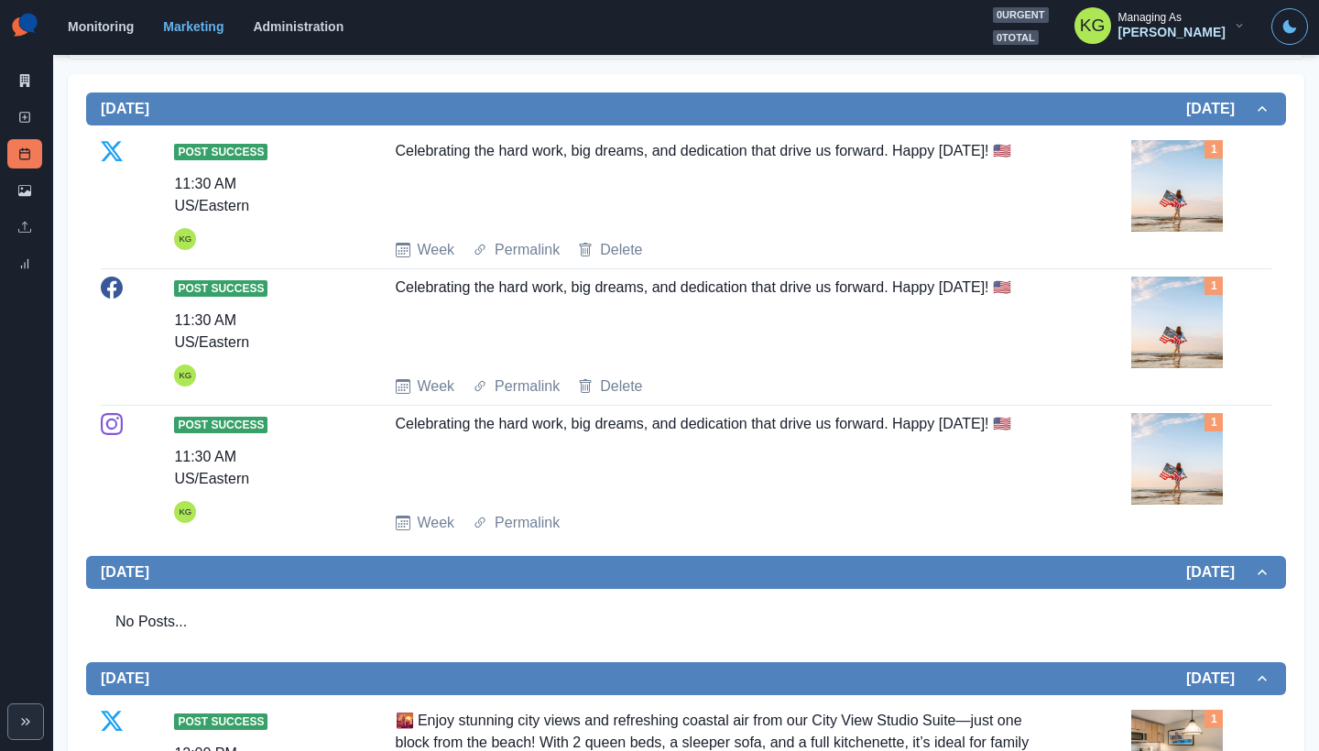
scroll to position [916, 0]
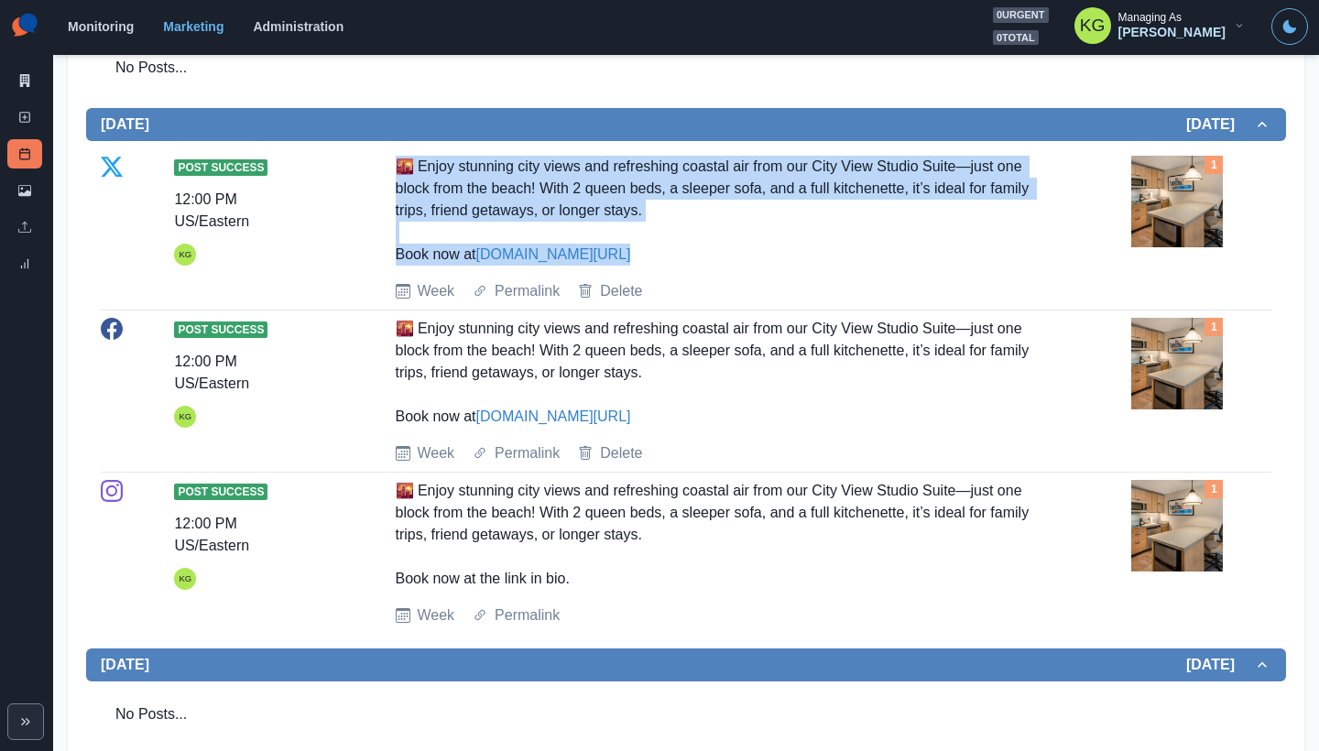
drag, startPoint x: 376, startPoint y: 167, endPoint x: 704, endPoint y: 256, distance: 340.8
click at [704, 256] on div "Post Success 12:00 PM US/Eastern KG 🌇 Enjoy stunning city views and refreshing …" at bounding box center [686, 229] width 1171 height 147
copy div "🌇 Enjoy stunning city views and refreshing coastal air from our City View Studi…"
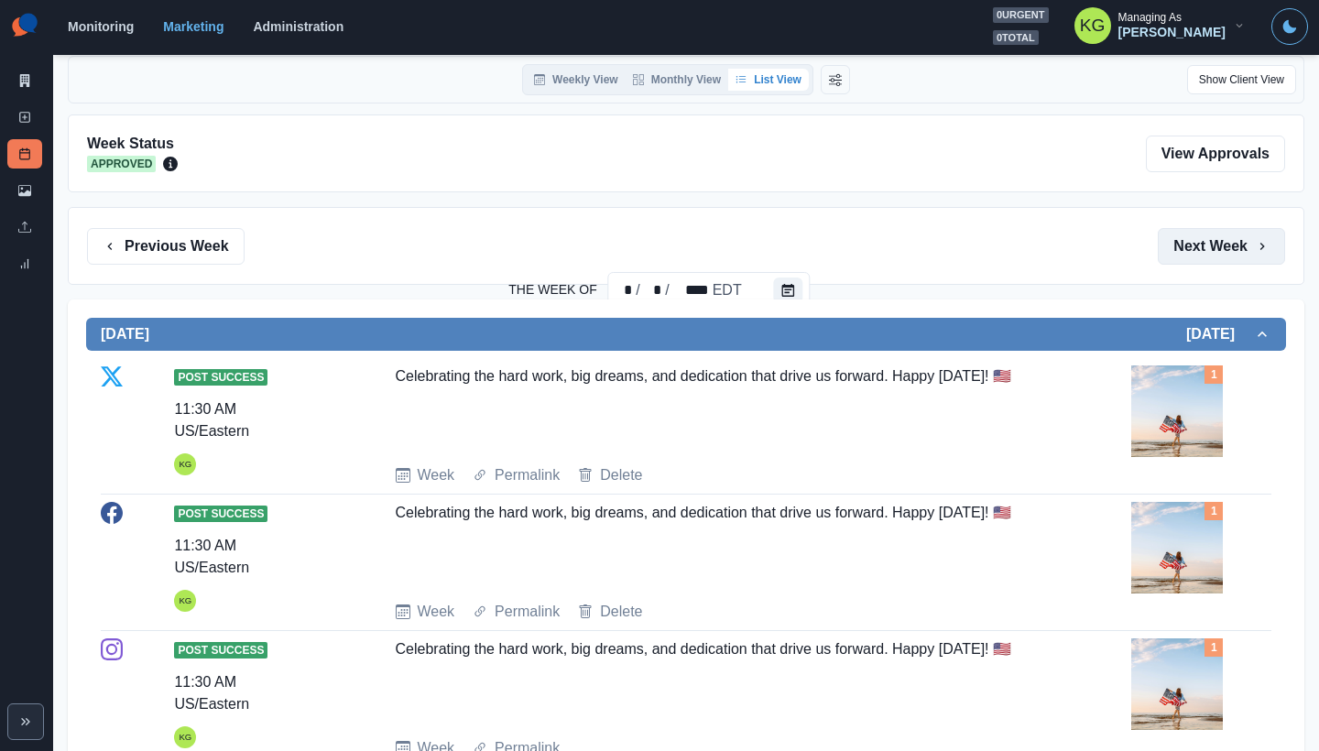
click at [1201, 240] on button "Next Week" at bounding box center [1221, 246] width 127 height 37
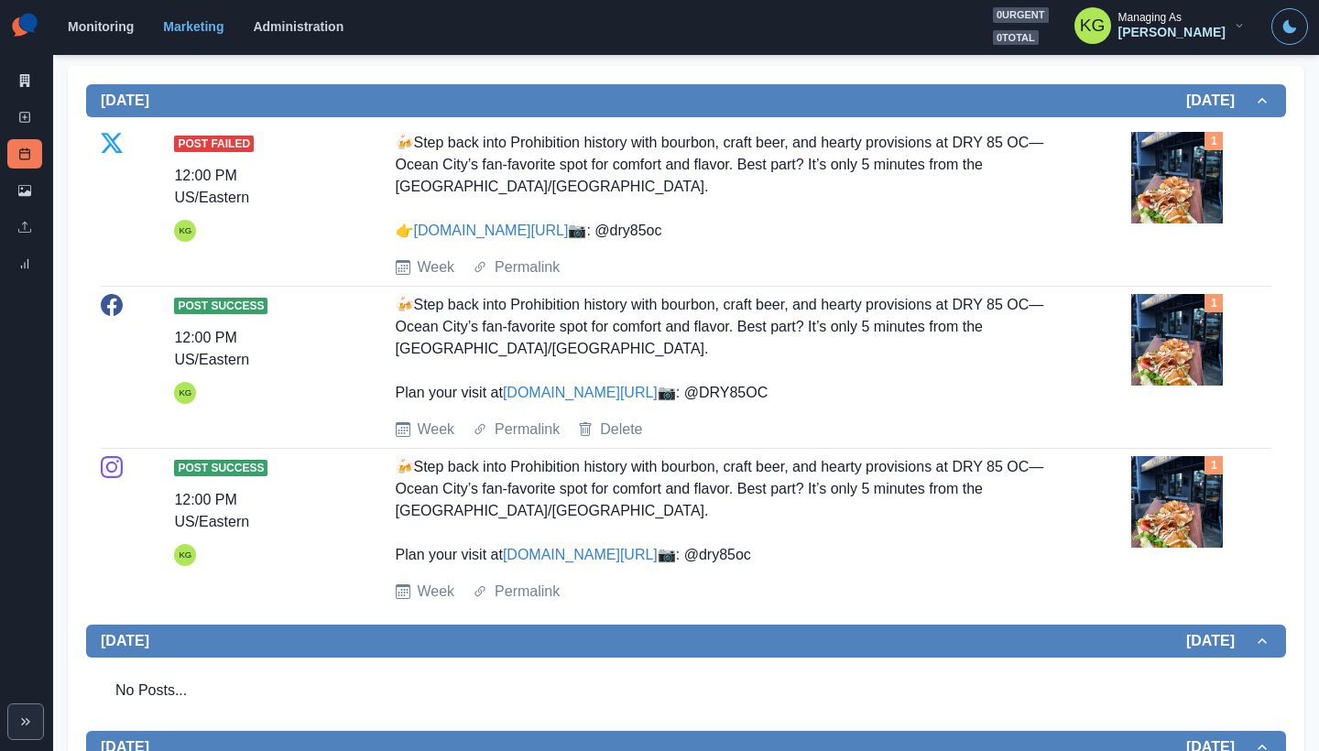
scroll to position [1019, 0]
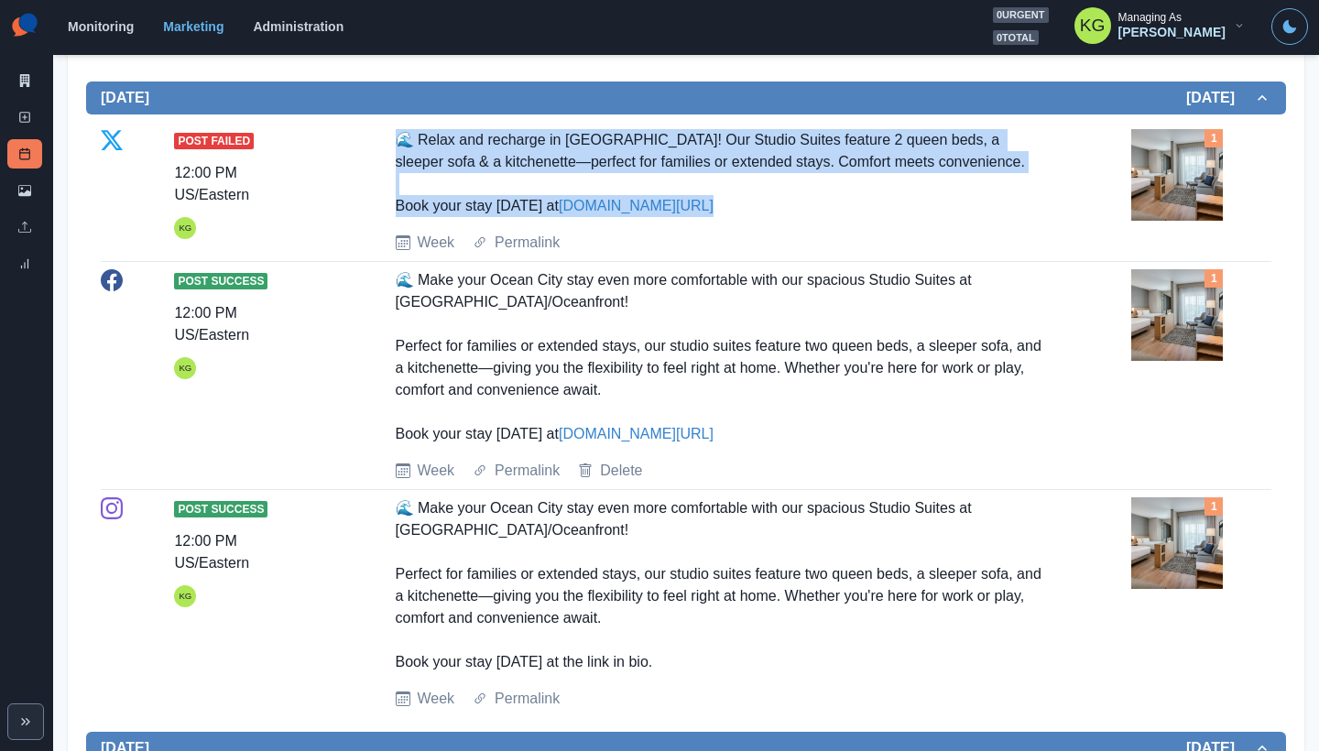
drag, startPoint x: 362, startPoint y: 262, endPoint x: 884, endPoint y: 332, distance: 526.7
click at [884, 254] on div "Post Failed 12:00 PM US/Eastern KG 🌊 Relax and recharge in Ocean City! Our Stud…" at bounding box center [686, 191] width 1171 height 125
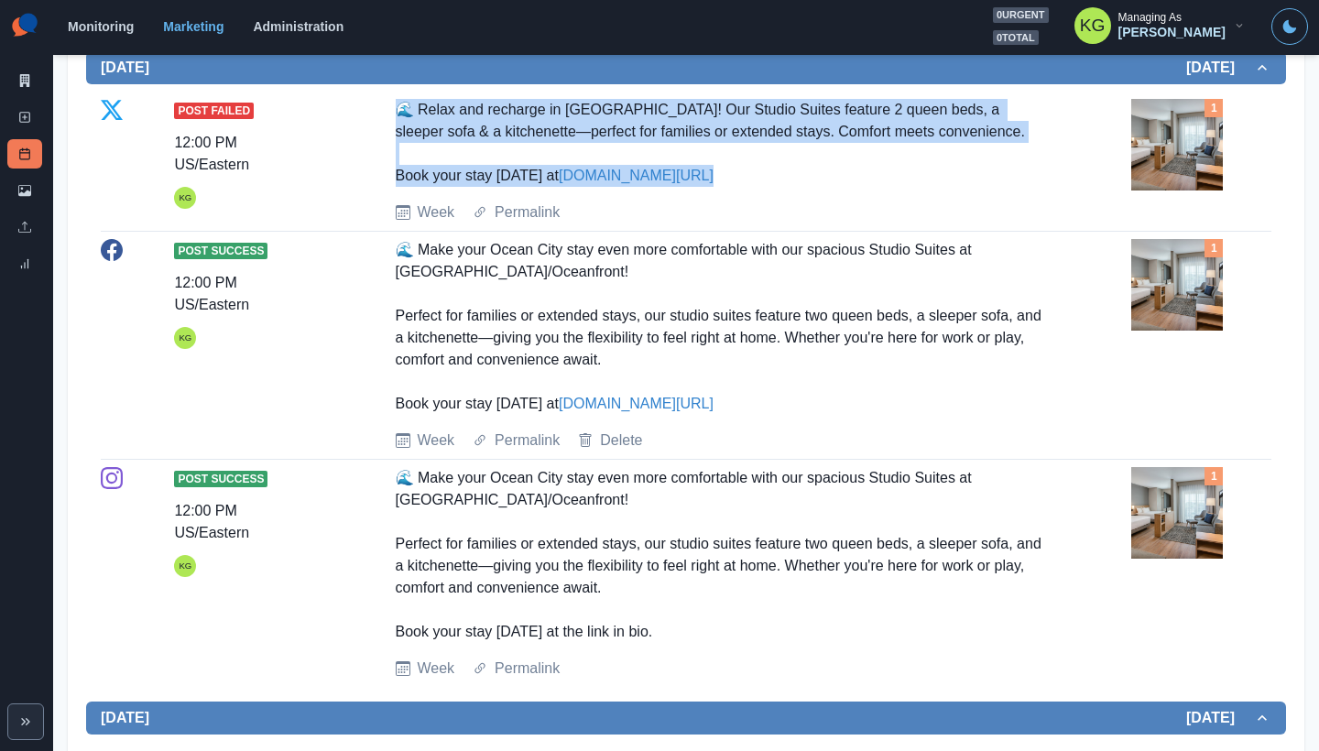
scroll to position [1046, 0]
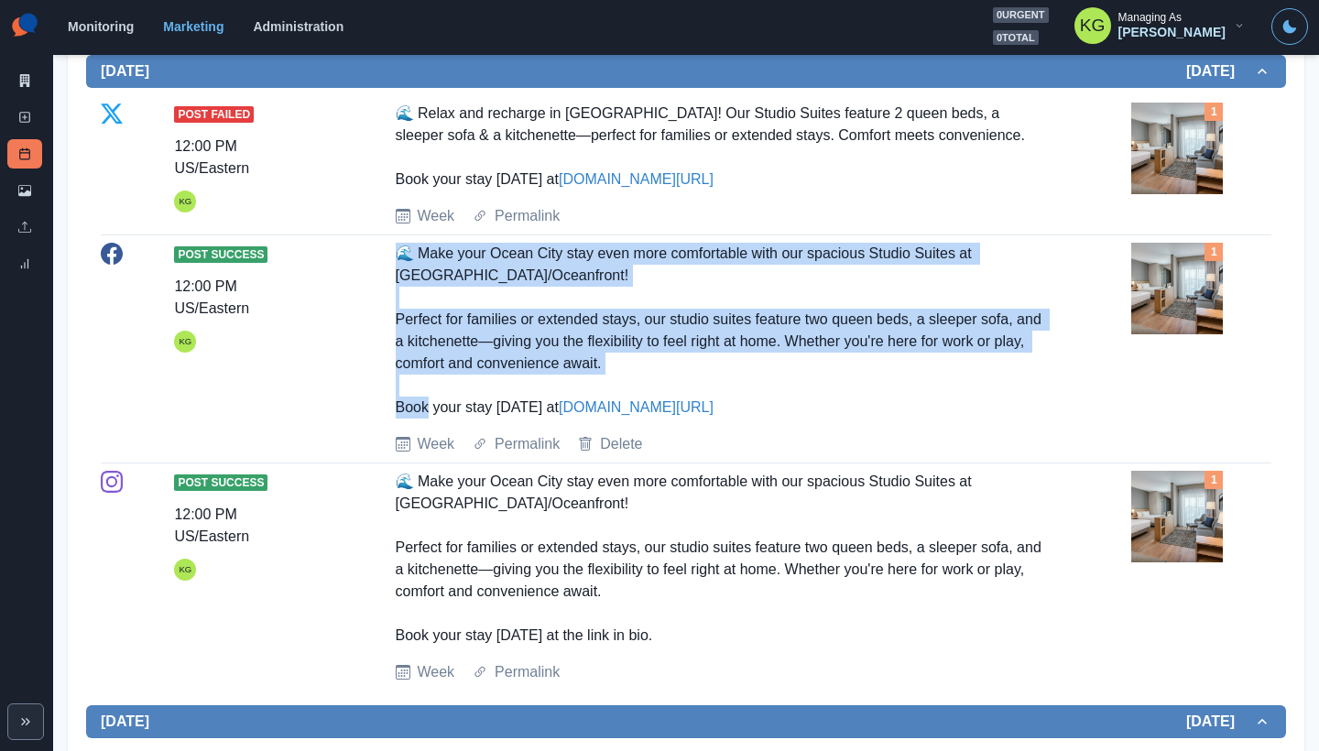
drag, startPoint x: 390, startPoint y: 387, endPoint x: 608, endPoint y: 513, distance: 251.5
click at [608, 455] on div "Post Success 12:00 PM US/Eastern KG 🌊 Make your Ocean City stay even more comfo…" at bounding box center [686, 349] width 1171 height 212
copy div "🌊 Make your Ocean City stay even more comfortable with our spacious Studio Suit…"
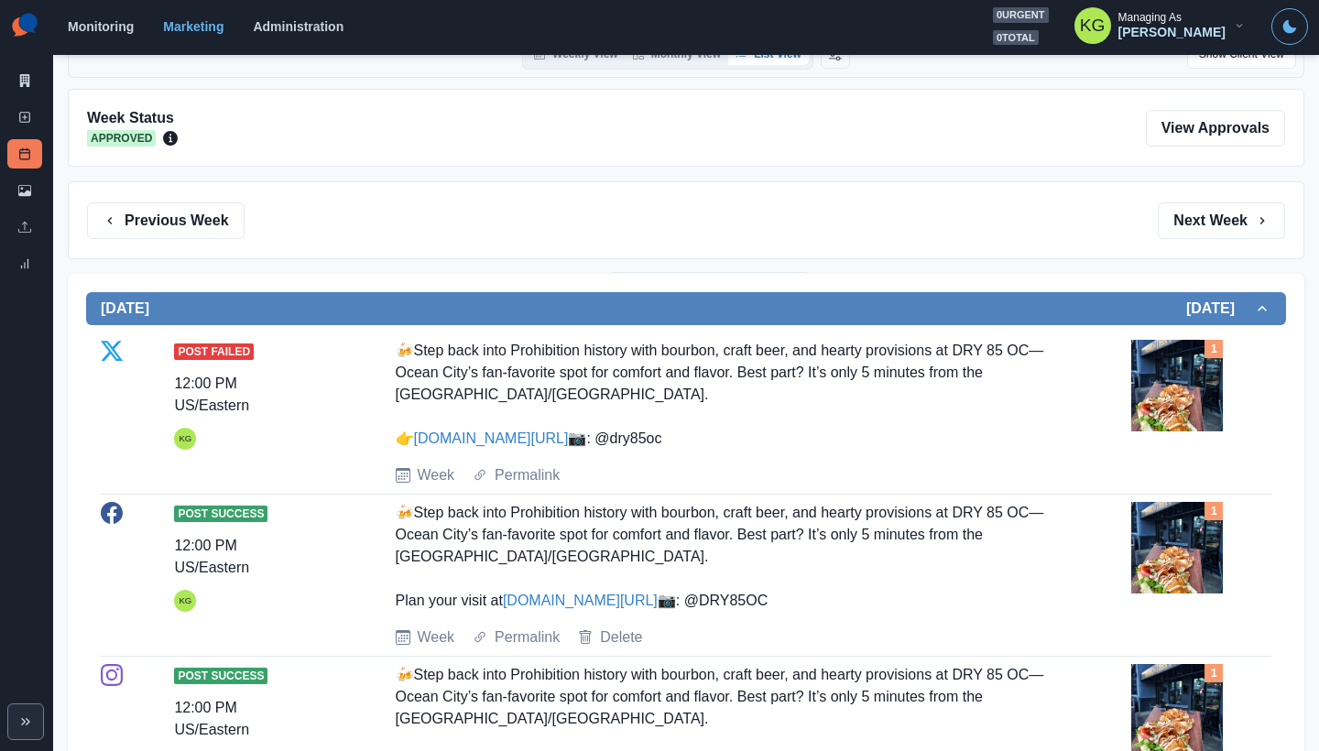
scroll to position [0, 0]
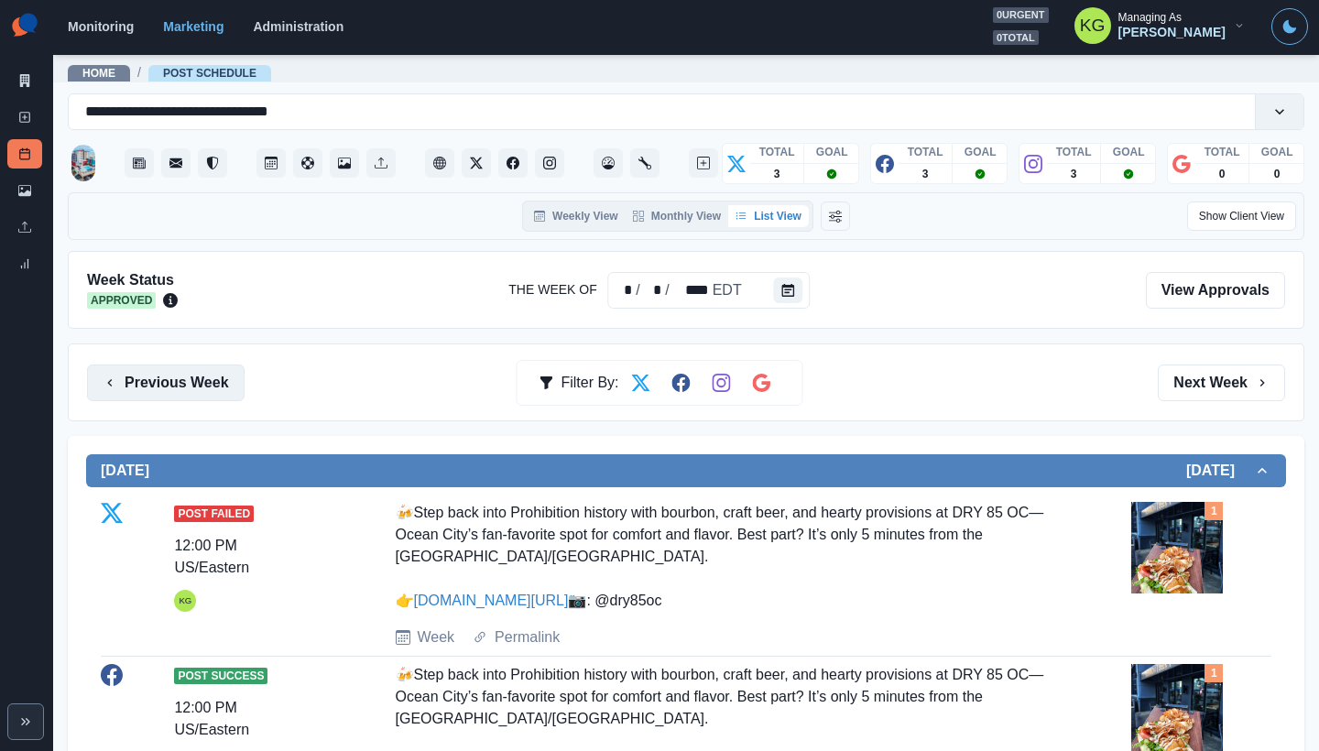
click at [229, 376] on button "Previous Week" at bounding box center [166, 383] width 158 height 37
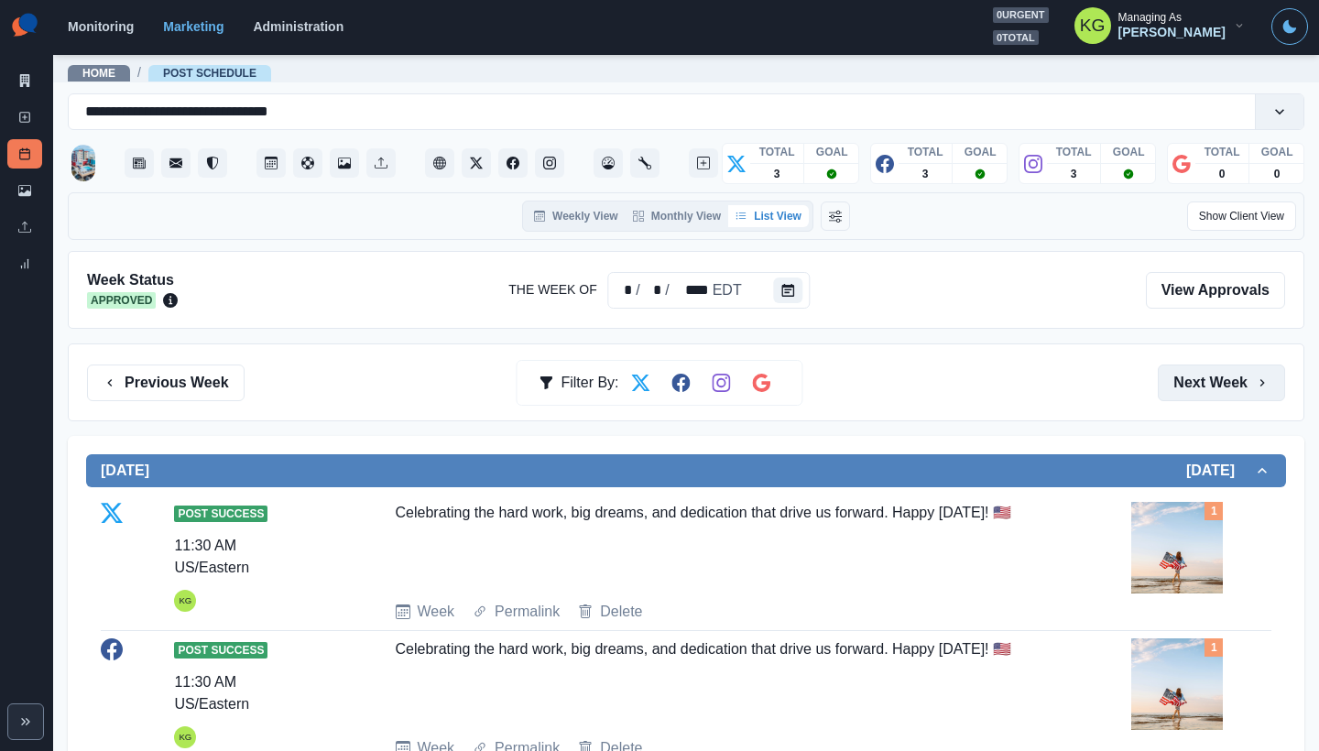
click at [1222, 387] on button "Next Week" at bounding box center [1221, 383] width 127 height 37
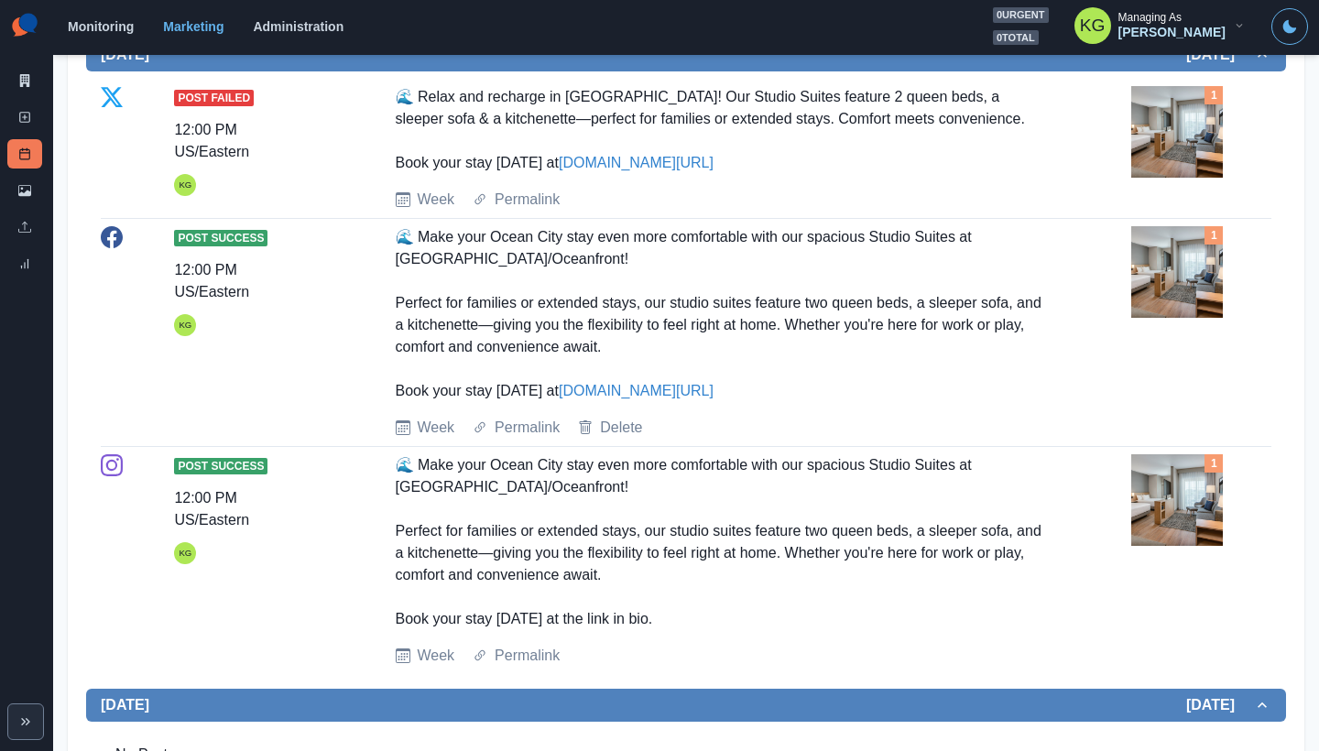
scroll to position [159, 0]
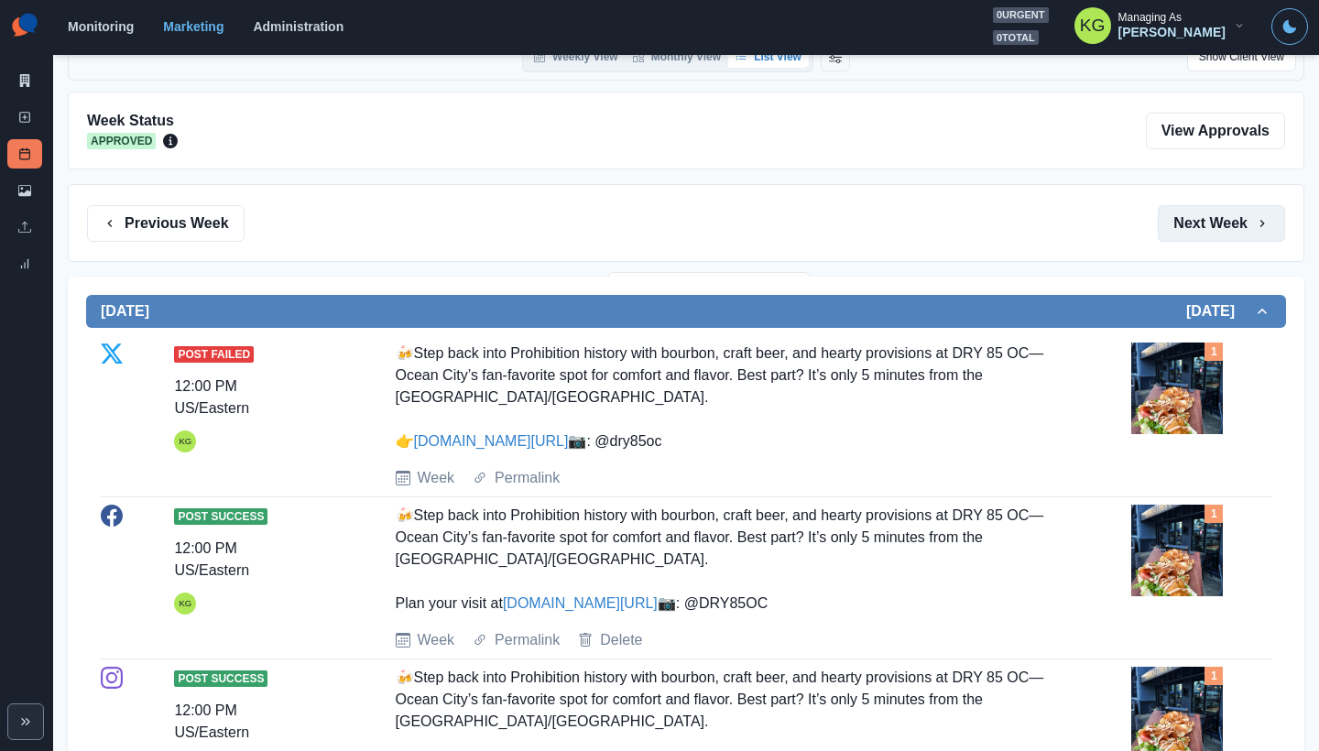
click at [1201, 224] on button "Next Week" at bounding box center [1221, 223] width 127 height 37
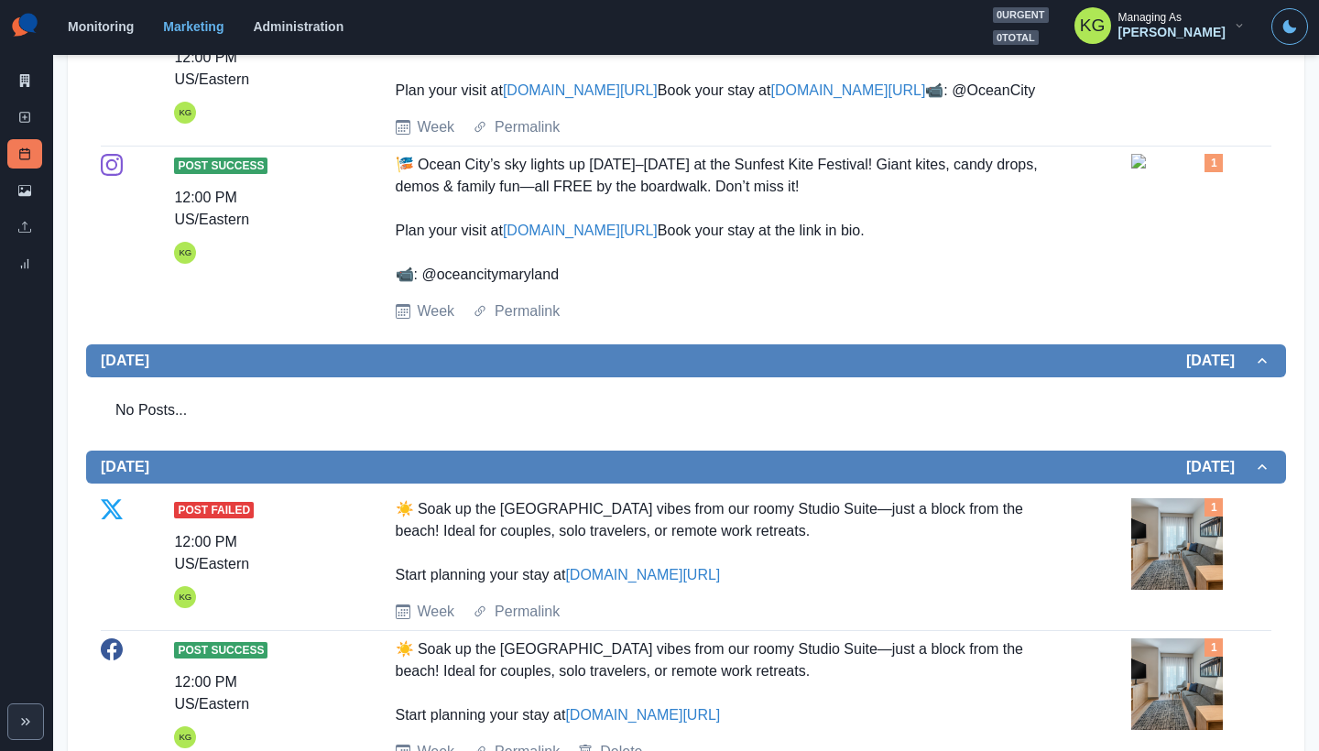
scroll to position [233, 0]
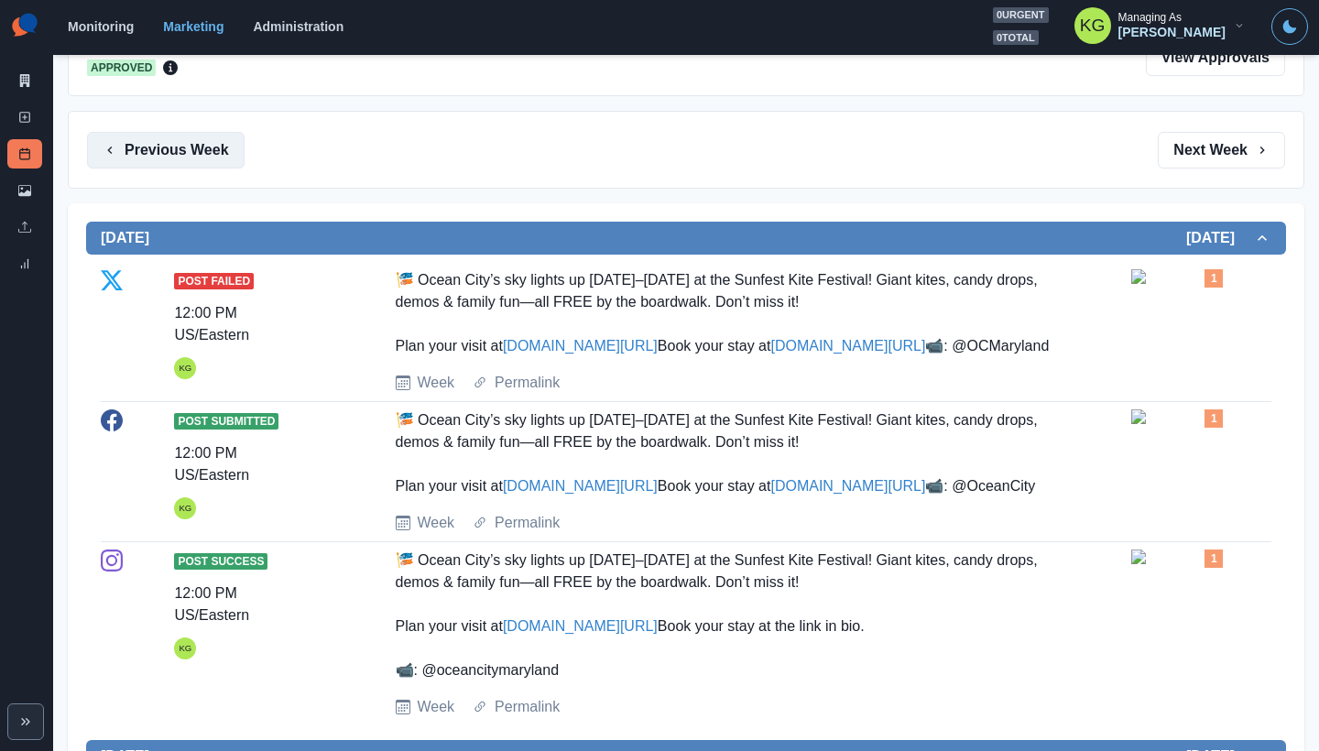
click at [199, 168] on button "Previous Week" at bounding box center [166, 150] width 158 height 37
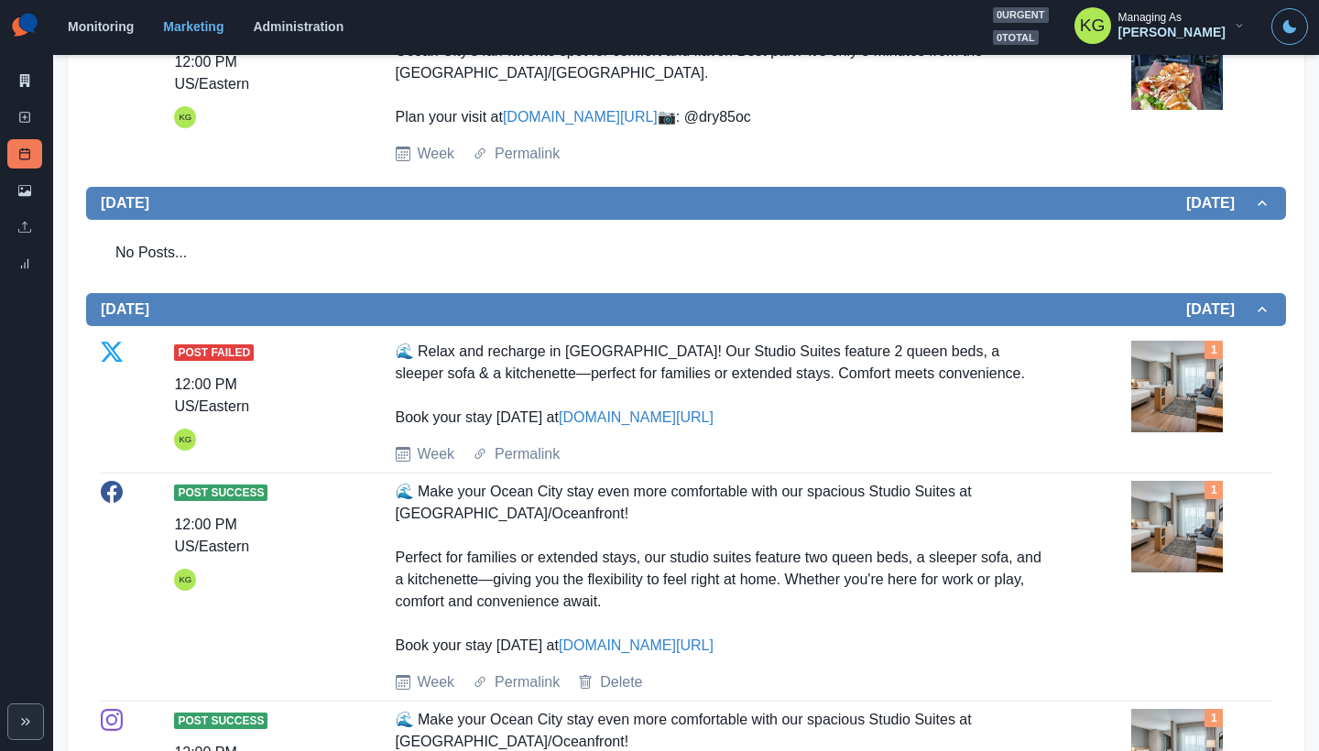
scroll to position [189, 0]
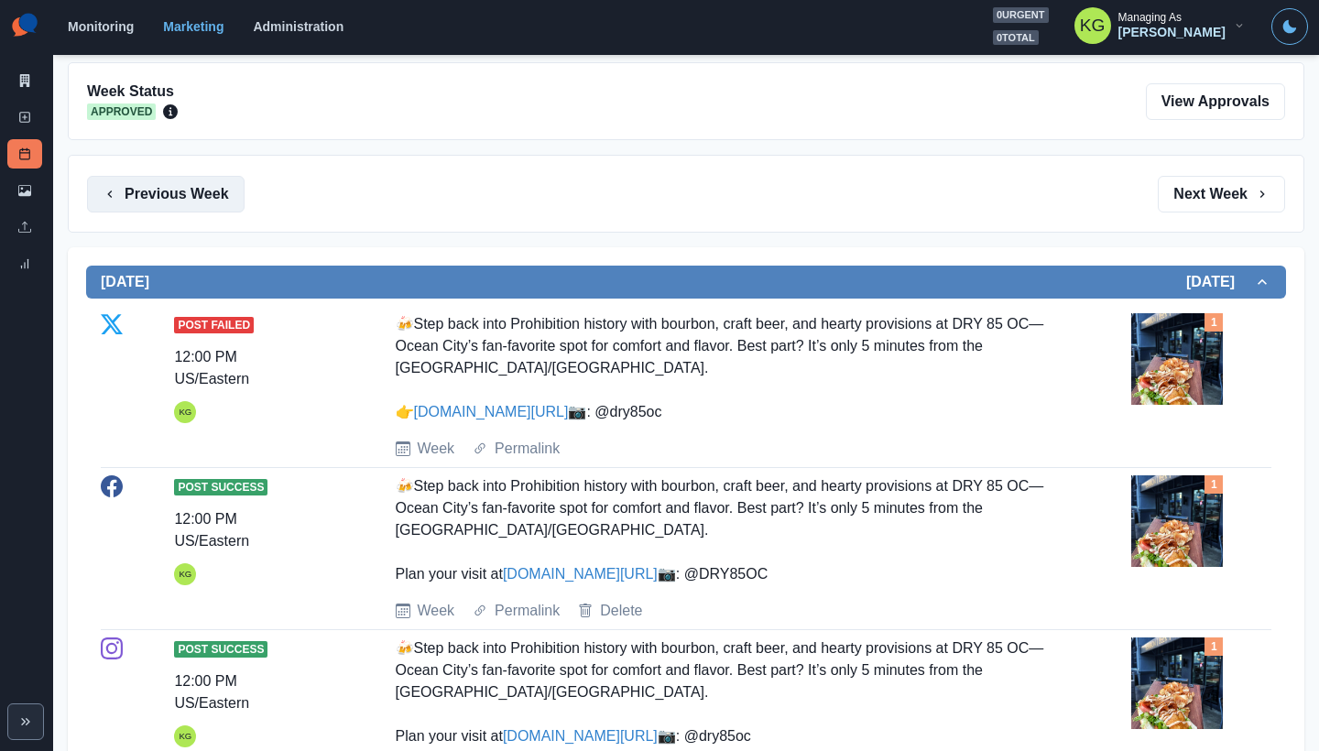
click at [175, 196] on button "Previous Week" at bounding box center [166, 194] width 158 height 37
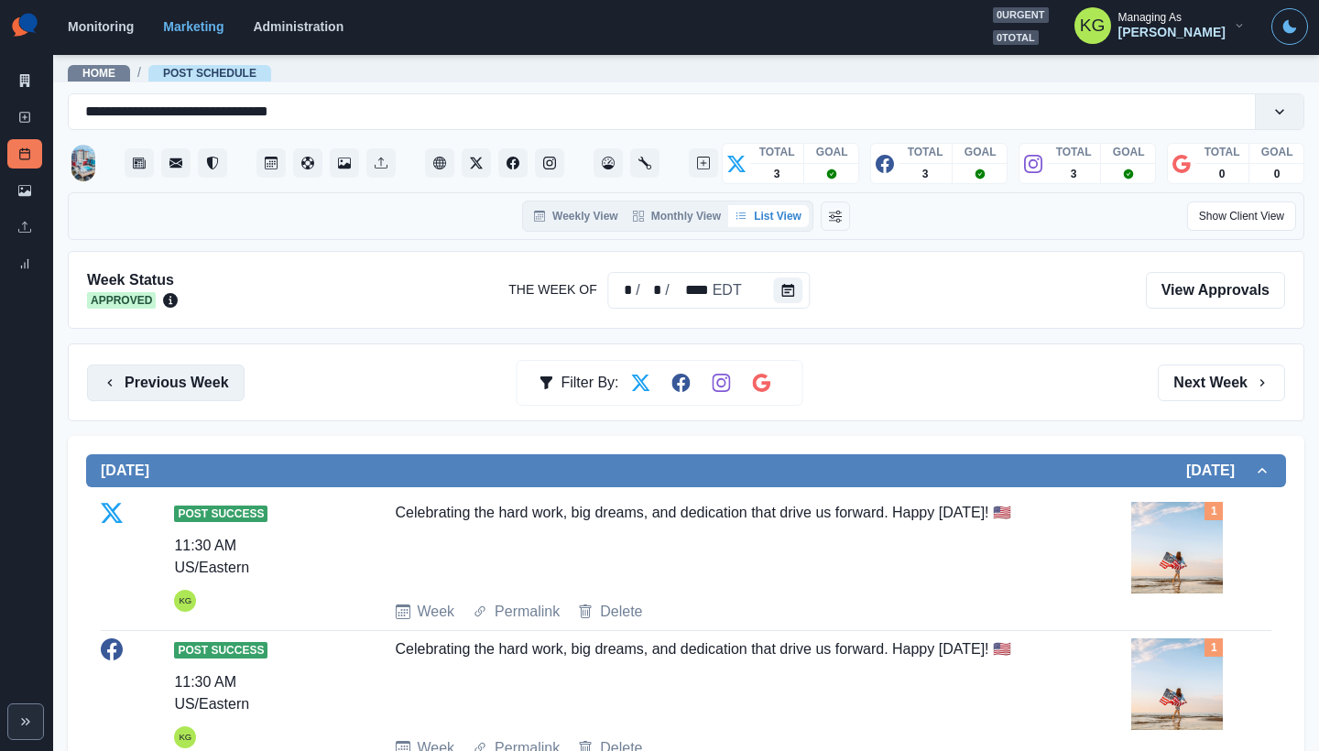
click at [193, 372] on button "Previous Week" at bounding box center [166, 383] width 158 height 37
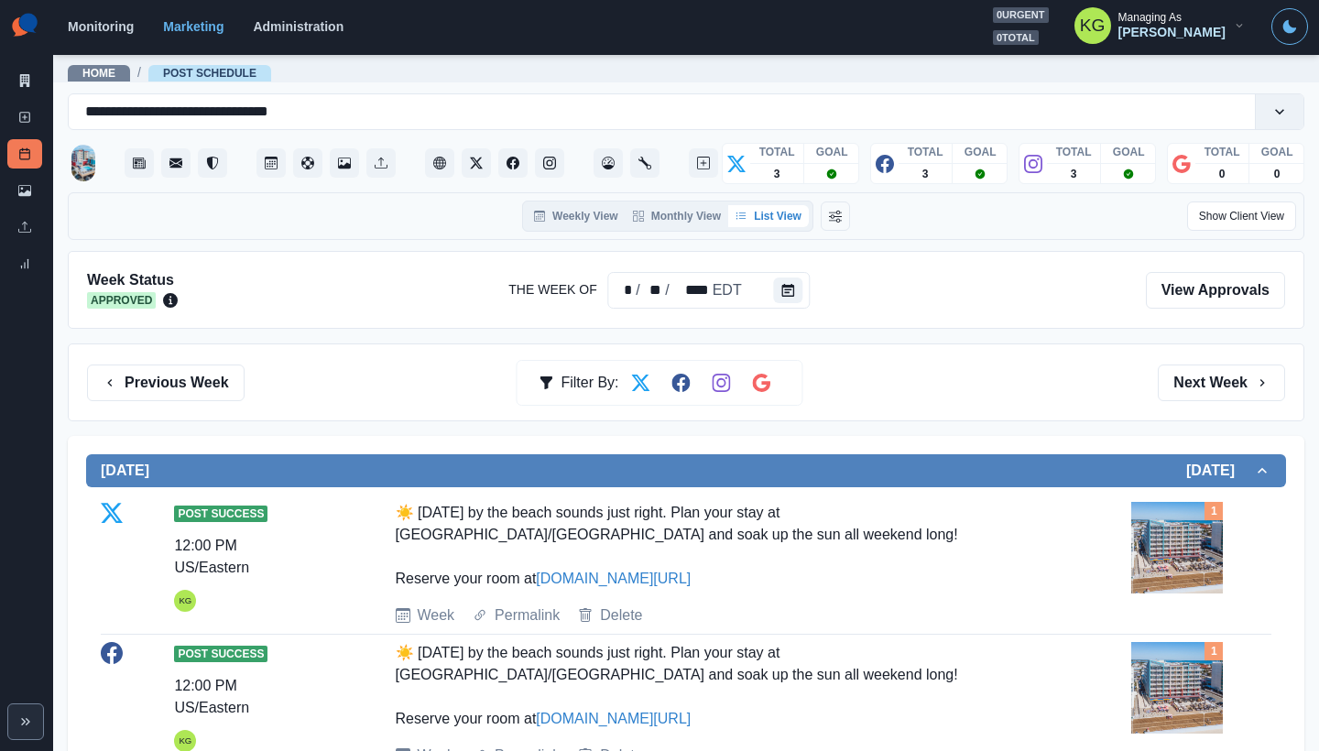
click at [1187, 403] on div "Previous Week Filter By: Next Week" at bounding box center [686, 382] width 1236 height 78
click at [1188, 390] on button "Next Week" at bounding box center [1221, 383] width 127 height 37
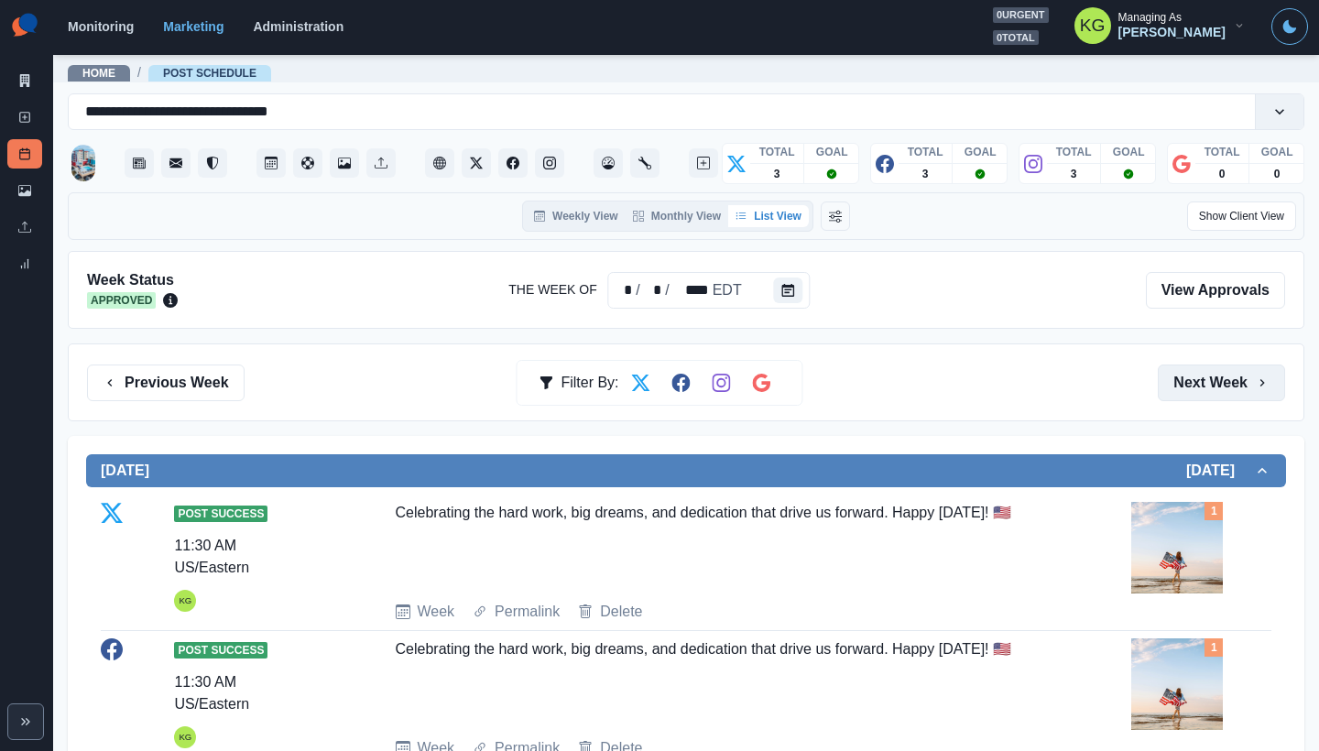
click at [1186, 393] on button "Next Week" at bounding box center [1221, 383] width 127 height 37
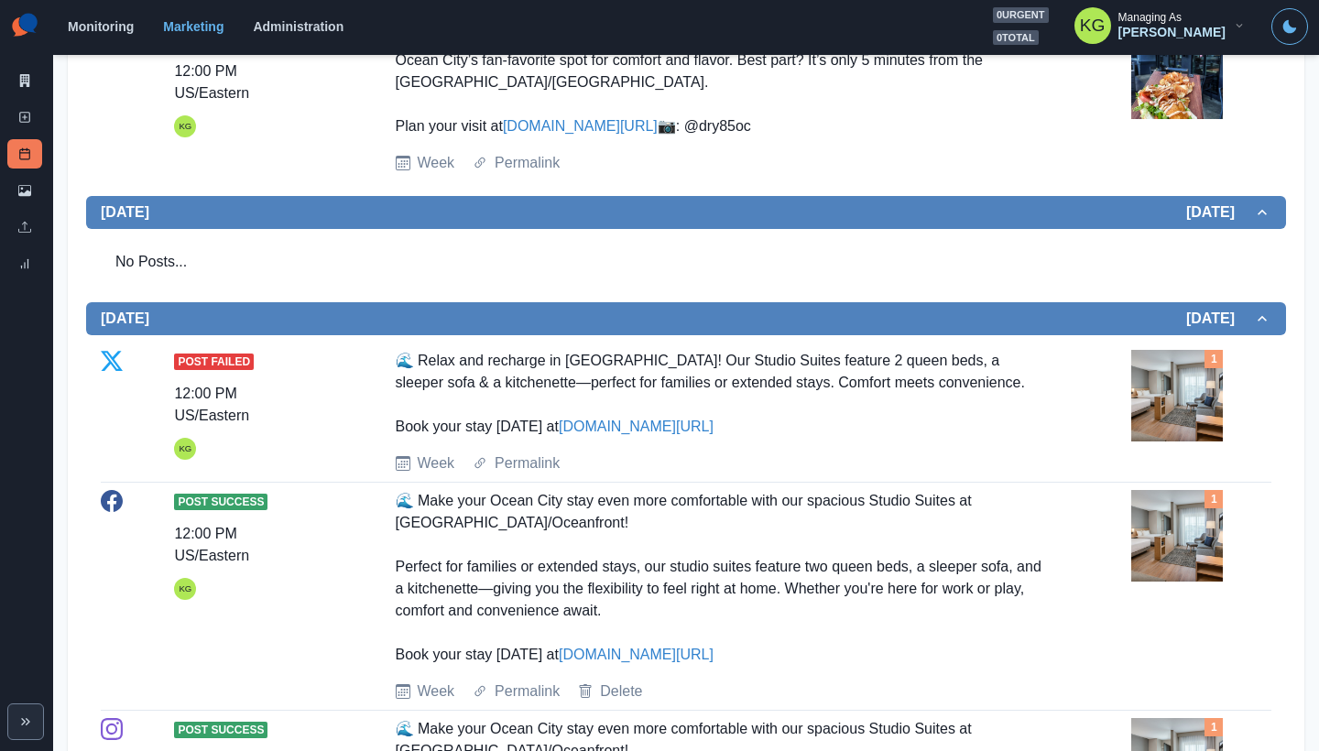
scroll to position [960, 0]
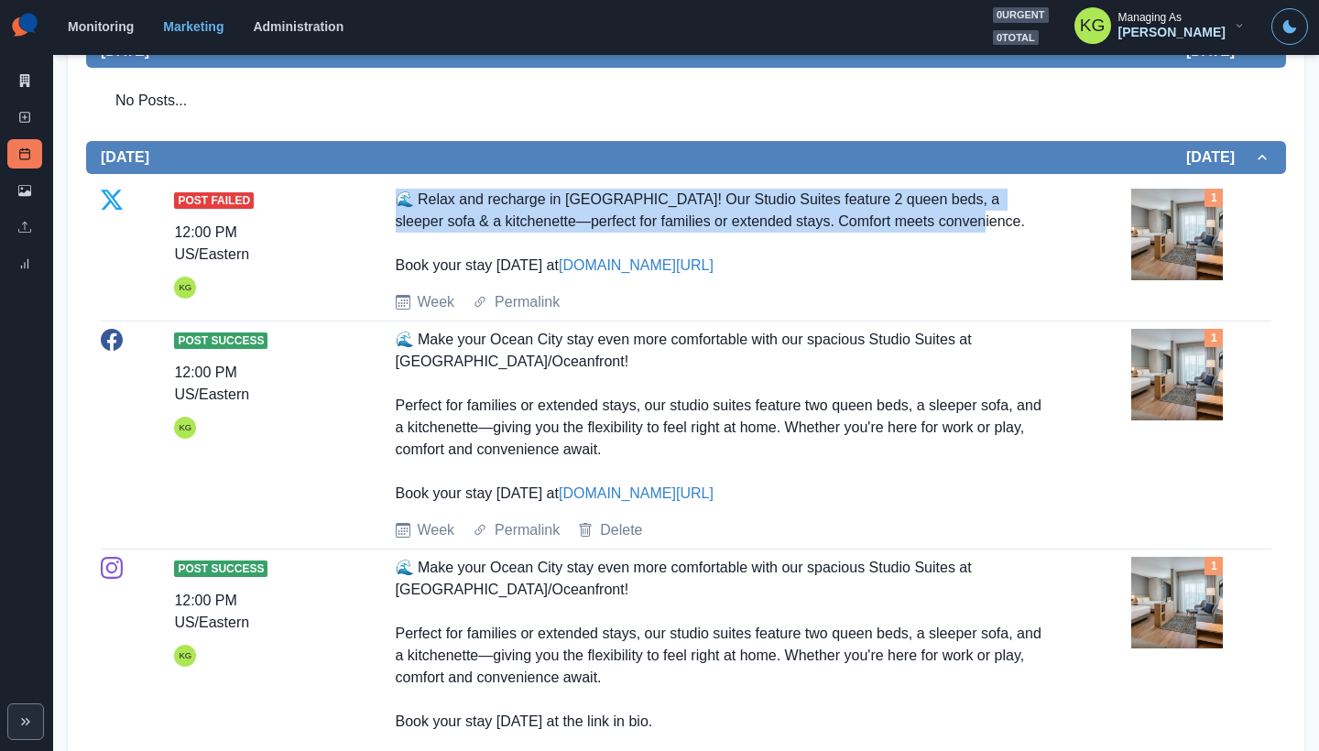
drag, startPoint x: 610, startPoint y: 357, endPoint x: 695, endPoint y: 364, distance: 85.4
click at [695, 277] on div "🌊 Relax and recharge in Ocean City! Our Studio Suites feature 2 queen beds, a s…" at bounding box center [723, 233] width 655 height 88
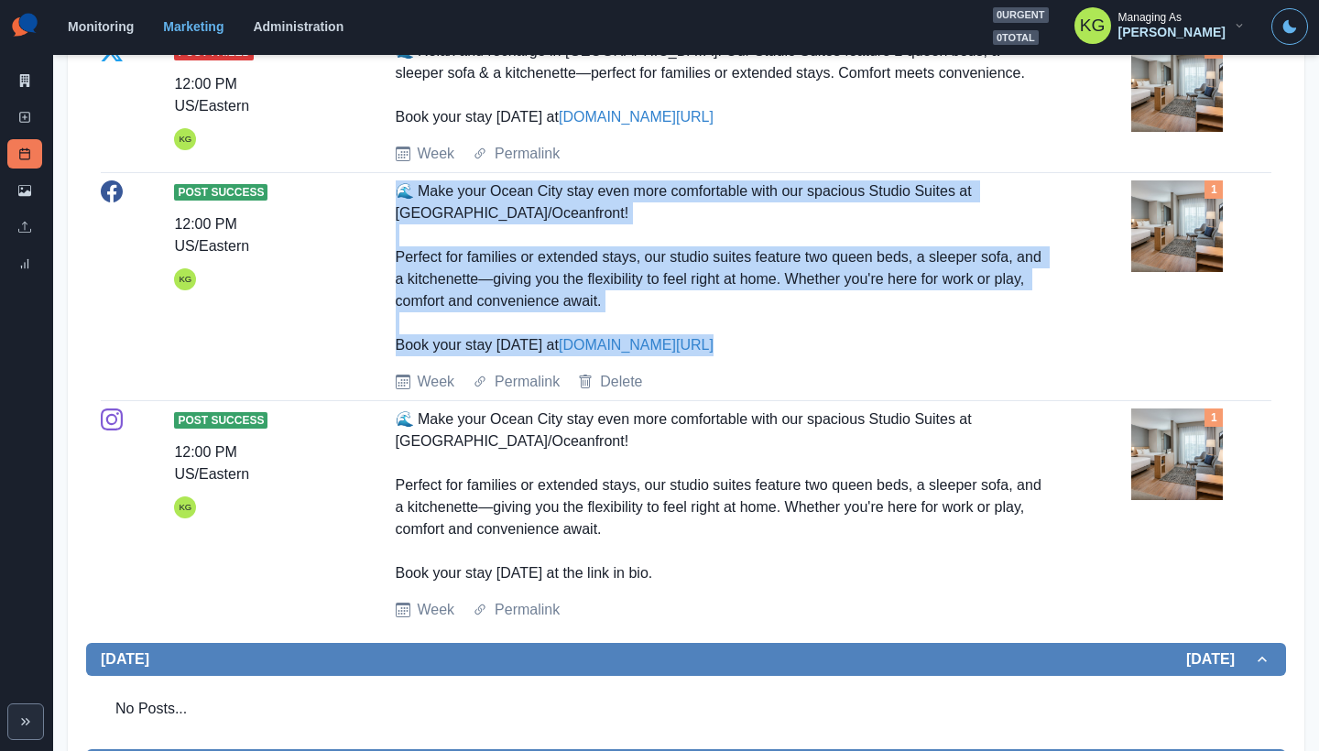
drag, startPoint x: 392, startPoint y: 330, endPoint x: 748, endPoint y: 474, distance: 384.2
click at [748, 356] on div "🌊 Make your Ocean City stay even more comfortable with our spacious Studio Suit…" at bounding box center [723, 268] width 655 height 176
copy div "🌊 Make your Ocean City stay even more comfortable with our spacious Studio Suit…"
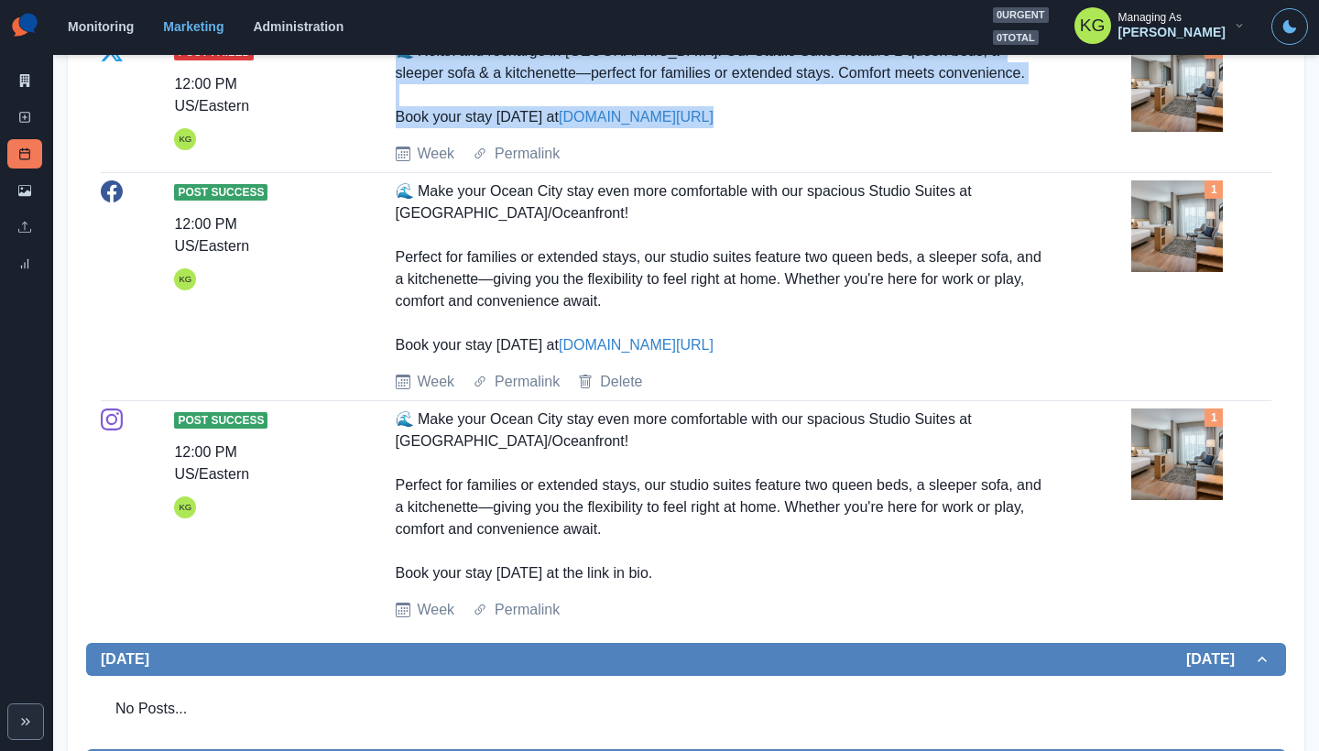
drag, startPoint x: 673, startPoint y: 247, endPoint x: 395, endPoint y: 166, distance: 290.1
click at [373, 165] on div "Post Failed 12:00 PM US/Eastern KG 🌊 Relax and recharge in Ocean City! Our Stud…" at bounding box center [686, 102] width 1171 height 125
copy div "🌊 Relax and recharge in Ocean City! Our Studio Suites feature 2 queen beds, a s…"
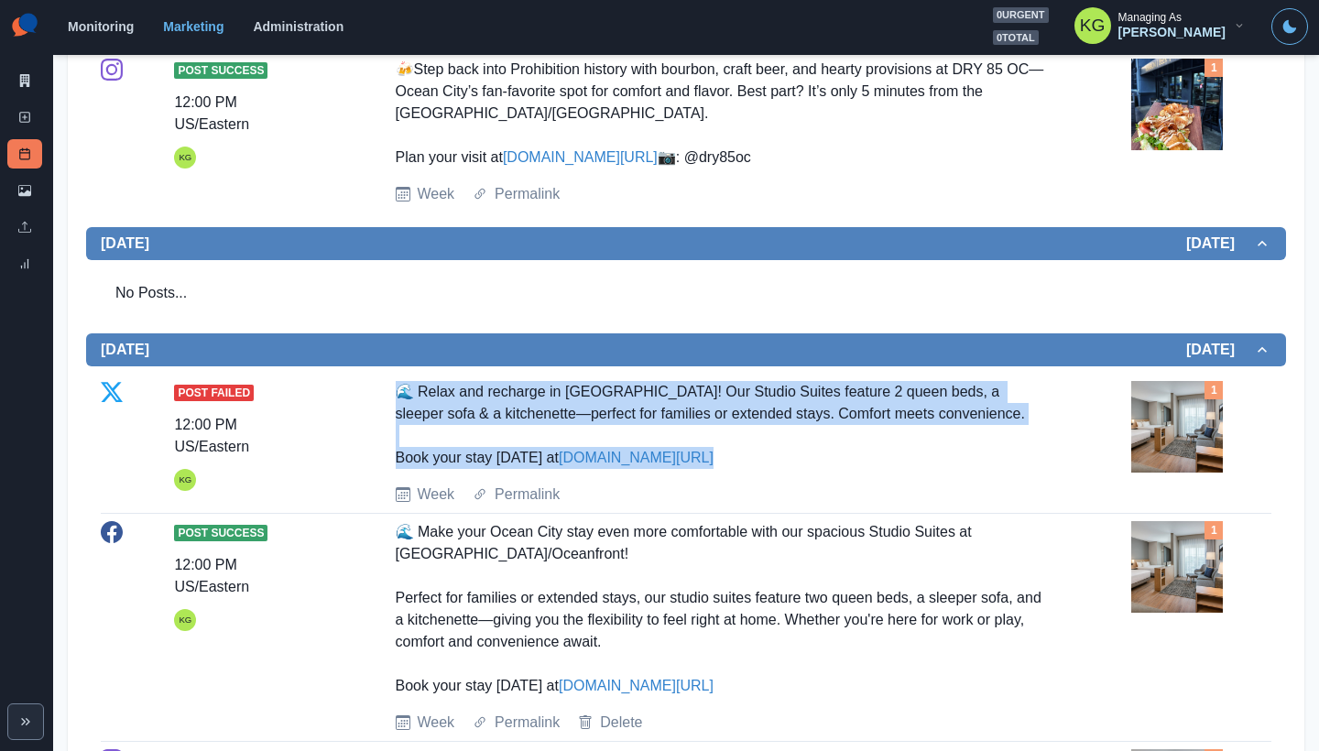
scroll to position [184, 0]
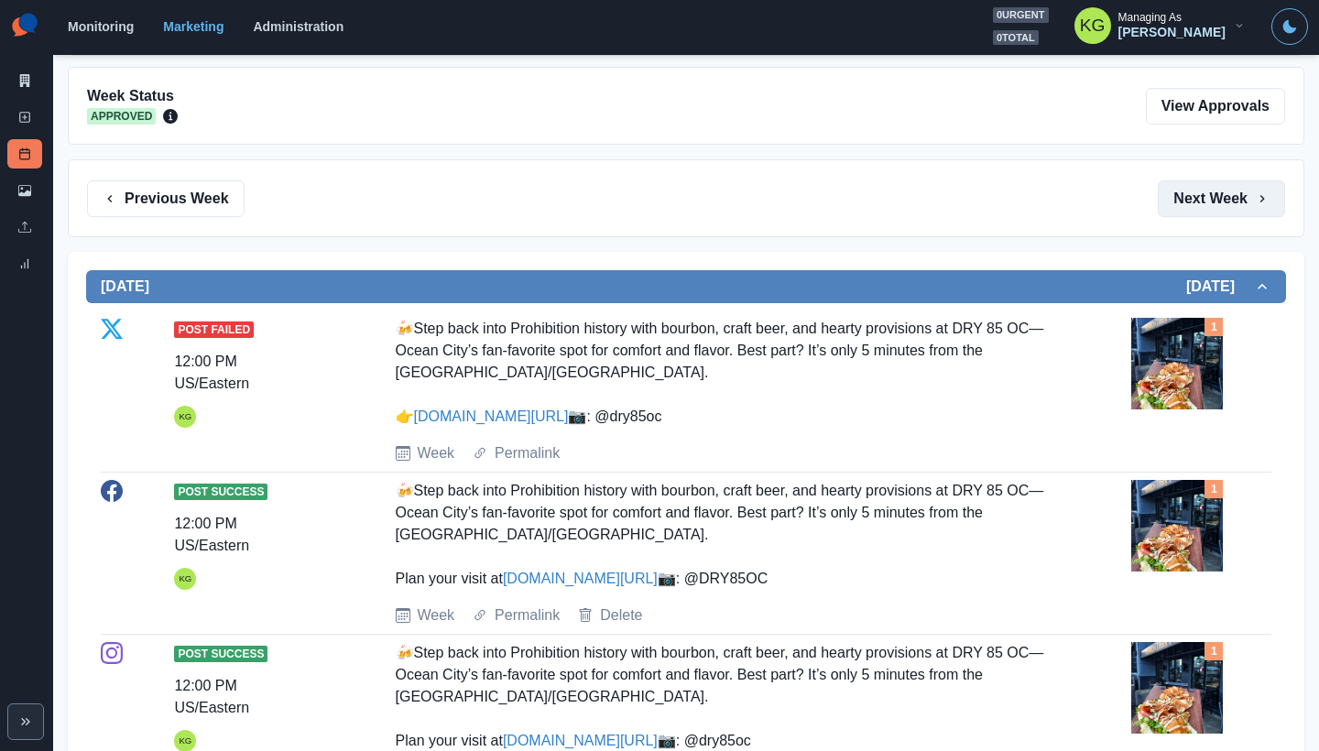
click at [1226, 196] on button "Next Week" at bounding box center [1221, 198] width 127 height 37
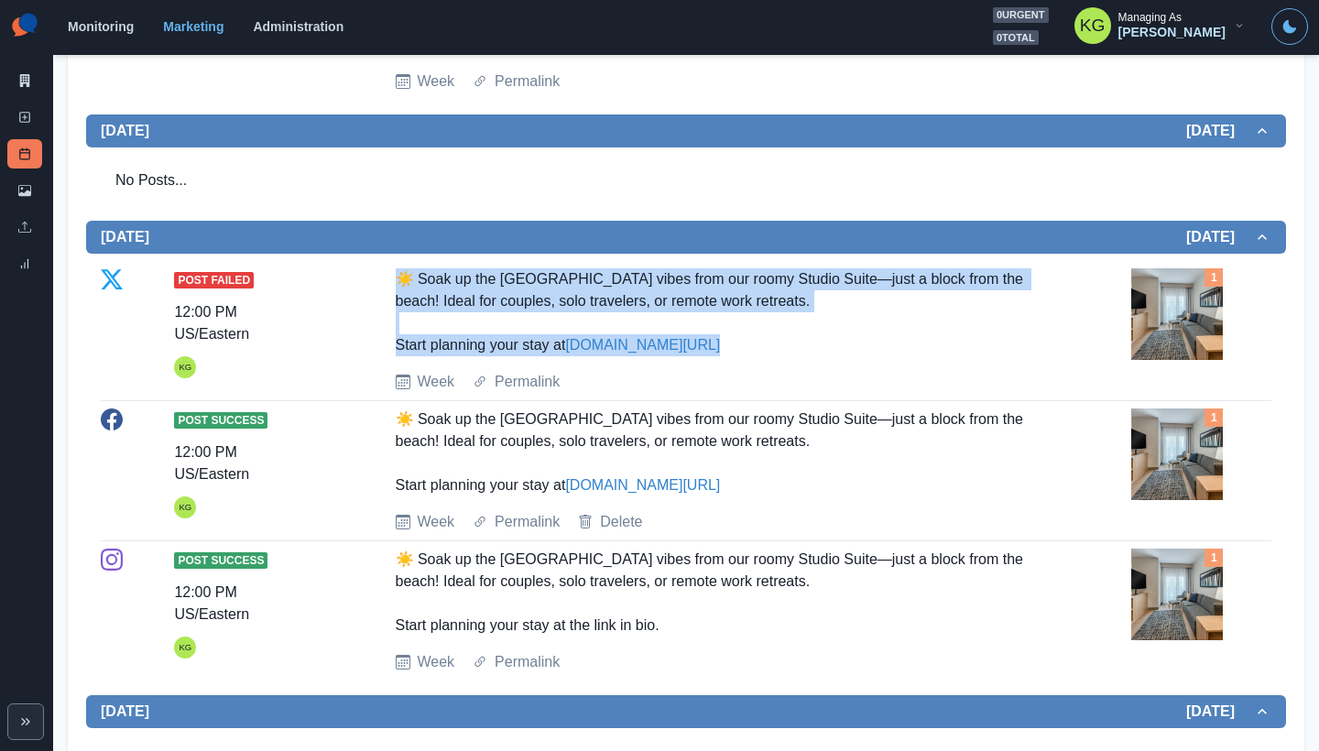
scroll to position [862, 0]
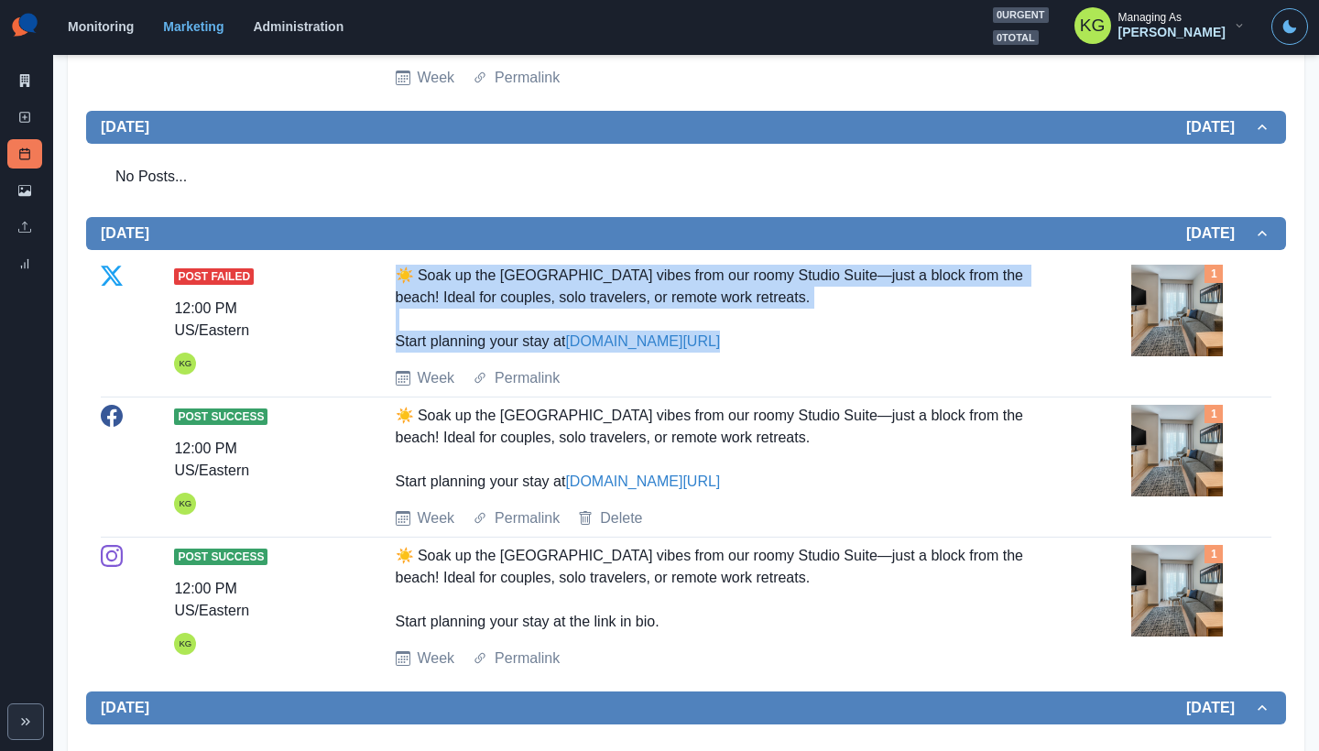
click at [855, 353] on div "☀️ Soak up the Ocean City vibes from our roomy Studio Suite—just a block from t…" at bounding box center [723, 309] width 655 height 88
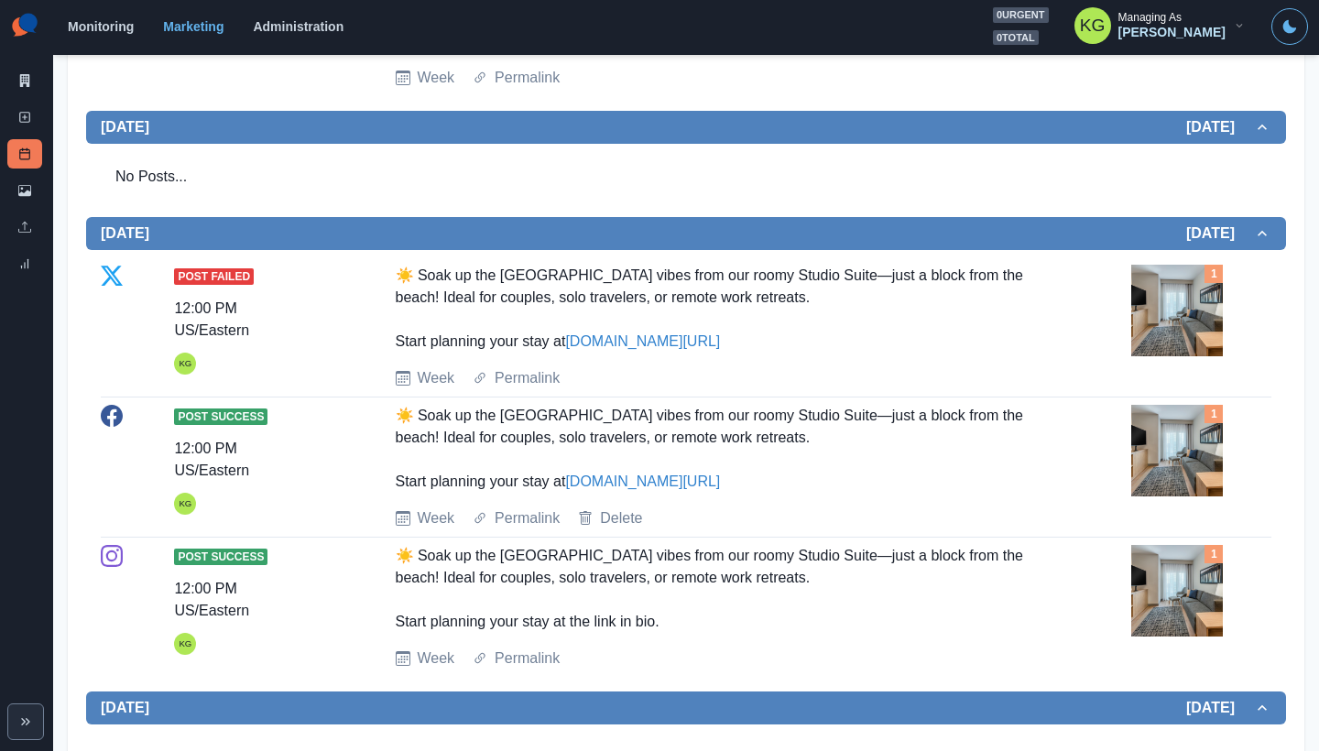
scroll to position [899, 0]
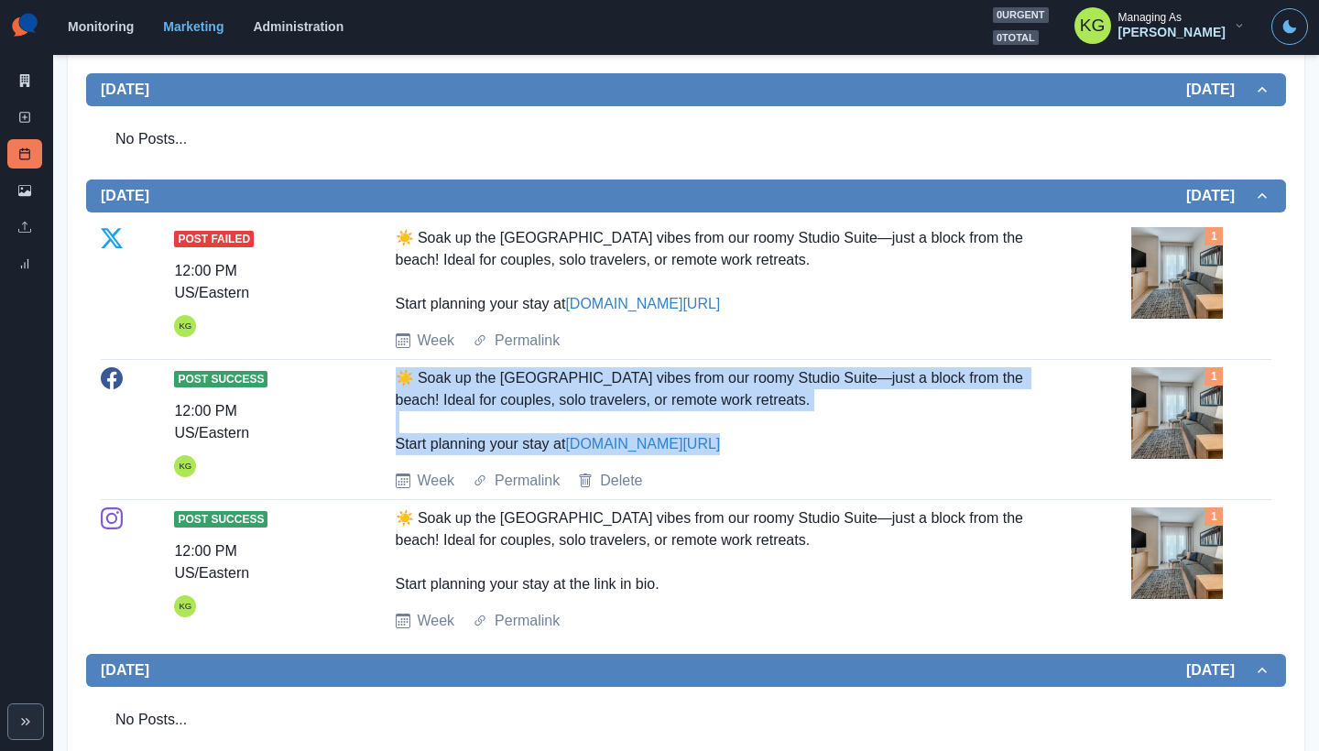
drag, startPoint x: 408, startPoint y: 533, endPoint x: 780, endPoint y: 609, distance: 379.6
click at [780, 492] on div "Post Success 12:00 PM US/Eastern KG ☀️ Soak up the Ocean City vibes from our ro…" at bounding box center [686, 429] width 1171 height 125
copy div "☀️ Soak up the Ocean City vibes from our roomy Studio Suite—just a block from t…"
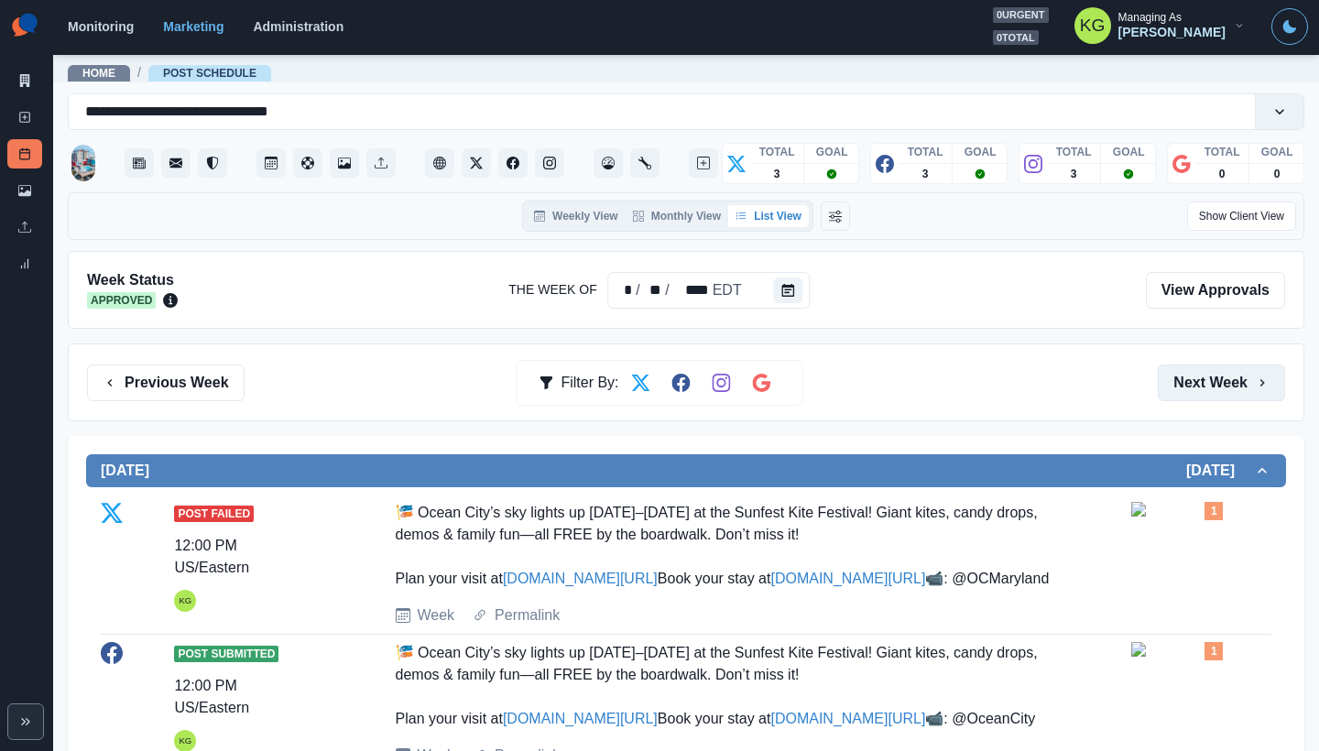
click at [1178, 371] on button "Next Week" at bounding box center [1221, 383] width 127 height 37
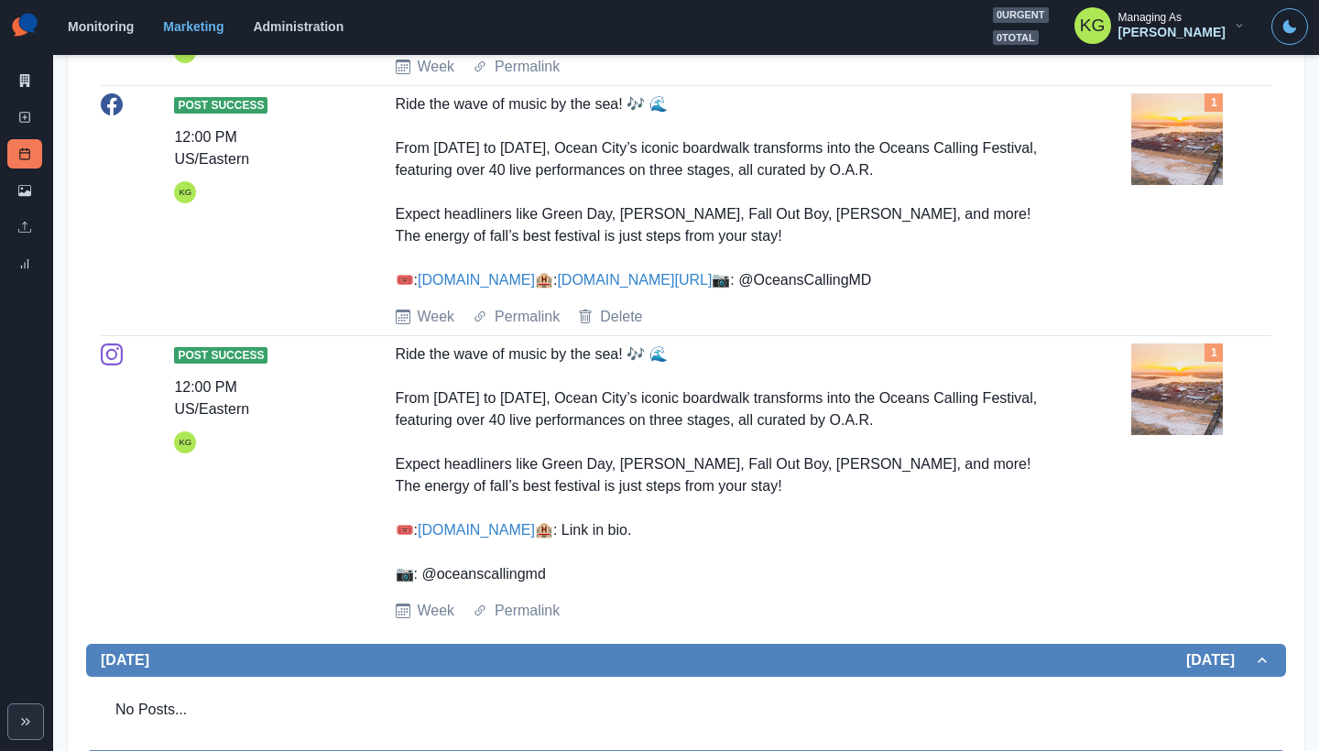
scroll to position [118, 0]
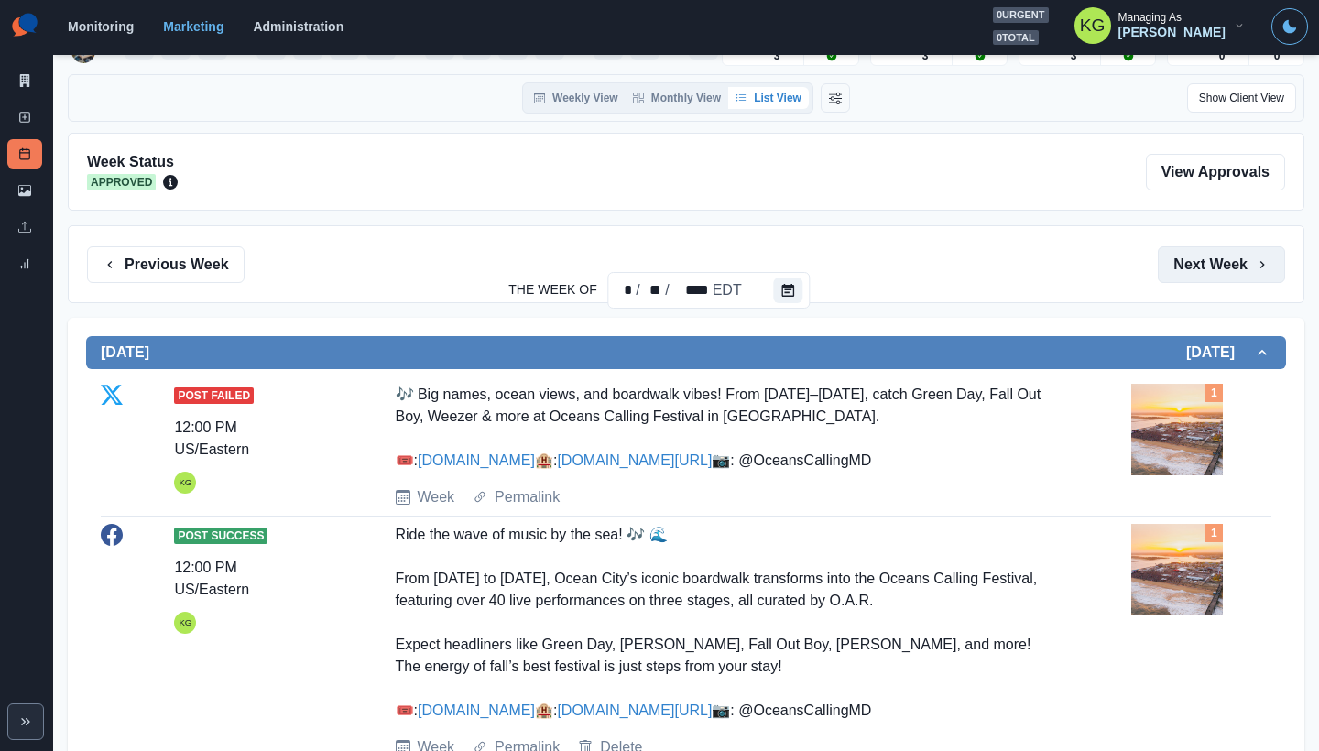
click at [1186, 273] on button "Next Week" at bounding box center [1221, 264] width 127 height 37
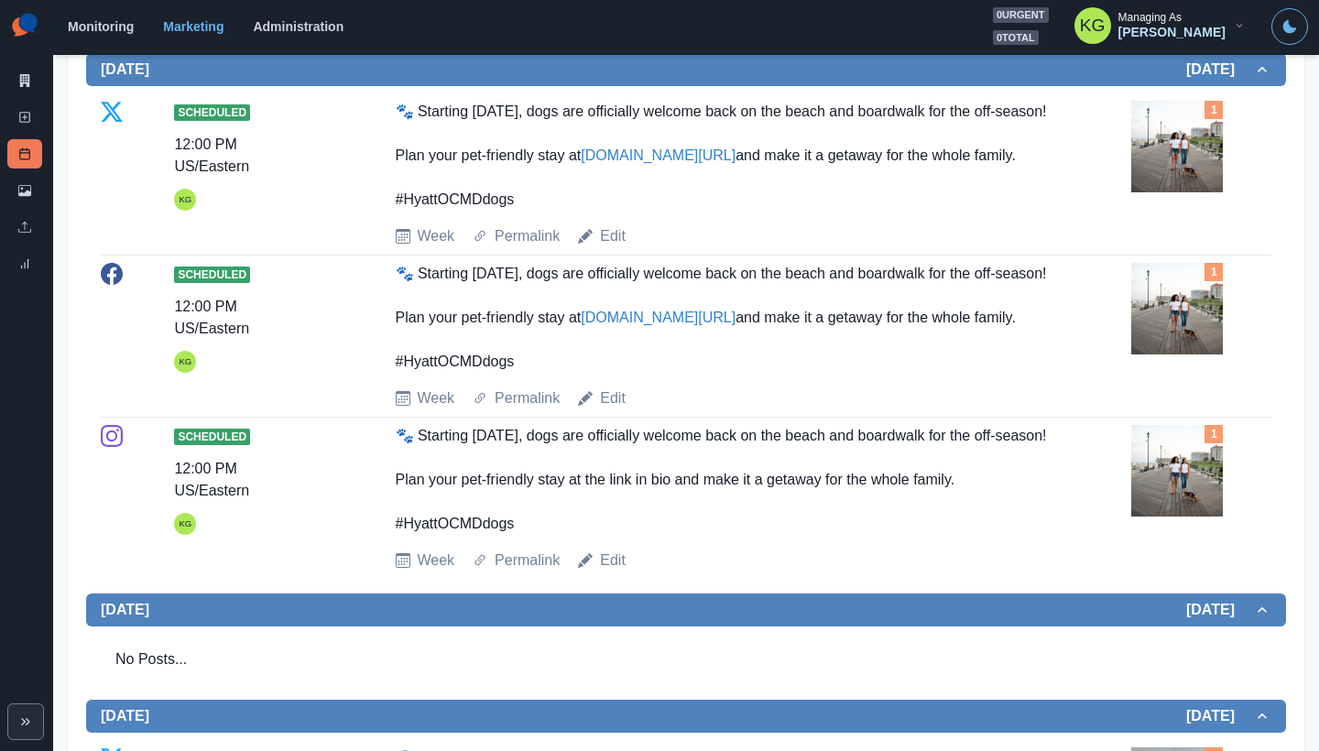
scroll to position [224, 0]
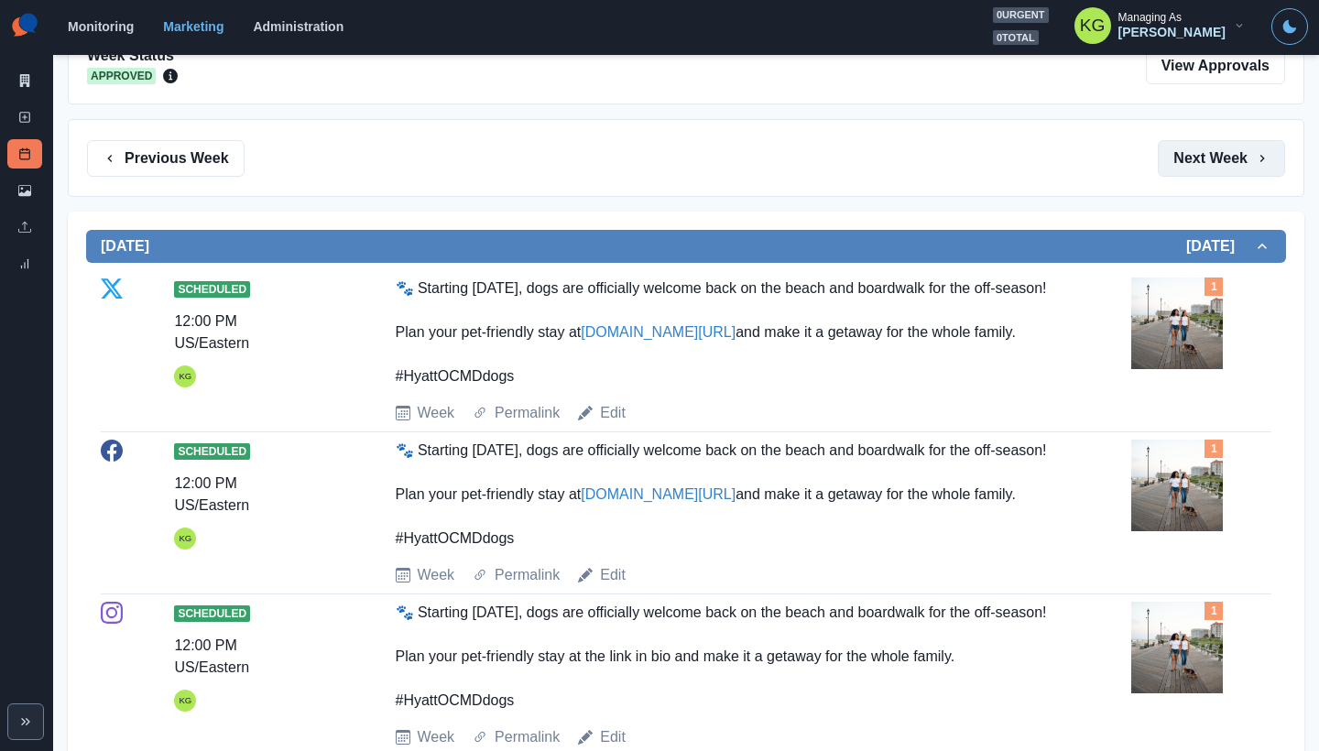
click at [1212, 165] on button "Next Week" at bounding box center [1221, 158] width 127 height 37
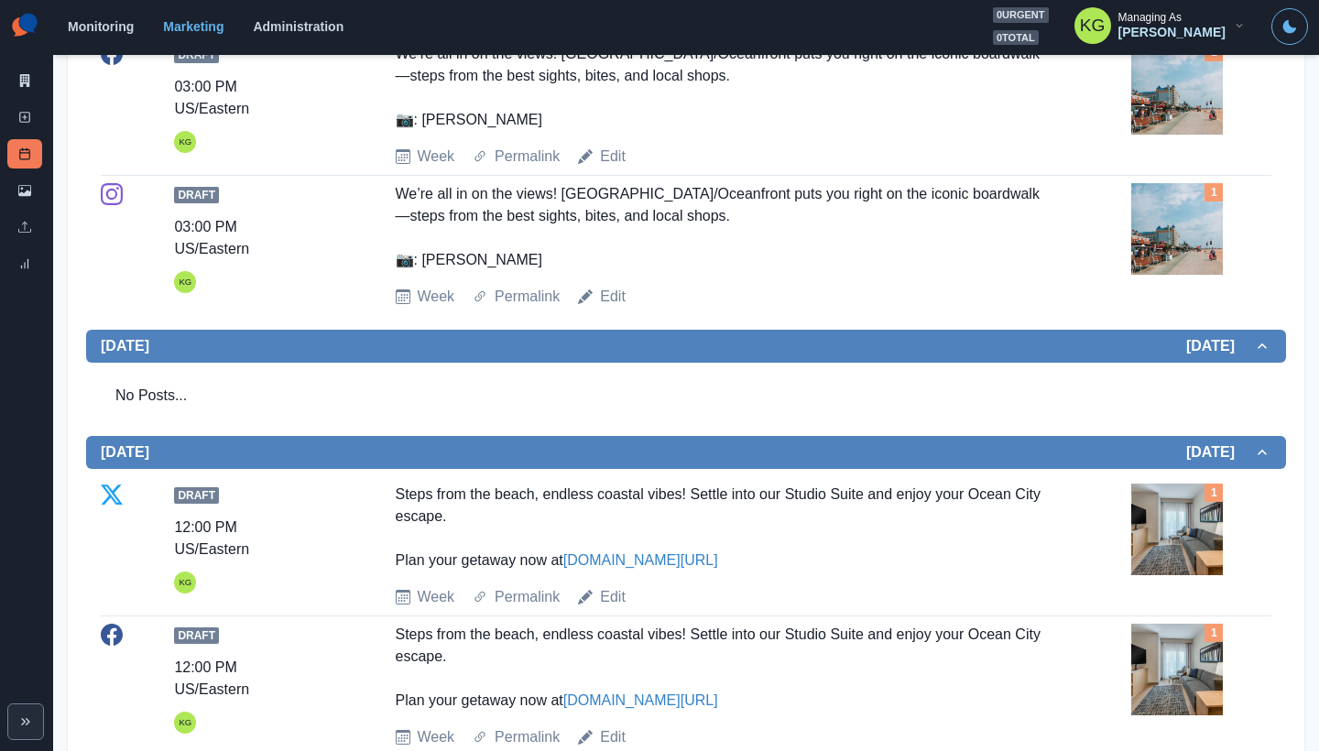
scroll to position [217, 0]
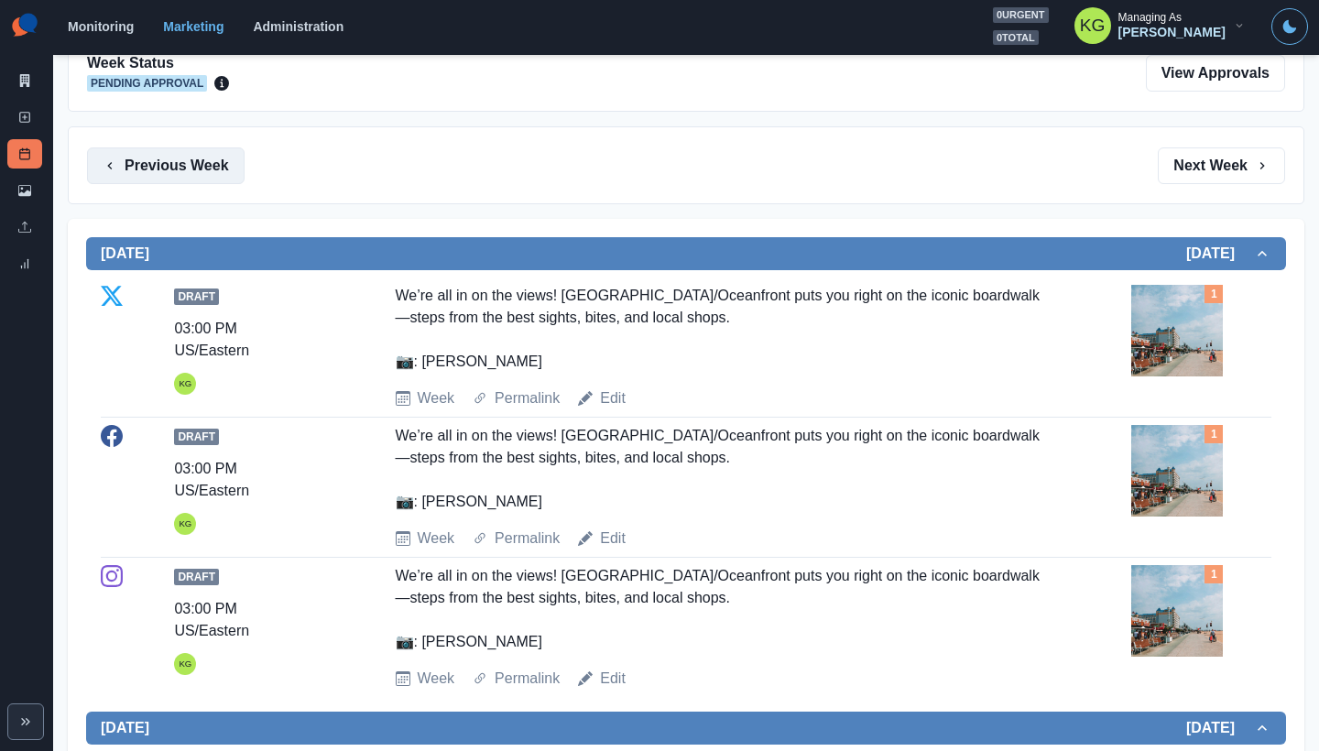
click at [166, 166] on button "Previous Week" at bounding box center [166, 165] width 158 height 37
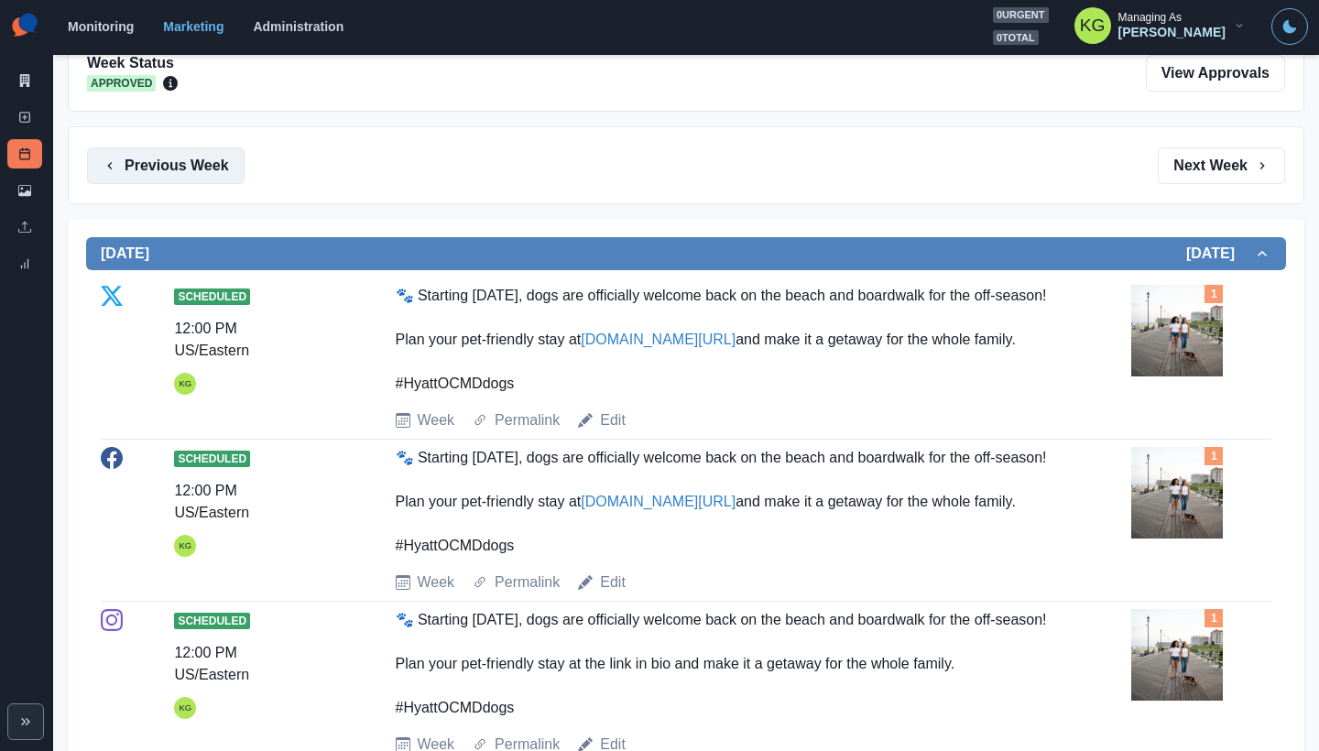
click at [166, 166] on button "Previous Week" at bounding box center [166, 165] width 158 height 37
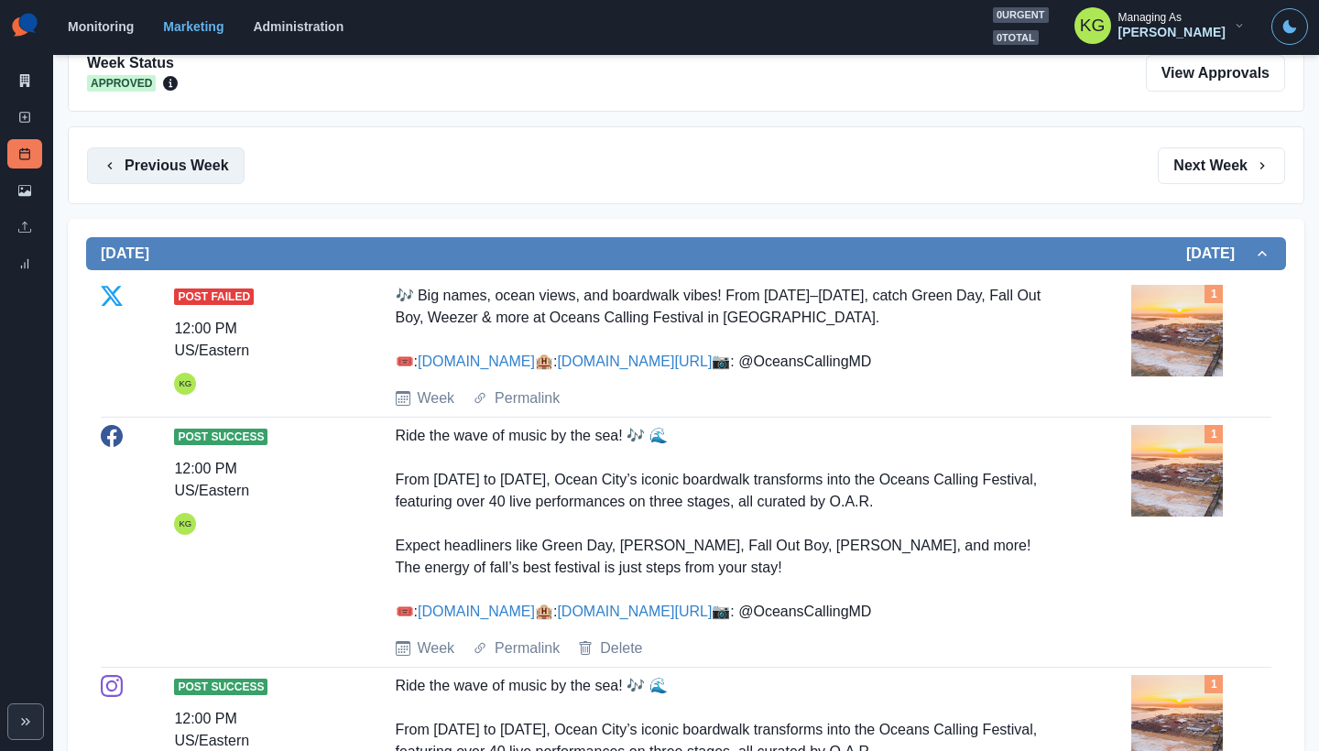
click at [166, 166] on button "Previous Week" at bounding box center [166, 165] width 158 height 37
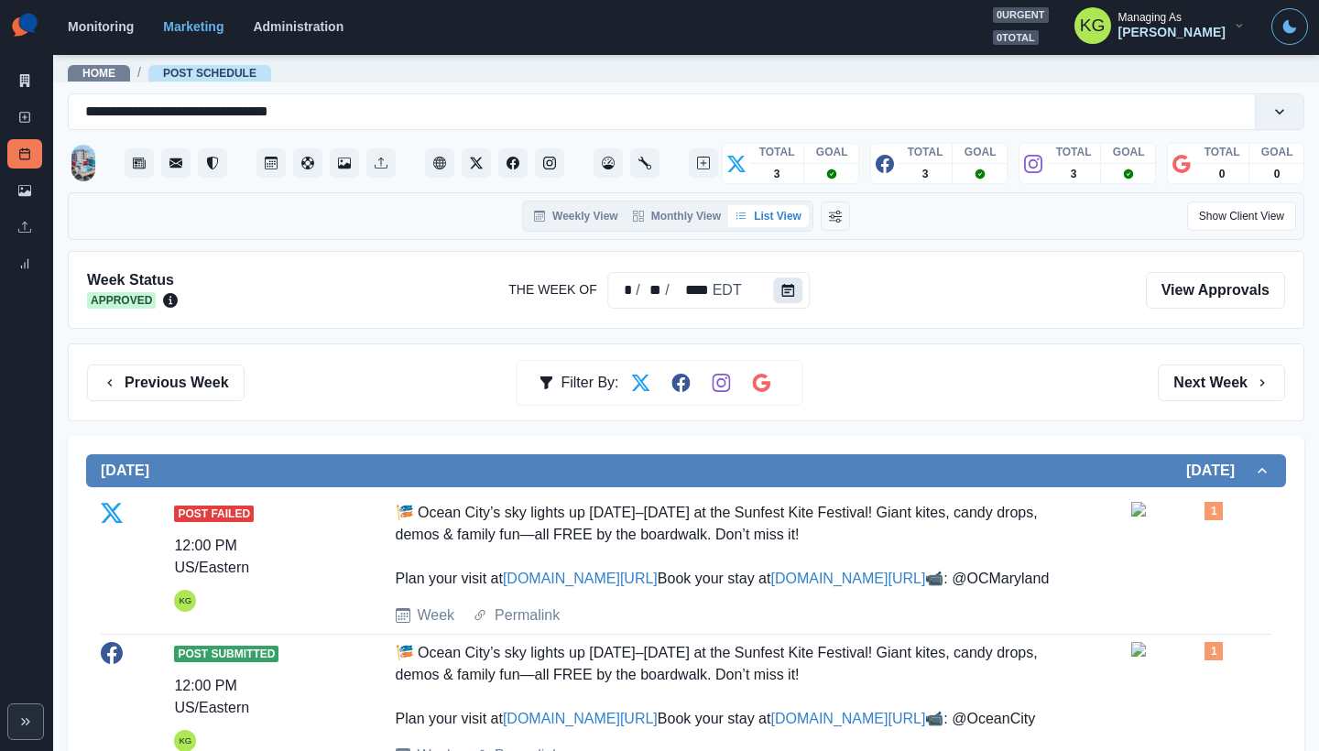
click at [782, 285] on icon "Calendar" at bounding box center [788, 290] width 13 height 13
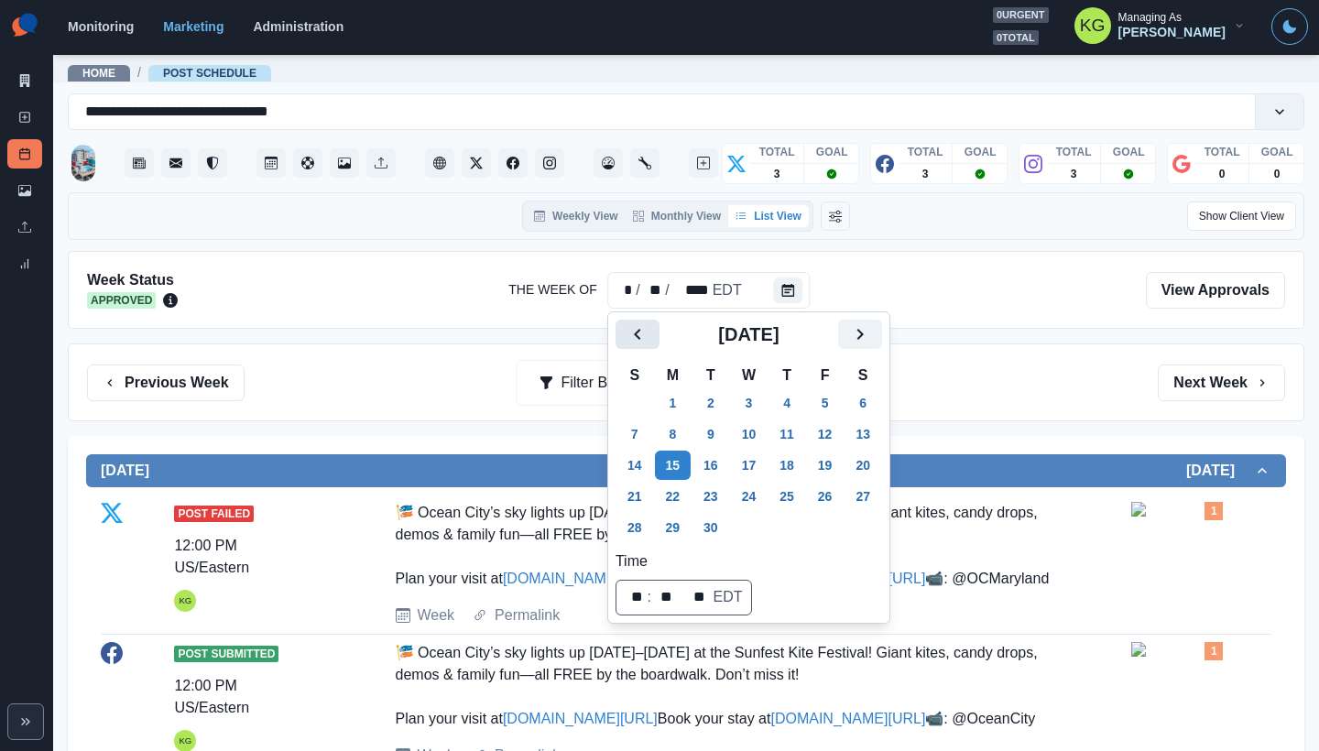
click at [618, 323] on button "Previous" at bounding box center [637, 334] width 44 height 29
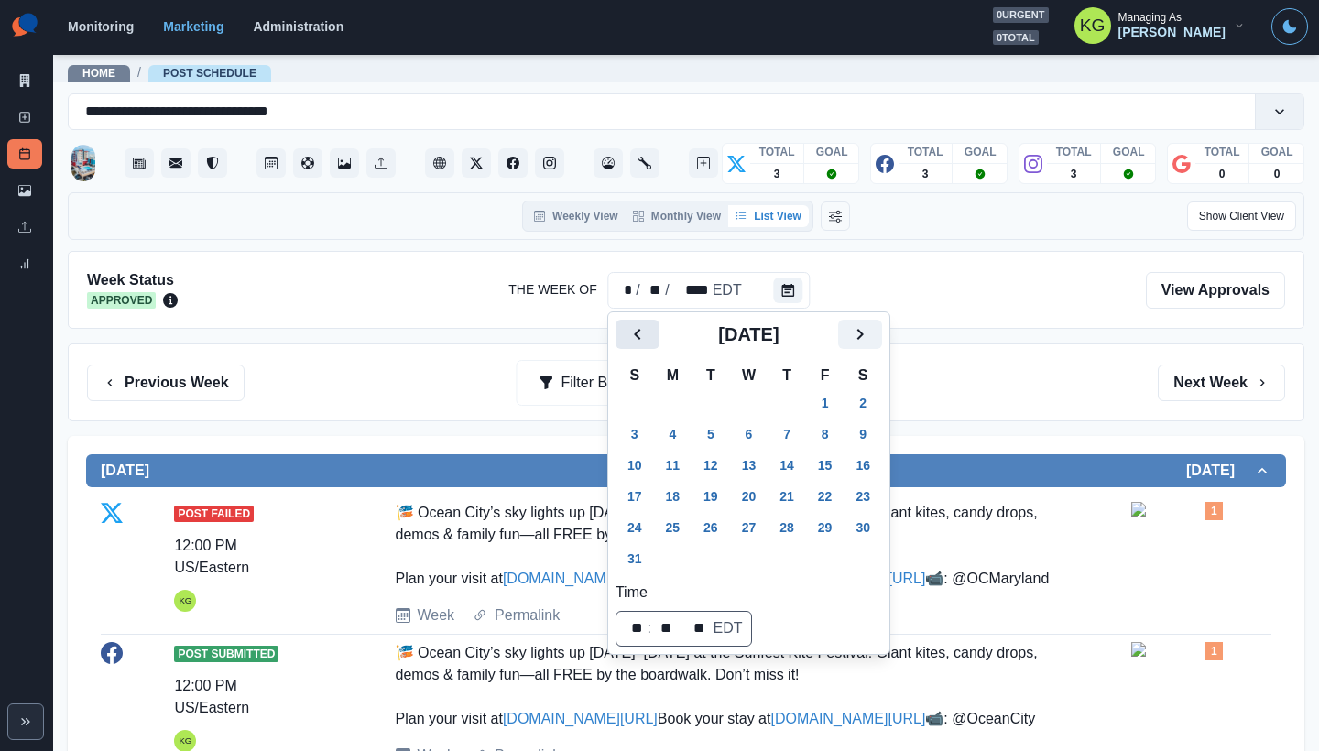
click at [618, 324] on button "Previous" at bounding box center [637, 334] width 44 height 29
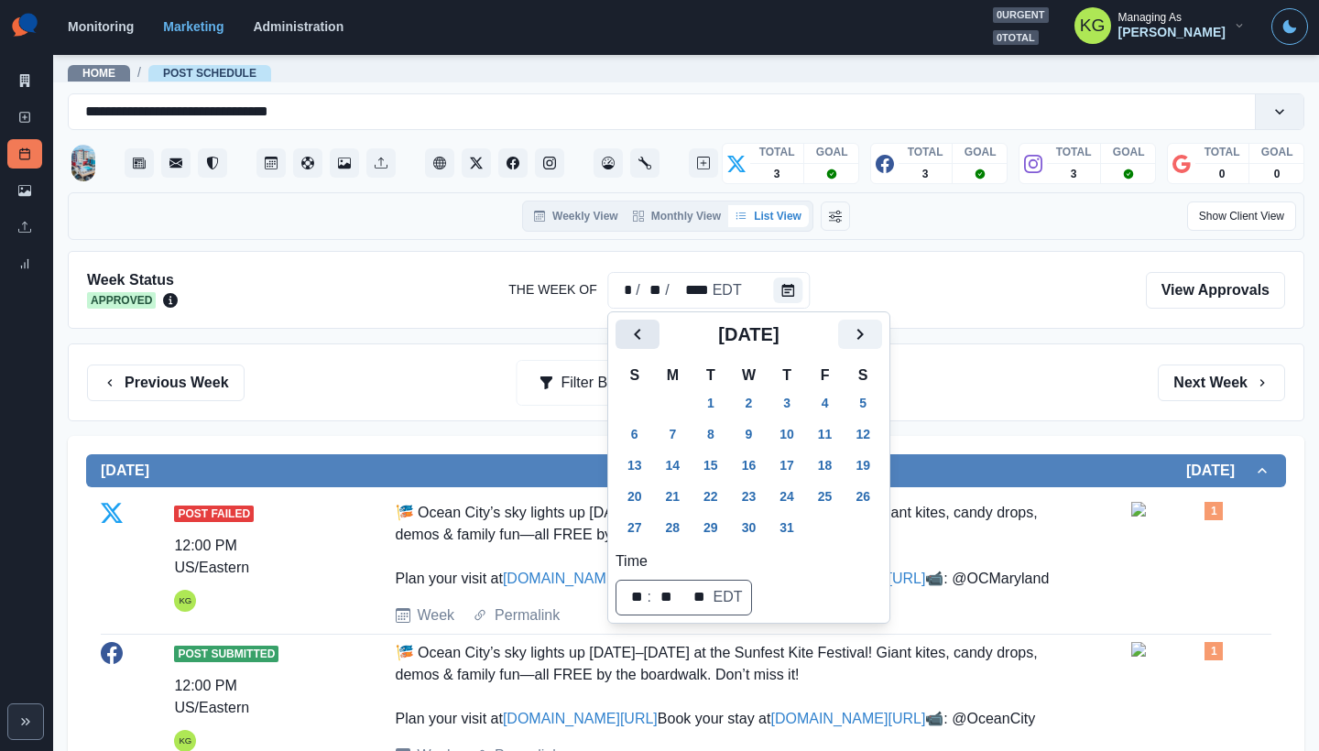
click at [618, 324] on button "Previous" at bounding box center [637, 334] width 44 height 29
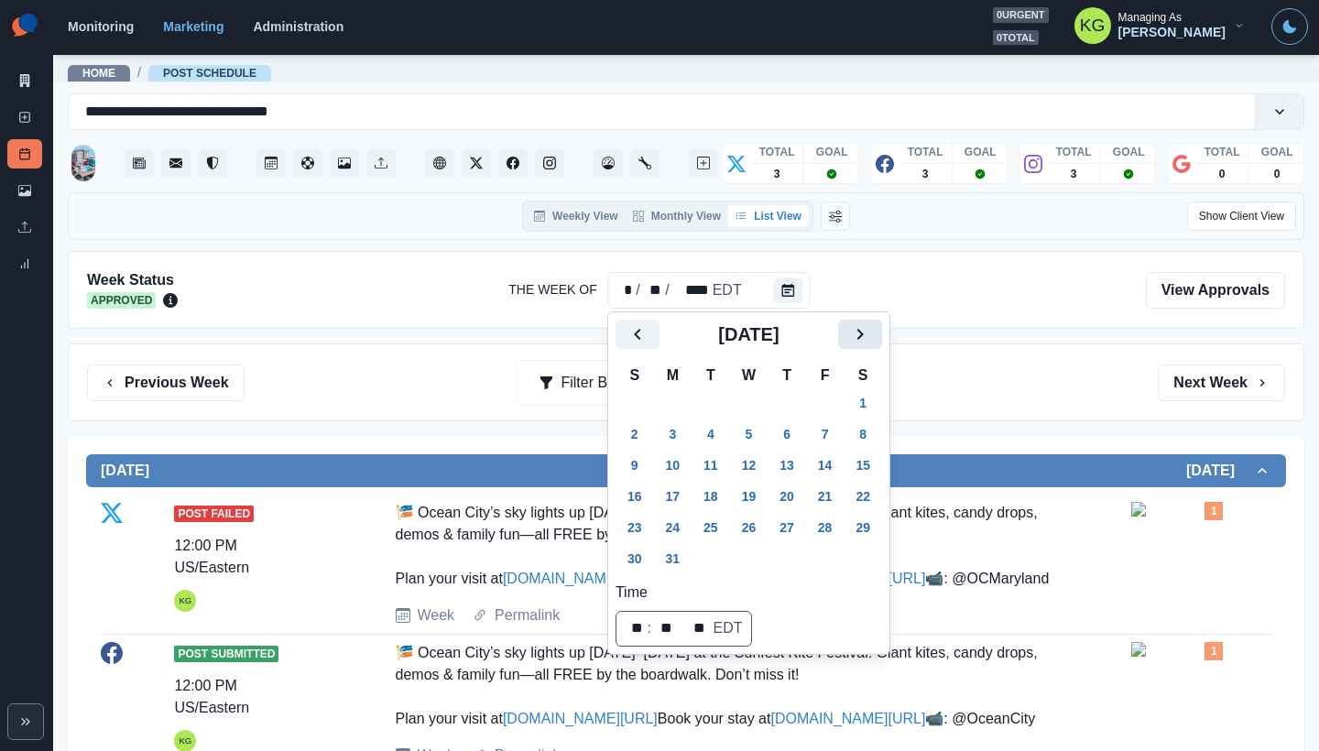
click at [871, 333] on icon "Next" at bounding box center [860, 334] width 22 height 22
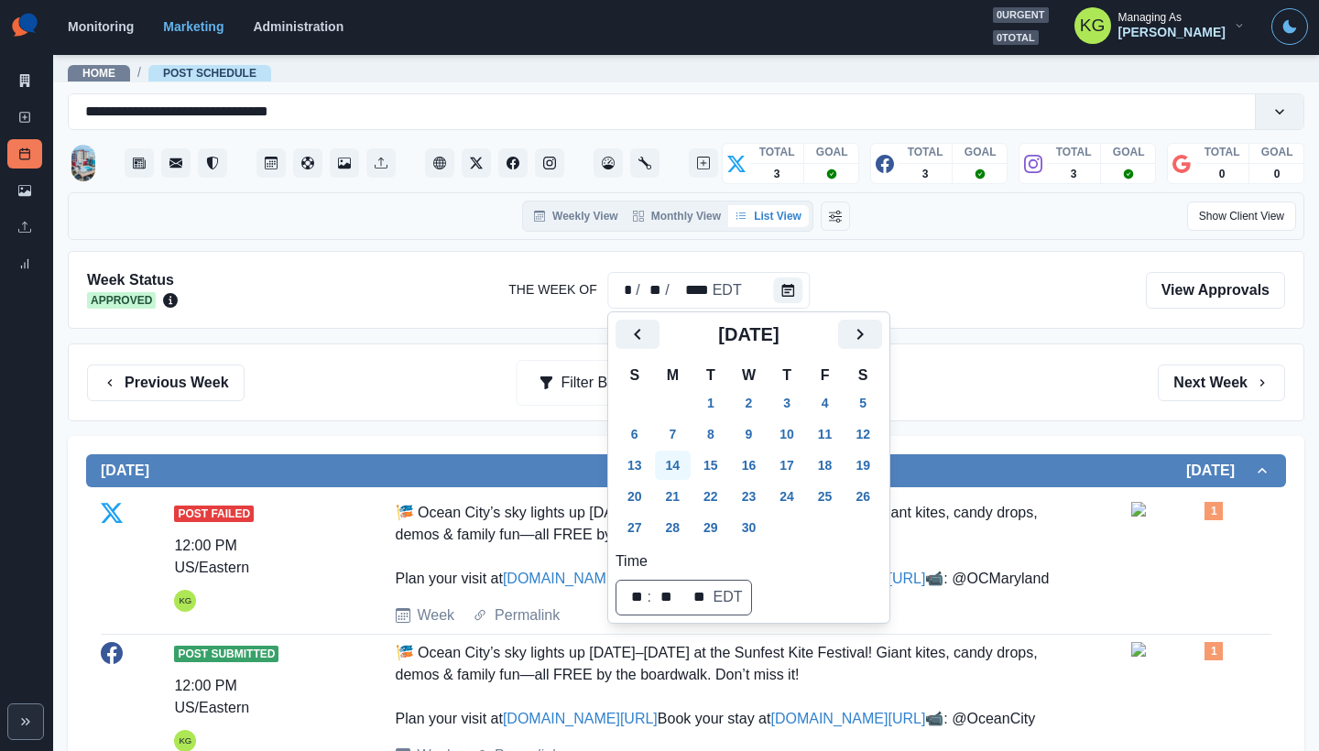
click at [670, 476] on button "14" at bounding box center [673, 465] width 37 height 29
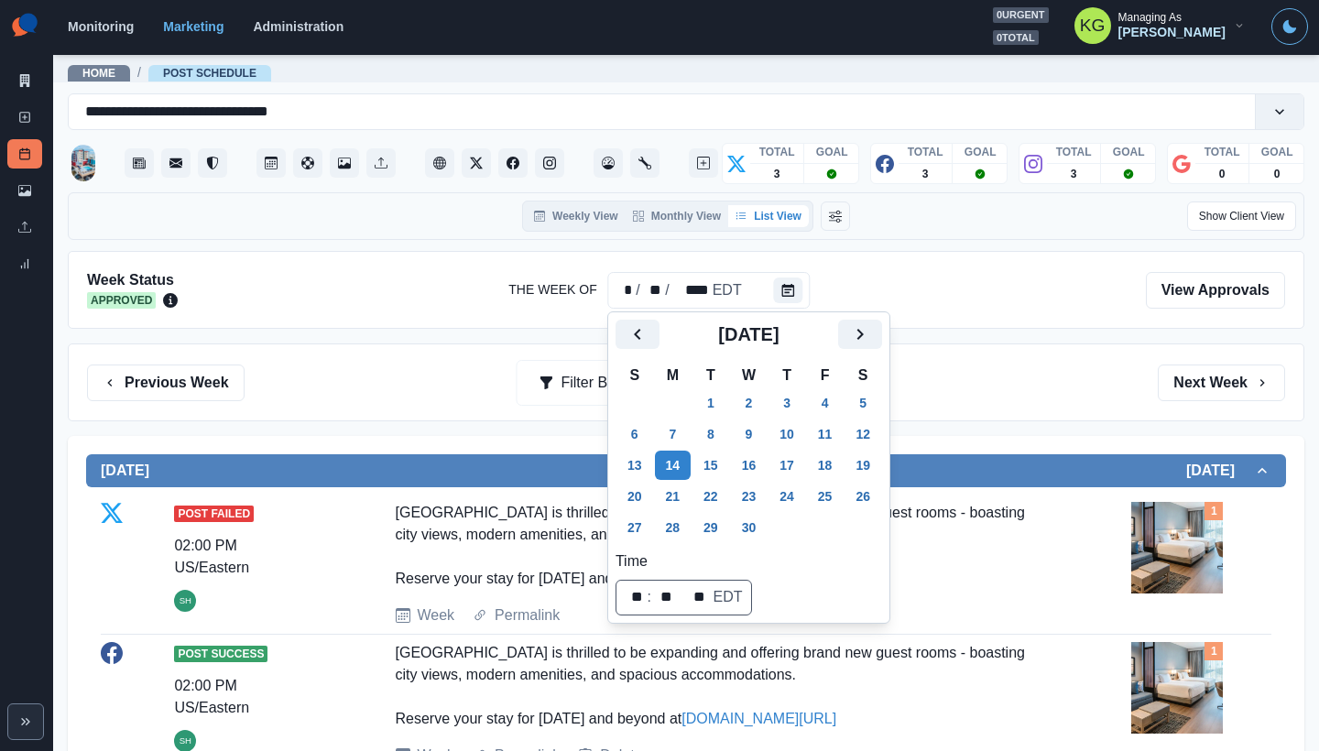
click at [989, 397] on div "Previous Week Filter By: Next Week" at bounding box center [686, 383] width 1198 height 37
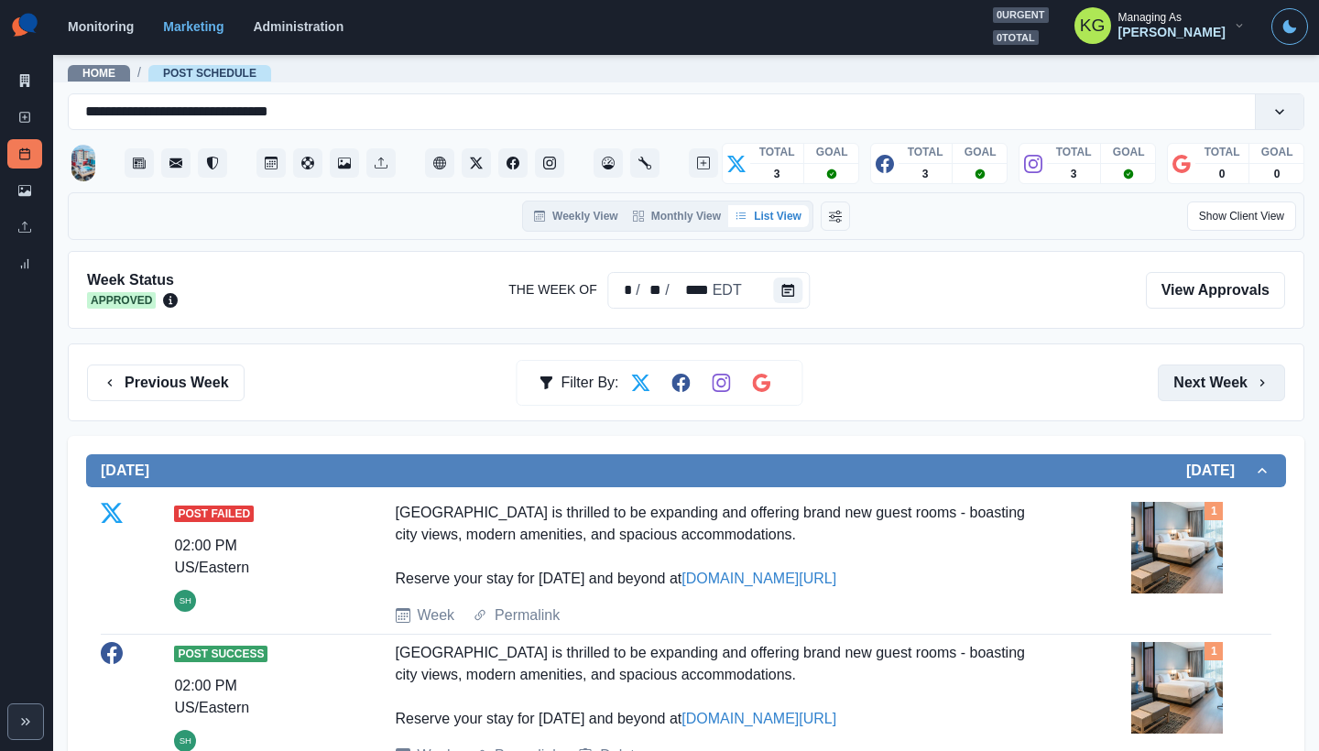
click at [1160, 374] on button "Next Week" at bounding box center [1221, 383] width 127 height 37
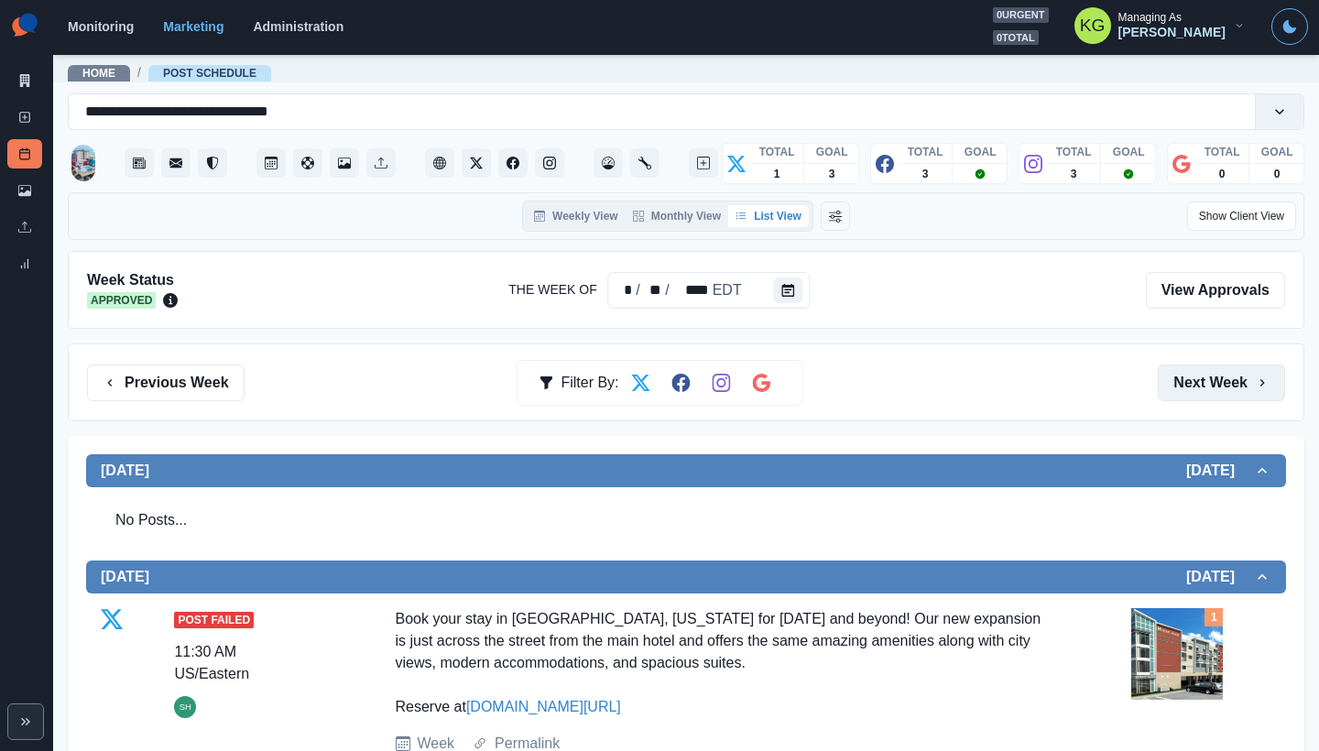
click at [1158, 378] on button "Next Week" at bounding box center [1221, 383] width 127 height 37
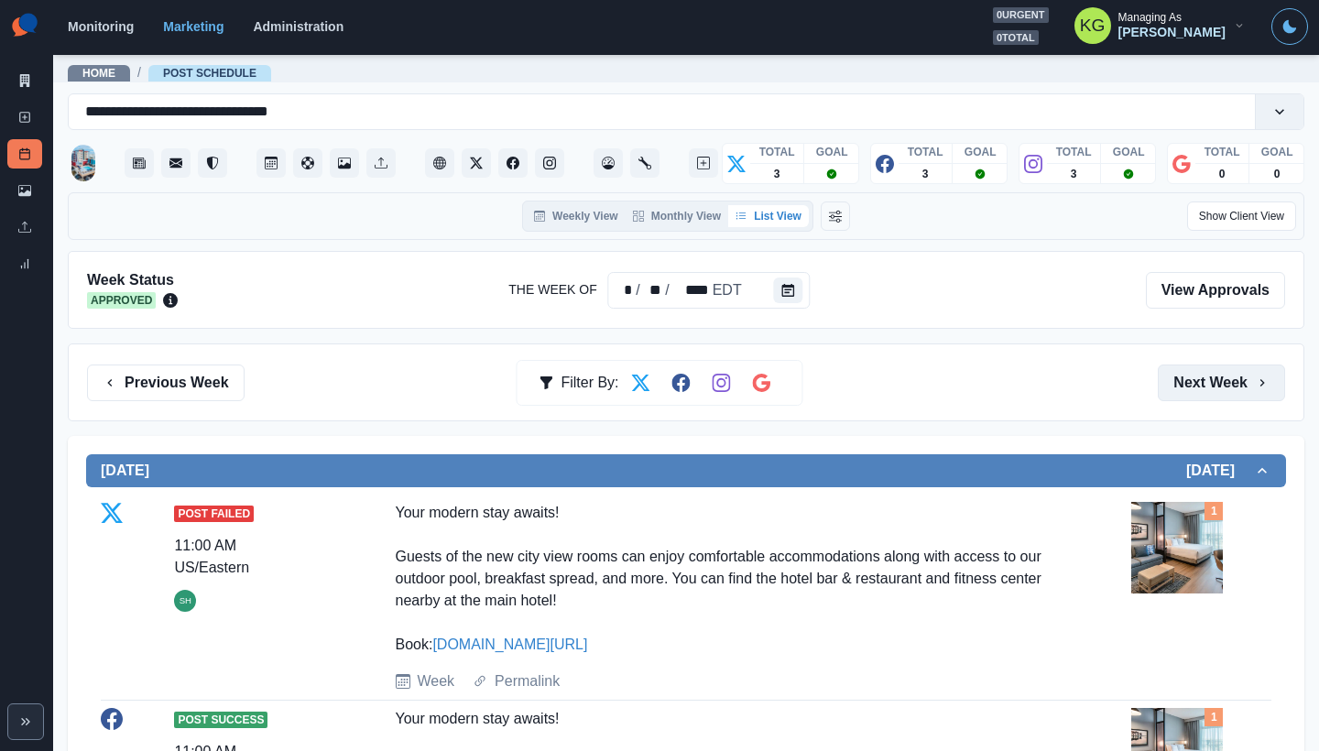
click at [1158, 378] on button "Next Week" at bounding box center [1221, 383] width 127 height 37
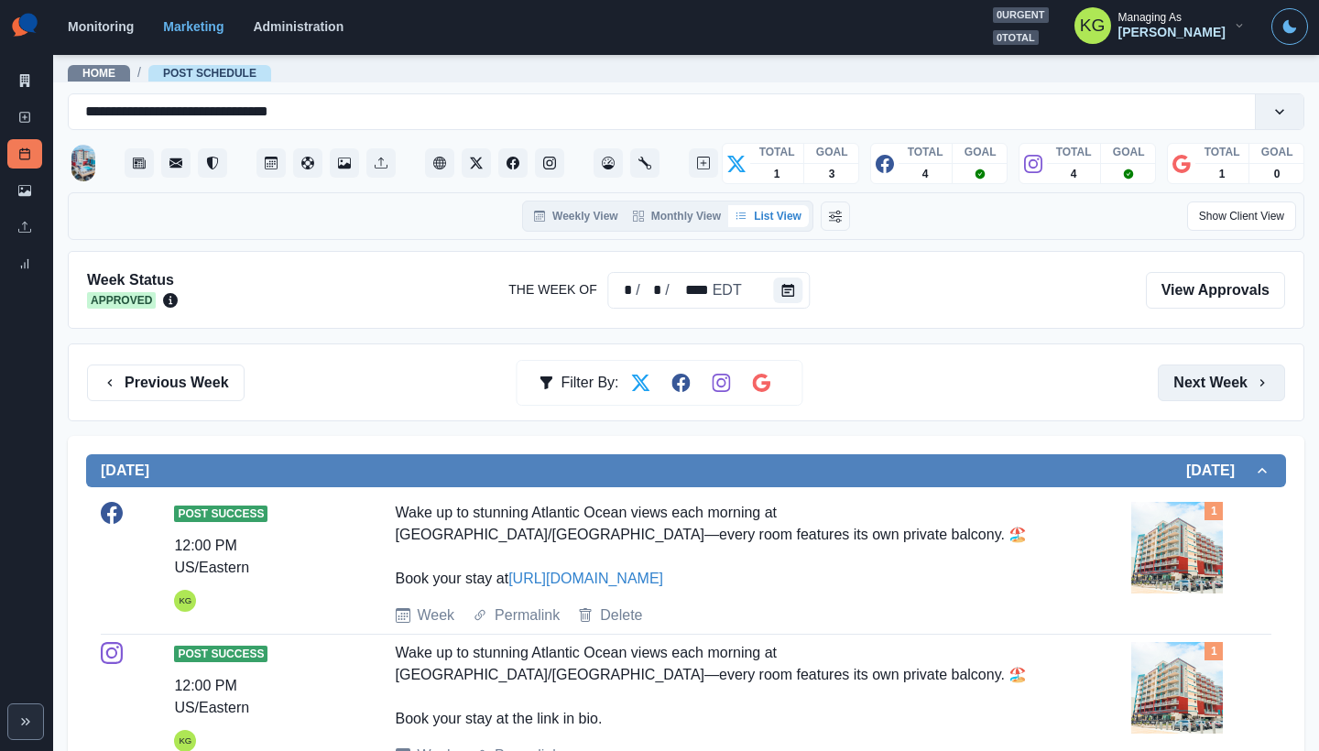
click at [1158, 379] on button "Next Week" at bounding box center [1221, 383] width 127 height 37
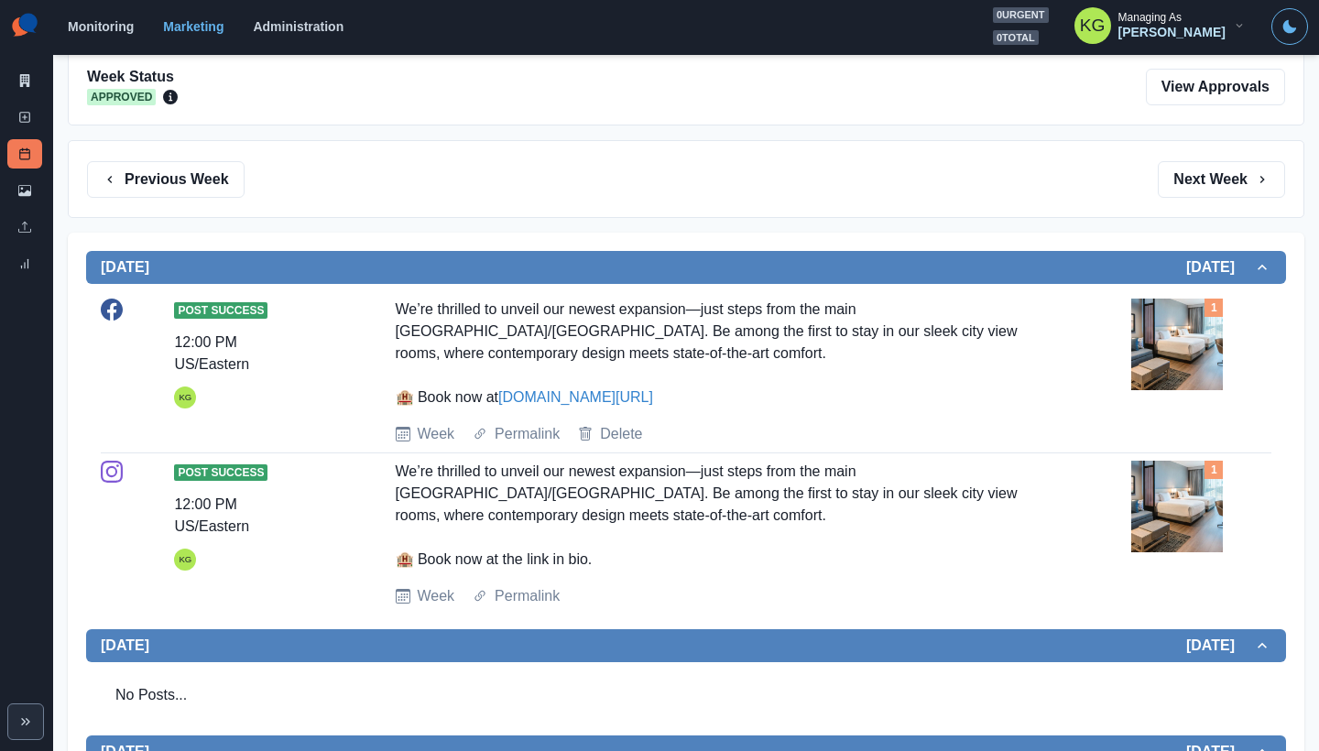
scroll to position [33, 0]
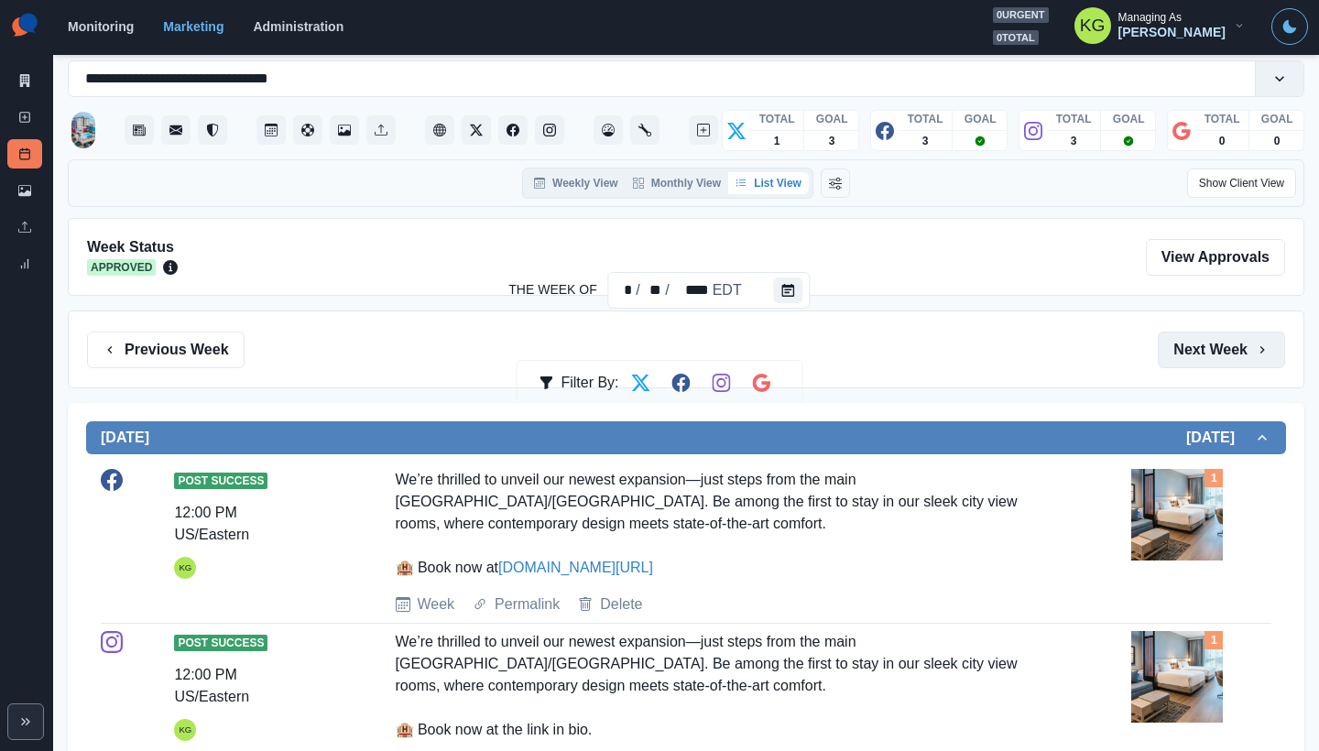
click at [1171, 362] on button "Next Week" at bounding box center [1221, 350] width 127 height 37
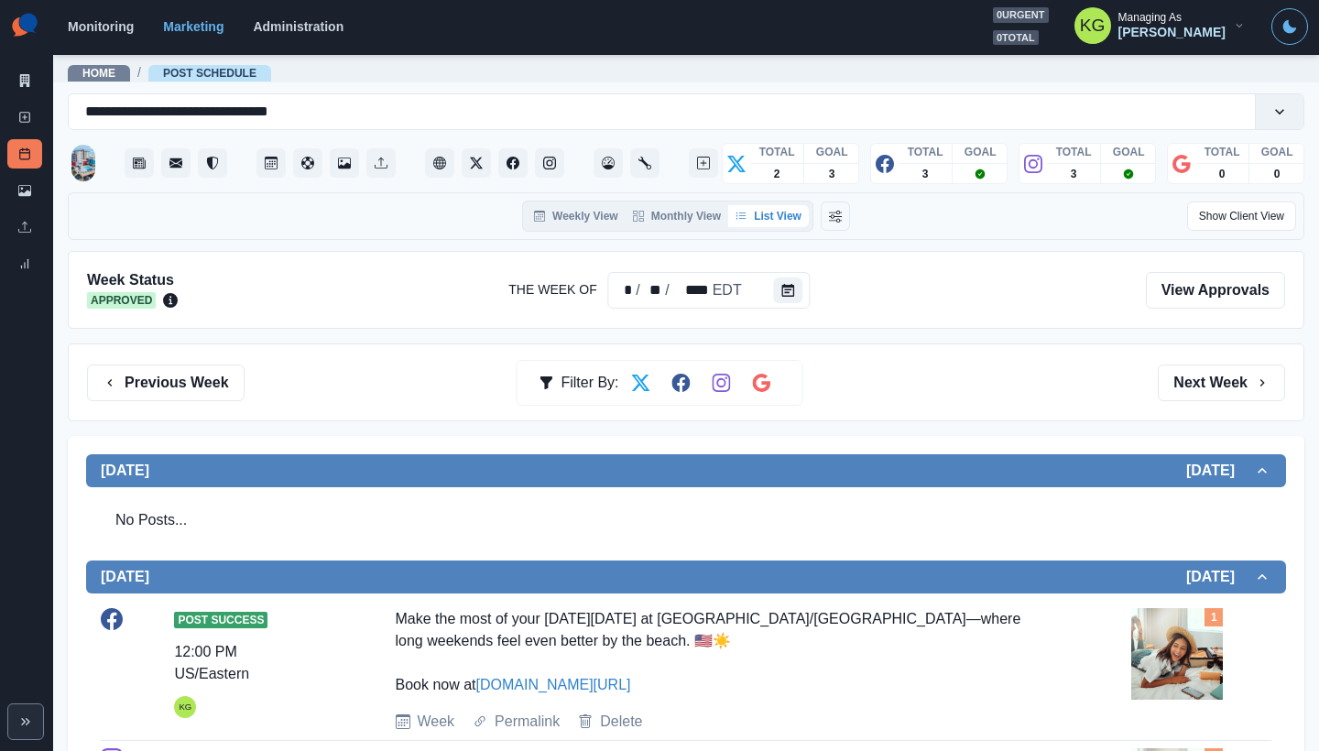
click at [1171, 362] on div "Previous Week Filter By: Next Week" at bounding box center [686, 382] width 1236 height 78
click at [1182, 375] on button "Next Week" at bounding box center [1221, 383] width 127 height 37
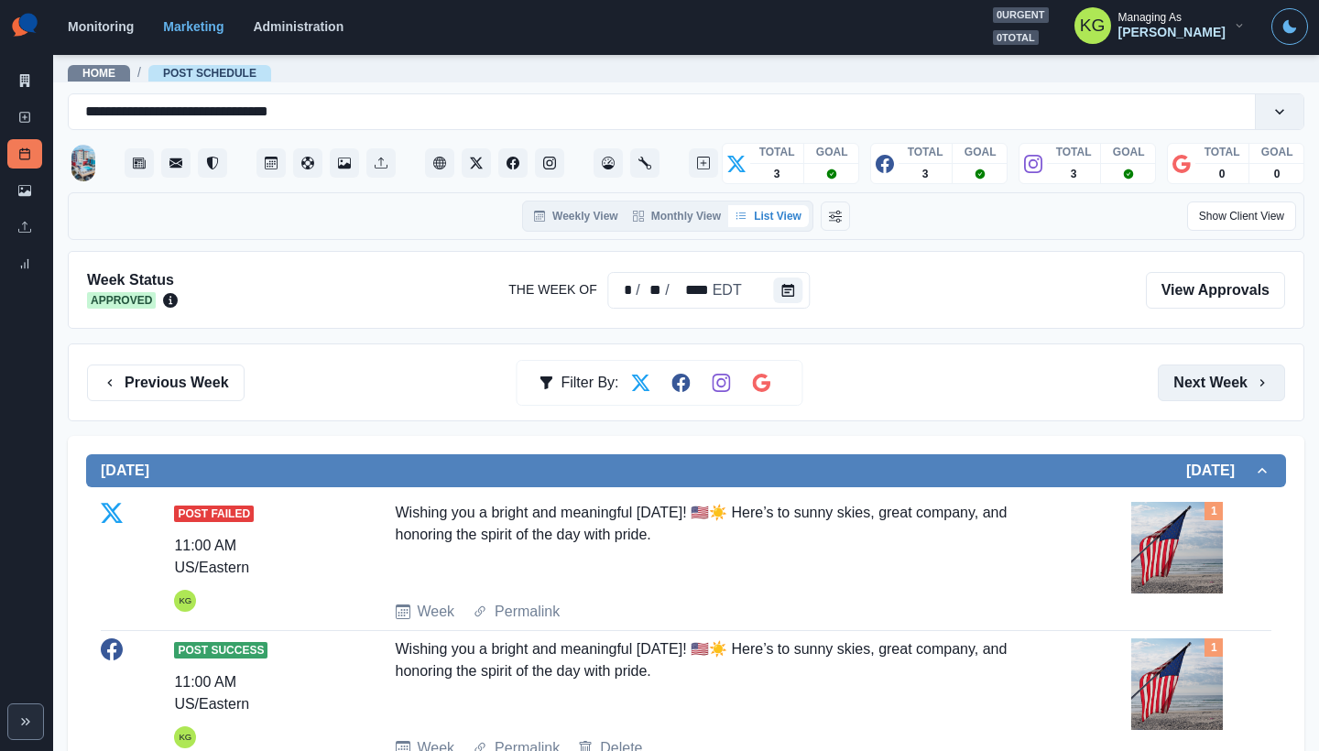
click at [1171, 377] on button "Next Week" at bounding box center [1221, 383] width 127 height 37
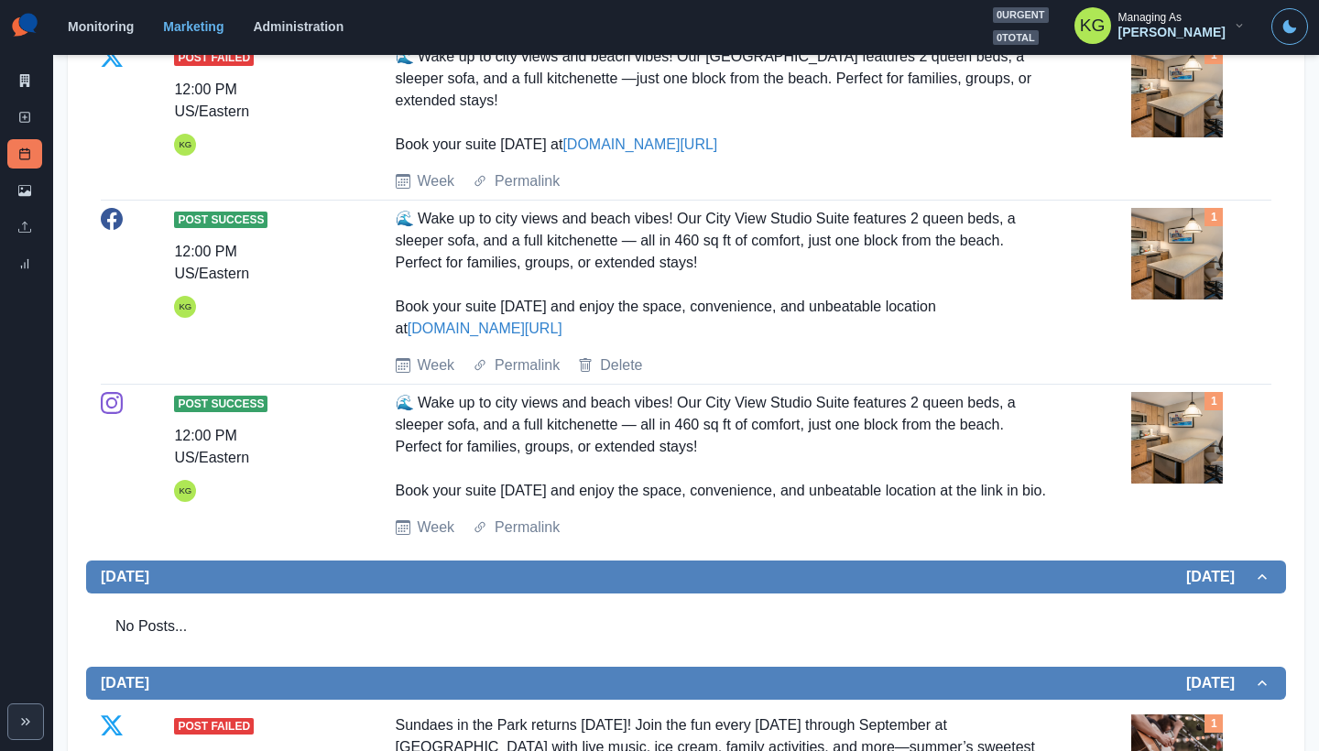
scroll to position [830, 0]
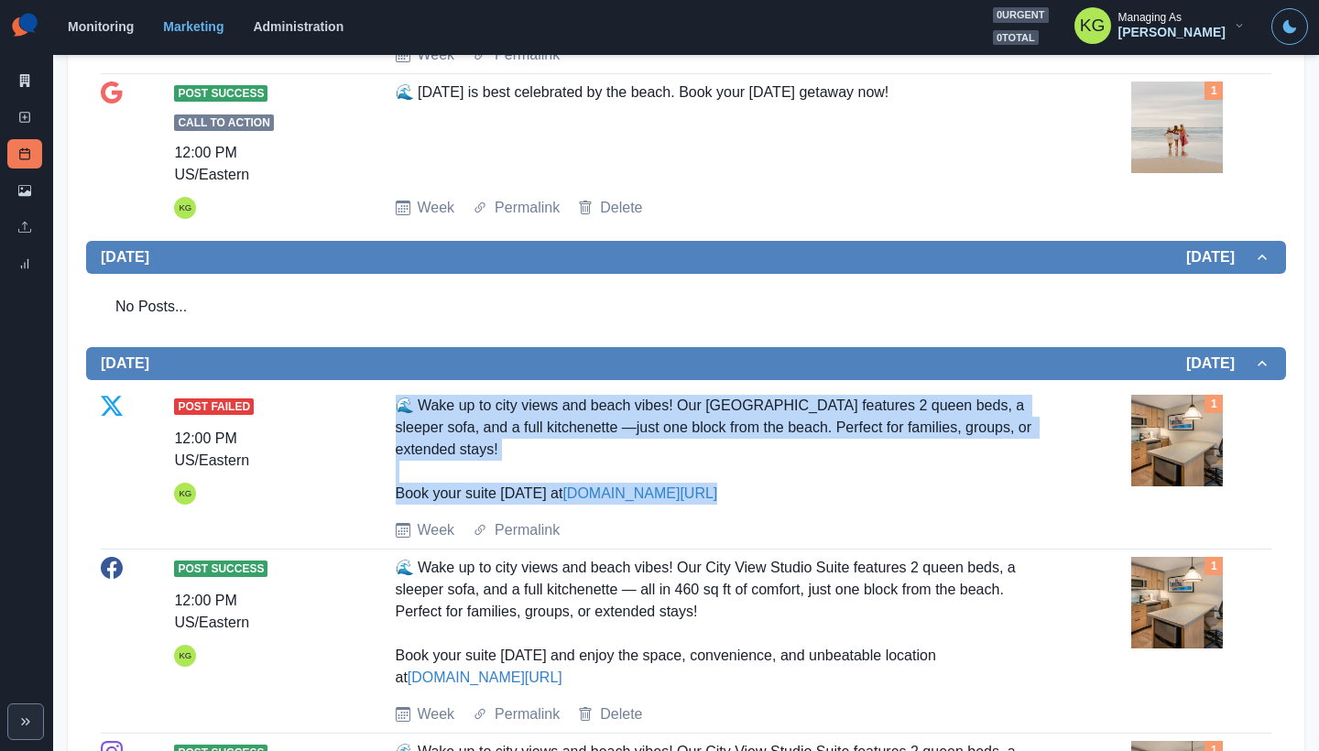
drag, startPoint x: 389, startPoint y: 403, endPoint x: 722, endPoint y: 485, distance: 342.5
click at [722, 485] on div "Post Failed 12:00 PM US/Eastern KG 🌊 Wake up to city views and beach vibes! Our…" at bounding box center [686, 468] width 1171 height 147
copy div "🌊 Wake up to city views and beach vibes! Our City View Studio Suite features 2 …"
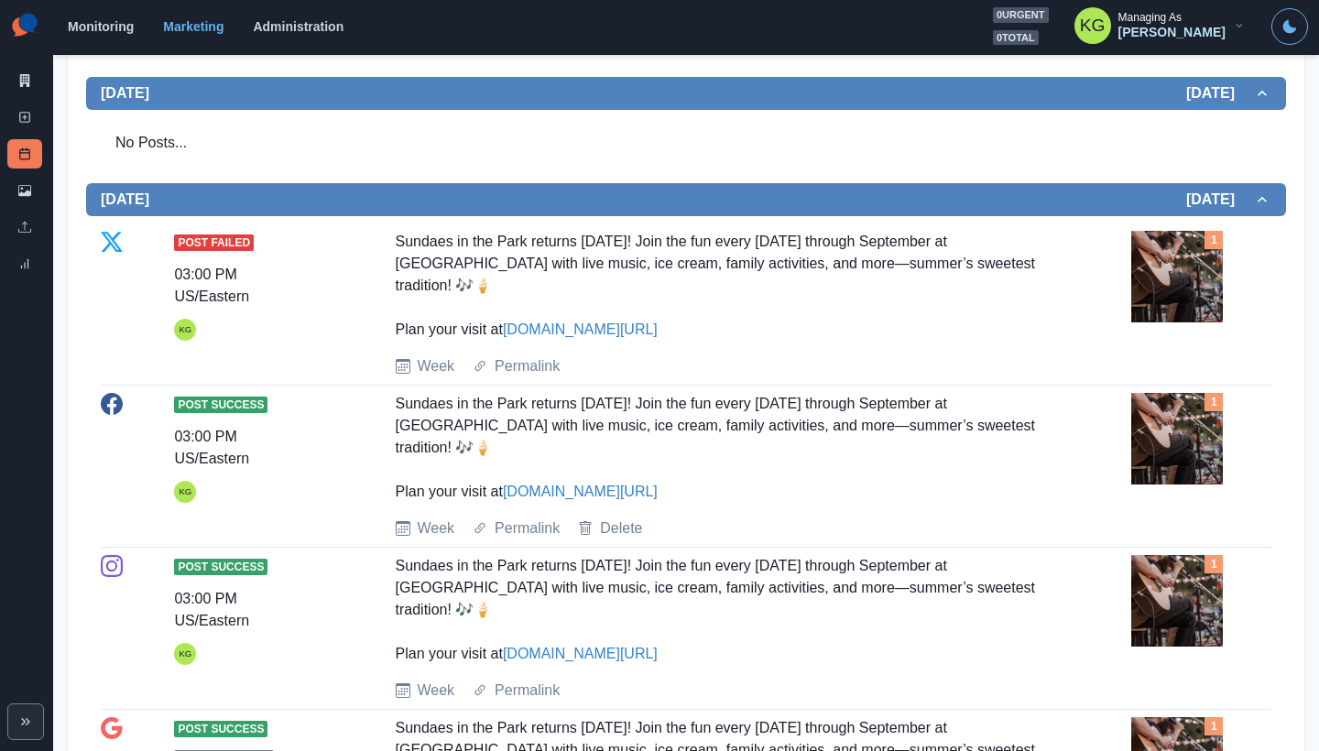
scroll to position [772, 0]
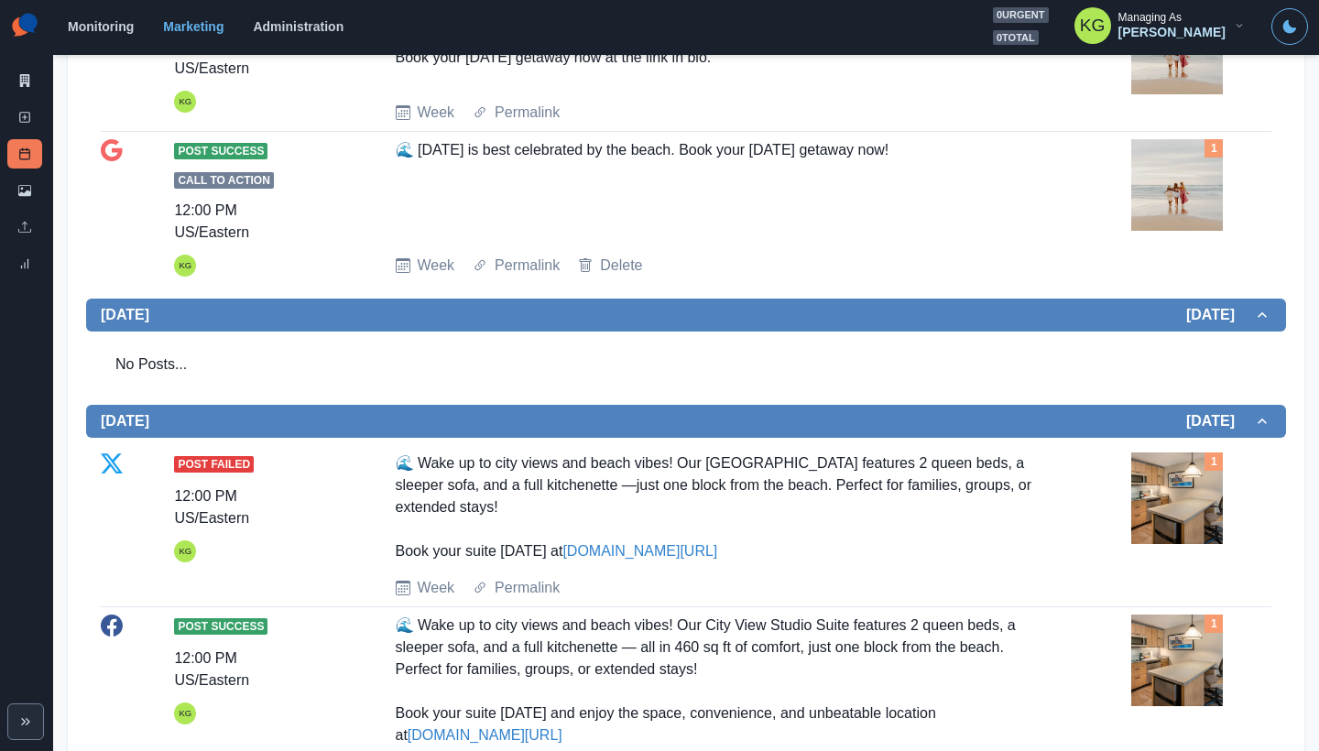
drag, startPoint x: 673, startPoint y: 579, endPoint x: 654, endPoint y: 567, distance: 22.6
click at [674, 578] on div "Week Permalink" at bounding box center [760, 588] width 729 height 22
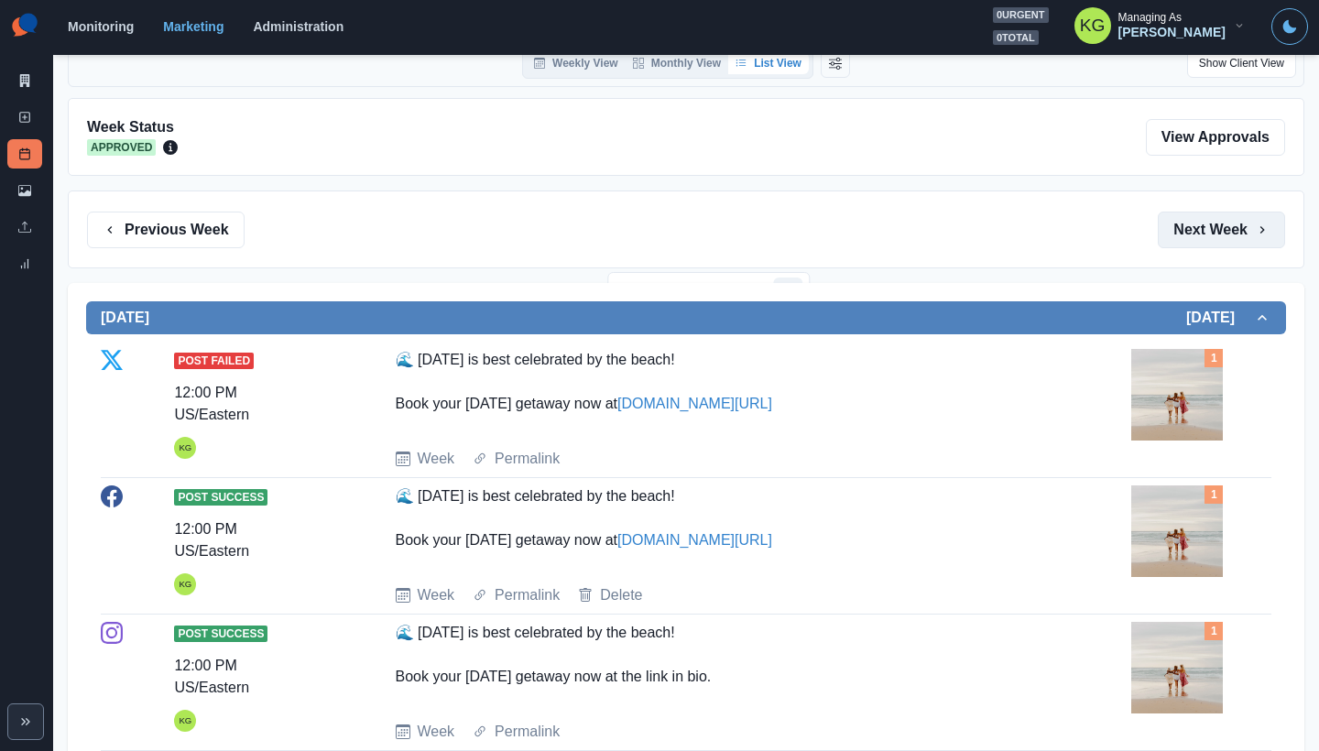
click at [1198, 230] on button "Next Week" at bounding box center [1221, 230] width 127 height 37
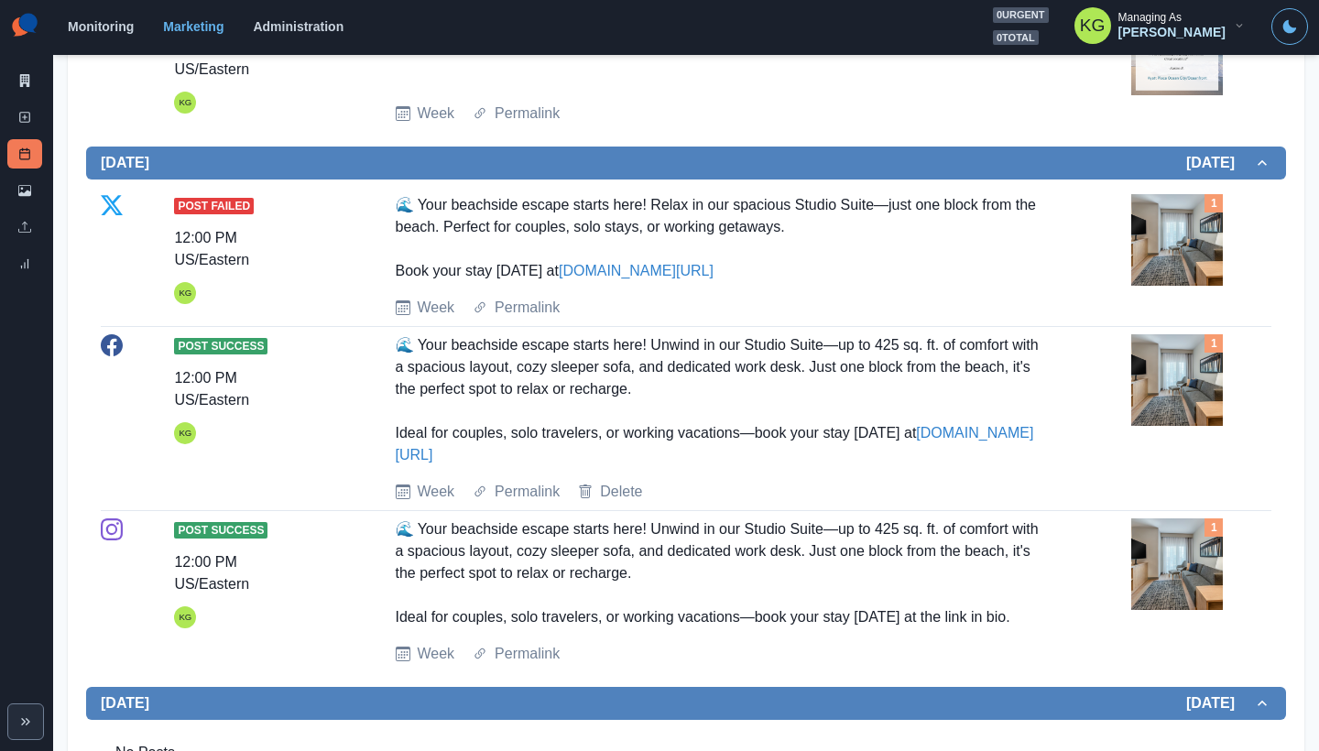
scroll to position [1515, 0]
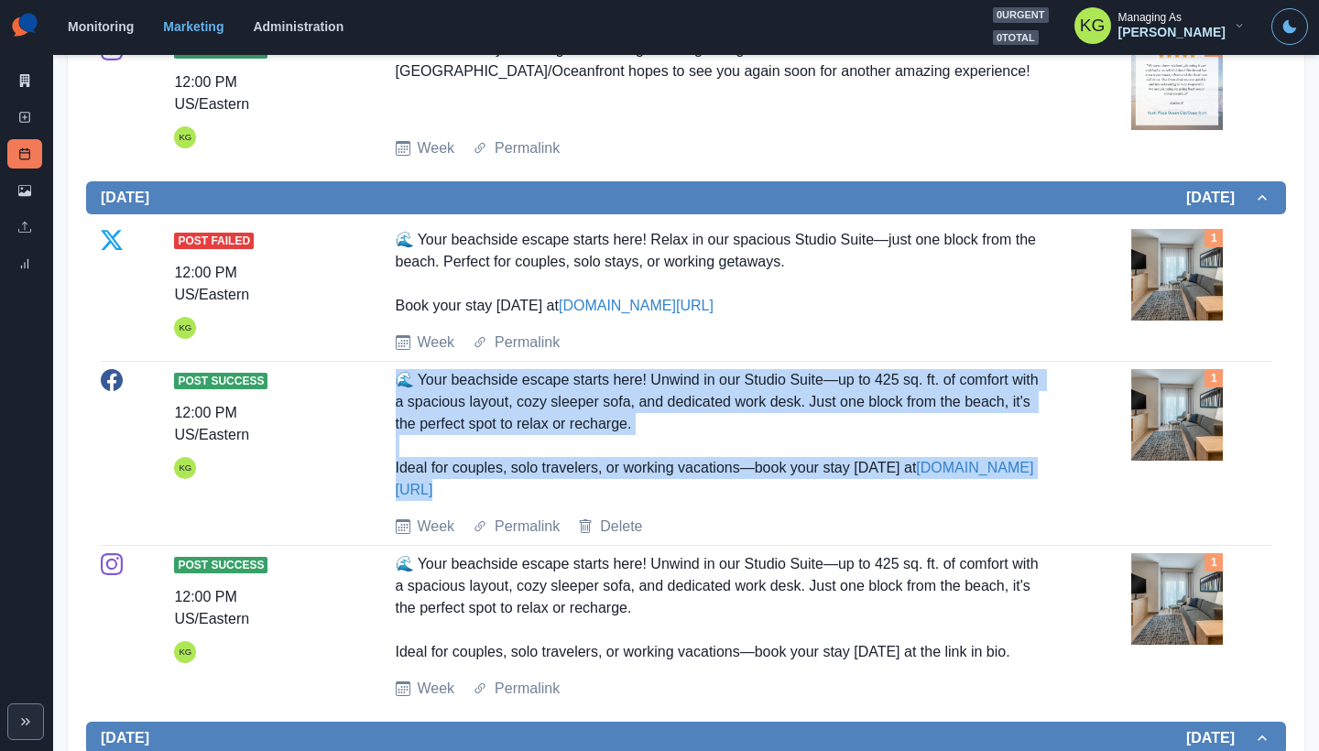
drag, startPoint x: 377, startPoint y: 377, endPoint x: 1004, endPoint y: 491, distance: 636.7
click at [1004, 491] on div "Post Success 12:00 PM US/Eastern KG 🌊 Your beachside escape starts here! Unwind…" at bounding box center [686, 453] width 1171 height 169
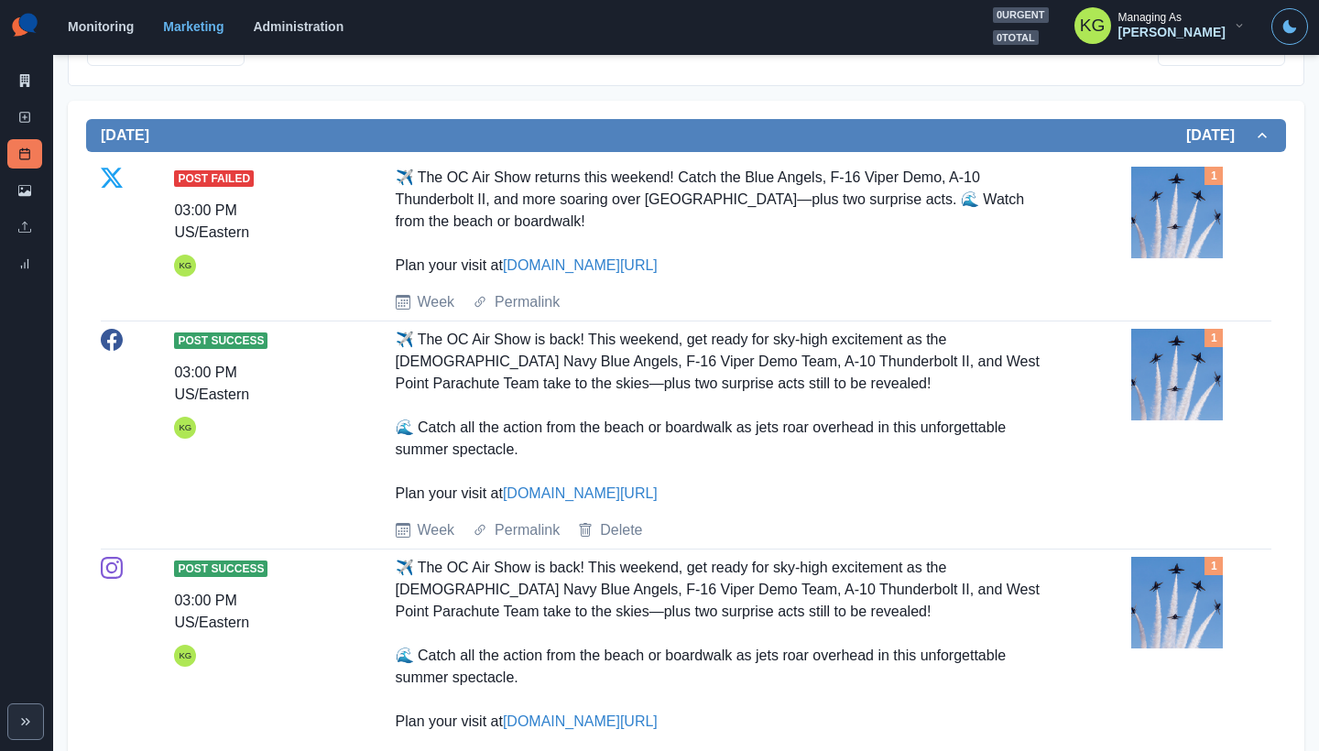
scroll to position [0, 0]
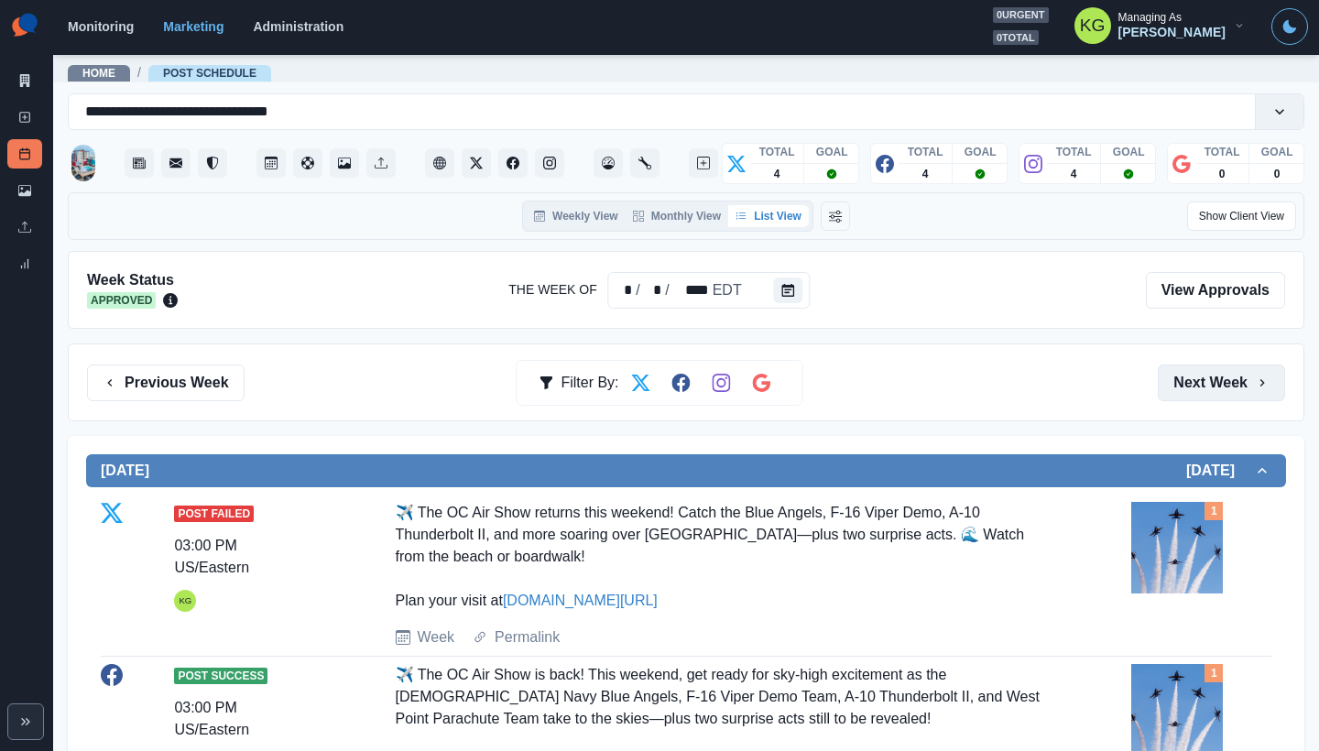
click at [1189, 395] on button "Next Week" at bounding box center [1221, 383] width 127 height 37
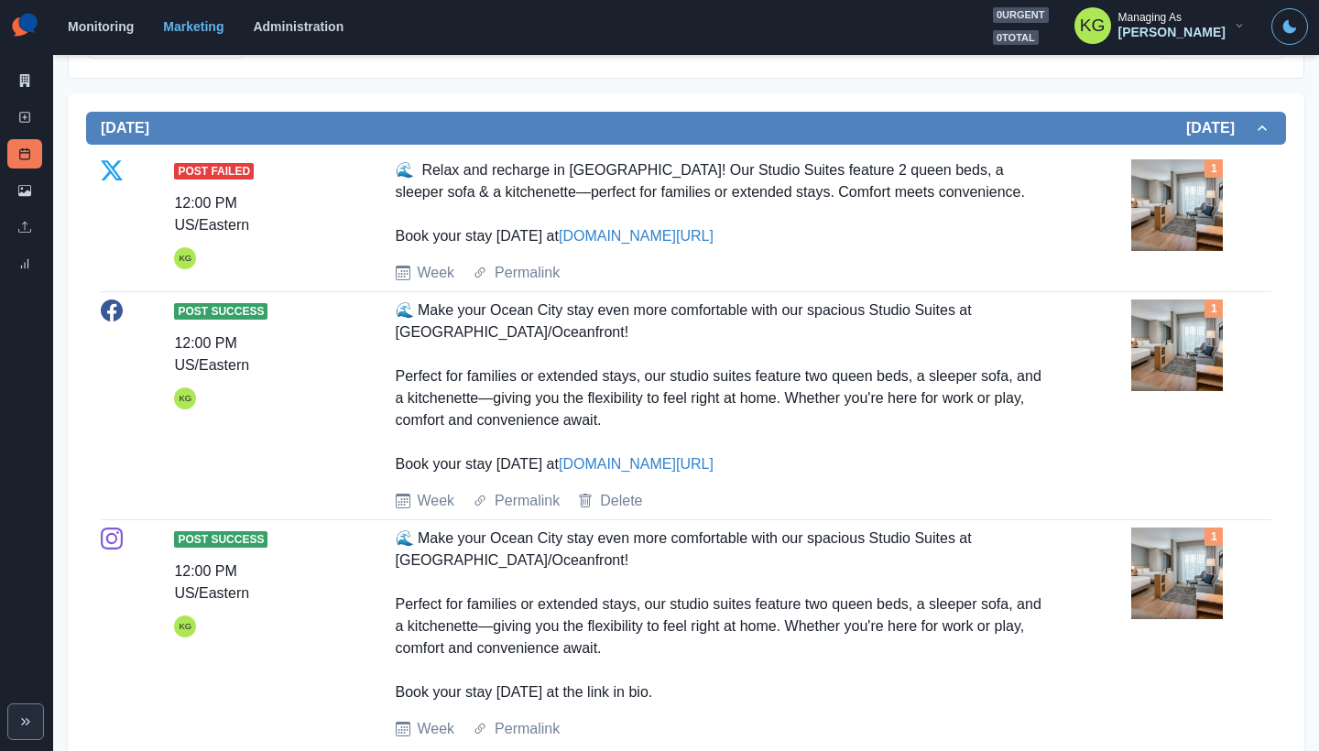
scroll to position [198, 0]
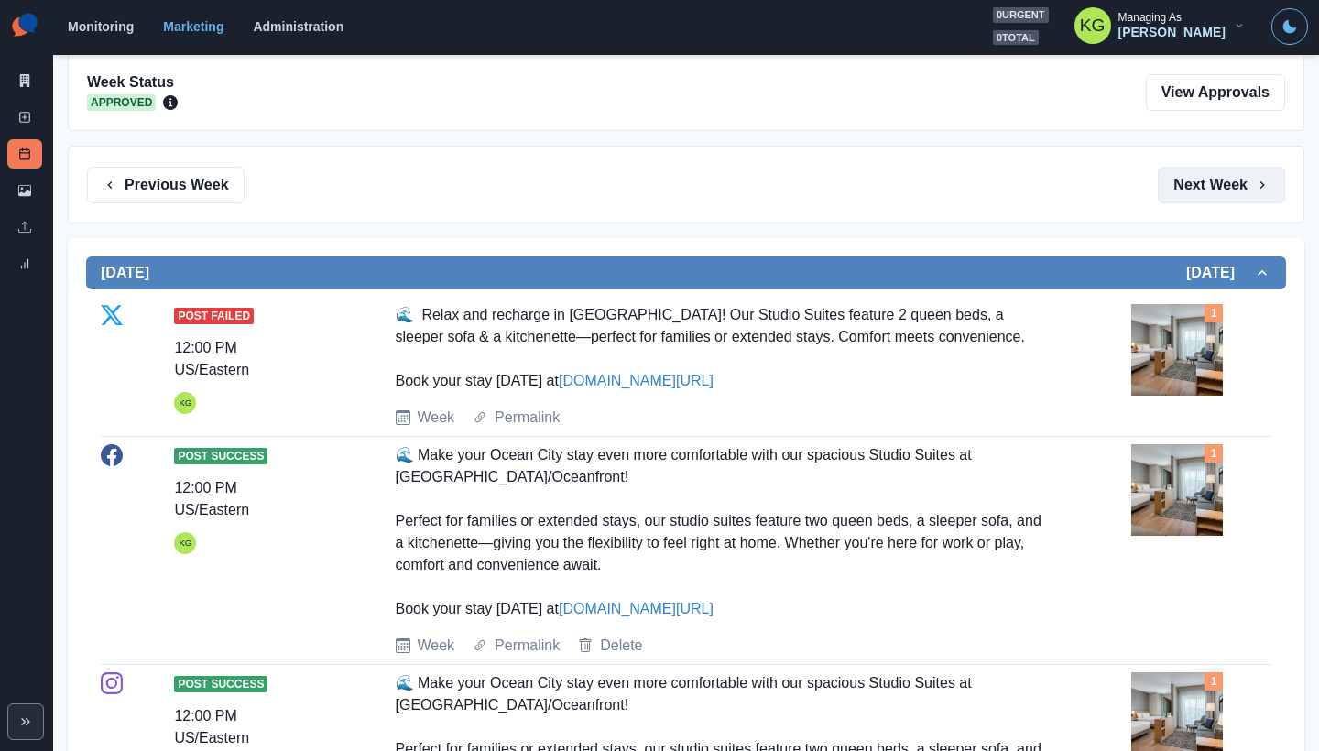
click at [1230, 172] on button "Next Week" at bounding box center [1221, 185] width 127 height 37
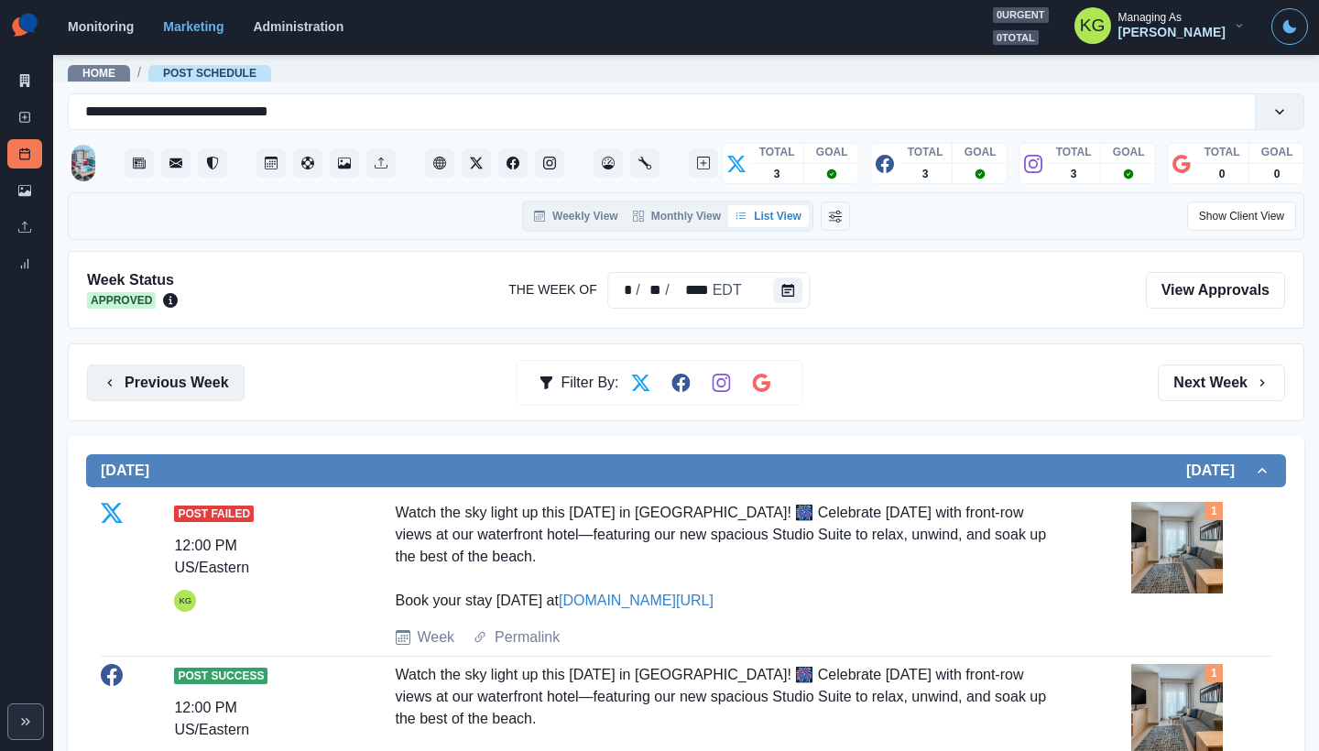
click at [212, 378] on button "Previous Week" at bounding box center [166, 383] width 158 height 37
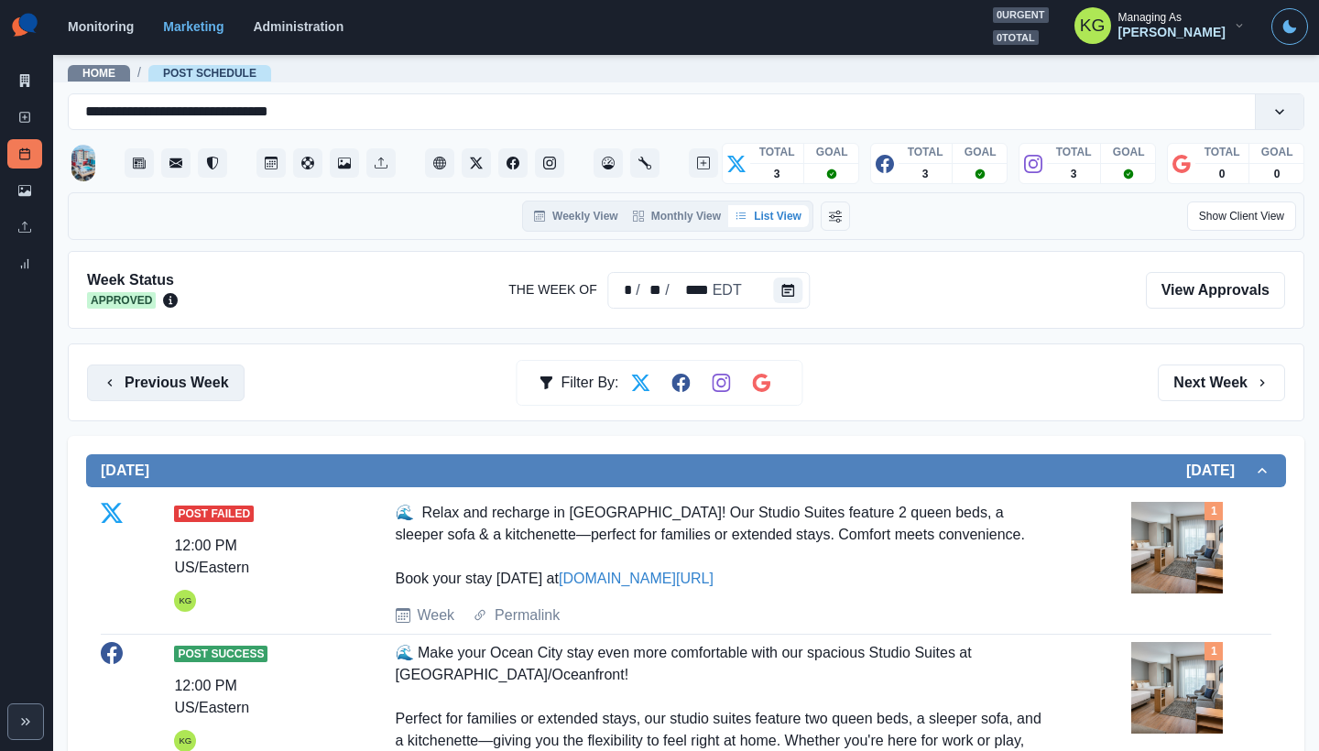
click at [212, 378] on button "Previous Week" at bounding box center [166, 383] width 158 height 37
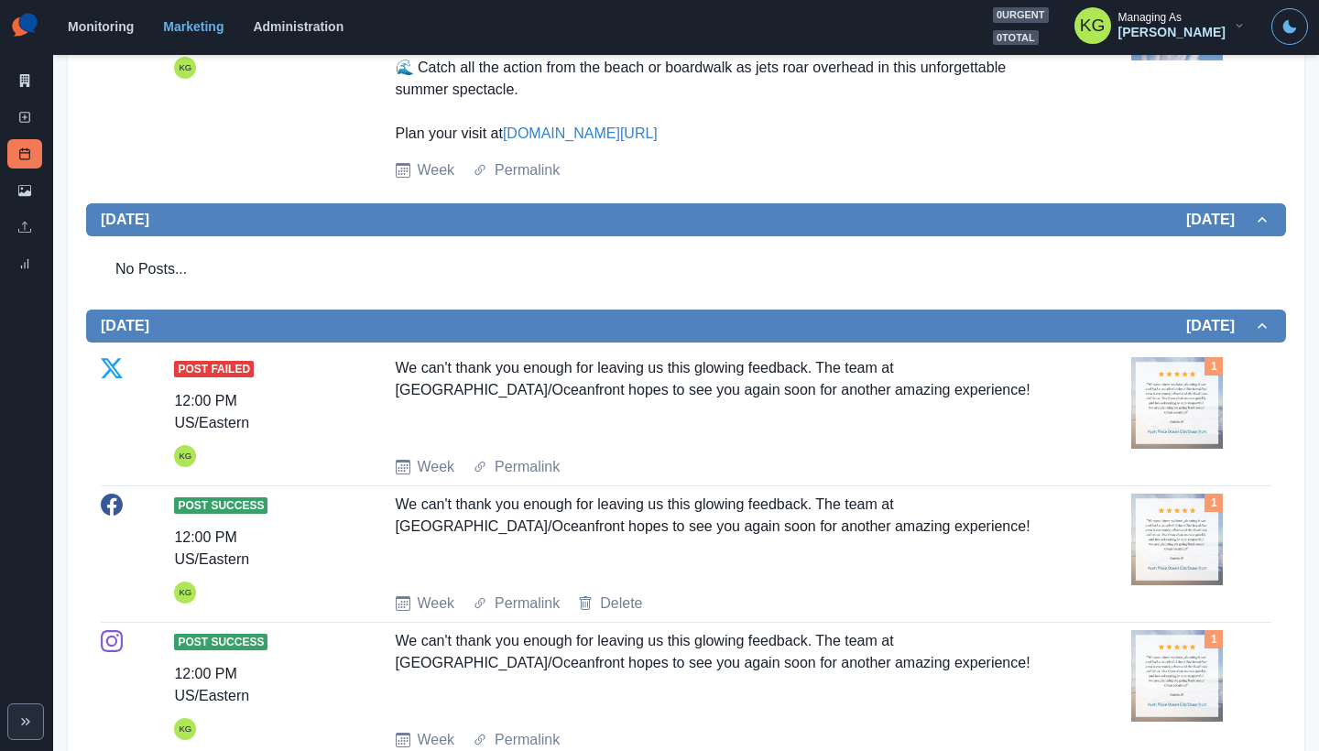
scroll to position [285, 0]
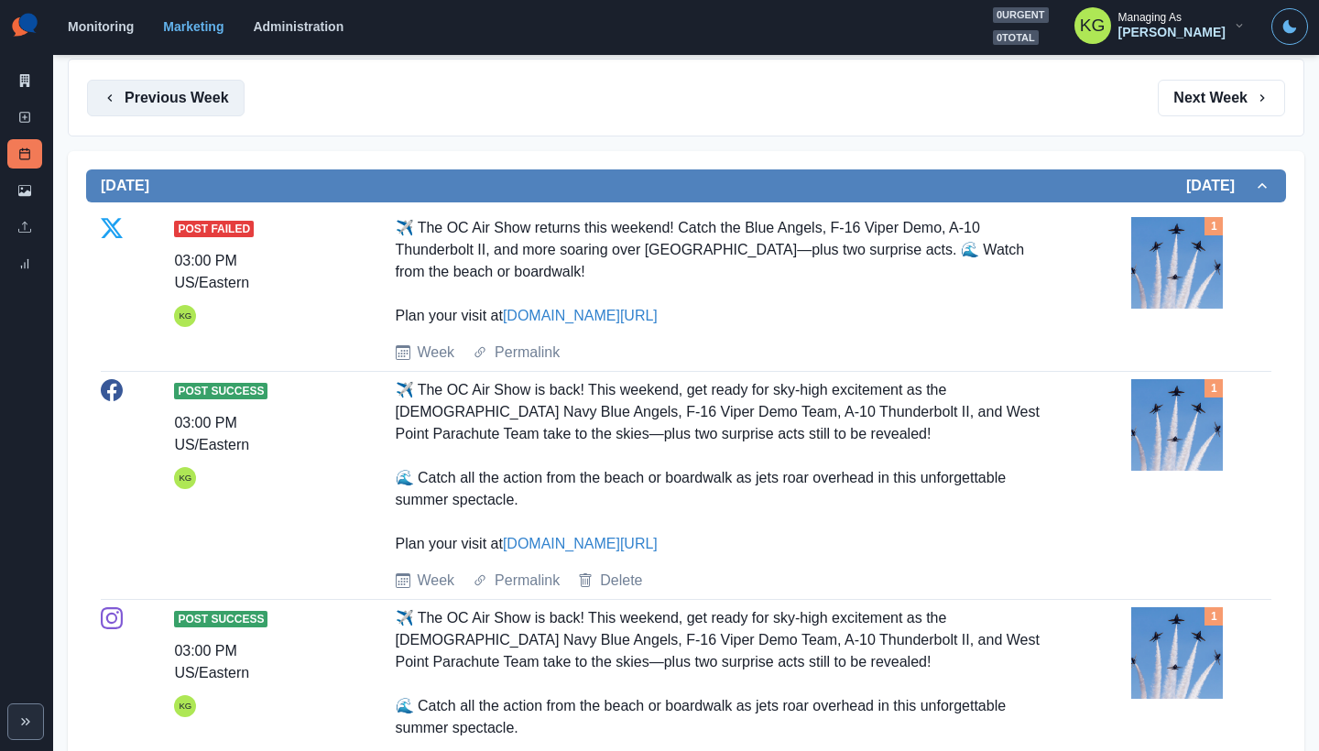
click at [209, 103] on button "Previous Week" at bounding box center [166, 98] width 158 height 37
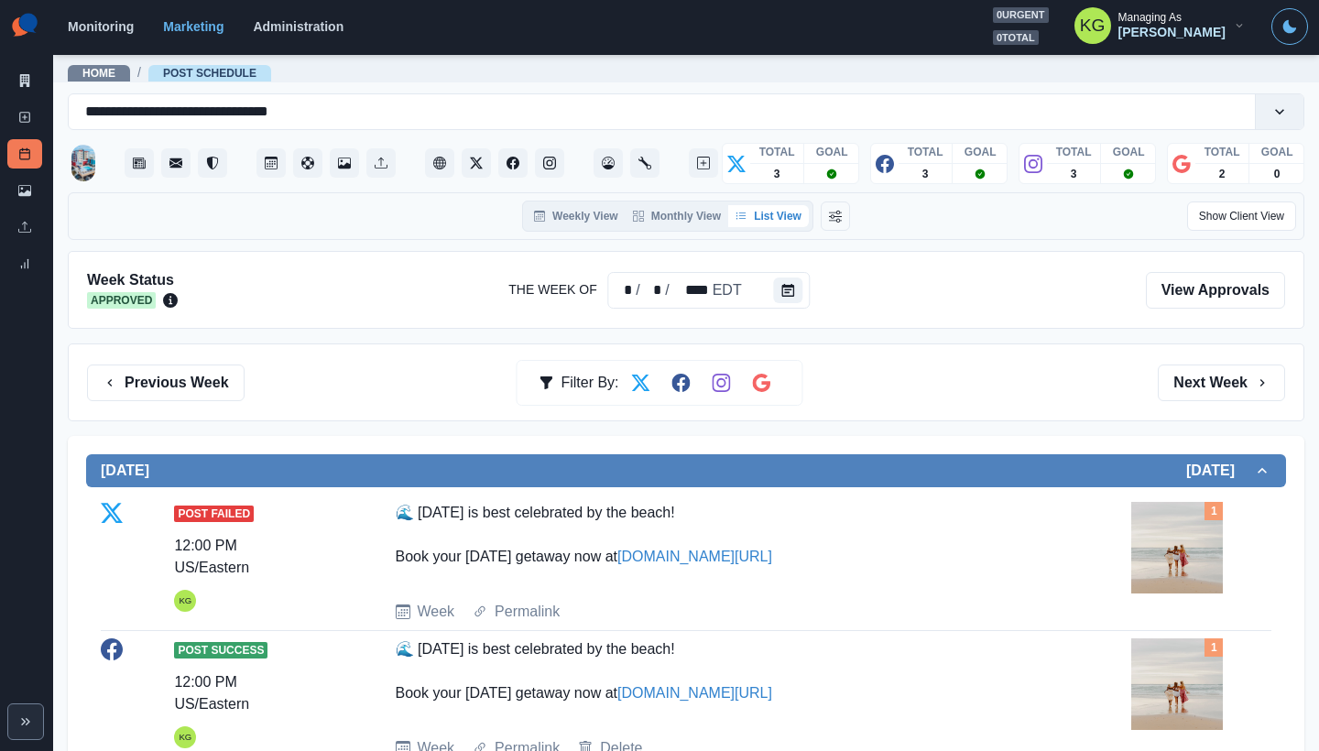
click at [1214, 404] on div "Previous Week Filter By: Next Week" at bounding box center [686, 382] width 1236 height 78
click at [1211, 390] on button "Next Week" at bounding box center [1221, 383] width 127 height 37
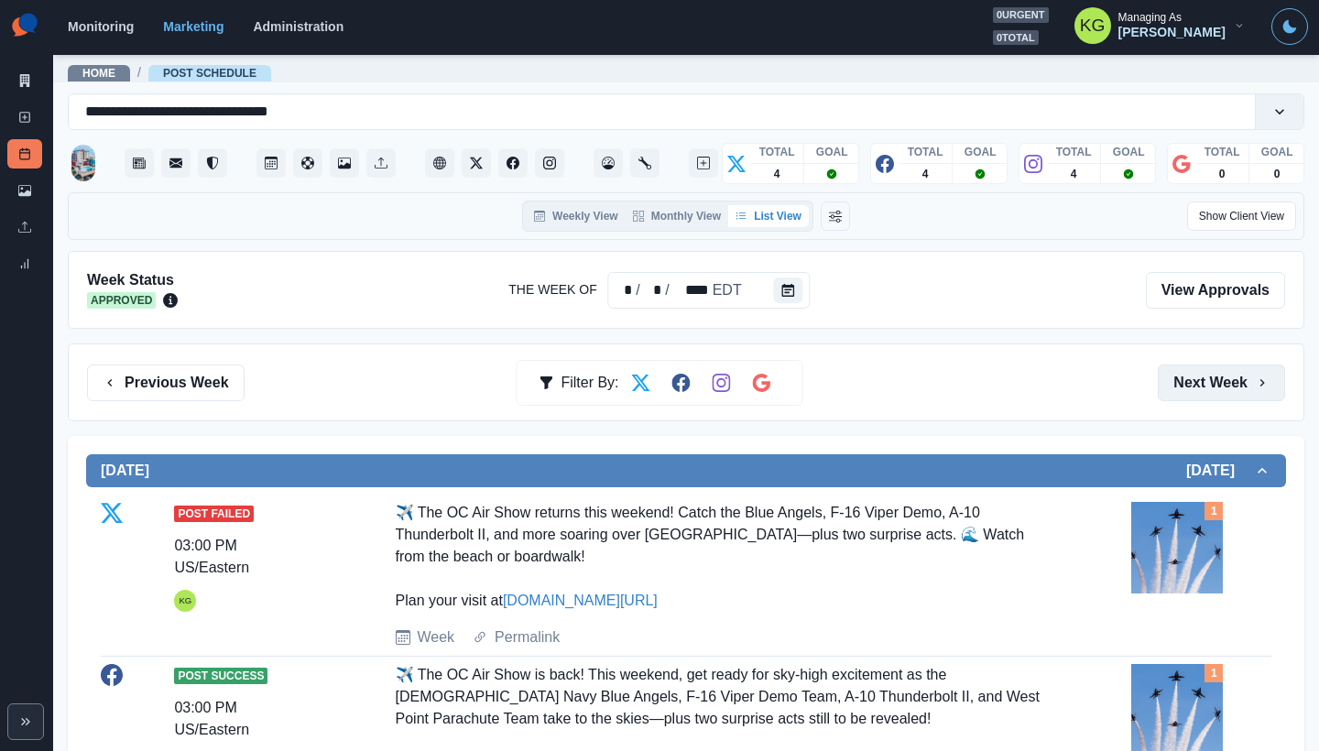
click at [1211, 390] on button "Next Week" at bounding box center [1221, 383] width 127 height 37
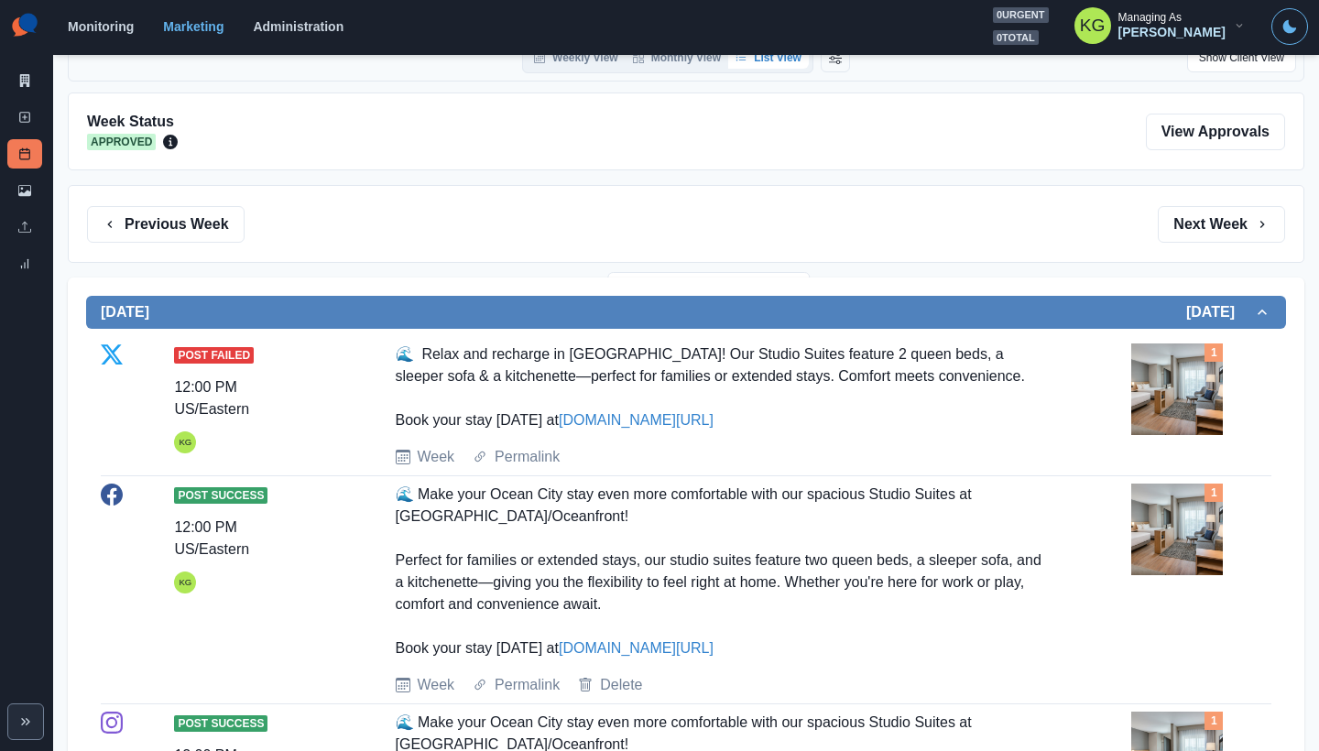
scroll to position [303, 0]
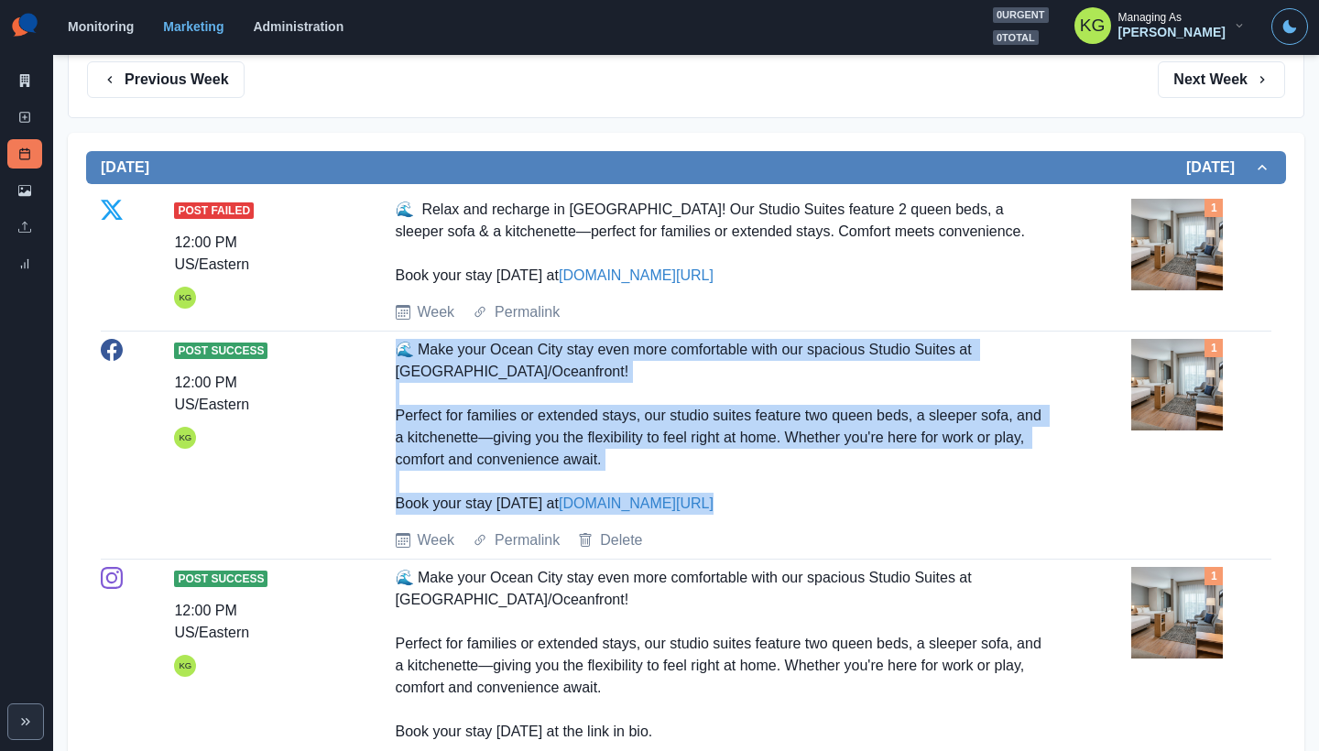
drag, startPoint x: 376, startPoint y: 344, endPoint x: 715, endPoint y: 514, distance: 378.9
click at [715, 514] on div "Post Success 12:00 PM US/Eastern KG 🌊 Make your Ocean City stay even more comfo…" at bounding box center [686, 445] width 1171 height 212
copy div "🌊 Make your Ocean City stay even more comfortable with our spacious Studio Suit…"
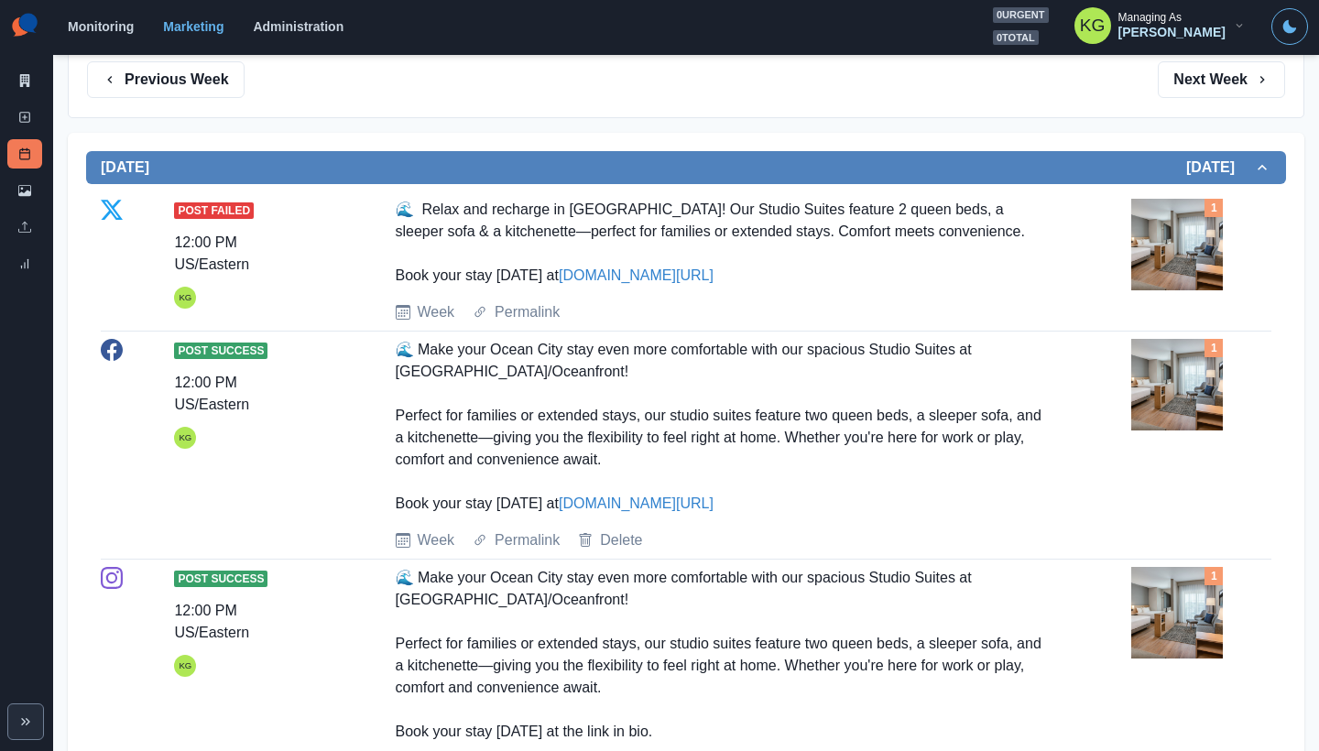
click at [724, 524] on div "Post Success 12:00 PM US/Eastern KG 🌊 Make your Ocean City stay even more comfo…" at bounding box center [686, 445] width 1171 height 212
drag, startPoint x: 709, startPoint y: 517, endPoint x: 550, endPoint y: 504, distance: 159.0
click at [550, 504] on div "Post Success 12:00 PM US/Eastern KG 🌊 Make your Ocean City stay even more comfo…" at bounding box center [686, 445] width 1171 height 212
copy div "🌊 Make your Ocean City stay even more comfortable with our spacious Studio Suit…"
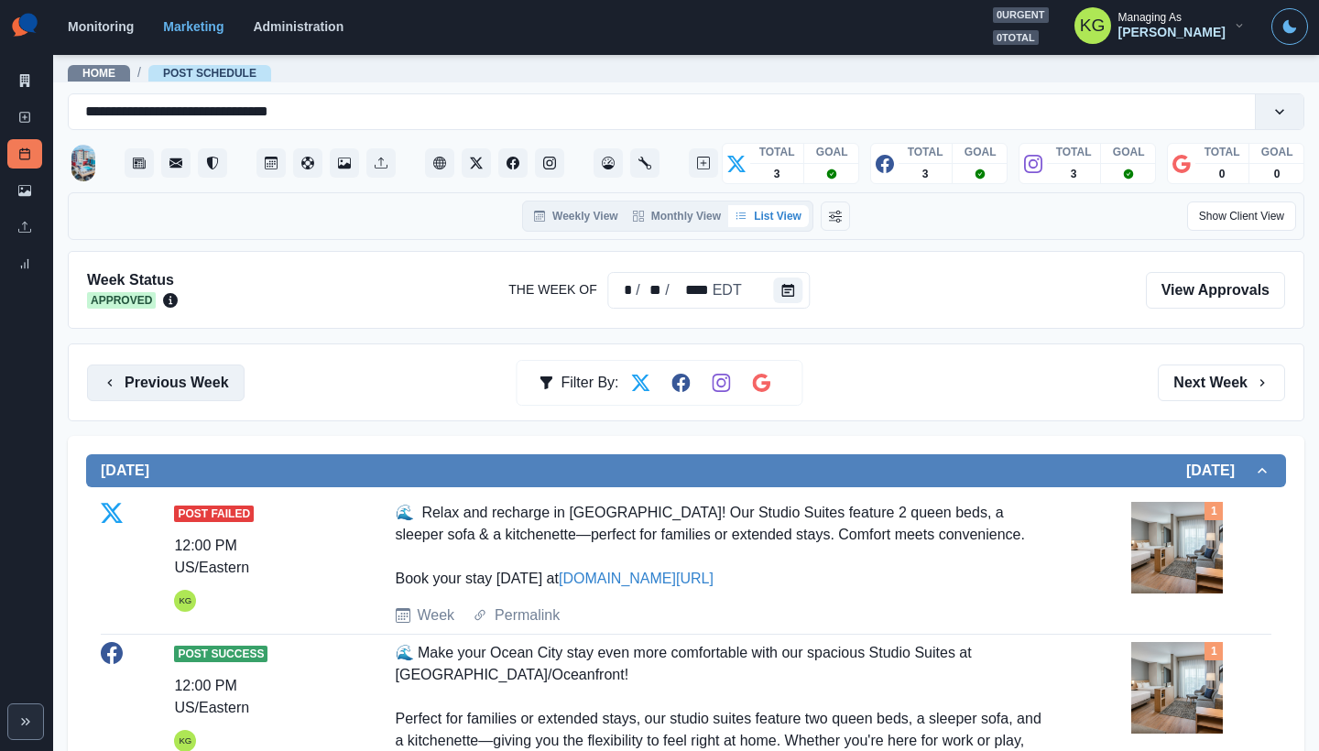
drag, startPoint x: 186, startPoint y: 381, endPoint x: 203, endPoint y: 386, distance: 18.0
click at [186, 380] on button "Previous Week" at bounding box center [166, 383] width 158 height 37
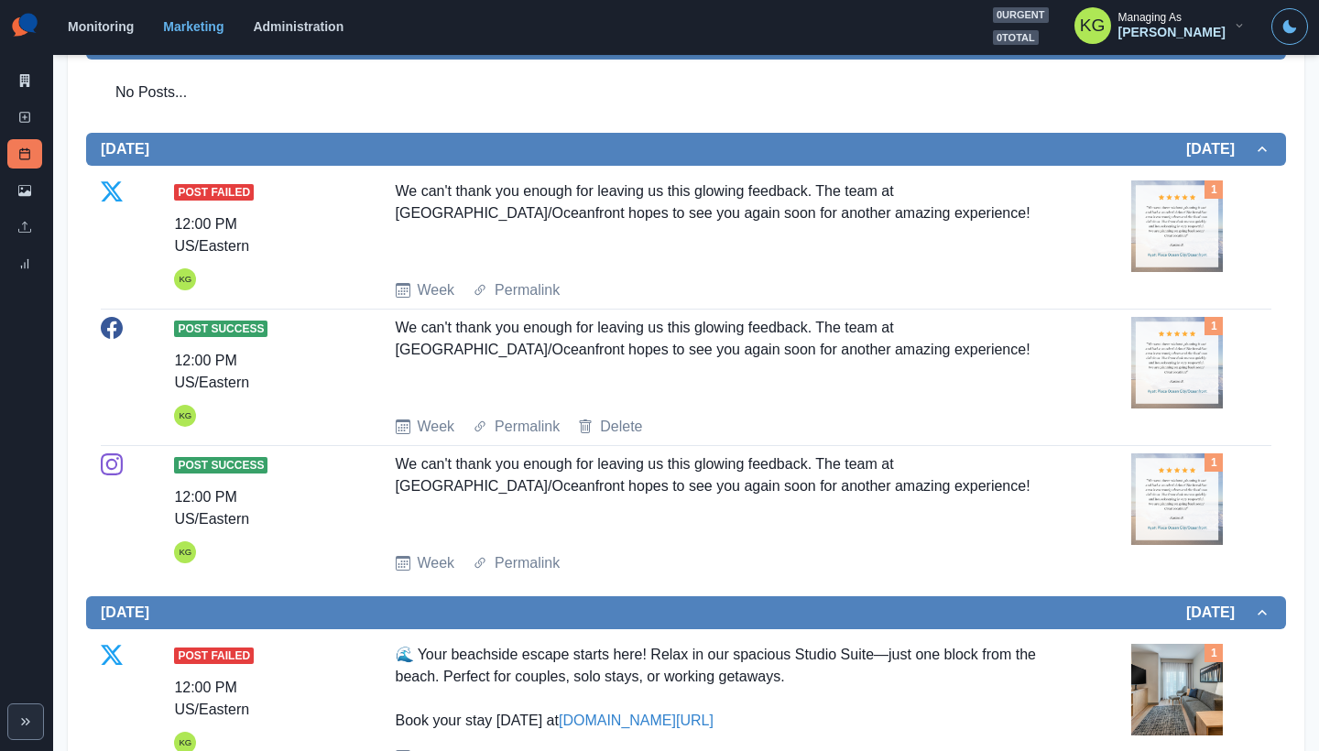
scroll to position [1478, 0]
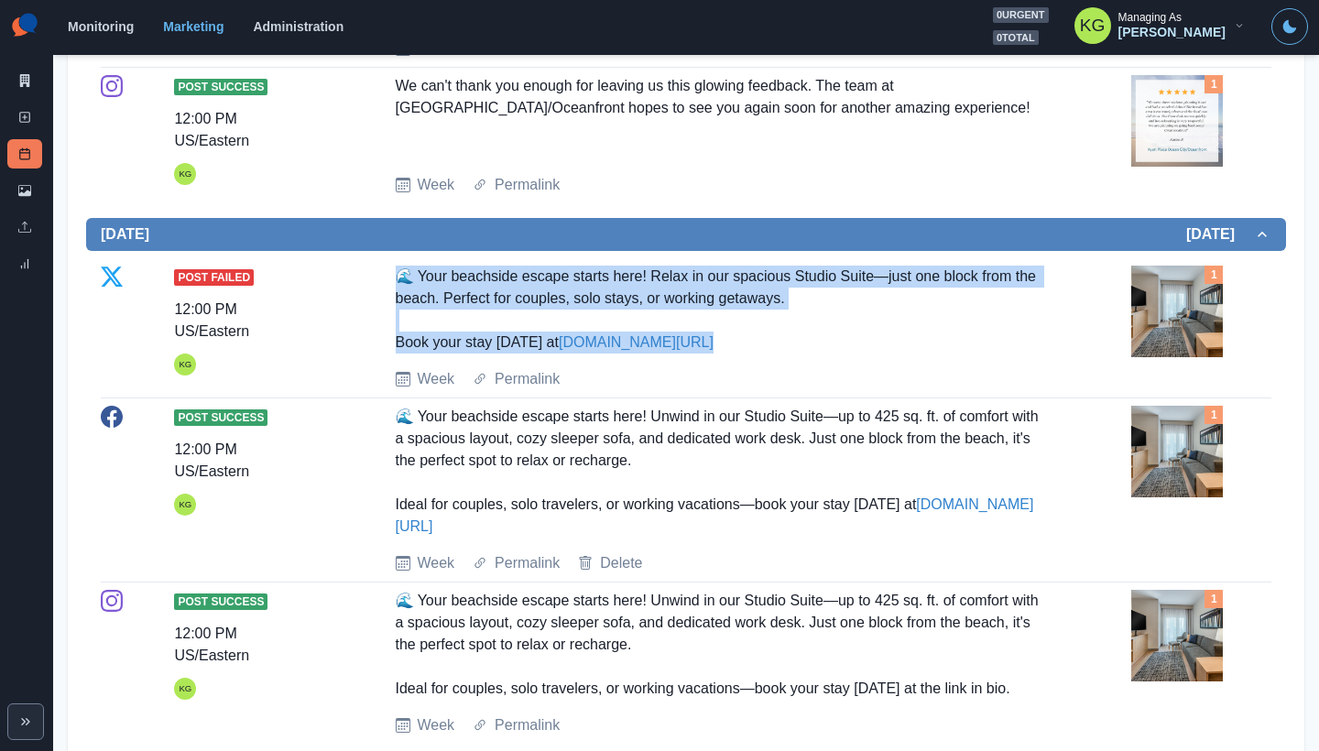
drag, startPoint x: 371, startPoint y: 280, endPoint x: 779, endPoint y: 344, distance: 412.6
click at [779, 344] on div "Post Failed 12:00 PM US/Eastern KG 🌊 Your beachside escape starts here! Relax i…" at bounding box center [686, 328] width 1171 height 125
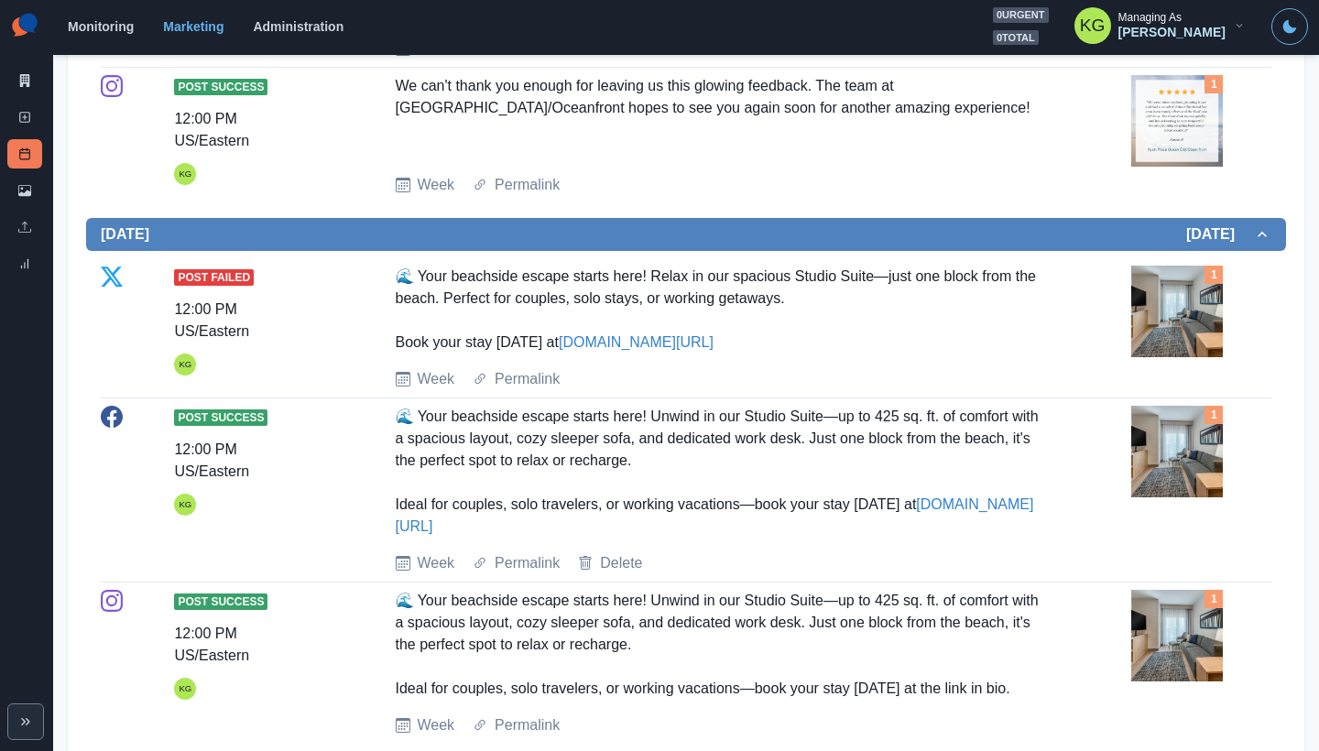
click at [369, 417] on div "Post Success 12:00 PM US/Eastern KG 🌊 Your beachside escape starts here! Unwind…" at bounding box center [686, 490] width 1171 height 169
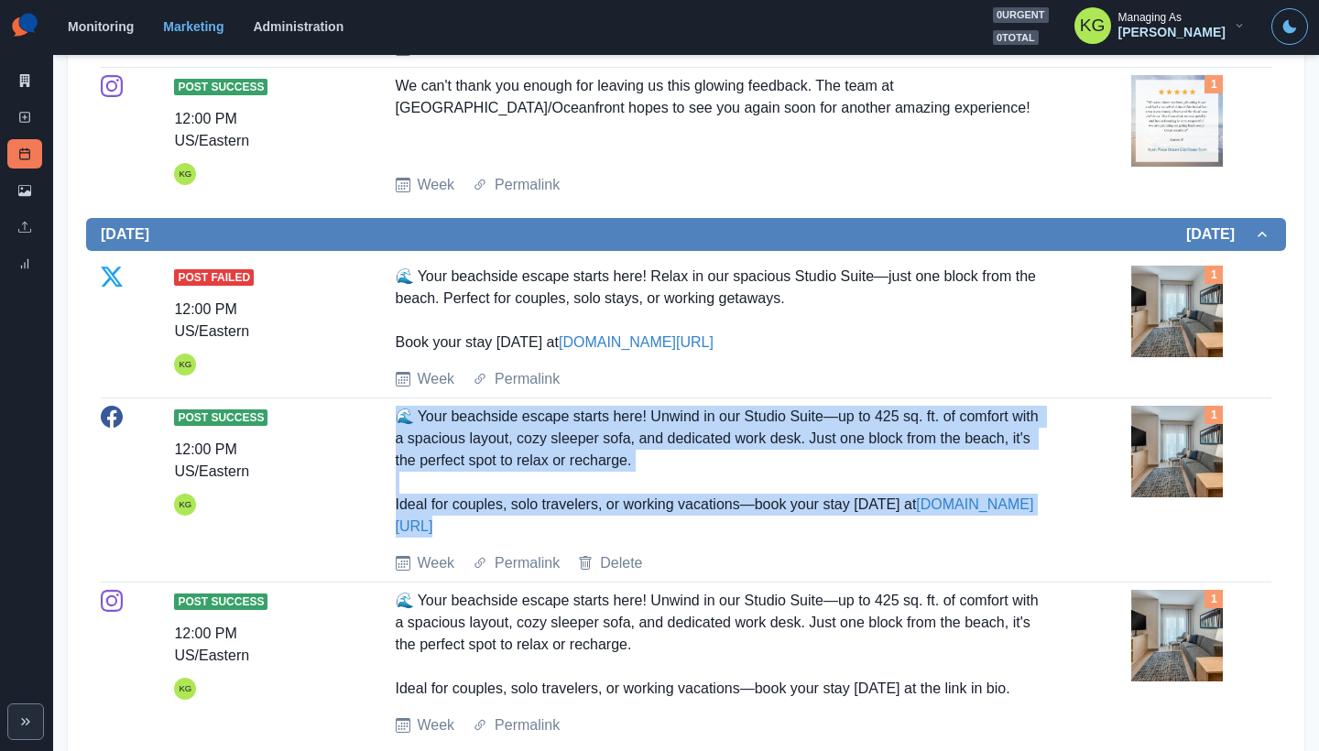
drag, startPoint x: 388, startPoint y: 423, endPoint x: 949, endPoint y: 530, distance: 570.7
click at [949, 530] on div "Post Success 12:00 PM US/Eastern KG 🌊 Your beachside escape starts here! Unwind…" at bounding box center [686, 490] width 1171 height 169
copy div "🌊 Your beachside escape starts here! Unwind in our Studio Suite—up to 425 sq. f…"
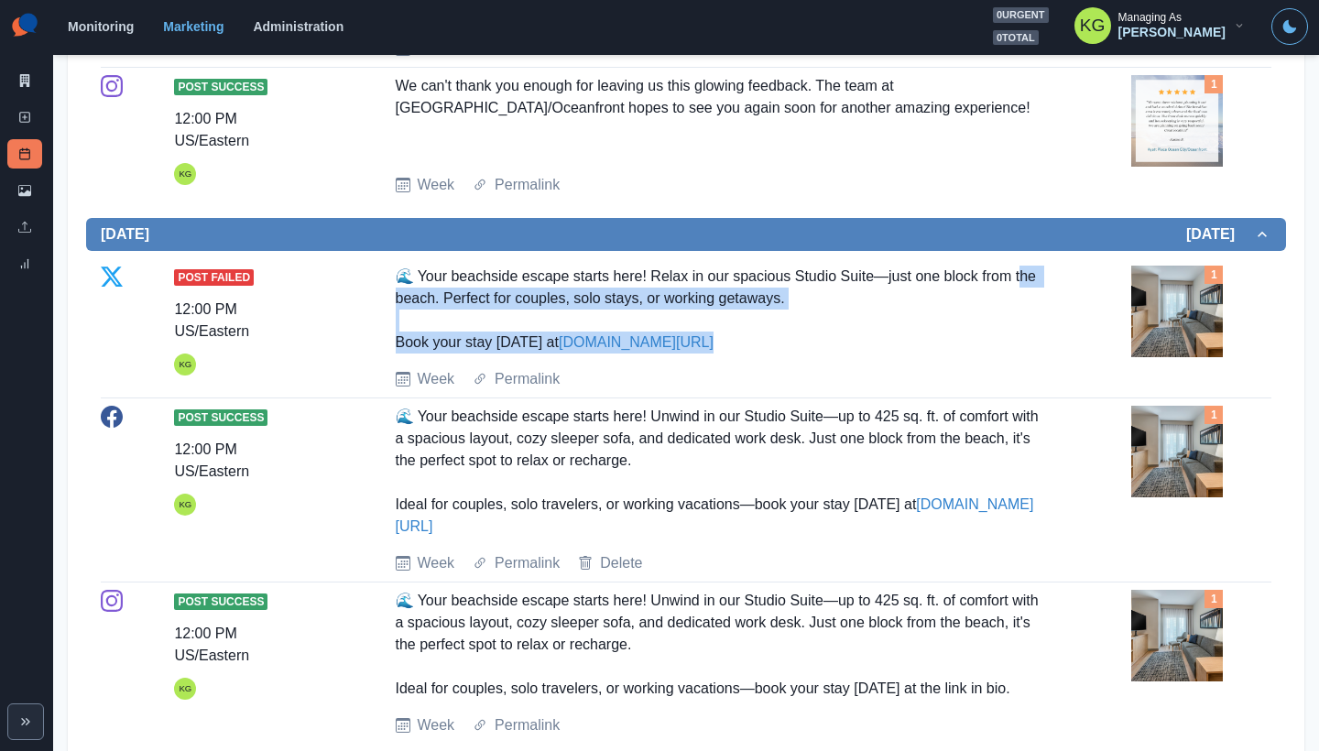
drag, startPoint x: 447, startPoint y: 291, endPoint x: 817, endPoint y: 332, distance: 372.2
click at [817, 332] on div "🌊 Your beachside escape starts here! Relax in our spacious Studio Suite—just on…" at bounding box center [723, 310] width 655 height 88
click at [811, 344] on div "🌊 Your beachside escape starts here! Relax in our spacious Studio Suite—just on…" at bounding box center [723, 310] width 655 height 88
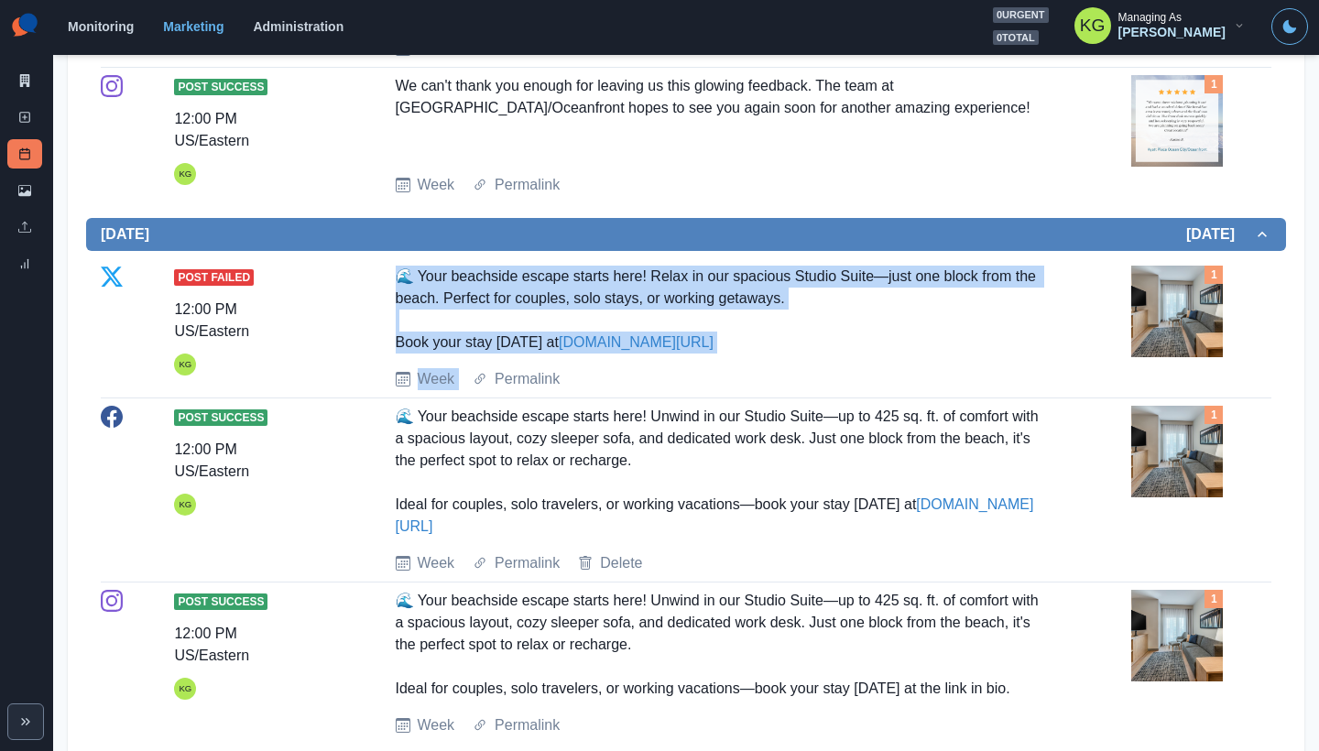
drag, startPoint x: 776, startPoint y: 367, endPoint x: 387, endPoint y: 276, distance: 399.9
click at [387, 276] on div "Post Failed 12:00 PM US/Eastern KG 🌊 Your beachside escape starts here! Relax i…" at bounding box center [686, 328] width 1171 height 125
drag, startPoint x: 372, startPoint y: 272, endPoint x: 686, endPoint y: 327, distance: 318.9
click at [686, 327] on div "Post Failed 12:00 PM US/Eastern KG 🌊 Your beachside escape starts here! Relax i…" at bounding box center [686, 328] width 1171 height 125
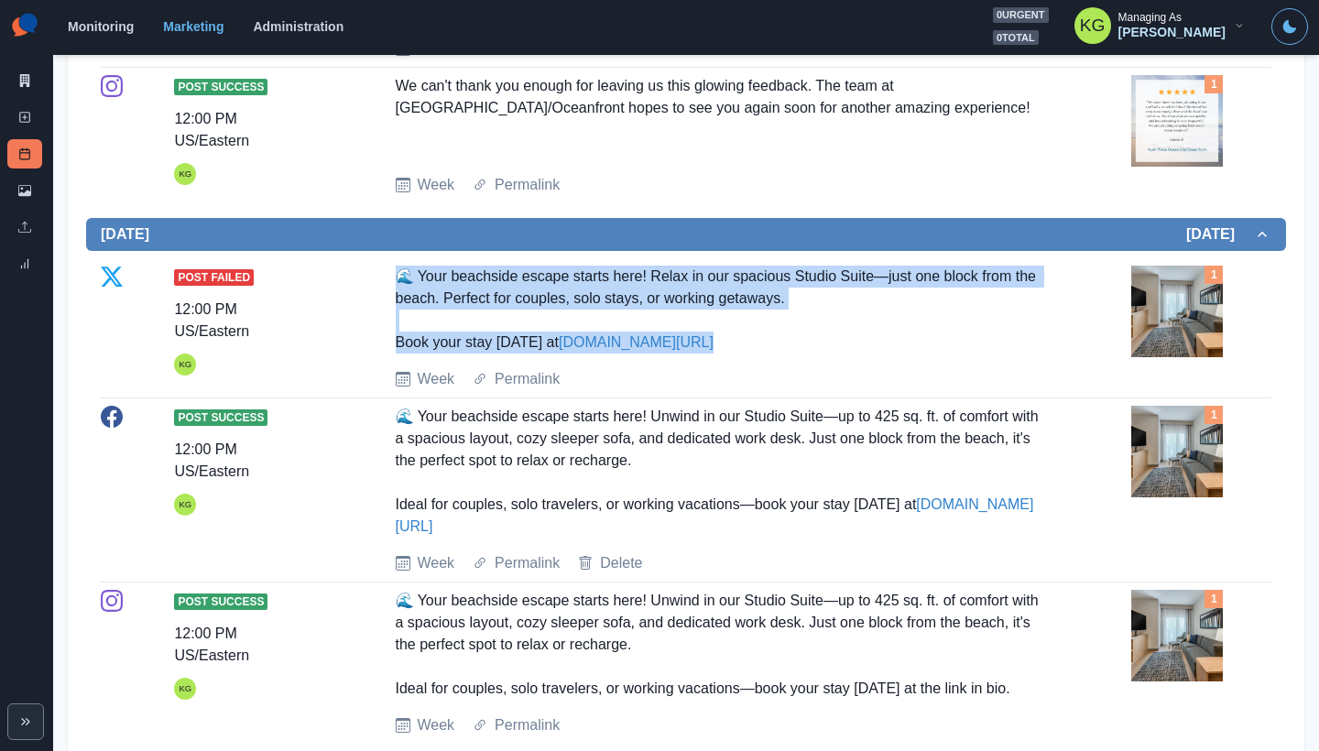
drag, startPoint x: 690, startPoint y: 361, endPoint x: 373, endPoint y: 274, distance: 328.6
click at [373, 274] on div "Post Failed 12:00 PM US/Eastern KG 🌊 Your beachside escape starts here! Relax i…" at bounding box center [686, 328] width 1171 height 125
copy div "🌊 Your beachside escape starts here! Relax in our spacious Studio Suite—just on…"
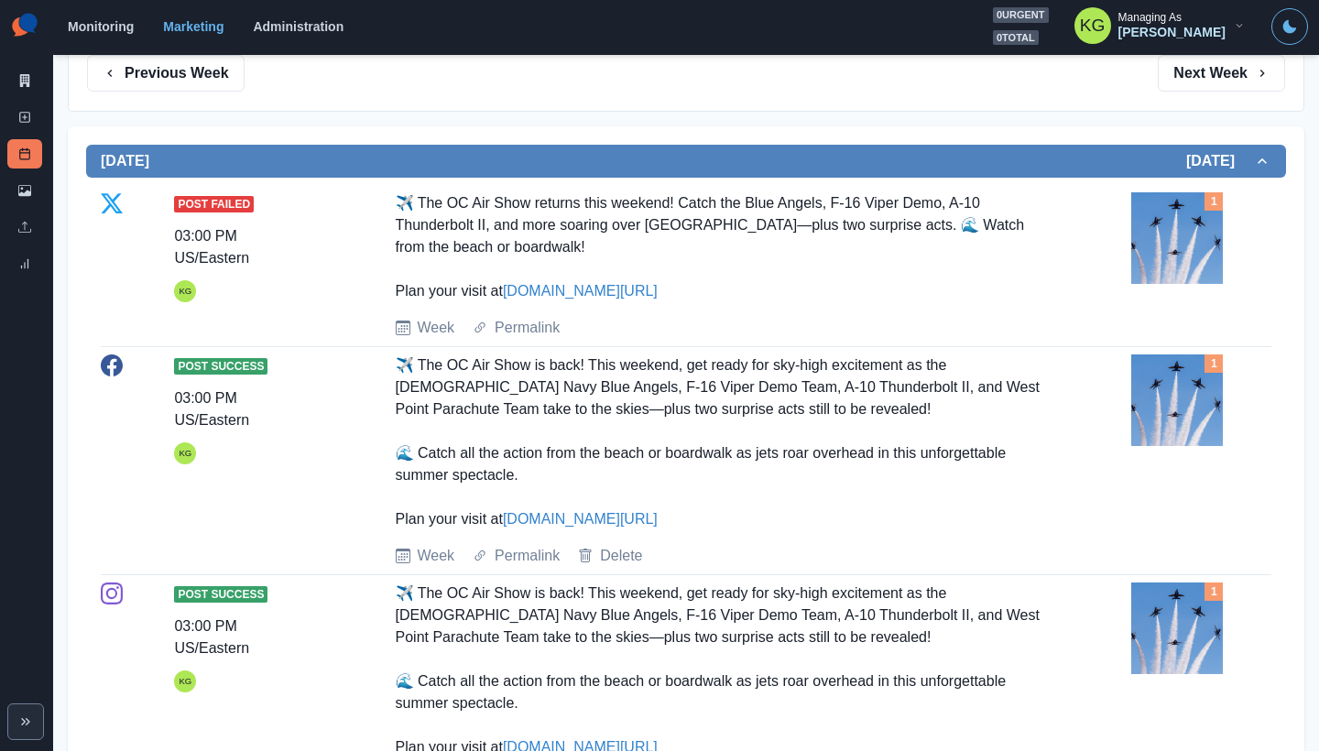
scroll to position [0, 0]
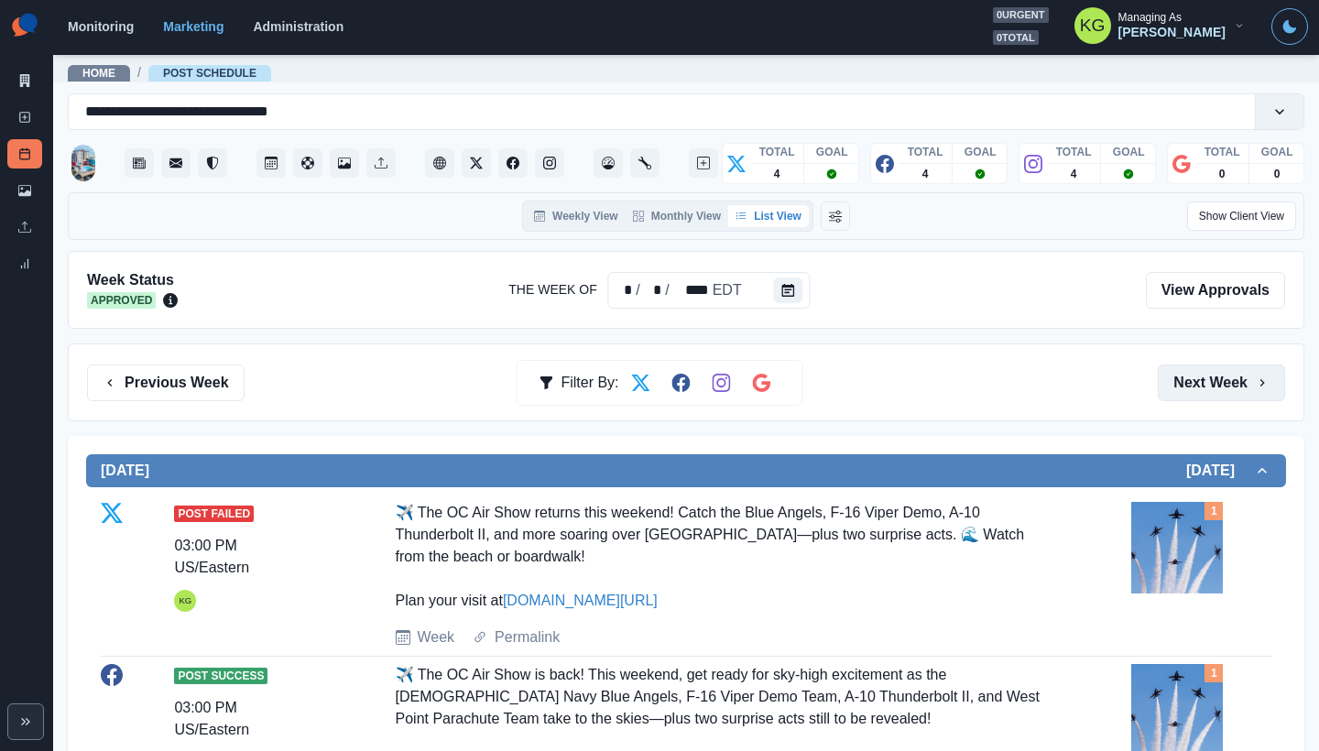
click at [1219, 381] on button "Next Week" at bounding box center [1221, 383] width 127 height 37
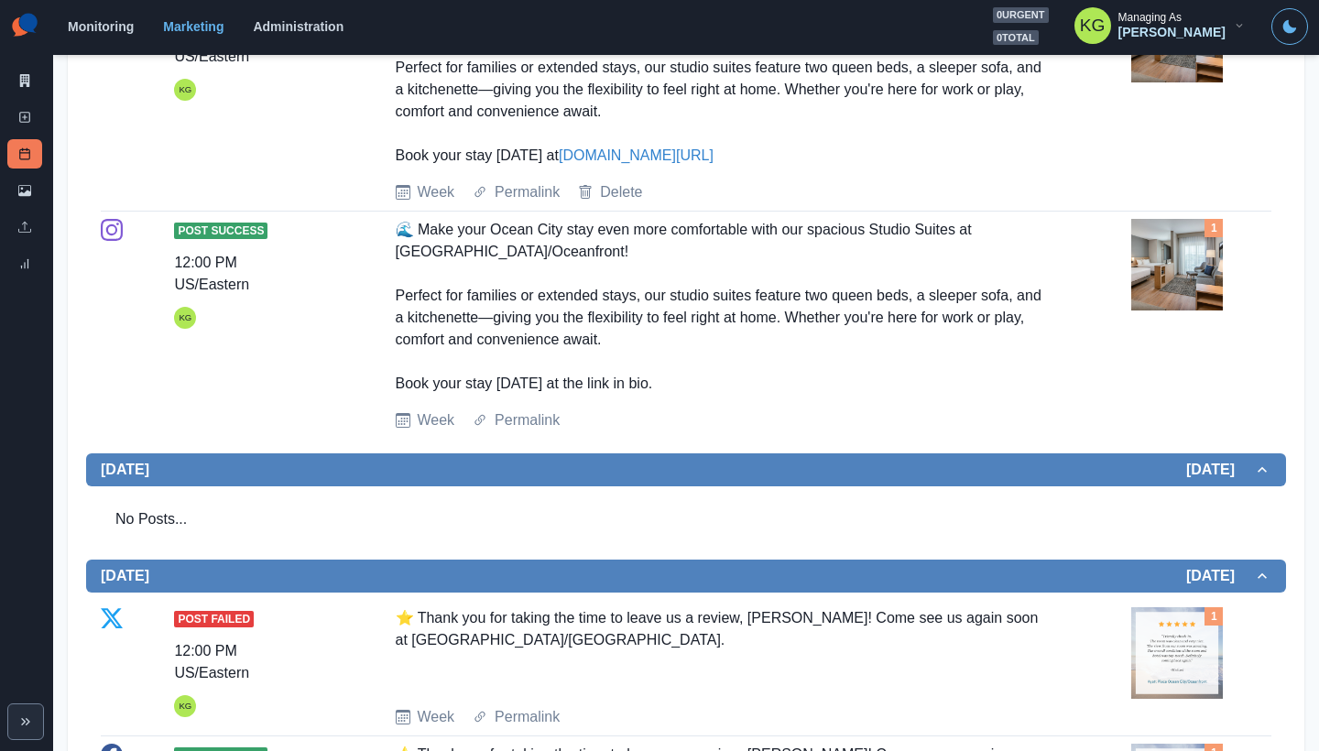
scroll to position [9, 0]
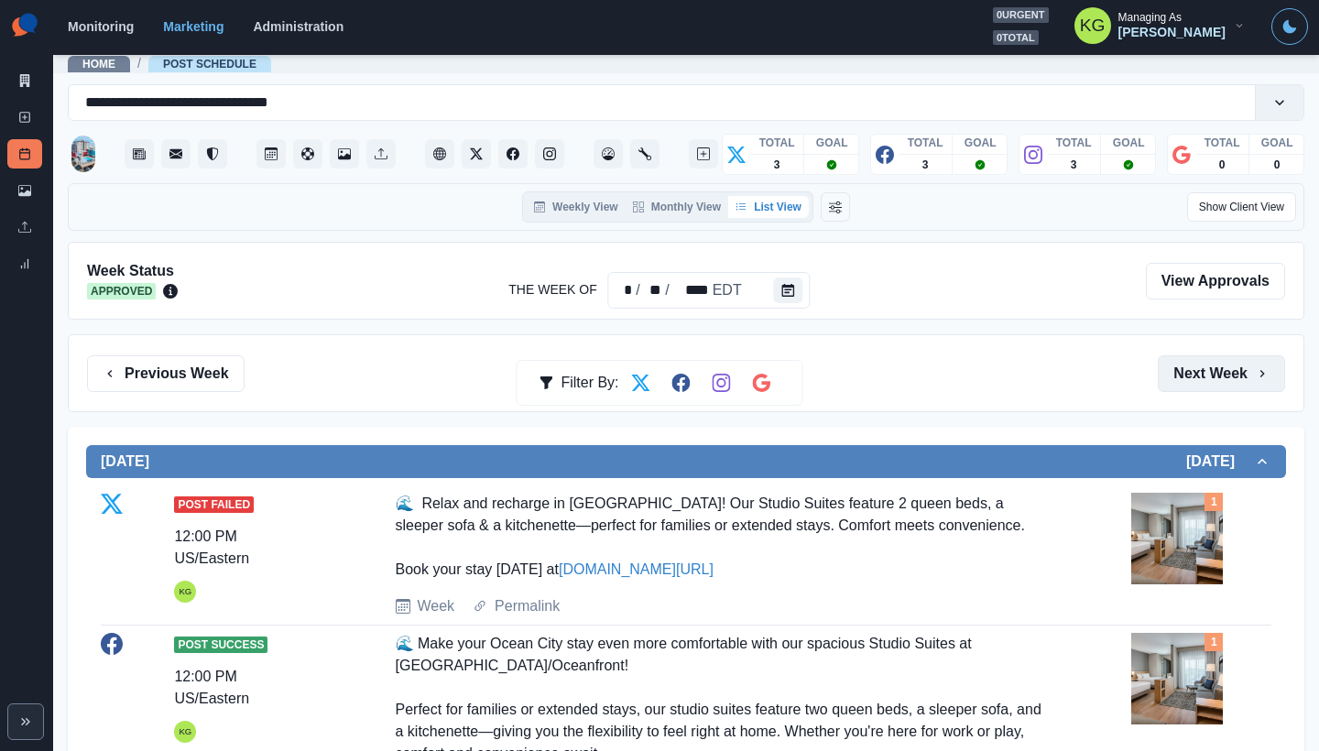
click at [1214, 368] on button "Next Week" at bounding box center [1221, 373] width 127 height 37
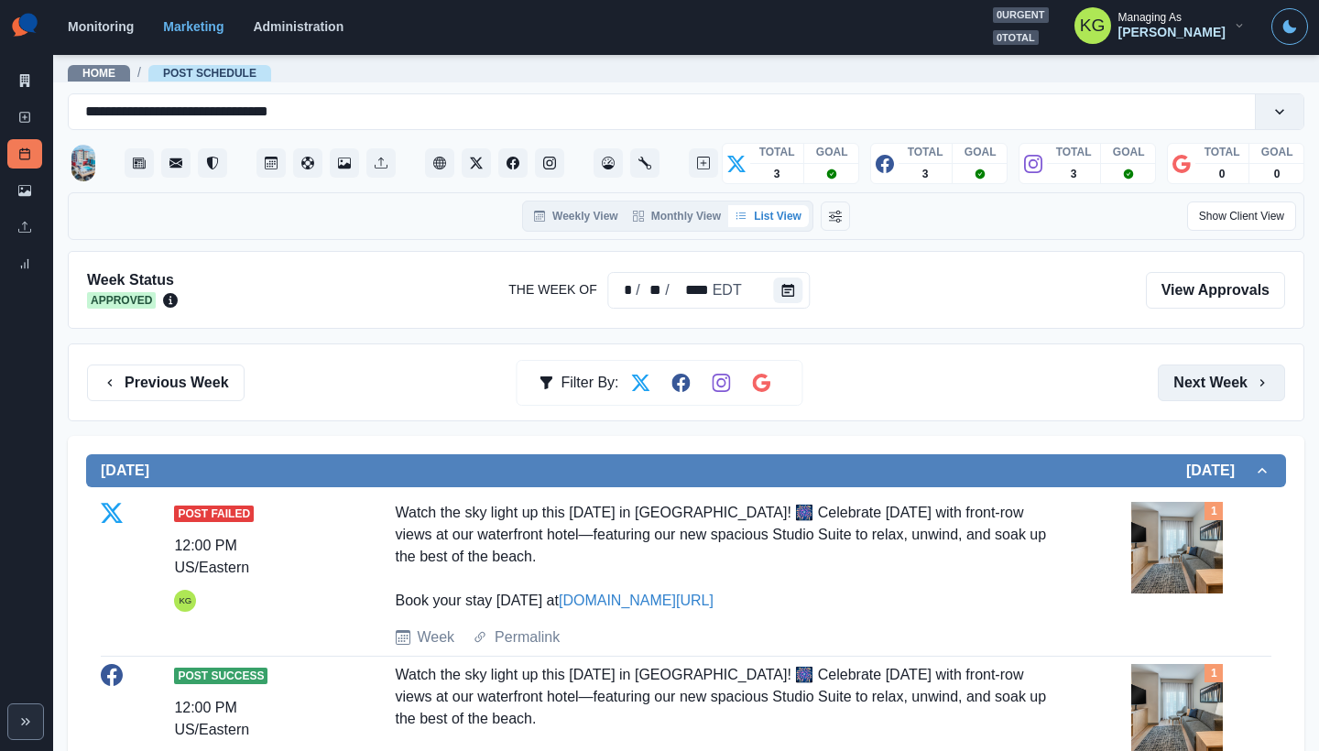
click at [1177, 376] on button "Next Week" at bounding box center [1221, 383] width 127 height 37
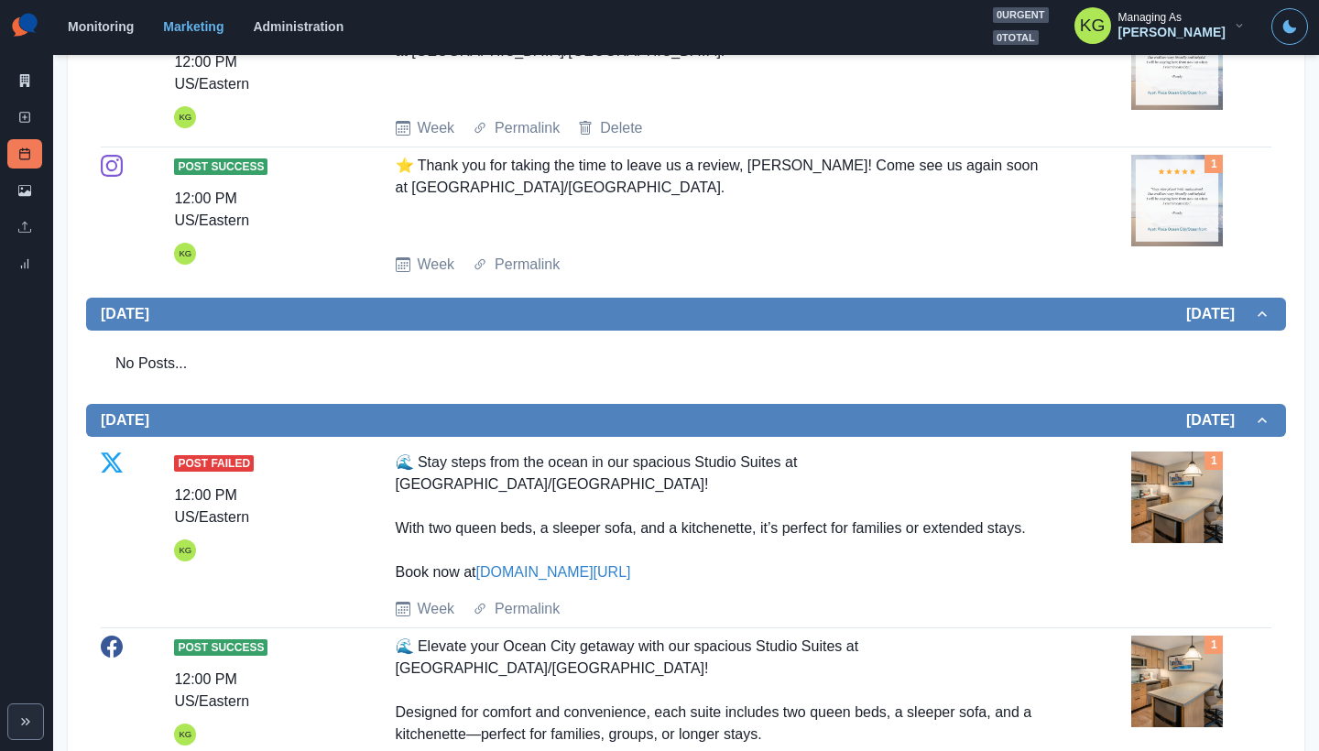
scroll to position [997, 0]
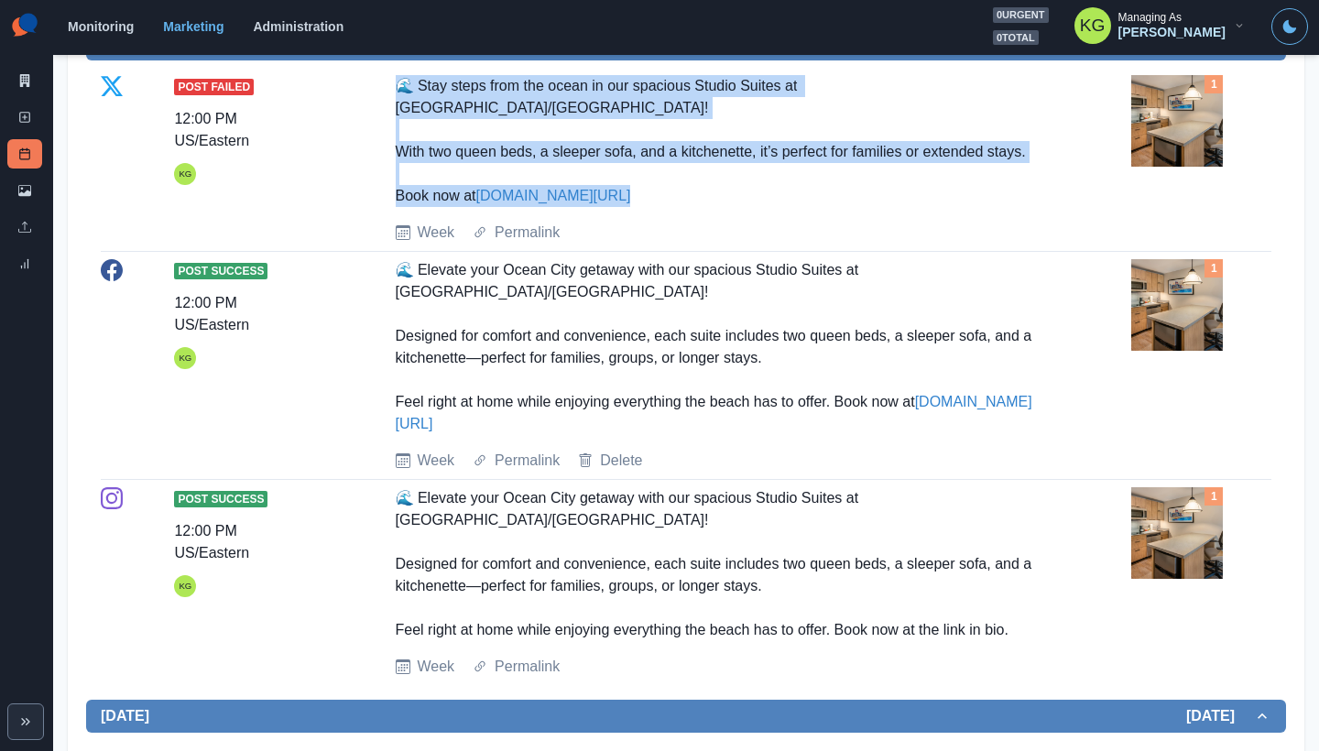
drag, startPoint x: 384, startPoint y: 85, endPoint x: 639, endPoint y: 191, distance: 276.7
click at [639, 191] on div "Post Failed 12:00 PM US/Eastern KG 🌊 Stay steps from the ocean in our spacious …" at bounding box center [686, 159] width 1171 height 169
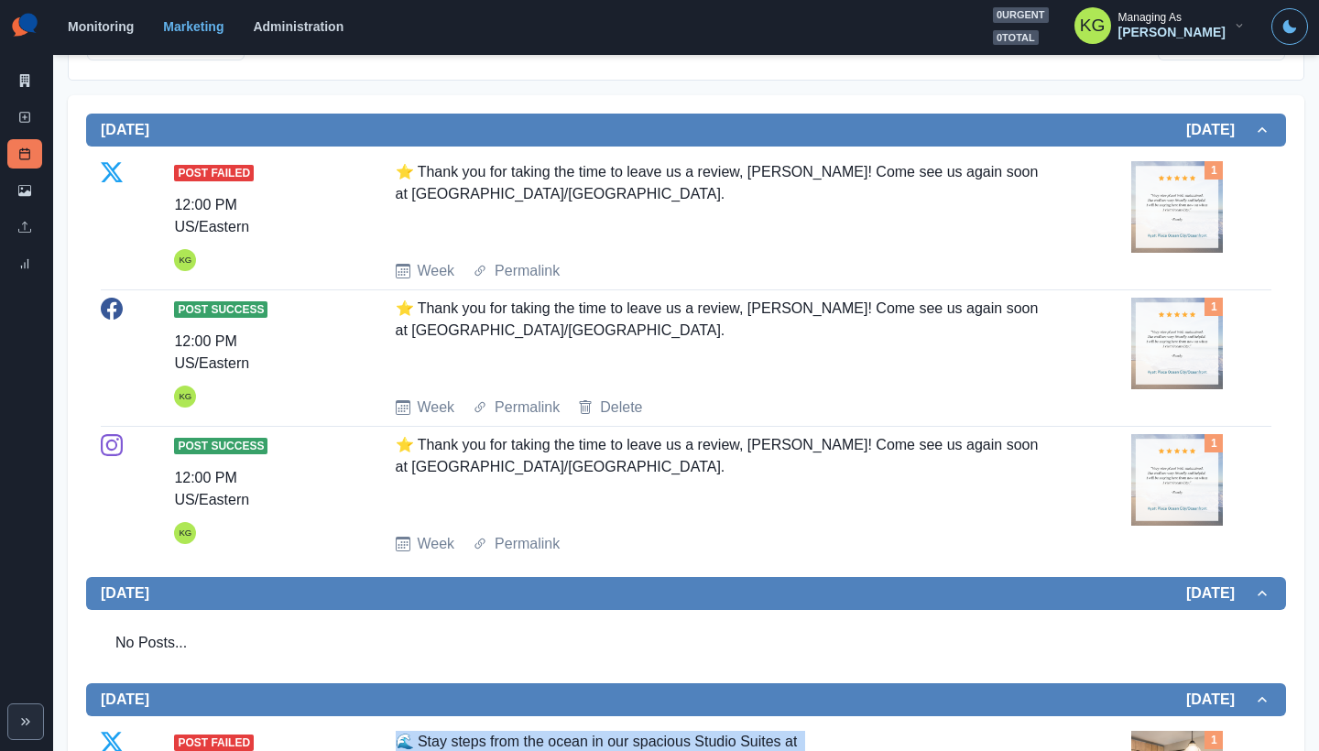
scroll to position [0, 0]
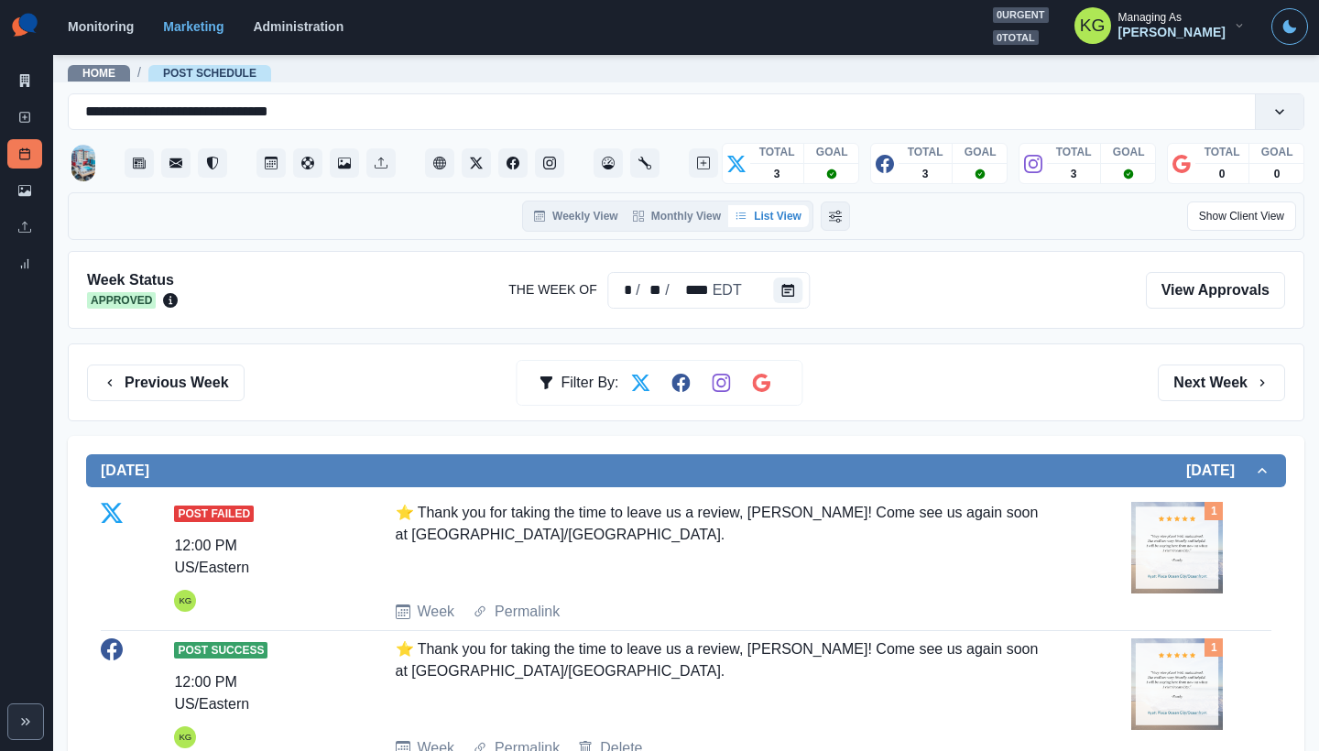
click at [829, 221] on icon "Change View Order" at bounding box center [835, 216] width 13 height 13
click at [863, 219] on icon "Change View Order" at bounding box center [862, 216] width 13 height 13
click at [793, 289] on button "Calendar" at bounding box center [788, 291] width 29 height 26
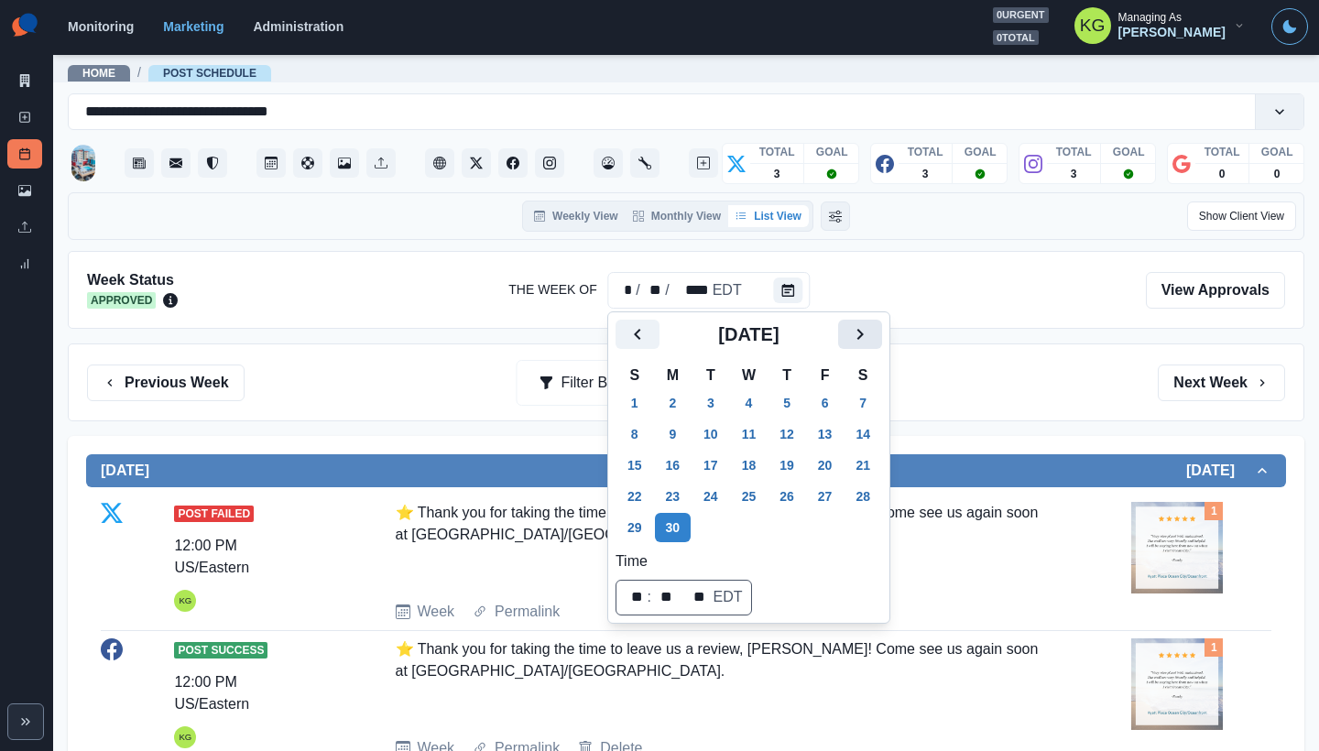
click at [871, 336] on icon "Next" at bounding box center [860, 334] width 22 height 22
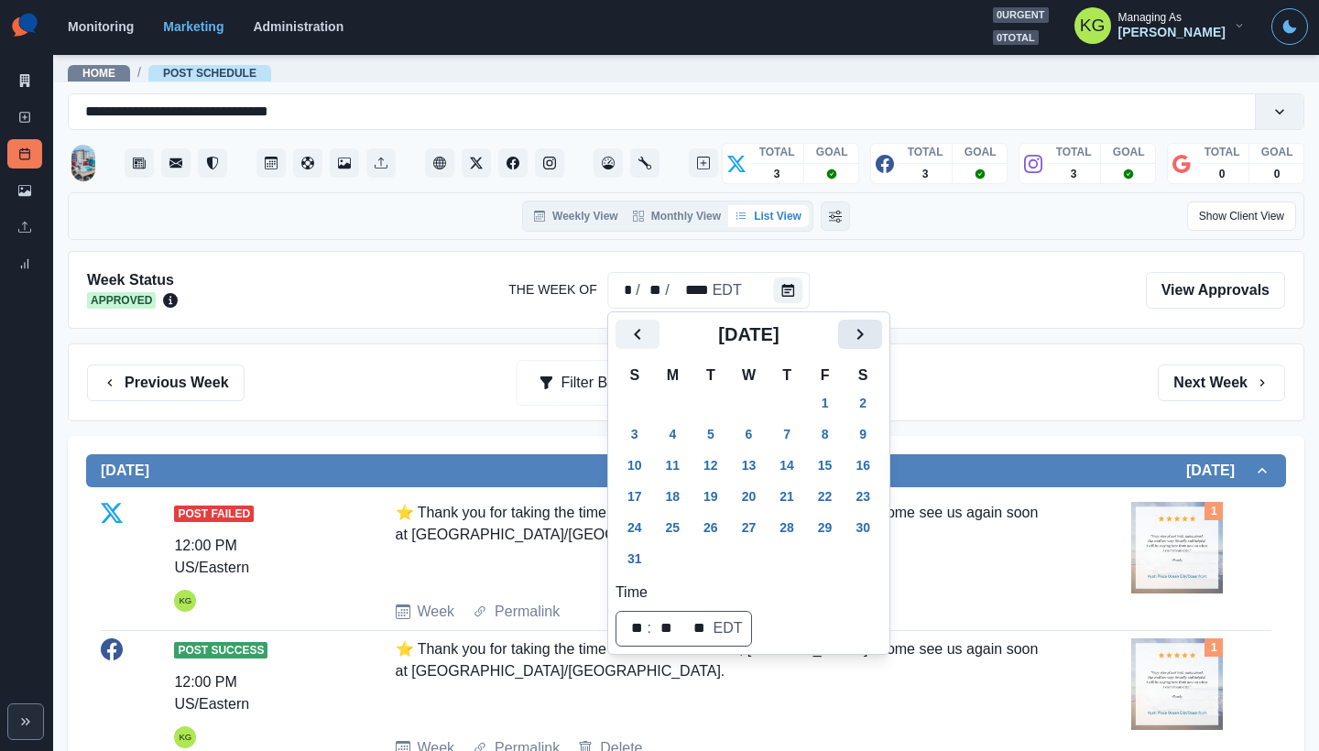
click at [871, 336] on icon "Next" at bounding box center [860, 334] width 22 height 22
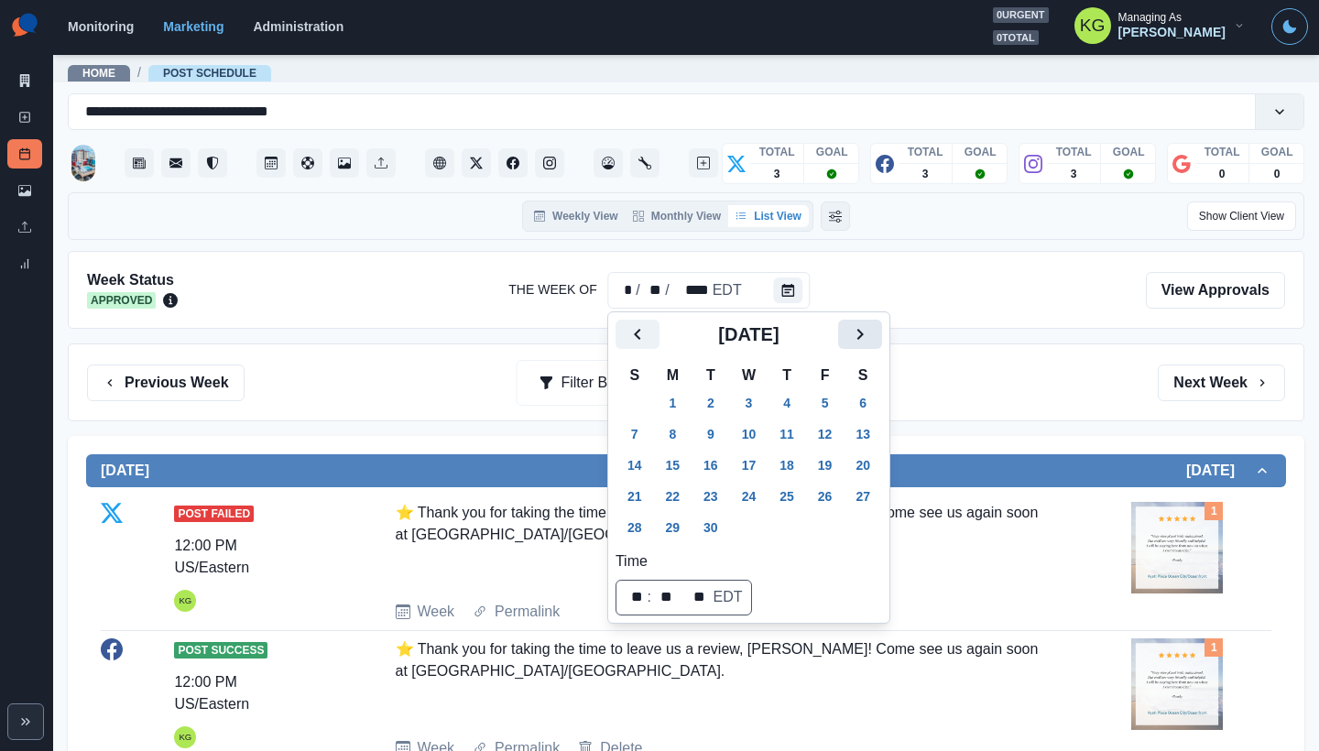
click at [871, 336] on icon "Next" at bounding box center [860, 334] width 22 height 22
click at [768, 392] on button "1" at bounding box center [749, 402] width 37 height 29
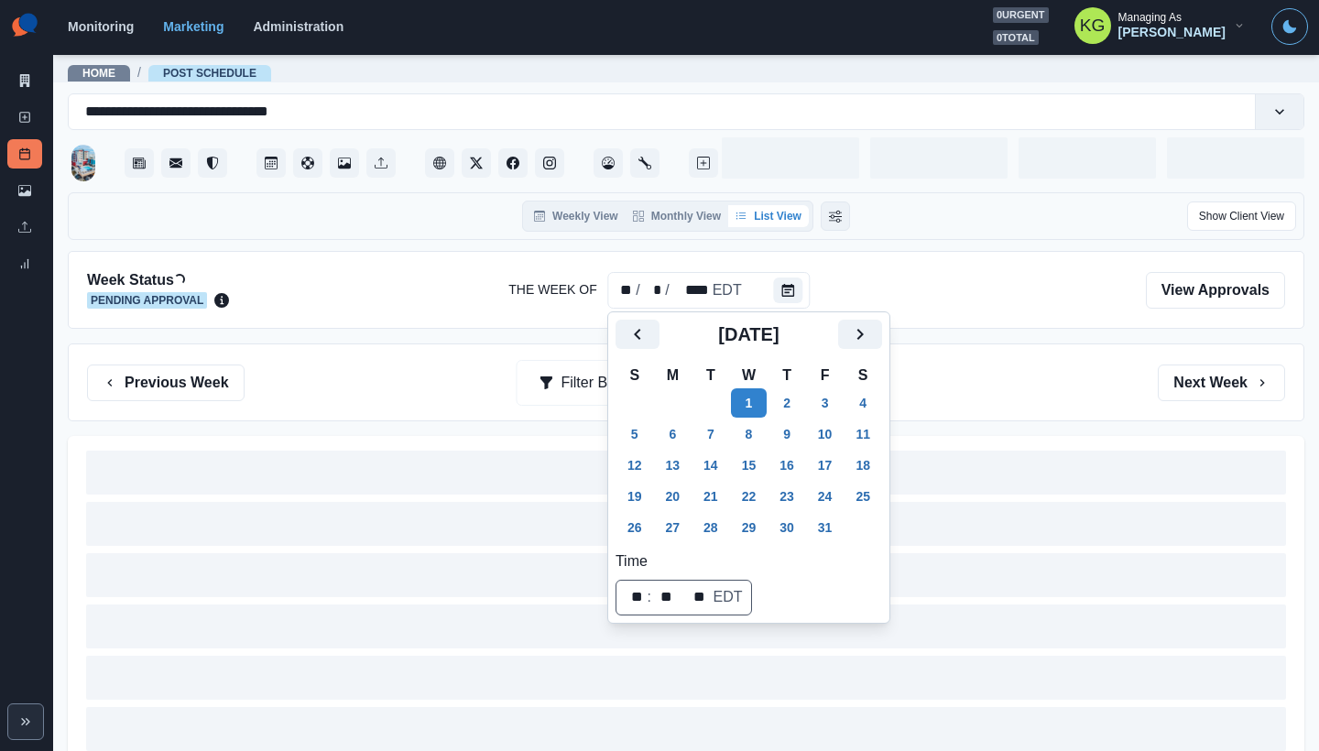
click at [1026, 379] on div "Previous Week Filter By: Next Week" at bounding box center [686, 383] width 1198 height 37
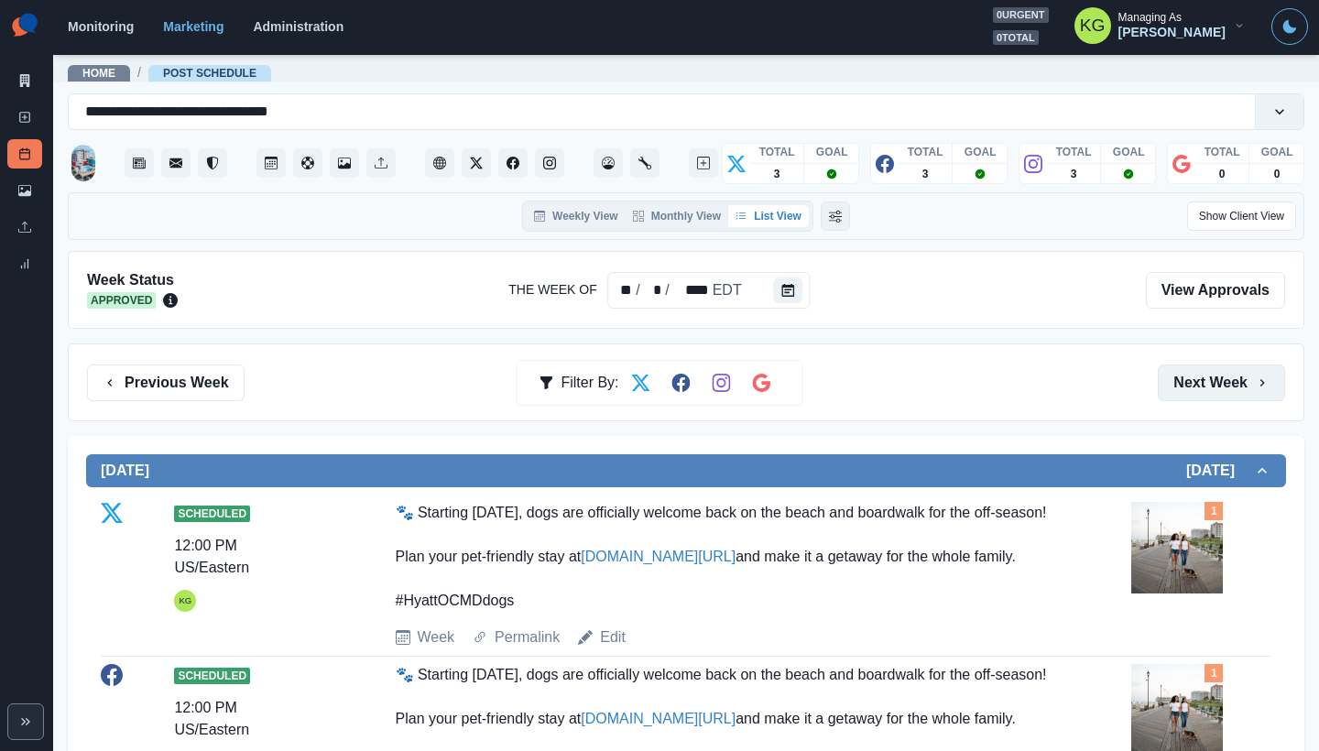
click at [1233, 373] on button "Next Week" at bounding box center [1221, 383] width 127 height 37
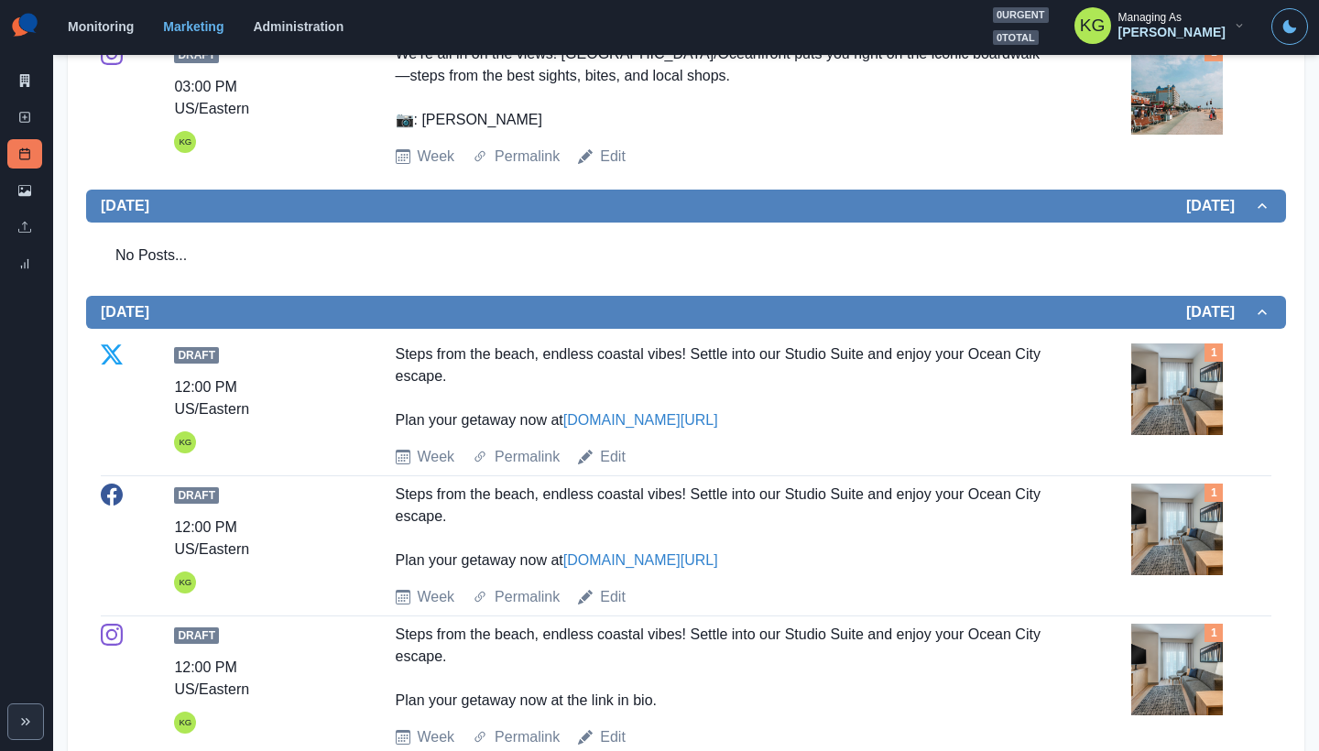
scroll to position [138, 0]
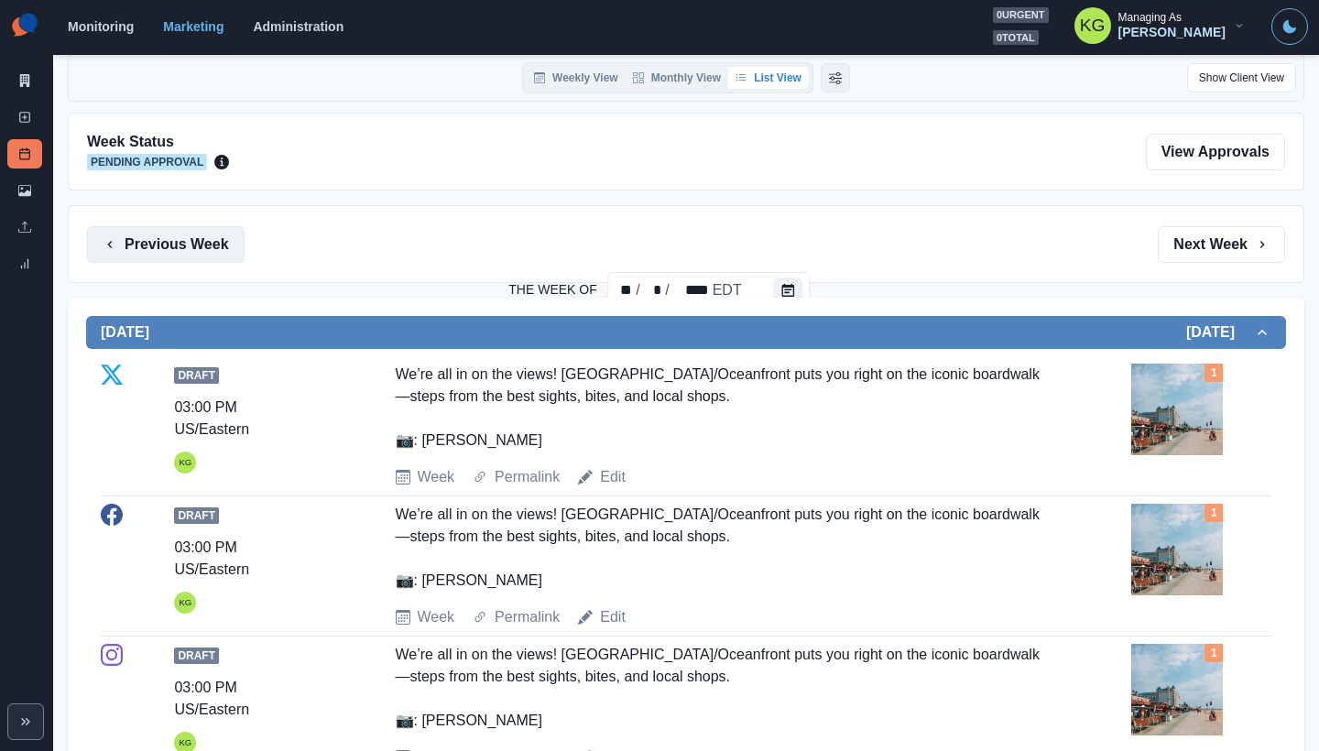
click at [209, 233] on button "Previous Week" at bounding box center [166, 244] width 158 height 37
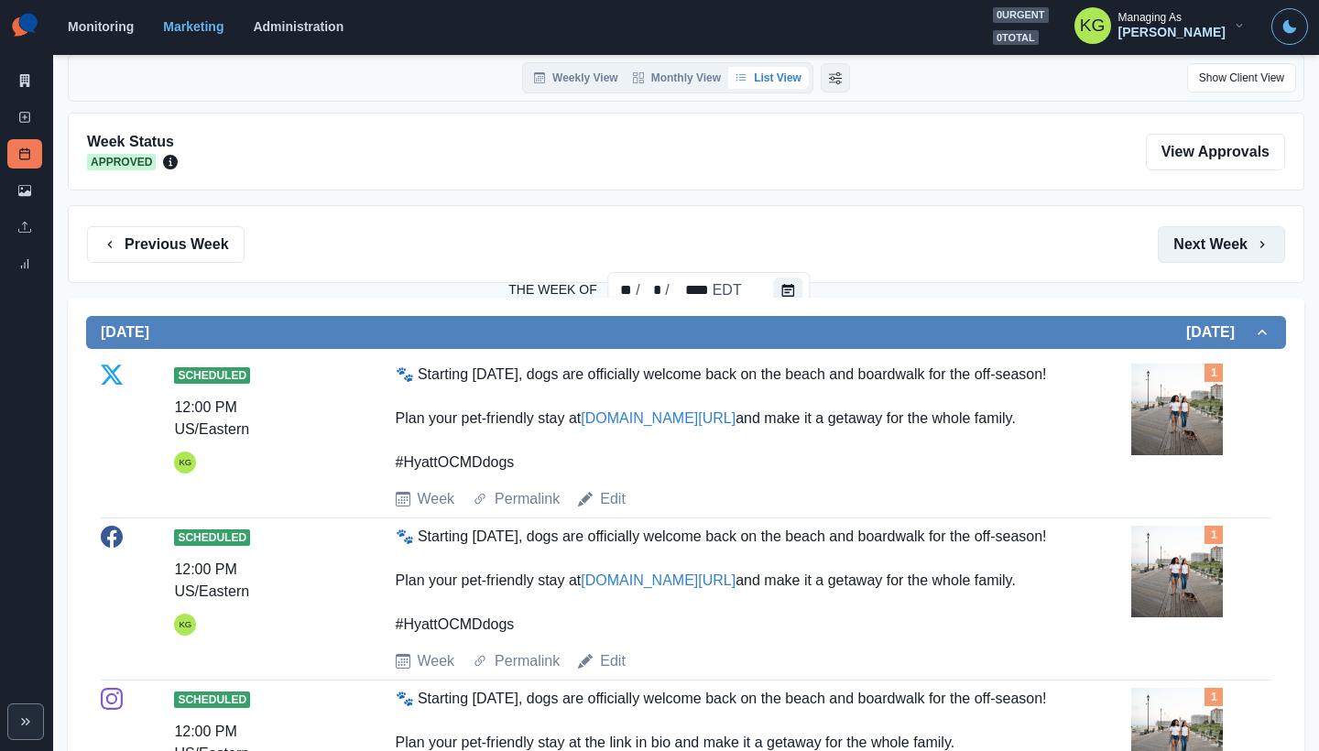
click at [1213, 246] on button "Next Week" at bounding box center [1221, 244] width 127 height 37
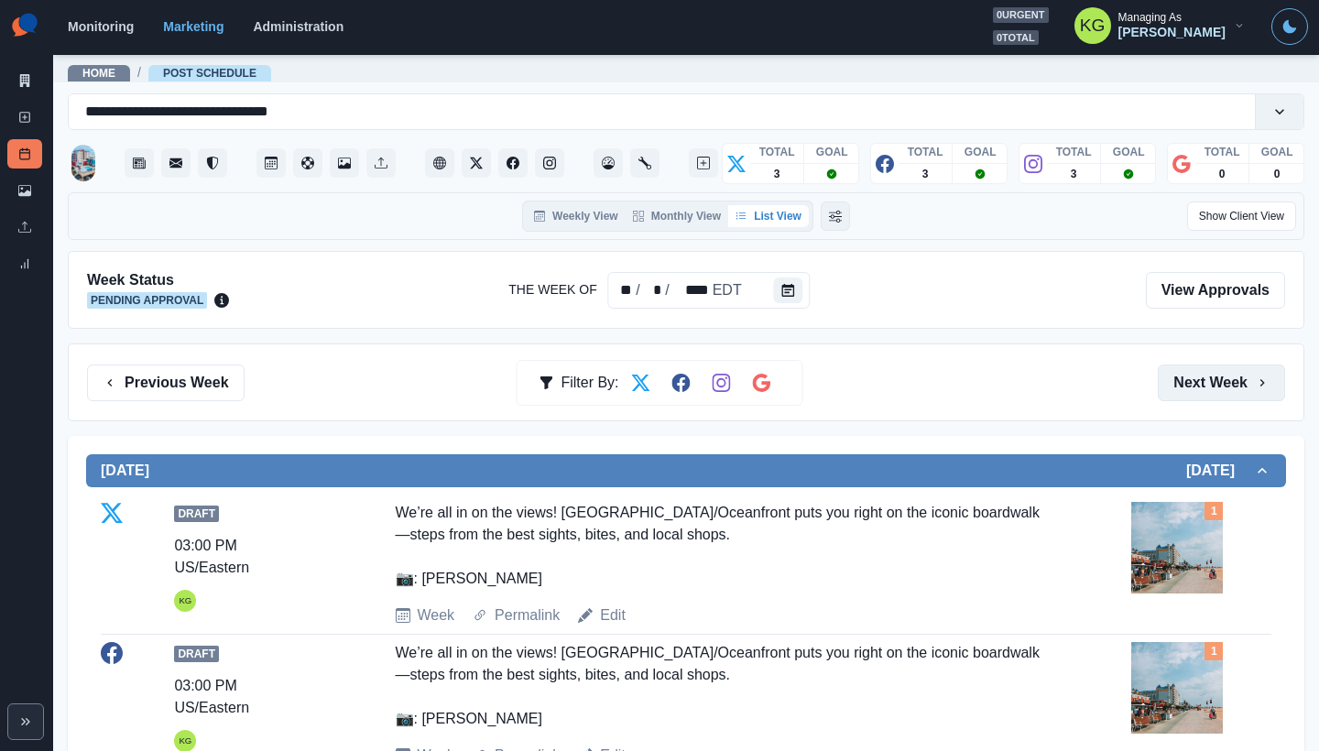
click at [1208, 381] on button "Next Week" at bounding box center [1221, 383] width 127 height 37
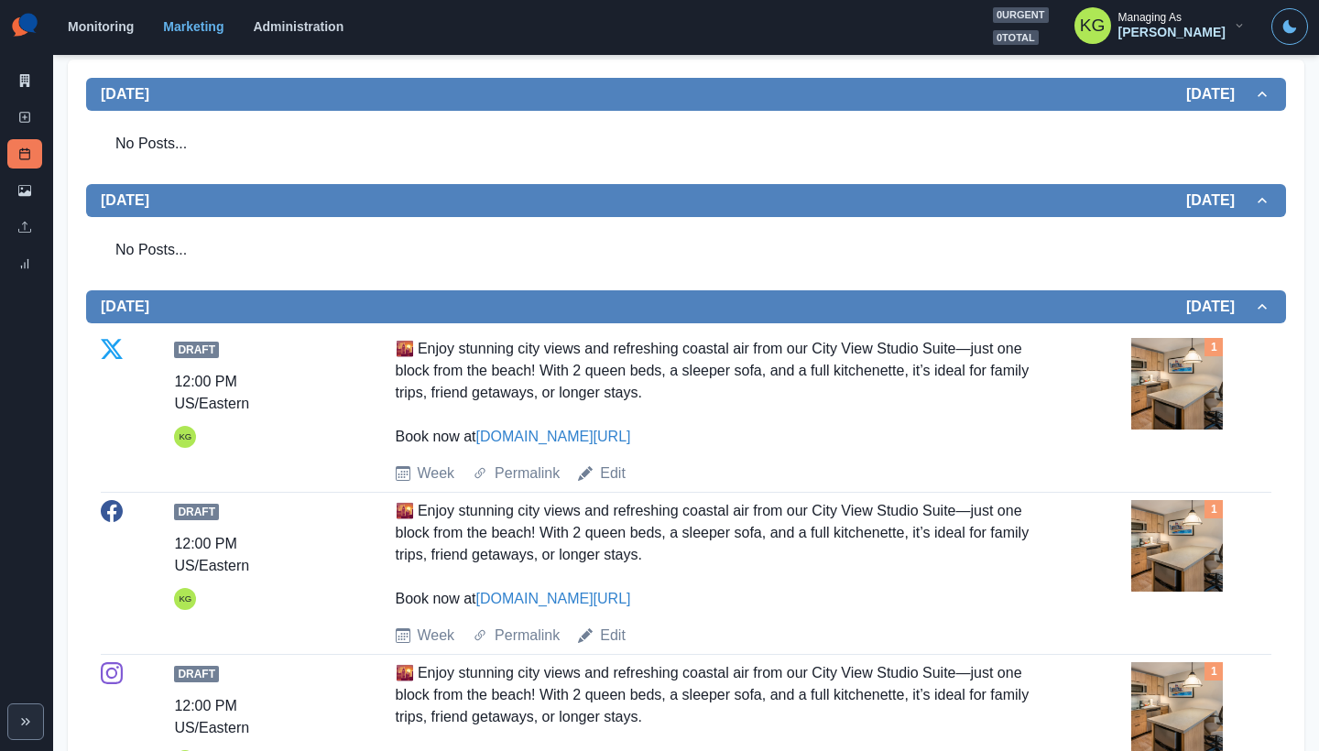
scroll to position [130, 0]
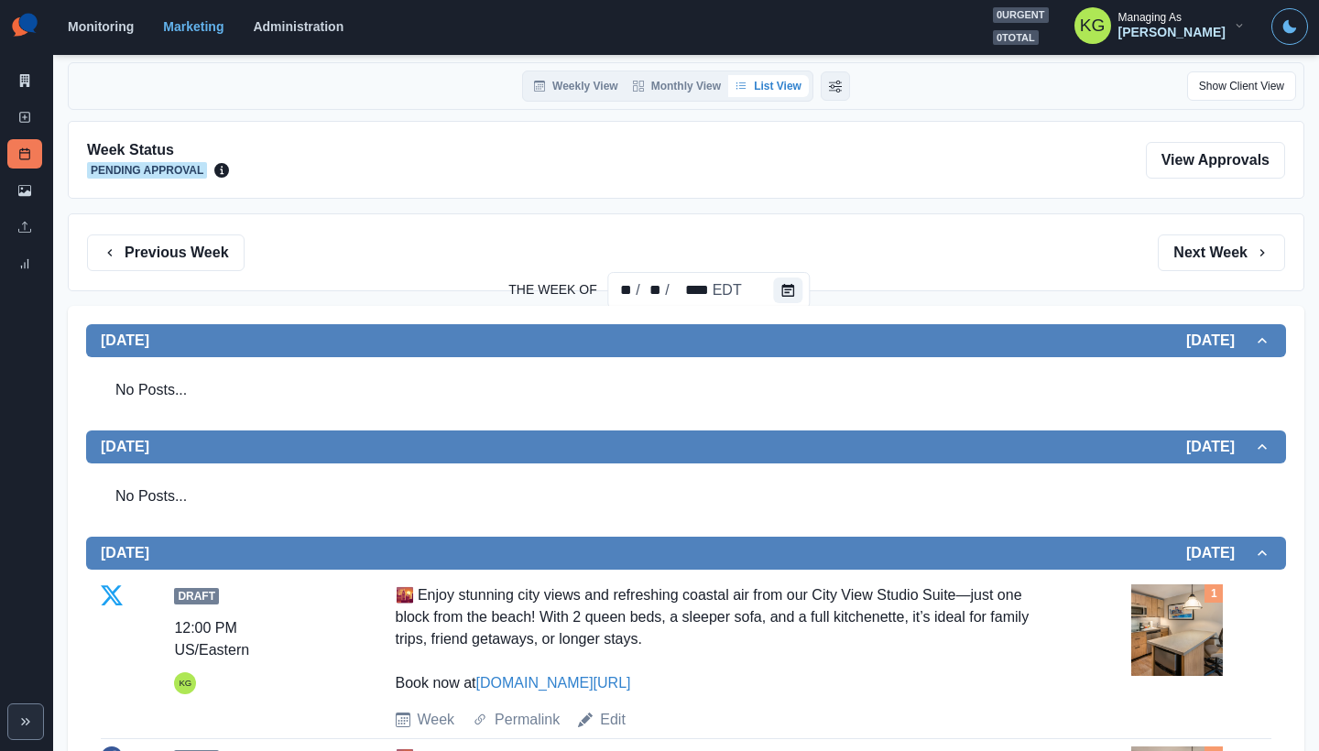
click at [1216, 261] on button "Next Week" at bounding box center [1221, 252] width 127 height 37
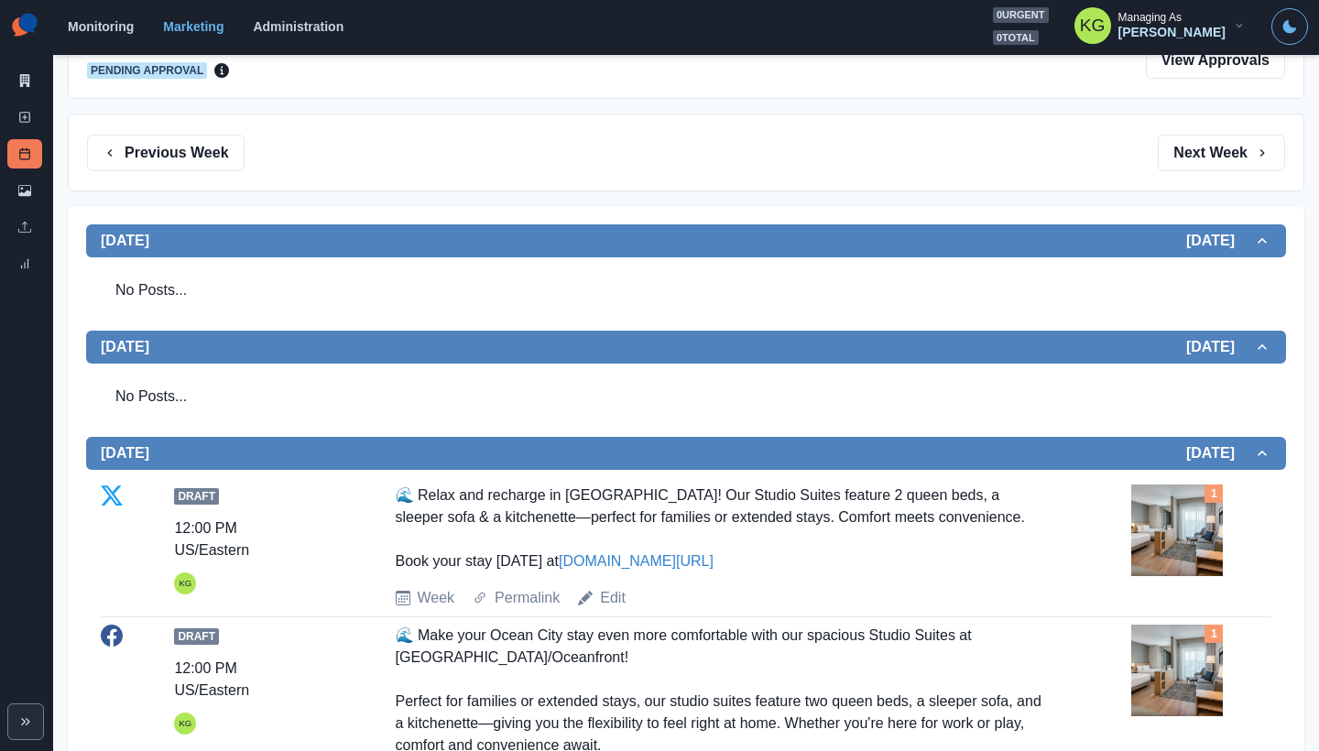
scroll to position [234, 0]
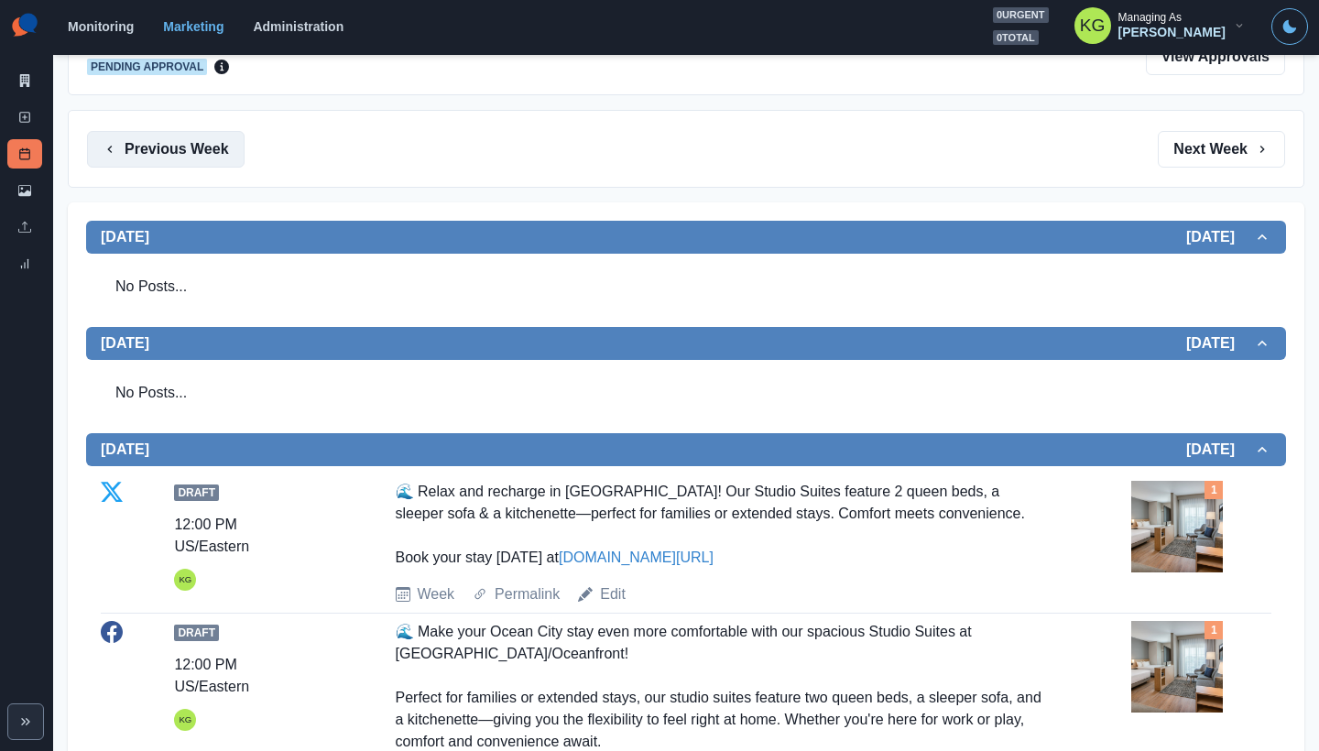
click at [192, 156] on button "Previous Week" at bounding box center [166, 149] width 158 height 37
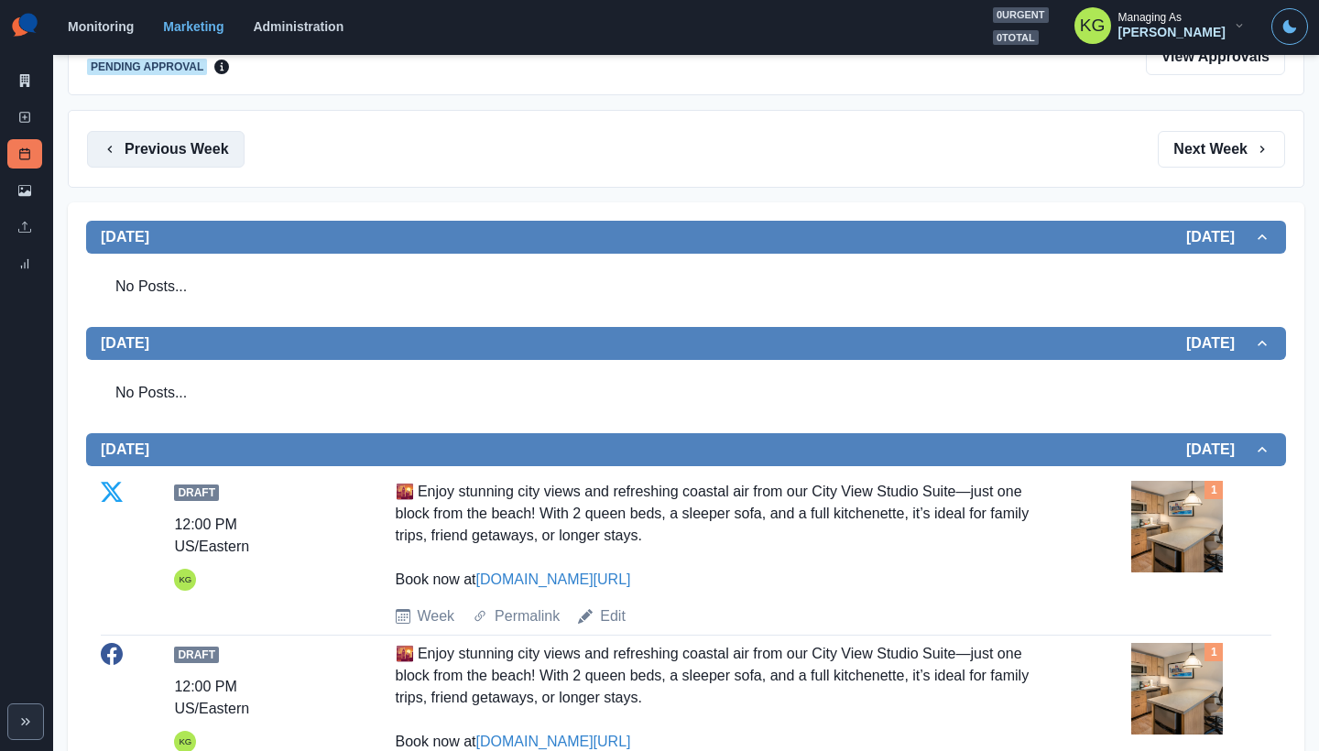
click at [192, 158] on button "Previous Week" at bounding box center [166, 149] width 158 height 37
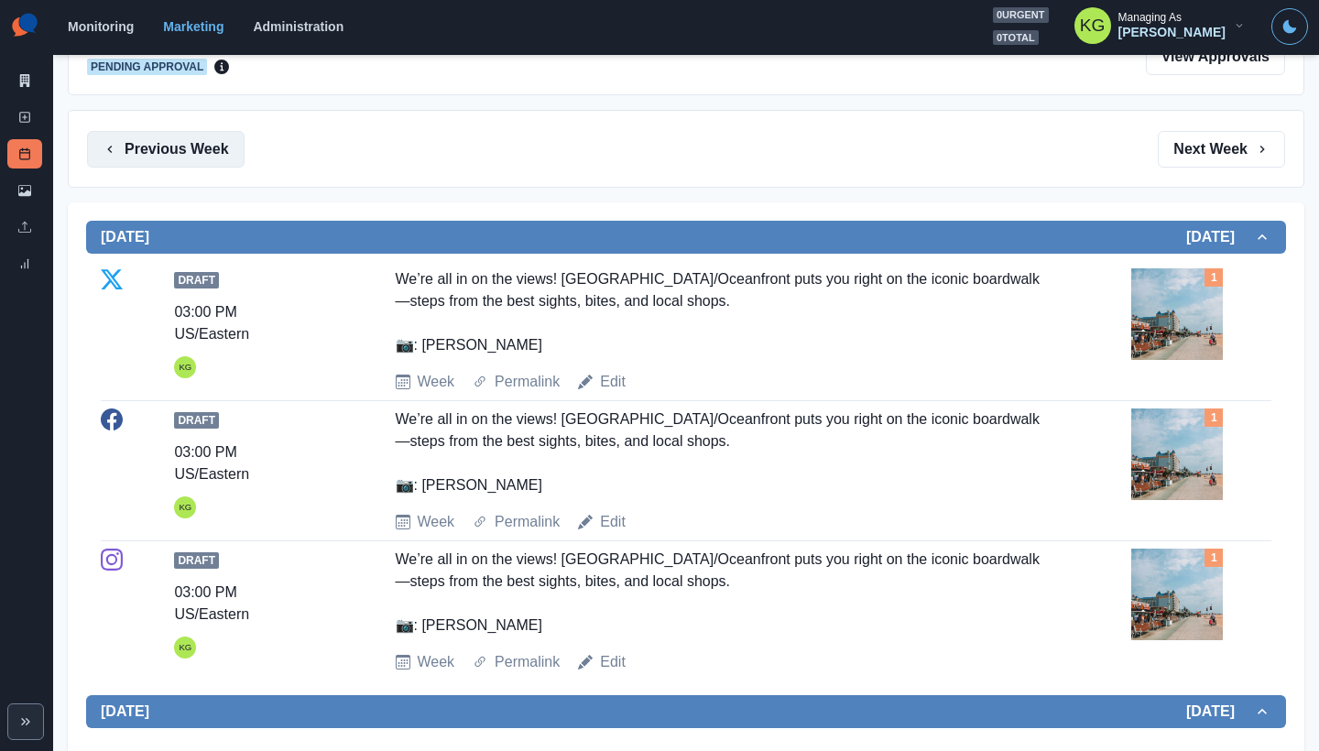
click at [192, 158] on button "Previous Week" at bounding box center [166, 149] width 158 height 37
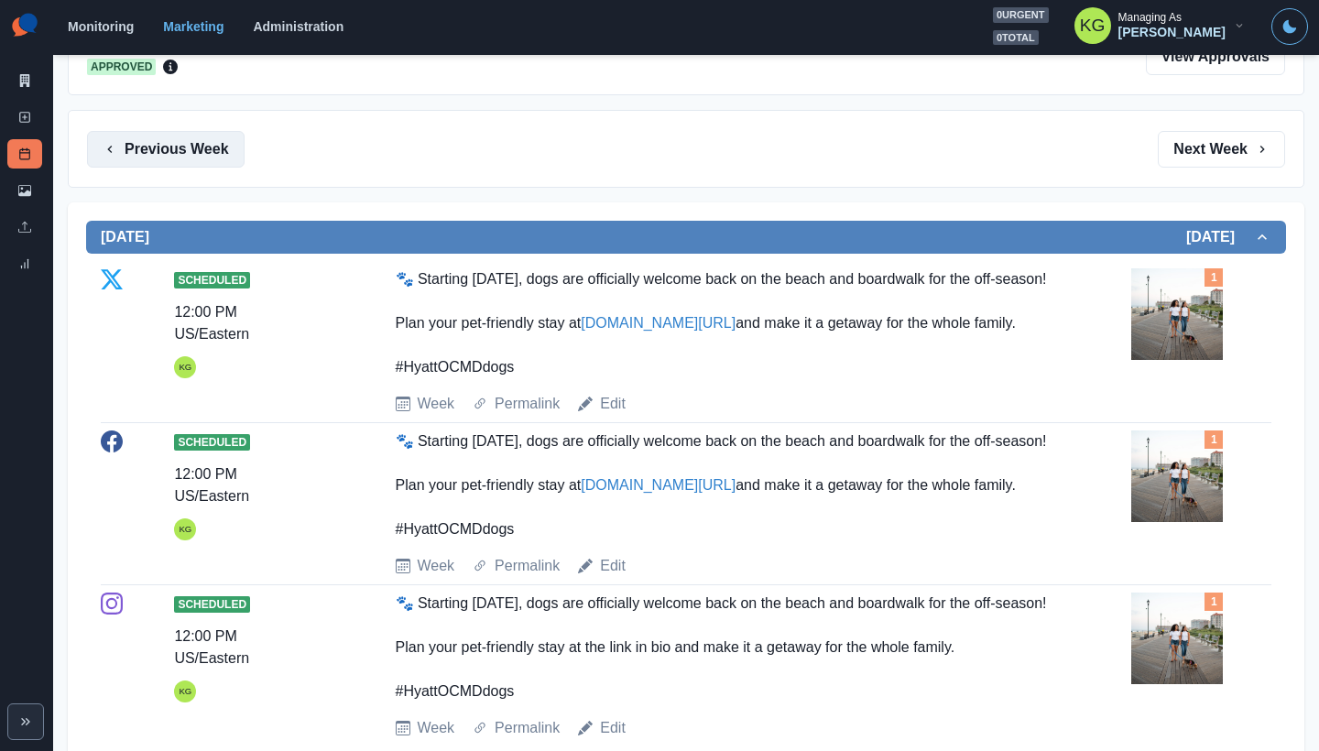
click at [201, 161] on button "Previous Week" at bounding box center [166, 149] width 158 height 37
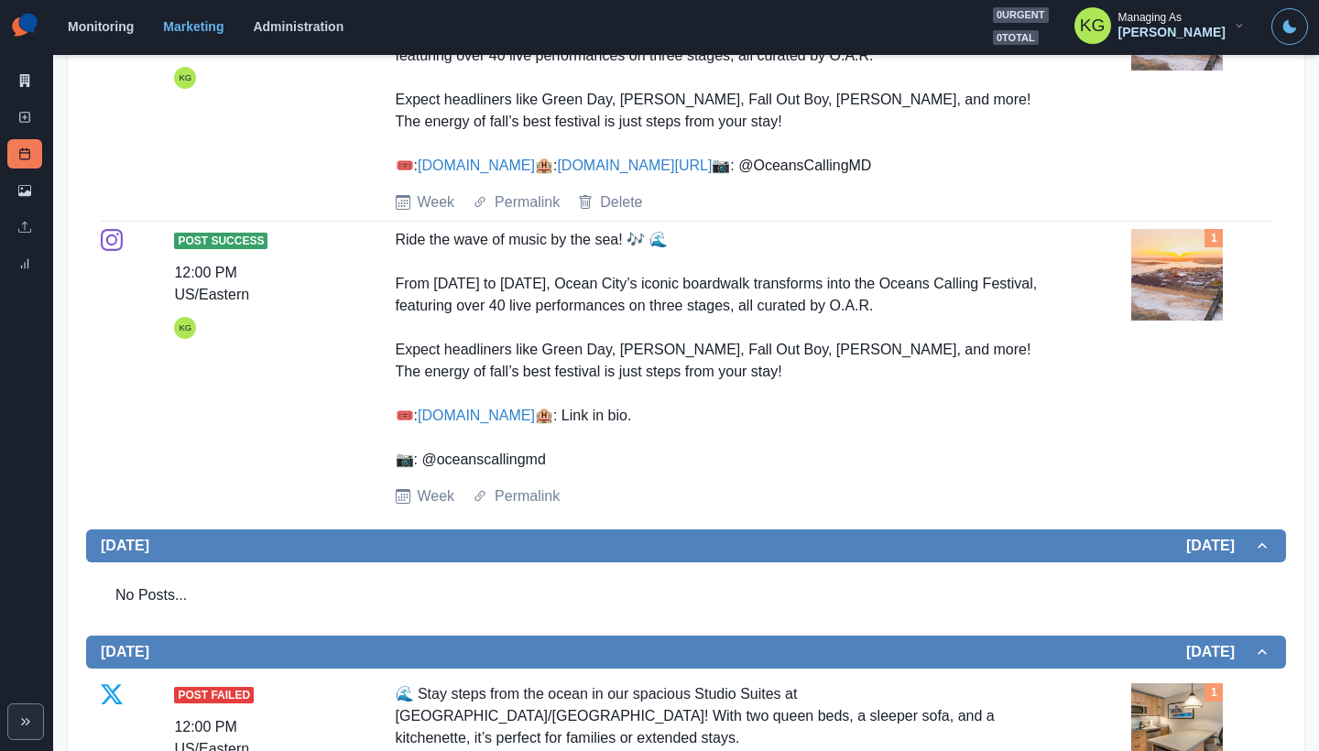
scroll to position [7, 0]
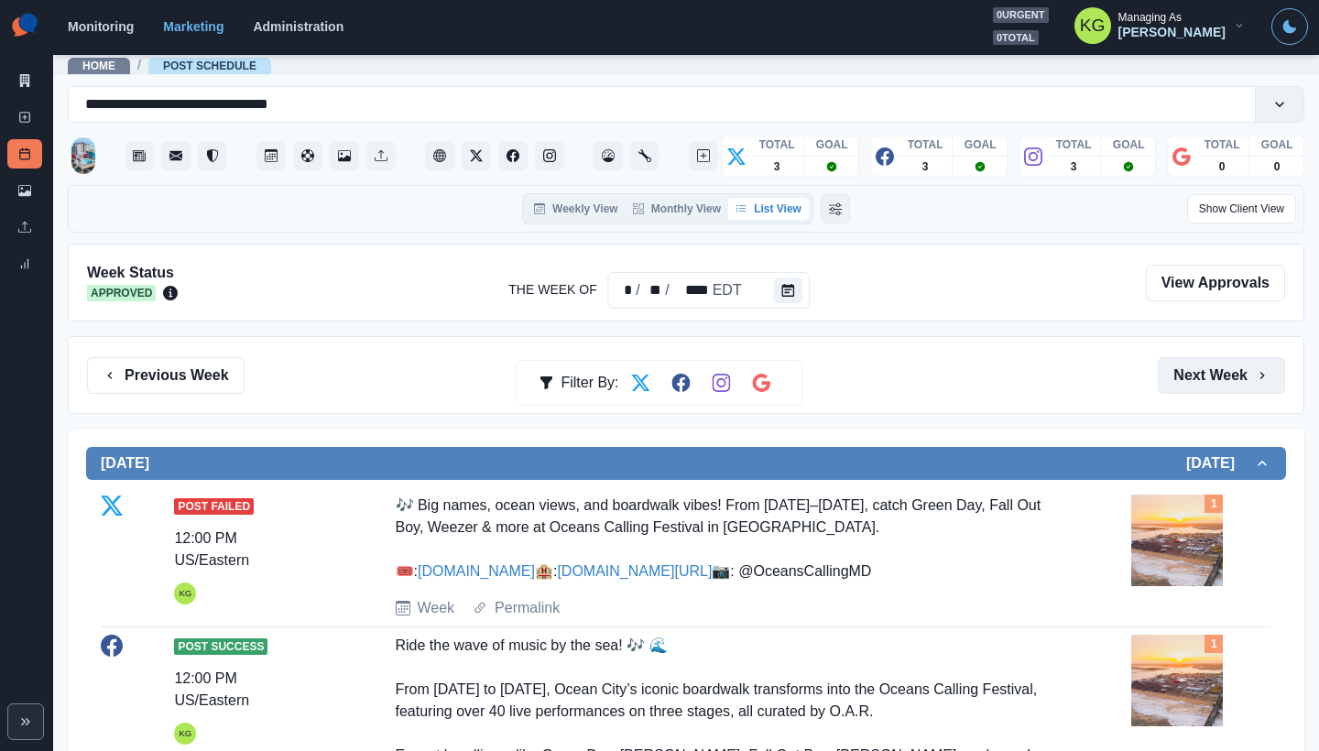
click at [1225, 365] on button "Next Week" at bounding box center [1221, 375] width 127 height 37
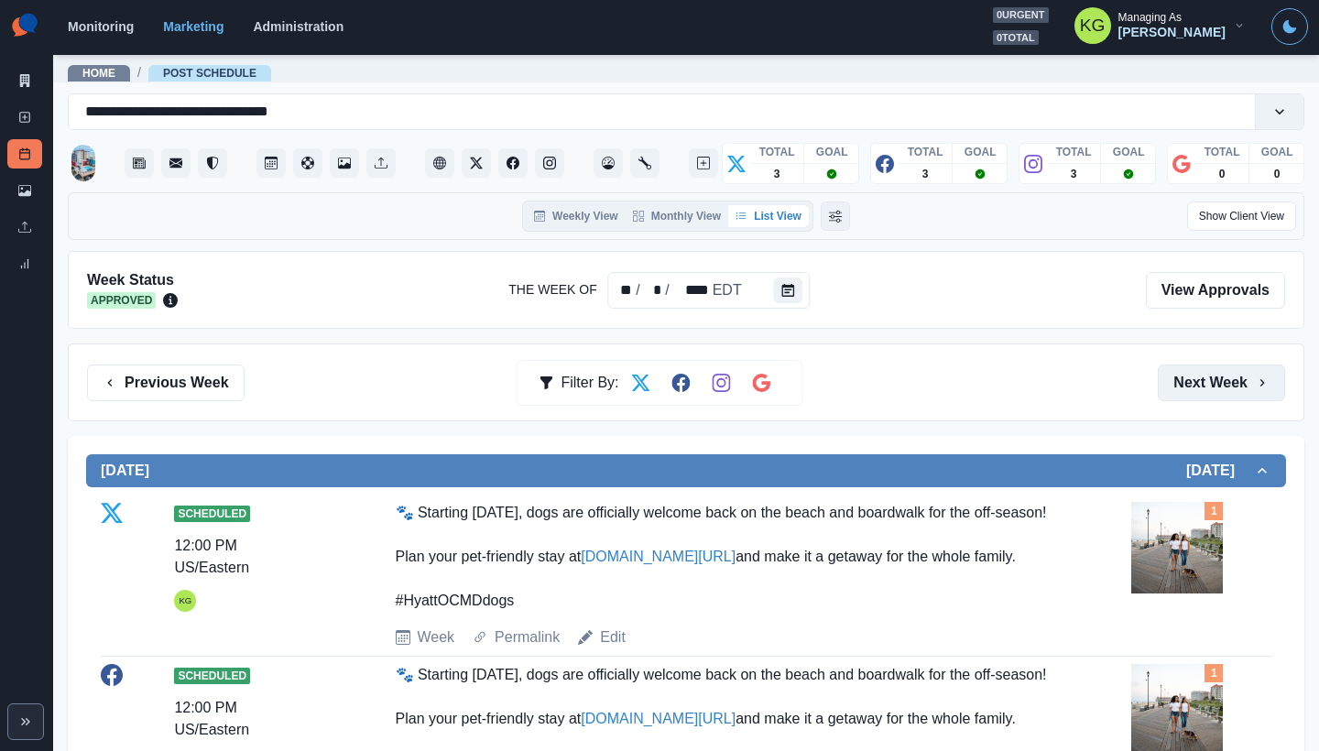
click at [1222, 384] on button "Next Week" at bounding box center [1221, 383] width 127 height 37
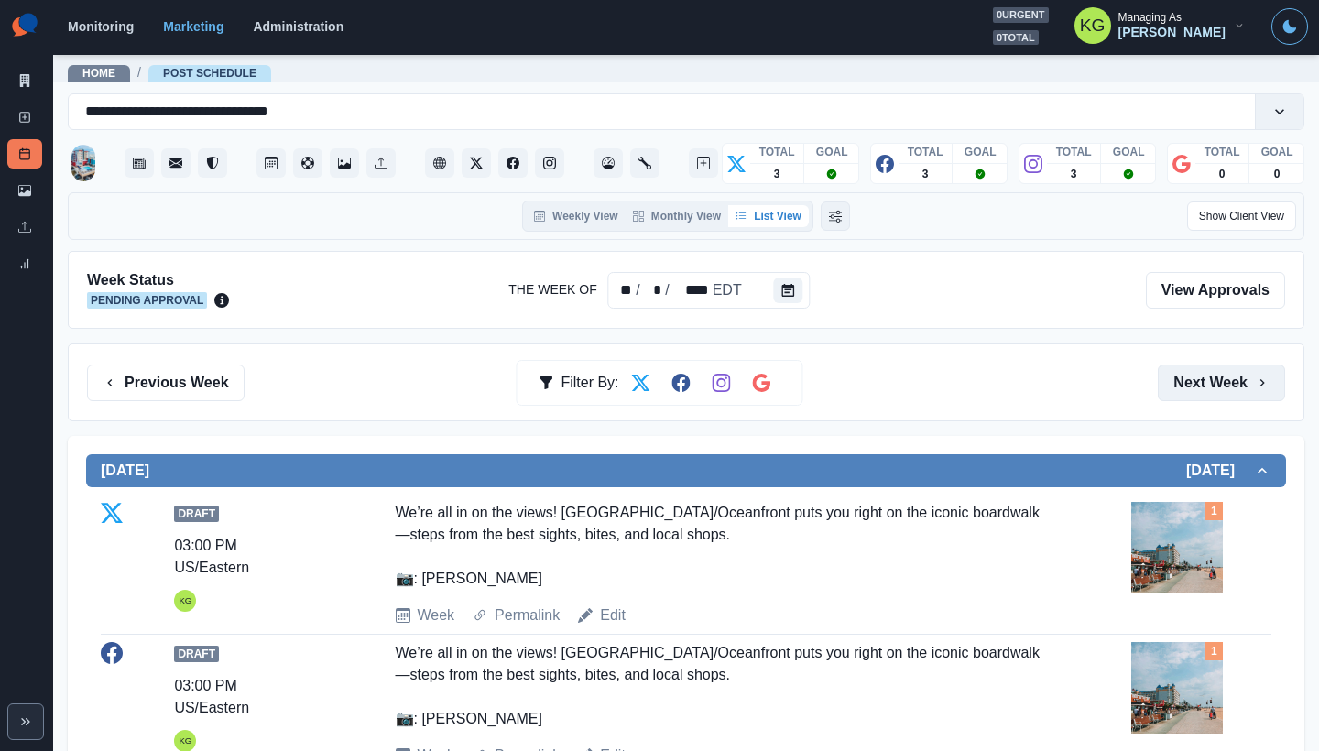
click at [1236, 379] on button "Next Week" at bounding box center [1221, 383] width 127 height 37
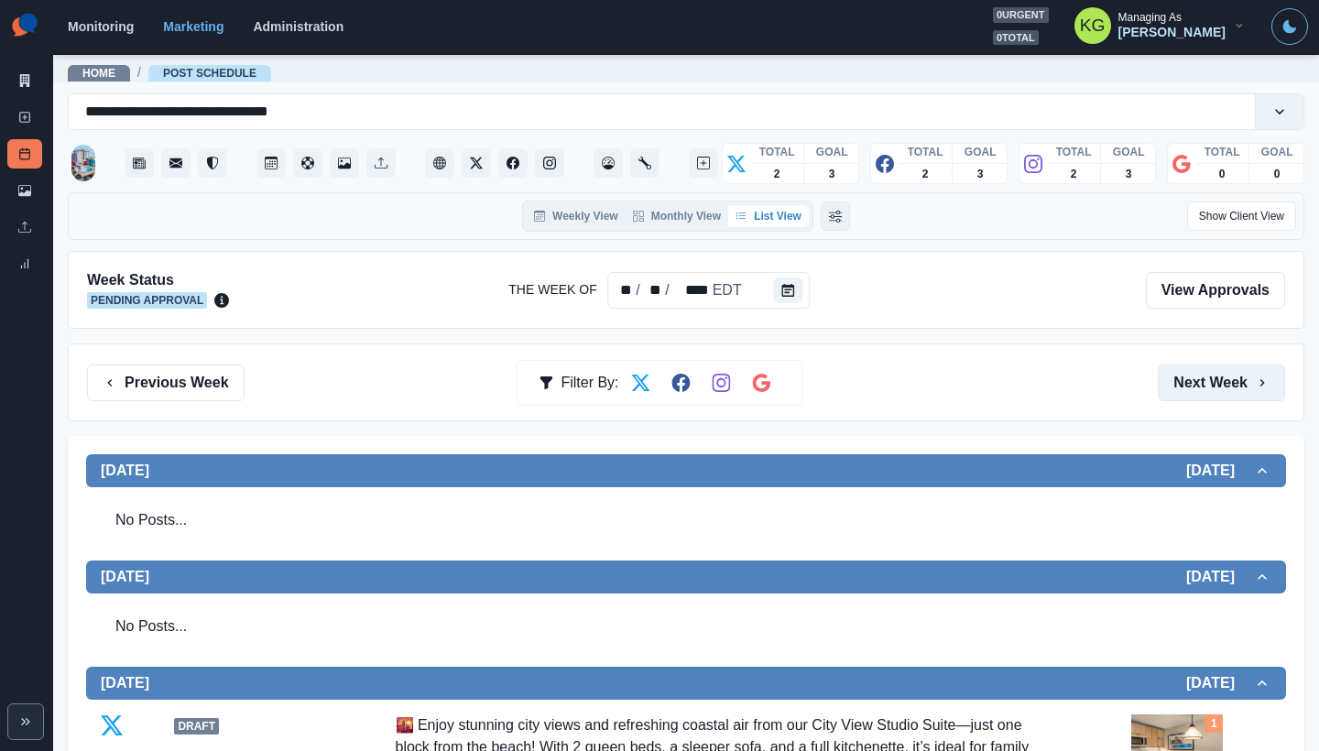
click at [1236, 367] on button "Next Week" at bounding box center [1221, 383] width 127 height 37
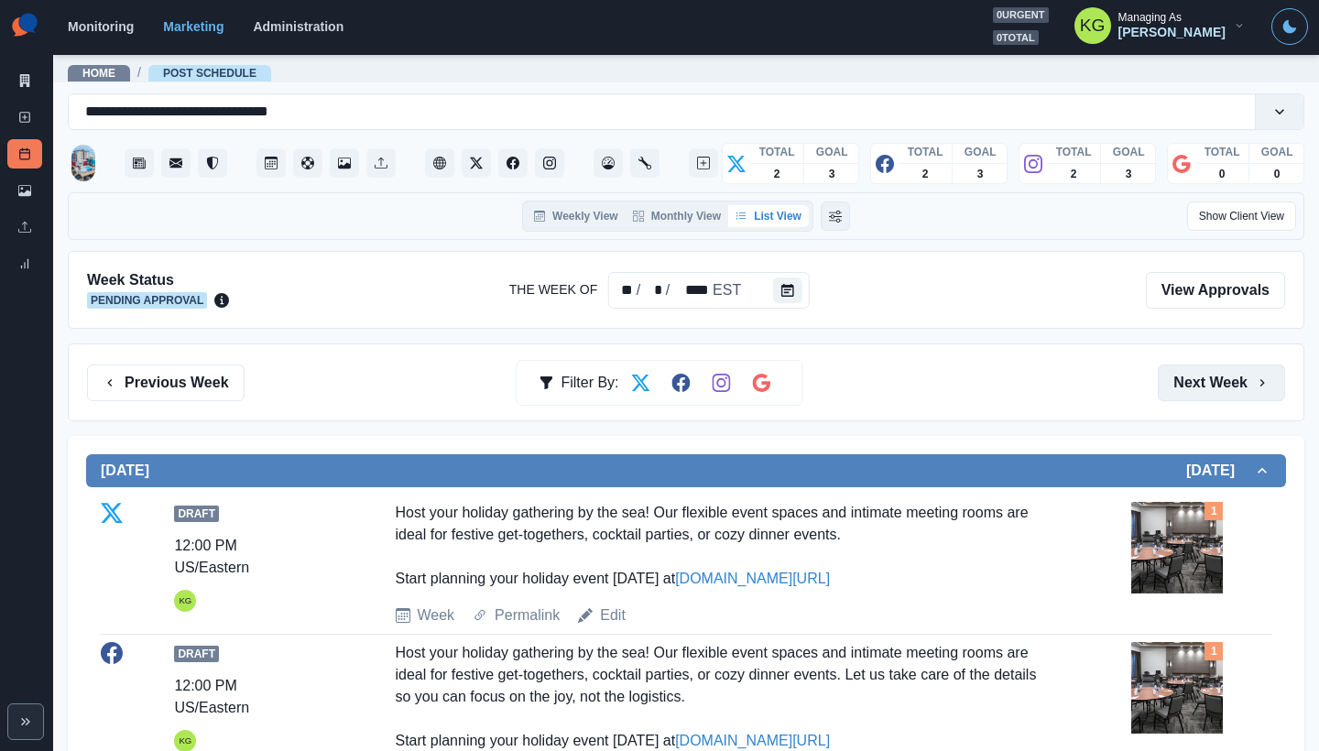
click at [1236, 376] on button "Next Week" at bounding box center [1221, 383] width 127 height 37
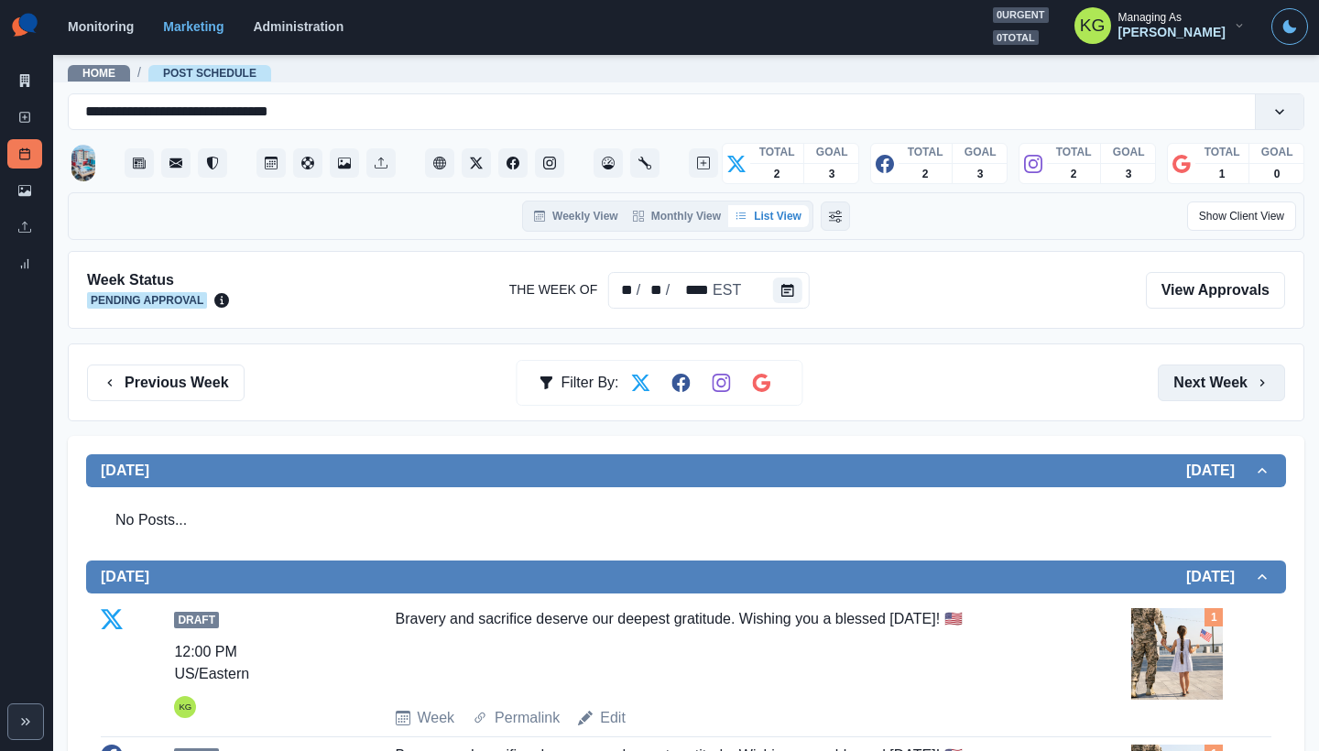
click at [1236, 376] on button "Next Week" at bounding box center [1221, 383] width 127 height 37
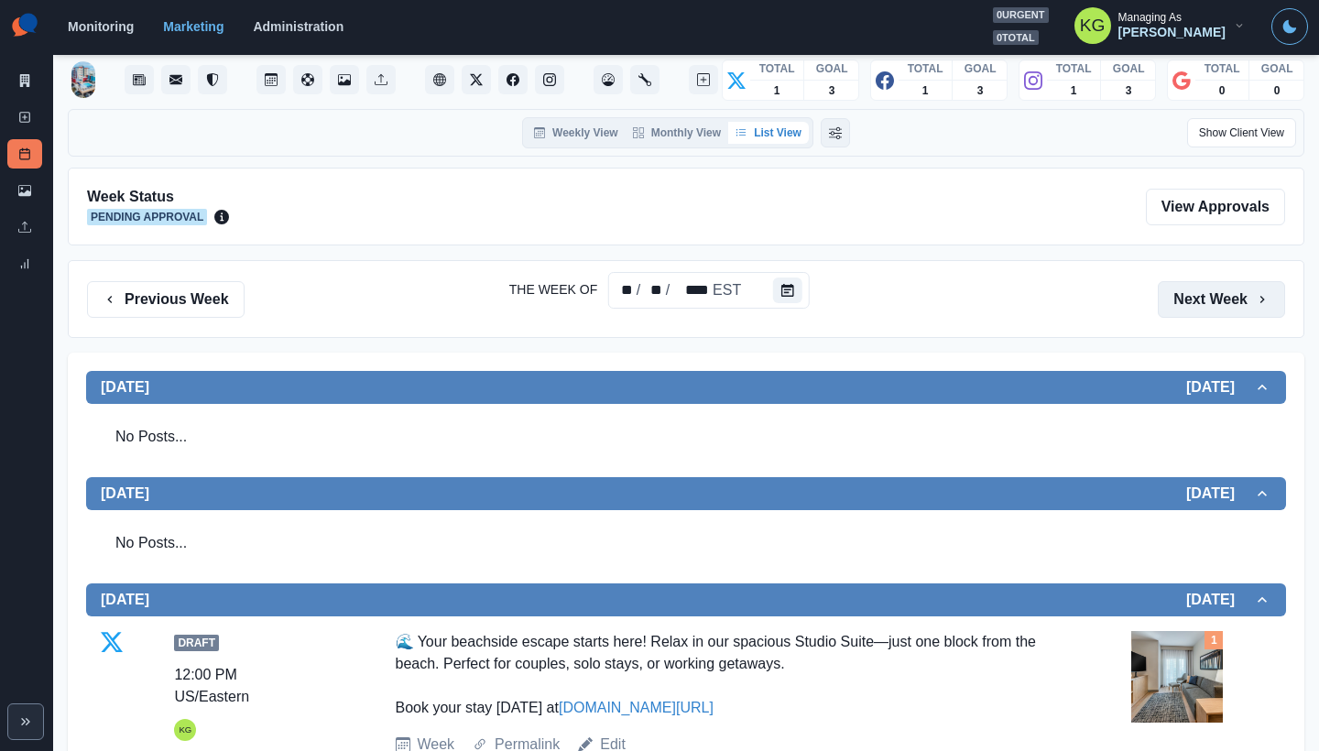
click at [1222, 306] on button "Next Week" at bounding box center [1221, 299] width 127 height 37
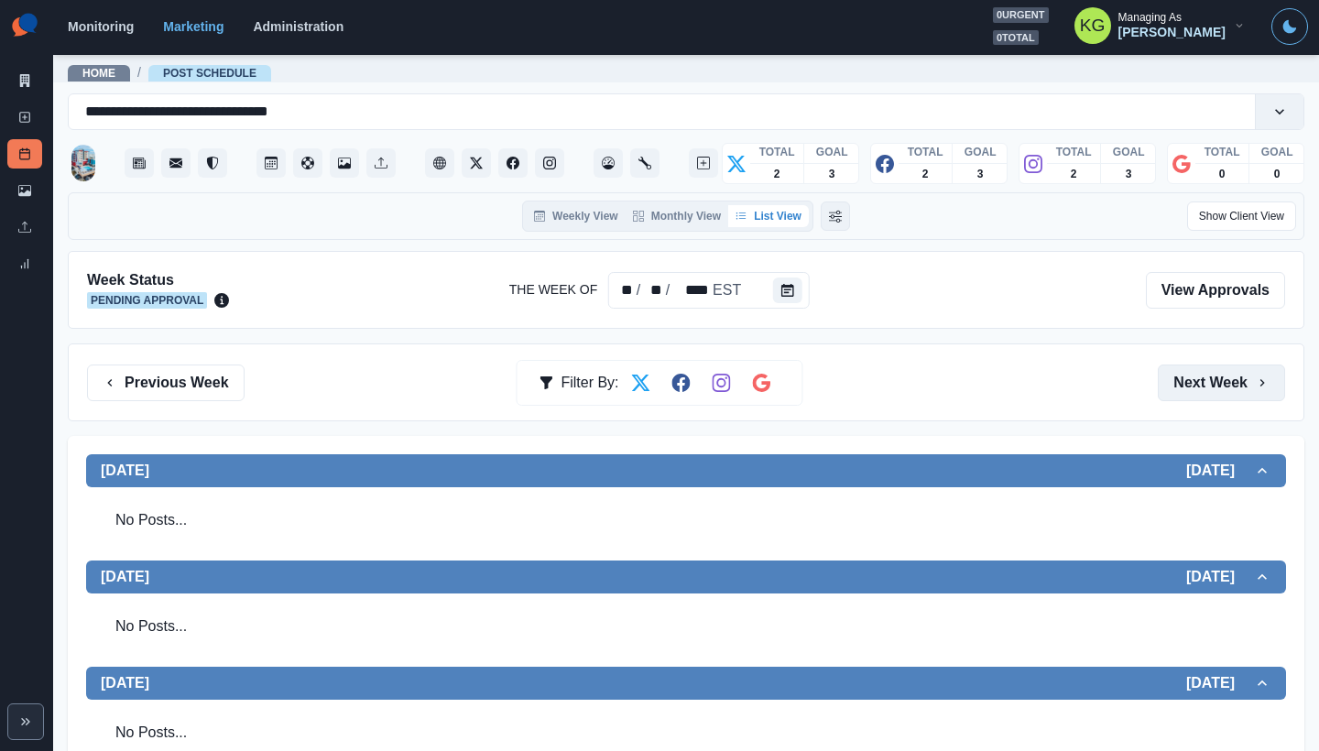
click at [1219, 390] on button "Next Week" at bounding box center [1221, 383] width 127 height 37
